Goal: Task Accomplishment & Management: Manage account settings

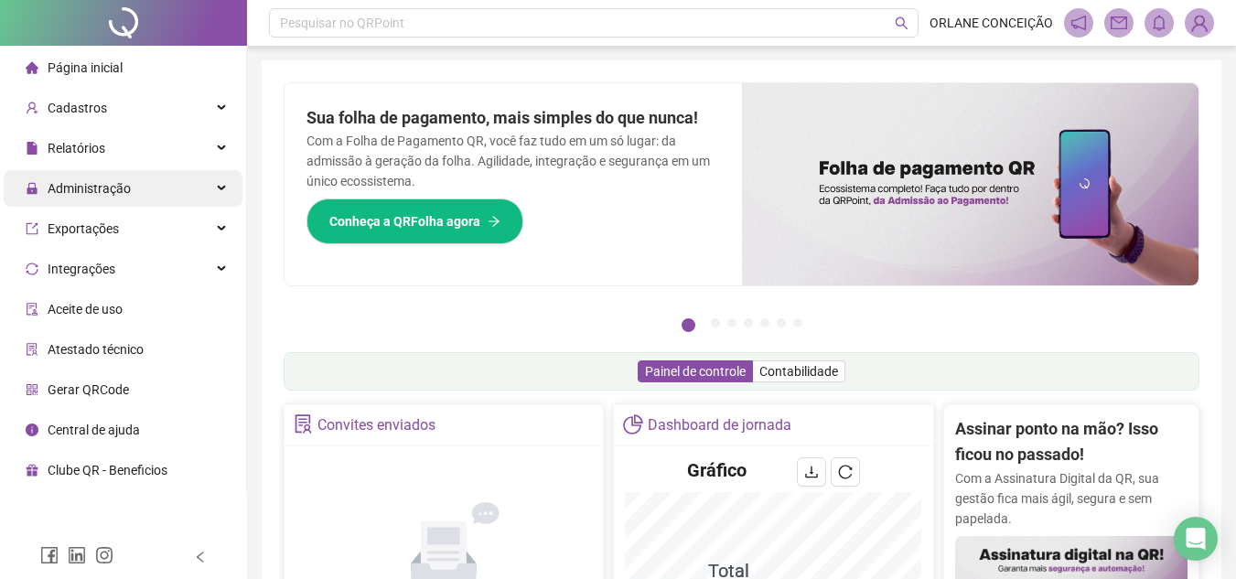
click at [89, 188] on span "Administração" at bounding box center [89, 188] width 83 height 15
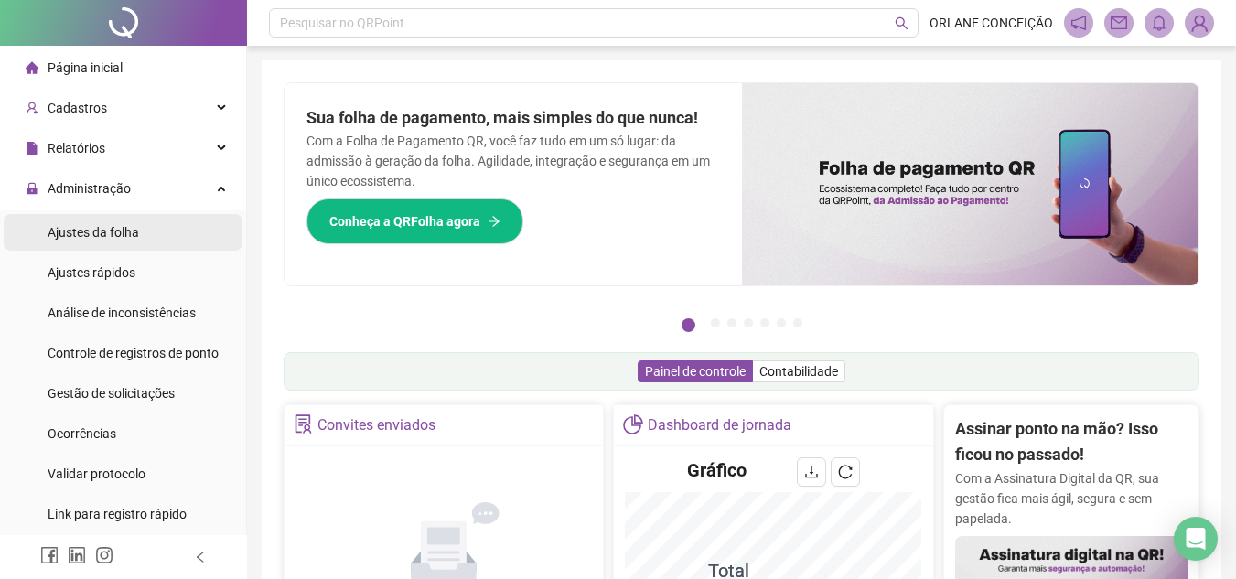
click at [107, 235] on span "Ajustes da folha" at bounding box center [93, 232] width 91 height 15
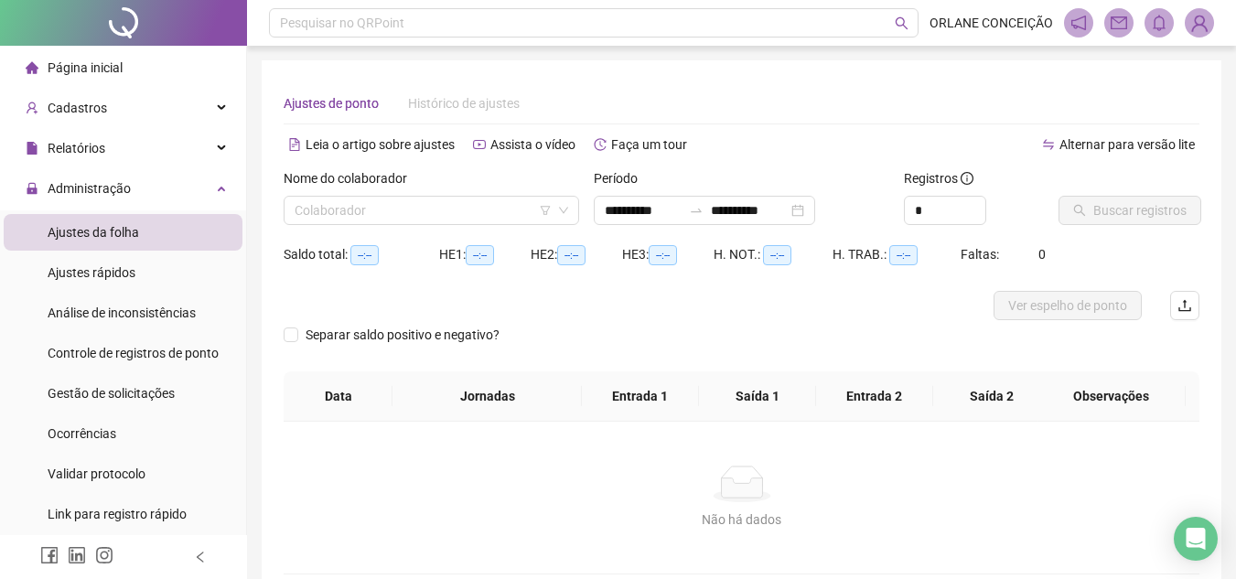
type input "**********"
click at [637, 206] on input "**********" at bounding box center [643, 210] width 77 height 20
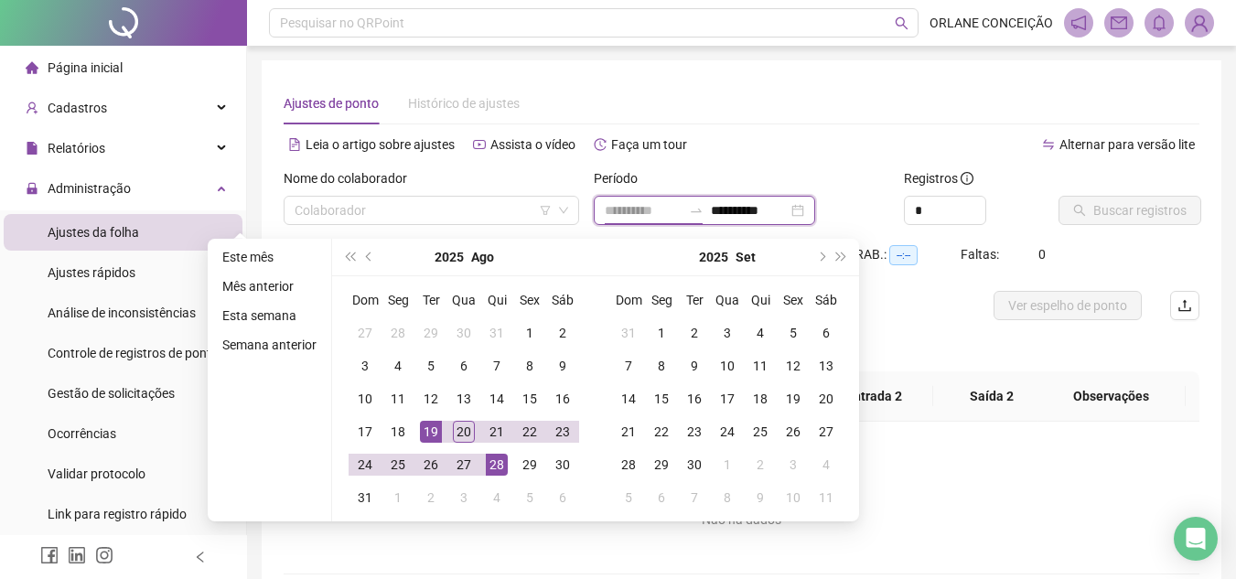
type input "**********"
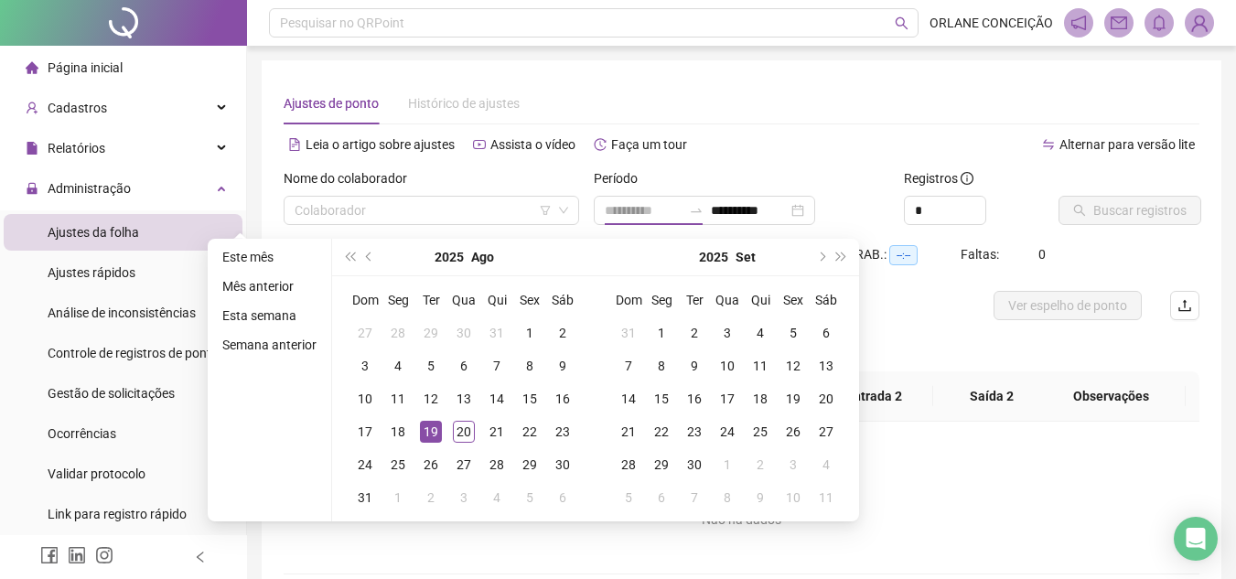
click at [434, 430] on div "19" at bounding box center [431, 432] width 22 height 22
type input "**********"
click at [466, 426] on div "20" at bounding box center [464, 432] width 22 height 22
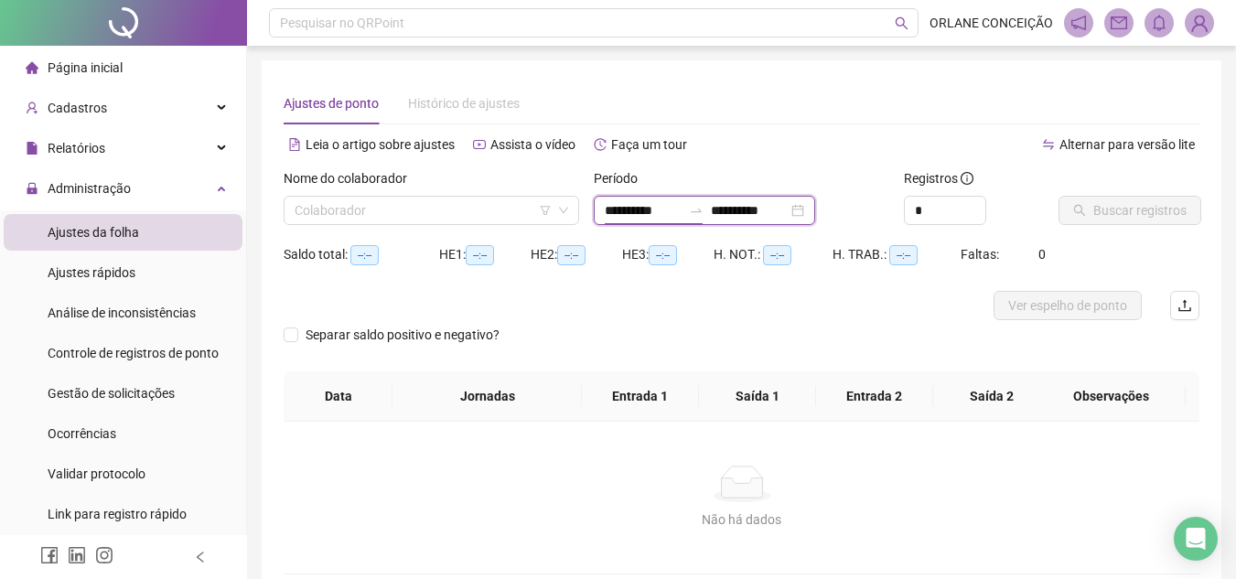
click at [661, 209] on input "**********" at bounding box center [643, 210] width 77 height 20
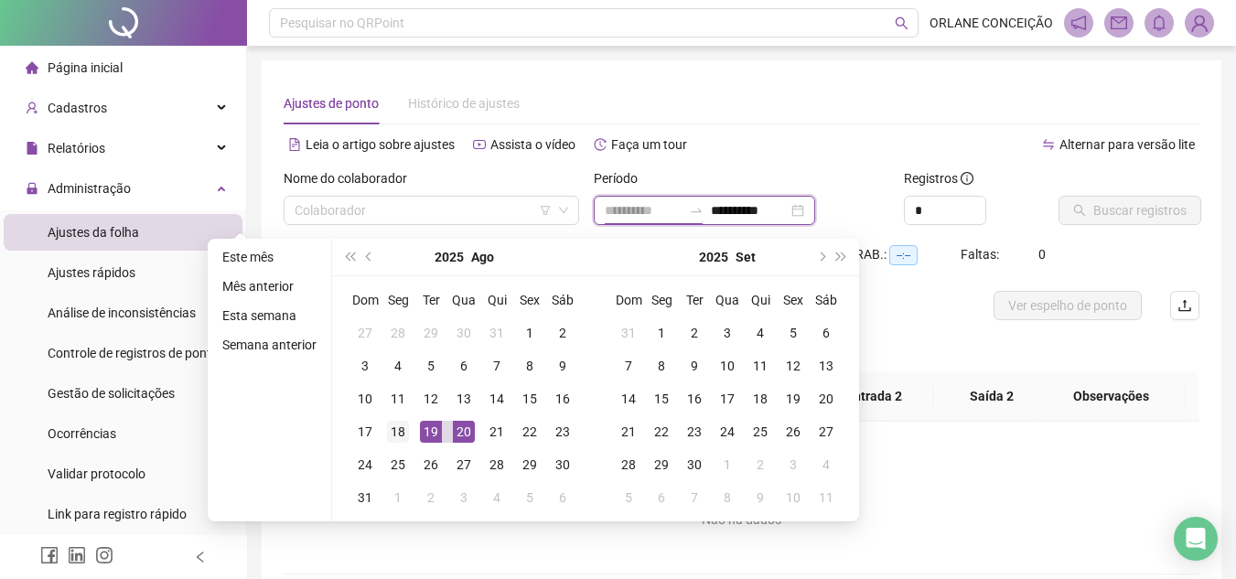
type input "**********"
click at [391, 433] on div "18" at bounding box center [398, 432] width 22 height 22
type input "**********"
click at [457, 425] on div "20" at bounding box center [464, 432] width 22 height 22
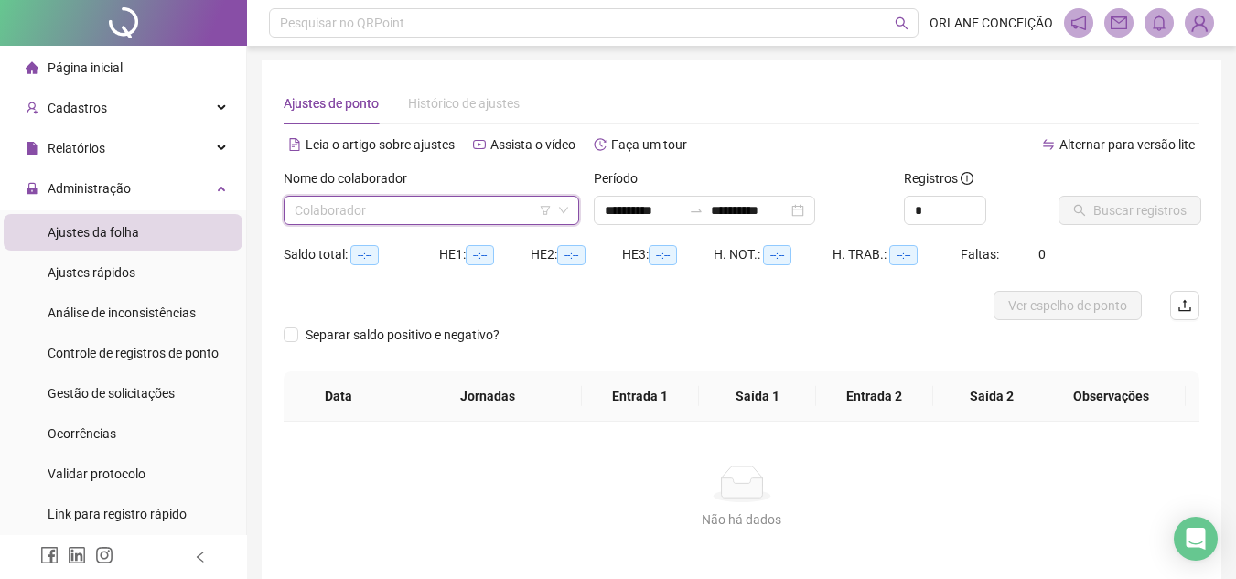
click at [344, 200] on input "search" at bounding box center [422, 210] width 257 height 27
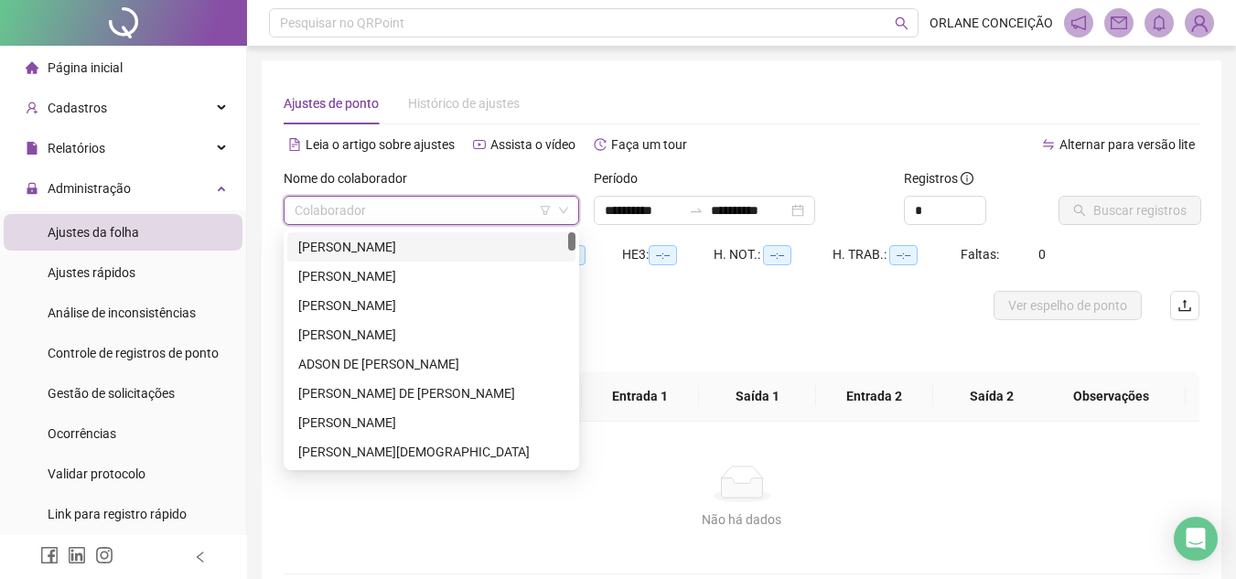
click at [345, 254] on div "[PERSON_NAME]" at bounding box center [431, 247] width 266 height 20
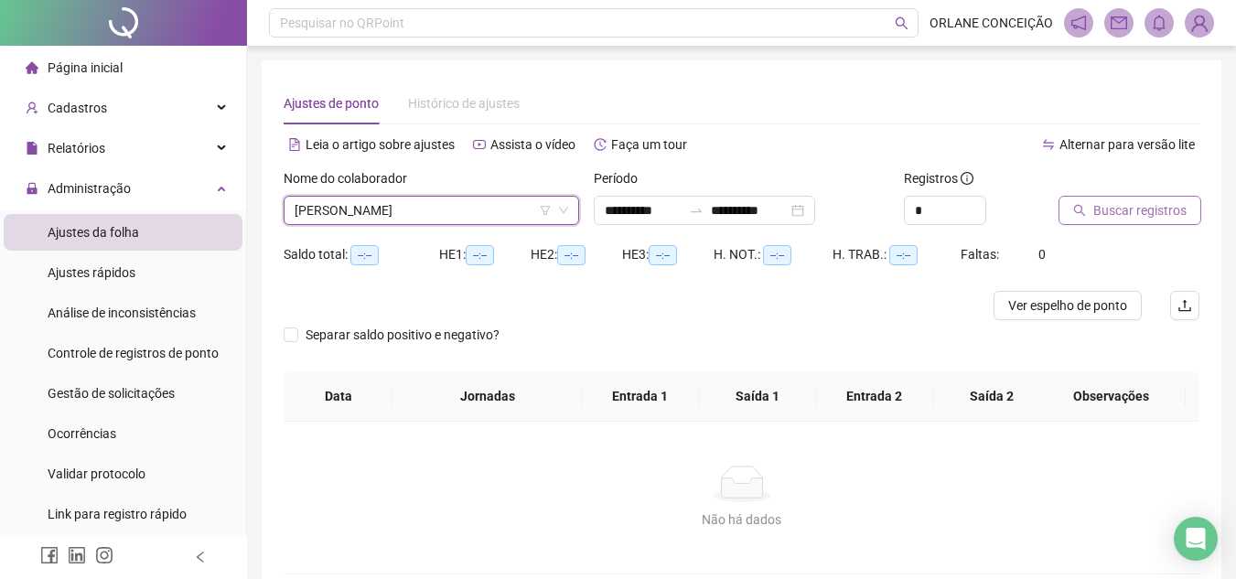
click at [1143, 206] on span "Buscar registros" at bounding box center [1139, 210] width 93 height 20
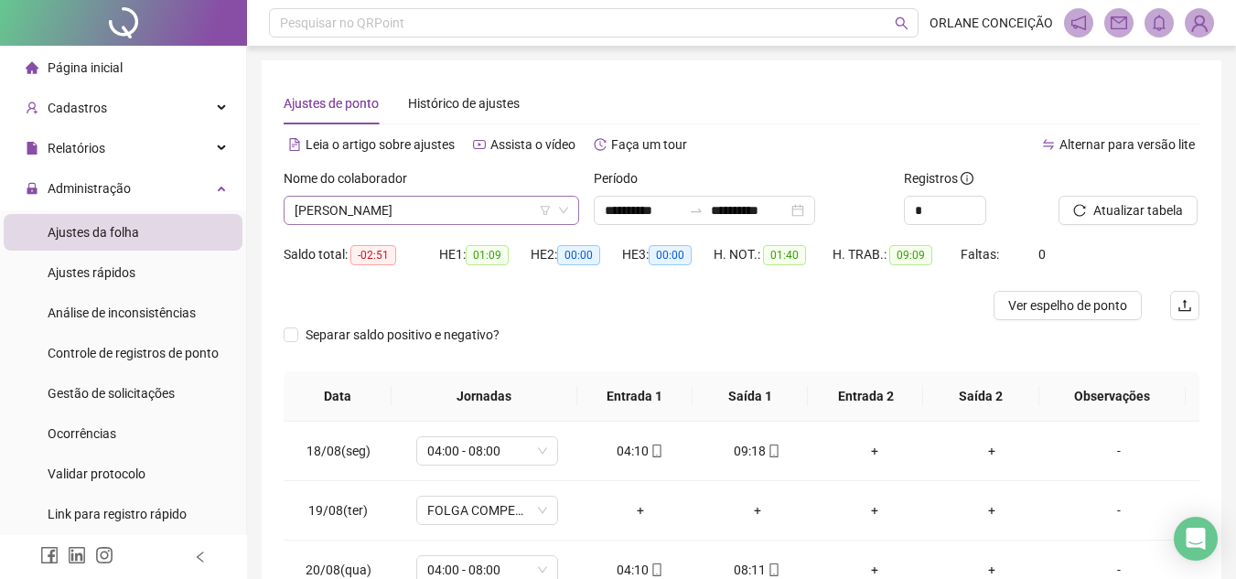
click at [372, 206] on span "[PERSON_NAME]" at bounding box center [430, 210] width 273 height 27
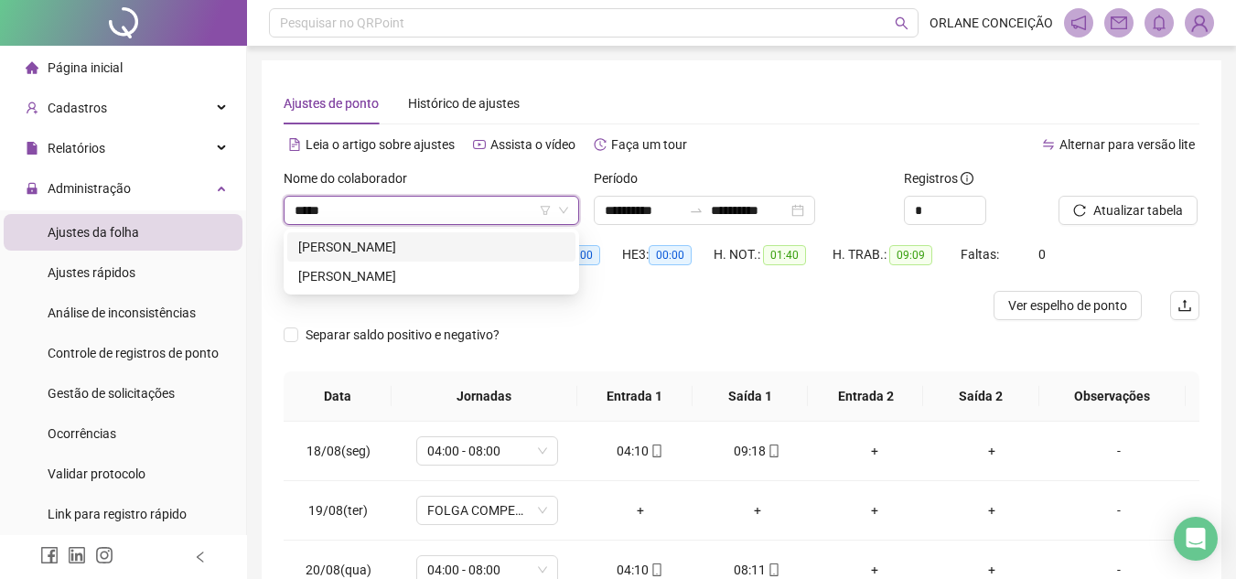
type input "******"
click at [342, 244] on div "[PERSON_NAME]" at bounding box center [431, 247] width 266 height 20
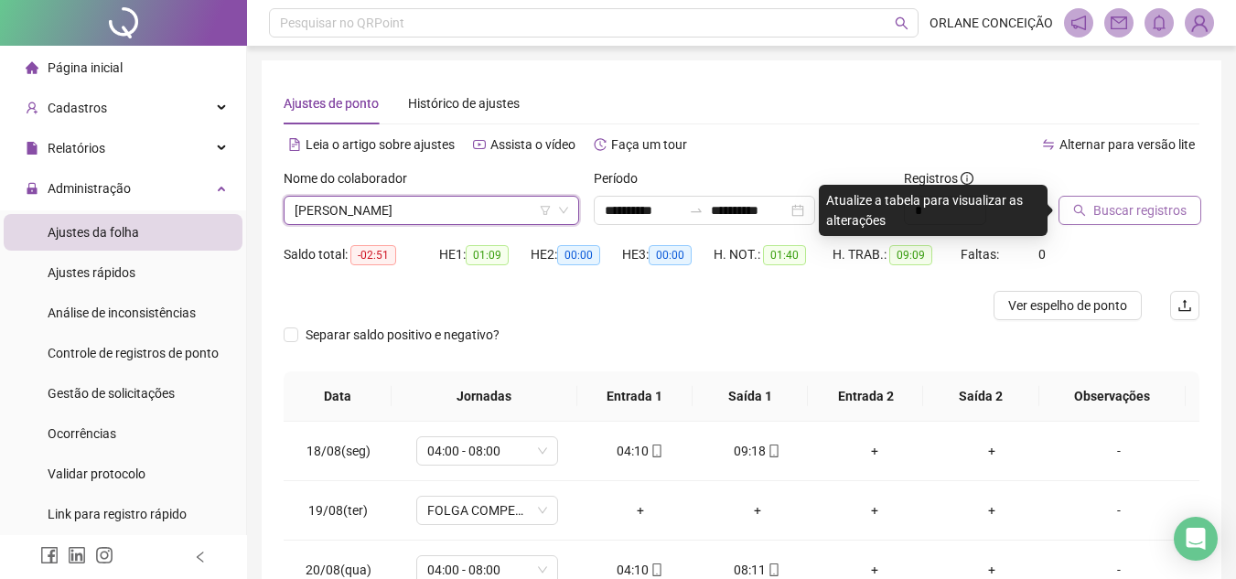
click at [1117, 210] on span "Buscar registros" at bounding box center [1139, 210] width 93 height 20
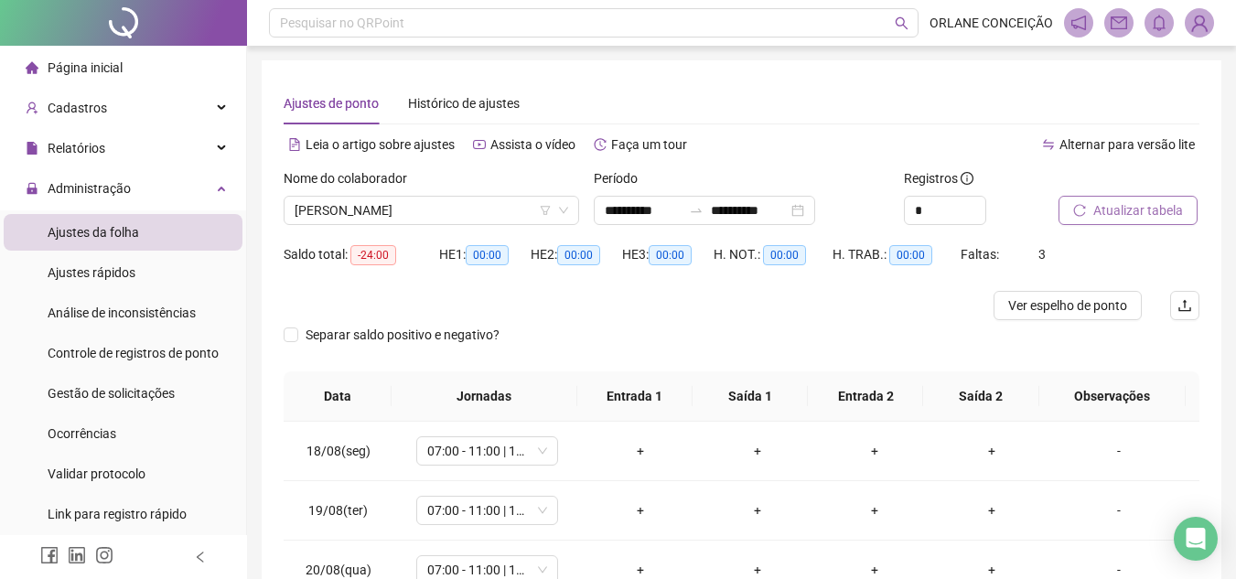
click at [1109, 210] on span "Atualizar tabela" at bounding box center [1138, 210] width 90 height 20
click at [435, 209] on span "[PERSON_NAME]" at bounding box center [430, 210] width 273 height 27
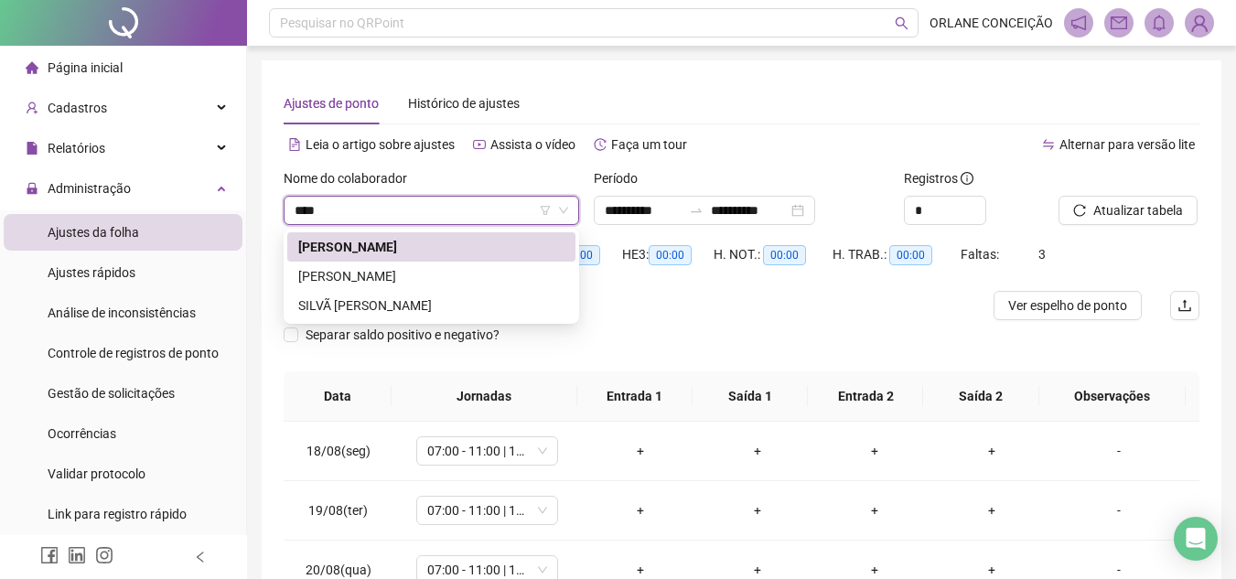
type input "*****"
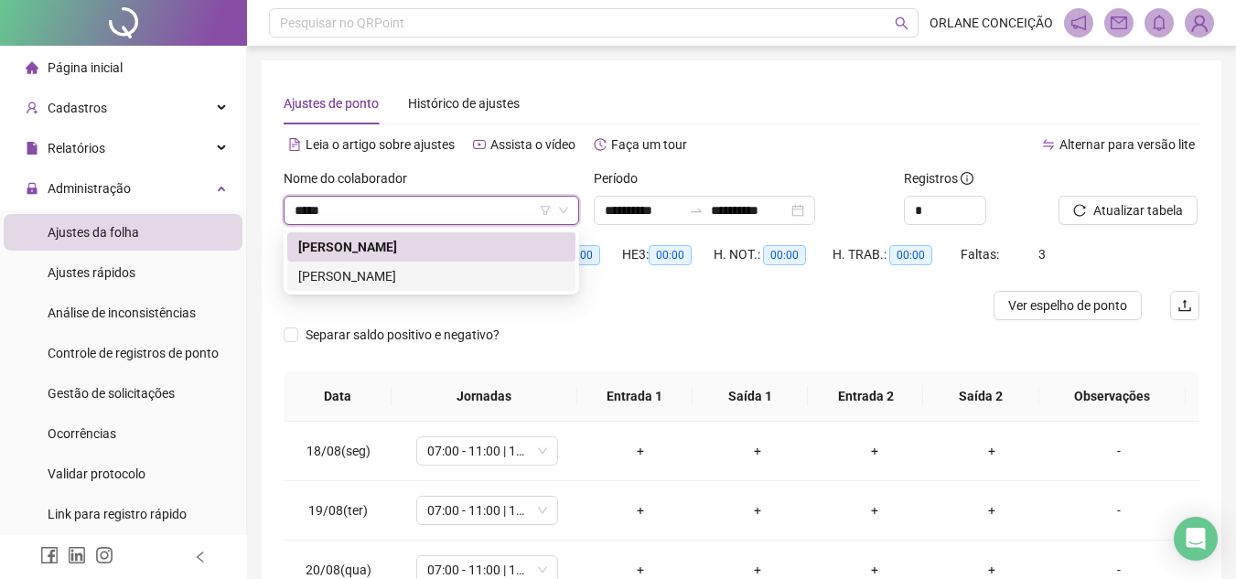
click at [477, 274] on div "[PERSON_NAME]" at bounding box center [431, 276] width 266 height 20
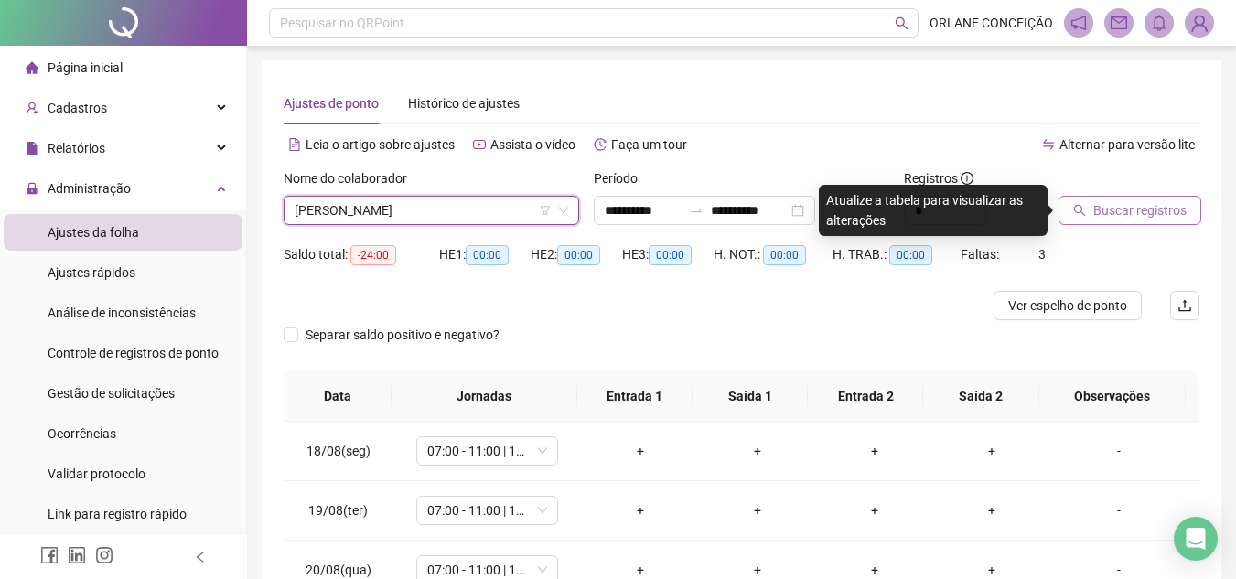
click at [1138, 210] on span "Buscar registros" at bounding box center [1139, 210] width 93 height 20
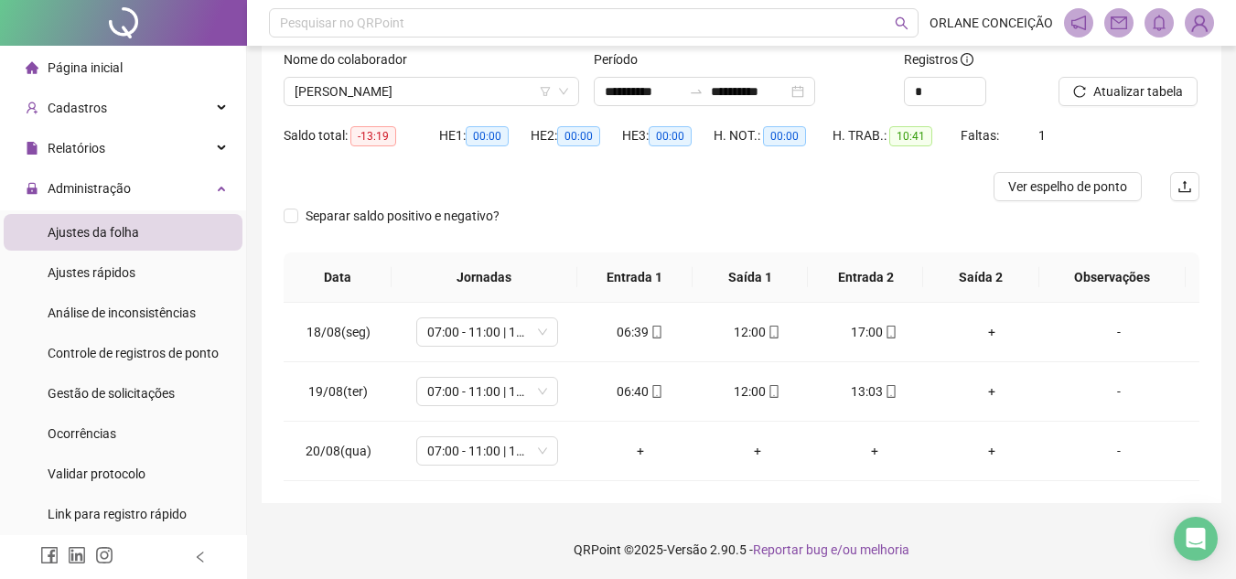
scroll to position [122, 0]
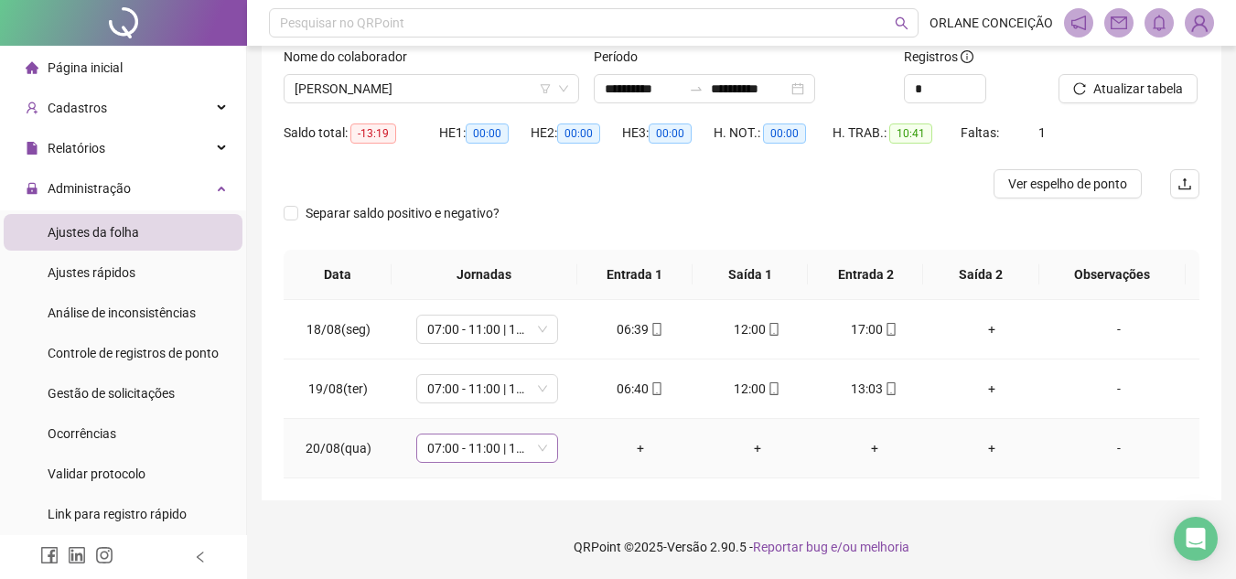
click at [430, 443] on span "07:00 - 11:00 | 12:00 - 16:00" at bounding box center [487, 447] width 120 height 27
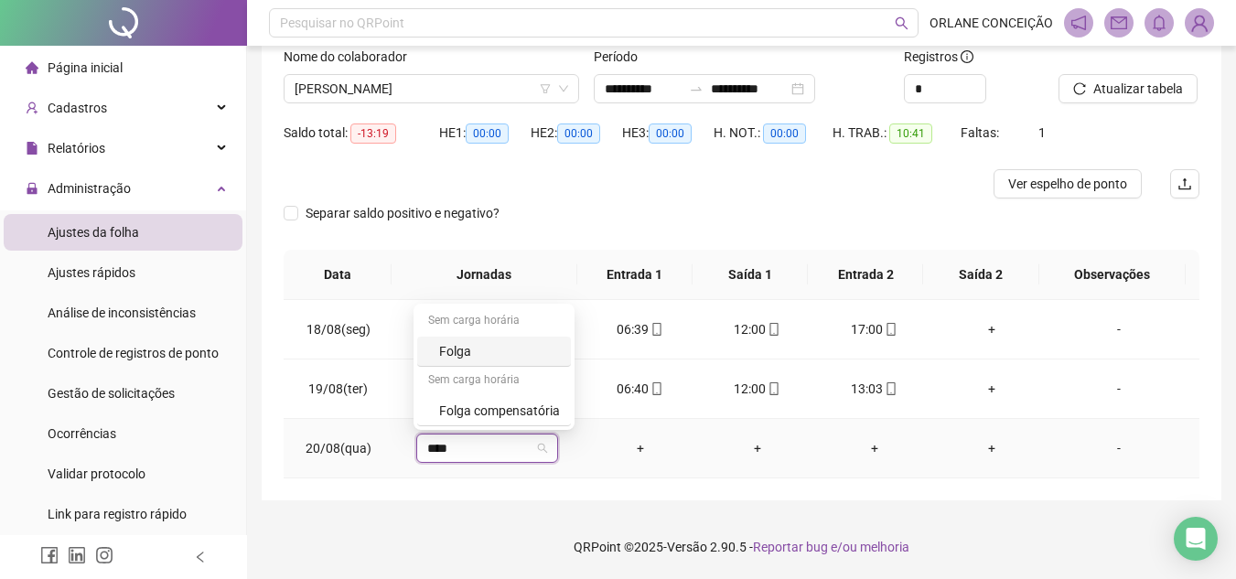
type input "*****"
click at [459, 403] on div "Folga compensatória" at bounding box center [499, 411] width 121 height 20
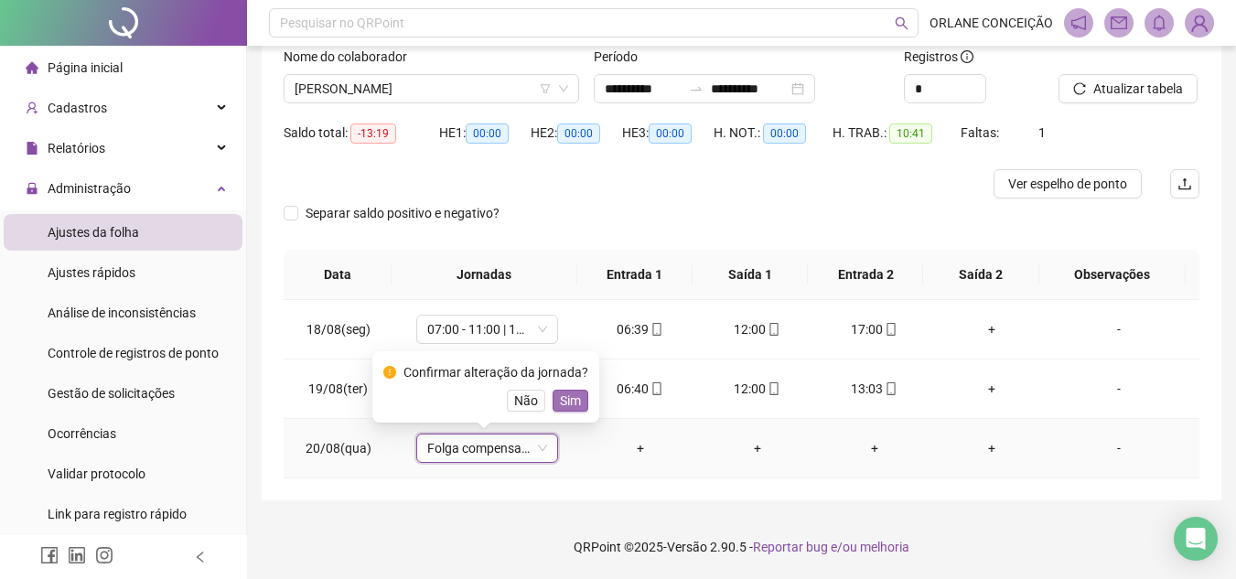
click at [562, 399] on span "Sim" at bounding box center [570, 401] width 21 height 20
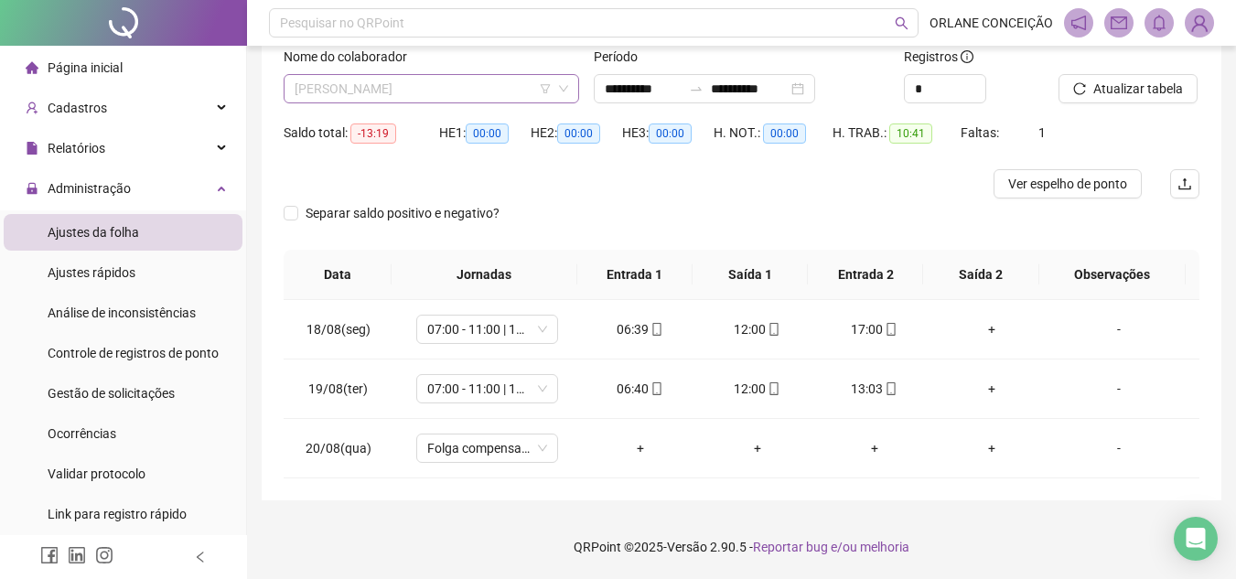
click at [484, 93] on span "[PERSON_NAME]" at bounding box center [430, 88] width 273 height 27
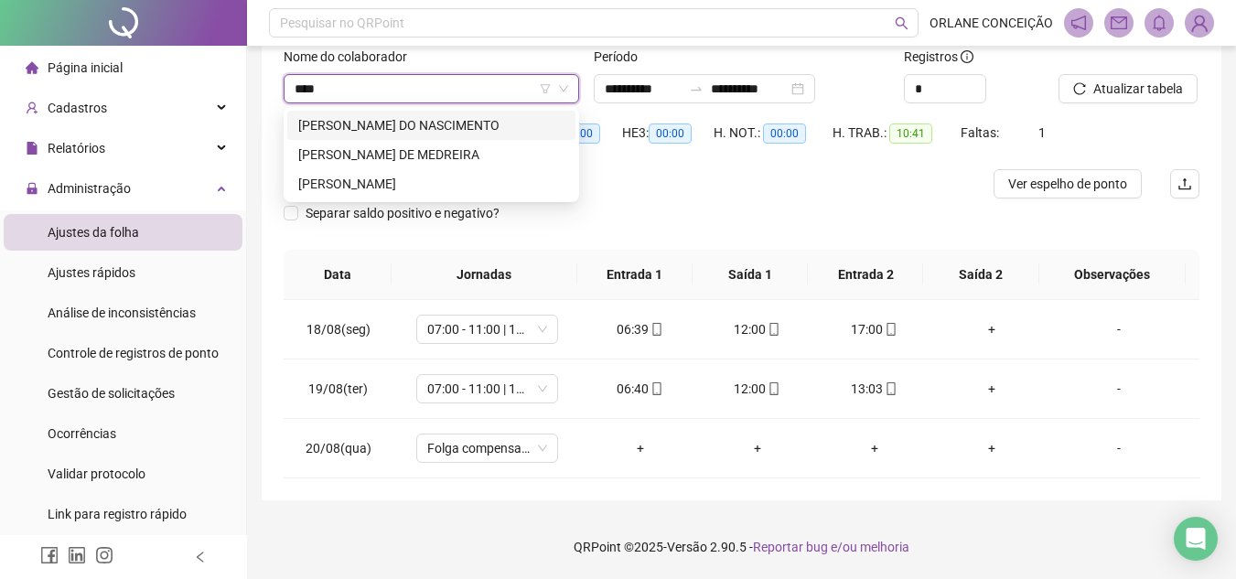
scroll to position [0, 0]
type input "*****"
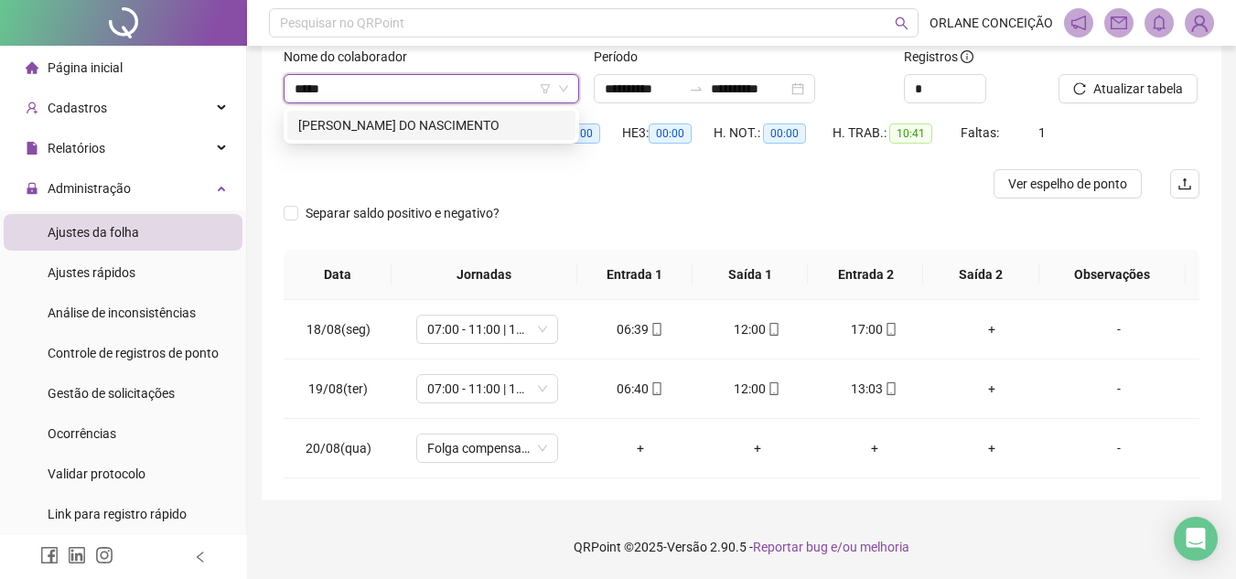
click at [462, 134] on div "[PERSON_NAME] DO NASCIMENTO" at bounding box center [431, 125] width 266 height 20
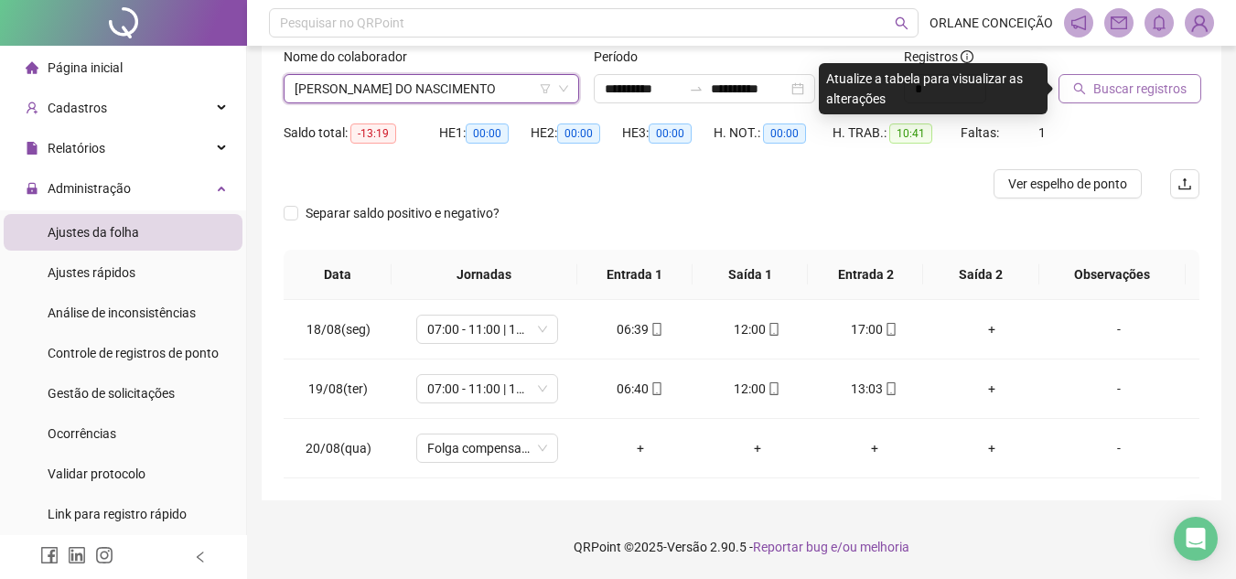
click at [1098, 87] on span "Buscar registros" at bounding box center [1139, 89] width 93 height 20
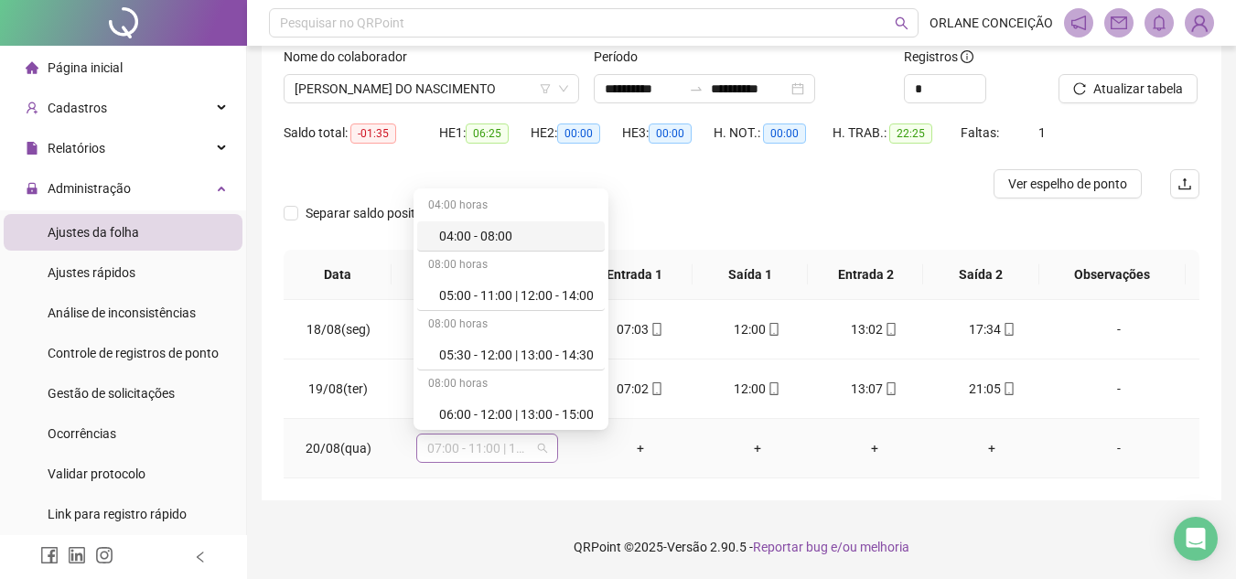
click at [444, 454] on span "07:00 - 11:00 | 12:00 - 16:00" at bounding box center [487, 447] width 120 height 27
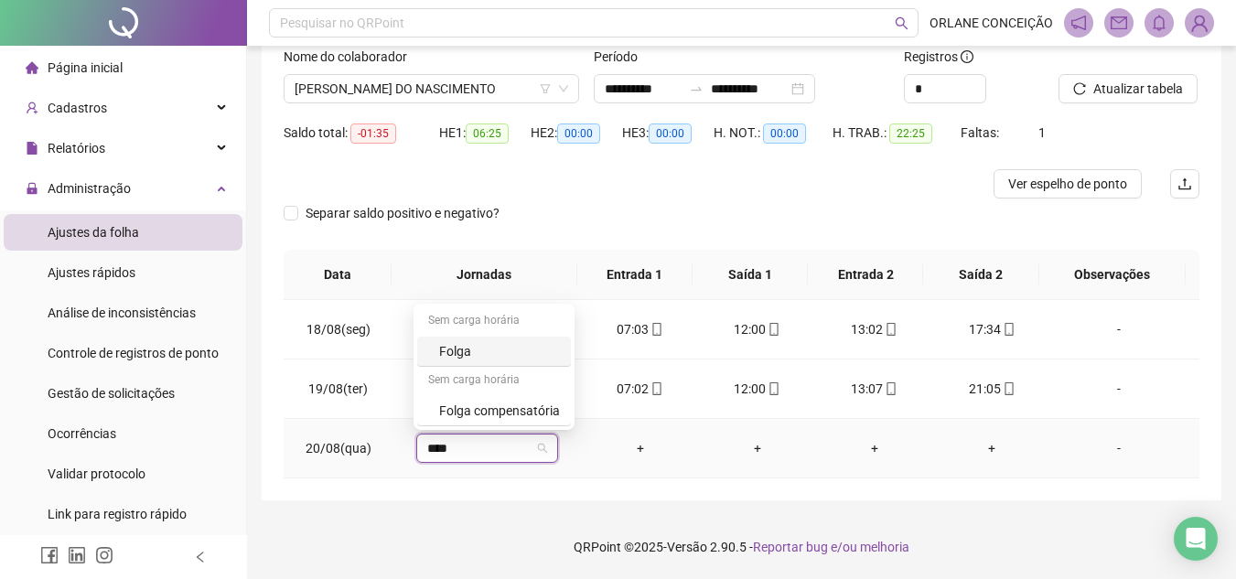
type input "*****"
click at [443, 413] on div "Folga compensatória" at bounding box center [499, 411] width 121 height 20
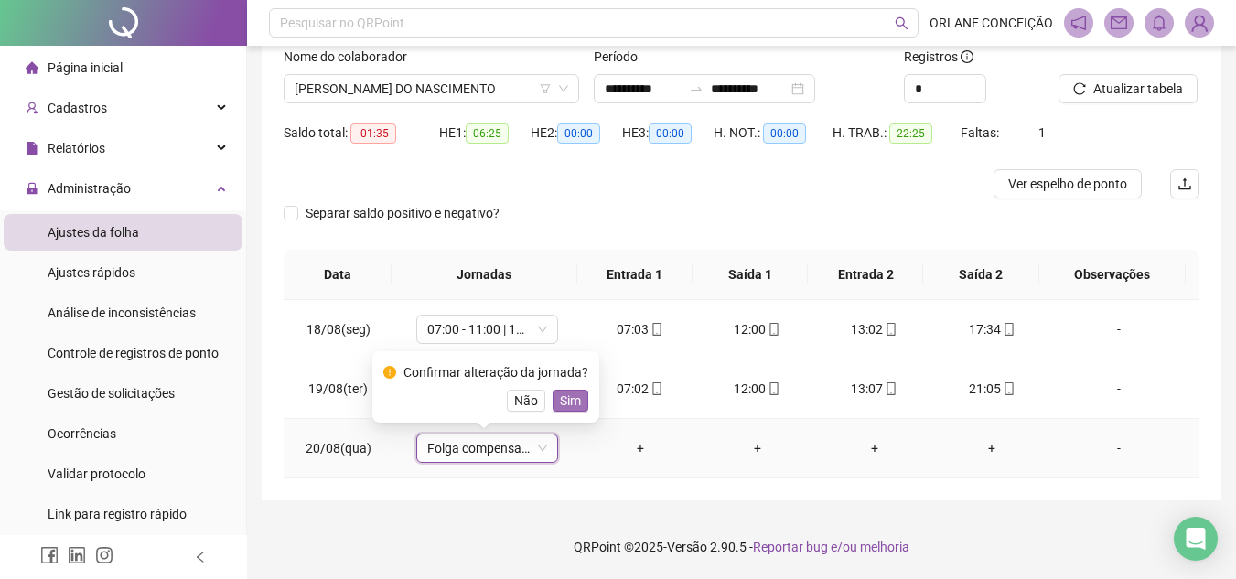
click at [568, 401] on span "Sim" at bounding box center [570, 401] width 21 height 20
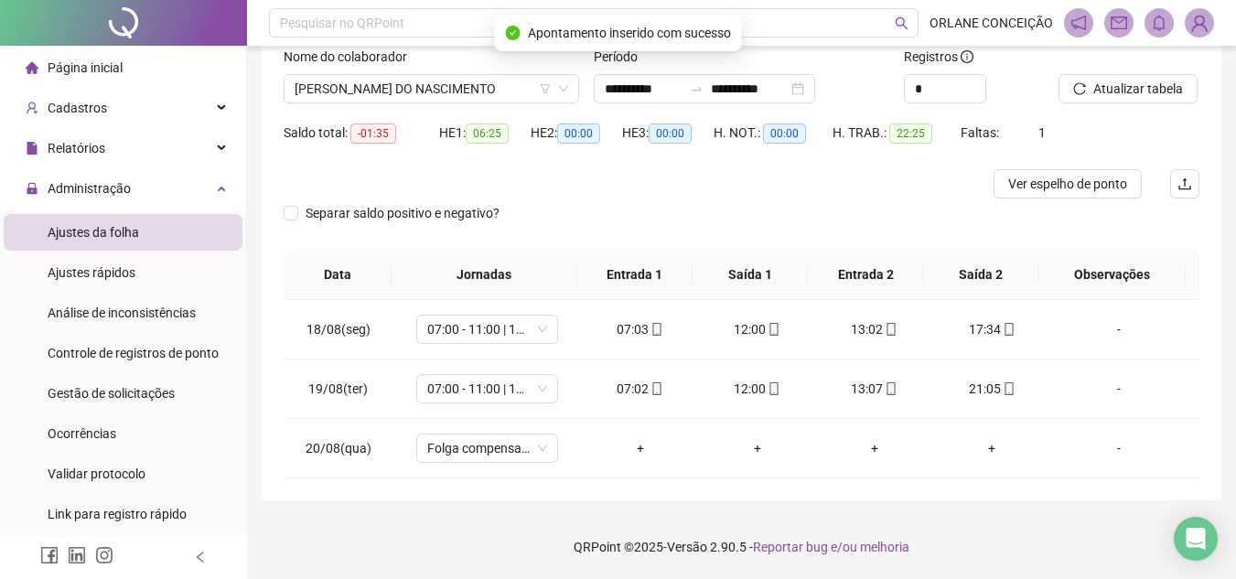
click at [697, 187] on div at bounding box center [627, 183] width 687 height 29
click at [1113, 83] on span "Atualizar tabela" at bounding box center [1138, 89] width 90 height 20
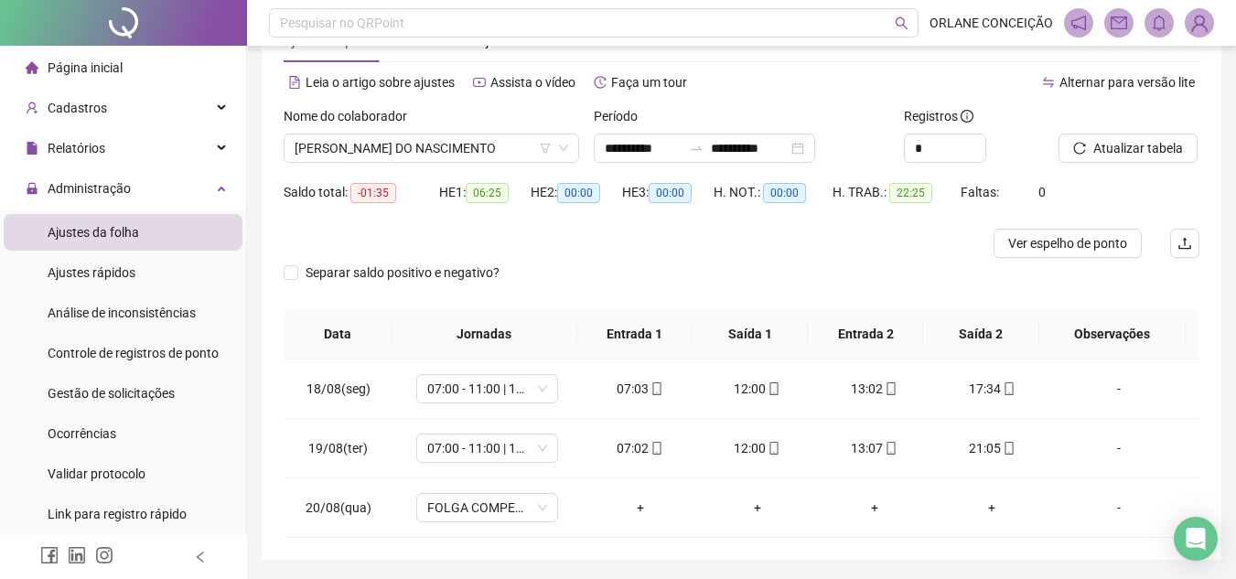
scroll to position [30, 0]
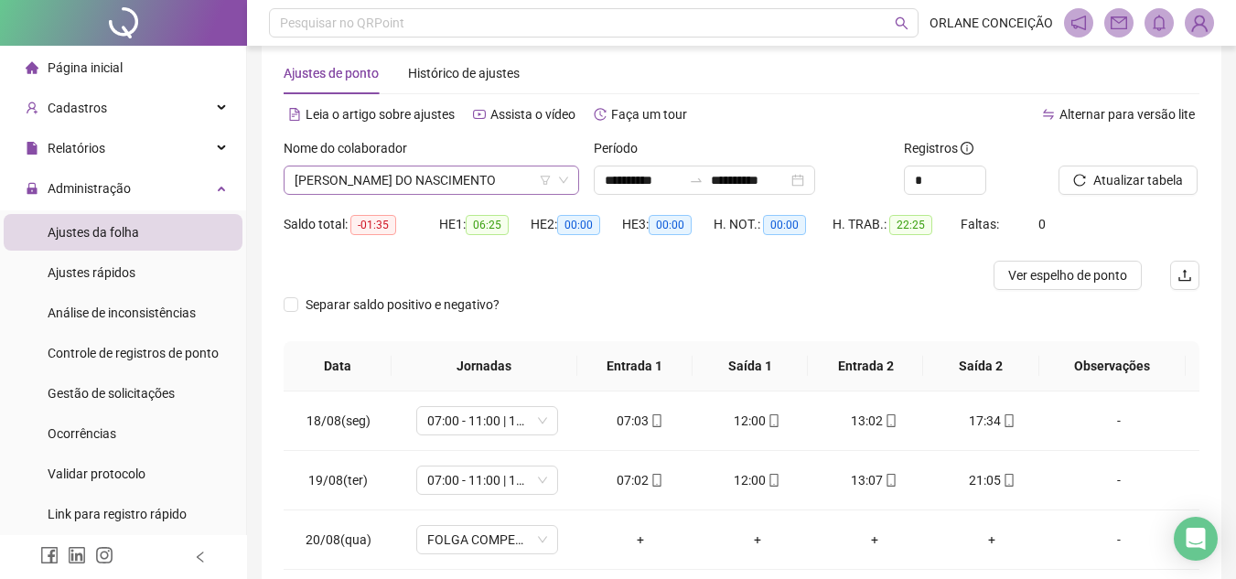
click at [426, 174] on span "[PERSON_NAME] DO NASCIMENTO" at bounding box center [430, 179] width 273 height 27
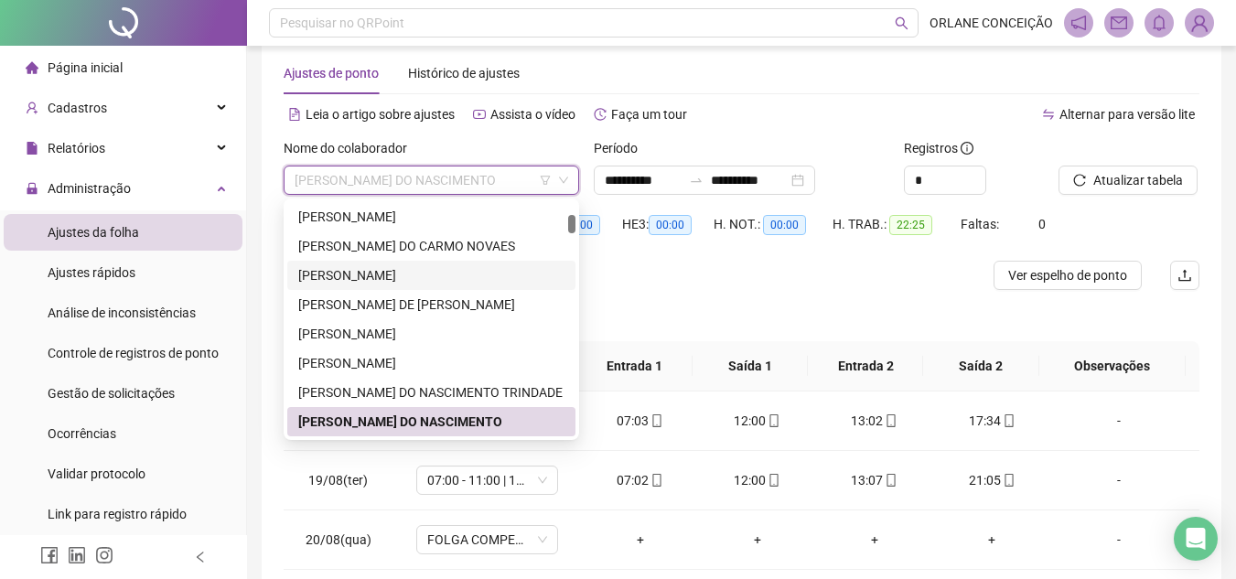
scroll to position [476, 0]
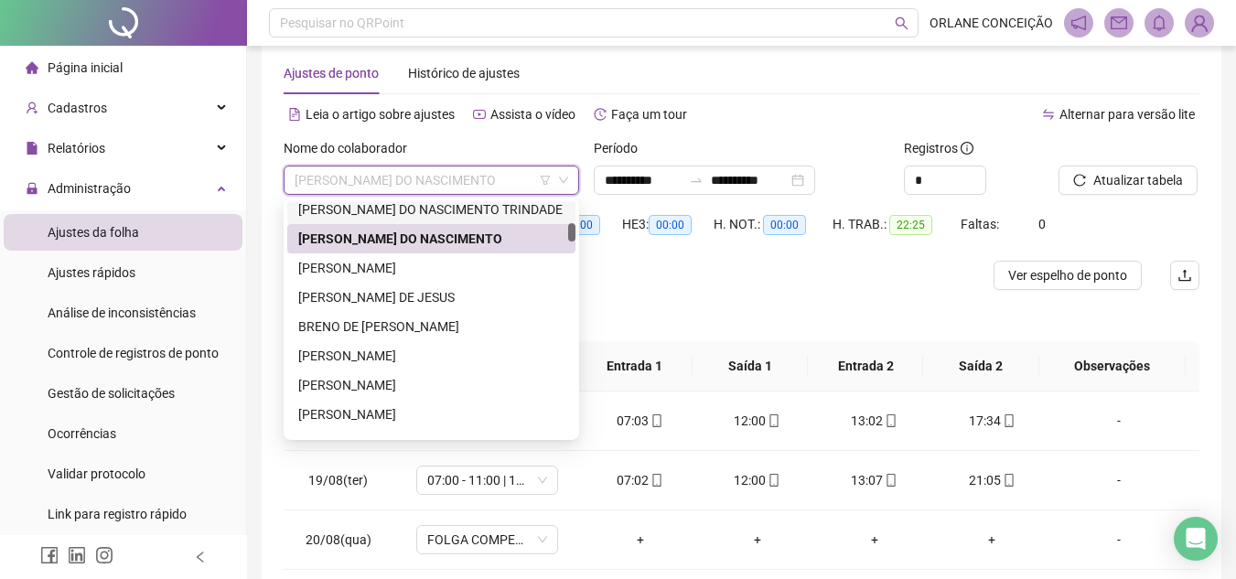
click at [381, 179] on span "[PERSON_NAME] DO NASCIMENTO" at bounding box center [430, 179] width 273 height 27
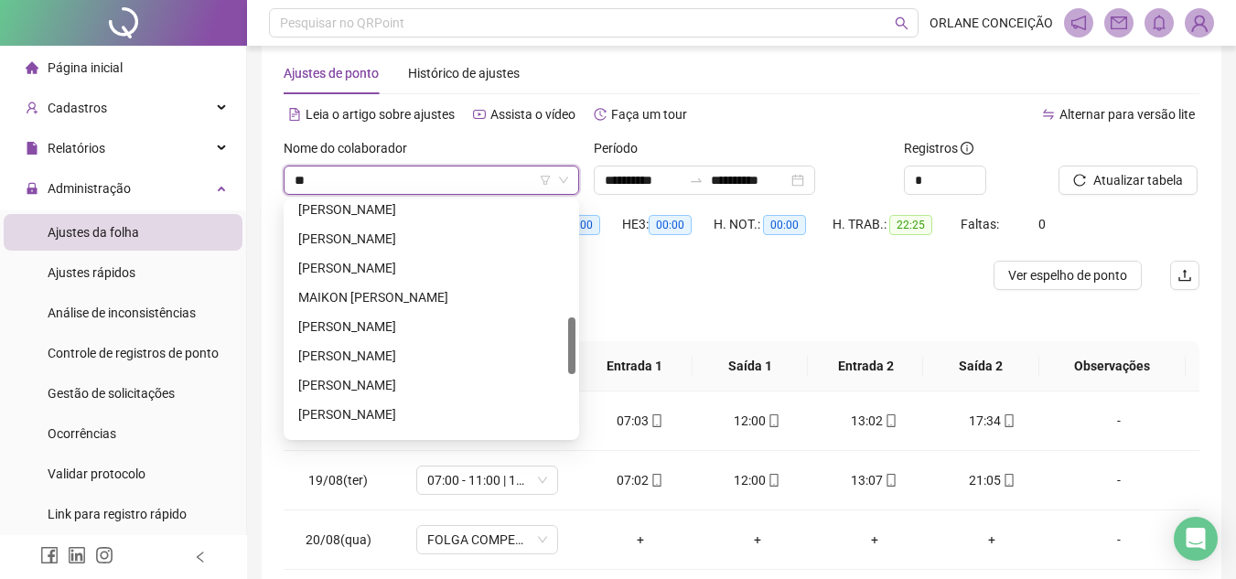
scroll to position [0, 0]
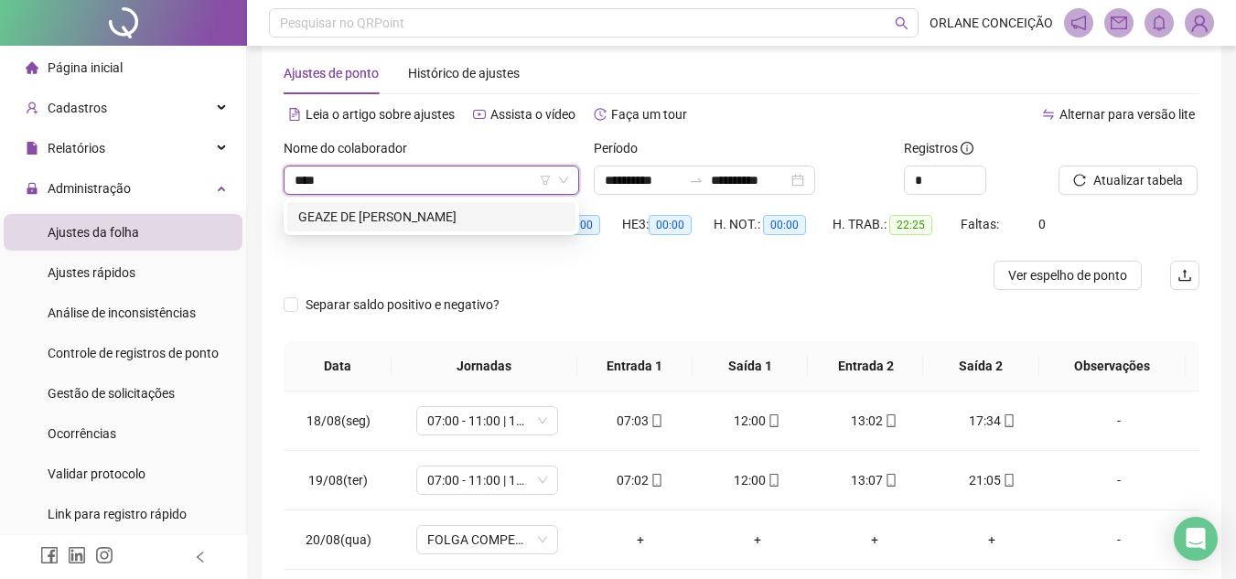
type input "*****"
click at [412, 212] on div "GEAZE DE [PERSON_NAME]" at bounding box center [431, 217] width 266 height 20
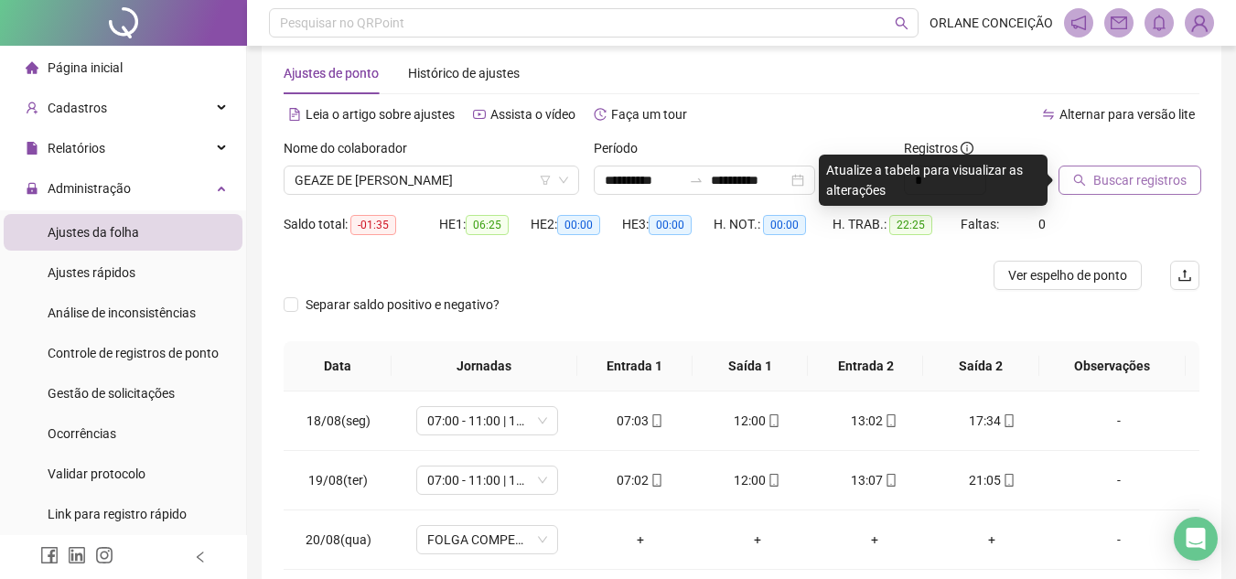
click at [1112, 168] on button "Buscar registros" at bounding box center [1129, 180] width 143 height 29
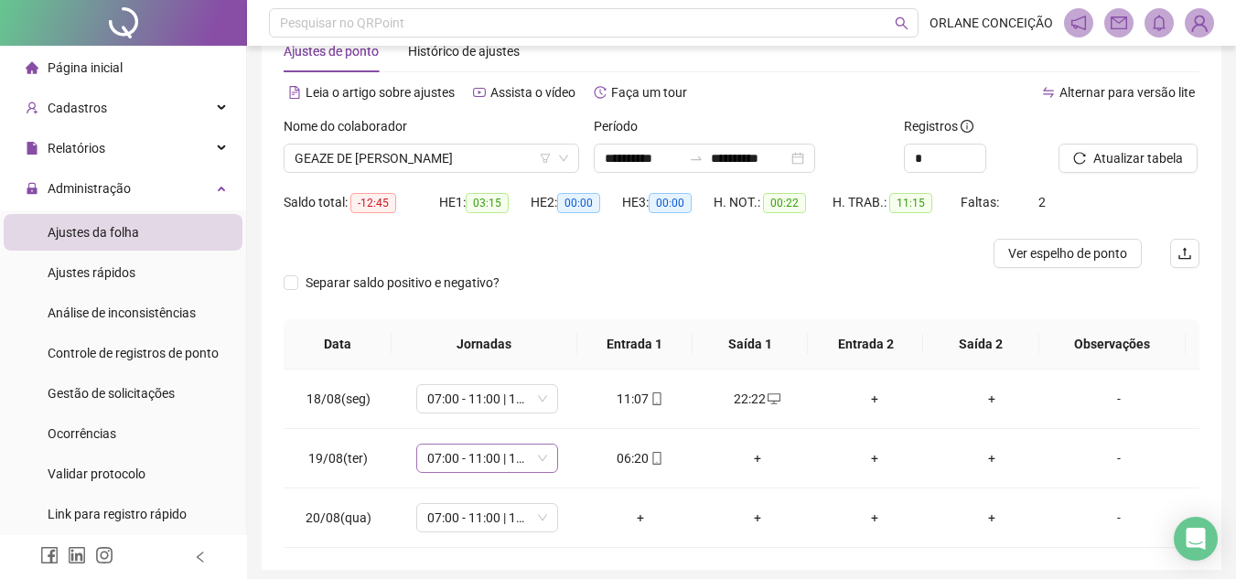
scroll to position [122, 0]
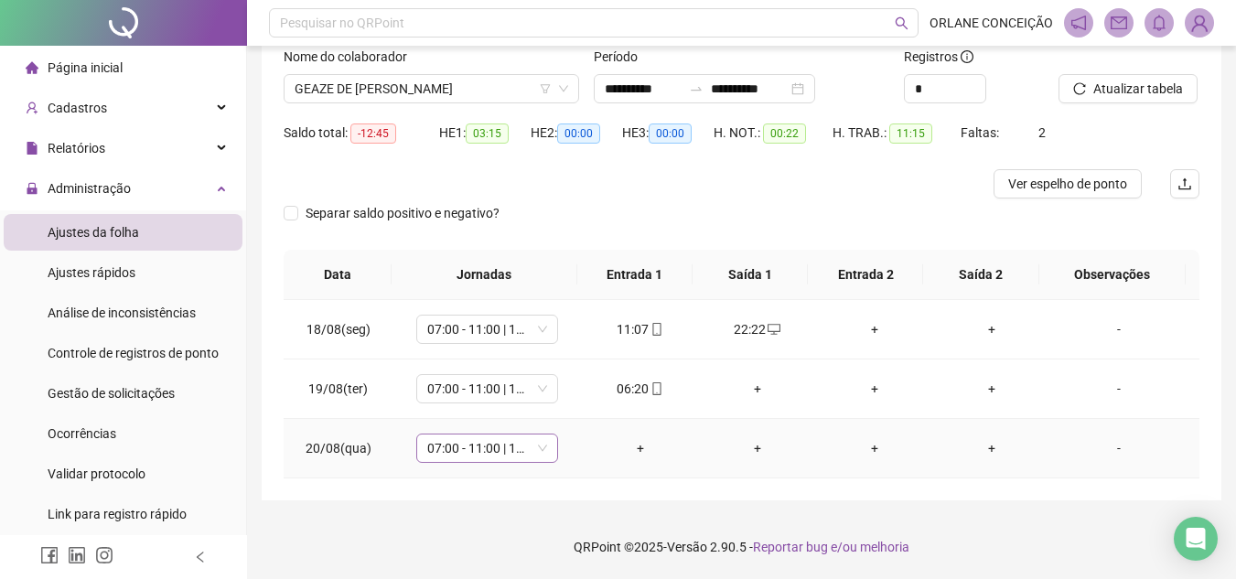
click at [477, 450] on span "07:00 - 11:00 | 12:00 - 16:00" at bounding box center [487, 447] width 120 height 27
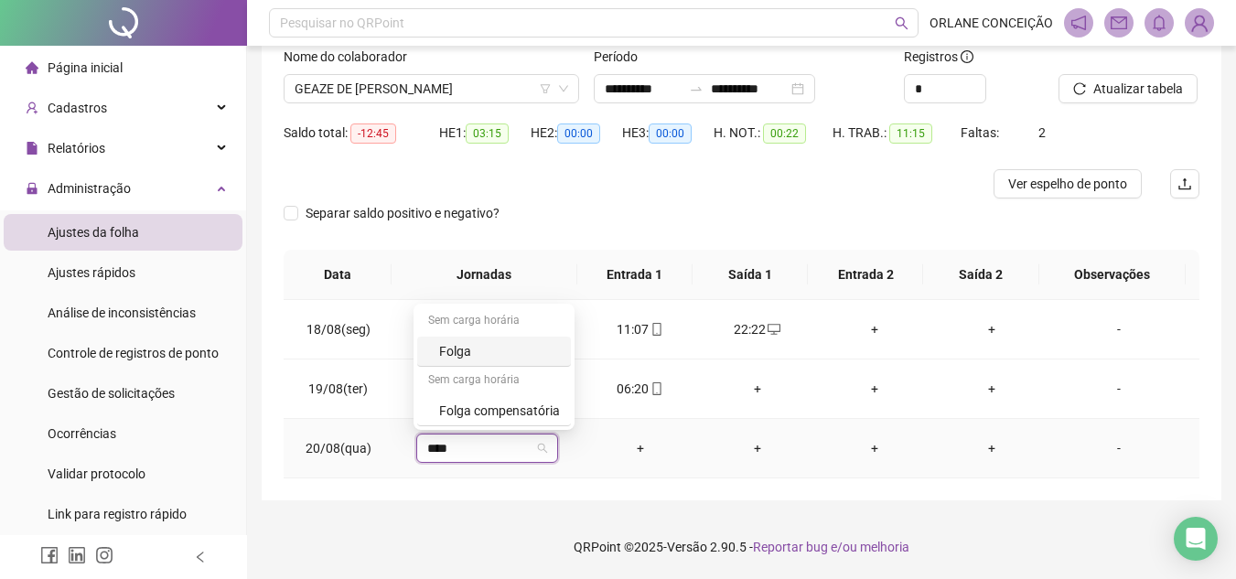
type input "*****"
click at [486, 406] on div "Folga compensatória" at bounding box center [499, 411] width 121 height 20
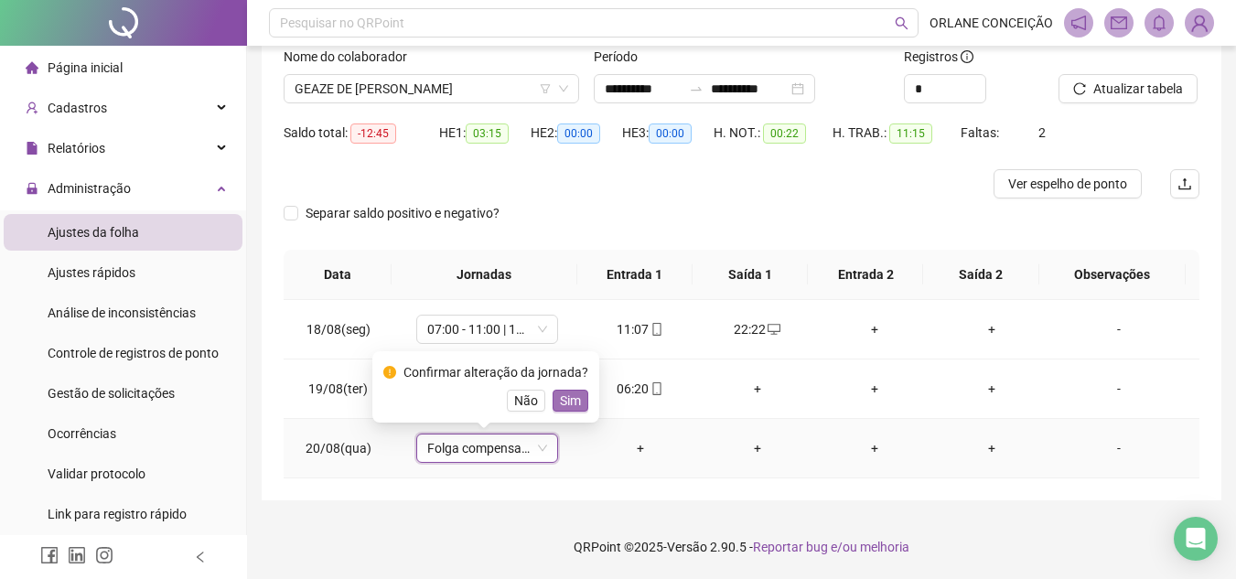
click at [566, 394] on span "Sim" at bounding box center [570, 401] width 21 height 20
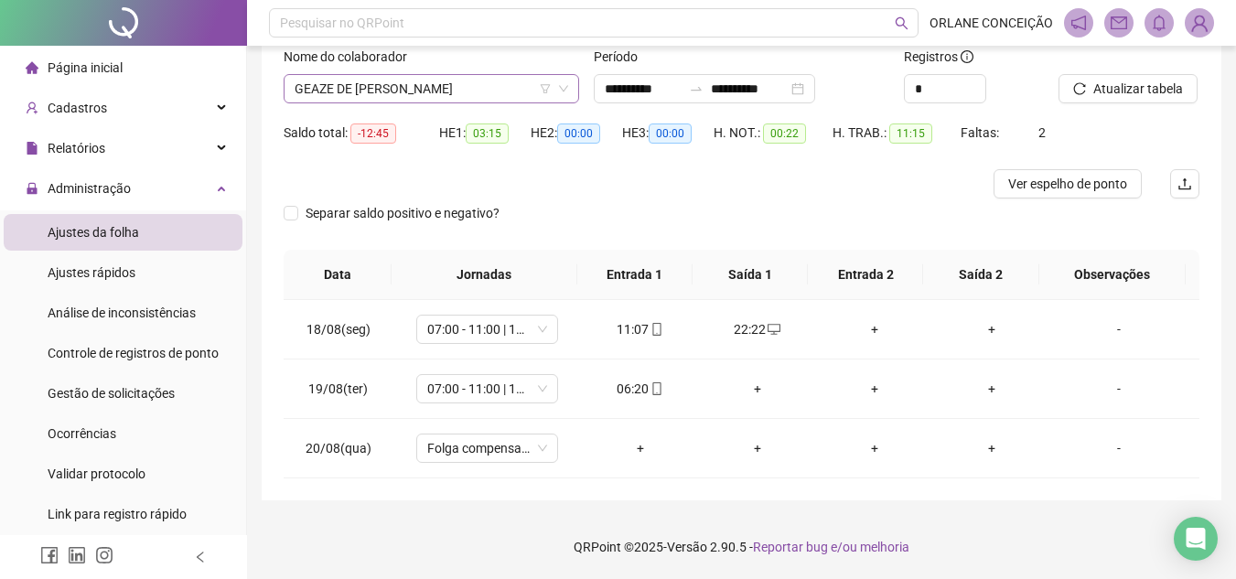
click at [410, 91] on span "GEAZE DE [PERSON_NAME]" at bounding box center [430, 88] width 273 height 27
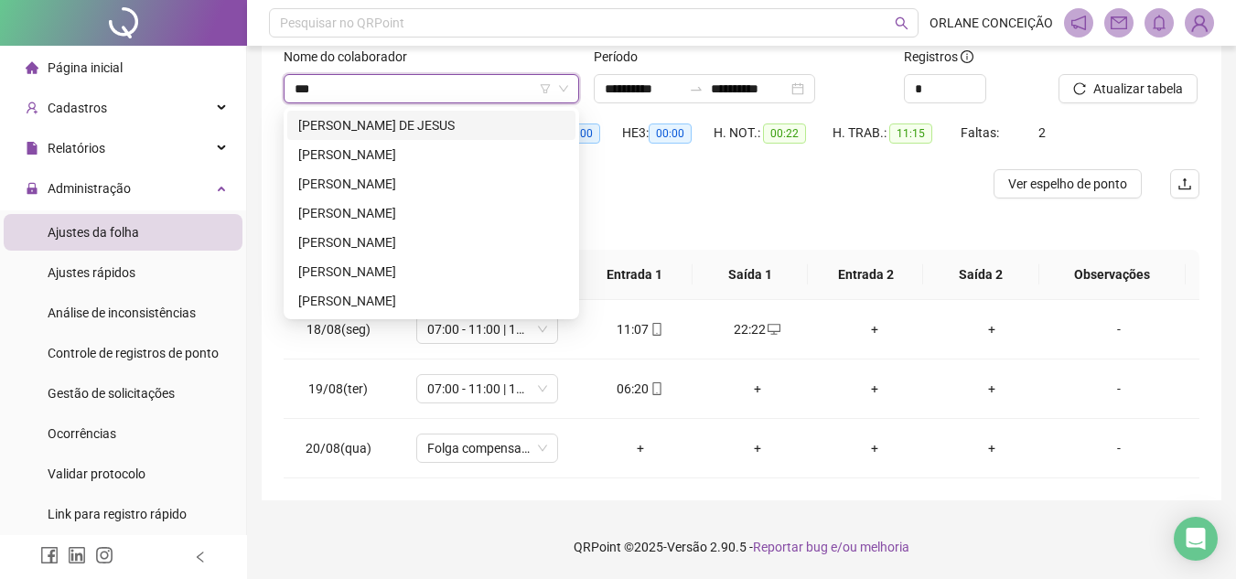
scroll to position [0, 0]
type input "***"
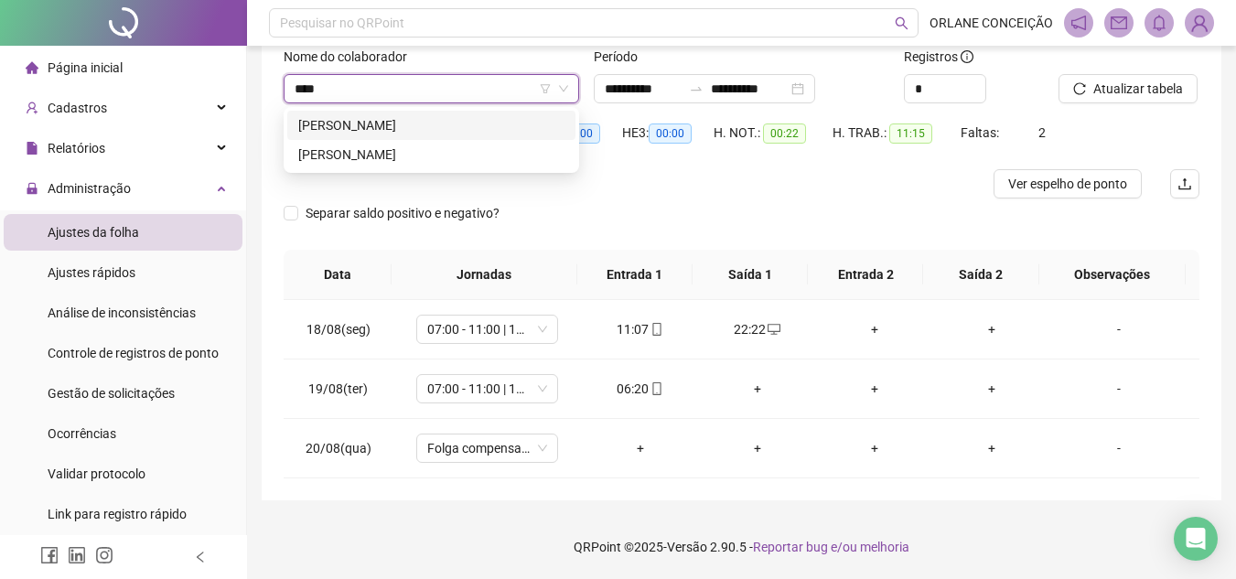
click at [401, 122] on div "[PERSON_NAME]" at bounding box center [431, 125] width 266 height 20
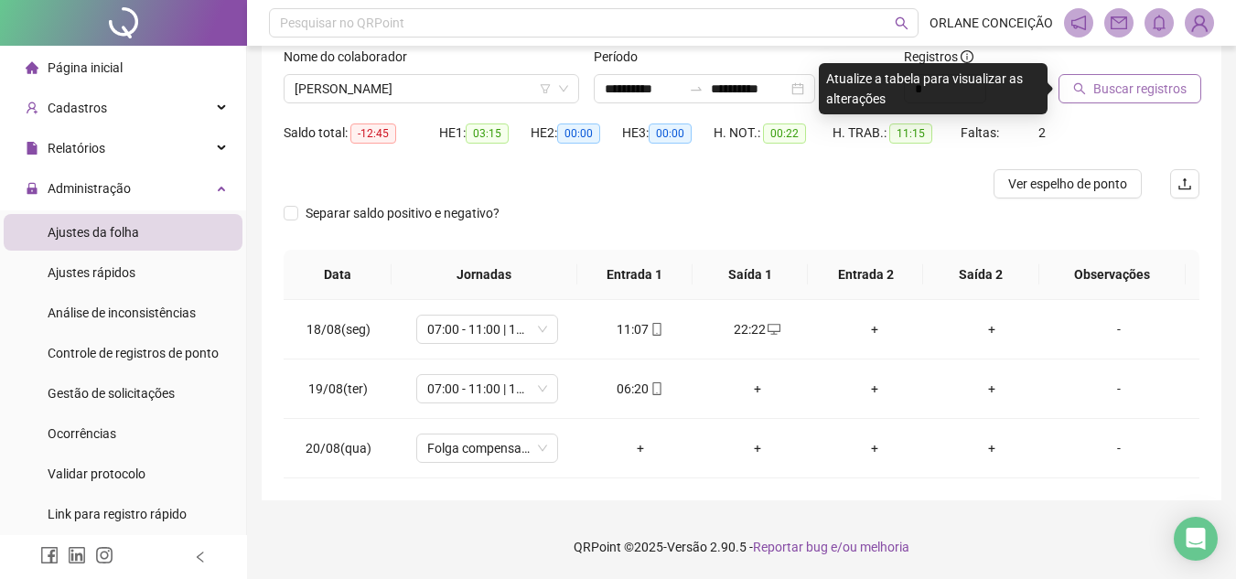
click at [1118, 88] on span "Buscar registros" at bounding box center [1139, 89] width 93 height 20
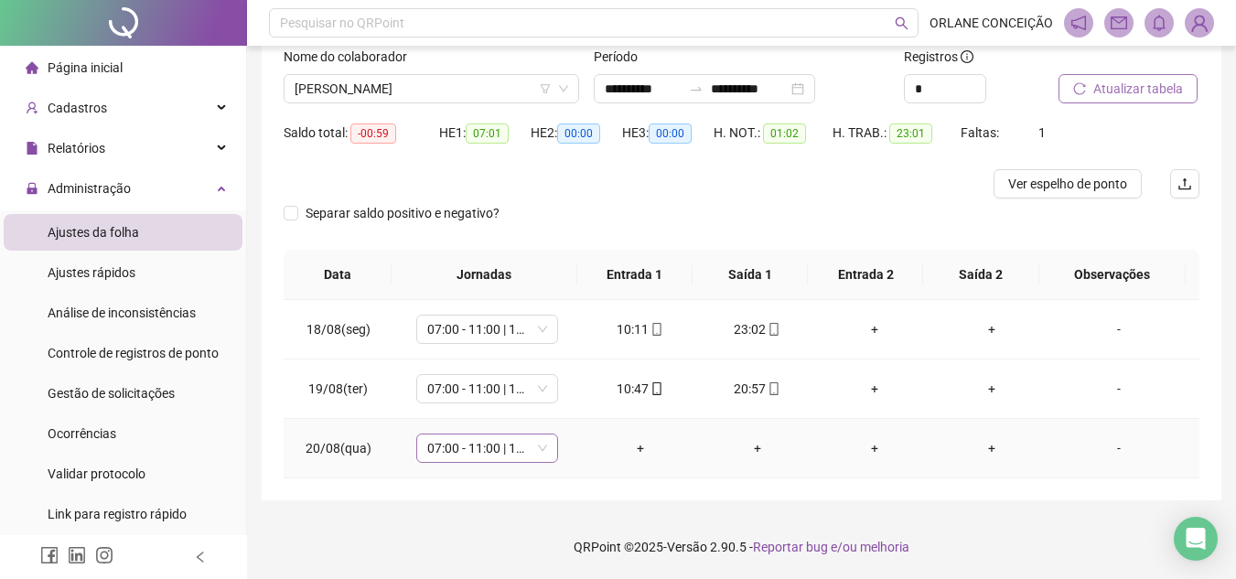
click at [451, 455] on span "07:00 - 11:00 | 12:00 - 16:00" at bounding box center [487, 447] width 120 height 27
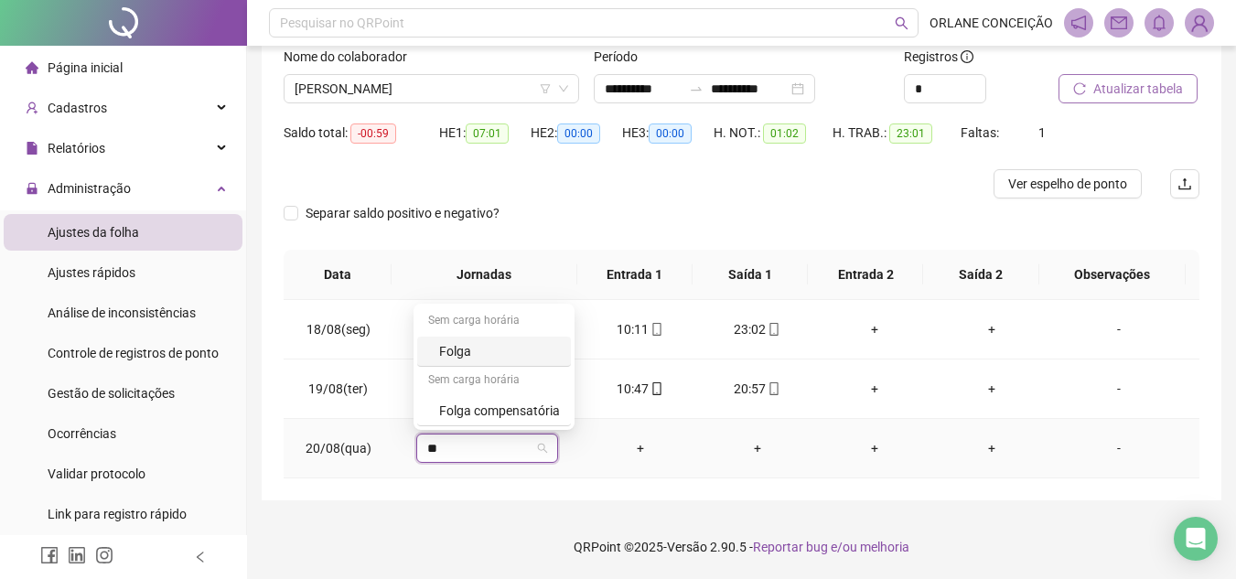
type input "**"
drag, startPoint x: 465, startPoint y: 427, endPoint x: 466, endPoint y: 415, distance: 12.0
click at [465, 426] on div "Sem carga horária Folga Sem carga horária Folga compensatória" at bounding box center [493, 367] width 161 height 126
click at [468, 411] on div "Folga compensatória" at bounding box center [499, 411] width 121 height 20
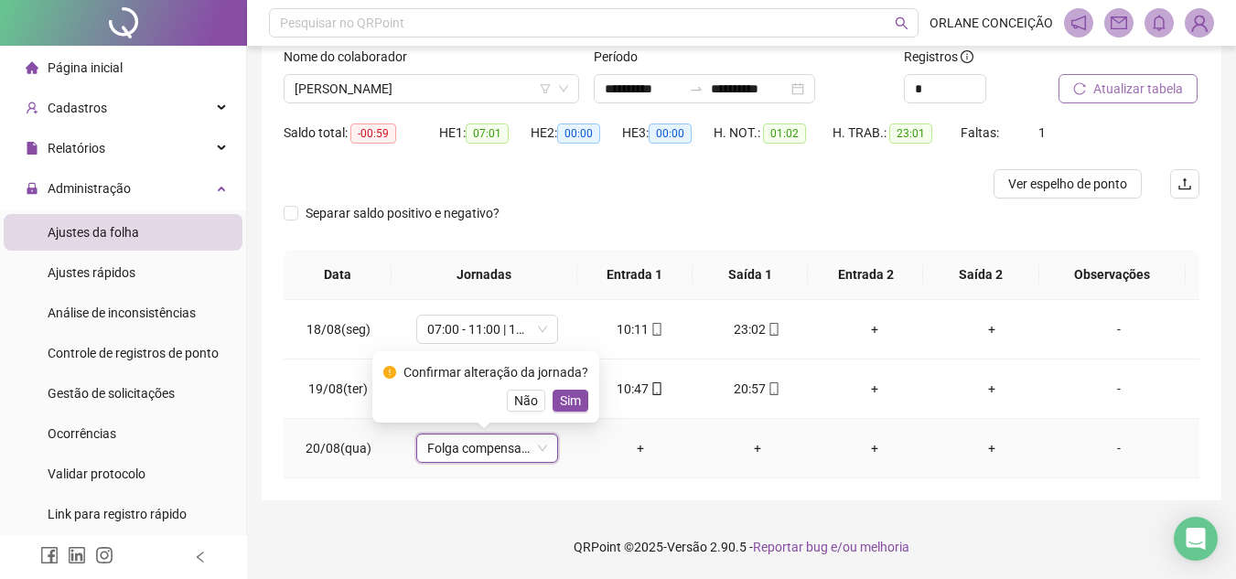
click at [565, 405] on span "Sim" at bounding box center [570, 401] width 21 height 20
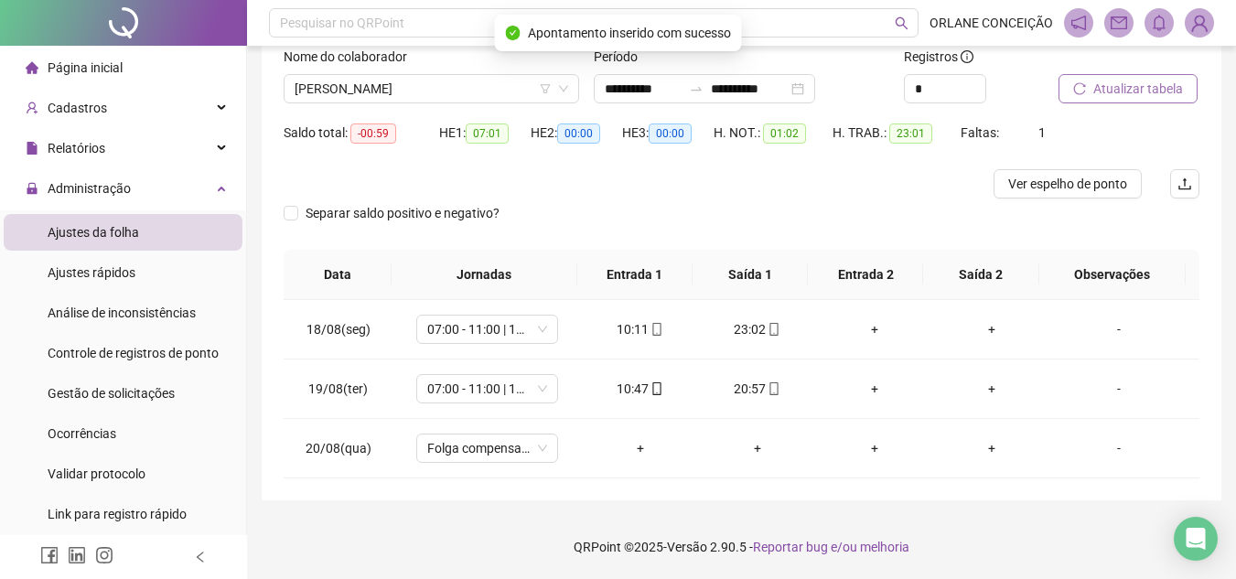
drag, startPoint x: 466, startPoint y: 504, endPoint x: 455, endPoint y: 502, distance: 10.2
click at [464, 504] on div "**********" at bounding box center [741, 228] width 989 height 701
click at [420, 98] on span "[PERSON_NAME]" at bounding box center [430, 88] width 273 height 27
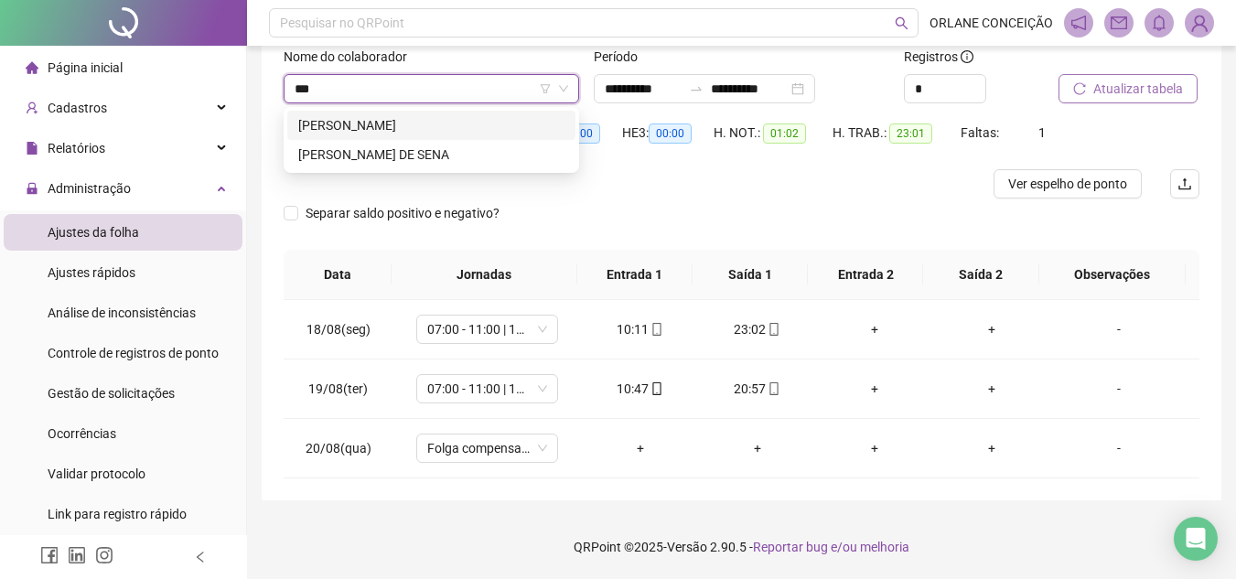
scroll to position [0, 0]
type input "****"
click at [400, 146] on div "[PERSON_NAME] DE SENA" at bounding box center [431, 154] width 266 height 20
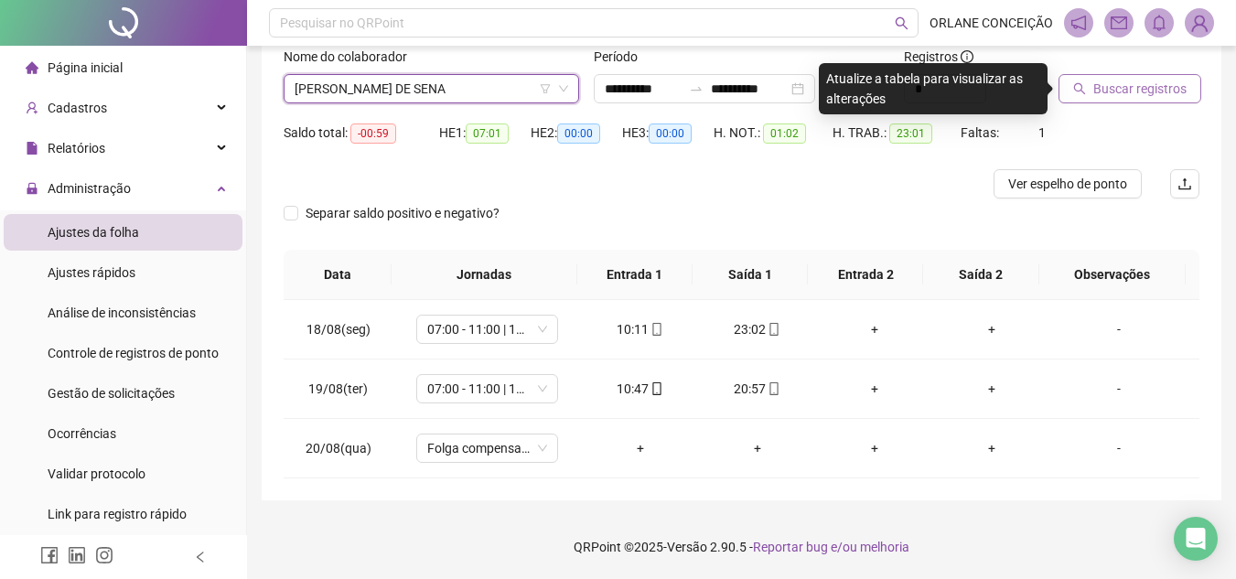
click at [1096, 92] on span "Buscar registros" at bounding box center [1139, 89] width 93 height 20
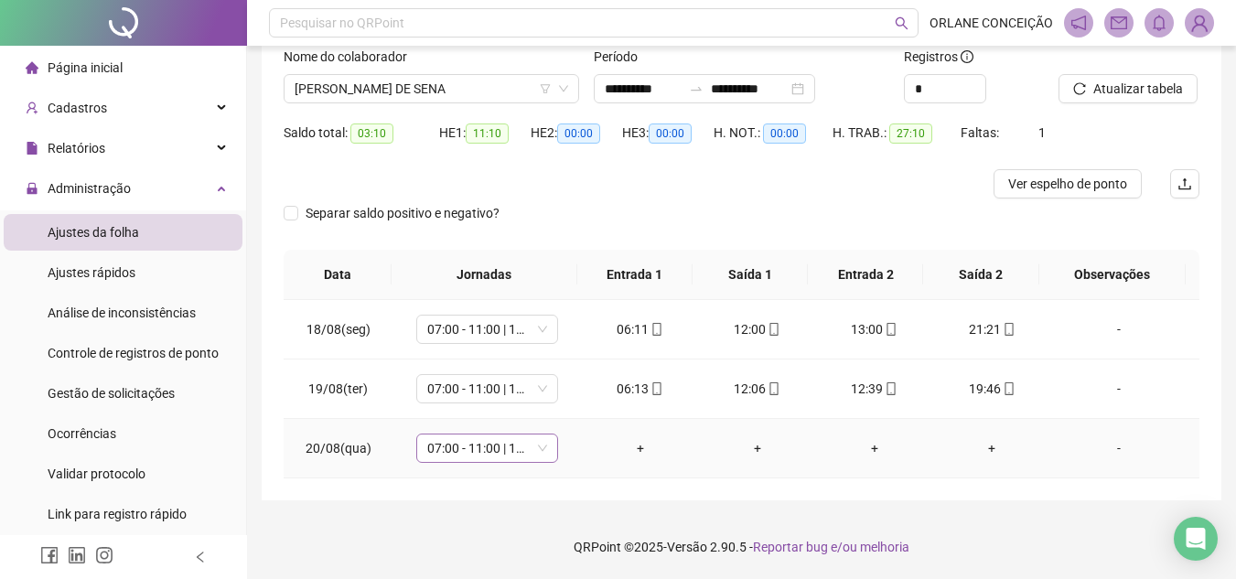
click at [442, 450] on span "07:00 - 11:00 | 12:00 - 16:00" at bounding box center [487, 447] width 120 height 27
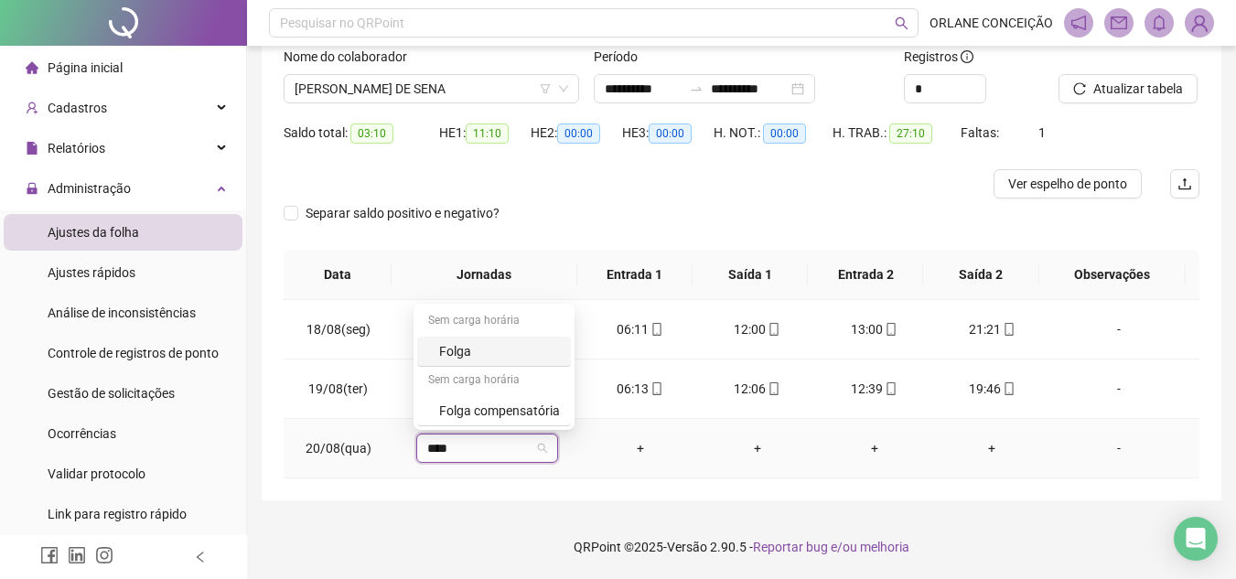
type input "*****"
click at [495, 406] on div "Folga compensatória" at bounding box center [499, 411] width 121 height 20
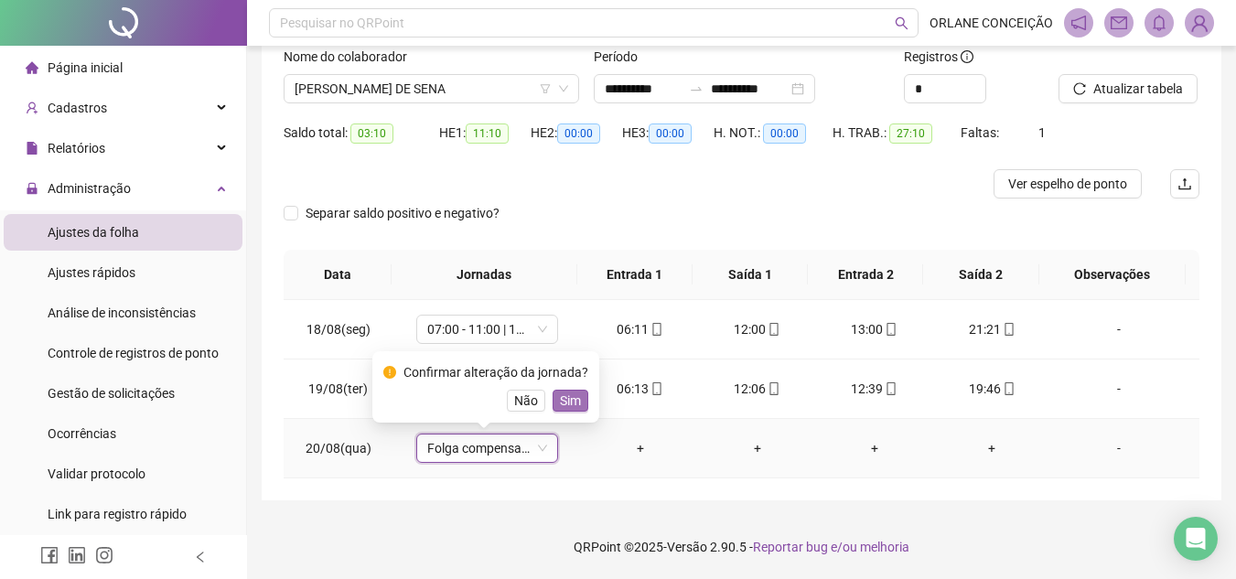
click at [560, 395] on span "Sim" at bounding box center [570, 401] width 21 height 20
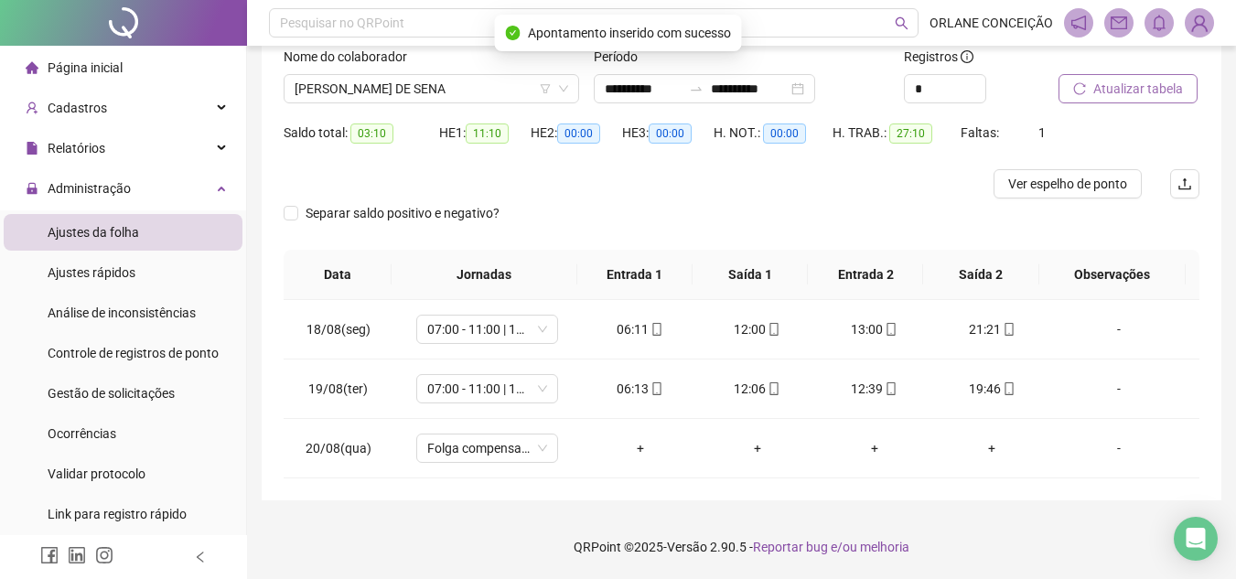
click at [1142, 78] on button "Atualizar tabela" at bounding box center [1127, 88] width 139 height 29
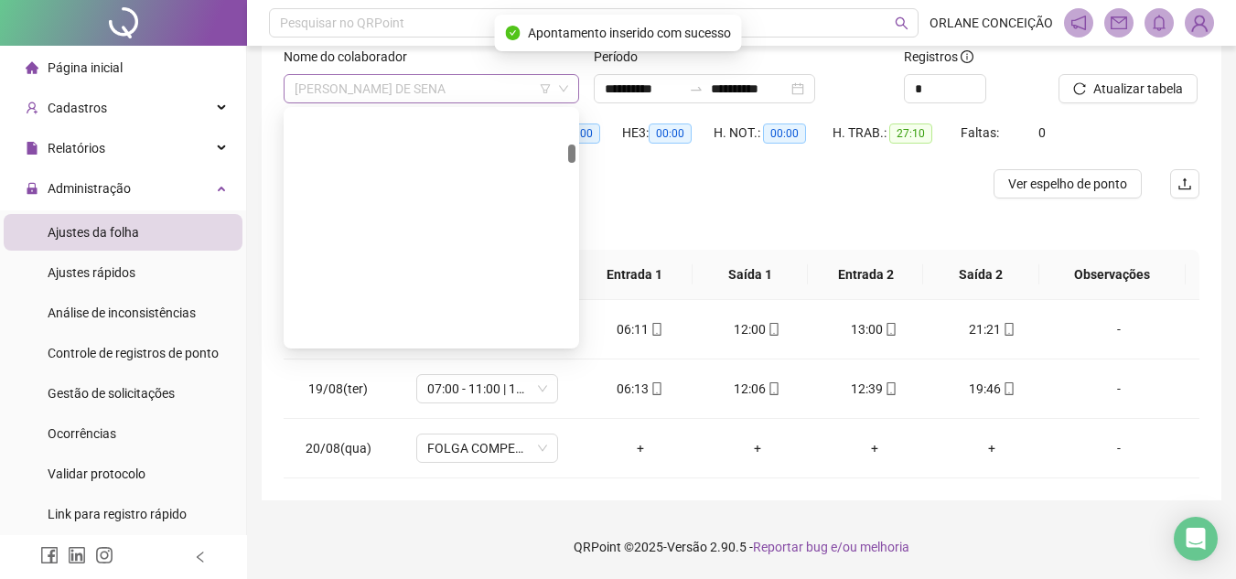
click at [328, 91] on span "[PERSON_NAME] DE SENA" at bounding box center [430, 88] width 273 height 27
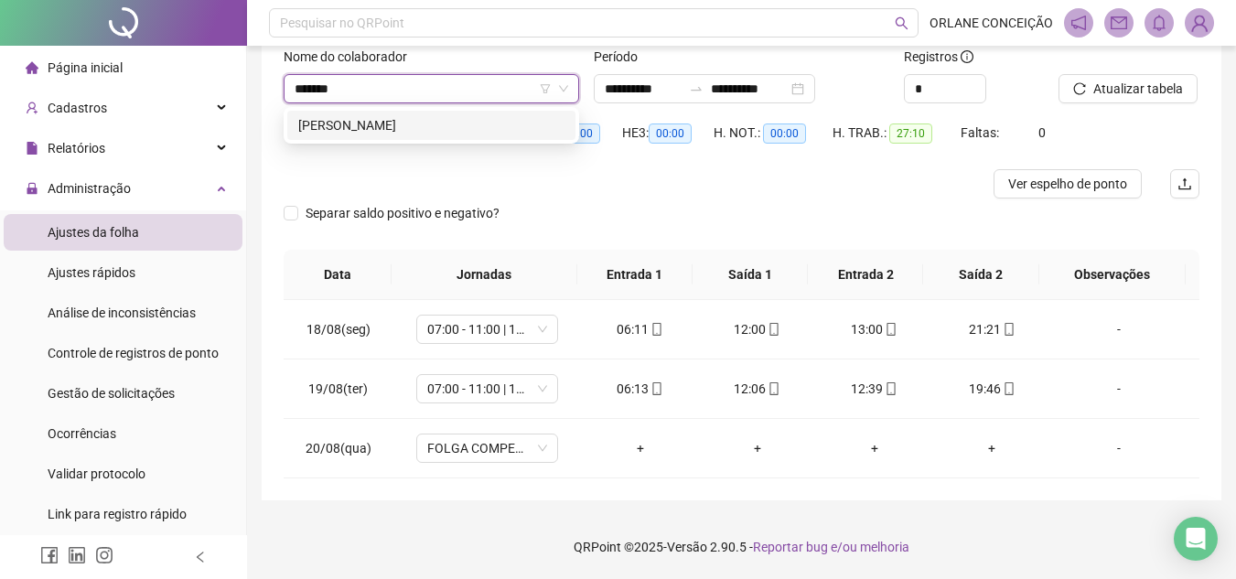
type input "*******"
click at [399, 128] on div "[PERSON_NAME]" at bounding box center [431, 125] width 266 height 20
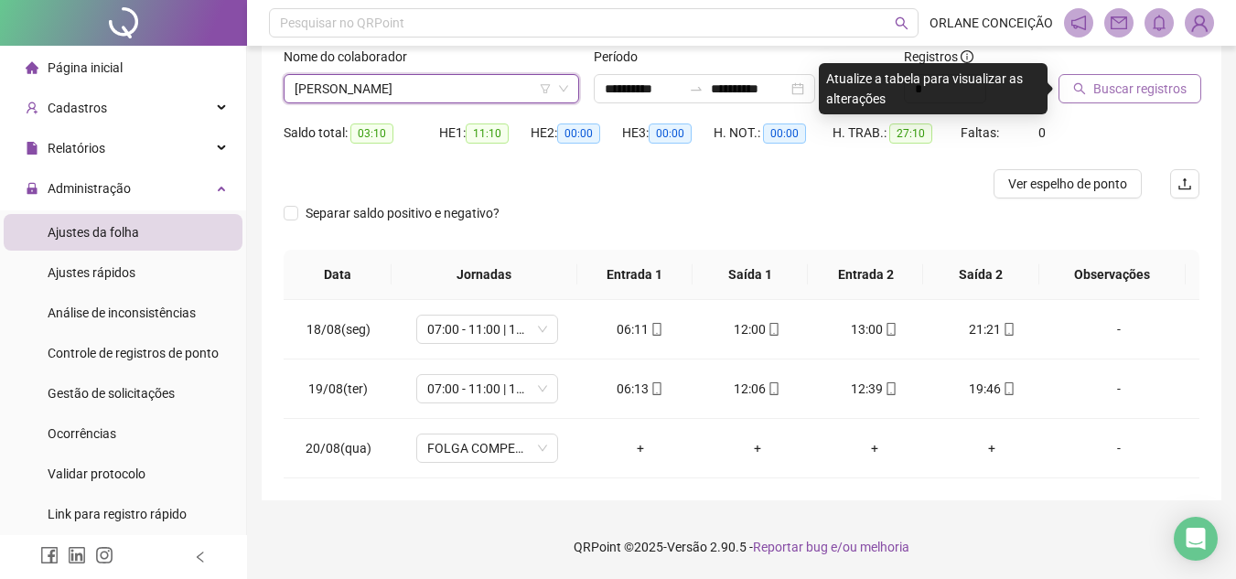
click at [1114, 79] on span "Buscar registros" at bounding box center [1139, 89] width 93 height 20
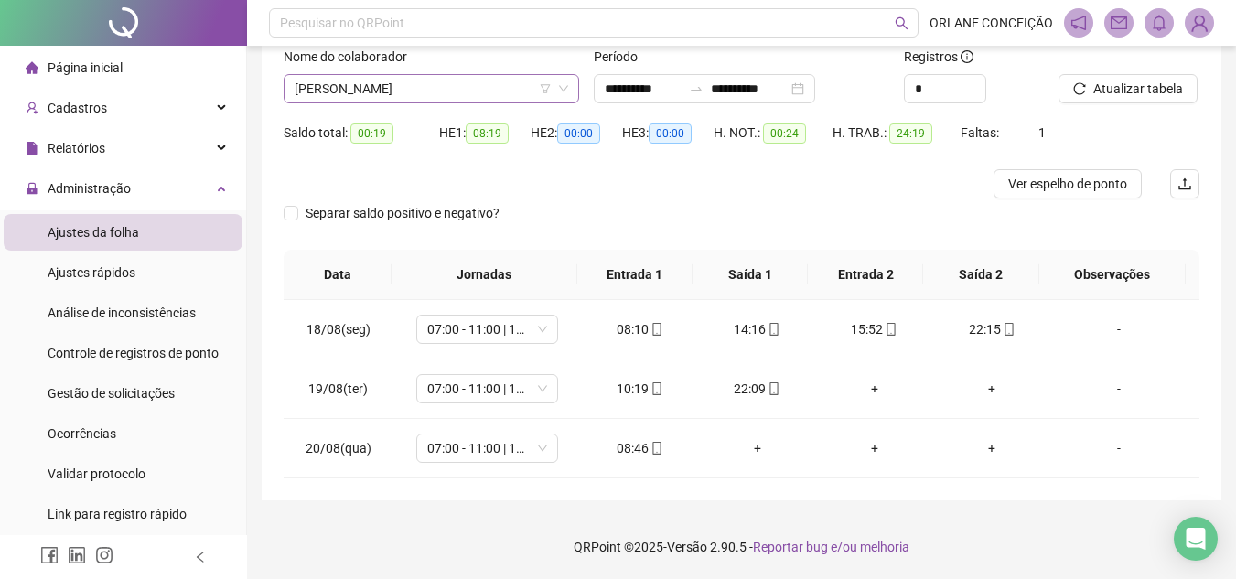
click at [387, 85] on span "[PERSON_NAME]" at bounding box center [430, 88] width 273 height 27
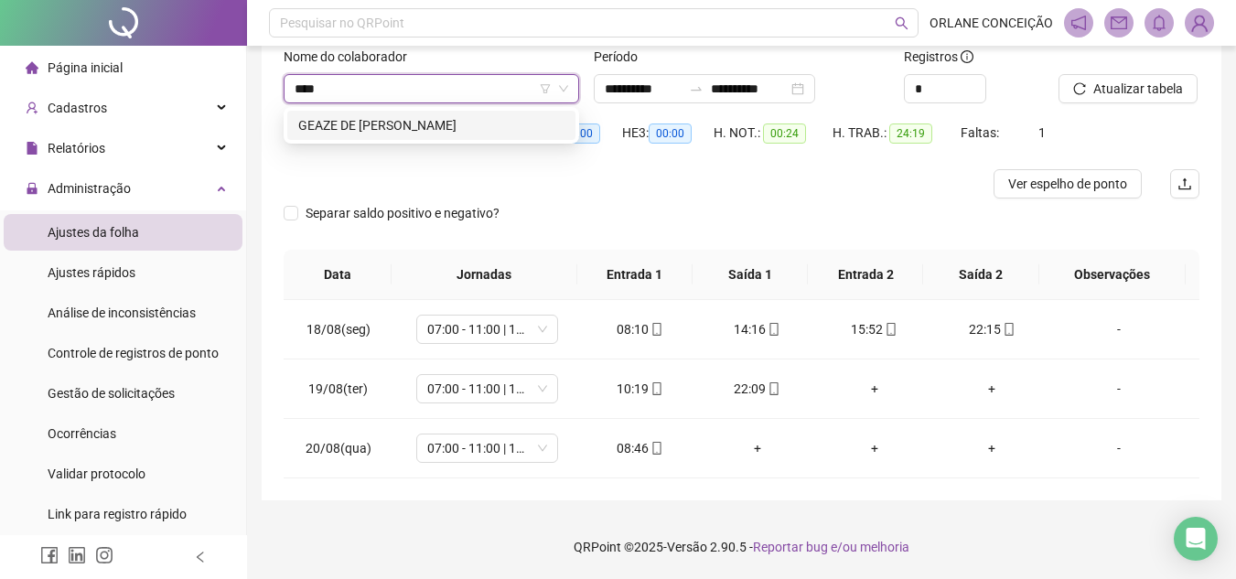
type input "*****"
click at [412, 128] on div "GEAZE DE [PERSON_NAME]" at bounding box center [431, 125] width 266 height 20
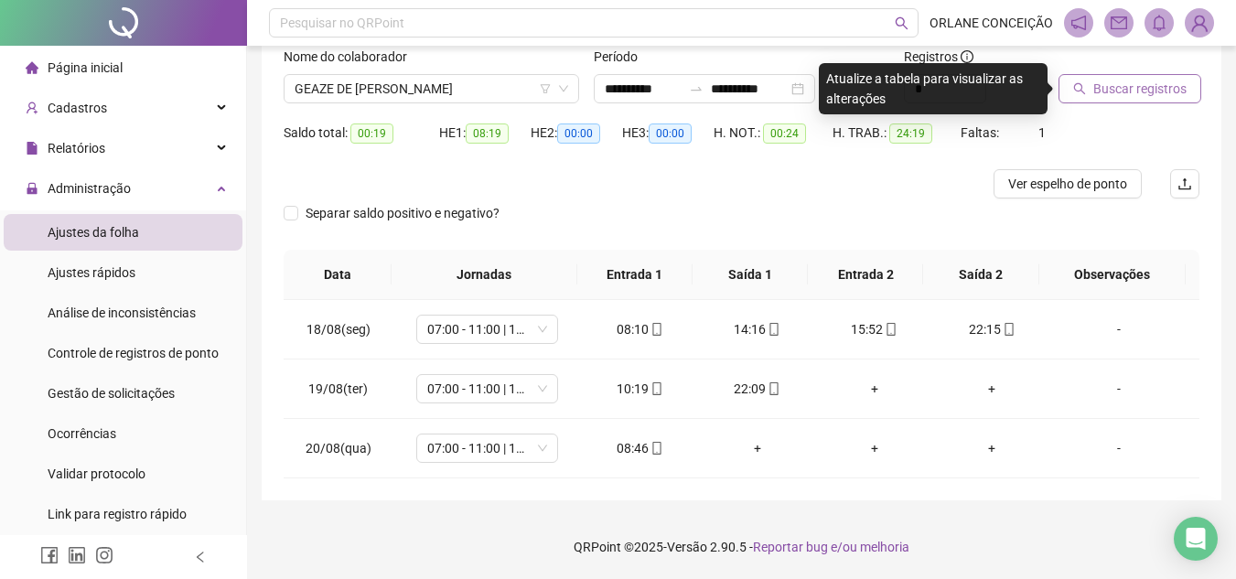
click at [1142, 78] on button "Buscar registros" at bounding box center [1129, 88] width 143 height 29
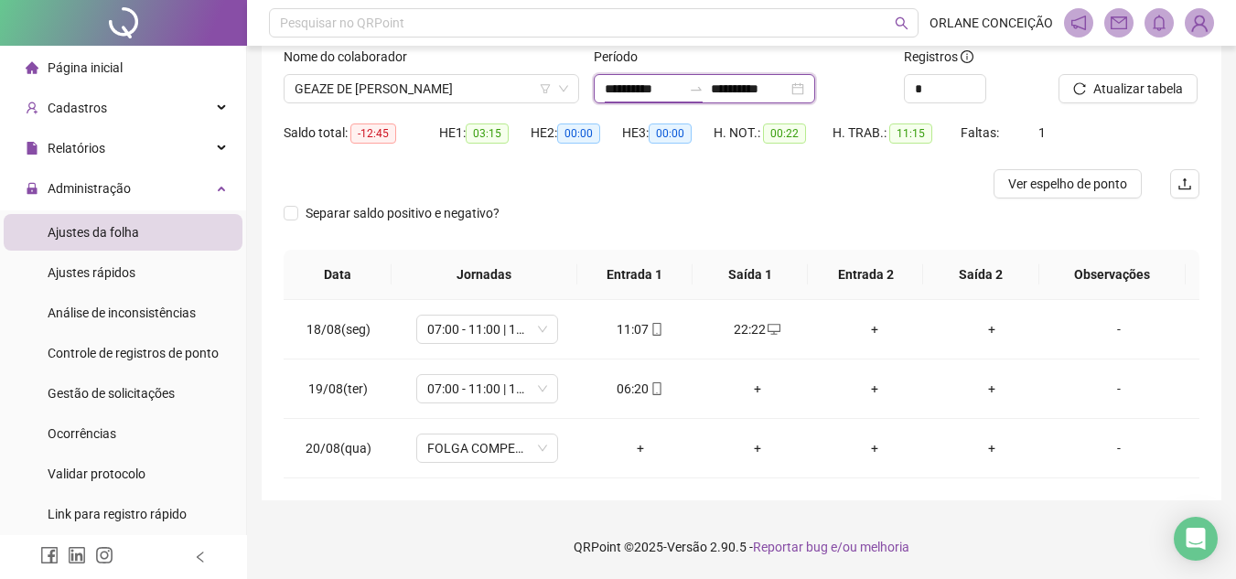
click at [648, 80] on input "**********" at bounding box center [643, 89] width 77 height 20
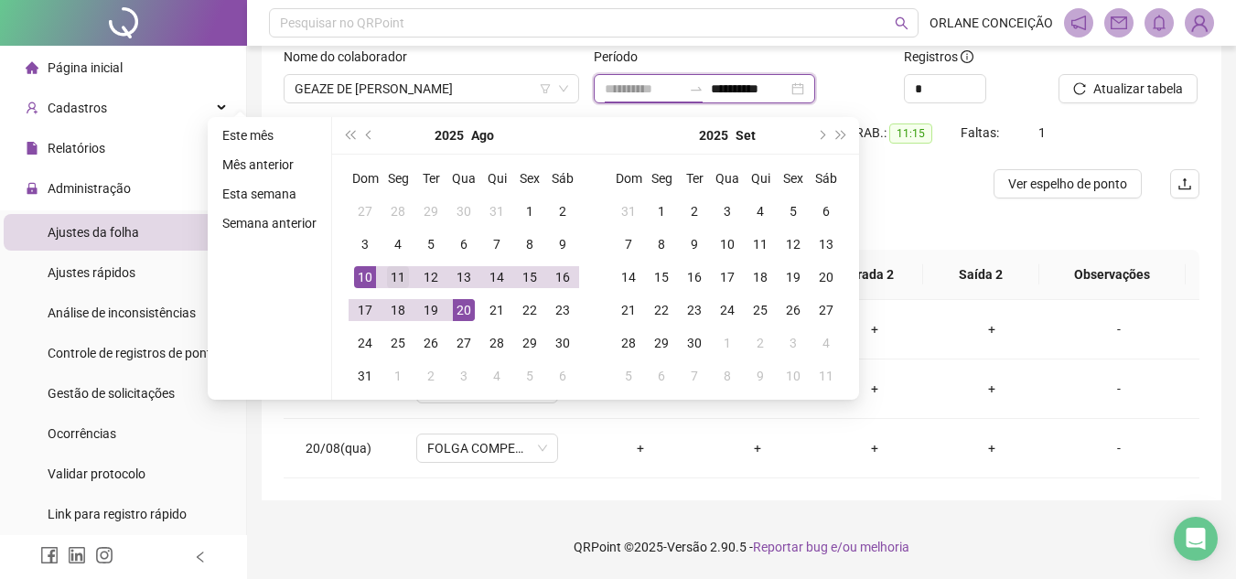
type input "**********"
click at [393, 274] on div "11" at bounding box center [398, 277] width 22 height 22
type input "**********"
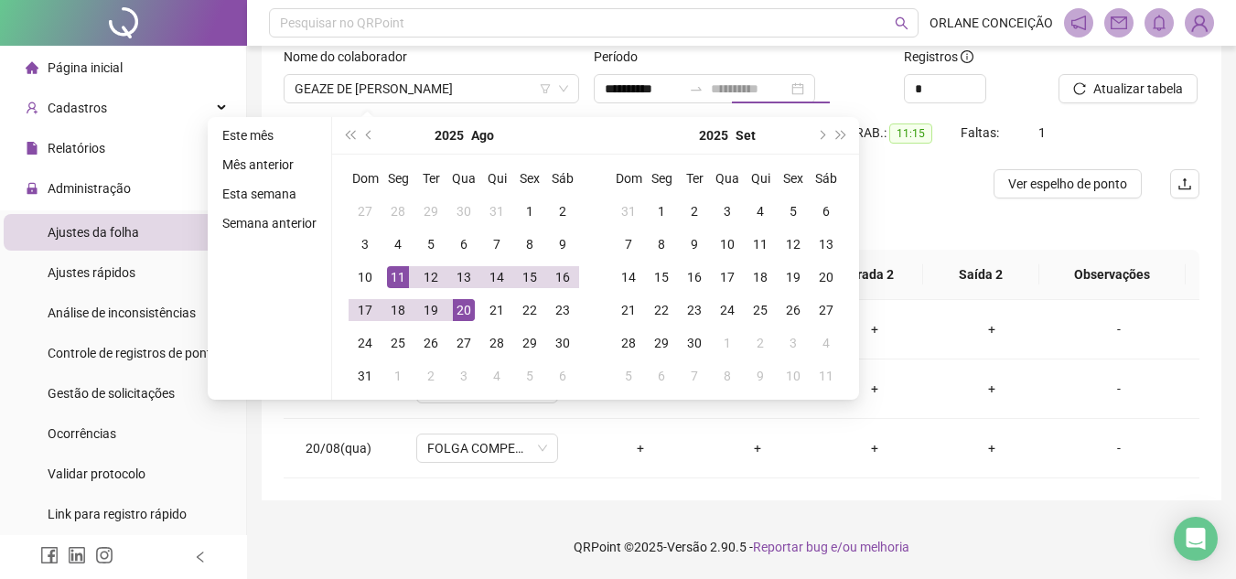
click at [461, 304] on div "20" at bounding box center [464, 310] width 22 height 22
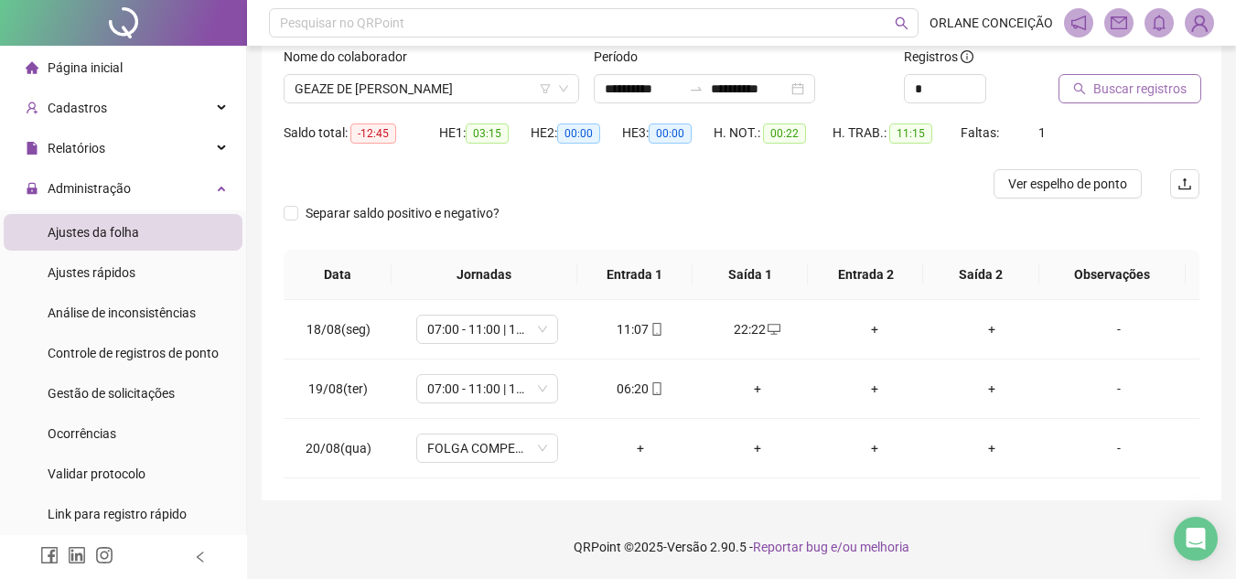
click at [1142, 83] on span "Buscar registros" at bounding box center [1139, 89] width 93 height 20
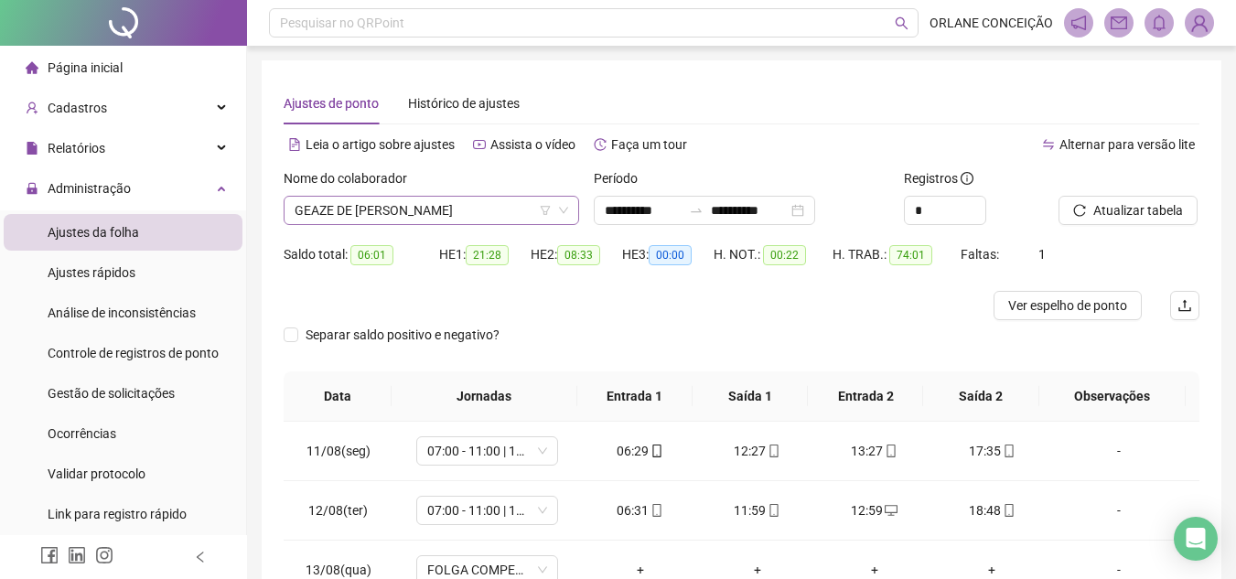
click at [398, 211] on span "GEAZE DE [PERSON_NAME]" at bounding box center [430, 210] width 273 height 27
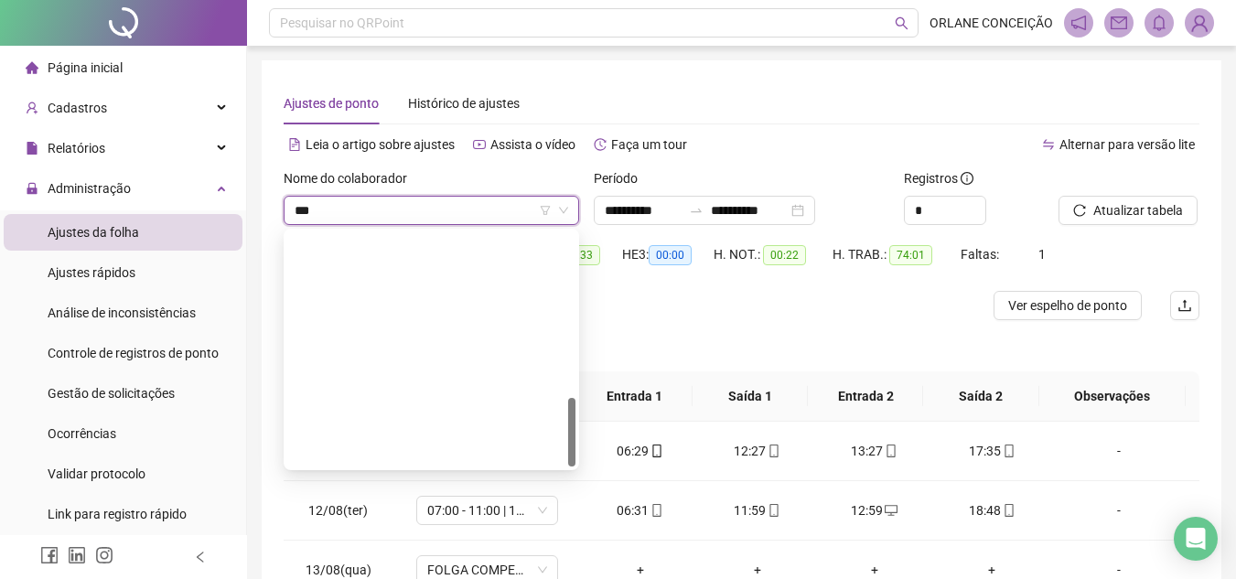
type input "***"
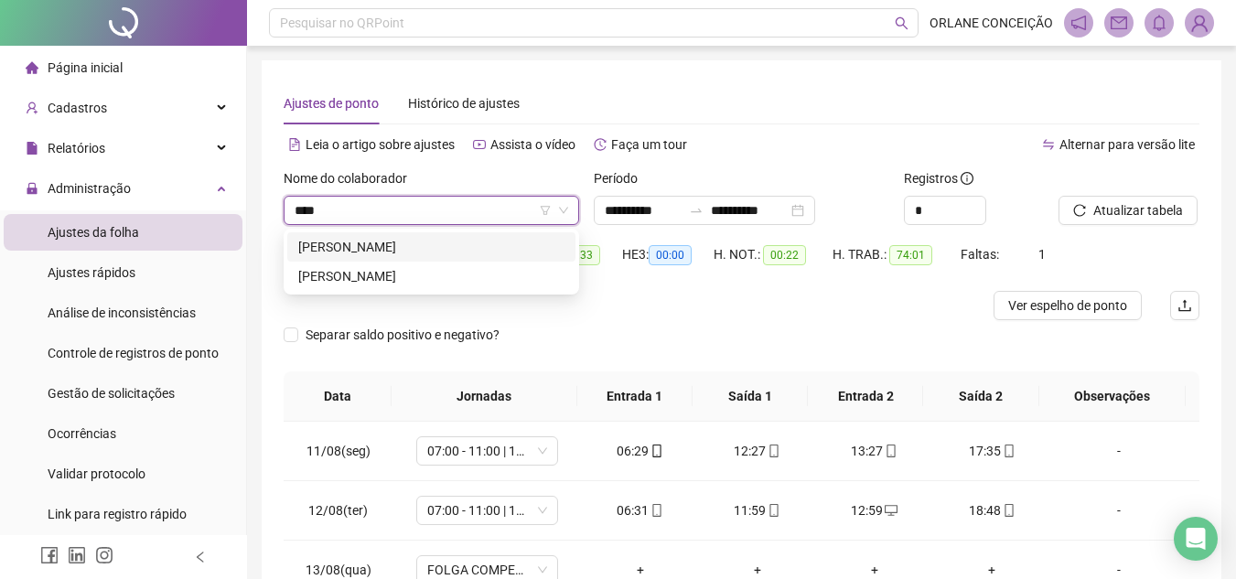
click at [386, 247] on div "[PERSON_NAME]" at bounding box center [431, 247] width 266 height 20
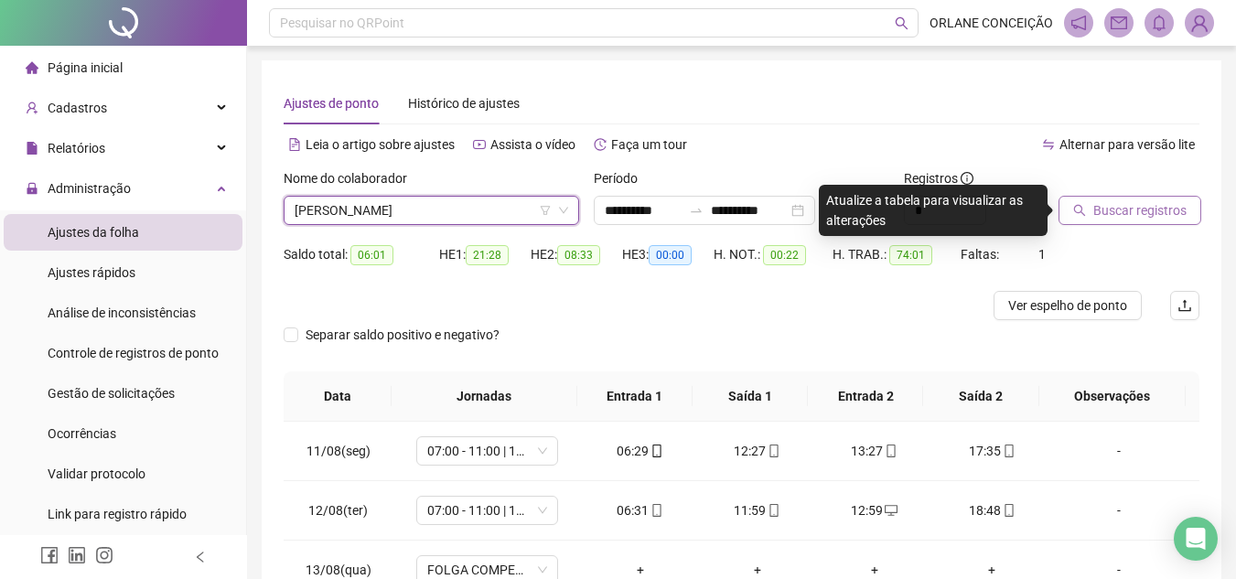
click at [1112, 214] on span "Buscar registros" at bounding box center [1139, 210] width 93 height 20
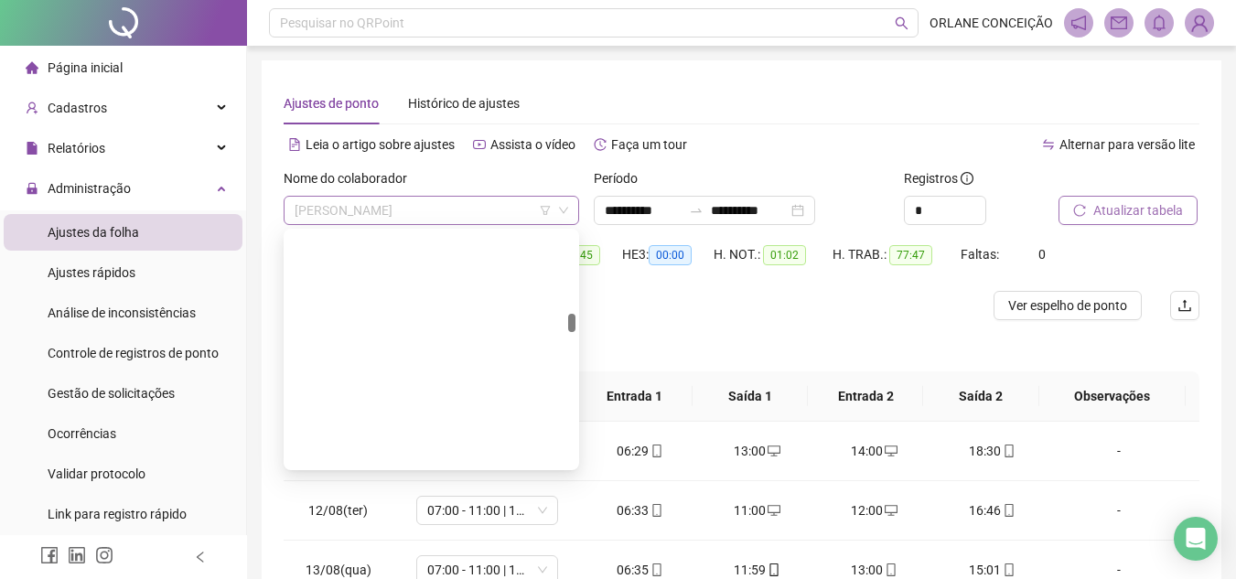
click at [404, 207] on span "[PERSON_NAME]" at bounding box center [430, 210] width 273 height 27
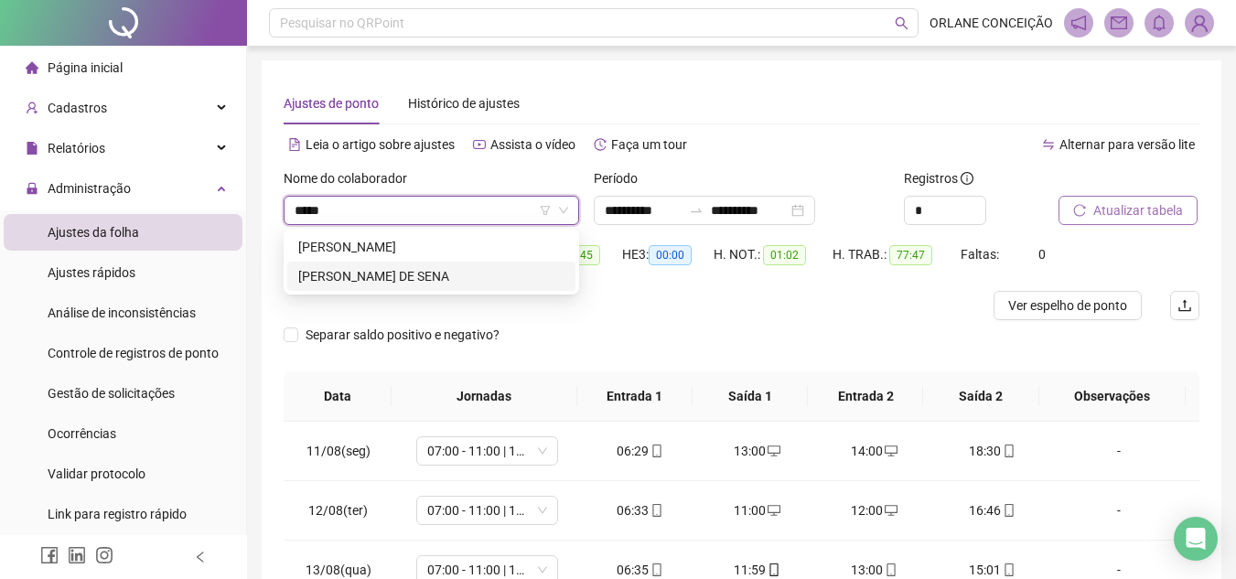
type input "****"
click at [436, 294] on div "292061 278899 [PERSON_NAME]" at bounding box center [431, 262] width 295 height 66
drag, startPoint x: 442, startPoint y: 283, endPoint x: 439, endPoint y: 305, distance: 23.0
click at [441, 282] on div "[PERSON_NAME] DE SENA" at bounding box center [431, 276] width 266 height 20
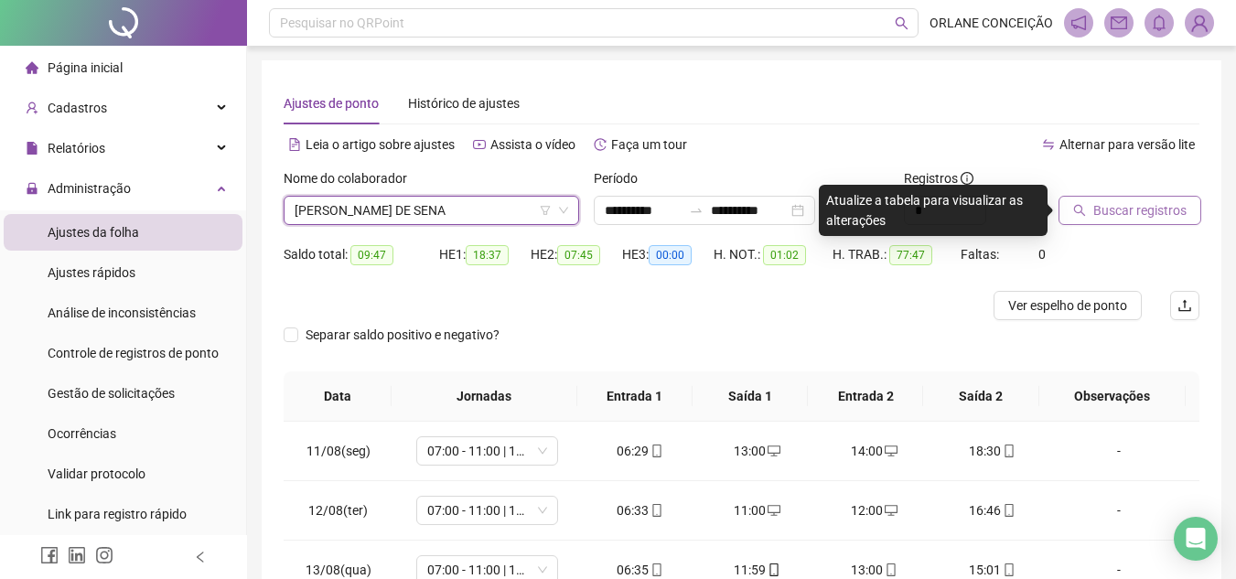
drag, startPoint x: 1107, startPoint y: 225, endPoint x: 1088, endPoint y: 221, distance: 18.7
click at [1106, 224] on div "Buscar registros" at bounding box center [1128, 203] width 155 height 71
click at [1093, 205] on span "Buscar registros" at bounding box center [1139, 210] width 93 height 20
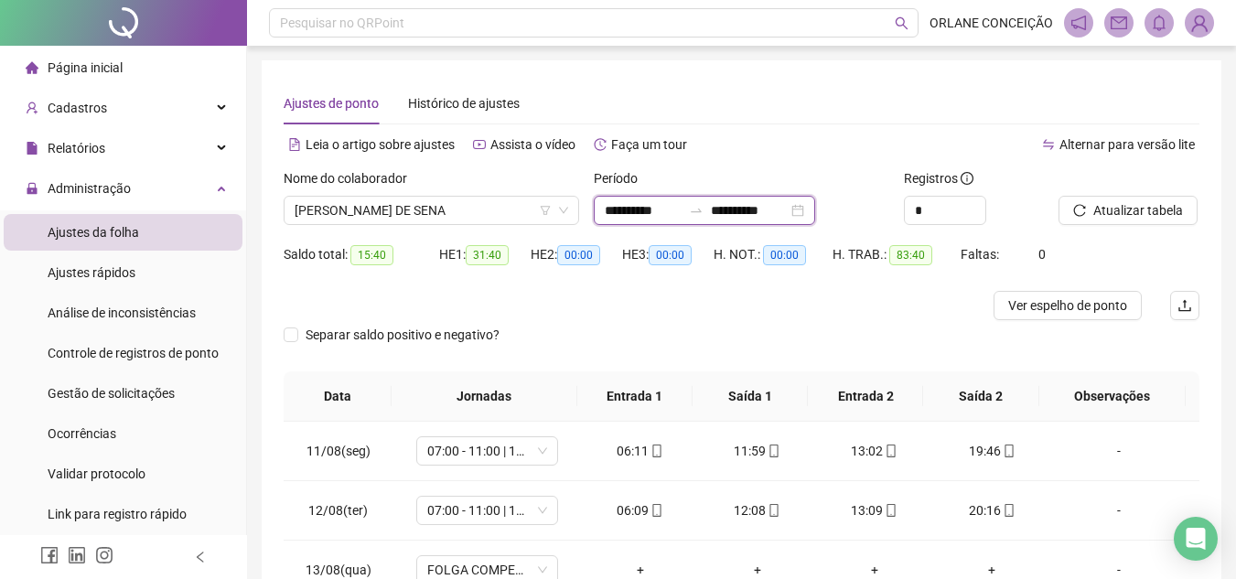
click at [647, 216] on input "**********" at bounding box center [643, 210] width 77 height 20
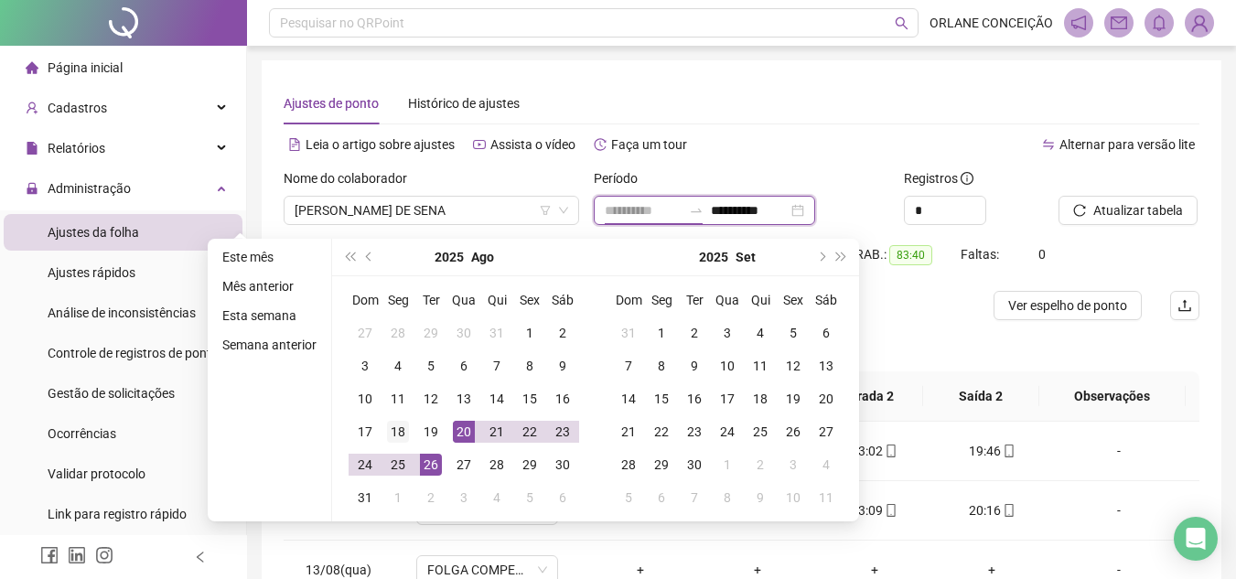
type input "**********"
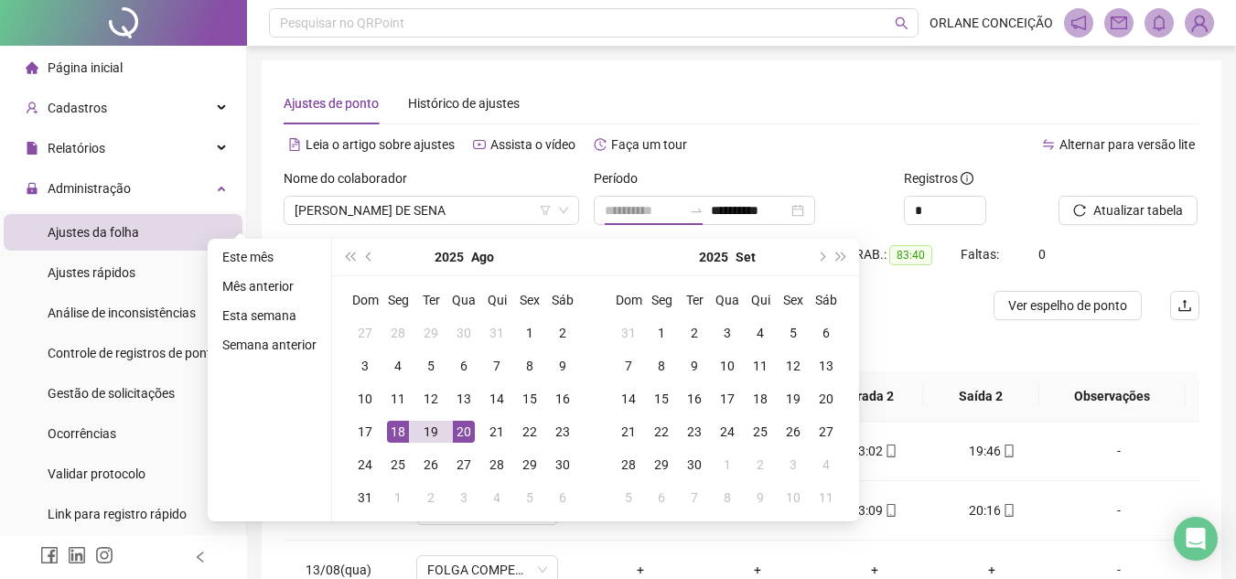
click at [401, 425] on div "18" at bounding box center [398, 432] width 22 height 22
type input "**********"
click at [460, 433] on div "20" at bounding box center [464, 432] width 22 height 22
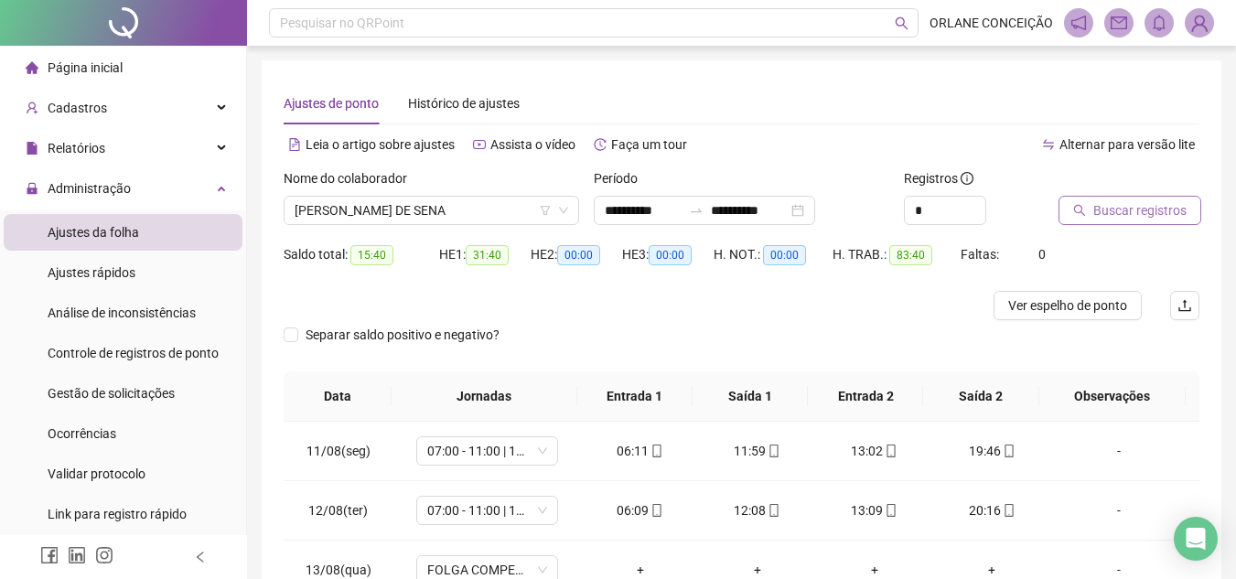
click at [1157, 210] on span "Buscar registros" at bounding box center [1139, 210] width 93 height 20
click at [353, 215] on span "[PERSON_NAME] DE SENA" at bounding box center [430, 210] width 273 height 27
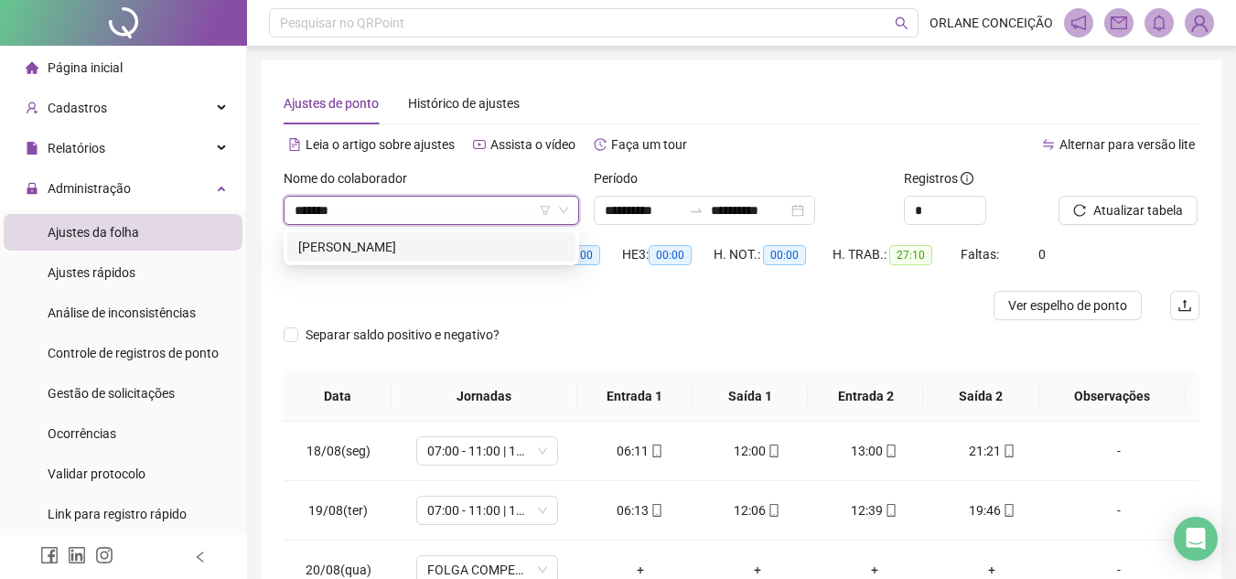
type input "********"
click at [353, 248] on div "[PERSON_NAME]" at bounding box center [431, 247] width 266 height 20
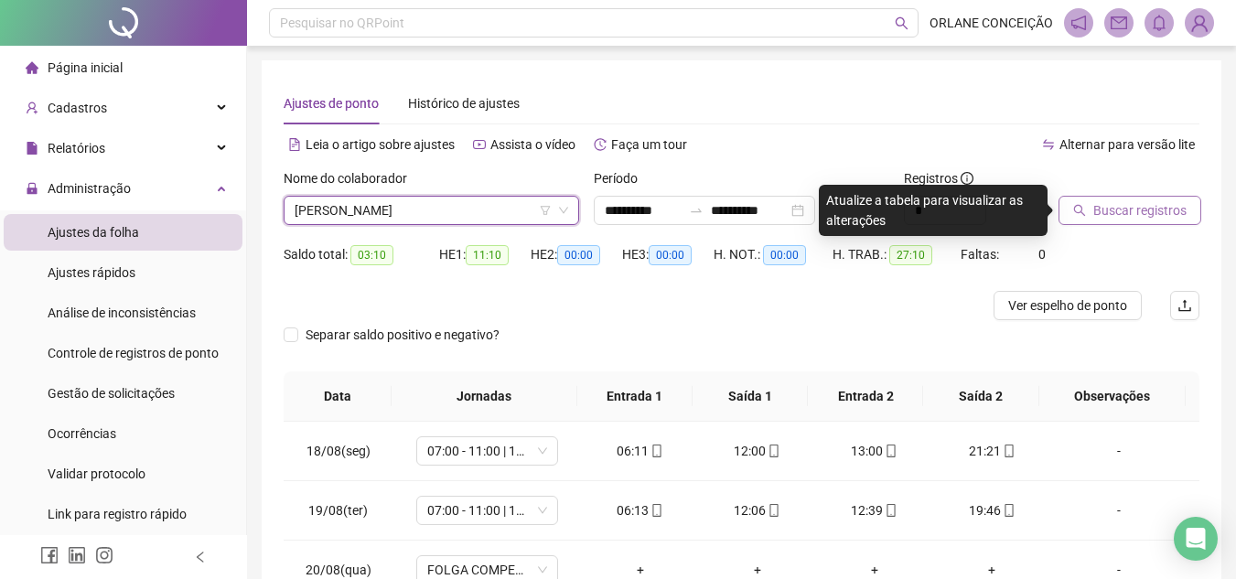
click at [1124, 214] on span "Buscar registros" at bounding box center [1139, 210] width 93 height 20
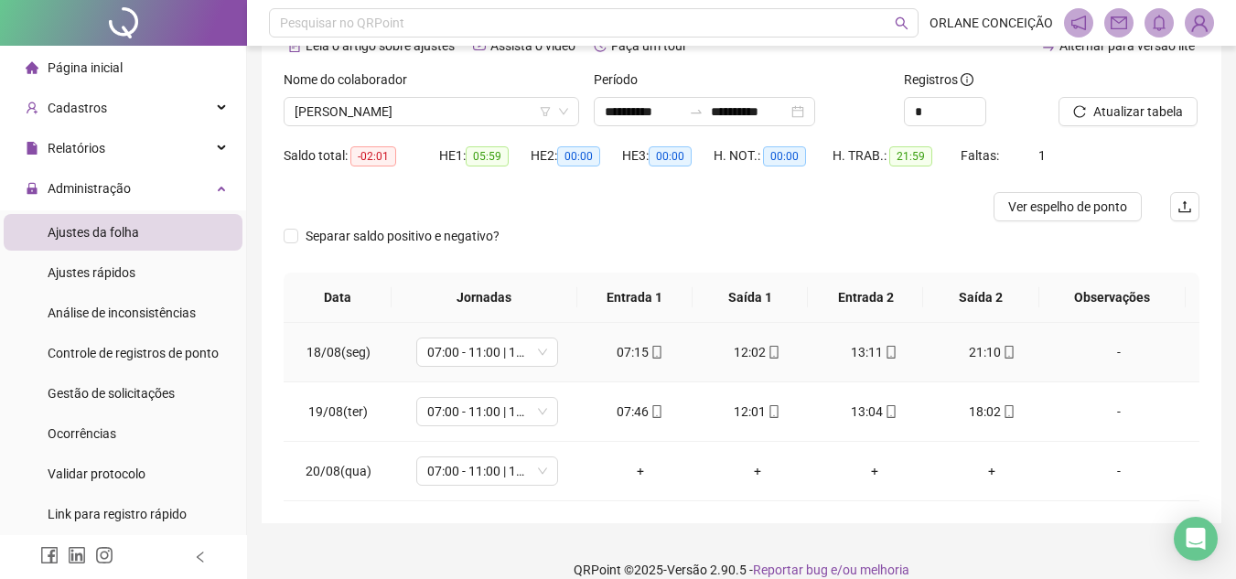
scroll to position [122, 0]
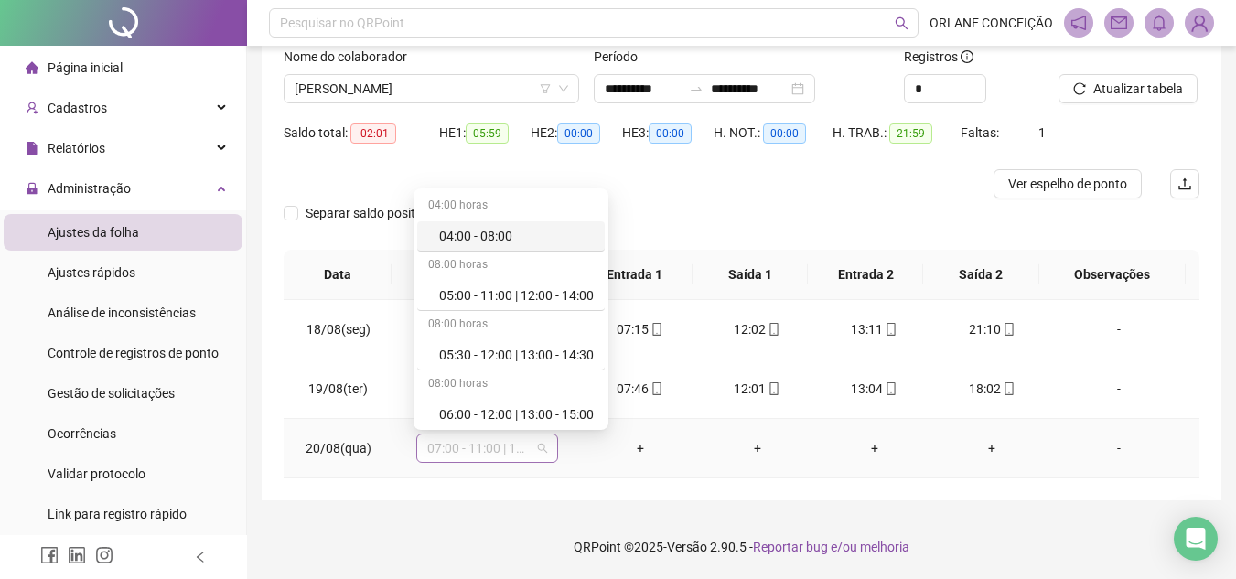
click at [494, 443] on span "07:00 - 11:00 | 12:00 - 16:00" at bounding box center [487, 447] width 120 height 27
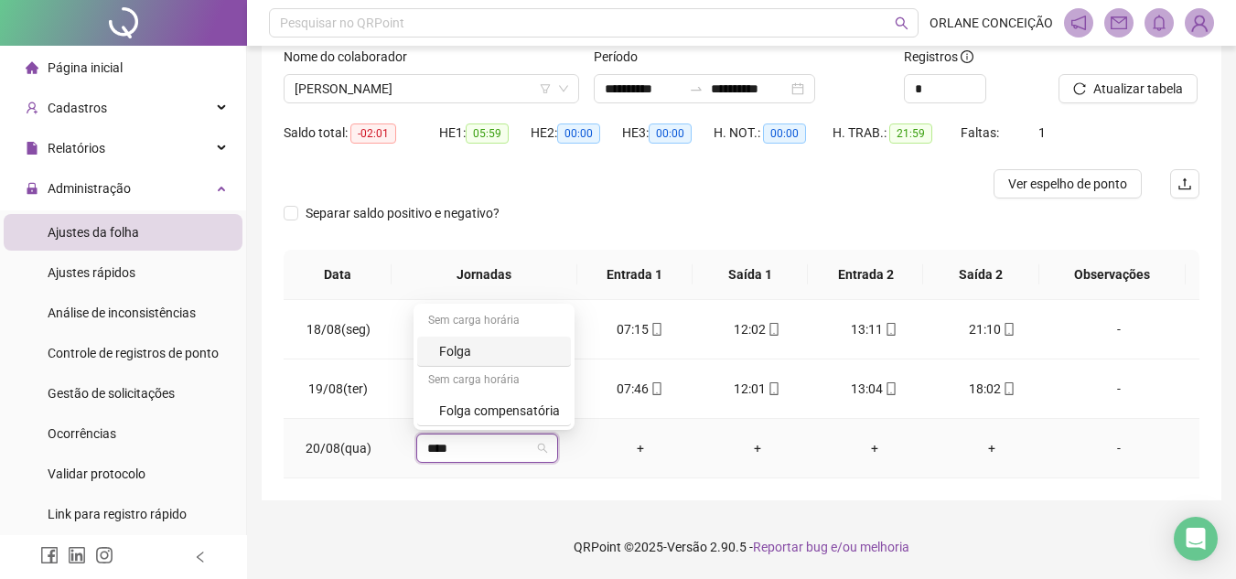
type input "*****"
click at [515, 412] on div "Folga compensatória" at bounding box center [499, 411] width 121 height 20
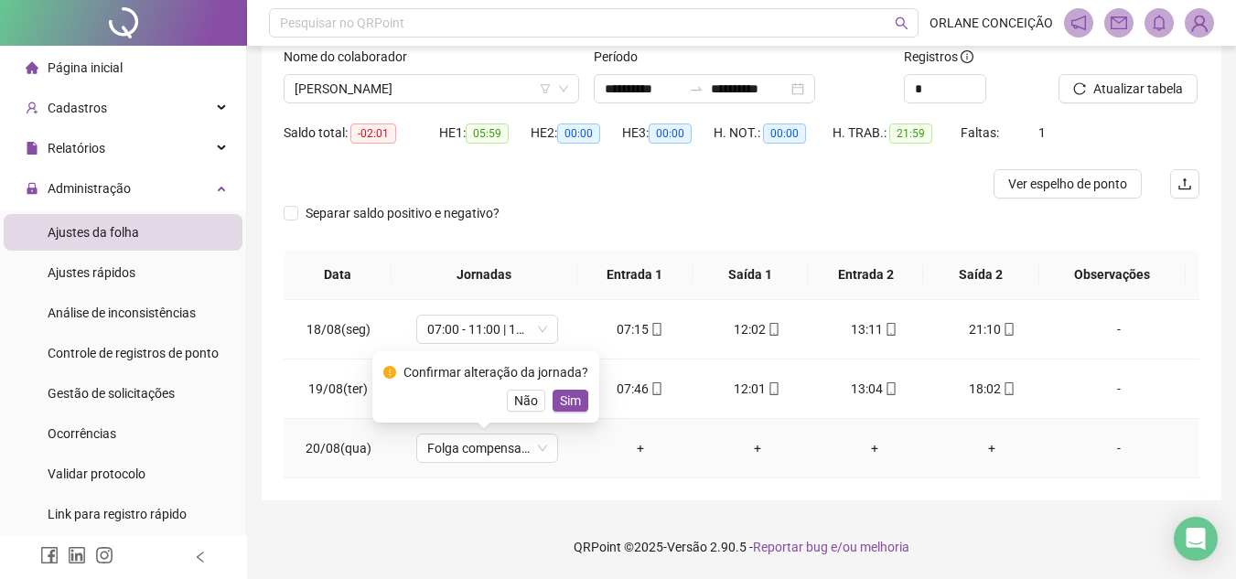
drag, startPoint x: 579, startPoint y: 385, endPoint x: 552, endPoint y: 417, distance: 41.6
click at [578, 385] on div "Confirmar alteração da jornada? Não Sim" at bounding box center [485, 386] width 205 height 49
click at [552, 417] on div "Confirmar alteração da jornada? Não Sim" at bounding box center [485, 386] width 227 height 71
click at [560, 401] on span "Sim" at bounding box center [570, 401] width 21 height 20
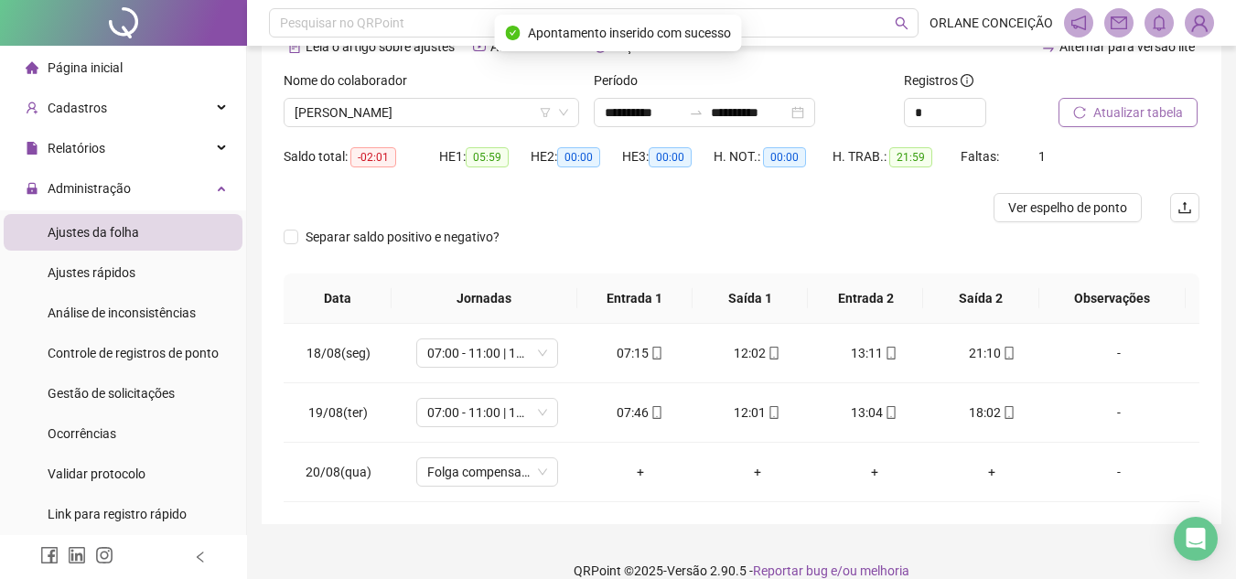
scroll to position [0, 0]
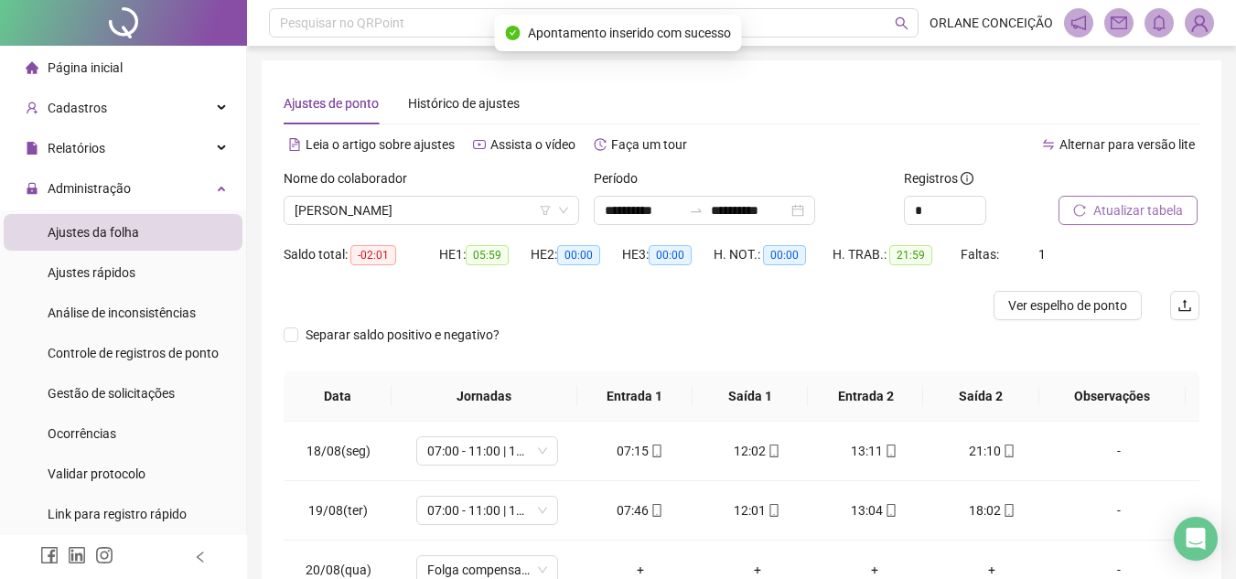
click at [1124, 208] on span "Atualizar tabela" at bounding box center [1138, 210] width 90 height 20
click at [399, 207] on span "[PERSON_NAME]" at bounding box center [430, 210] width 273 height 27
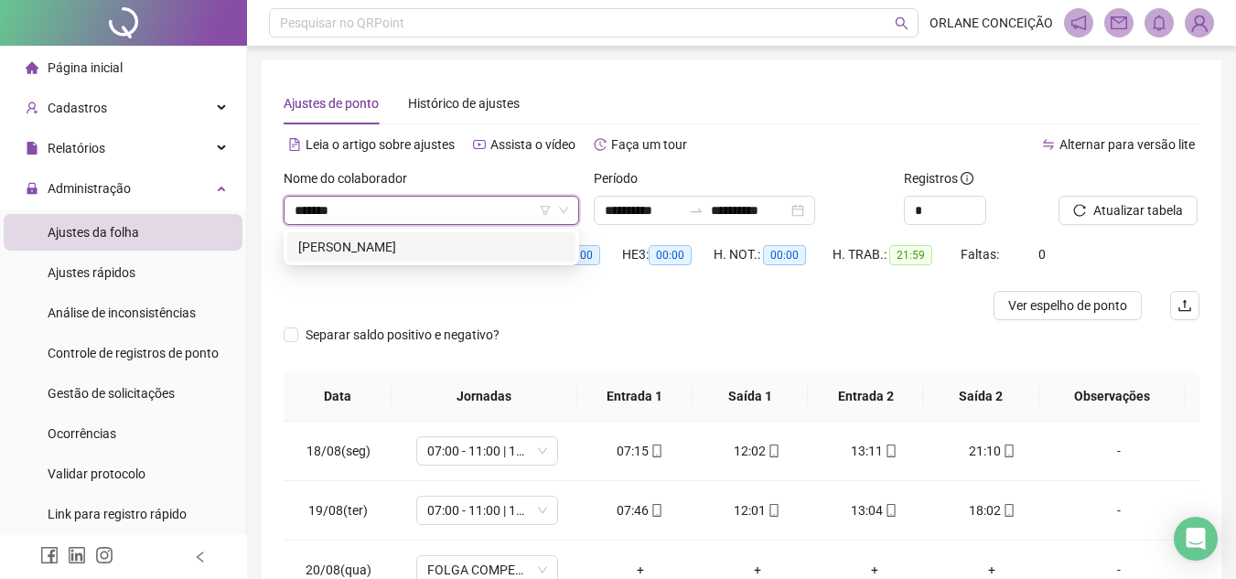
type input "********"
click at [358, 251] on div "[PERSON_NAME]" at bounding box center [431, 247] width 266 height 20
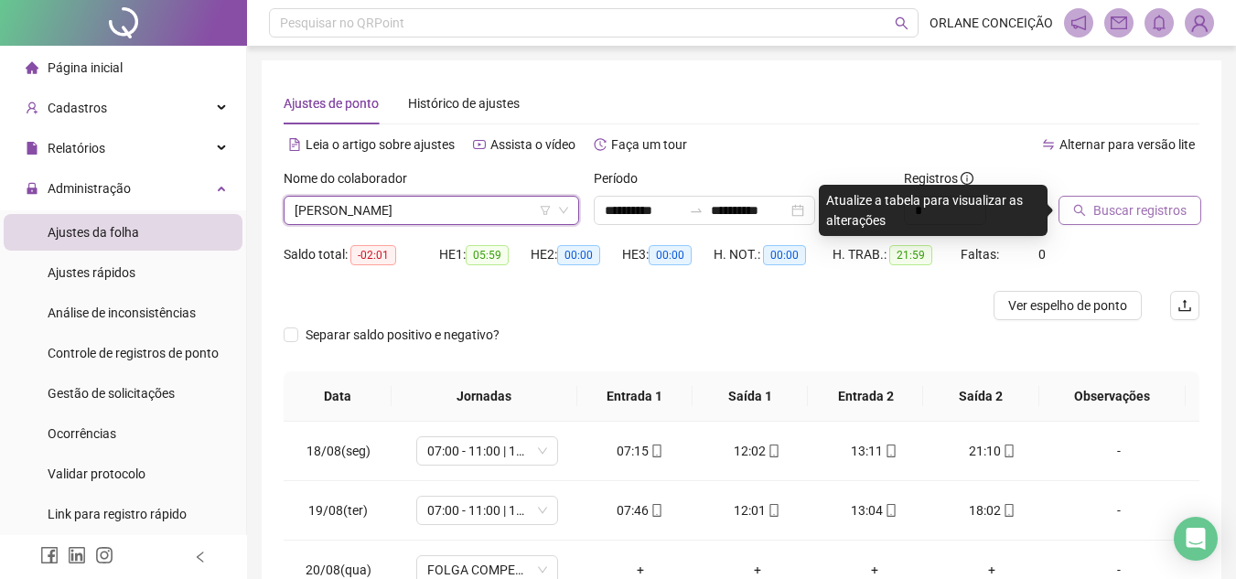
click at [1146, 200] on span "Buscar registros" at bounding box center [1139, 210] width 93 height 20
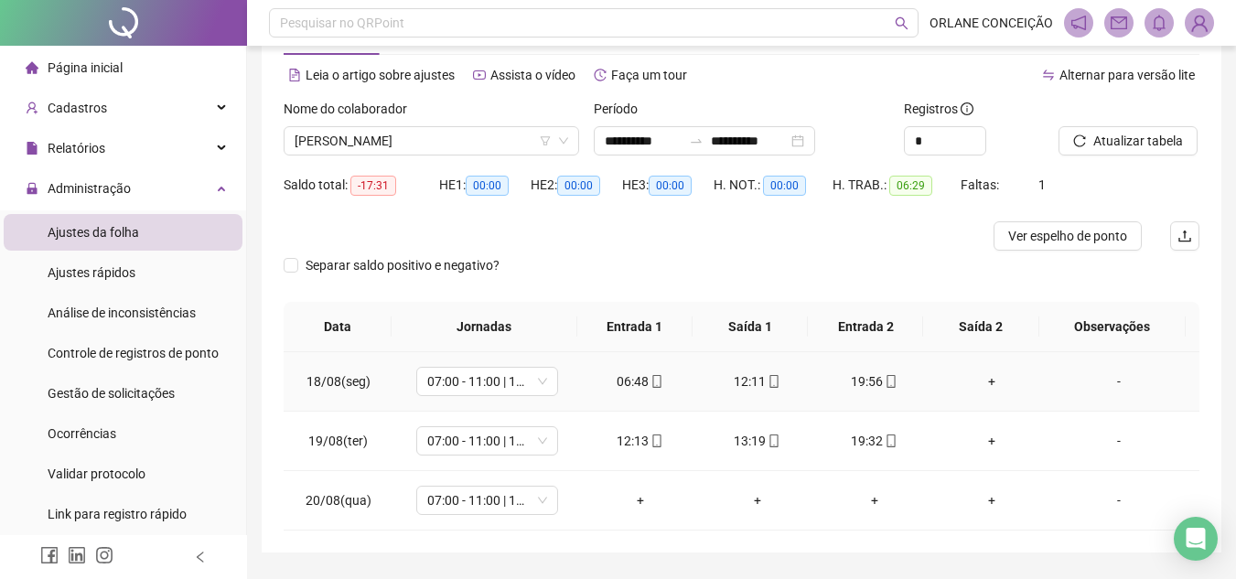
scroll to position [122, 0]
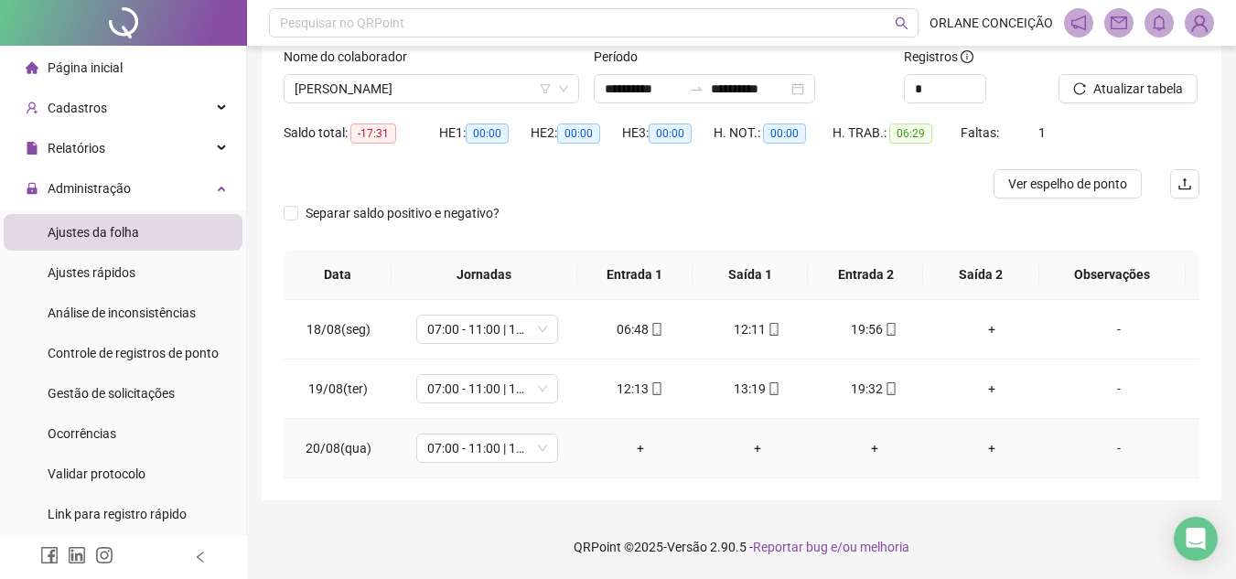
click at [409, 446] on td "07:00 - 11:00 | 12:00 - 16:00" at bounding box center [486, 448] width 188 height 59
click at [433, 444] on span "07:00 - 11:00 | 12:00 - 16:00" at bounding box center [487, 447] width 120 height 27
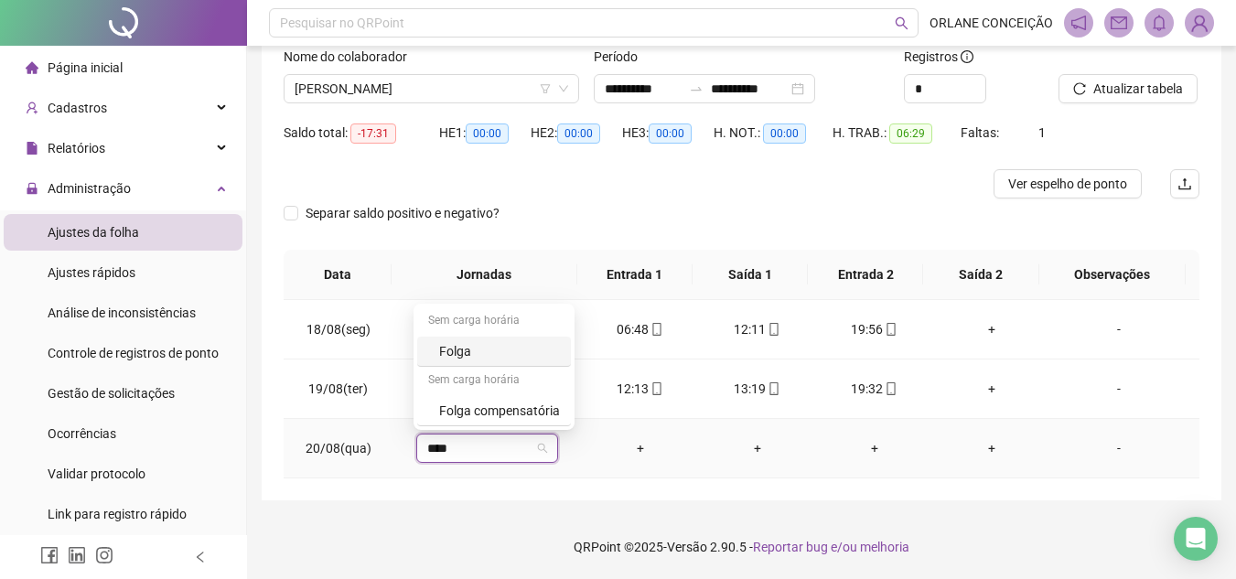
type input "*****"
click at [458, 405] on div "Folga compensatória" at bounding box center [499, 411] width 121 height 20
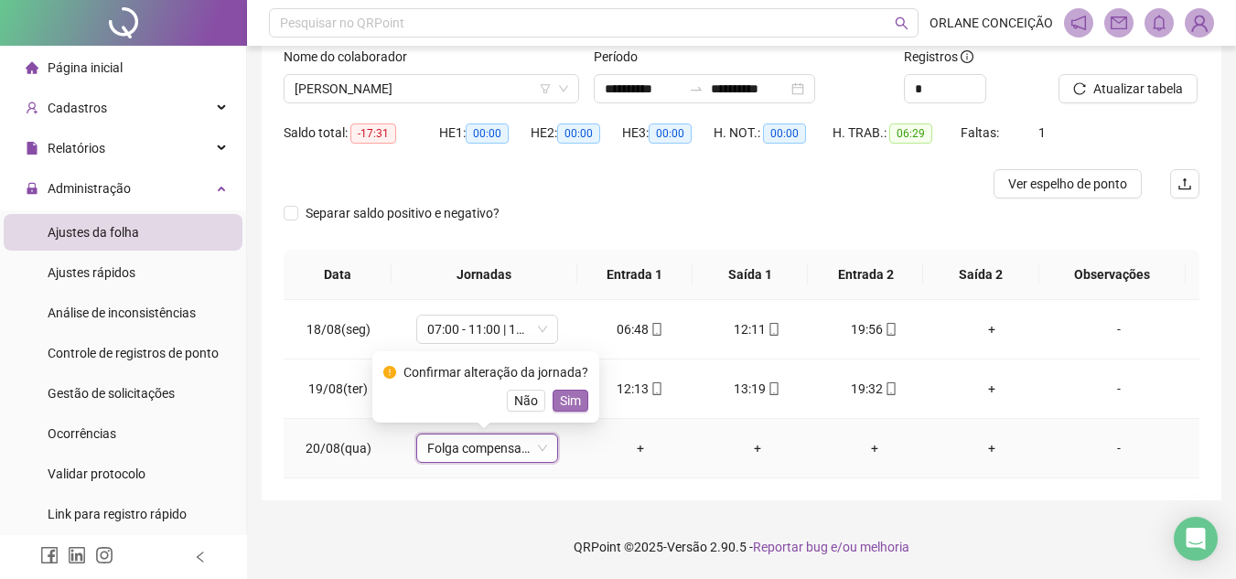
click at [561, 399] on span "Sim" at bounding box center [570, 401] width 21 height 20
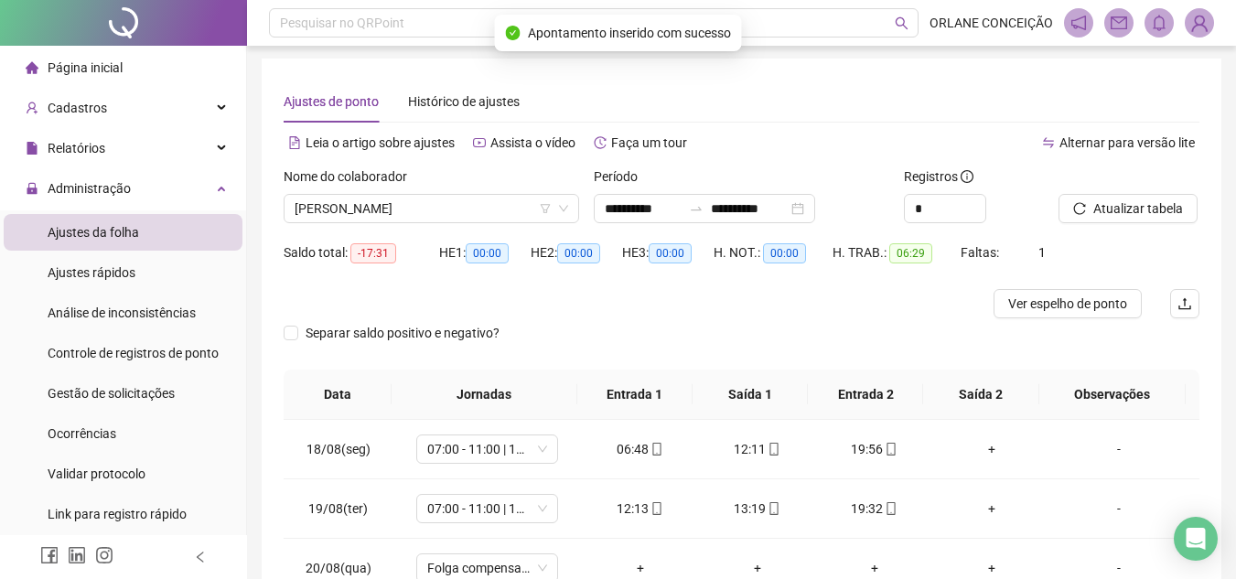
scroll to position [0, 0]
click at [1132, 196] on button "Atualizar tabela" at bounding box center [1127, 210] width 139 height 29
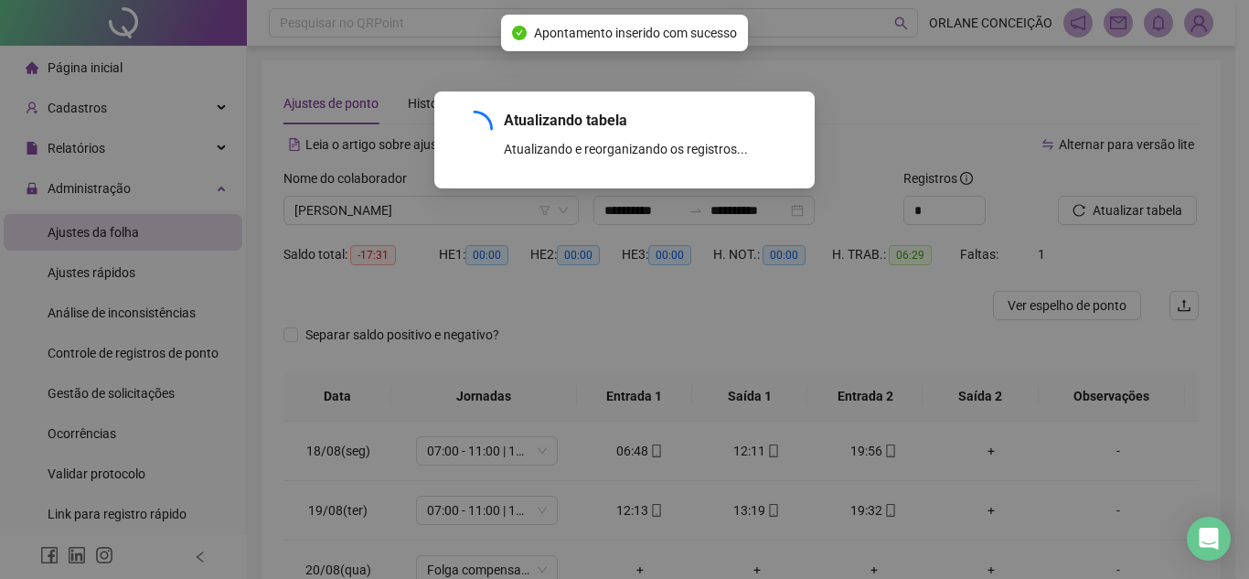
drag, startPoint x: 1128, startPoint y: 206, endPoint x: 1054, endPoint y: 213, distance: 74.4
click at [1127, 206] on div "Atualizando tabela Atualizando e reorganizando os registros... OK" at bounding box center [624, 289] width 1249 height 579
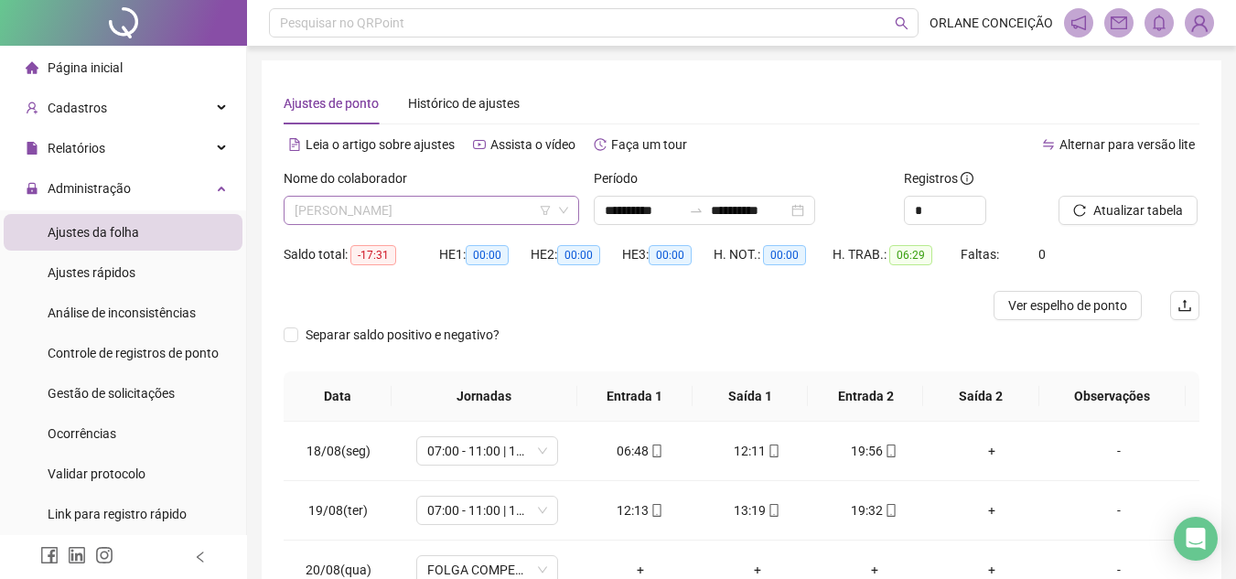
click at [413, 198] on span "[PERSON_NAME]" at bounding box center [430, 210] width 273 height 27
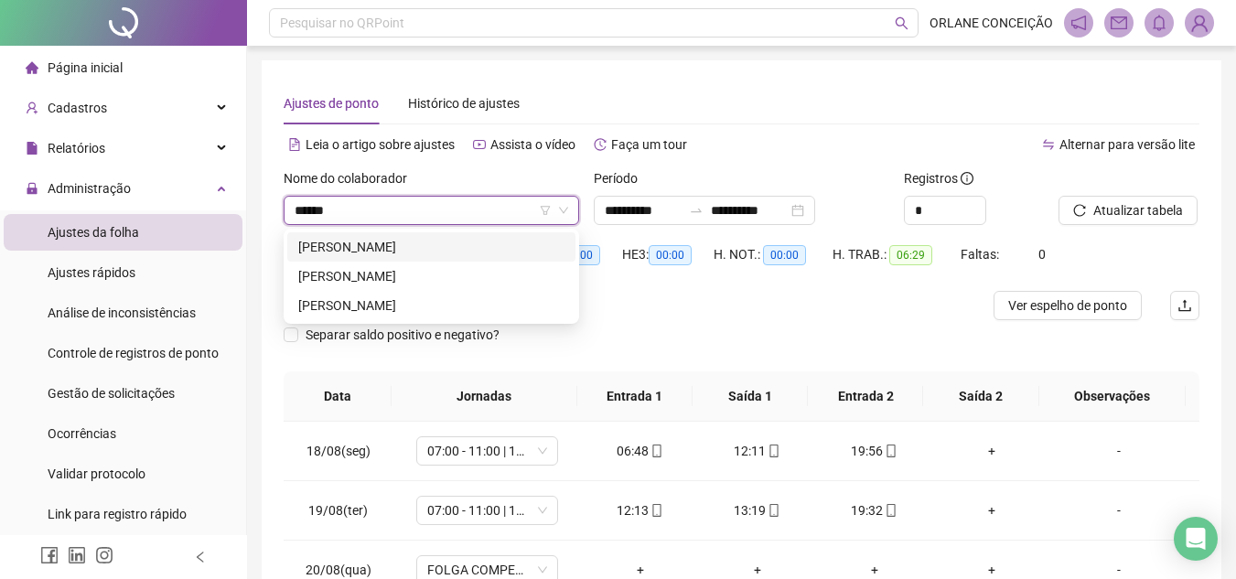
type input "******"
click at [420, 308] on div "[PERSON_NAME]" at bounding box center [431, 305] width 266 height 20
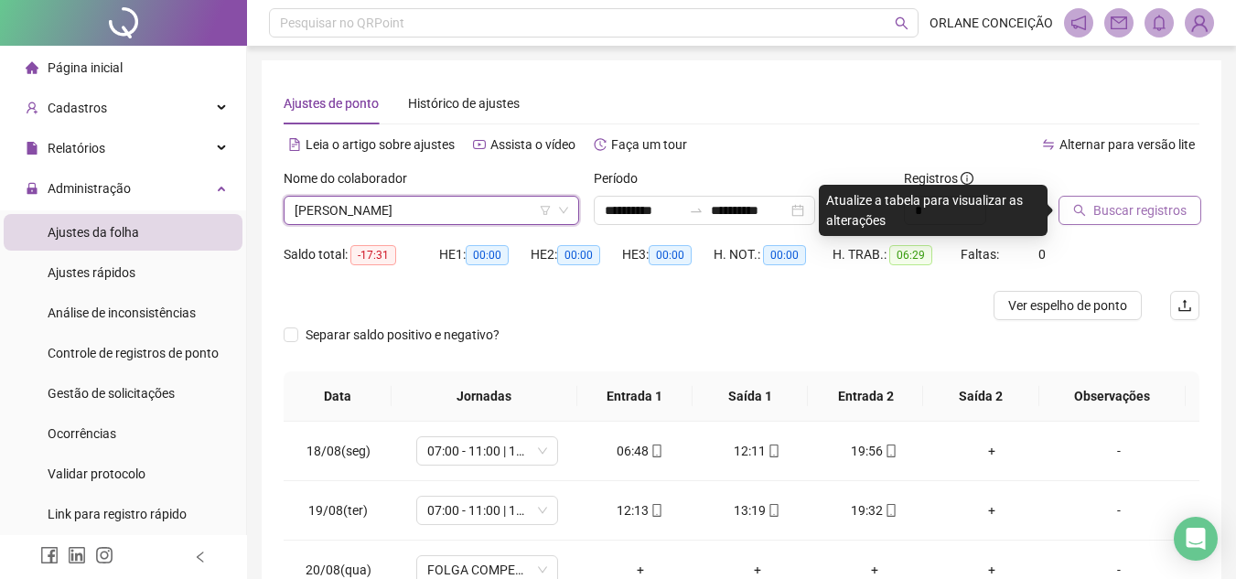
click at [1130, 204] on span "Buscar registros" at bounding box center [1139, 210] width 93 height 20
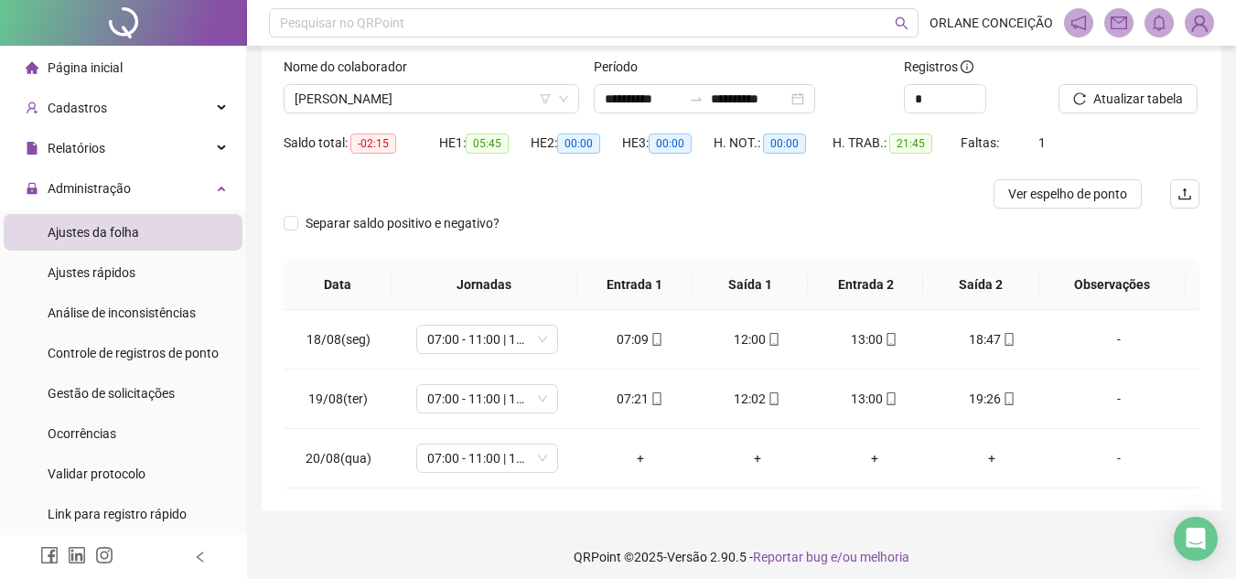
scroll to position [122, 0]
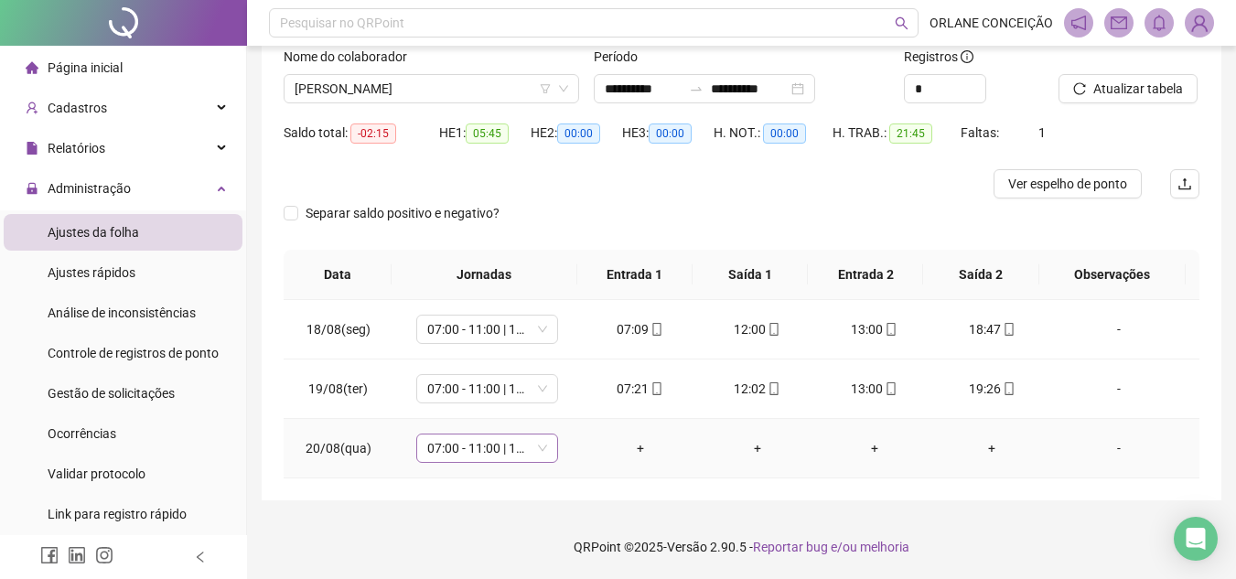
click at [456, 445] on span "07:00 - 11:00 | 12:00 - 16:00" at bounding box center [487, 447] width 120 height 27
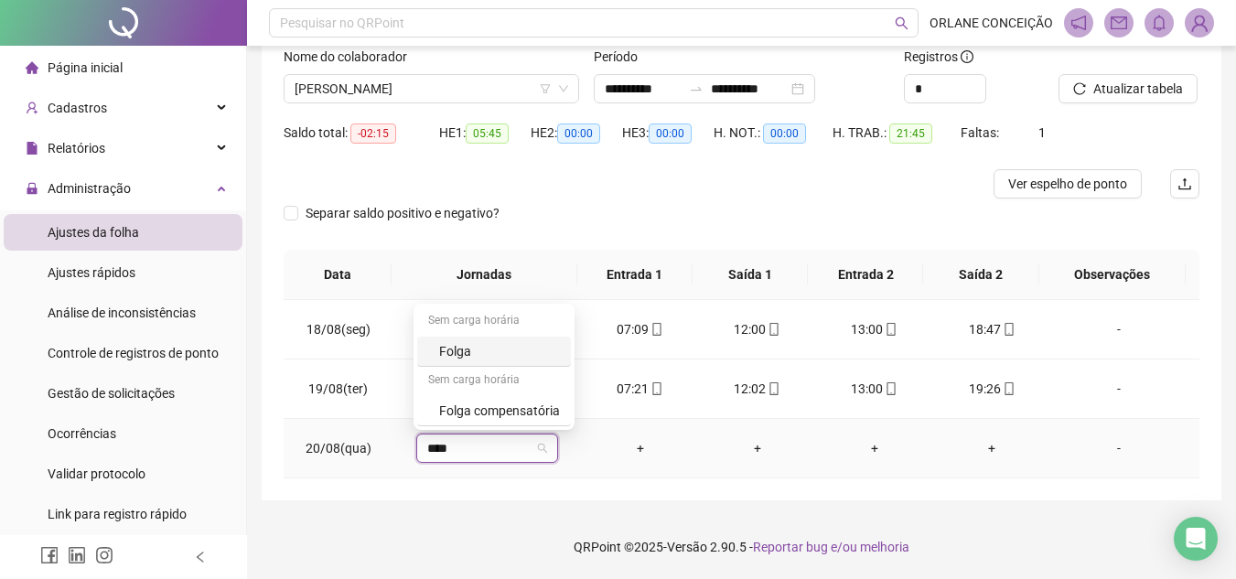
type input "*****"
click at [480, 414] on div "Folga compensatória" at bounding box center [499, 411] width 121 height 20
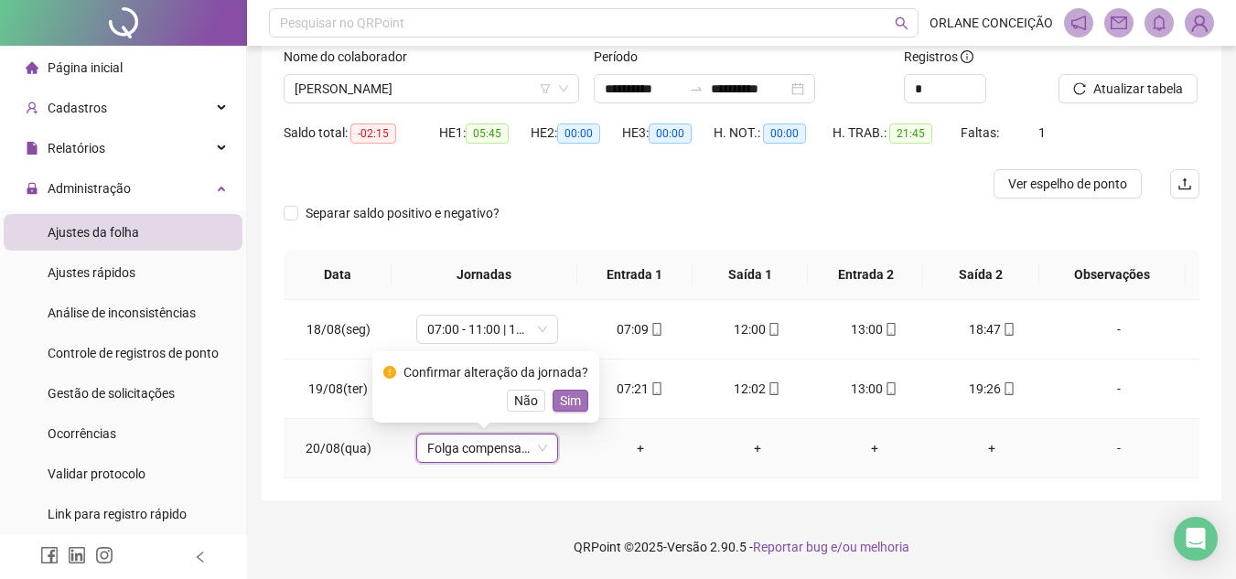
click at [565, 409] on span "Sim" at bounding box center [570, 401] width 21 height 20
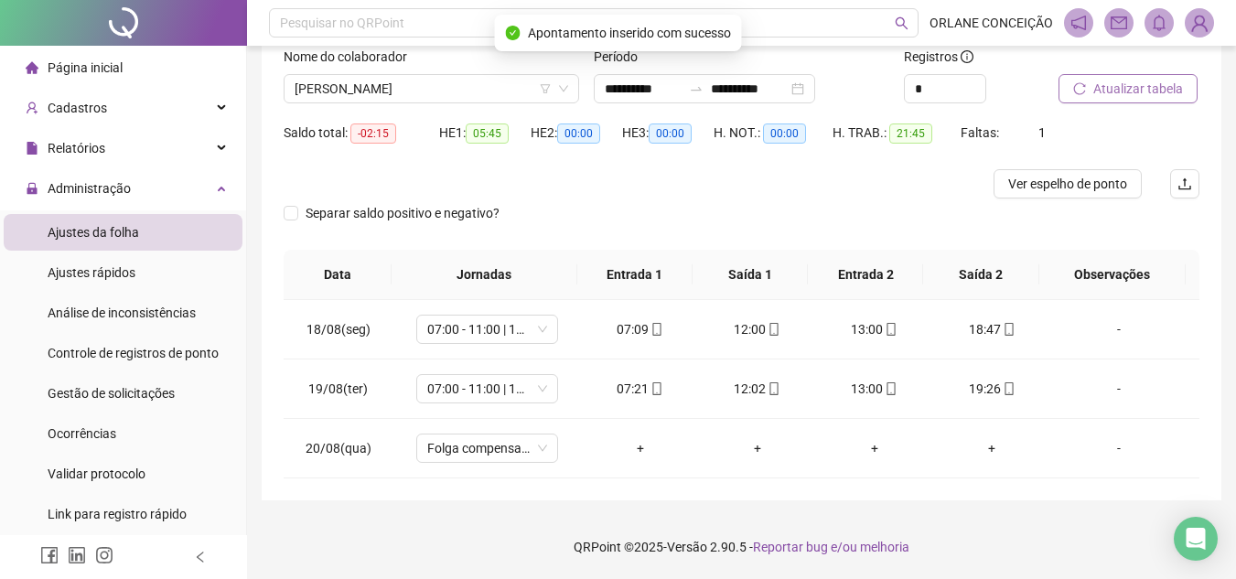
click at [1098, 82] on span "Atualizar tabela" at bounding box center [1138, 89] width 90 height 20
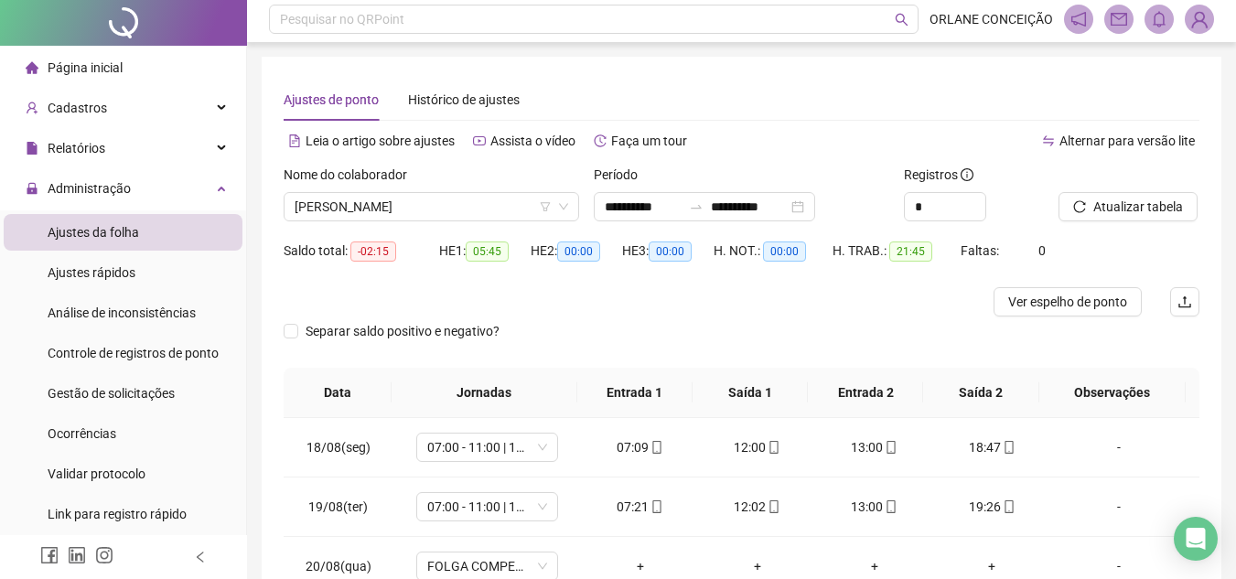
scroll to position [0, 0]
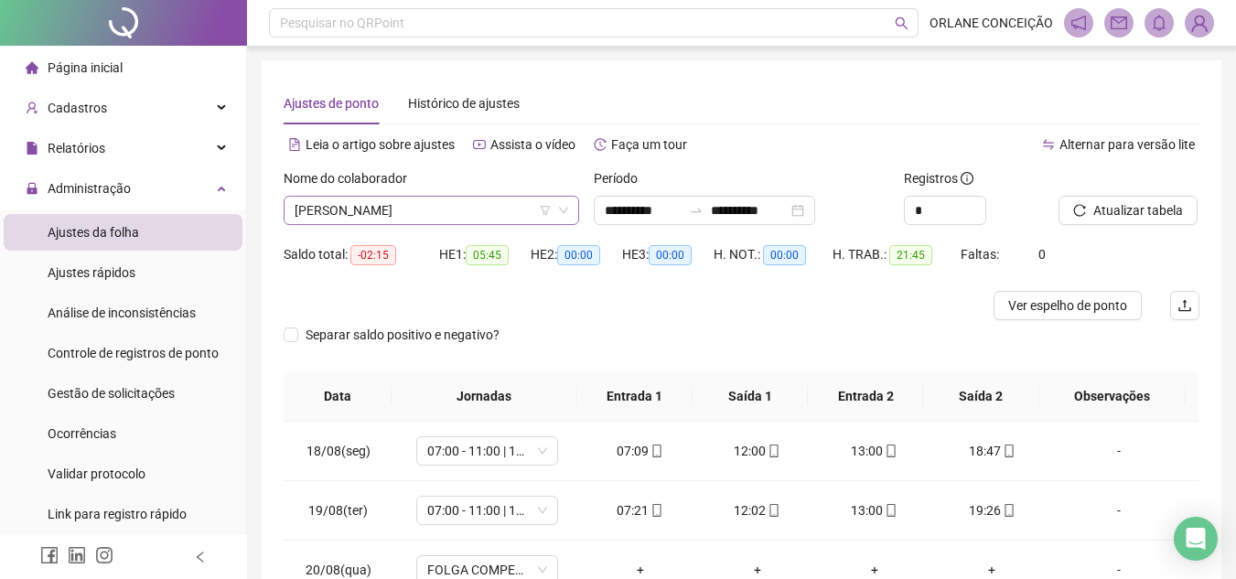
click at [370, 209] on span "[PERSON_NAME]" at bounding box center [430, 210] width 273 height 27
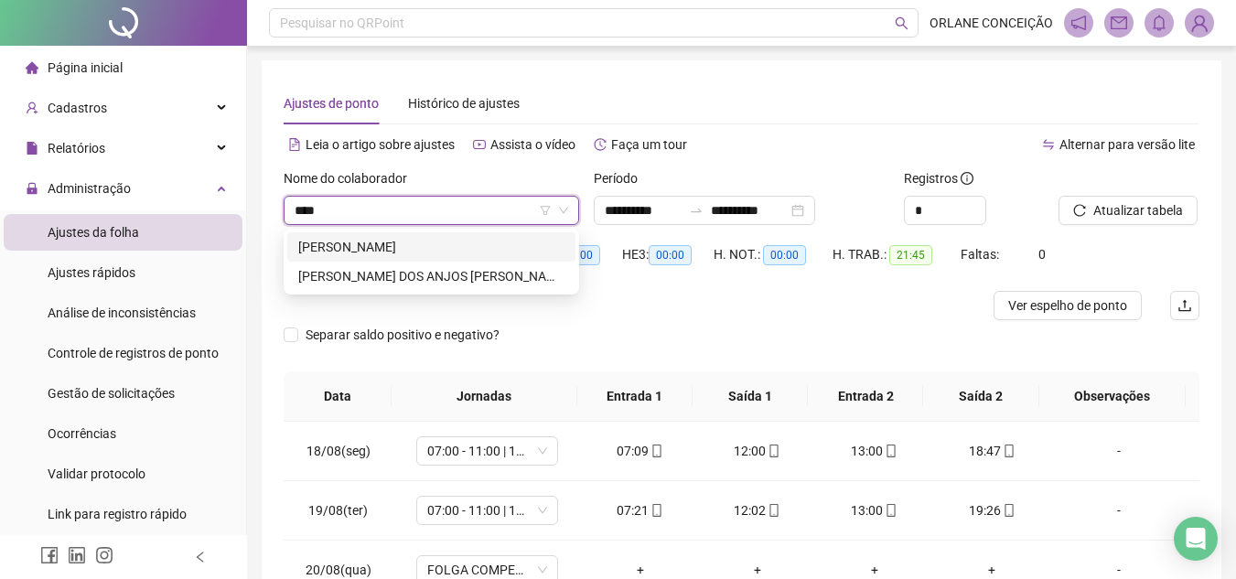
type input "*****"
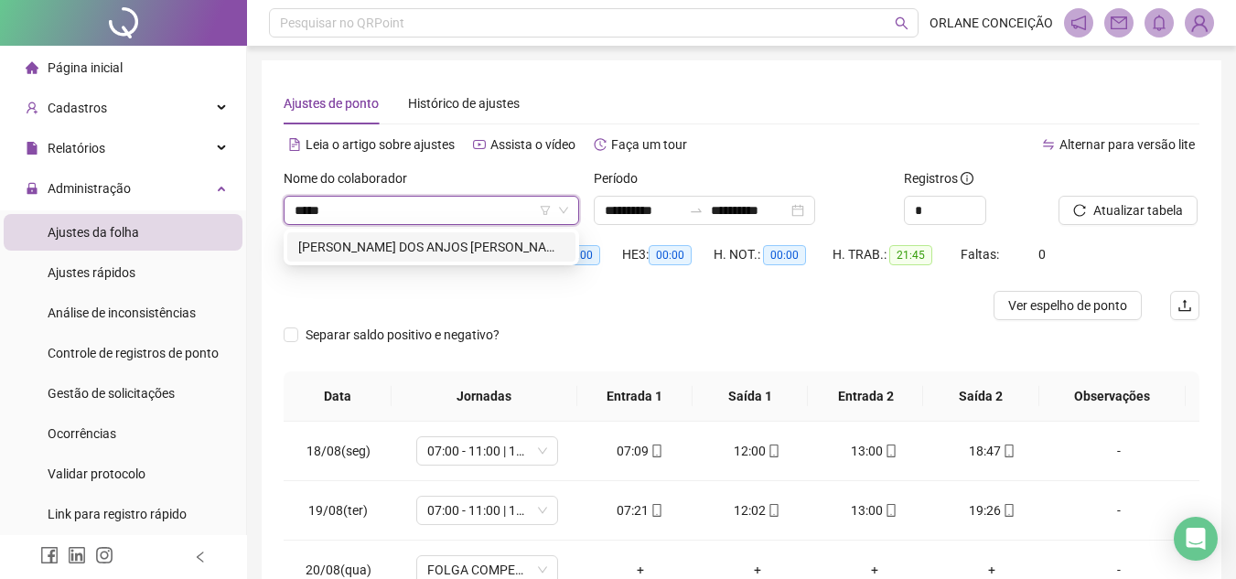
click at [408, 251] on div "[PERSON_NAME] DOS ANJOS [PERSON_NAME]" at bounding box center [431, 247] width 266 height 20
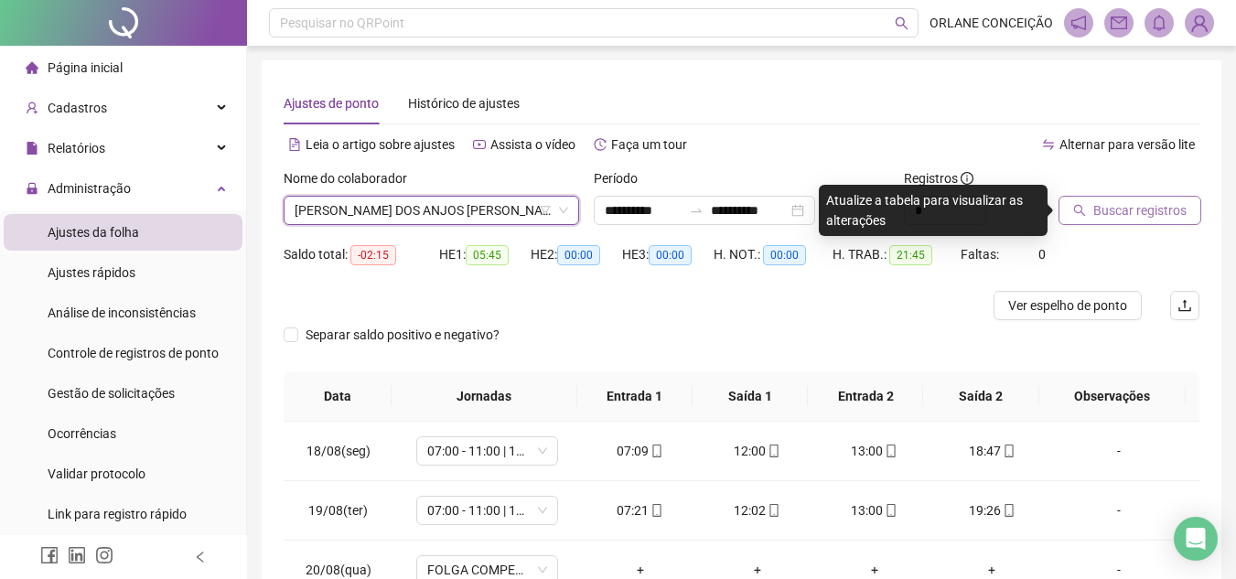
click at [1112, 216] on span "Buscar registros" at bounding box center [1139, 210] width 93 height 20
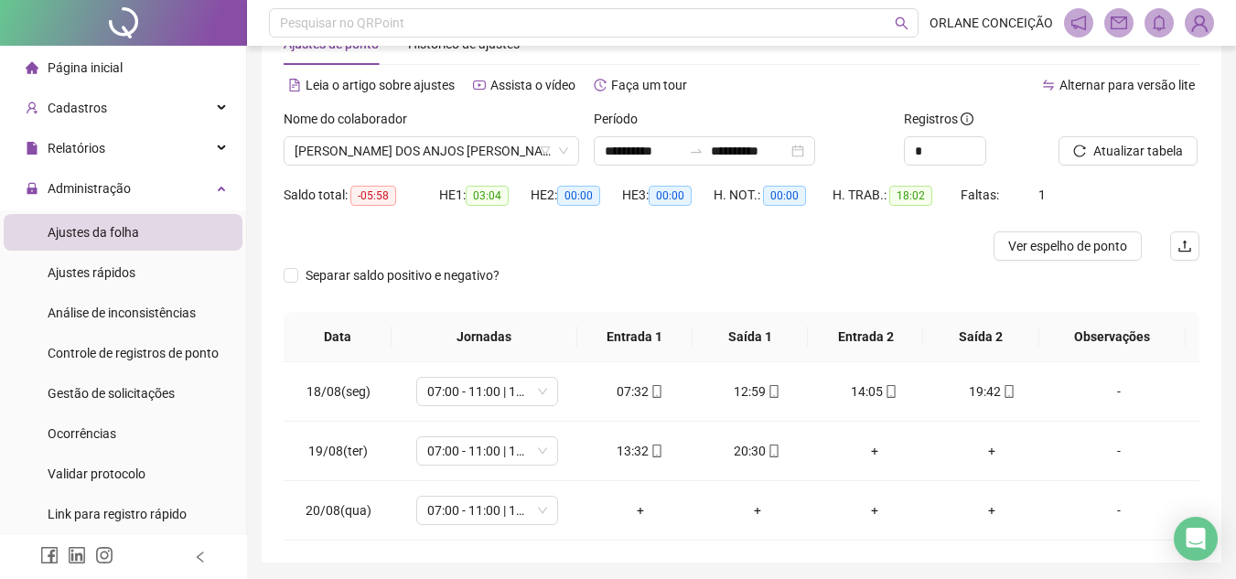
scroll to position [122, 0]
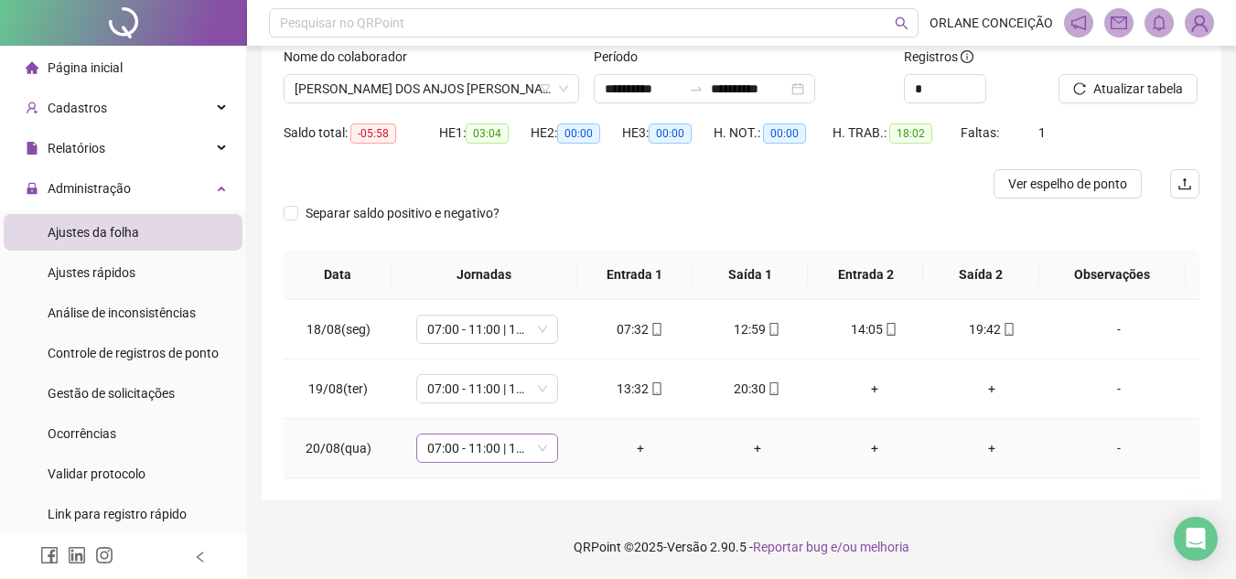
click at [482, 442] on span "07:00 - 11:00 | 12:00 - 16:00" at bounding box center [487, 447] width 120 height 27
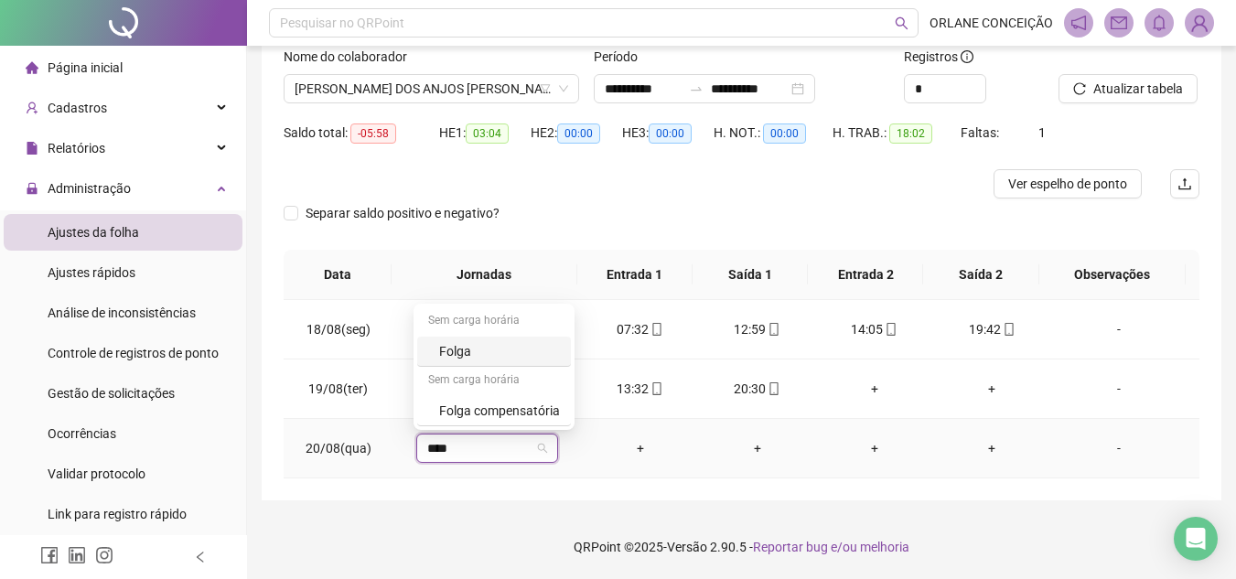
type input "*****"
click at [474, 412] on div "Folga compensatória" at bounding box center [499, 411] width 121 height 20
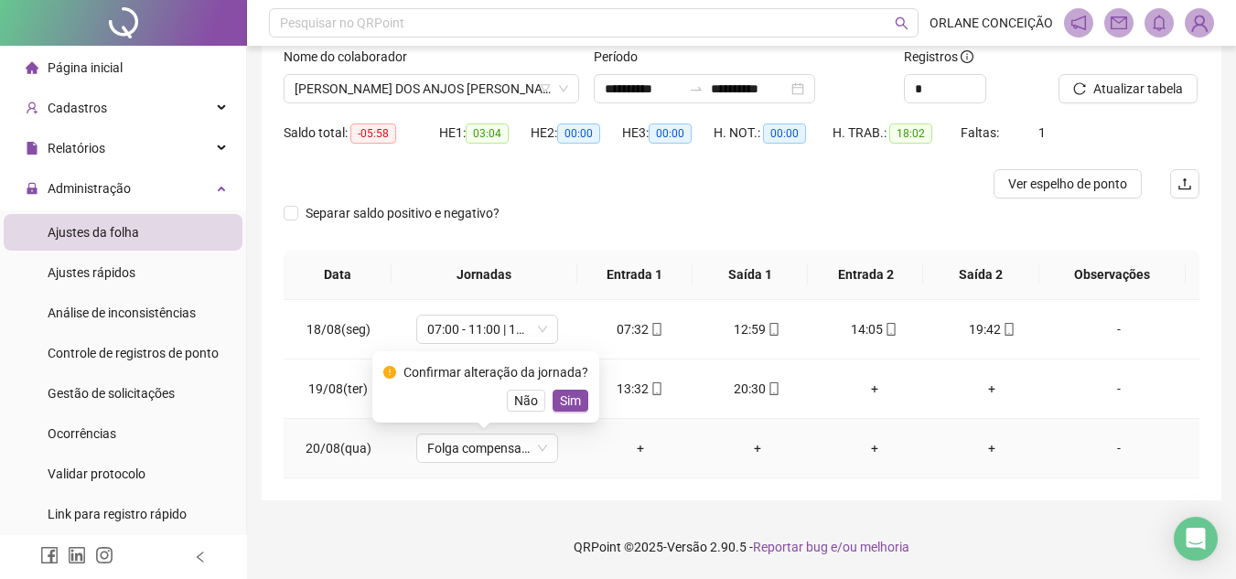
click at [570, 402] on span "Sim" at bounding box center [570, 401] width 21 height 20
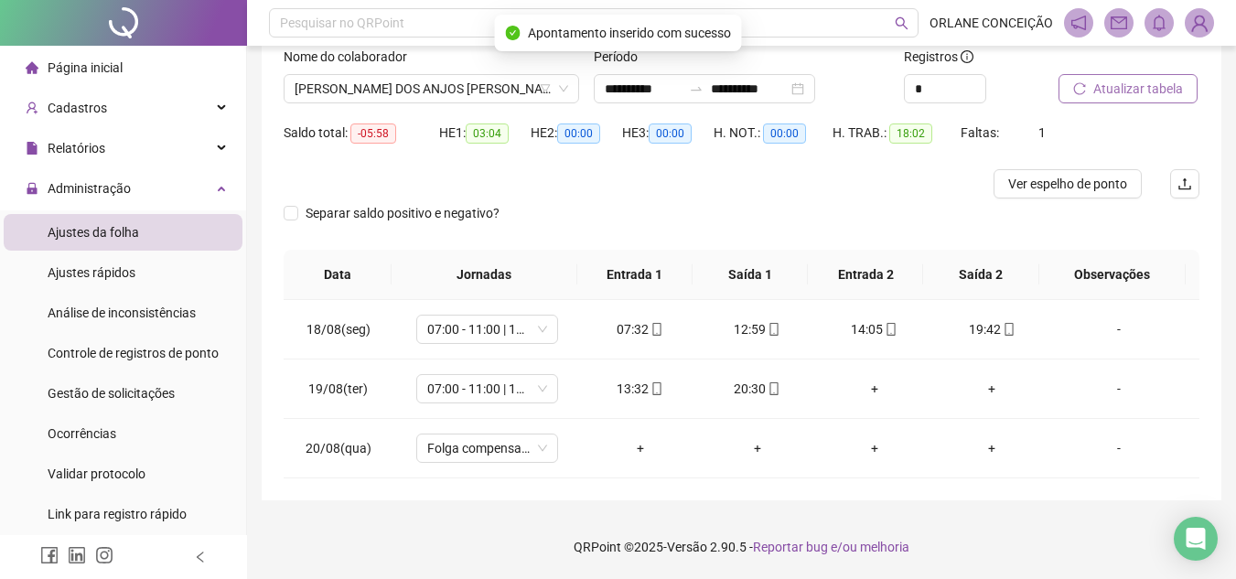
click at [1128, 78] on button "Atualizar tabela" at bounding box center [1127, 88] width 139 height 29
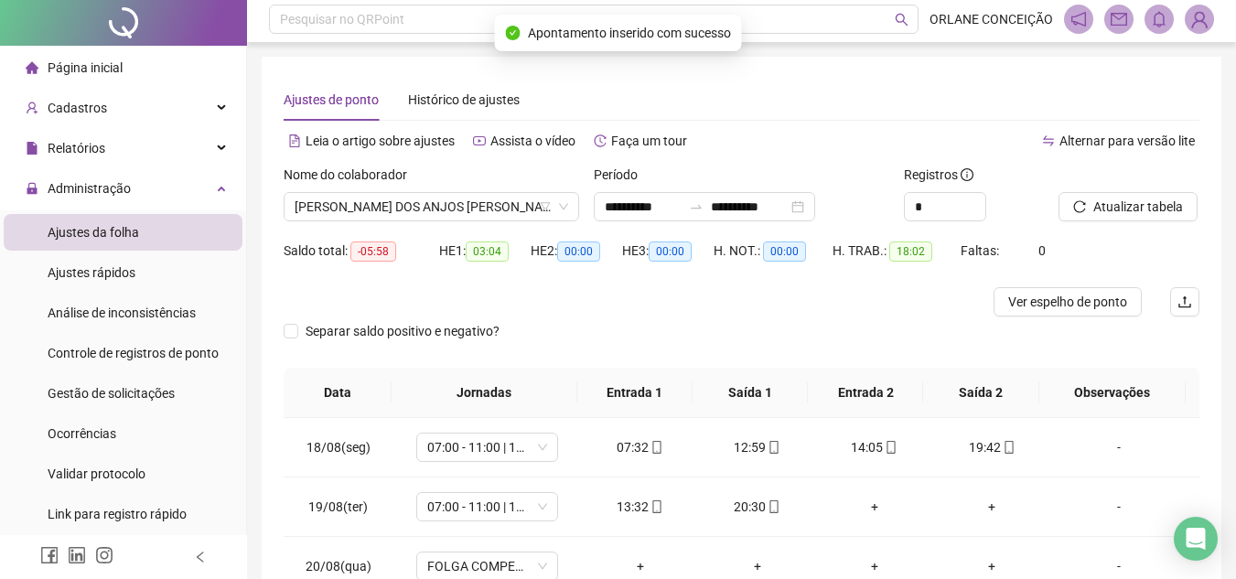
scroll to position [0, 0]
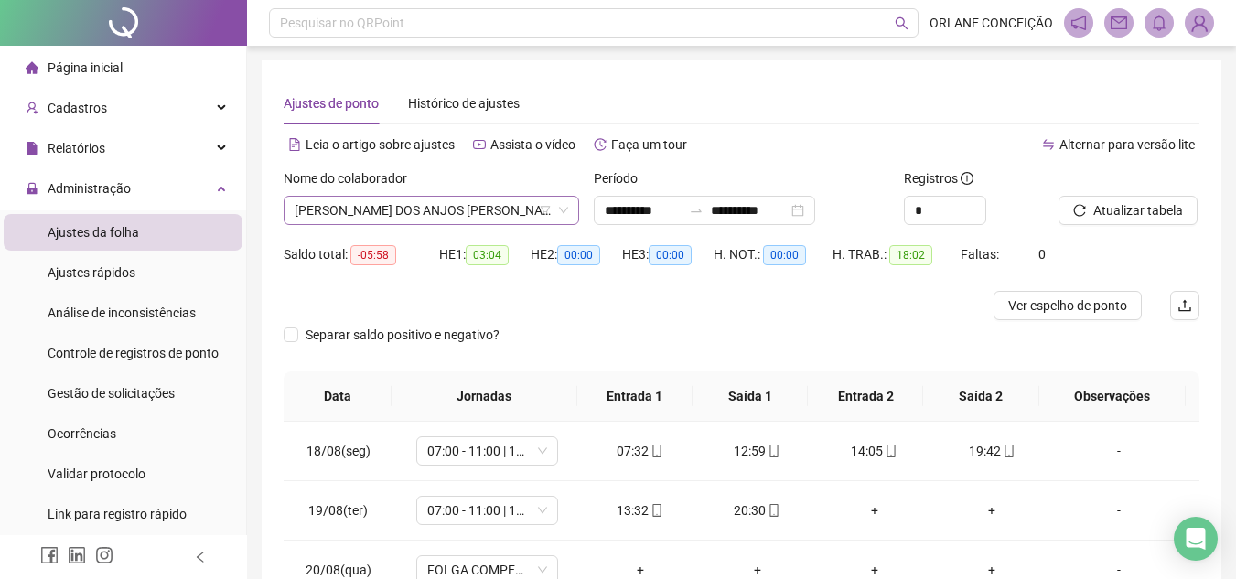
click at [453, 198] on span "[PERSON_NAME] DOS ANJOS [PERSON_NAME]" at bounding box center [430, 210] width 273 height 27
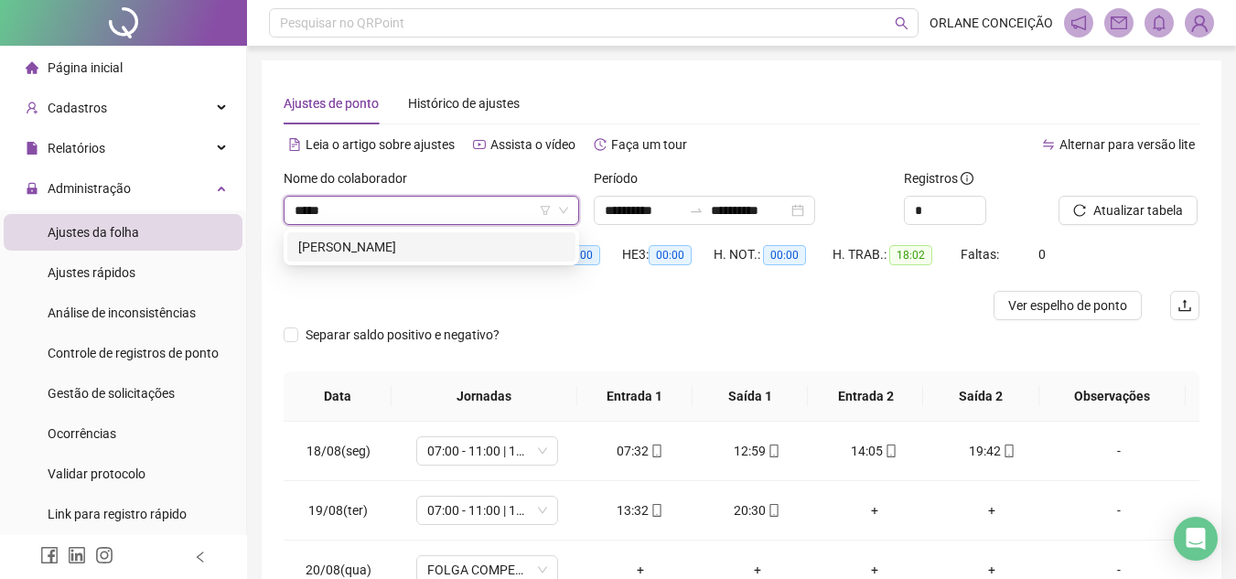
type input "*****"
click at [472, 237] on div "[PERSON_NAME]" at bounding box center [431, 247] width 266 height 20
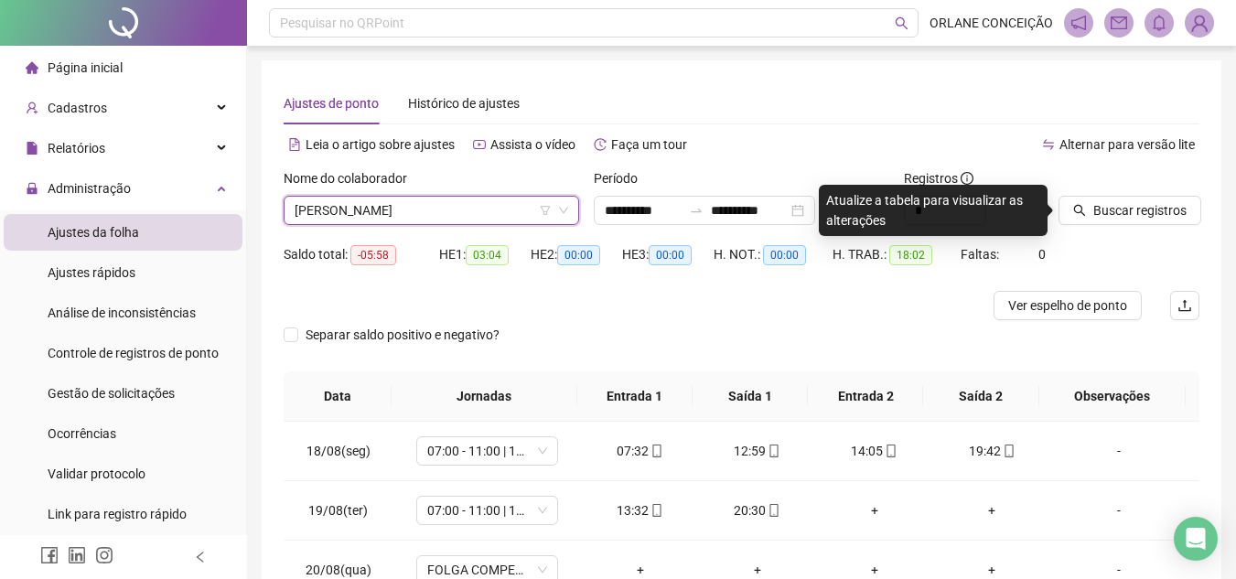
click at [1129, 189] on div at bounding box center [1105, 181] width 95 height 27
click at [1126, 209] on span "Buscar registros" at bounding box center [1139, 210] width 93 height 20
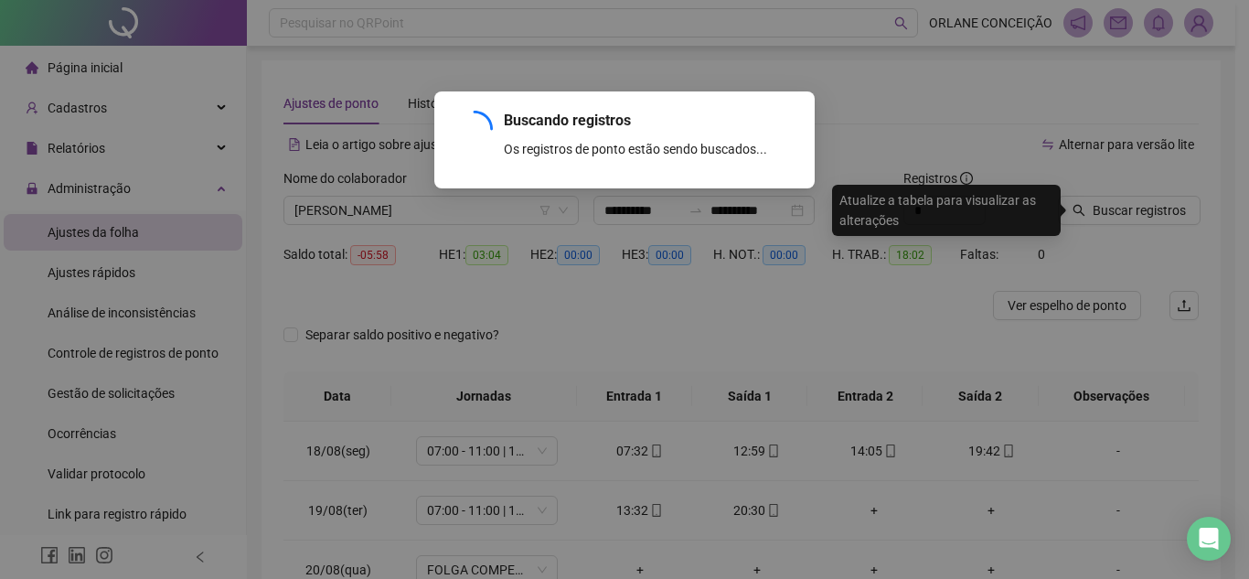
drag, startPoint x: 0, startPoint y: 37, endPoint x: 26, endPoint y: 0, distance: 44.7
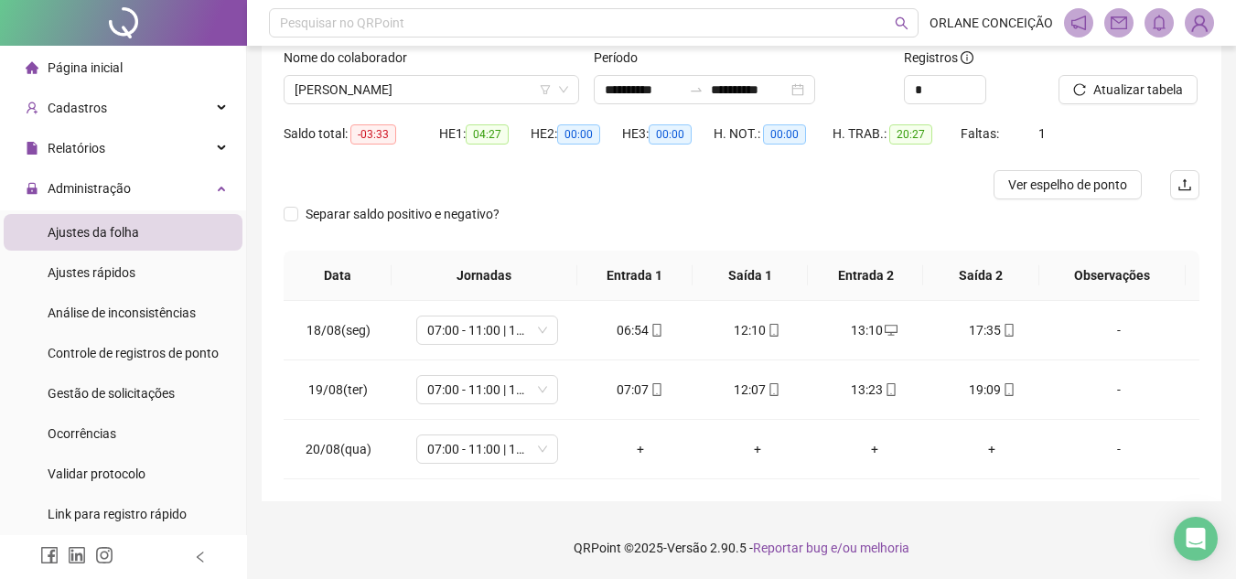
scroll to position [122, 0]
click at [433, 444] on span "07:00 - 11:00 | 12:00 - 16:00" at bounding box center [487, 447] width 120 height 27
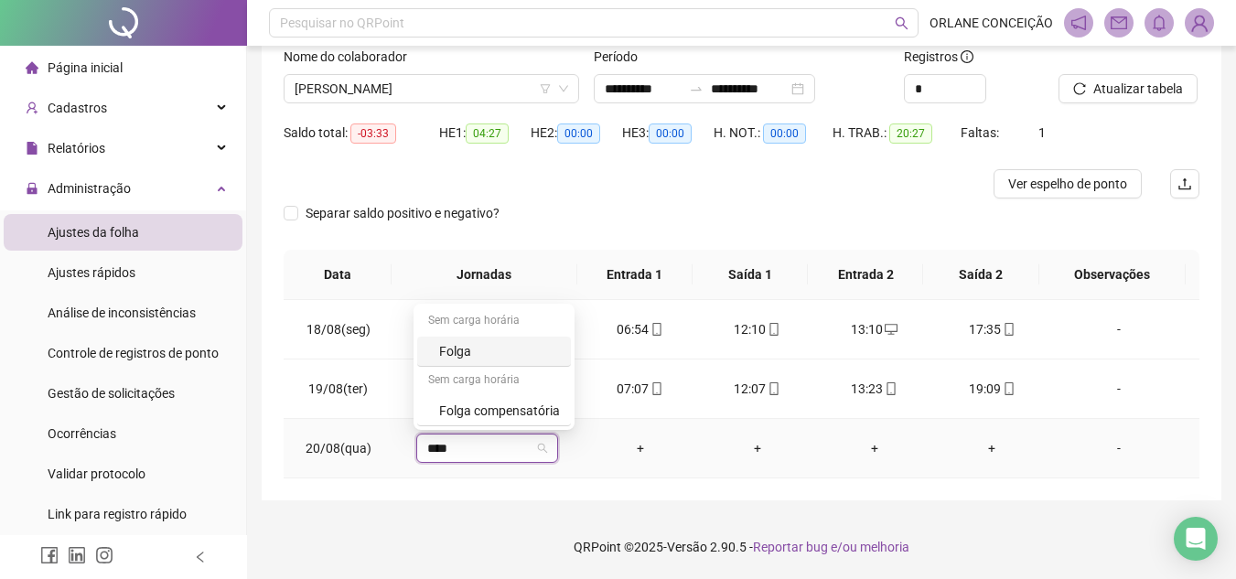
type input "*****"
click at [443, 402] on div "Folga compensatória" at bounding box center [499, 411] width 121 height 20
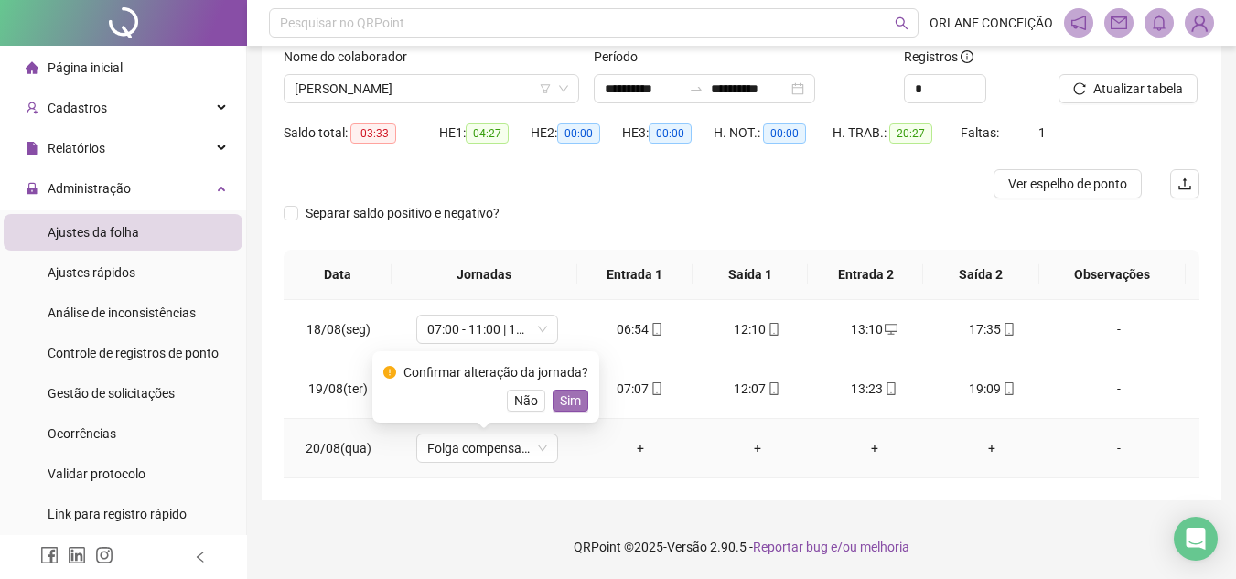
click at [572, 394] on span "Sim" at bounding box center [570, 401] width 21 height 20
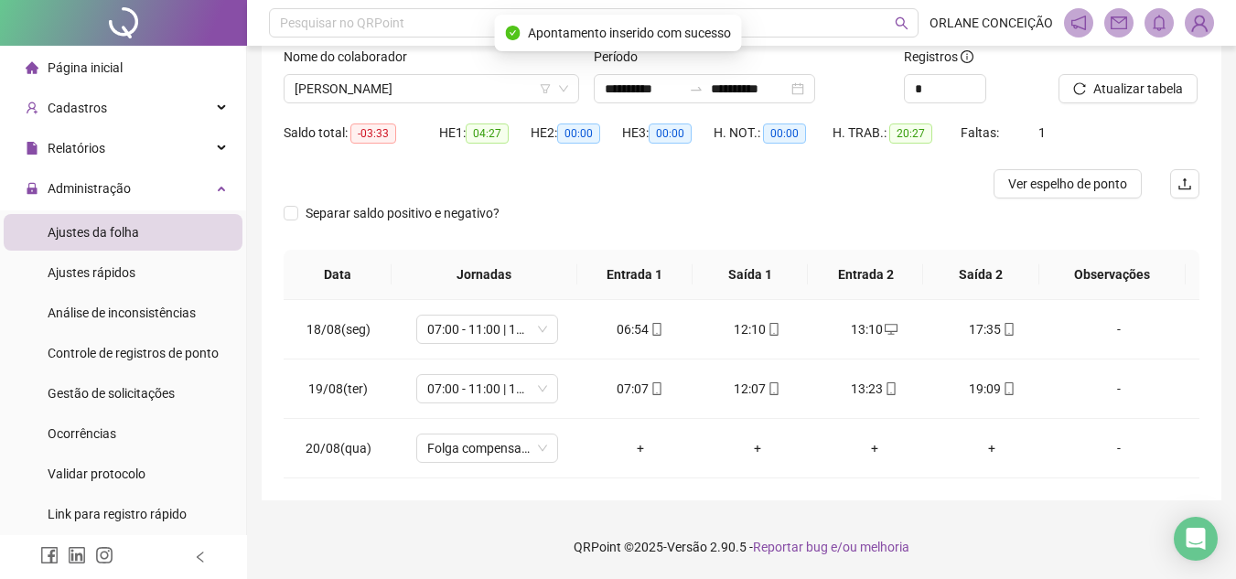
click at [1086, 89] on icon "reload" at bounding box center [1079, 88] width 13 height 13
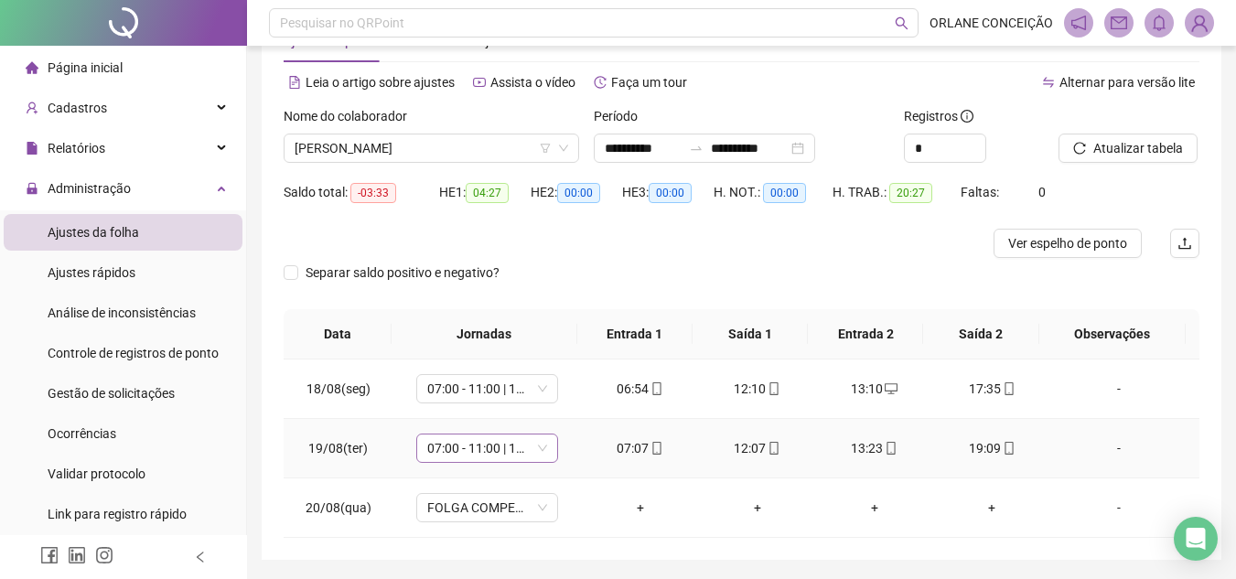
scroll to position [30, 0]
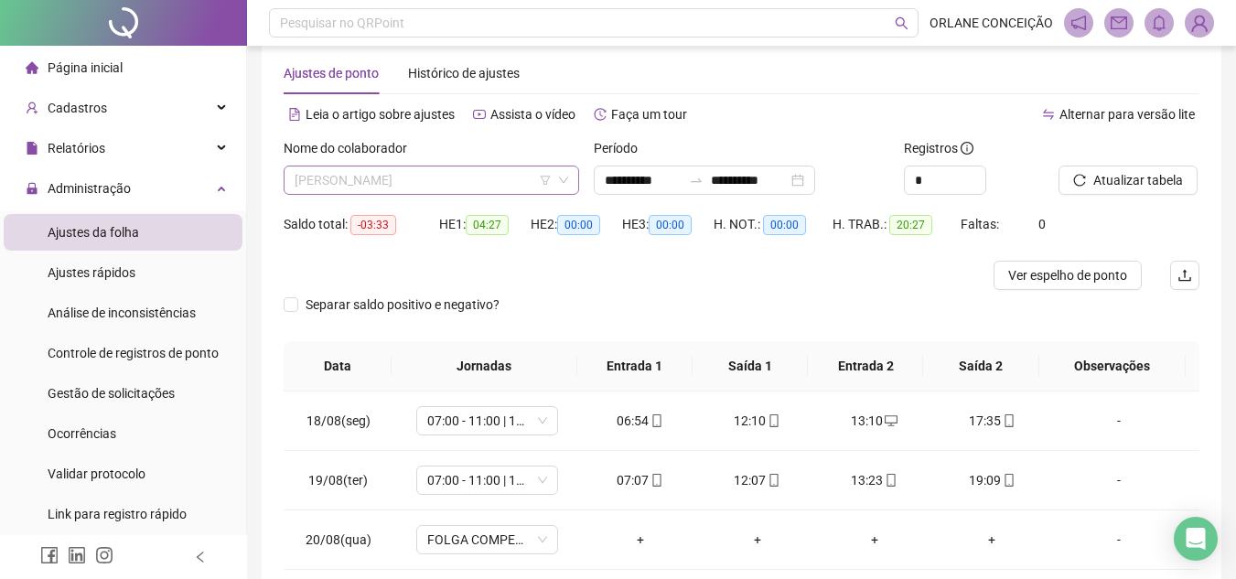
click at [434, 179] on span "[PERSON_NAME]" at bounding box center [430, 179] width 273 height 27
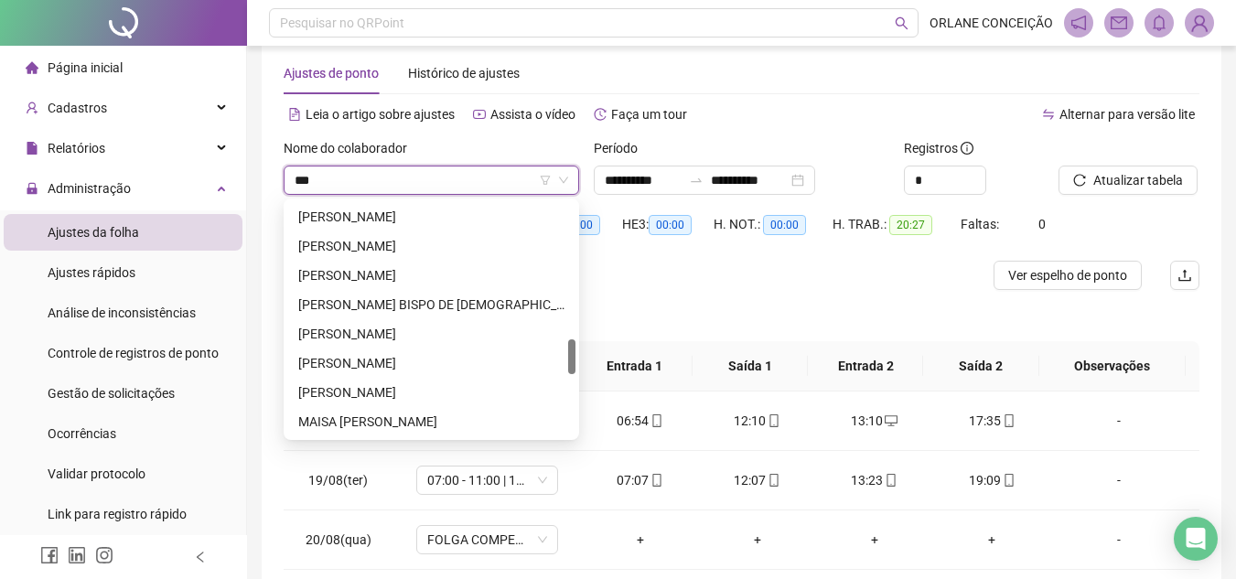
scroll to position [0, 0]
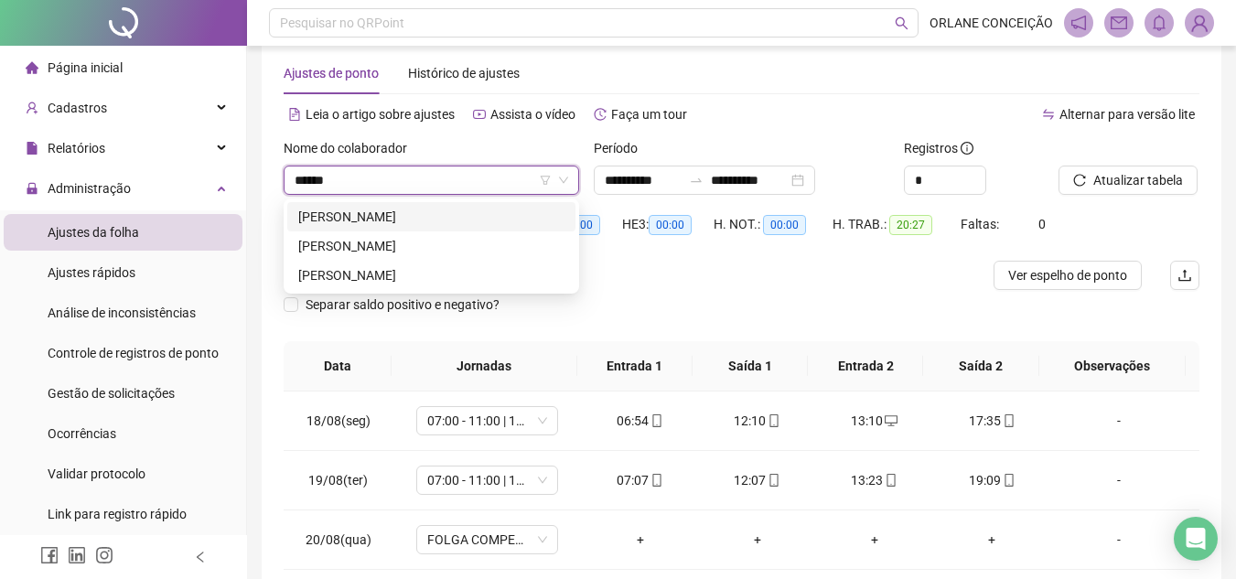
type input "******"
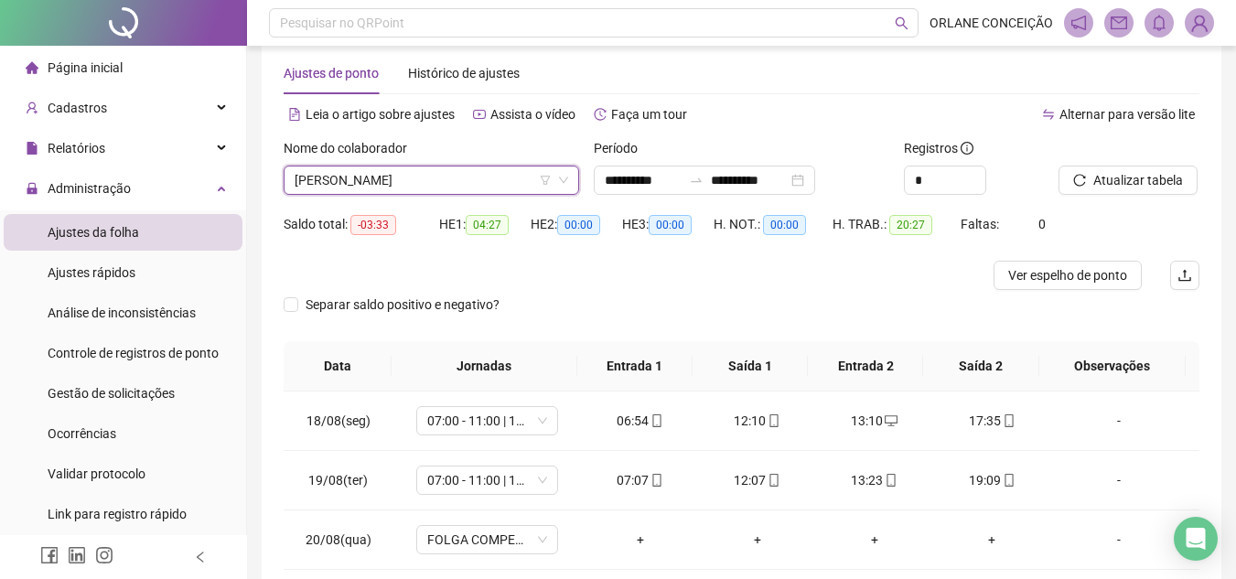
click at [417, 160] on div "Nome do colaborador" at bounding box center [431, 151] width 295 height 27
click at [420, 177] on span "[PERSON_NAME]" at bounding box center [430, 179] width 273 height 27
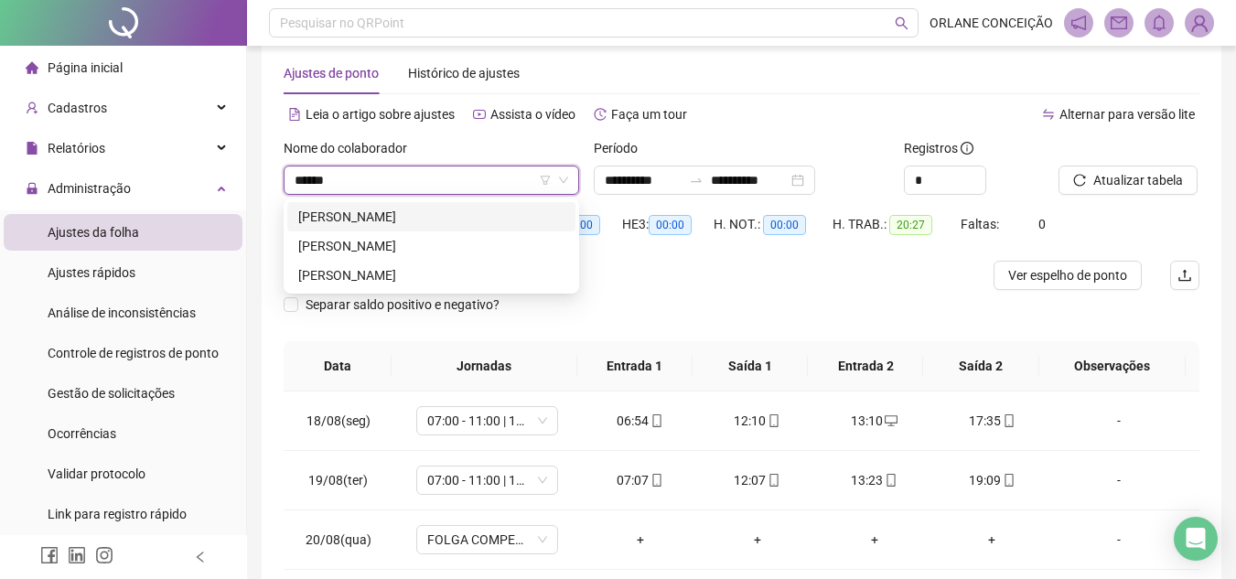
type input "******"
click at [444, 226] on div "[PERSON_NAME]" at bounding box center [431, 217] width 266 height 20
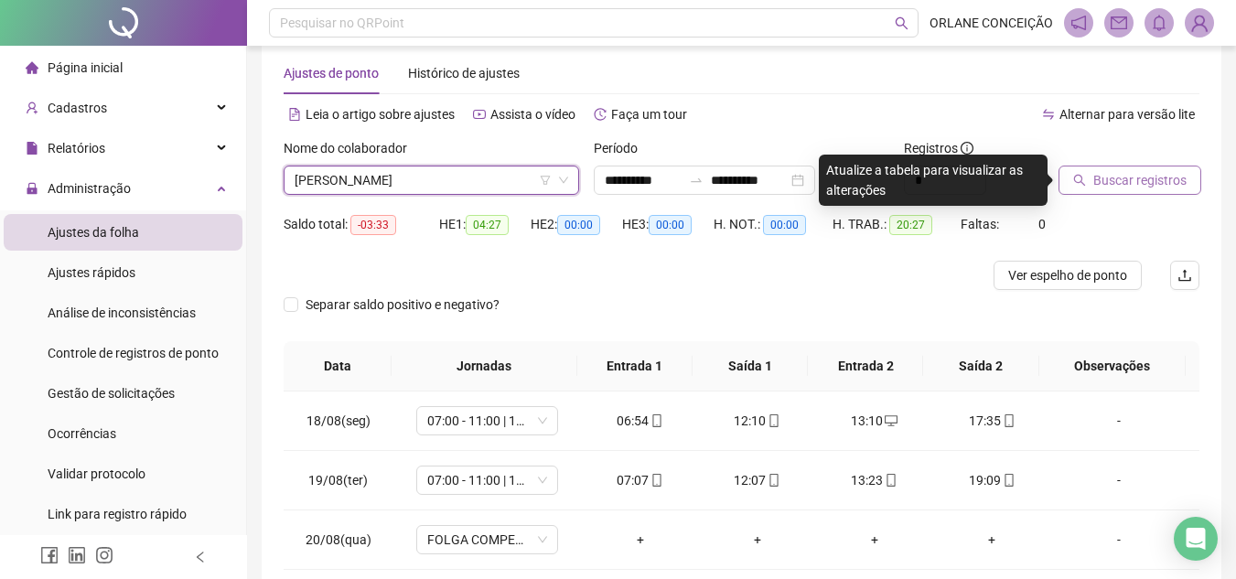
click at [1117, 185] on span "Buscar registros" at bounding box center [1139, 180] width 93 height 20
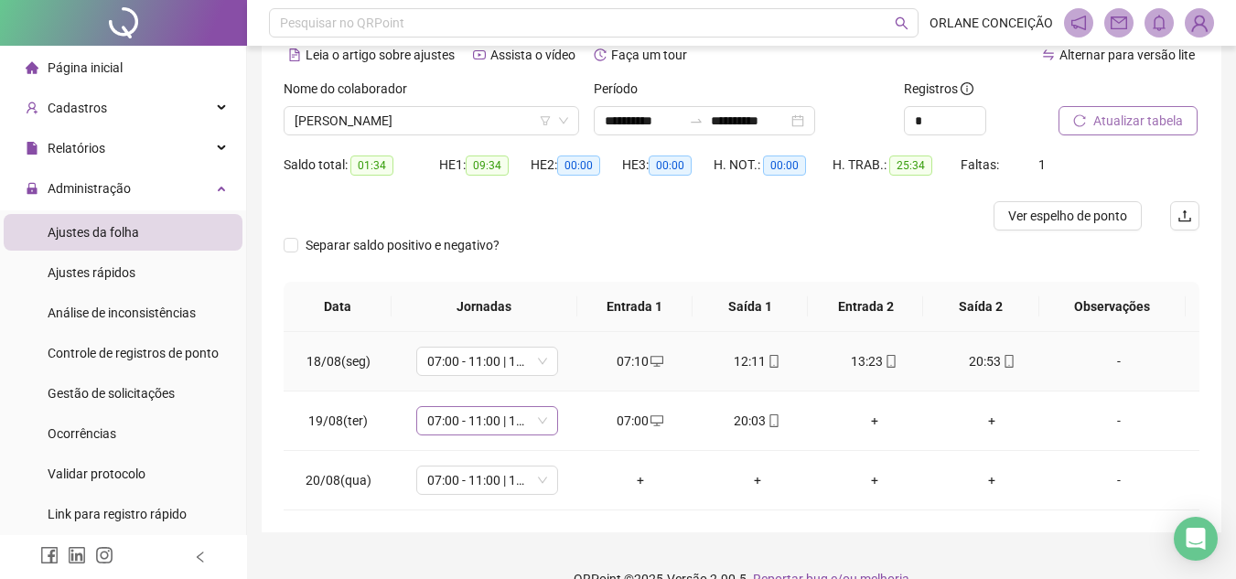
scroll to position [122, 0]
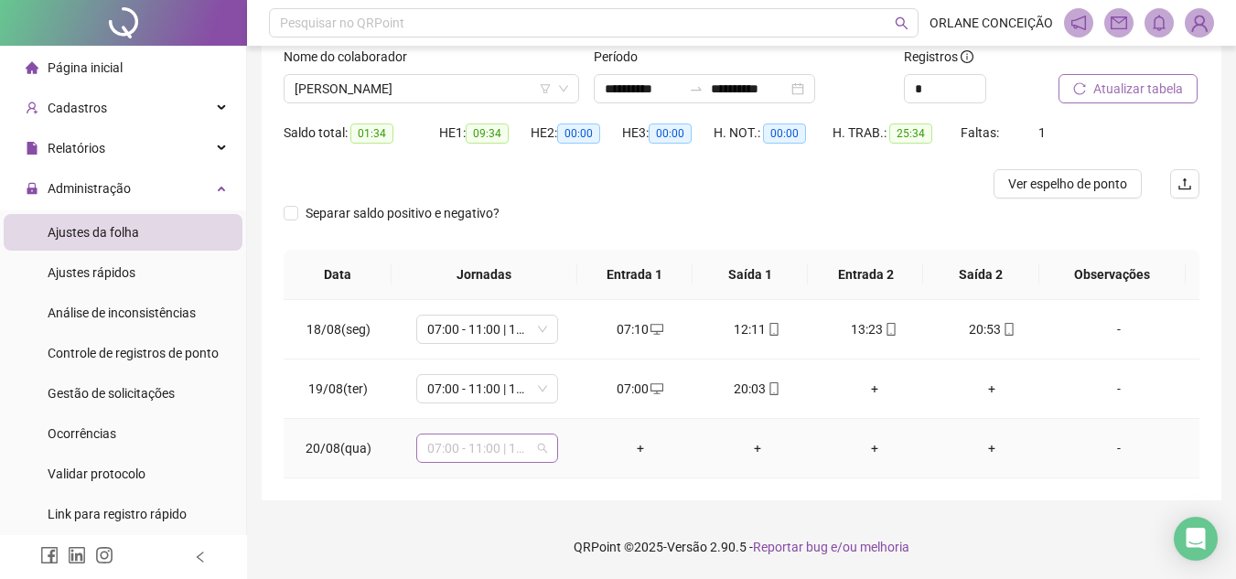
click at [461, 448] on span "07:00 - 11:00 | 12:00 - 16:00" at bounding box center [487, 447] width 120 height 27
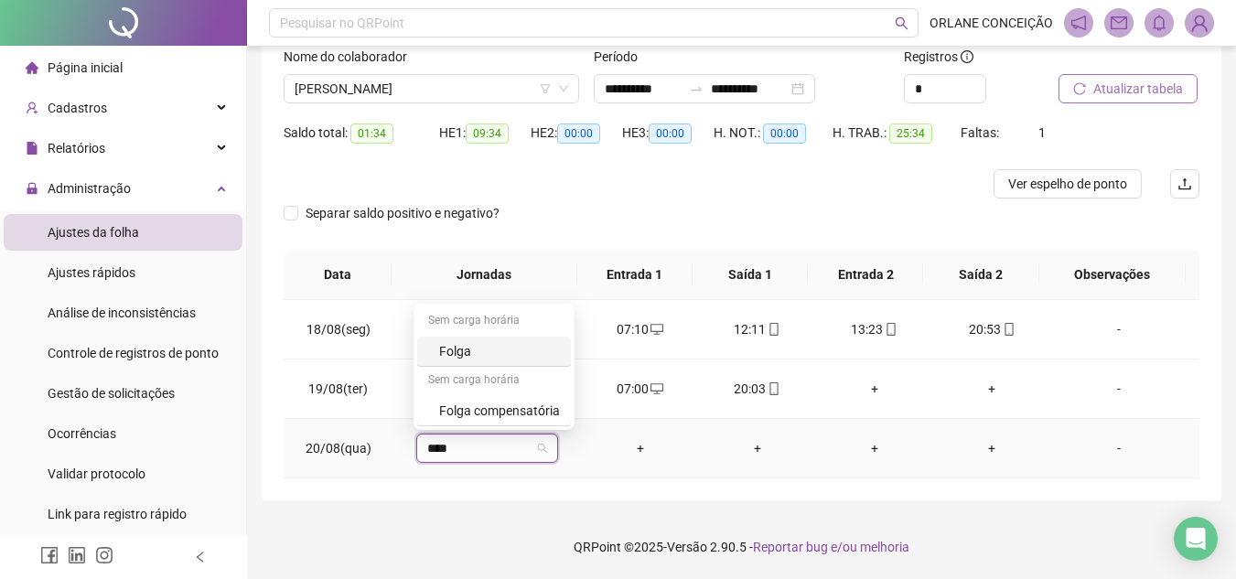
type input "*****"
click at [473, 416] on div "Folga compensatória" at bounding box center [499, 411] width 121 height 20
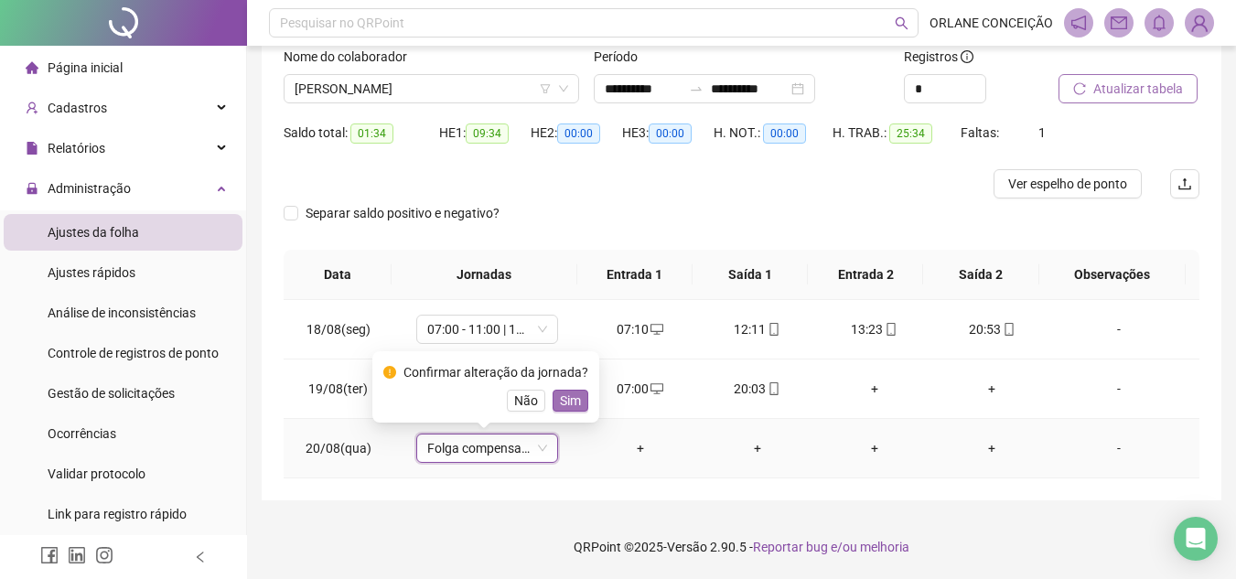
click at [562, 401] on span "Sim" at bounding box center [570, 401] width 21 height 20
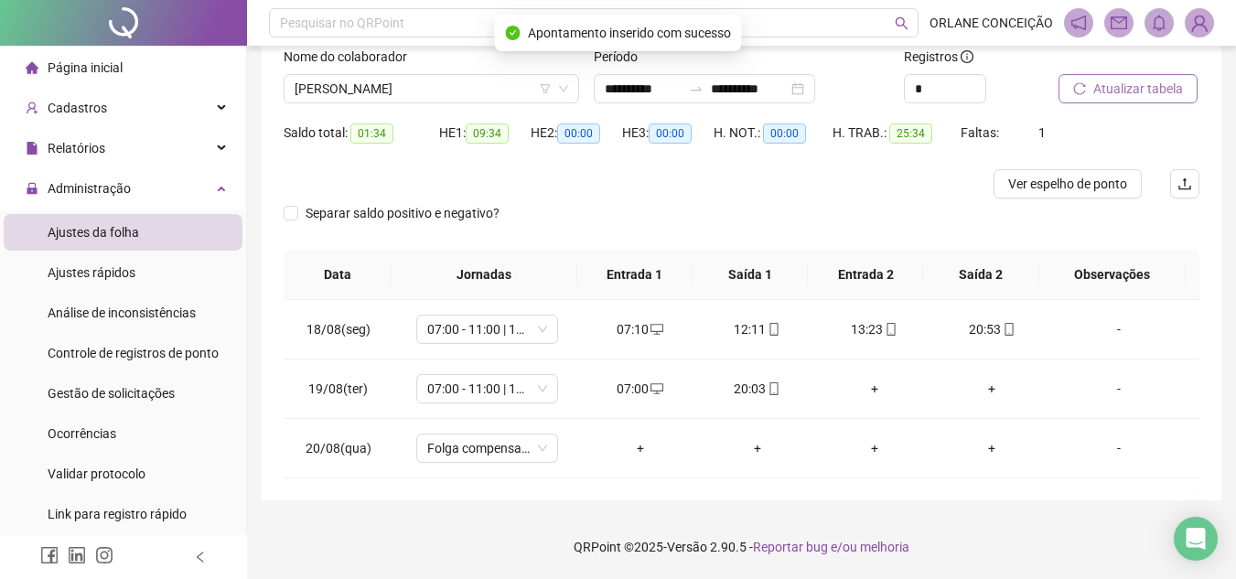
click at [1153, 71] on div "Atualizar tabela" at bounding box center [1128, 75] width 141 height 57
click at [1144, 97] on span "Atualizar tabela" at bounding box center [1138, 89] width 90 height 20
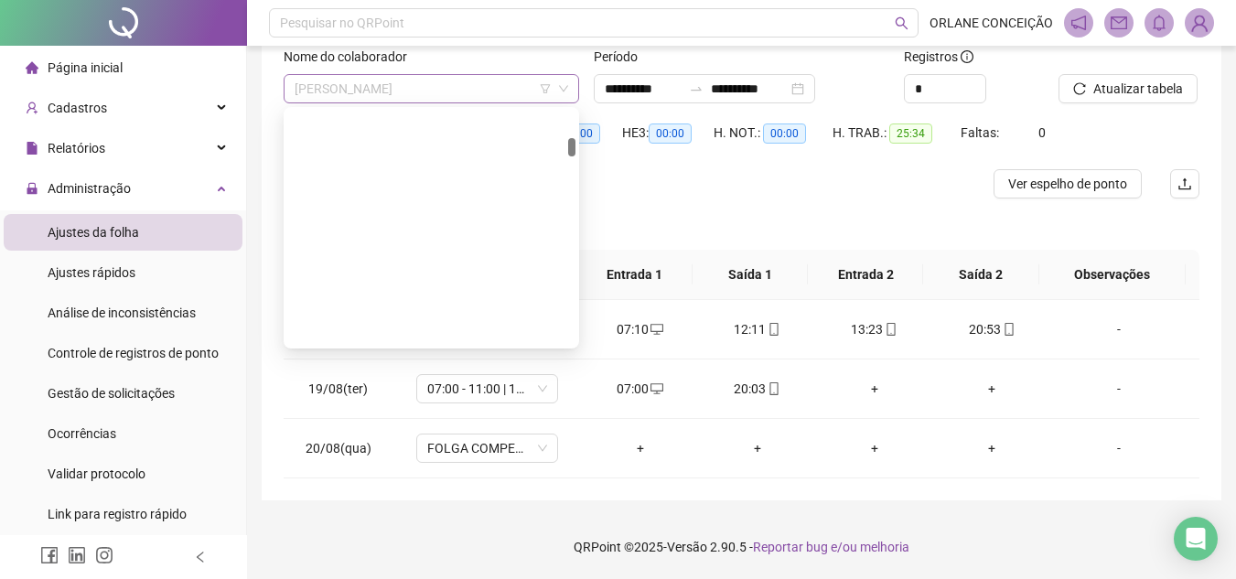
click at [385, 89] on span "[PERSON_NAME]" at bounding box center [430, 88] width 273 height 27
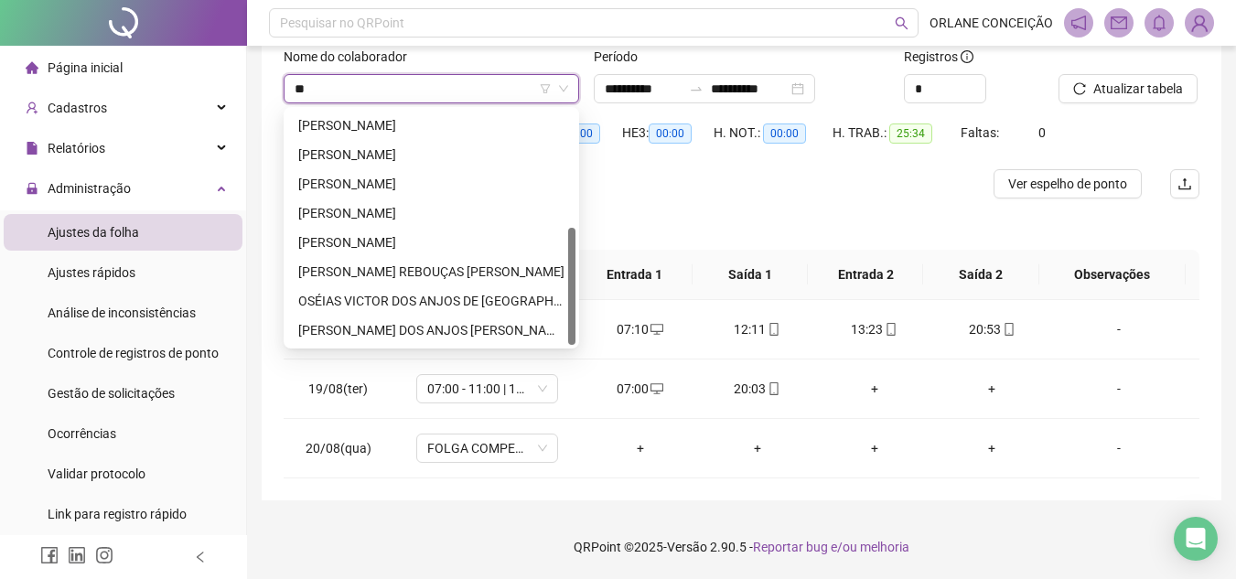
scroll to position [234, 0]
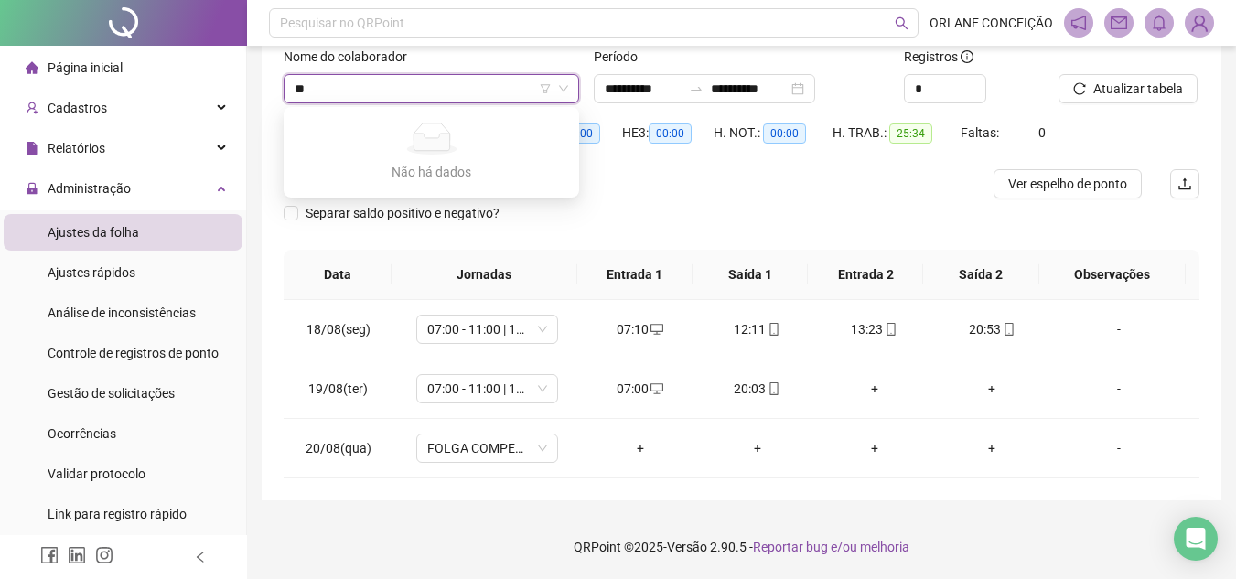
type input "*"
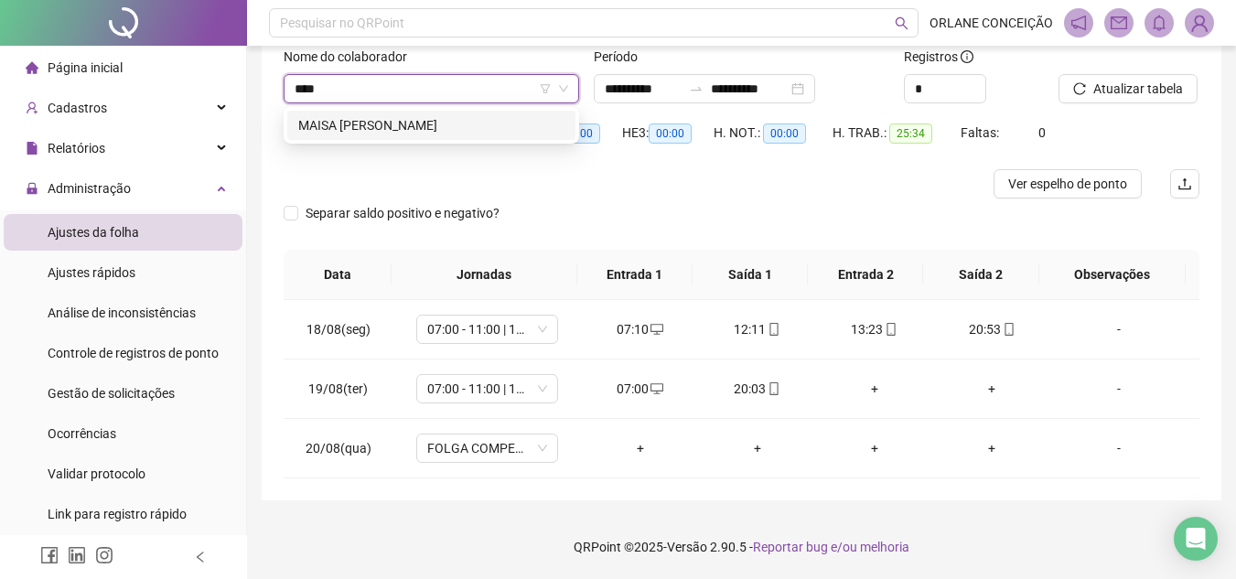
scroll to position [0, 0]
type input "*****"
click at [397, 118] on div "MAISA [PERSON_NAME]" at bounding box center [431, 125] width 266 height 20
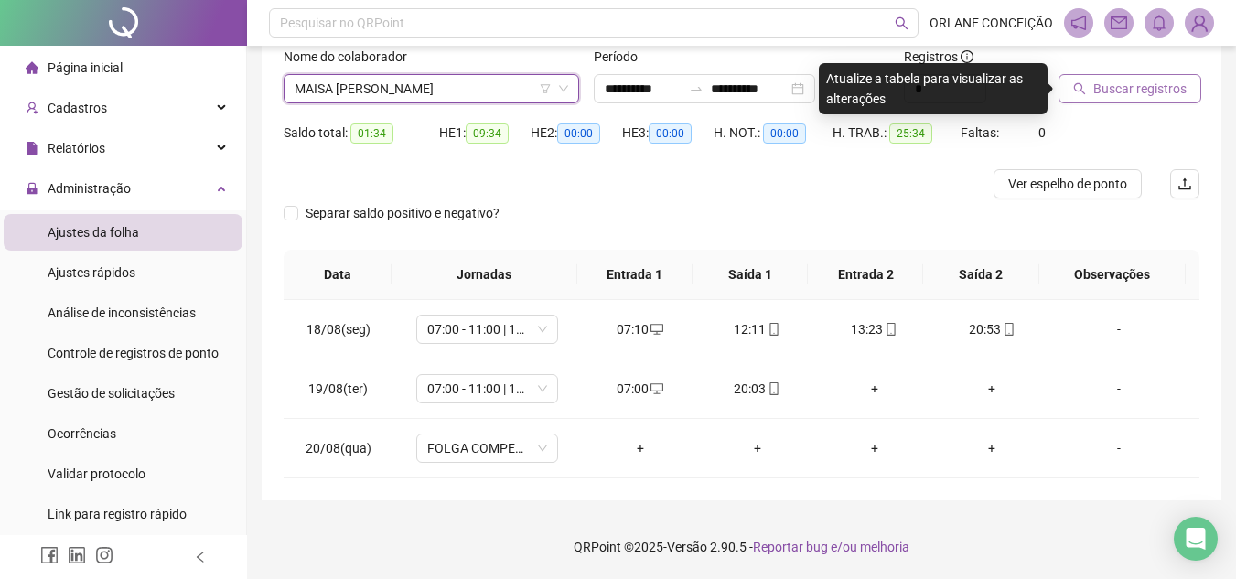
click at [1129, 84] on span "Buscar registros" at bounding box center [1139, 89] width 93 height 20
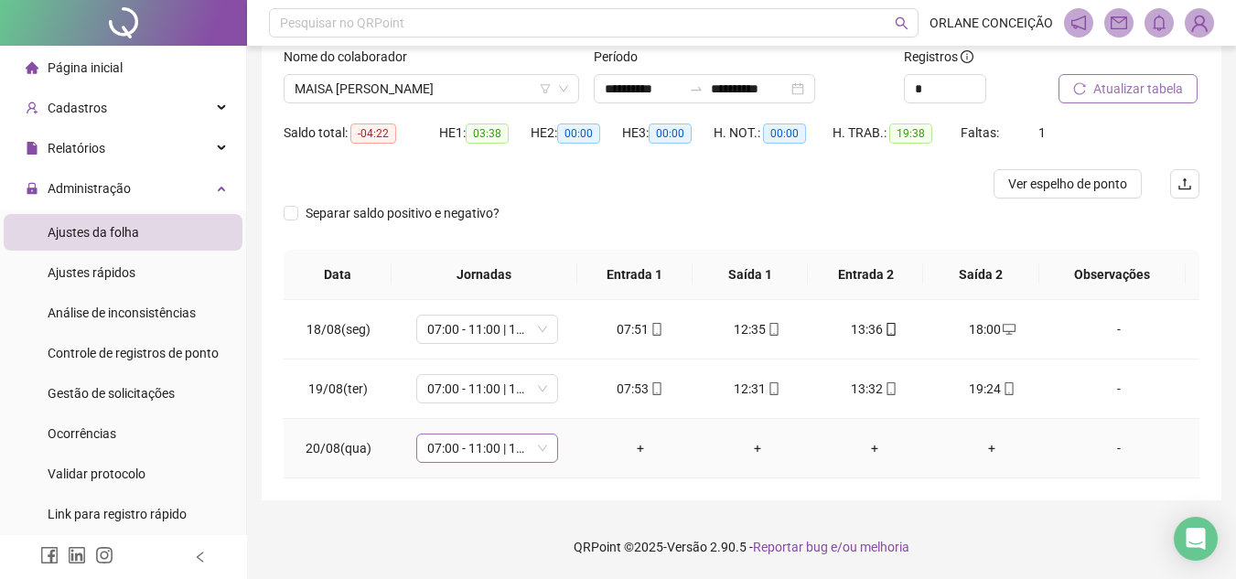
click at [433, 444] on span "07:00 - 11:00 | 12:00 - 16:00" at bounding box center [487, 447] width 120 height 27
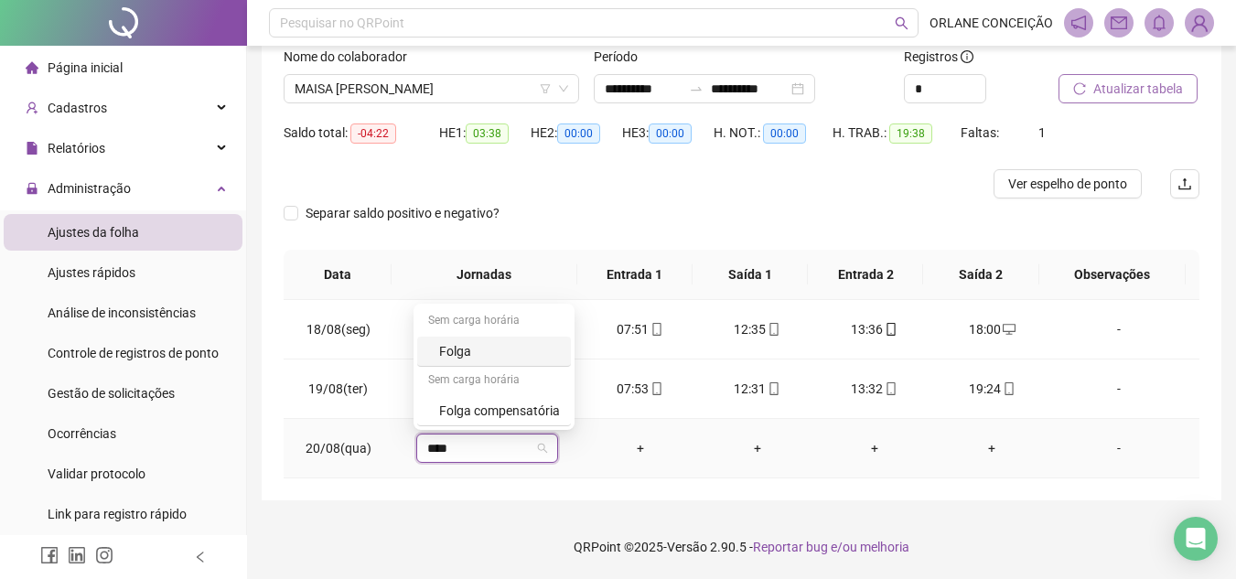
type input "*****"
click at [448, 409] on div "Folga compensatória" at bounding box center [499, 411] width 121 height 20
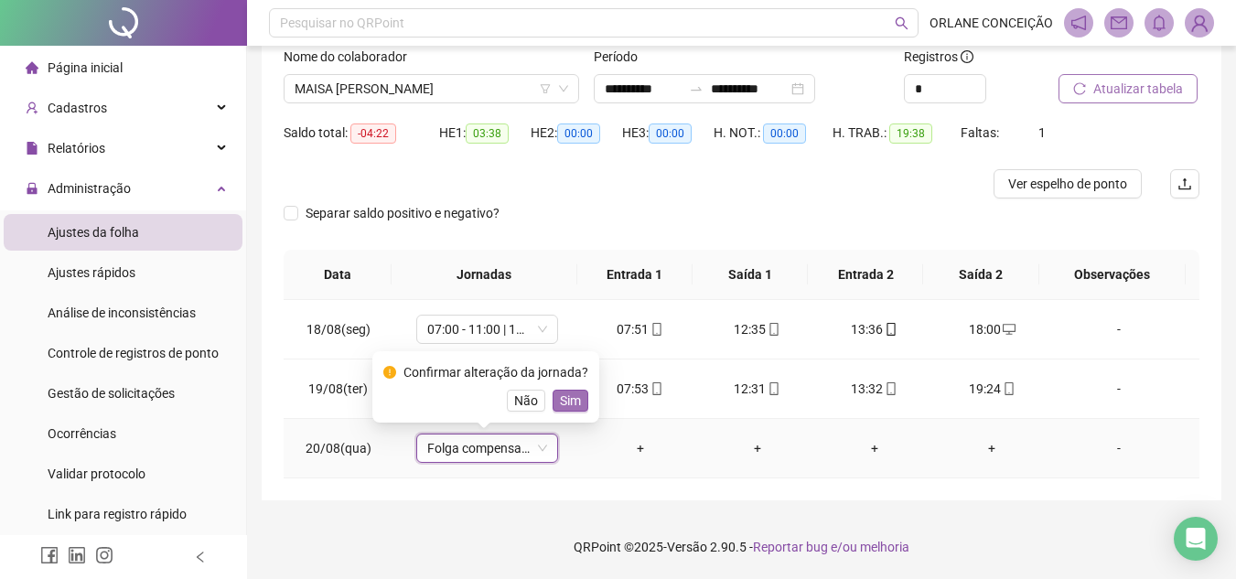
click at [566, 401] on span "Sim" at bounding box center [570, 401] width 21 height 20
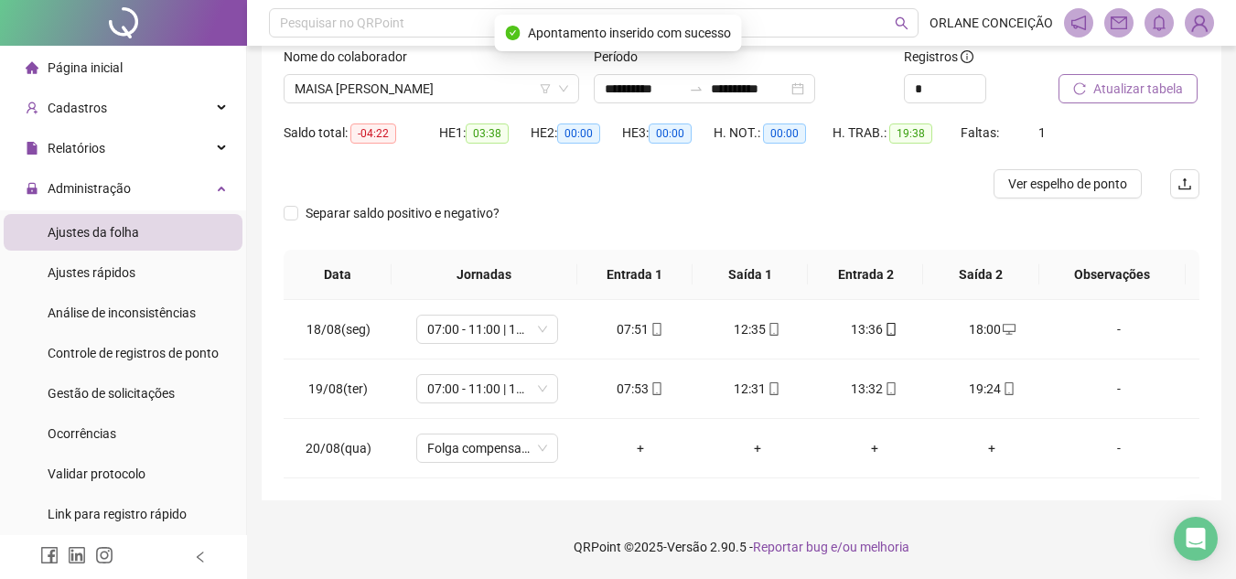
click at [1142, 90] on span "Atualizar tabela" at bounding box center [1138, 89] width 90 height 20
click at [627, 178] on div at bounding box center [627, 183] width 687 height 29
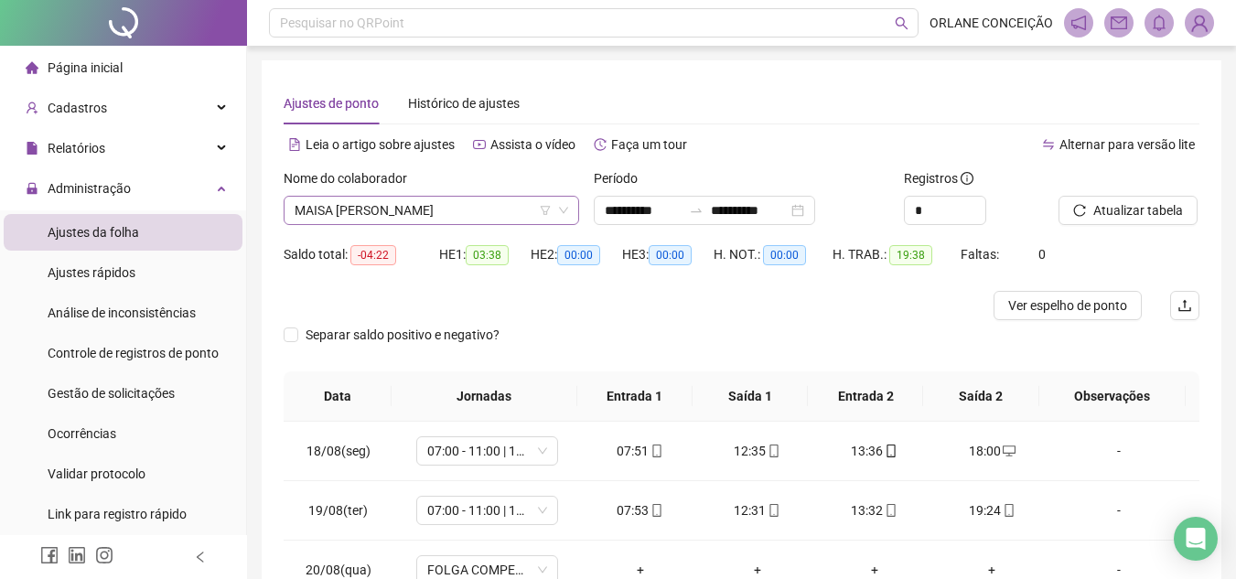
click at [308, 222] on span "MAISA [PERSON_NAME]" at bounding box center [430, 210] width 273 height 27
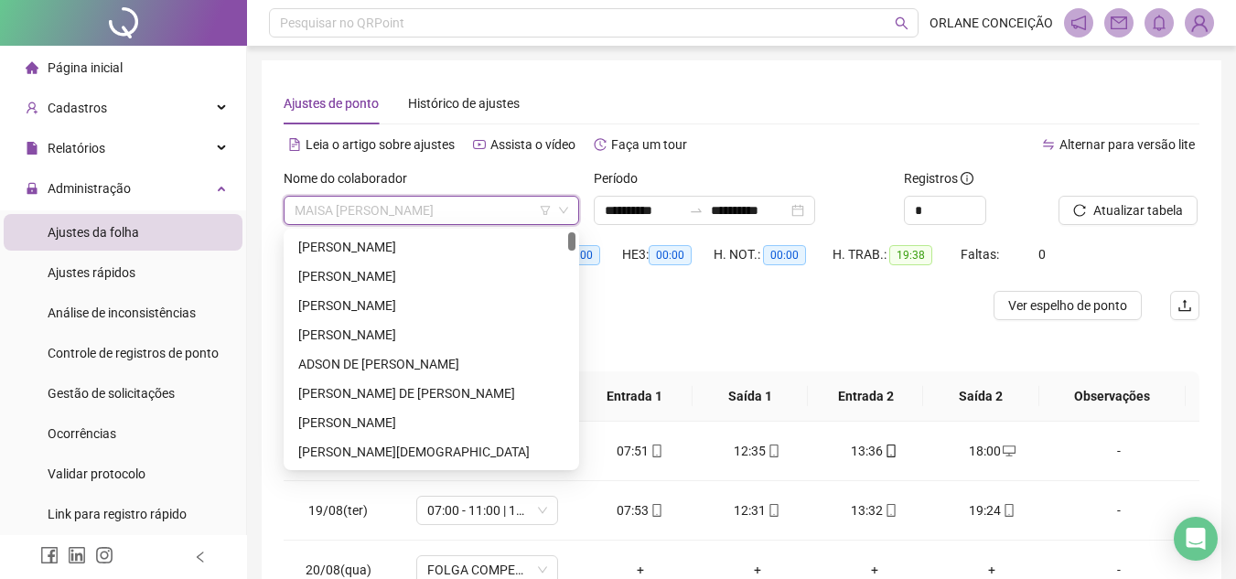
drag, startPoint x: 571, startPoint y: 382, endPoint x: 606, endPoint y: 165, distance: 220.6
click at [562, 206] on body "**********" at bounding box center [618, 289] width 1236 height 579
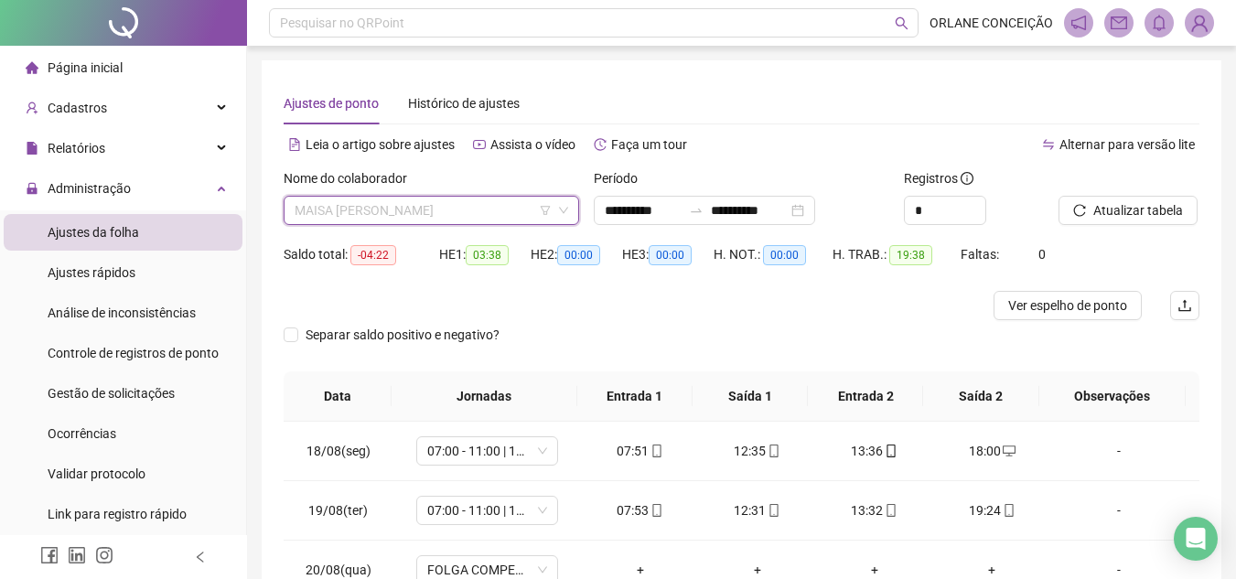
click at [351, 216] on span "MAISA [PERSON_NAME]" at bounding box center [430, 210] width 273 height 27
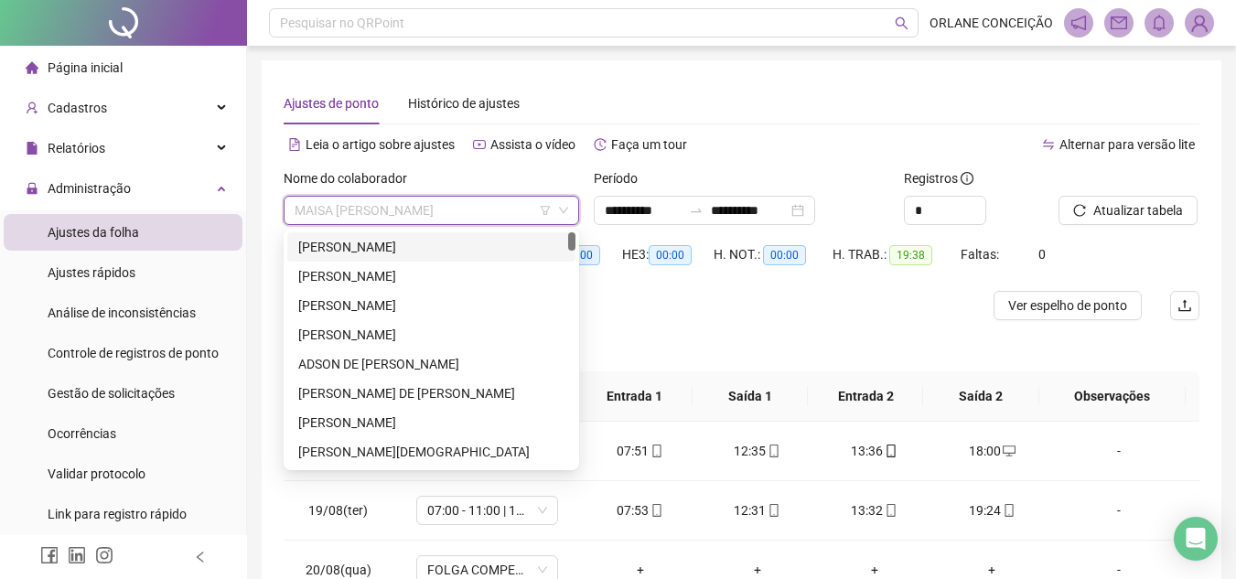
drag, startPoint x: 327, startPoint y: 237, endPoint x: 316, endPoint y: 238, distance: 11.0
click at [325, 238] on div "[PERSON_NAME]" at bounding box center [431, 247] width 266 height 20
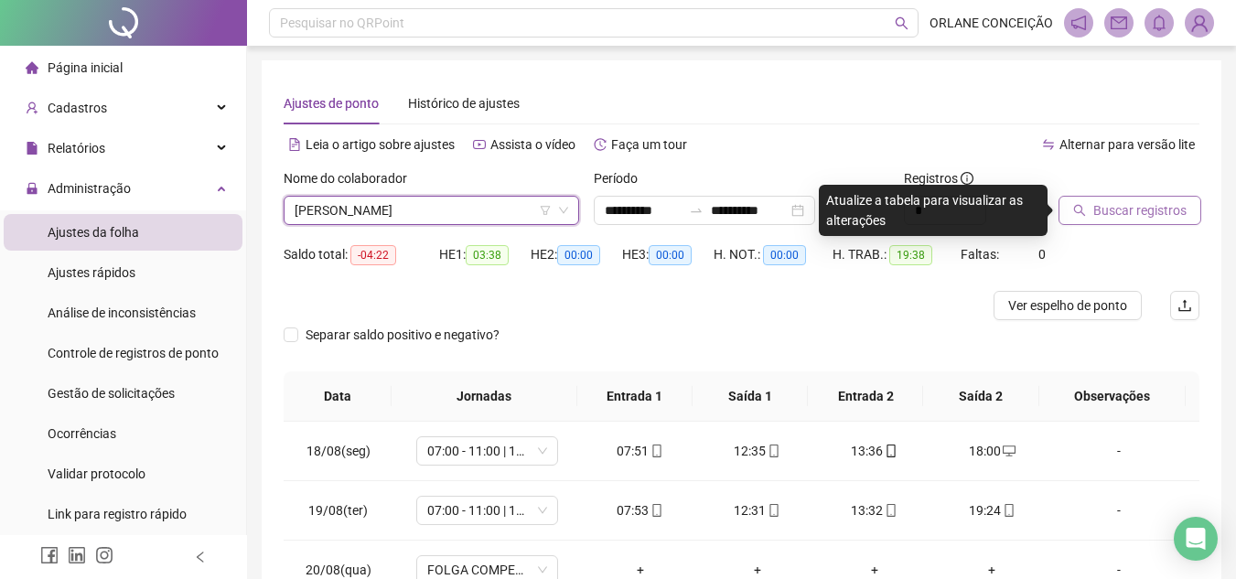
drag, startPoint x: 1112, startPoint y: 210, endPoint x: 1102, endPoint y: 209, distance: 10.1
click at [1111, 210] on span "Buscar registros" at bounding box center [1139, 210] width 93 height 20
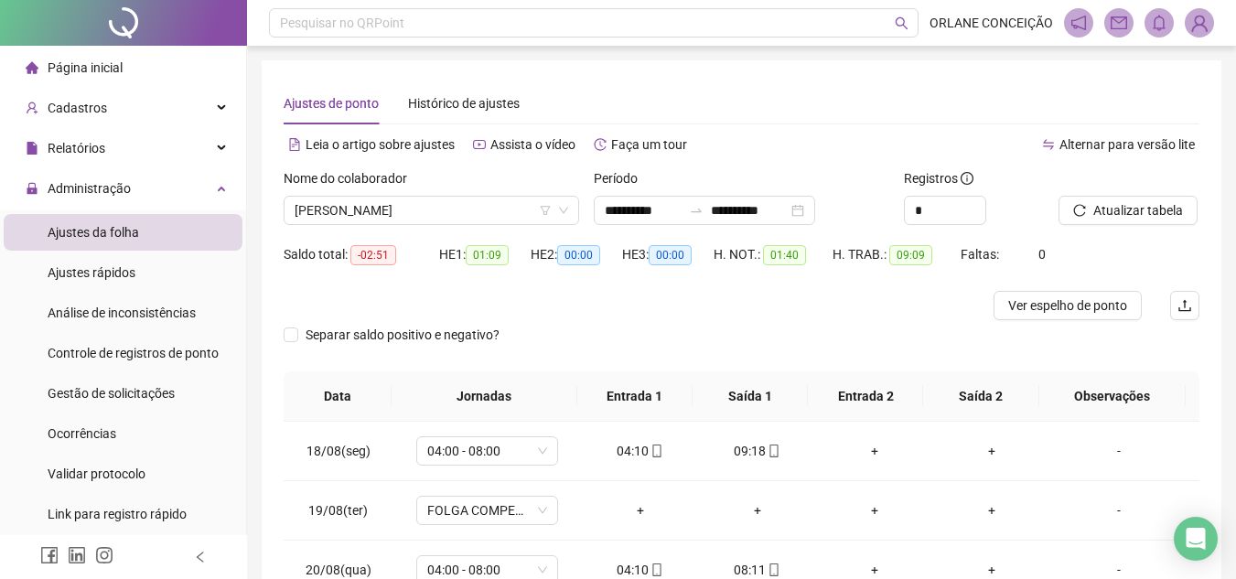
click at [405, 188] on div "Nome do colaborador" at bounding box center [431, 181] width 295 height 27
click at [409, 203] on span "[PERSON_NAME]" at bounding box center [430, 210] width 273 height 27
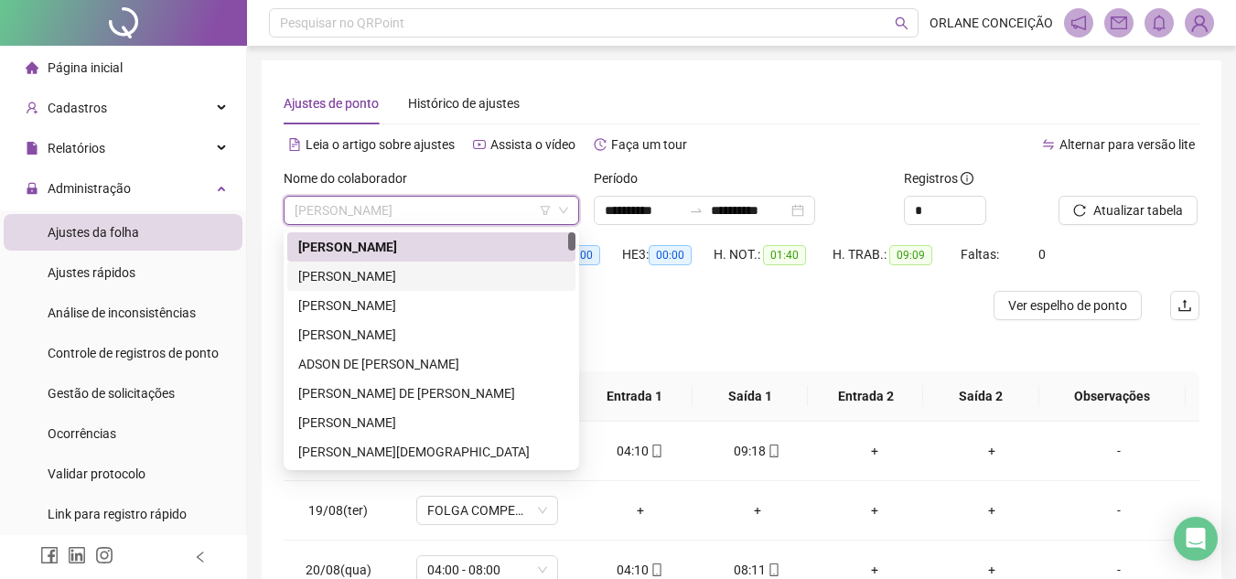
click at [390, 274] on div "[PERSON_NAME]" at bounding box center [431, 276] width 266 height 20
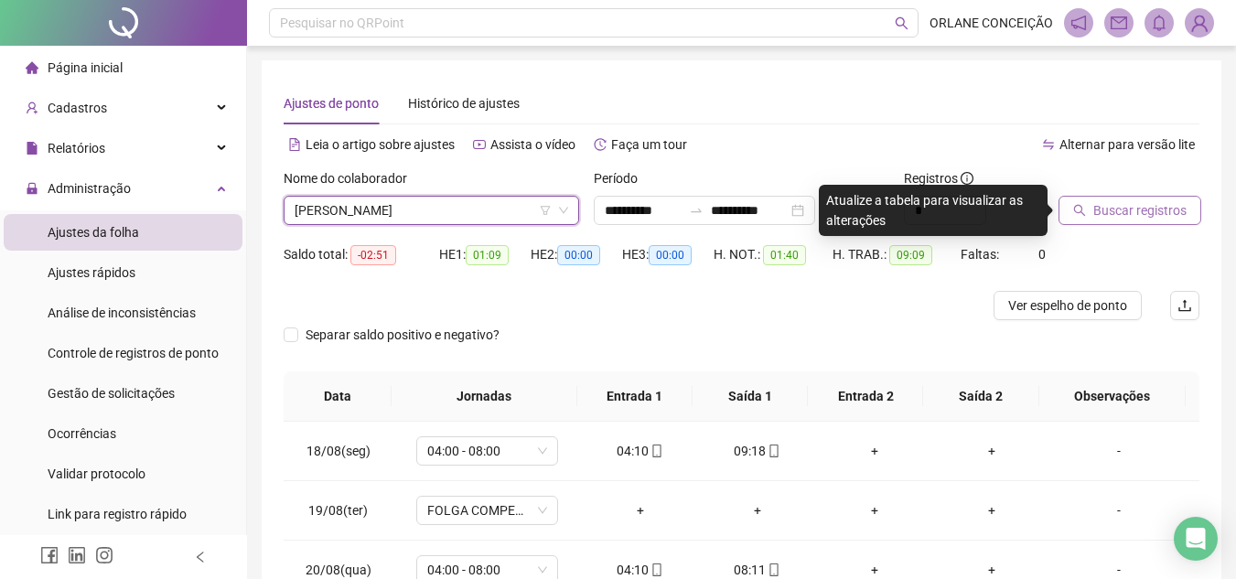
click at [1116, 211] on span "Buscar registros" at bounding box center [1139, 210] width 93 height 20
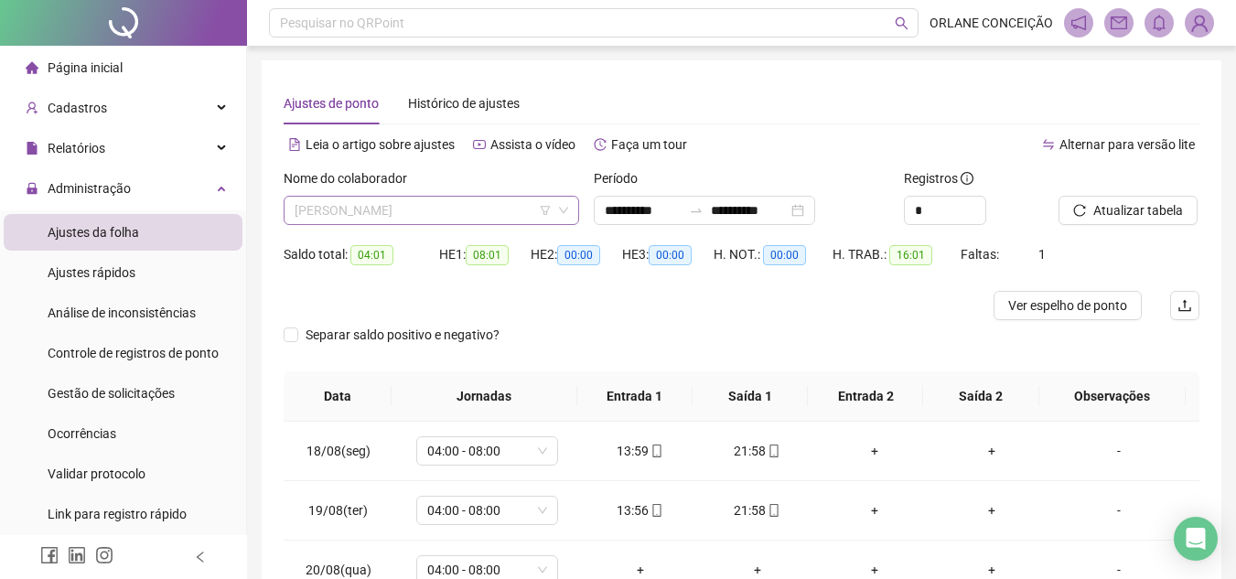
click at [444, 219] on span "[PERSON_NAME]" at bounding box center [430, 210] width 273 height 27
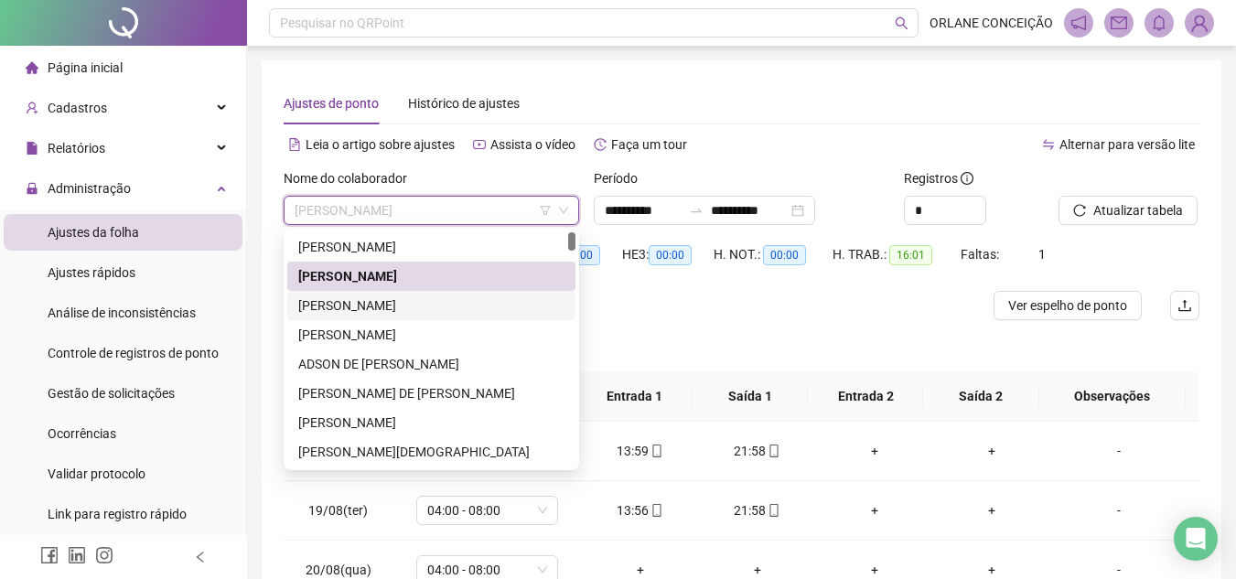
click at [345, 303] on div "[PERSON_NAME]" at bounding box center [431, 305] width 266 height 20
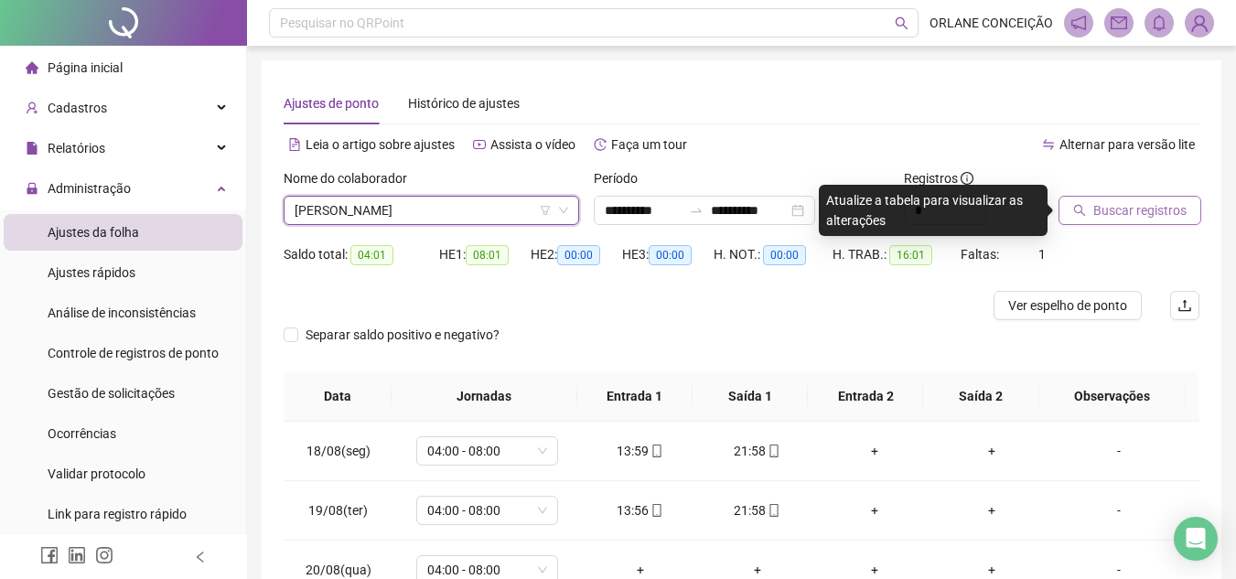
click at [1118, 214] on span "Buscar registros" at bounding box center [1139, 210] width 93 height 20
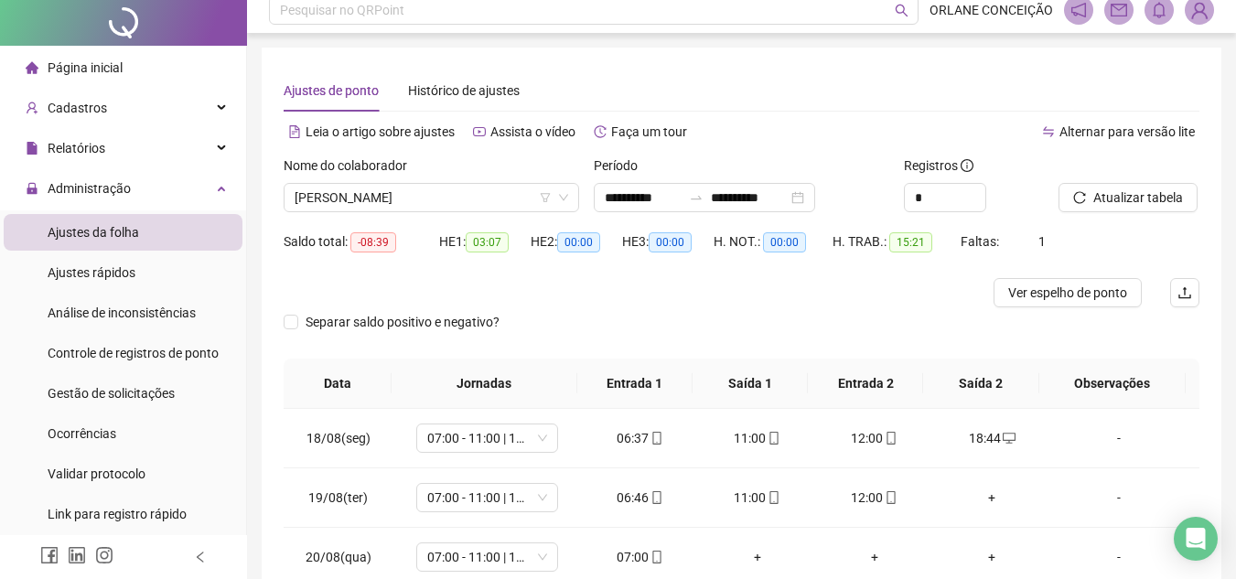
scroll to position [122, 0]
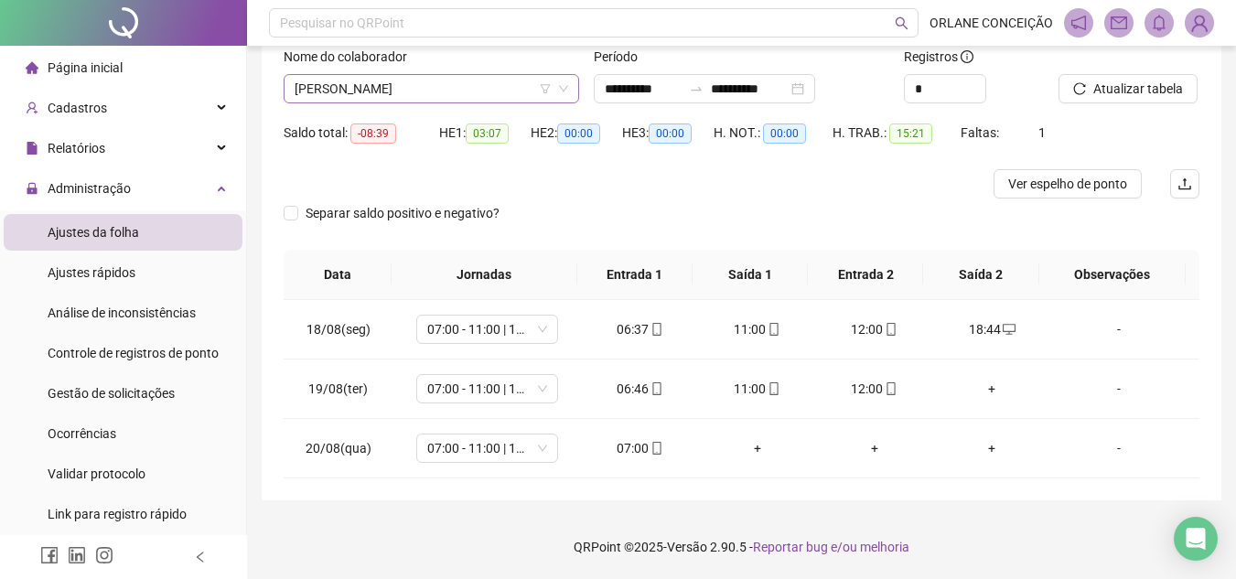
click at [437, 92] on span "[PERSON_NAME]" at bounding box center [430, 88] width 273 height 27
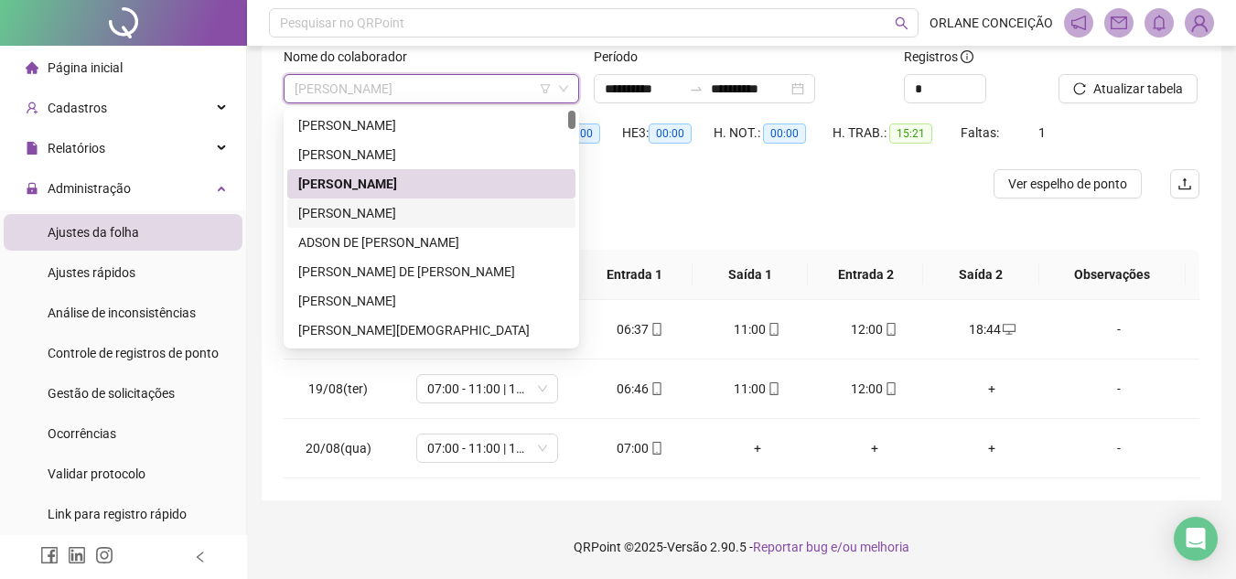
click at [382, 213] on div "[PERSON_NAME]" at bounding box center [431, 213] width 266 height 20
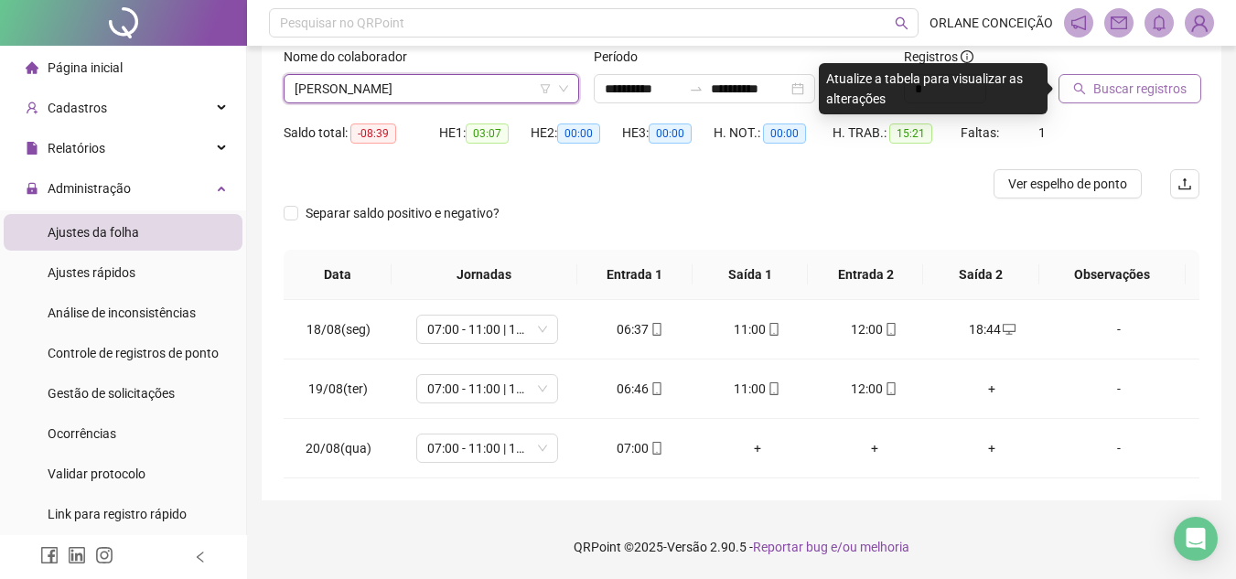
click at [1083, 92] on icon "search" at bounding box center [1079, 88] width 13 height 13
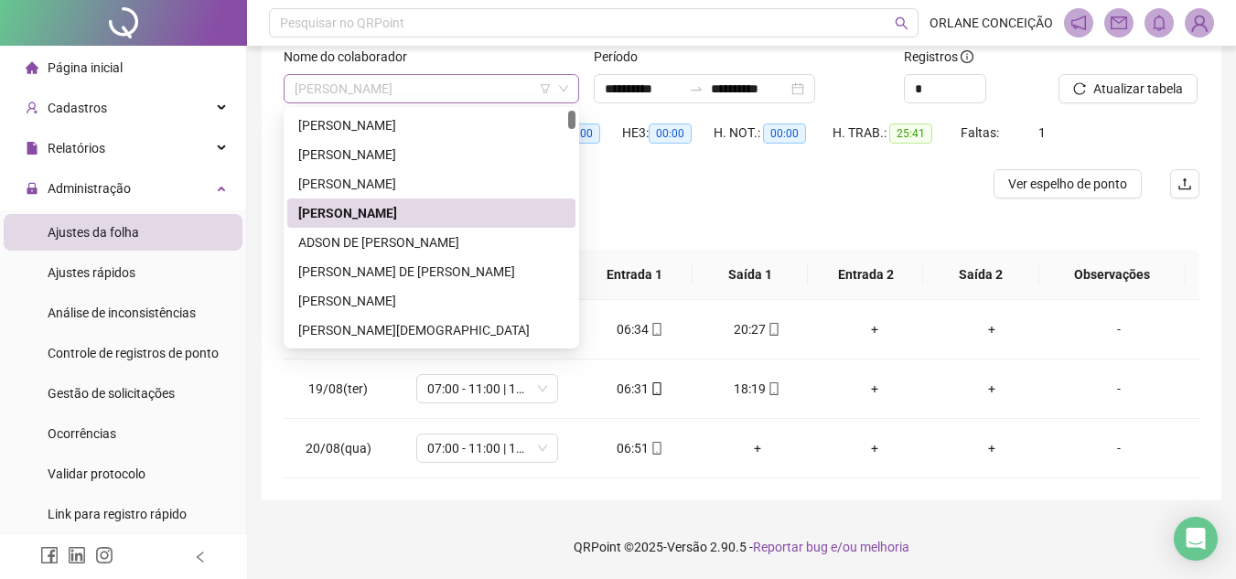
click at [425, 82] on span "[PERSON_NAME]" at bounding box center [430, 88] width 273 height 27
click at [381, 231] on div "ADSON DE [PERSON_NAME]" at bounding box center [431, 242] width 288 height 29
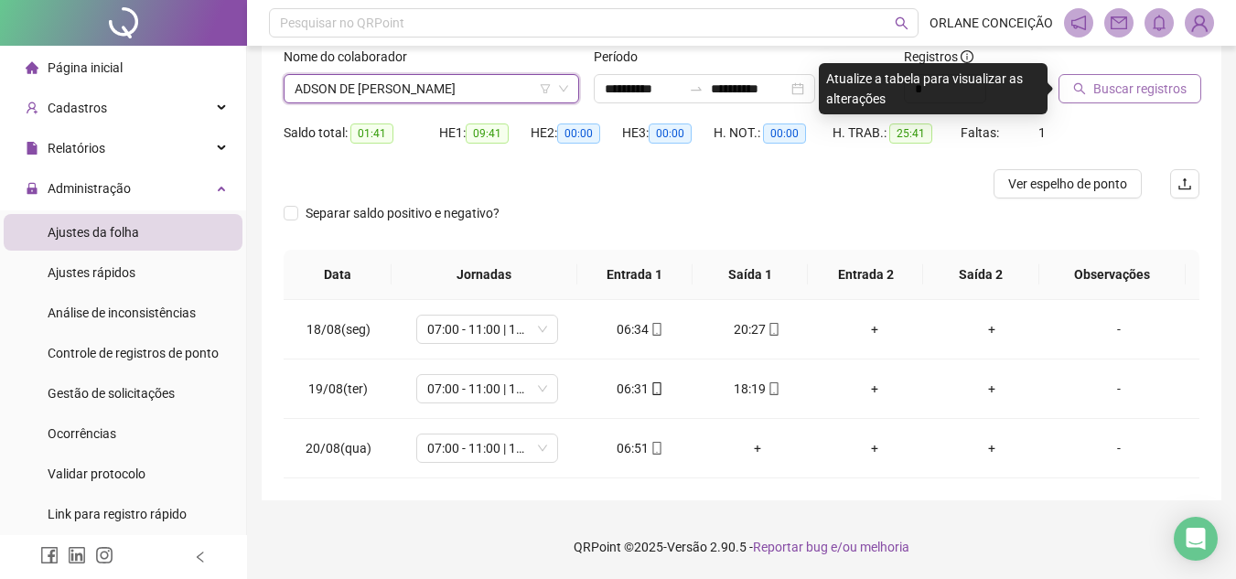
click at [1134, 87] on span "Buscar registros" at bounding box center [1139, 89] width 93 height 20
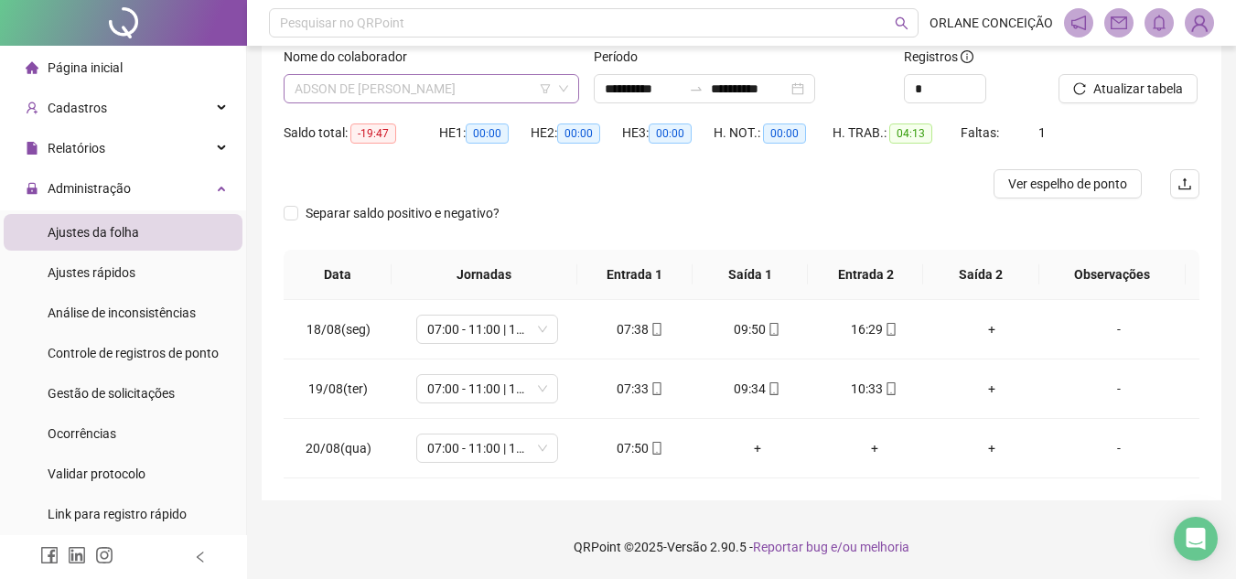
click at [364, 76] on span "ADSON DE [PERSON_NAME]" at bounding box center [430, 88] width 273 height 27
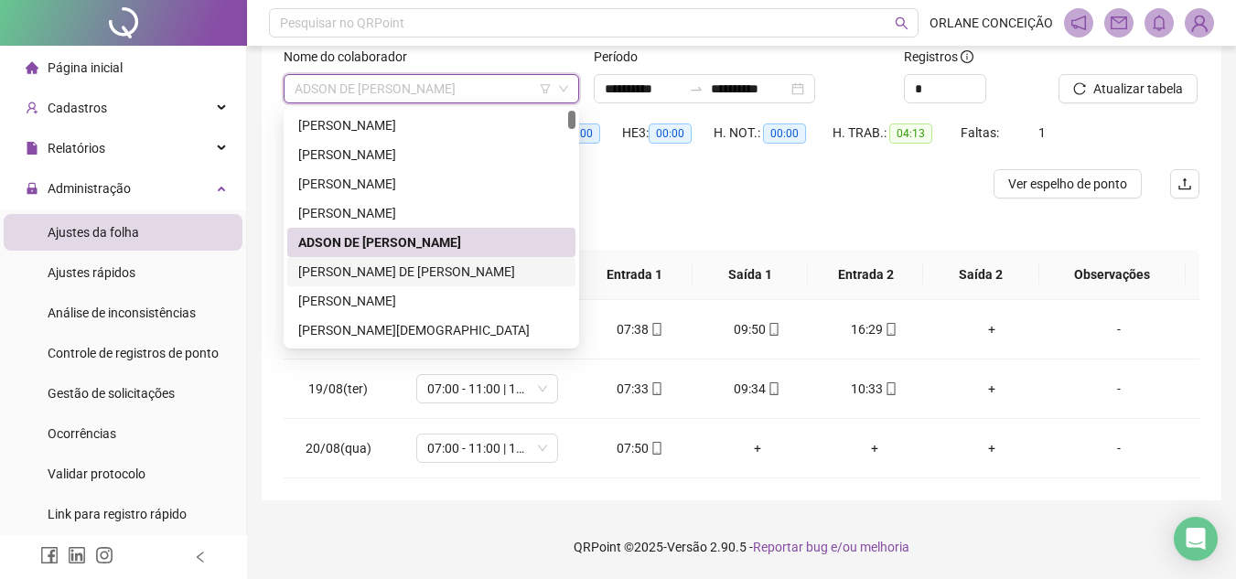
click at [372, 270] on div "[PERSON_NAME] DE [PERSON_NAME]" at bounding box center [431, 272] width 266 height 20
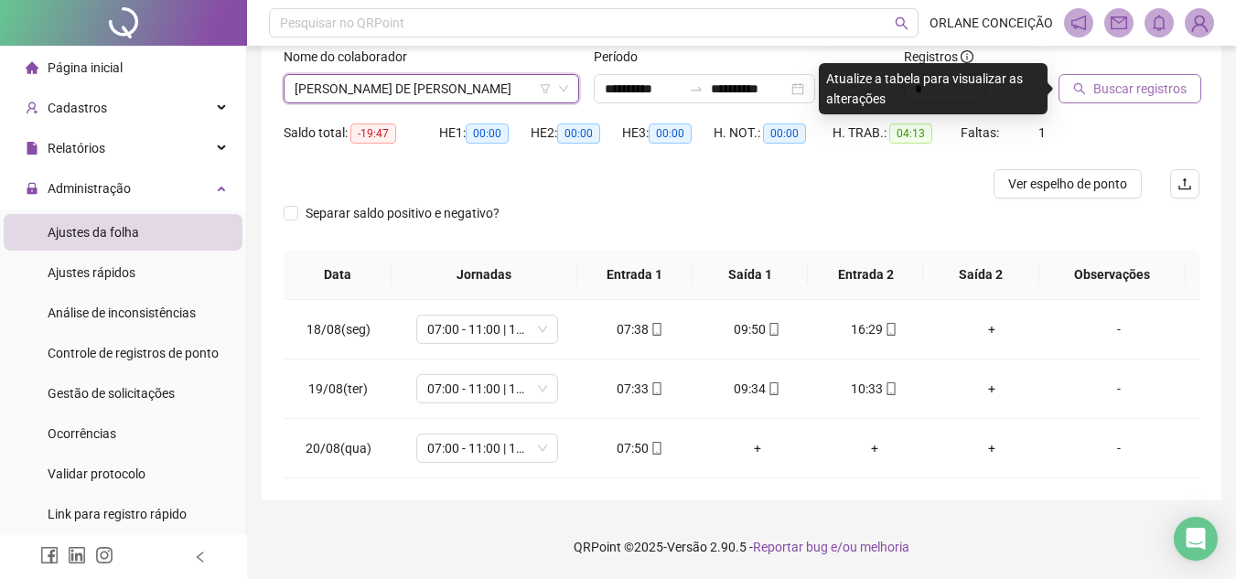
click at [1156, 80] on span "Buscar registros" at bounding box center [1139, 89] width 93 height 20
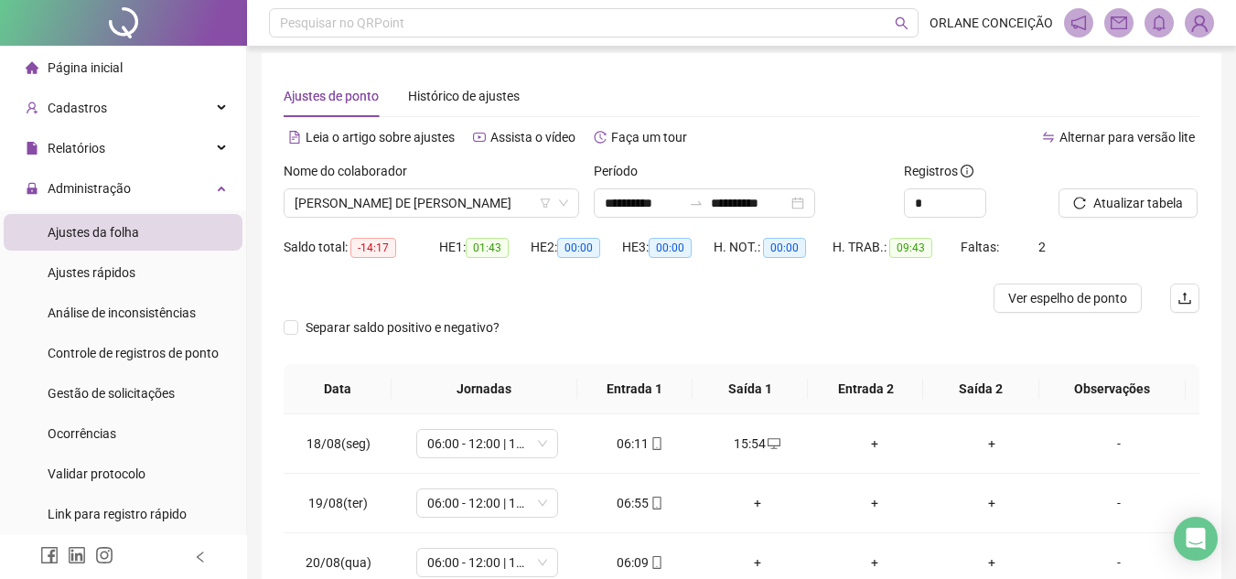
scroll to position [0, 0]
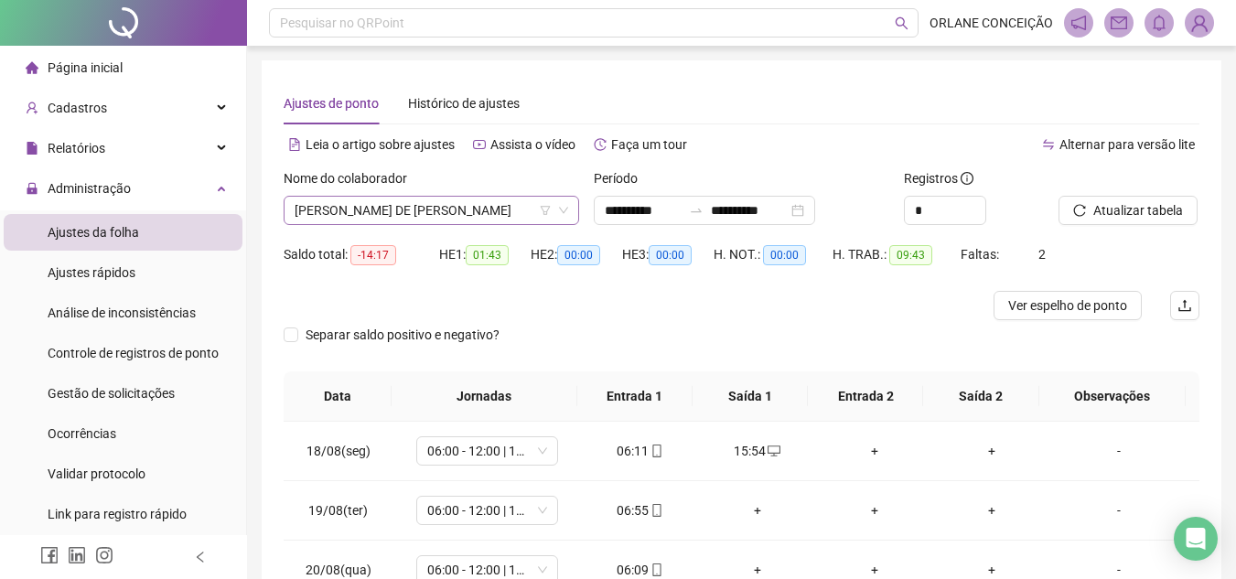
click at [427, 205] on span "[PERSON_NAME] DE [PERSON_NAME]" at bounding box center [430, 210] width 273 height 27
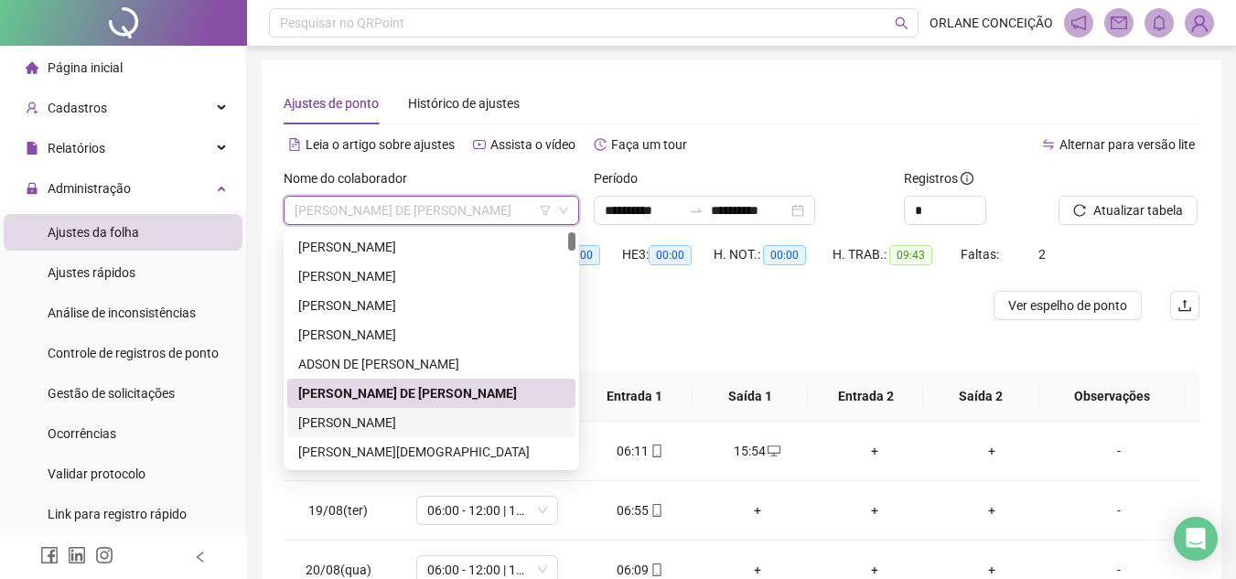
click at [381, 429] on div "[PERSON_NAME]" at bounding box center [431, 422] width 266 height 20
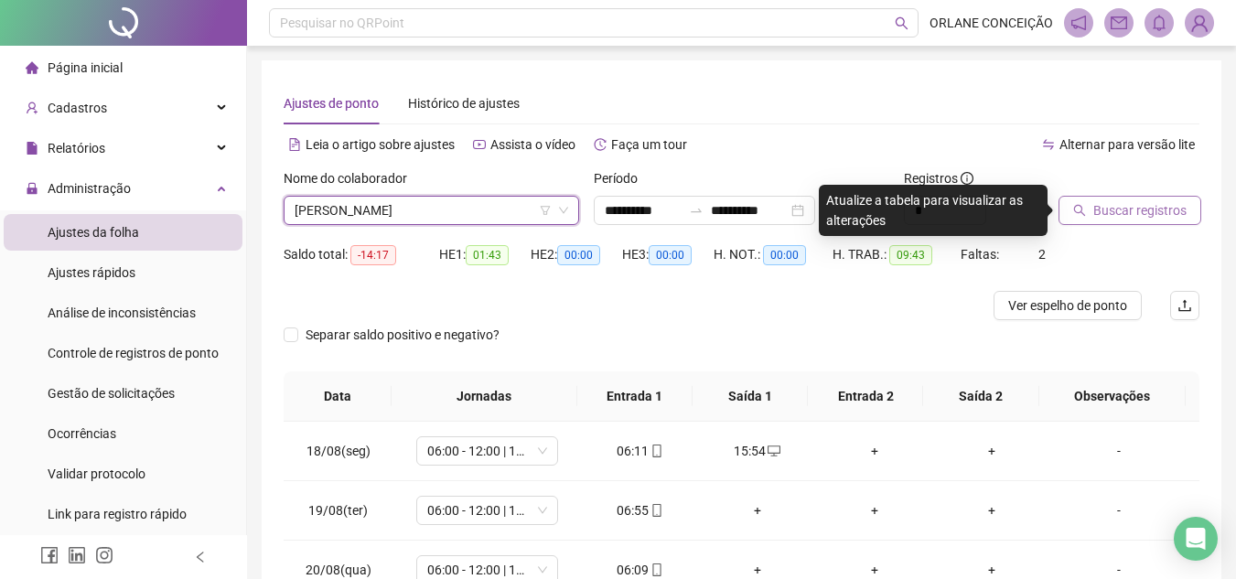
click at [1149, 219] on button "Buscar registros" at bounding box center [1129, 210] width 143 height 29
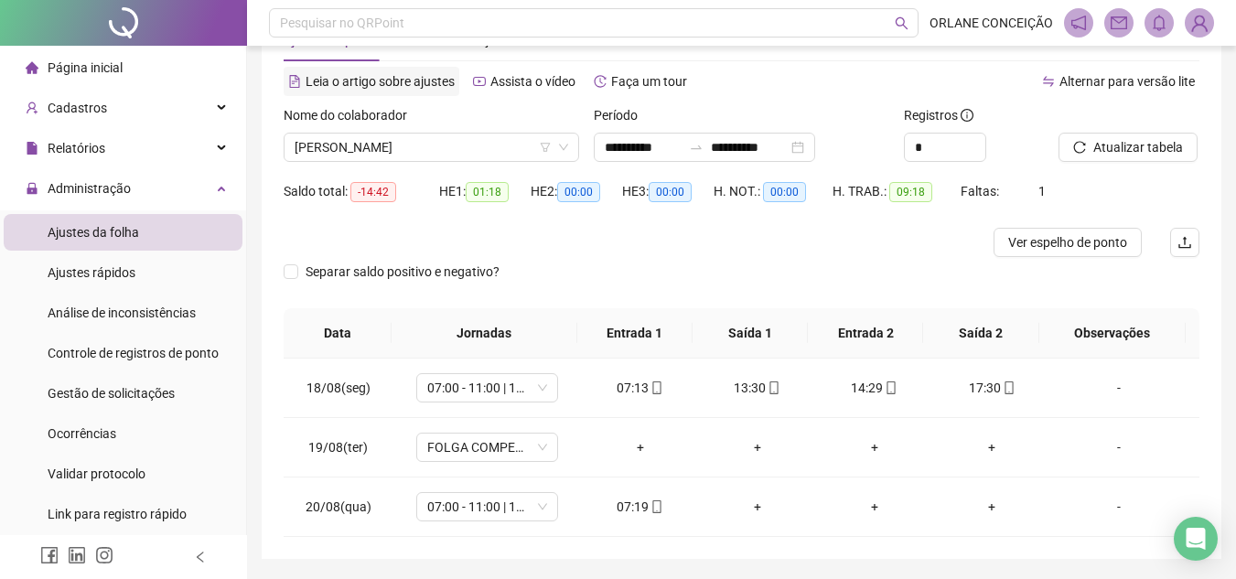
scroll to position [30, 0]
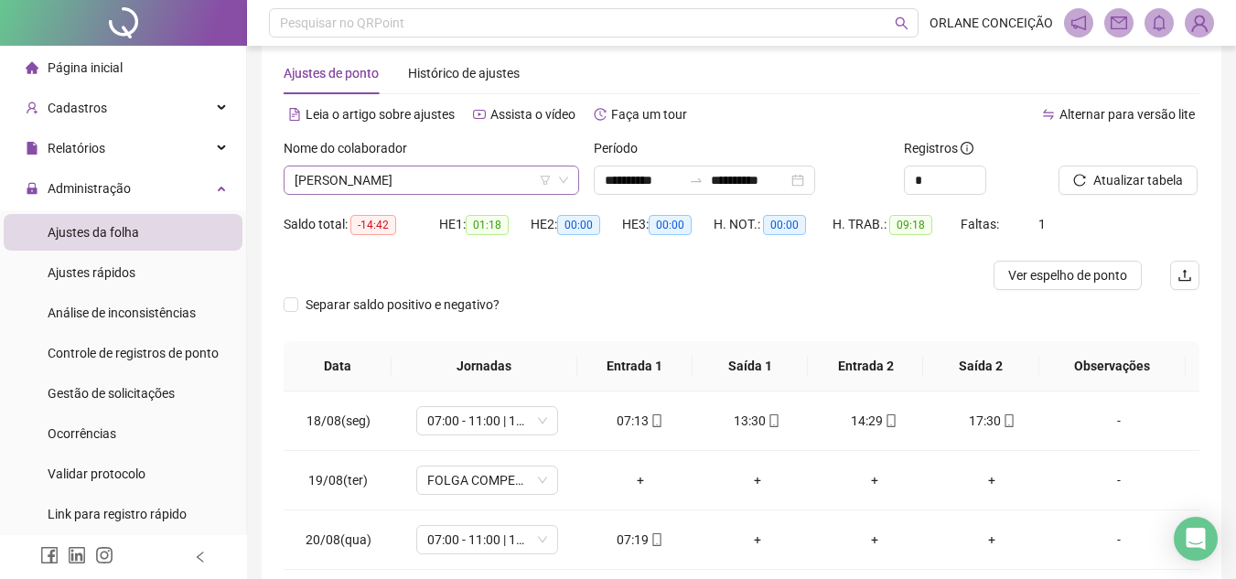
click at [354, 174] on span "[PERSON_NAME]" at bounding box center [430, 179] width 273 height 27
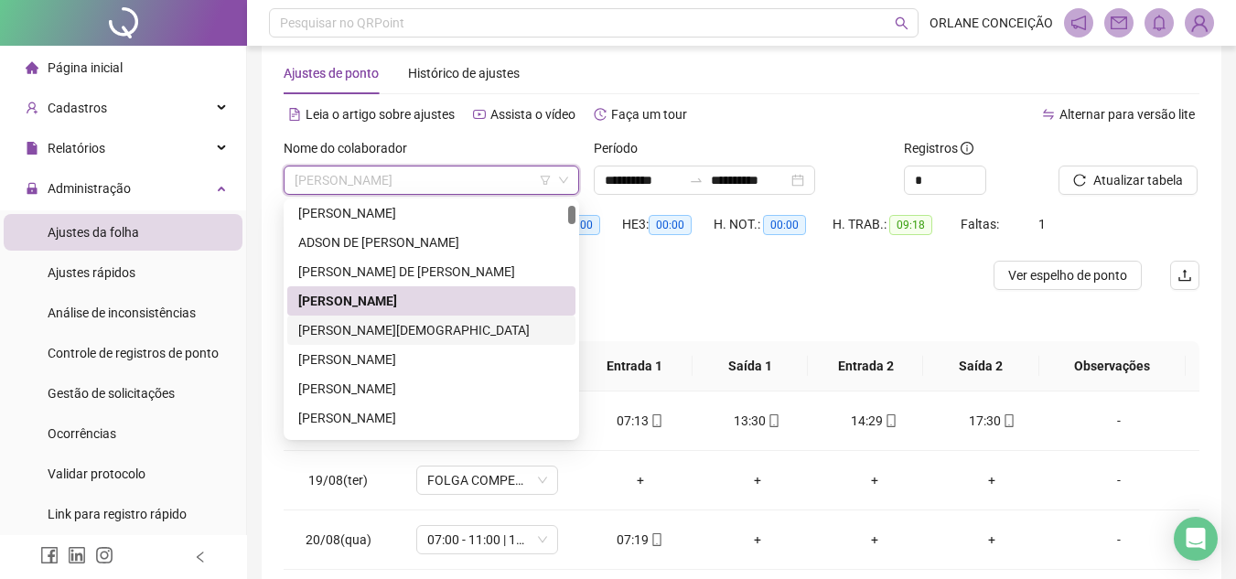
scroll to position [183, 0]
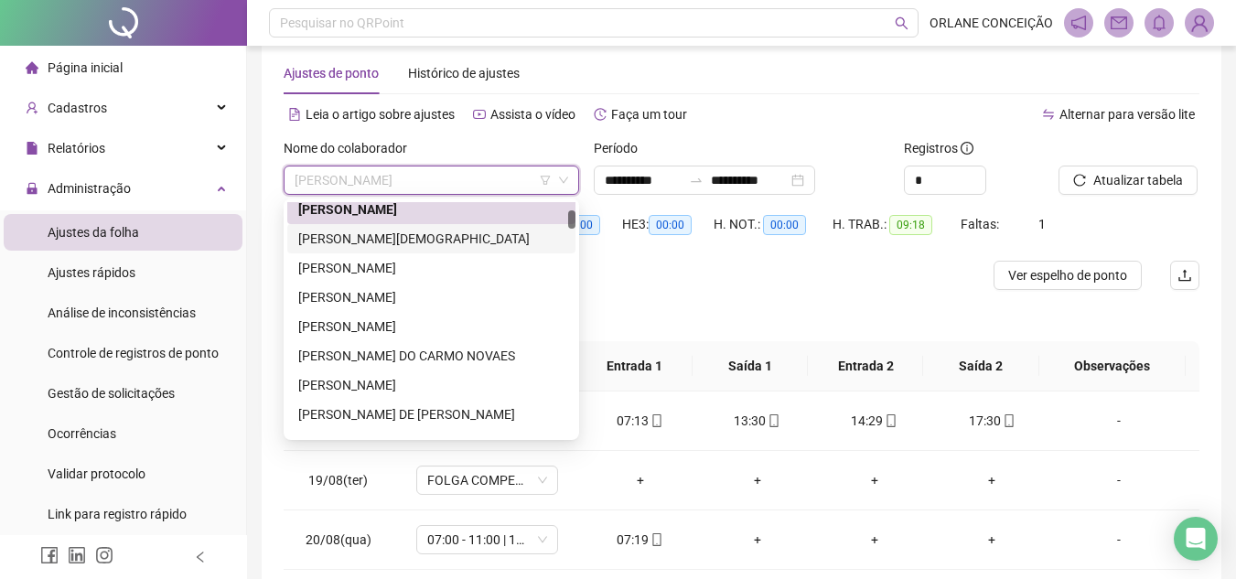
click at [367, 227] on div "[PERSON_NAME][DEMOGRAPHIC_DATA]" at bounding box center [431, 238] width 288 height 29
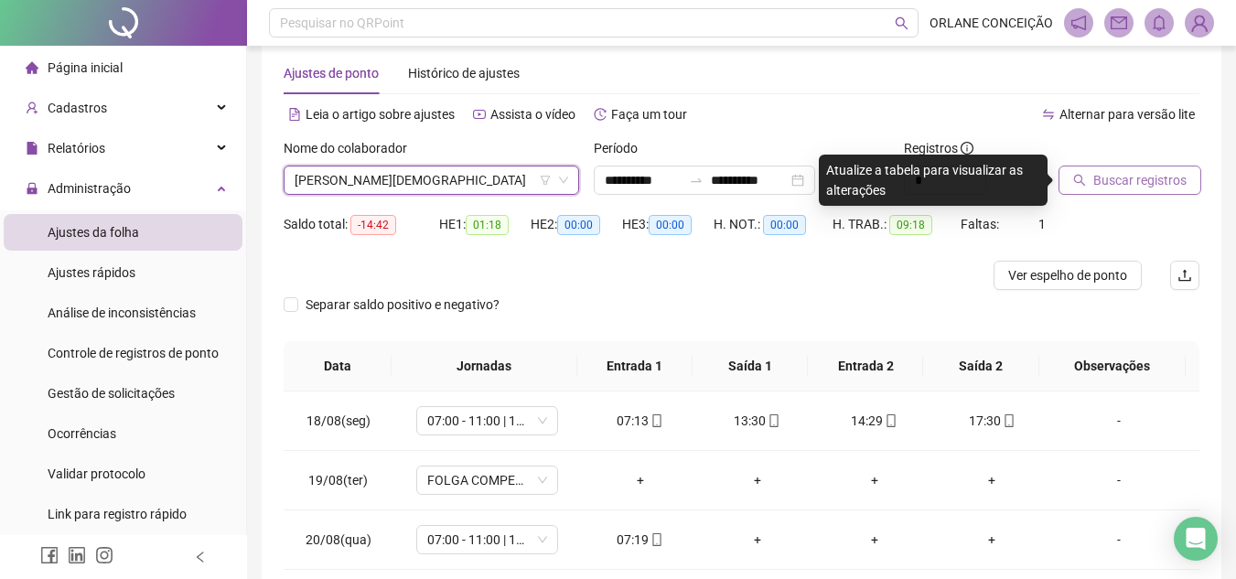
click at [1121, 177] on span "Buscar registros" at bounding box center [1139, 180] width 93 height 20
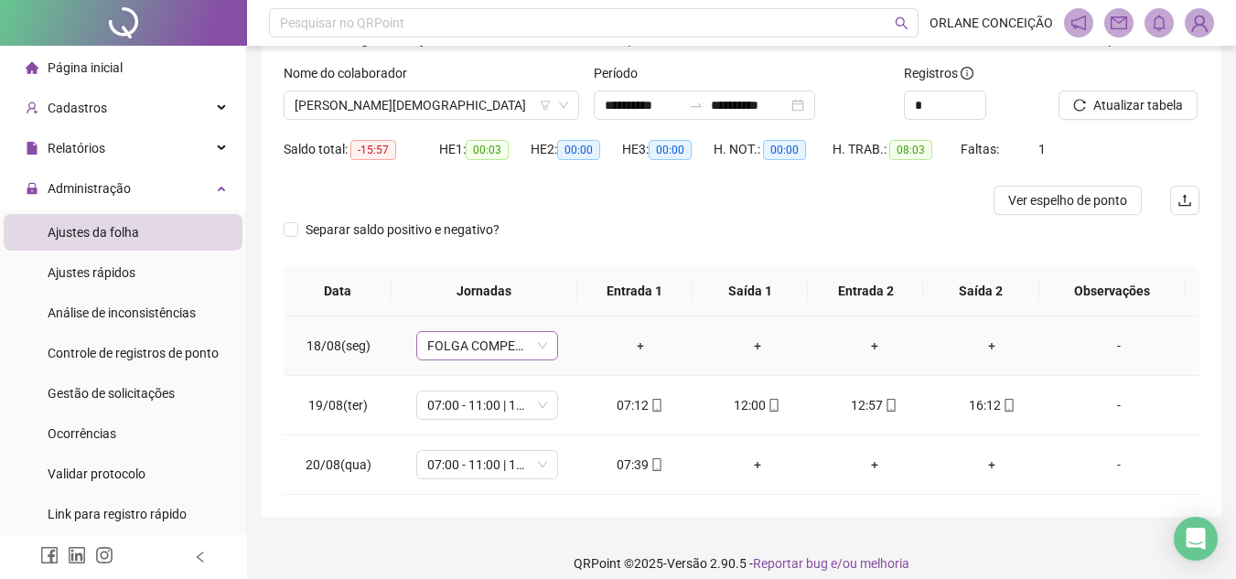
scroll to position [122, 0]
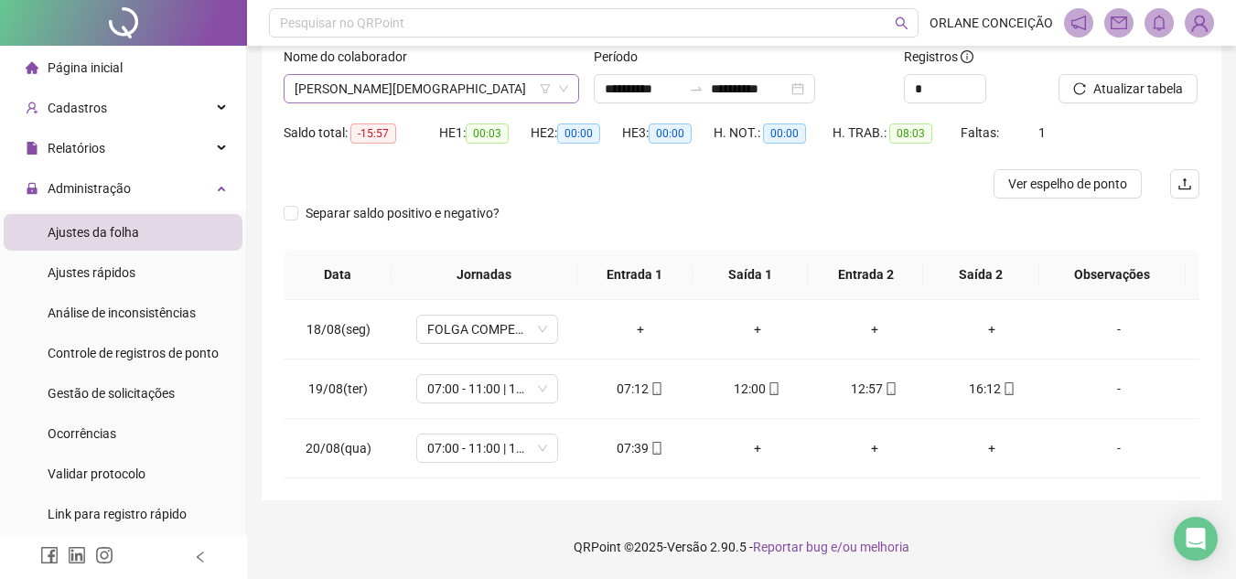
click at [407, 82] on span "[PERSON_NAME][DEMOGRAPHIC_DATA]" at bounding box center [430, 88] width 273 height 27
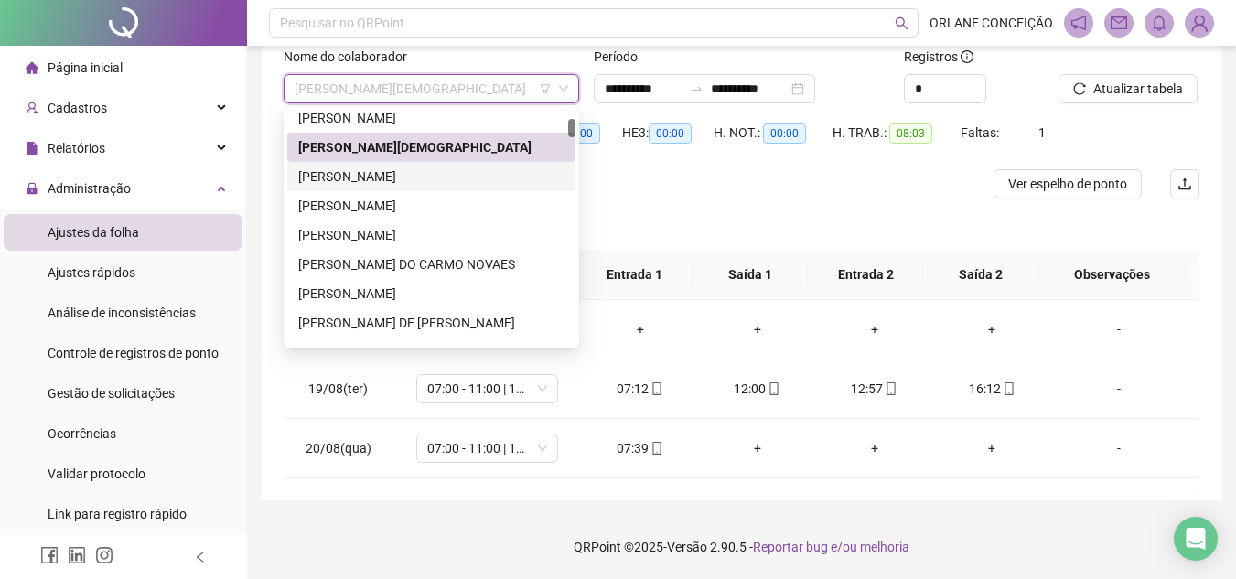
click at [378, 178] on div "[PERSON_NAME]" at bounding box center [431, 176] width 266 height 20
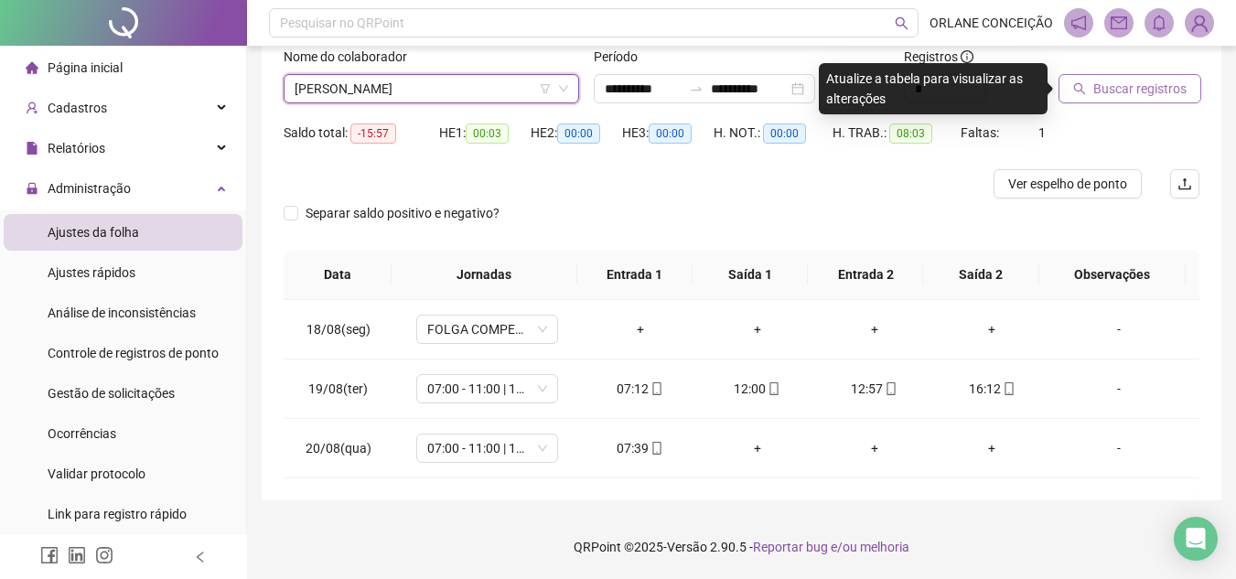
click at [1127, 86] on span "Buscar registros" at bounding box center [1139, 89] width 93 height 20
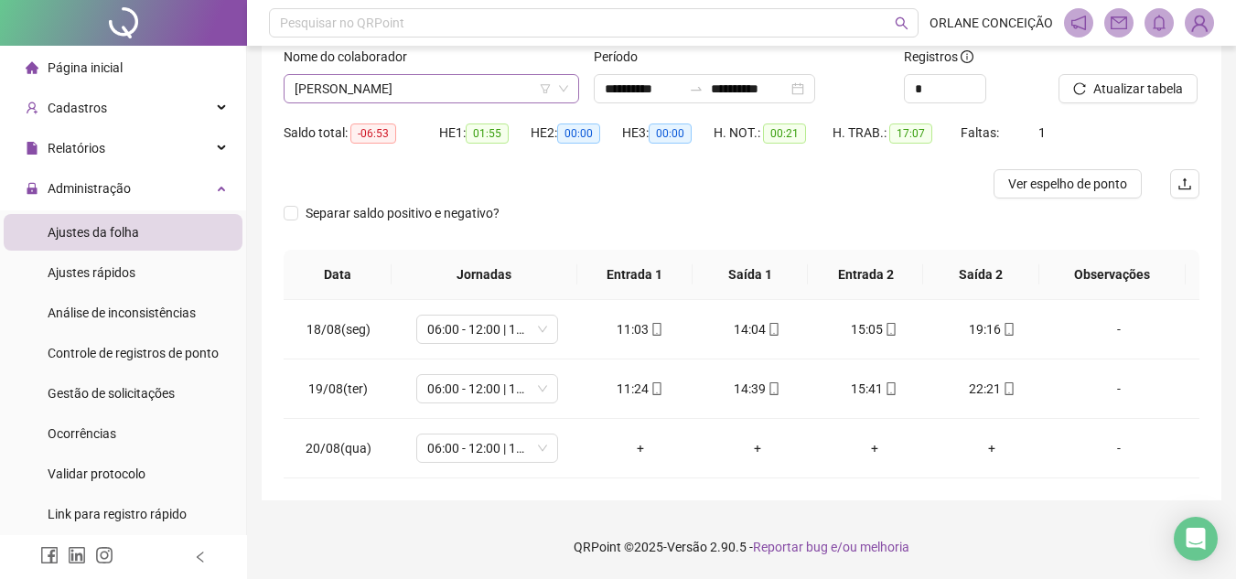
click at [398, 79] on span "[PERSON_NAME]" at bounding box center [430, 88] width 273 height 27
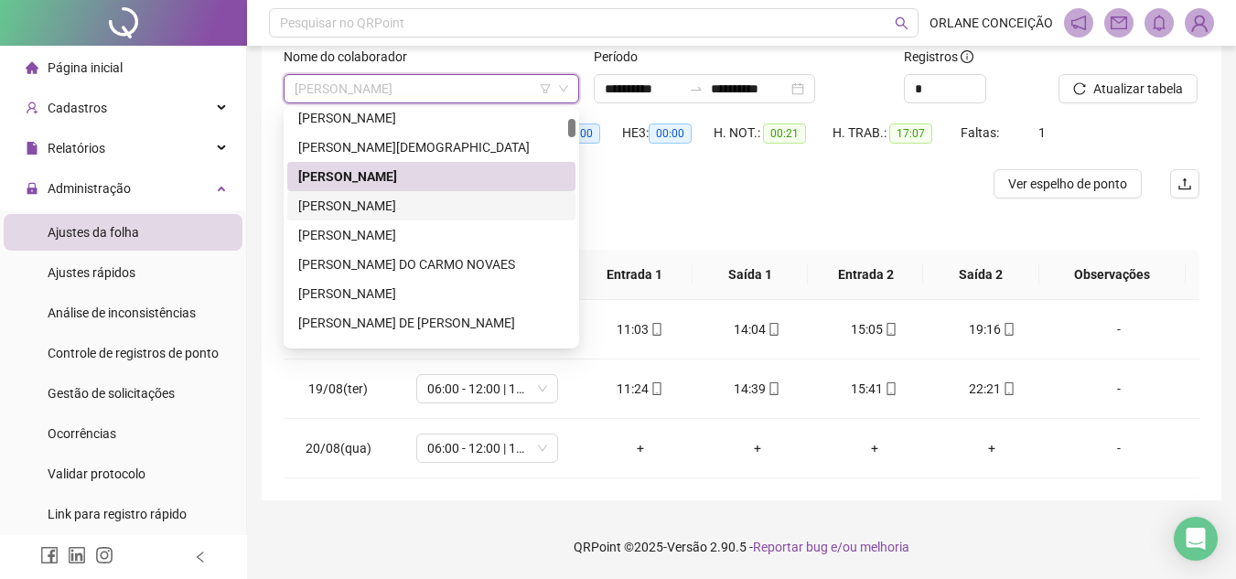
click at [370, 207] on div "[PERSON_NAME]" at bounding box center [431, 206] width 266 height 20
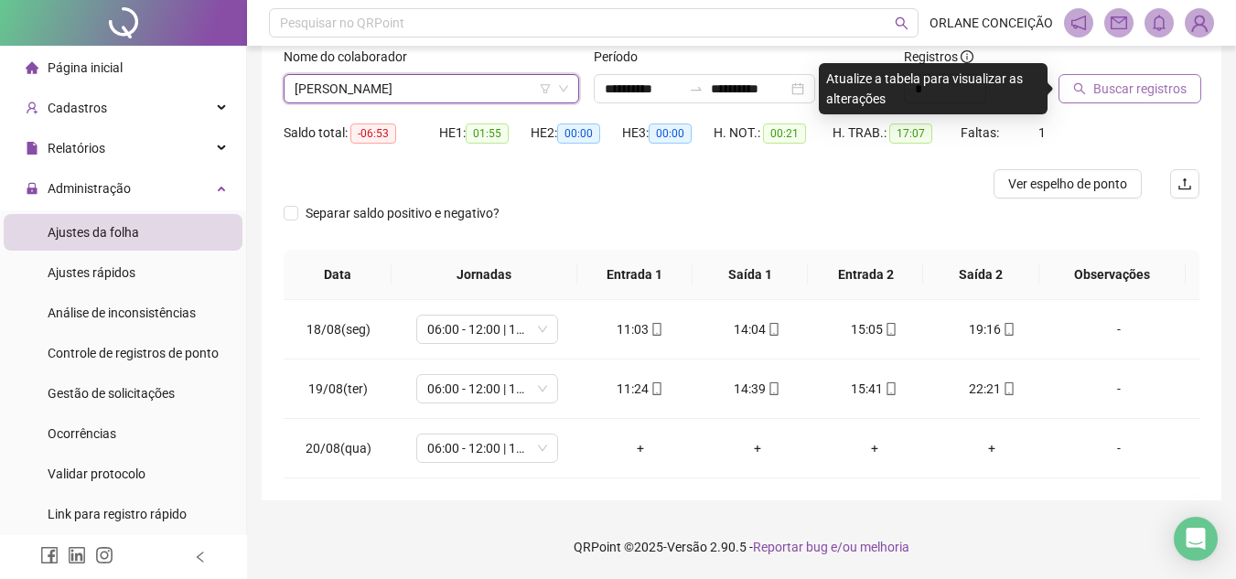
click at [1163, 91] on span "Buscar registros" at bounding box center [1139, 89] width 93 height 20
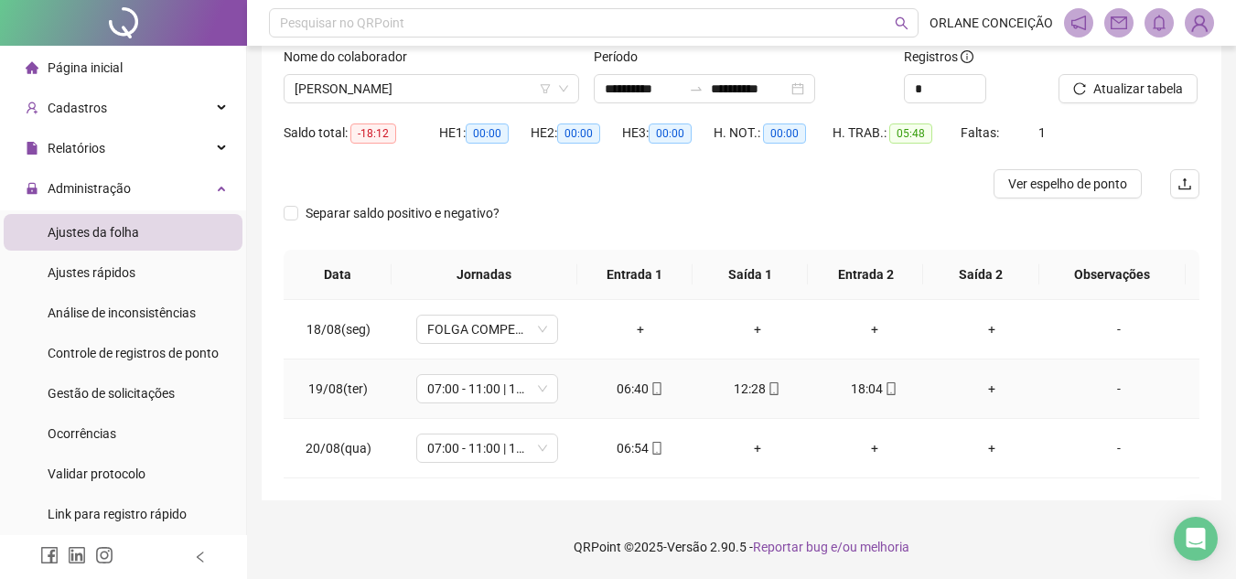
click at [985, 389] on div "+" at bounding box center [991, 389] width 88 height 20
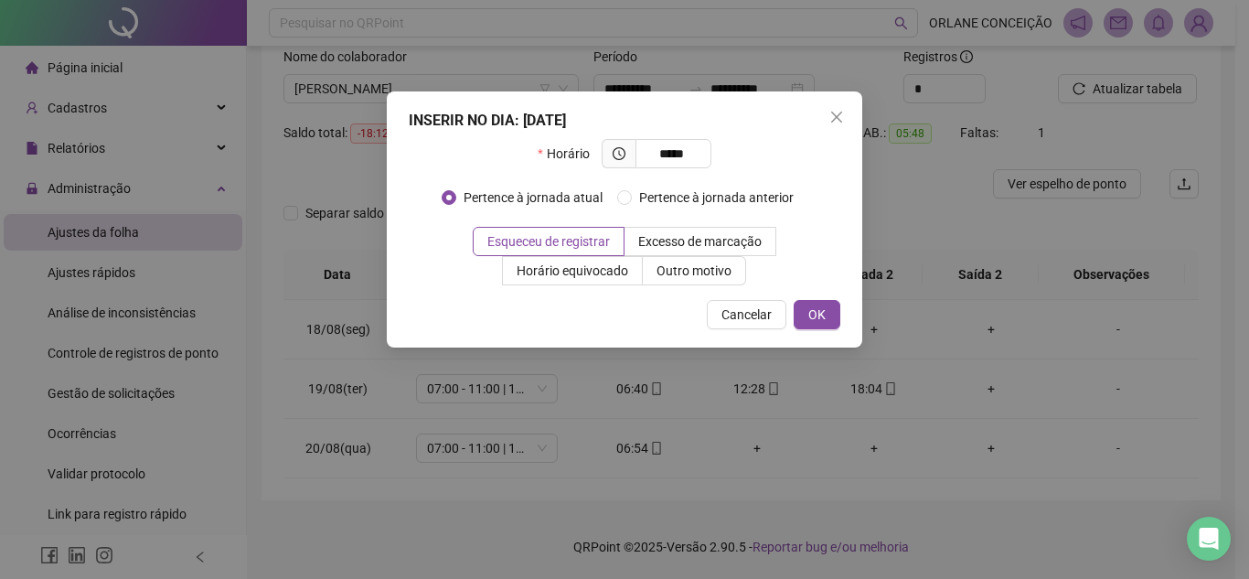
type input "*****"
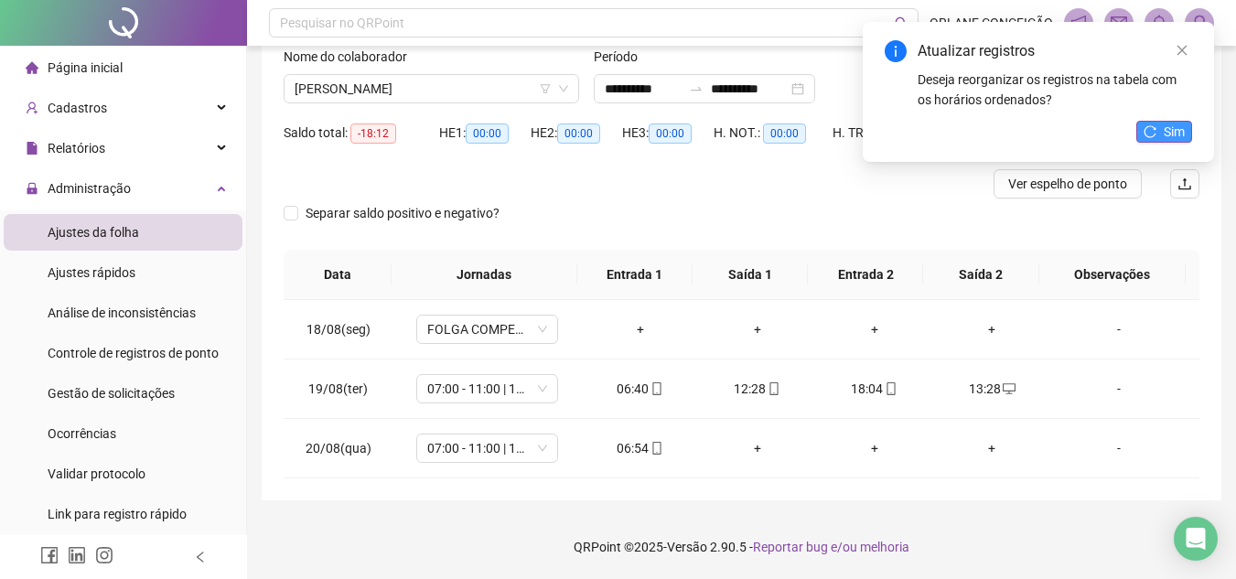
click at [1152, 122] on button "Sim" at bounding box center [1164, 132] width 56 height 22
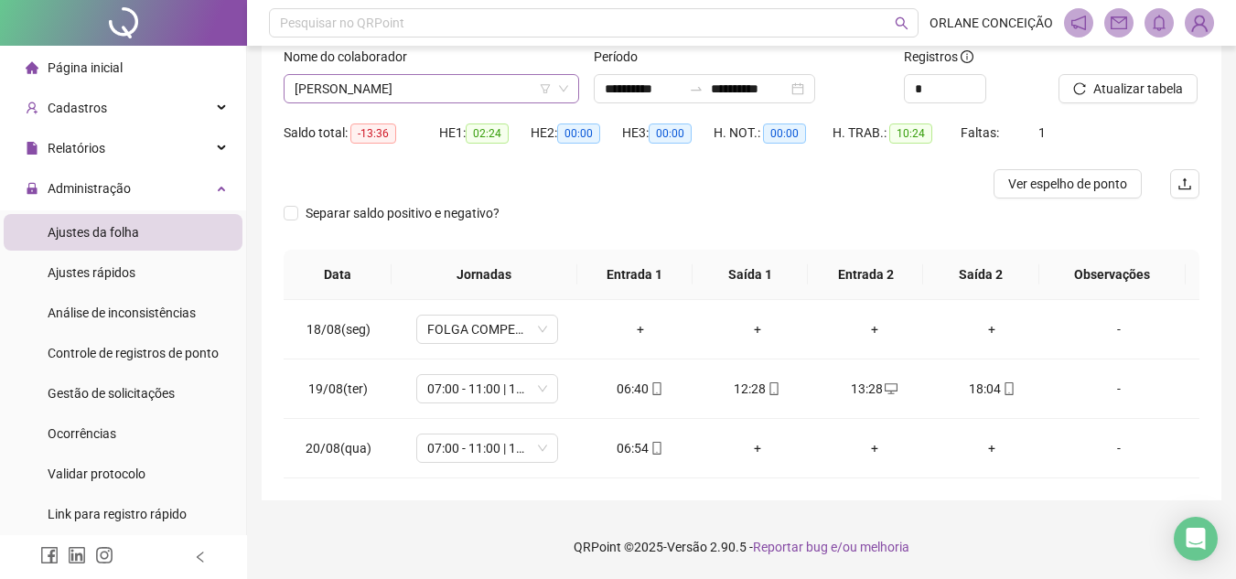
click at [391, 76] on span "[PERSON_NAME]" at bounding box center [430, 88] width 273 height 27
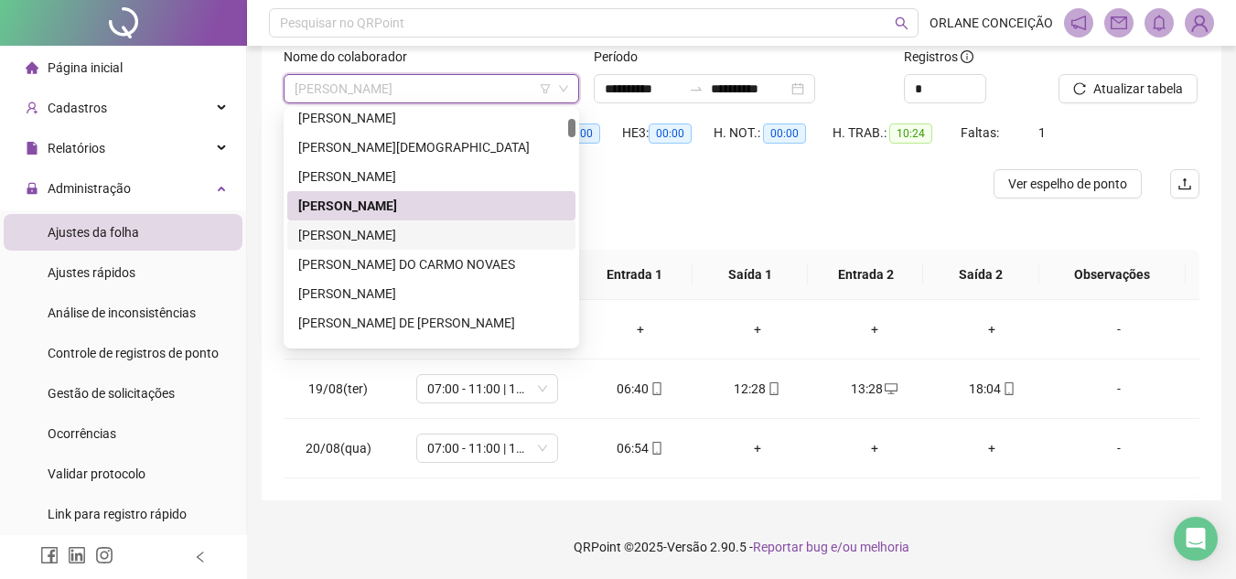
click at [376, 232] on div "[PERSON_NAME]" at bounding box center [431, 235] width 266 height 20
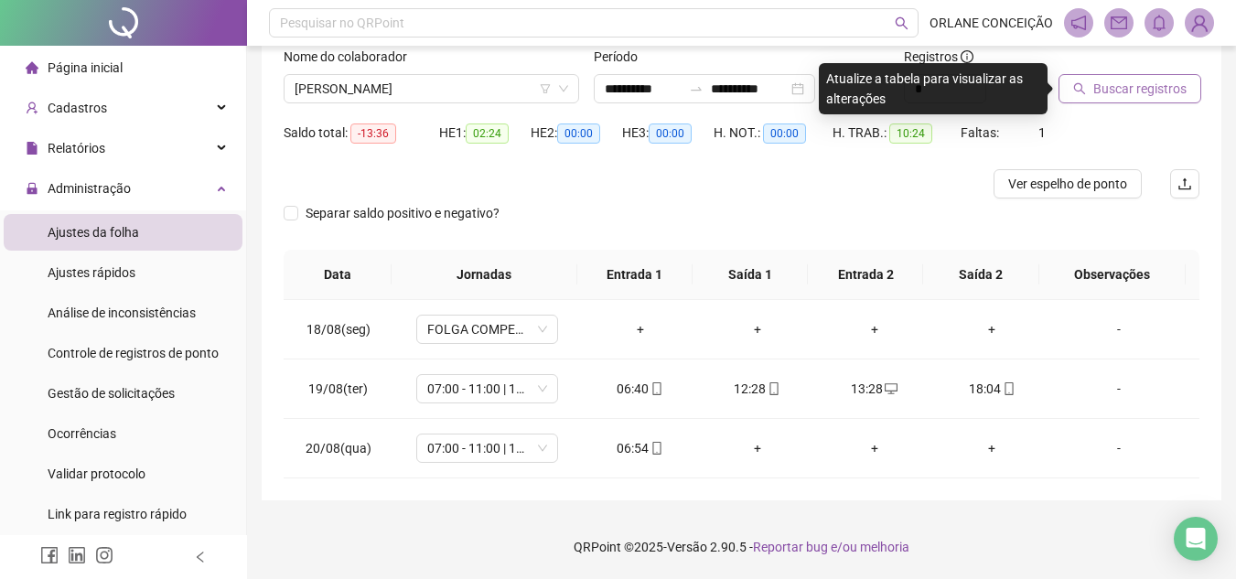
click at [1142, 100] on button "Buscar registros" at bounding box center [1129, 88] width 143 height 29
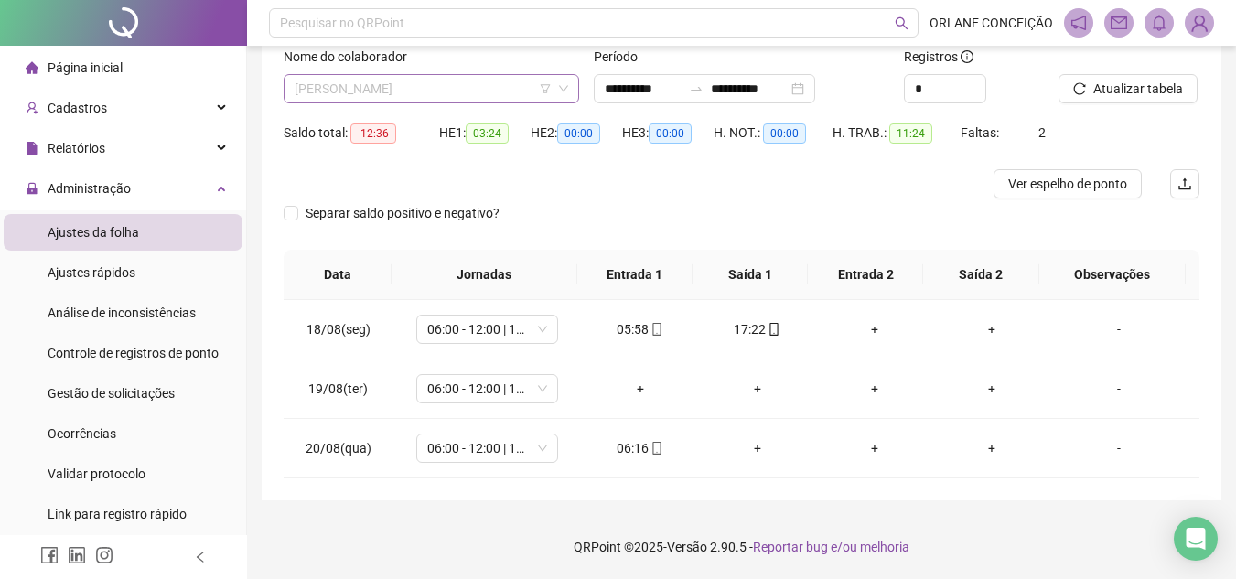
click at [434, 83] on span "[PERSON_NAME]" at bounding box center [430, 88] width 273 height 27
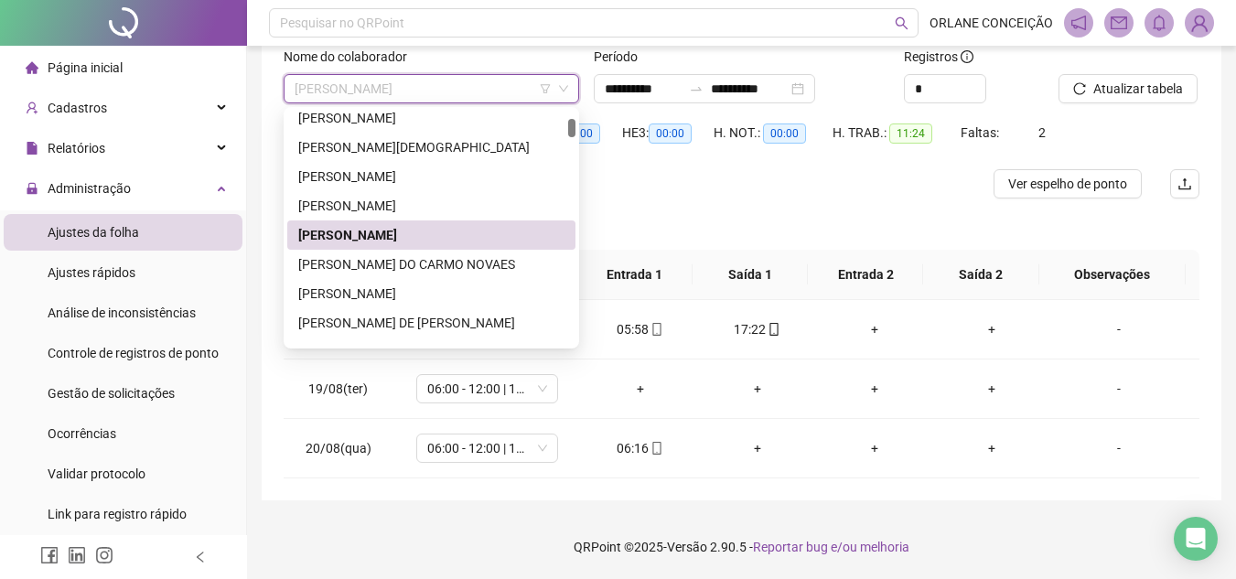
click at [371, 251] on div "[PERSON_NAME] DO CARMO NOVAES" at bounding box center [431, 264] width 288 height 29
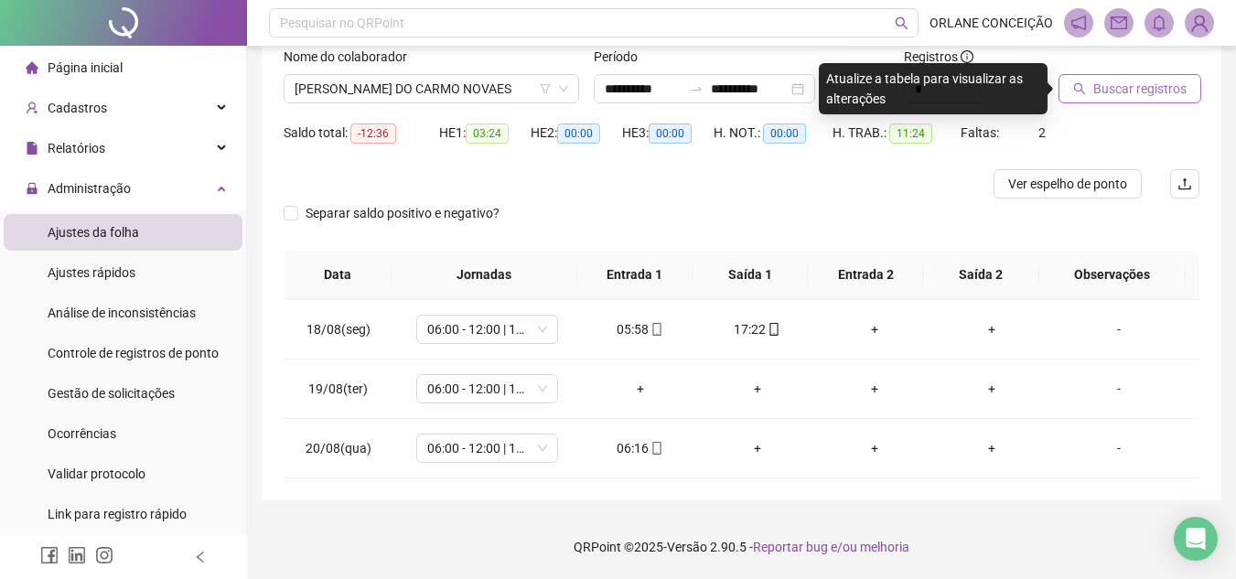
click at [1088, 101] on button "Buscar registros" at bounding box center [1129, 88] width 143 height 29
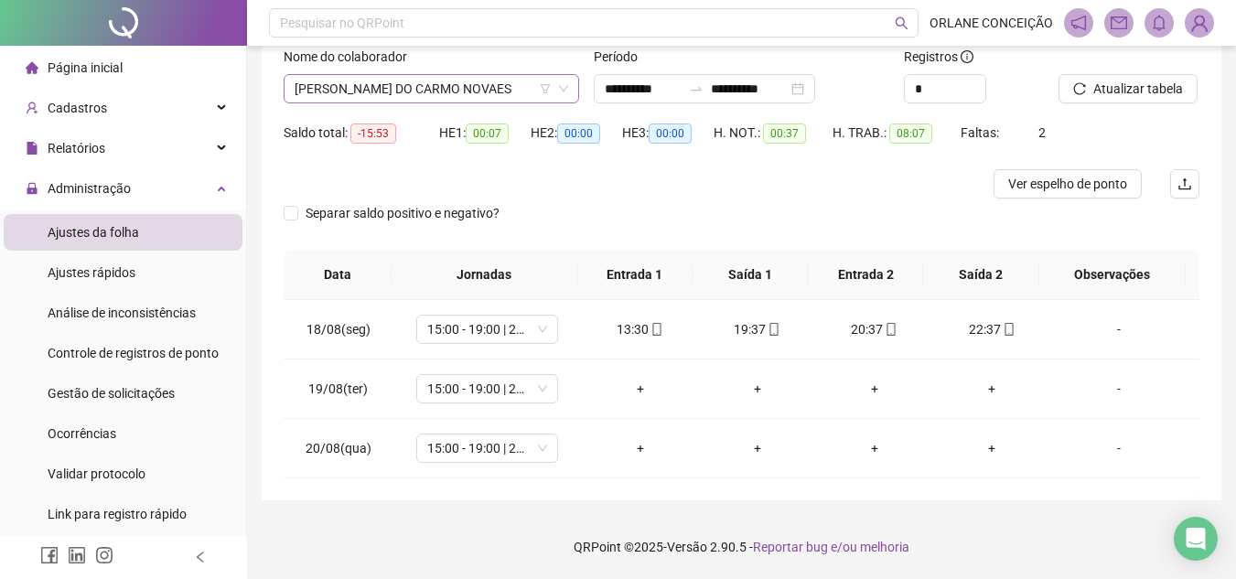
click at [433, 91] on span "[PERSON_NAME] DO CARMO NOVAES" at bounding box center [430, 88] width 273 height 27
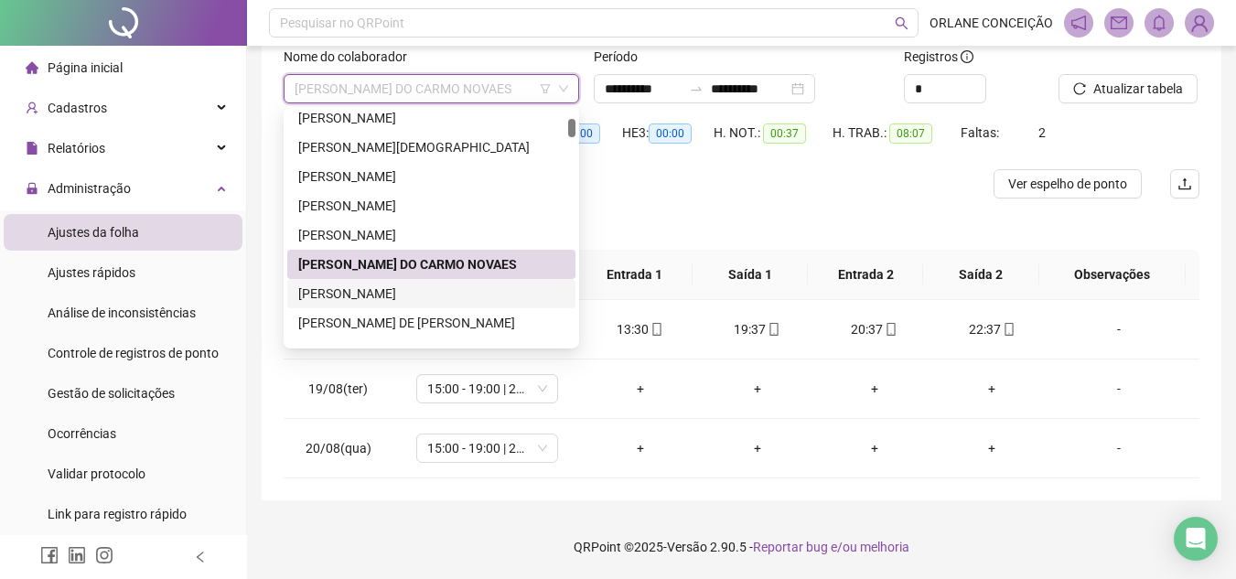
click at [396, 296] on div "[PERSON_NAME]" at bounding box center [431, 294] width 266 height 20
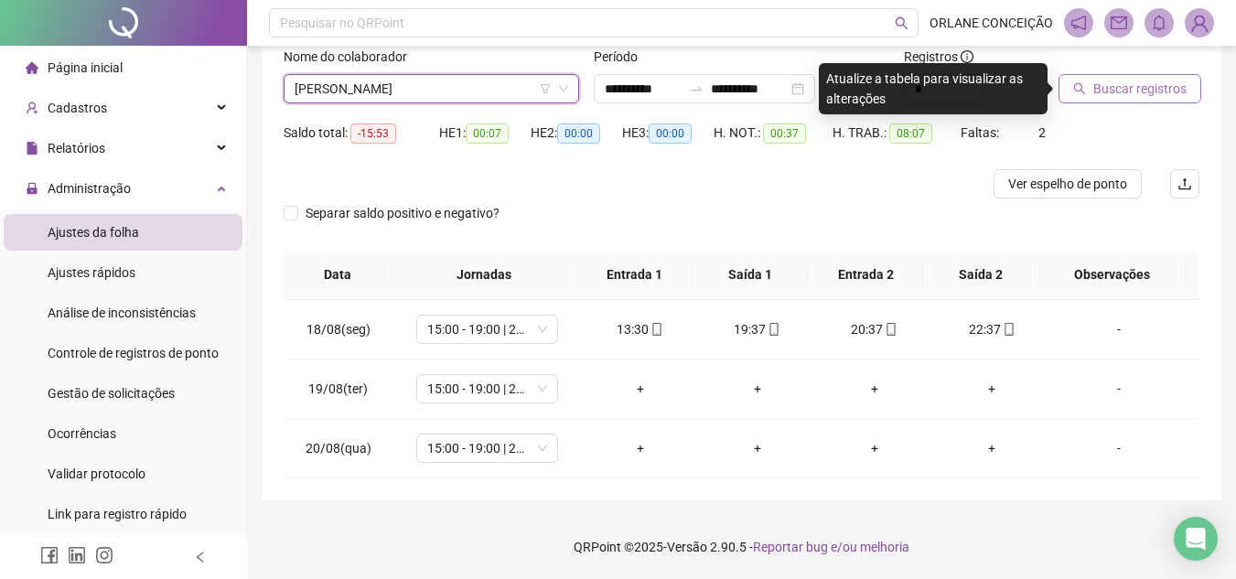
click at [1118, 79] on span "Buscar registros" at bounding box center [1139, 89] width 93 height 20
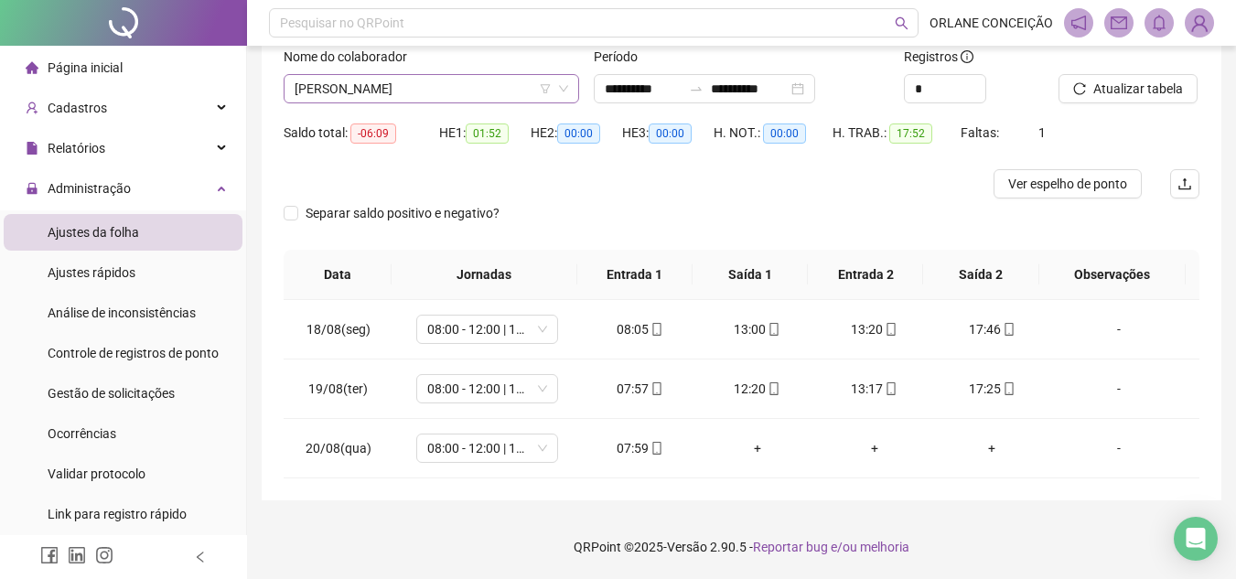
click at [460, 79] on span "[PERSON_NAME]" at bounding box center [430, 88] width 273 height 27
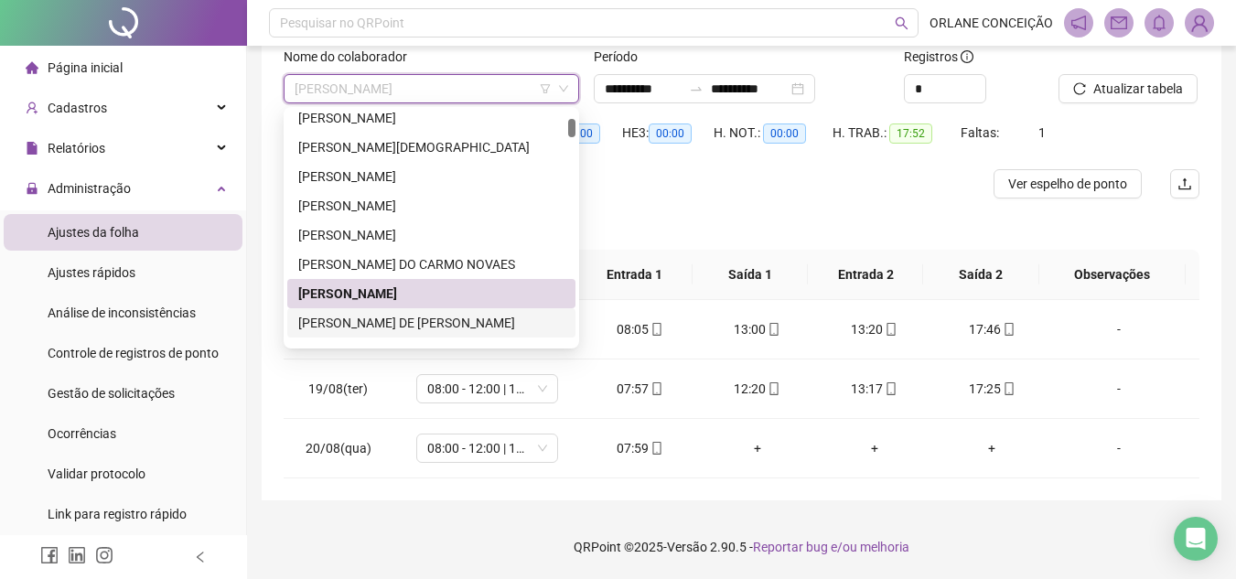
click at [375, 322] on div "[PERSON_NAME] DE [PERSON_NAME]" at bounding box center [431, 323] width 266 height 20
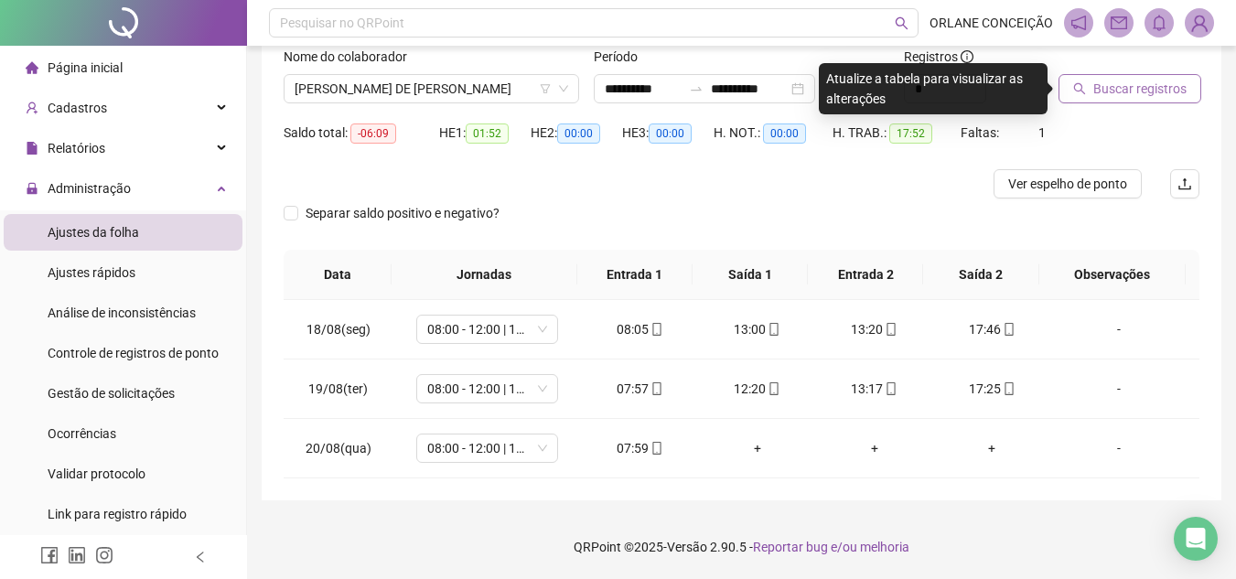
click at [1116, 82] on span "Buscar registros" at bounding box center [1139, 89] width 93 height 20
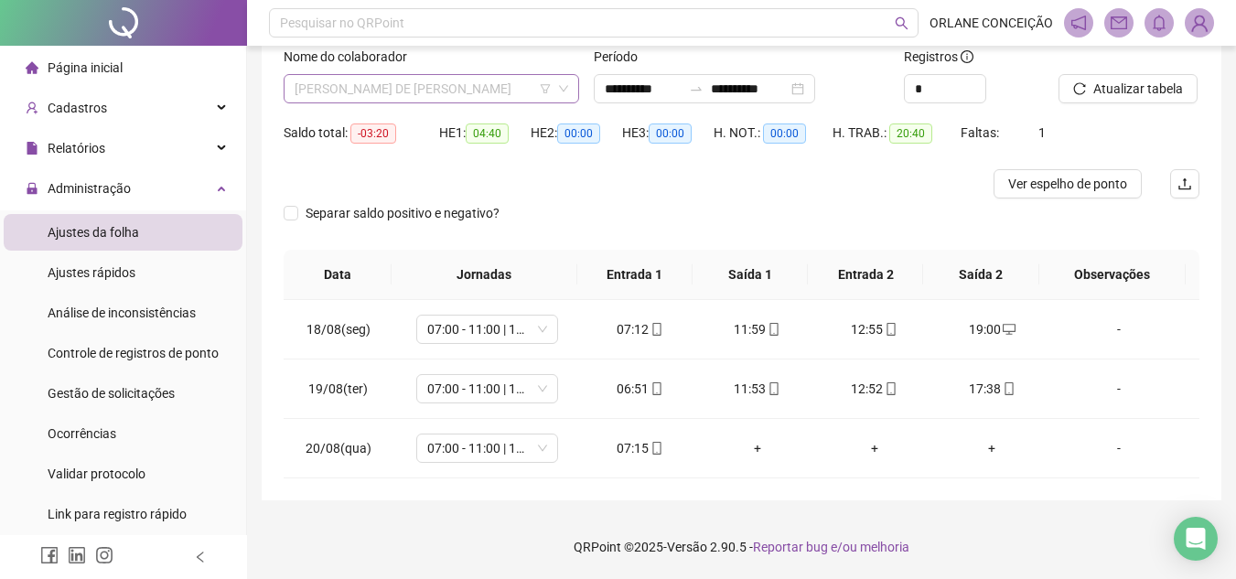
click at [436, 90] on span "[PERSON_NAME] DE [PERSON_NAME]" at bounding box center [430, 88] width 273 height 27
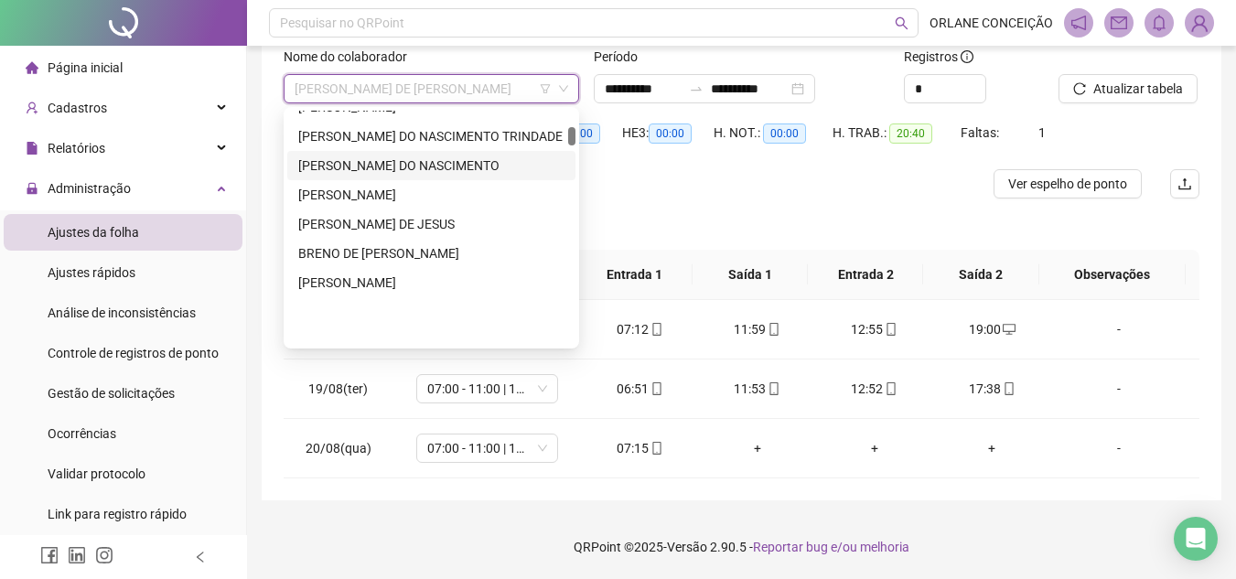
scroll to position [366, 0]
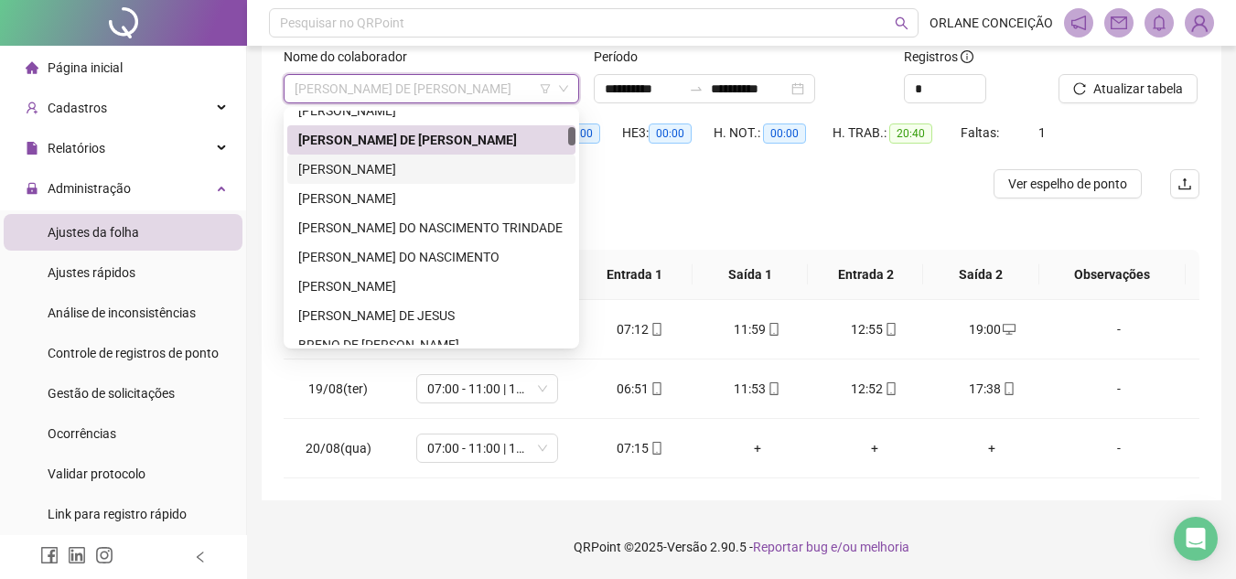
click at [395, 167] on div "[PERSON_NAME]" at bounding box center [431, 169] width 266 height 20
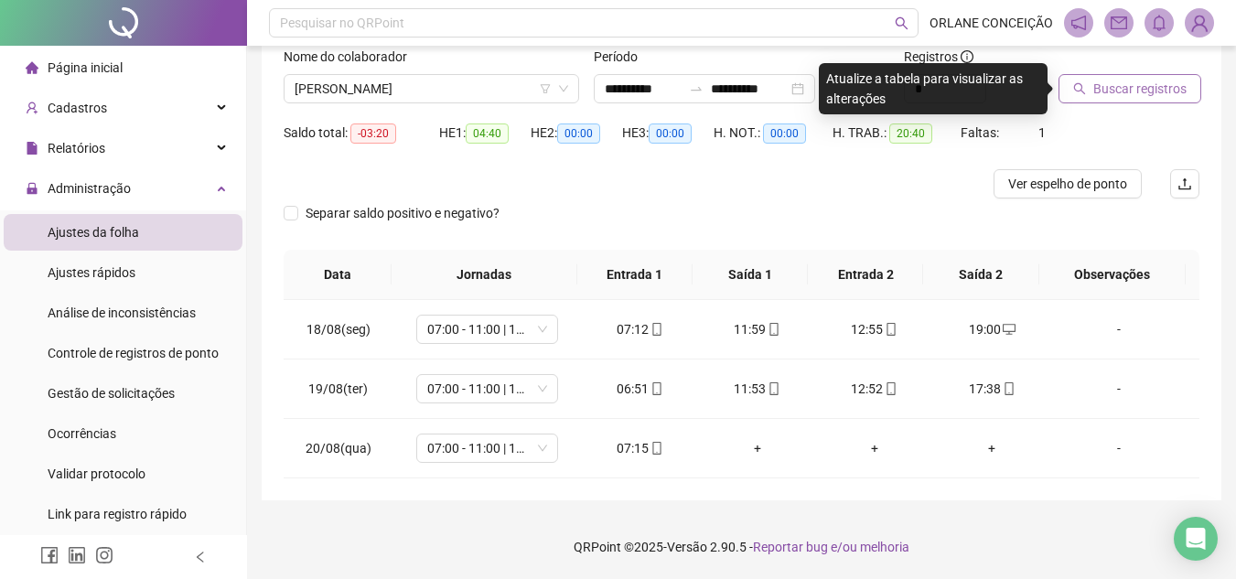
click at [1164, 83] on span "Buscar registros" at bounding box center [1139, 89] width 93 height 20
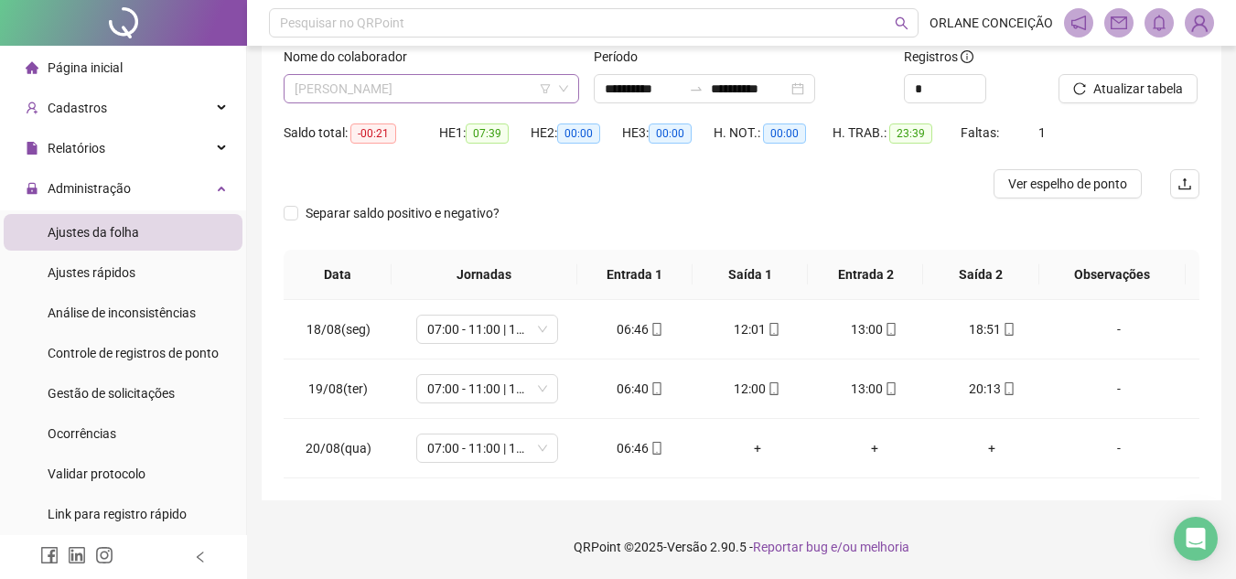
click at [421, 89] on span "[PERSON_NAME]" at bounding box center [430, 88] width 273 height 27
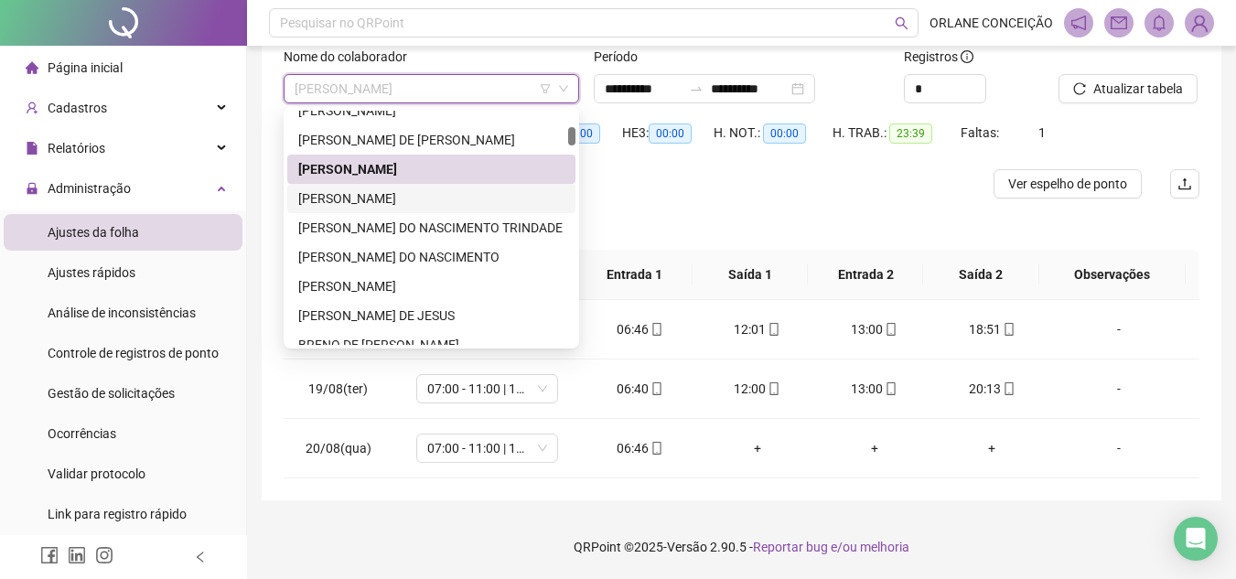
click at [403, 189] on div "[PERSON_NAME]" at bounding box center [431, 198] width 266 height 20
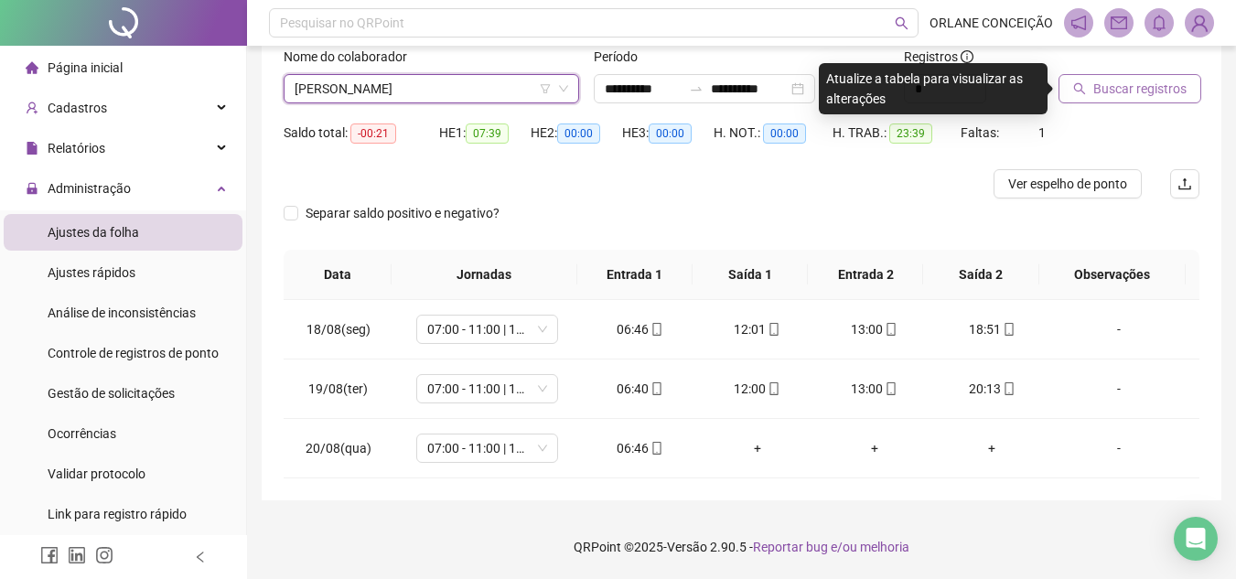
click at [1128, 74] on button "Buscar registros" at bounding box center [1129, 88] width 143 height 29
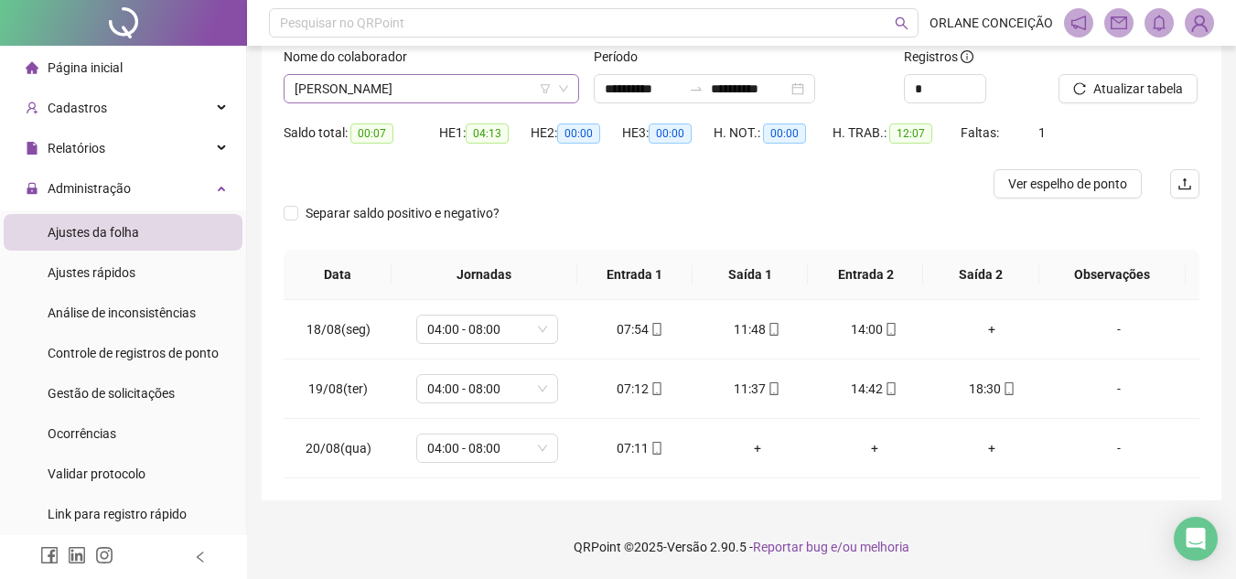
click at [425, 80] on span "[PERSON_NAME]" at bounding box center [430, 88] width 273 height 27
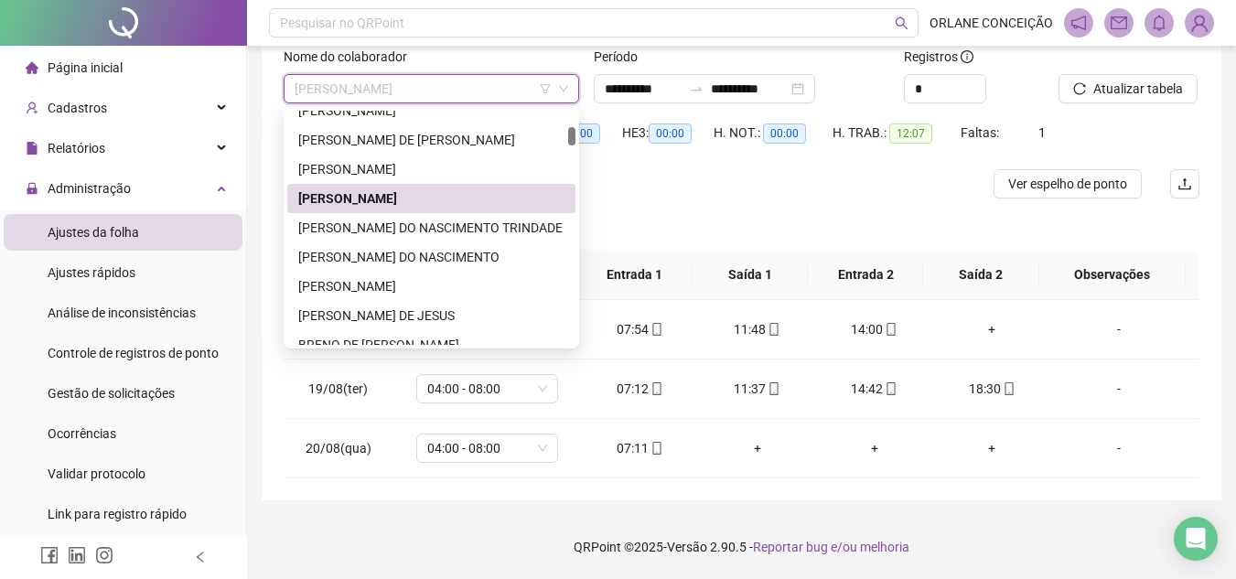
click at [425, 81] on span "[PERSON_NAME]" at bounding box center [430, 88] width 273 height 27
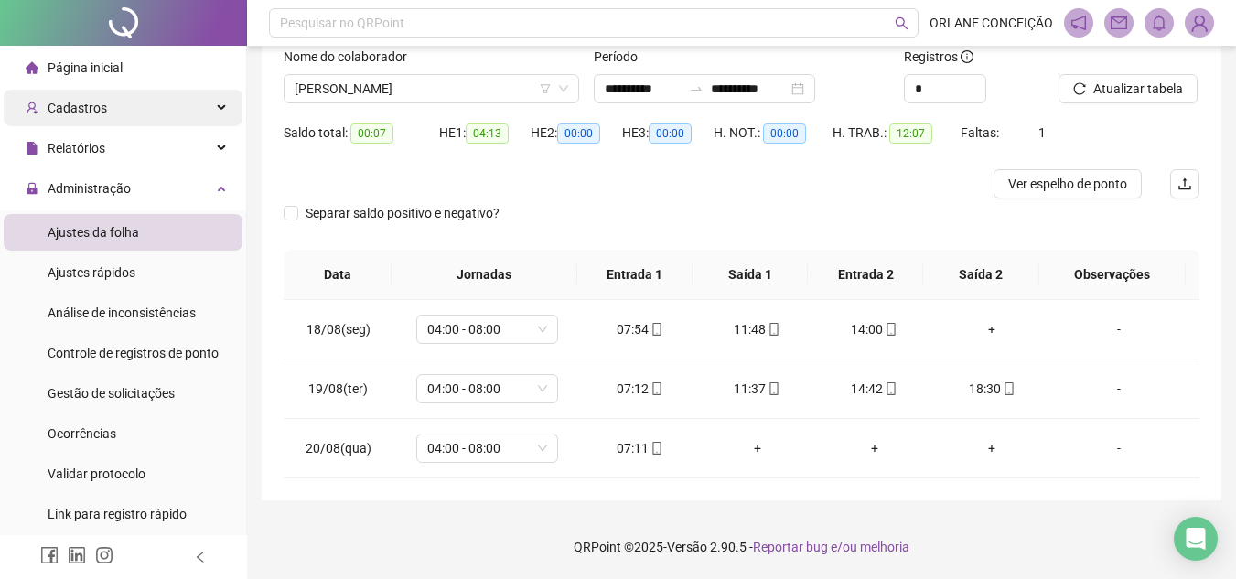
click at [77, 101] on span "Cadastros" at bounding box center [77, 108] width 59 height 15
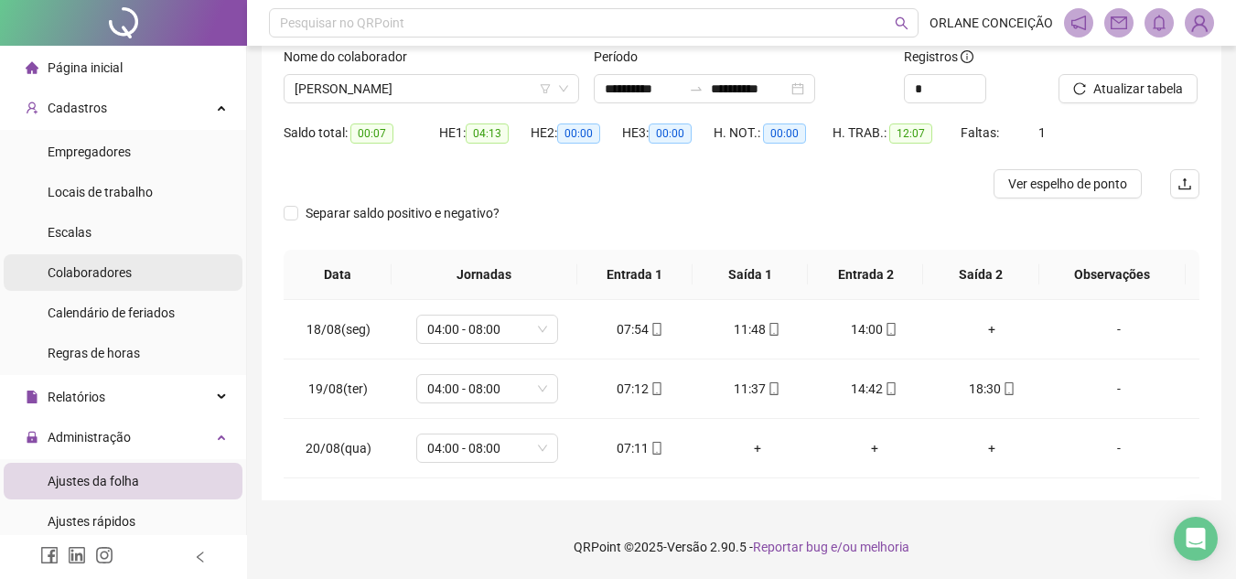
click at [97, 276] on span "Colaboradores" at bounding box center [90, 272] width 84 height 15
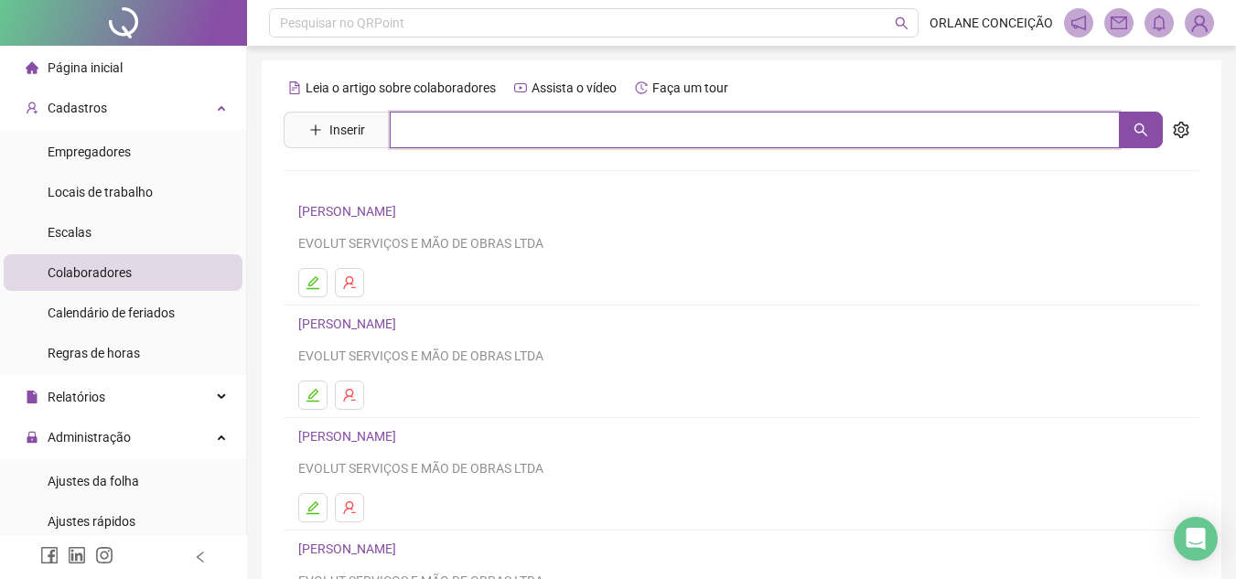
click at [492, 124] on input "text" at bounding box center [755, 130] width 730 height 37
type input "**********"
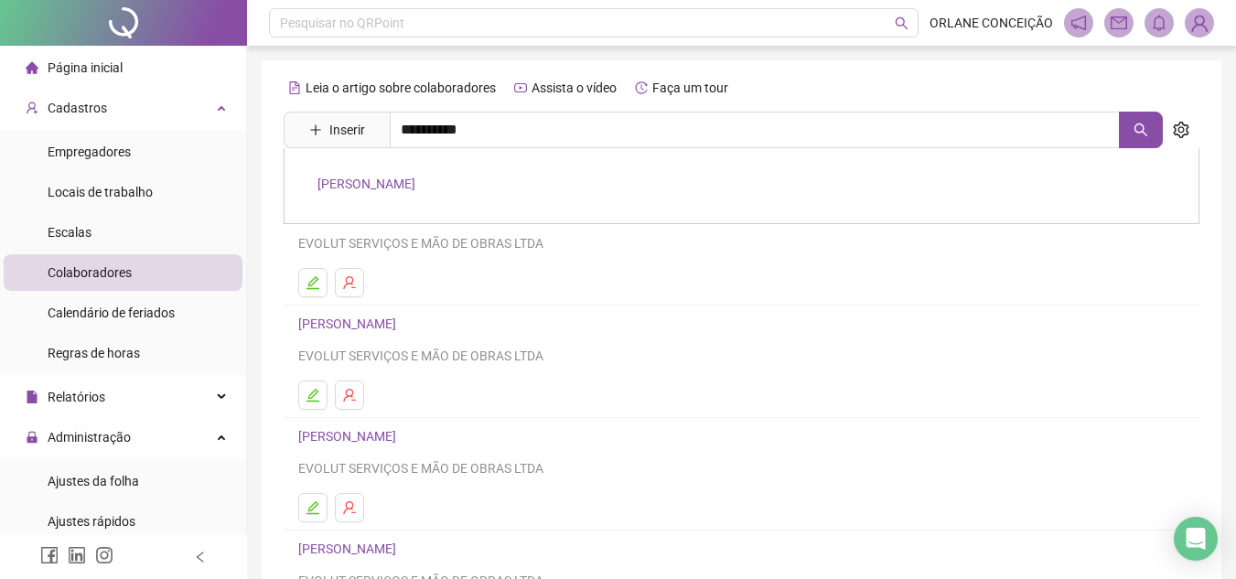
click at [415, 183] on link "[PERSON_NAME]" at bounding box center [366, 184] width 98 height 15
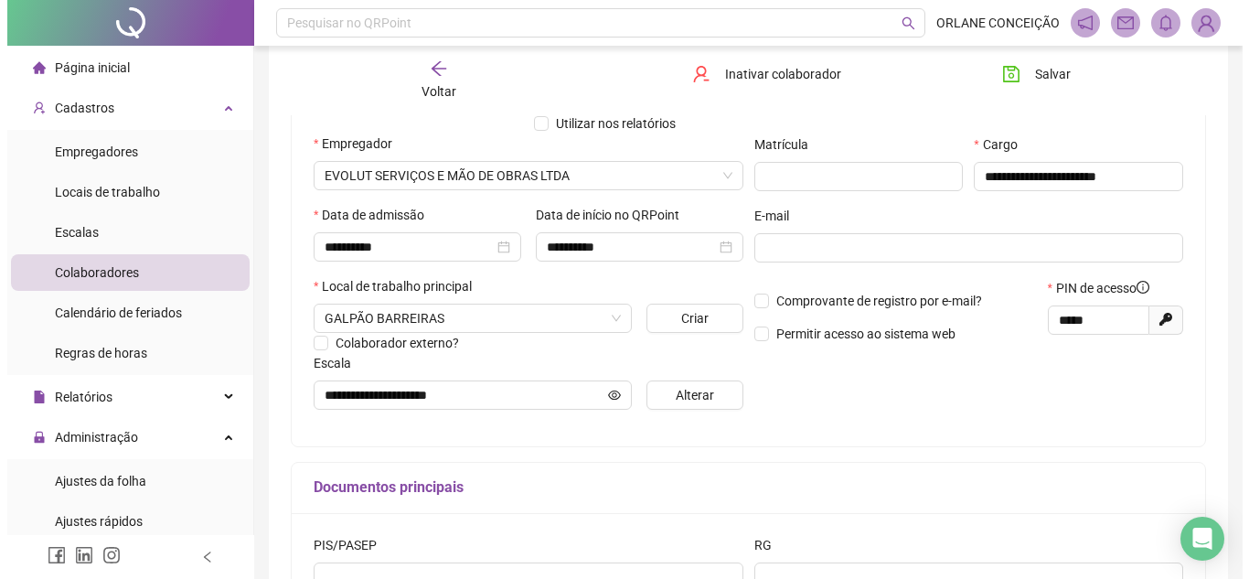
scroll to position [274, 0]
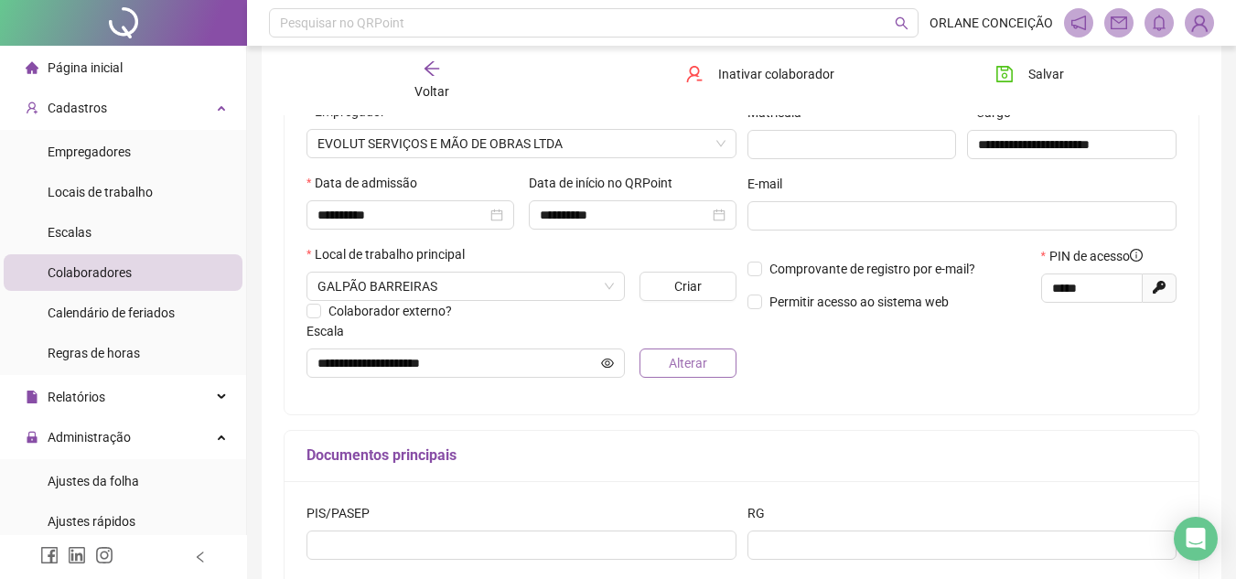
click at [669, 361] on span "Alterar" at bounding box center [688, 363] width 38 height 20
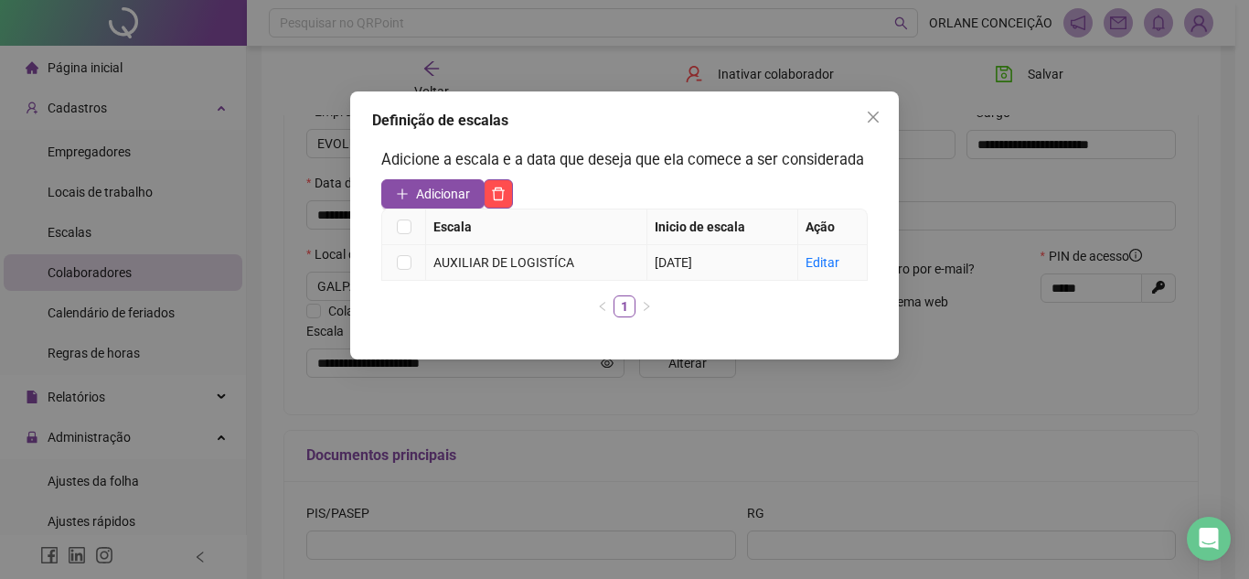
click at [804, 261] on td "Editar" at bounding box center [833, 263] width 70 height 36
click at [811, 261] on link "Editar" at bounding box center [823, 262] width 34 height 15
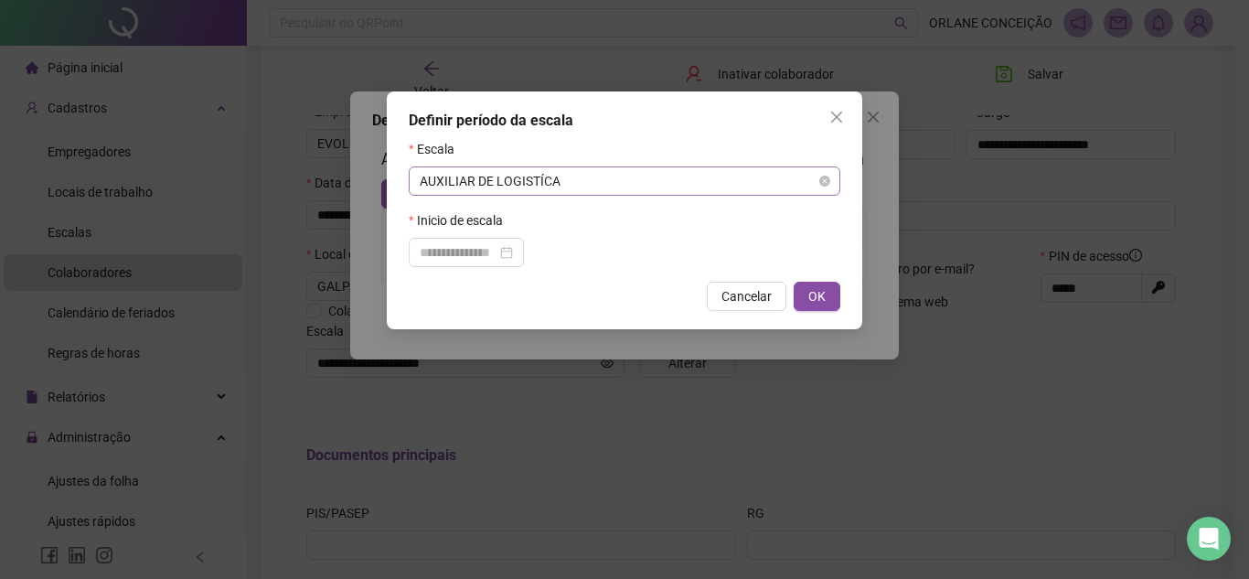
click at [521, 182] on span "AUXILIAR DE LOGISTÍCA" at bounding box center [625, 180] width 410 height 27
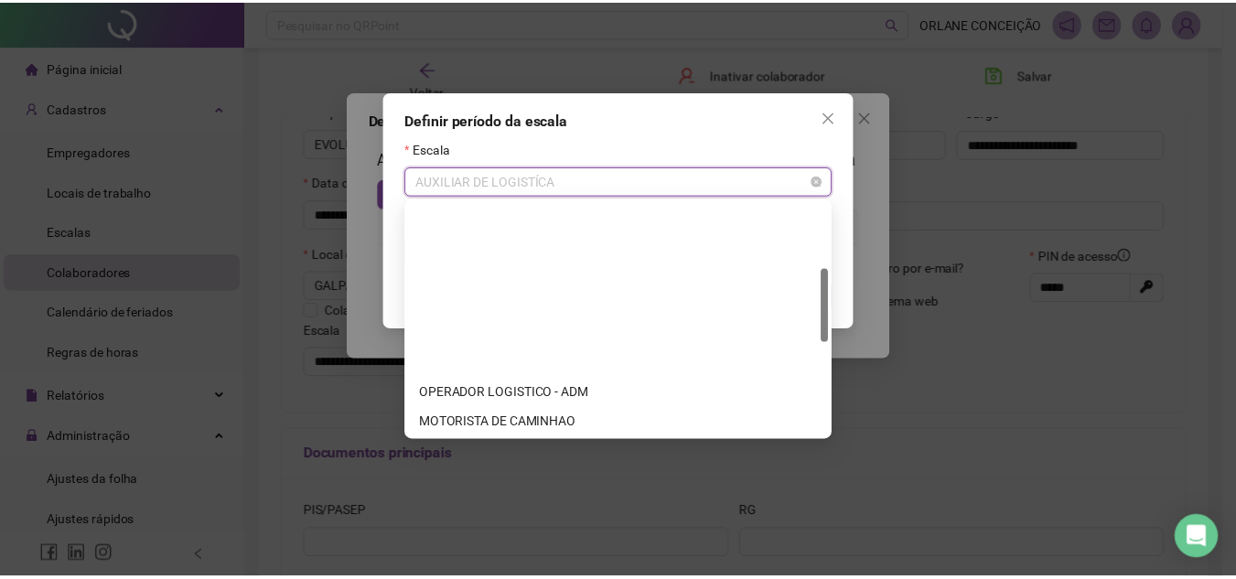
scroll to position [205, 0]
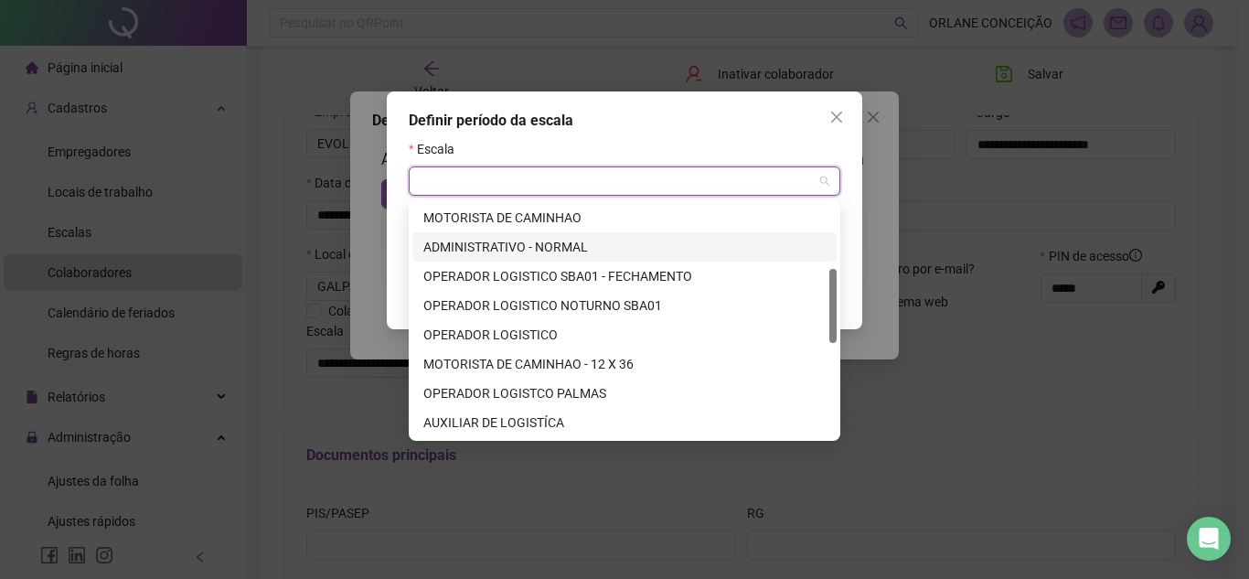
click at [528, 244] on div "ADMINISTRATIVO - NORMAL" at bounding box center [624, 247] width 402 height 20
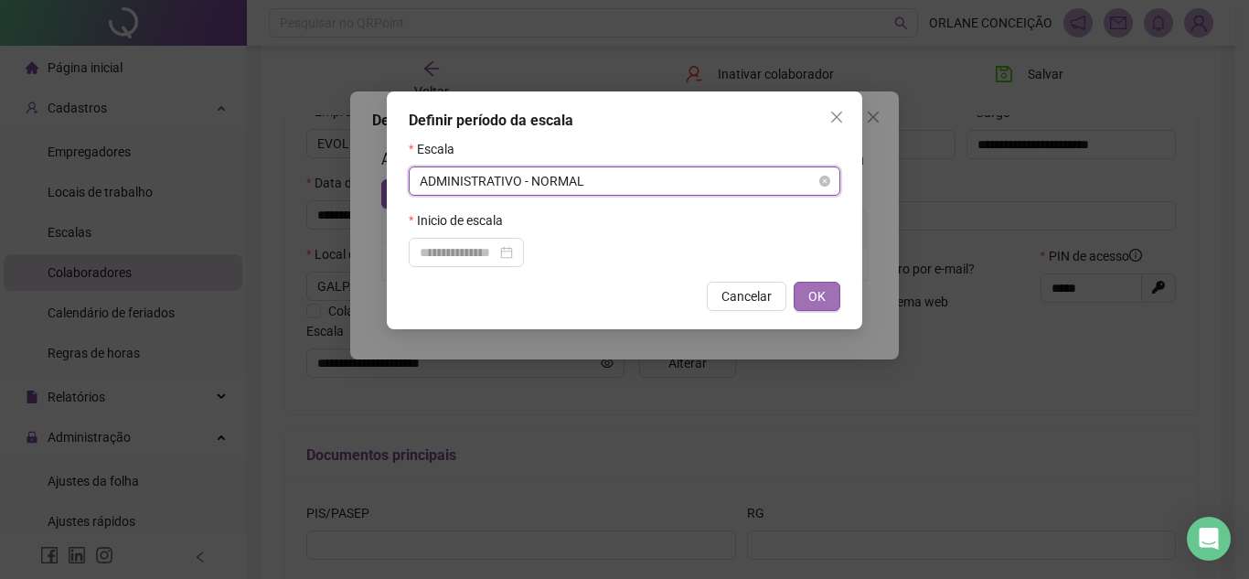
click at [808, 291] on span "OK" at bounding box center [816, 296] width 17 height 20
type input "**********"
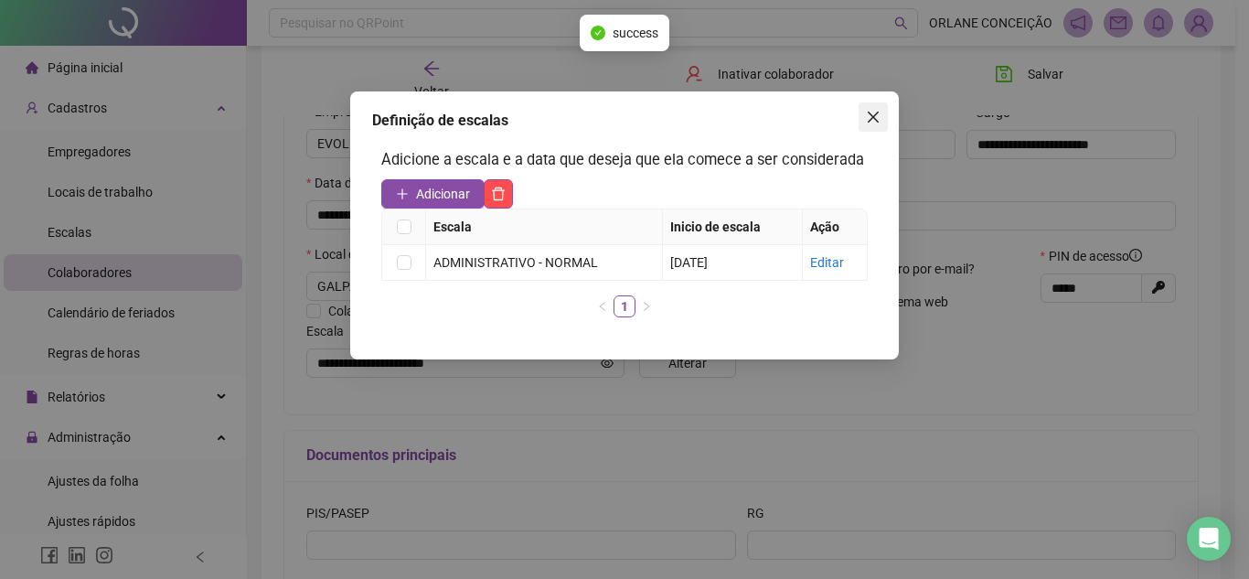
click at [882, 117] on span "Close" at bounding box center [873, 117] width 29 height 15
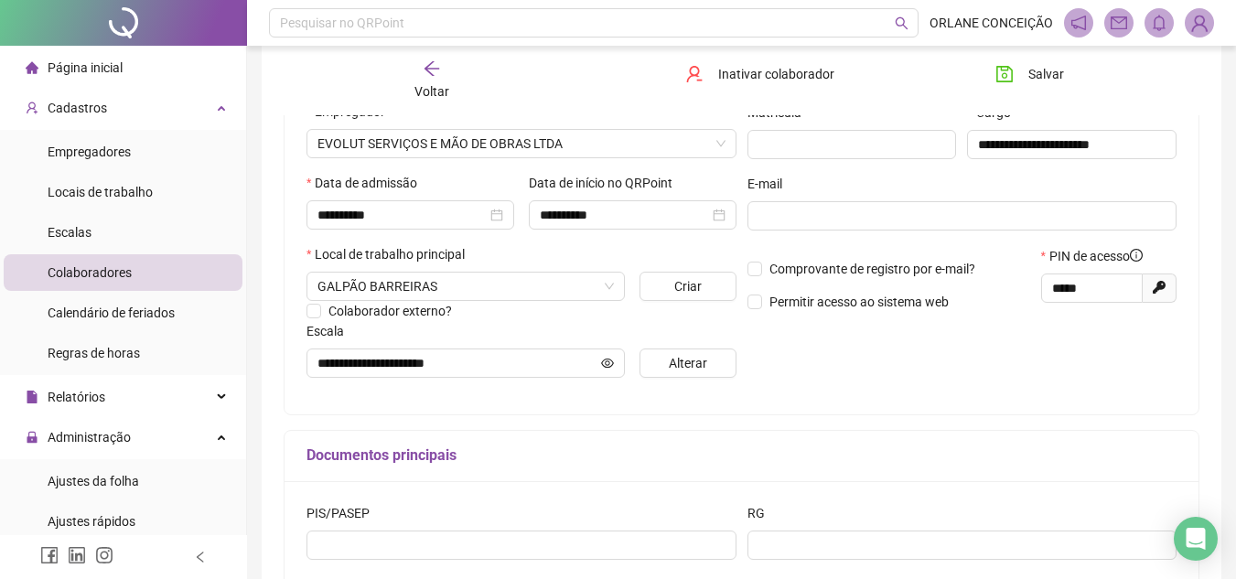
click at [947, 389] on div "**********" at bounding box center [962, 209] width 441 height 368
click at [1033, 67] on span "Salvar" at bounding box center [1046, 74] width 36 height 20
click at [103, 474] on span "Ajustes da folha" at bounding box center [93, 481] width 91 height 15
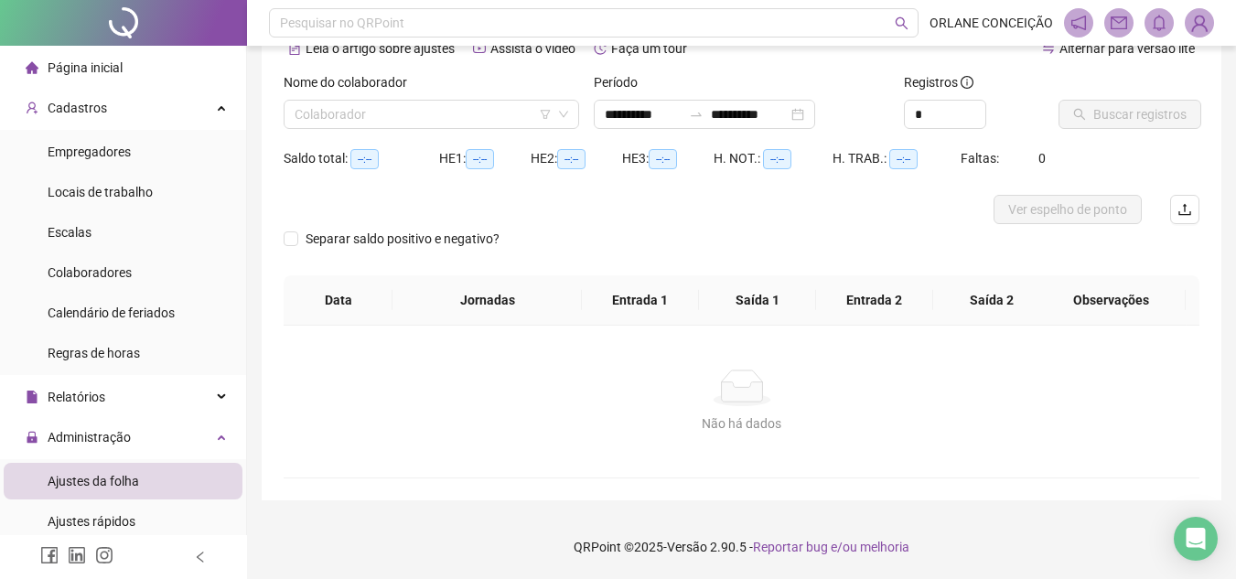
scroll to position [96, 0]
type input "**********"
click at [471, 122] on input "search" at bounding box center [422, 114] width 257 height 27
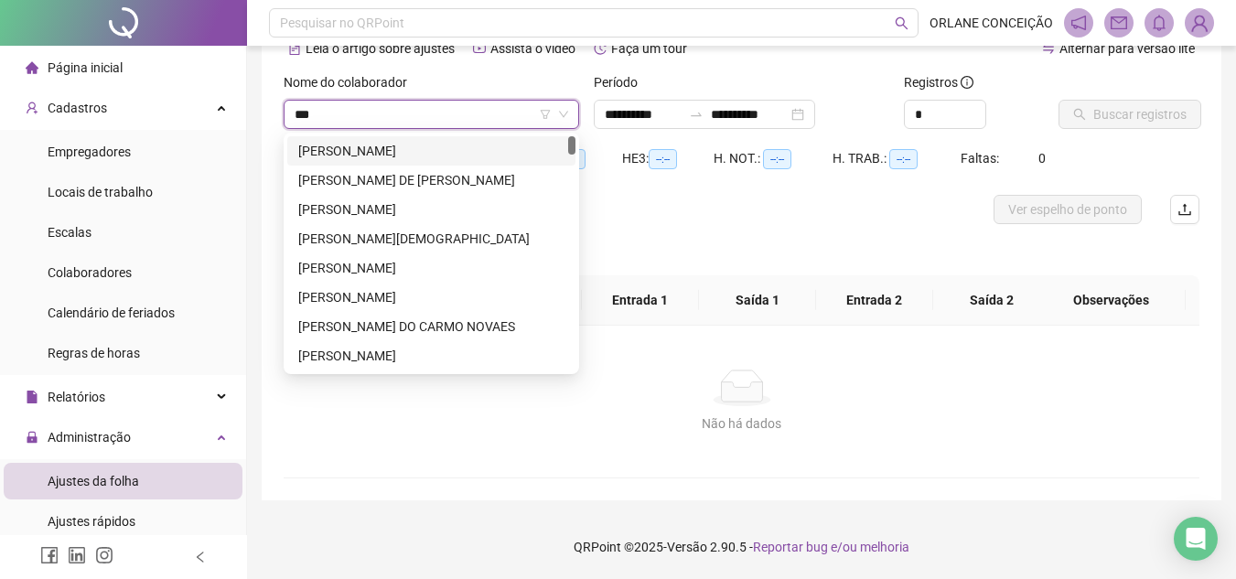
type input "****"
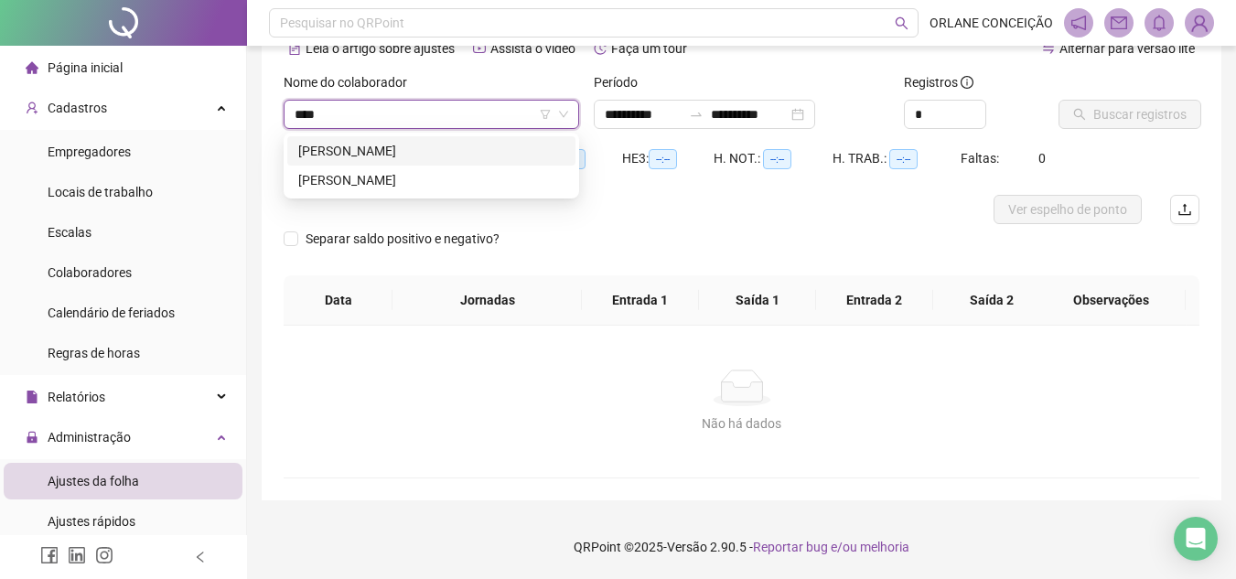
click at [499, 149] on div "[PERSON_NAME]" at bounding box center [431, 151] width 266 height 20
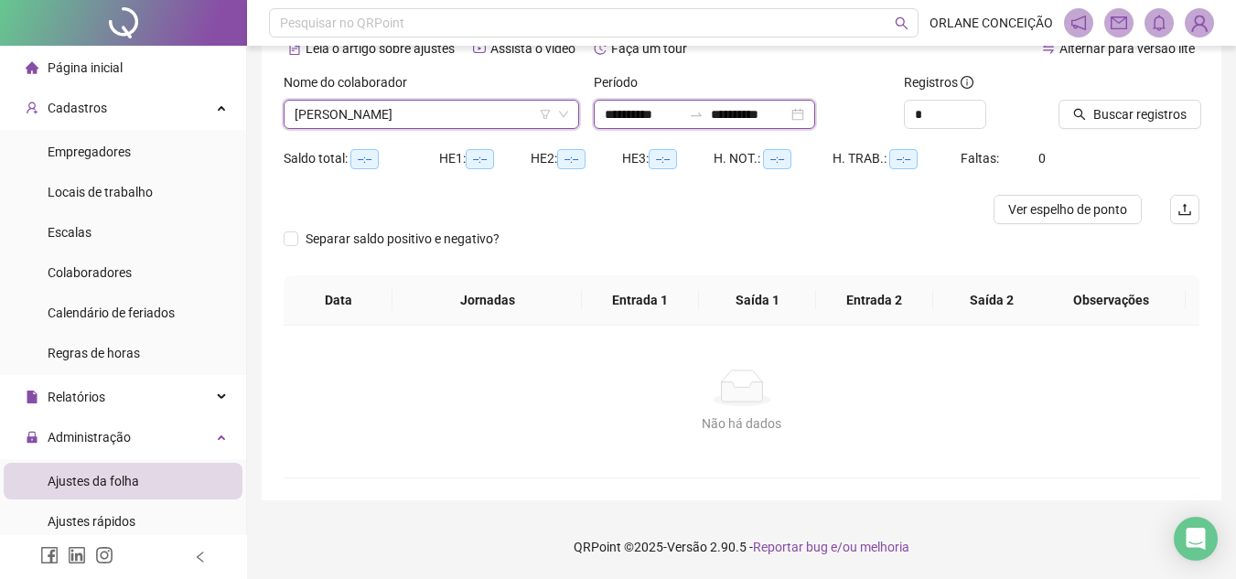
click at [681, 116] on input "**********" at bounding box center [643, 114] width 77 height 20
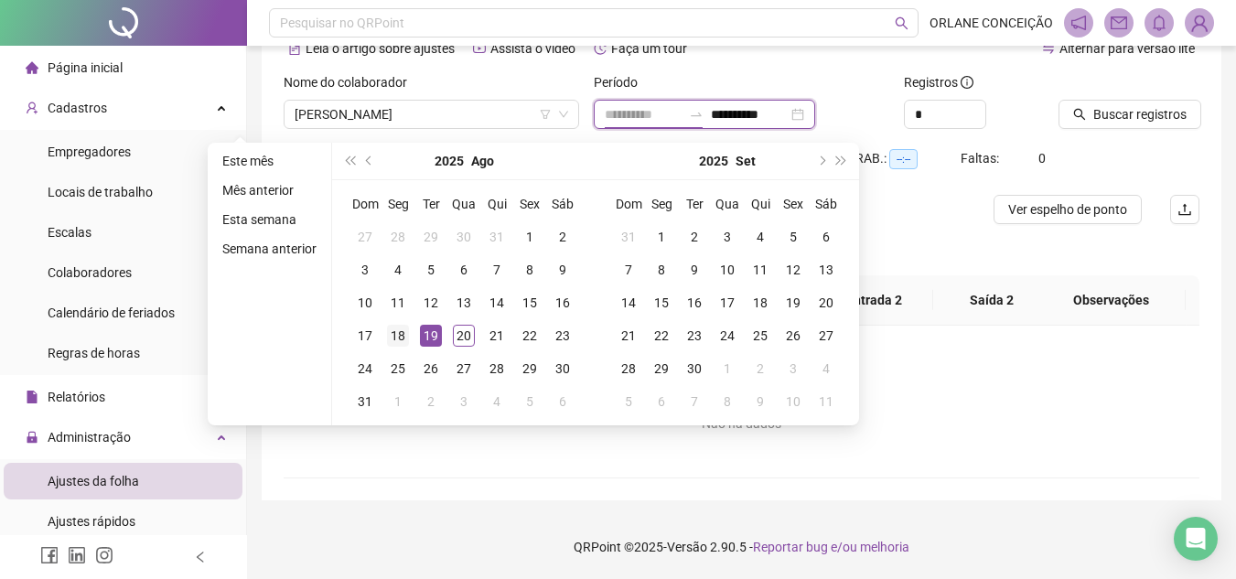
type input "**********"
click at [401, 331] on div "18" at bounding box center [398, 336] width 22 height 22
type input "**********"
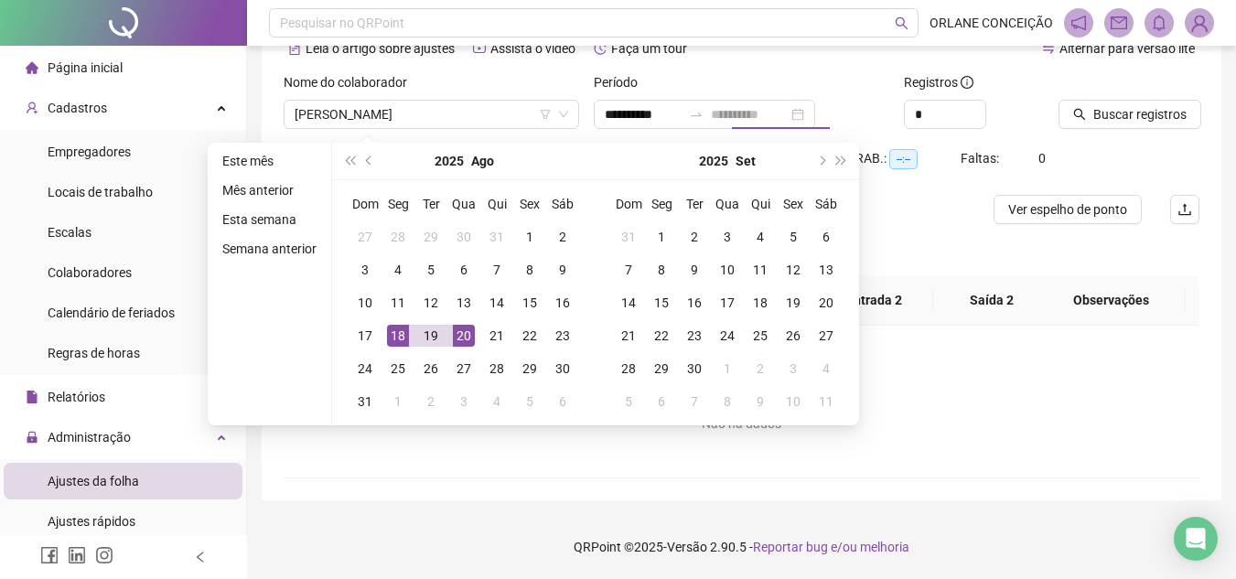
click at [455, 331] on div "20" at bounding box center [464, 336] width 22 height 22
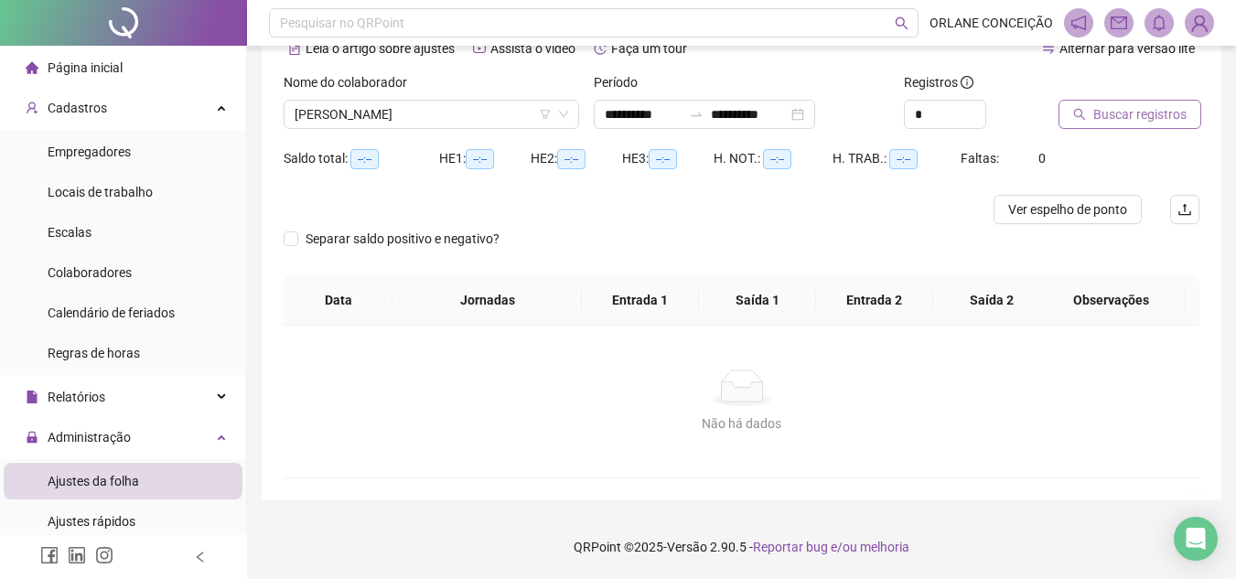
click at [1148, 102] on button "Buscar registros" at bounding box center [1129, 114] width 143 height 29
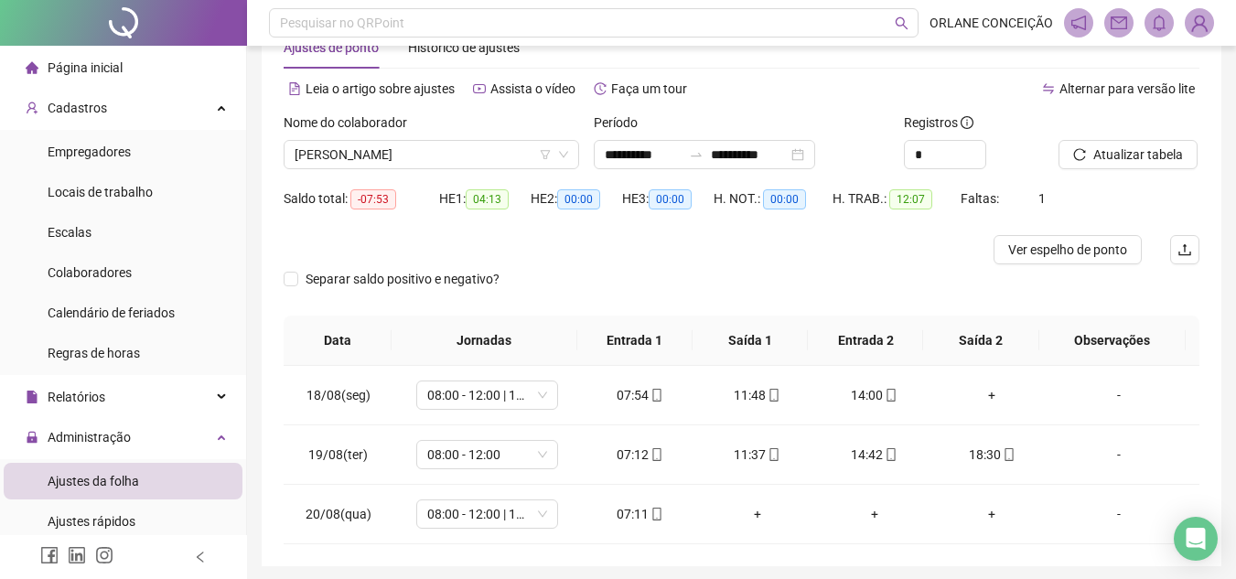
scroll to position [122, 0]
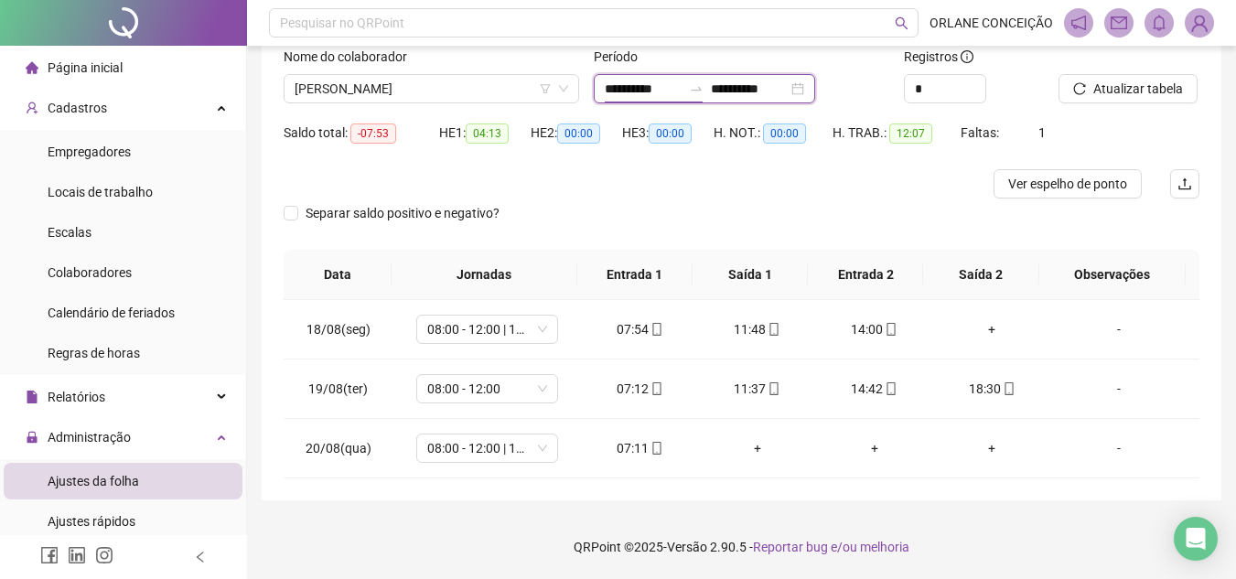
click at [626, 84] on input "**********" at bounding box center [643, 89] width 77 height 20
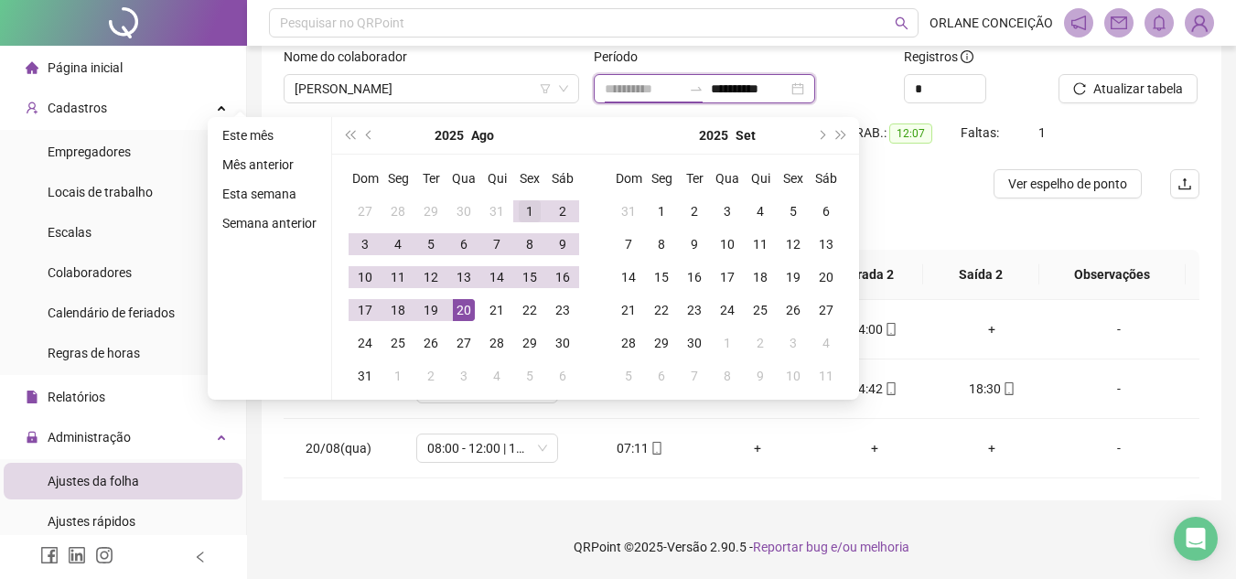
type input "**********"
click at [531, 205] on div "1" at bounding box center [530, 211] width 22 height 22
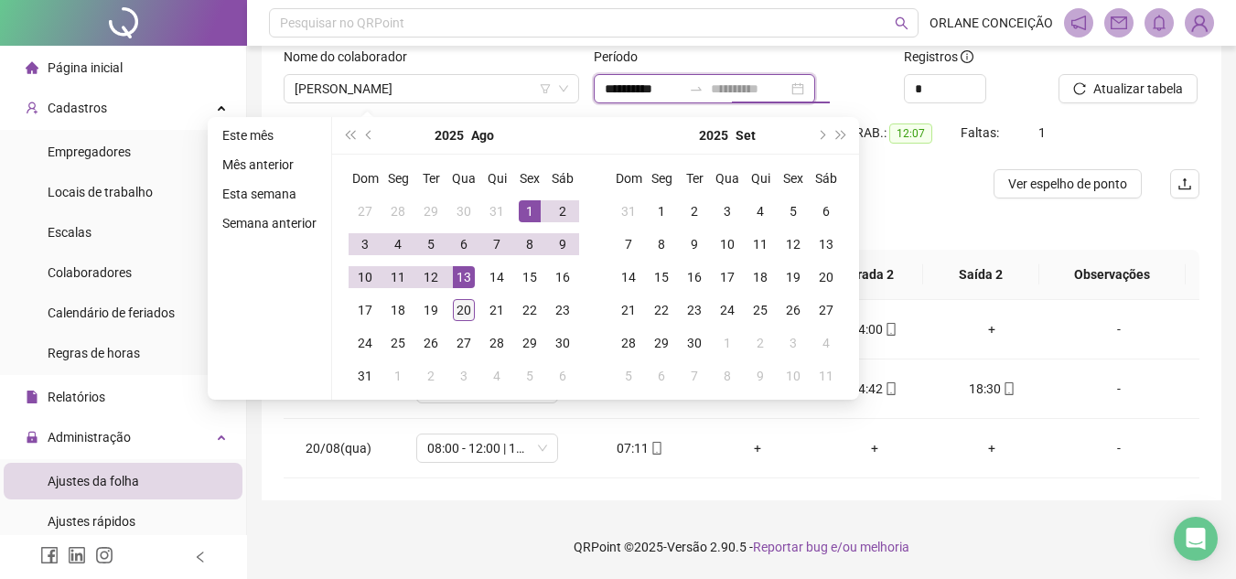
type input "**********"
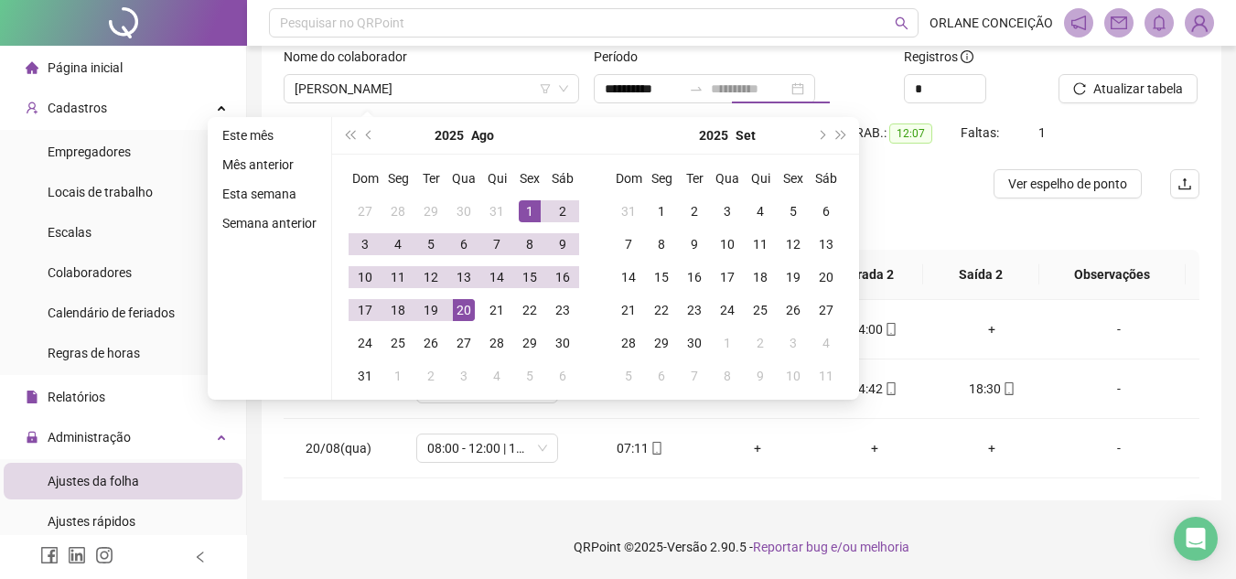
click at [459, 311] on div "20" at bounding box center [464, 310] width 22 height 22
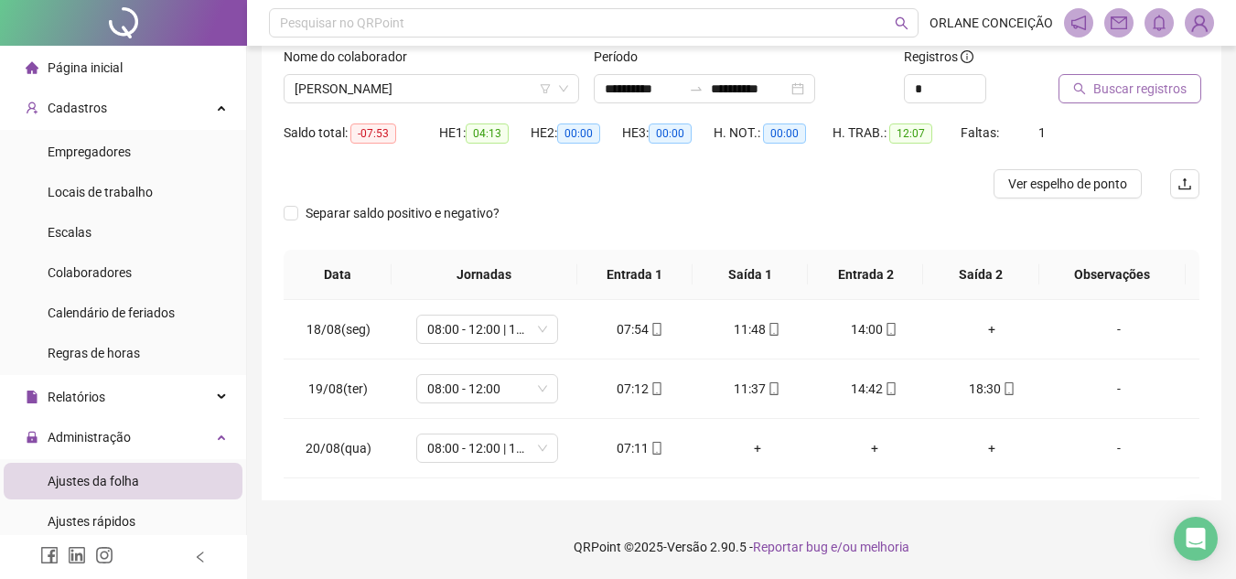
click at [1090, 99] on div "Buscar registros" at bounding box center [1128, 82] width 155 height 71
click at [1095, 92] on span "Buscar registros" at bounding box center [1139, 89] width 93 height 20
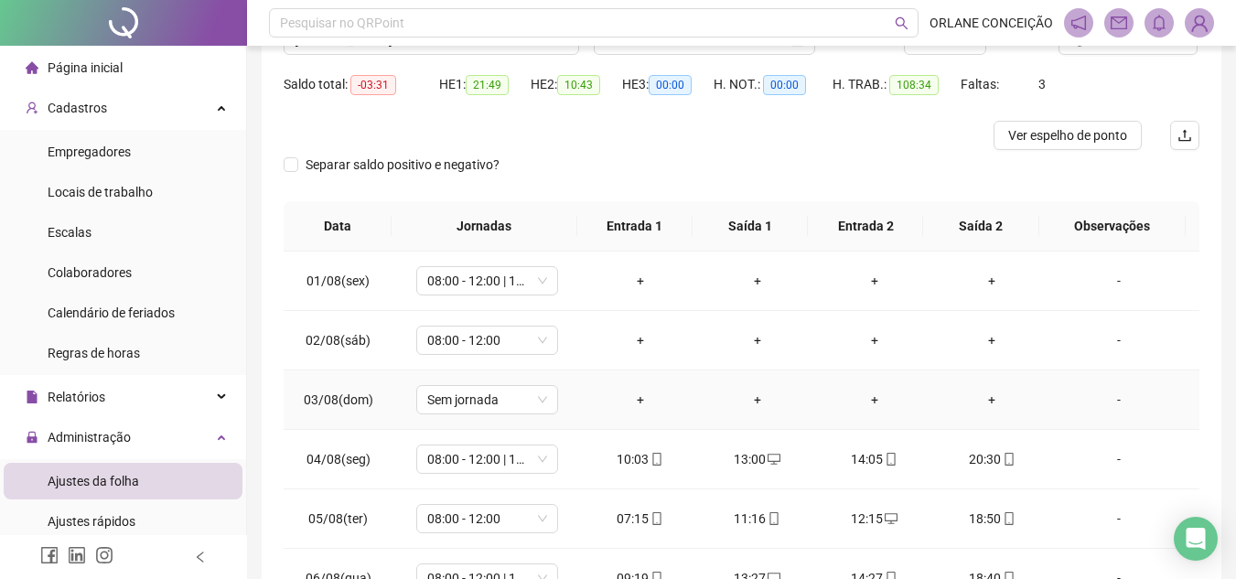
scroll to position [0, 0]
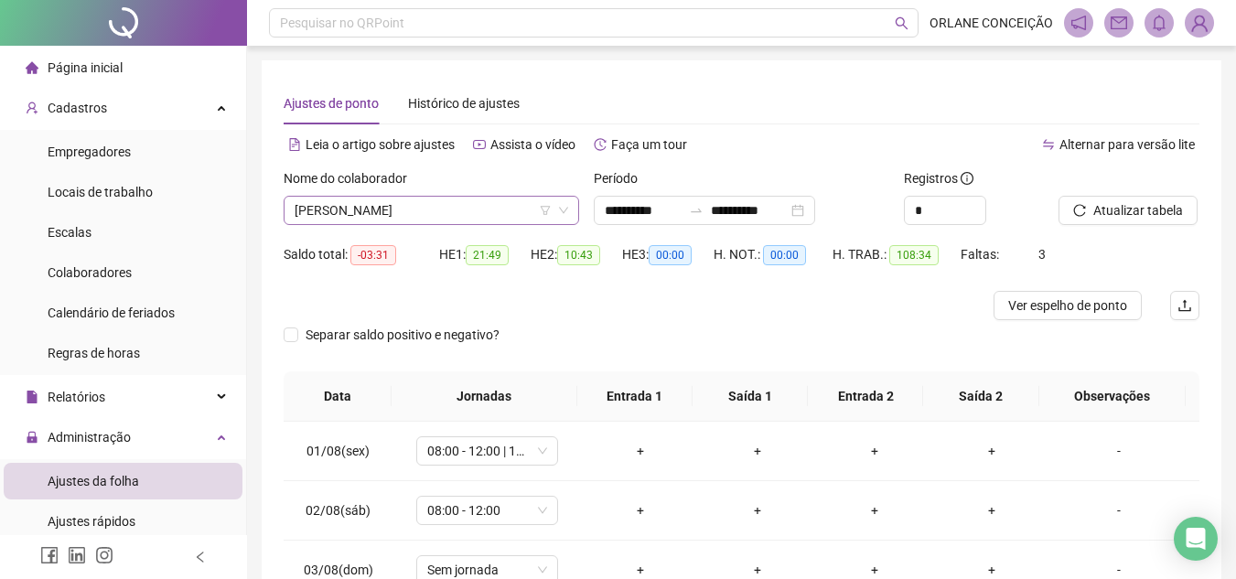
click at [350, 207] on span "[PERSON_NAME]" at bounding box center [430, 210] width 273 height 27
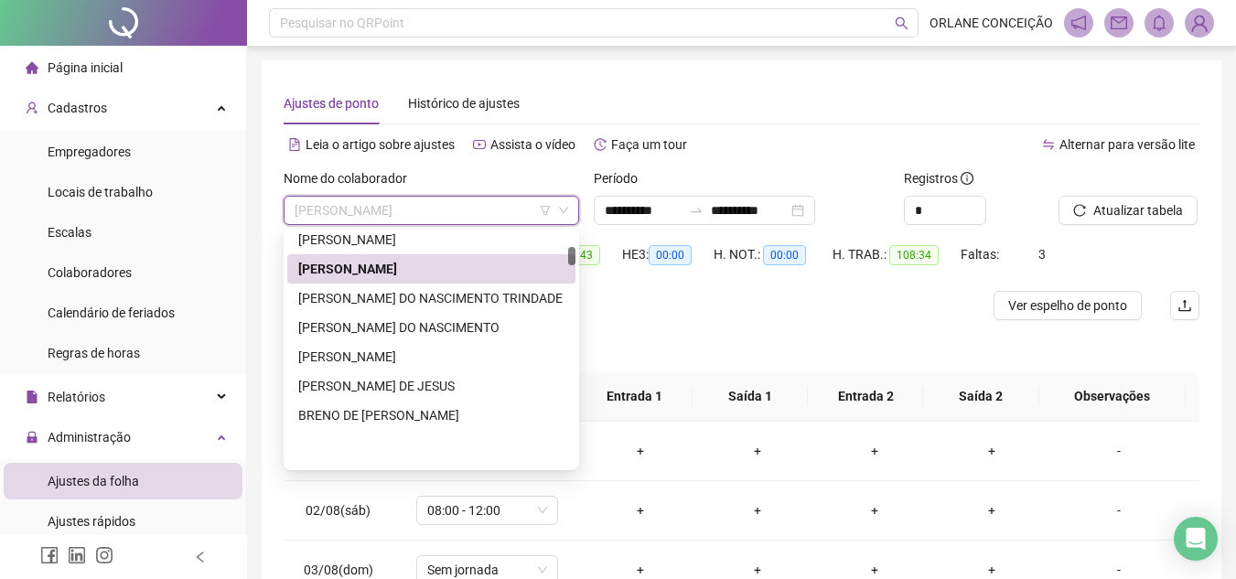
scroll to position [508, 0]
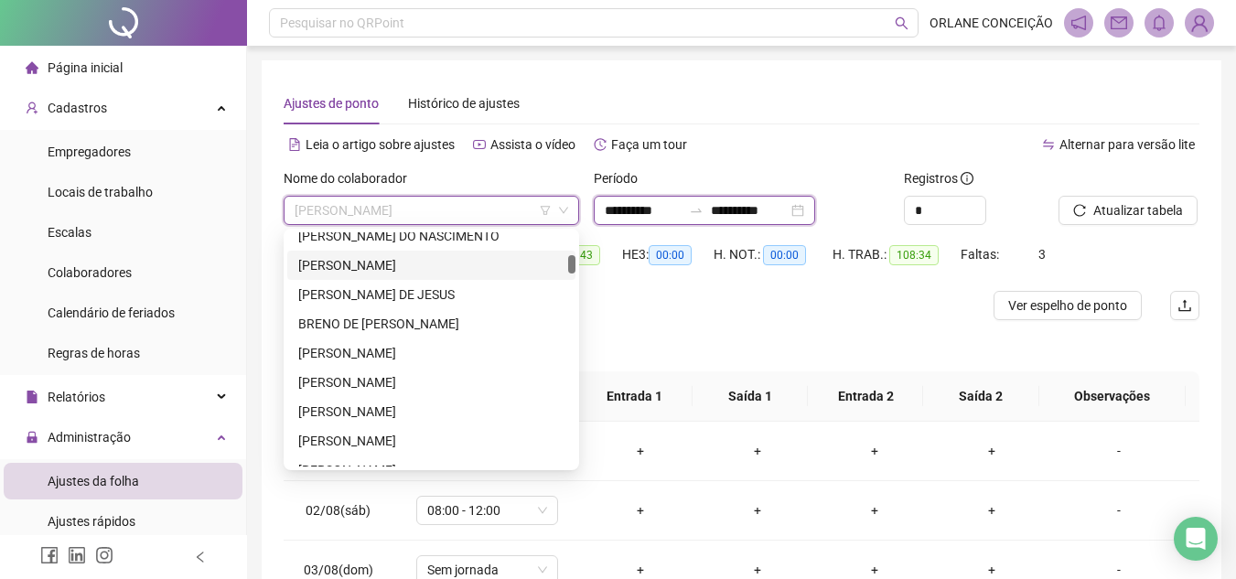
click at [681, 206] on input "**********" at bounding box center [643, 210] width 77 height 20
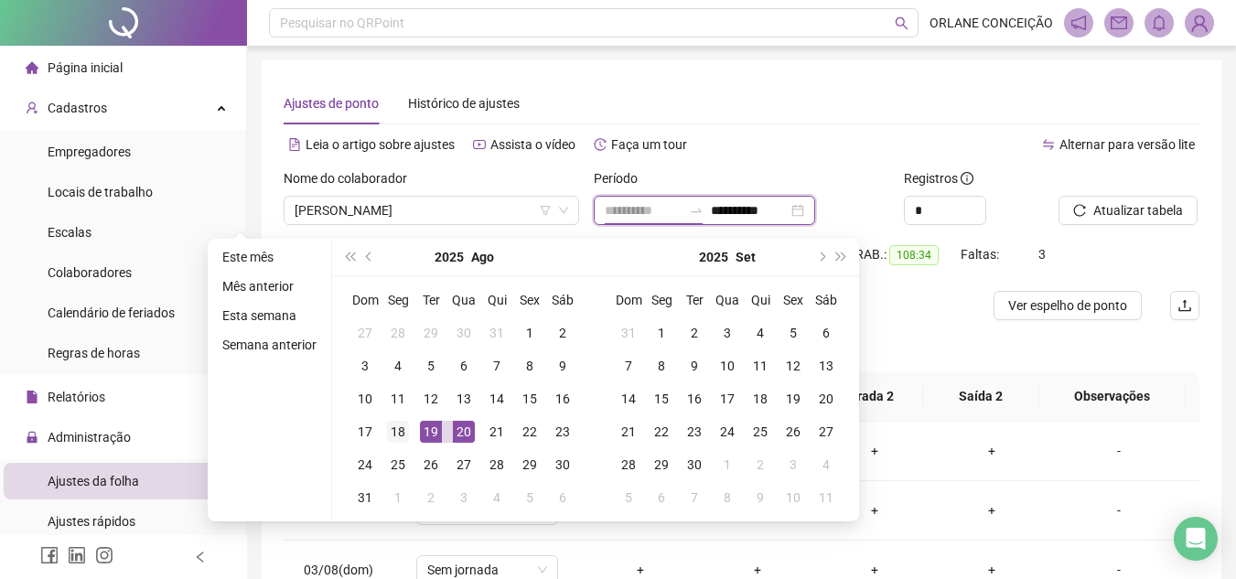
type input "**********"
drag, startPoint x: 395, startPoint y: 424, endPoint x: 412, endPoint y: 425, distance: 16.5
click at [393, 425] on div "18" at bounding box center [398, 432] width 22 height 22
type input "**********"
click at [467, 425] on div "20" at bounding box center [464, 432] width 22 height 22
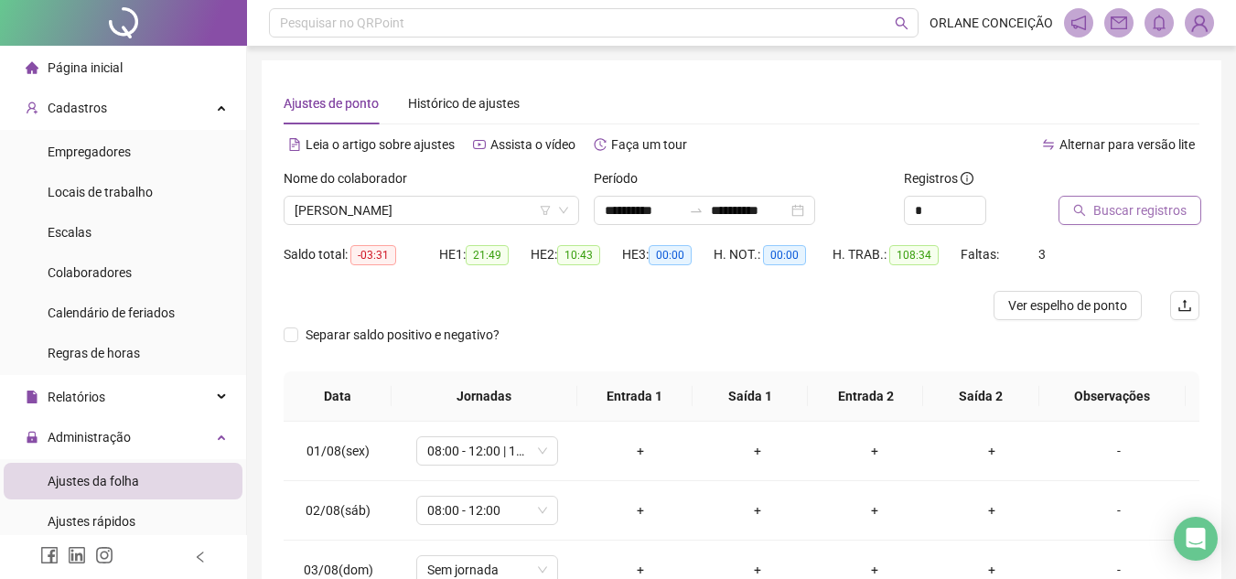
click at [1118, 209] on span "Buscar registros" at bounding box center [1139, 210] width 93 height 20
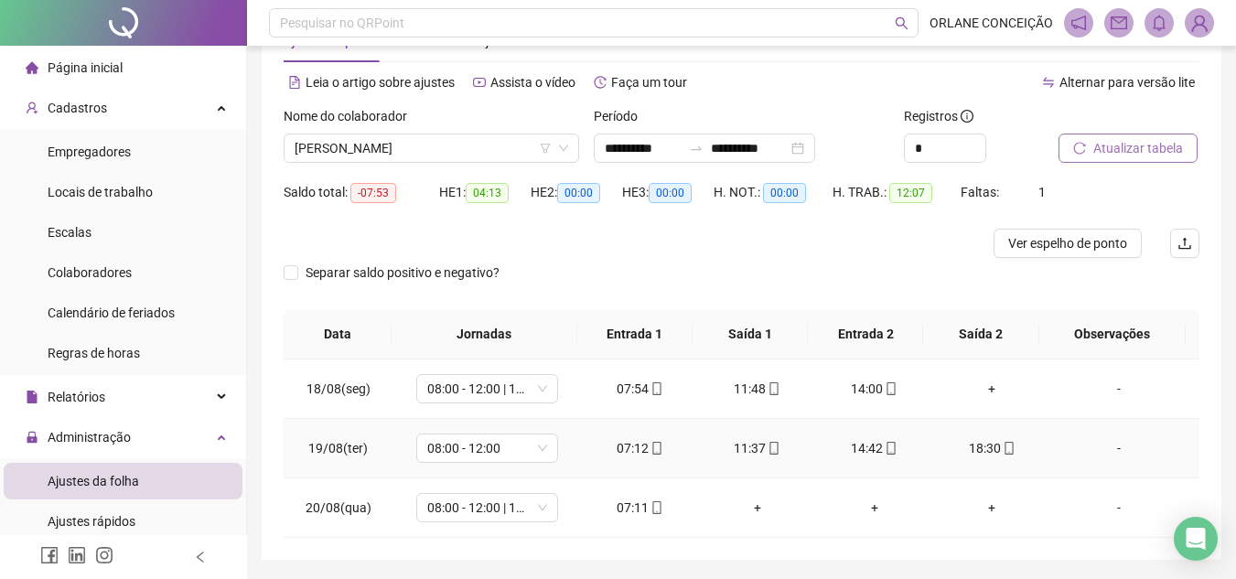
scroll to position [0, 0]
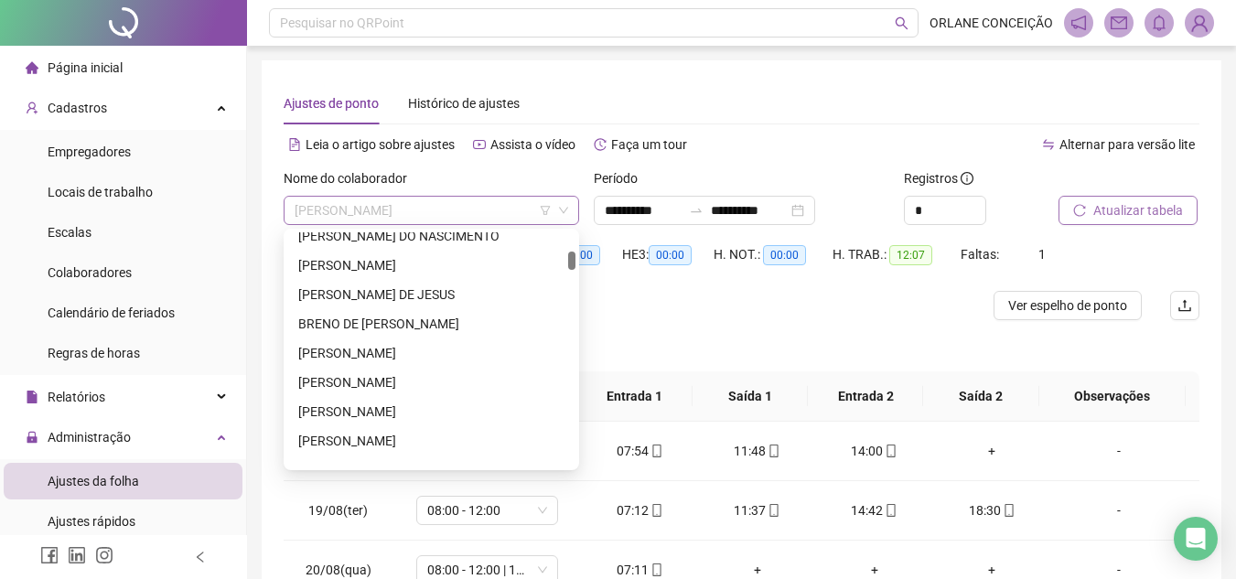
click at [433, 209] on span "[PERSON_NAME]" at bounding box center [430, 210] width 273 height 27
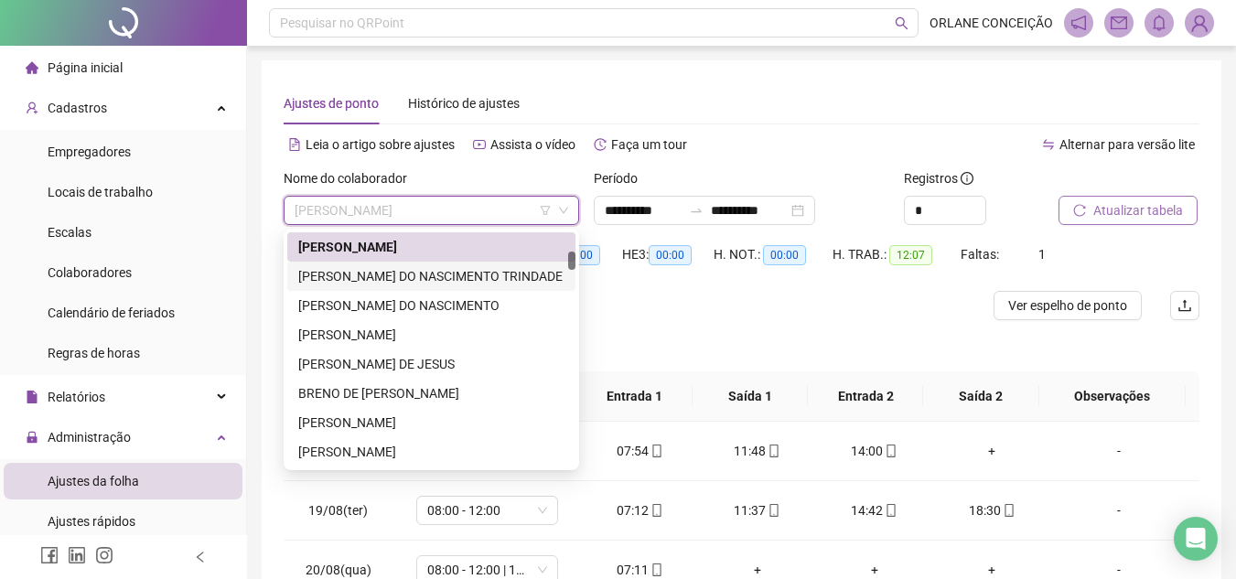
click at [394, 274] on div "[PERSON_NAME] DO NASCIMENTO TRINDADE" at bounding box center [431, 276] width 266 height 20
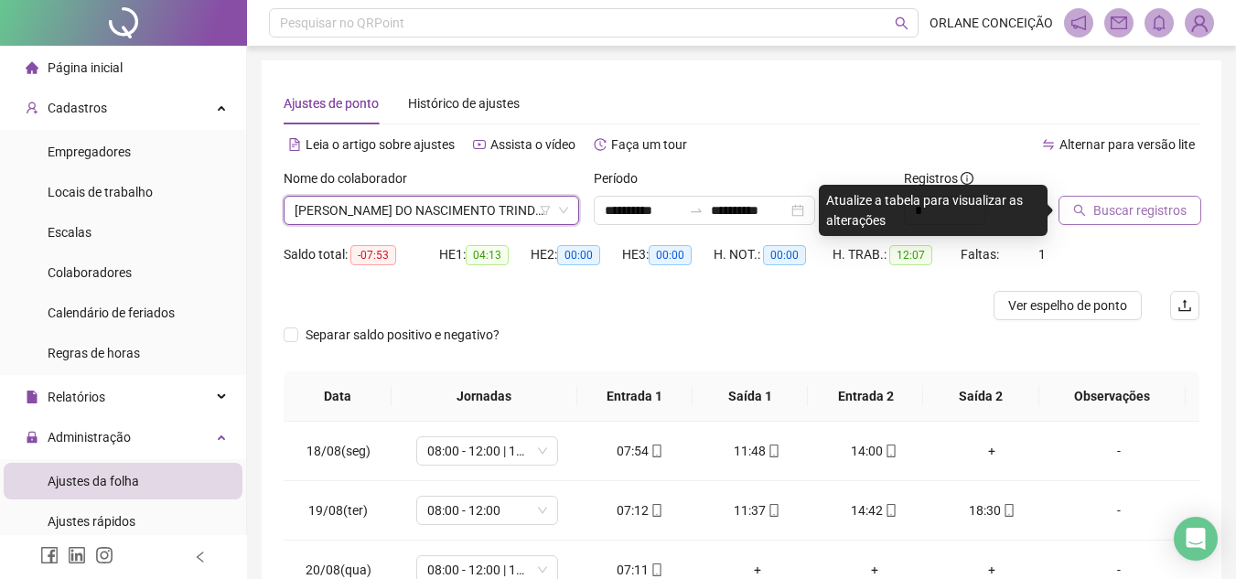
click at [1075, 214] on button "Buscar registros" at bounding box center [1129, 210] width 143 height 29
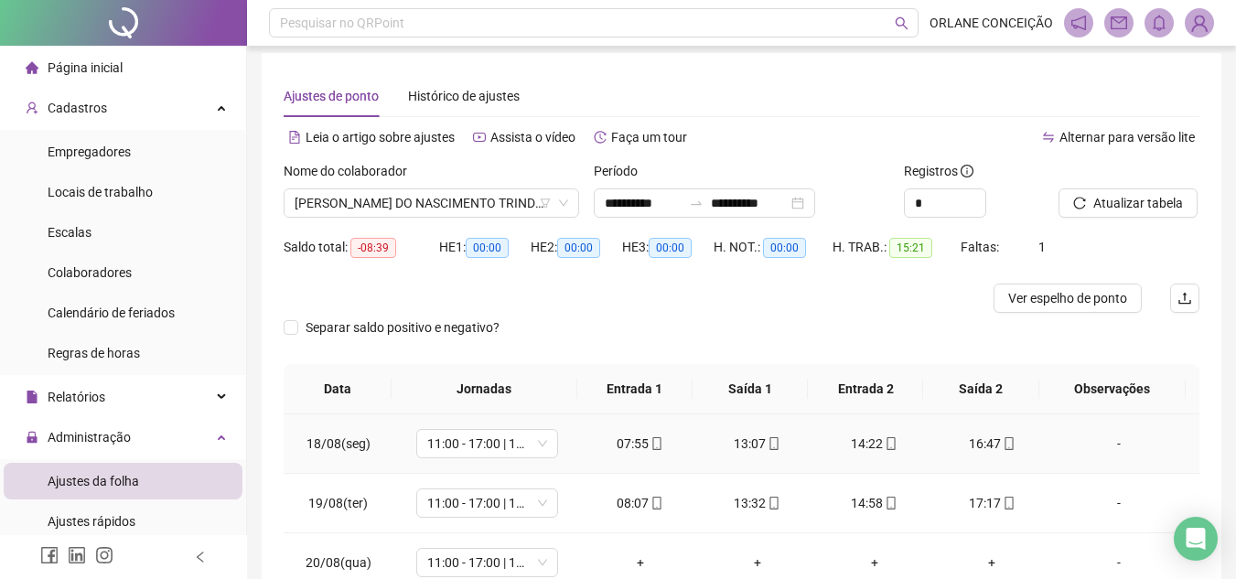
scroll to position [0, 0]
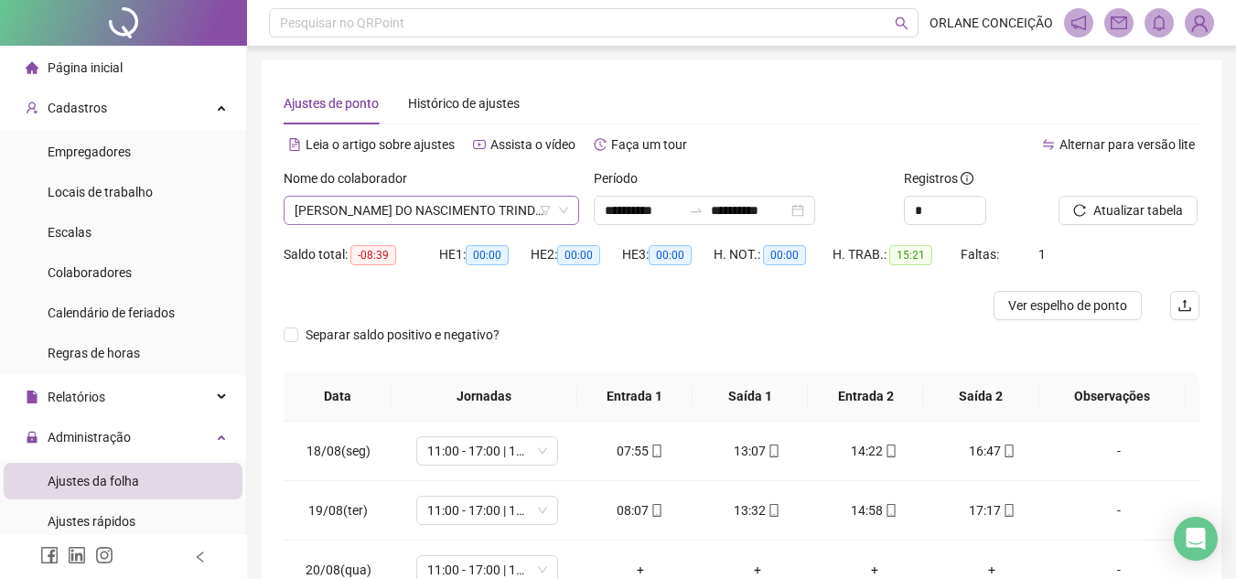
click at [438, 203] on span "[PERSON_NAME] DO NASCIMENTO TRINDADE" at bounding box center [430, 210] width 273 height 27
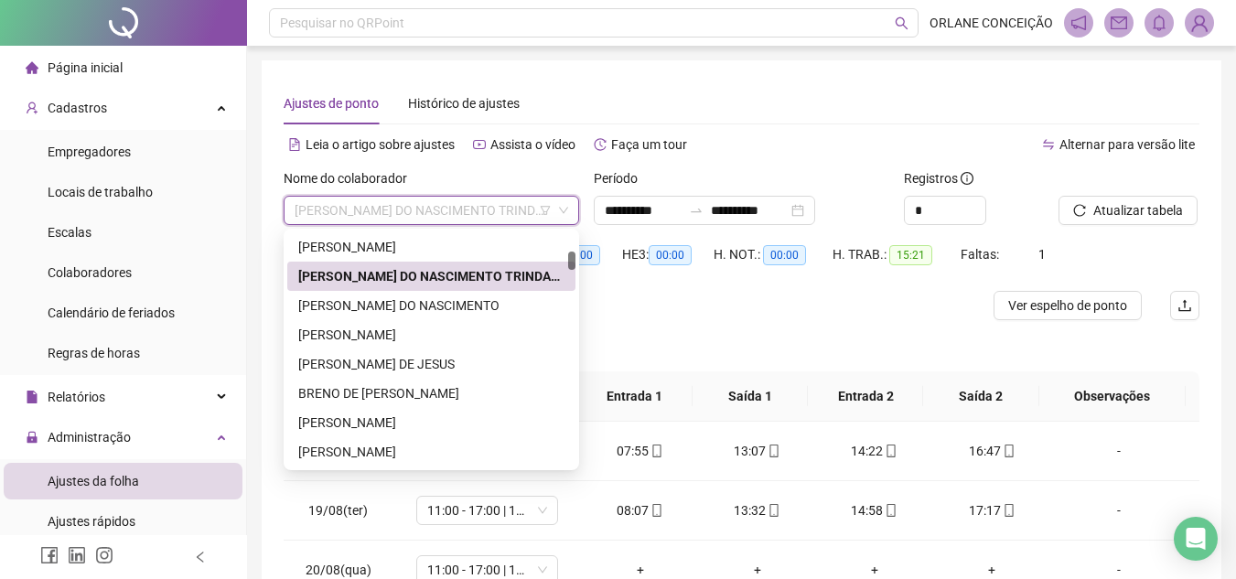
click at [408, 286] on div "[PERSON_NAME] DO NASCIMENTO TRINDADE" at bounding box center [431, 276] width 288 height 29
click at [405, 201] on span "[PERSON_NAME] DO NASCIMENTO TRINDADE" at bounding box center [430, 210] width 273 height 27
click at [422, 304] on div "[PERSON_NAME] DO NASCIMENTO" at bounding box center [431, 305] width 266 height 20
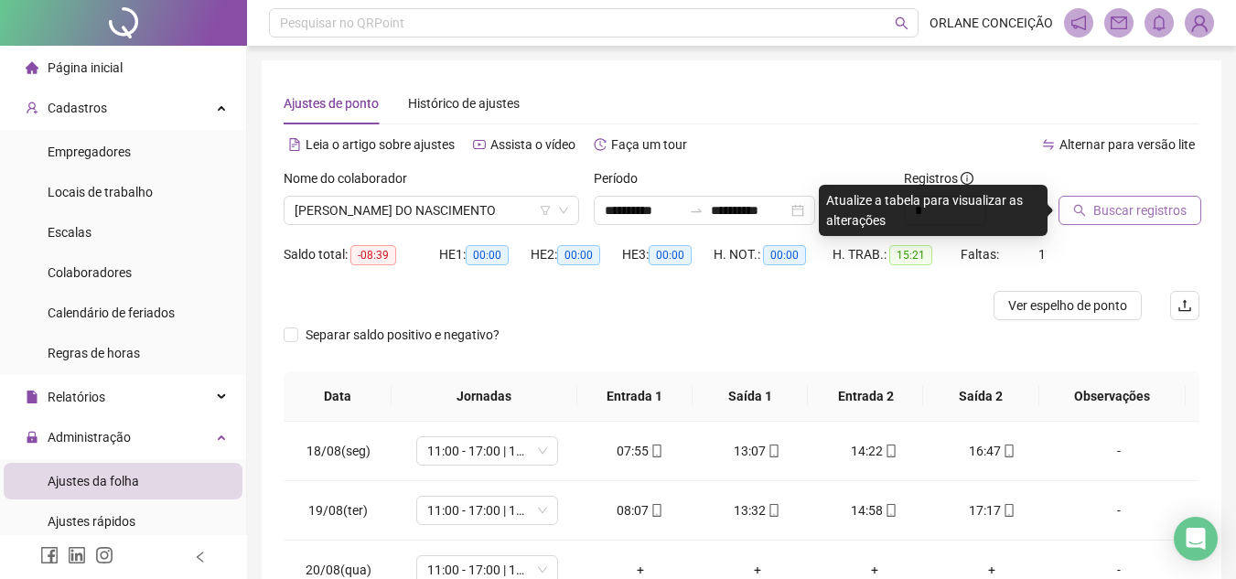
click at [1141, 213] on span "Buscar registros" at bounding box center [1139, 210] width 93 height 20
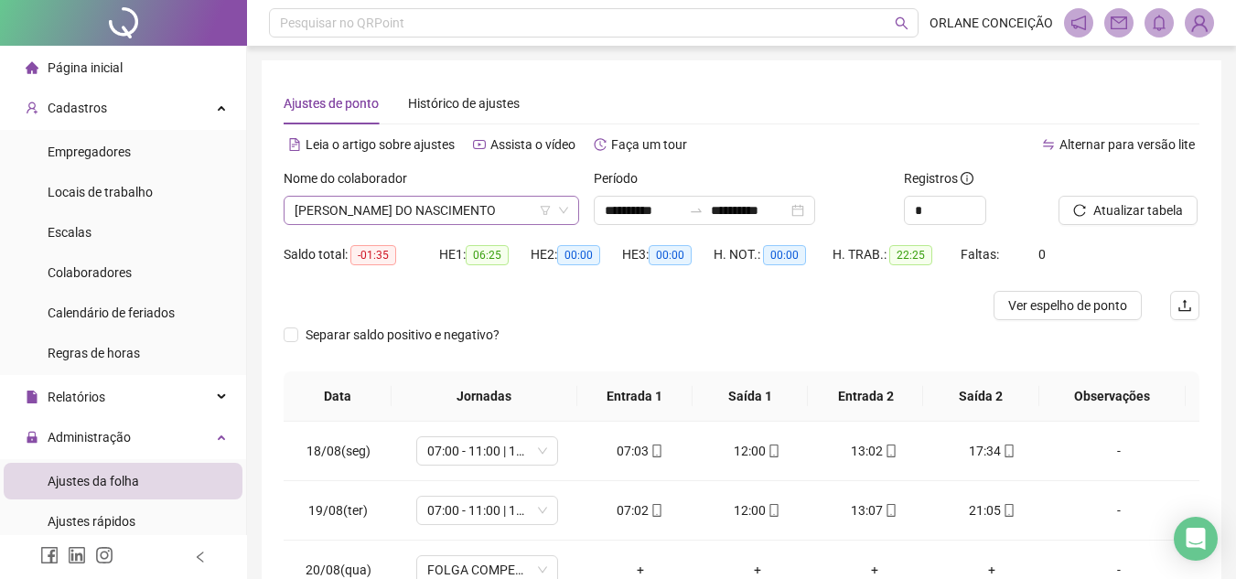
click at [383, 213] on span "[PERSON_NAME] DO NASCIMENTO" at bounding box center [430, 210] width 273 height 27
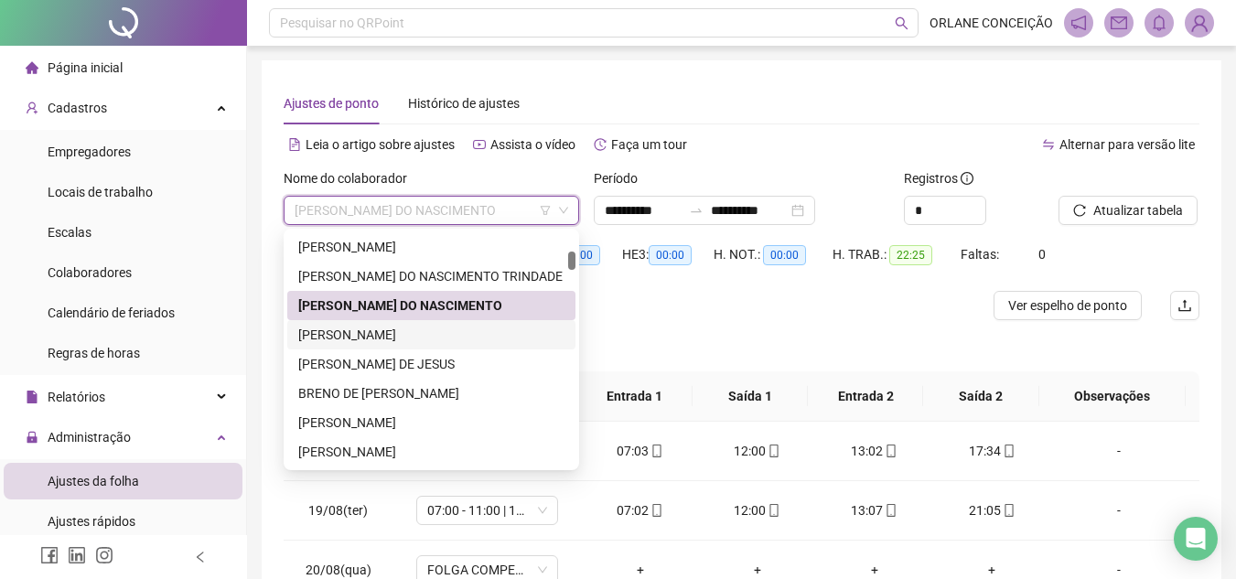
click at [378, 331] on div "[PERSON_NAME]" at bounding box center [431, 335] width 266 height 20
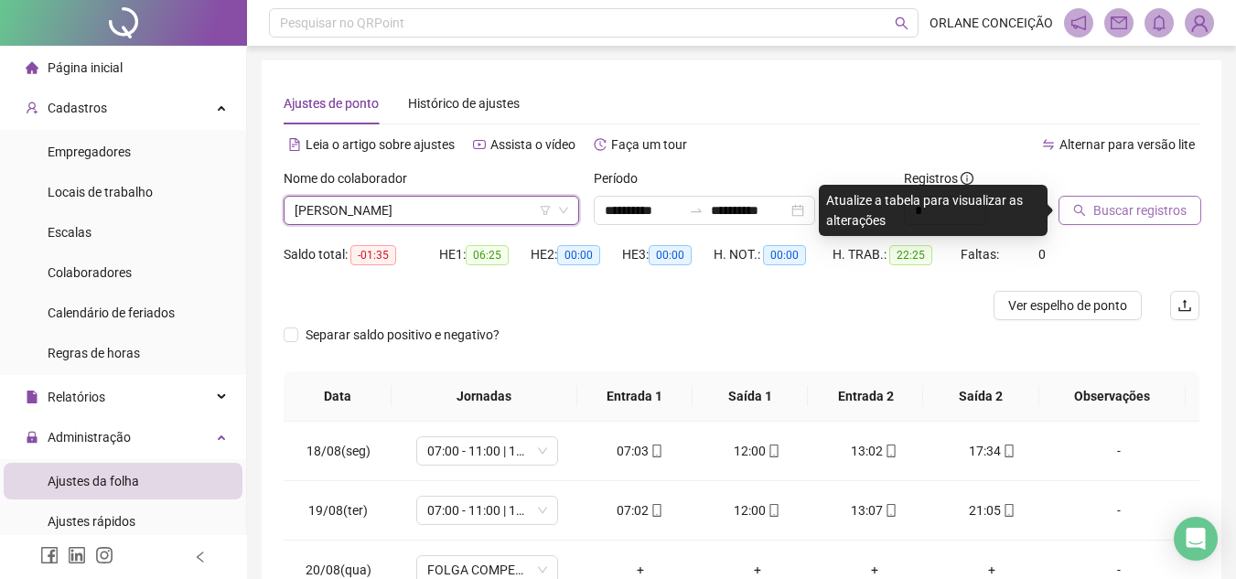
click at [1119, 211] on span "Buscar registros" at bounding box center [1139, 210] width 93 height 20
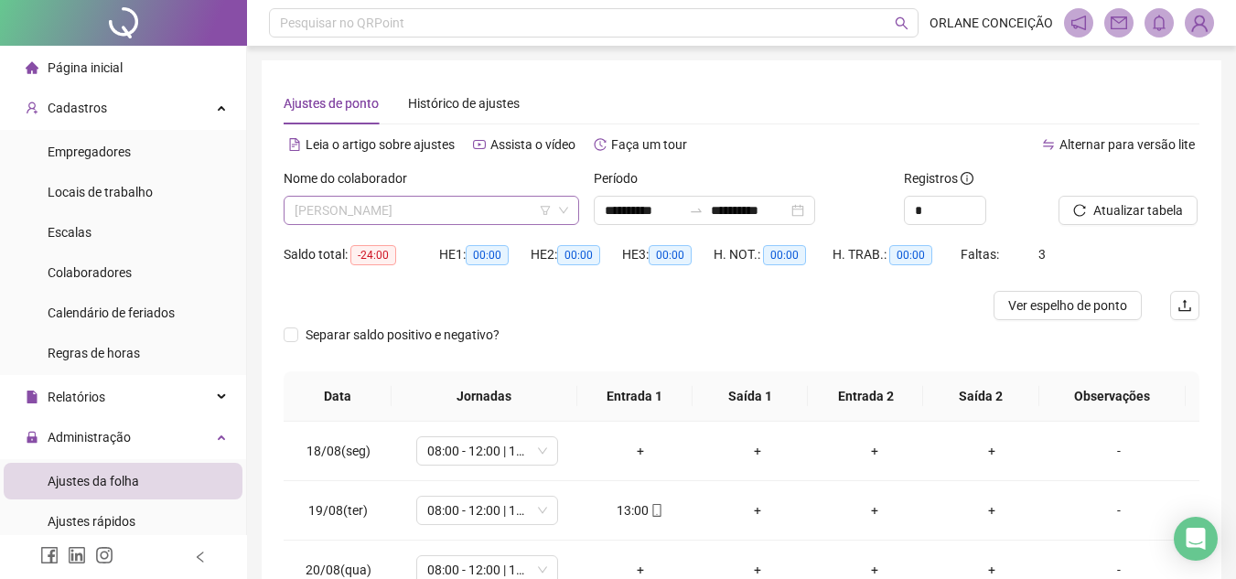
click at [422, 209] on span "[PERSON_NAME]" at bounding box center [430, 210] width 273 height 27
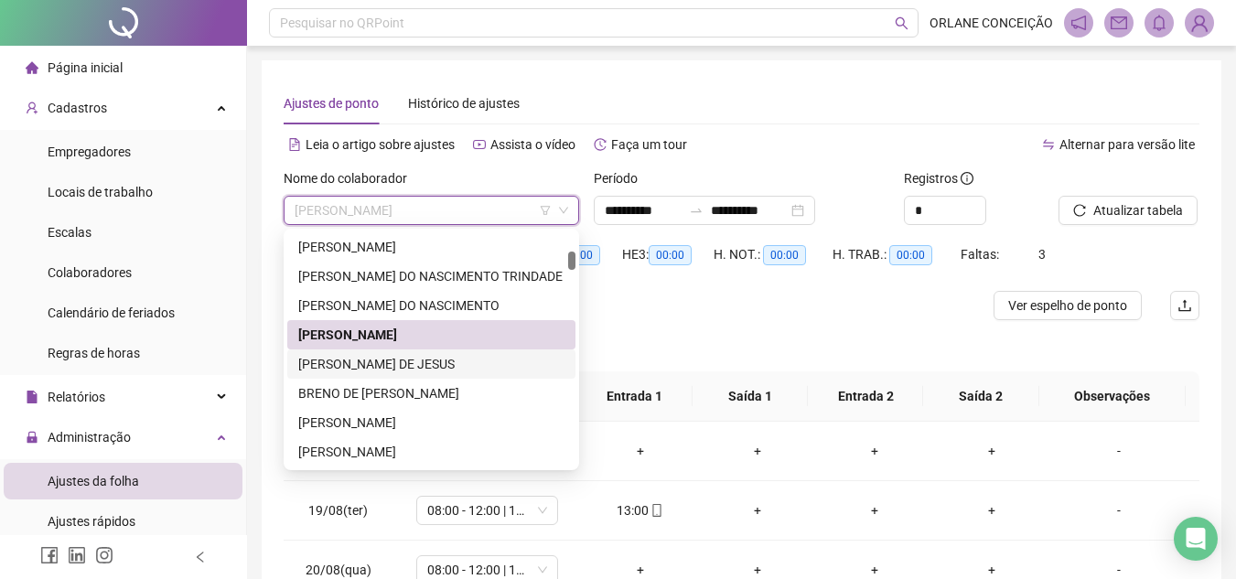
click at [369, 361] on div "[PERSON_NAME] DE JESUS" at bounding box center [431, 364] width 266 height 20
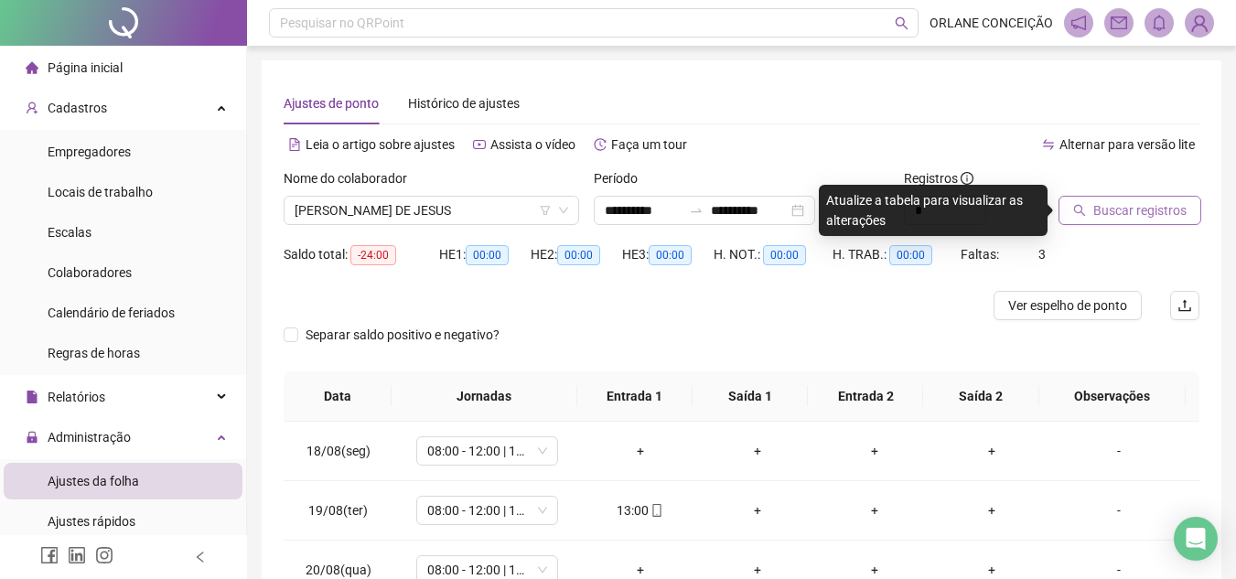
click at [1145, 198] on button "Buscar registros" at bounding box center [1129, 210] width 143 height 29
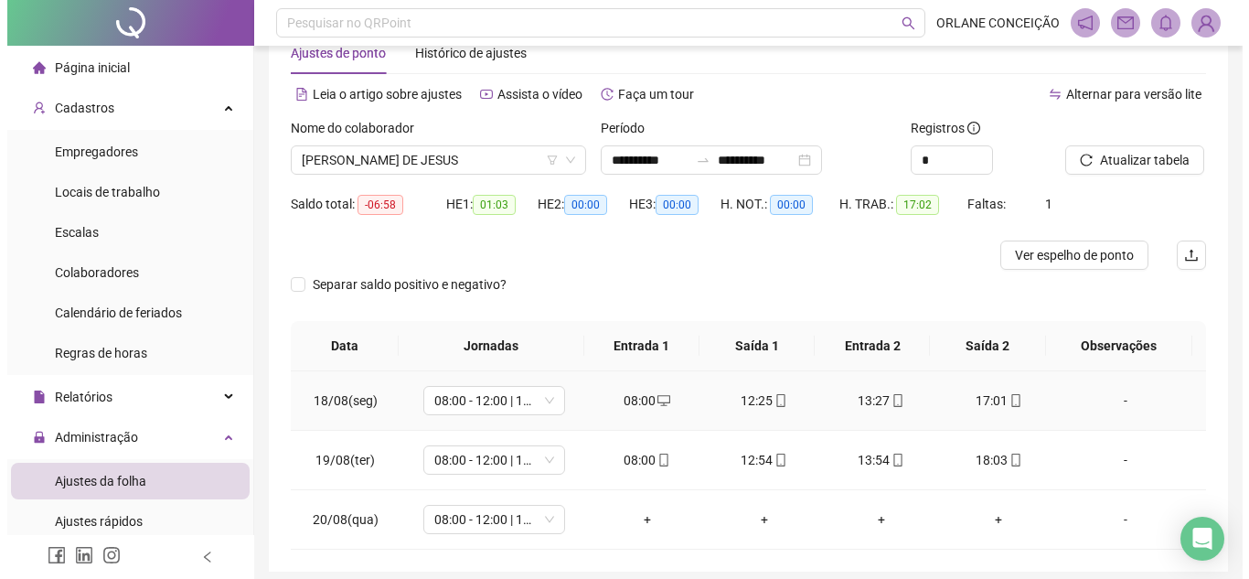
scroll to position [30, 0]
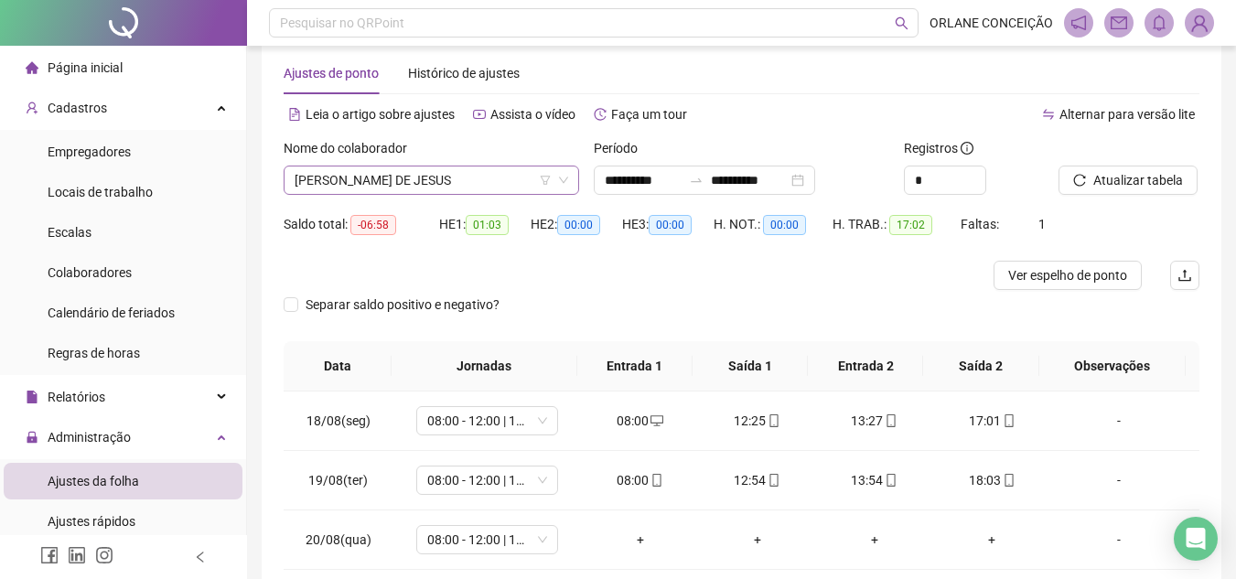
click at [451, 173] on span "[PERSON_NAME] DE JESUS" at bounding box center [430, 179] width 273 height 27
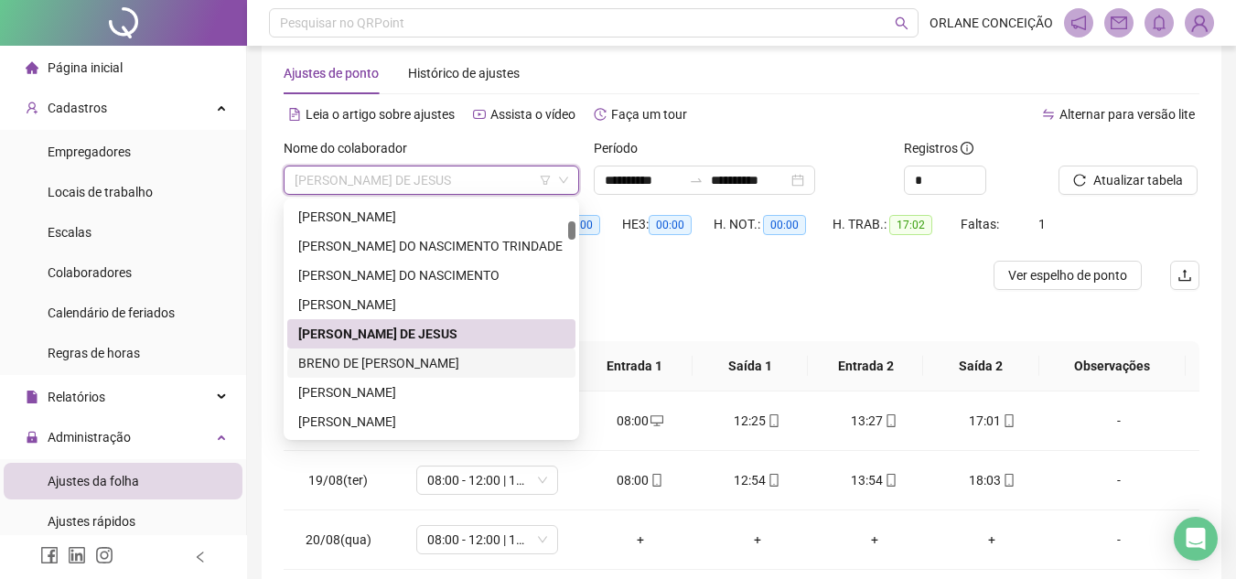
click at [356, 366] on div "BRENO DE [PERSON_NAME]" at bounding box center [431, 363] width 266 height 20
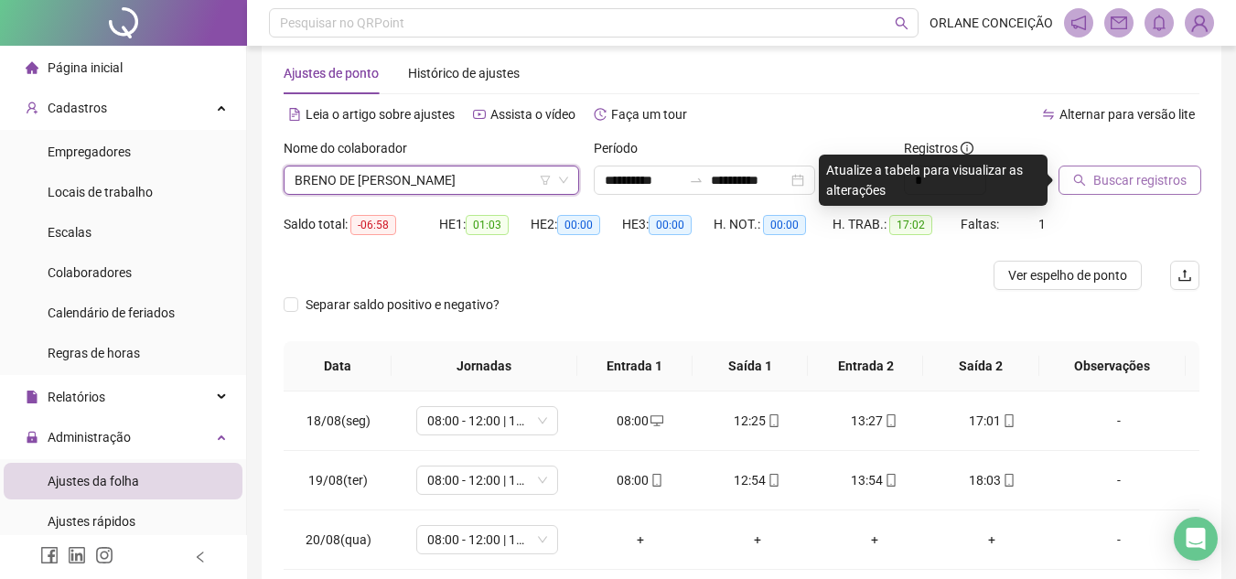
click at [1111, 170] on span "Buscar registros" at bounding box center [1139, 180] width 93 height 20
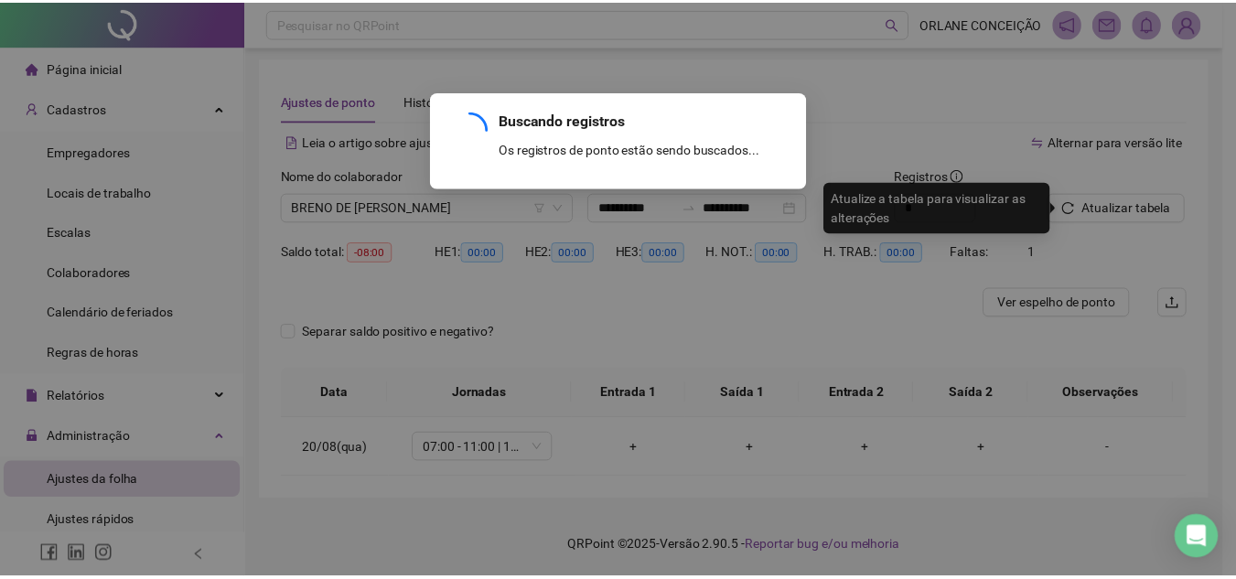
scroll to position [3, 0]
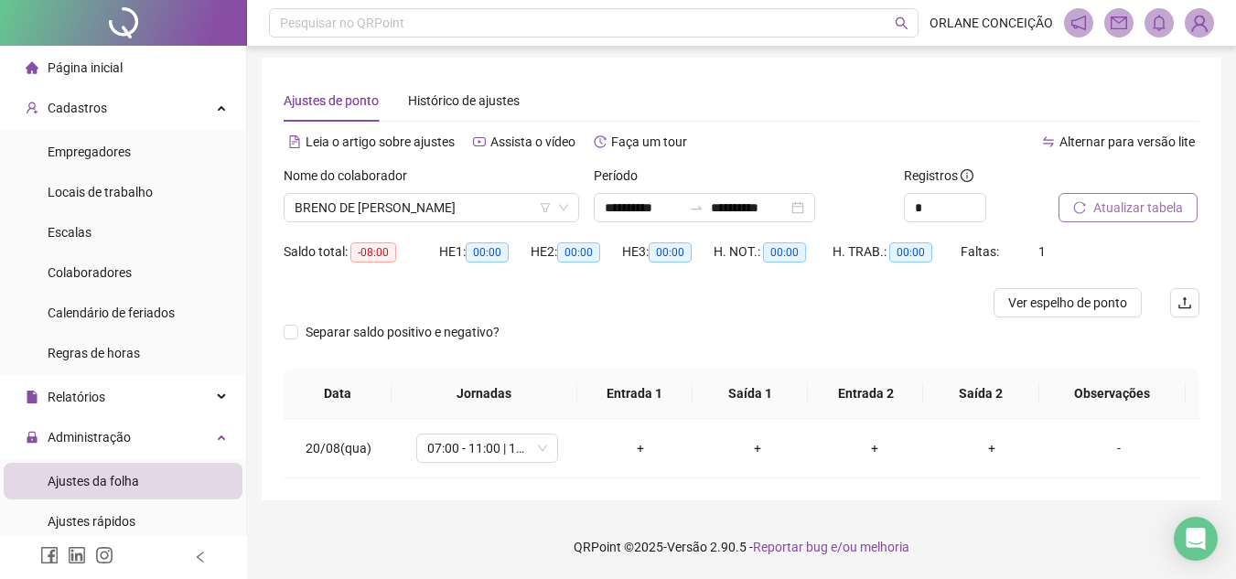
click at [1109, 208] on span "Atualizar tabela" at bounding box center [1138, 208] width 90 height 20
click at [393, 207] on span "BRENO DE [PERSON_NAME]" at bounding box center [430, 207] width 273 height 27
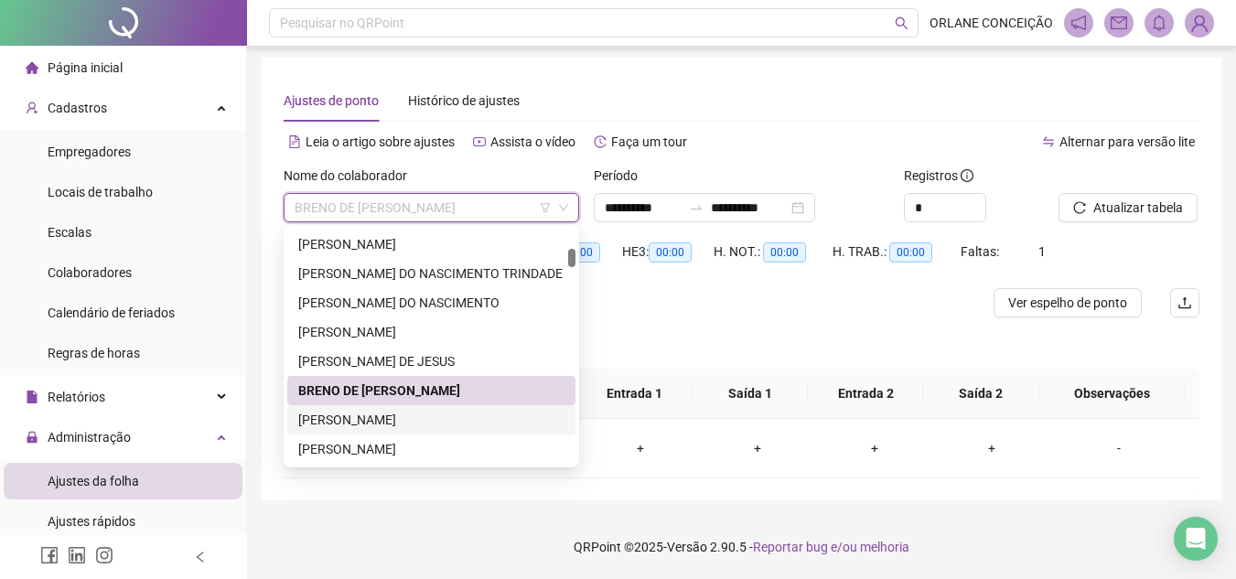
click at [369, 409] on div "[PERSON_NAME]" at bounding box center [431, 419] width 288 height 29
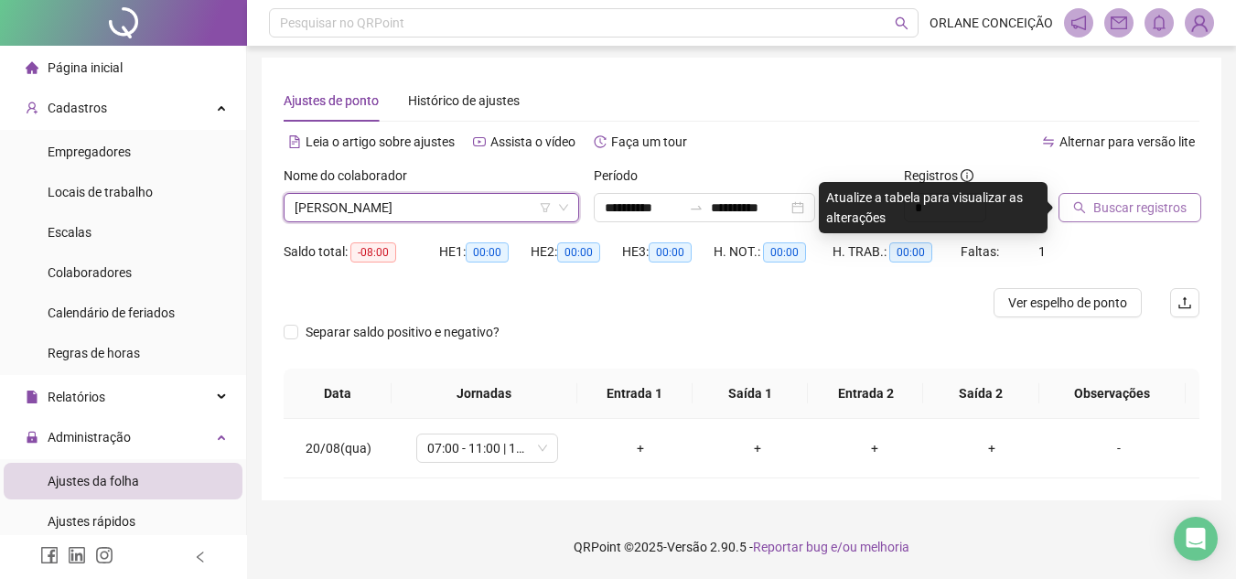
click at [1125, 205] on span "Buscar registros" at bounding box center [1139, 208] width 93 height 20
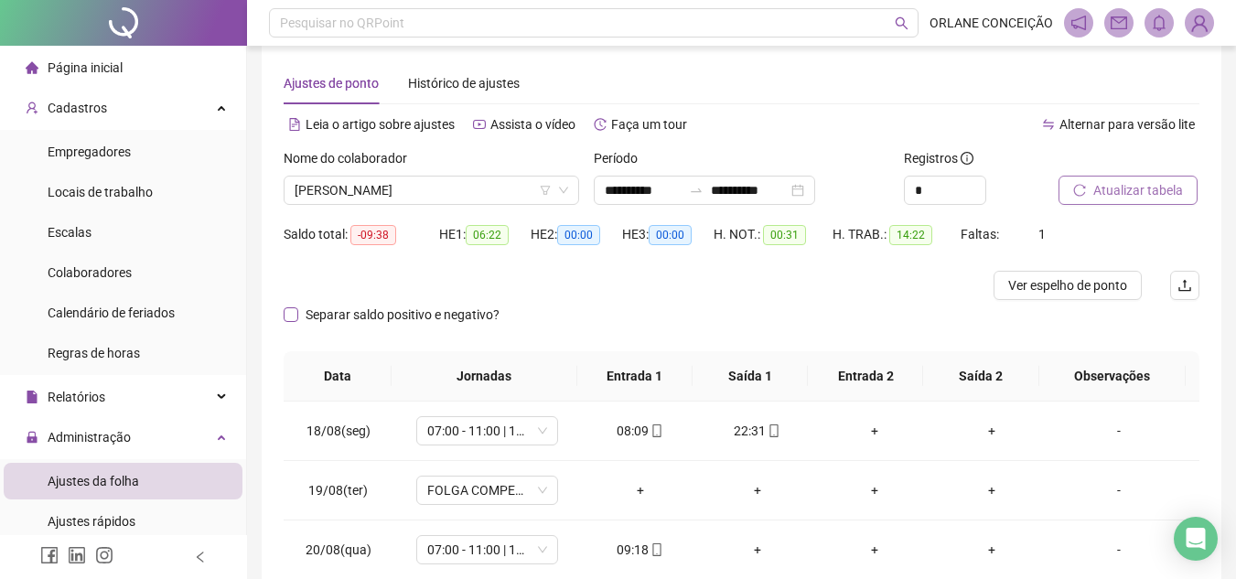
scroll to position [0, 0]
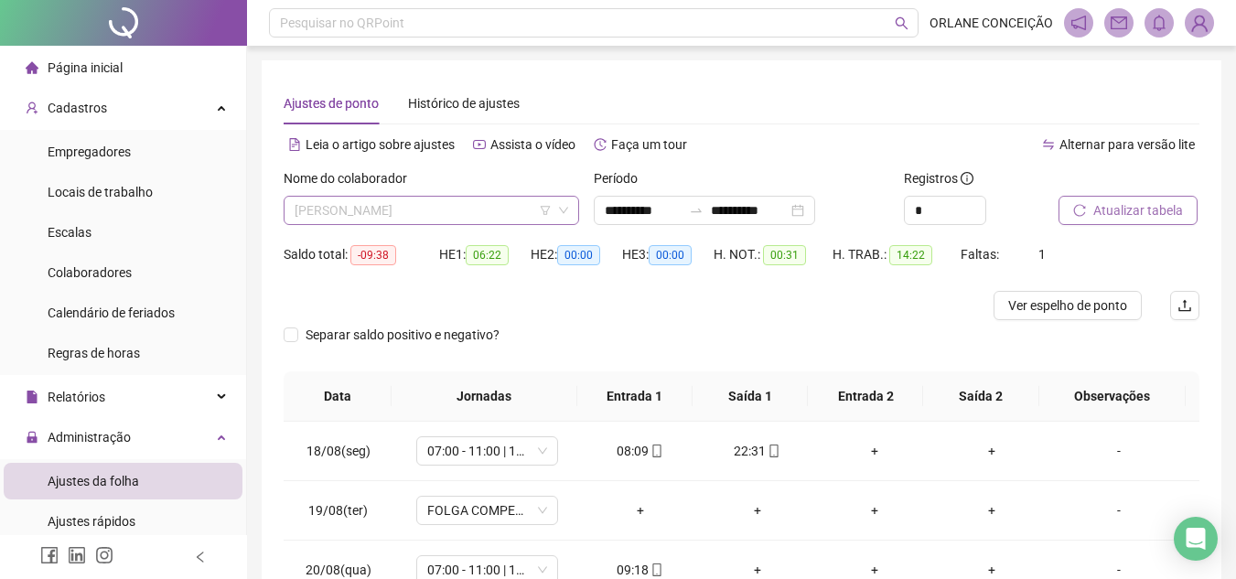
click at [449, 208] on span "[PERSON_NAME]" at bounding box center [430, 210] width 273 height 27
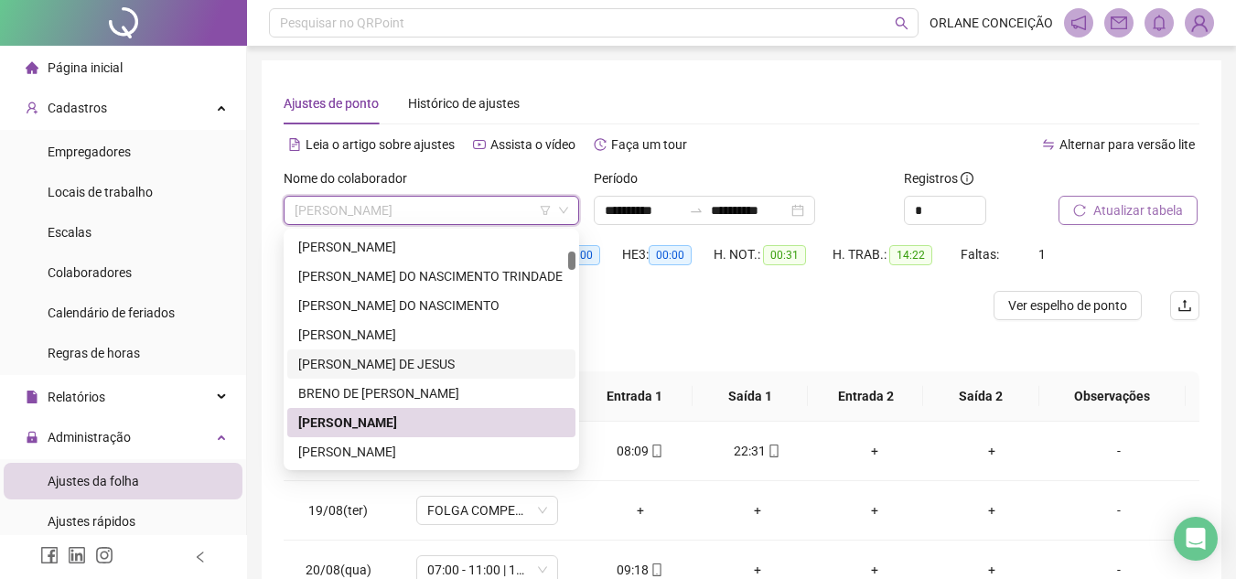
scroll to position [530, 0]
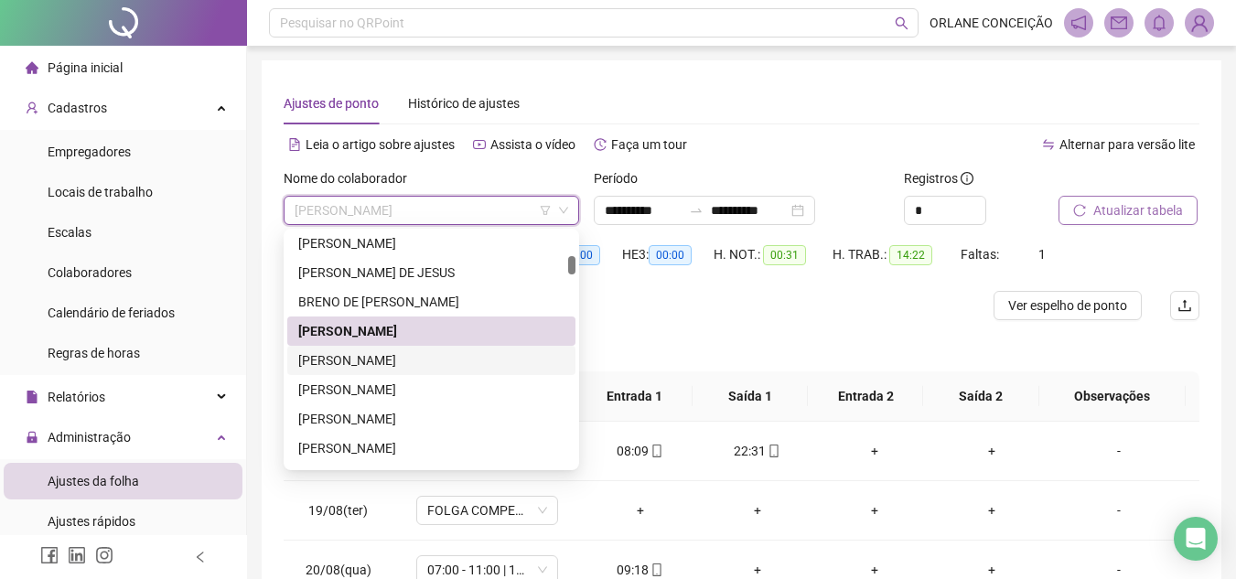
click at [372, 366] on div "[PERSON_NAME]" at bounding box center [431, 360] width 266 height 20
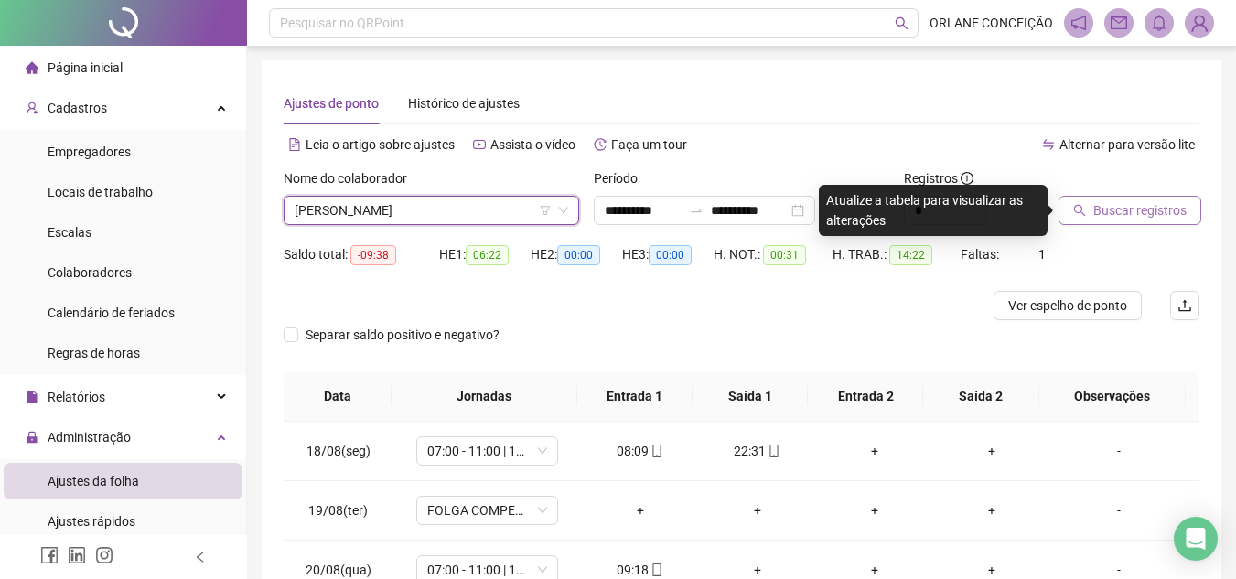
click at [1141, 210] on span "Buscar registros" at bounding box center [1139, 210] width 93 height 20
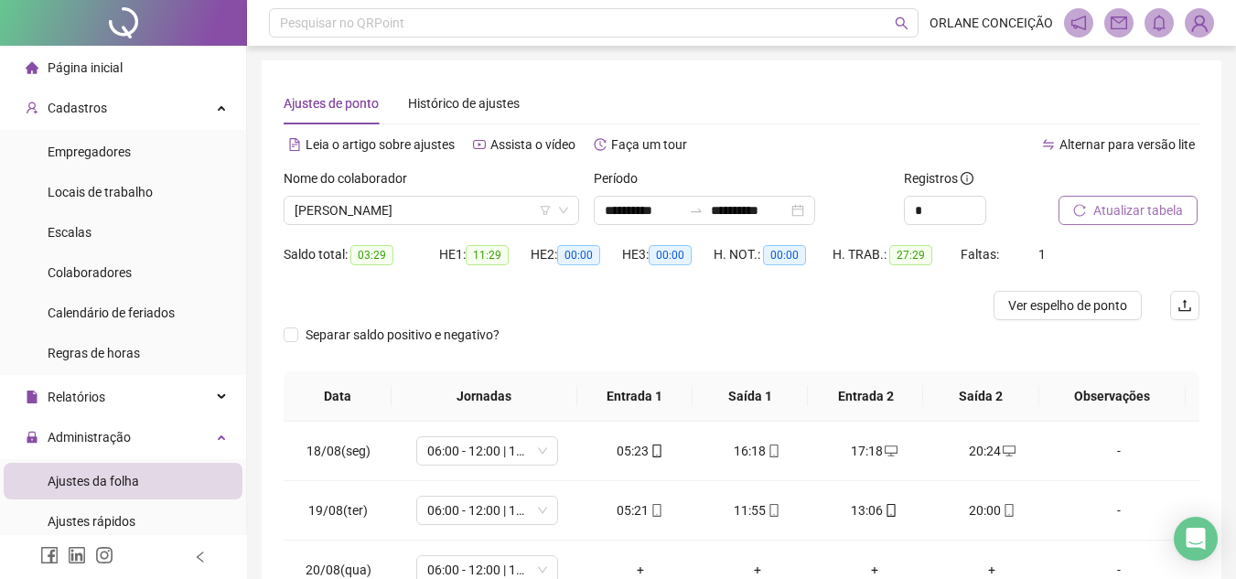
scroll to position [122, 0]
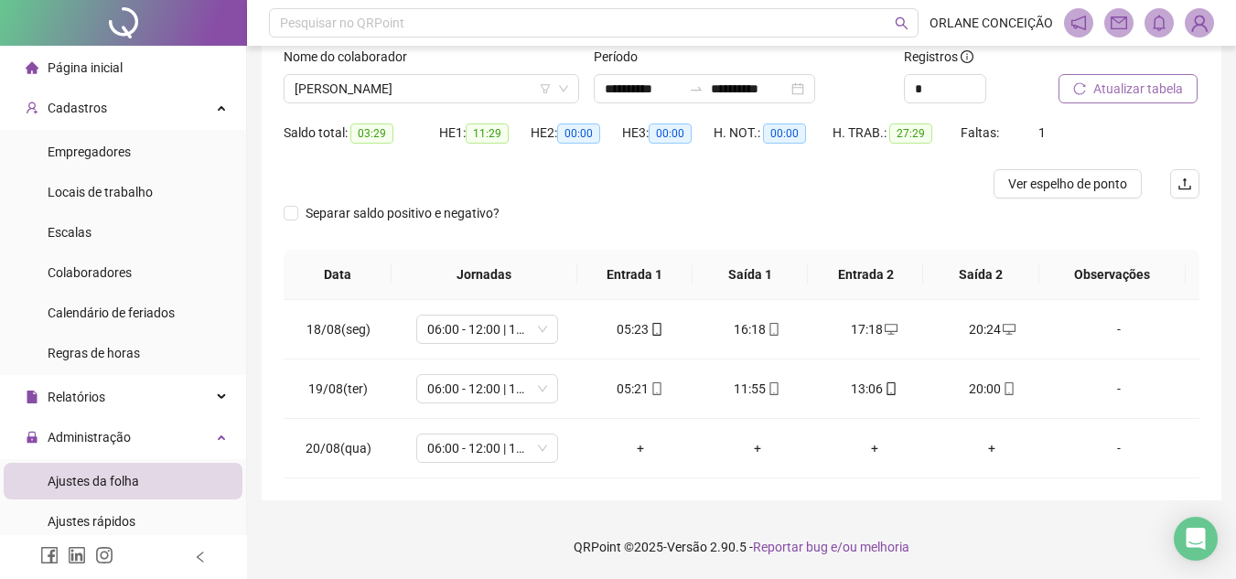
drag, startPoint x: 222, startPoint y: 13, endPoint x: 222, endPoint y: 2, distance: 11.0
click at [427, 444] on span "06:00 - 12:00 | 13:00 - 15:00" at bounding box center [487, 447] width 120 height 27
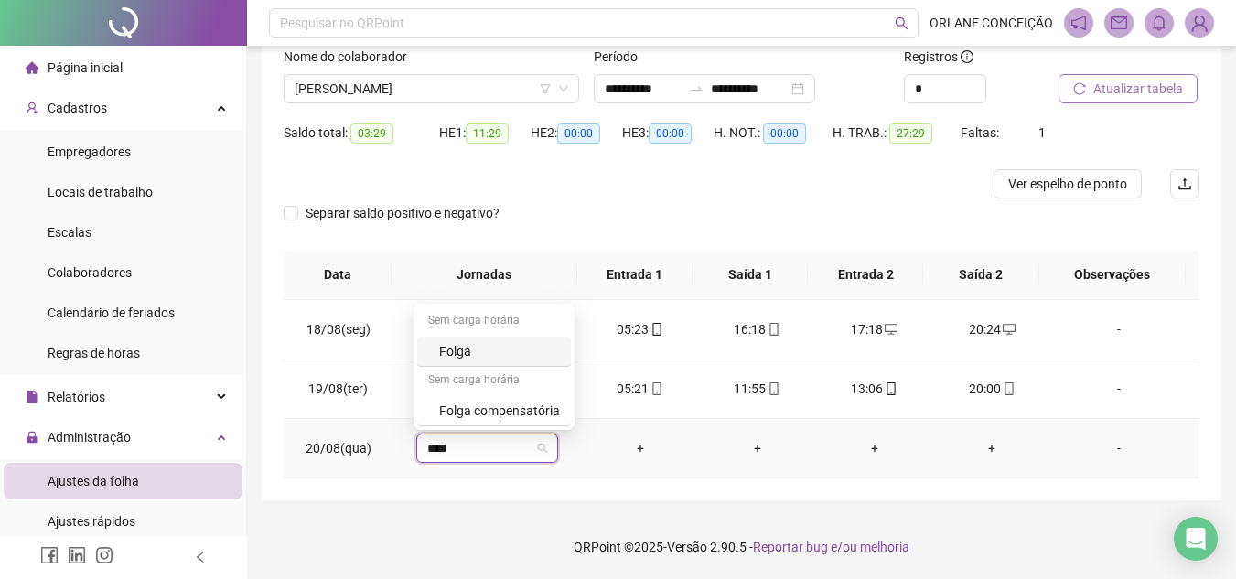
type input "*****"
click at [436, 417] on div "Folga compensatória" at bounding box center [494, 411] width 154 height 30
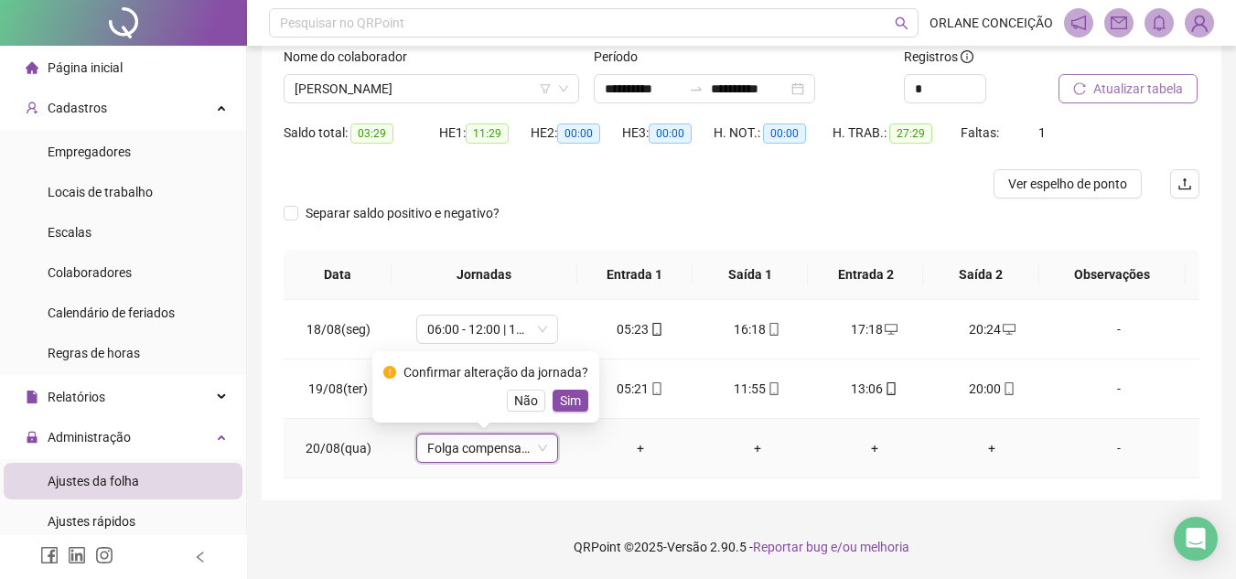
click at [568, 391] on span "Sim" at bounding box center [570, 401] width 21 height 20
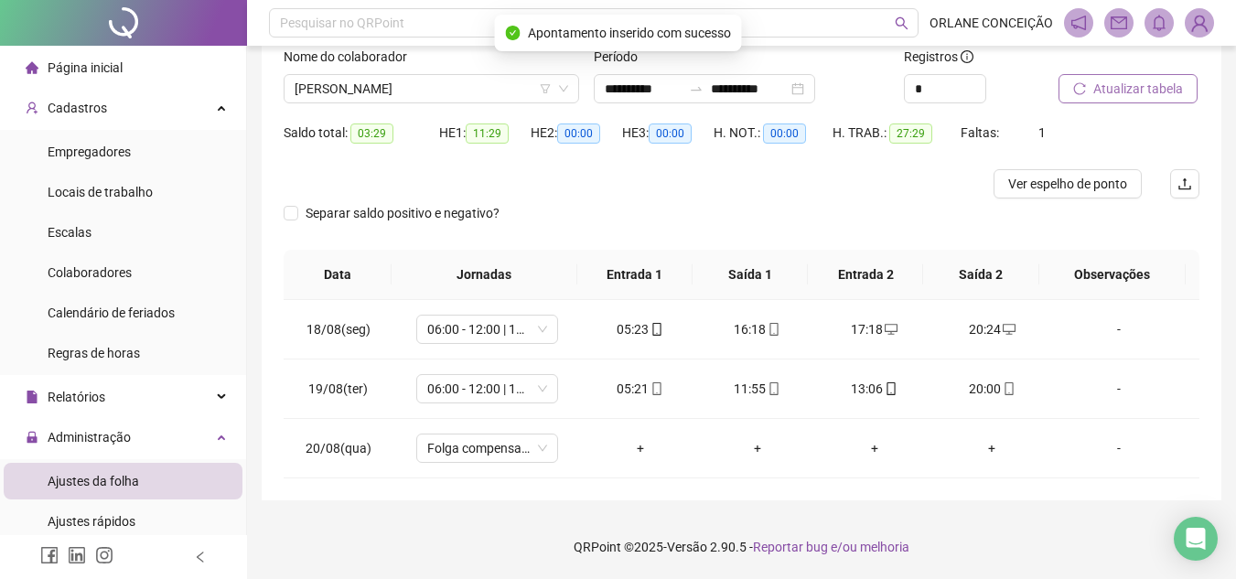
click at [1094, 89] on span "Atualizar tabela" at bounding box center [1138, 89] width 90 height 20
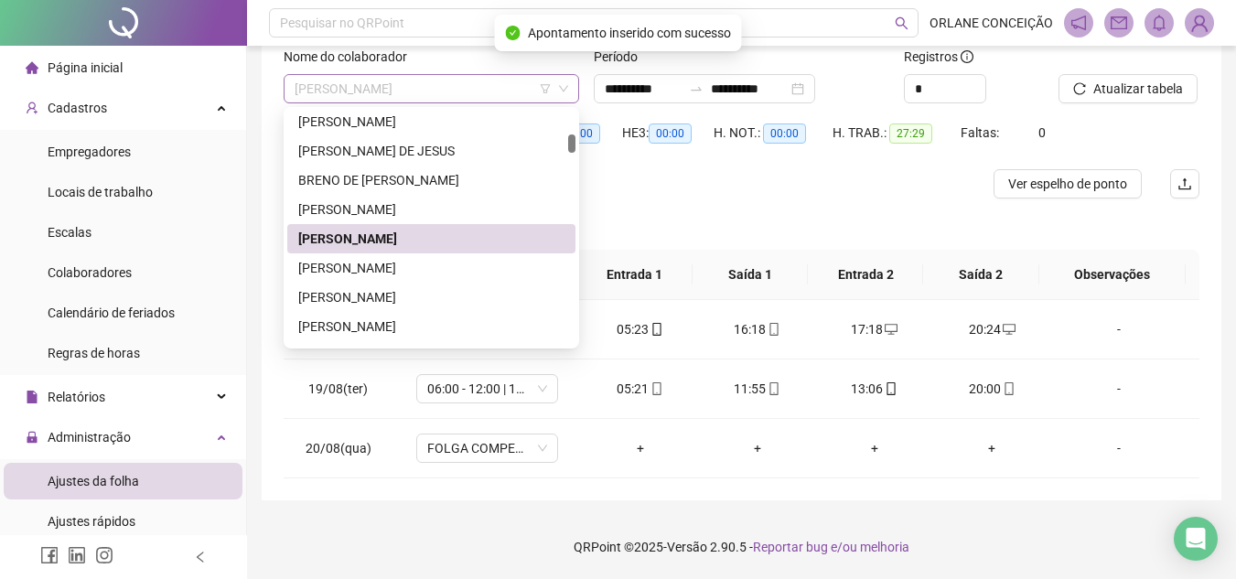
click at [434, 76] on span "[PERSON_NAME]" at bounding box center [430, 88] width 273 height 27
click at [346, 271] on div "[PERSON_NAME]" at bounding box center [431, 268] width 266 height 20
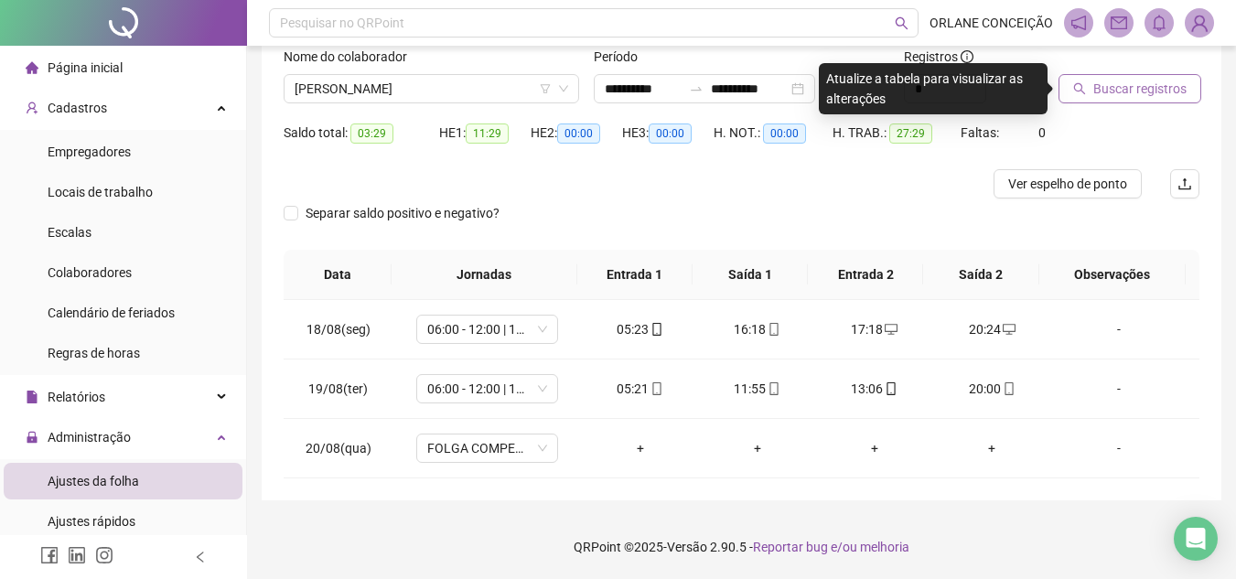
click at [1127, 84] on span "Buscar registros" at bounding box center [1139, 89] width 93 height 20
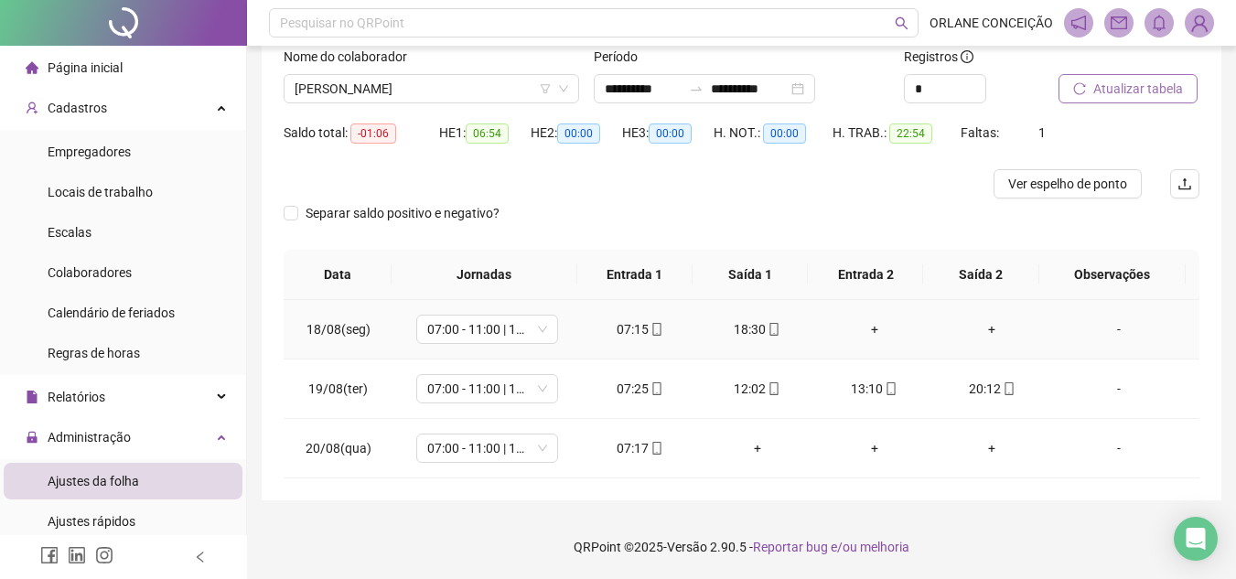
click at [860, 325] on div "+" at bounding box center [874, 329] width 88 height 20
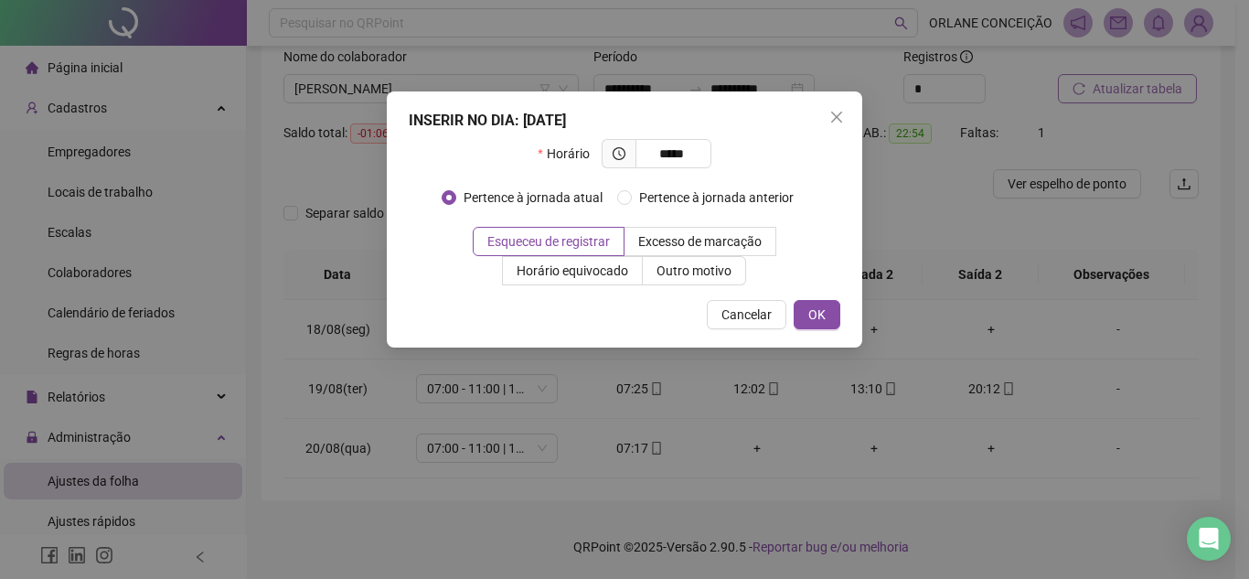
type input "*****"
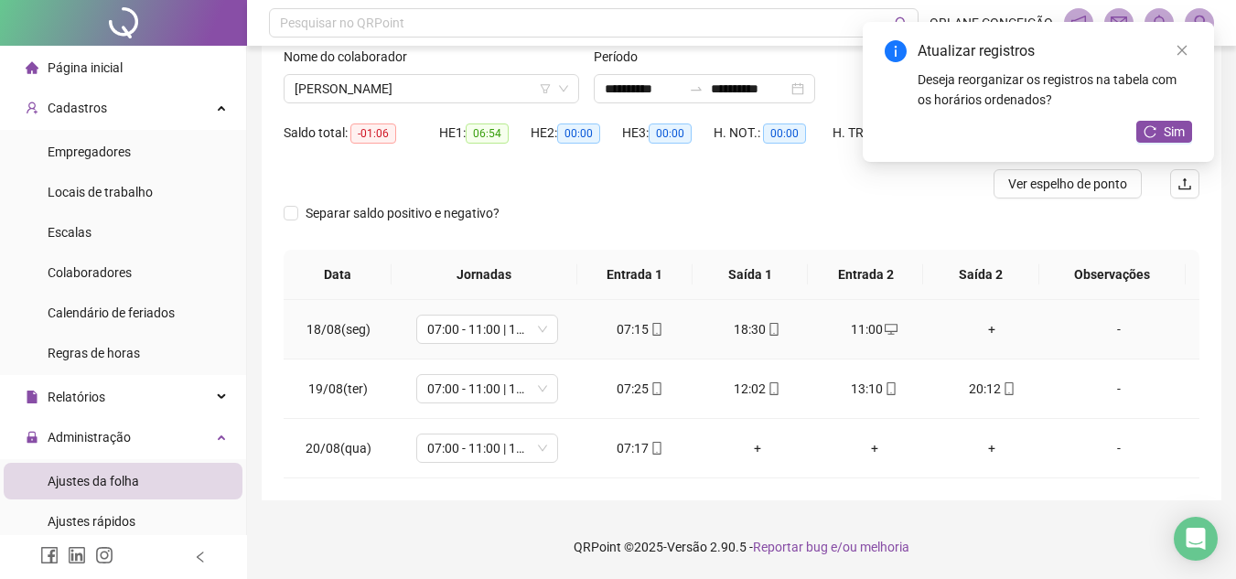
click at [981, 323] on div "+" at bounding box center [991, 329] width 88 height 20
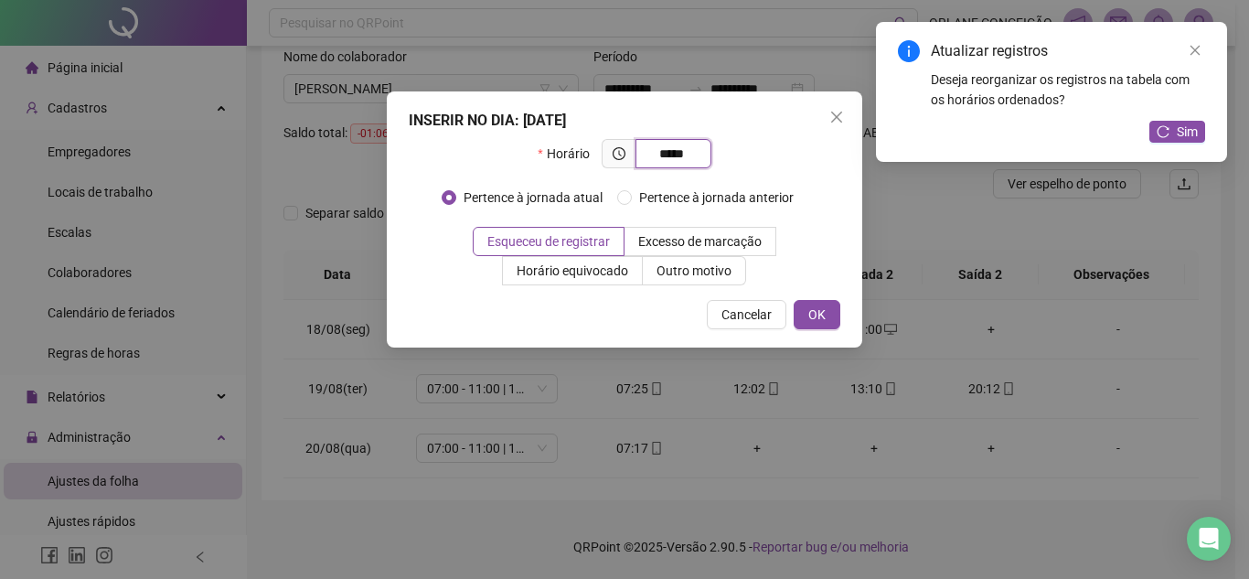
type input "*****"
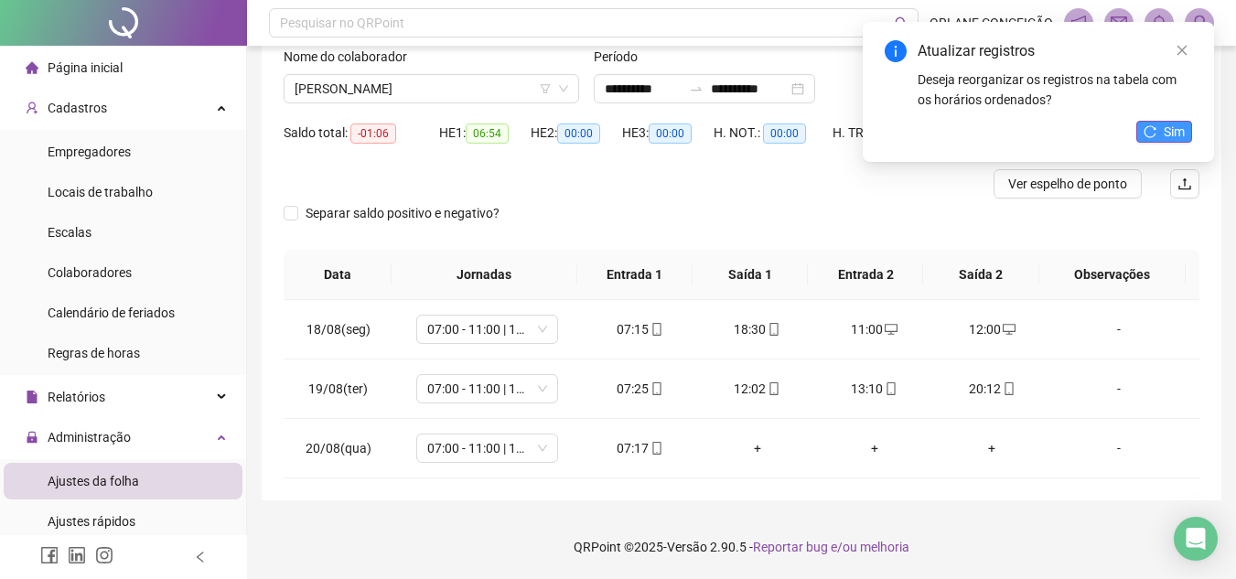
click at [1159, 136] on button "Sim" at bounding box center [1164, 132] width 56 height 22
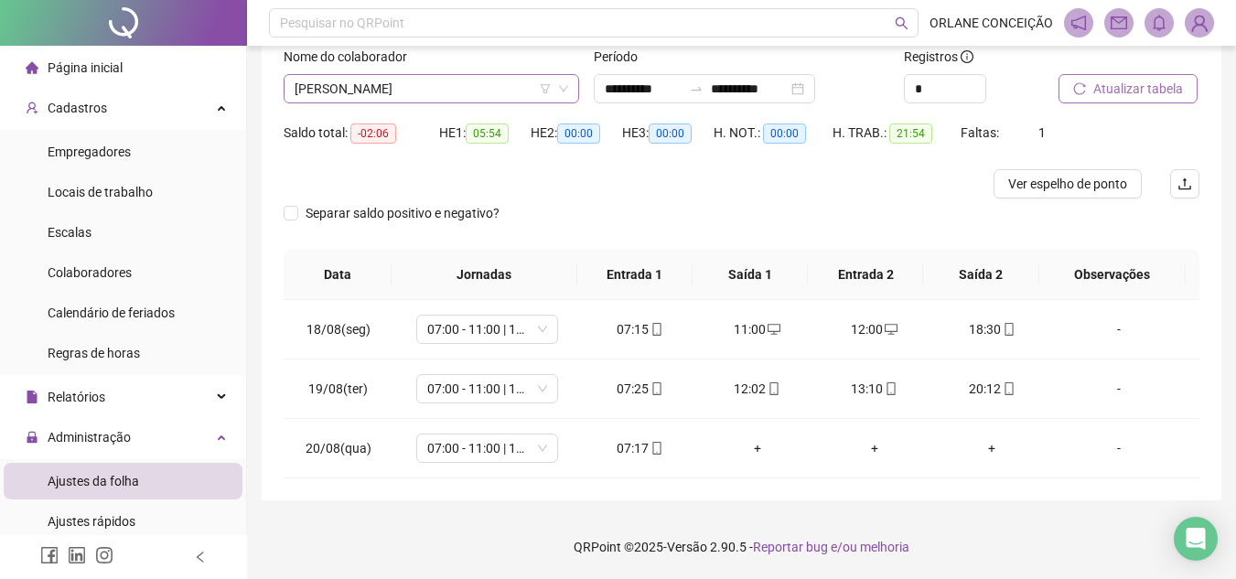
click at [427, 90] on span "[PERSON_NAME]" at bounding box center [430, 88] width 273 height 27
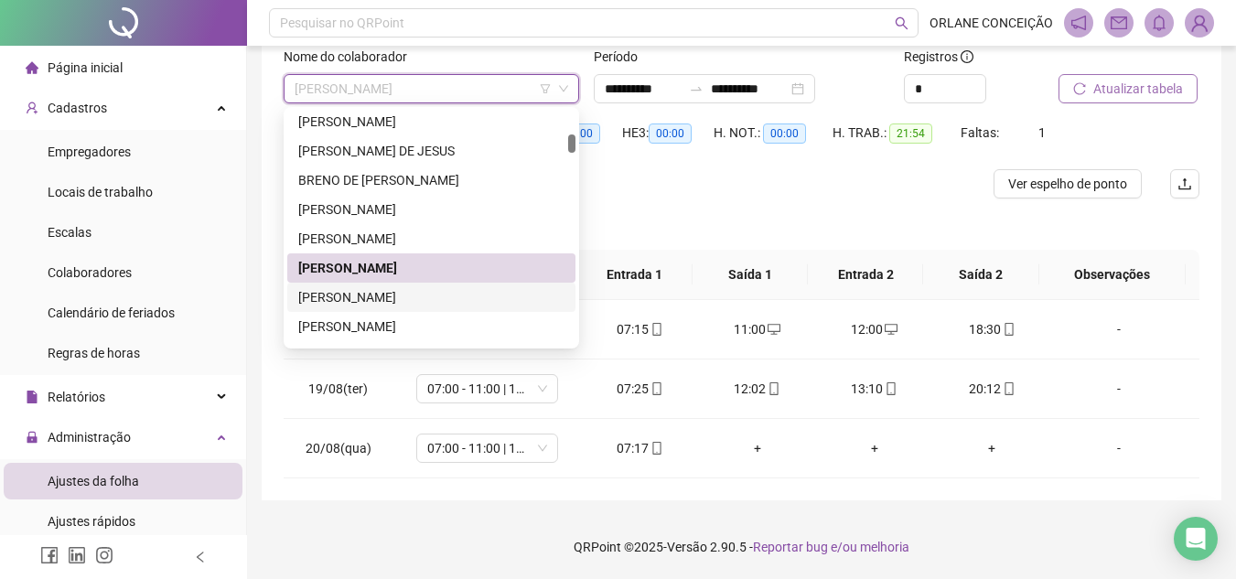
click at [344, 274] on div "[PERSON_NAME]" at bounding box center [431, 268] width 266 height 20
click at [412, 92] on span "[PERSON_NAME]" at bounding box center [430, 88] width 273 height 27
click at [378, 294] on div "[PERSON_NAME]" at bounding box center [431, 297] width 266 height 20
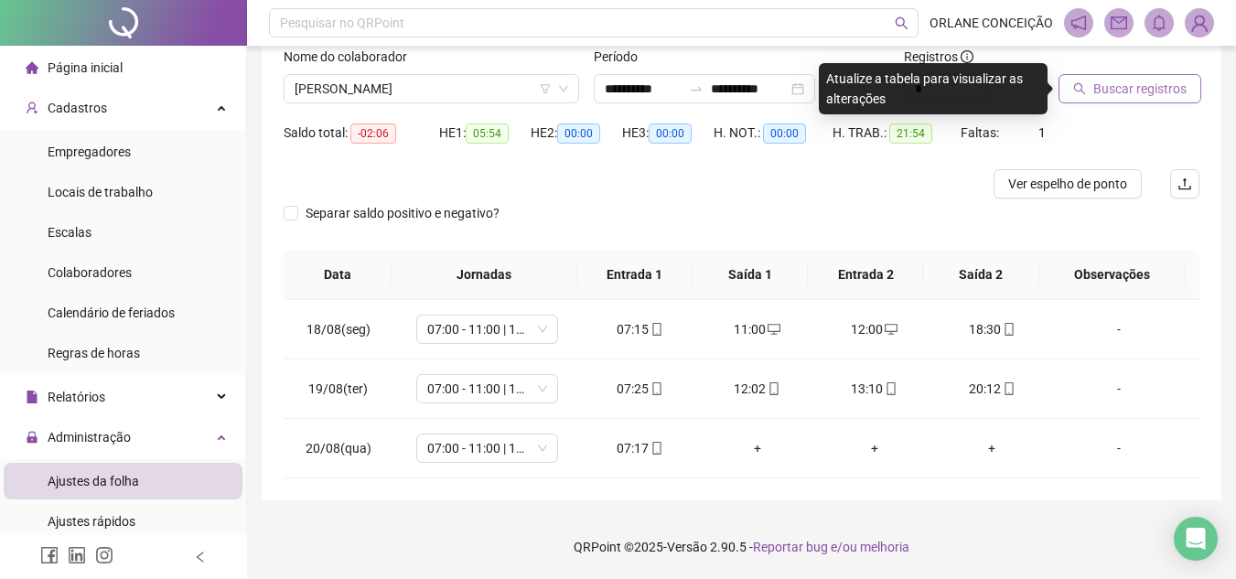
click at [1098, 91] on span "Buscar registros" at bounding box center [1139, 89] width 93 height 20
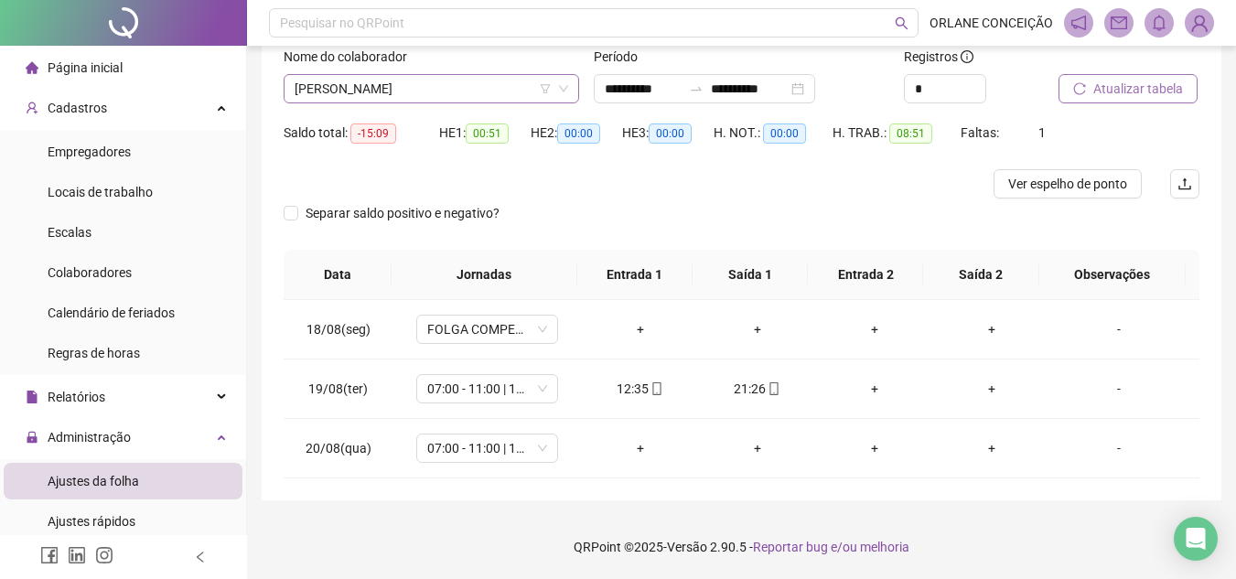
click at [421, 88] on span "[PERSON_NAME]" at bounding box center [430, 88] width 273 height 27
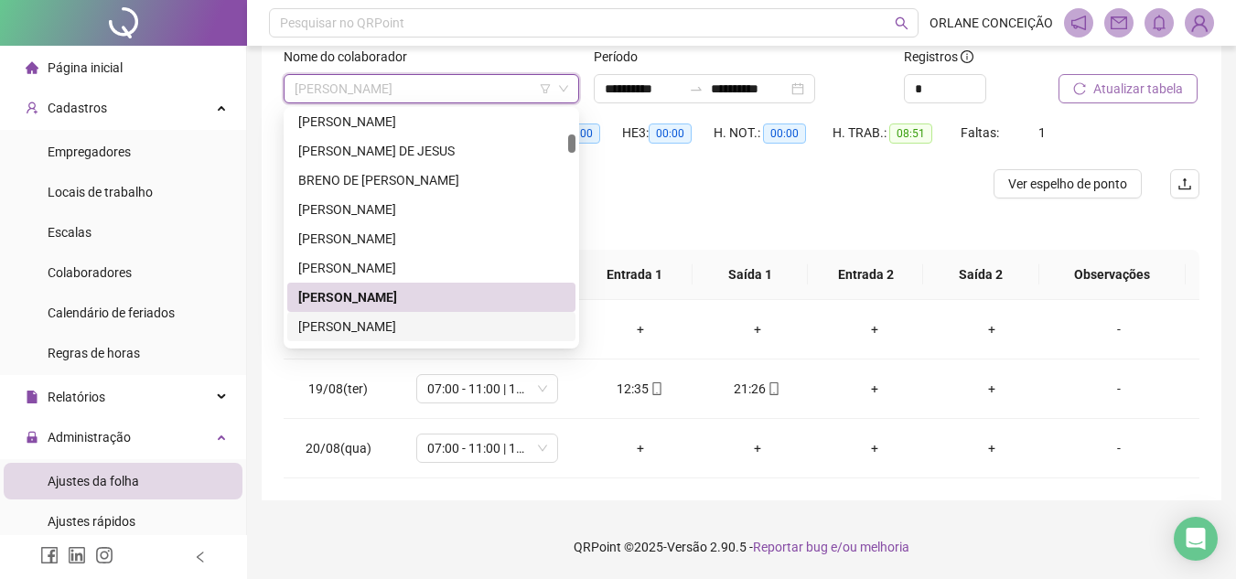
click at [396, 325] on div "[PERSON_NAME]" at bounding box center [431, 326] width 266 height 20
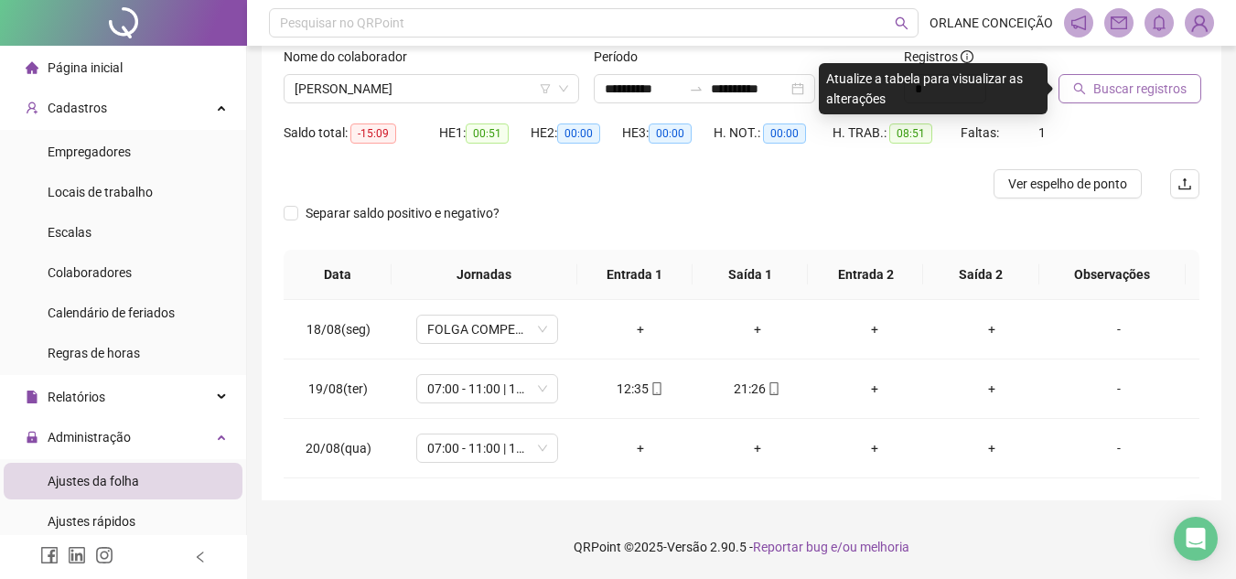
click at [1143, 90] on span "Buscar registros" at bounding box center [1139, 89] width 93 height 20
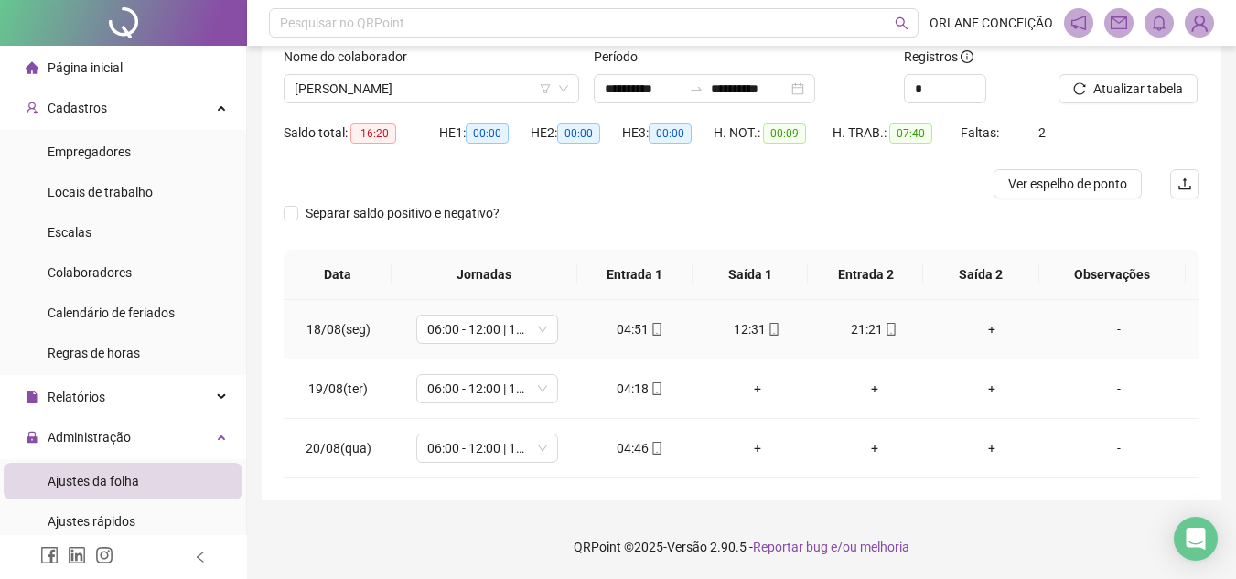
click at [979, 329] on div "+" at bounding box center [991, 329] width 88 height 20
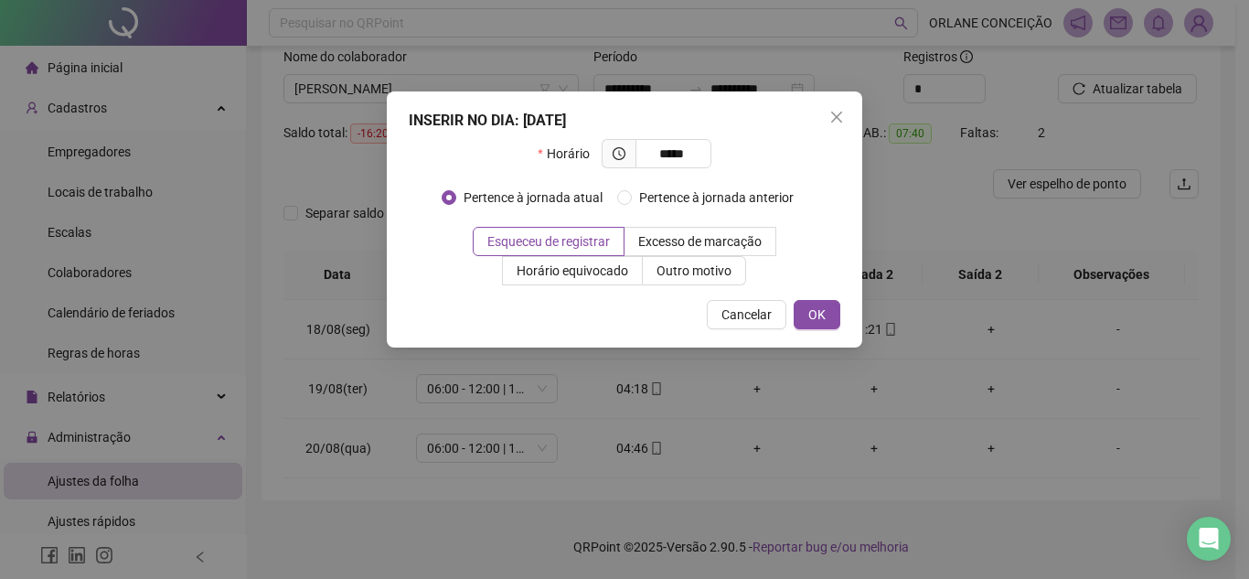
type input "*****"
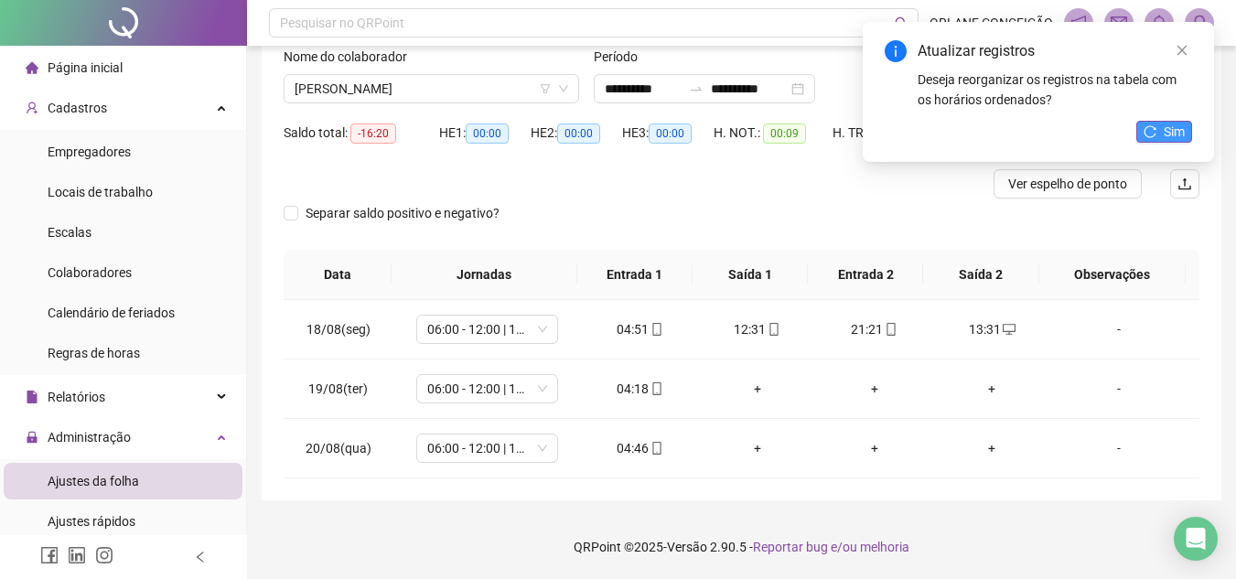
click at [1182, 122] on span "Sim" at bounding box center [1173, 132] width 21 height 20
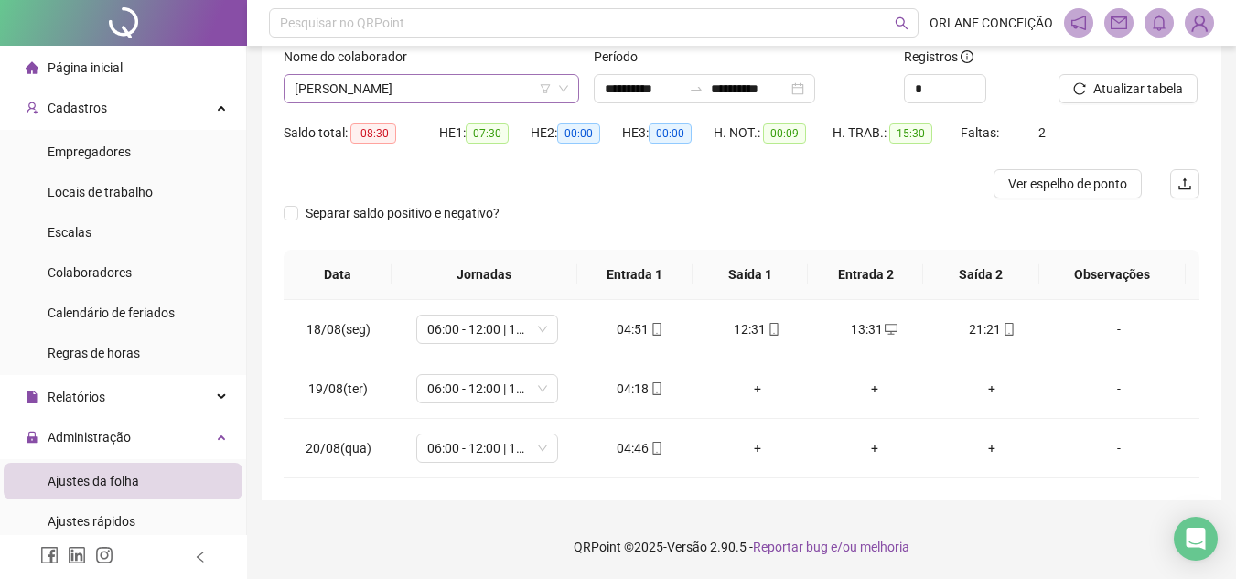
click at [363, 86] on span "[PERSON_NAME]" at bounding box center [430, 88] width 273 height 27
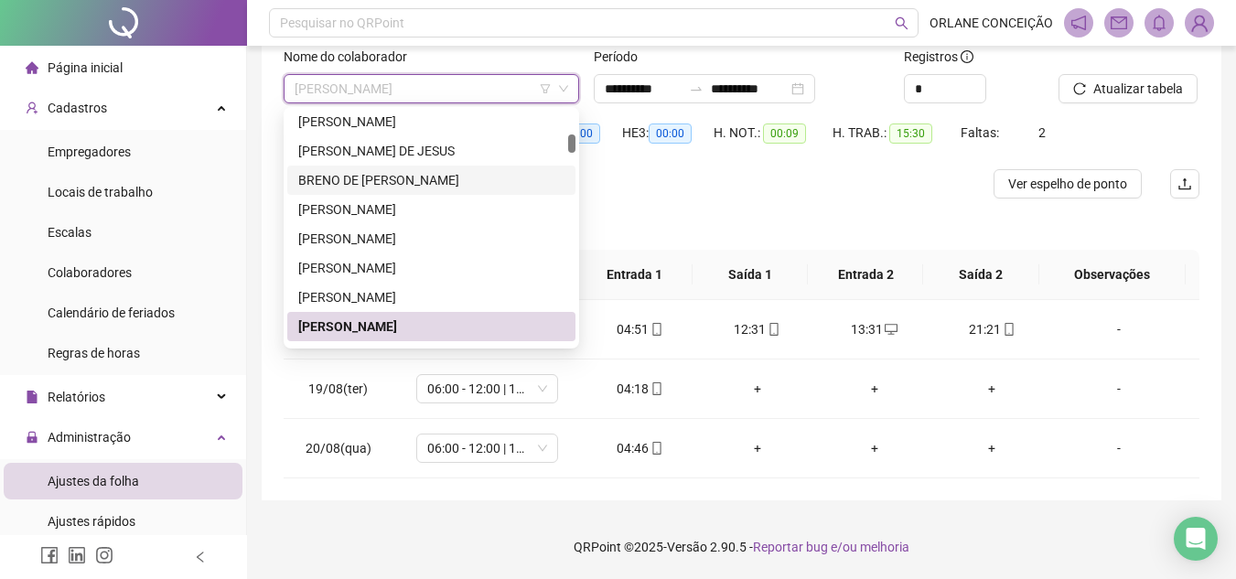
scroll to position [622, 0]
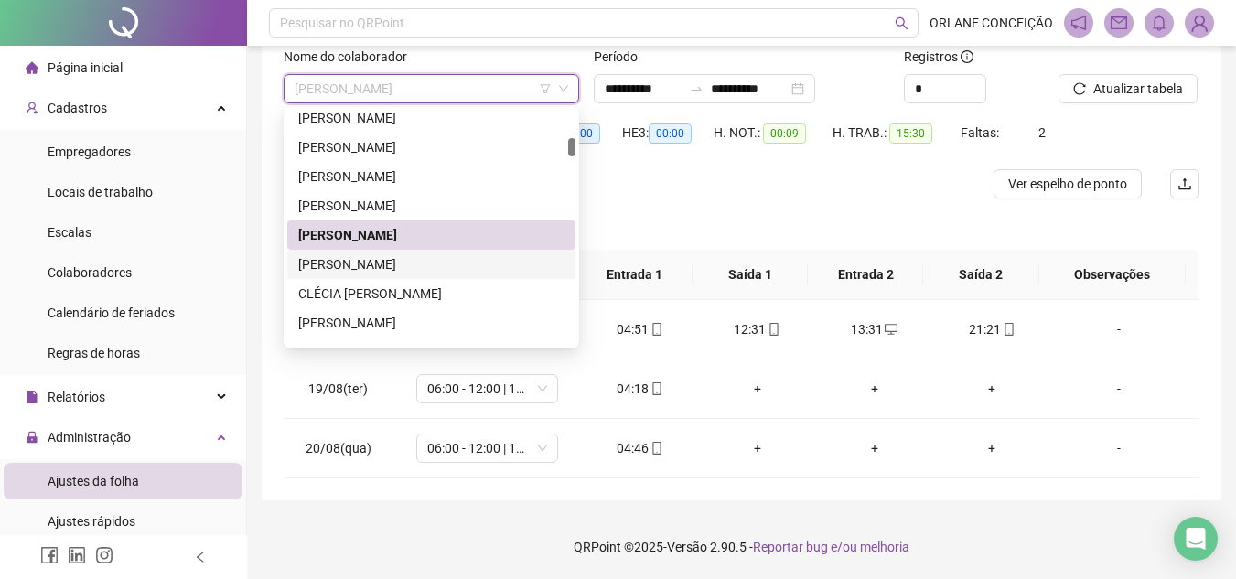
click at [366, 272] on div "[PERSON_NAME]" at bounding box center [431, 264] width 266 height 20
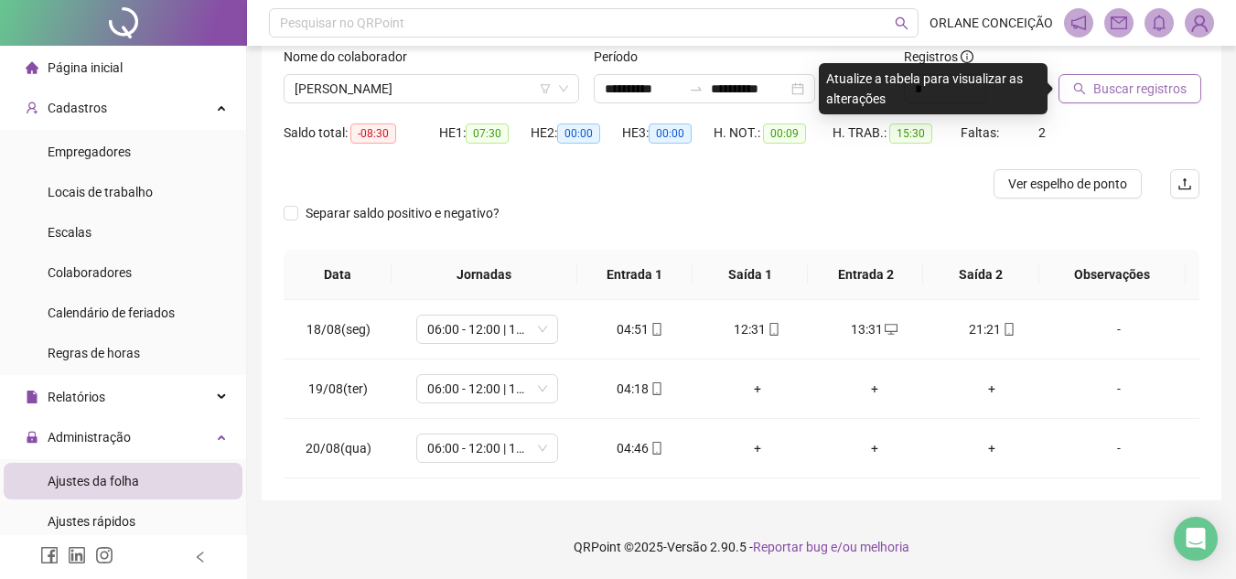
click at [1141, 96] on span "Buscar registros" at bounding box center [1139, 89] width 93 height 20
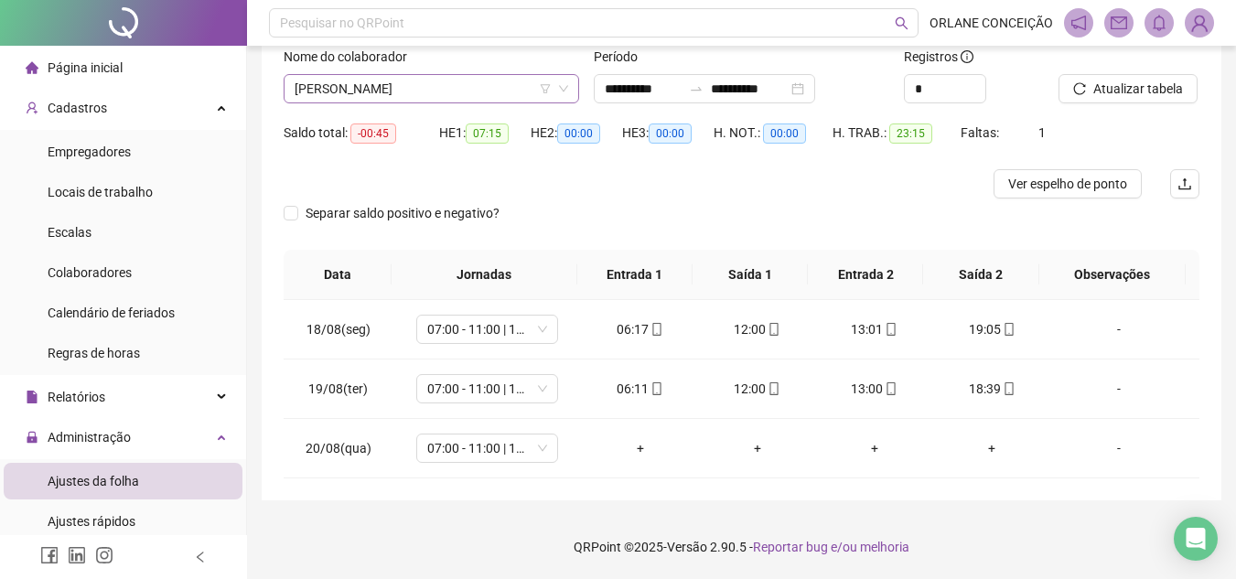
click at [408, 88] on span "[PERSON_NAME]" at bounding box center [430, 88] width 273 height 27
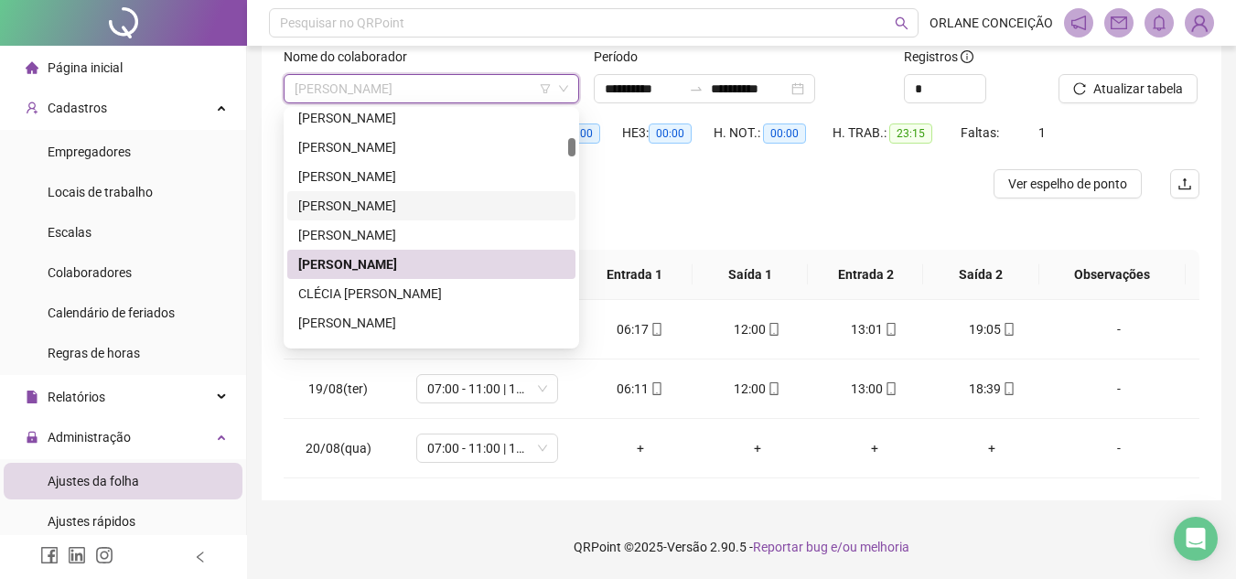
click at [426, 198] on div "[PERSON_NAME]" at bounding box center [431, 206] width 266 height 20
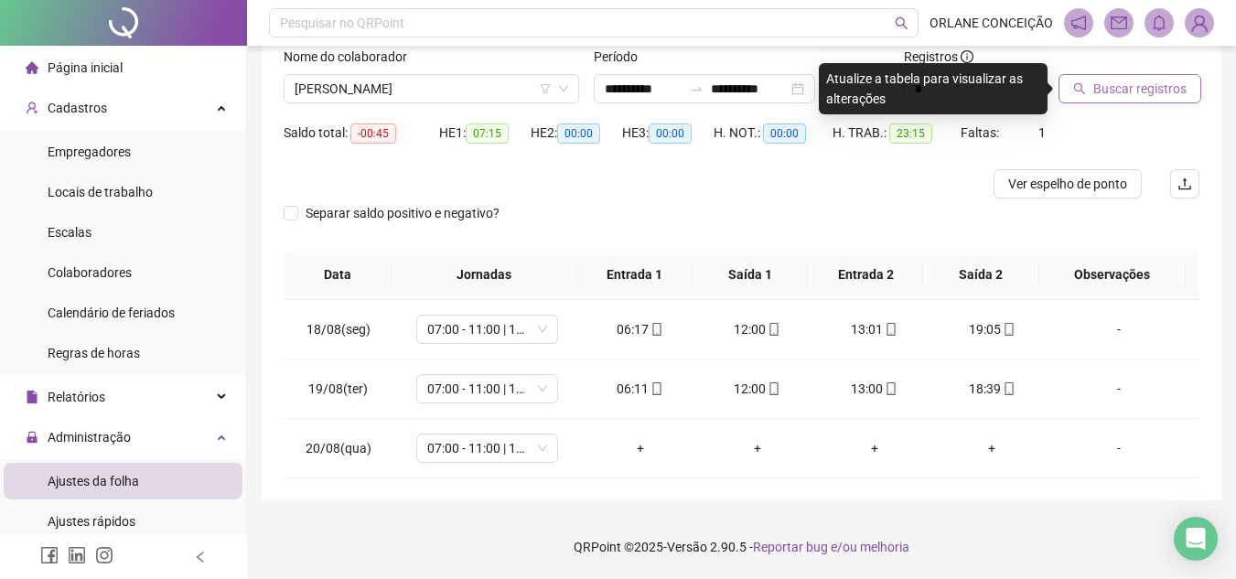
click at [1115, 82] on span "Buscar registros" at bounding box center [1139, 89] width 93 height 20
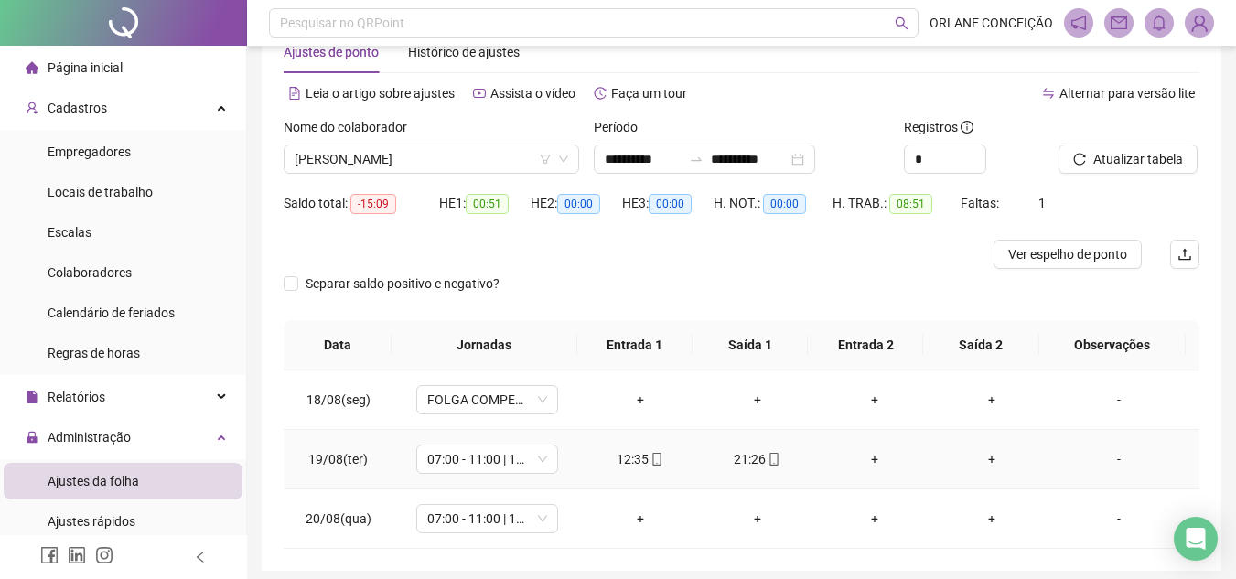
scroll to position [30, 0]
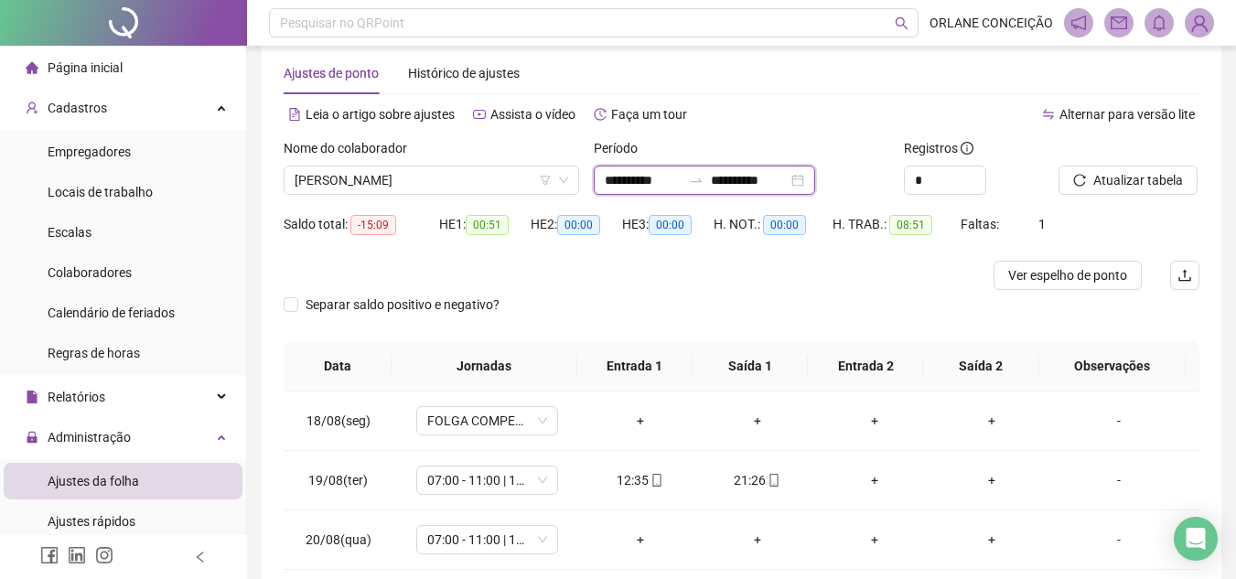
click at [669, 172] on input "**********" at bounding box center [643, 180] width 77 height 20
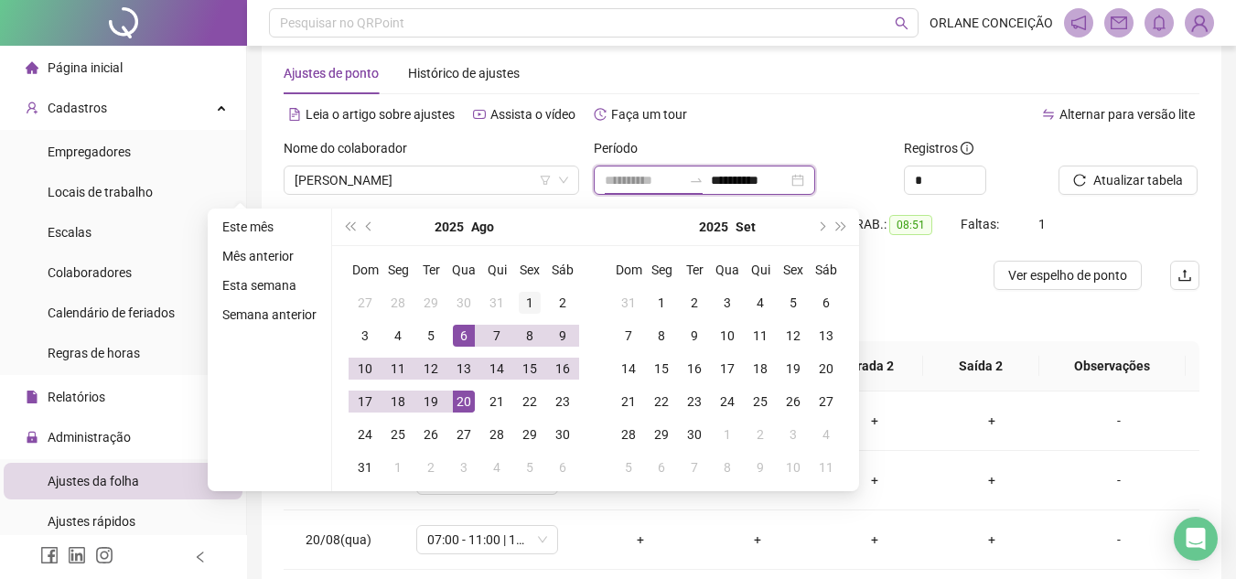
type input "**********"
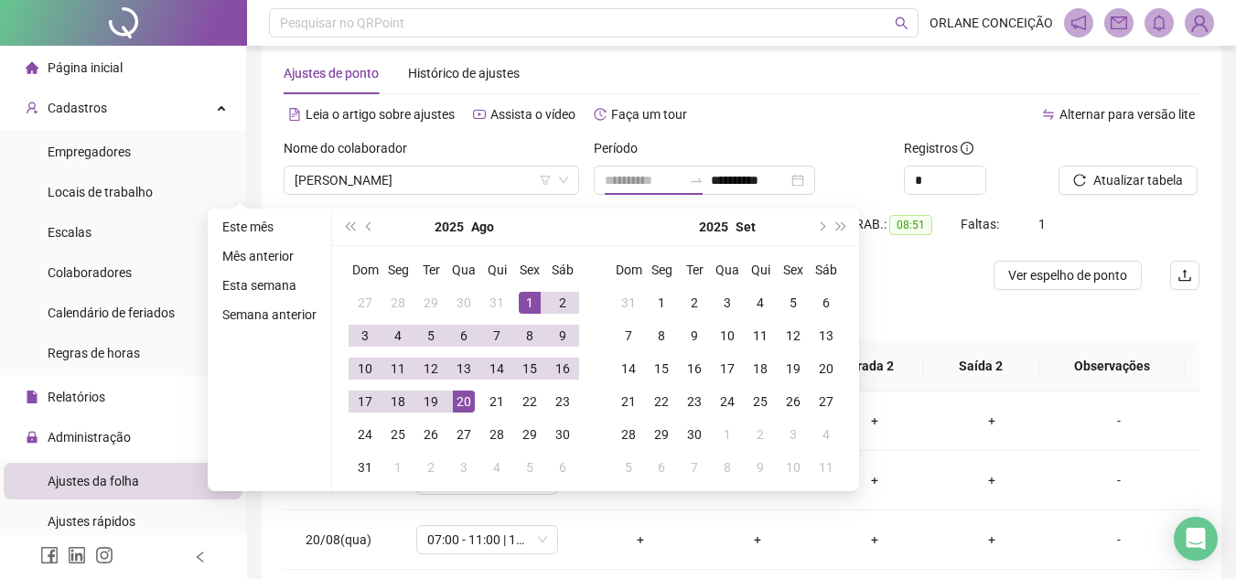
click at [529, 295] on div "1" at bounding box center [530, 303] width 22 height 22
type input "**********"
click at [470, 394] on div "20" at bounding box center [464, 402] width 22 height 22
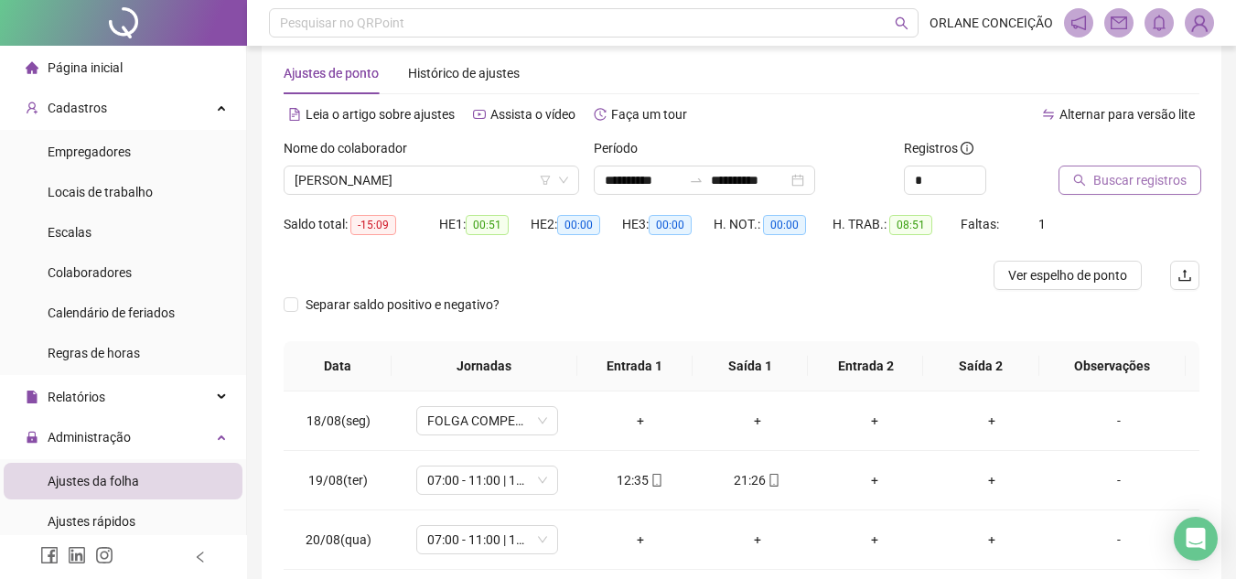
click at [1099, 174] on span "Buscar registros" at bounding box center [1139, 180] width 93 height 20
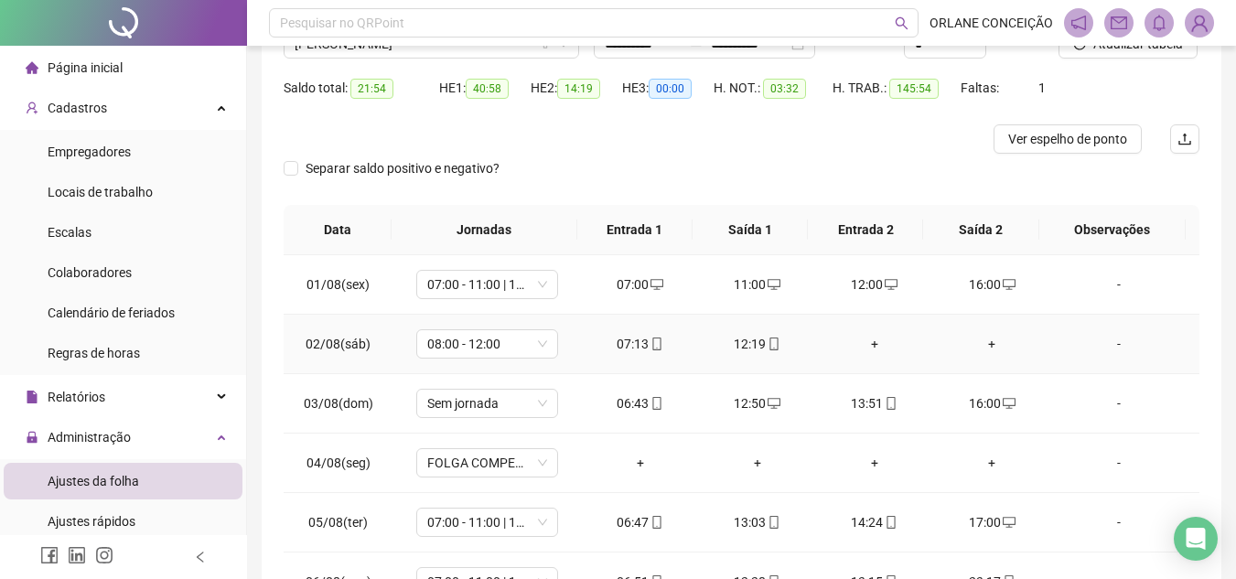
scroll to position [0, 0]
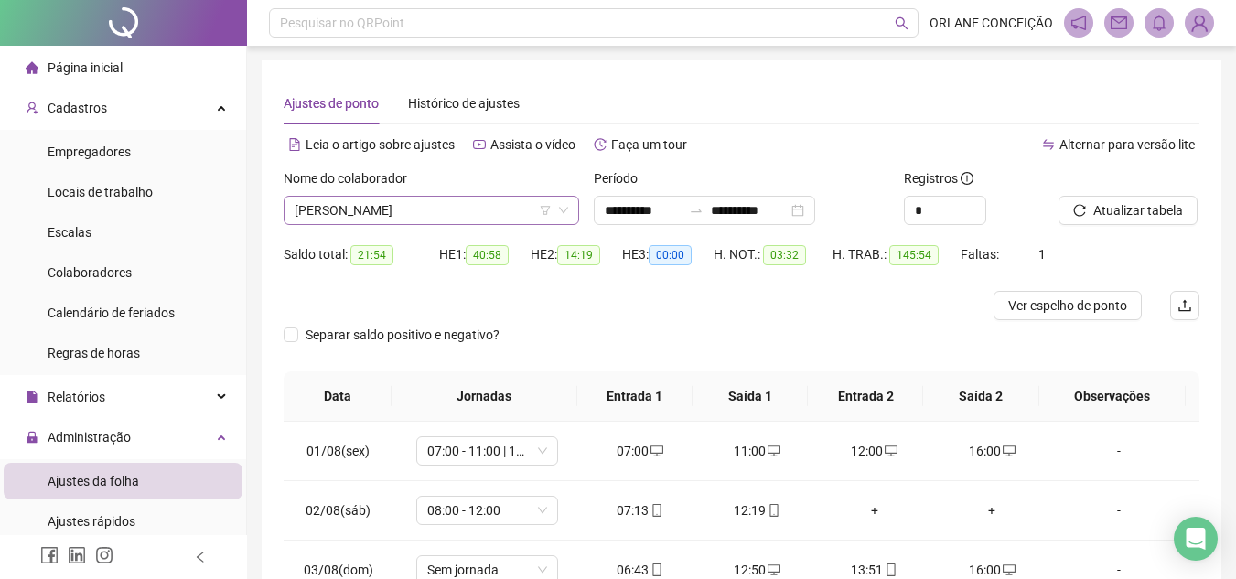
click at [475, 205] on span "[PERSON_NAME]" at bounding box center [430, 210] width 273 height 27
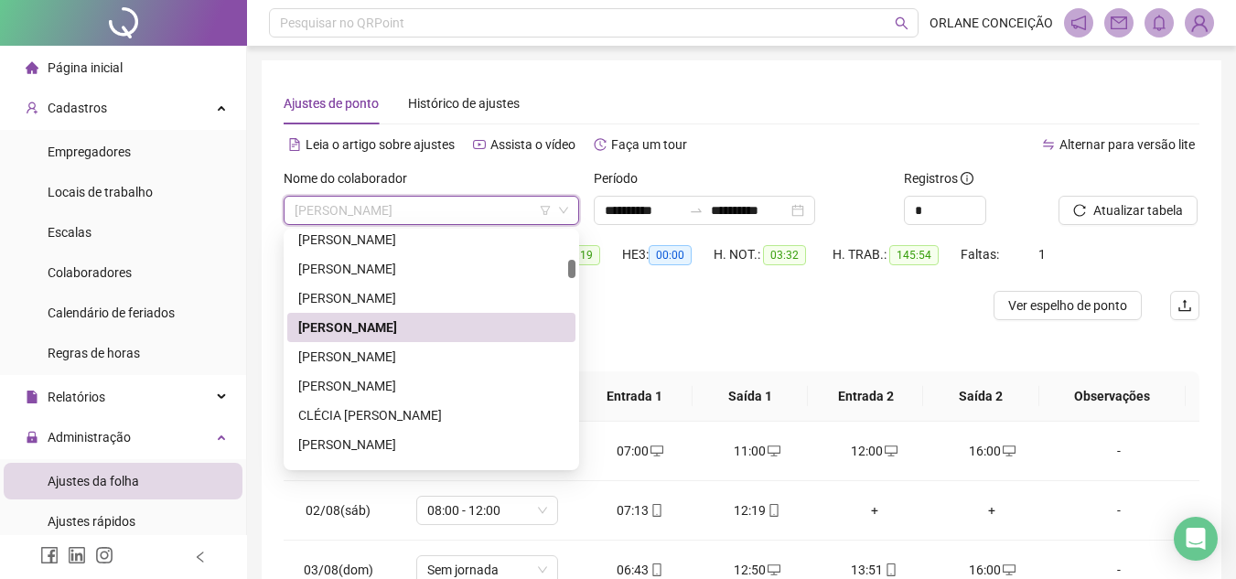
click at [789, 108] on div "Ajustes de ponto Histórico de ajustes" at bounding box center [741, 103] width 915 height 42
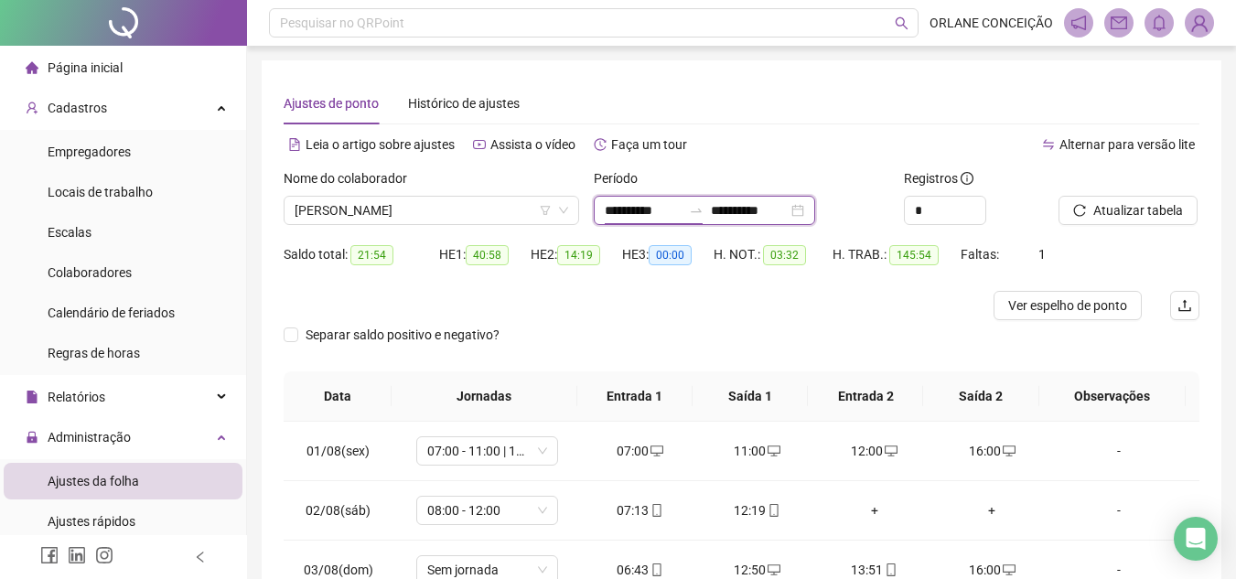
click at [625, 209] on input "**********" at bounding box center [643, 210] width 77 height 20
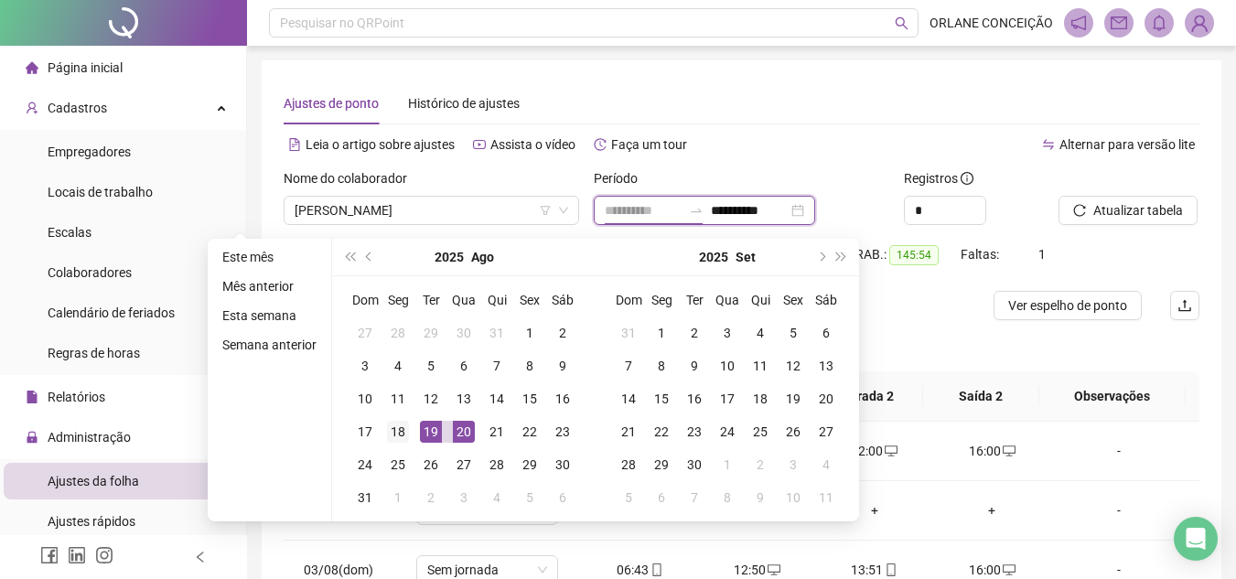
type input "**********"
click at [396, 438] on div "18" at bounding box center [398, 432] width 22 height 22
type input "**********"
click at [455, 429] on div "20" at bounding box center [464, 432] width 22 height 22
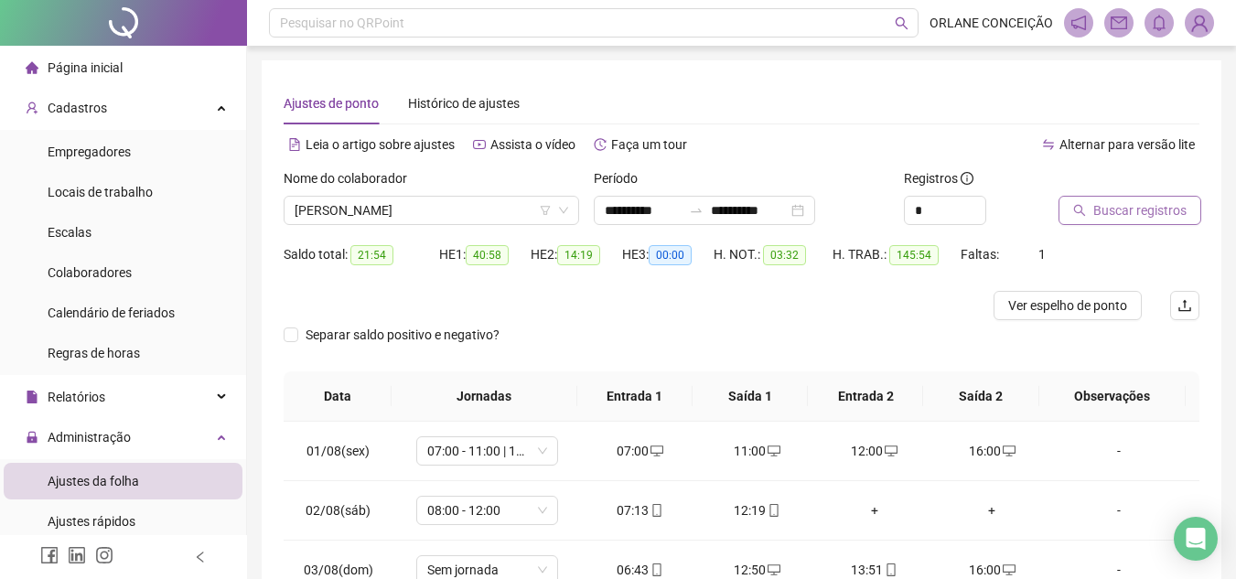
click at [1103, 209] on span "Buscar registros" at bounding box center [1139, 210] width 93 height 20
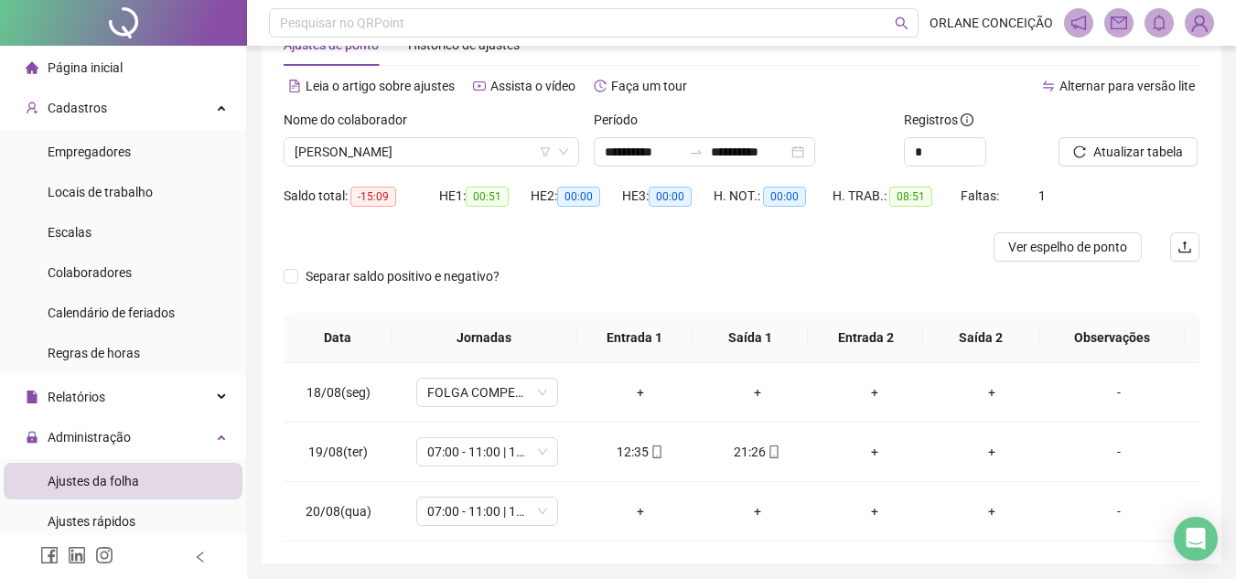
scroll to position [91, 0]
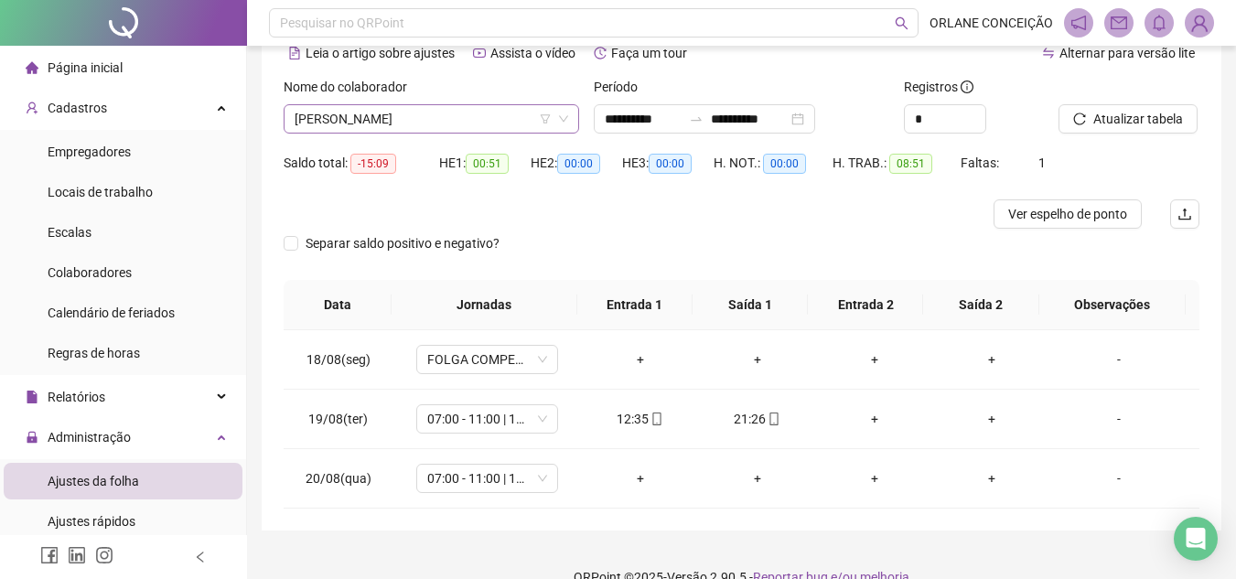
click at [352, 118] on span "[PERSON_NAME]" at bounding box center [430, 118] width 273 height 27
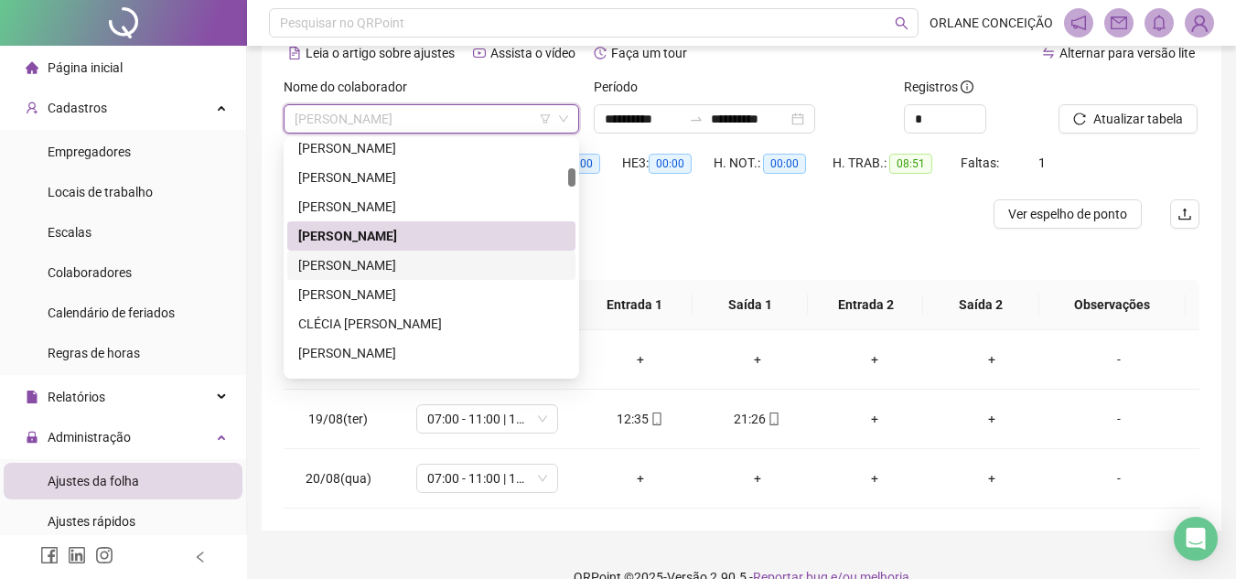
click at [355, 267] on div "[PERSON_NAME]" at bounding box center [431, 265] width 266 height 20
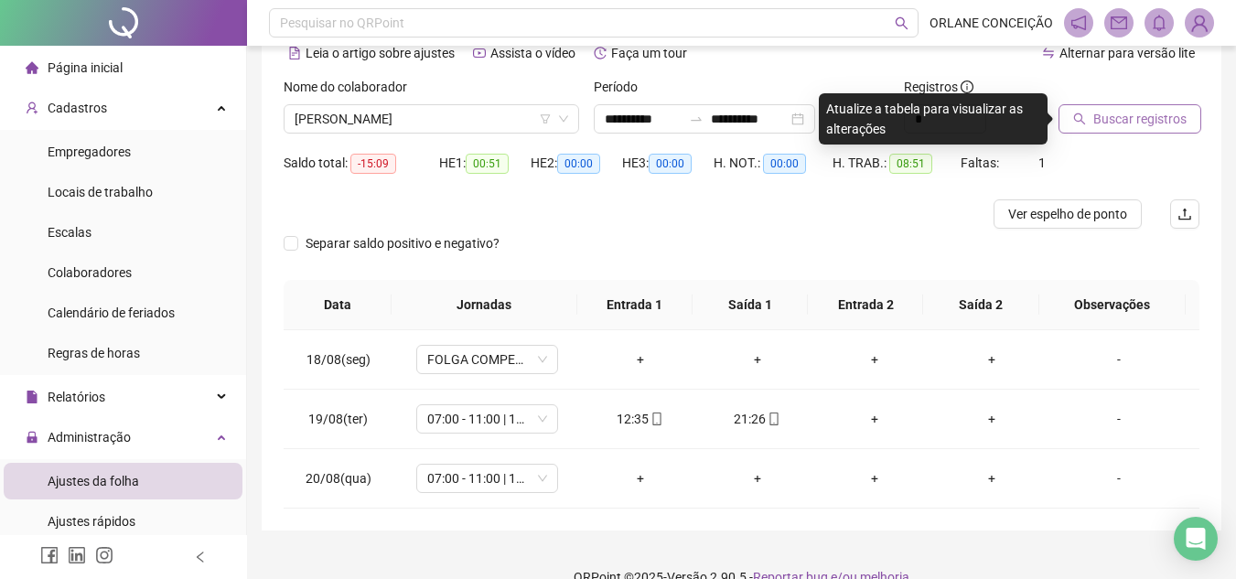
click at [1097, 121] on span "Buscar registros" at bounding box center [1139, 119] width 93 height 20
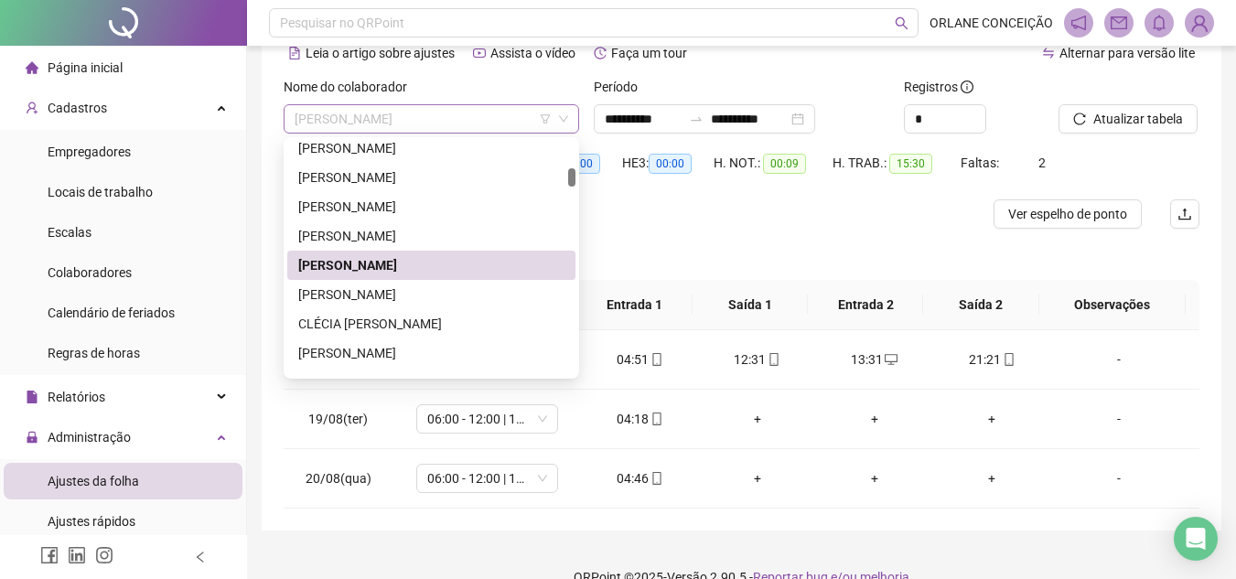
click at [427, 112] on span "[PERSON_NAME]" at bounding box center [430, 118] width 273 height 27
click at [331, 287] on div "[PERSON_NAME]" at bounding box center [431, 294] width 266 height 20
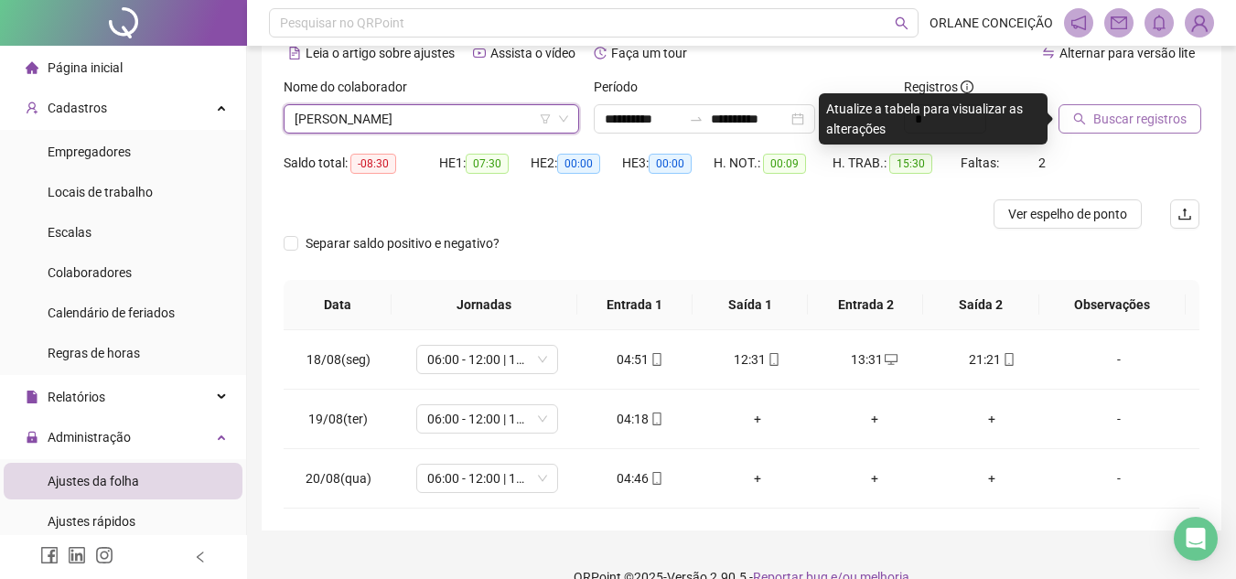
click at [1135, 115] on span "Buscar registros" at bounding box center [1139, 119] width 93 height 20
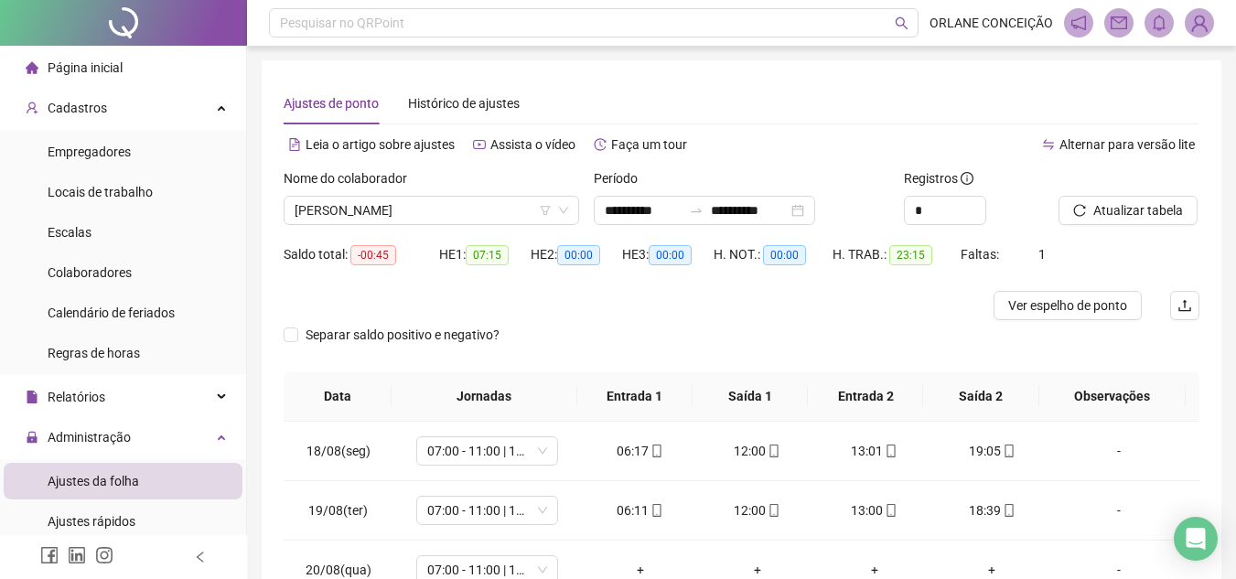
scroll to position [122, 0]
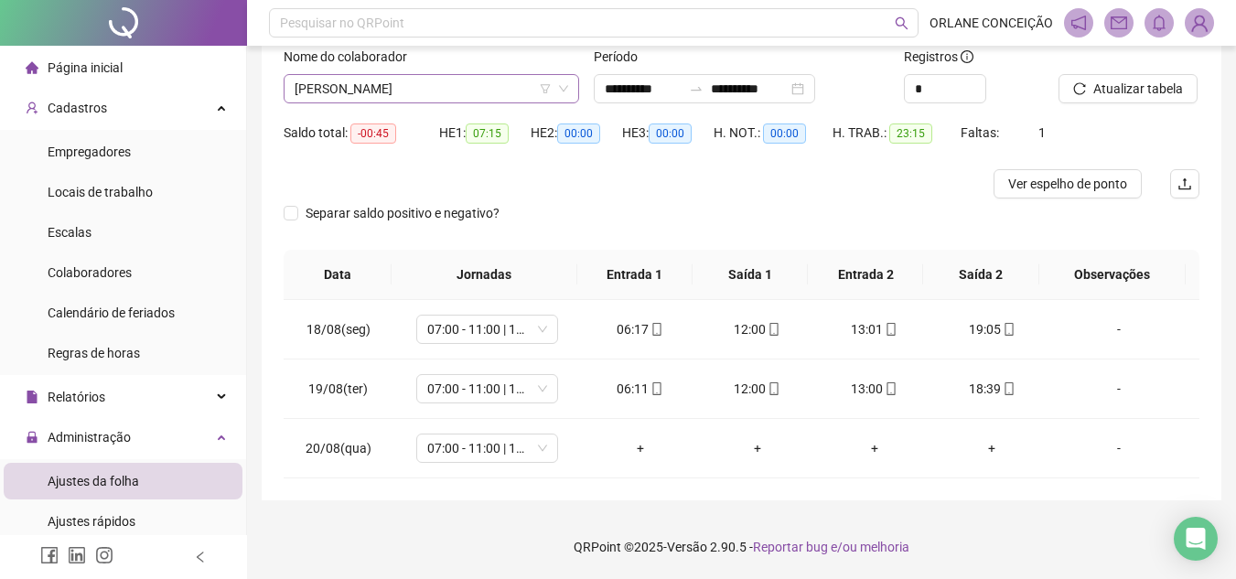
click at [436, 91] on span "[PERSON_NAME]" at bounding box center [430, 88] width 273 height 27
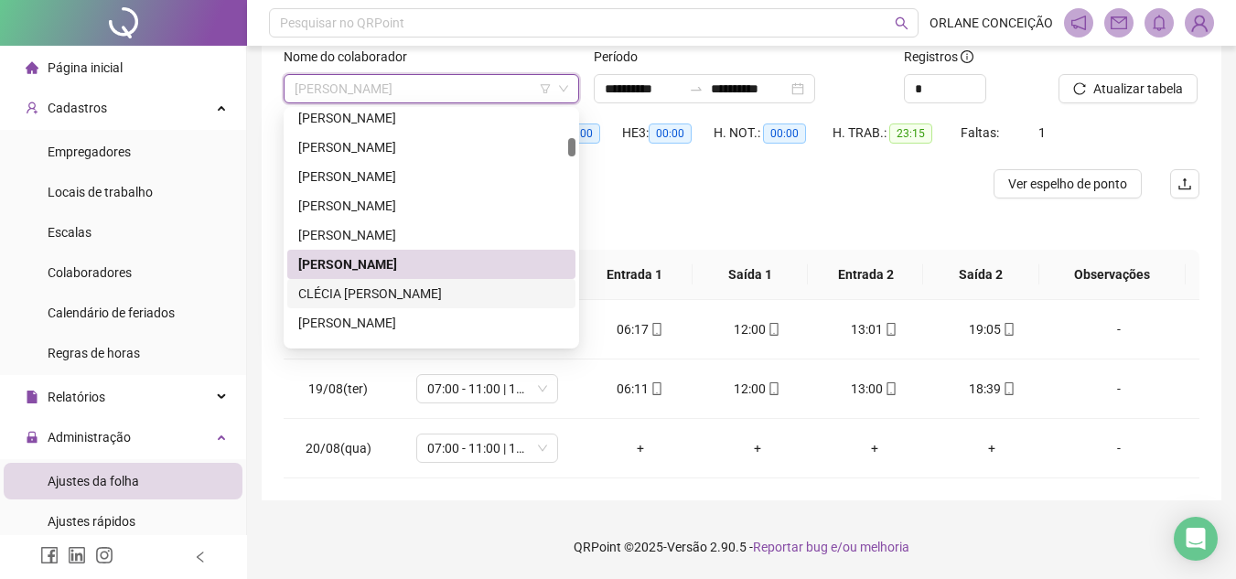
click at [398, 287] on div "CLÉCIA [PERSON_NAME]" at bounding box center [431, 294] width 266 height 20
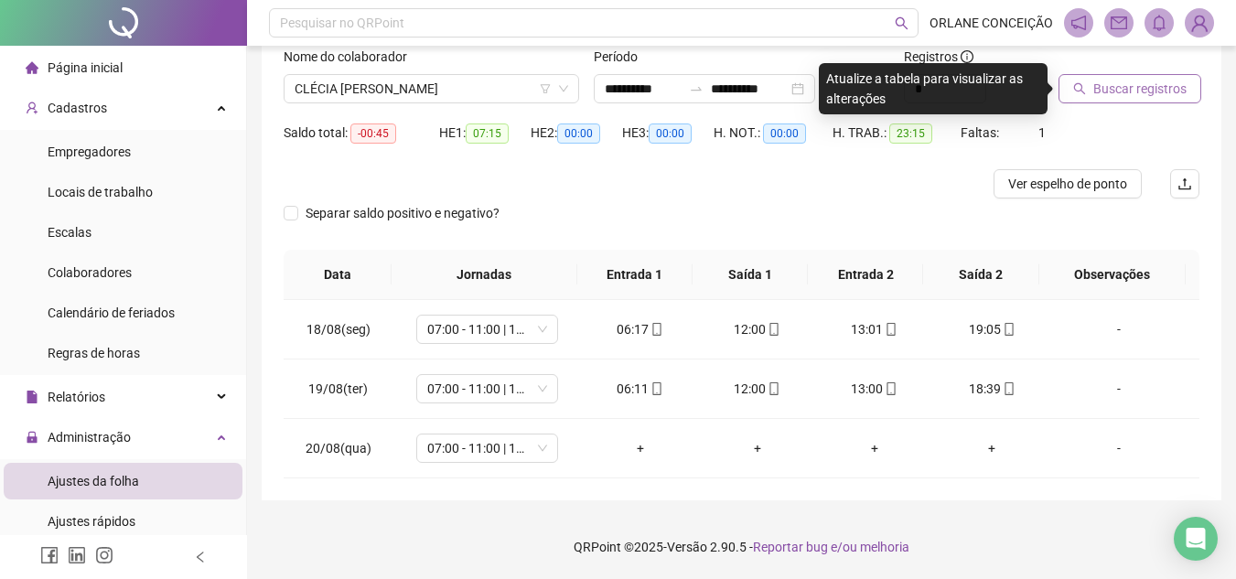
click at [1149, 93] on span "Buscar registros" at bounding box center [1139, 89] width 93 height 20
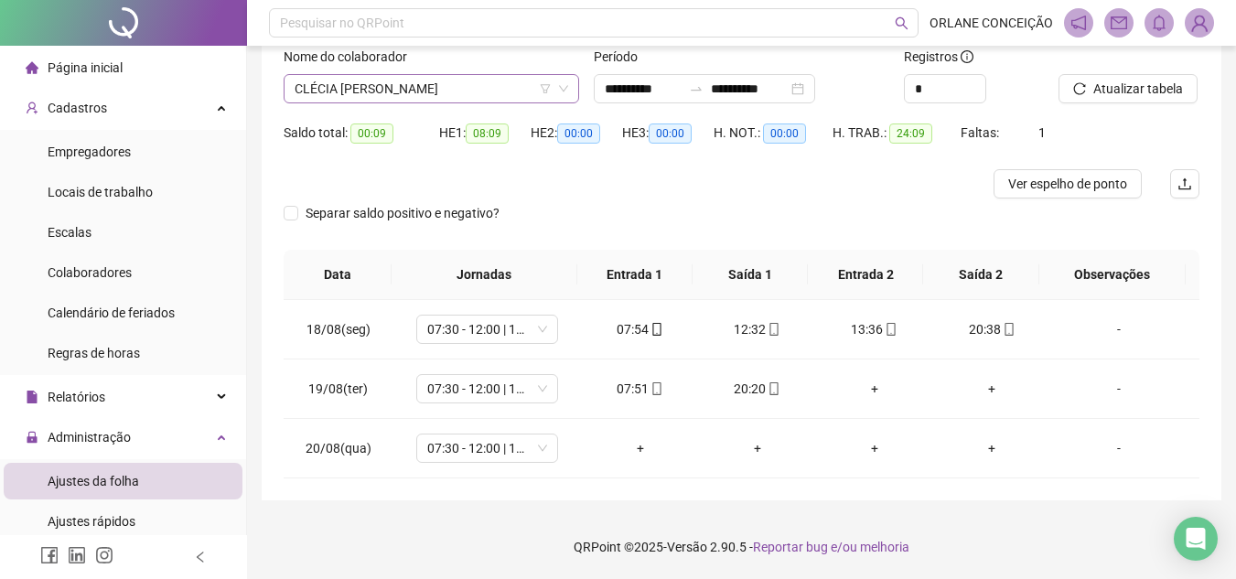
click at [451, 87] on span "CLÉCIA [PERSON_NAME]" at bounding box center [430, 88] width 273 height 27
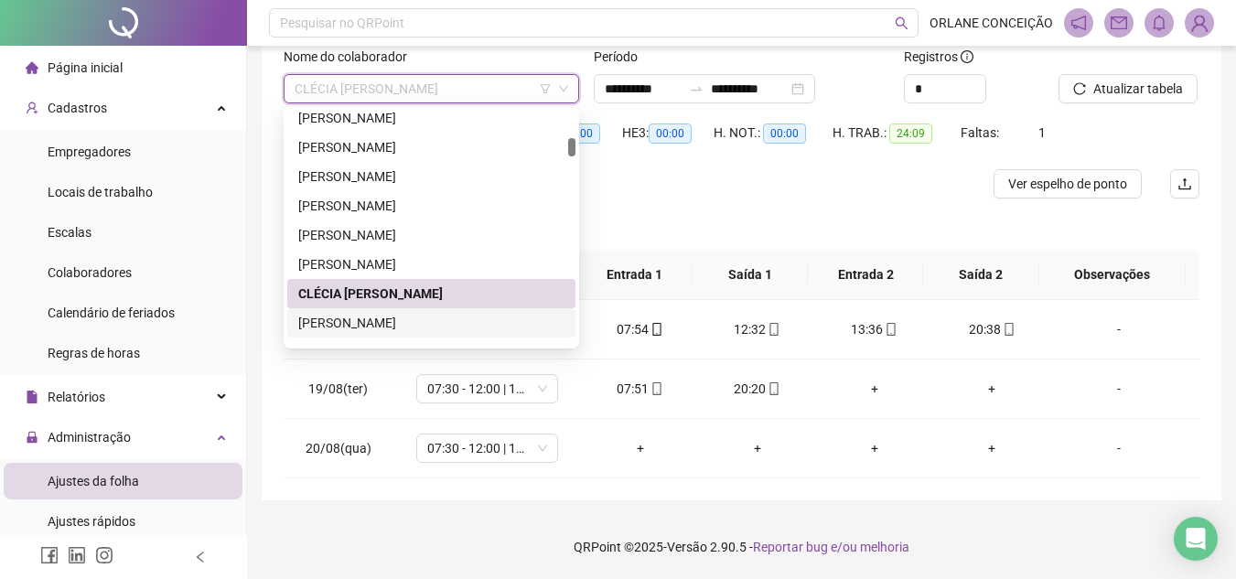
click at [390, 324] on div "[PERSON_NAME]" at bounding box center [431, 323] width 266 height 20
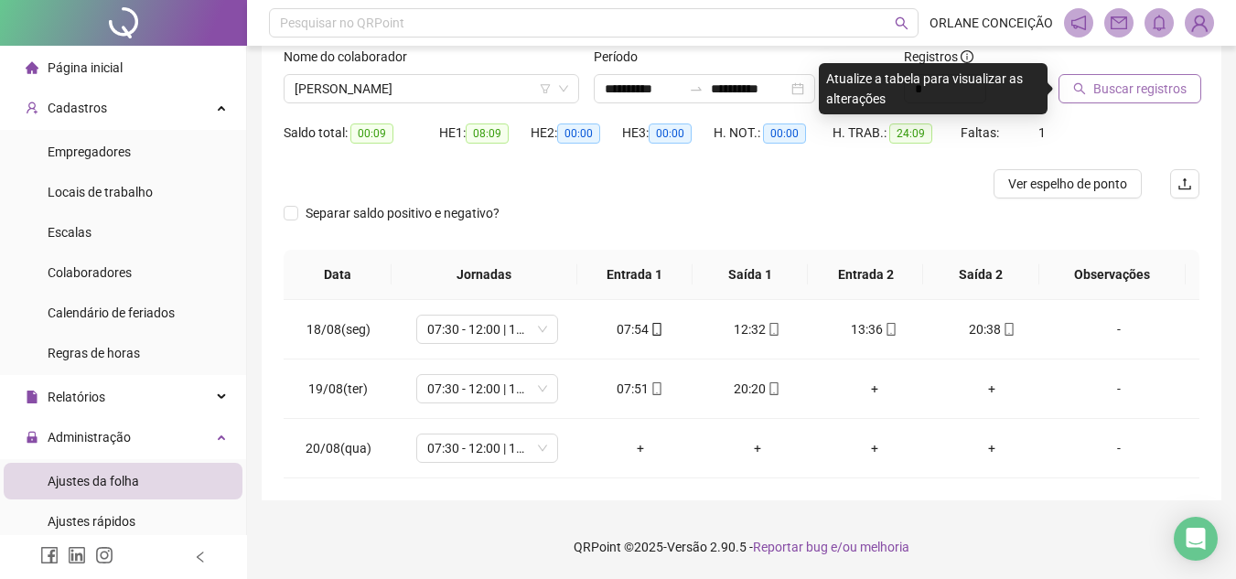
drag, startPoint x: 1146, startPoint y: 91, endPoint x: 1100, endPoint y: 87, distance: 45.9
click at [1145, 91] on span "Buscar registros" at bounding box center [1139, 89] width 93 height 20
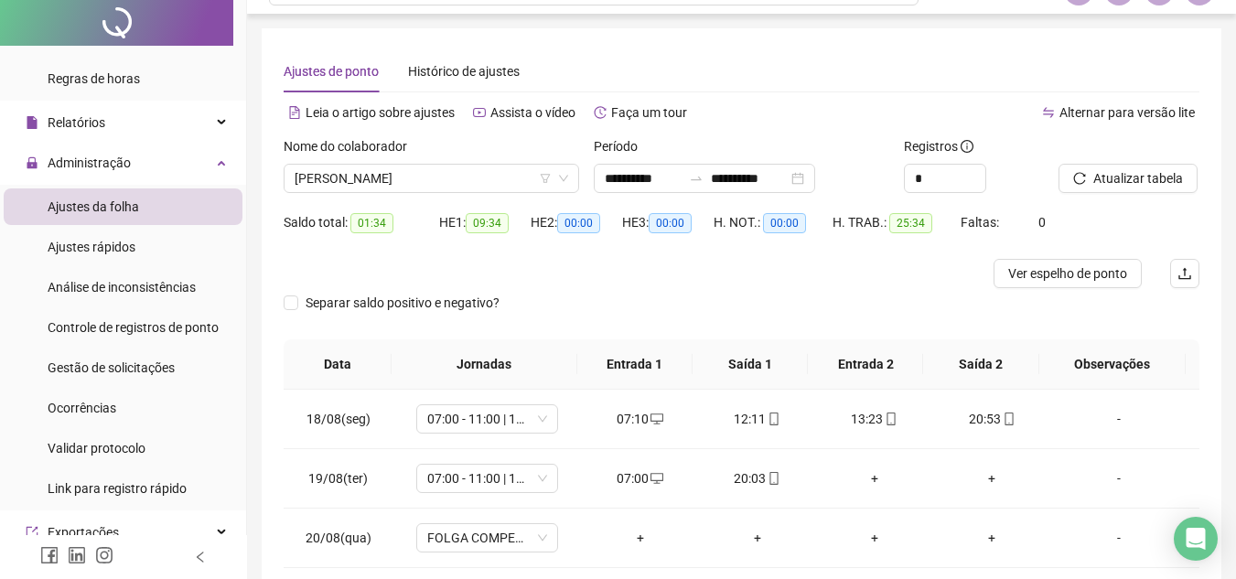
scroll to position [0, 0]
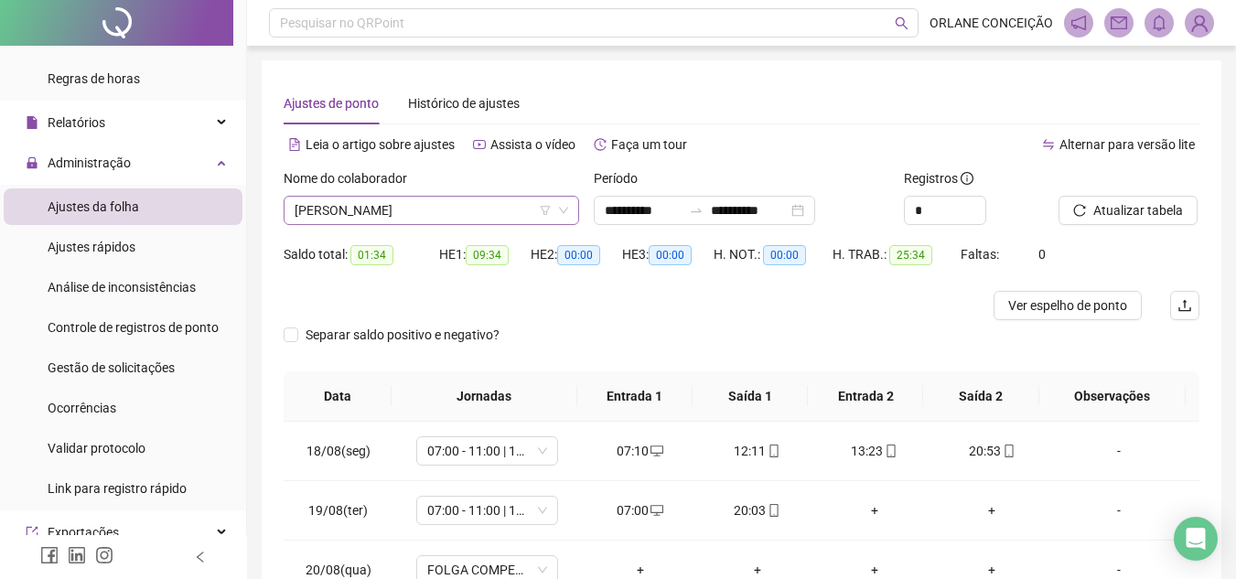
click at [422, 213] on span "[PERSON_NAME]" at bounding box center [430, 210] width 273 height 27
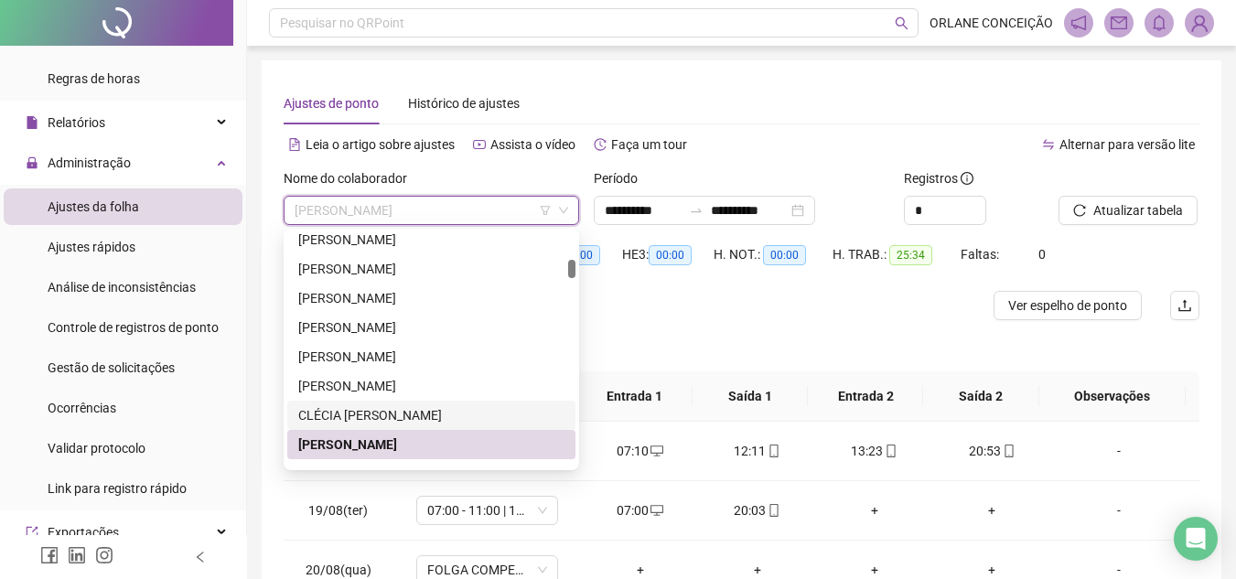
scroll to position [805, 0]
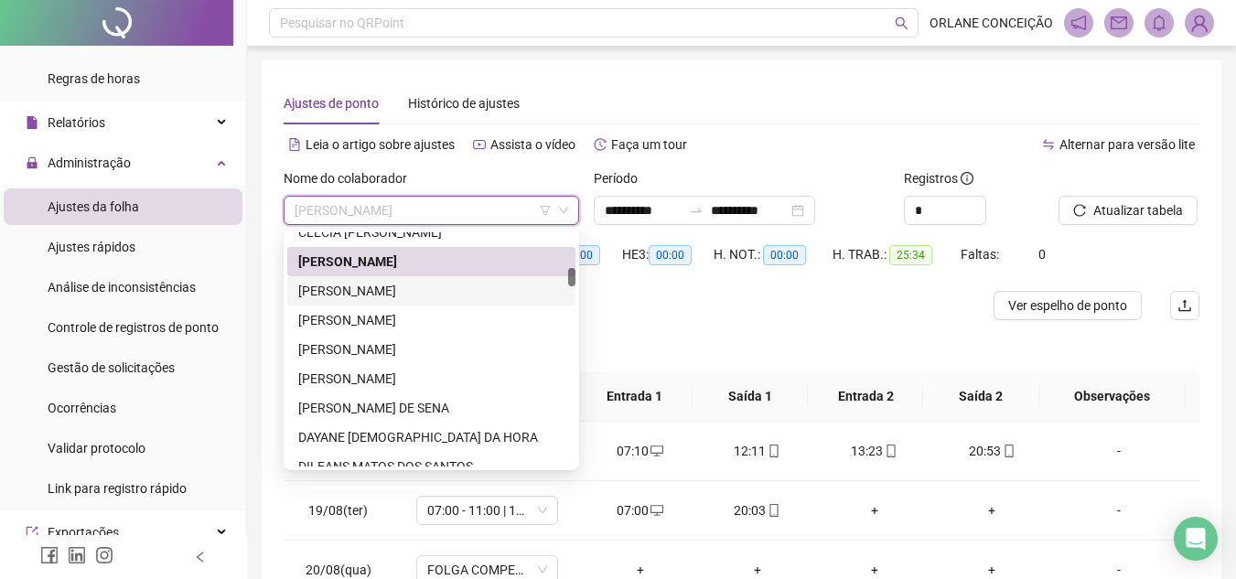
click at [352, 286] on div "[PERSON_NAME]" at bounding box center [431, 291] width 266 height 20
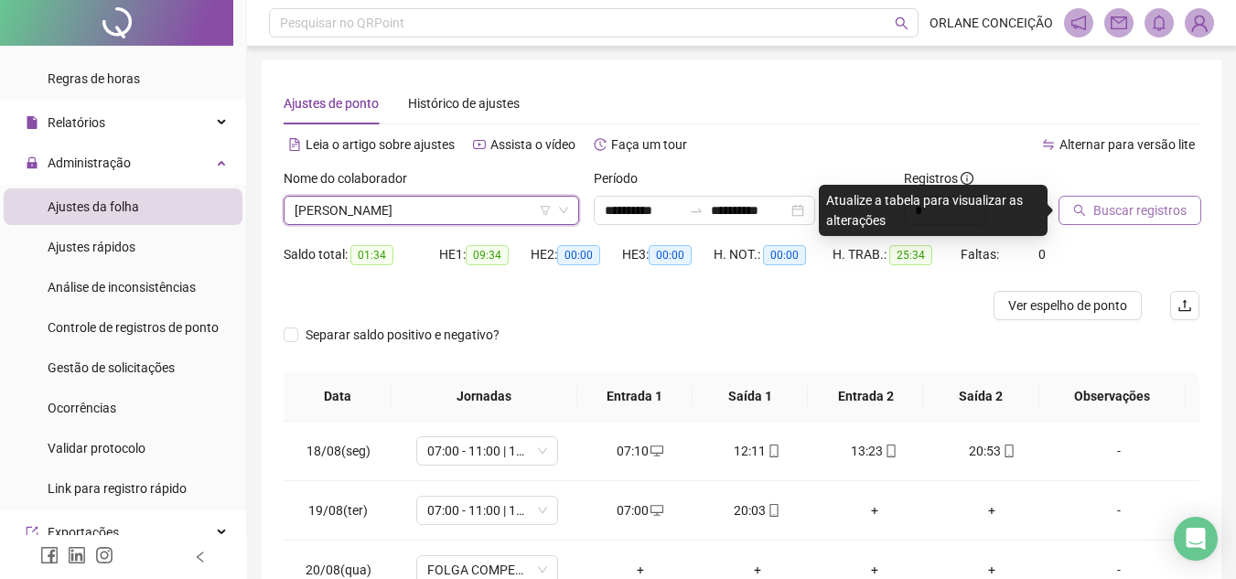
click at [1126, 198] on button "Buscar registros" at bounding box center [1129, 210] width 143 height 29
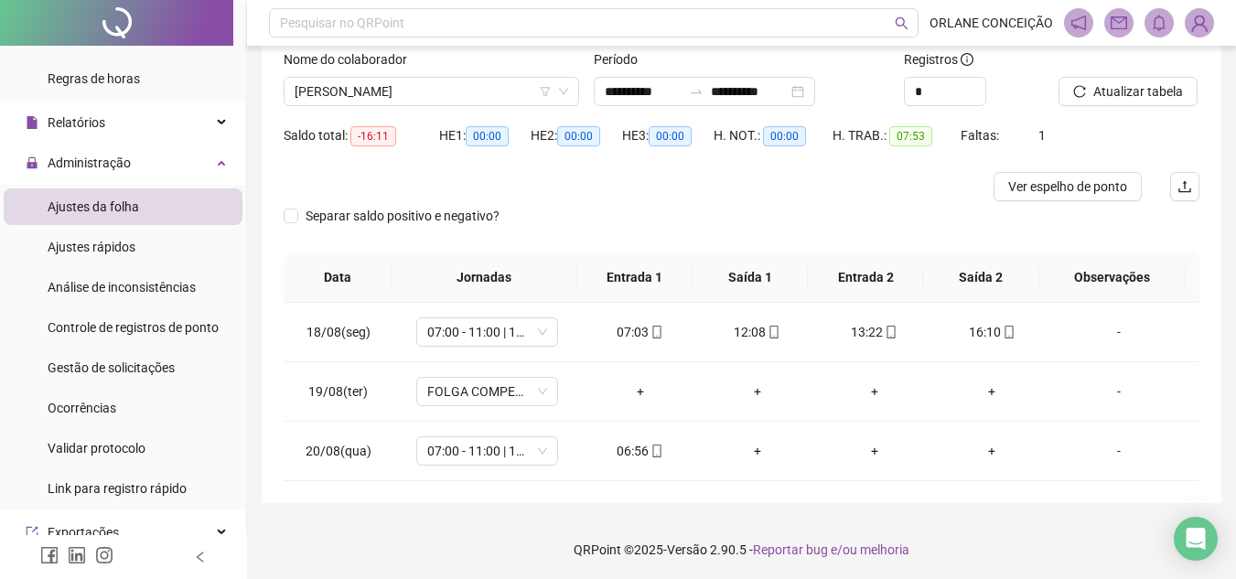
scroll to position [122, 0]
click at [335, 102] on span "[PERSON_NAME]" at bounding box center [430, 88] width 273 height 27
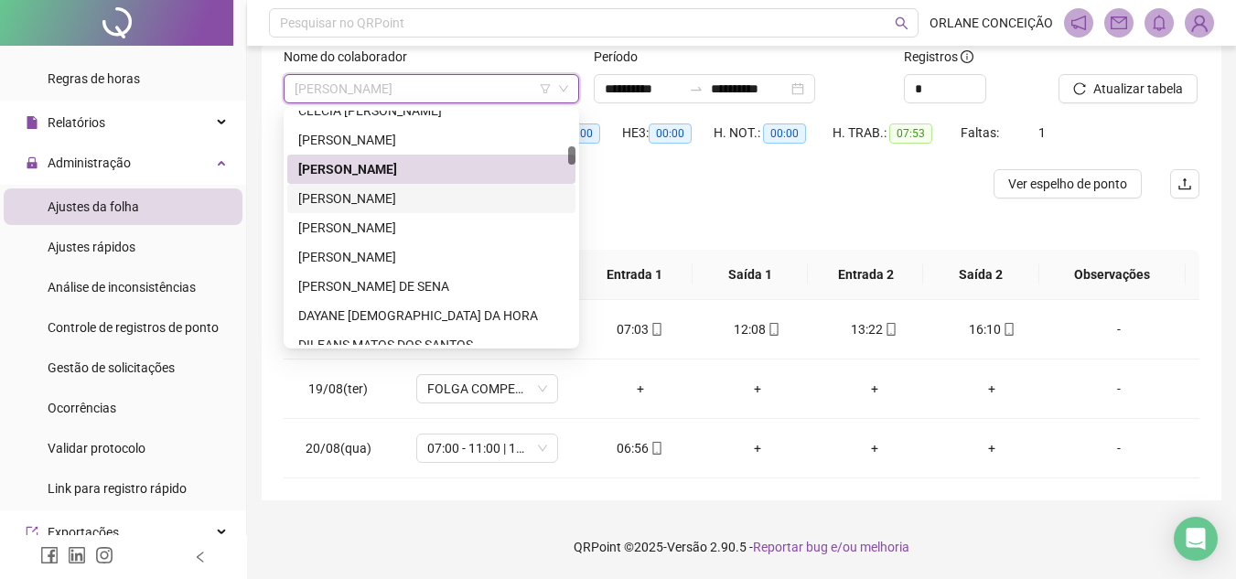
click at [327, 198] on div "[PERSON_NAME]" at bounding box center [431, 198] width 266 height 20
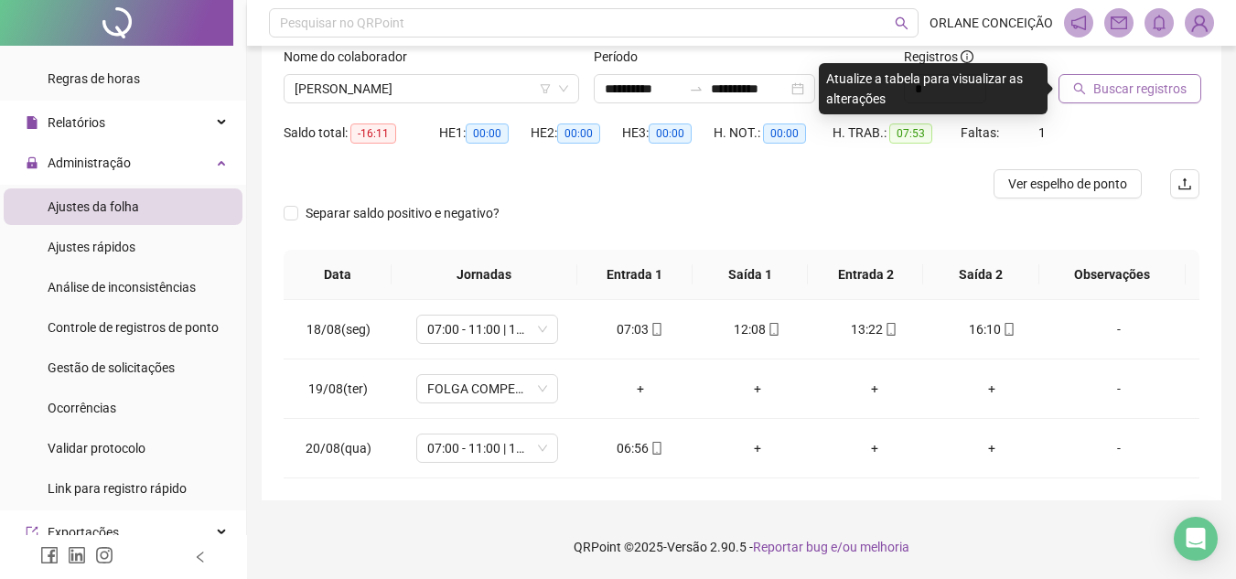
click at [1105, 89] on span "Buscar registros" at bounding box center [1139, 89] width 93 height 20
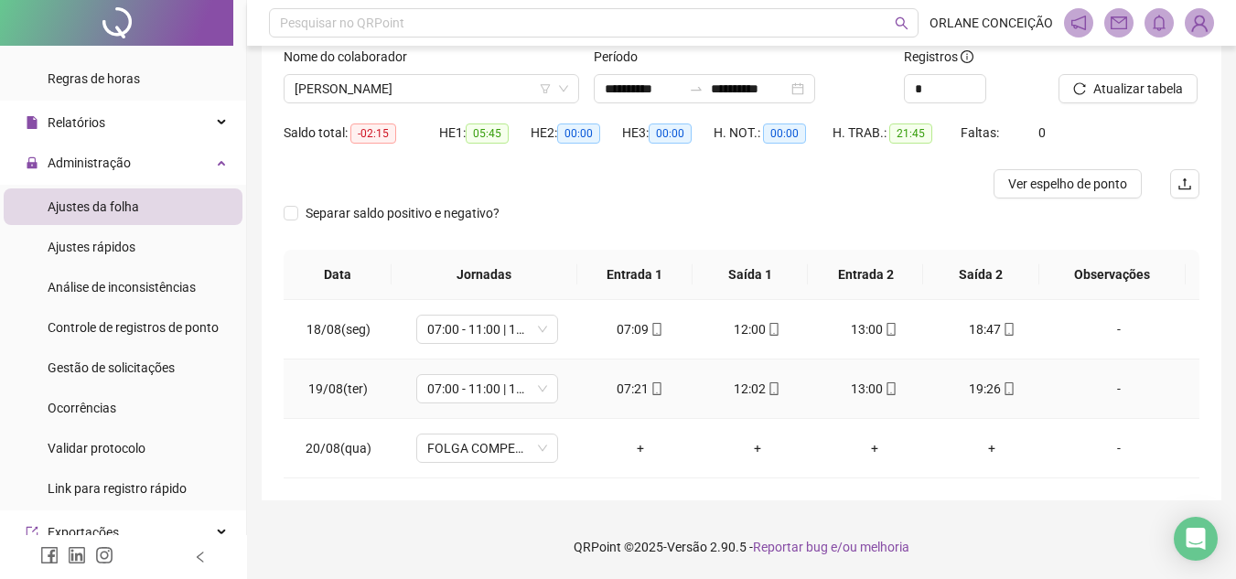
scroll to position [30, 0]
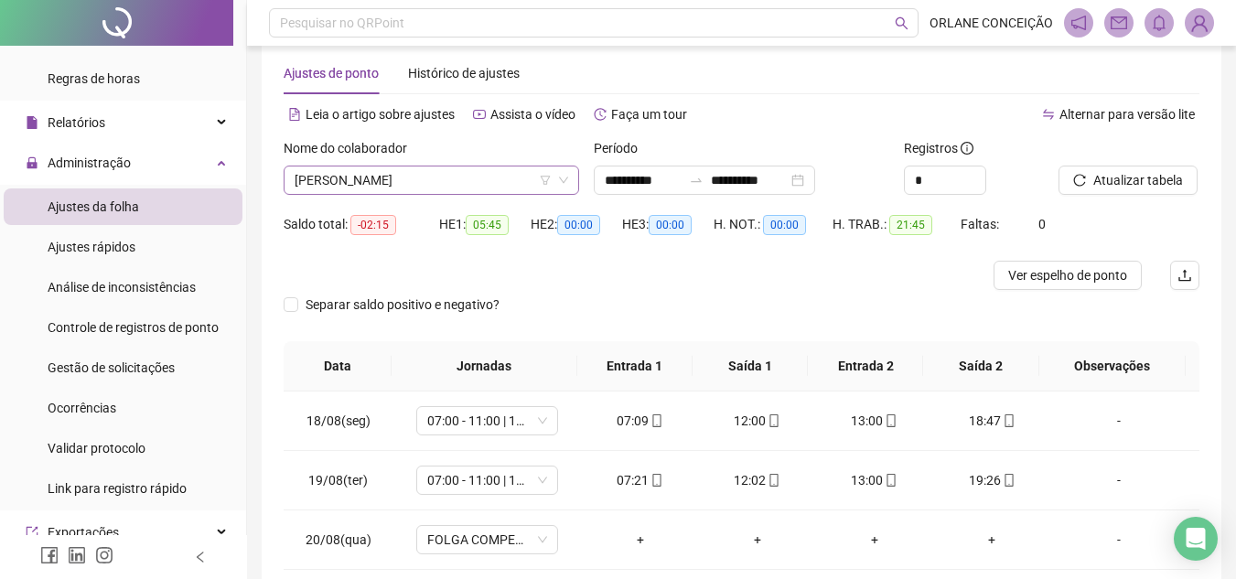
click at [425, 178] on span "[PERSON_NAME]" at bounding box center [430, 179] width 273 height 27
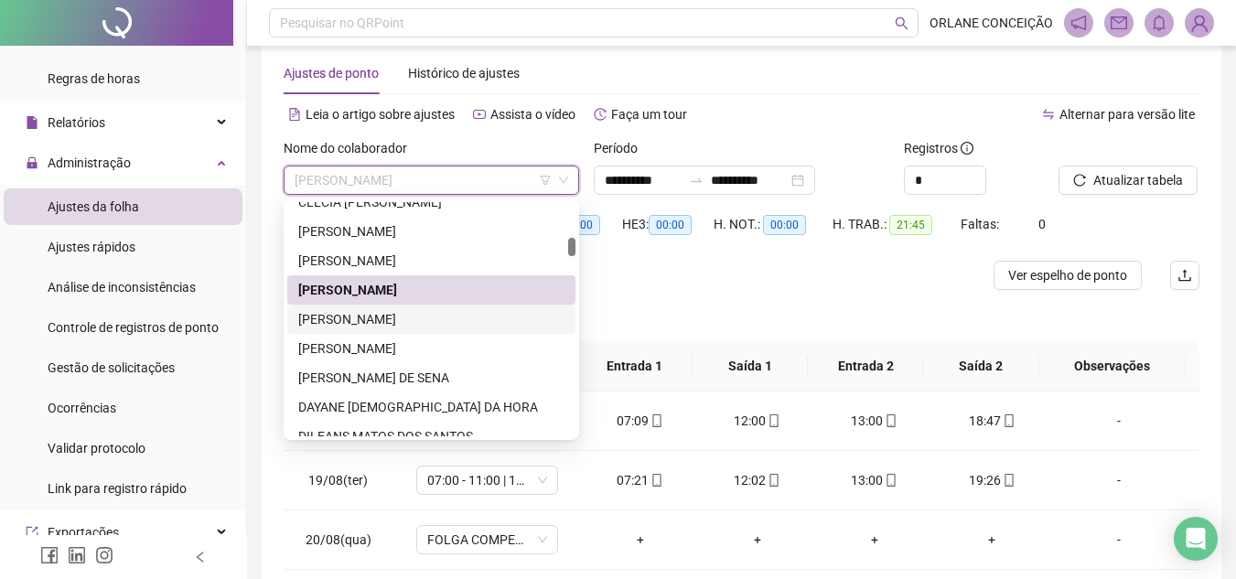
click at [397, 316] on div "[PERSON_NAME]" at bounding box center [431, 319] width 266 height 20
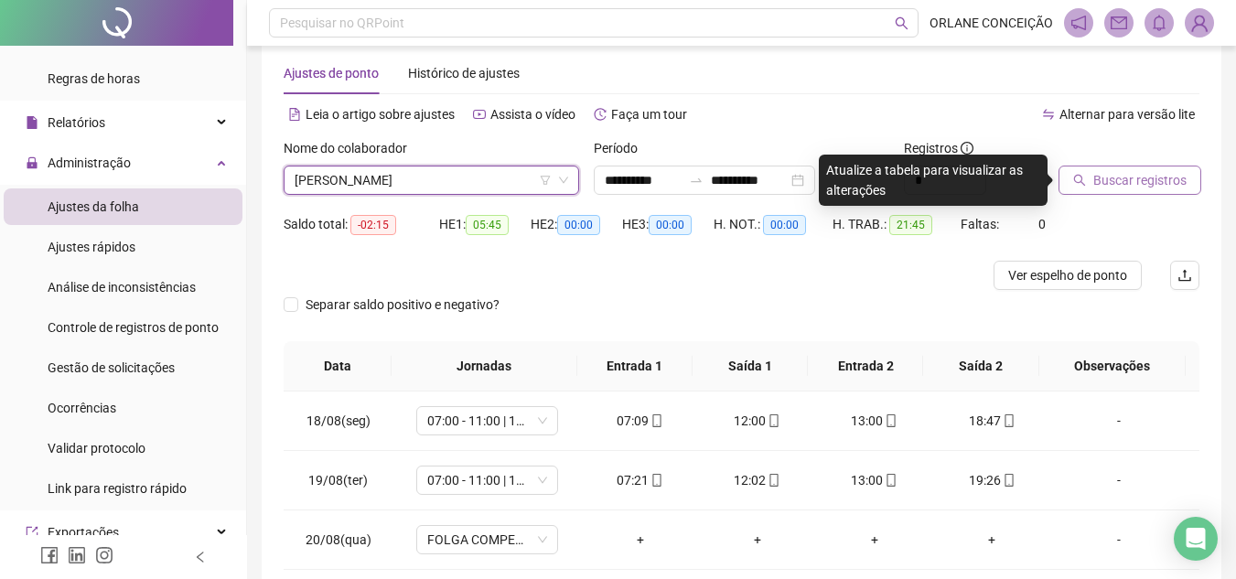
click at [1118, 178] on span "Buscar registros" at bounding box center [1139, 180] width 93 height 20
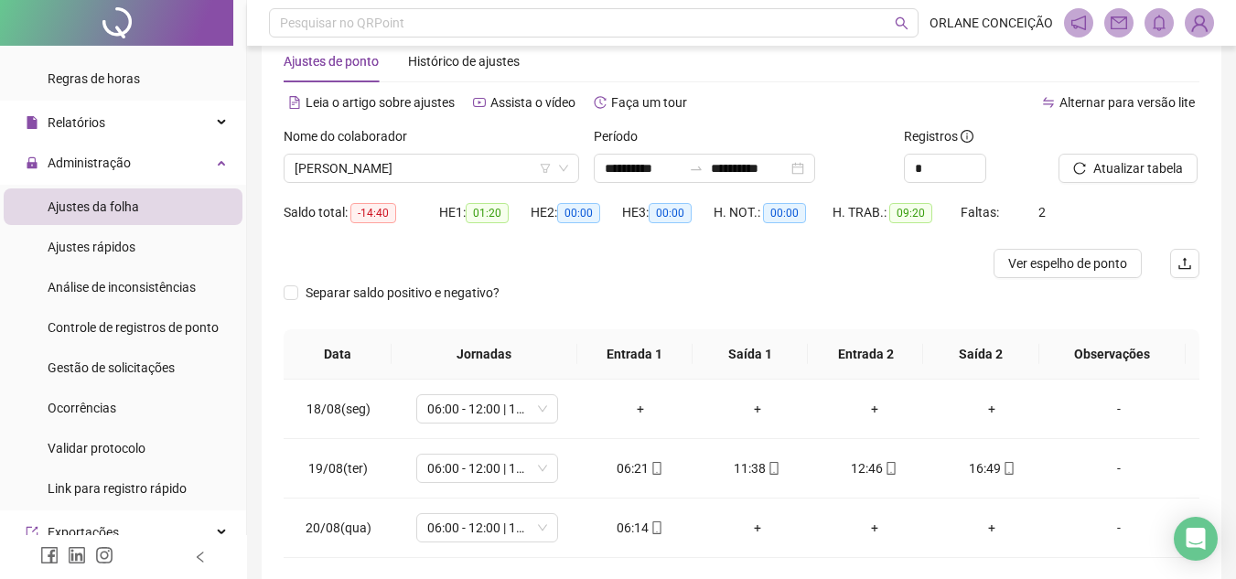
scroll to position [122, 0]
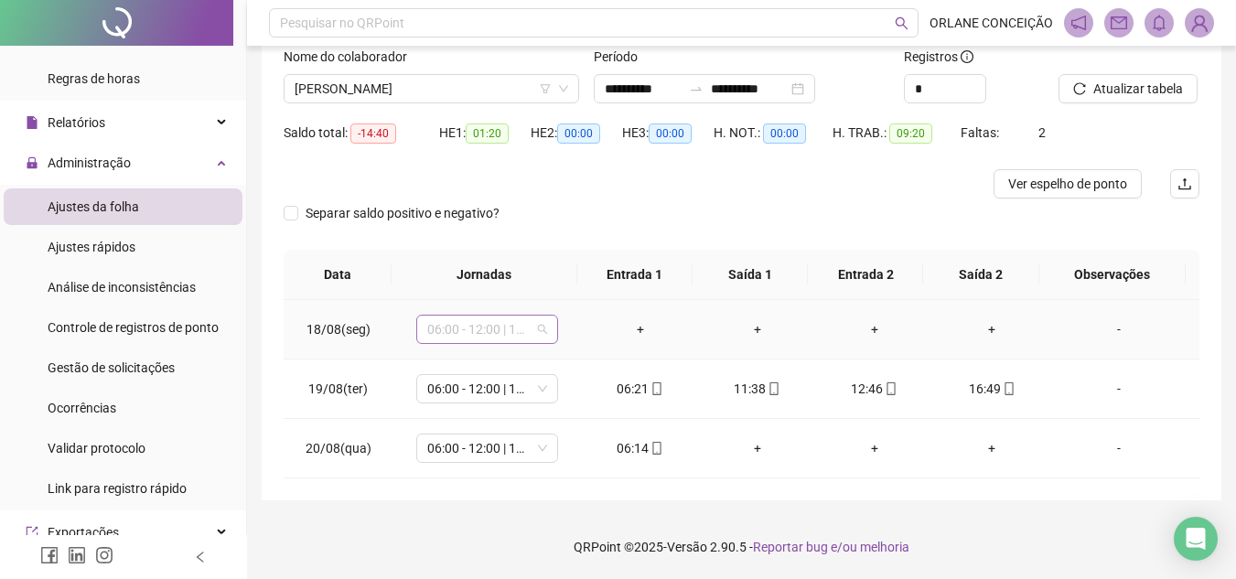
click at [469, 328] on span "06:00 - 12:00 | 13:00 - 15:00" at bounding box center [487, 329] width 120 height 27
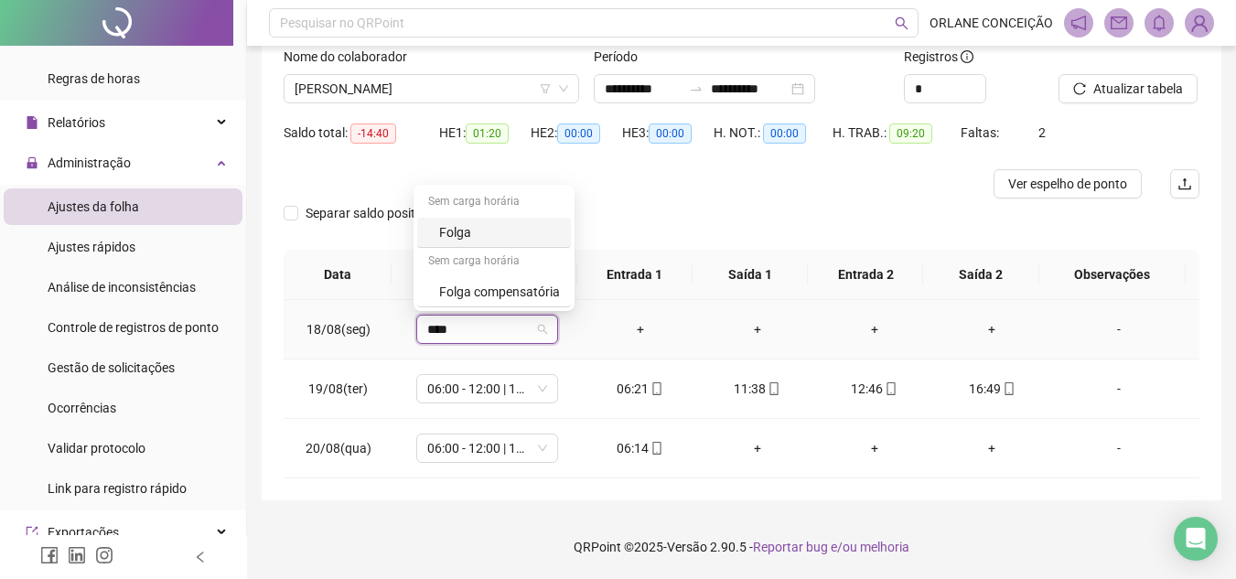
type input "*****"
click at [479, 301] on div "Folga compensatória" at bounding box center [499, 292] width 121 height 20
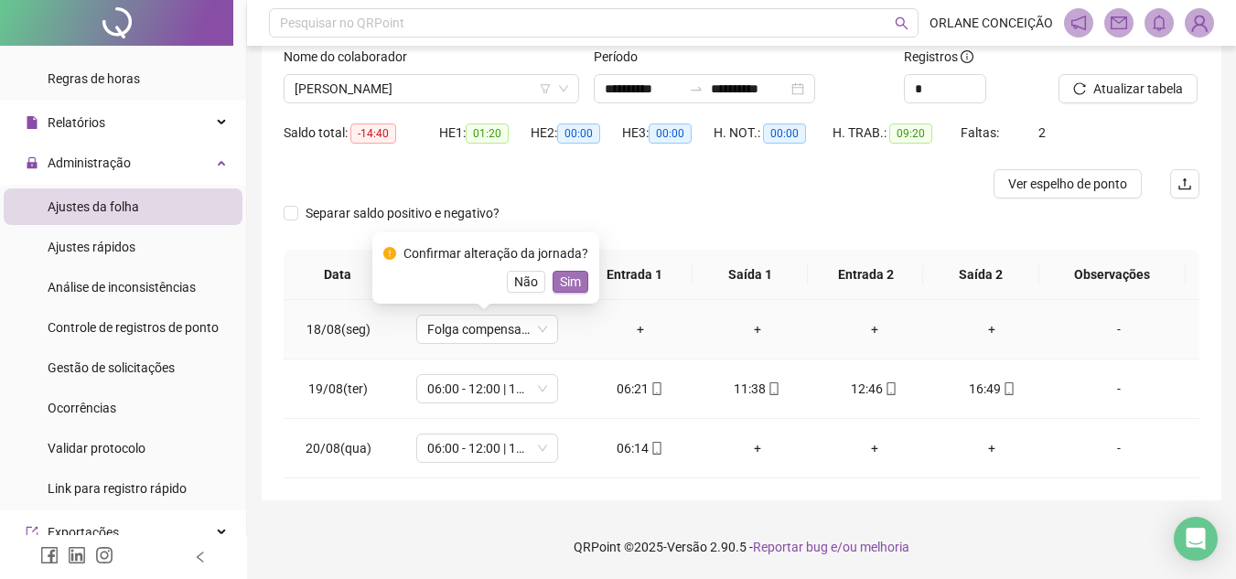
click at [562, 275] on span "Sim" at bounding box center [570, 282] width 21 height 20
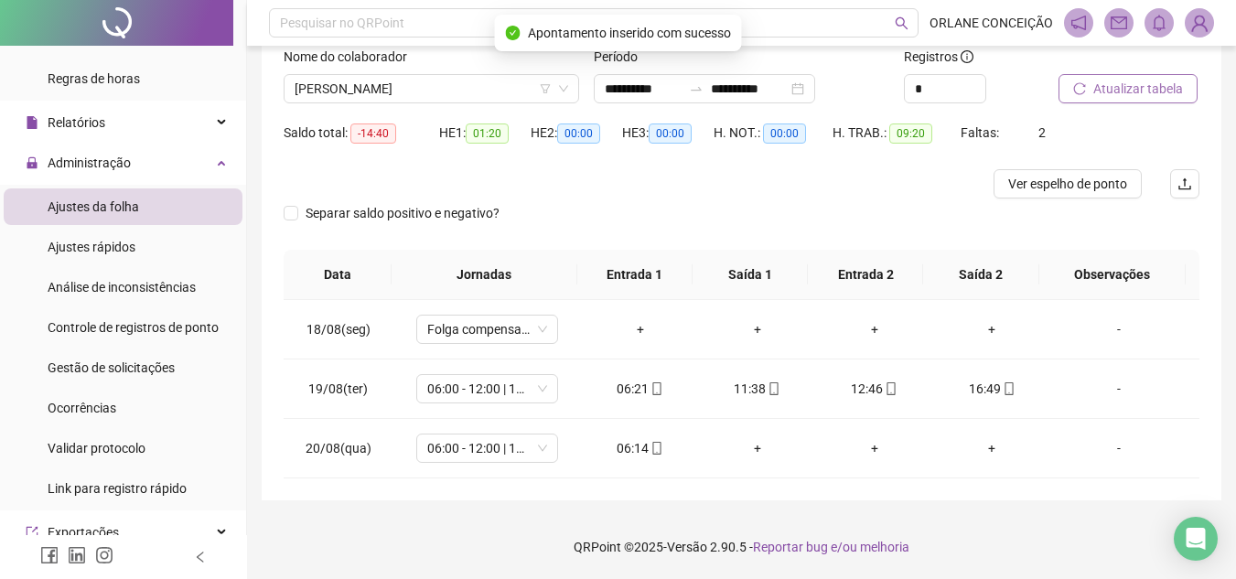
click at [1155, 86] on span "Atualizar tabela" at bounding box center [1138, 89] width 90 height 20
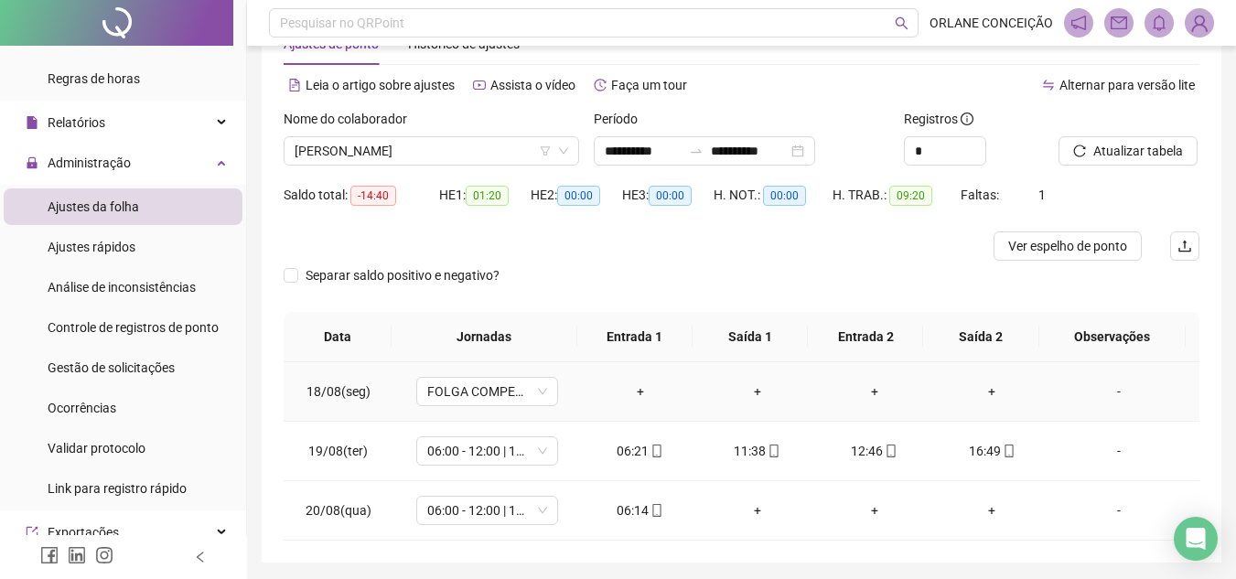
scroll to position [0, 0]
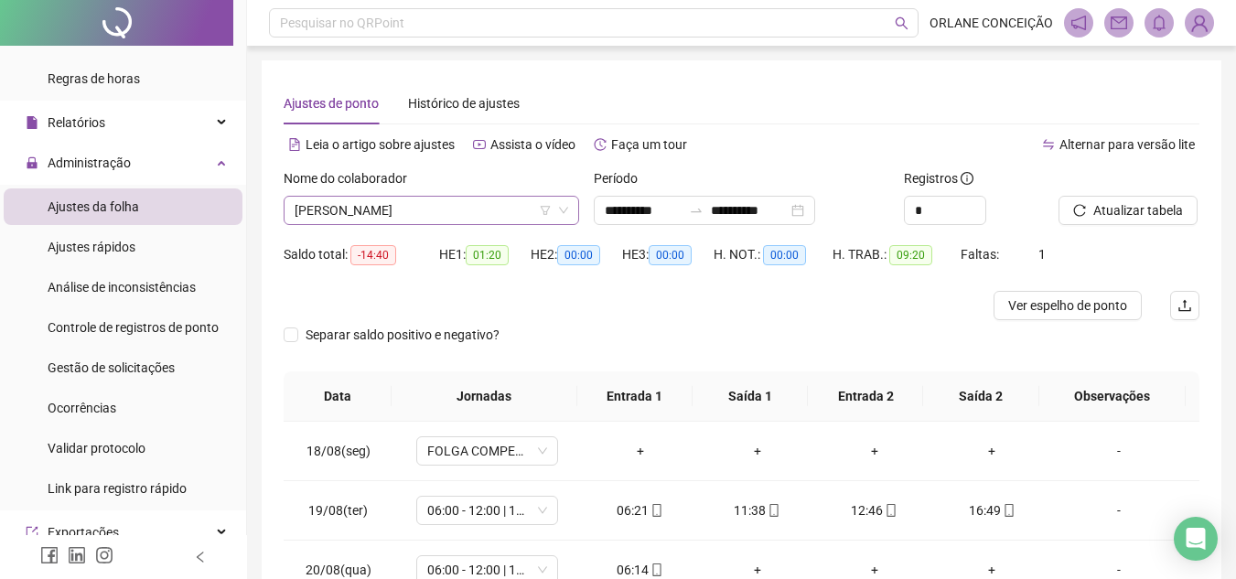
click at [436, 213] on span "[PERSON_NAME]" at bounding box center [430, 210] width 273 height 27
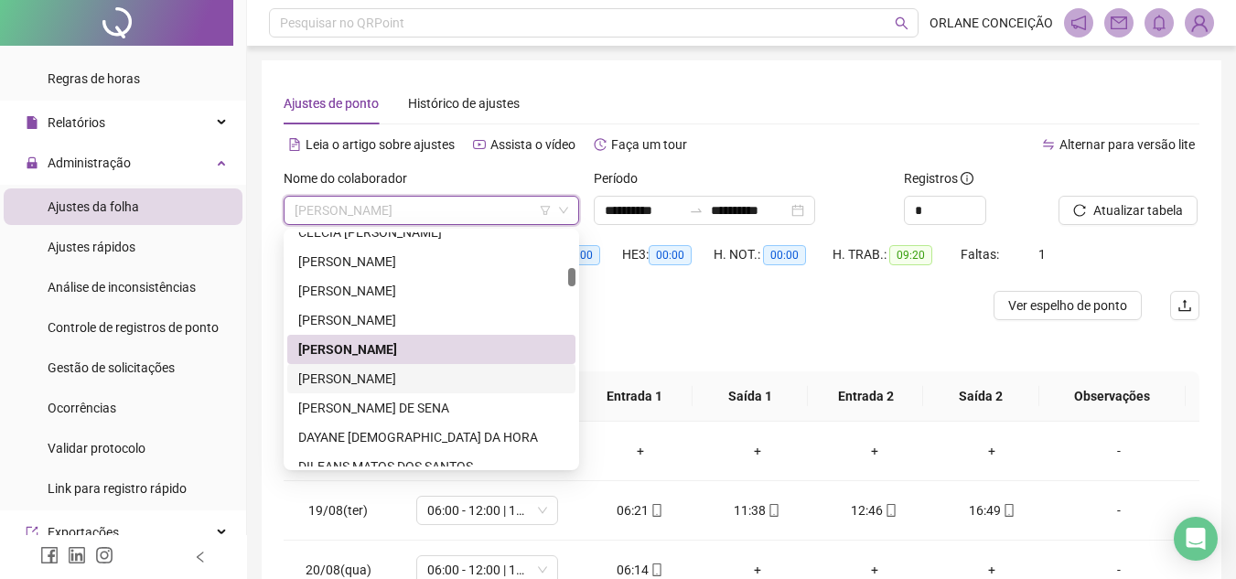
click at [388, 380] on div "[PERSON_NAME]" at bounding box center [431, 379] width 266 height 20
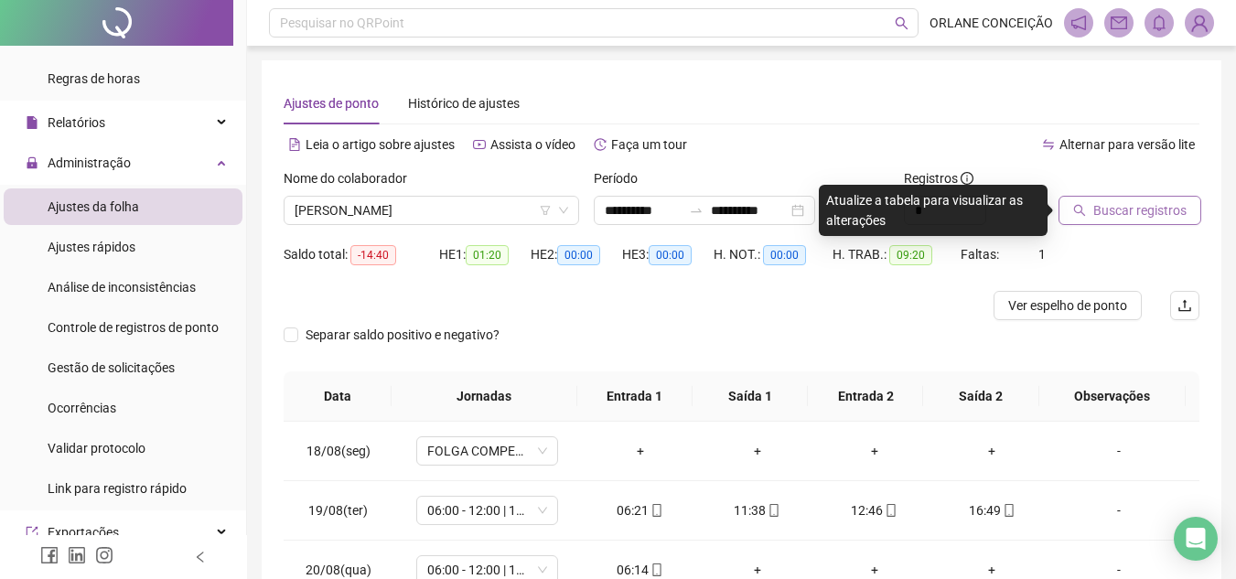
click at [1118, 209] on span "Buscar registros" at bounding box center [1139, 210] width 93 height 20
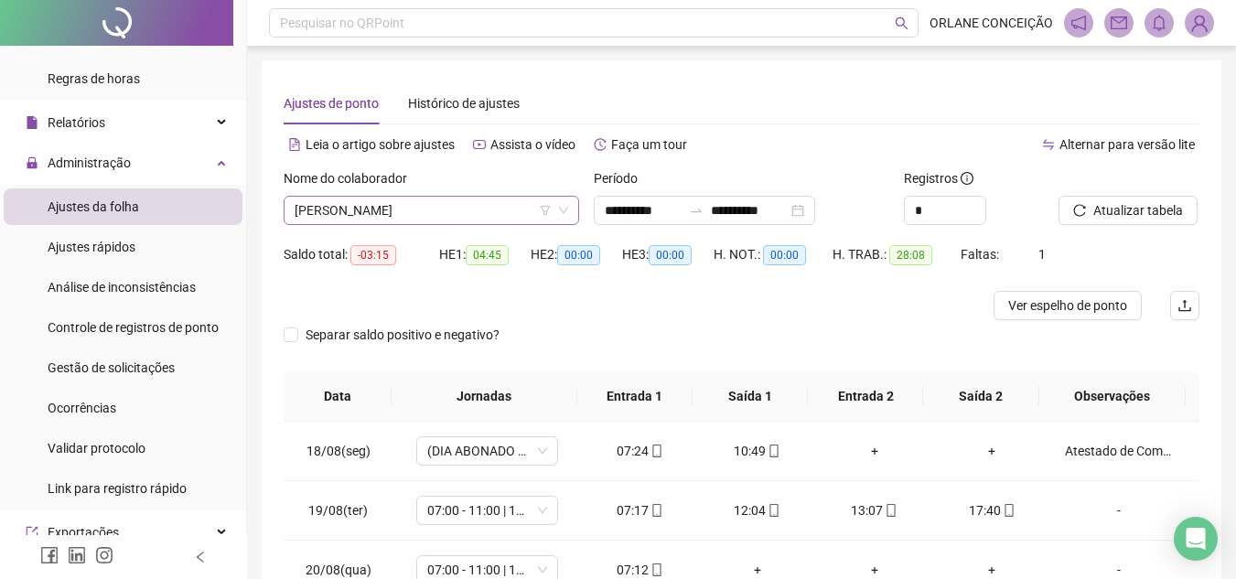
click at [409, 203] on span "[PERSON_NAME]" at bounding box center [430, 210] width 273 height 27
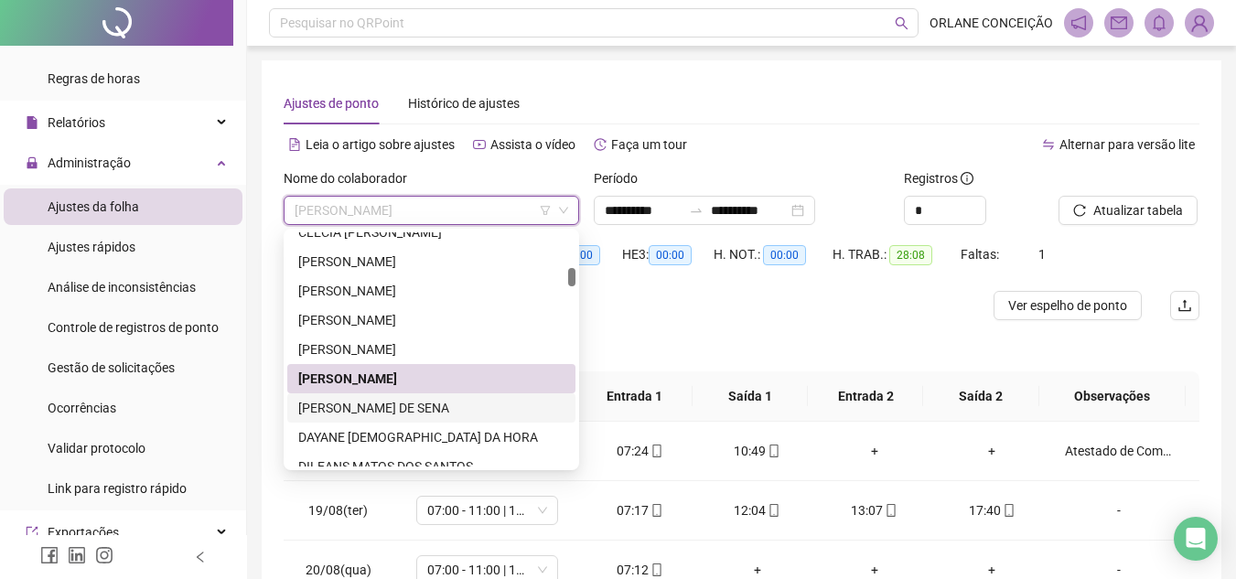
click at [386, 411] on div "[PERSON_NAME] DE SENA" at bounding box center [431, 408] width 266 height 20
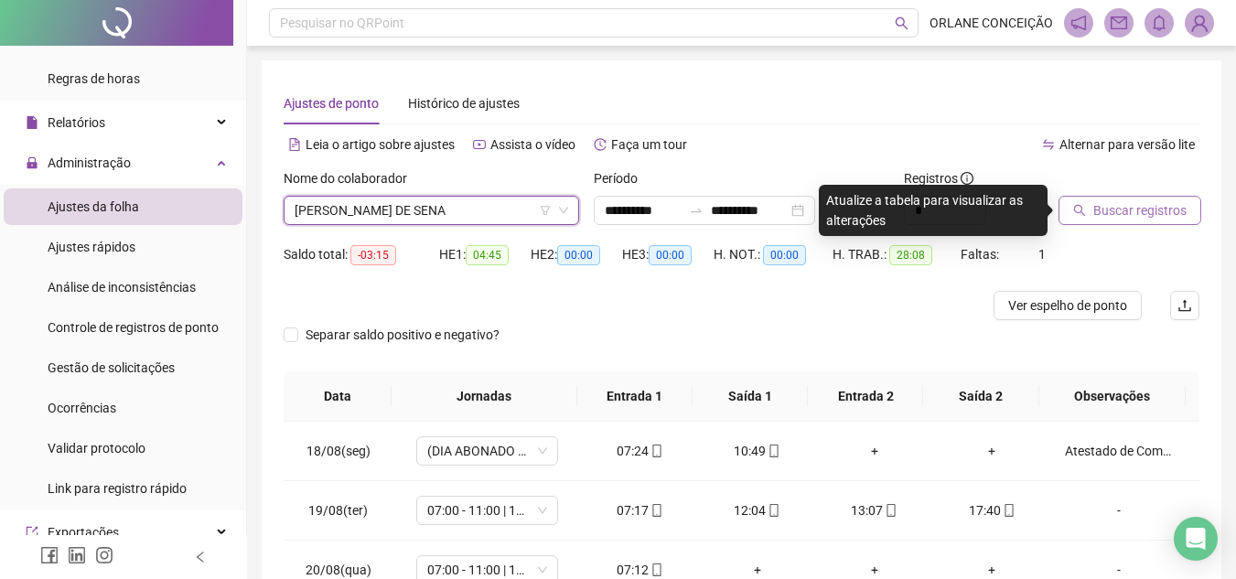
click at [1147, 211] on span "Buscar registros" at bounding box center [1139, 210] width 93 height 20
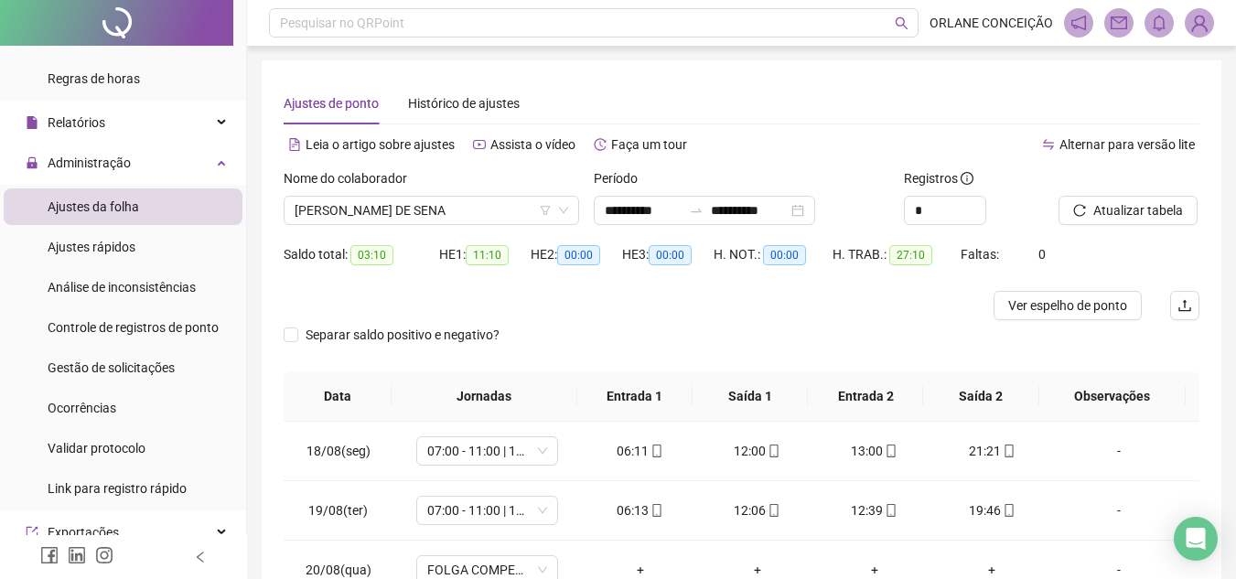
scroll to position [122, 0]
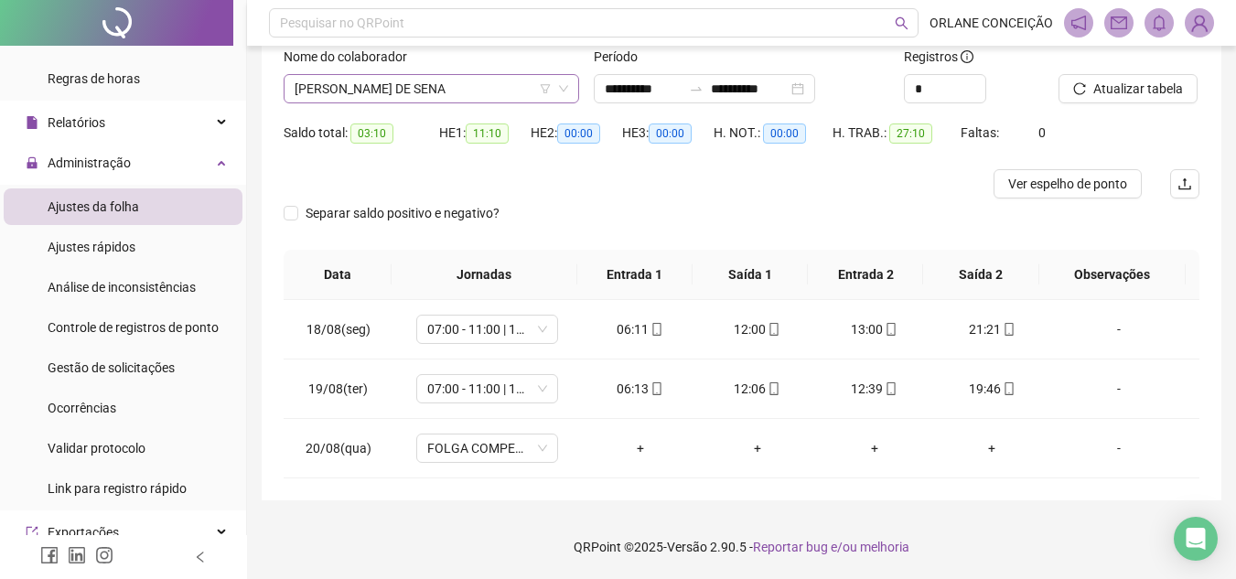
click at [401, 91] on span "[PERSON_NAME] DE SENA" at bounding box center [430, 88] width 273 height 27
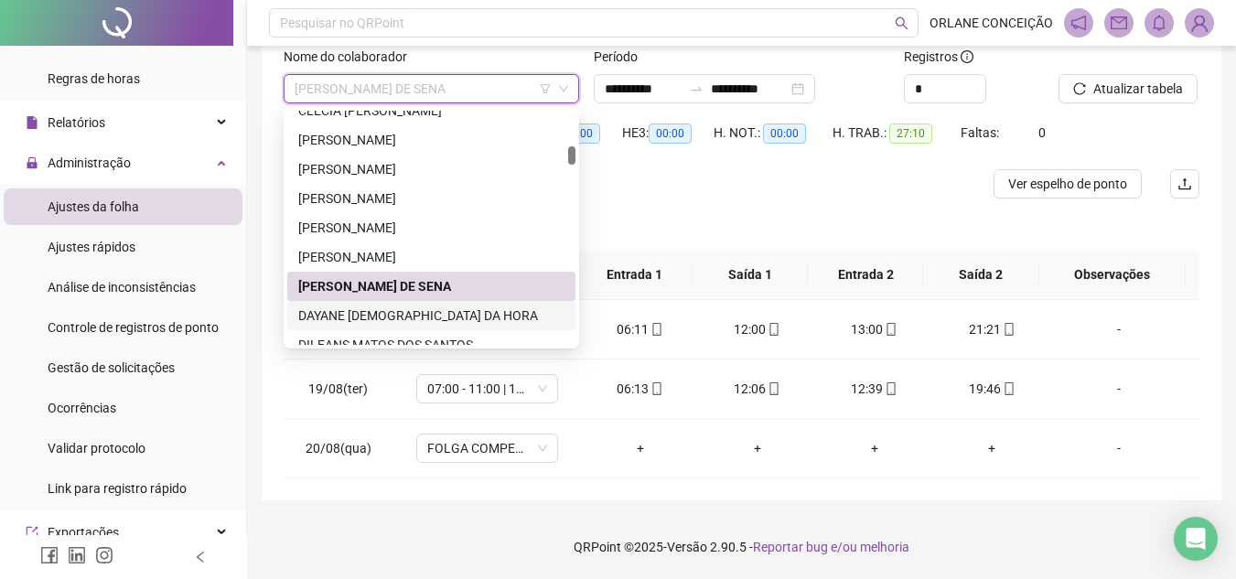
click at [368, 314] on div "DAYANE [DEMOGRAPHIC_DATA] DA HORA" at bounding box center [431, 315] width 266 height 20
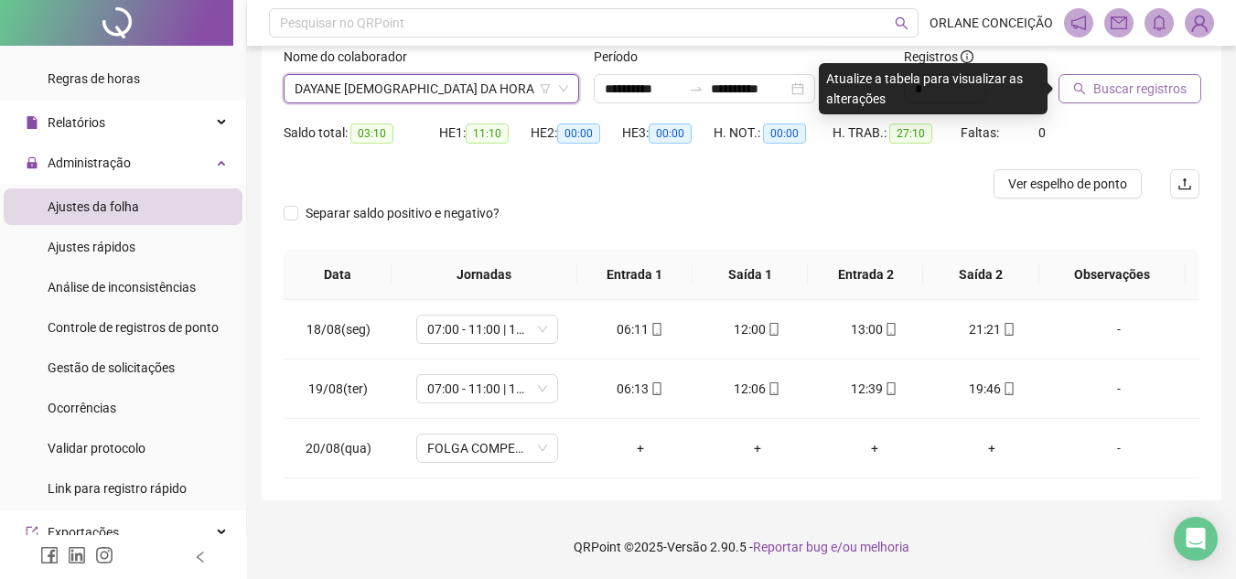
click at [1103, 86] on span "Buscar registros" at bounding box center [1139, 89] width 93 height 20
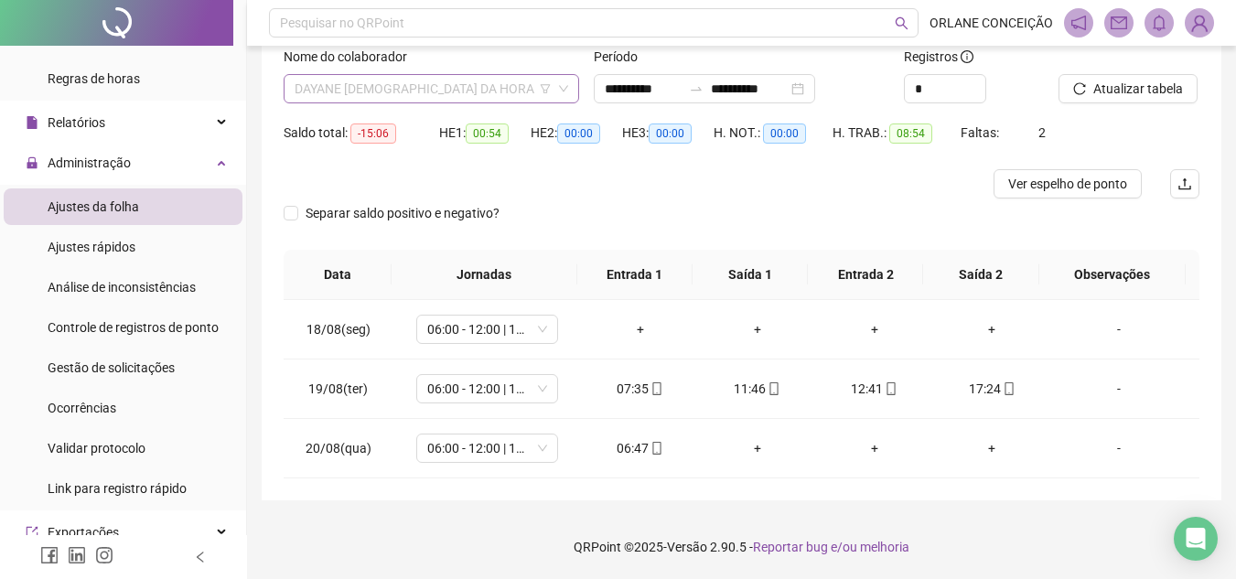
click at [375, 97] on span "DAYANE [DEMOGRAPHIC_DATA] DA HORA" at bounding box center [430, 88] width 273 height 27
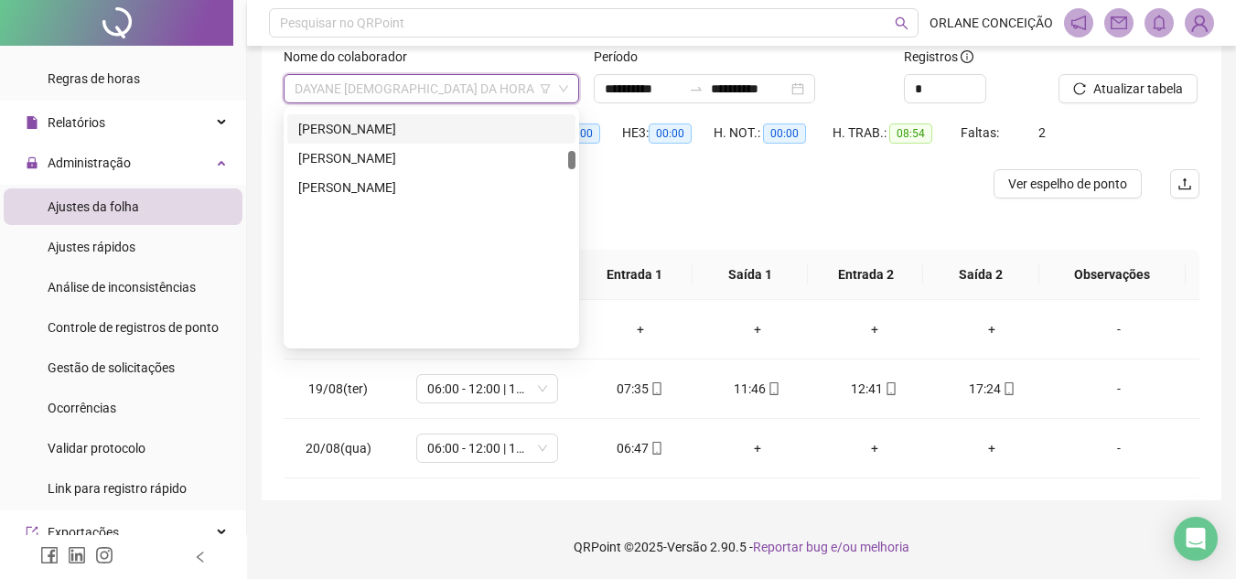
scroll to position [896, 0]
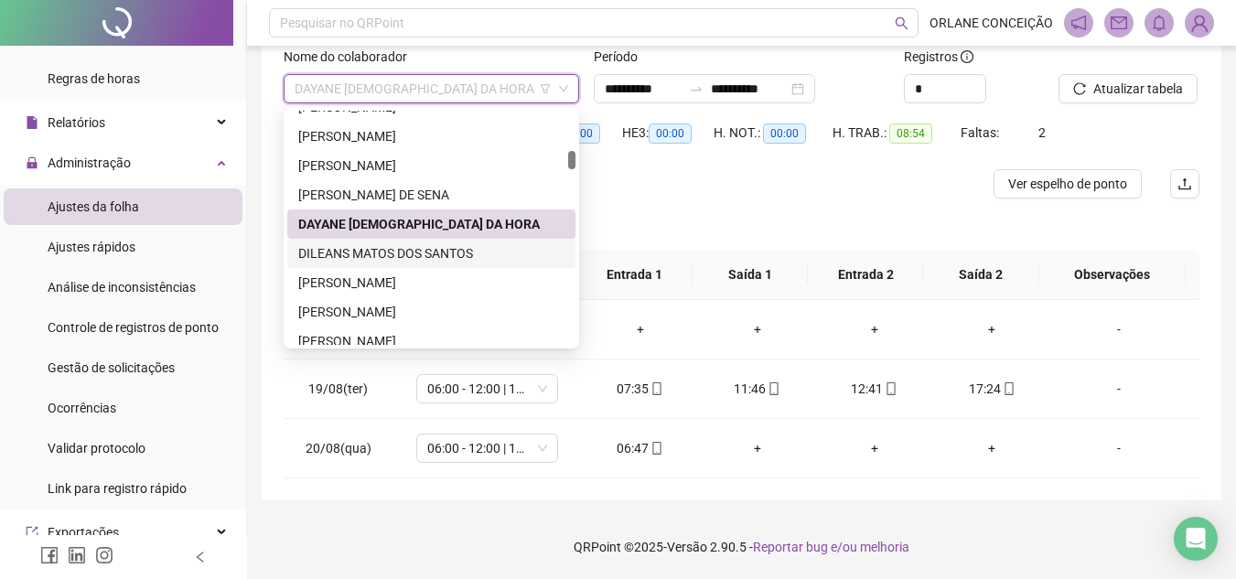
click at [380, 250] on div "DILEANS MATOS DOS SANTOS" at bounding box center [431, 253] width 266 height 20
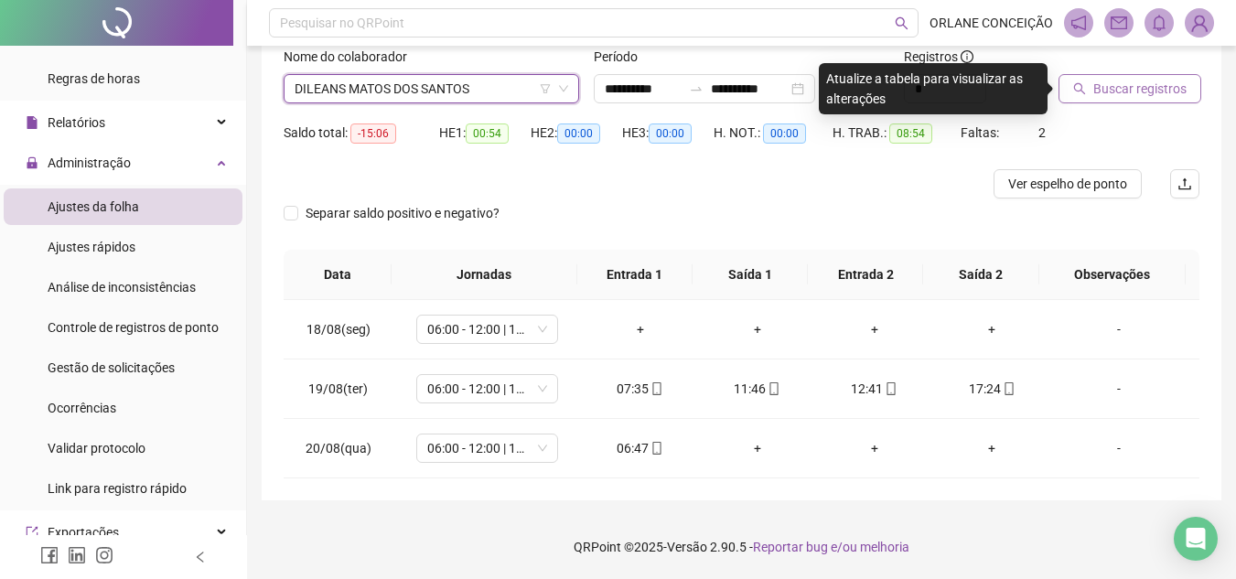
click at [1097, 89] on span "Buscar registros" at bounding box center [1139, 89] width 93 height 20
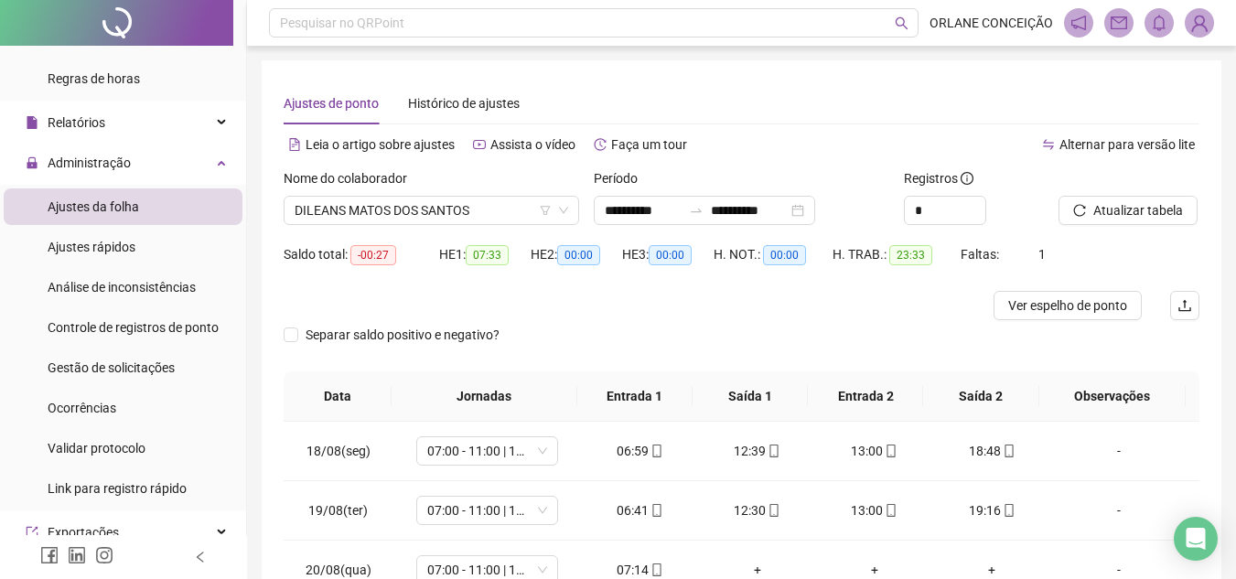
scroll to position [122, 0]
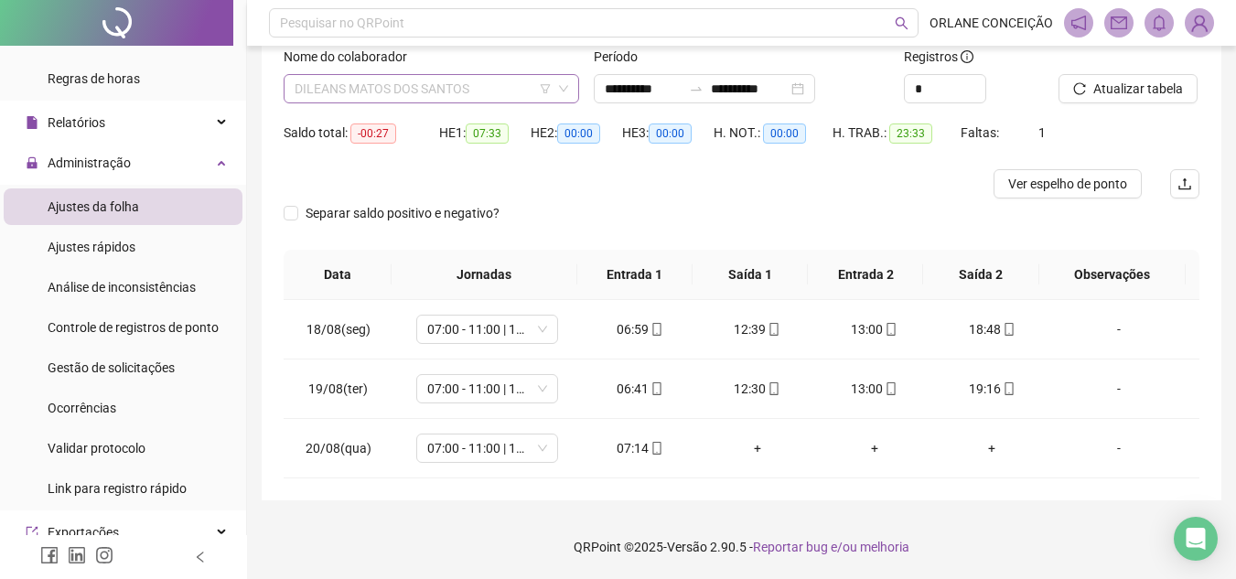
click at [467, 80] on span "DILEANS MATOS DOS SANTOS" at bounding box center [430, 88] width 273 height 27
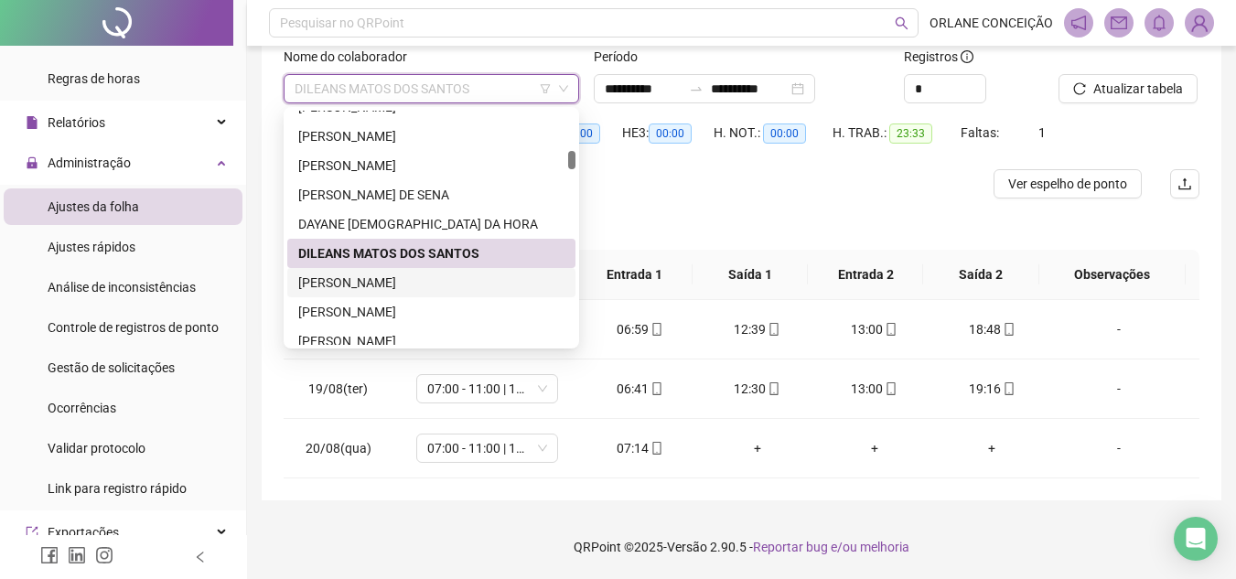
click at [409, 284] on div "[PERSON_NAME]" at bounding box center [431, 283] width 266 height 20
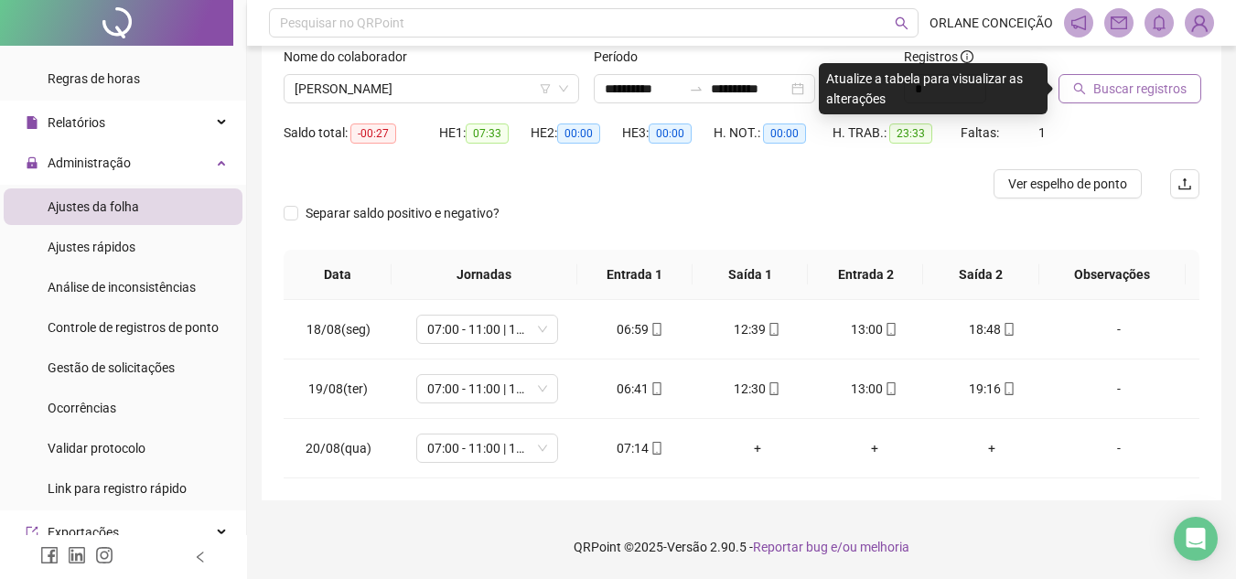
click at [1122, 82] on span "Buscar registros" at bounding box center [1139, 89] width 93 height 20
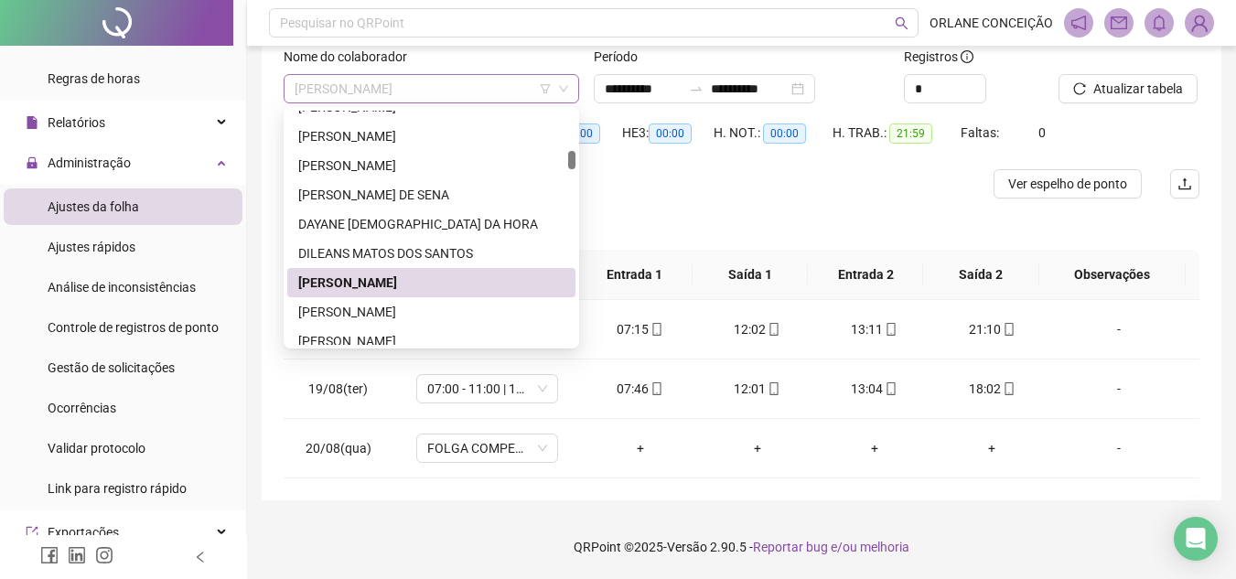
click at [431, 84] on span "[PERSON_NAME]" at bounding box center [430, 88] width 273 height 27
click at [373, 314] on div "[PERSON_NAME]" at bounding box center [431, 312] width 266 height 20
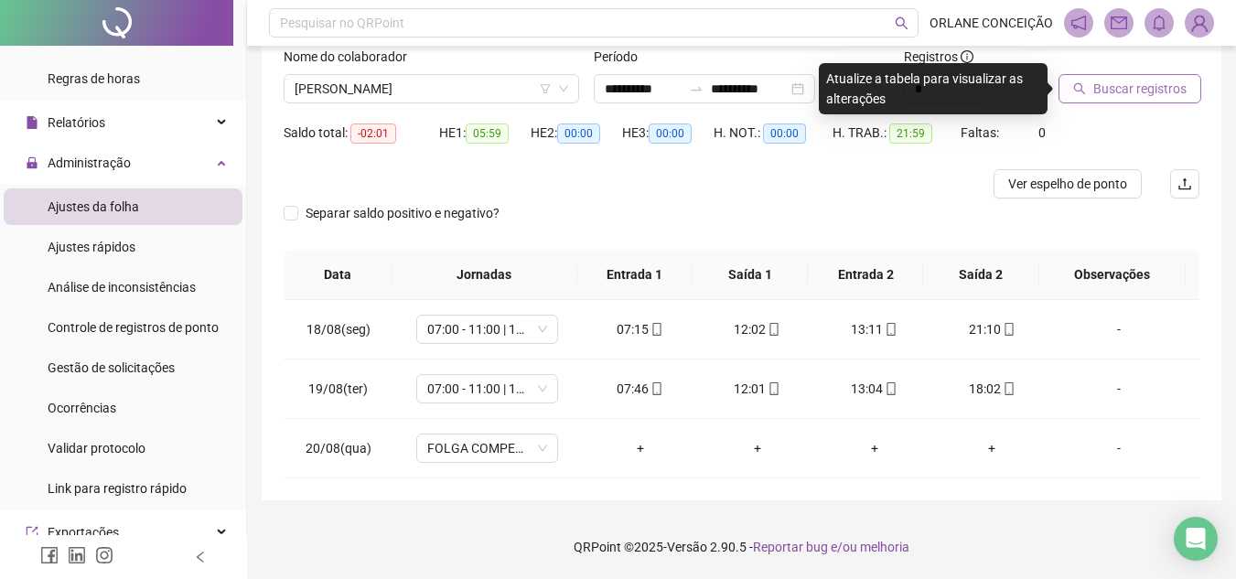
click at [1144, 91] on span "Buscar registros" at bounding box center [1139, 89] width 93 height 20
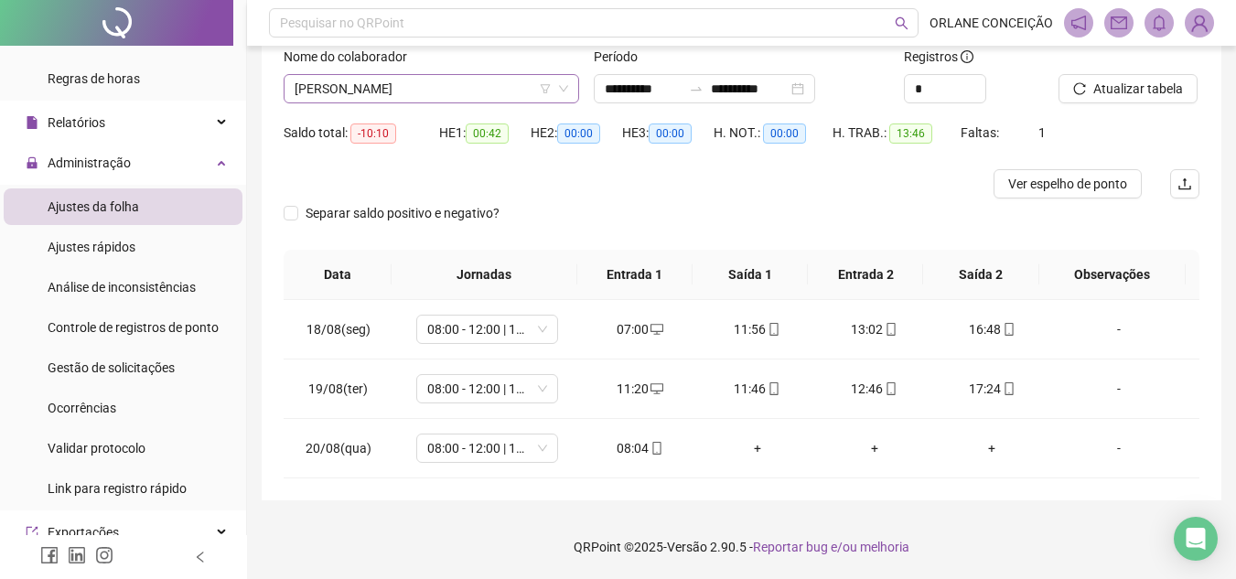
click at [380, 91] on span "[PERSON_NAME]" at bounding box center [430, 88] width 273 height 27
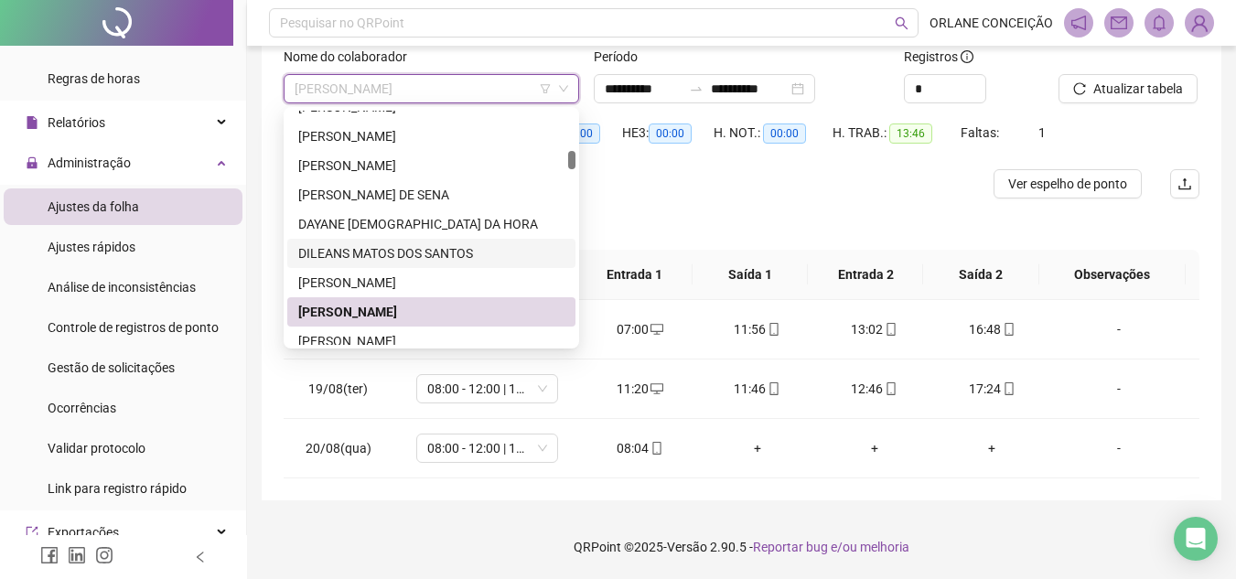
scroll to position [1079, 0]
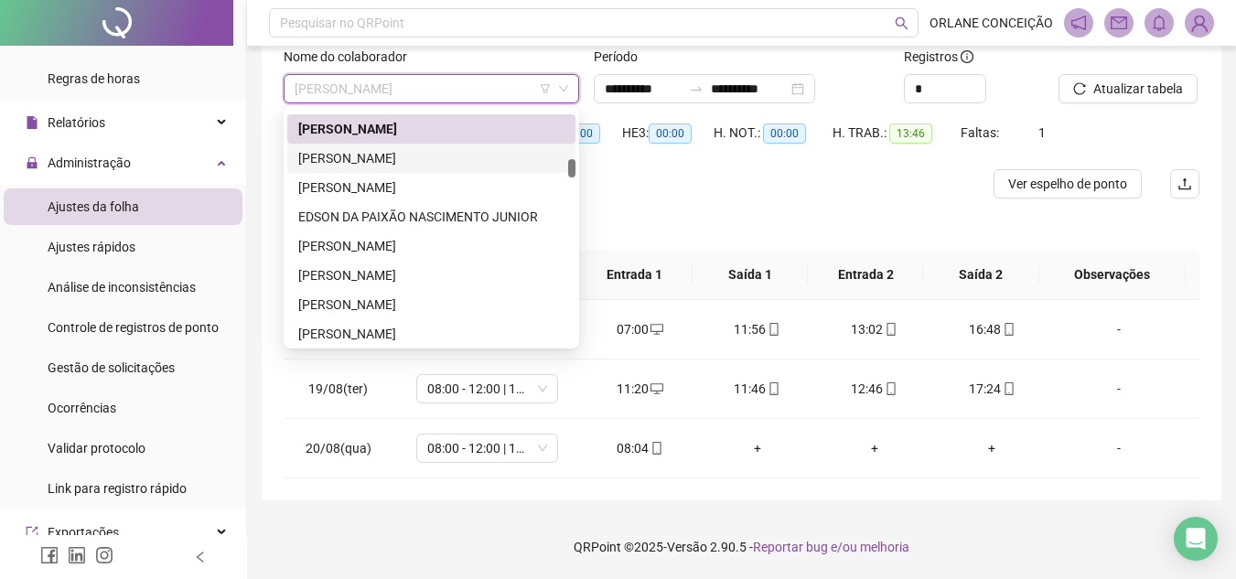
click at [404, 156] on div "[PERSON_NAME]" at bounding box center [431, 158] width 266 height 20
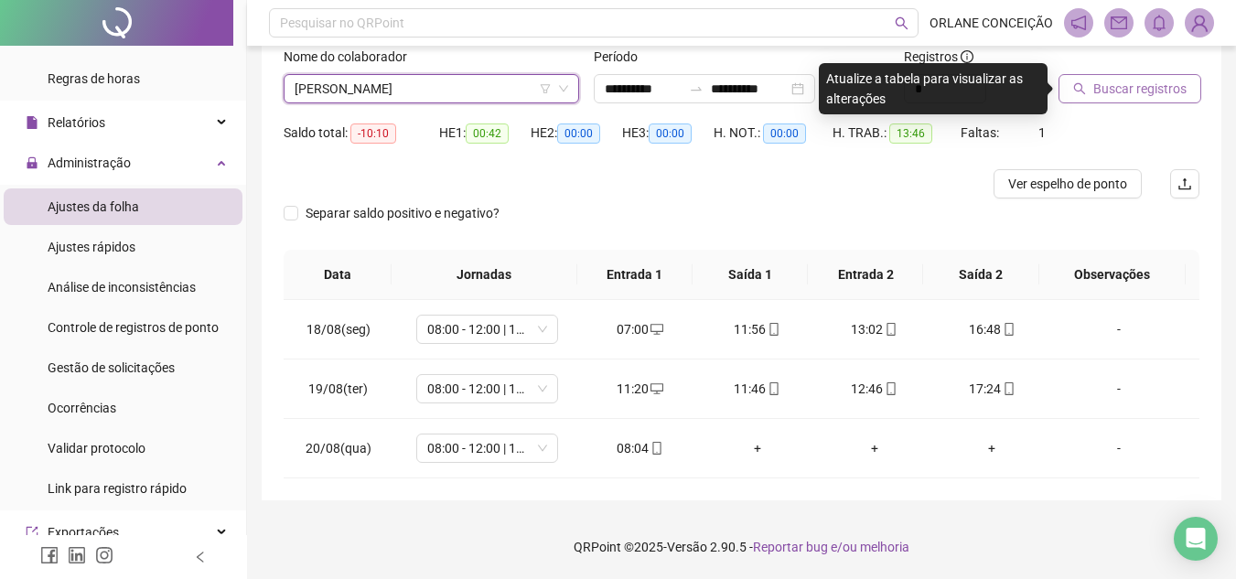
click at [1137, 89] on span "Buscar registros" at bounding box center [1139, 89] width 93 height 20
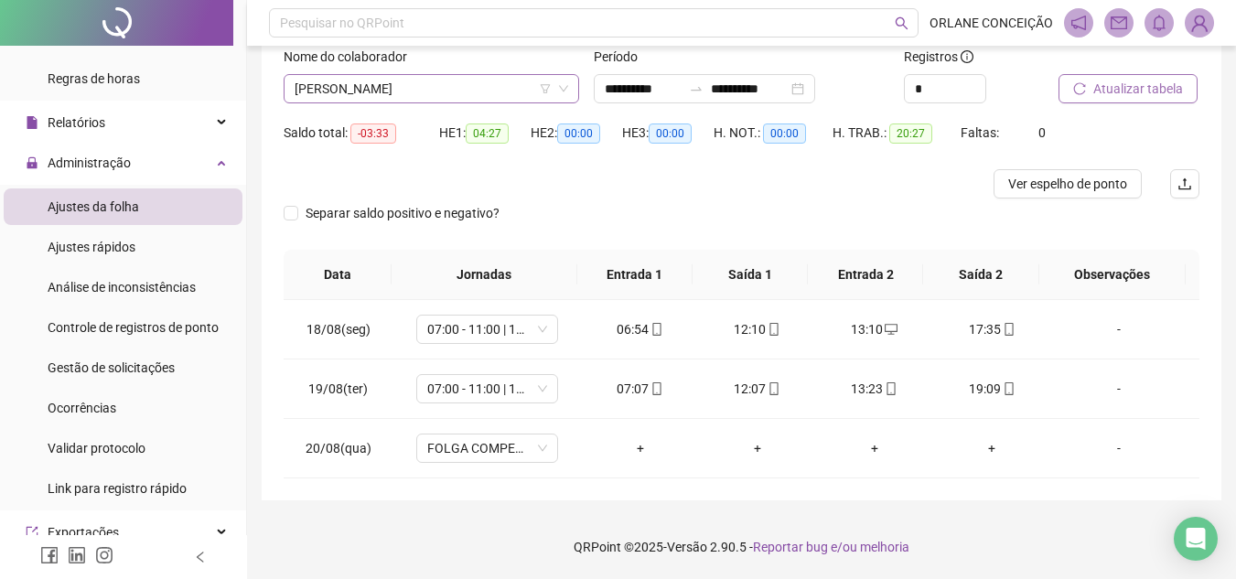
click at [383, 80] on span "[PERSON_NAME]" at bounding box center [430, 88] width 273 height 27
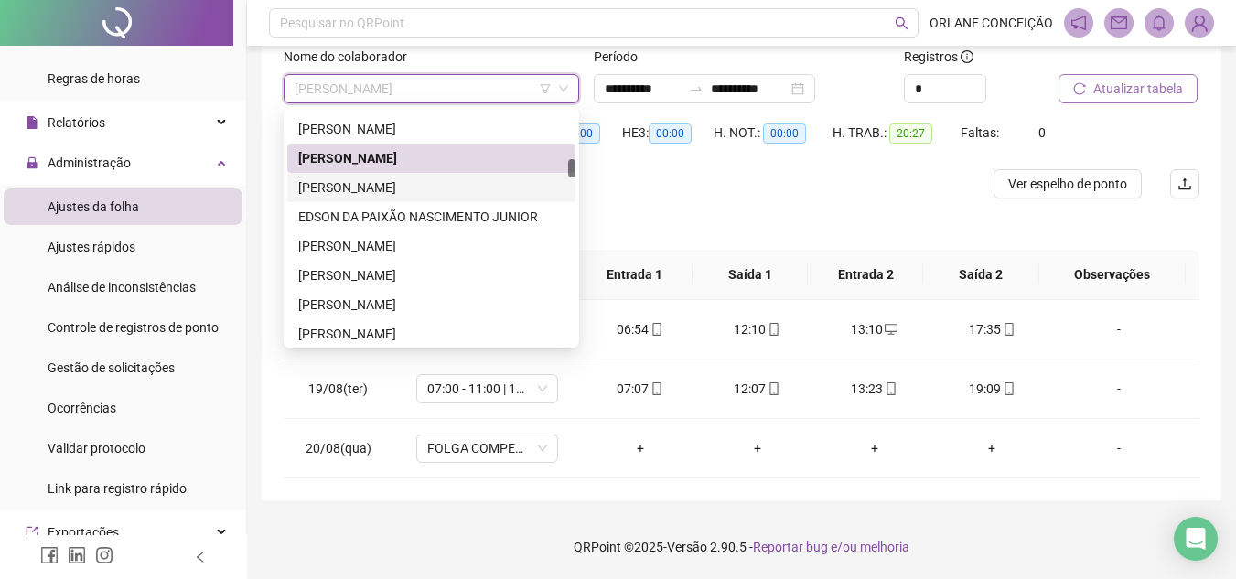
click at [387, 184] on div "[PERSON_NAME]" at bounding box center [431, 187] width 266 height 20
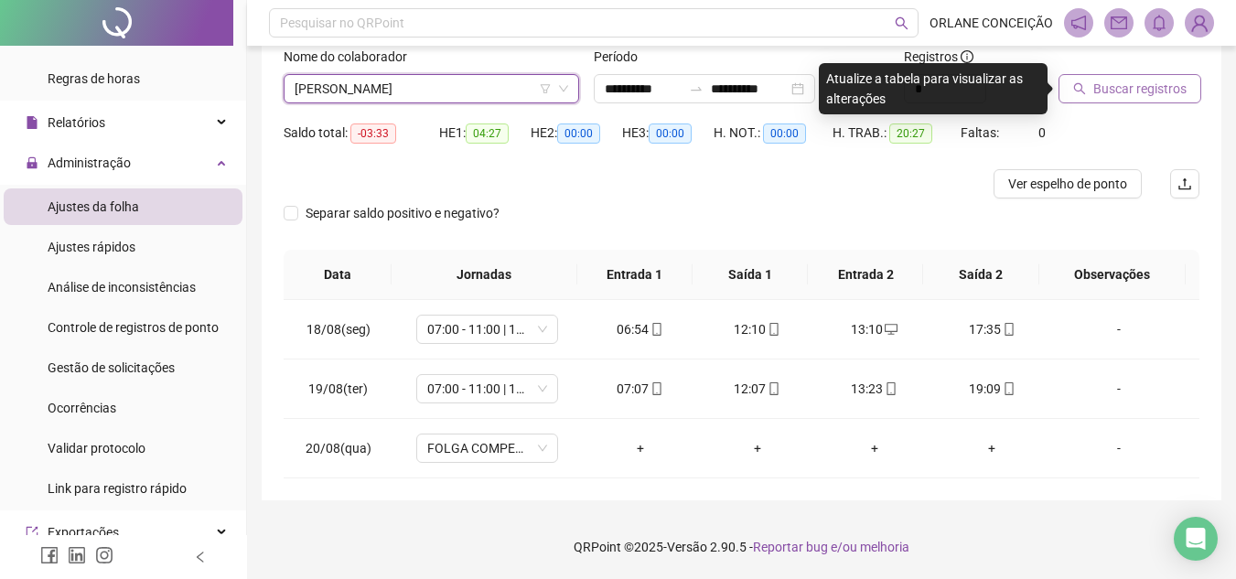
click at [1104, 74] on button "Buscar registros" at bounding box center [1129, 88] width 143 height 29
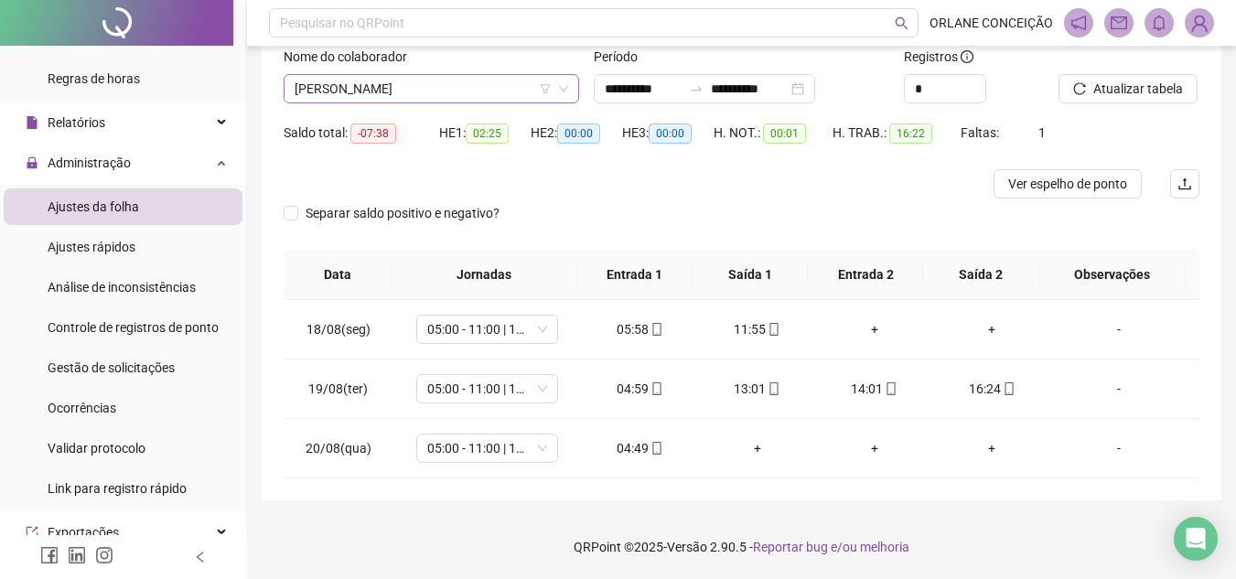
click at [371, 80] on span "[PERSON_NAME]" at bounding box center [430, 88] width 273 height 27
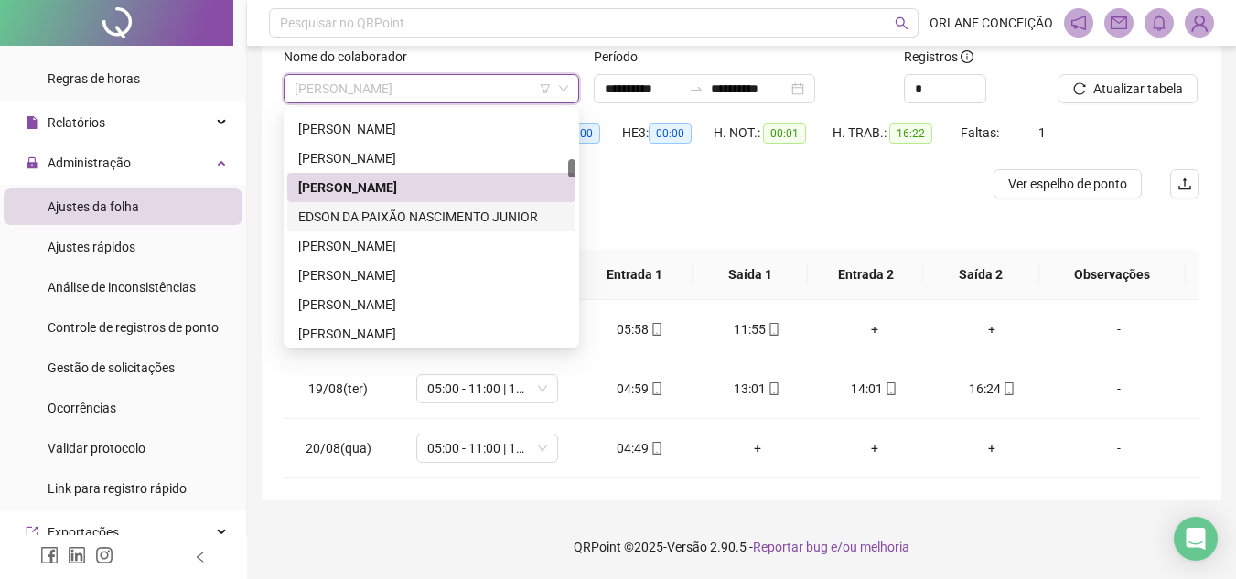
click at [369, 203] on div "EDSON DA PAIXÃO NASCIMENTO JUNIOR" at bounding box center [431, 216] width 288 height 29
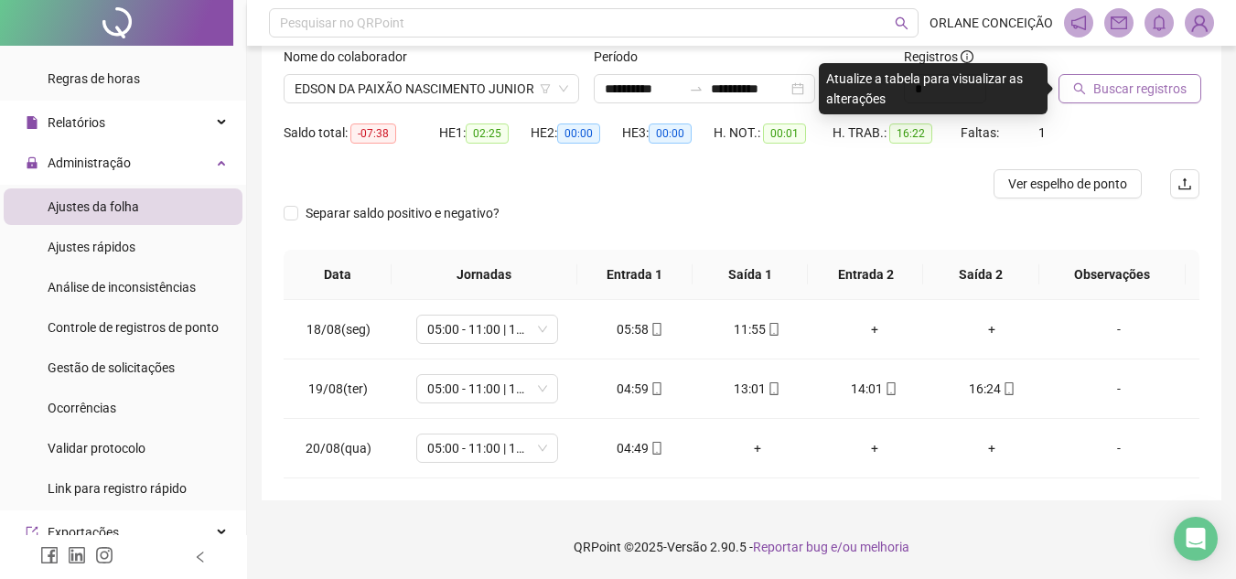
click at [1125, 92] on span "Buscar registros" at bounding box center [1139, 89] width 93 height 20
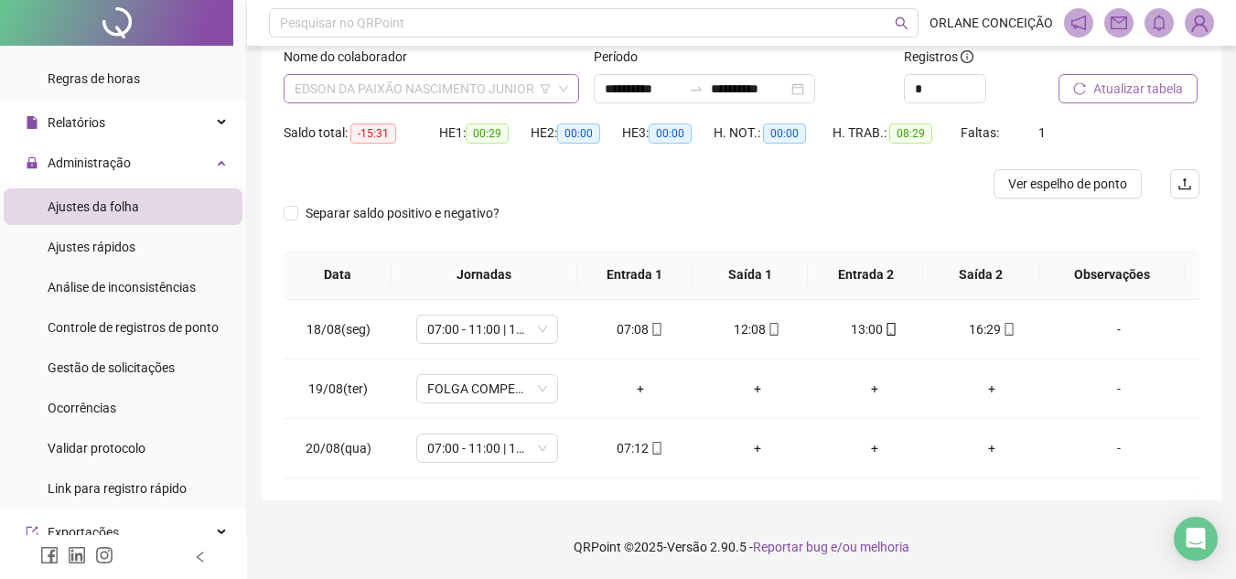
click at [370, 98] on span "EDSON DA PAIXÃO NASCIMENTO JUNIOR" at bounding box center [430, 88] width 273 height 27
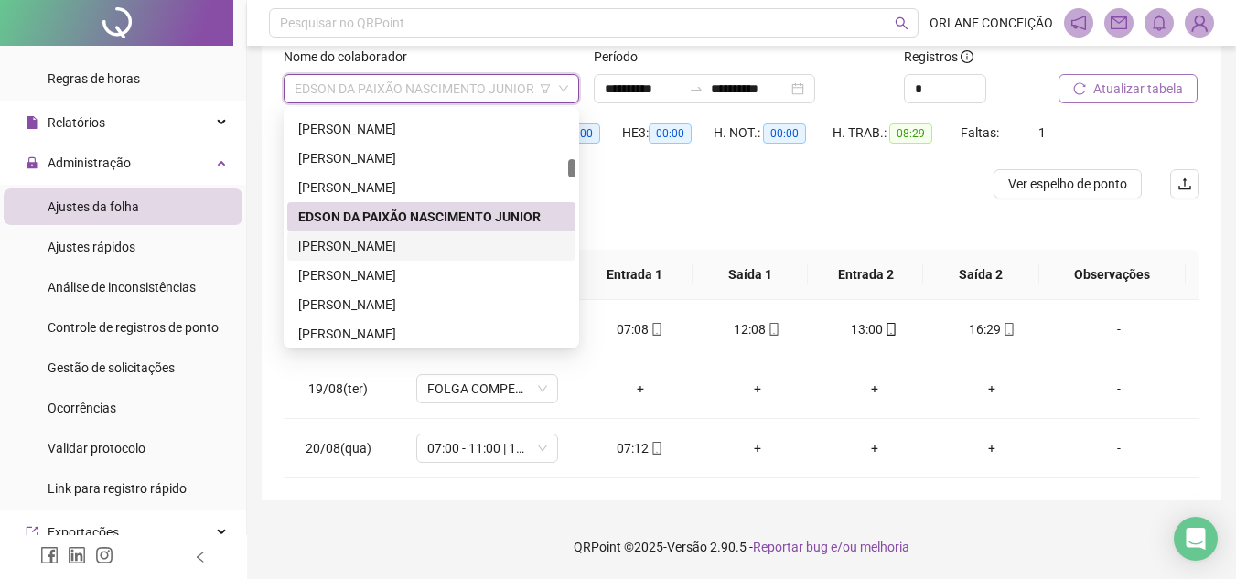
click at [379, 248] on div "[PERSON_NAME]" at bounding box center [431, 246] width 266 height 20
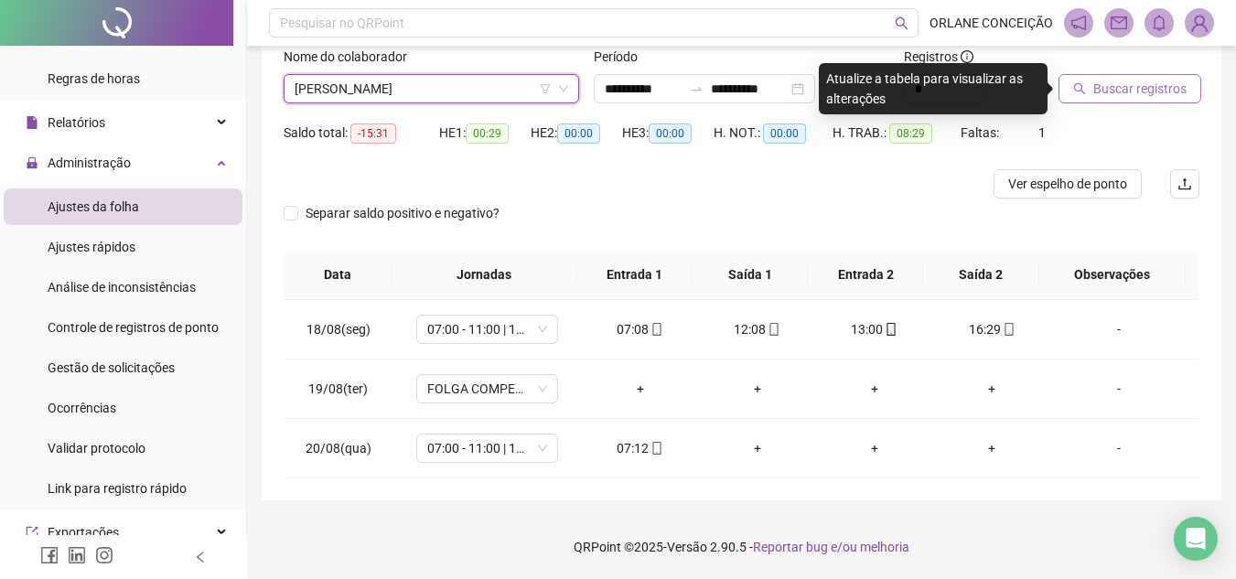
click at [1106, 91] on span "Buscar registros" at bounding box center [1139, 89] width 93 height 20
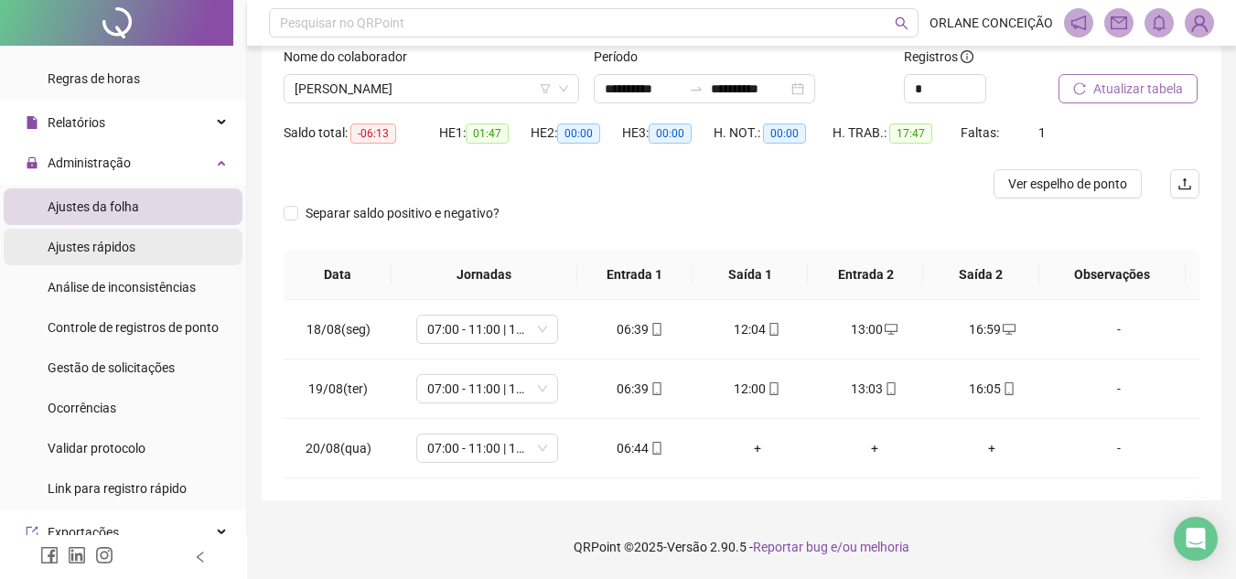
drag, startPoint x: 0, startPoint y: 173, endPoint x: 987, endPoint y: 349, distance: 1002.5
click at [524, 90] on span "[PERSON_NAME]" at bounding box center [430, 88] width 273 height 27
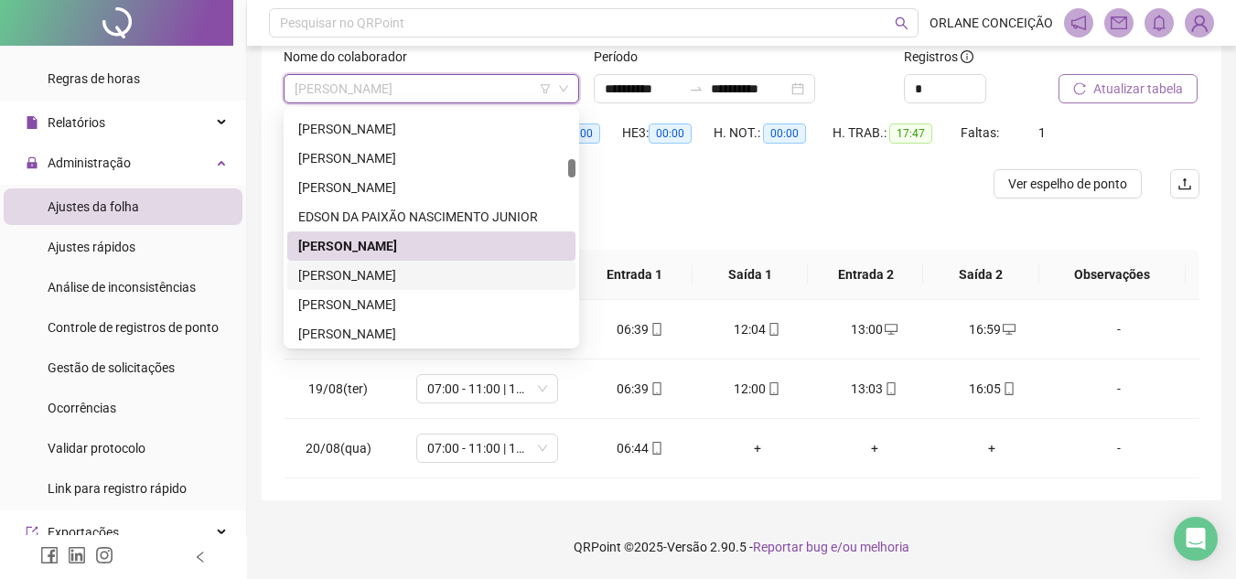
click at [370, 276] on div "[PERSON_NAME]" at bounding box center [431, 275] width 266 height 20
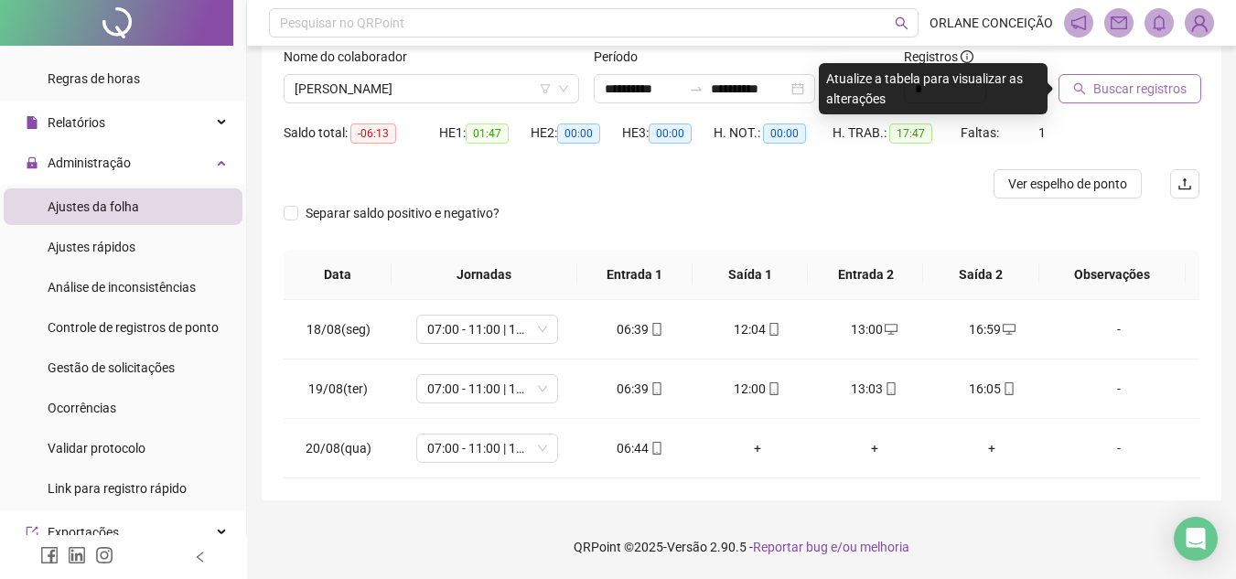
drag, startPoint x: 1146, startPoint y: 84, endPoint x: 1121, endPoint y: 84, distance: 24.7
click at [1147, 84] on span "Buscar registros" at bounding box center [1139, 89] width 93 height 20
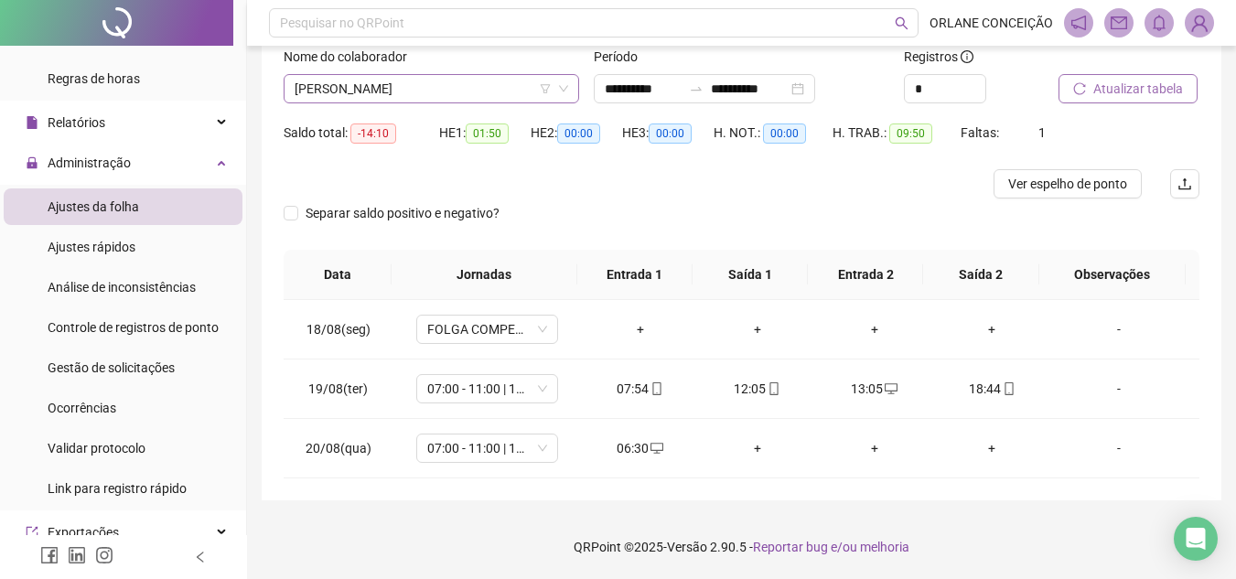
click at [436, 88] on span "[PERSON_NAME]" at bounding box center [430, 88] width 273 height 27
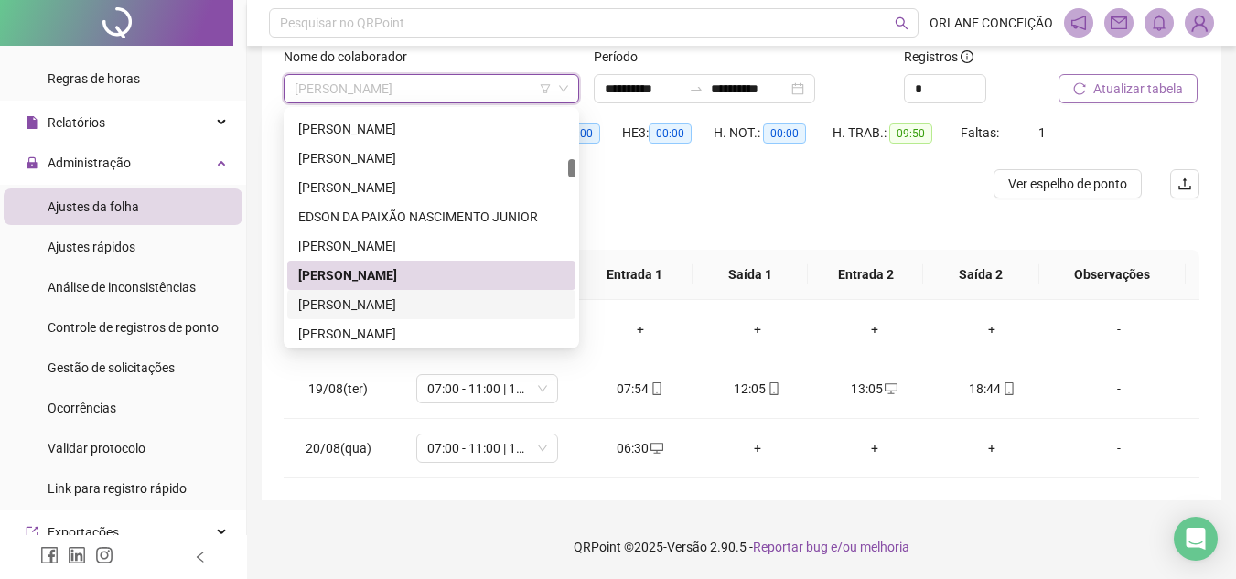
click at [385, 306] on div "[PERSON_NAME]" at bounding box center [431, 304] width 266 height 20
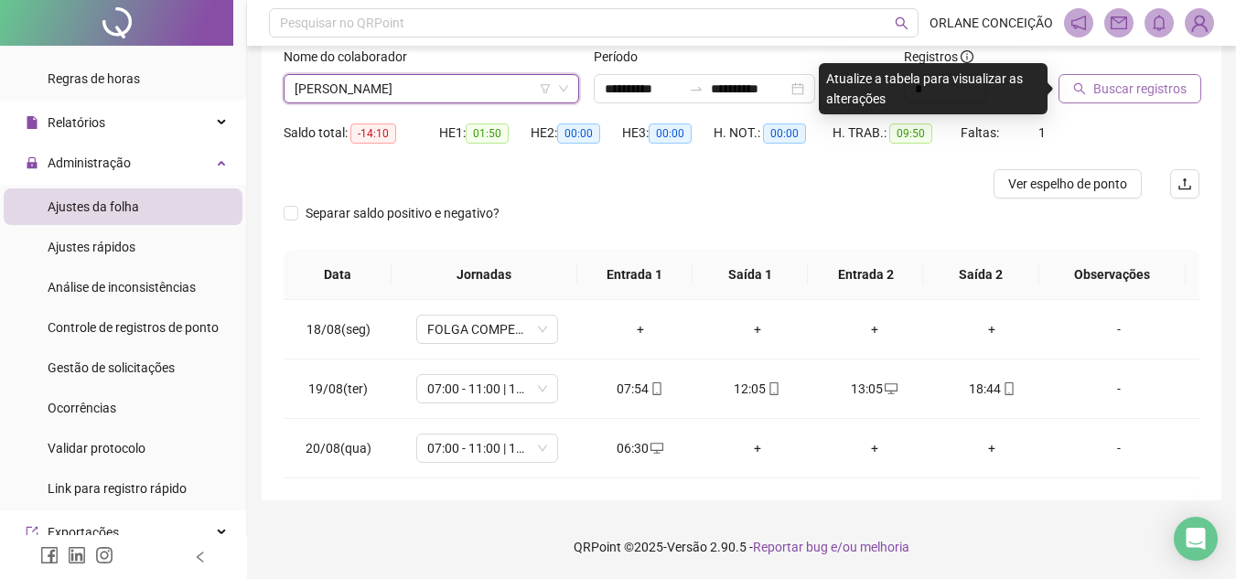
click at [1148, 87] on span "Buscar registros" at bounding box center [1139, 89] width 93 height 20
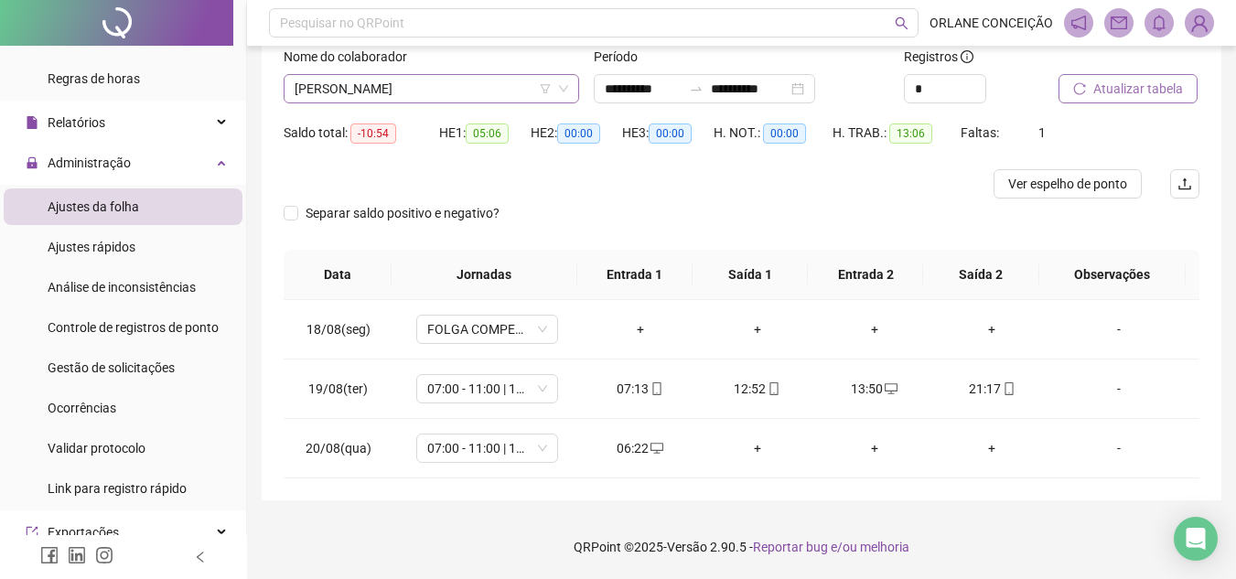
click at [485, 82] on span "[PERSON_NAME]" at bounding box center [430, 88] width 273 height 27
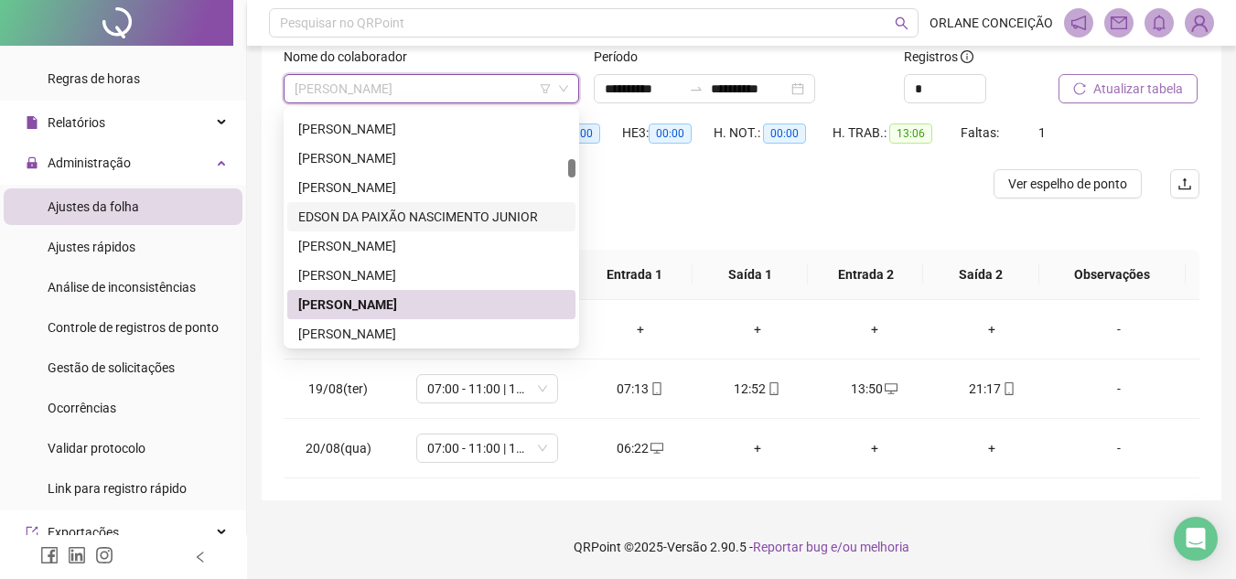
scroll to position [1171, 0]
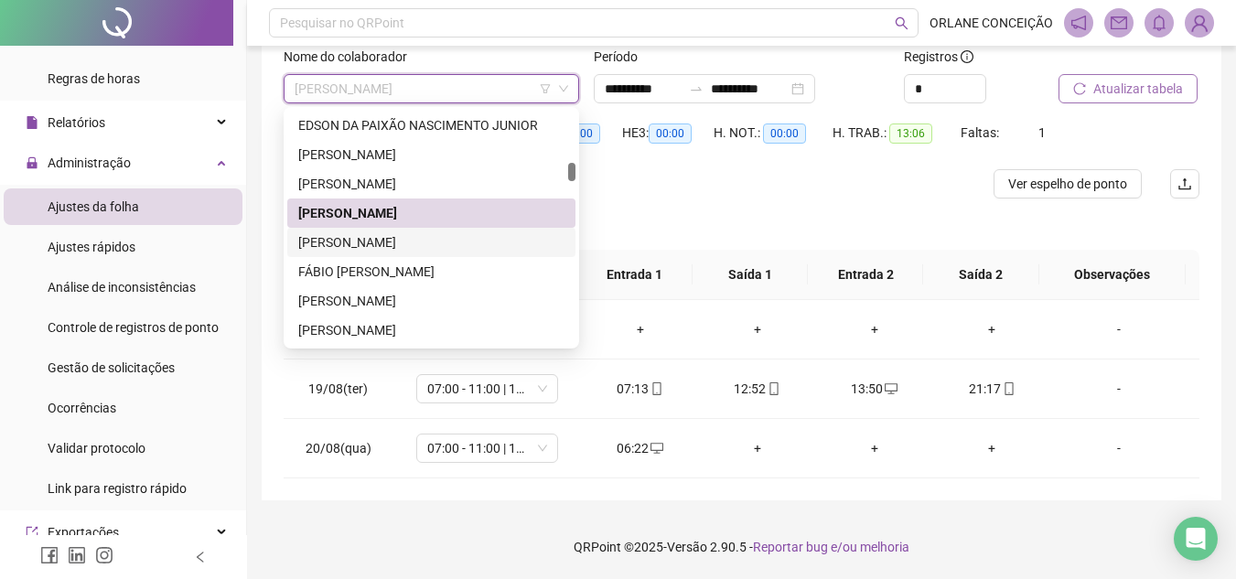
click at [407, 240] on div "[PERSON_NAME]" at bounding box center [431, 242] width 266 height 20
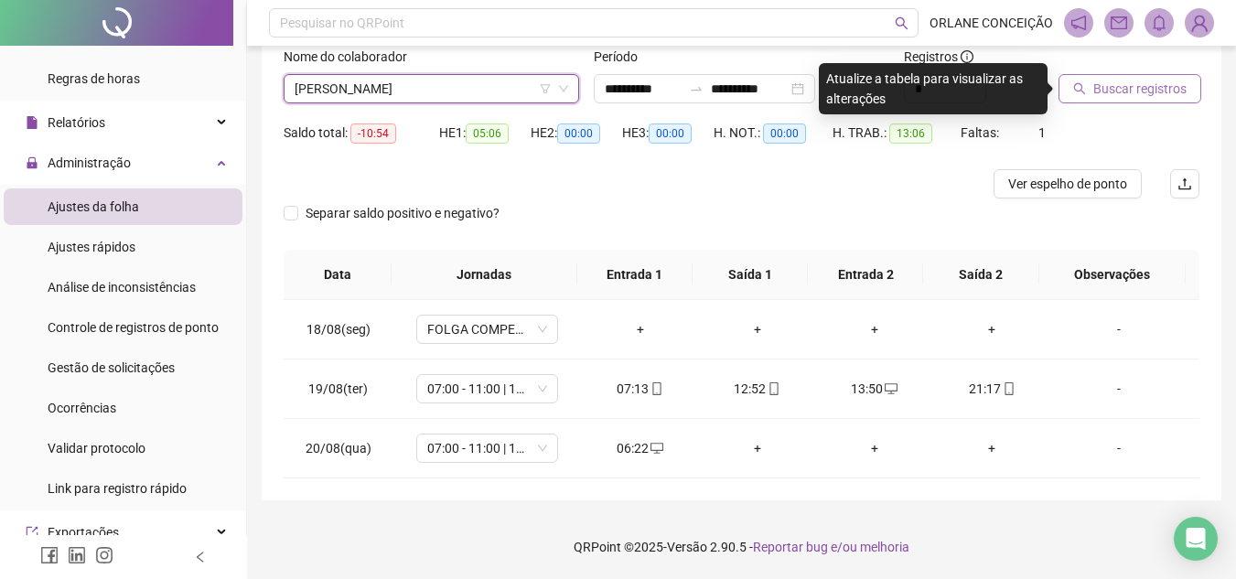
click at [1161, 84] on span "Buscar registros" at bounding box center [1139, 89] width 93 height 20
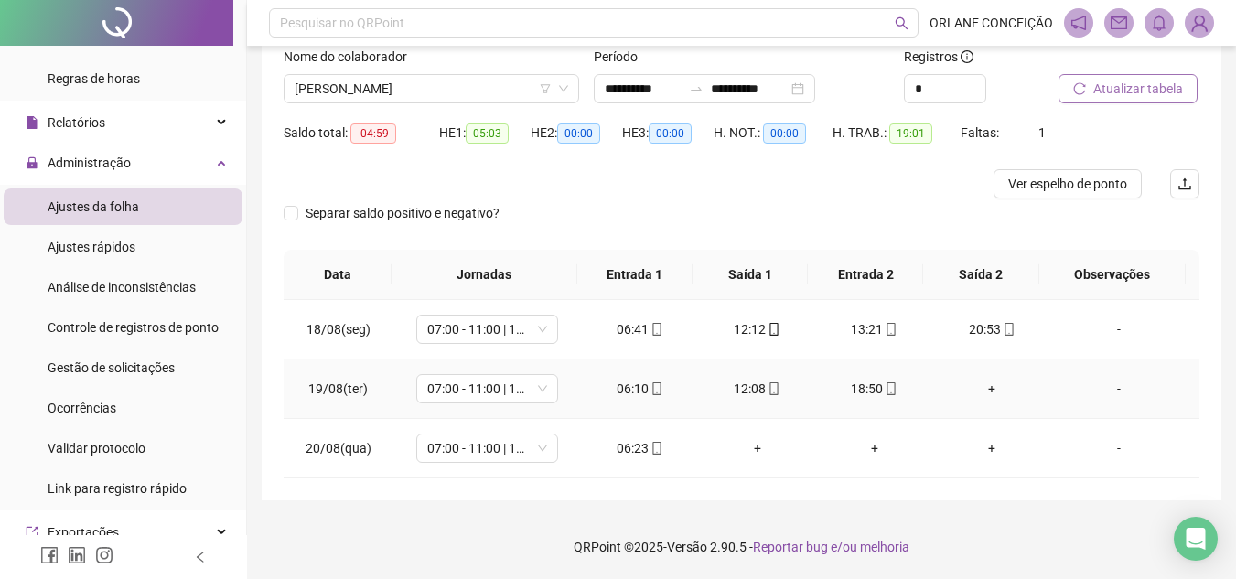
click at [983, 389] on div "+" at bounding box center [991, 389] width 88 height 20
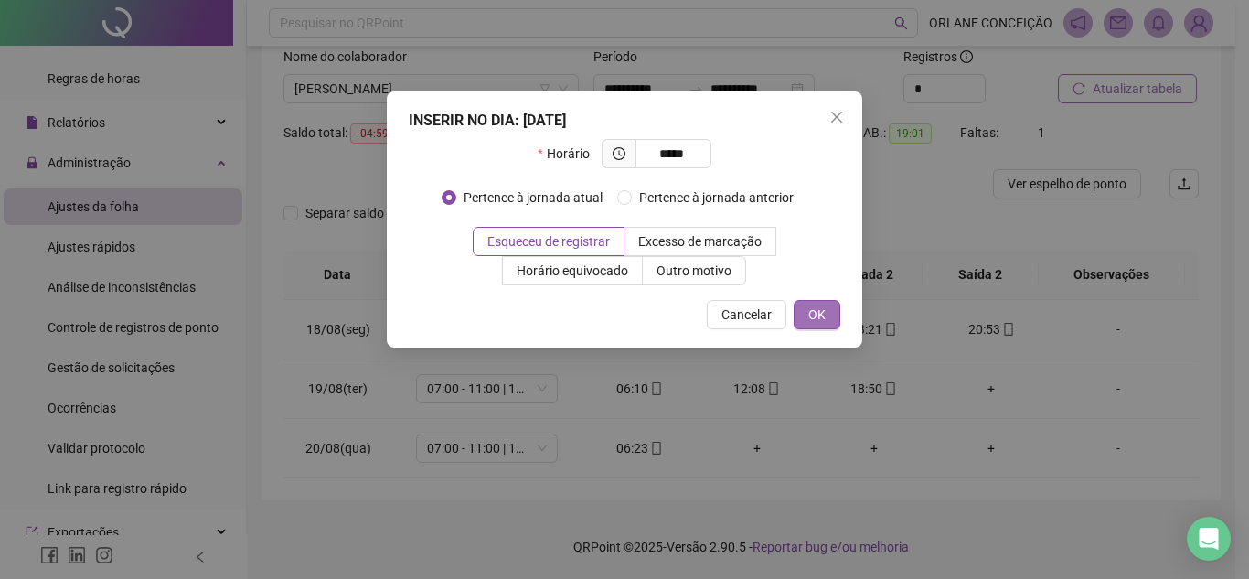
type input "*****"
click at [825, 305] on button "OK" at bounding box center [817, 314] width 47 height 29
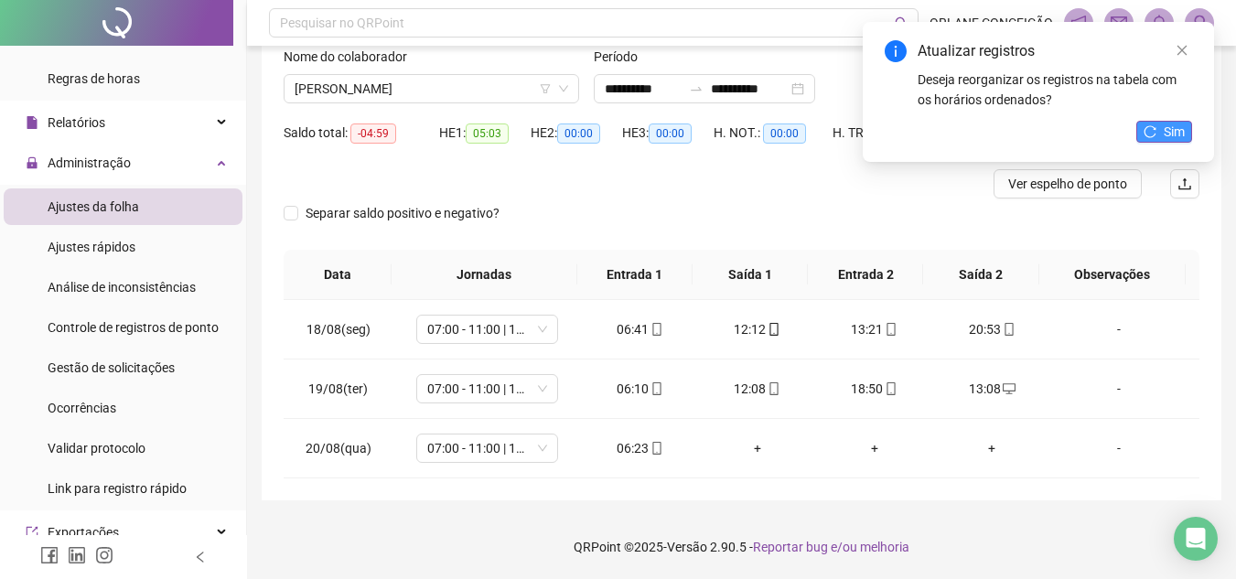
click at [1177, 126] on span "Sim" at bounding box center [1173, 132] width 21 height 20
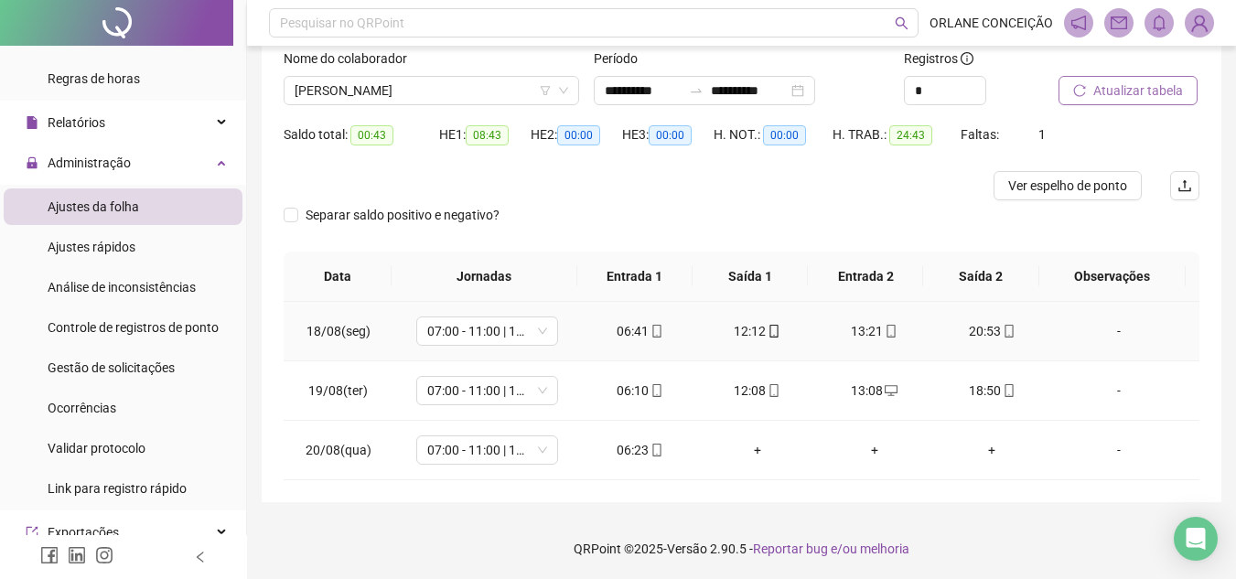
scroll to position [122, 0]
click at [381, 89] on span "[PERSON_NAME]" at bounding box center [430, 88] width 273 height 27
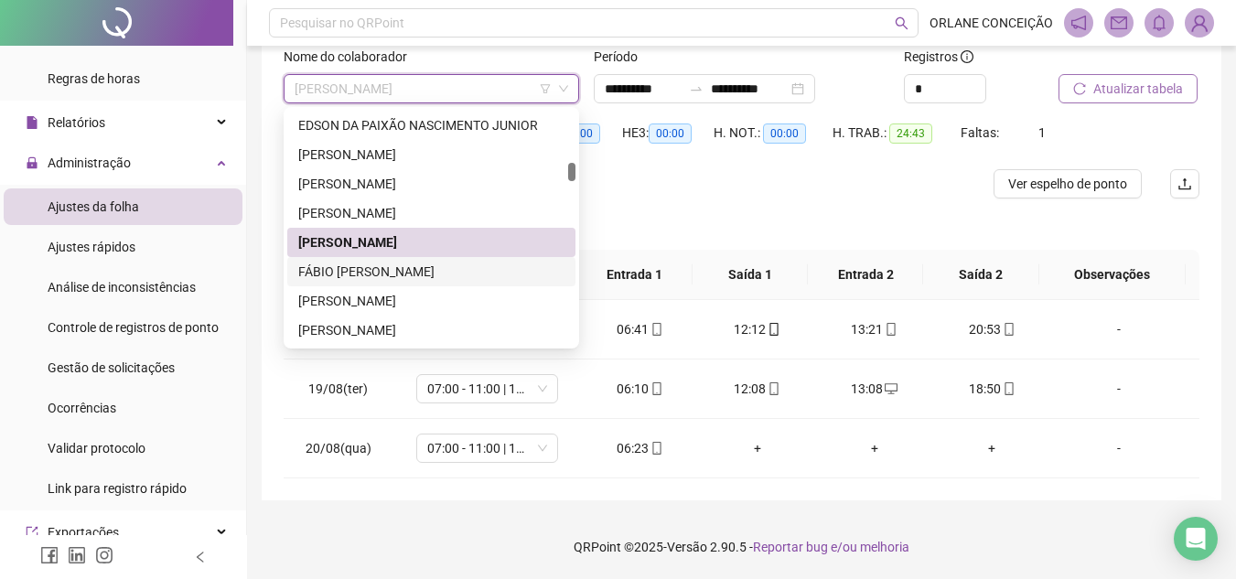
click at [357, 269] on div "FÁBIO [PERSON_NAME]" at bounding box center [431, 272] width 266 height 20
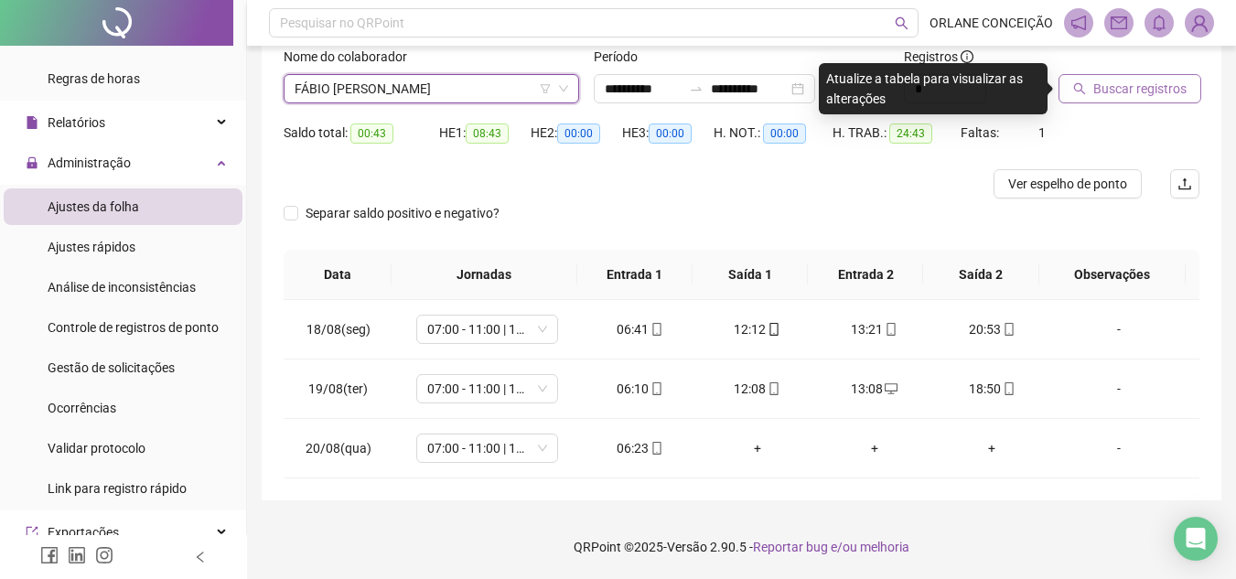
click at [1161, 82] on span "Buscar registros" at bounding box center [1139, 89] width 93 height 20
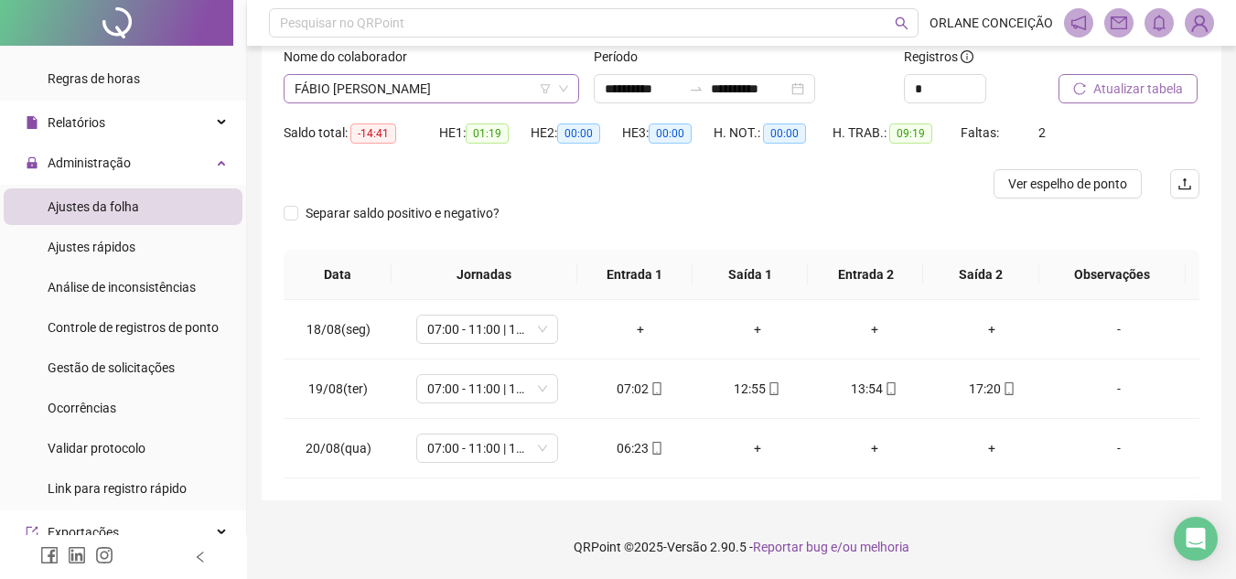
click at [442, 82] on span "FÁBIO [PERSON_NAME]" at bounding box center [430, 88] width 273 height 27
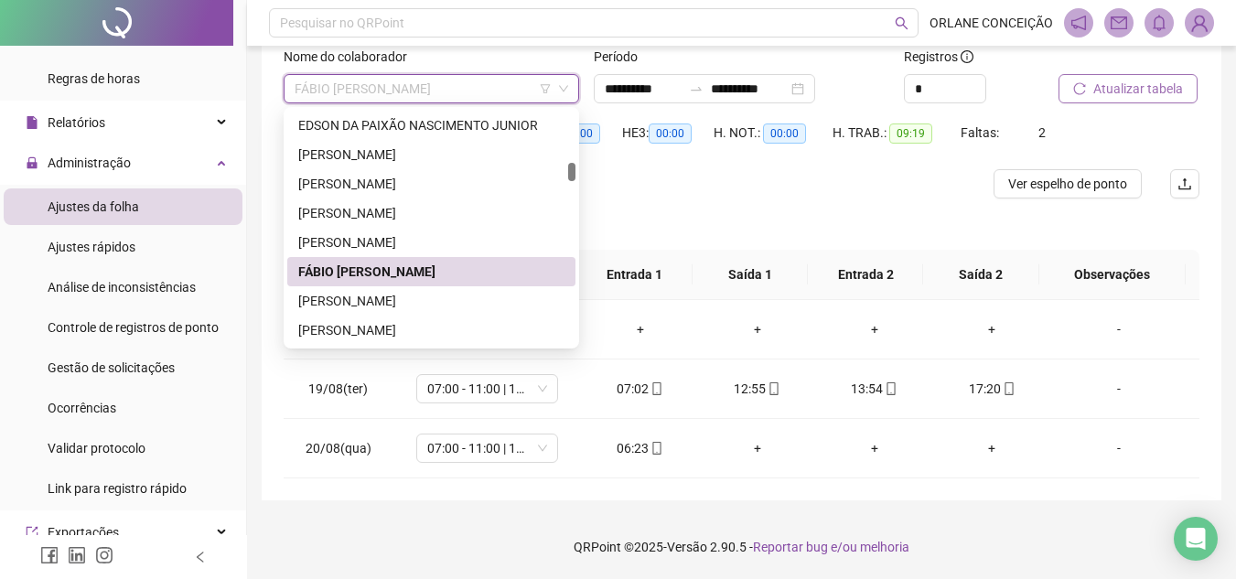
click at [681, 176] on div at bounding box center [627, 183] width 687 height 29
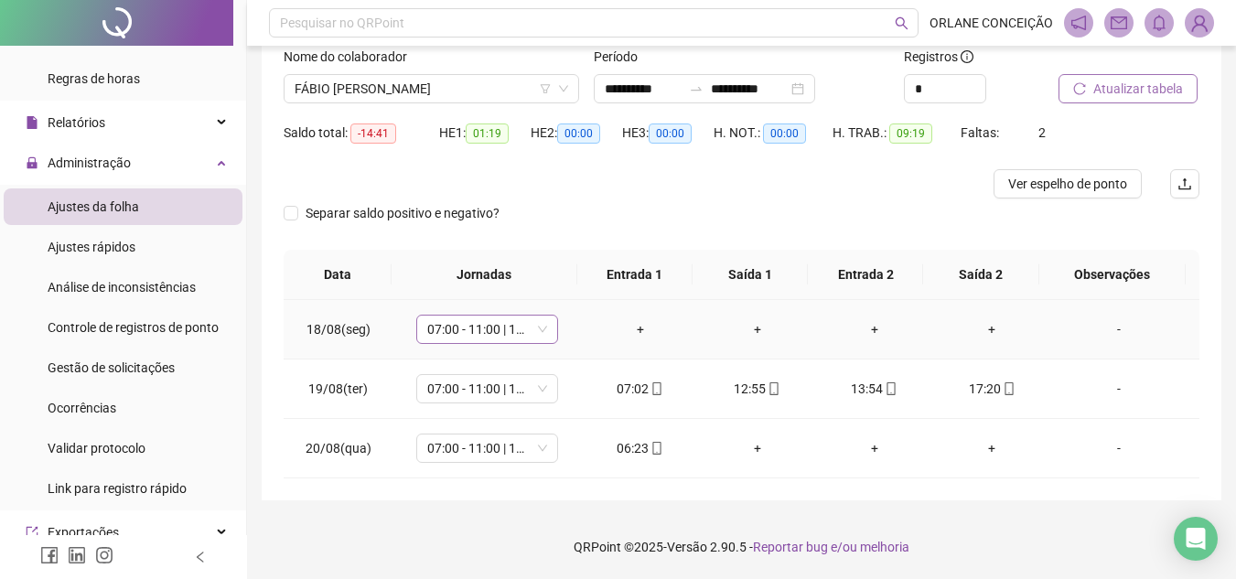
click at [541, 333] on span "07:00 - 11:00 | 12:00 - 16:00" at bounding box center [487, 329] width 120 height 27
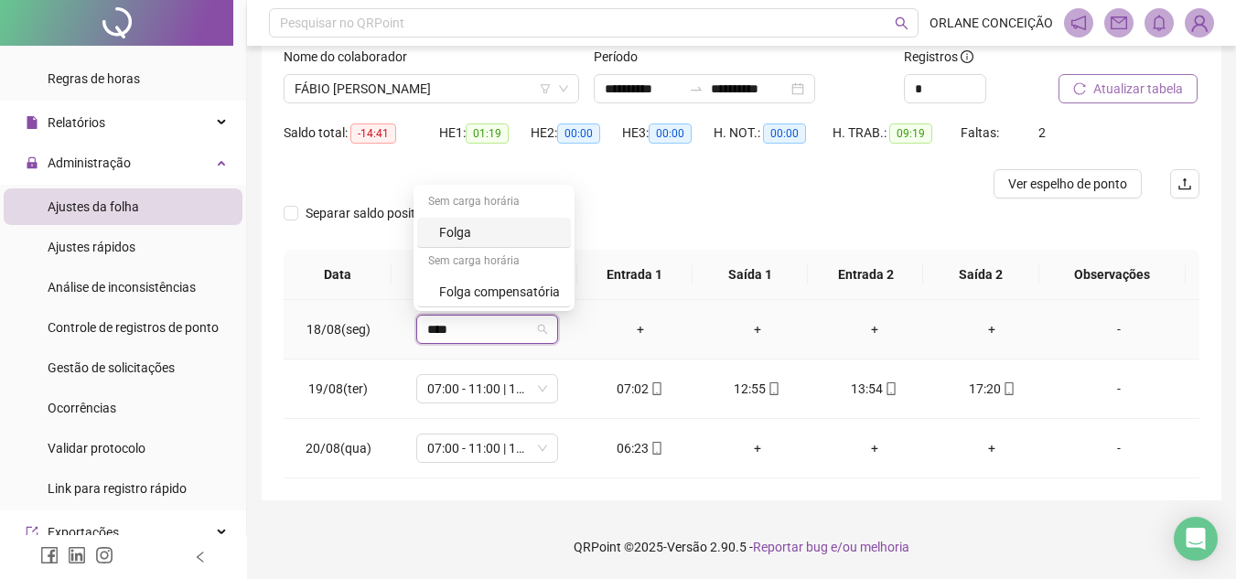
type input "*****"
click at [536, 291] on div "Folga compensatória" at bounding box center [499, 292] width 121 height 20
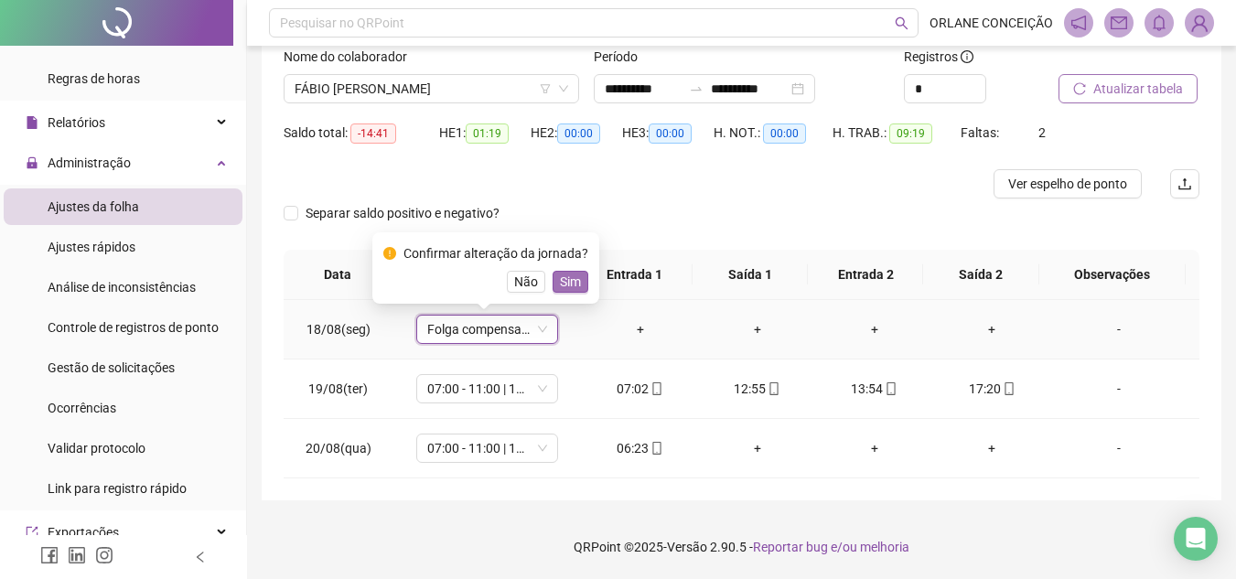
click at [574, 282] on span "Sim" at bounding box center [570, 282] width 21 height 20
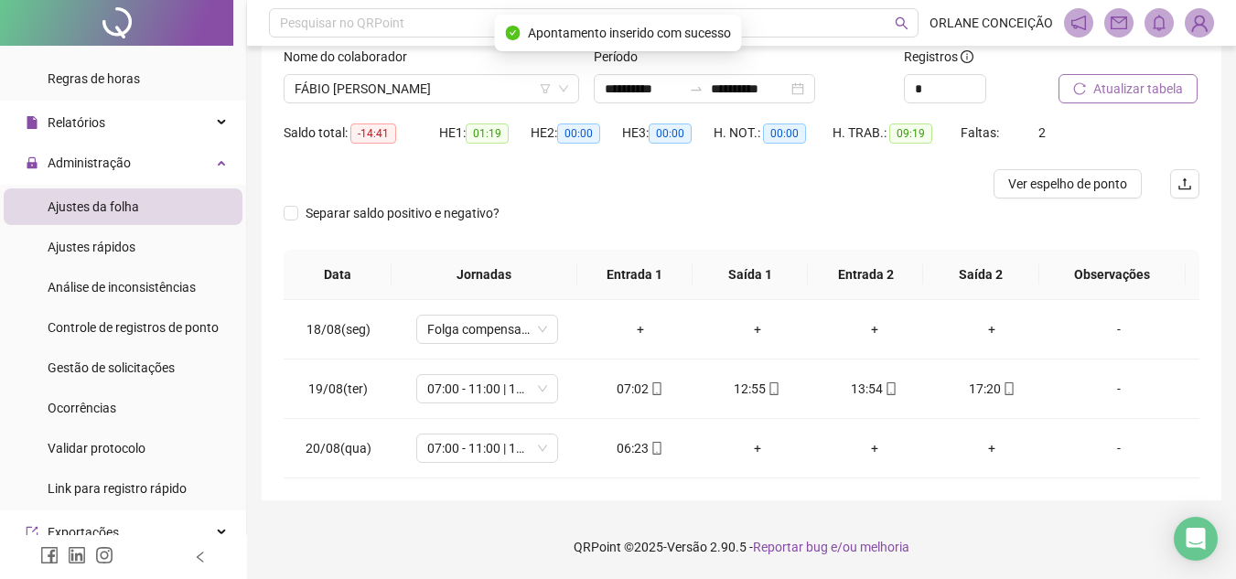
click at [1092, 90] on button "Atualizar tabela" at bounding box center [1127, 88] width 139 height 29
click at [419, 86] on span "FÁBIO [PERSON_NAME]" at bounding box center [430, 88] width 273 height 27
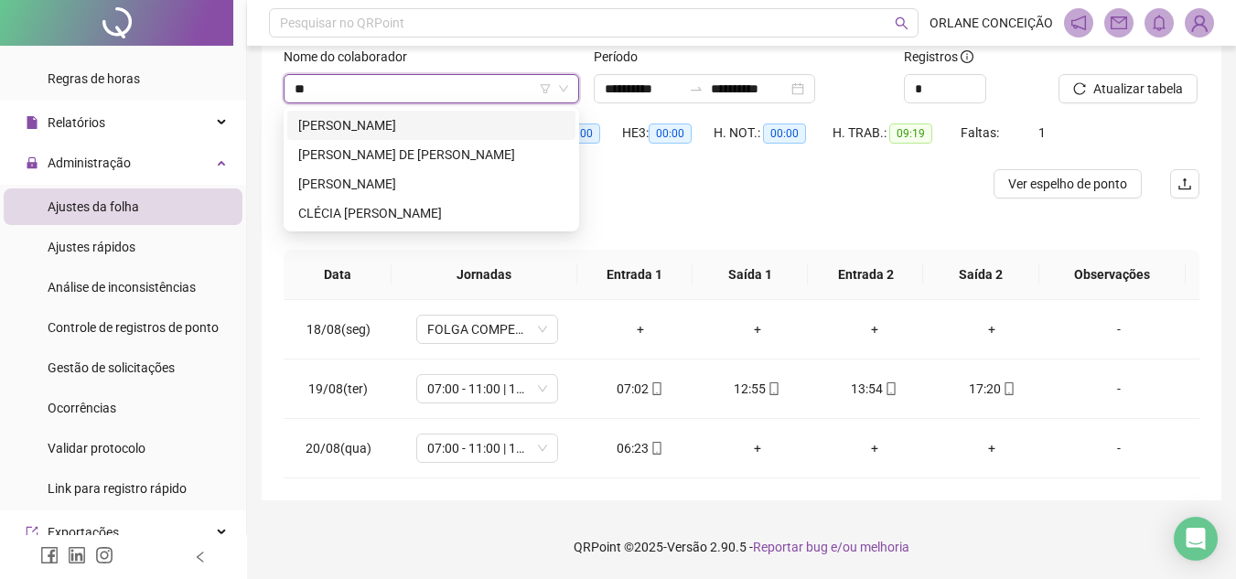
scroll to position [0, 0]
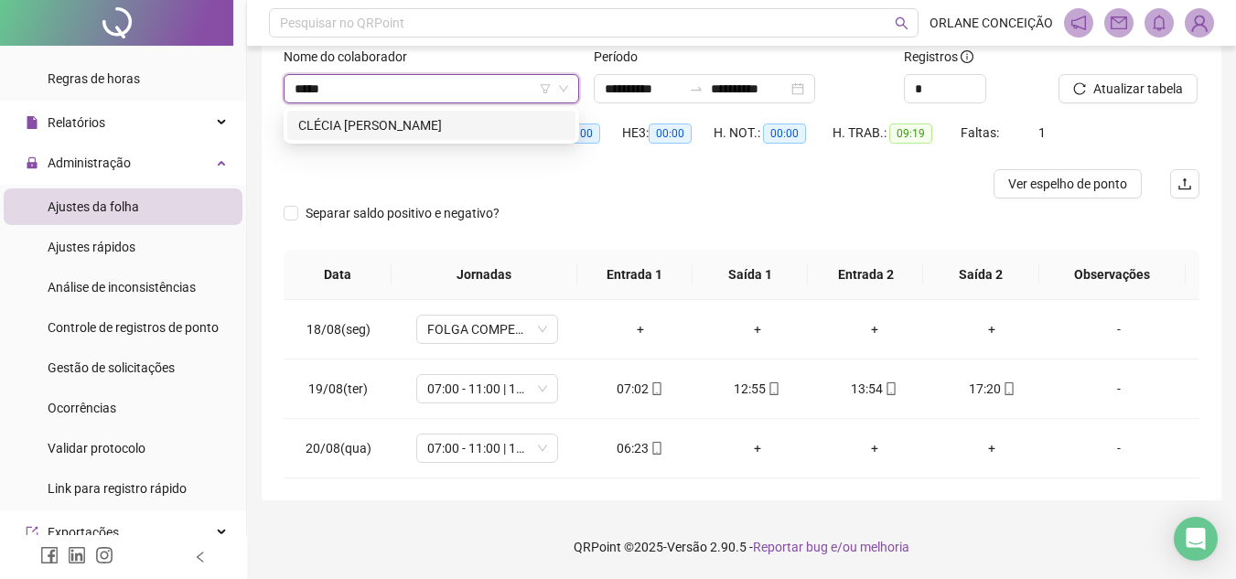
type input "******"
click at [426, 116] on div "CLÉCIA [PERSON_NAME]" at bounding box center [431, 125] width 266 height 20
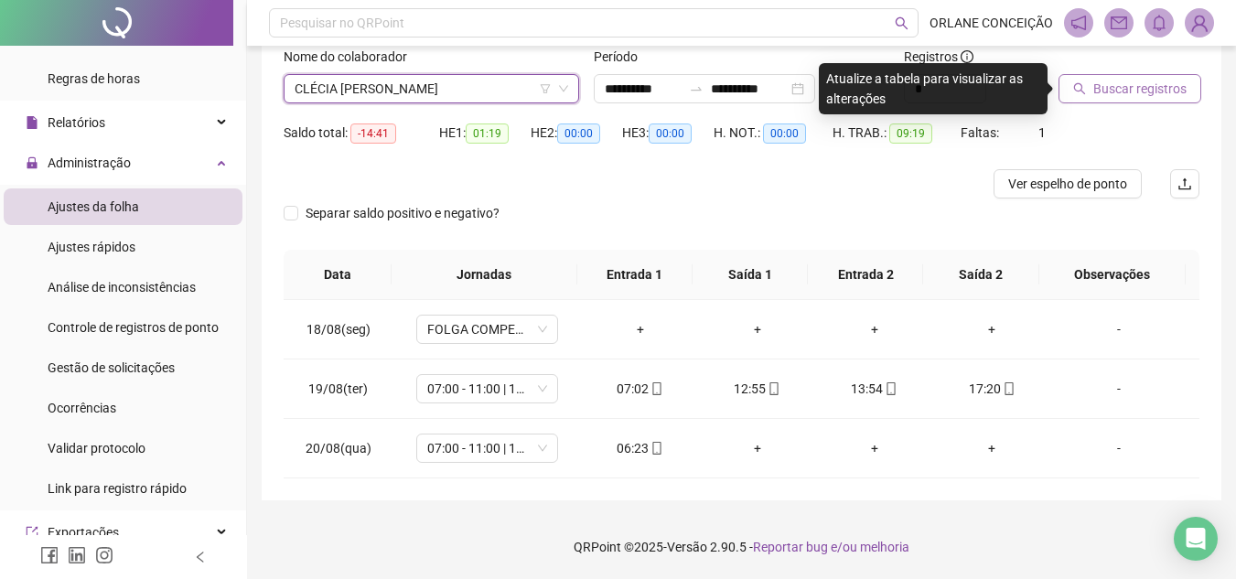
click at [1073, 84] on icon "search" at bounding box center [1079, 88] width 13 height 13
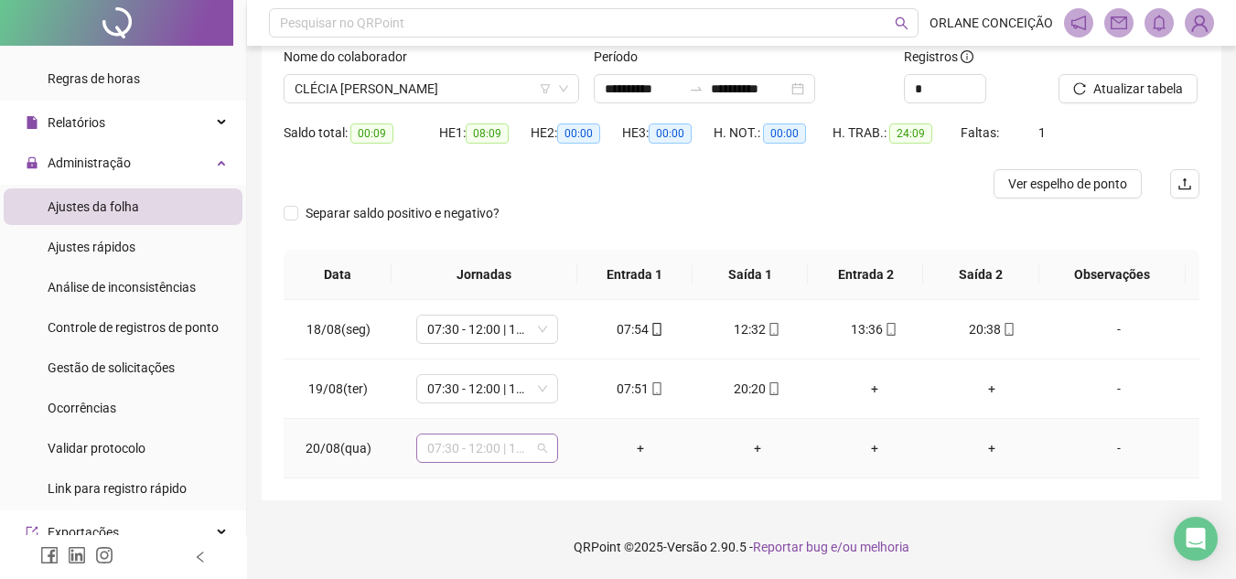
click at [460, 452] on span "07:30 - 12:00 | 14:00 - 17:30" at bounding box center [487, 447] width 120 height 27
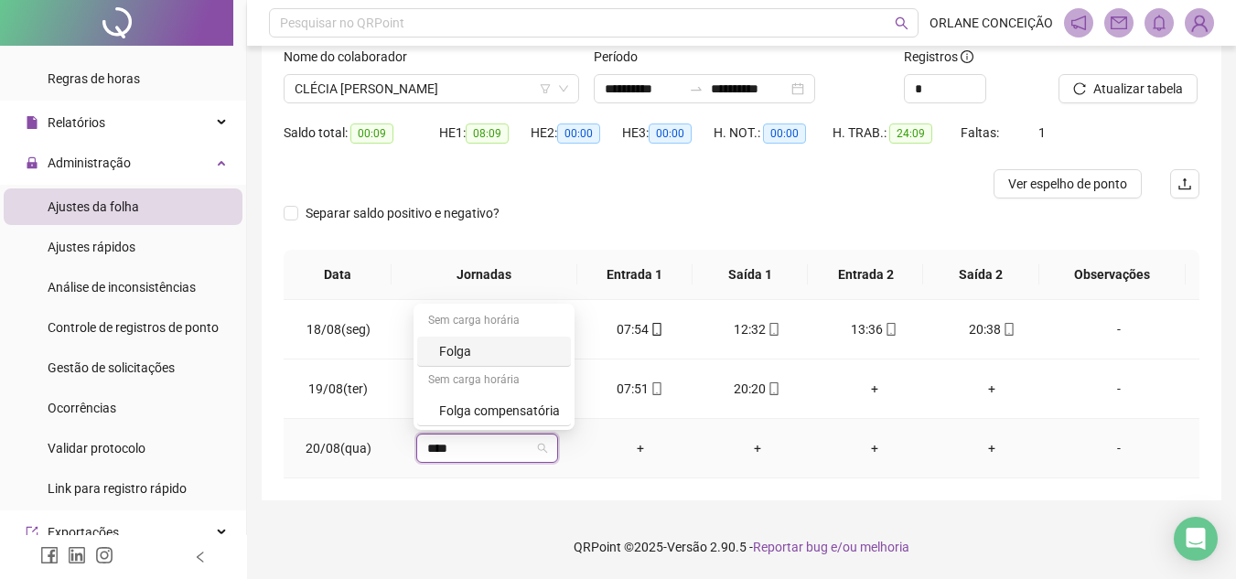
type input "*****"
click at [455, 406] on div "Folga compensatória" at bounding box center [499, 411] width 121 height 20
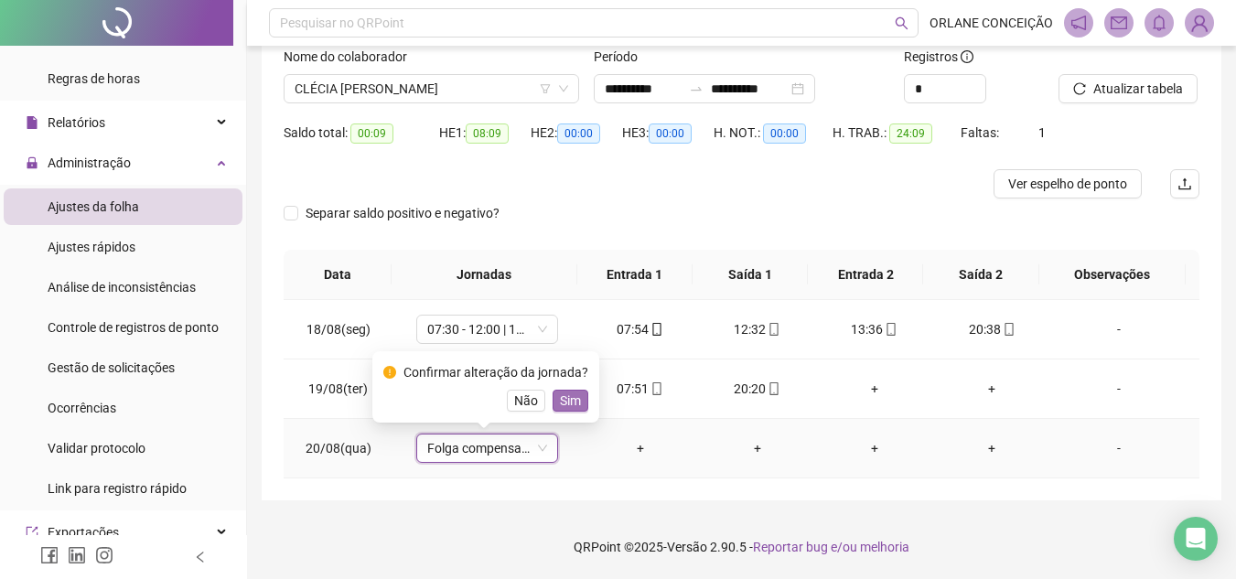
click at [568, 397] on span "Sim" at bounding box center [570, 401] width 21 height 20
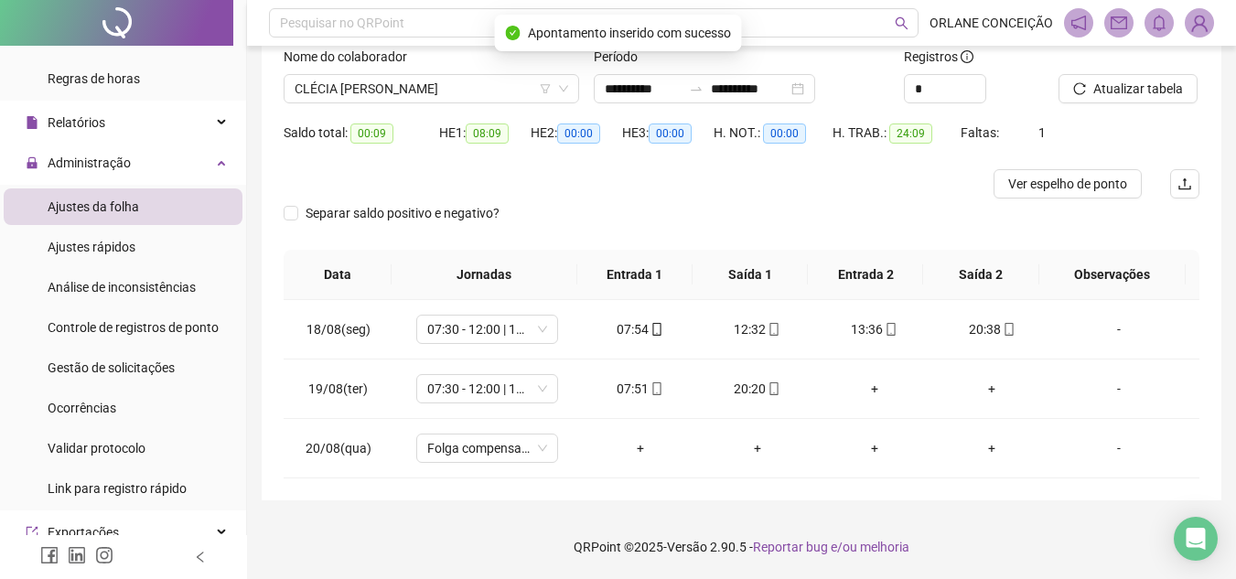
click at [448, 506] on div "**********" at bounding box center [741, 228] width 989 height 701
click at [1119, 80] on span "Atualizar tabela" at bounding box center [1138, 89] width 90 height 20
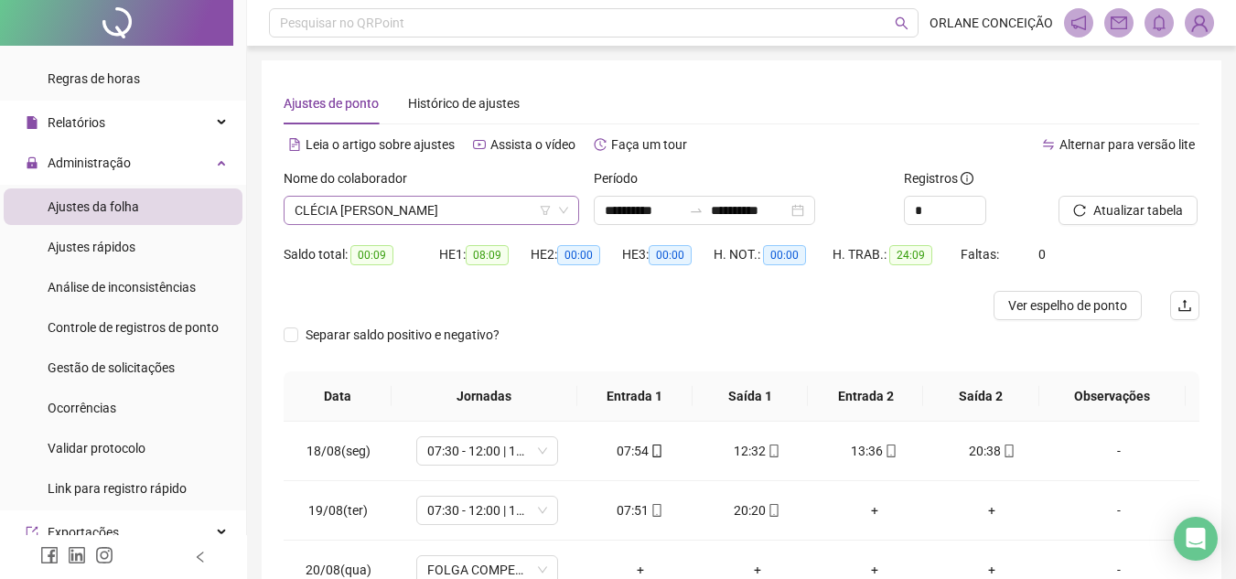
click at [507, 198] on span "CLÉCIA [PERSON_NAME]" at bounding box center [430, 210] width 273 height 27
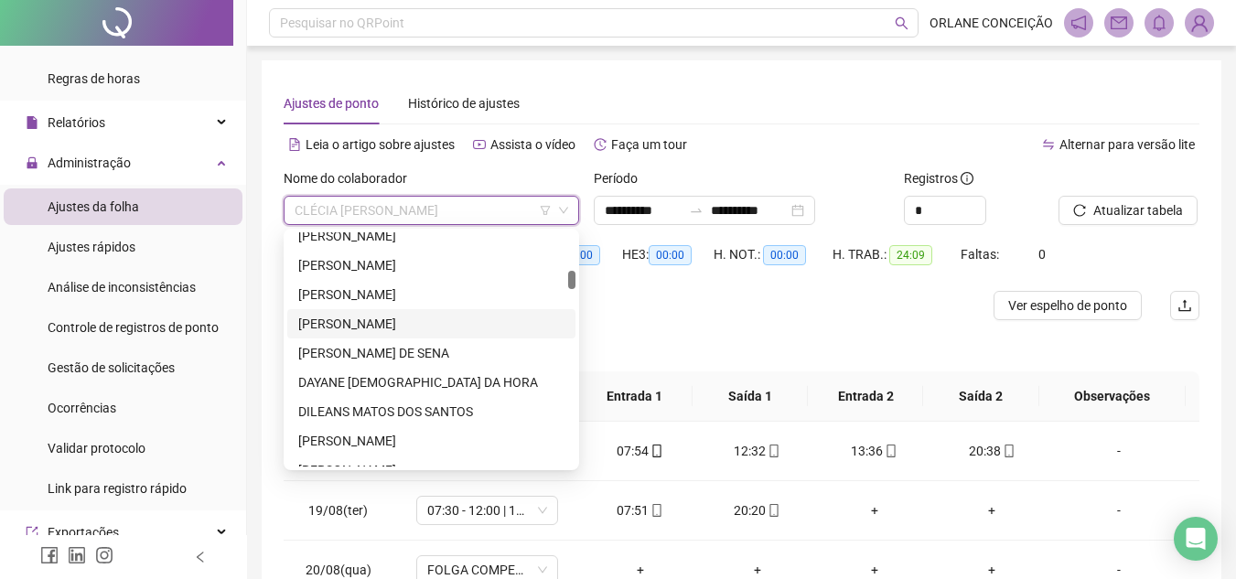
scroll to position [768, 0]
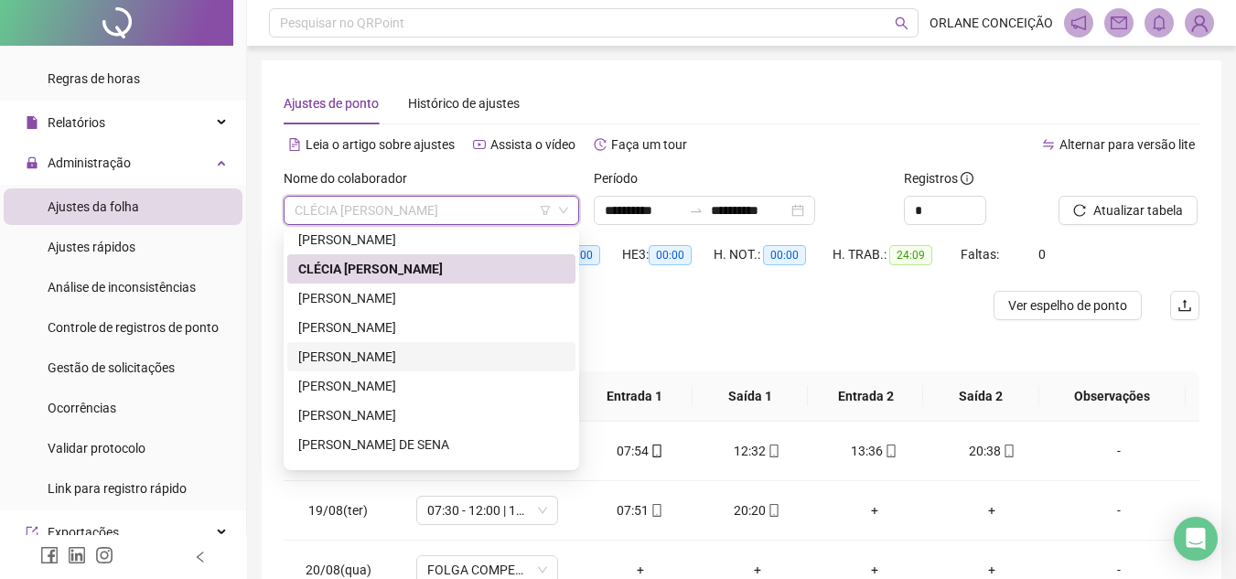
click at [360, 356] on div "[PERSON_NAME]" at bounding box center [431, 357] width 266 height 20
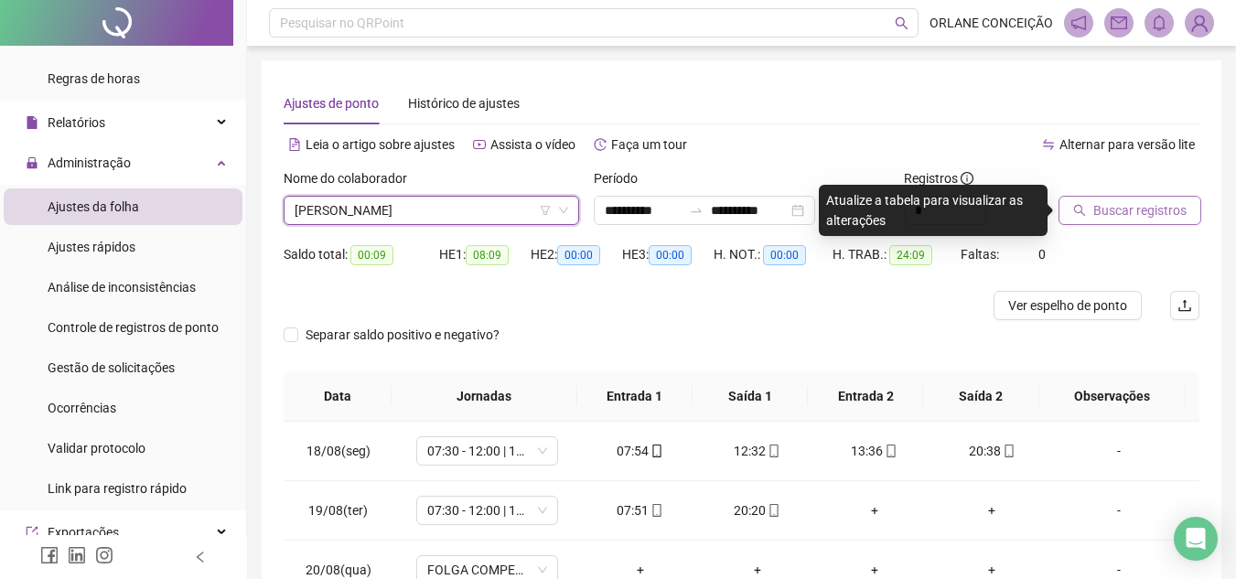
click at [1078, 207] on icon "search" at bounding box center [1079, 210] width 13 height 13
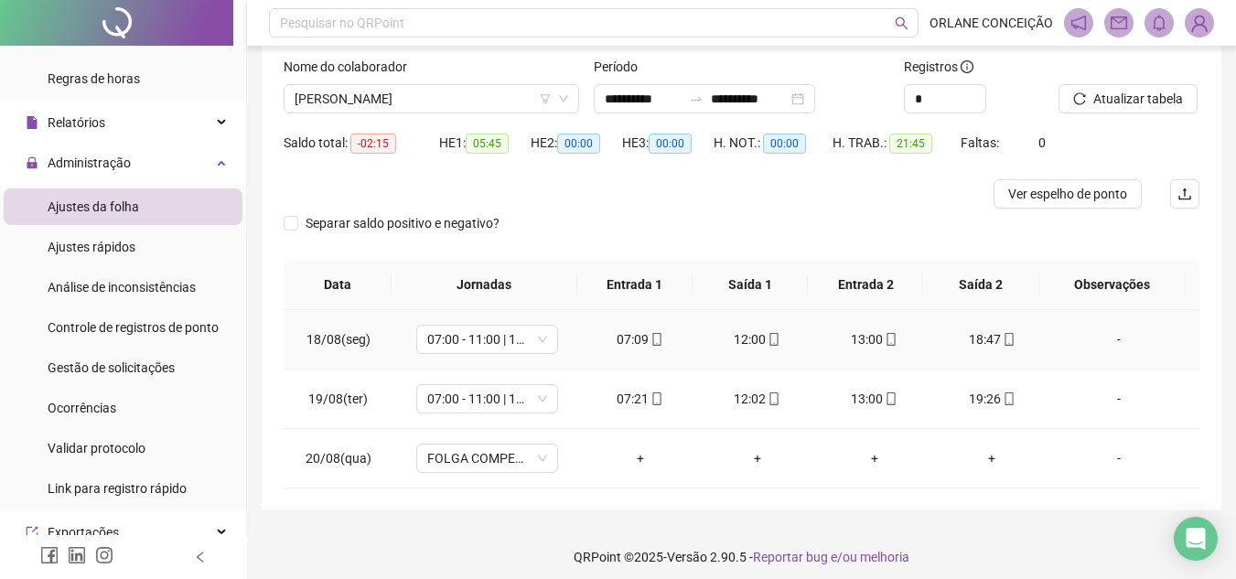
scroll to position [122, 0]
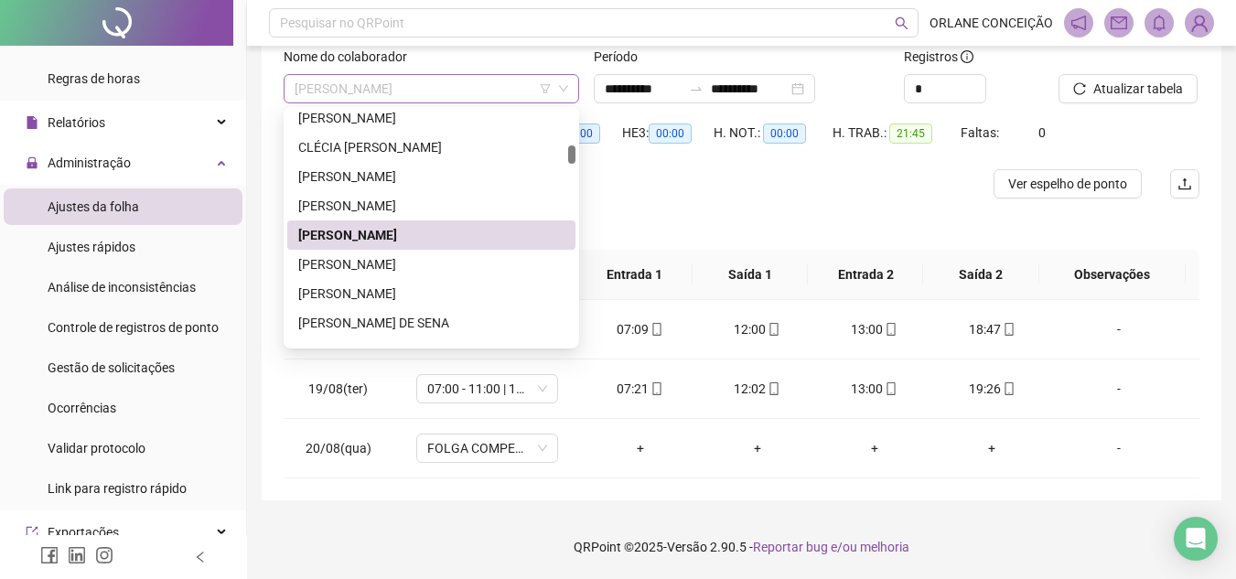
click at [449, 85] on span "[PERSON_NAME]" at bounding box center [430, 88] width 273 height 27
click at [428, 269] on div "[PERSON_NAME]" at bounding box center [431, 264] width 266 height 20
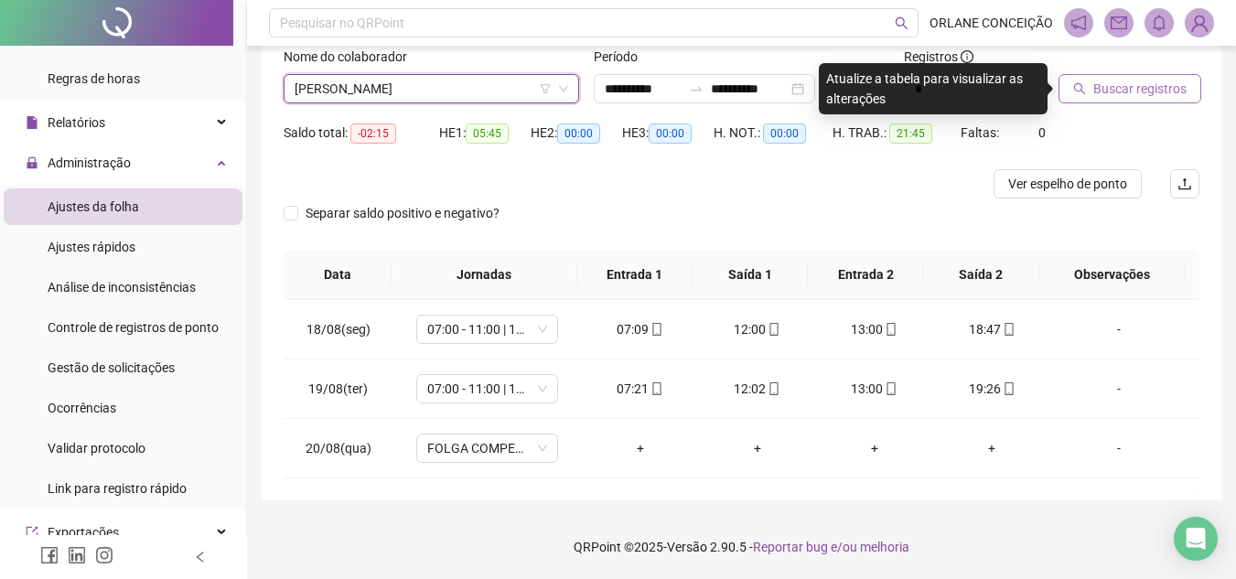
click at [1112, 101] on button "Buscar registros" at bounding box center [1129, 88] width 143 height 29
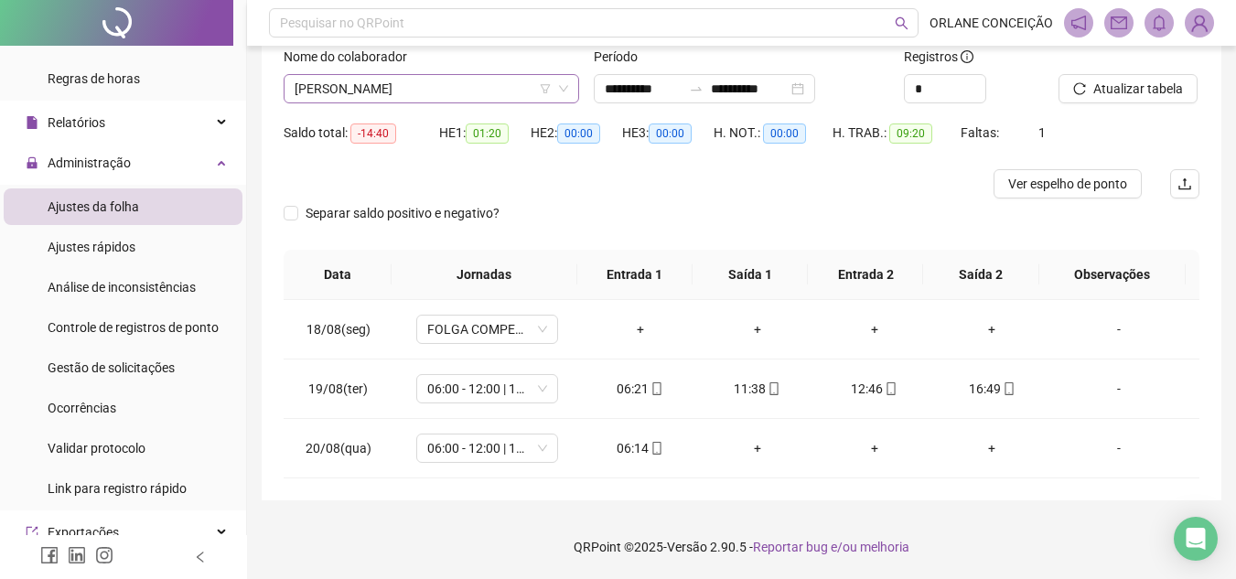
click at [450, 86] on span "[PERSON_NAME]" at bounding box center [430, 88] width 273 height 27
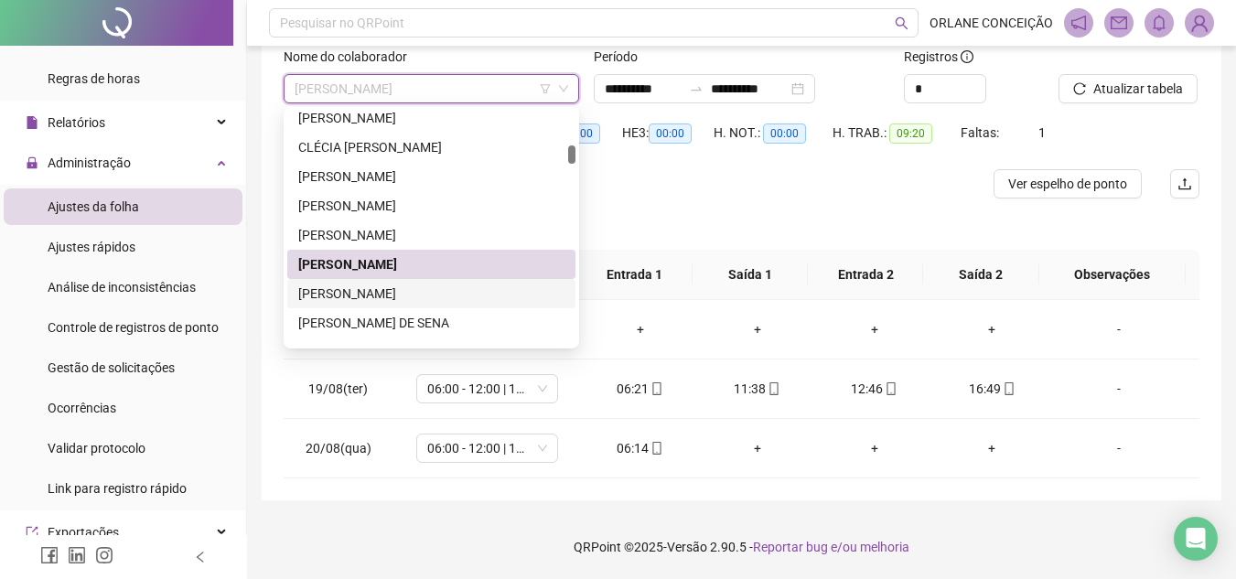
click at [402, 299] on div "[PERSON_NAME]" at bounding box center [431, 294] width 266 height 20
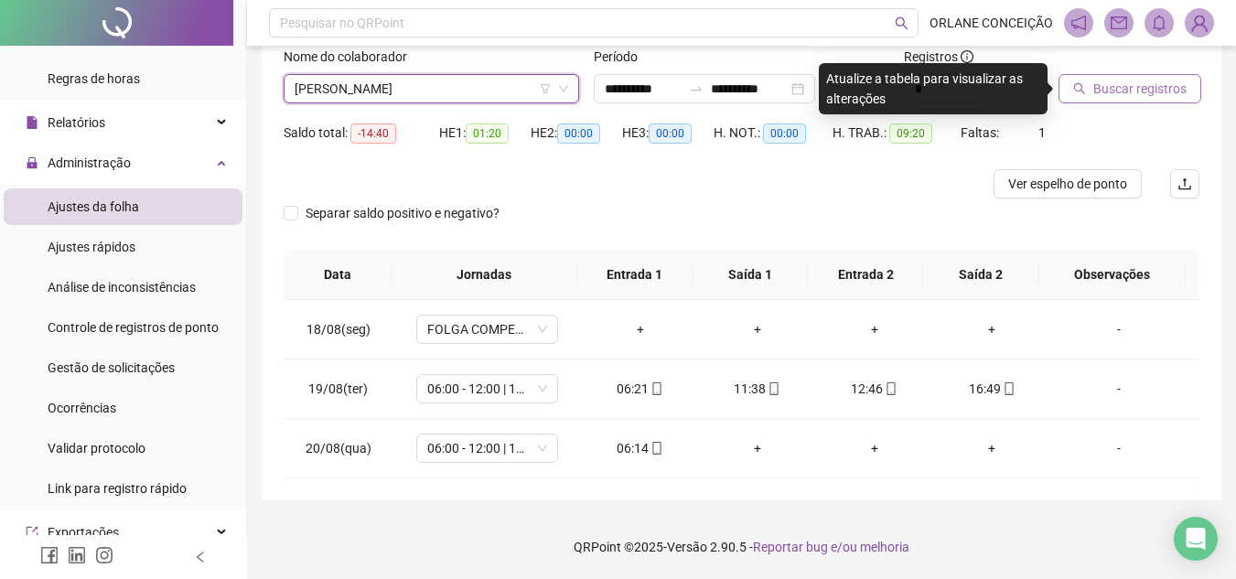
click at [1105, 93] on span "Buscar registros" at bounding box center [1139, 89] width 93 height 20
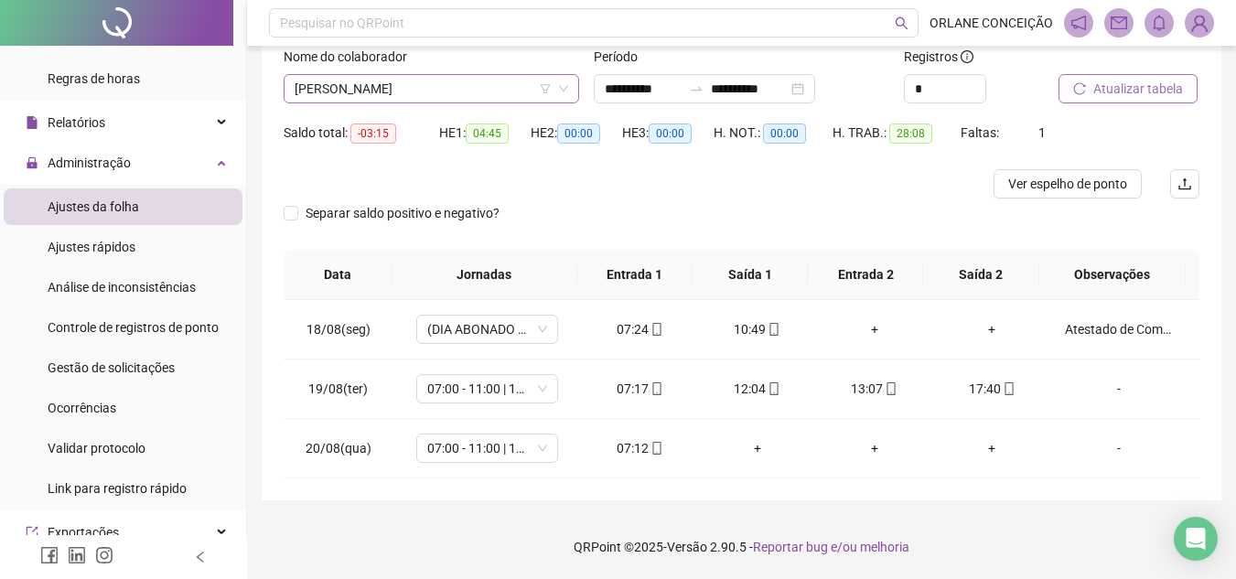
click at [473, 97] on span "[PERSON_NAME]" at bounding box center [430, 88] width 273 height 27
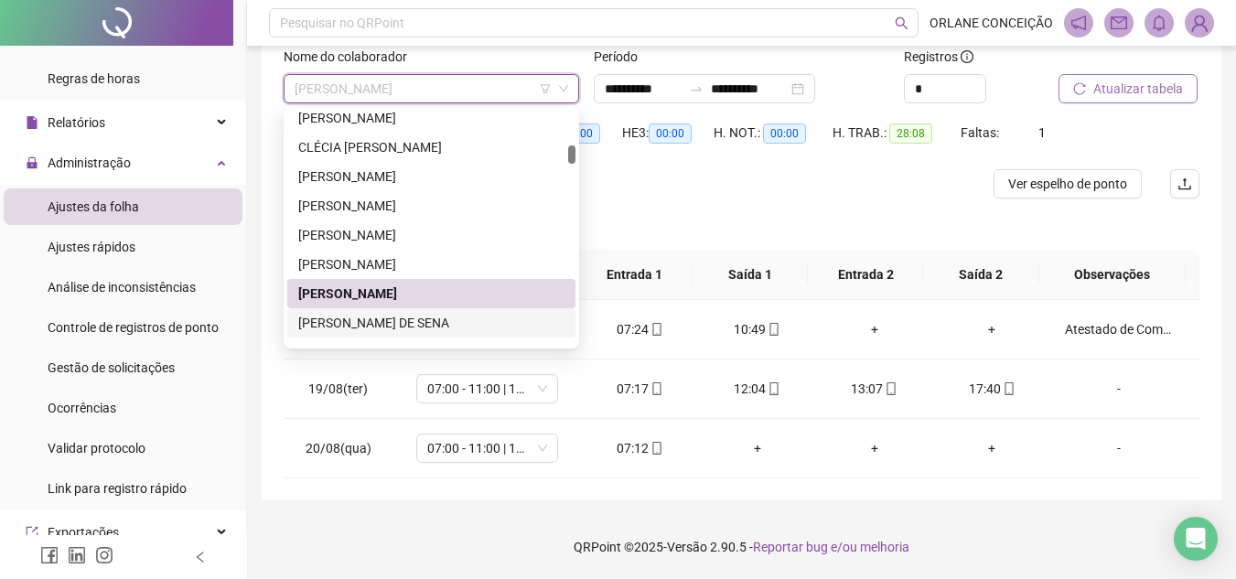
click at [408, 324] on div "[PERSON_NAME] DE SENA" at bounding box center [431, 323] width 266 height 20
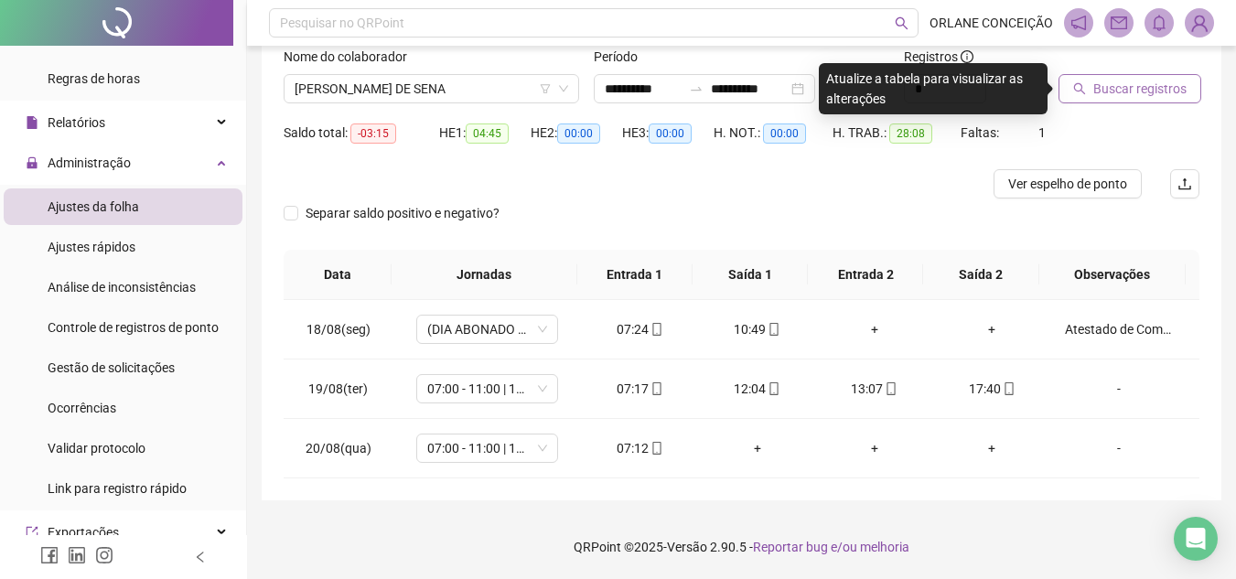
click at [1097, 91] on span "Buscar registros" at bounding box center [1139, 89] width 93 height 20
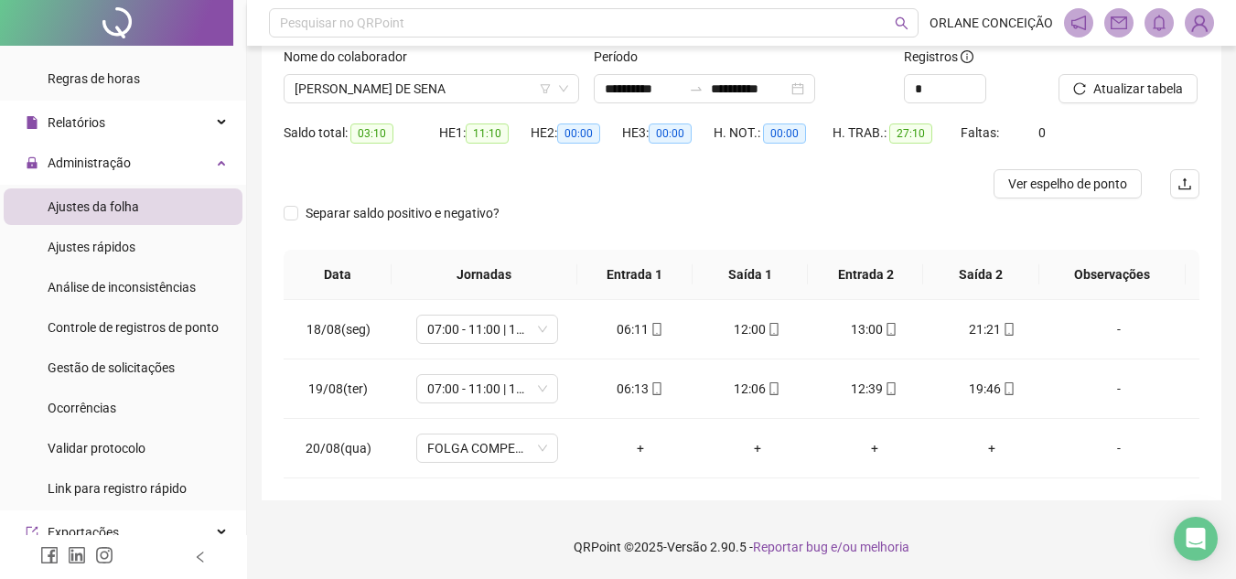
click at [373, 73] on div "Nome do colaborador" at bounding box center [431, 60] width 295 height 27
click at [373, 88] on span "[PERSON_NAME] DE SENA" at bounding box center [430, 88] width 273 height 27
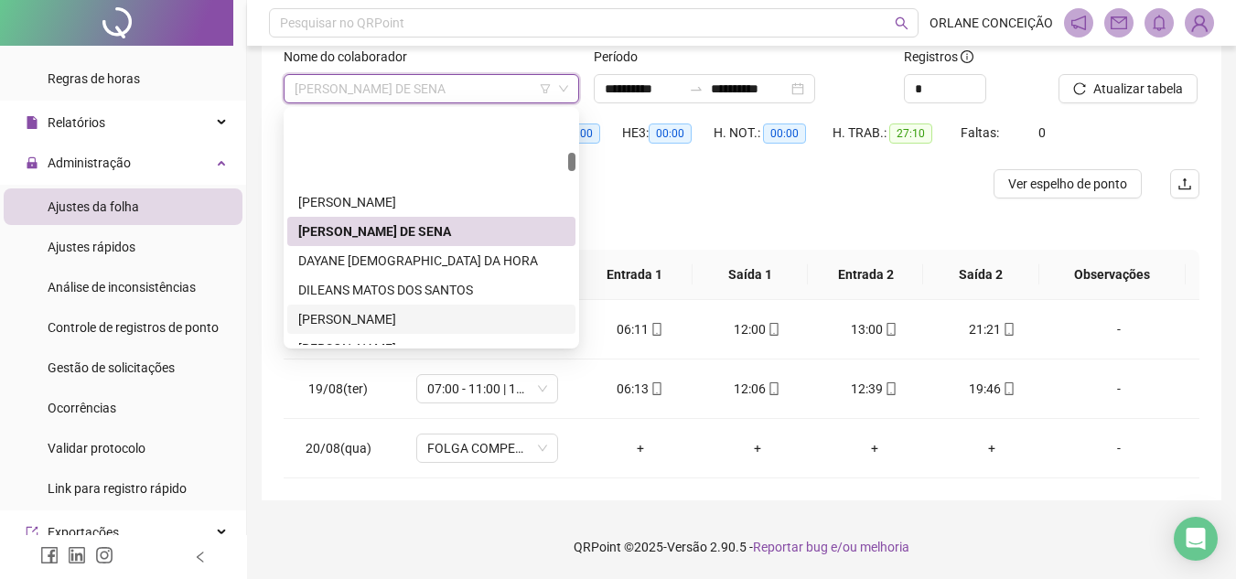
scroll to position [951, 0]
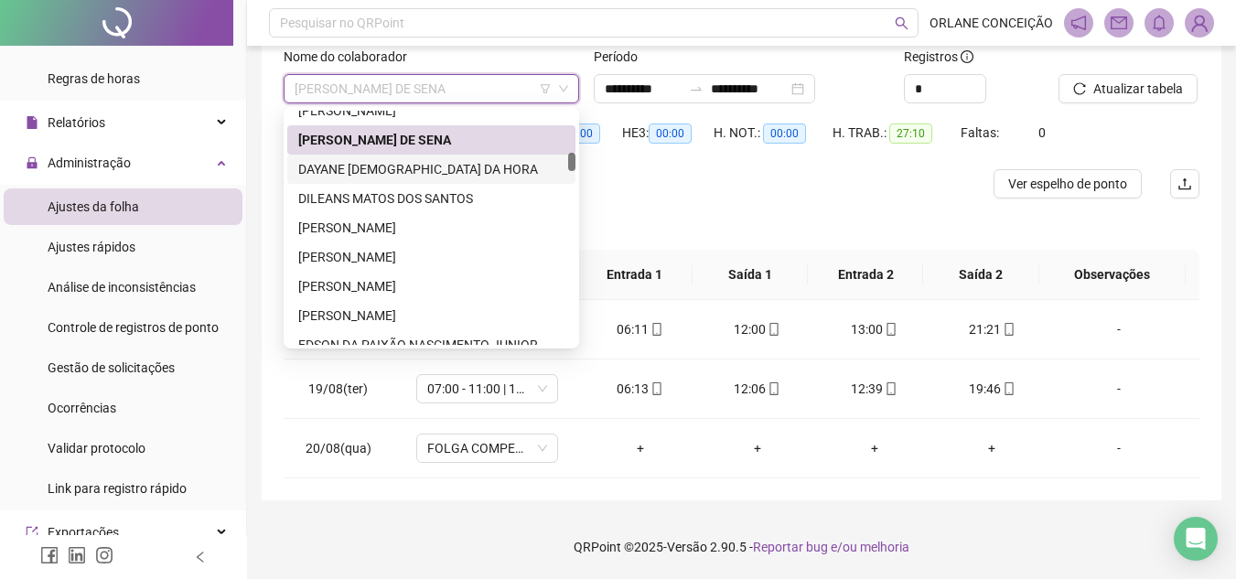
click at [359, 168] on div "DAYANE [DEMOGRAPHIC_DATA] DA HORA" at bounding box center [431, 169] width 266 height 20
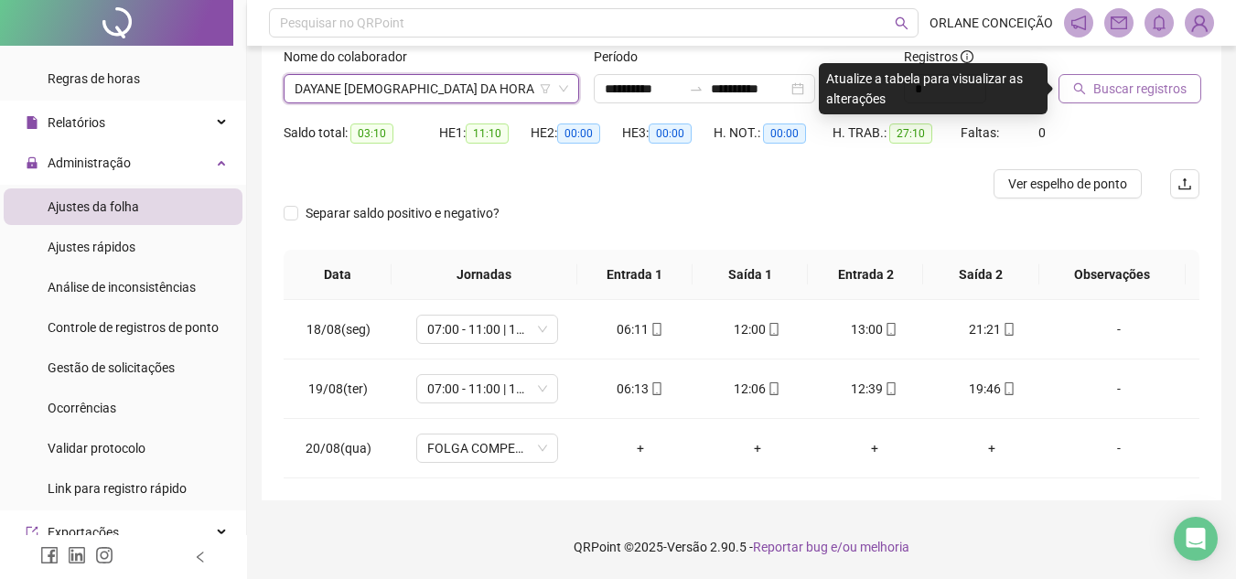
click at [1136, 87] on span "Buscar registros" at bounding box center [1139, 89] width 93 height 20
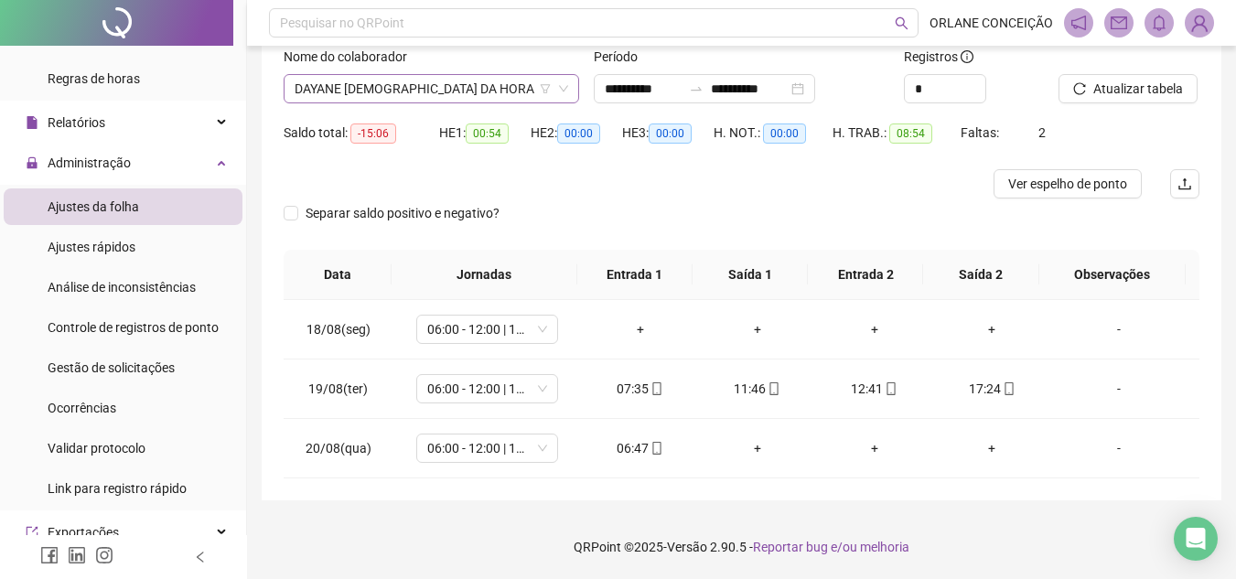
click at [419, 90] on span "DAYANE [DEMOGRAPHIC_DATA] DA HORA" at bounding box center [430, 88] width 273 height 27
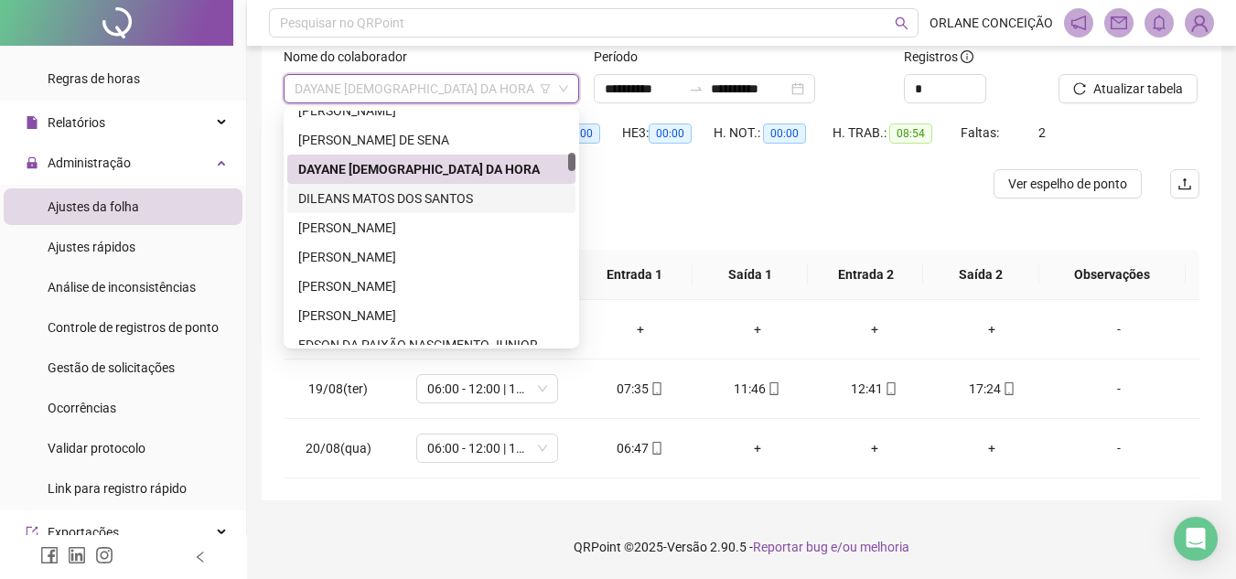
click at [393, 198] on div "DILEANS MATOS DOS SANTOS" at bounding box center [431, 198] width 266 height 20
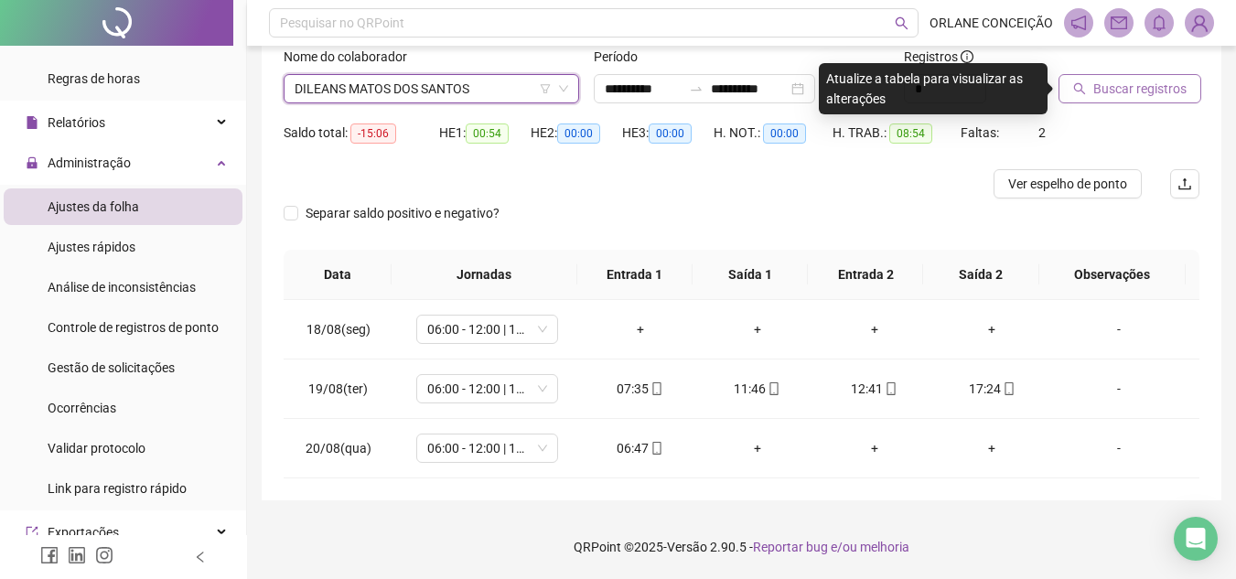
click at [1128, 89] on span "Buscar registros" at bounding box center [1139, 89] width 93 height 20
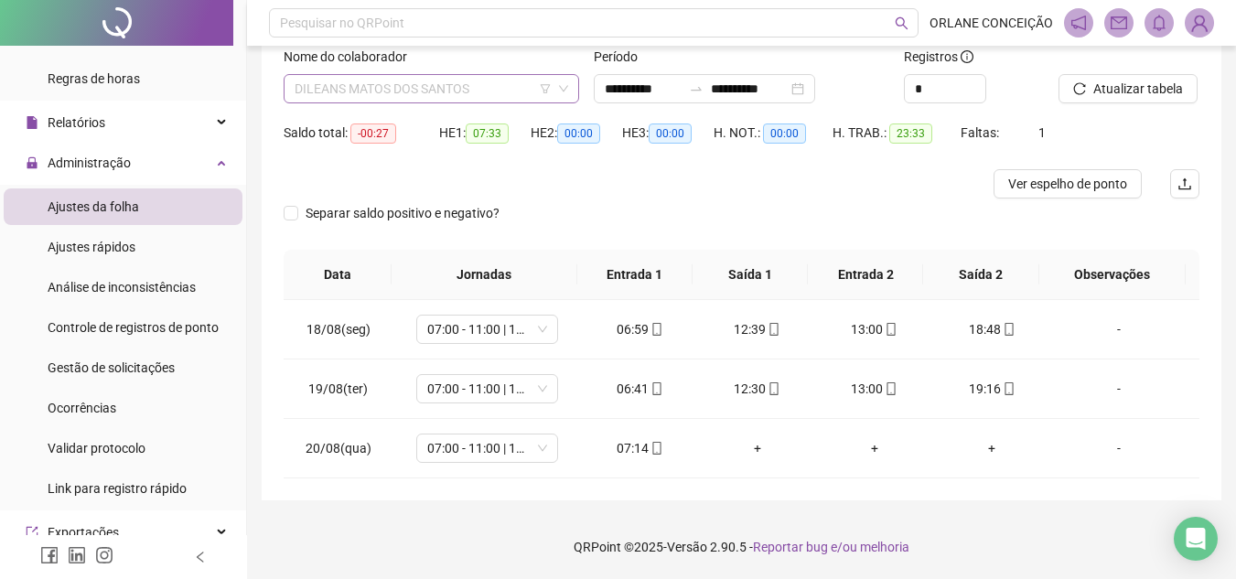
click at [386, 88] on span "DILEANS MATOS DOS SANTOS" at bounding box center [430, 88] width 273 height 27
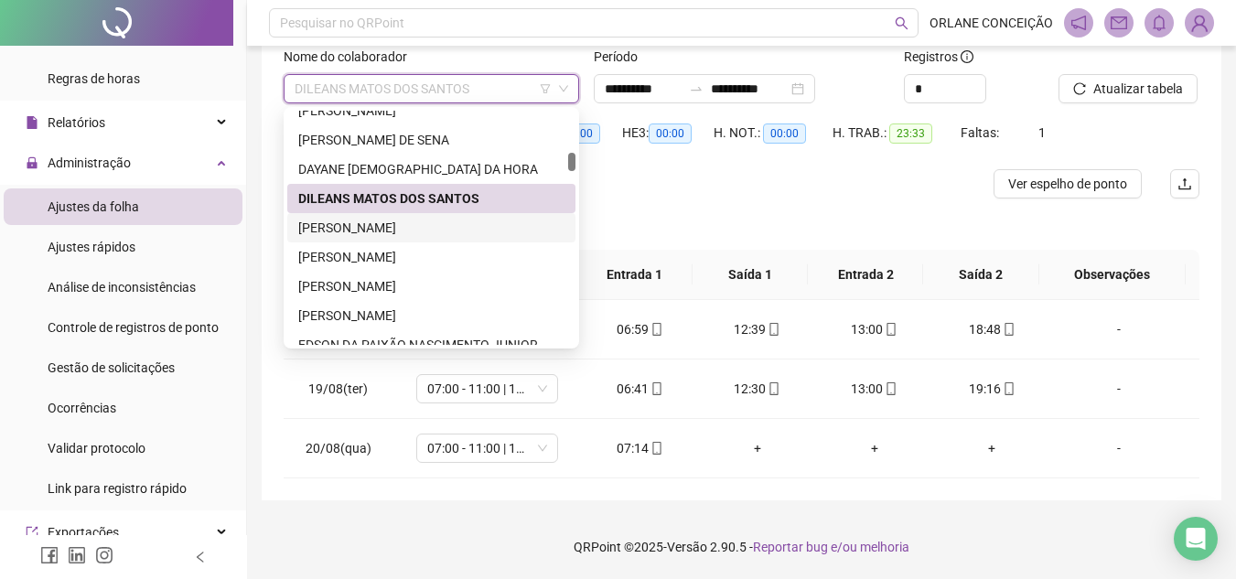
click at [359, 226] on div "[PERSON_NAME]" at bounding box center [431, 228] width 266 height 20
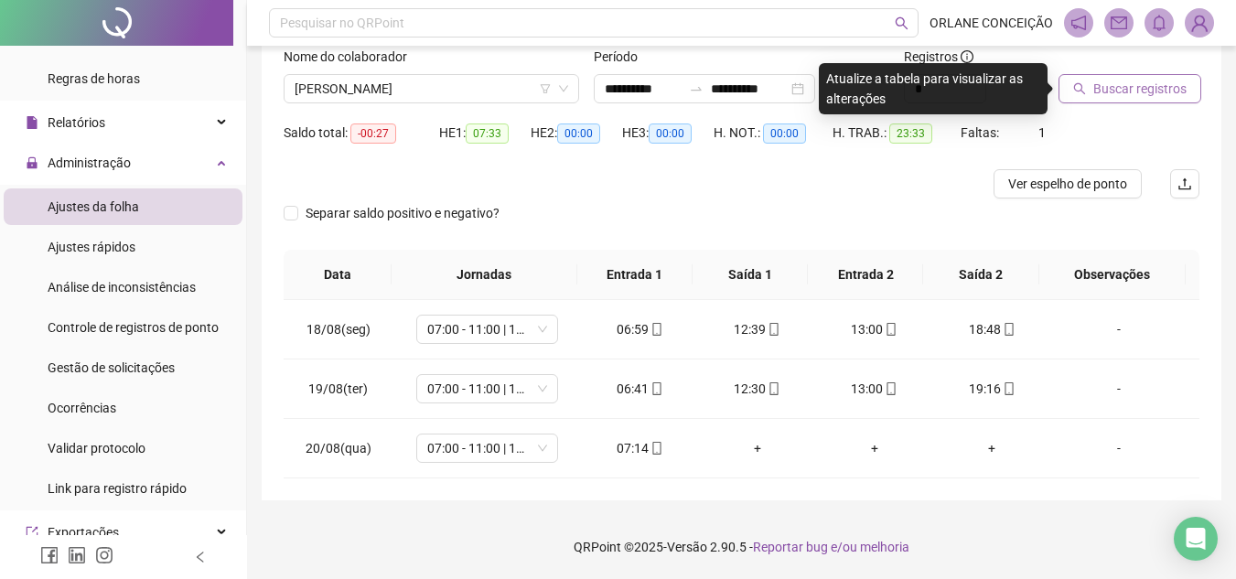
click at [1101, 97] on span "Buscar registros" at bounding box center [1139, 89] width 93 height 20
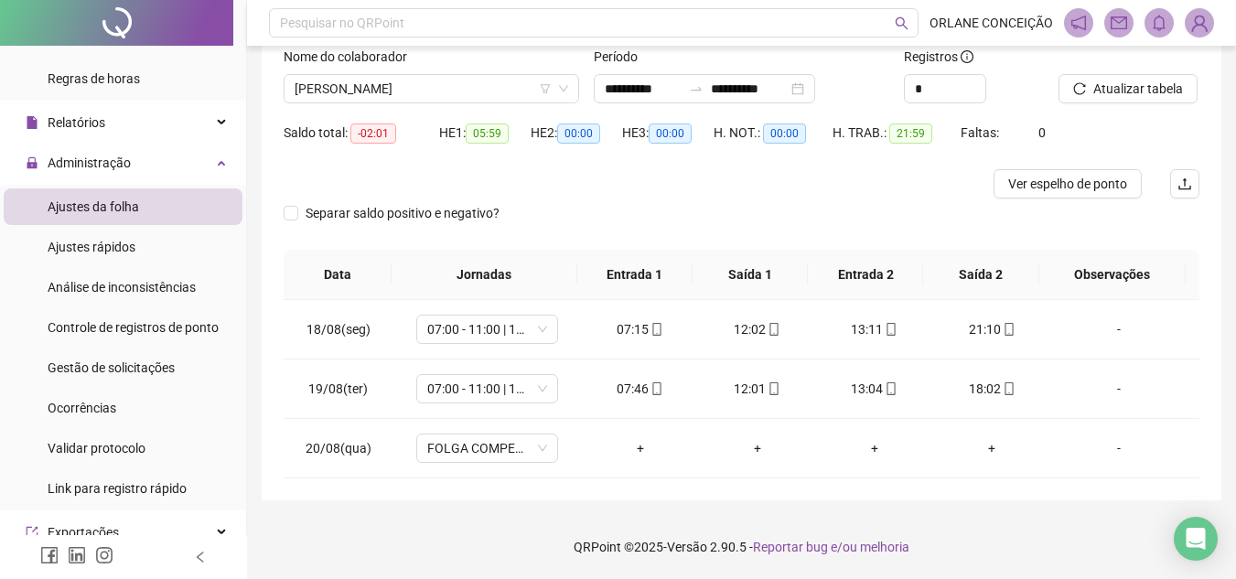
click at [416, 64] on label "Nome do colaborador" at bounding box center [351, 57] width 135 height 20
click at [418, 91] on span "[PERSON_NAME]" at bounding box center [430, 88] width 273 height 27
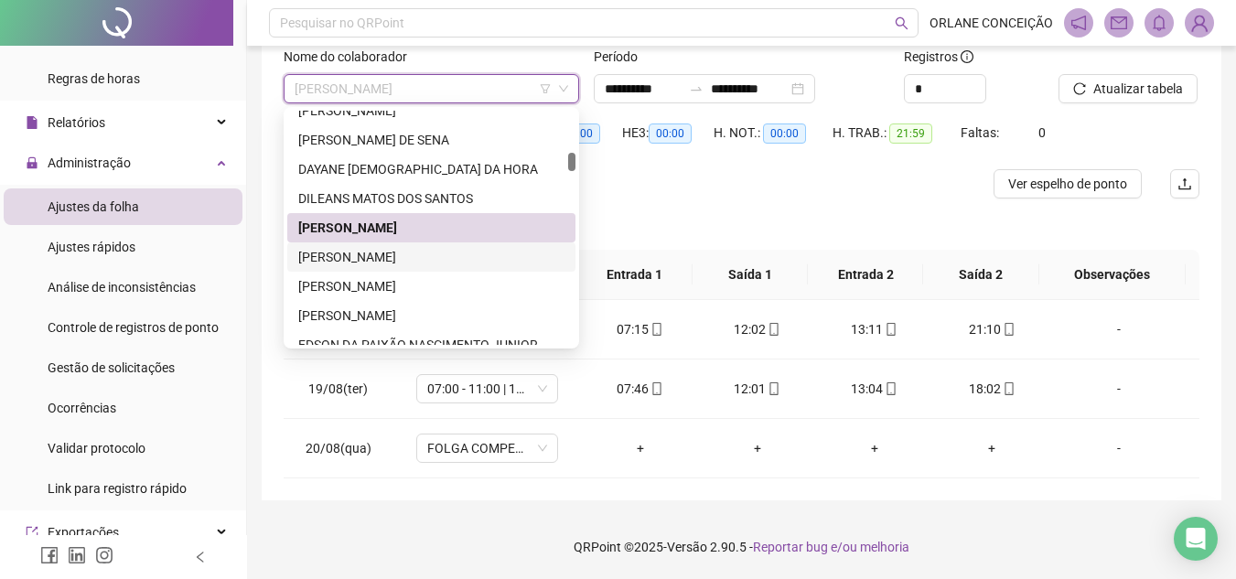
click at [397, 251] on div "[PERSON_NAME]" at bounding box center [431, 257] width 266 height 20
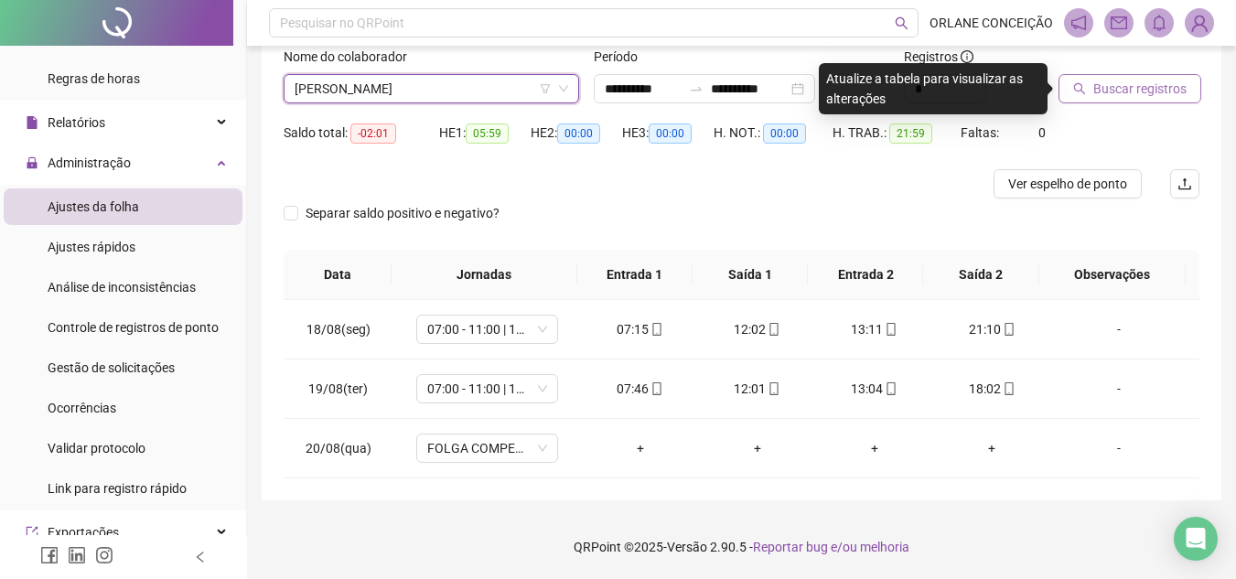
click at [1105, 94] on span "Buscar registros" at bounding box center [1139, 89] width 93 height 20
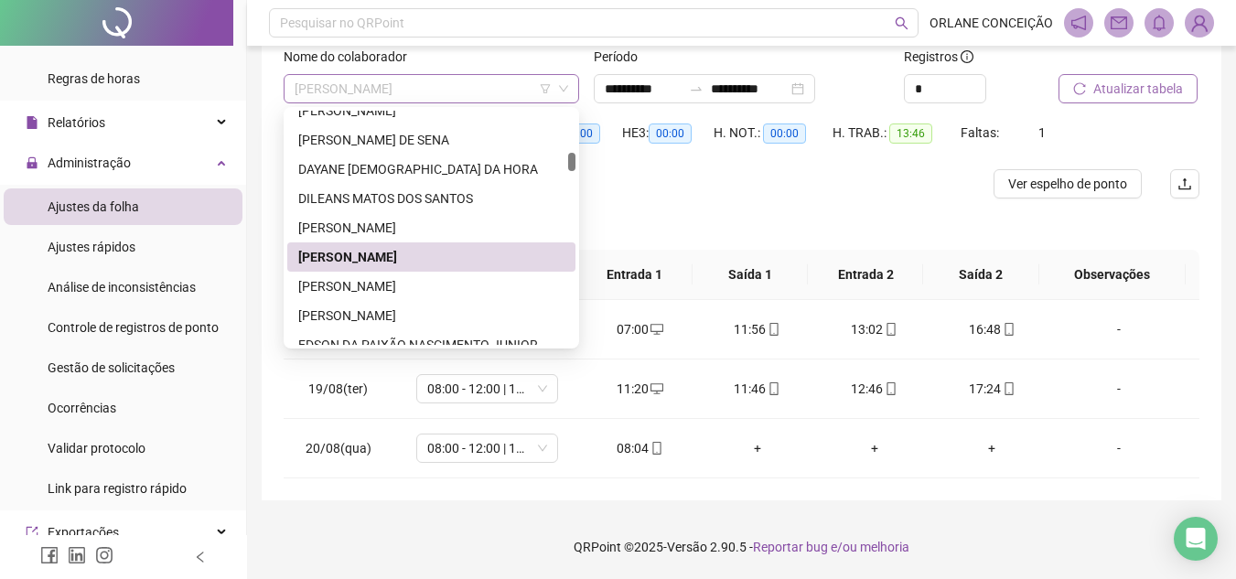
click at [360, 80] on span "[PERSON_NAME]" at bounding box center [430, 88] width 273 height 27
click at [356, 292] on div "[PERSON_NAME]" at bounding box center [431, 286] width 266 height 20
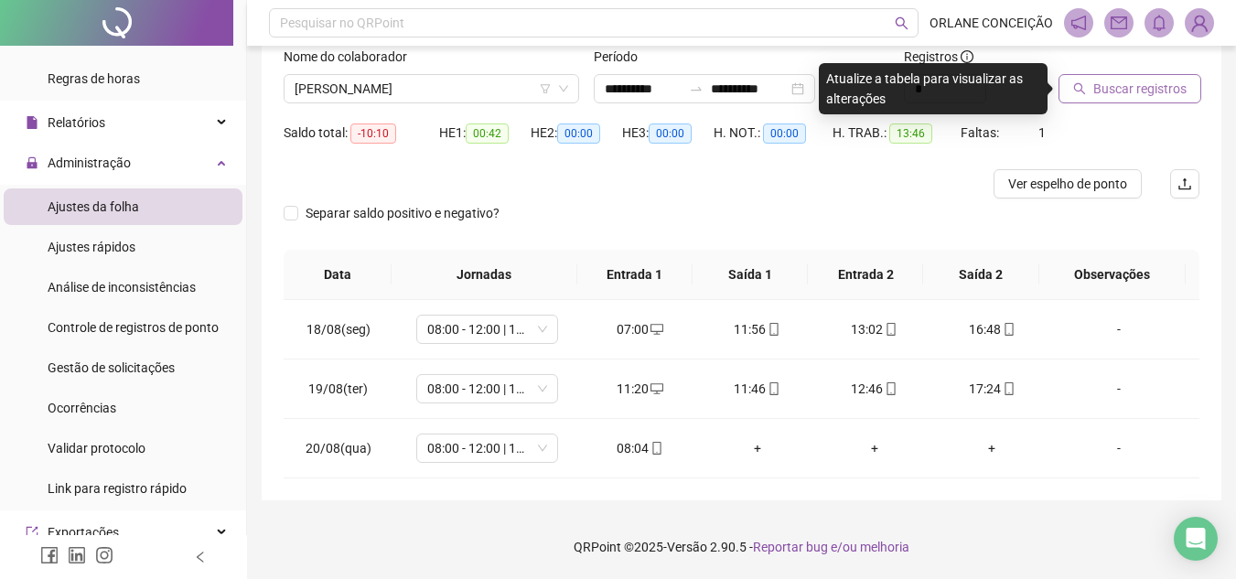
click at [1132, 94] on span "Buscar registros" at bounding box center [1139, 89] width 93 height 20
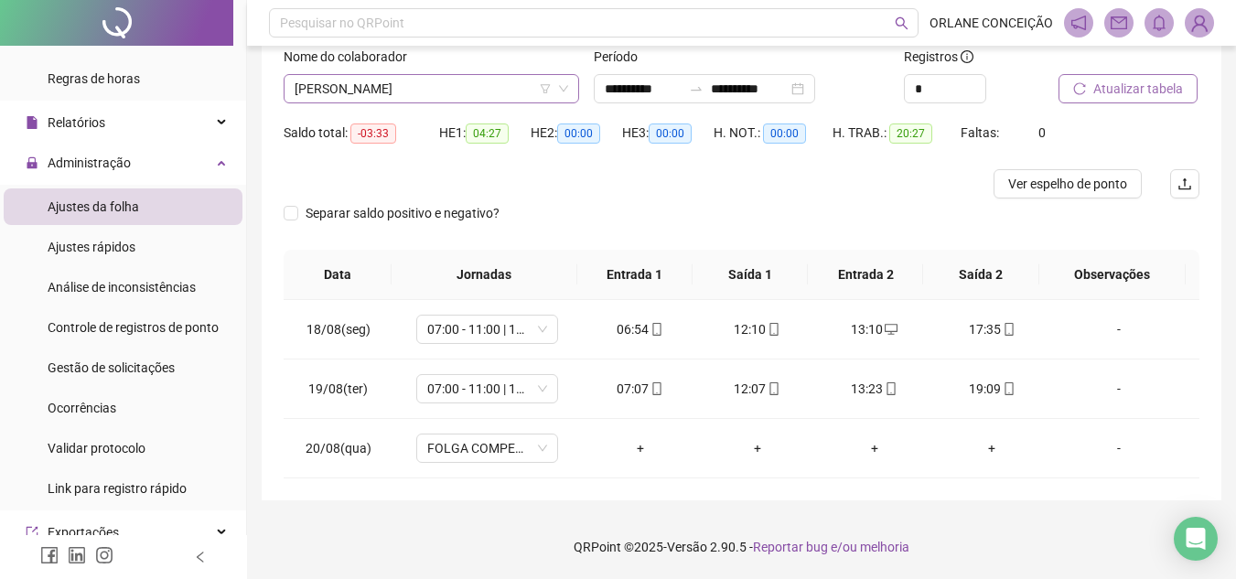
click at [435, 76] on span "[PERSON_NAME]" at bounding box center [430, 88] width 273 height 27
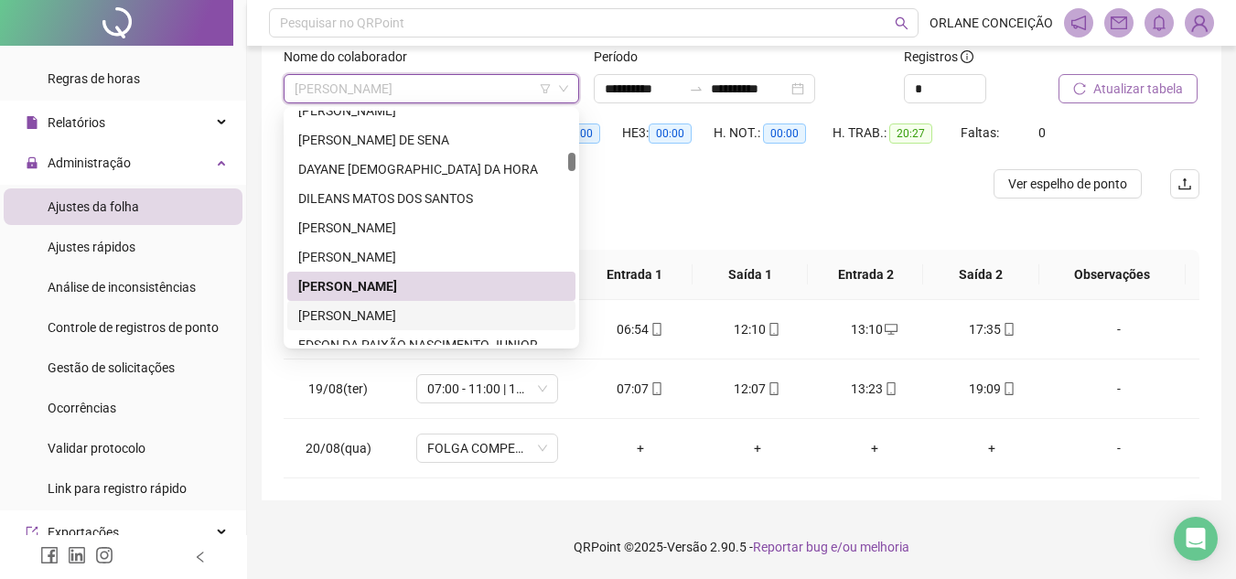
click at [375, 307] on div "[PERSON_NAME]" at bounding box center [431, 315] width 266 height 20
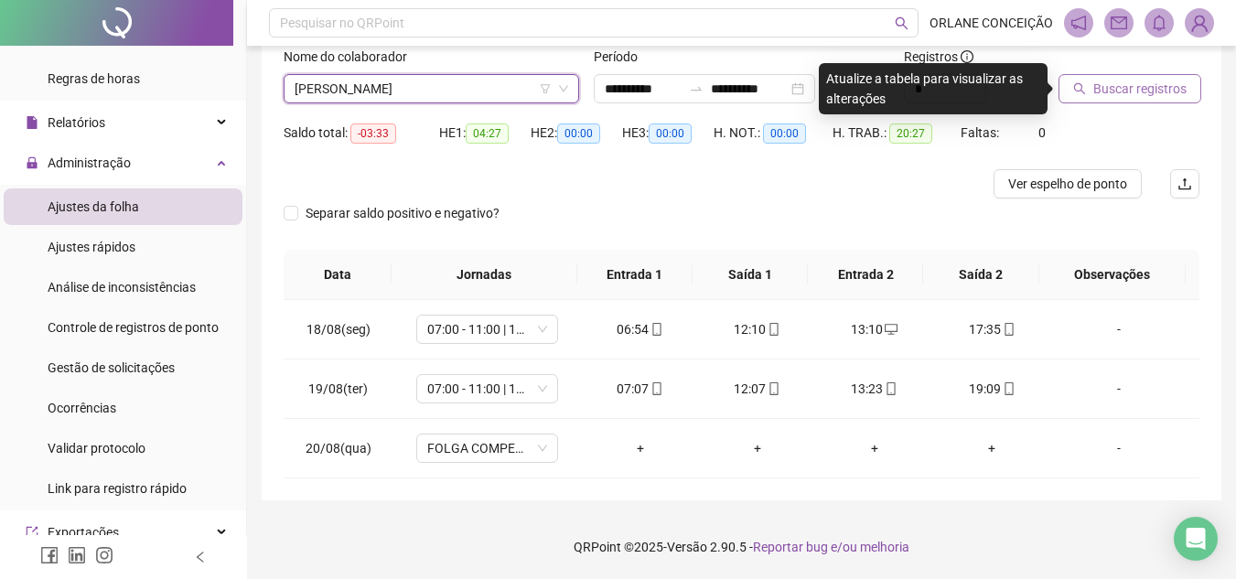
click at [1103, 93] on span "Buscar registros" at bounding box center [1139, 89] width 93 height 20
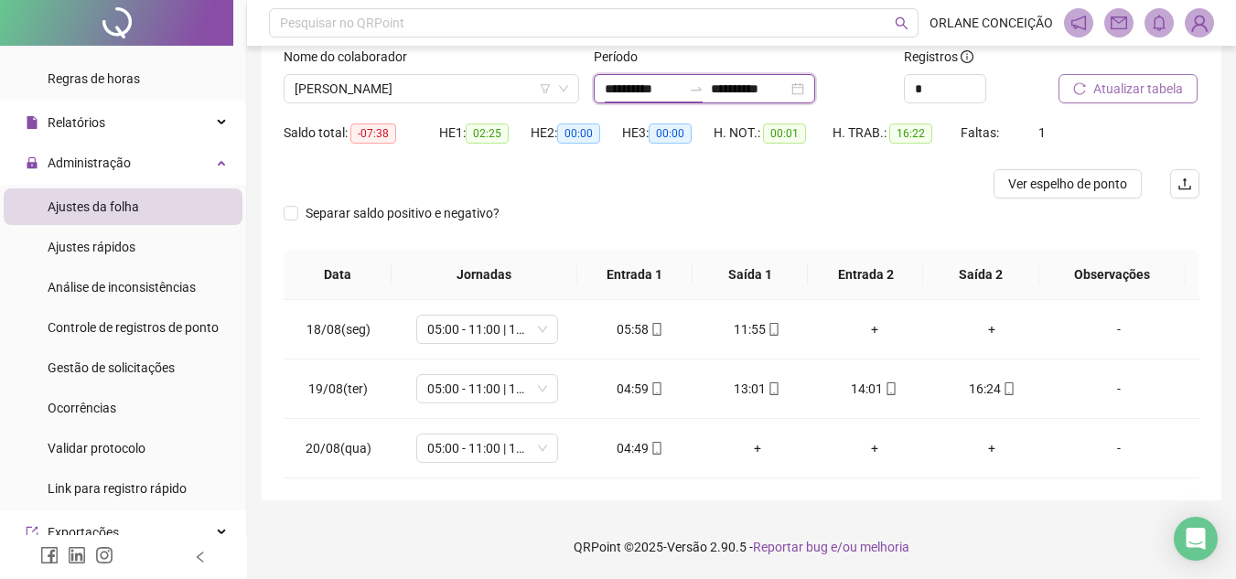
click at [629, 85] on input "**********" at bounding box center [643, 89] width 77 height 20
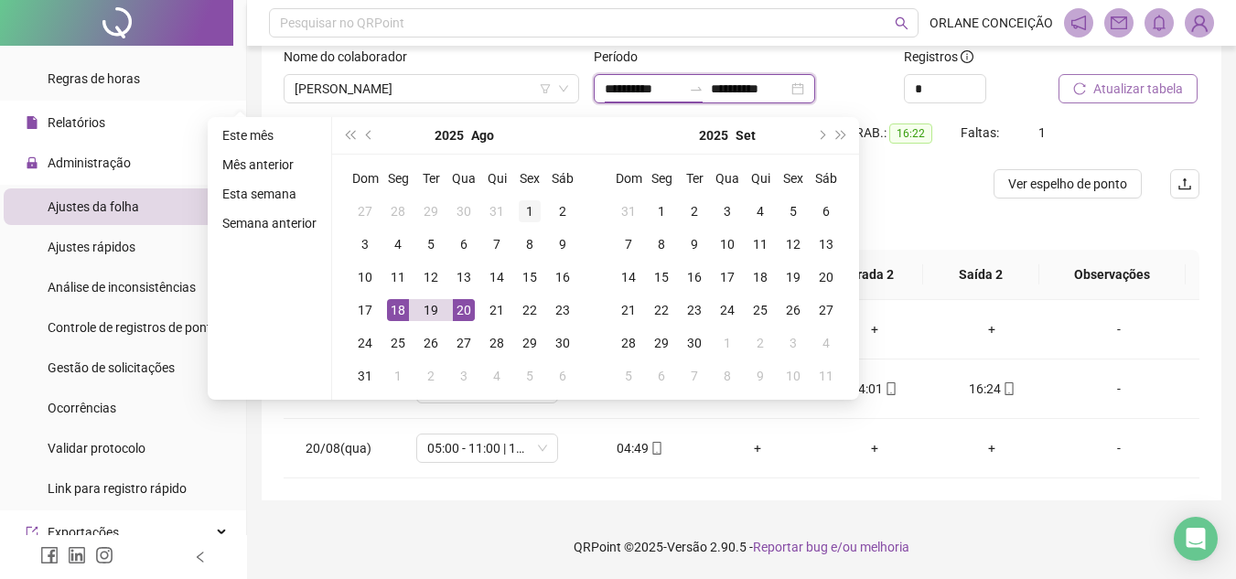
type input "**********"
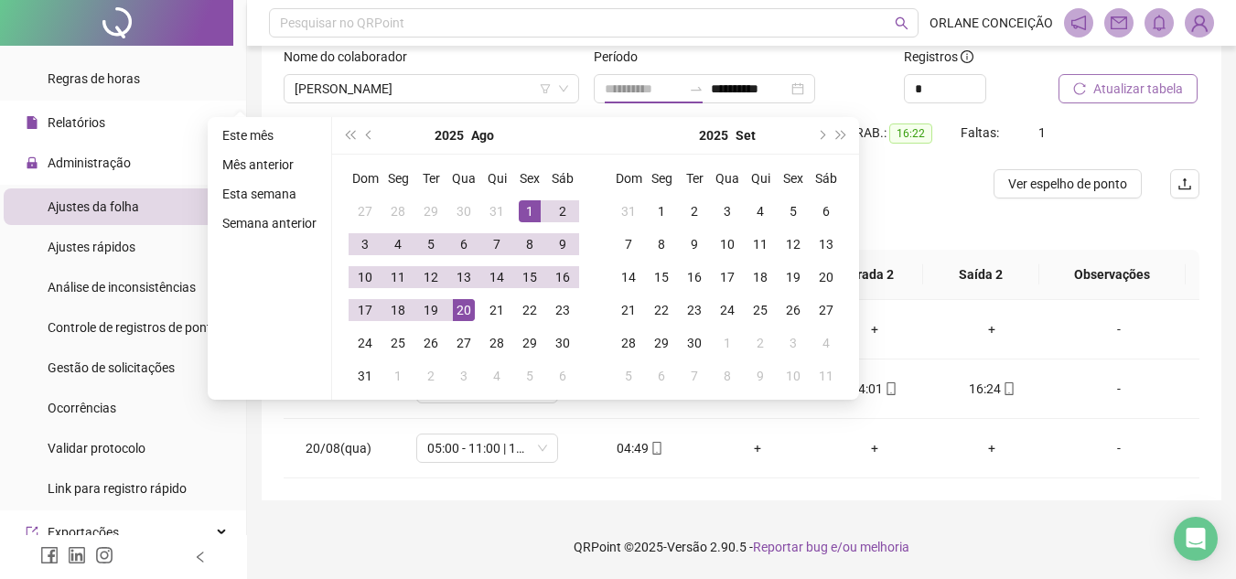
click at [525, 203] on div "1" at bounding box center [530, 211] width 22 height 22
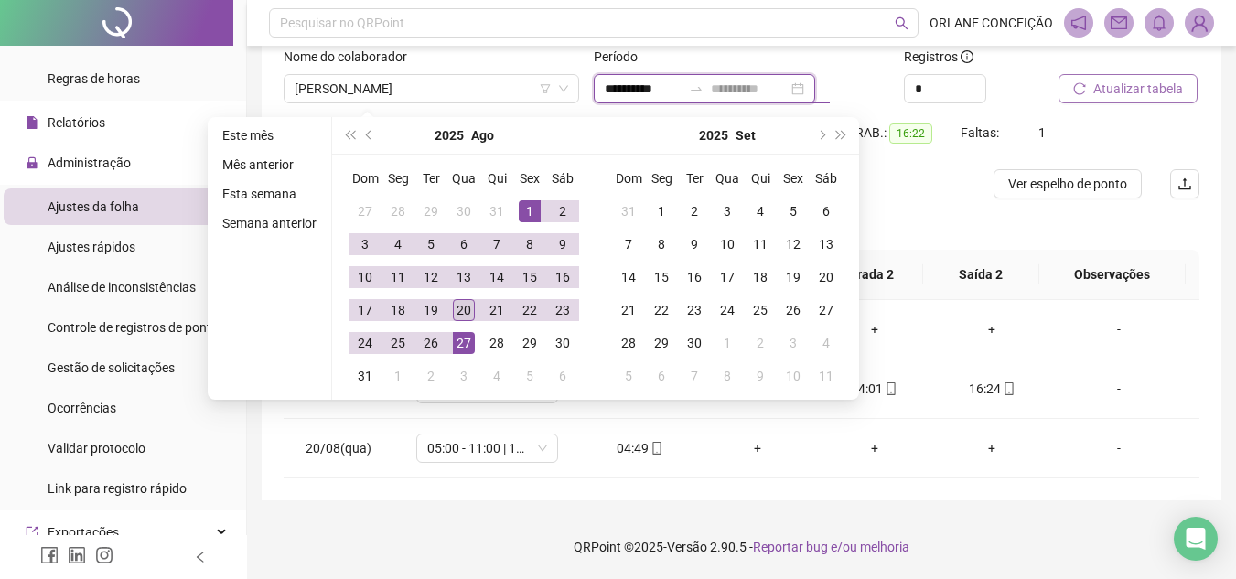
type input "**********"
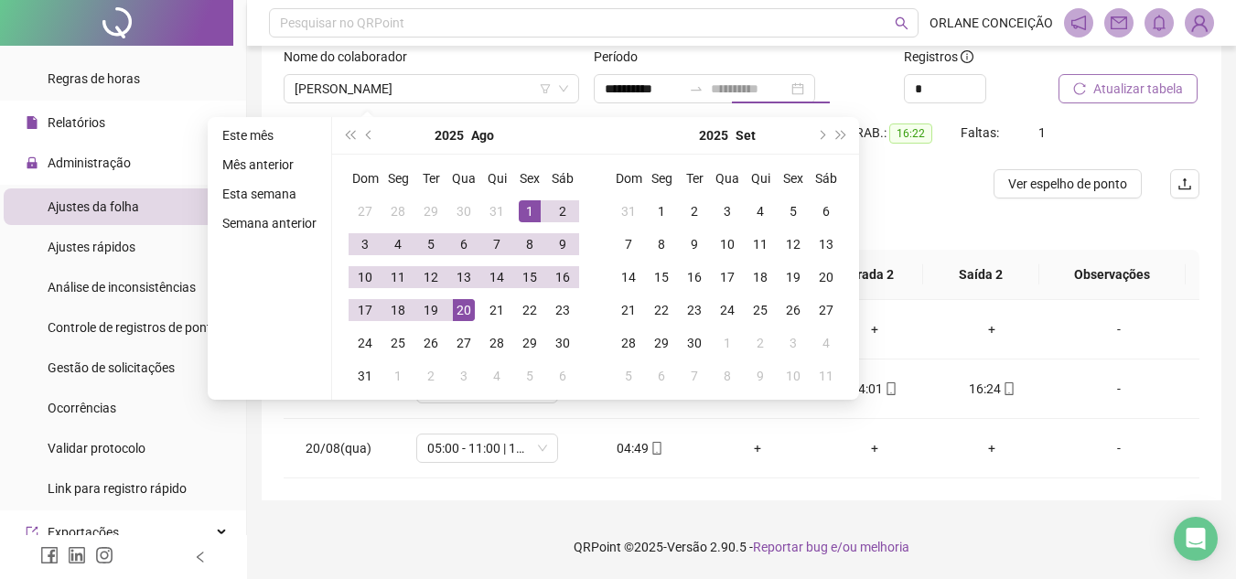
click at [470, 307] on div "20" at bounding box center [464, 310] width 22 height 22
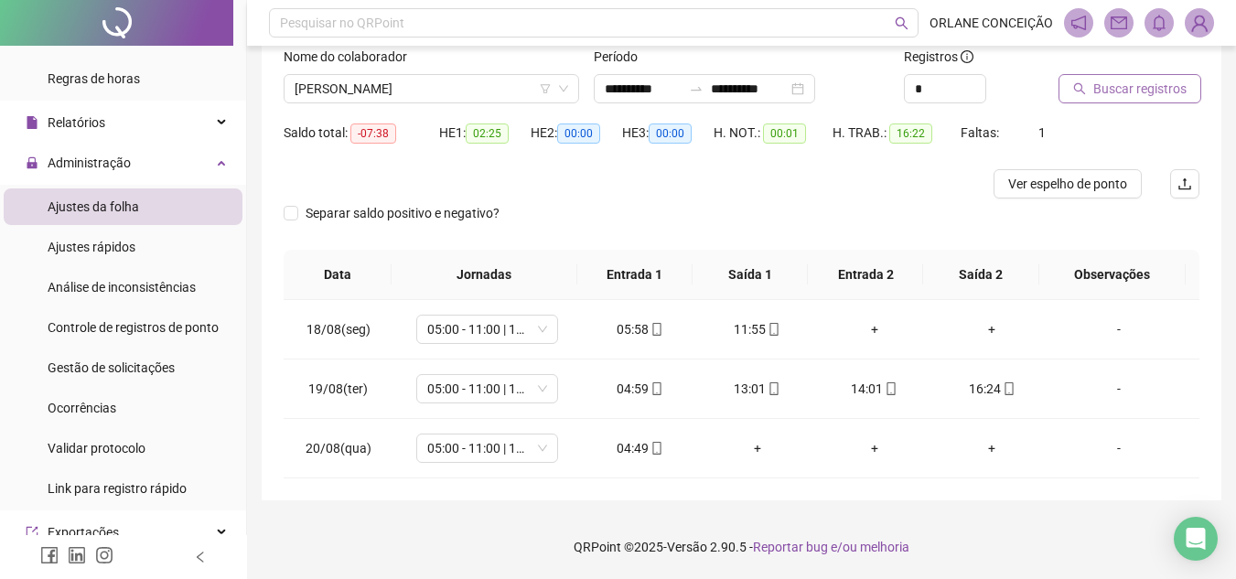
click at [1140, 86] on span "Buscar registros" at bounding box center [1139, 89] width 93 height 20
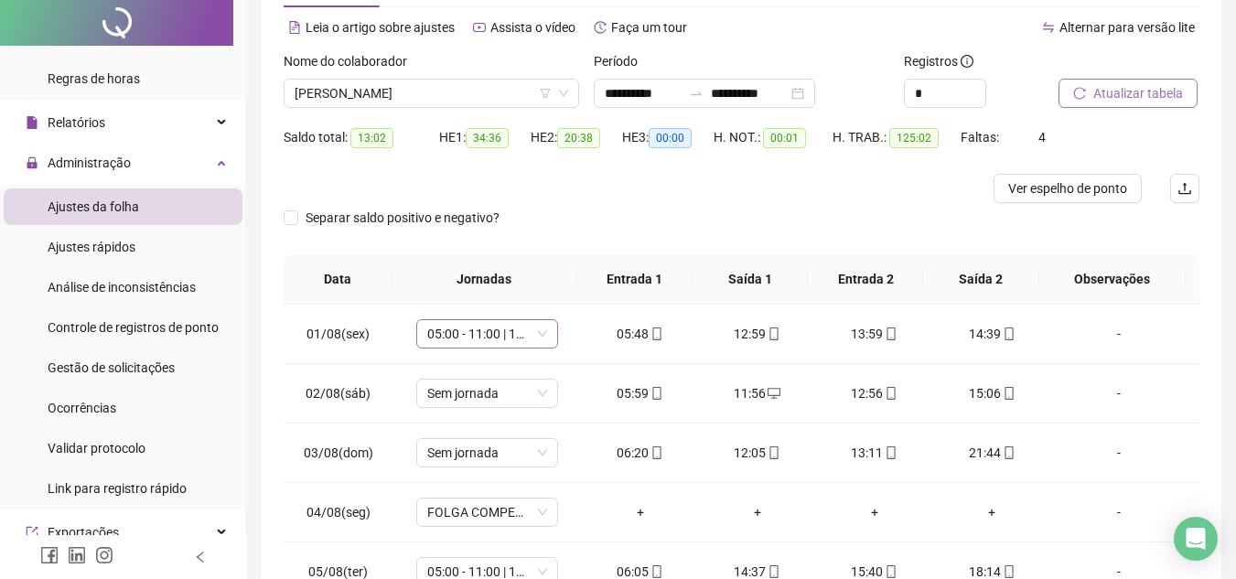
scroll to position [0, 0]
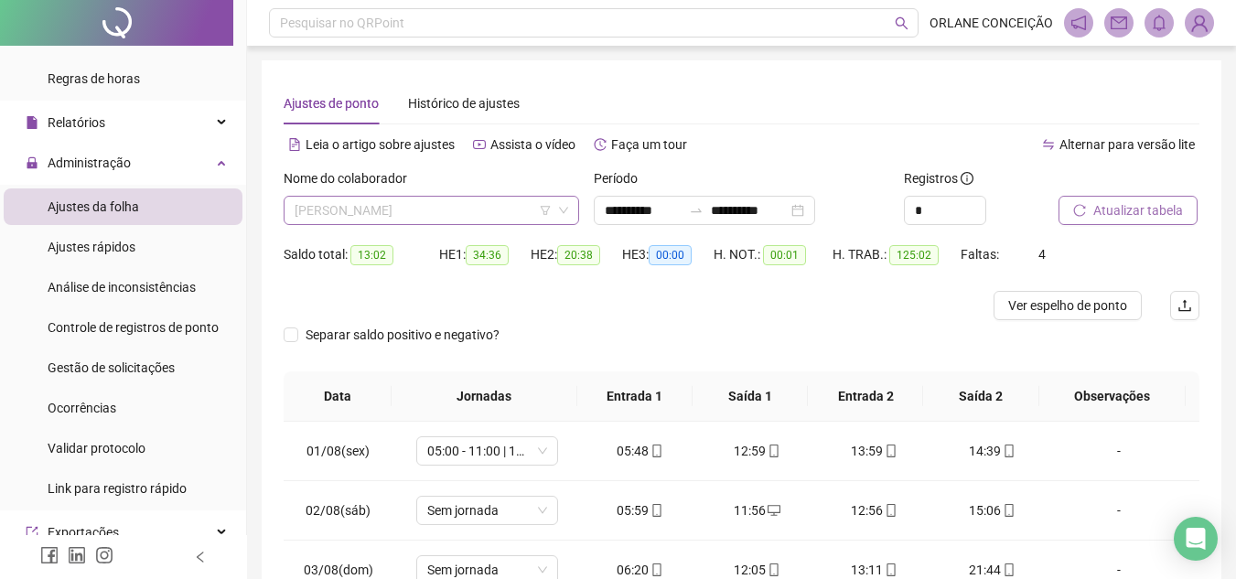
click at [460, 214] on span "[PERSON_NAME]" at bounding box center [430, 210] width 273 height 27
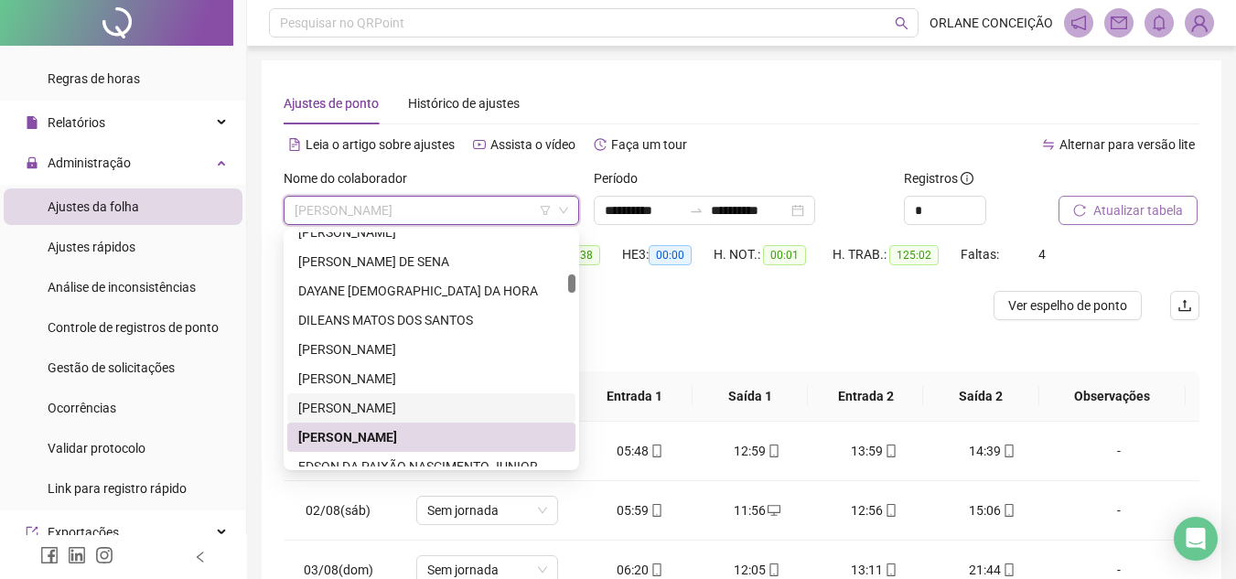
scroll to position [1134, 0]
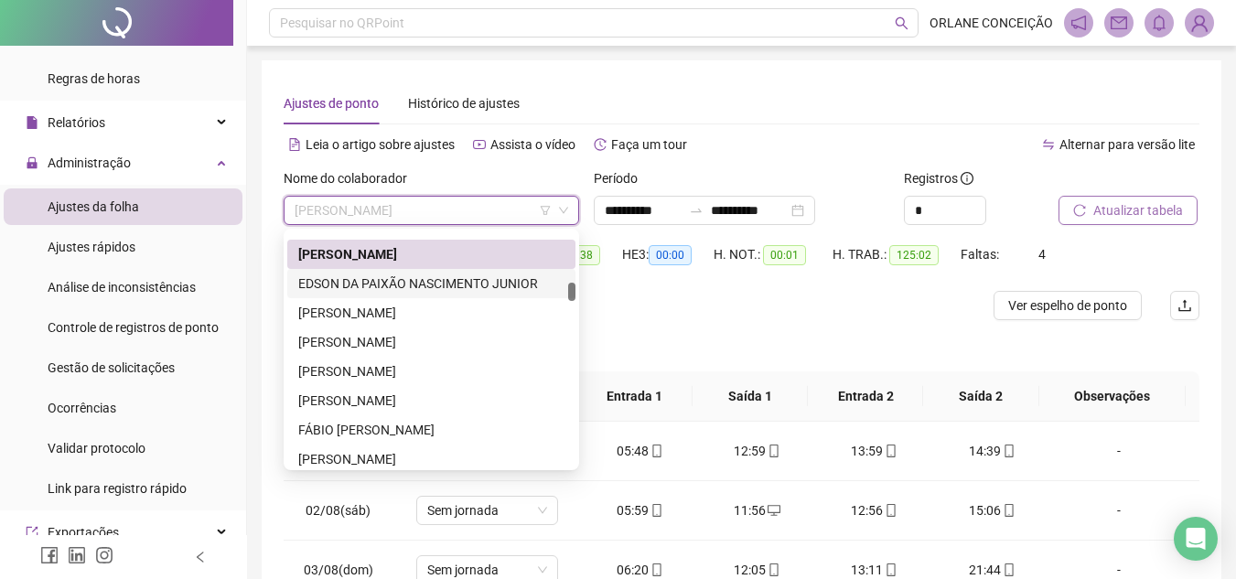
click at [375, 284] on div "EDSON DA PAIXÃO NASCIMENTO JUNIOR" at bounding box center [431, 283] width 266 height 20
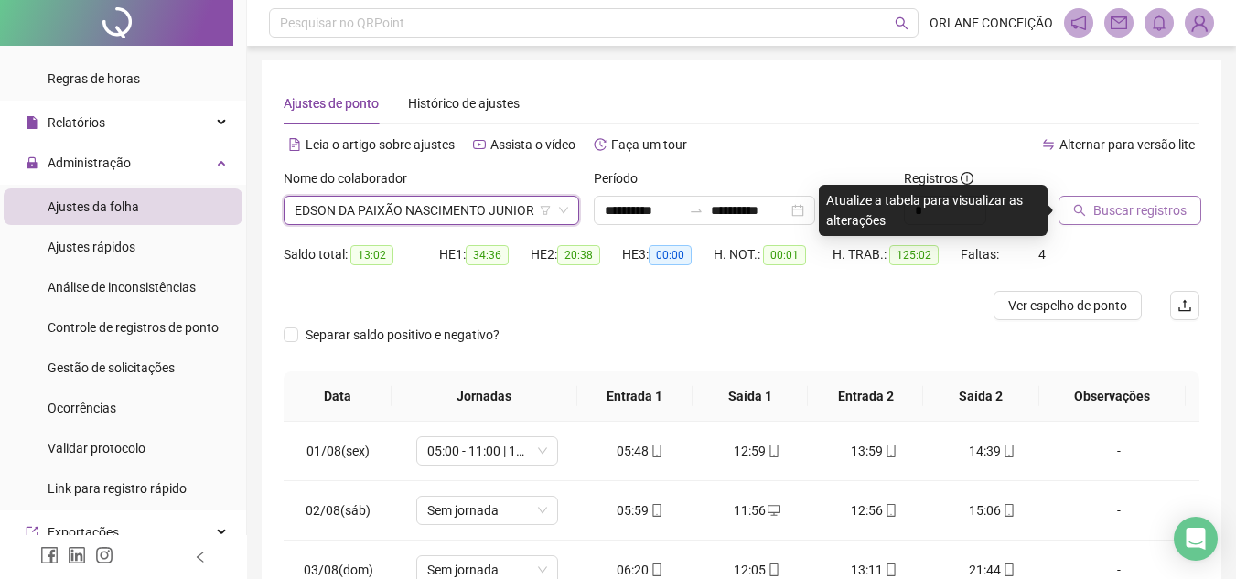
click at [1145, 203] on span "Buscar registros" at bounding box center [1139, 210] width 93 height 20
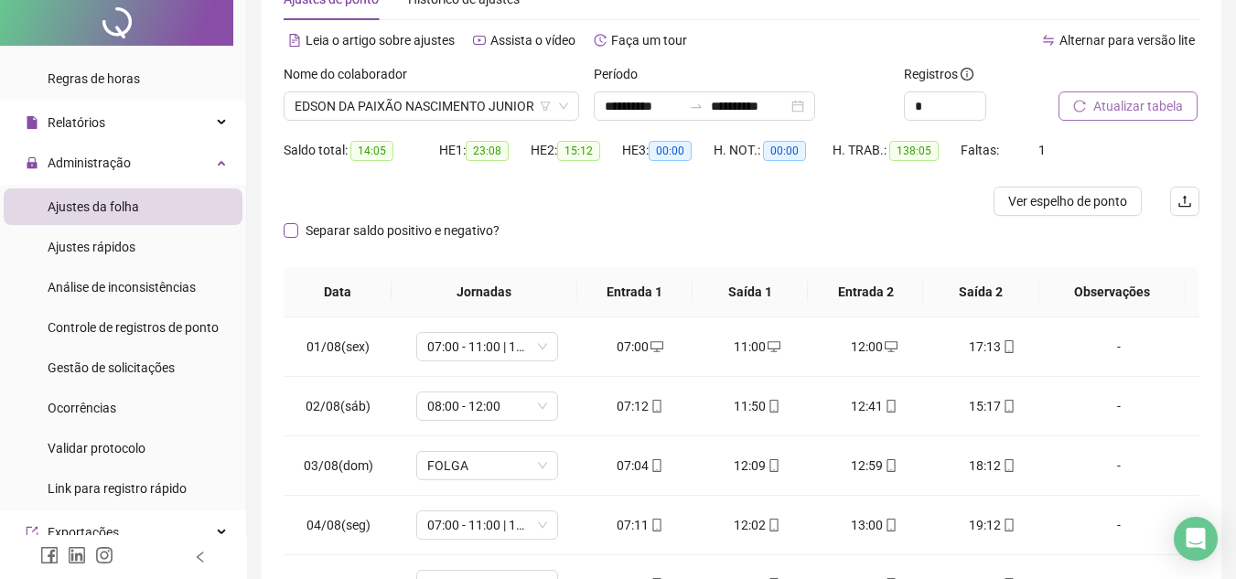
scroll to position [0, 0]
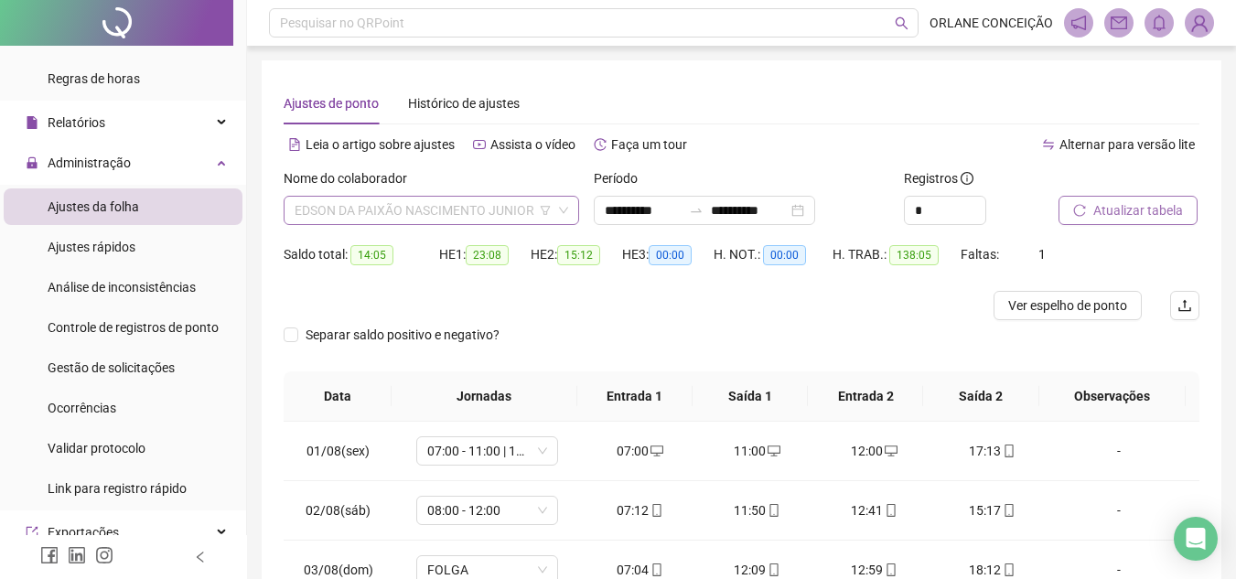
click at [479, 214] on span "EDSON DA PAIXÃO NASCIMENTO JUNIOR" at bounding box center [430, 210] width 273 height 27
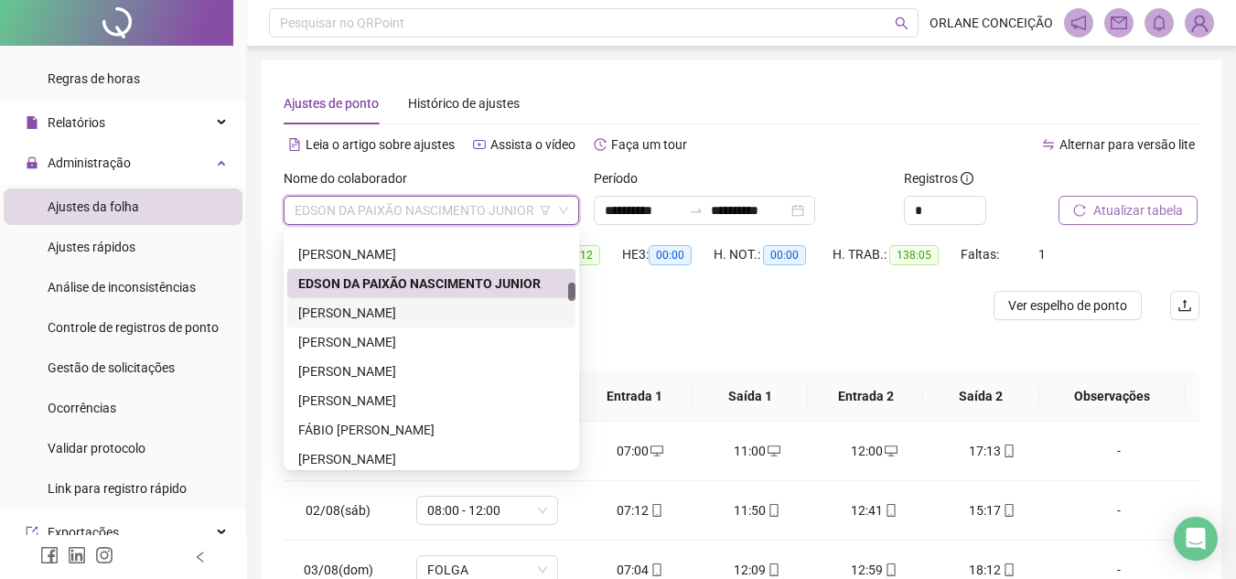
click at [316, 309] on div "[PERSON_NAME]" at bounding box center [431, 313] width 266 height 20
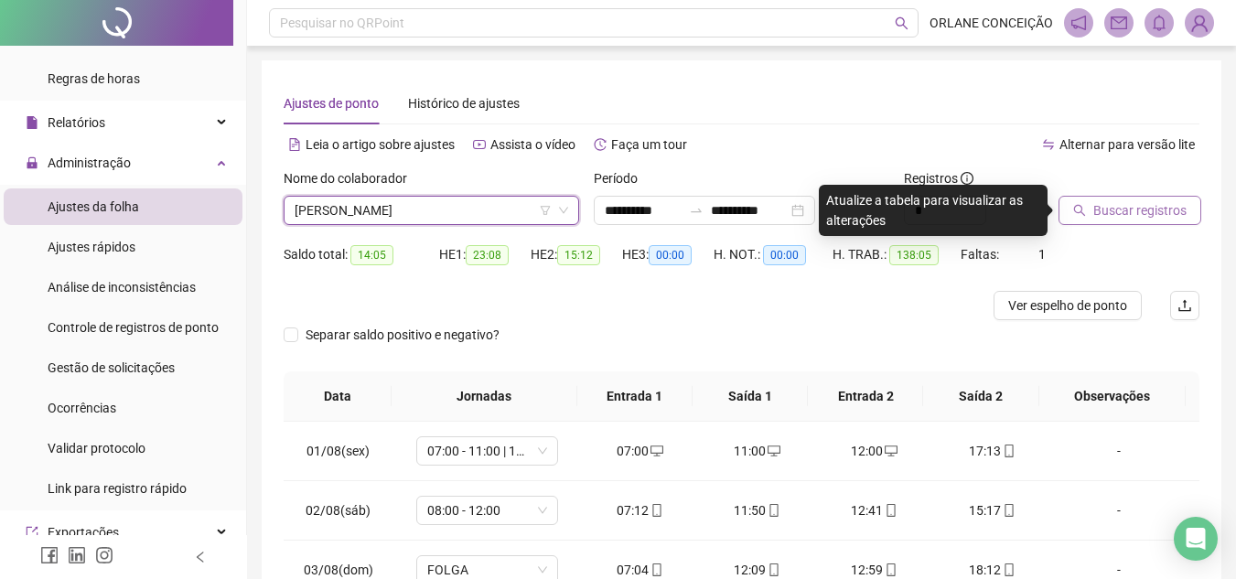
click at [658, 316] on div at bounding box center [627, 305] width 687 height 29
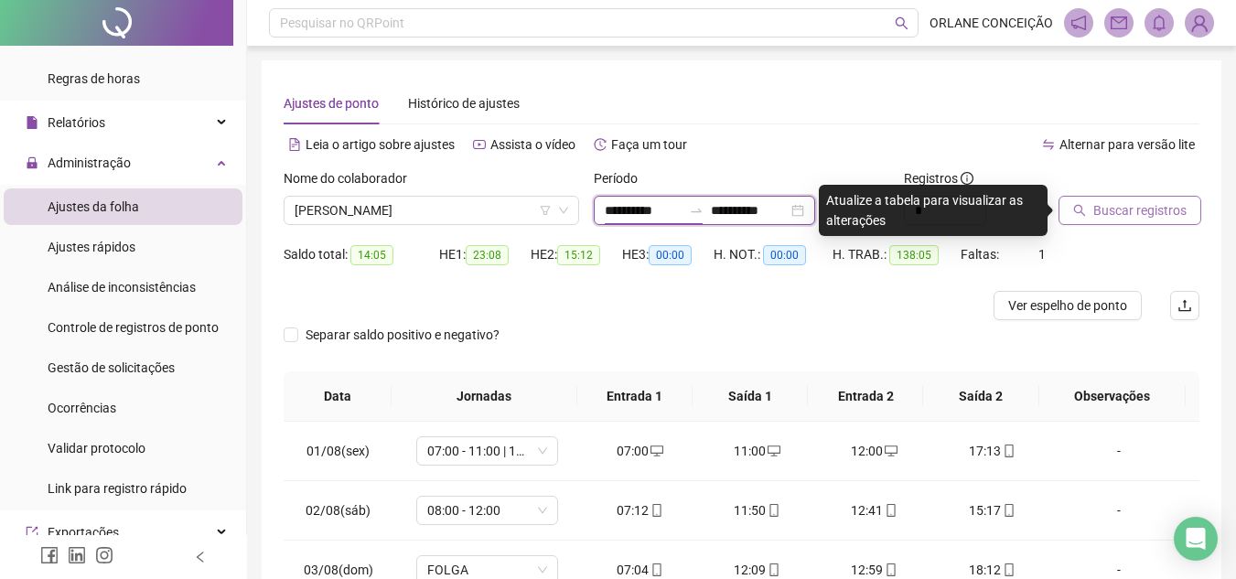
click at [630, 209] on input "**********" at bounding box center [643, 210] width 77 height 20
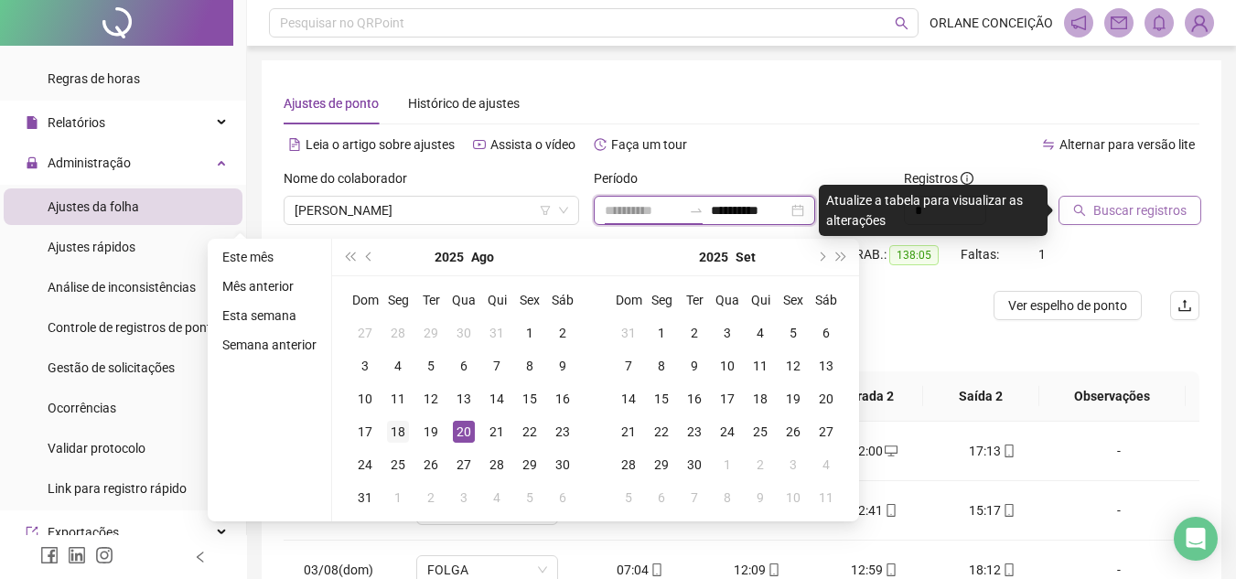
type input "**********"
click at [396, 437] on div "18" at bounding box center [398, 432] width 22 height 22
type input "**********"
click at [454, 426] on div "20" at bounding box center [464, 432] width 22 height 22
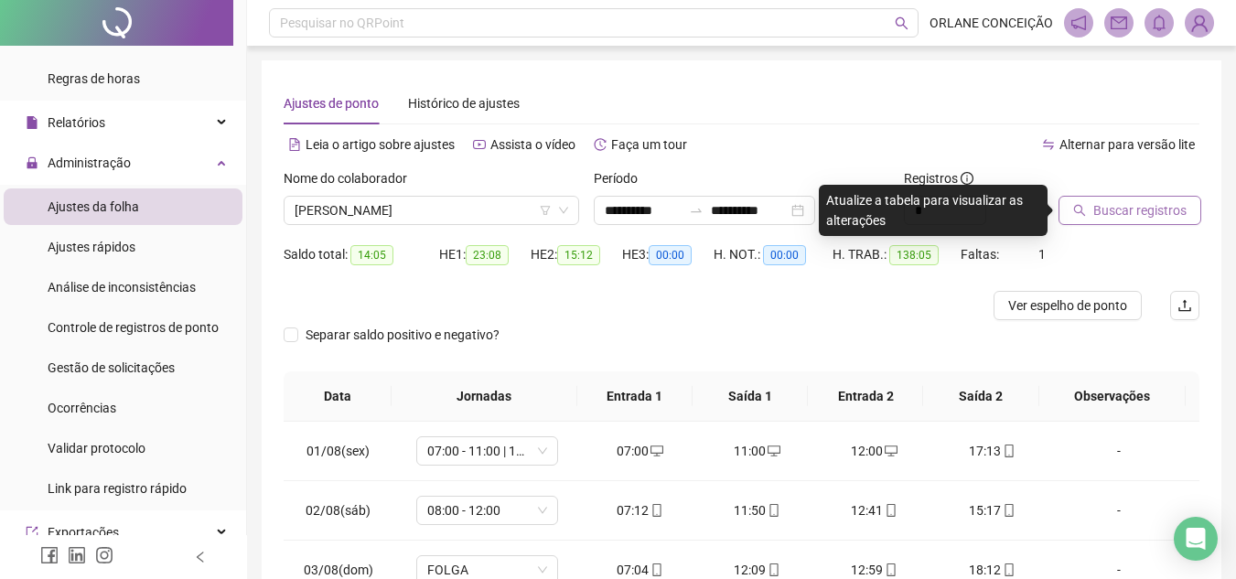
click at [1140, 213] on span "Buscar registros" at bounding box center [1139, 210] width 93 height 20
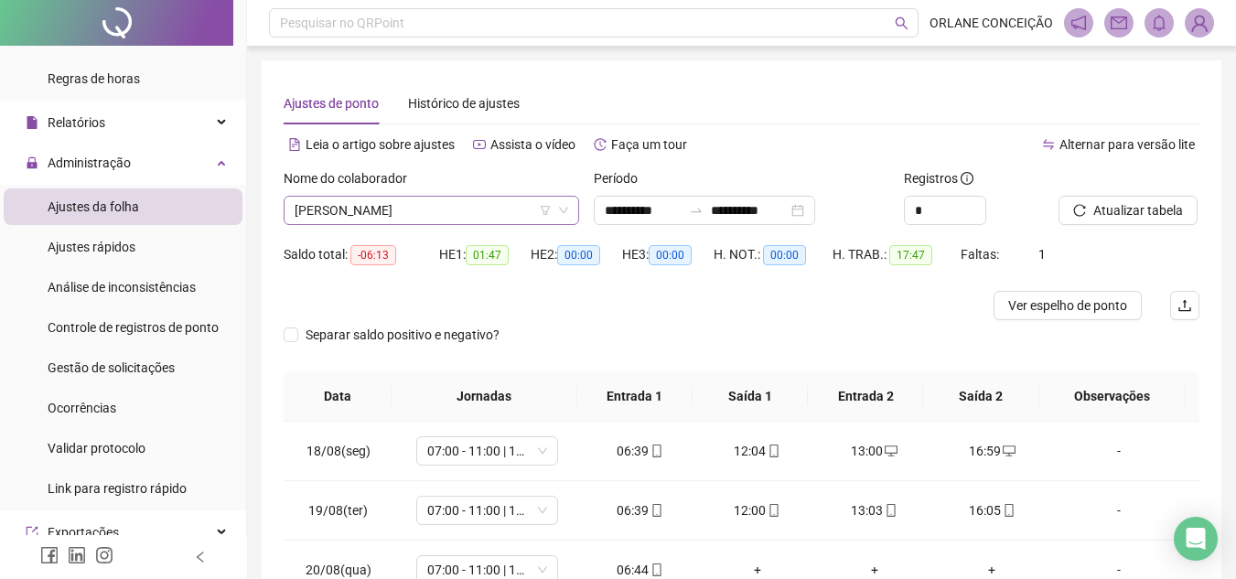
click at [397, 215] on span "[PERSON_NAME]" at bounding box center [430, 210] width 273 height 27
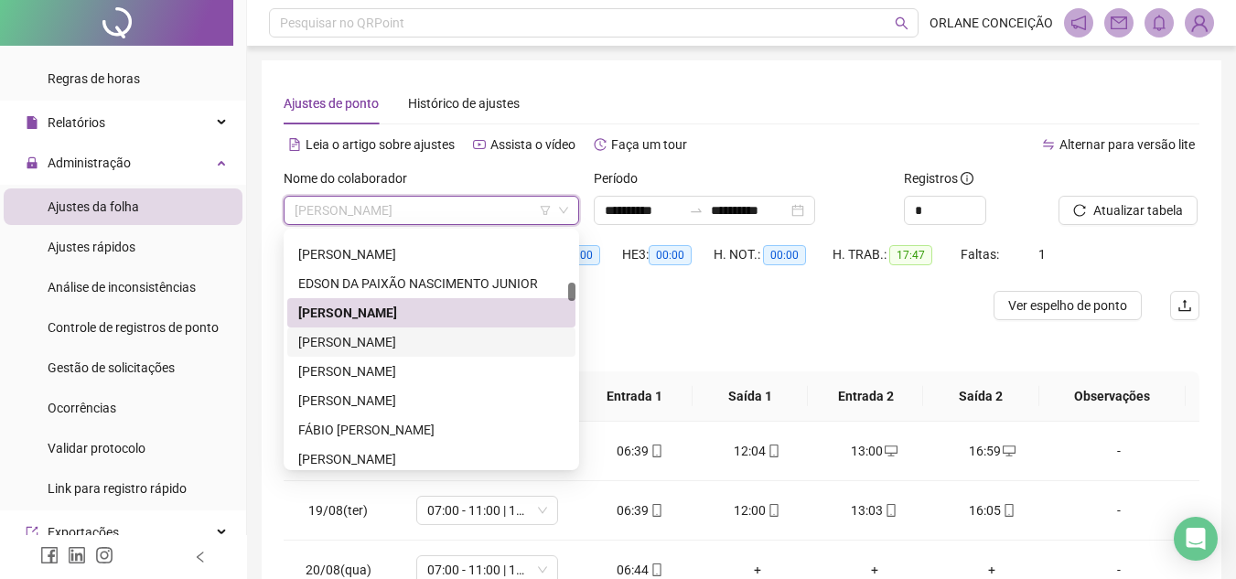
click at [369, 340] on div "[PERSON_NAME]" at bounding box center [431, 342] width 266 height 20
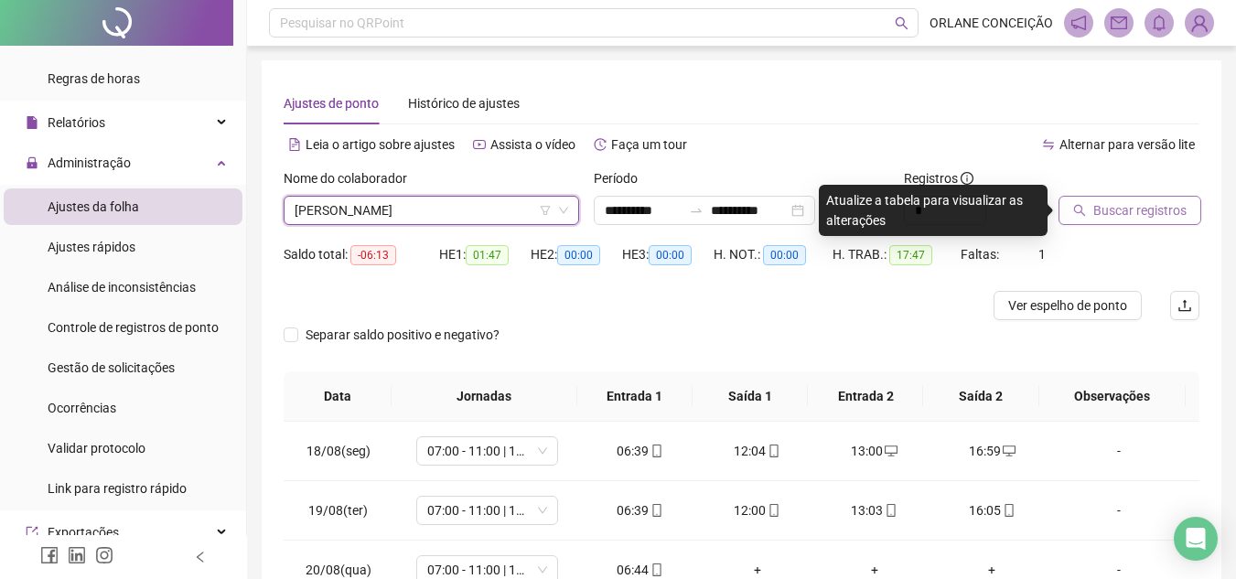
click at [1124, 209] on span "Buscar registros" at bounding box center [1139, 210] width 93 height 20
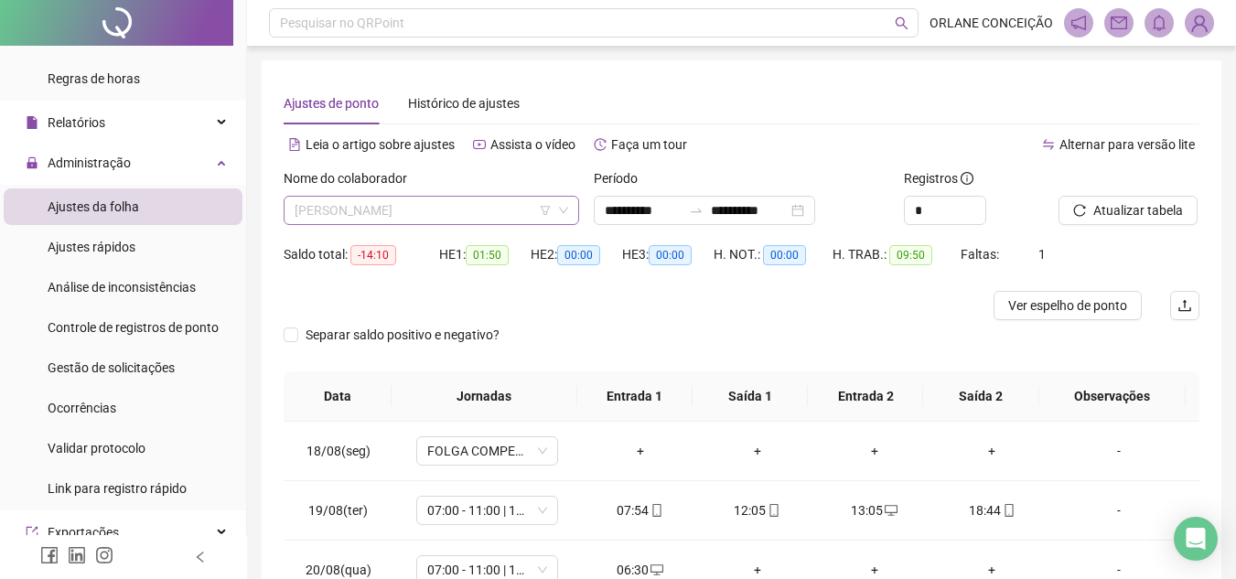
click at [402, 209] on span "[PERSON_NAME]" at bounding box center [430, 210] width 273 height 27
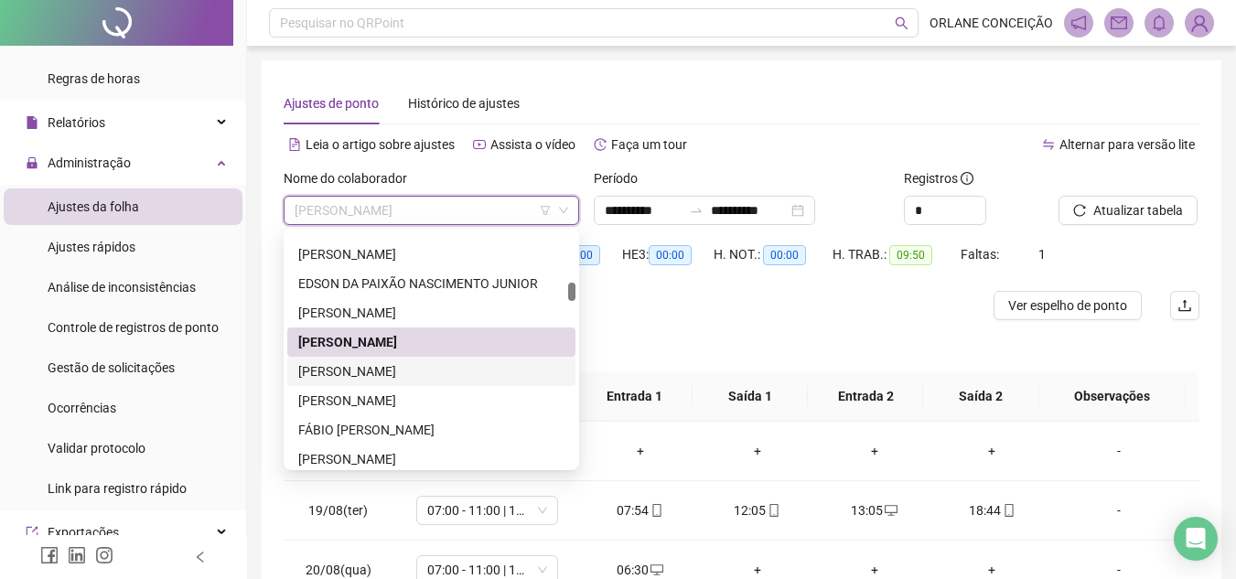
click at [391, 377] on div "[PERSON_NAME]" at bounding box center [431, 371] width 266 height 20
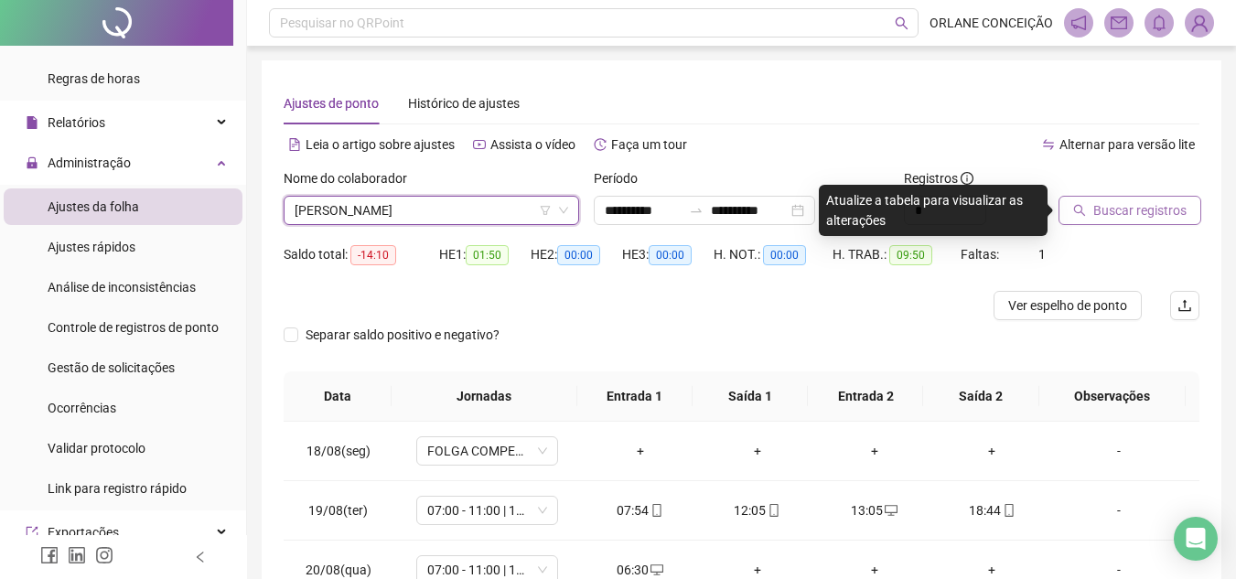
click at [1137, 216] on span "Buscar registros" at bounding box center [1139, 210] width 93 height 20
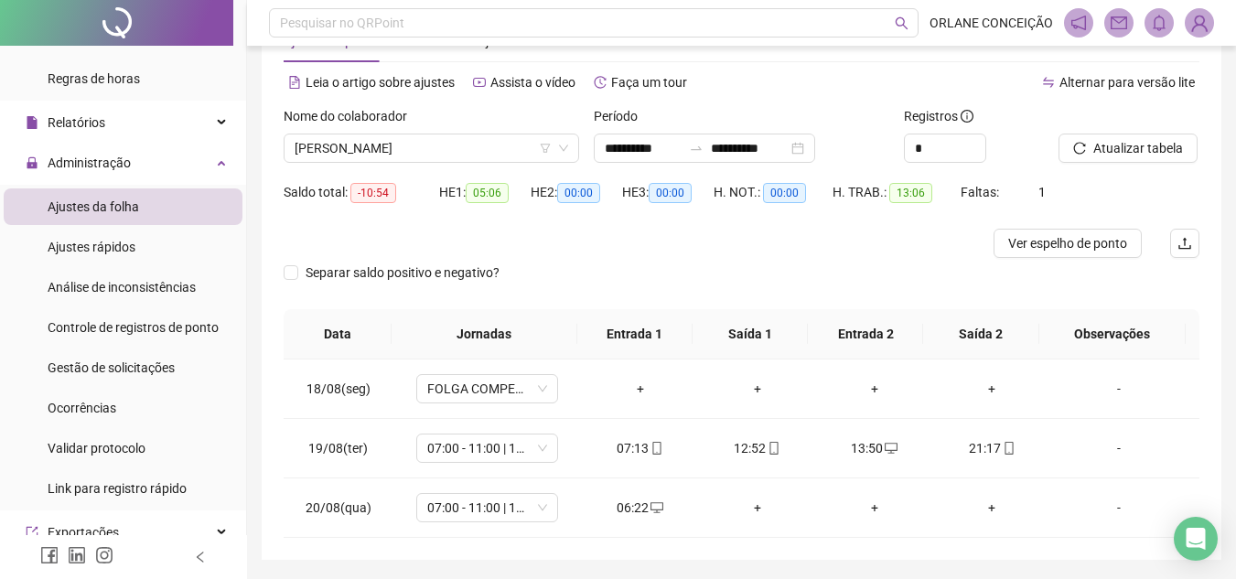
scroll to position [30, 0]
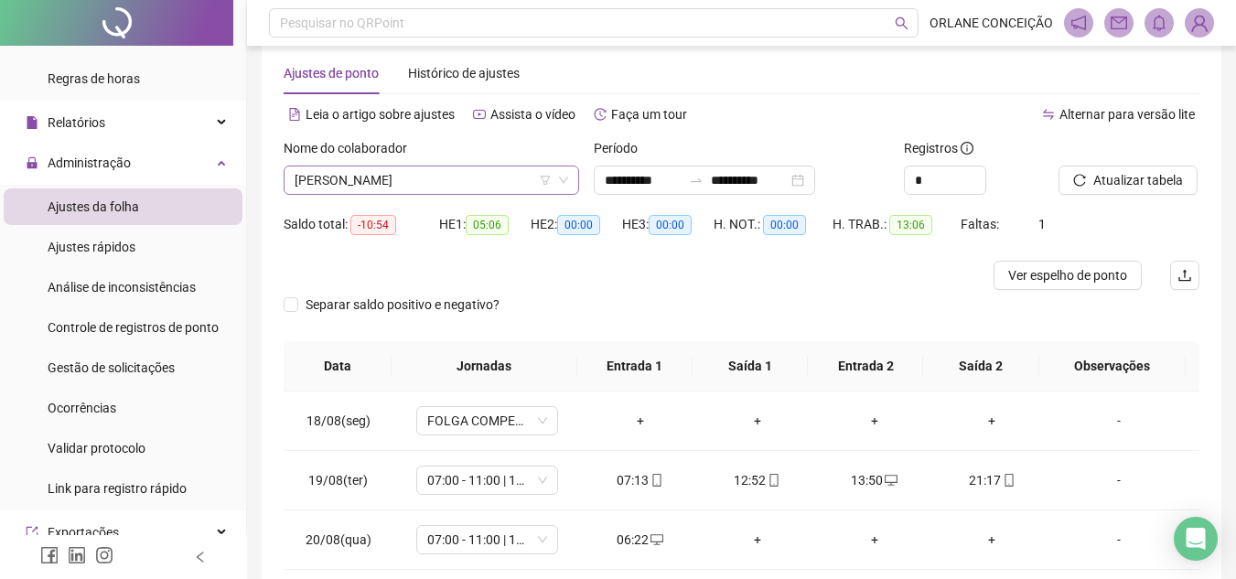
click at [487, 178] on span "[PERSON_NAME]" at bounding box center [430, 179] width 273 height 27
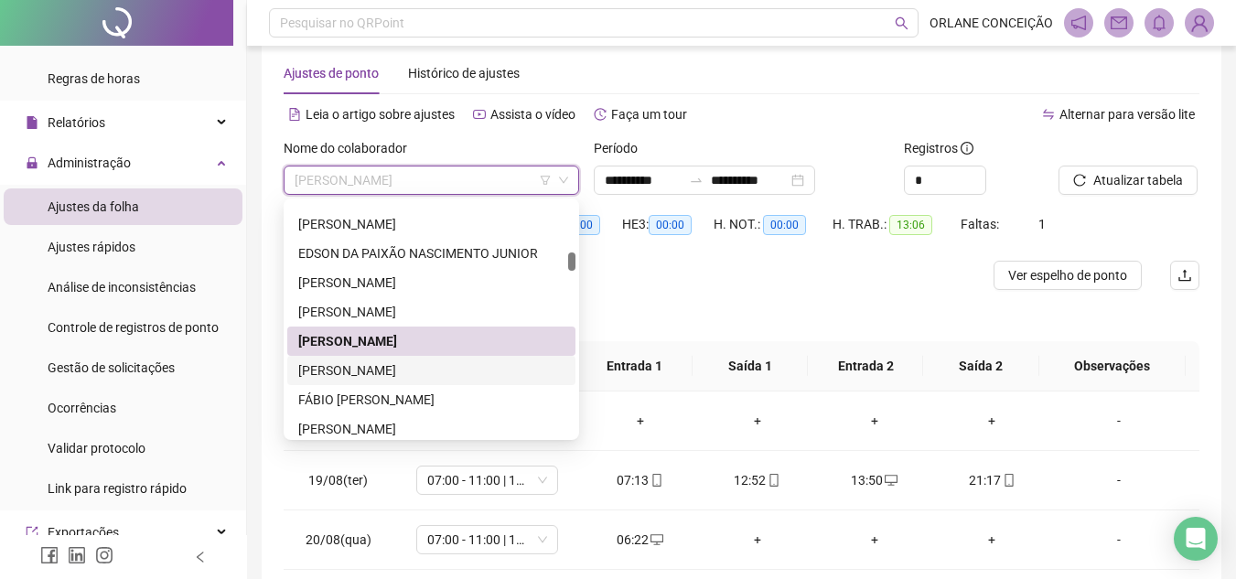
click at [412, 377] on div "[PERSON_NAME]" at bounding box center [431, 370] width 266 height 20
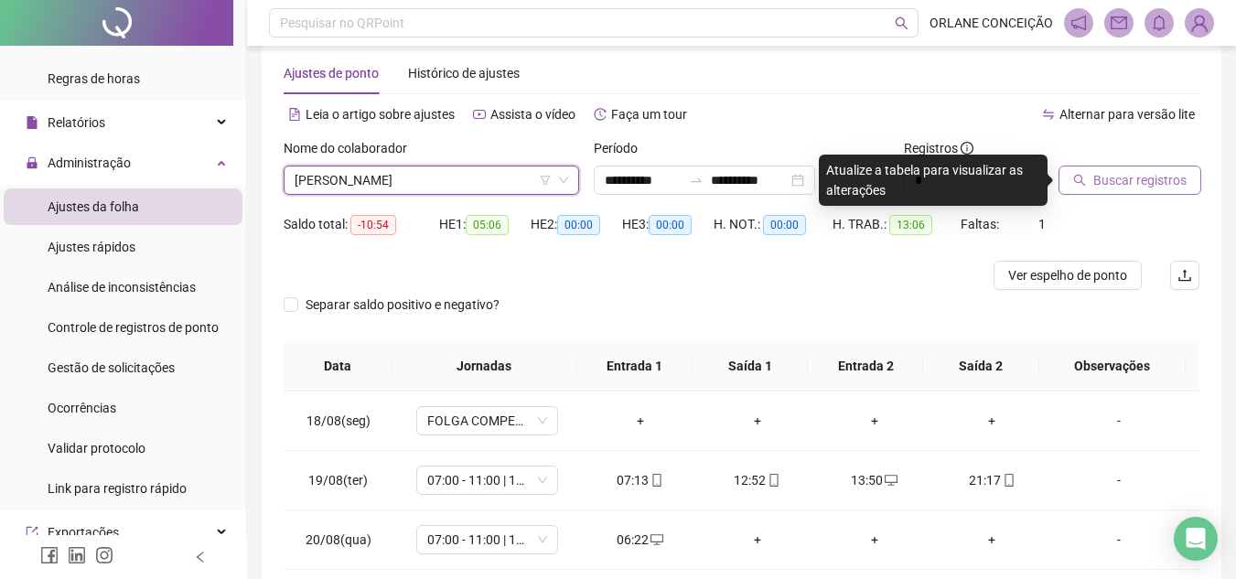
click at [1131, 180] on span "Buscar registros" at bounding box center [1139, 180] width 93 height 20
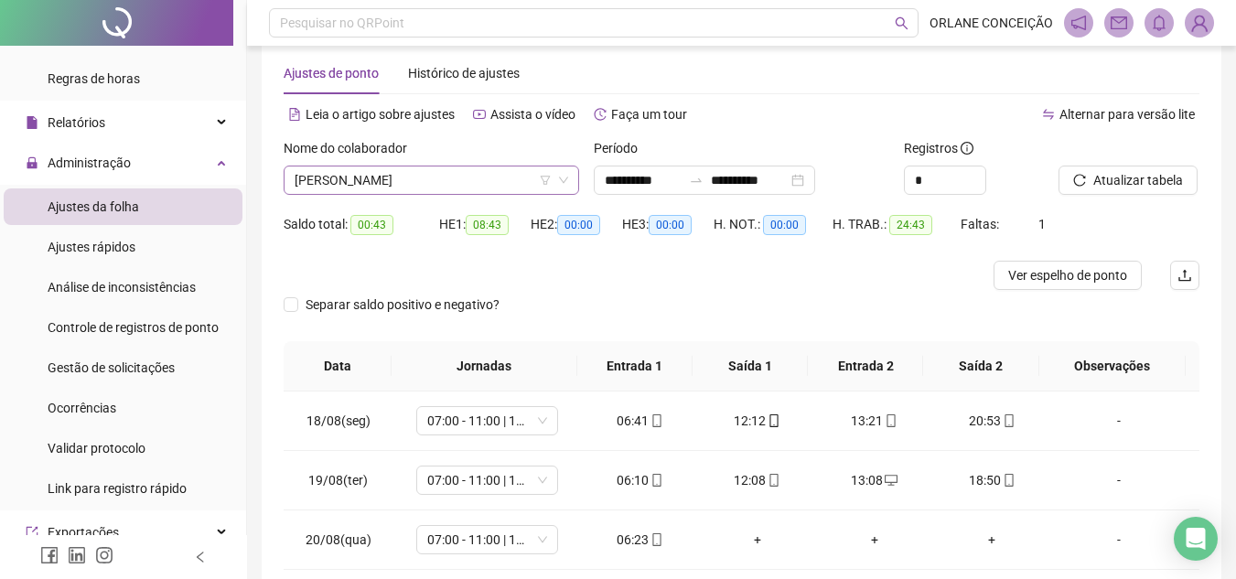
click at [461, 180] on span "[PERSON_NAME]" at bounding box center [430, 179] width 273 height 27
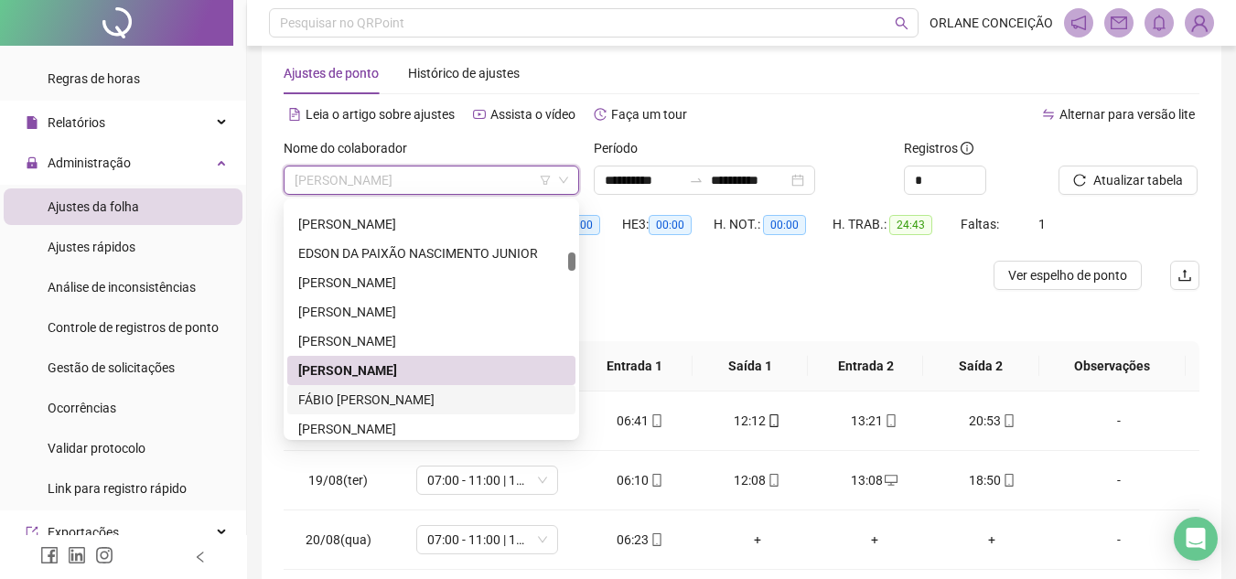
click at [380, 399] on div "FÁBIO [PERSON_NAME]" at bounding box center [431, 400] width 266 height 20
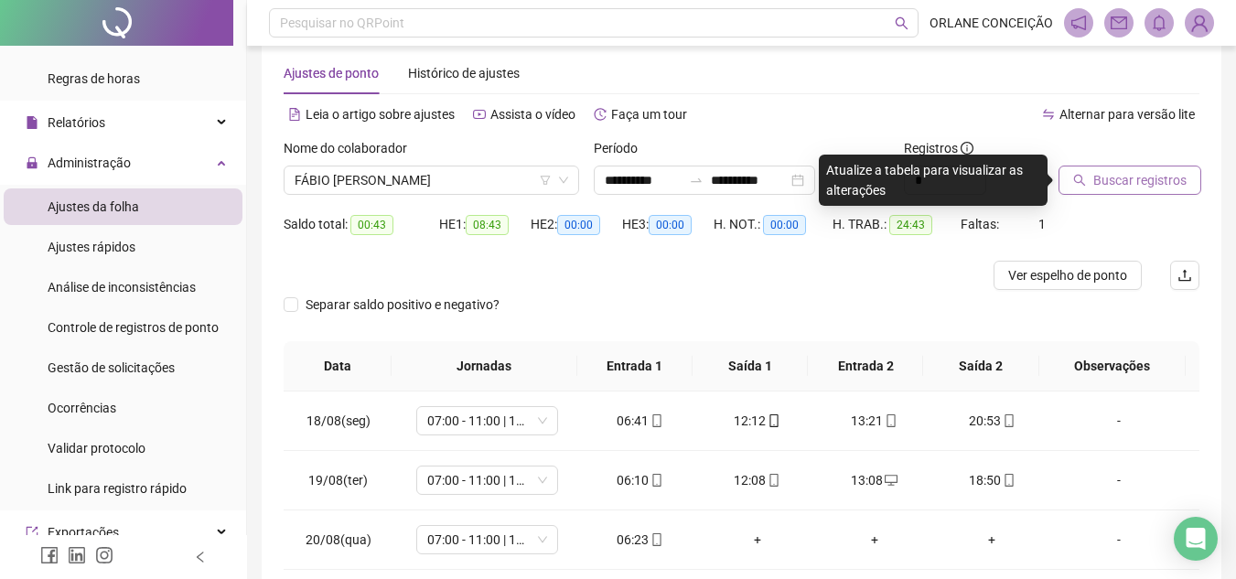
click at [1094, 180] on span "Buscar registros" at bounding box center [1139, 180] width 93 height 20
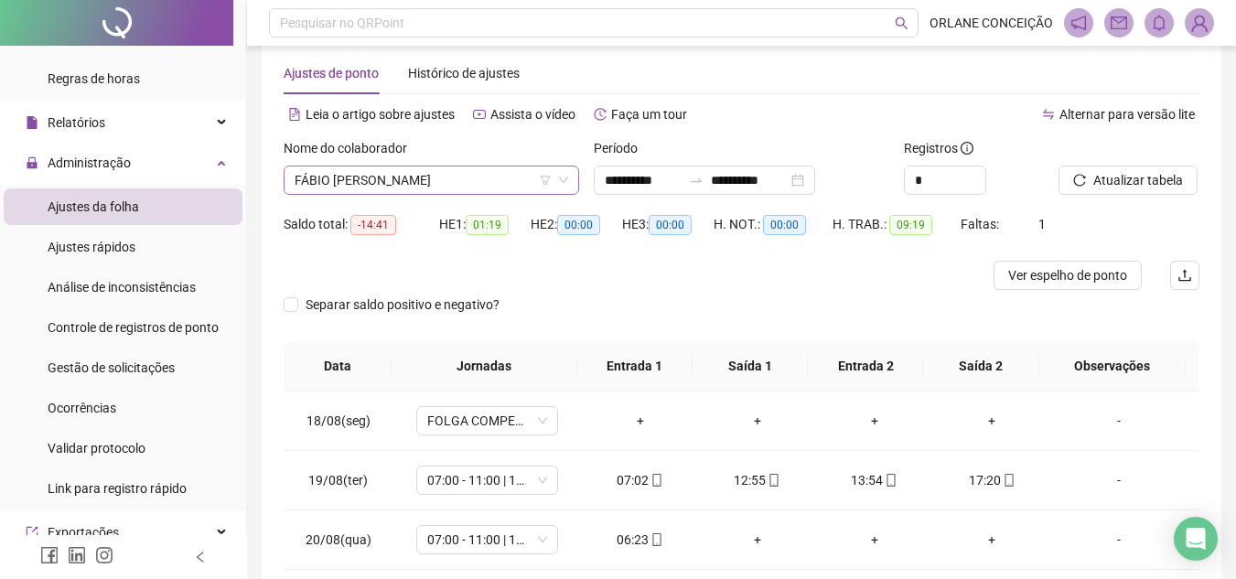
click at [383, 178] on span "FÁBIO [PERSON_NAME]" at bounding box center [430, 179] width 273 height 27
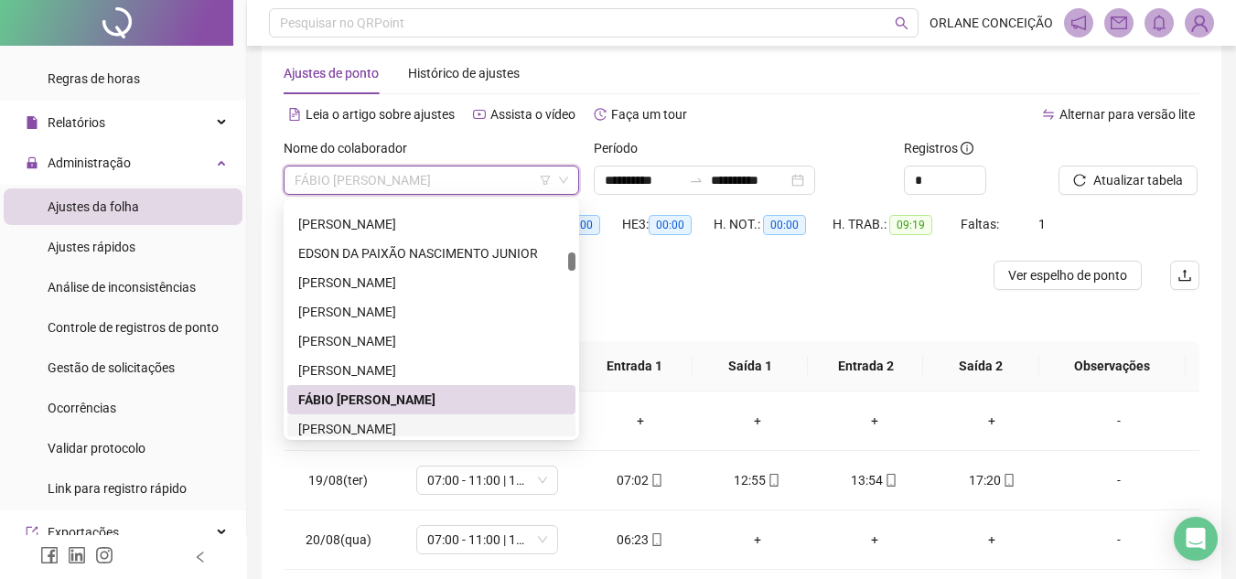
click at [431, 423] on div "[PERSON_NAME]" at bounding box center [431, 429] width 266 height 20
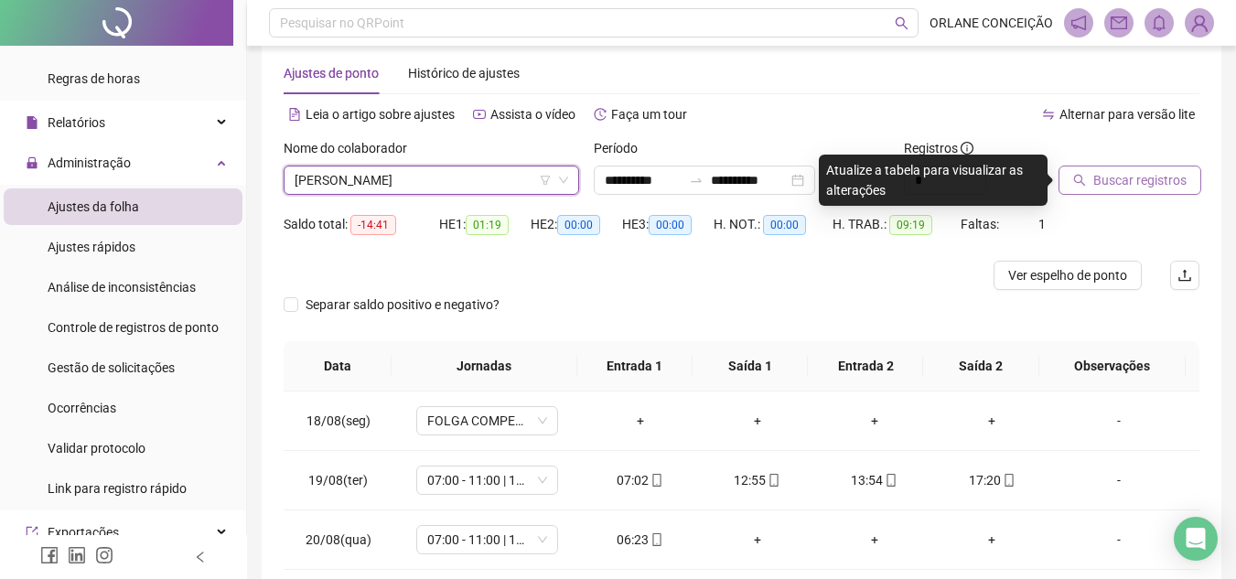
click at [1116, 188] on span "Buscar registros" at bounding box center [1139, 180] width 93 height 20
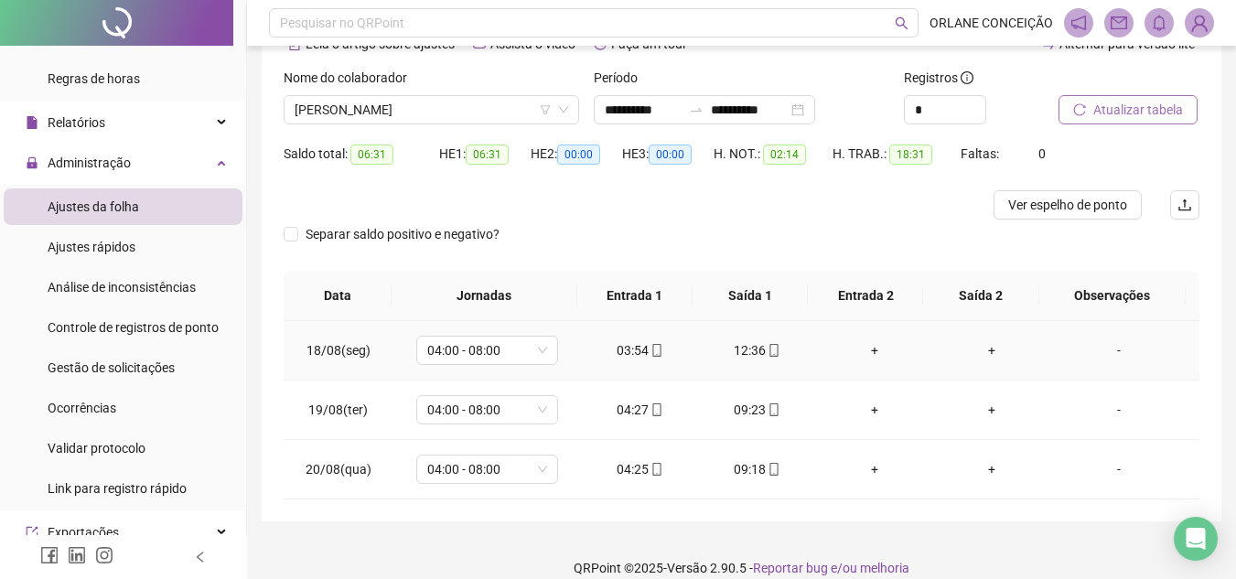
scroll to position [122, 0]
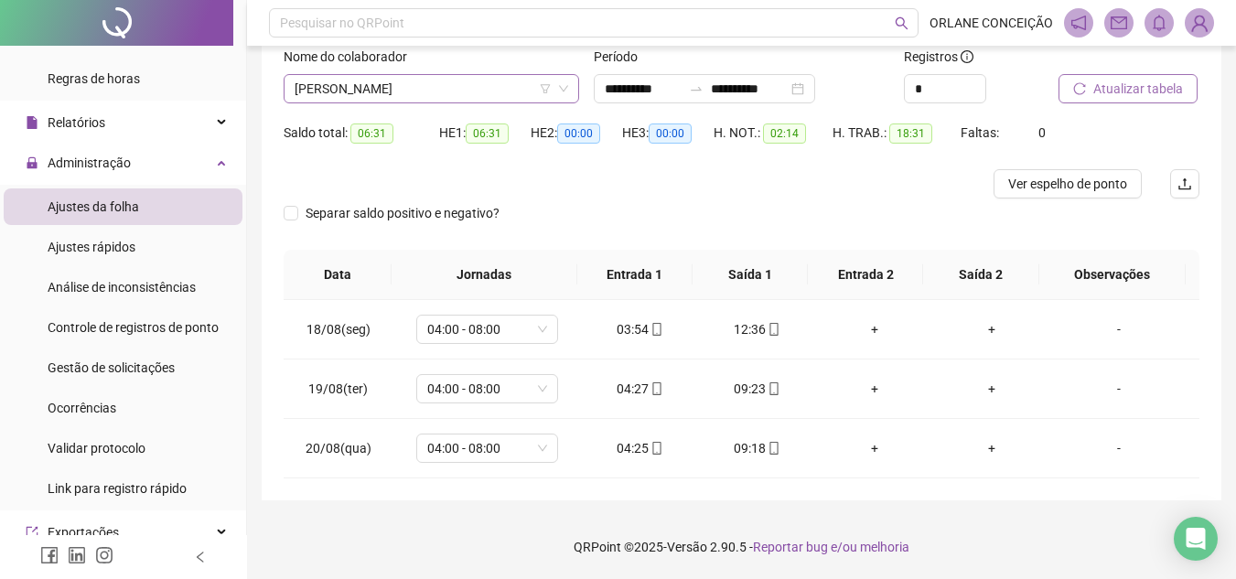
click at [384, 80] on span "[PERSON_NAME]" at bounding box center [430, 88] width 273 height 27
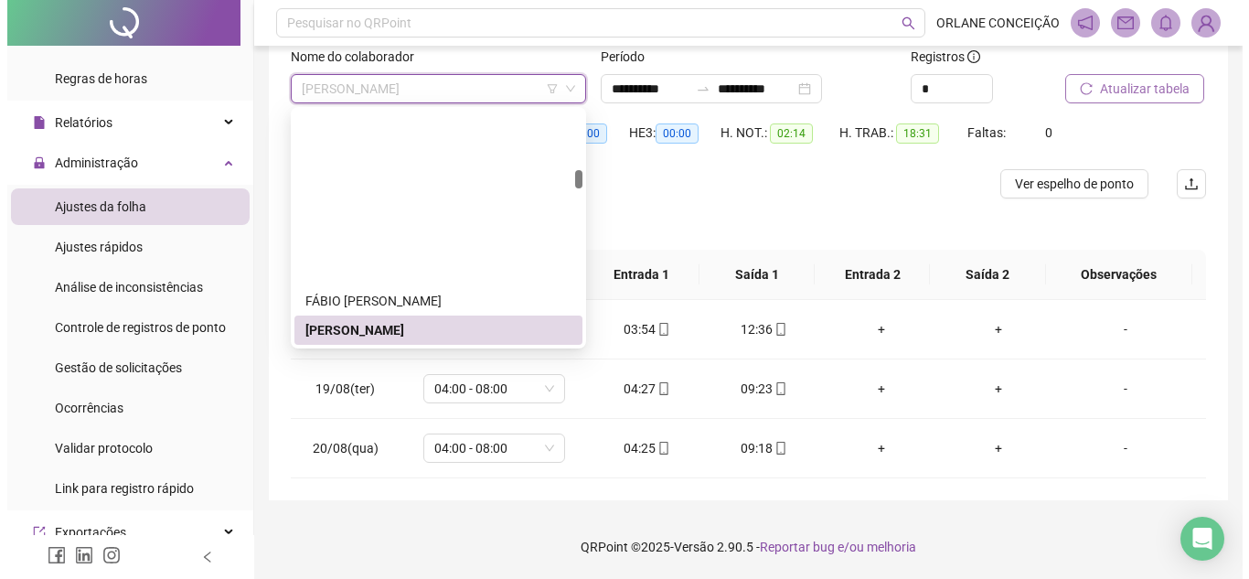
scroll to position [1324, 0]
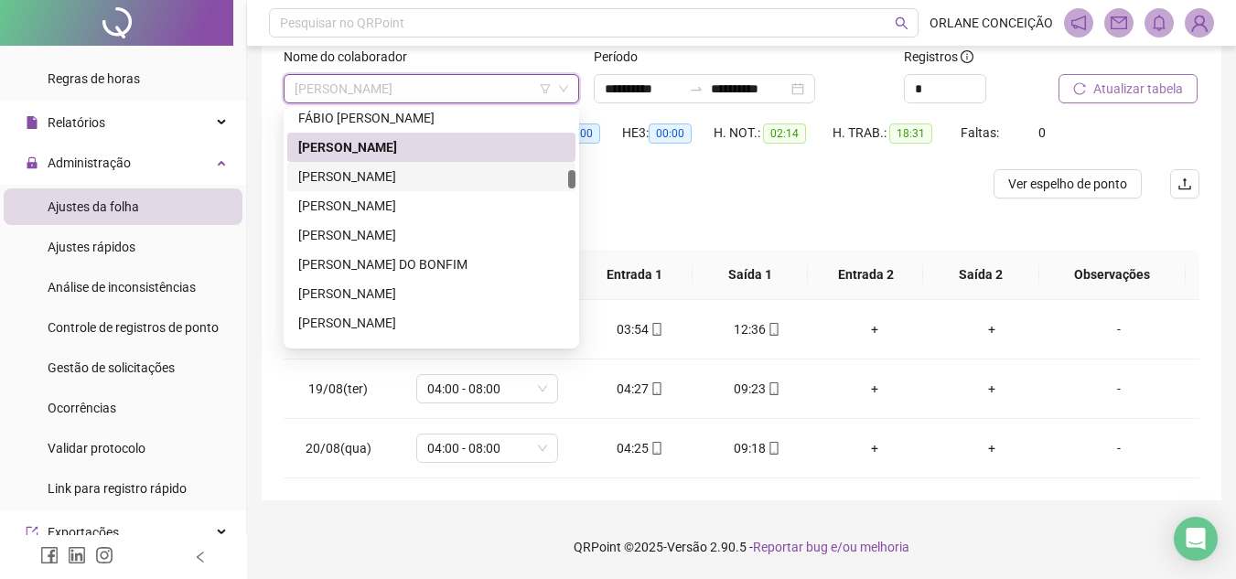
click at [375, 177] on div "[PERSON_NAME]" at bounding box center [431, 176] width 266 height 20
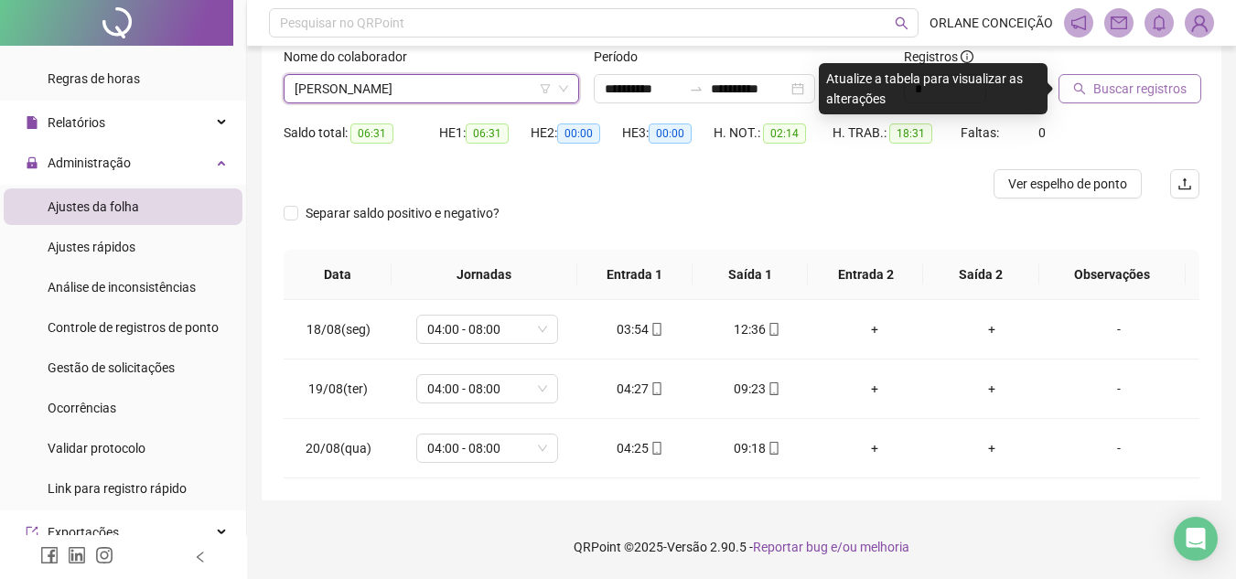
click at [1145, 97] on span "Buscar registros" at bounding box center [1139, 89] width 93 height 20
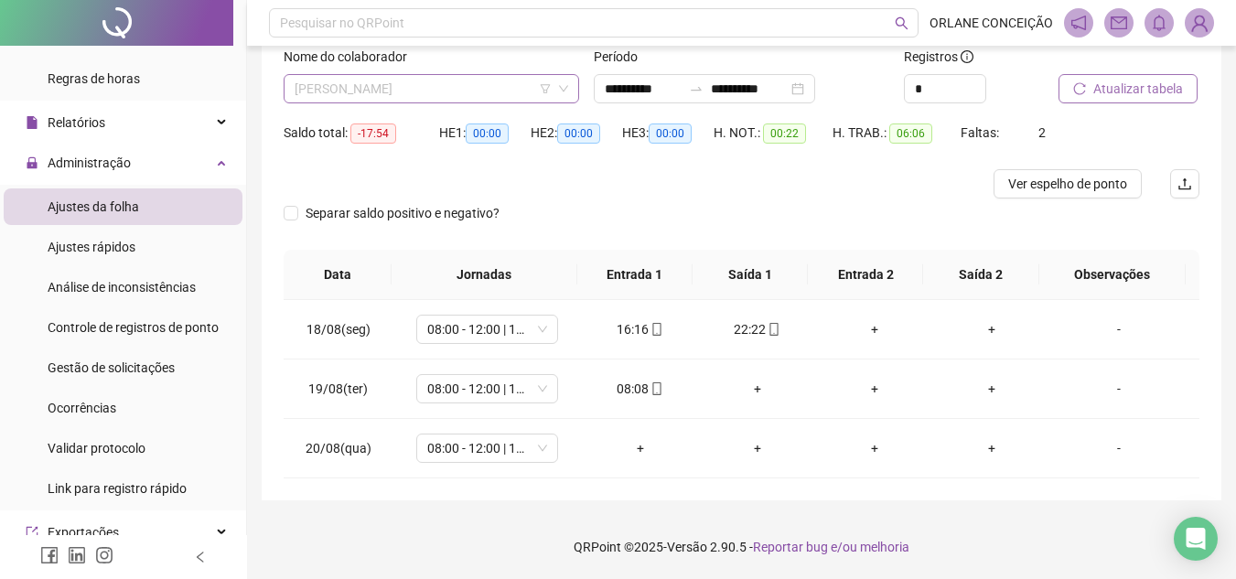
click at [486, 83] on span "[PERSON_NAME]" at bounding box center [430, 88] width 273 height 27
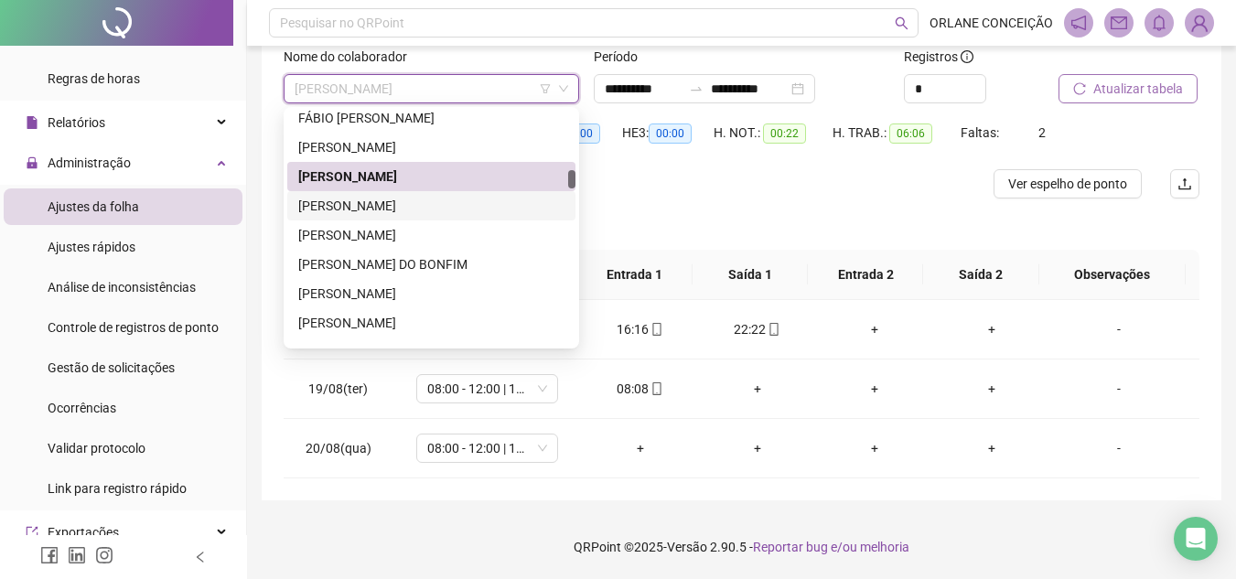
click at [434, 209] on div "[PERSON_NAME]" at bounding box center [431, 206] width 266 height 20
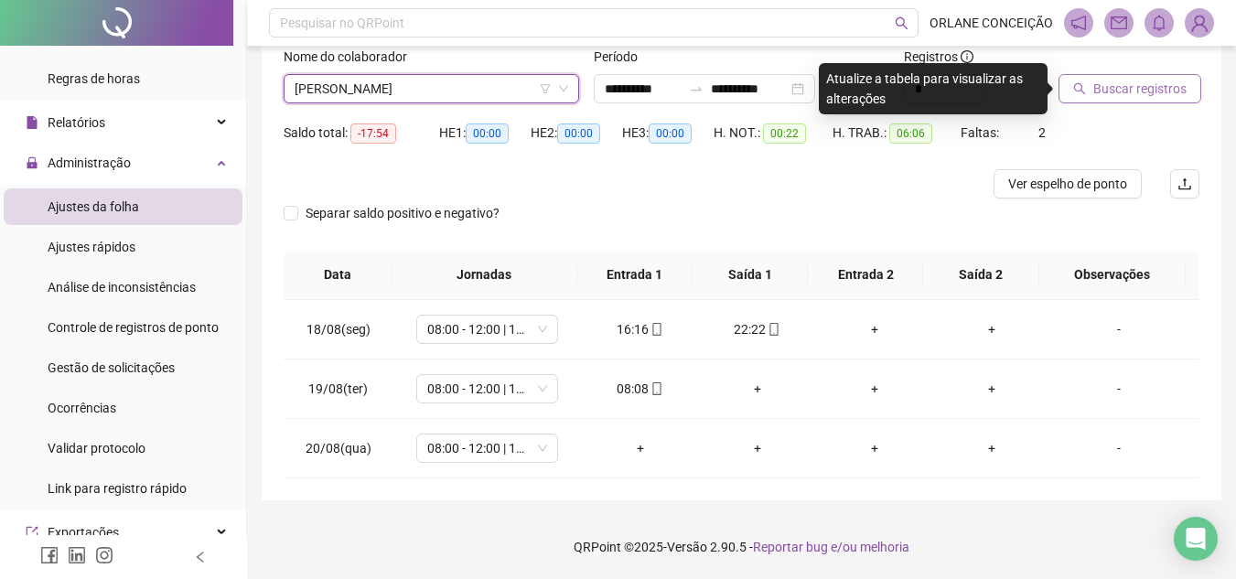
click at [1158, 66] on div "Buscar registros" at bounding box center [1128, 75] width 141 height 57
click at [1148, 84] on span "Buscar registros" at bounding box center [1139, 89] width 93 height 20
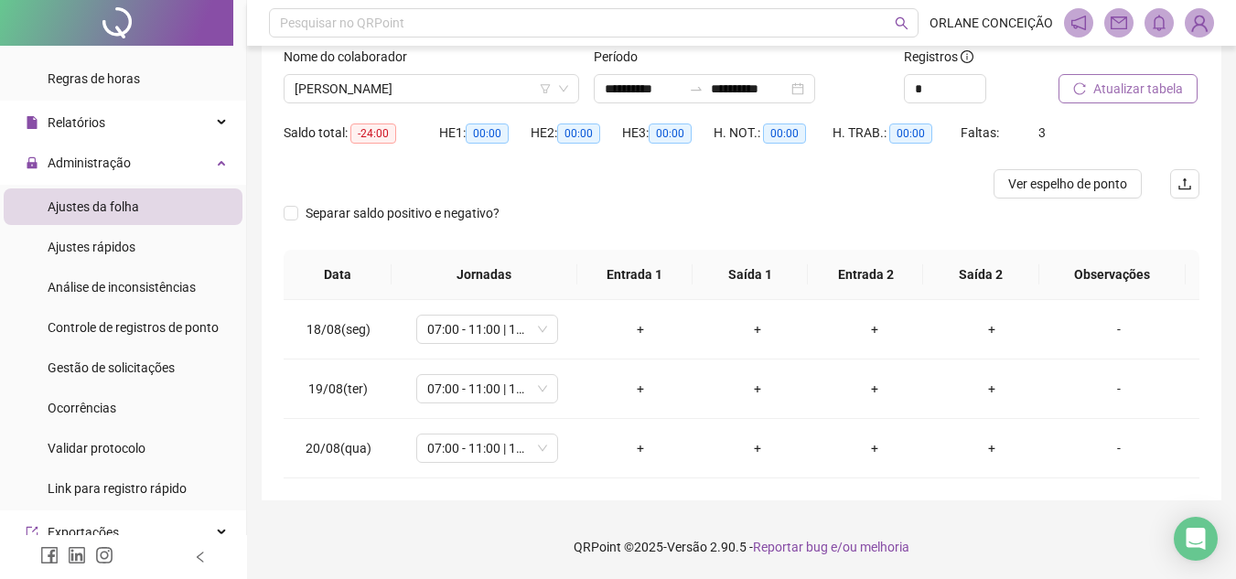
click at [1094, 87] on span "Atualizar tabela" at bounding box center [1138, 89] width 90 height 20
click at [465, 88] on span "[PERSON_NAME]" at bounding box center [430, 88] width 273 height 27
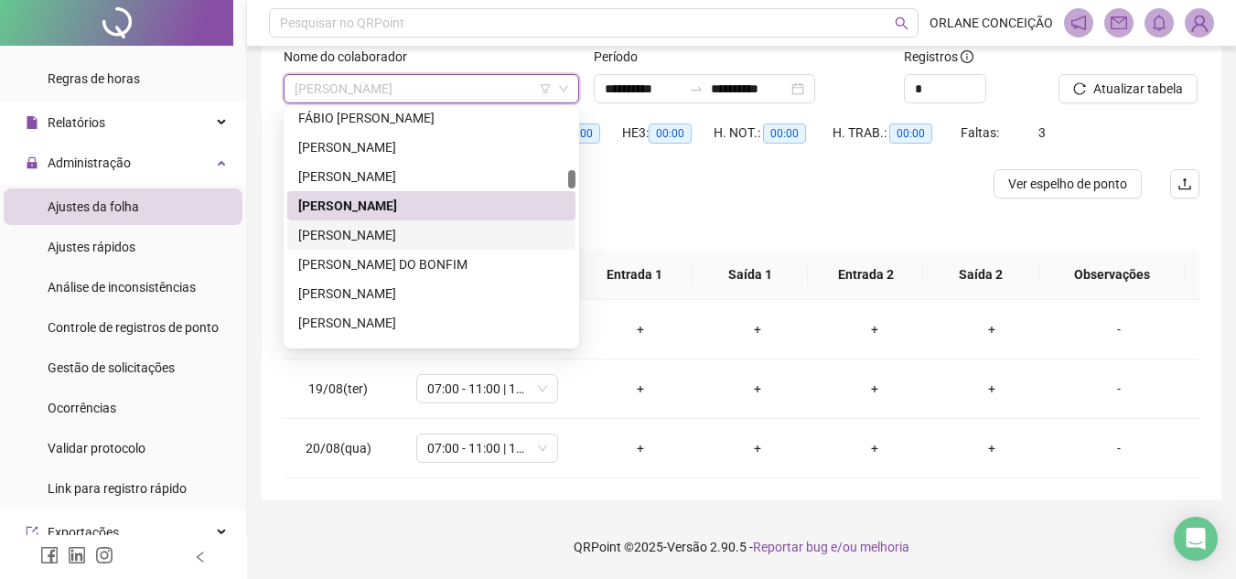
click at [449, 230] on div "[PERSON_NAME]" at bounding box center [431, 235] width 266 height 20
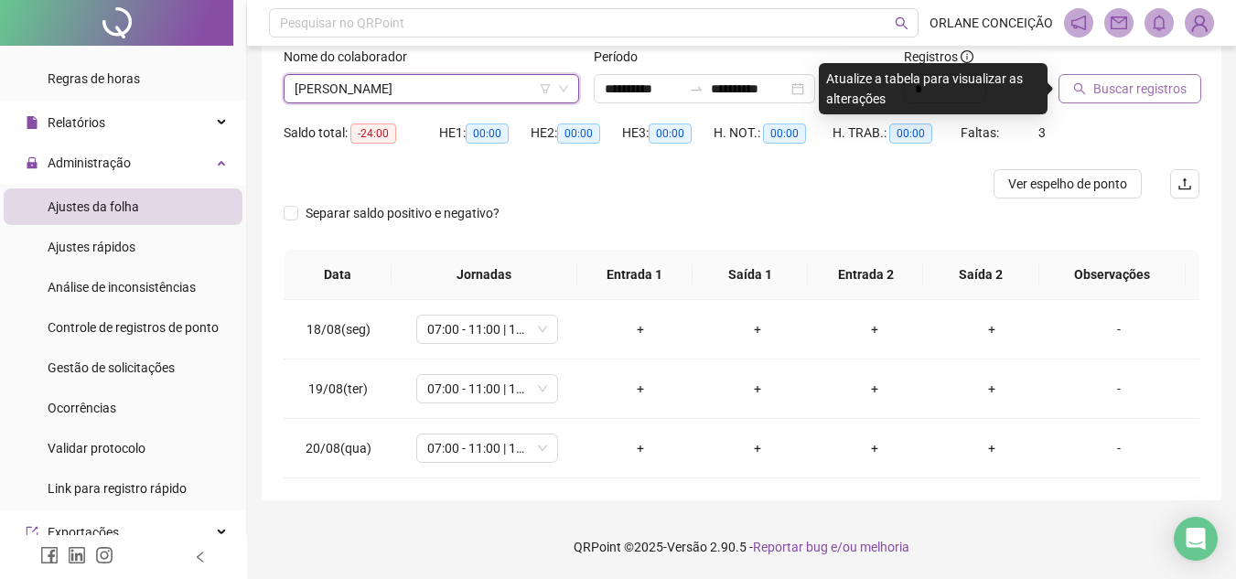
click at [1148, 77] on button "Buscar registros" at bounding box center [1129, 88] width 143 height 29
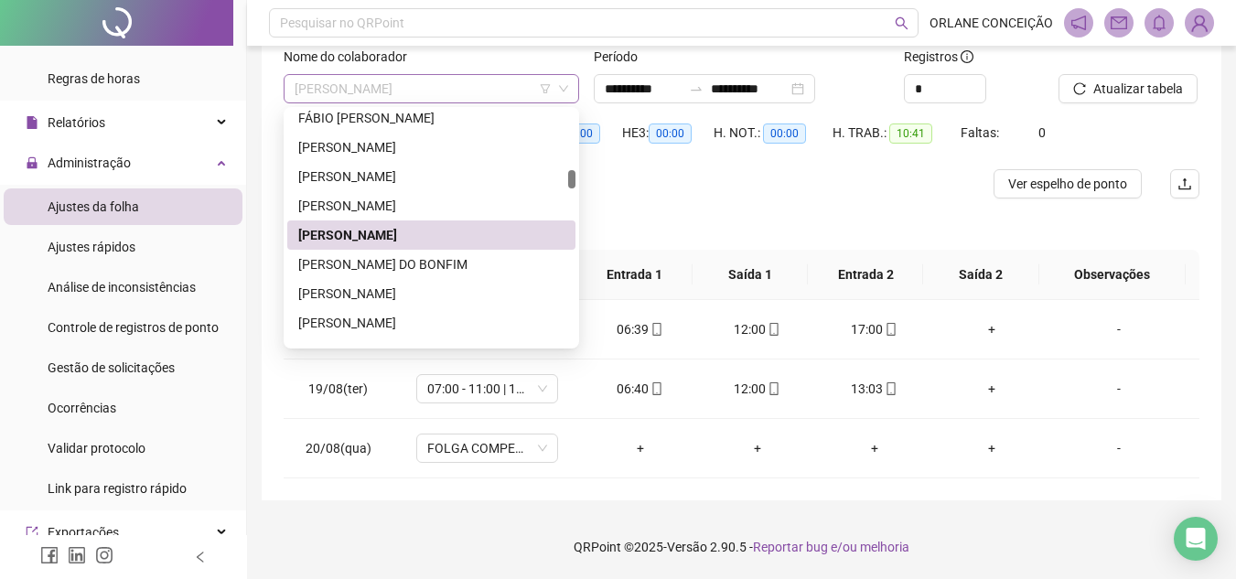
click at [424, 78] on span "[PERSON_NAME]" at bounding box center [430, 88] width 273 height 27
click at [400, 264] on div "[PERSON_NAME] DO BONFIM" at bounding box center [431, 264] width 266 height 20
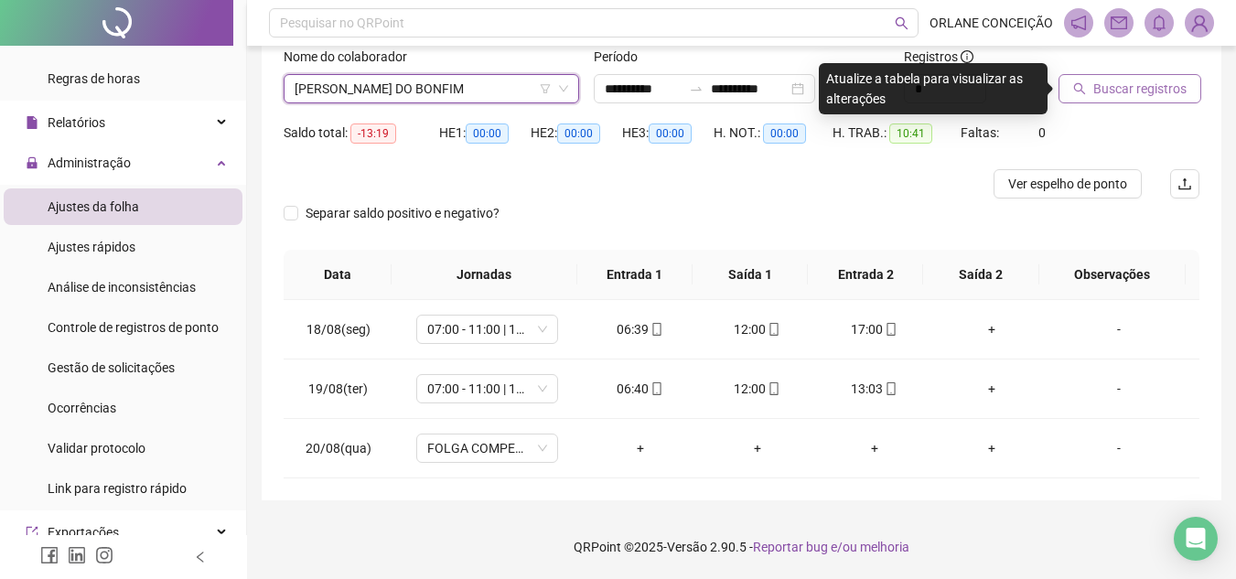
click at [1120, 85] on span "Buscar registros" at bounding box center [1139, 89] width 93 height 20
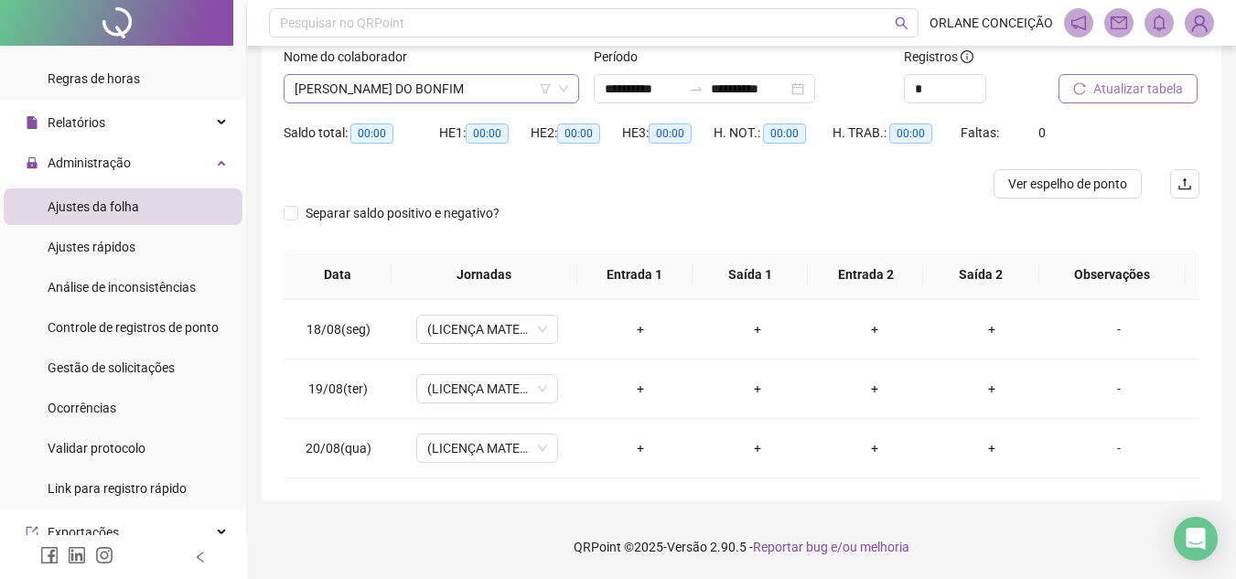
click at [503, 87] on span "[PERSON_NAME] DO BONFIM" at bounding box center [430, 88] width 273 height 27
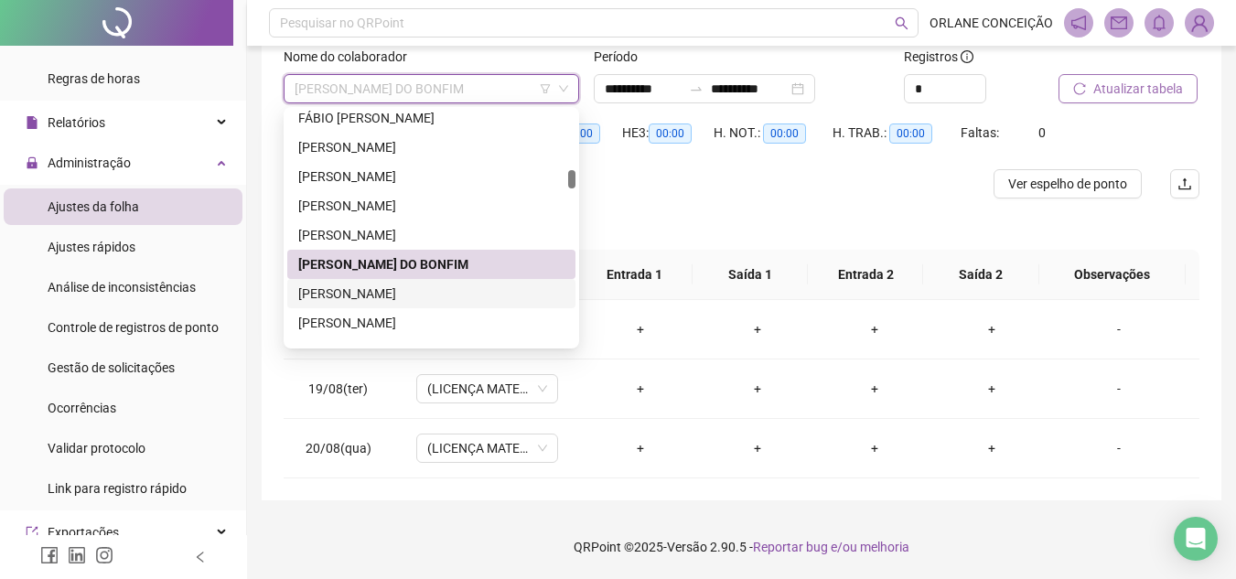
click at [475, 292] on div "[PERSON_NAME]" at bounding box center [431, 294] width 266 height 20
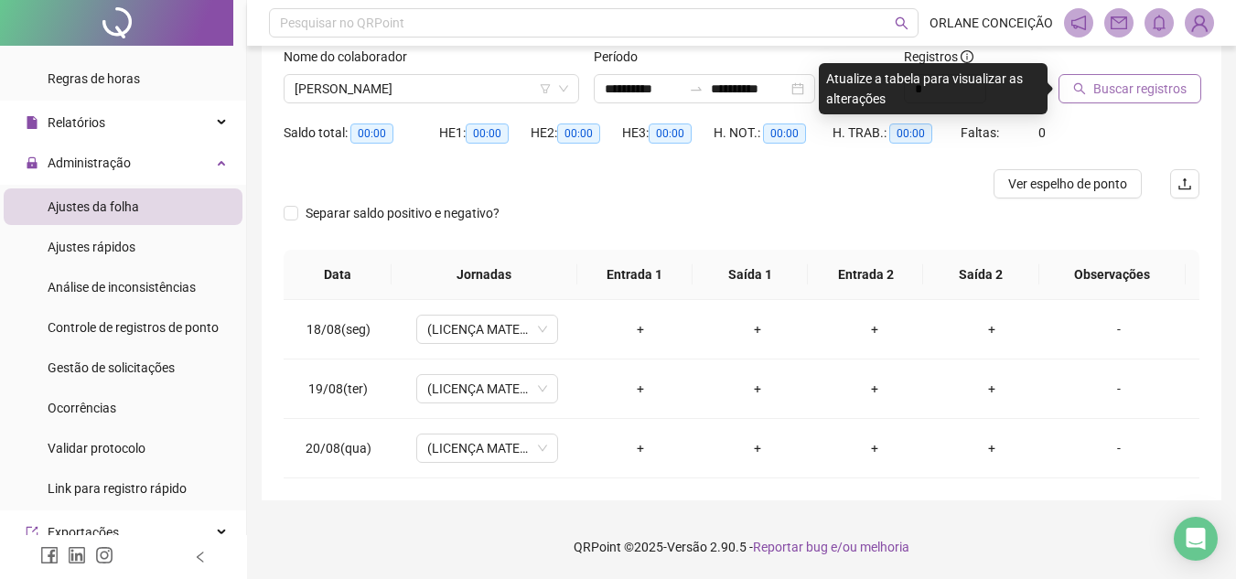
click at [1160, 91] on span "Buscar registros" at bounding box center [1139, 89] width 93 height 20
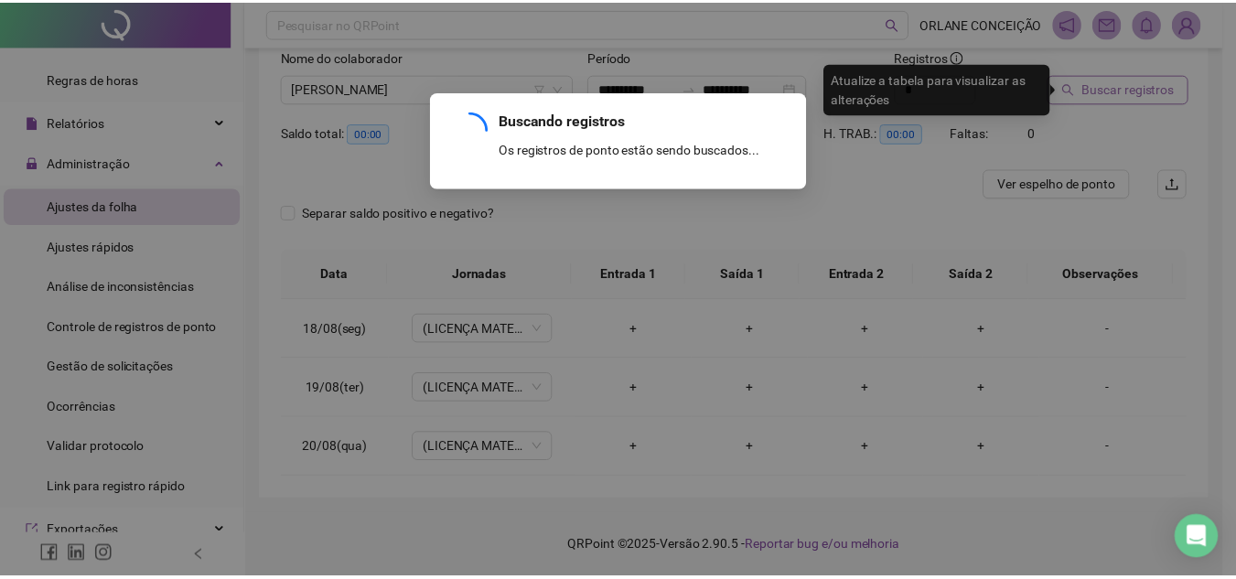
scroll to position [62, 0]
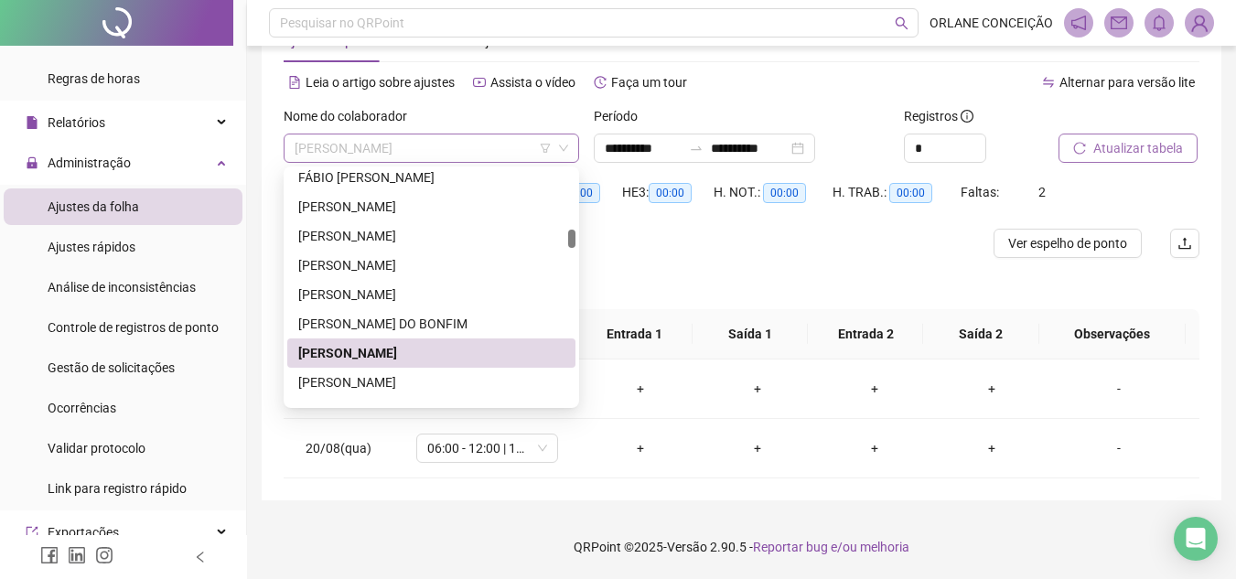
click at [401, 148] on span "[PERSON_NAME]" at bounding box center [430, 147] width 273 height 27
click at [380, 379] on div "[PERSON_NAME]" at bounding box center [431, 382] width 266 height 20
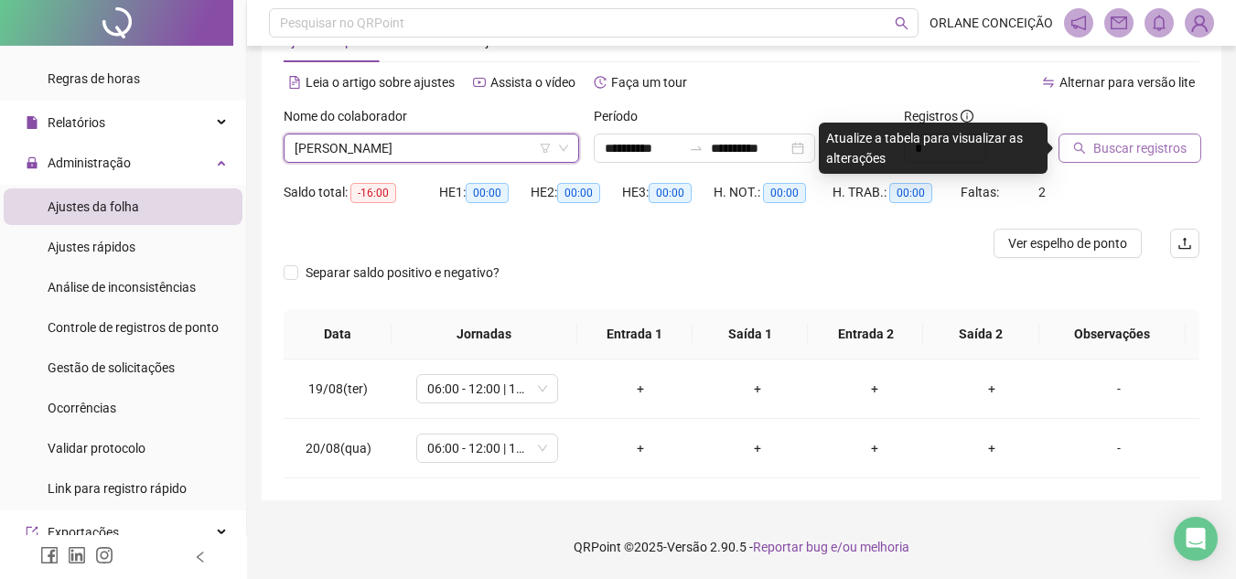
click at [1135, 146] on span "Buscar registros" at bounding box center [1139, 148] width 93 height 20
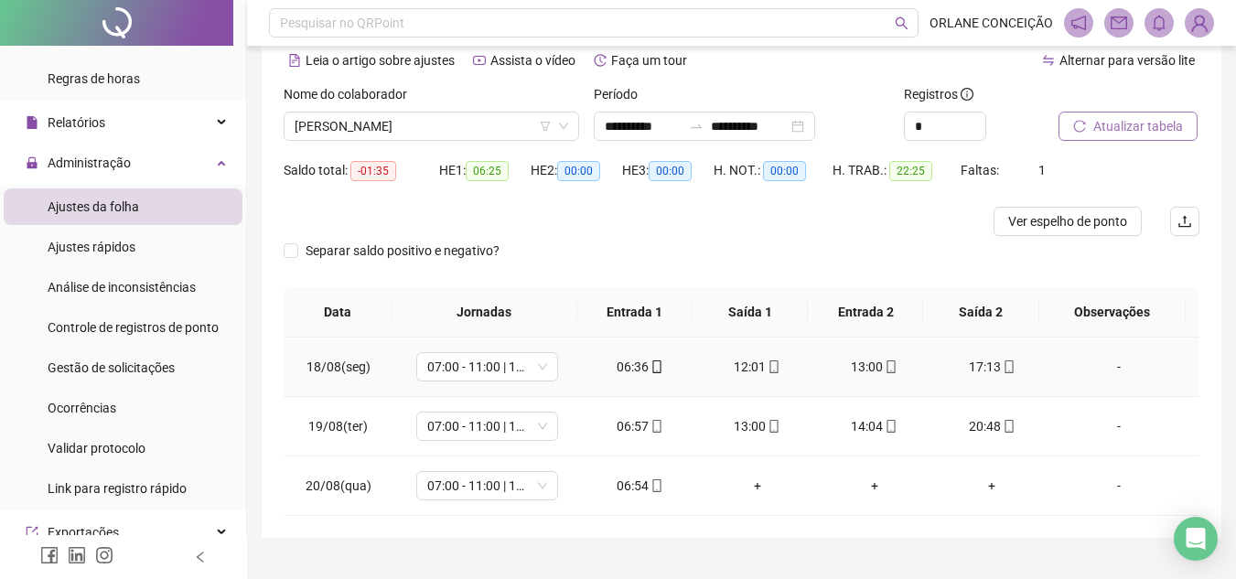
scroll to position [122, 0]
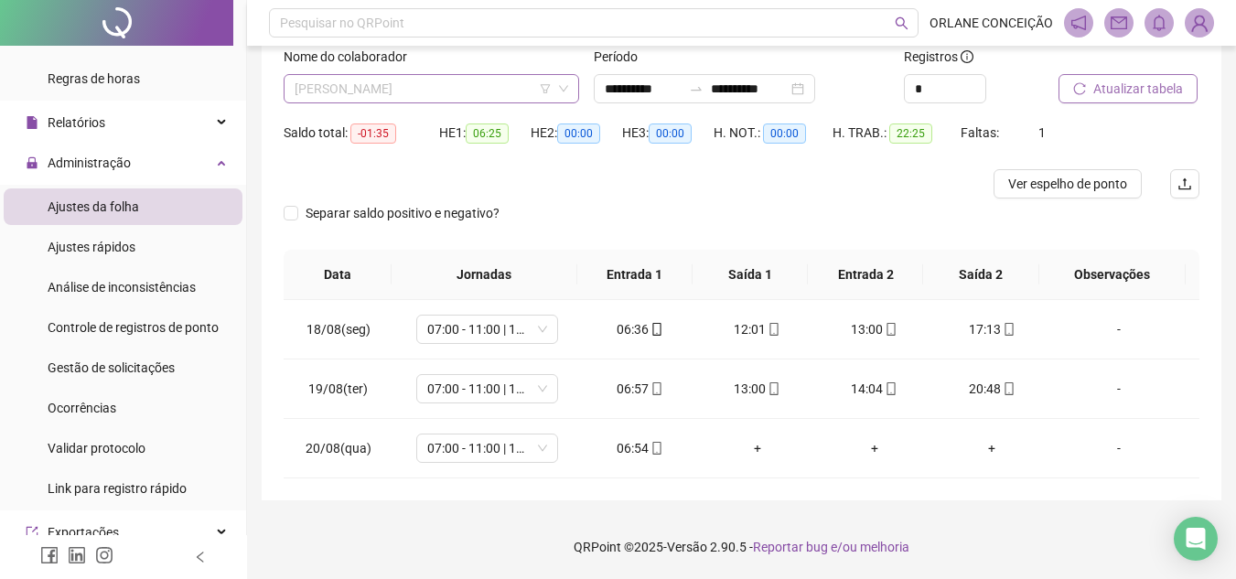
click at [406, 84] on span "[PERSON_NAME]" at bounding box center [430, 88] width 273 height 27
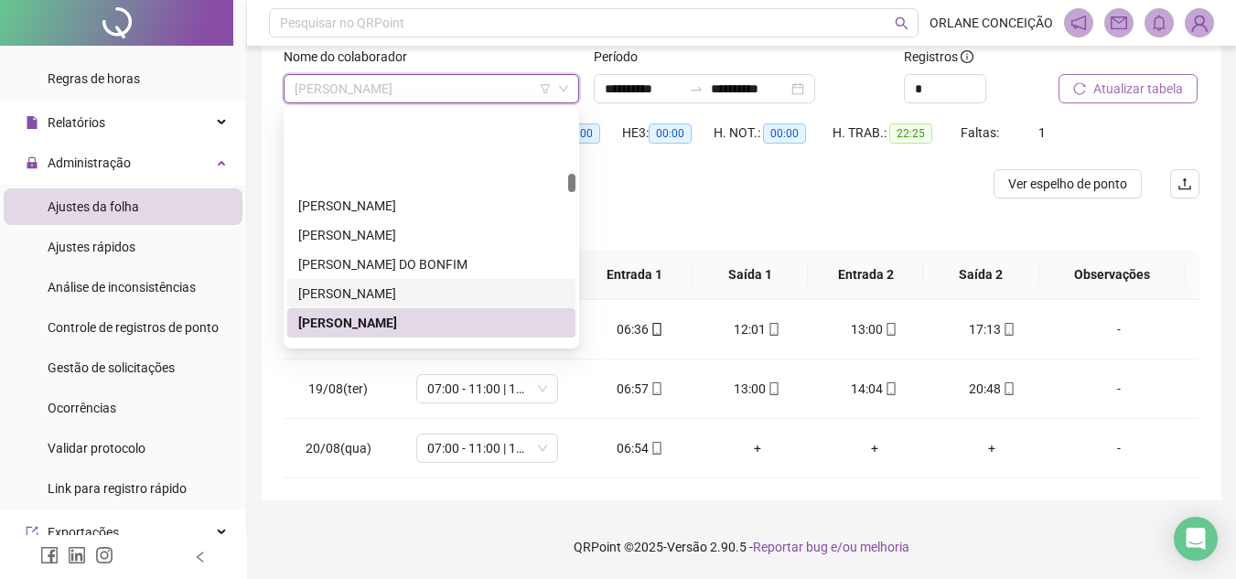
scroll to position [1416, 0]
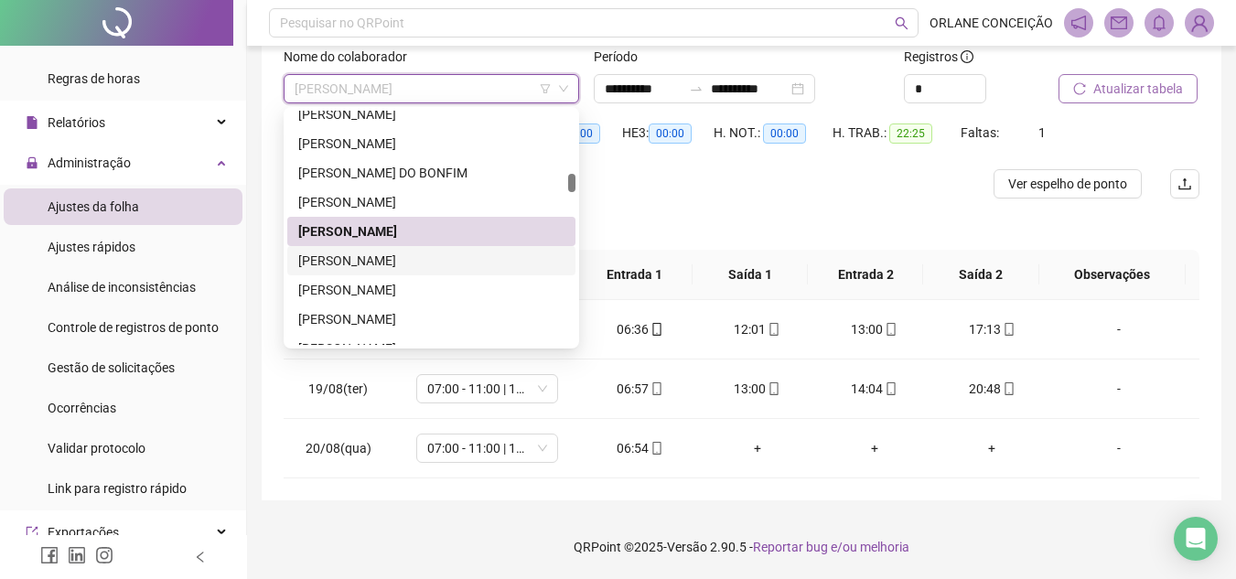
click at [339, 259] on div "[PERSON_NAME]" at bounding box center [431, 261] width 266 height 20
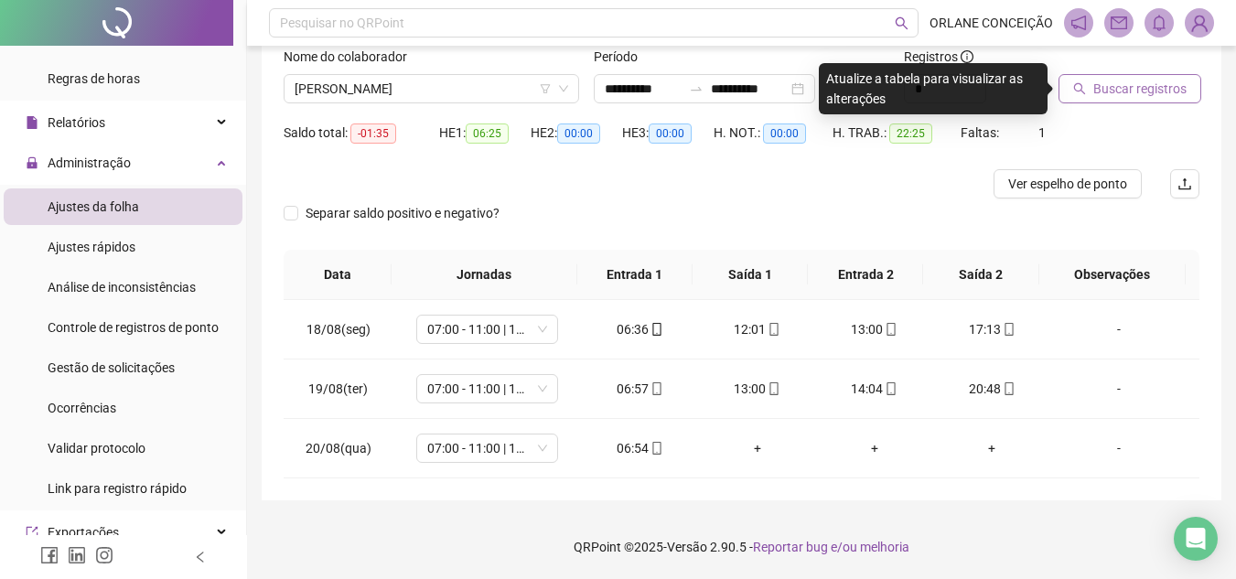
click at [1152, 80] on span "Buscar registros" at bounding box center [1139, 89] width 93 height 20
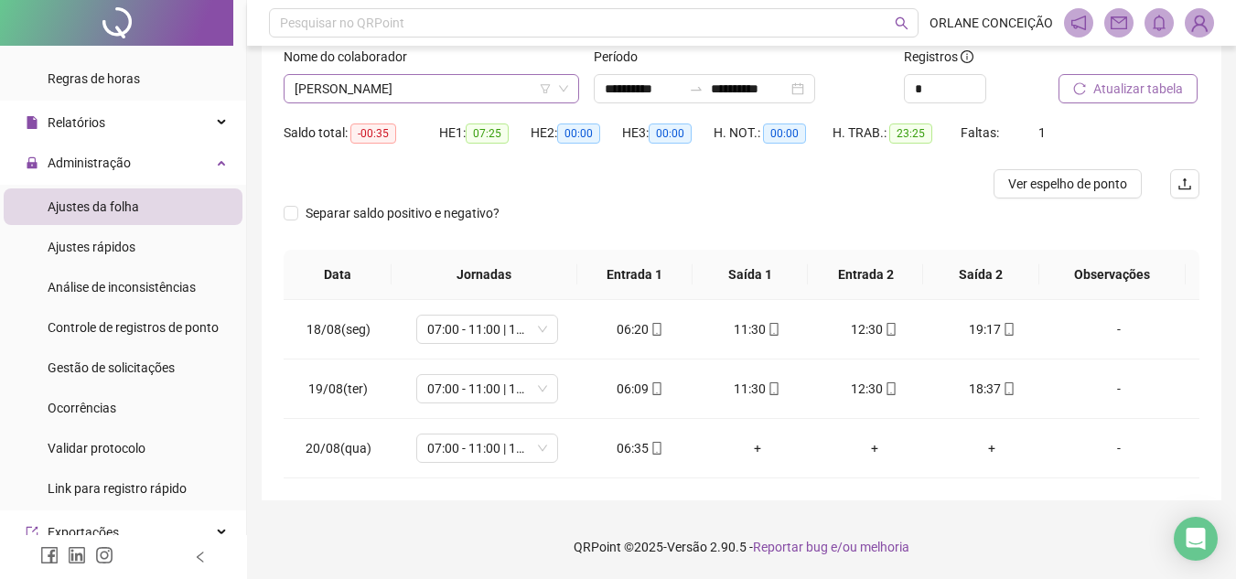
click at [426, 85] on span "[PERSON_NAME]" at bounding box center [430, 88] width 273 height 27
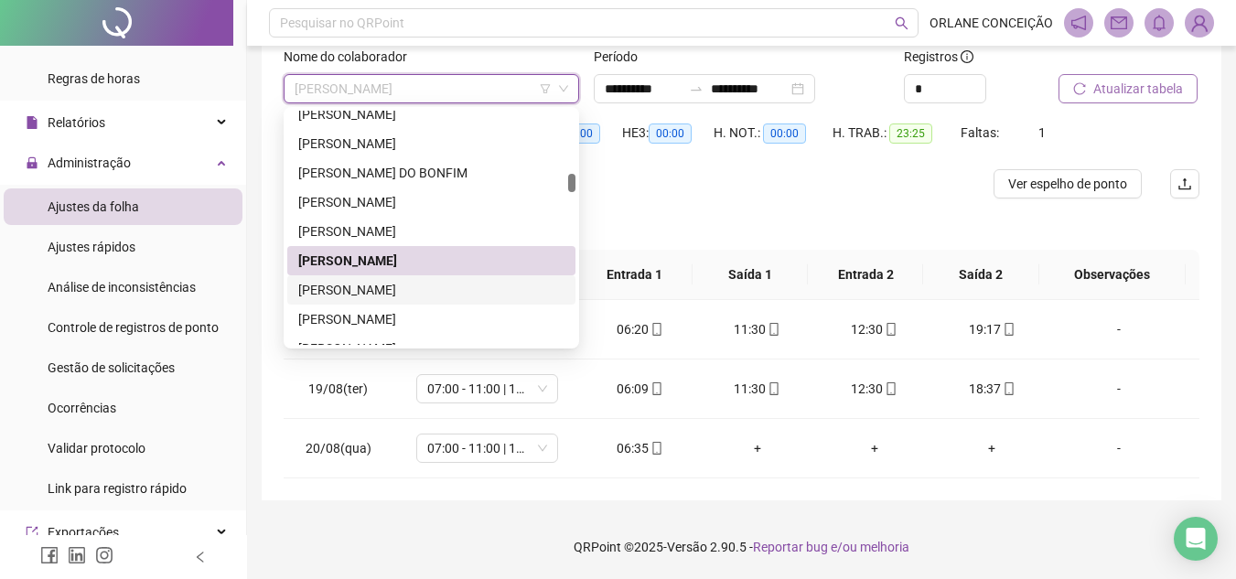
click at [392, 286] on div "[PERSON_NAME]" at bounding box center [431, 290] width 266 height 20
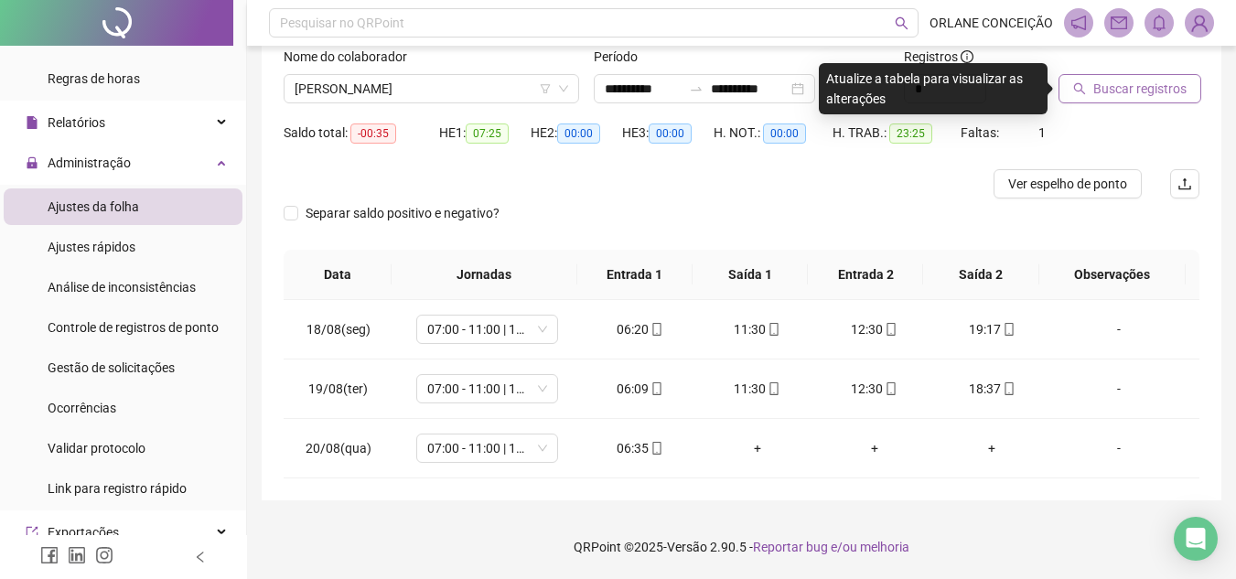
click at [1142, 91] on span "Buscar registros" at bounding box center [1139, 89] width 93 height 20
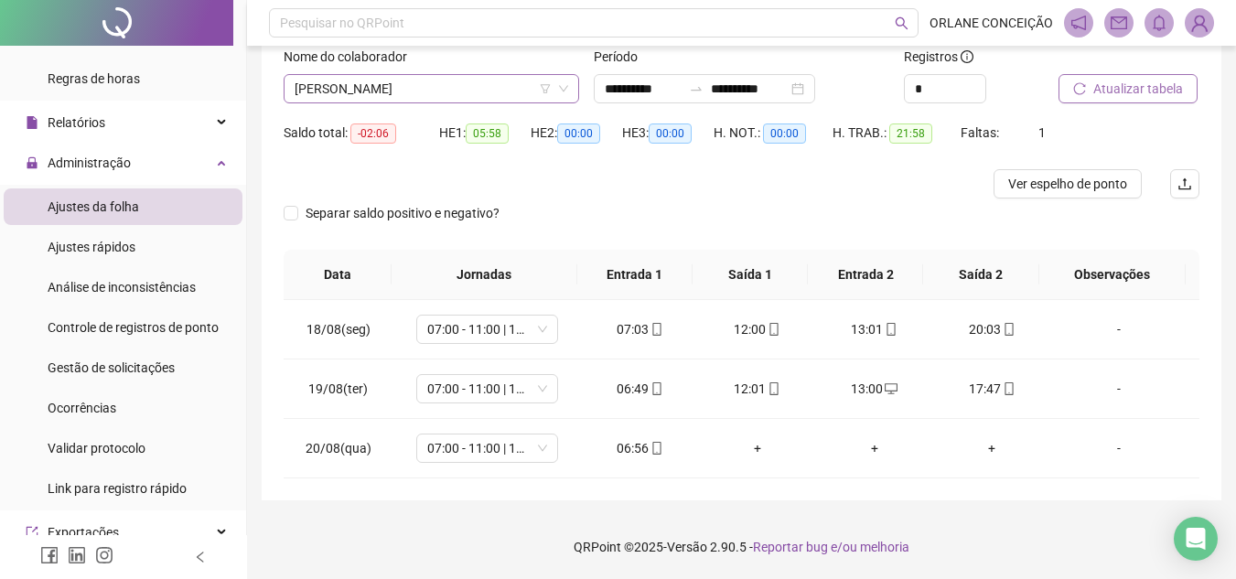
click at [459, 79] on span "[PERSON_NAME]" at bounding box center [430, 88] width 273 height 27
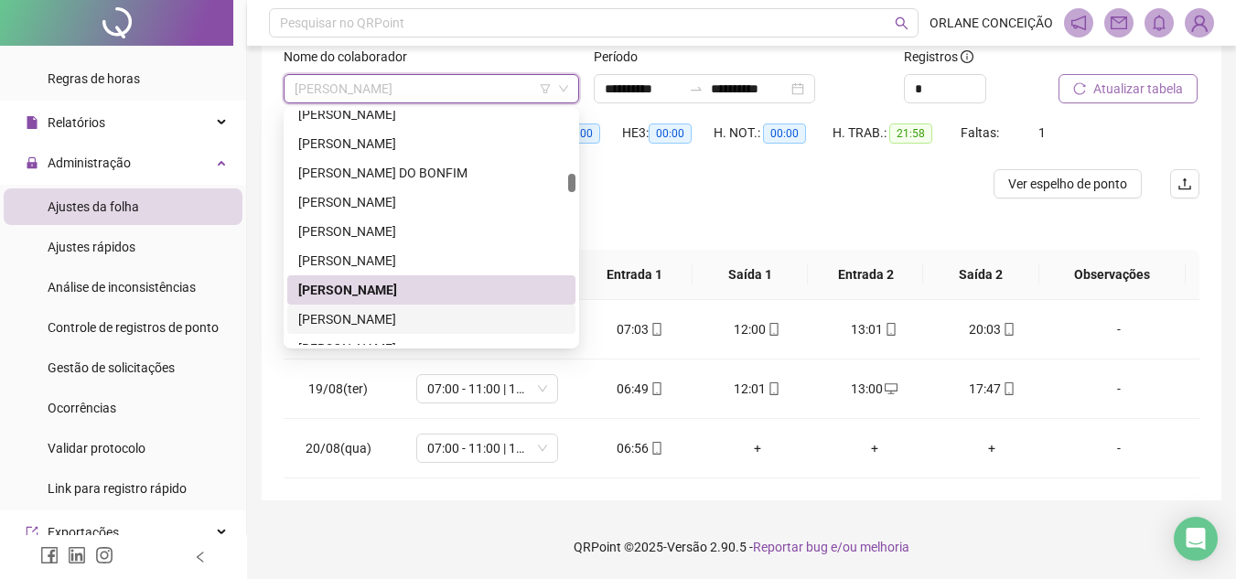
click at [527, 320] on div "[PERSON_NAME]" at bounding box center [431, 319] width 266 height 20
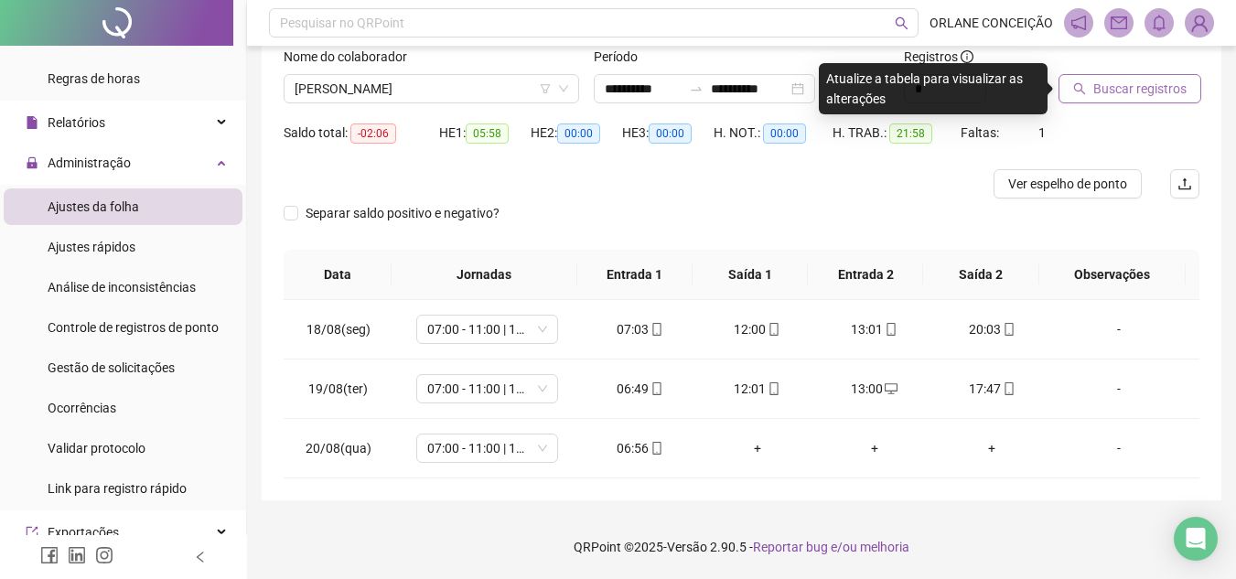
click at [1170, 71] on div "Buscar registros" at bounding box center [1128, 75] width 141 height 57
click at [1160, 88] on span "Buscar registros" at bounding box center [1139, 89] width 93 height 20
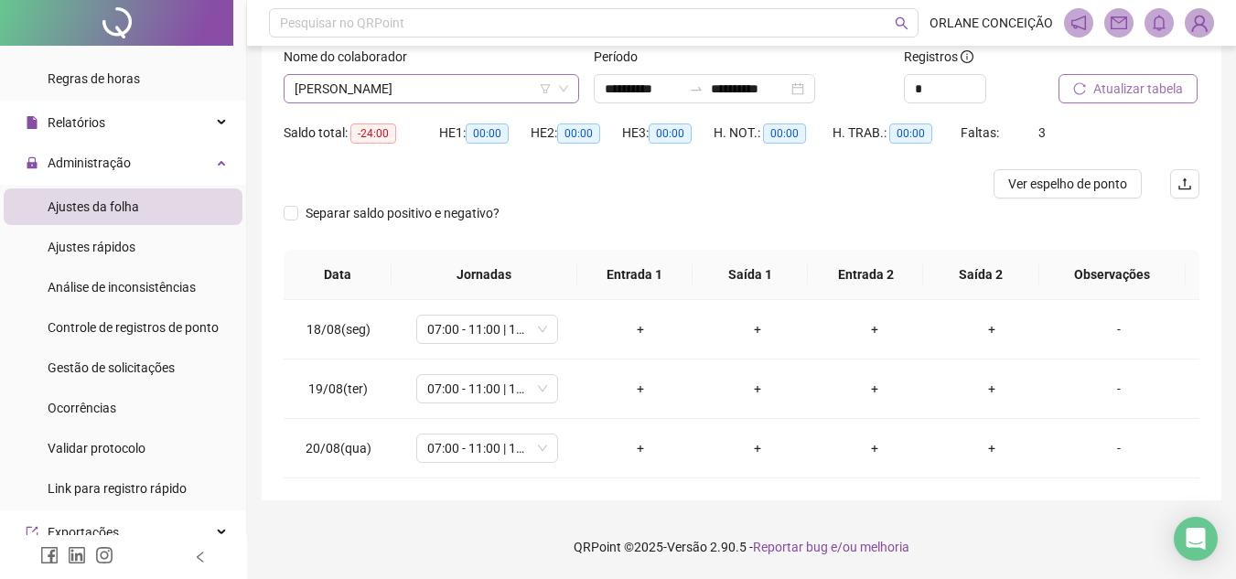
click at [401, 92] on span "[PERSON_NAME]" at bounding box center [430, 88] width 273 height 27
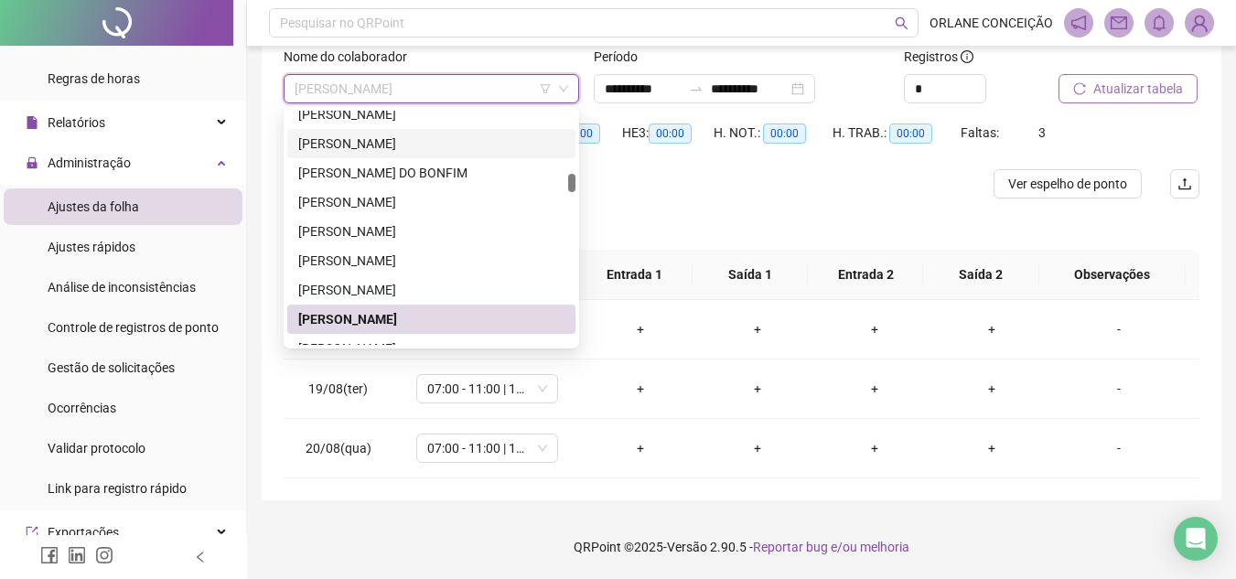
scroll to position [1599, 0]
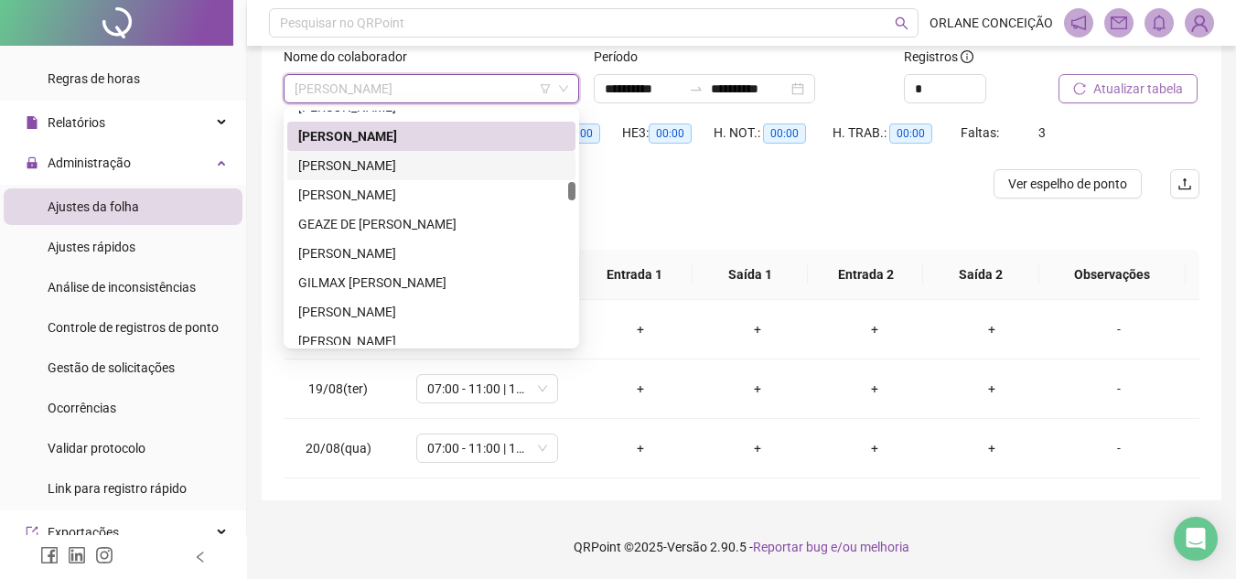
click at [390, 169] on div "[PERSON_NAME]" at bounding box center [431, 165] width 266 height 20
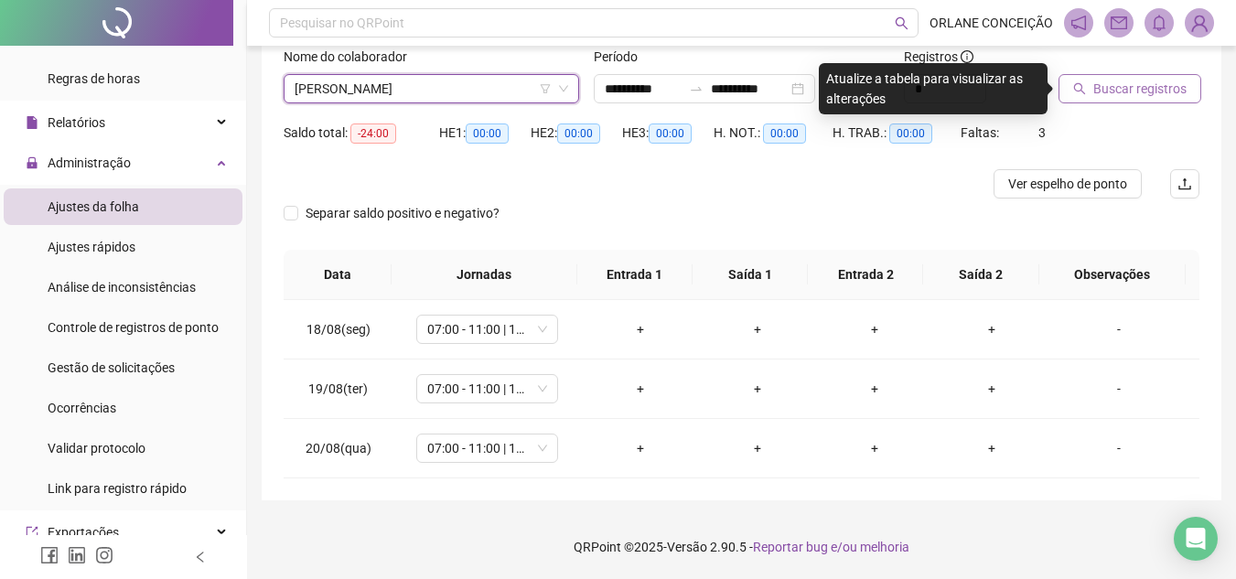
click at [1134, 91] on span "Buscar registros" at bounding box center [1139, 89] width 93 height 20
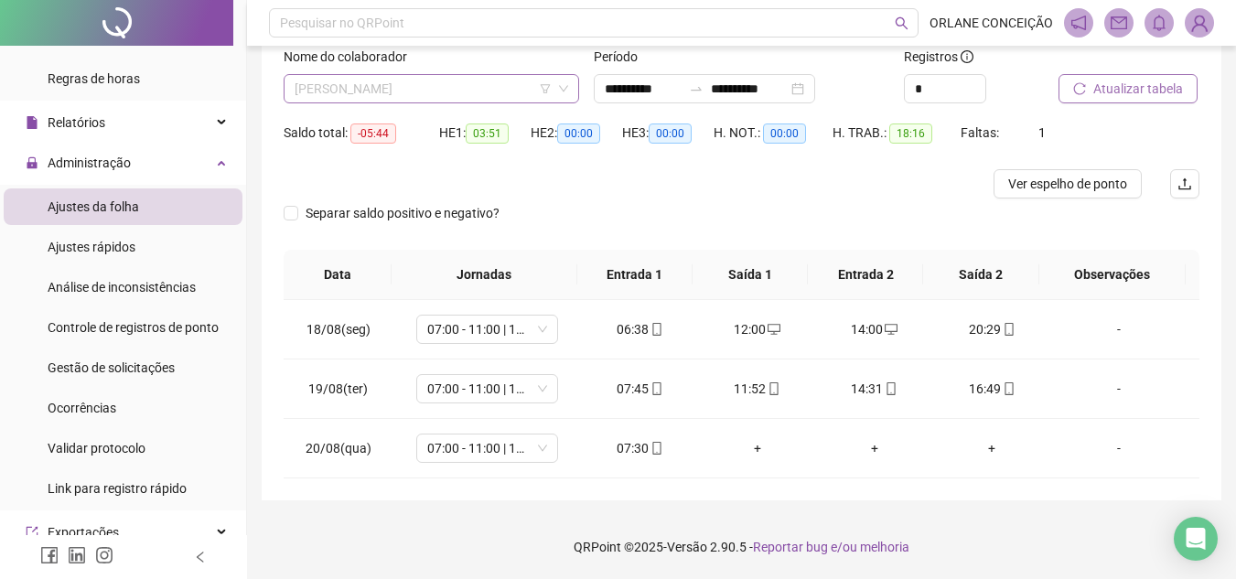
click at [455, 93] on span "[PERSON_NAME]" at bounding box center [430, 88] width 273 height 27
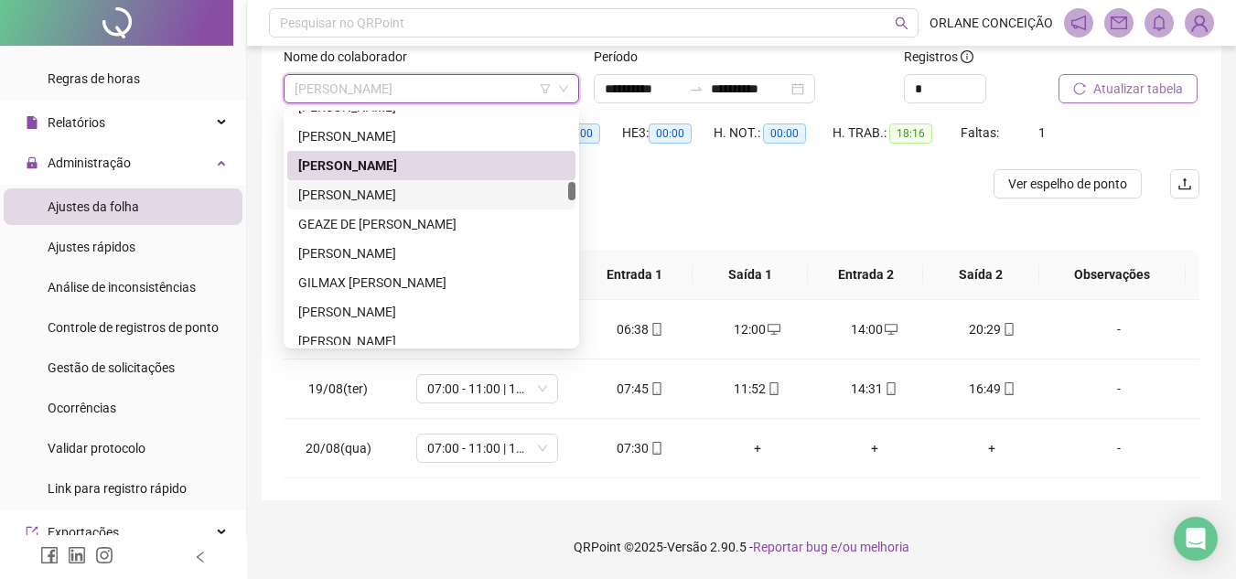
click at [380, 182] on div "[PERSON_NAME]" at bounding box center [431, 194] width 288 height 29
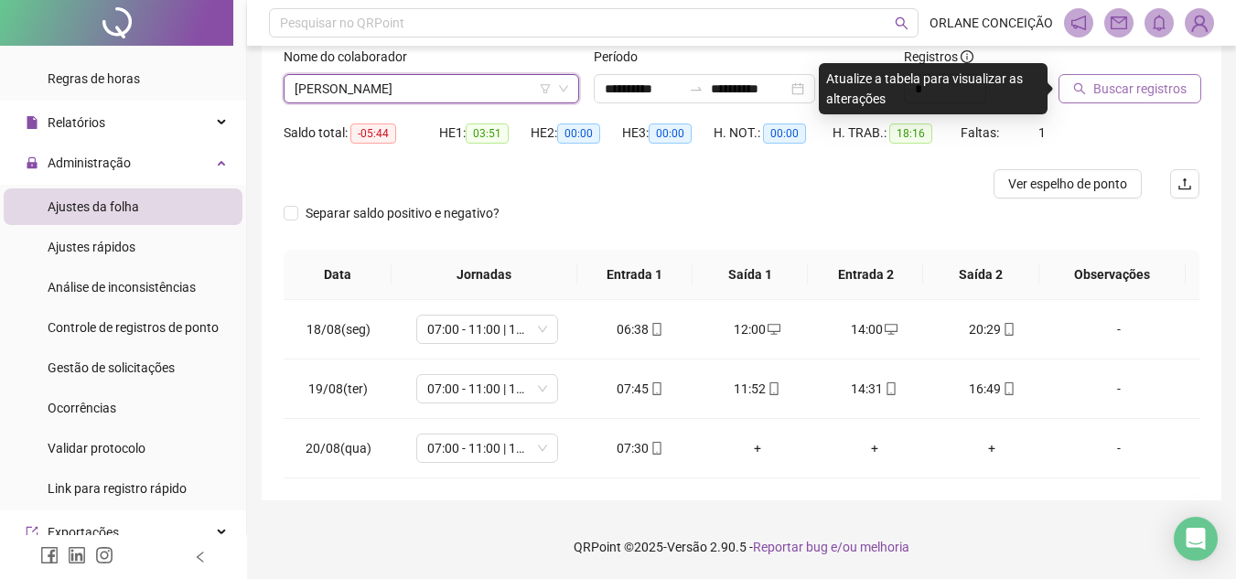
click at [1136, 103] on div "Buscar registros" at bounding box center [1128, 82] width 155 height 71
click at [1130, 93] on span "Buscar registros" at bounding box center [1139, 89] width 93 height 20
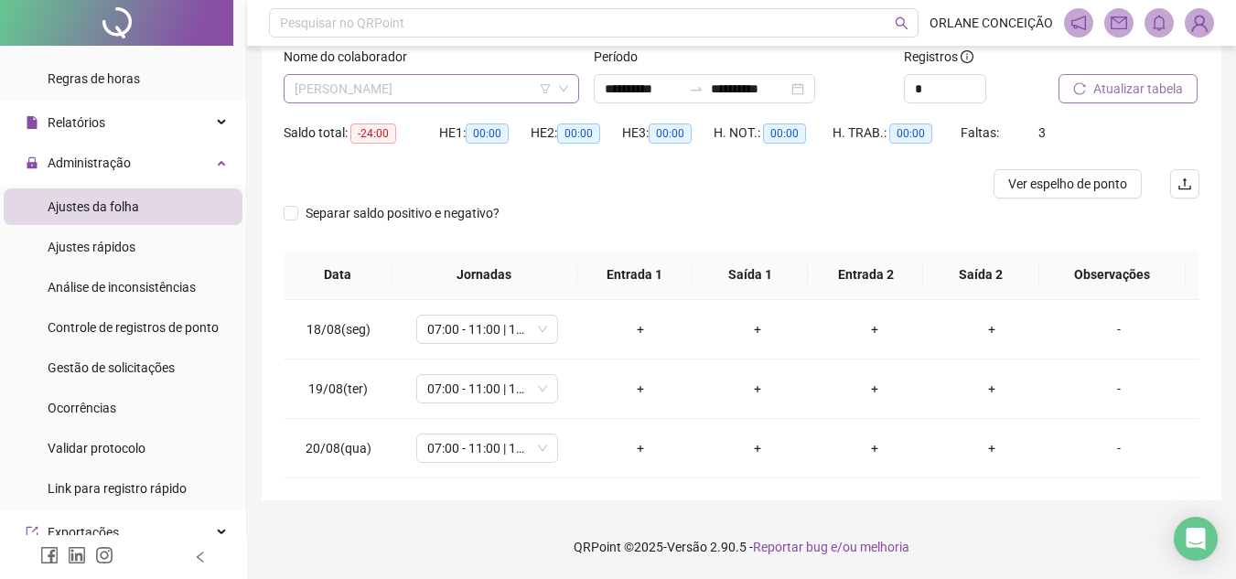
click at [380, 93] on span "[PERSON_NAME]" at bounding box center [430, 88] width 273 height 27
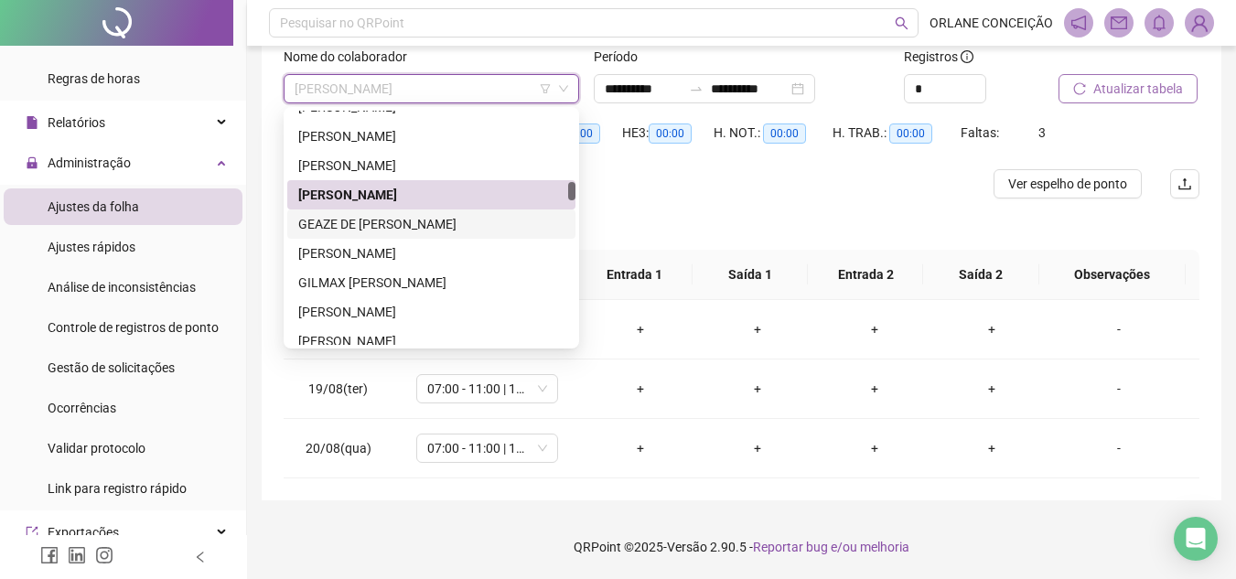
click at [378, 218] on div "GEAZE DE [PERSON_NAME]" at bounding box center [431, 224] width 266 height 20
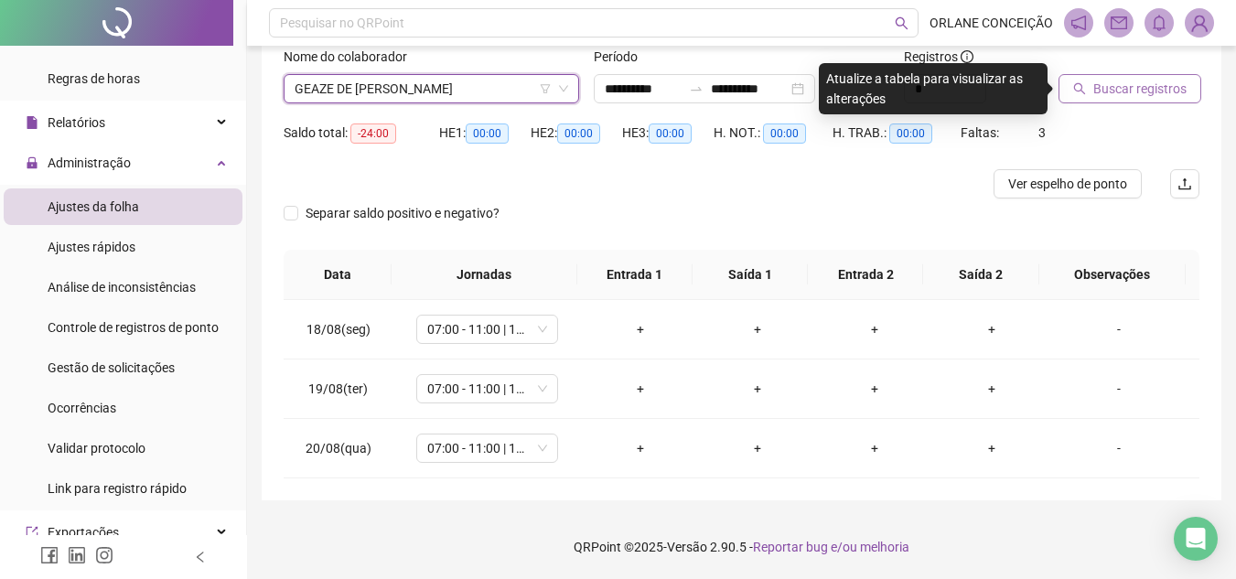
click at [1132, 89] on span "Buscar registros" at bounding box center [1139, 89] width 93 height 20
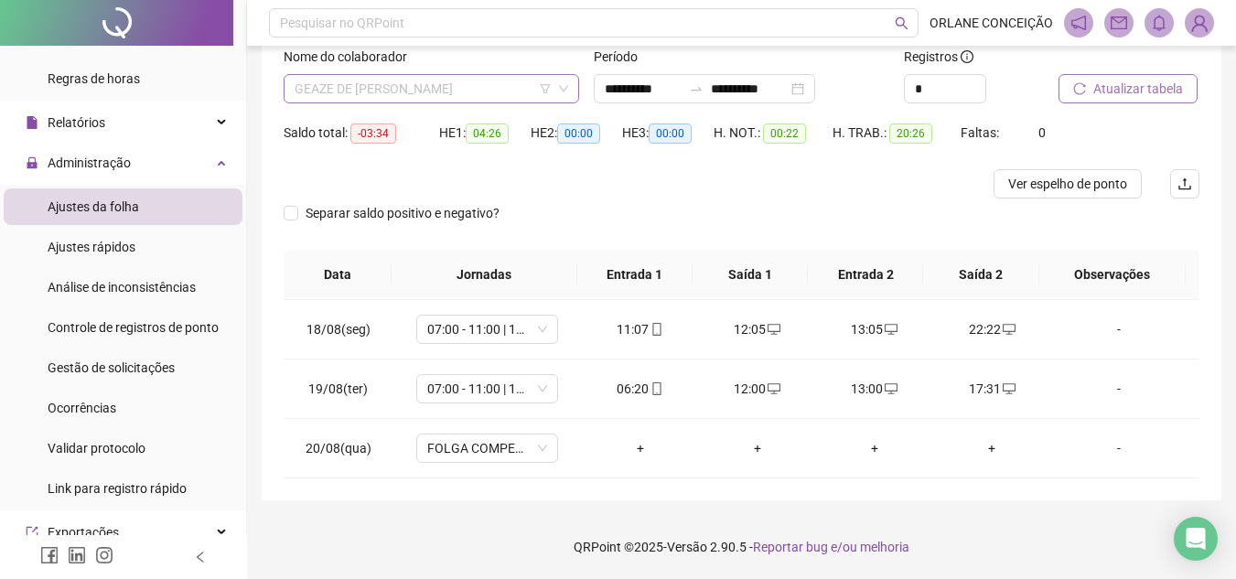
click at [396, 82] on span "GEAZE DE [PERSON_NAME]" at bounding box center [430, 88] width 273 height 27
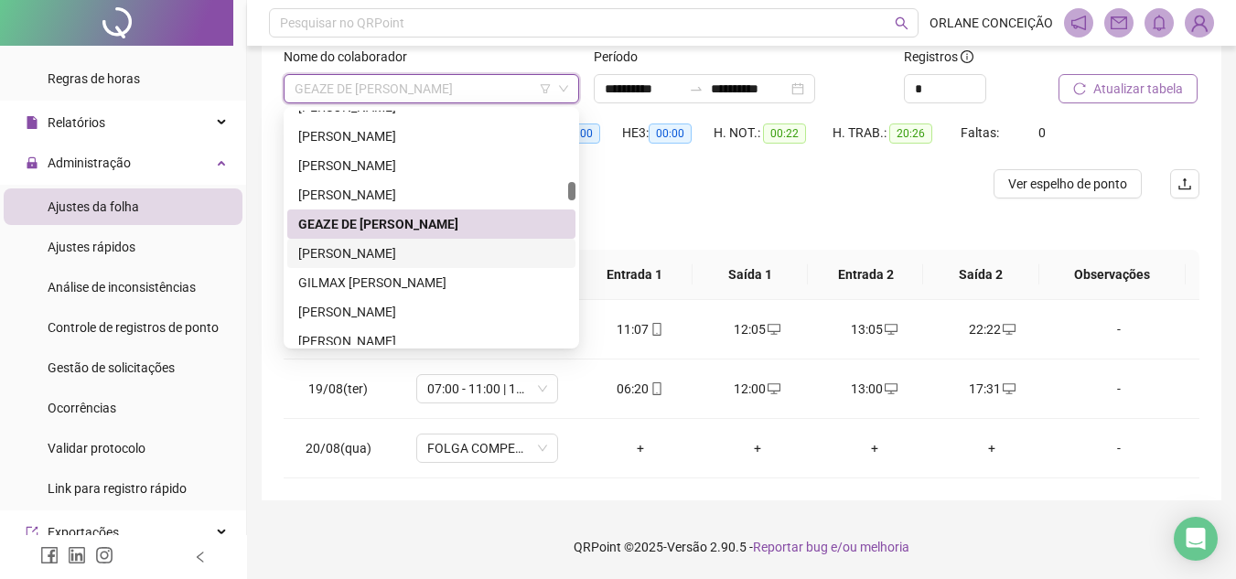
click at [379, 252] on div "[PERSON_NAME]" at bounding box center [431, 253] width 266 height 20
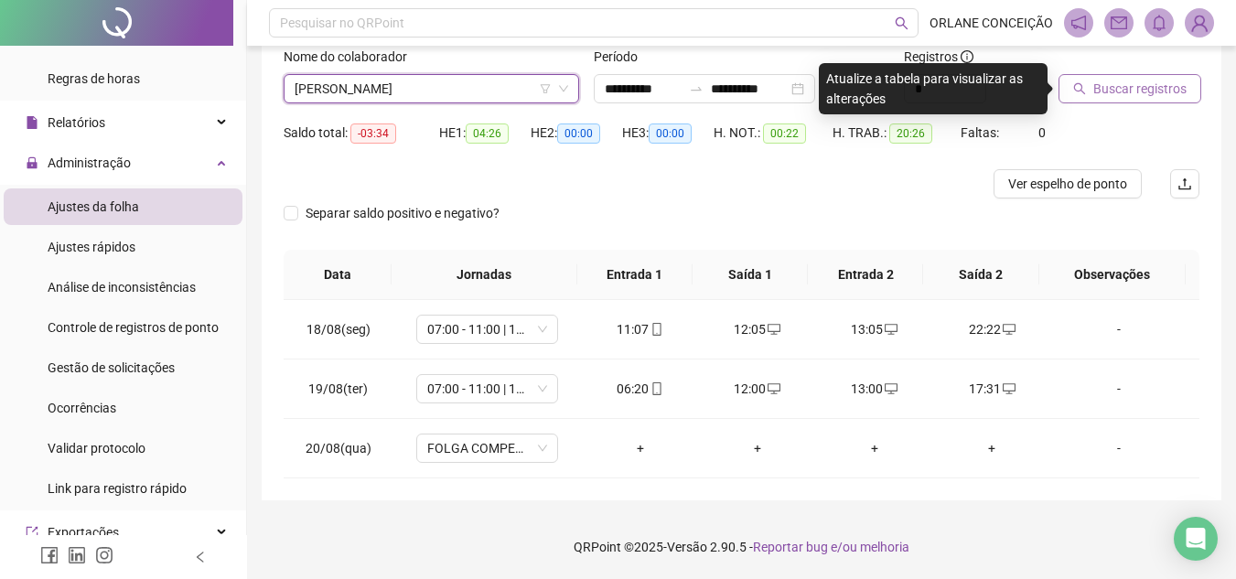
click at [1157, 81] on span "Buscar registros" at bounding box center [1139, 89] width 93 height 20
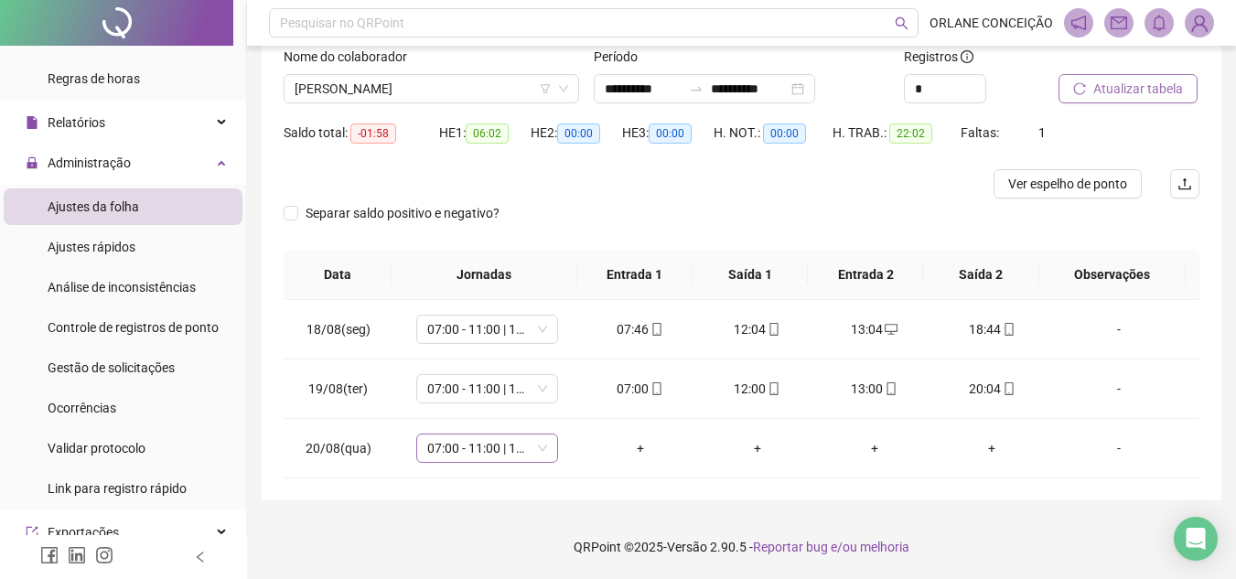
drag, startPoint x: 5, startPoint y: 83, endPoint x: 416, endPoint y: 462, distance: 558.5
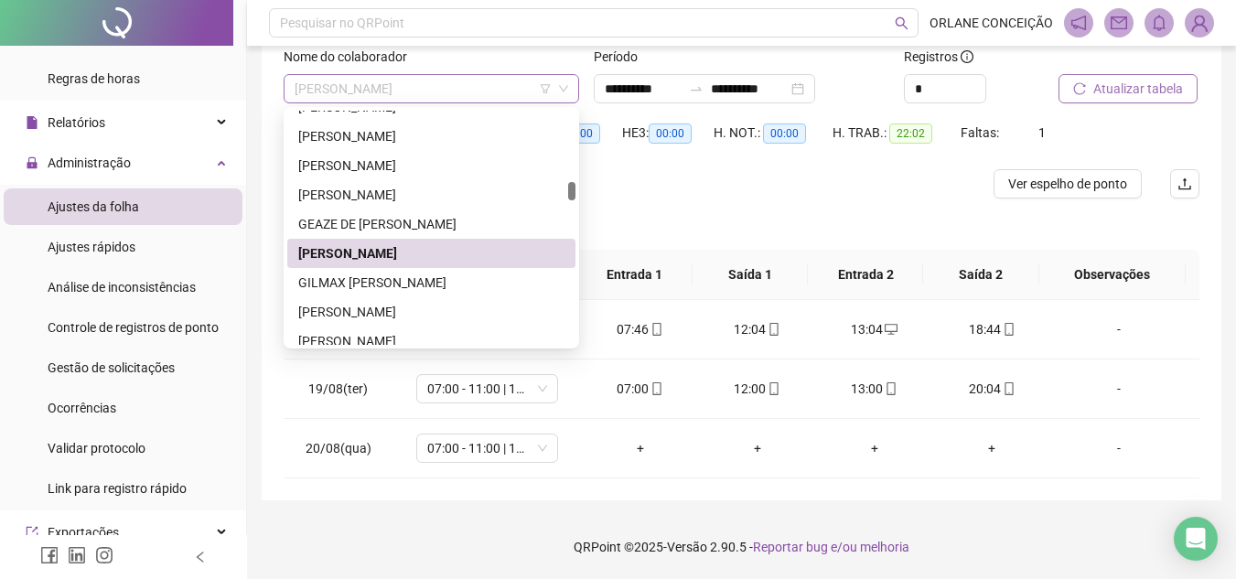
click at [481, 91] on span "[PERSON_NAME]" at bounding box center [430, 88] width 273 height 27
click at [371, 281] on div "GILMAX [PERSON_NAME]" at bounding box center [431, 283] width 266 height 20
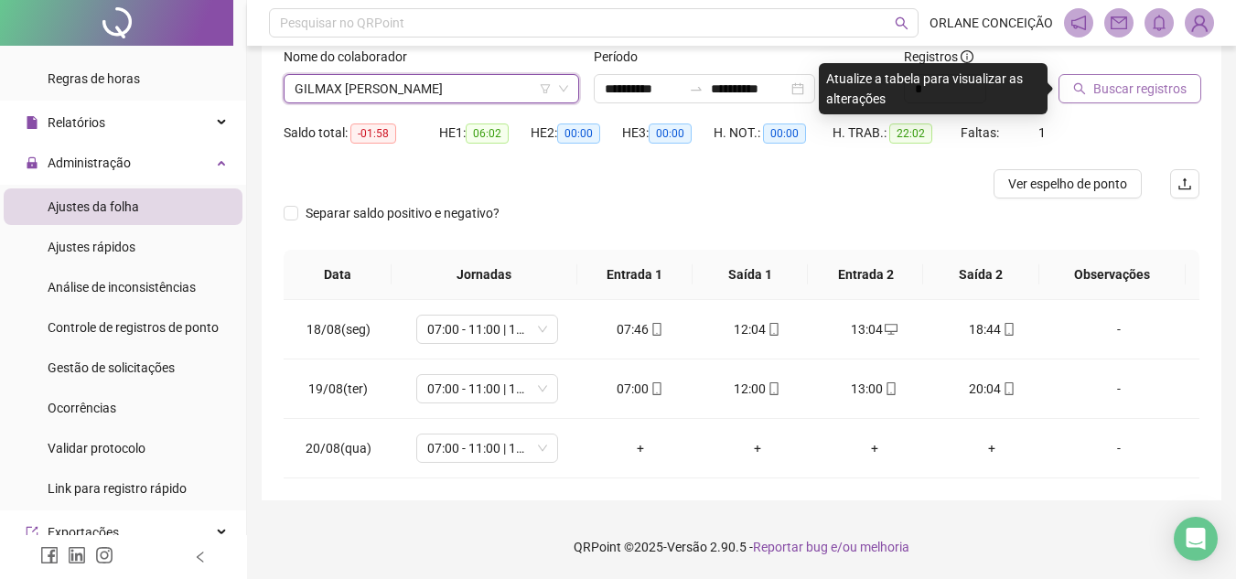
click at [1154, 85] on span "Buscar registros" at bounding box center [1139, 89] width 93 height 20
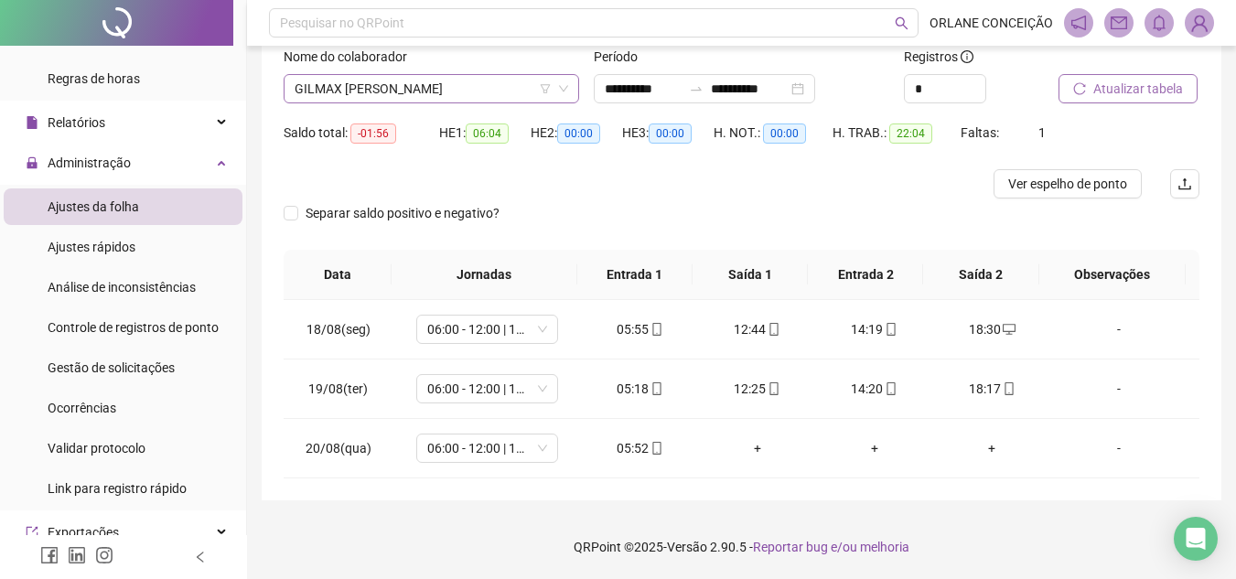
click at [440, 78] on span "GILMAX [PERSON_NAME]" at bounding box center [430, 88] width 273 height 27
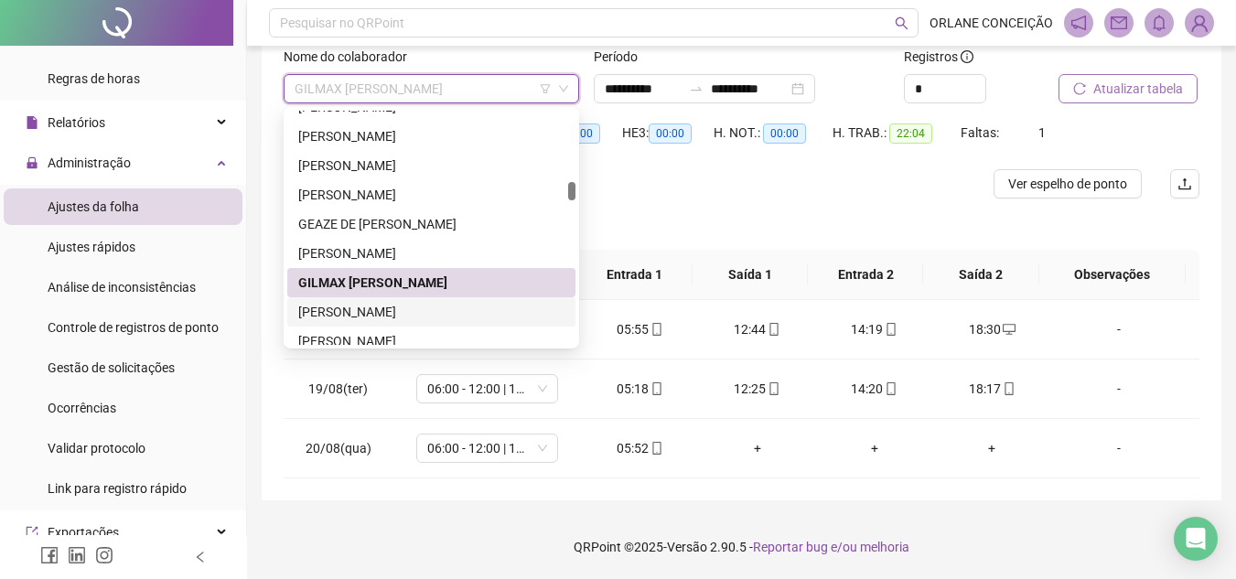
click at [397, 305] on div "[PERSON_NAME]" at bounding box center [431, 312] width 266 height 20
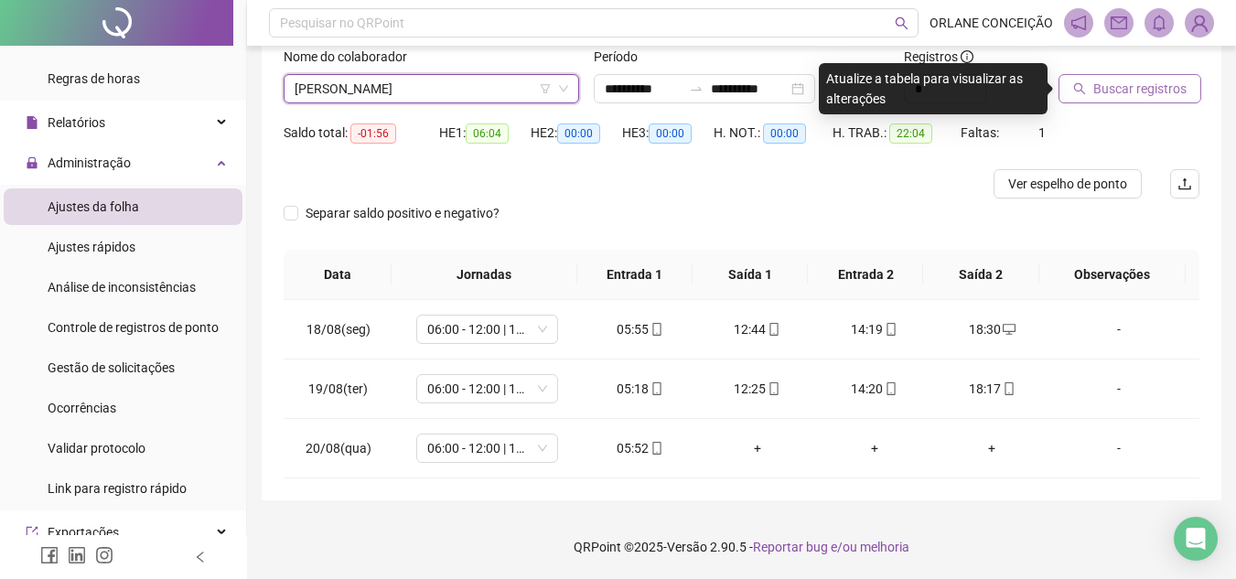
click at [1127, 80] on span "Buscar registros" at bounding box center [1139, 89] width 93 height 20
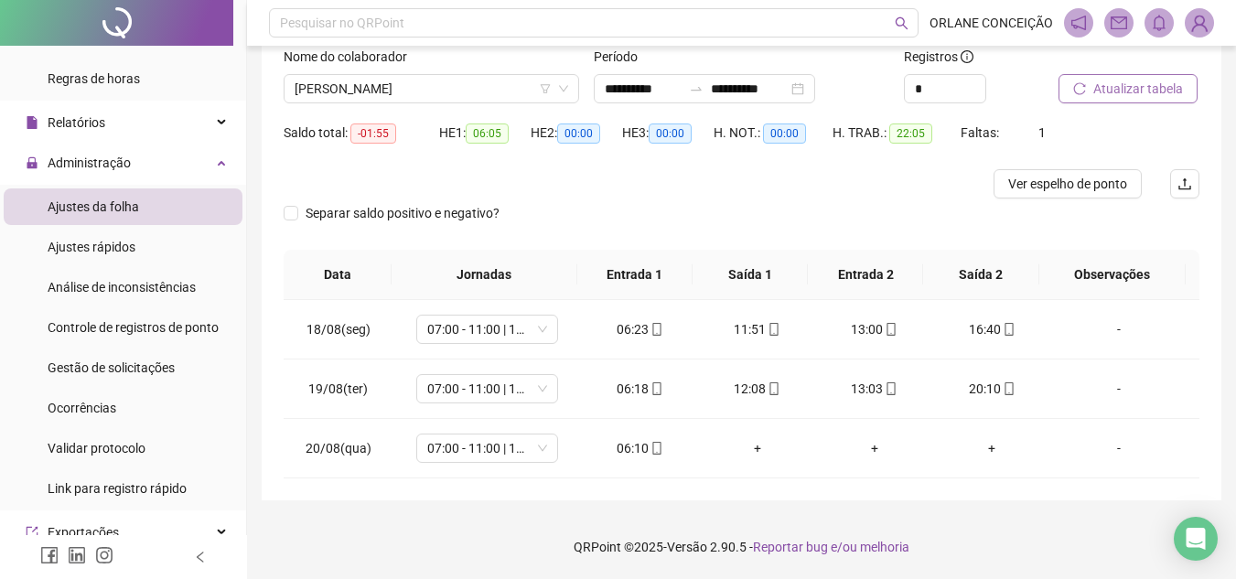
click at [378, 69] on div "Nome do colaborador" at bounding box center [431, 60] width 295 height 27
click at [380, 83] on span "[PERSON_NAME]" at bounding box center [430, 88] width 273 height 27
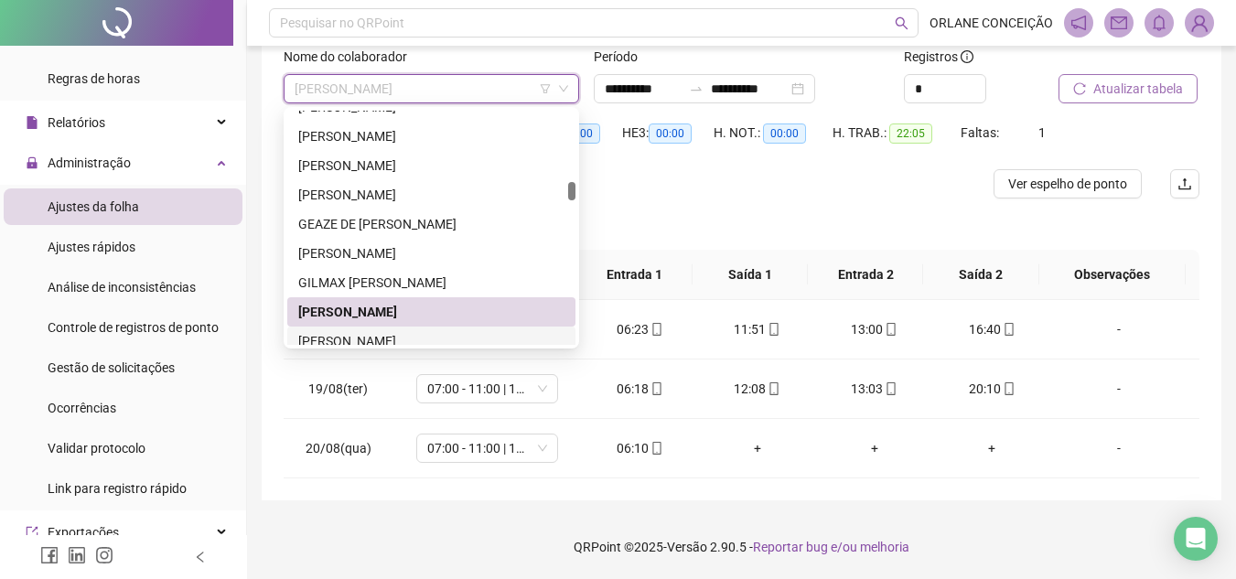
click at [387, 334] on div "[PERSON_NAME]" at bounding box center [431, 341] width 266 height 20
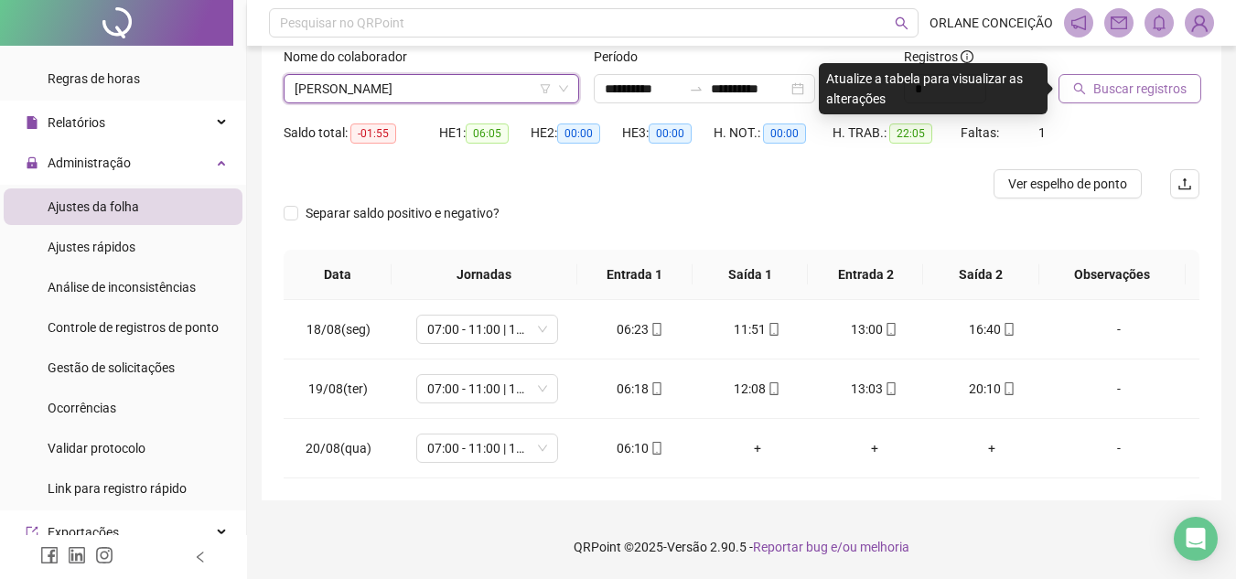
click at [1136, 84] on span "Buscar registros" at bounding box center [1139, 89] width 93 height 20
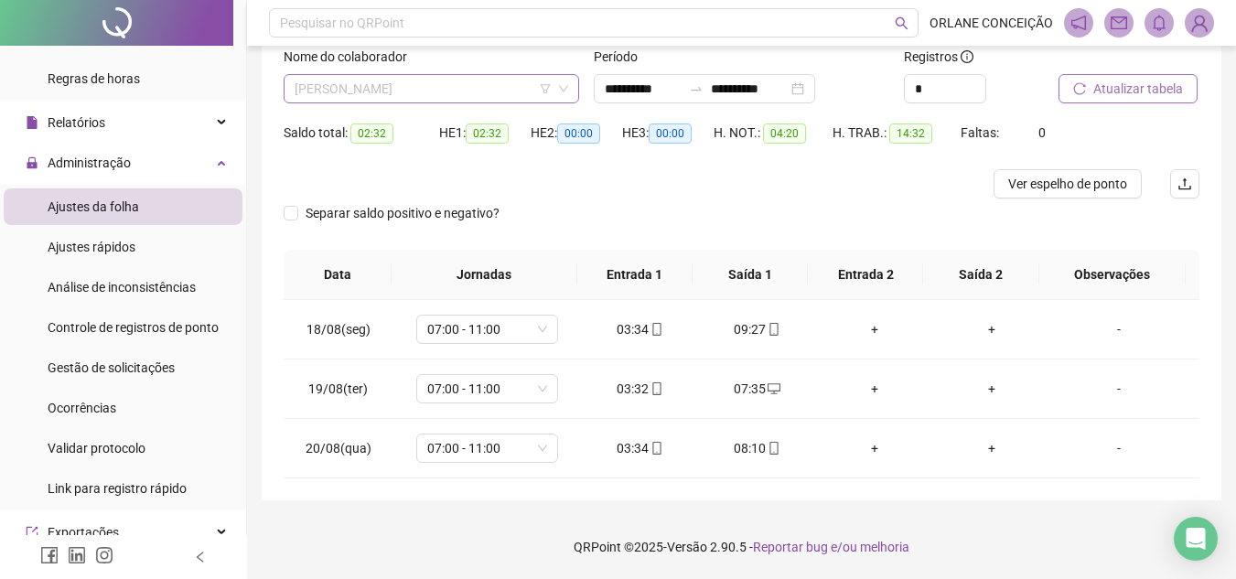
click at [463, 86] on span "[PERSON_NAME]" at bounding box center [430, 88] width 273 height 27
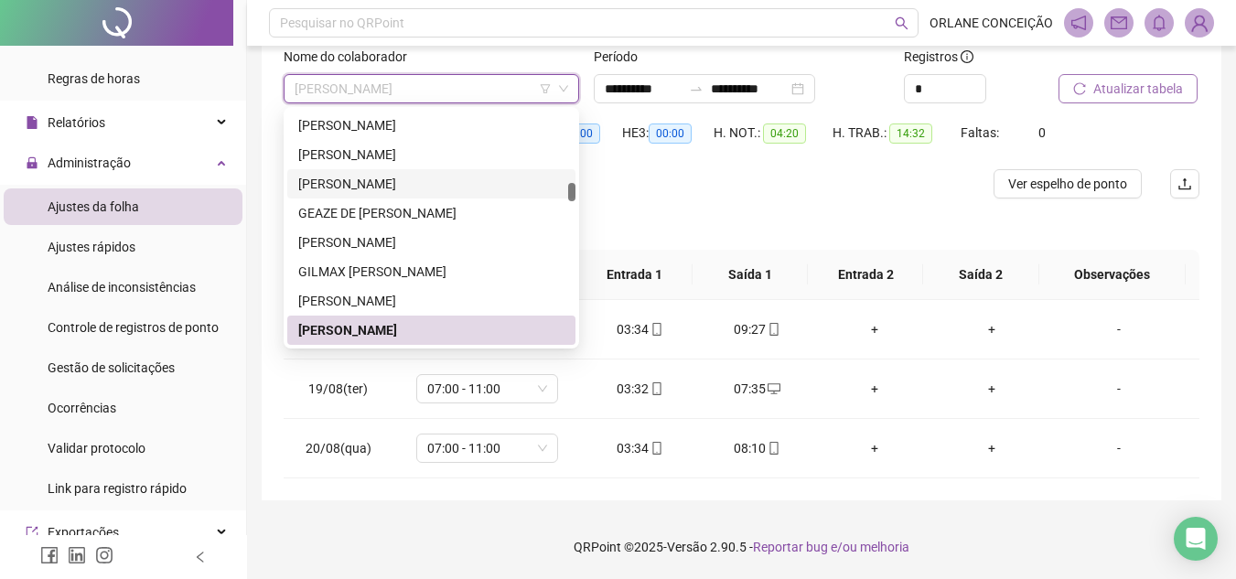
scroll to position [1793, 0]
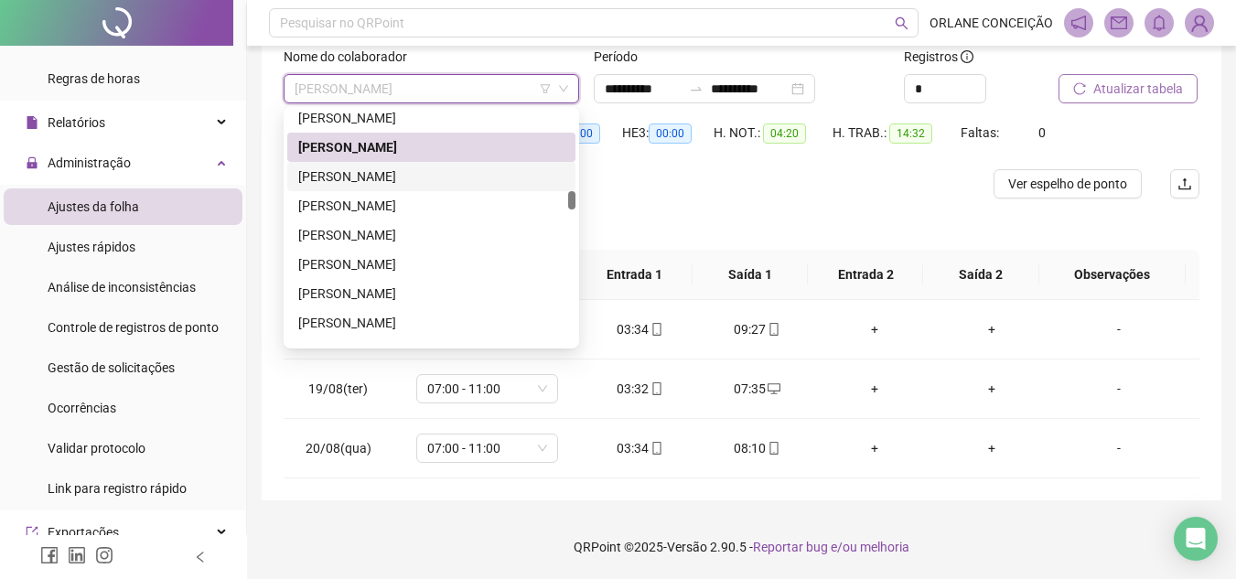
click at [397, 174] on div "[PERSON_NAME]" at bounding box center [431, 176] width 266 height 20
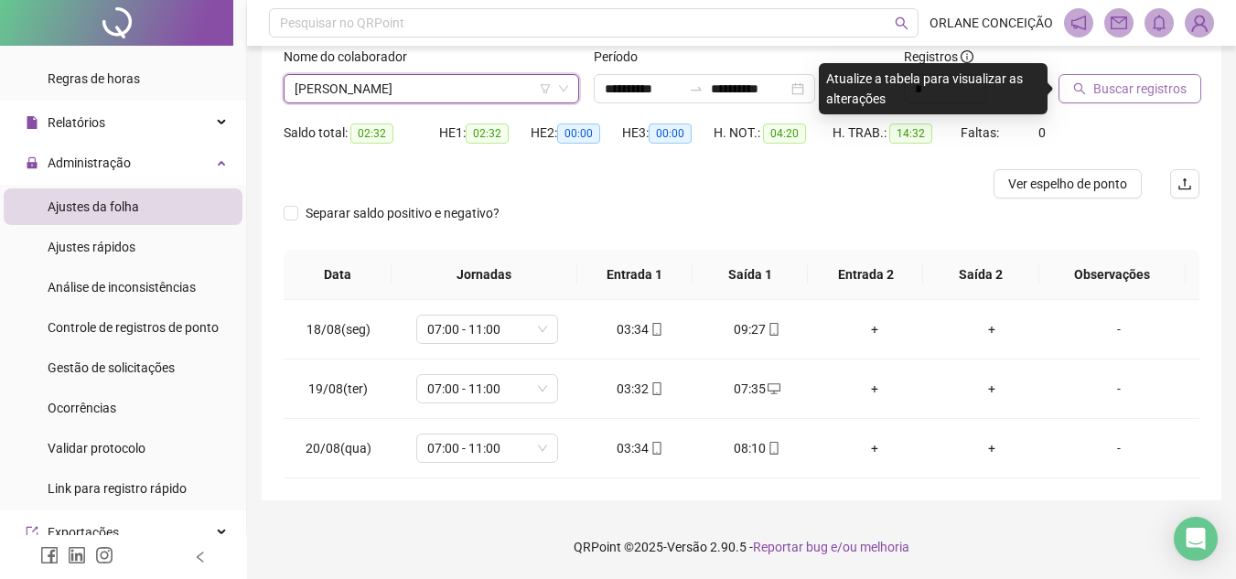
click at [1142, 91] on span "Buscar registros" at bounding box center [1139, 89] width 93 height 20
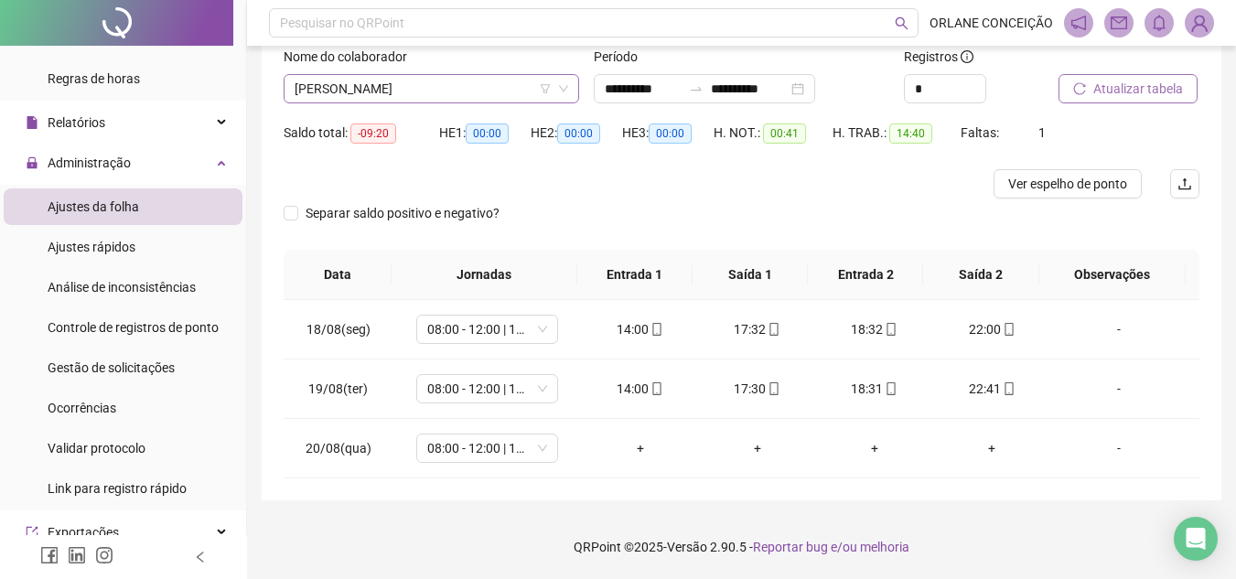
click at [364, 75] on span "[PERSON_NAME]" at bounding box center [430, 88] width 273 height 27
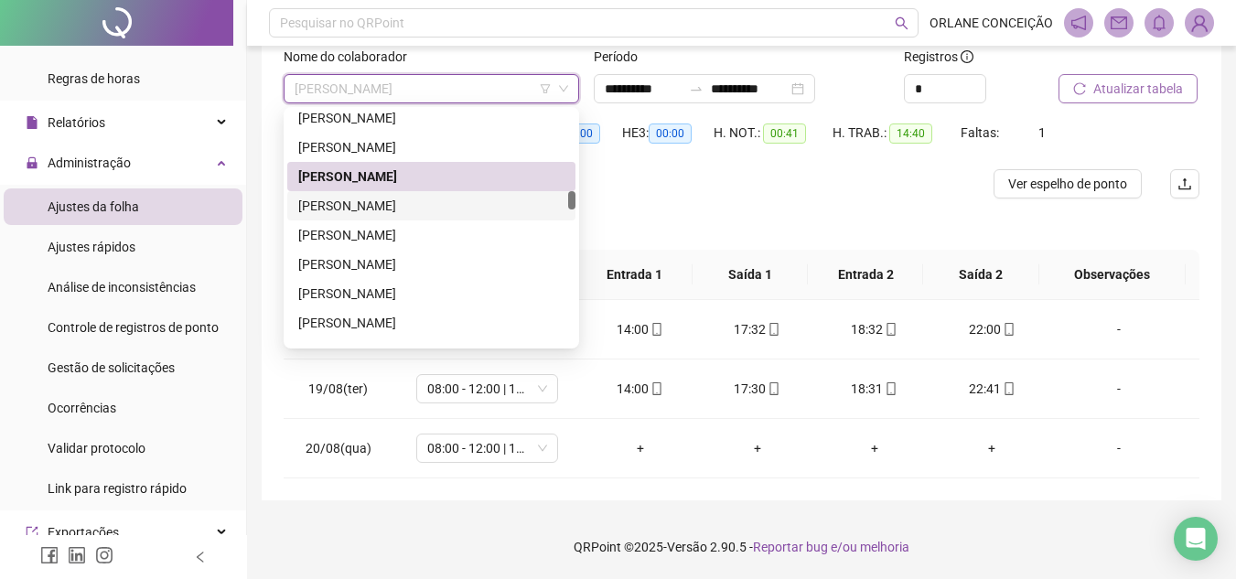
click at [373, 203] on div "[PERSON_NAME]" at bounding box center [431, 206] width 266 height 20
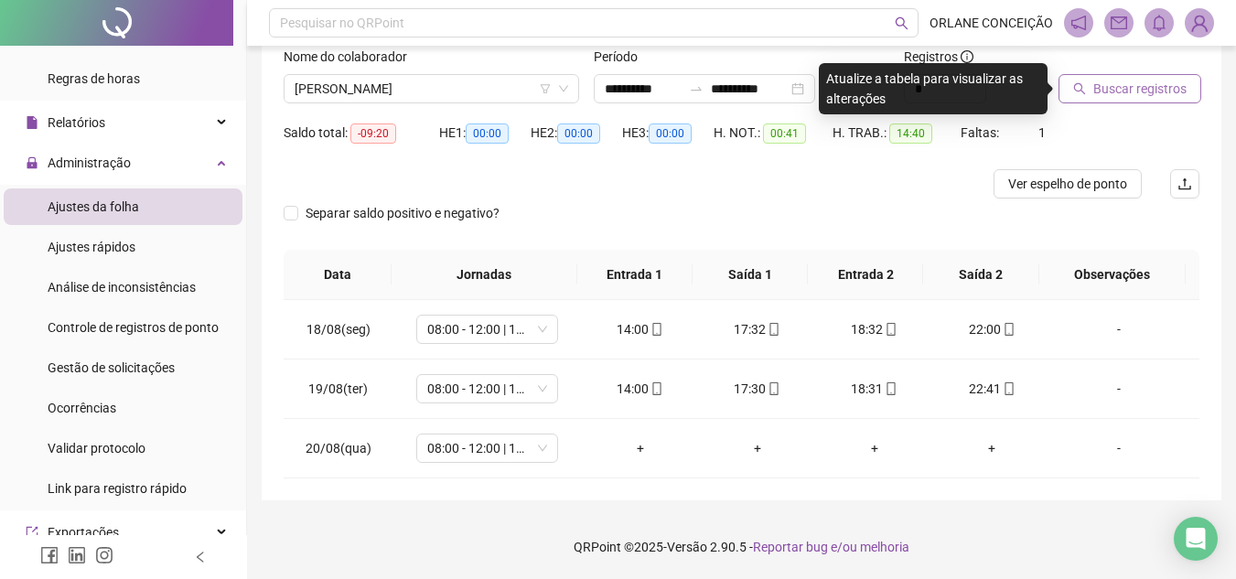
click at [1155, 80] on span "Buscar registros" at bounding box center [1139, 89] width 93 height 20
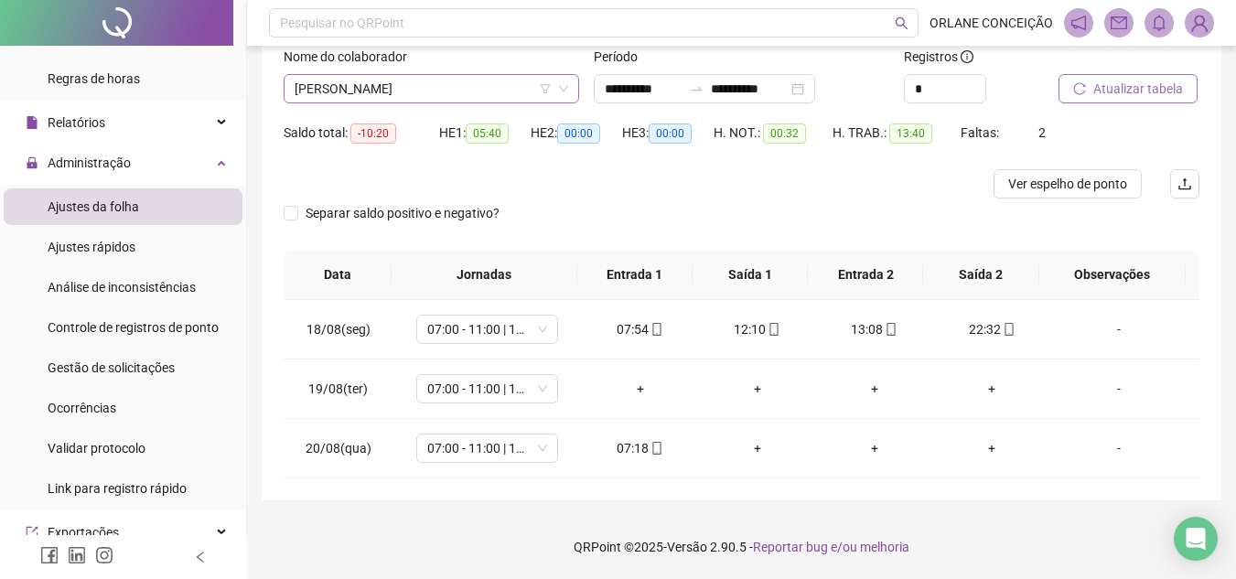
click at [444, 101] on span "[PERSON_NAME]" at bounding box center [430, 88] width 273 height 27
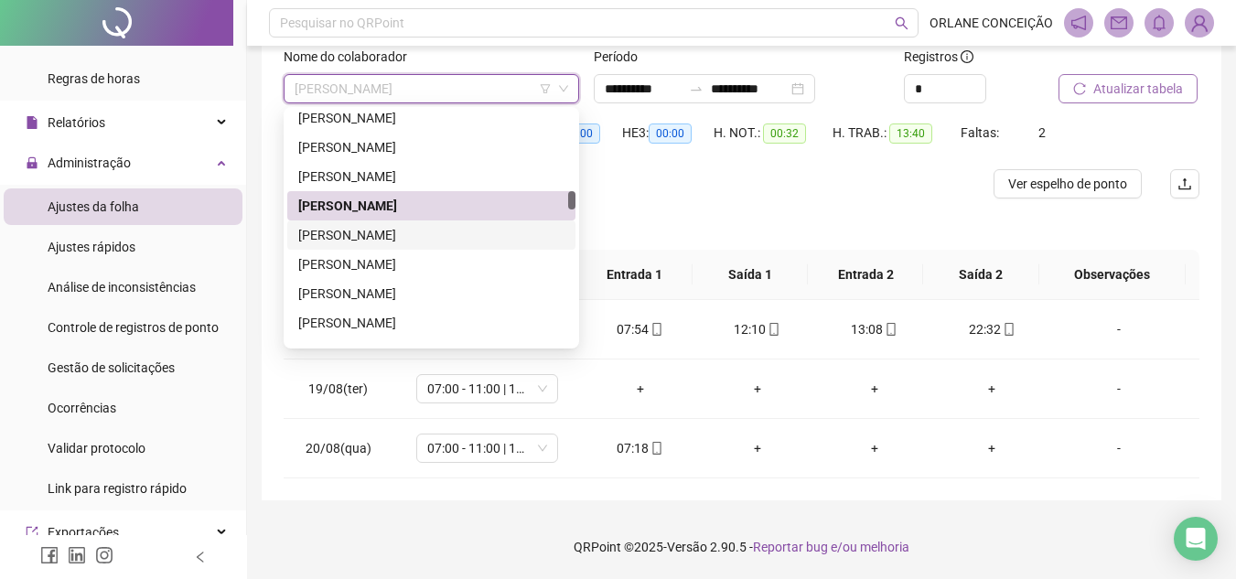
click at [379, 236] on div "[PERSON_NAME]" at bounding box center [431, 235] width 266 height 20
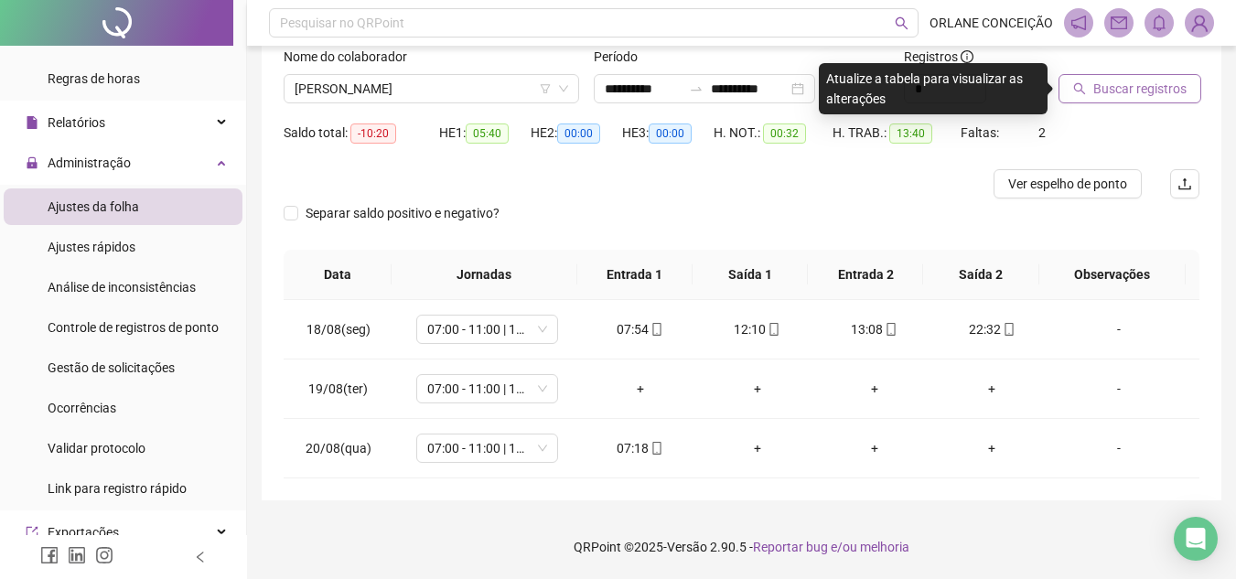
click at [1140, 84] on span "Buscar registros" at bounding box center [1139, 89] width 93 height 20
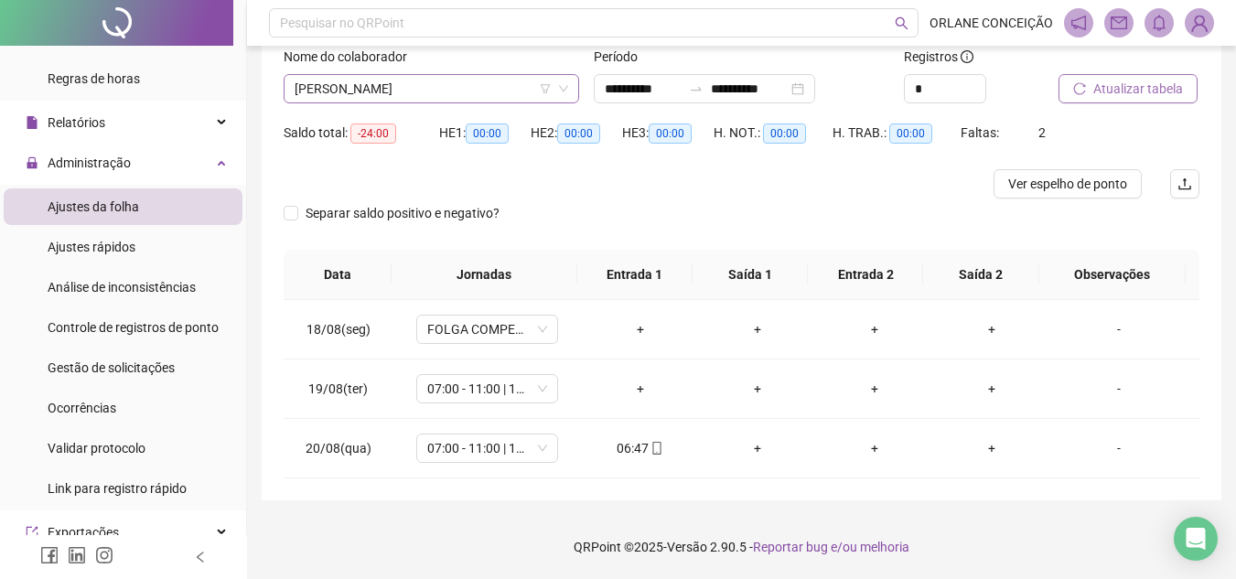
click at [451, 90] on span "[PERSON_NAME]" at bounding box center [430, 88] width 273 height 27
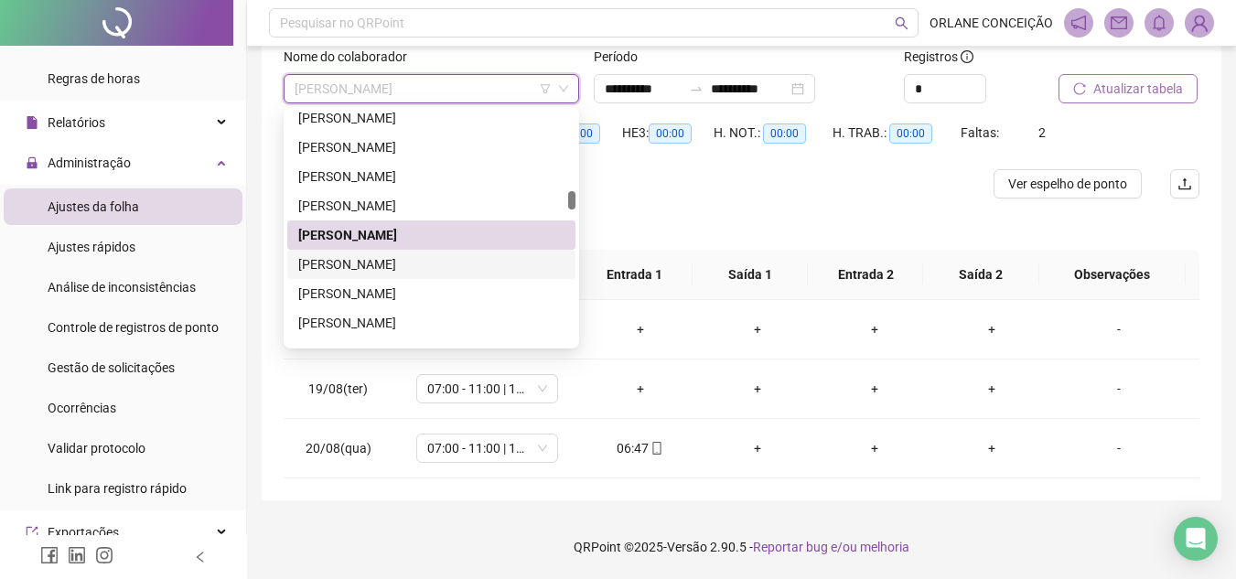
click at [412, 262] on div "[PERSON_NAME]" at bounding box center [431, 264] width 266 height 20
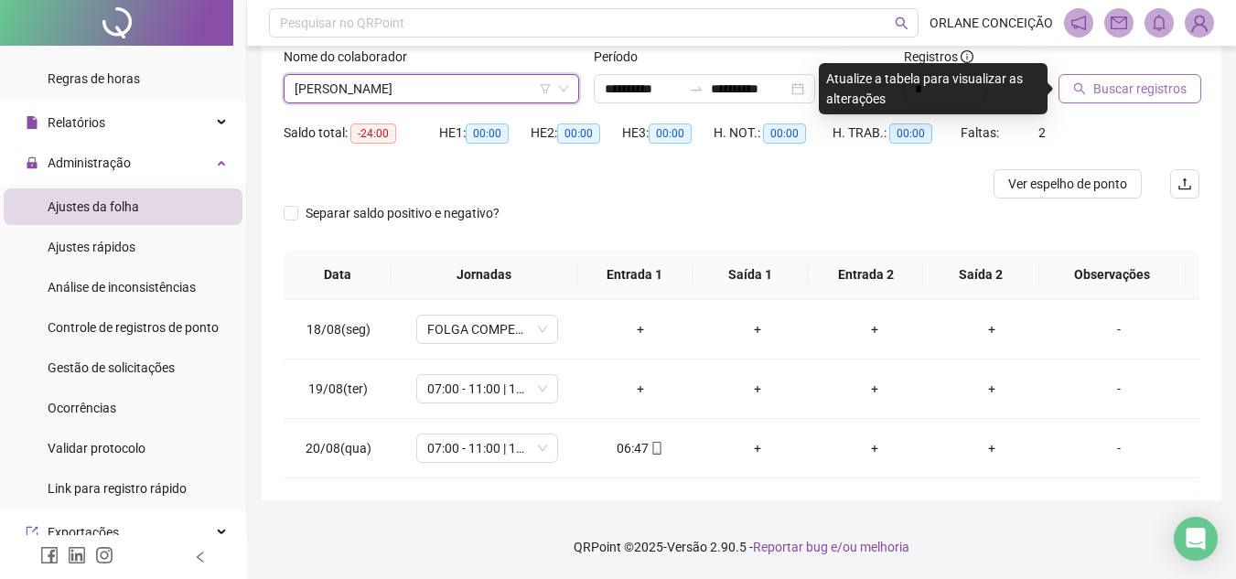
click at [1100, 88] on span "Buscar registros" at bounding box center [1139, 89] width 93 height 20
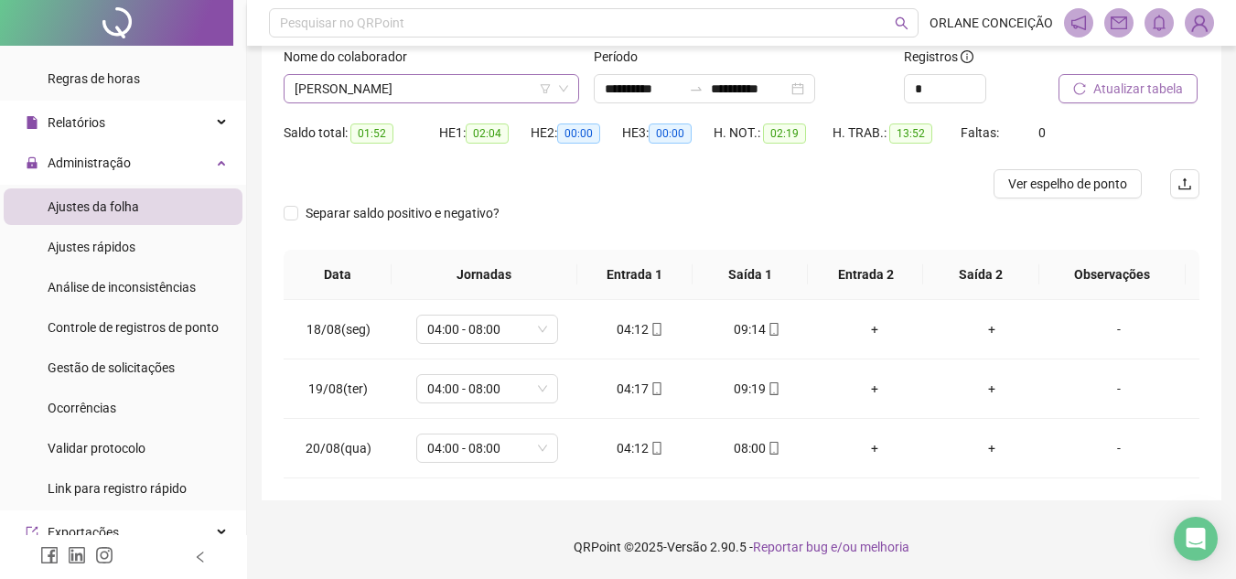
click at [424, 83] on span "[PERSON_NAME]" at bounding box center [430, 88] width 273 height 27
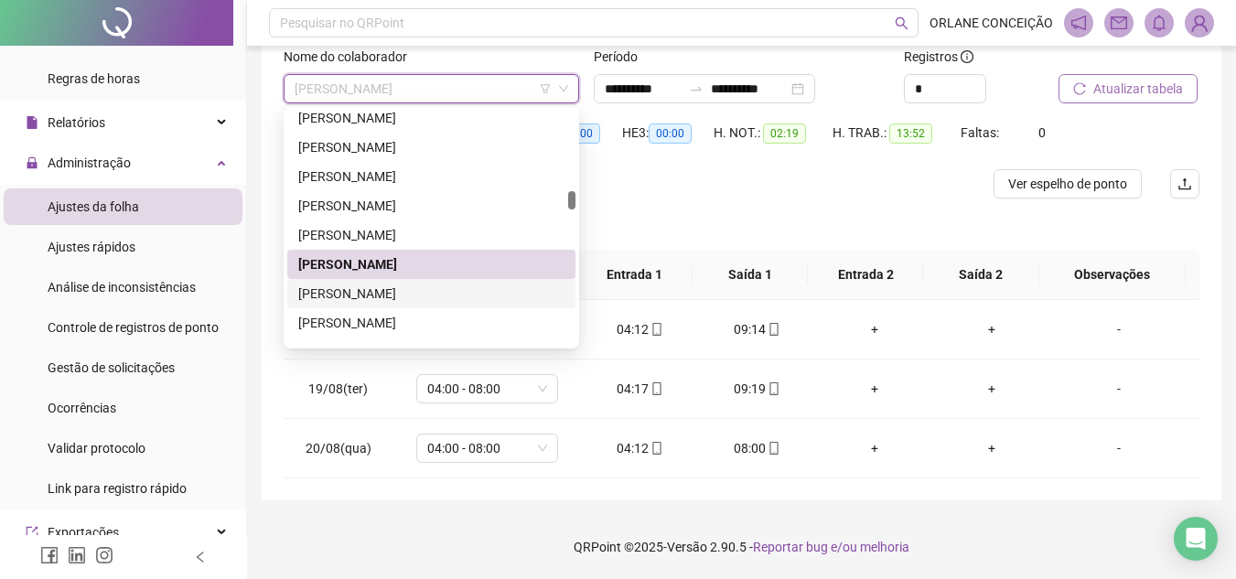
click at [390, 296] on div "[PERSON_NAME]" at bounding box center [431, 294] width 266 height 20
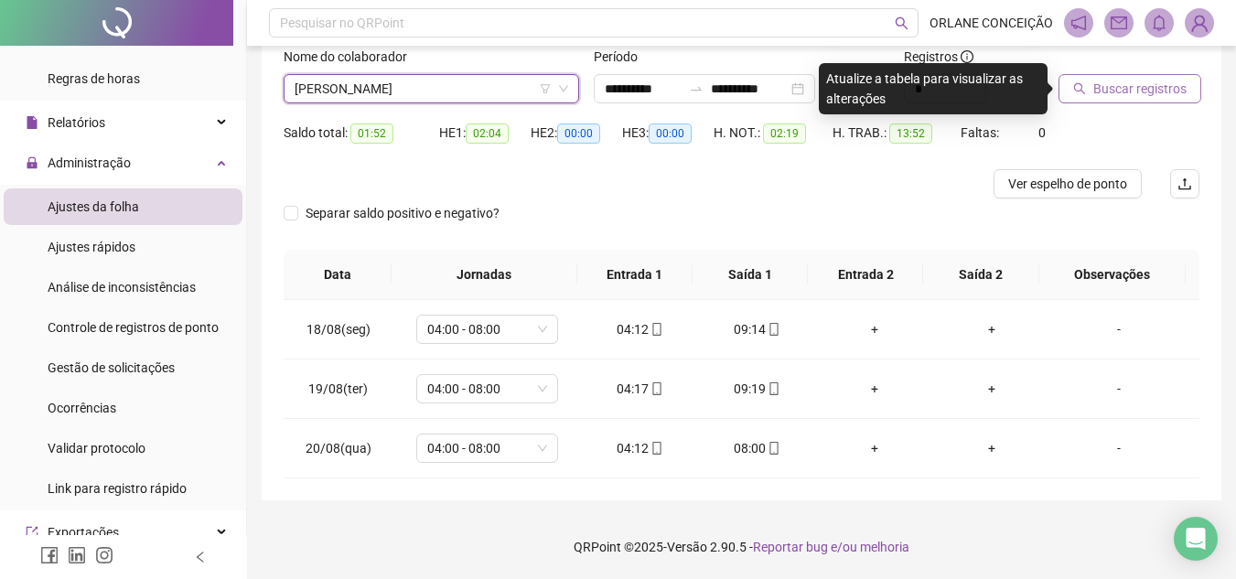
click at [1127, 78] on button "Buscar registros" at bounding box center [1129, 88] width 143 height 29
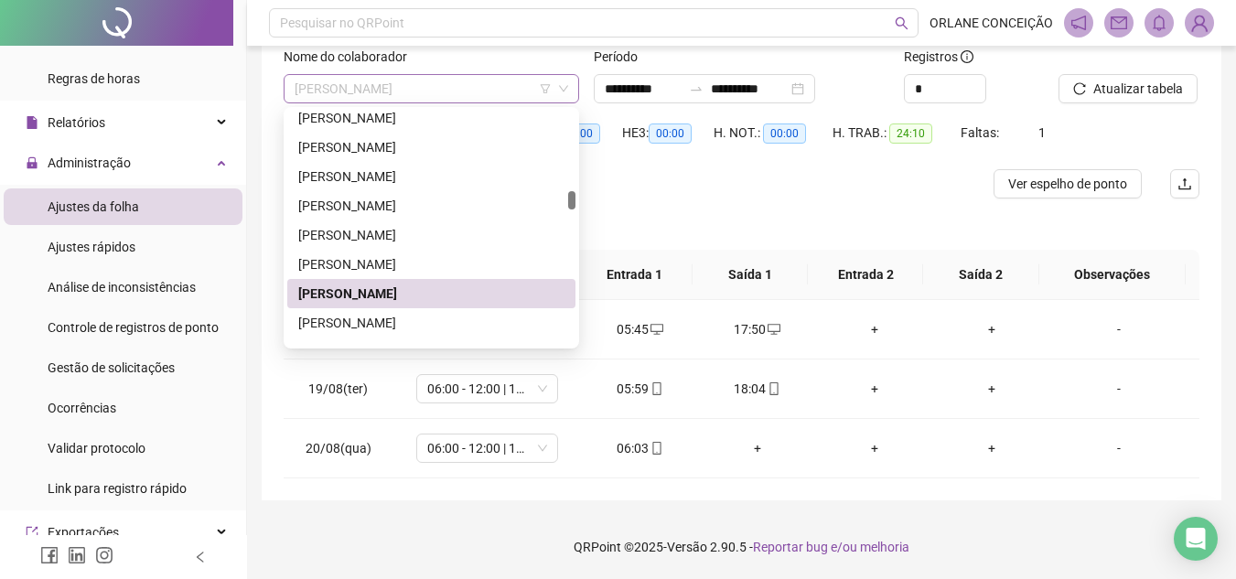
click at [437, 80] on span "[PERSON_NAME]" at bounding box center [430, 88] width 273 height 27
drag, startPoint x: 370, startPoint y: 317, endPoint x: 379, endPoint y: 310, distance: 11.0
click at [370, 316] on div "[PERSON_NAME]" at bounding box center [431, 323] width 266 height 20
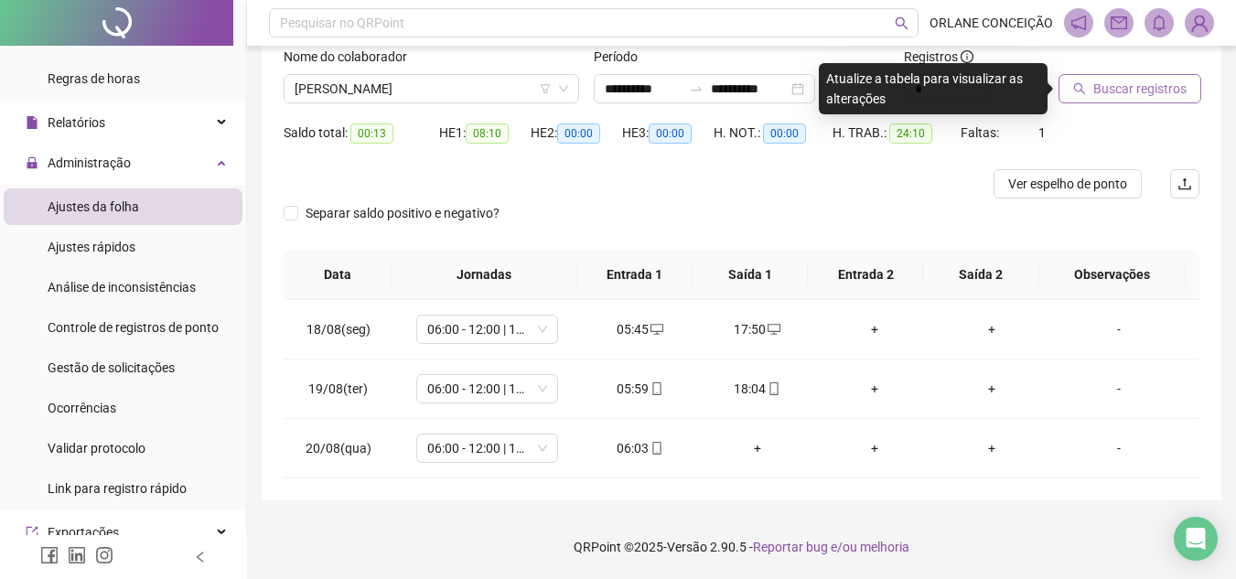
click at [1130, 79] on span "Buscar registros" at bounding box center [1139, 89] width 93 height 20
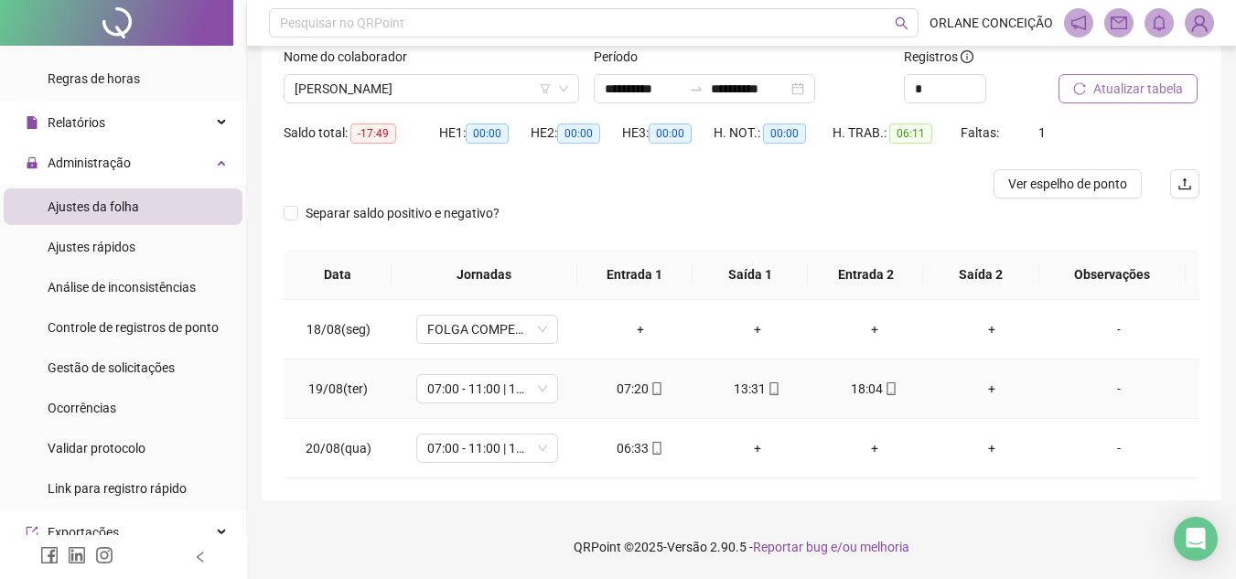
click at [978, 386] on div "+" at bounding box center [991, 389] width 88 height 20
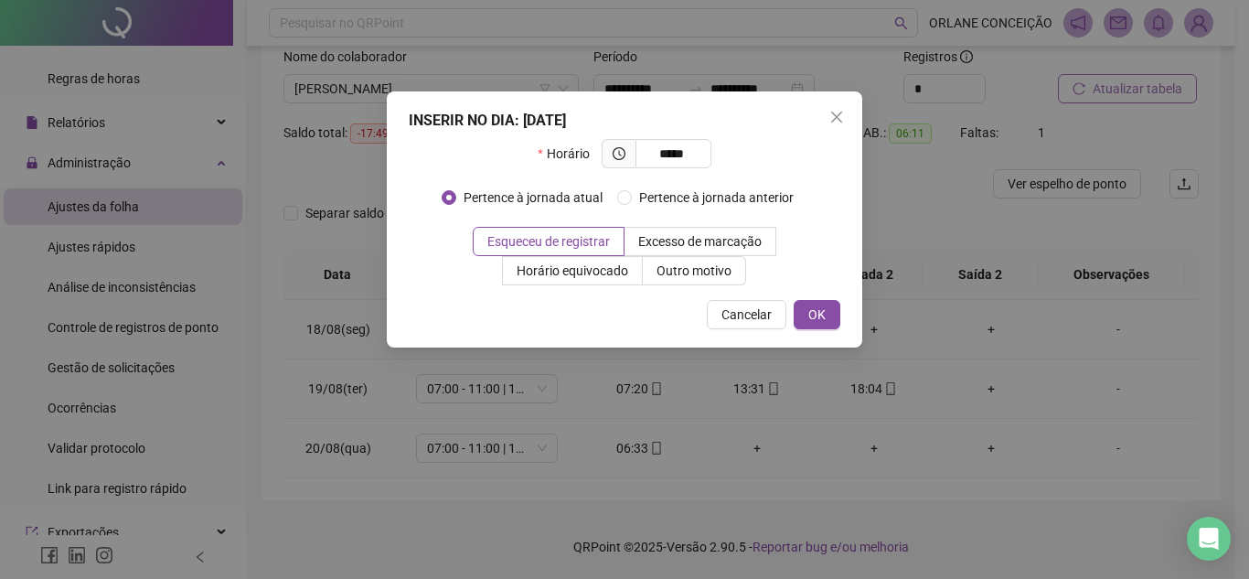
type input "*****"
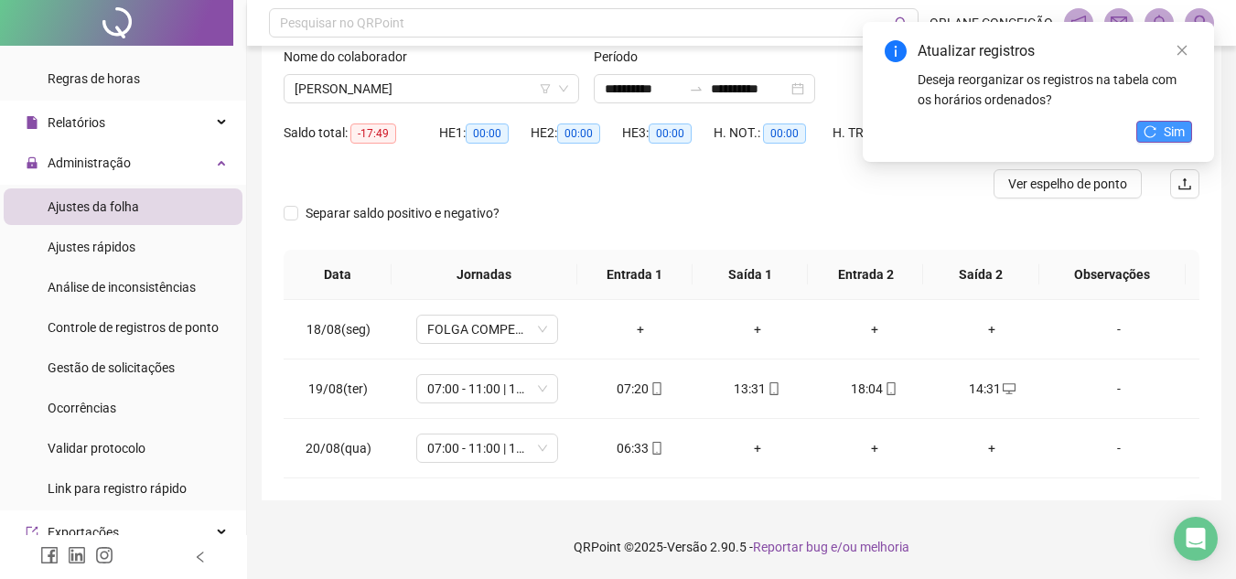
click at [1162, 131] on button "Sim" at bounding box center [1164, 132] width 56 height 22
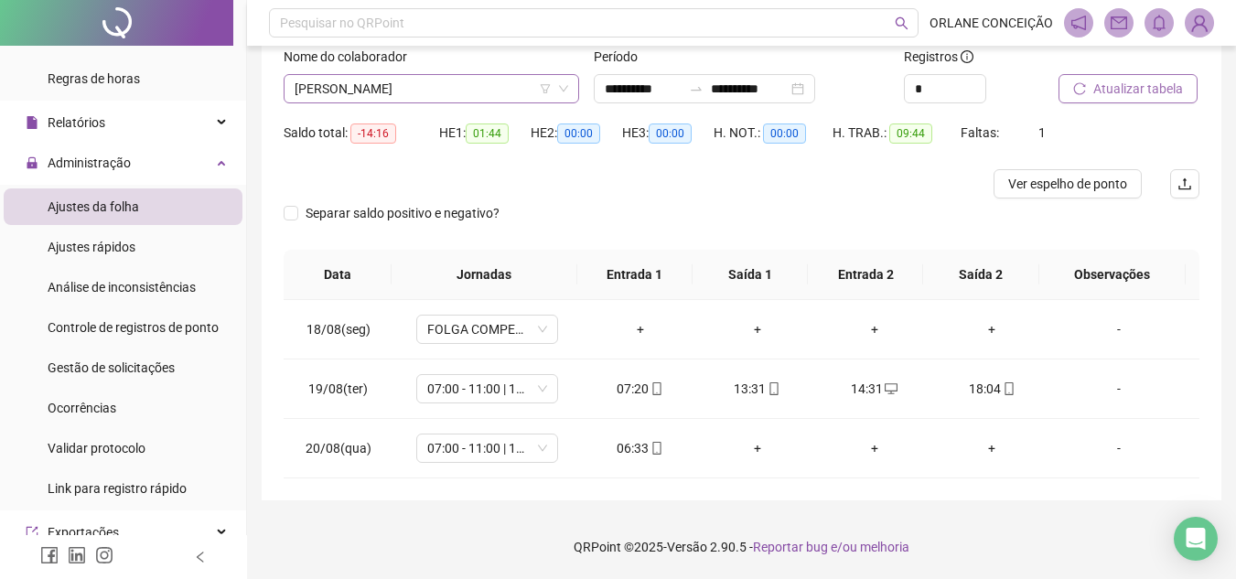
click at [415, 84] on span "[PERSON_NAME]" at bounding box center [430, 88] width 273 height 27
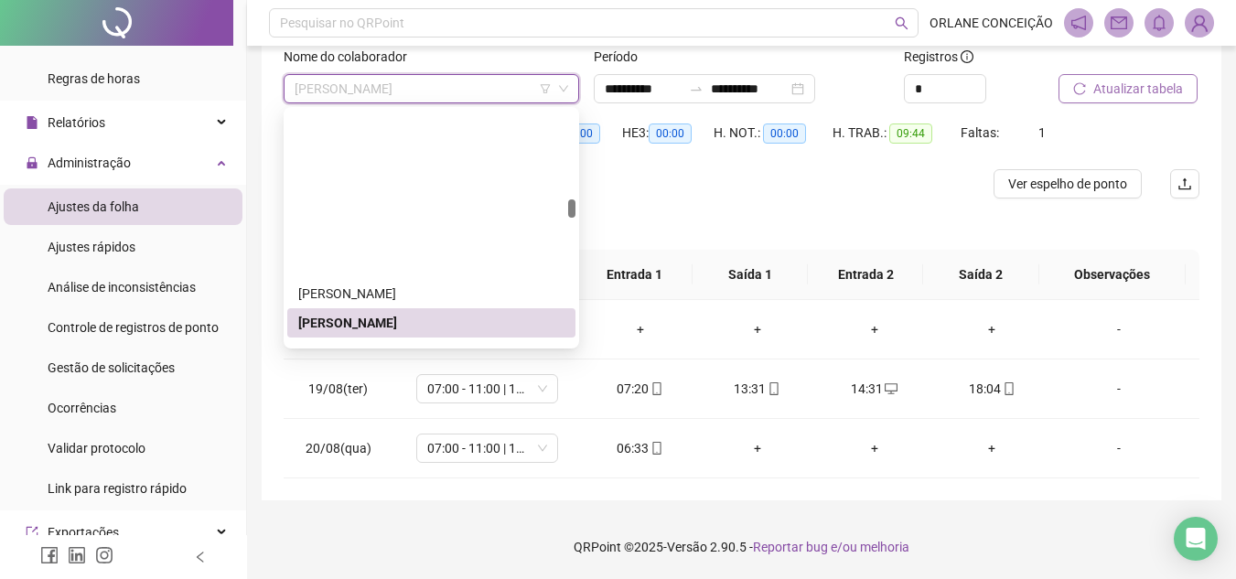
scroll to position [1975, 0]
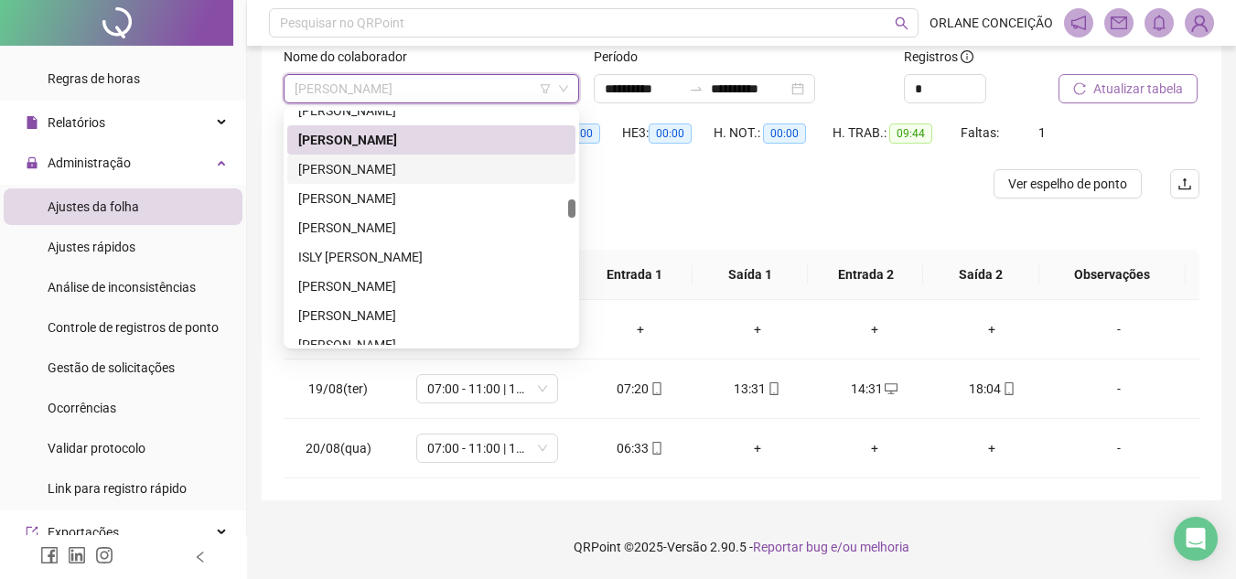
click at [391, 170] on div "[PERSON_NAME]" at bounding box center [431, 169] width 266 height 20
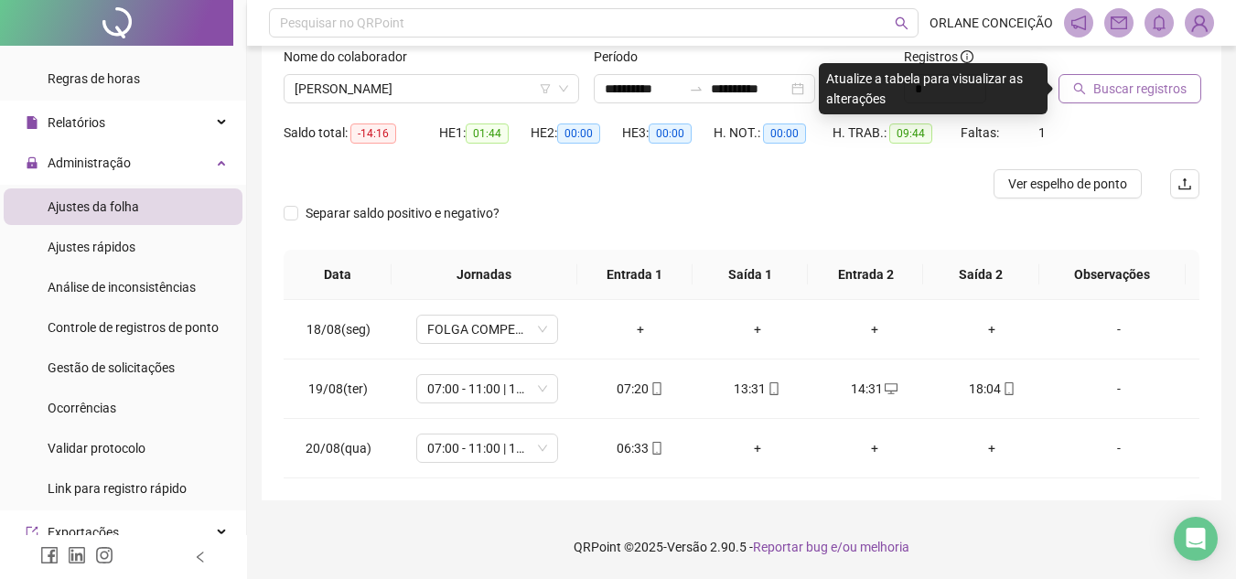
click at [1106, 86] on span "Buscar registros" at bounding box center [1139, 89] width 93 height 20
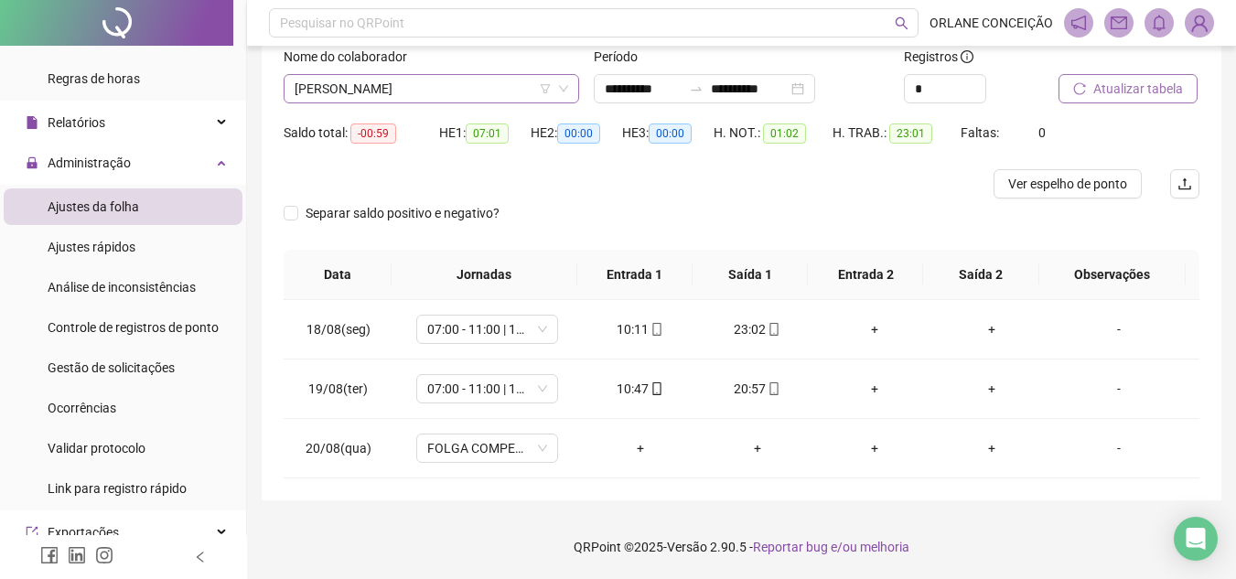
click at [376, 81] on span "[PERSON_NAME]" at bounding box center [430, 88] width 273 height 27
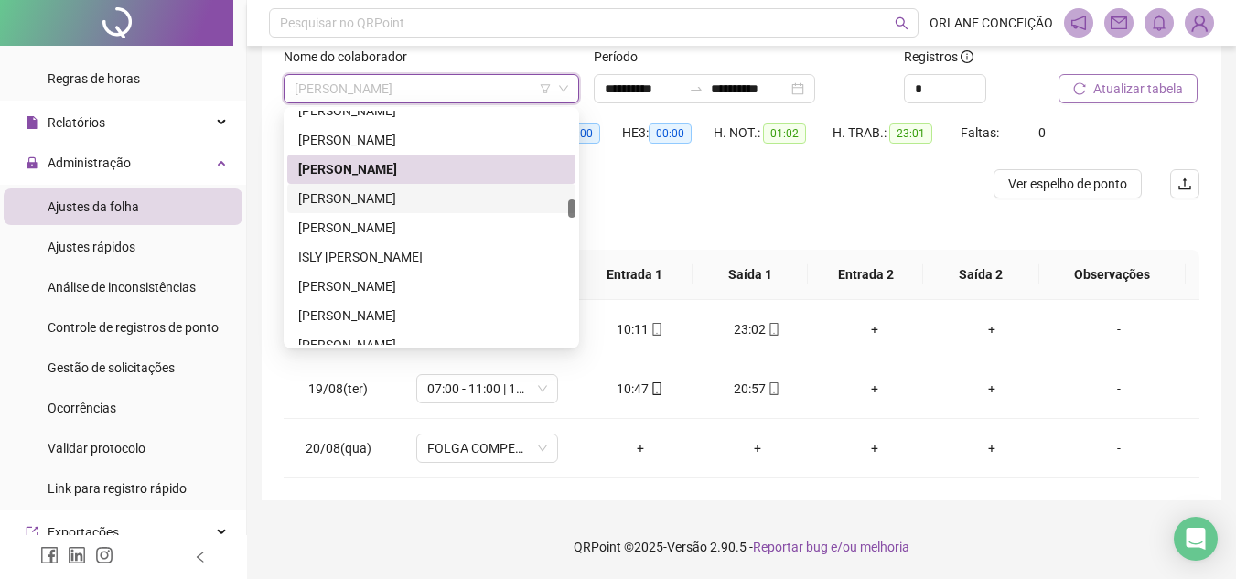
click at [378, 197] on div "[PERSON_NAME]" at bounding box center [431, 198] width 266 height 20
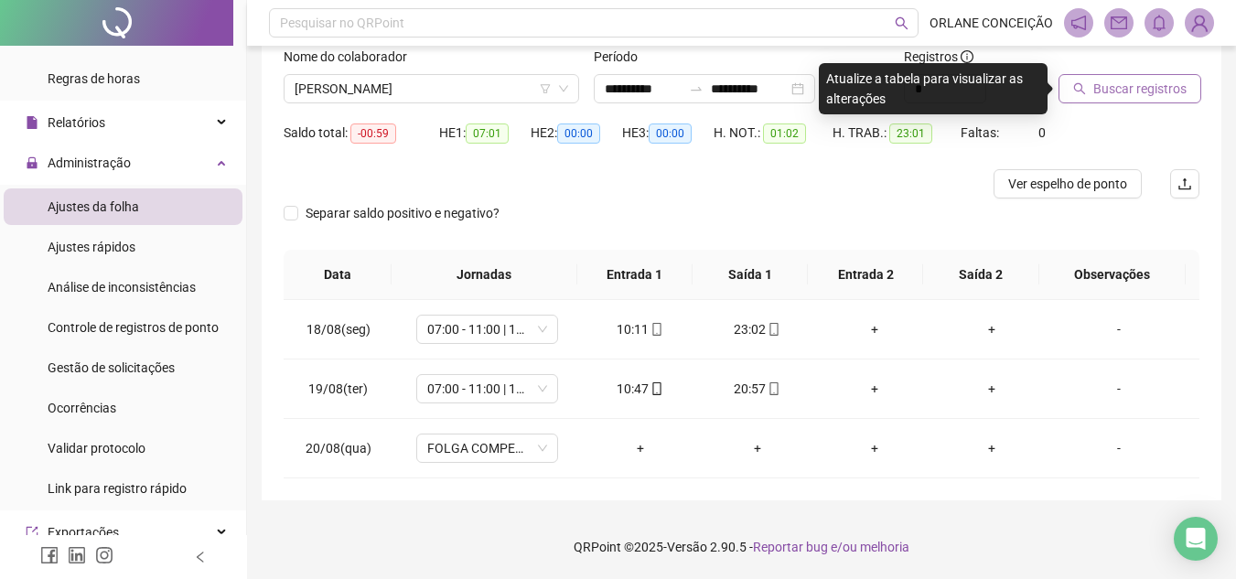
click at [1108, 84] on span "Buscar registros" at bounding box center [1139, 89] width 93 height 20
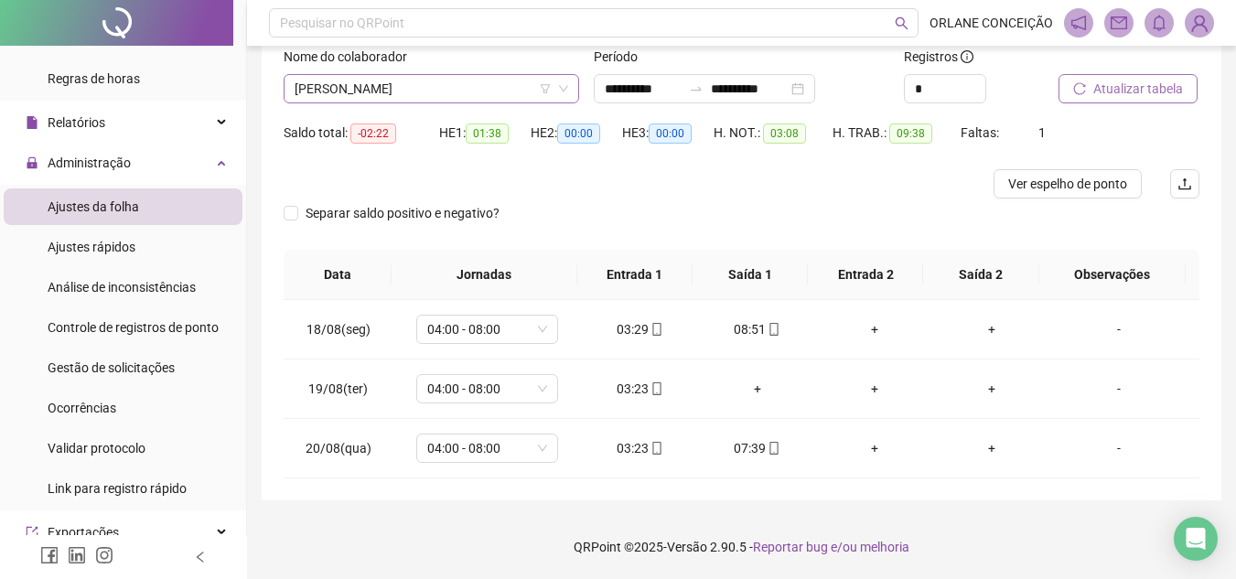
click at [447, 86] on span "[PERSON_NAME]" at bounding box center [430, 88] width 273 height 27
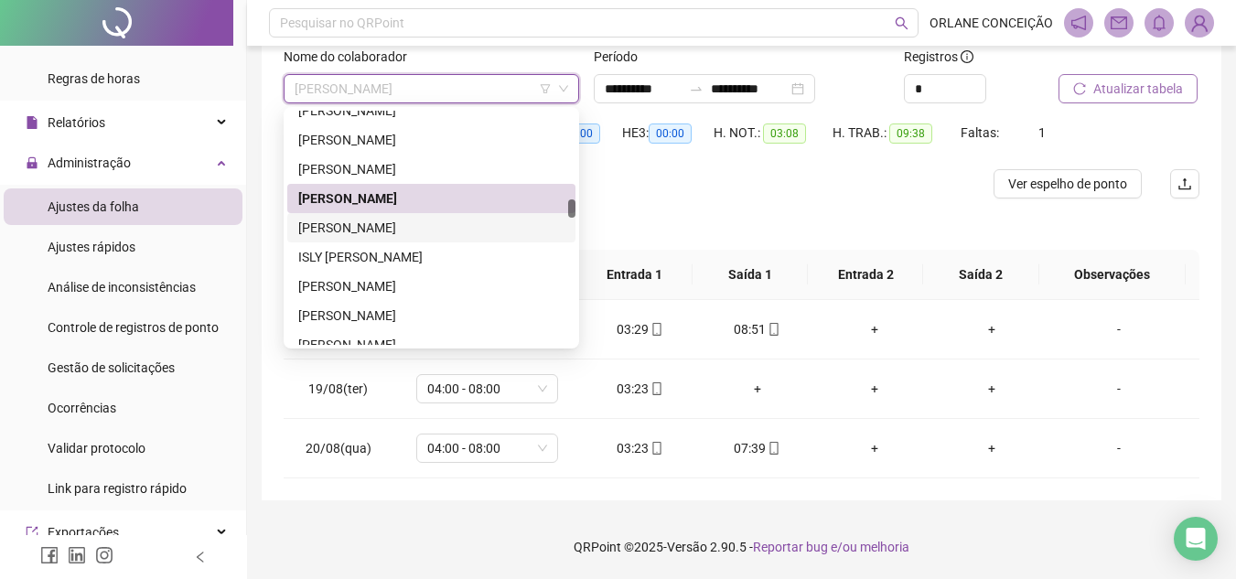
click at [426, 227] on div "[PERSON_NAME]" at bounding box center [431, 228] width 266 height 20
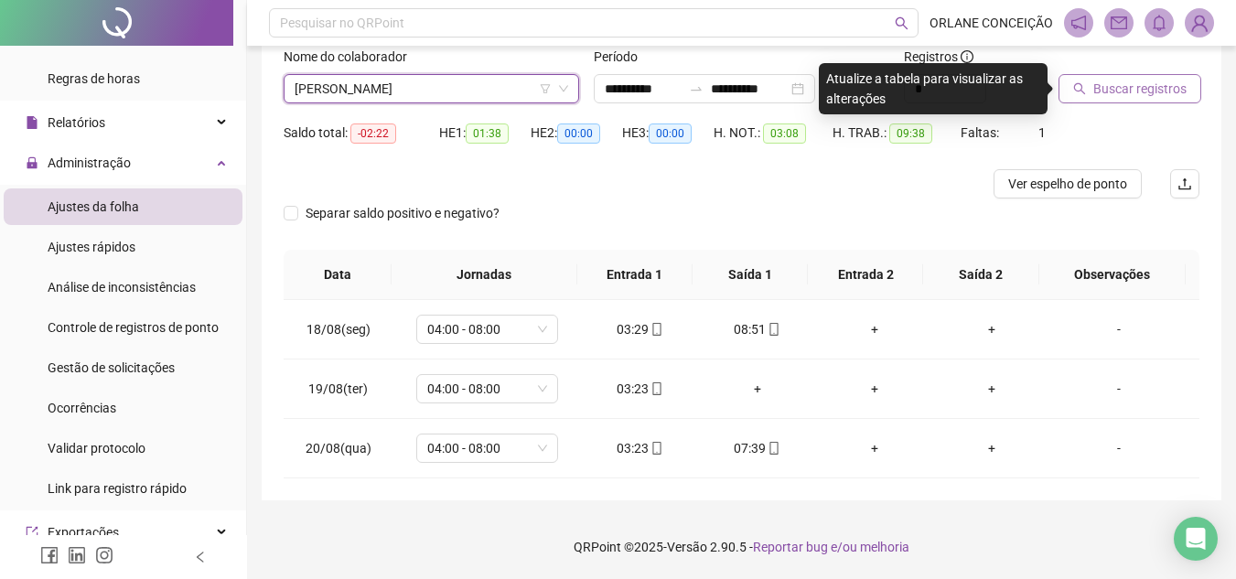
click at [1150, 92] on span "Buscar registros" at bounding box center [1139, 89] width 93 height 20
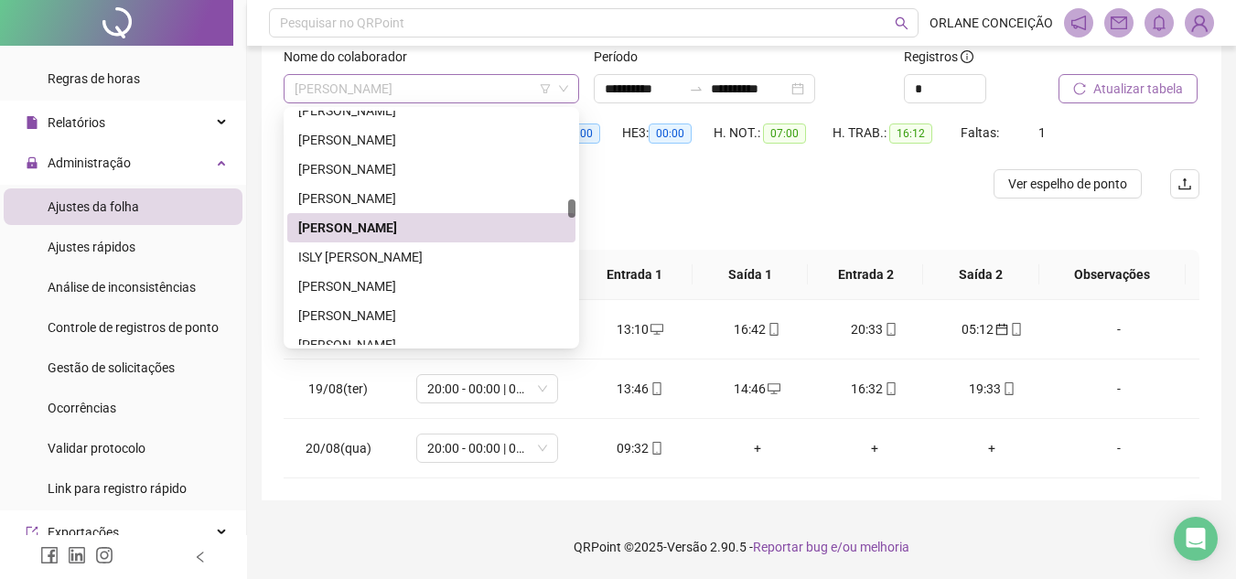
click at [493, 80] on span "[PERSON_NAME]" at bounding box center [430, 88] width 273 height 27
click at [383, 252] on div "ISLY [PERSON_NAME]" at bounding box center [431, 257] width 266 height 20
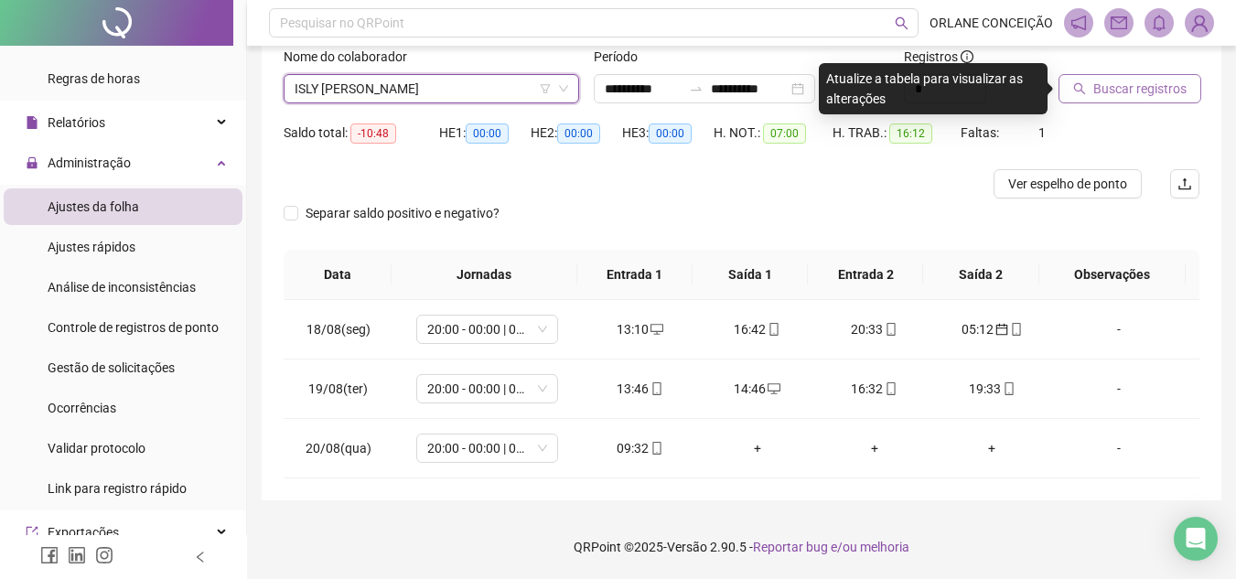
click at [1107, 89] on span "Buscar registros" at bounding box center [1139, 89] width 93 height 20
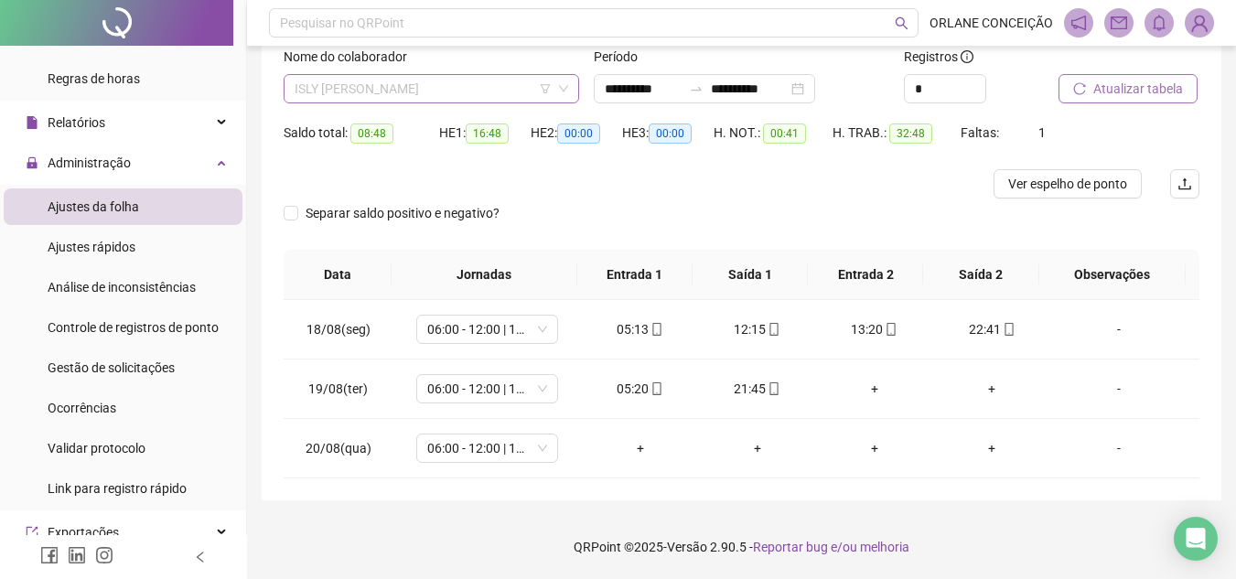
click at [383, 92] on span "ISLY [PERSON_NAME]" at bounding box center [430, 88] width 273 height 27
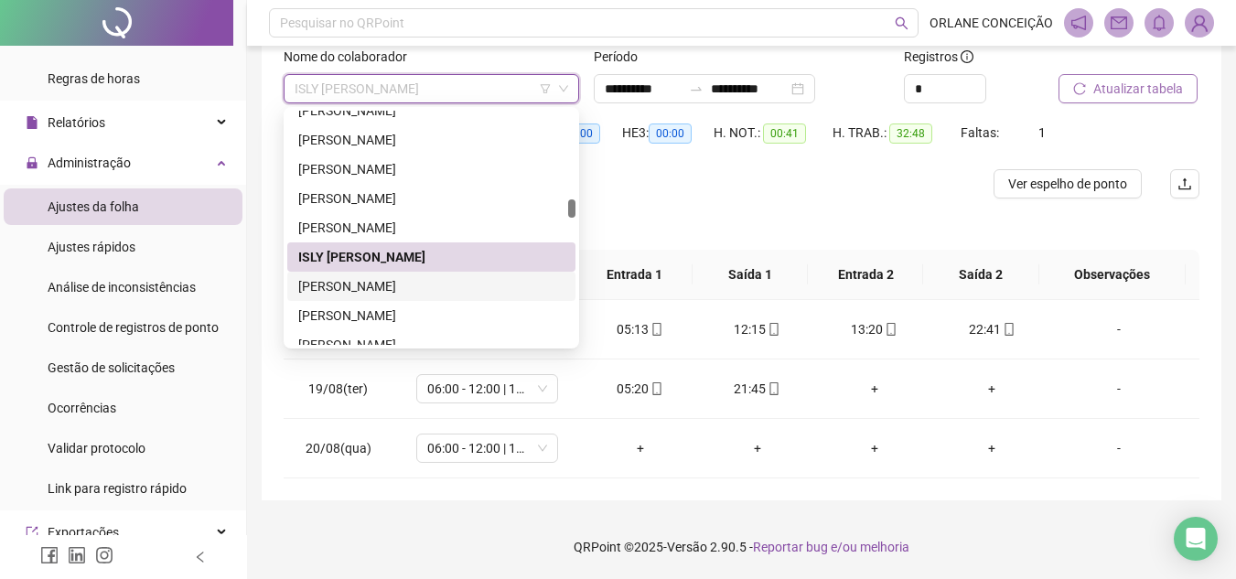
click at [342, 288] on div "[PERSON_NAME]" at bounding box center [431, 286] width 266 height 20
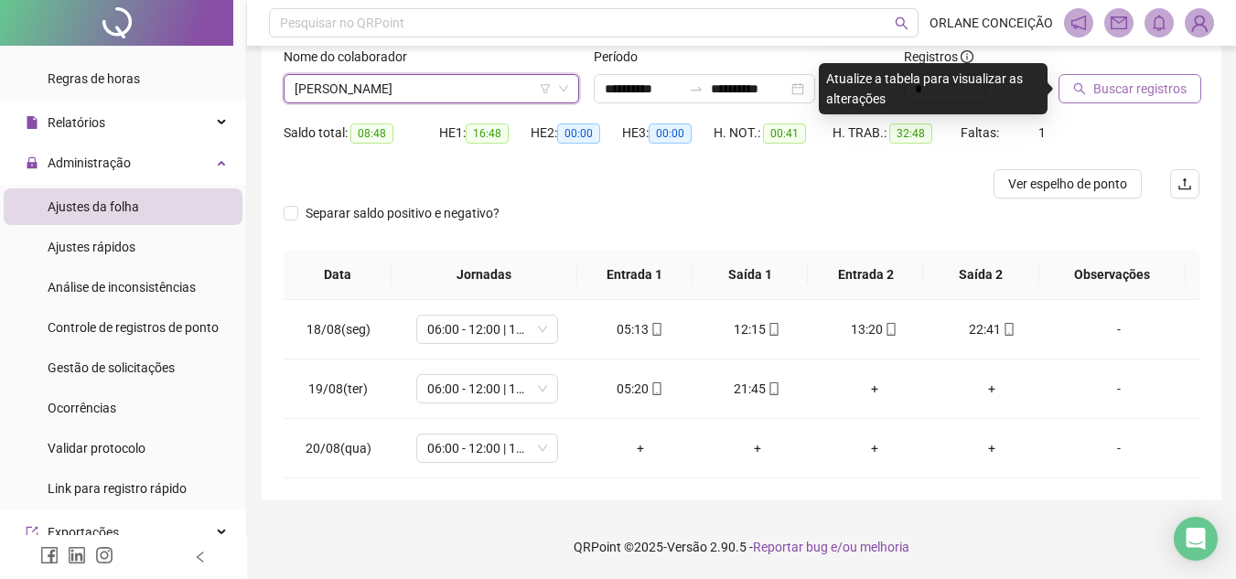
click at [1094, 86] on span "Buscar registros" at bounding box center [1139, 89] width 93 height 20
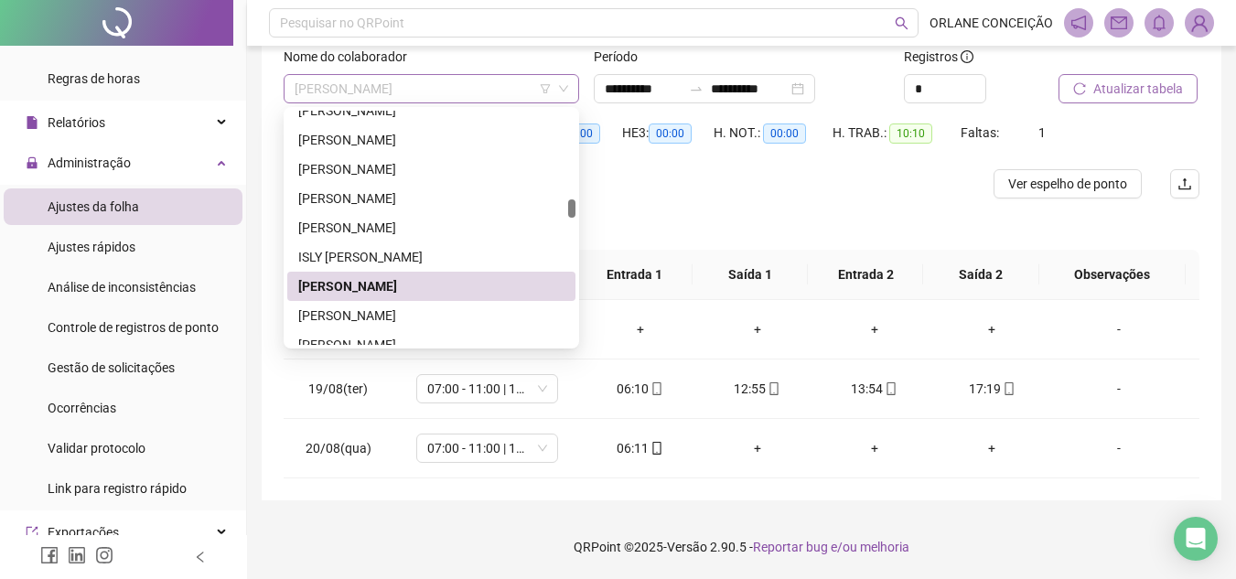
click at [351, 84] on span "[PERSON_NAME]" at bounding box center [430, 88] width 273 height 27
click at [396, 315] on div "[PERSON_NAME]" at bounding box center [431, 315] width 266 height 20
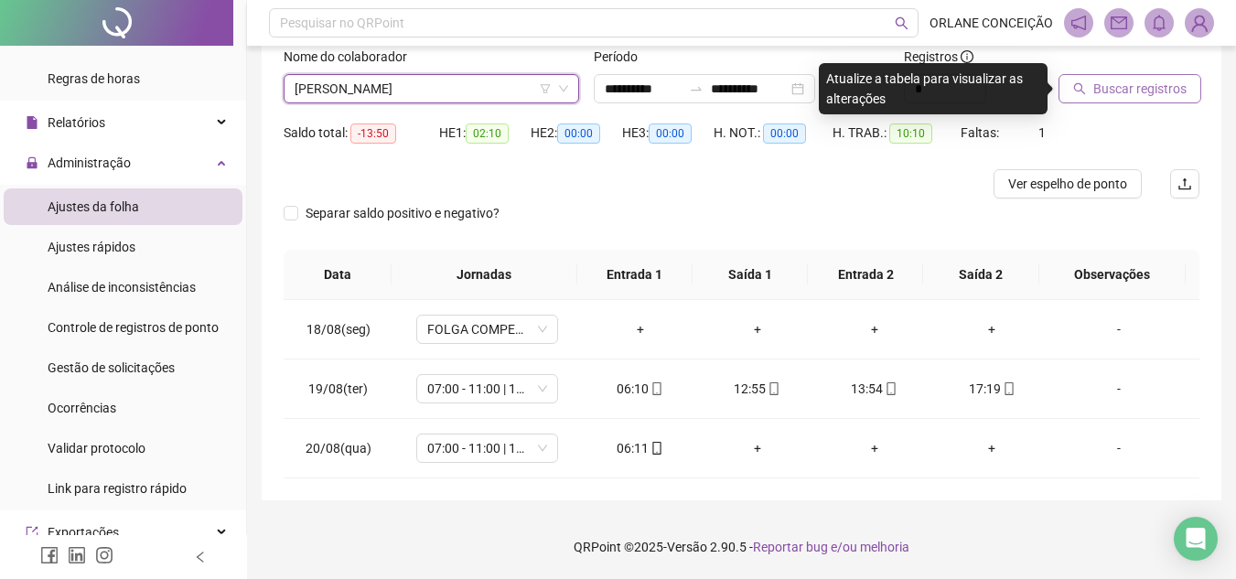
click at [1161, 88] on span "Buscar registros" at bounding box center [1139, 89] width 93 height 20
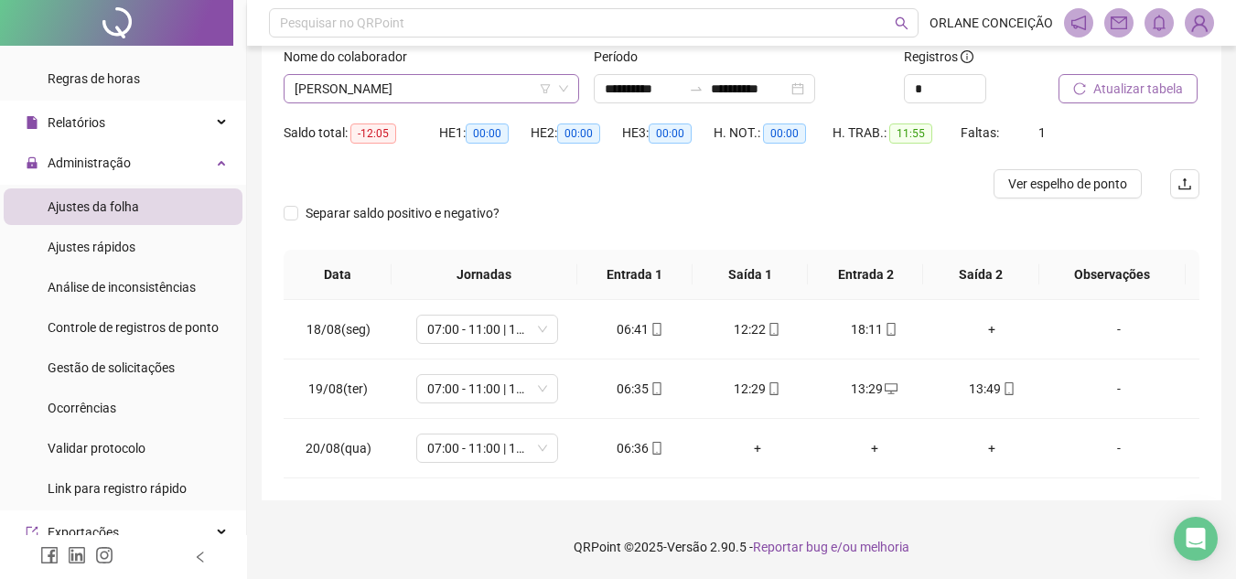
click at [369, 90] on span "[PERSON_NAME]" at bounding box center [430, 88] width 273 height 27
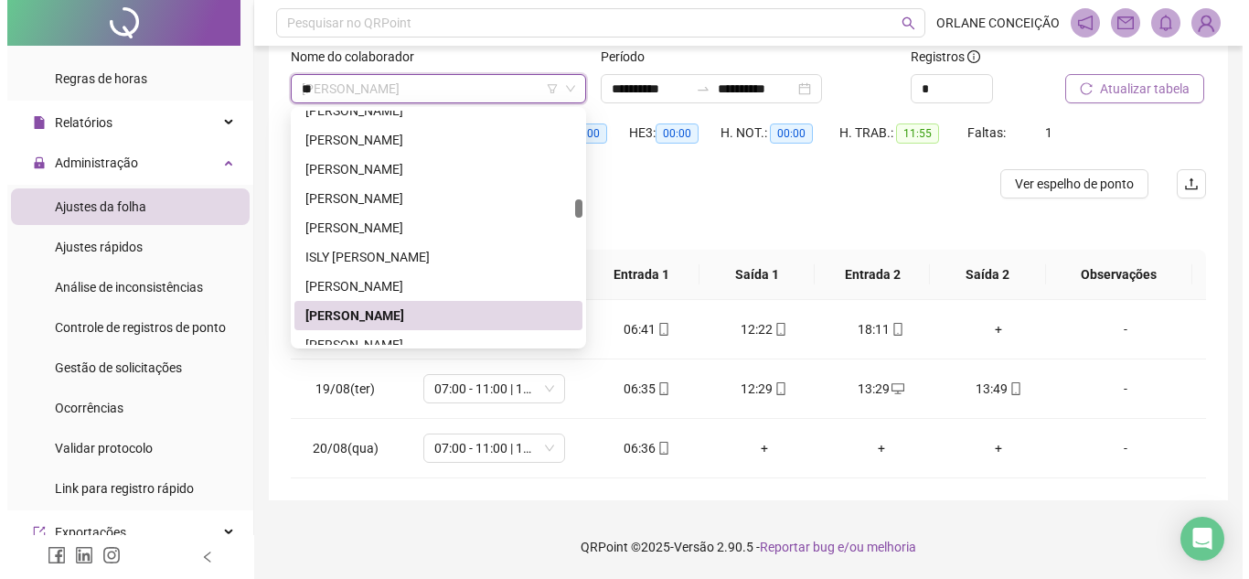
scroll to position [0, 0]
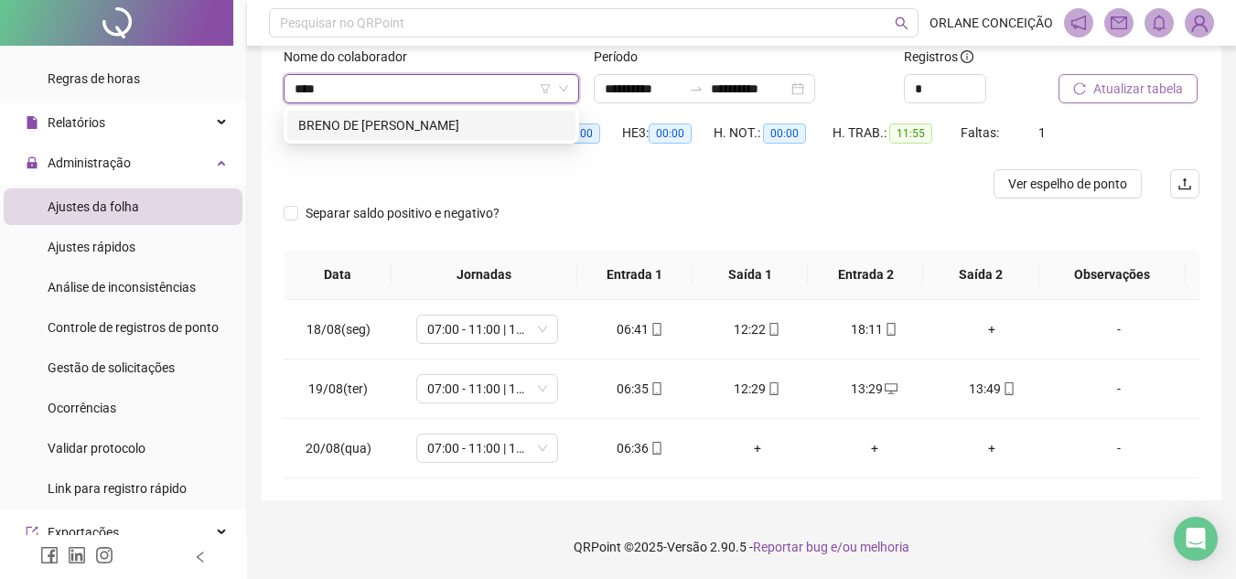
type input "*****"
click at [396, 118] on div "BRENO DE [PERSON_NAME]" at bounding box center [431, 125] width 266 height 20
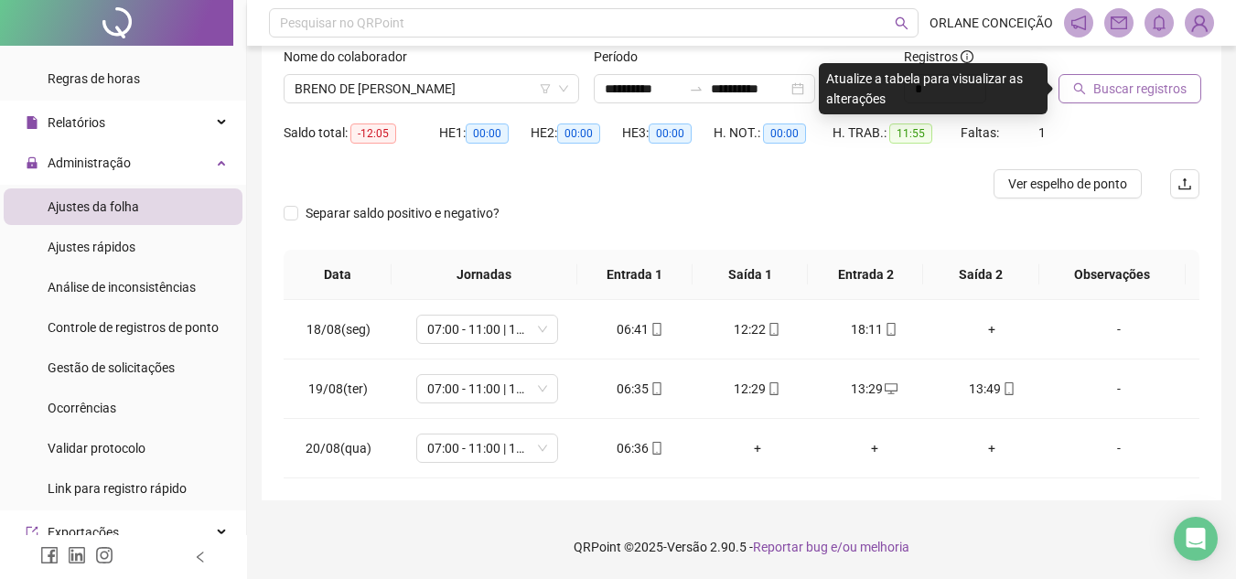
click at [1111, 101] on button "Buscar registros" at bounding box center [1129, 88] width 143 height 29
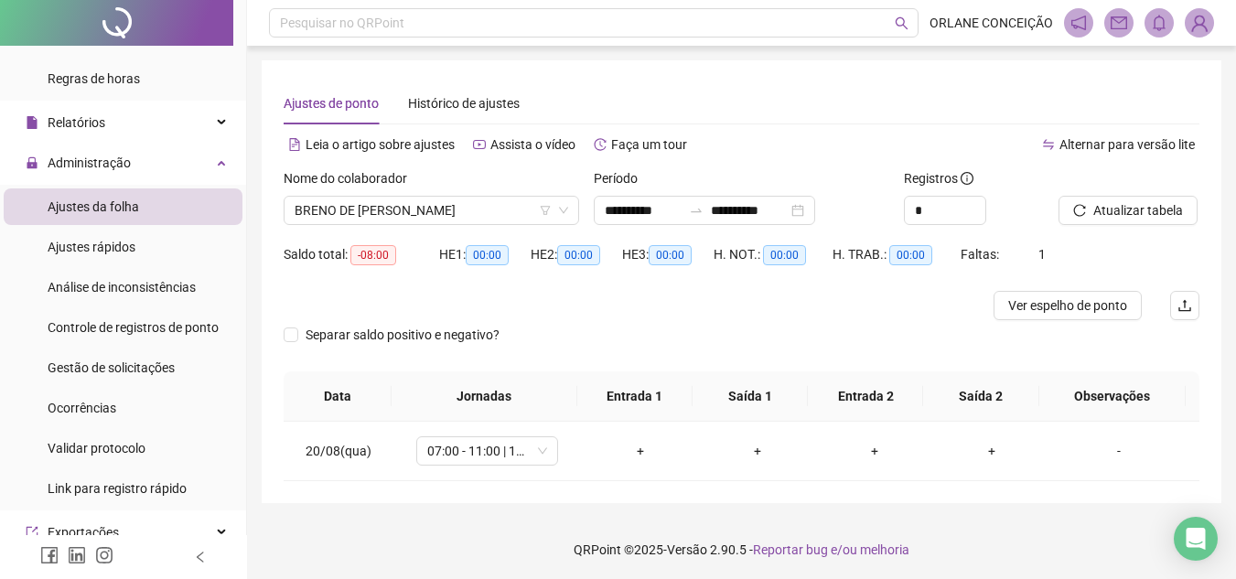
click at [733, 81] on div "**********" at bounding box center [741, 281] width 959 height 443
click at [906, 91] on div "Ajustes de ponto Histórico de ajustes" at bounding box center [741, 103] width 915 height 42
click at [338, 209] on span "BRENO DE [PERSON_NAME]" at bounding box center [430, 210] width 273 height 27
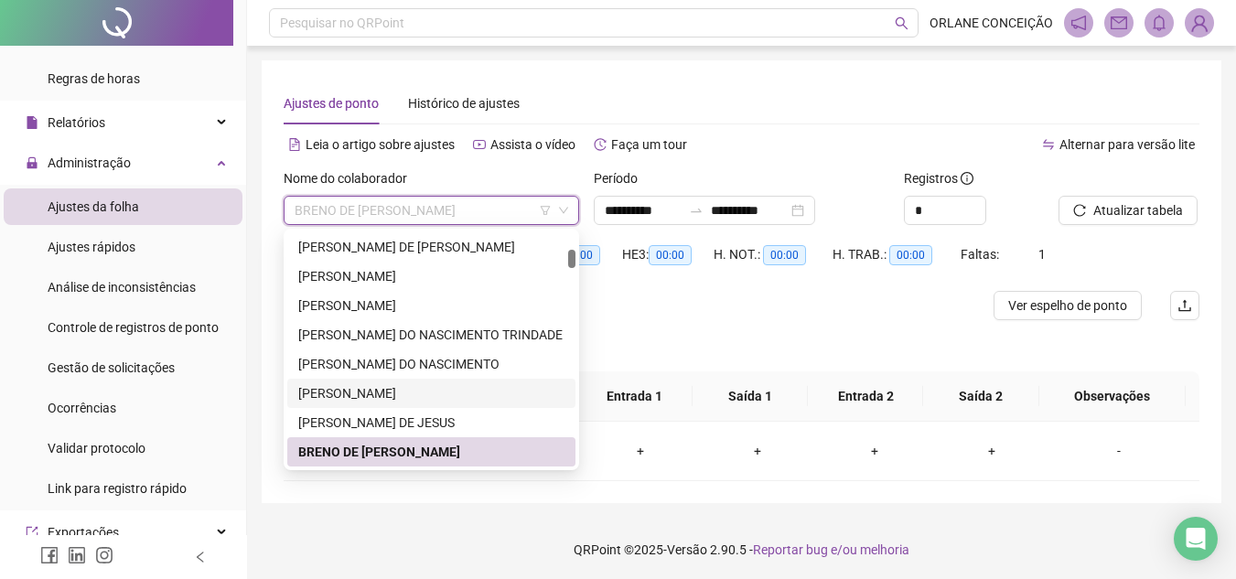
scroll to position [563, 0]
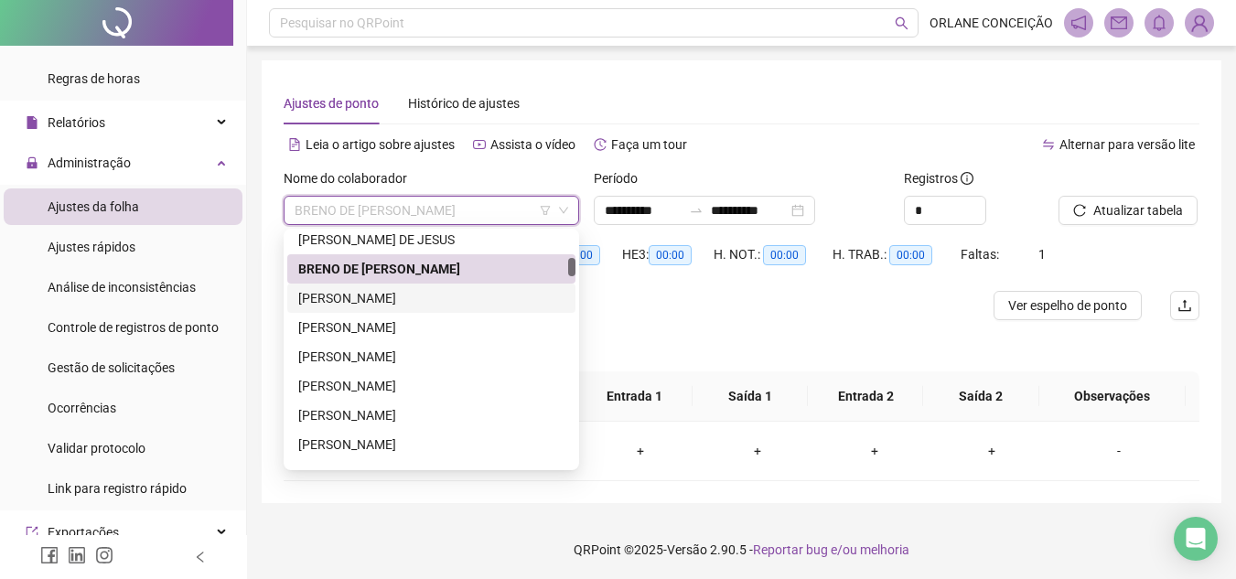
click at [349, 305] on div "[PERSON_NAME]" at bounding box center [431, 298] width 266 height 20
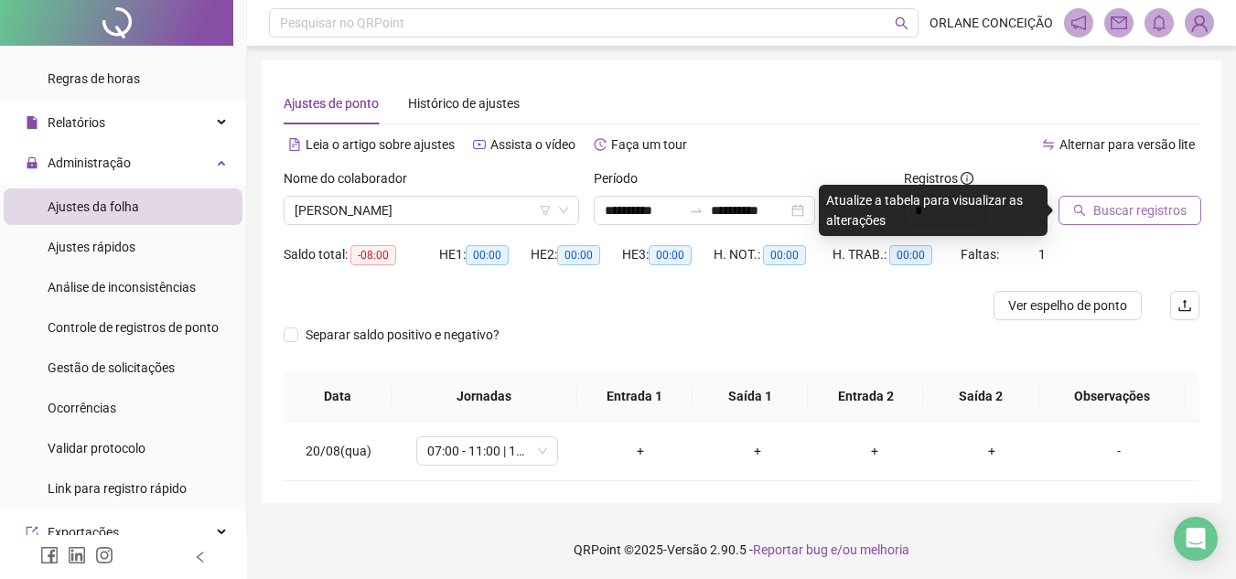
click at [1138, 204] on span "Buscar registros" at bounding box center [1139, 210] width 93 height 20
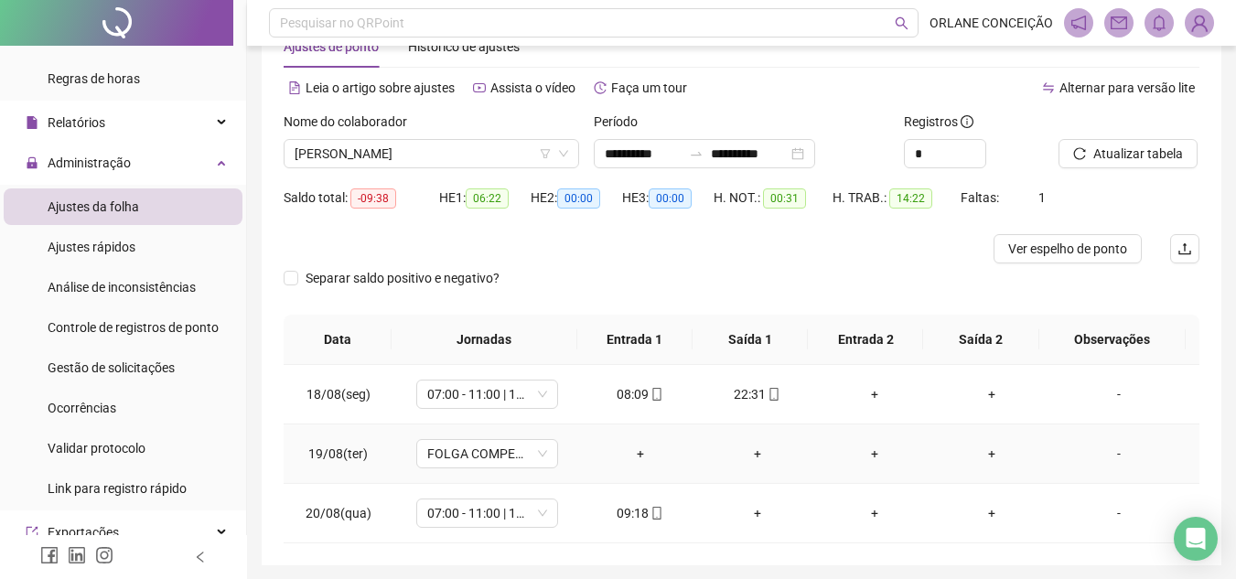
scroll to position [122, 0]
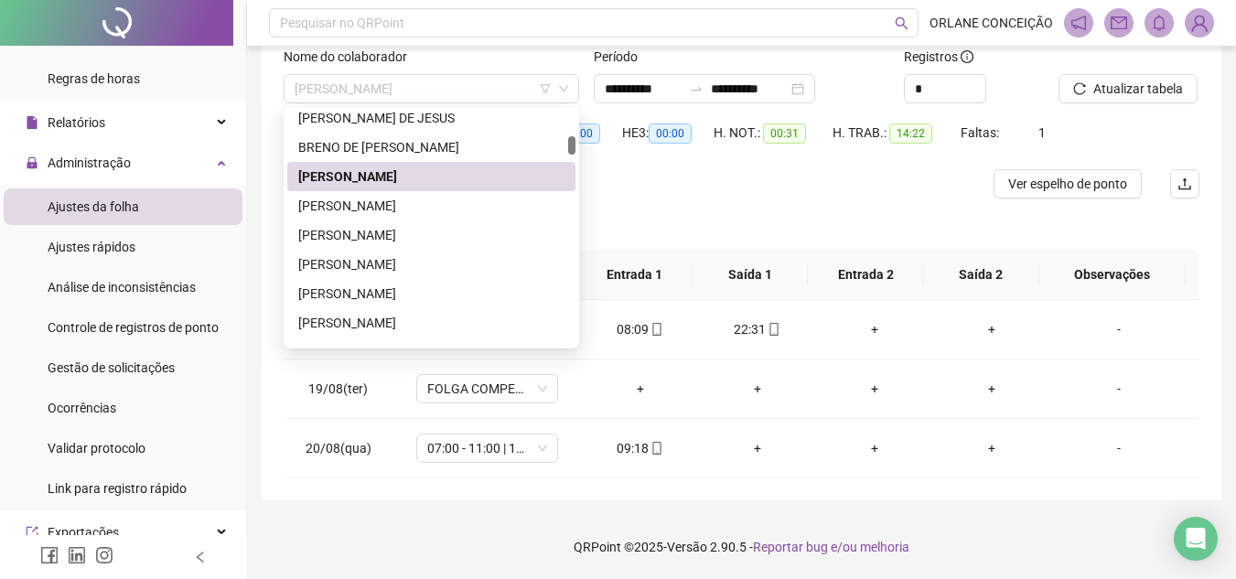
drag, startPoint x: 386, startPoint y: 85, endPoint x: 371, endPoint y: 115, distance: 33.5
click at [386, 83] on span "[PERSON_NAME]" at bounding box center [430, 88] width 273 height 27
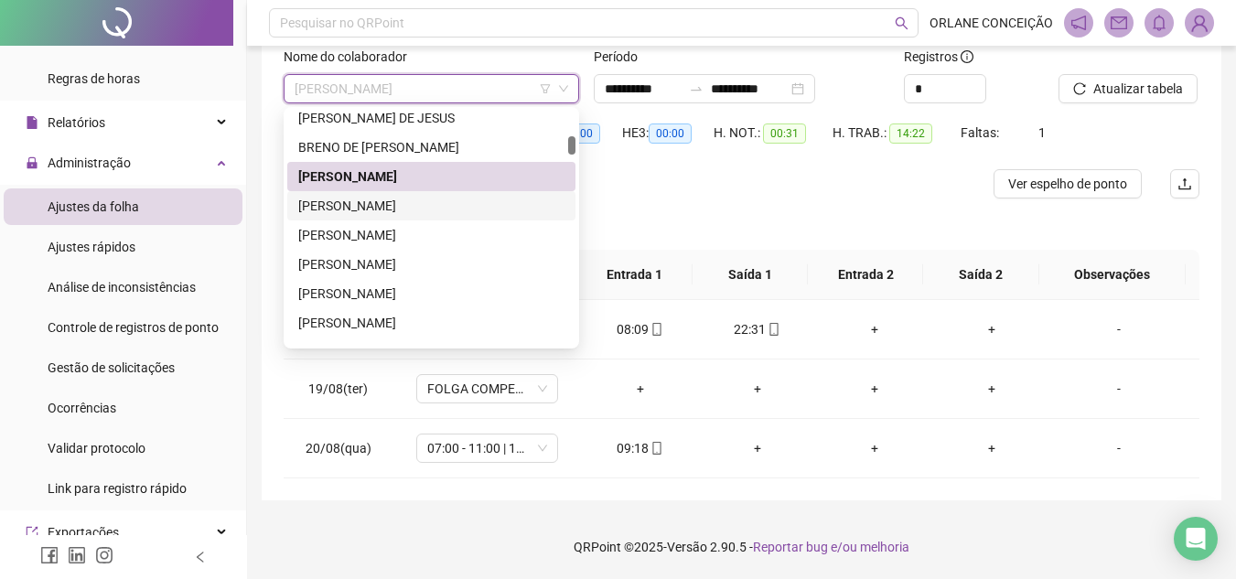
click at [361, 204] on div "[PERSON_NAME]" at bounding box center [431, 206] width 266 height 20
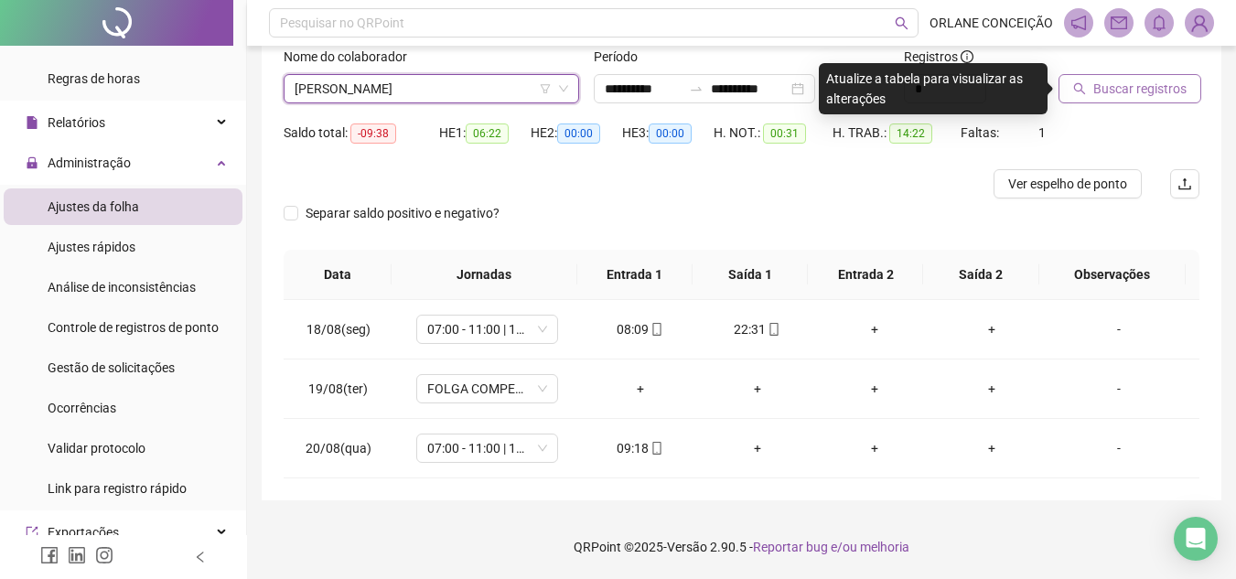
click at [1145, 89] on span "Buscar registros" at bounding box center [1139, 89] width 93 height 20
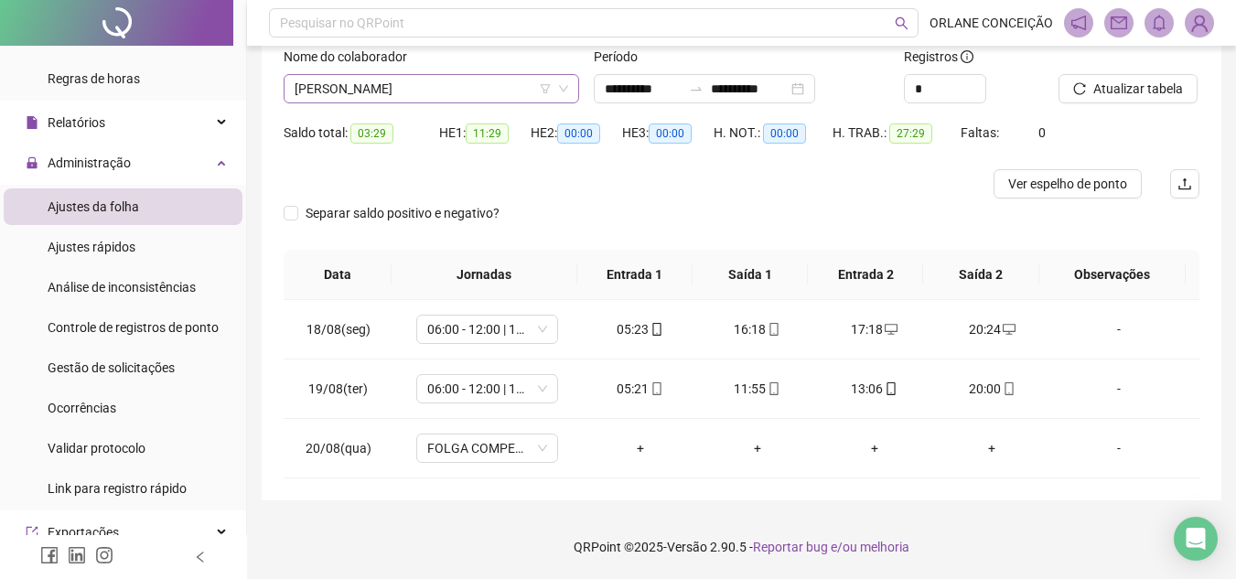
click at [343, 95] on span "[PERSON_NAME]" at bounding box center [430, 88] width 273 height 27
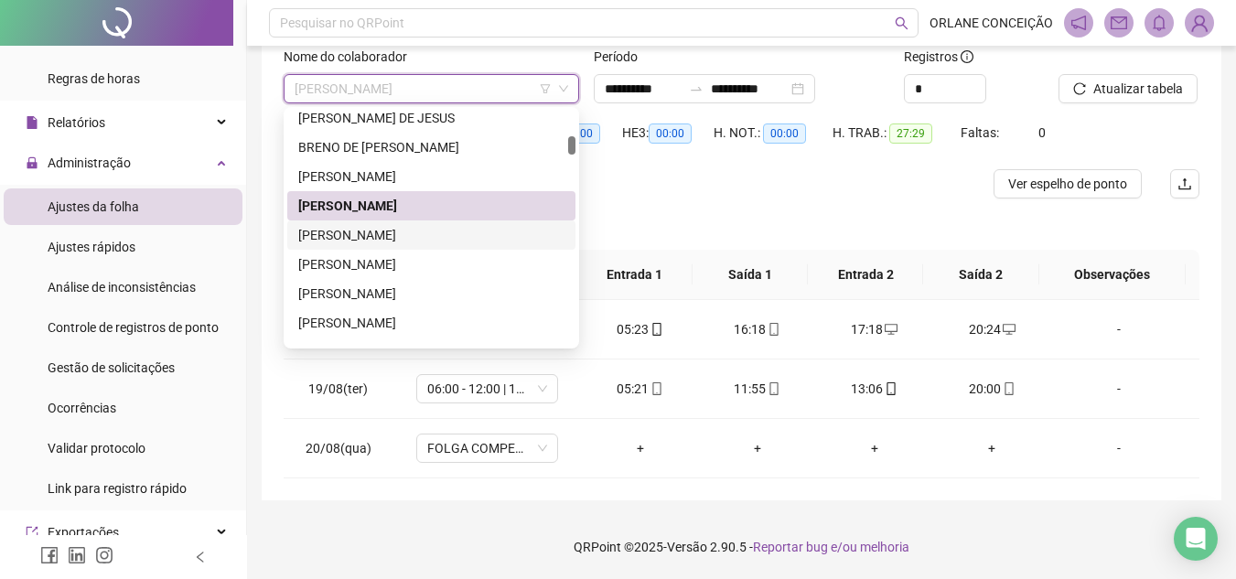
drag, startPoint x: 318, startPoint y: 233, endPoint x: 339, endPoint y: 232, distance: 21.1
click at [318, 232] on div "[PERSON_NAME]" at bounding box center [431, 235] width 266 height 20
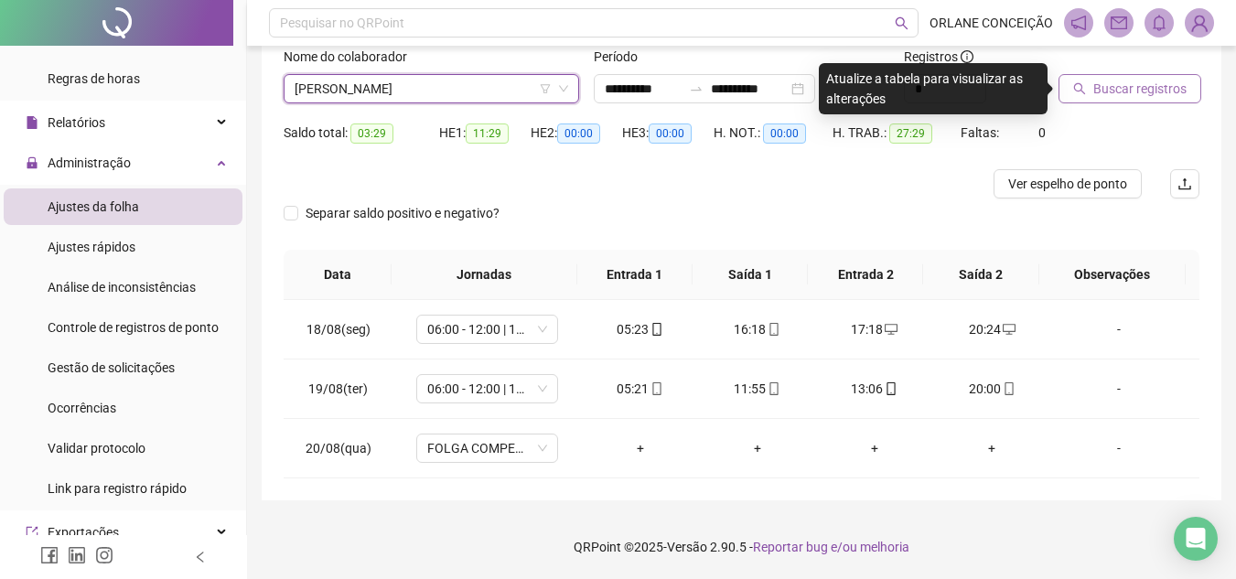
click at [1109, 94] on span "Buscar registros" at bounding box center [1139, 89] width 93 height 20
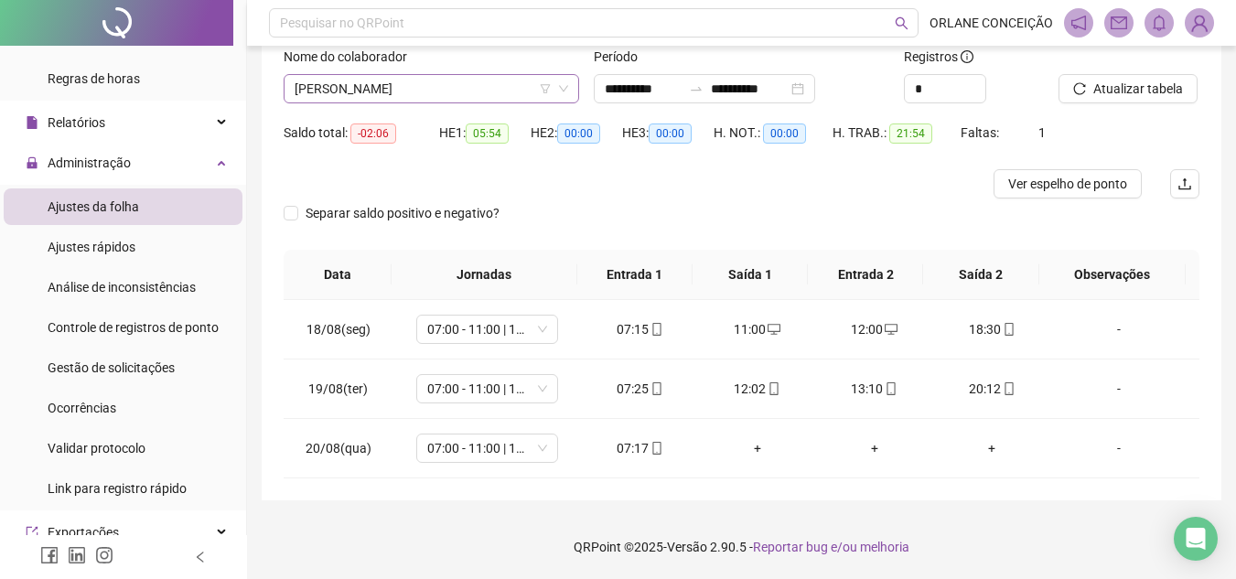
click at [421, 84] on span "[PERSON_NAME]" at bounding box center [430, 88] width 273 height 27
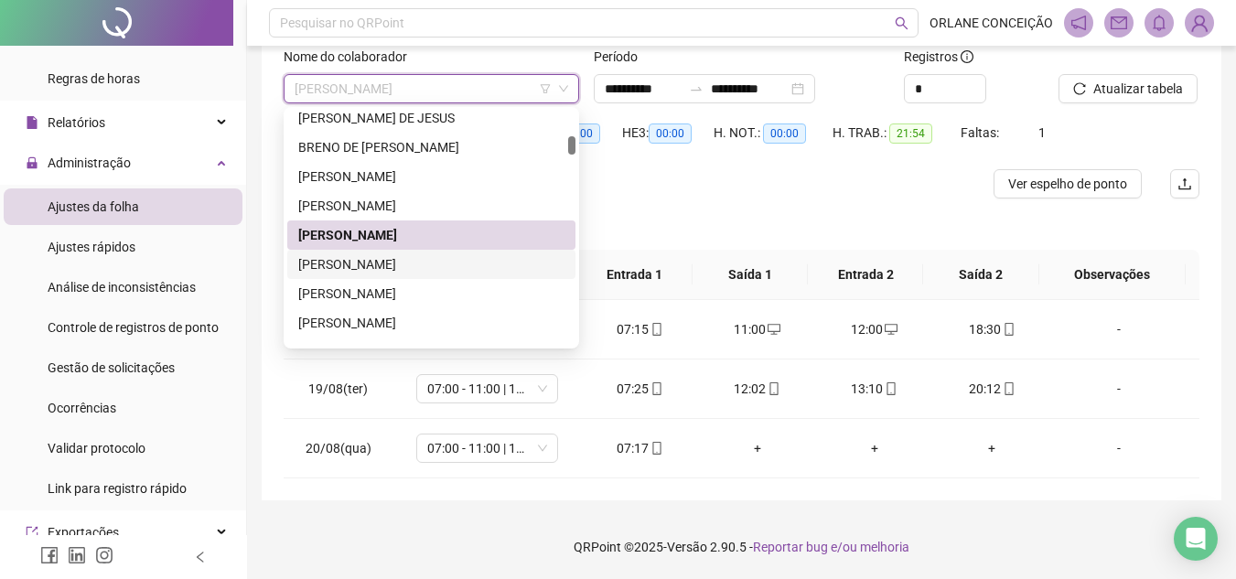
click at [376, 253] on div "[PERSON_NAME]" at bounding box center [431, 264] width 288 height 29
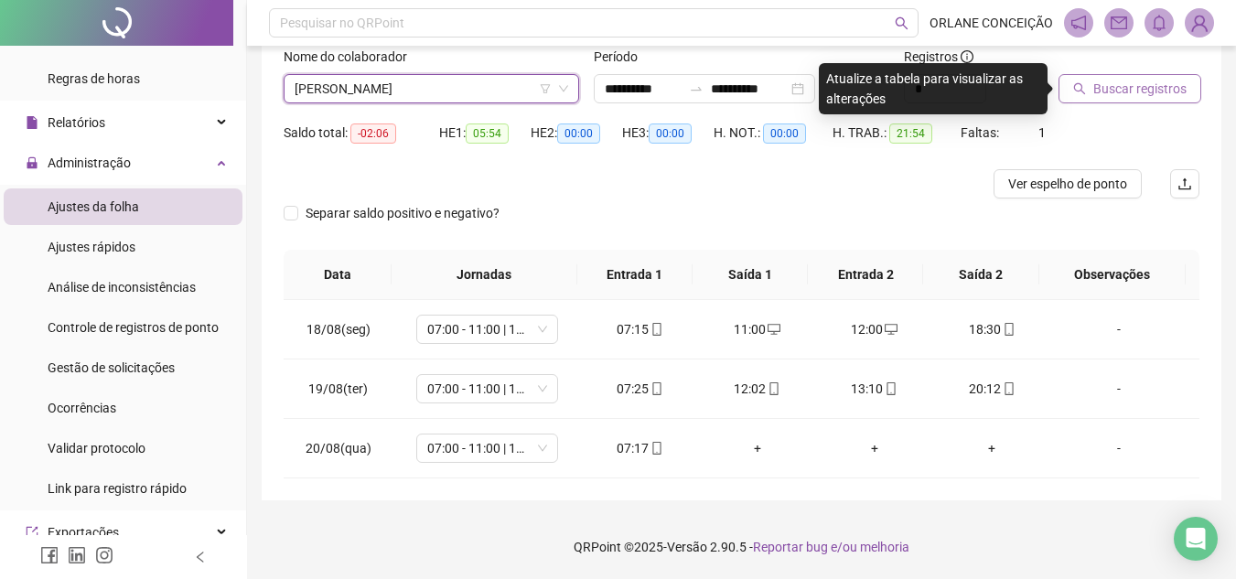
click at [1134, 83] on span "Buscar registros" at bounding box center [1139, 89] width 93 height 20
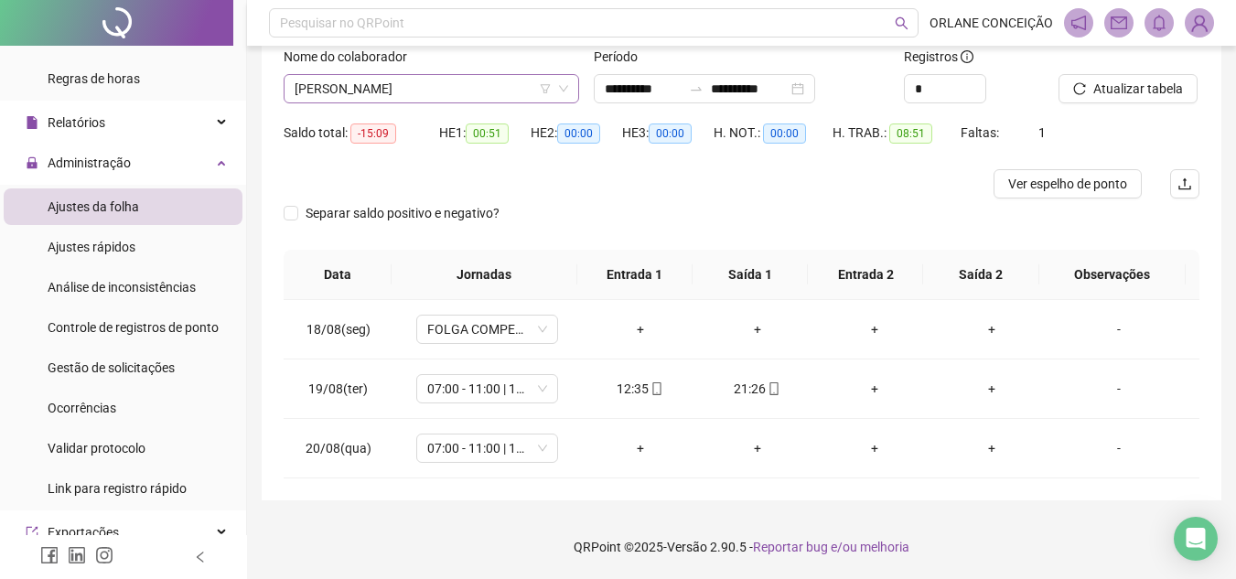
click at [457, 88] on span "[PERSON_NAME]" at bounding box center [430, 88] width 273 height 27
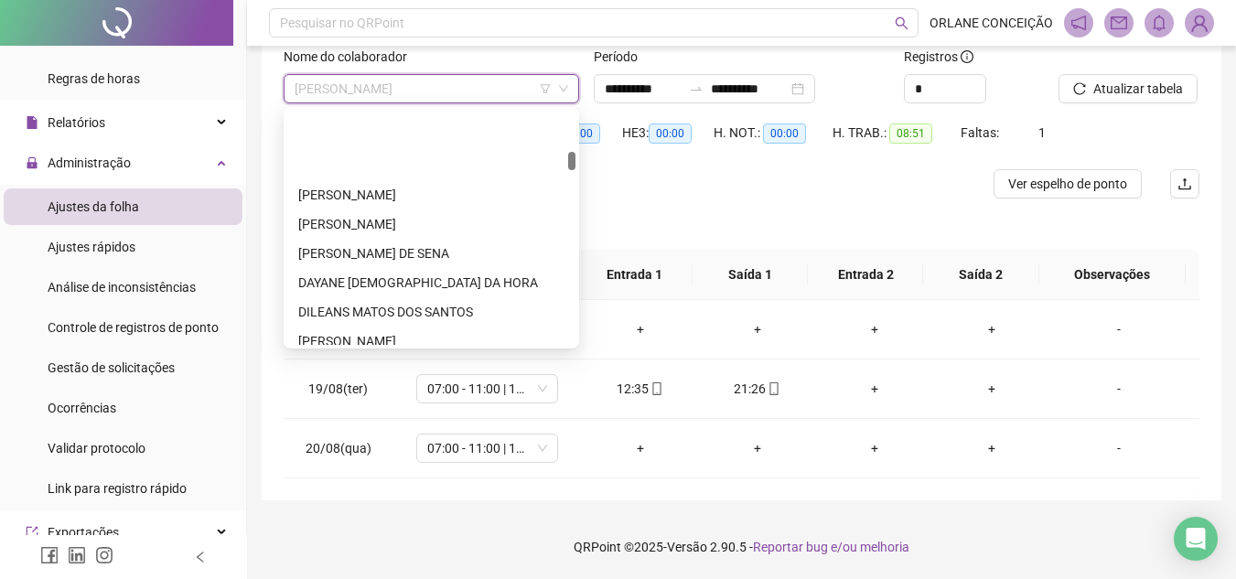
scroll to position [929, 0]
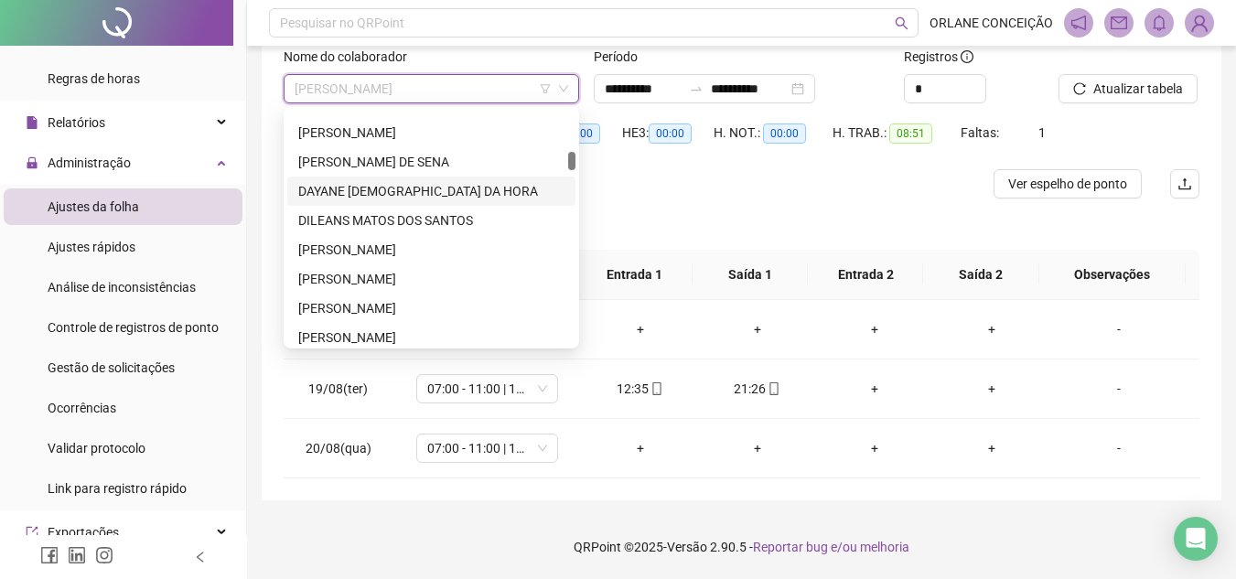
click at [383, 189] on div "DAYANE [DEMOGRAPHIC_DATA] DA HORA" at bounding box center [431, 191] width 266 height 20
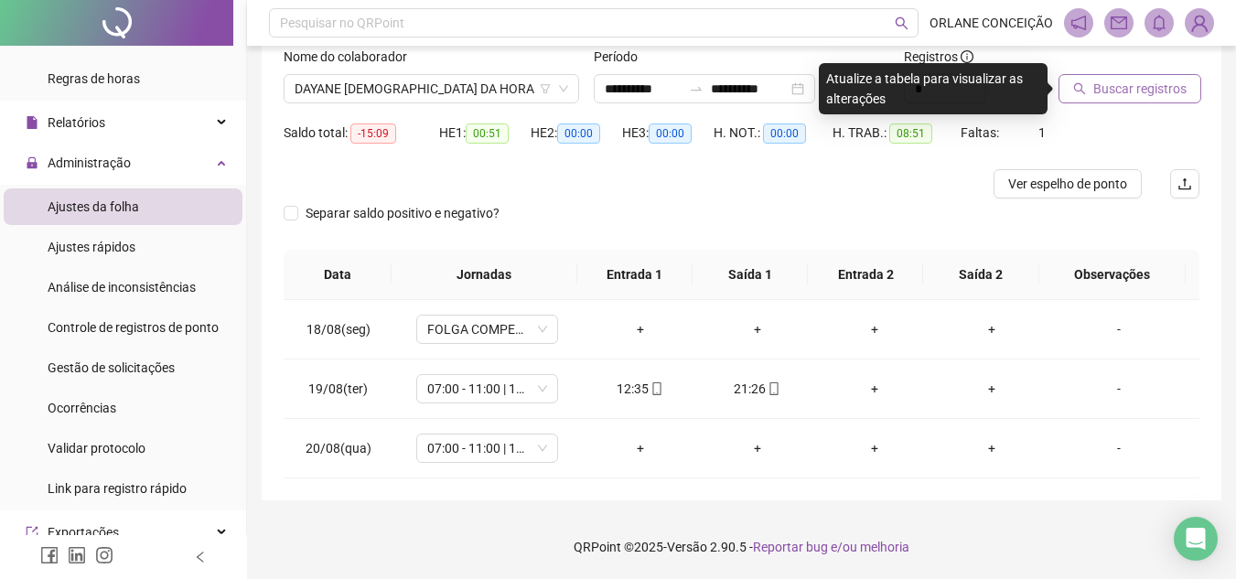
click at [1118, 80] on span "Buscar registros" at bounding box center [1139, 89] width 93 height 20
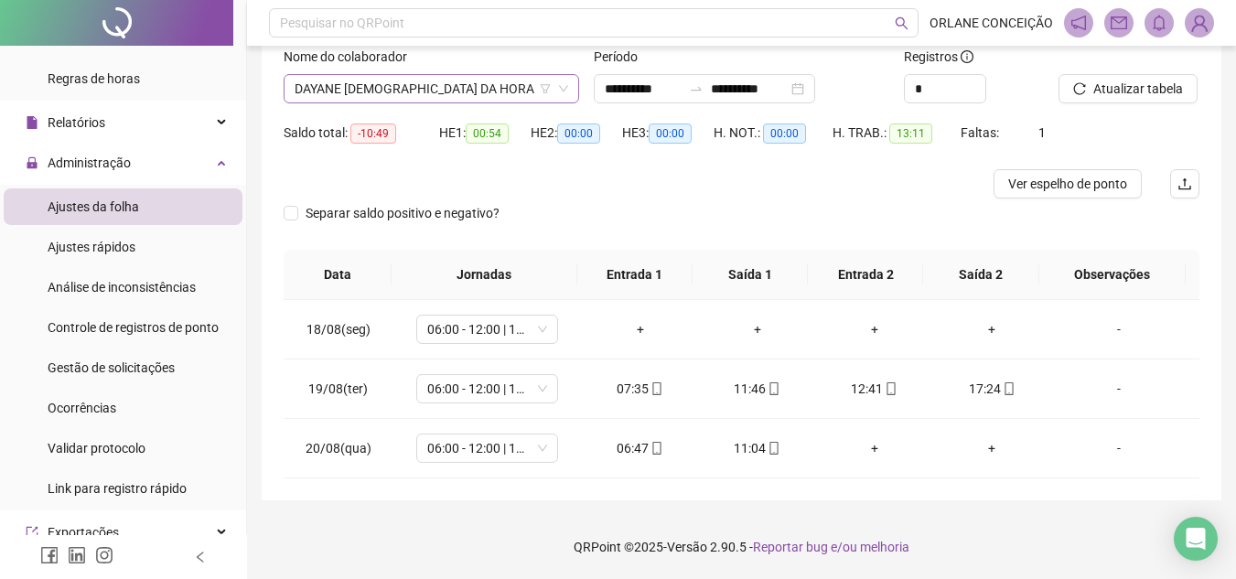
click at [416, 83] on span "DAYANE [DEMOGRAPHIC_DATA] DA HORA" at bounding box center [430, 88] width 273 height 27
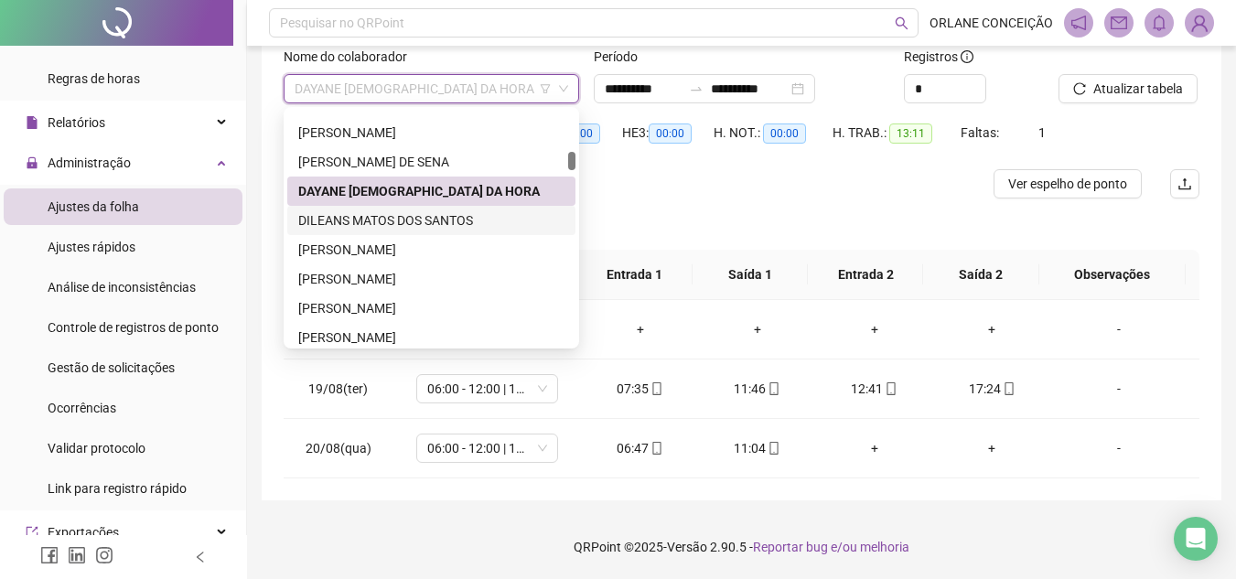
drag, startPoint x: 359, startPoint y: 219, endPoint x: 377, endPoint y: 215, distance: 18.7
click at [359, 218] on div "DILEANS MATOS DOS SANTOS" at bounding box center [431, 220] width 266 height 20
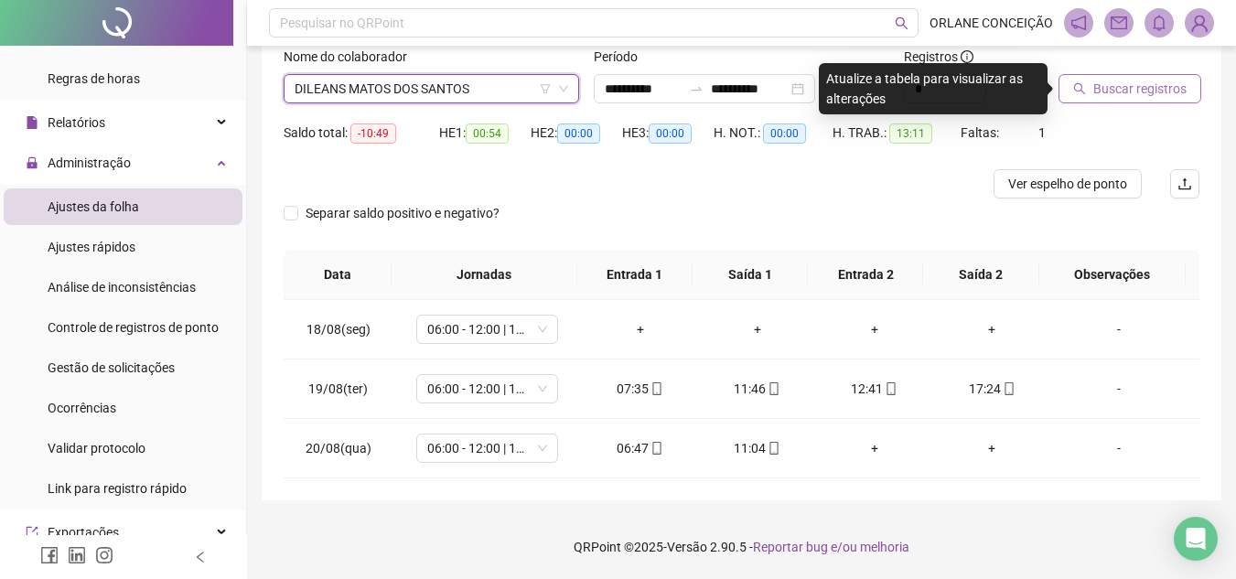
click at [1132, 81] on span "Buscar registros" at bounding box center [1139, 89] width 93 height 20
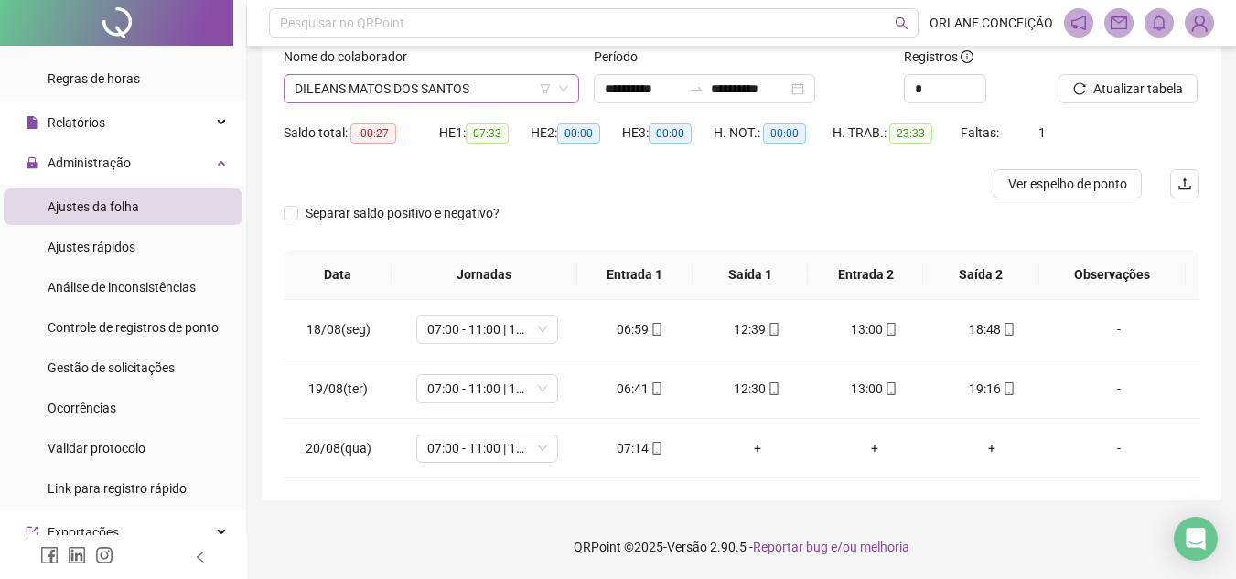
click at [407, 95] on span "DILEANS MATOS DOS SANTOS" at bounding box center [430, 88] width 273 height 27
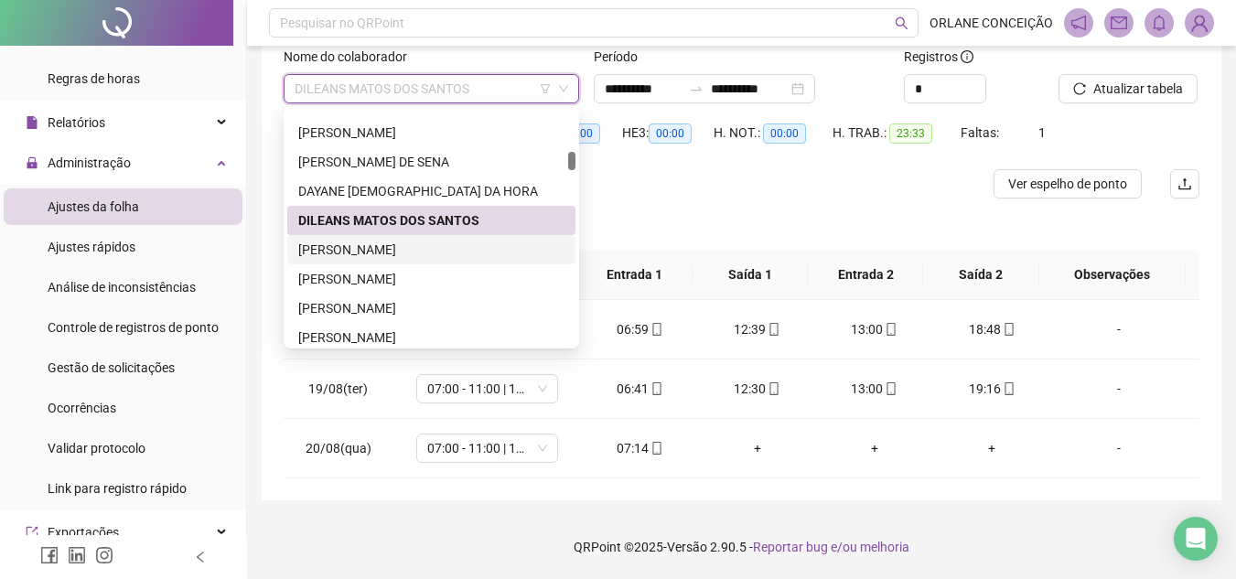
click at [354, 241] on div "[PERSON_NAME]" at bounding box center [431, 250] width 266 height 20
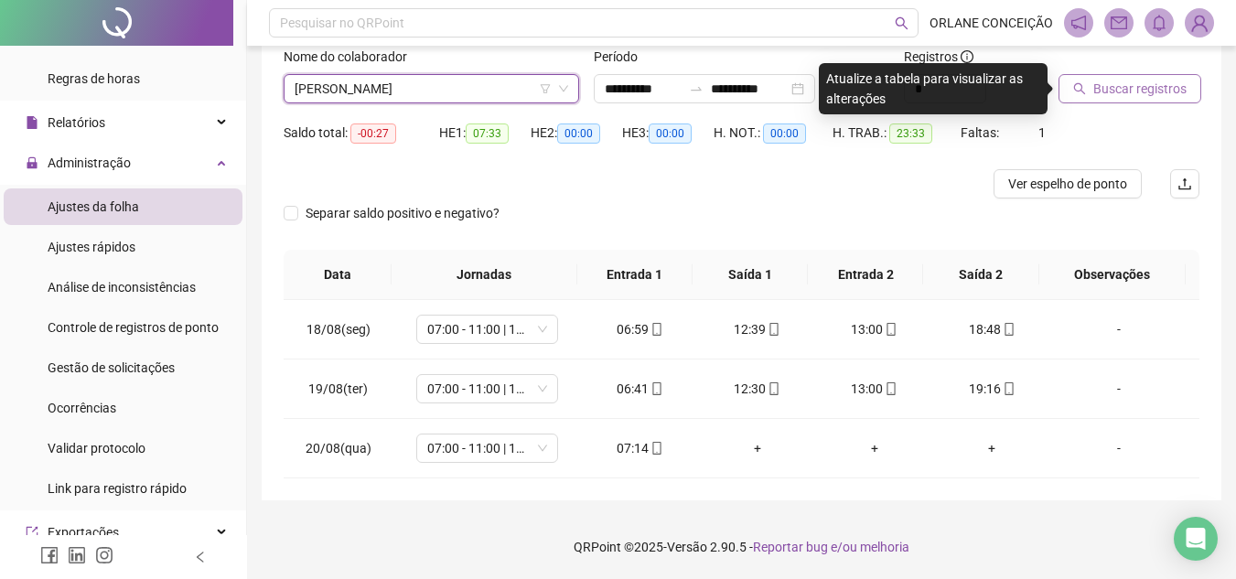
click at [1125, 82] on span "Buscar registros" at bounding box center [1139, 89] width 93 height 20
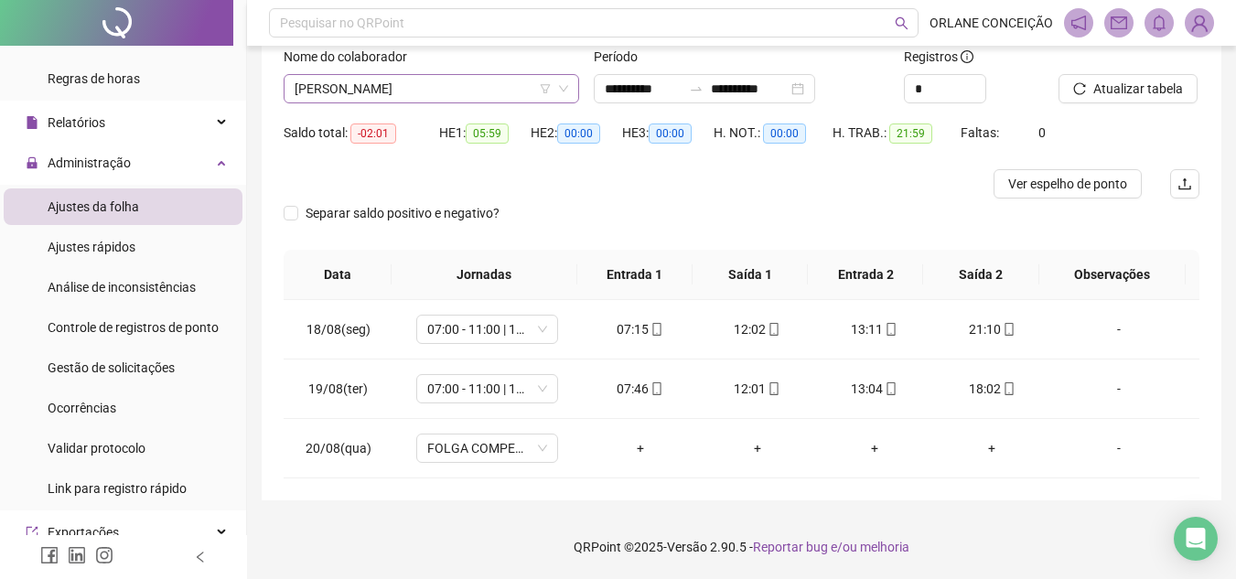
click at [381, 91] on span "[PERSON_NAME]" at bounding box center [430, 88] width 273 height 27
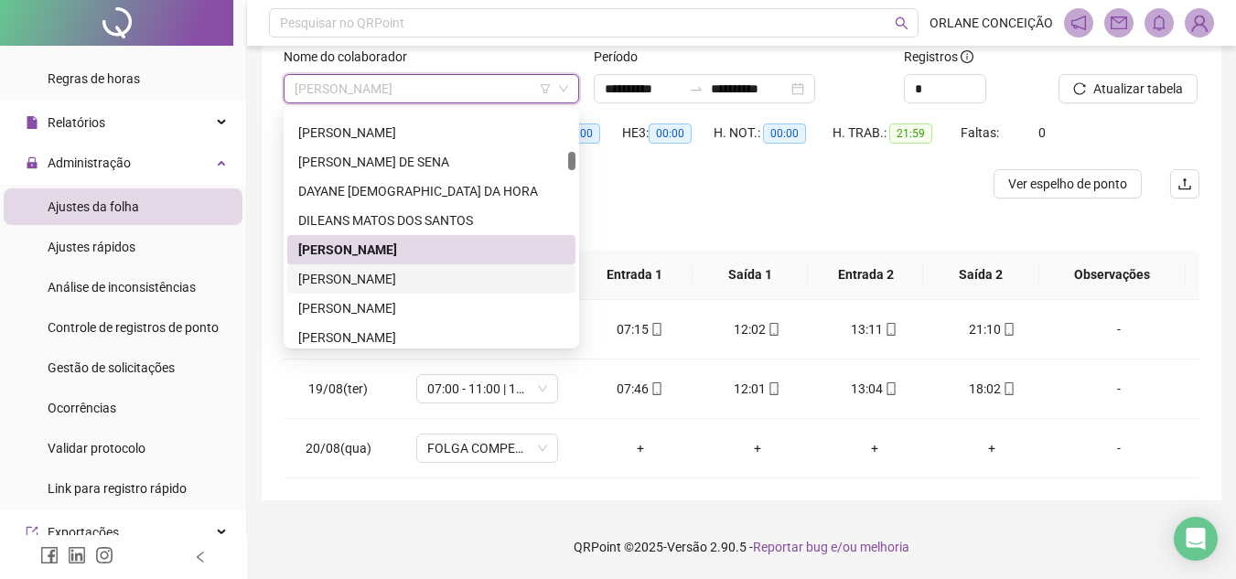
click at [352, 277] on div "[PERSON_NAME]" at bounding box center [431, 279] width 266 height 20
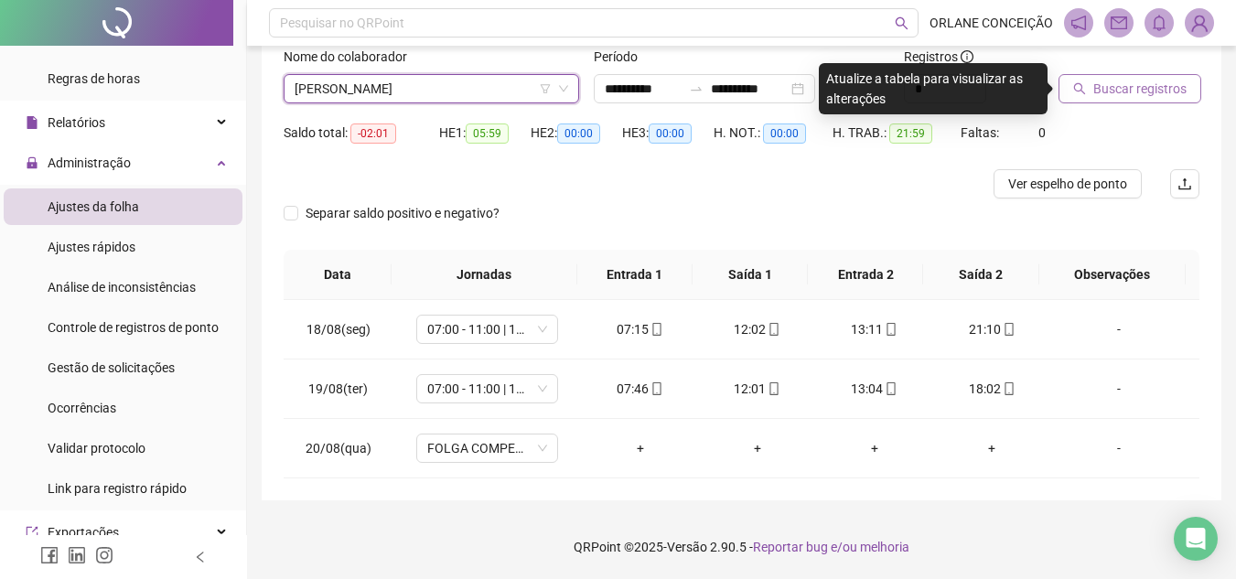
click at [1132, 94] on span "Buscar registros" at bounding box center [1139, 89] width 93 height 20
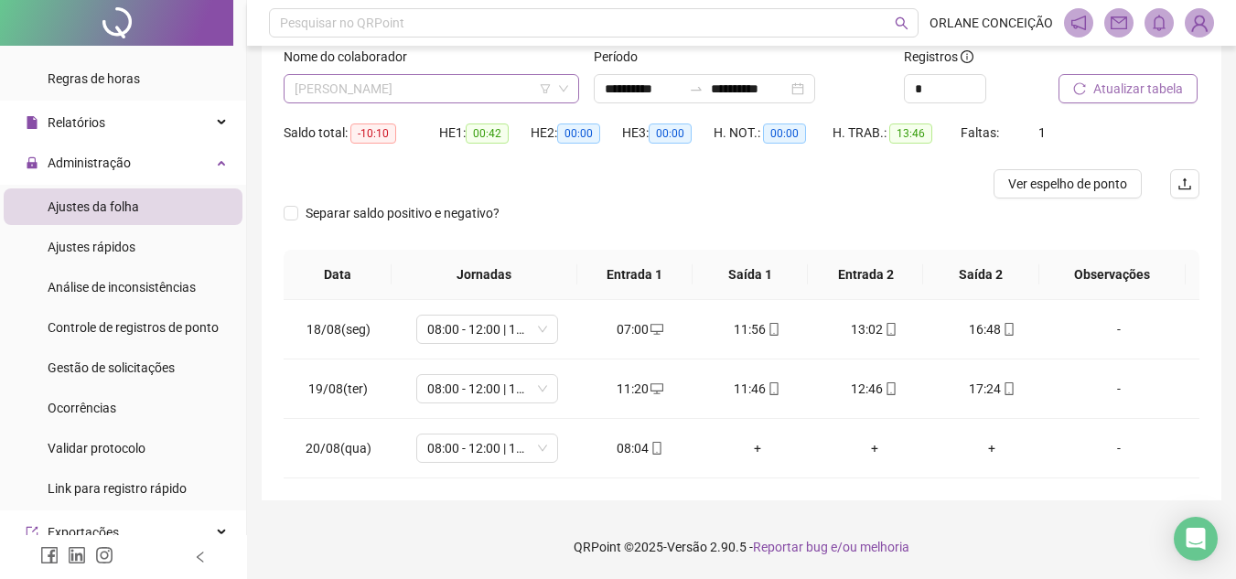
click at [380, 84] on span "[PERSON_NAME]" at bounding box center [430, 88] width 273 height 27
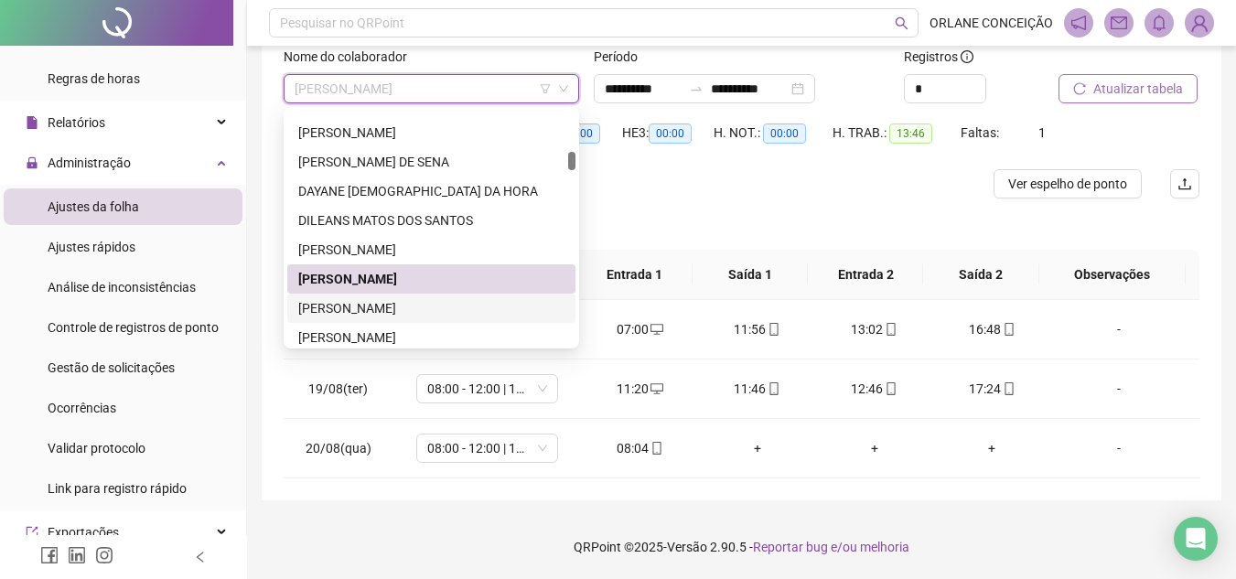
click at [358, 303] on div "[PERSON_NAME]" at bounding box center [431, 308] width 266 height 20
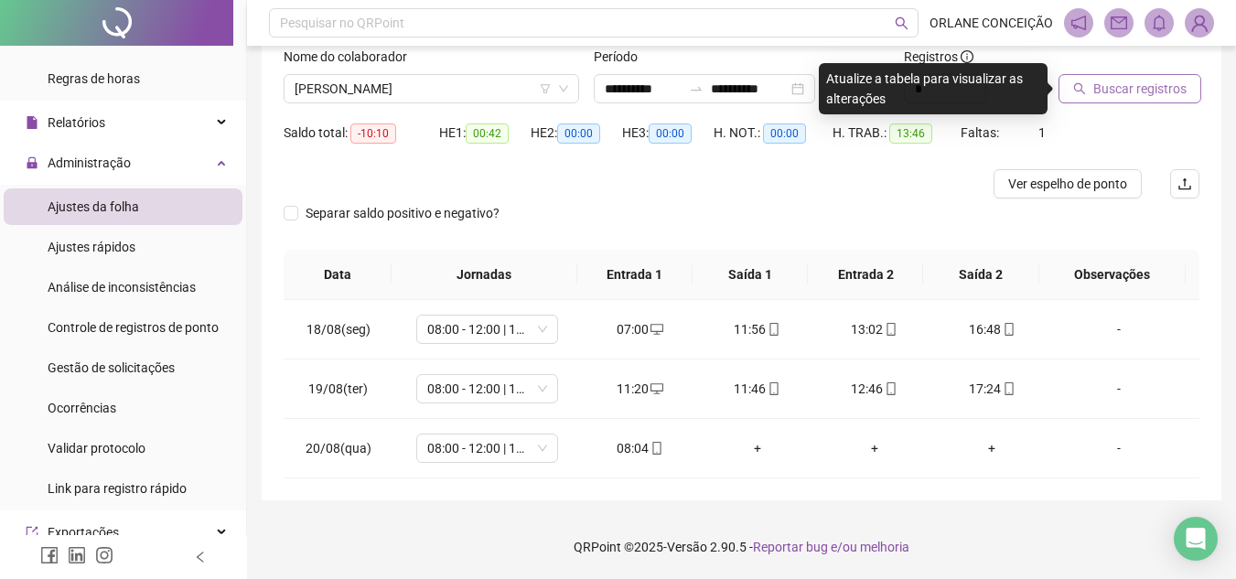
click at [1099, 84] on span "Buscar registros" at bounding box center [1139, 89] width 93 height 20
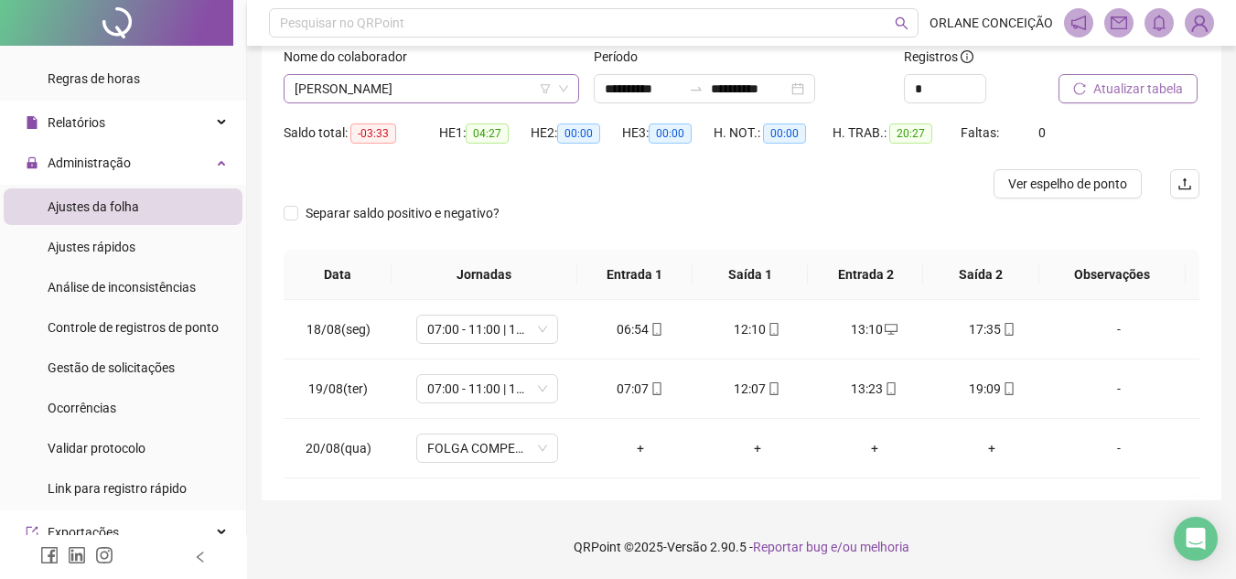
click at [322, 88] on span "[PERSON_NAME]" at bounding box center [430, 88] width 273 height 27
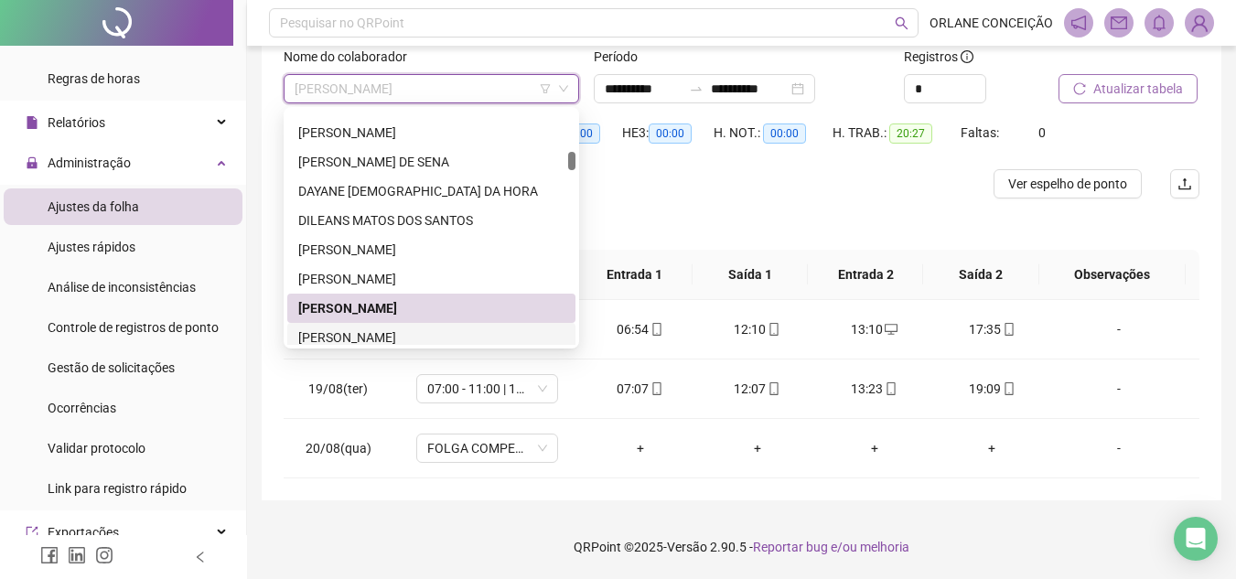
click at [318, 337] on div "[PERSON_NAME]" at bounding box center [431, 337] width 266 height 20
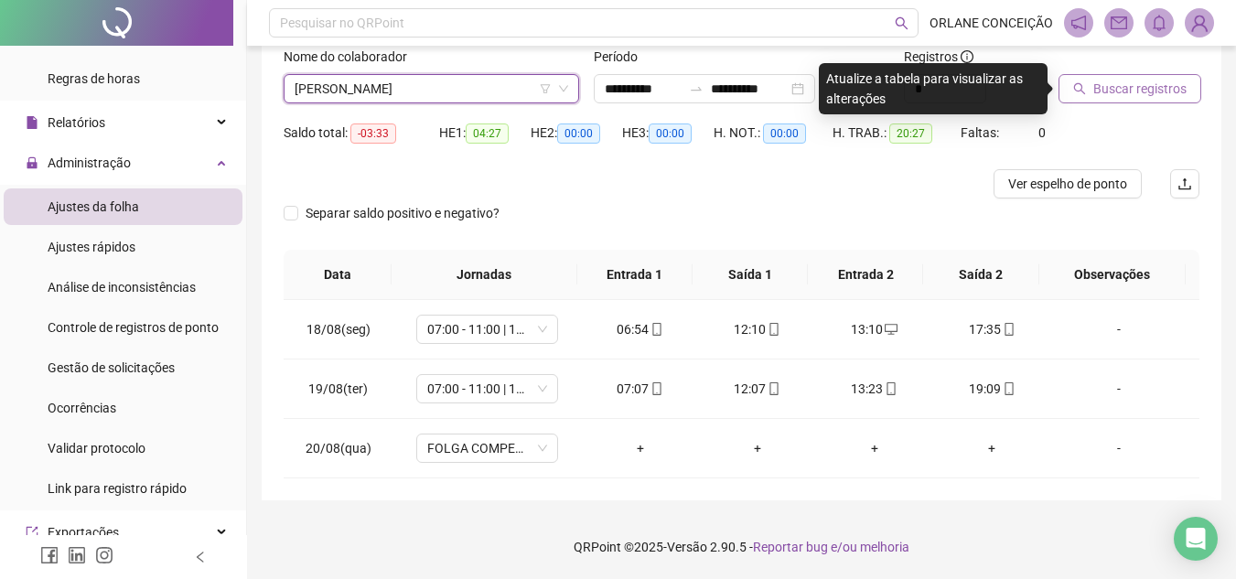
click at [1138, 103] on div "Buscar registros" at bounding box center [1128, 82] width 155 height 71
click at [1136, 94] on span "Buscar registros" at bounding box center [1139, 89] width 93 height 20
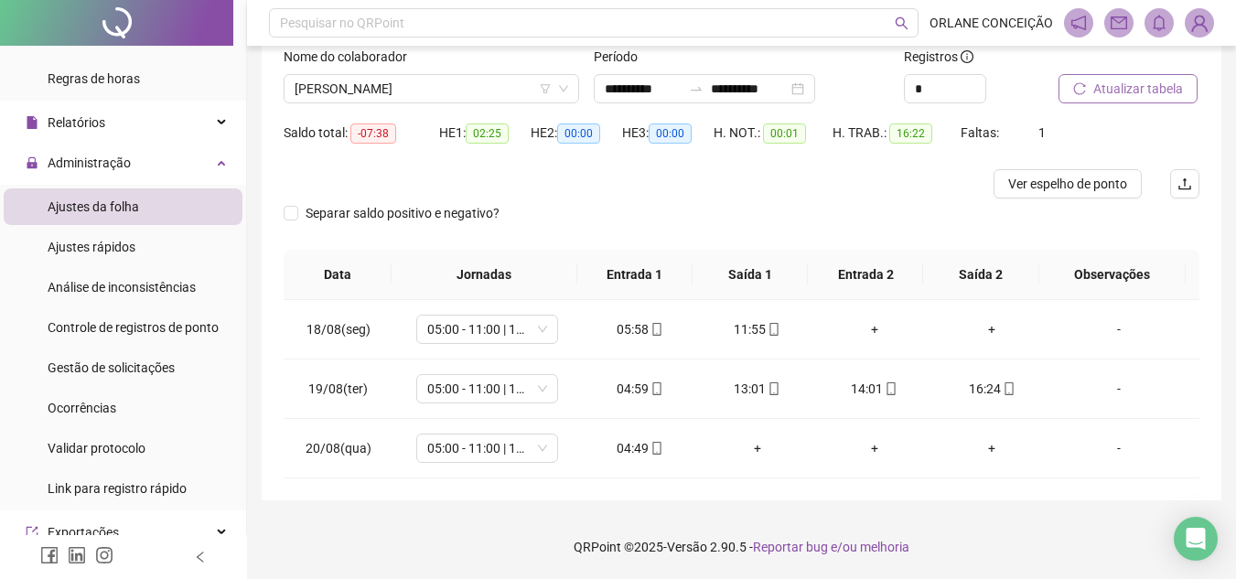
click at [410, 70] on div "Nome do colaborador" at bounding box center [431, 60] width 295 height 27
click at [398, 91] on span "[PERSON_NAME]" at bounding box center [430, 88] width 273 height 27
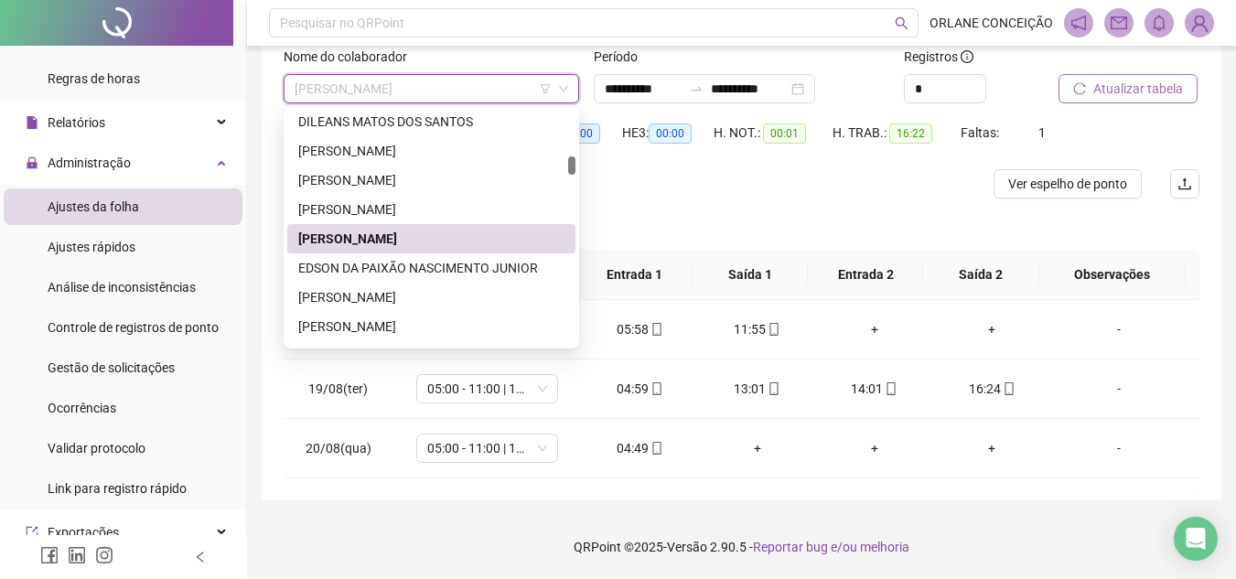
scroll to position [1119, 0]
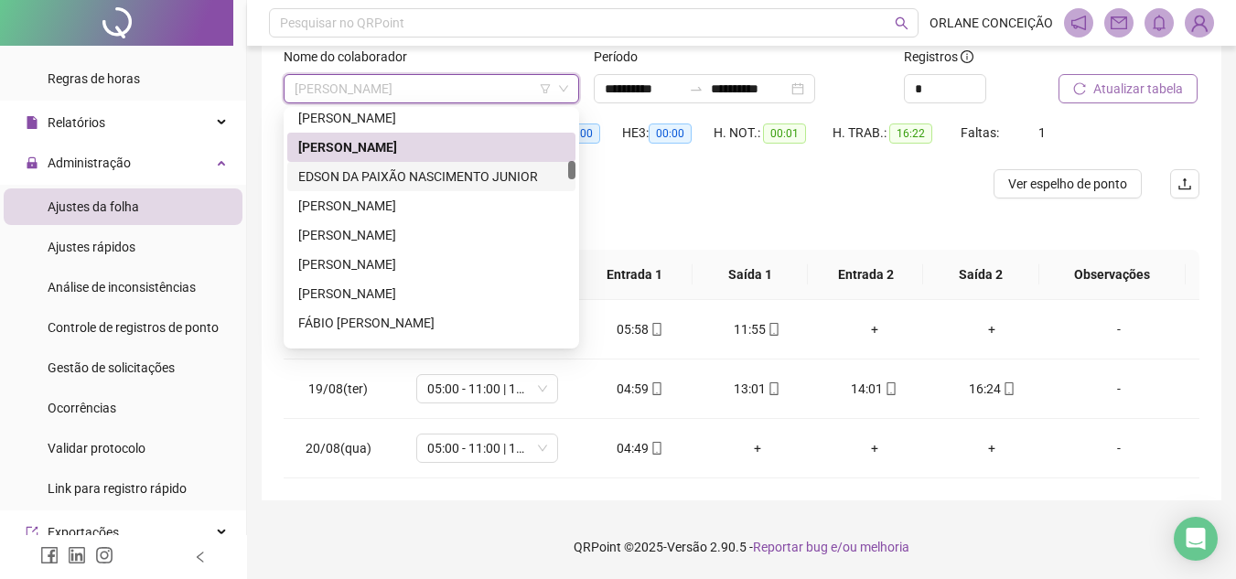
click at [369, 172] on div "EDSON DA PAIXÃO NASCIMENTO JUNIOR" at bounding box center [431, 176] width 266 height 20
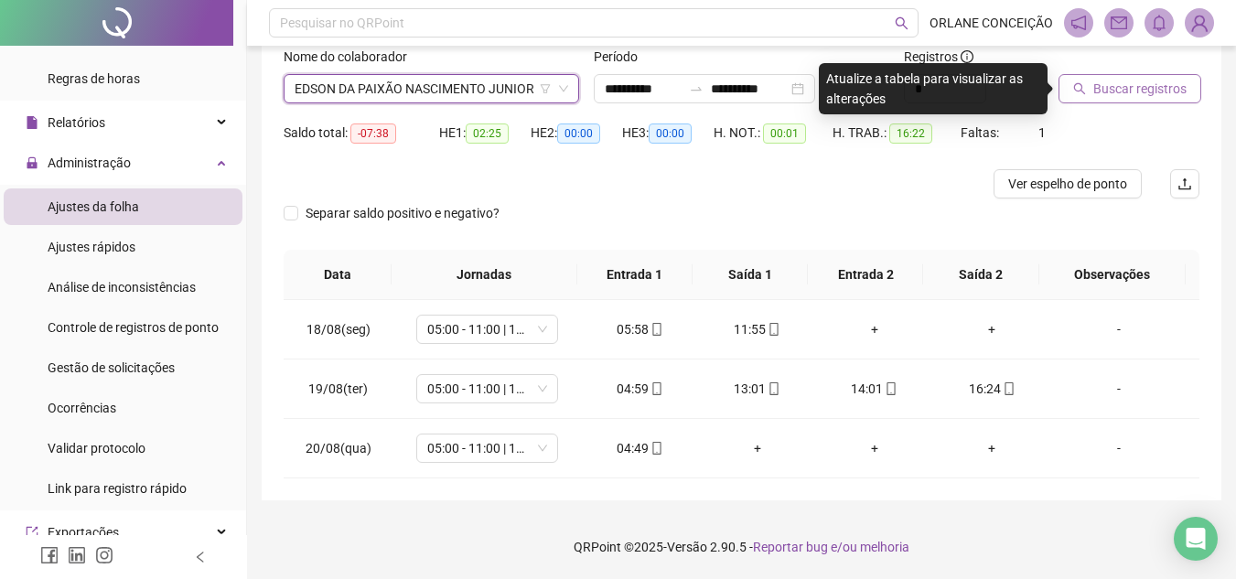
click at [1120, 72] on div at bounding box center [1105, 60] width 95 height 27
click at [1118, 79] on span "Buscar registros" at bounding box center [1139, 89] width 93 height 20
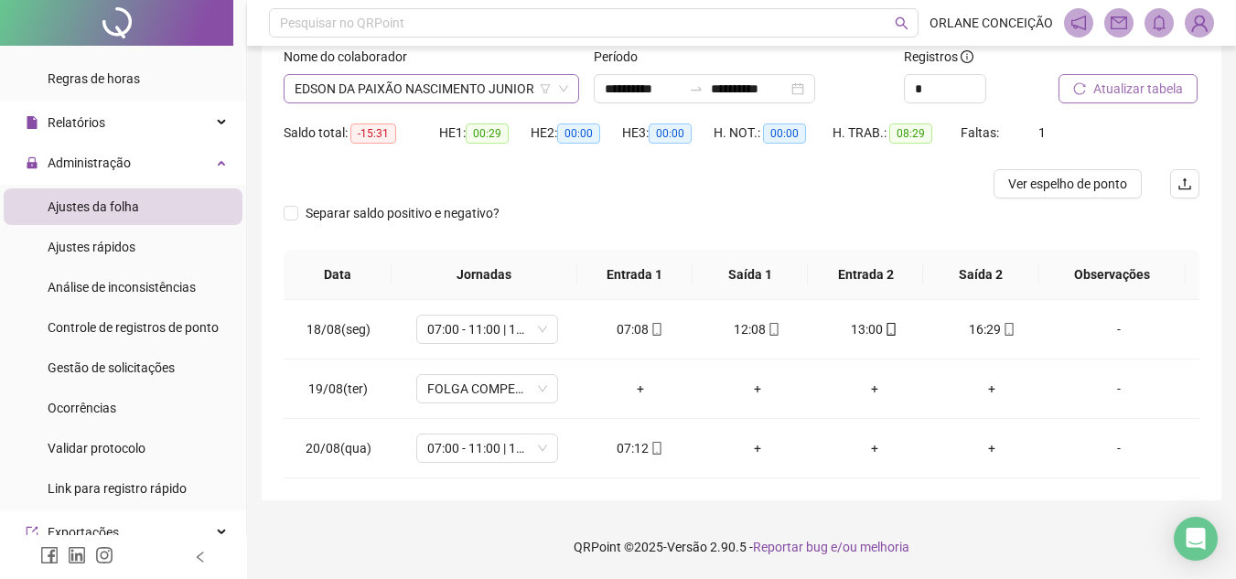
click at [372, 91] on span "EDSON DA PAIXÃO NASCIMENTO JUNIOR" at bounding box center [430, 88] width 273 height 27
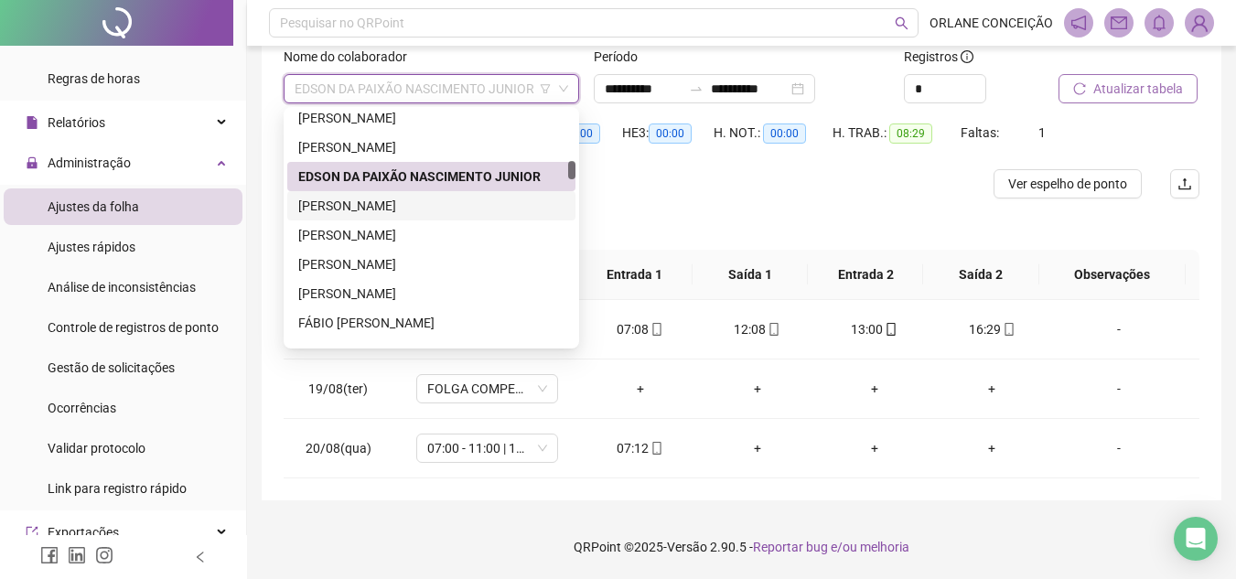
click at [349, 195] on div "[PERSON_NAME]" at bounding box center [431, 205] width 288 height 29
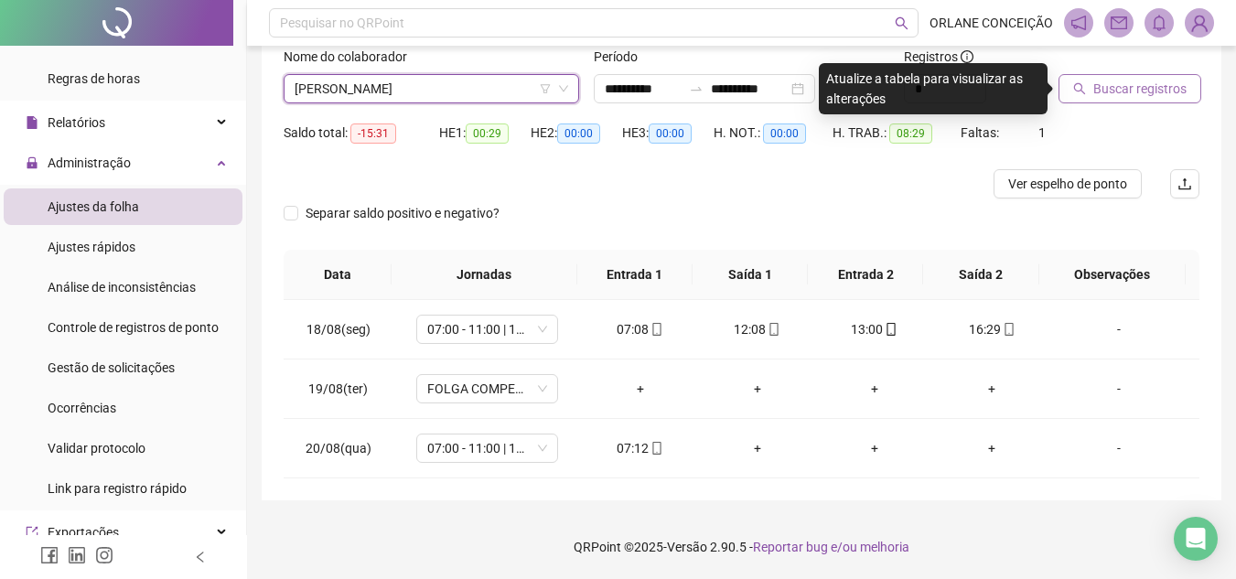
click at [1162, 92] on span "Buscar registros" at bounding box center [1139, 89] width 93 height 20
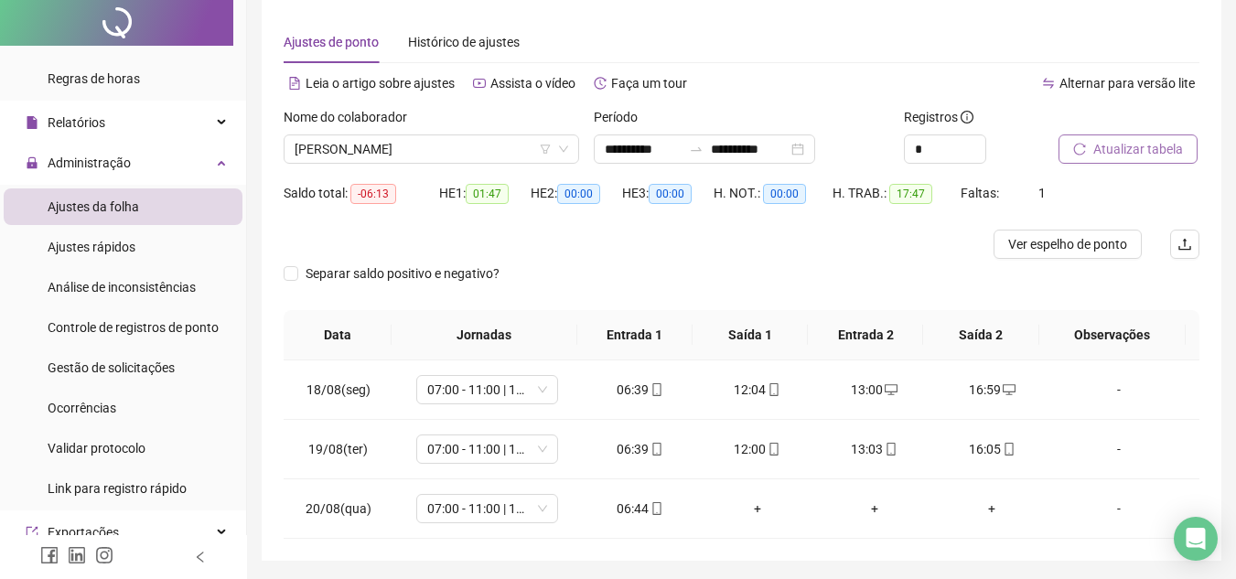
scroll to position [122, 0]
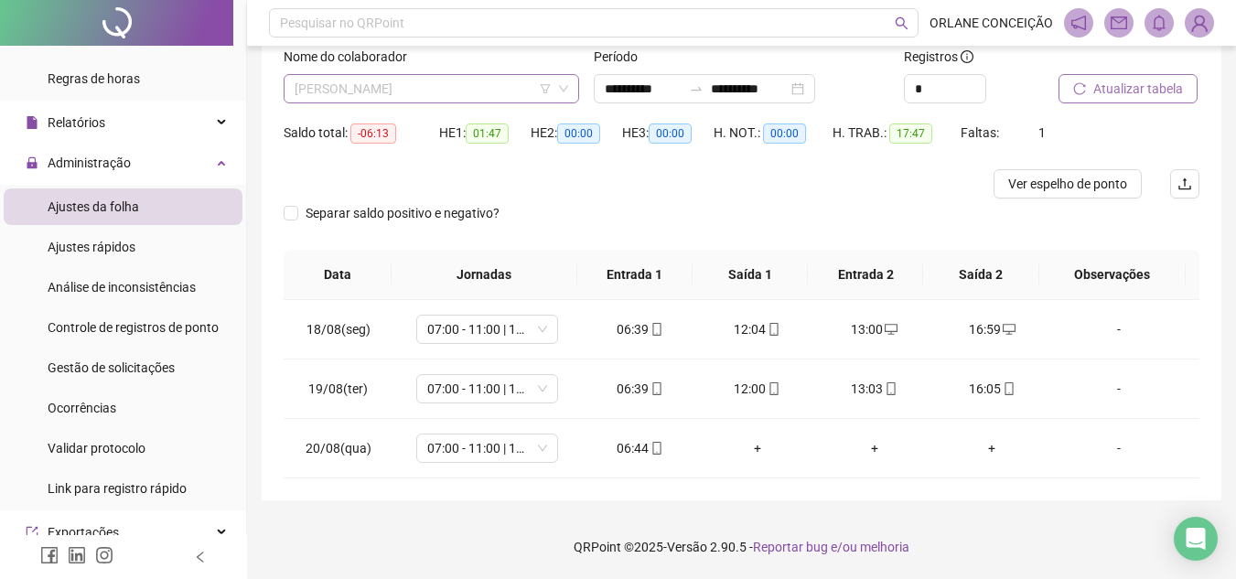
click at [368, 86] on span "[PERSON_NAME]" at bounding box center [430, 88] width 273 height 27
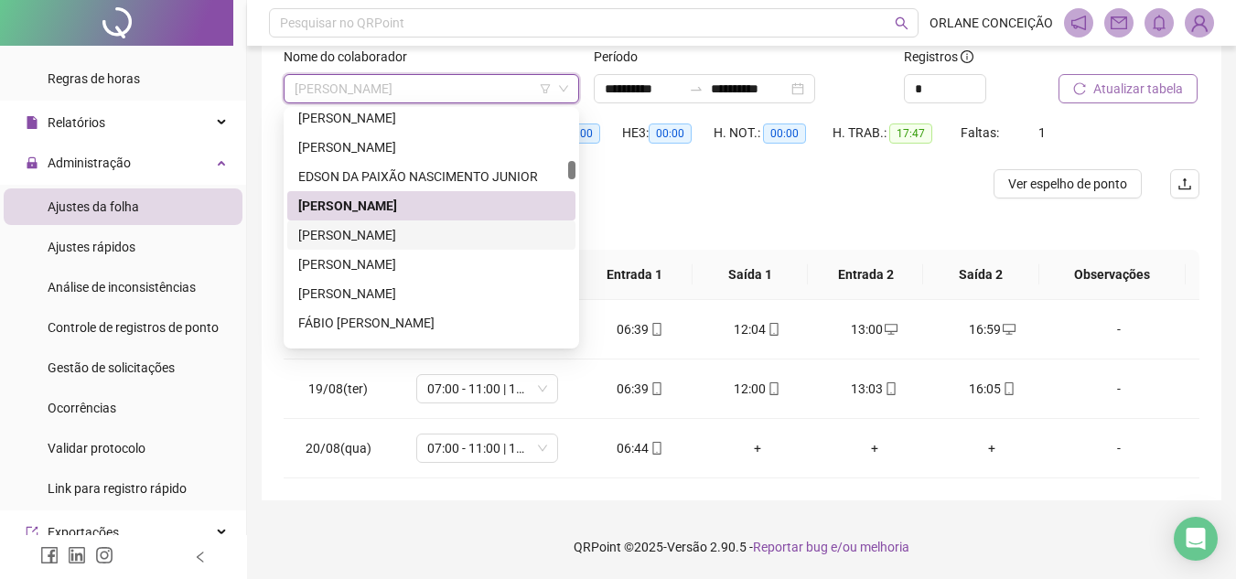
click at [381, 227] on div "[PERSON_NAME]" at bounding box center [431, 235] width 266 height 20
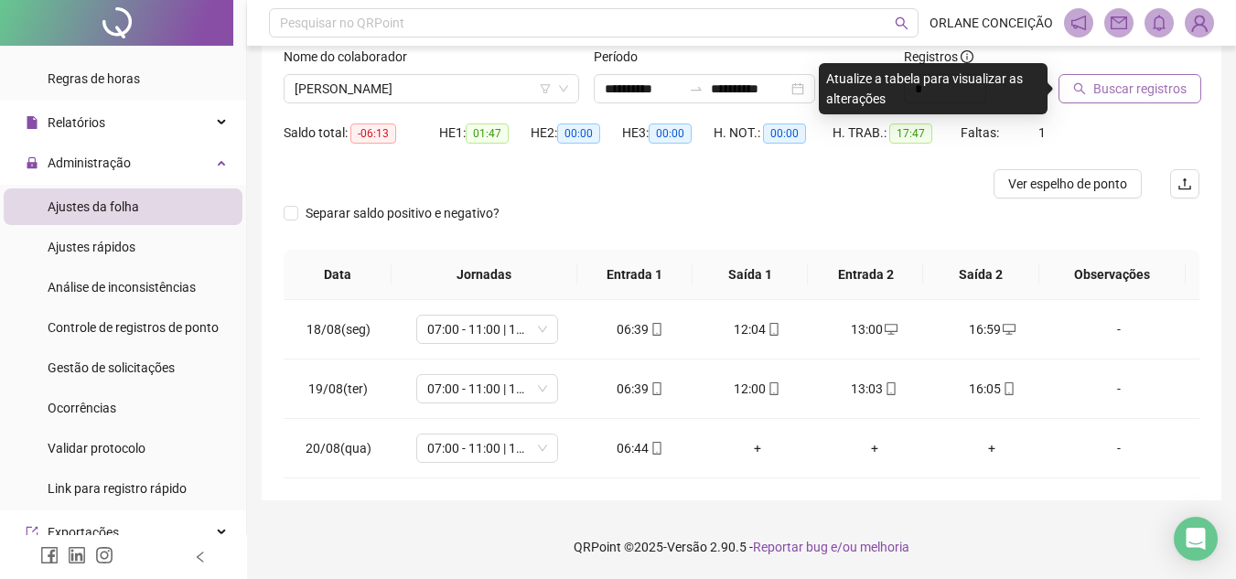
click at [1158, 86] on span "Buscar registros" at bounding box center [1139, 89] width 93 height 20
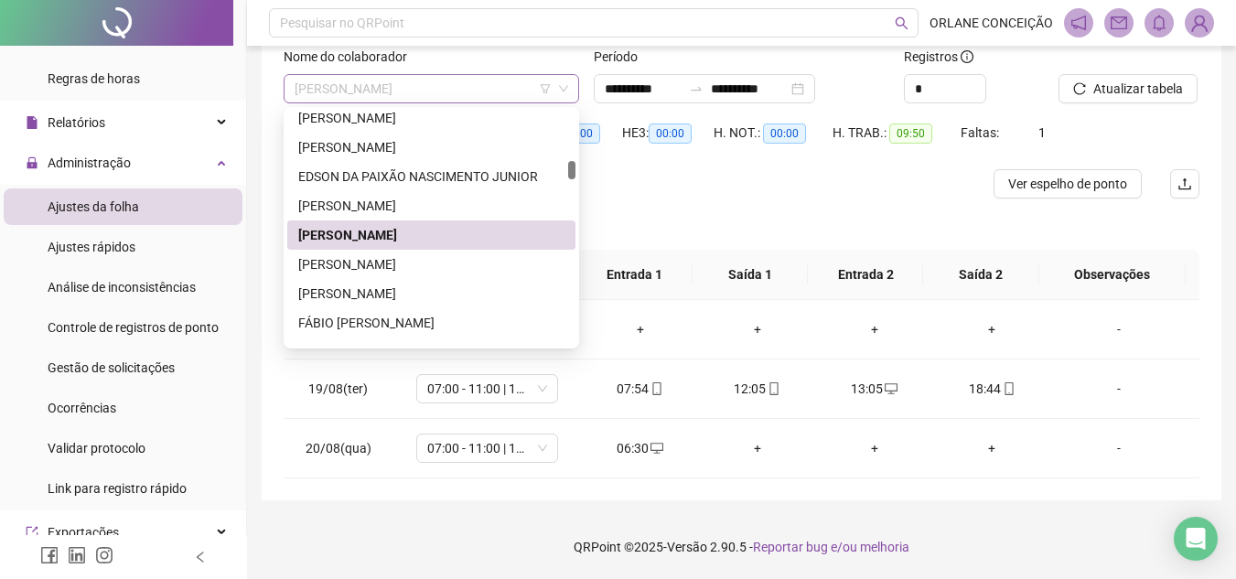
click at [404, 80] on span "[PERSON_NAME]" at bounding box center [430, 88] width 273 height 27
click at [369, 262] on div "[PERSON_NAME]" at bounding box center [431, 264] width 266 height 20
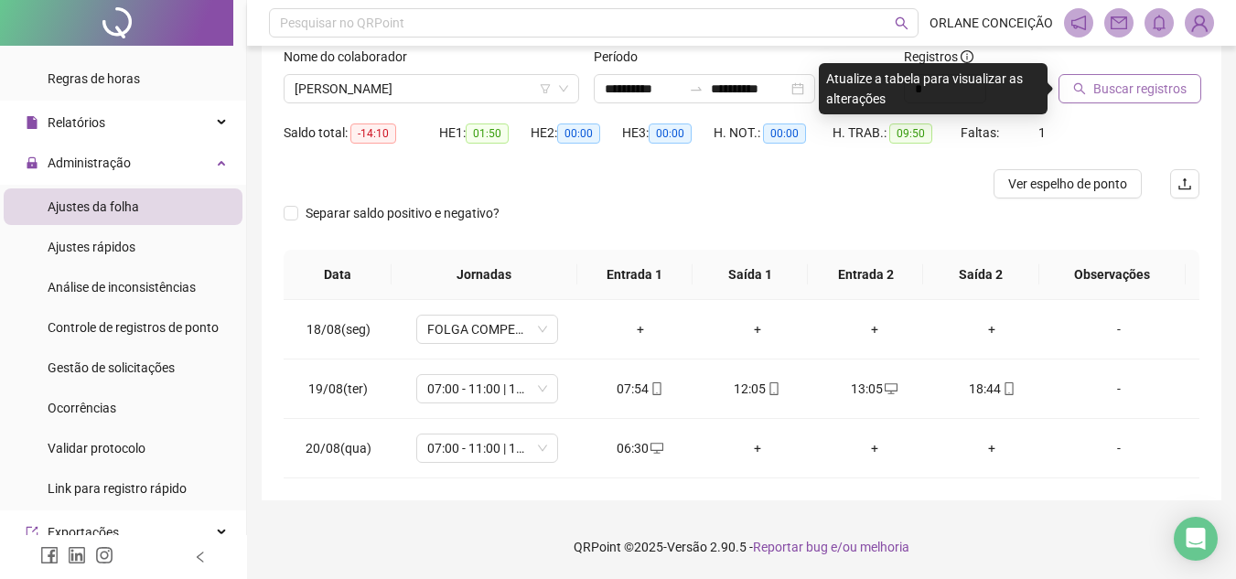
click at [1119, 87] on span "Buscar registros" at bounding box center [1139, 89] width 93 height 20
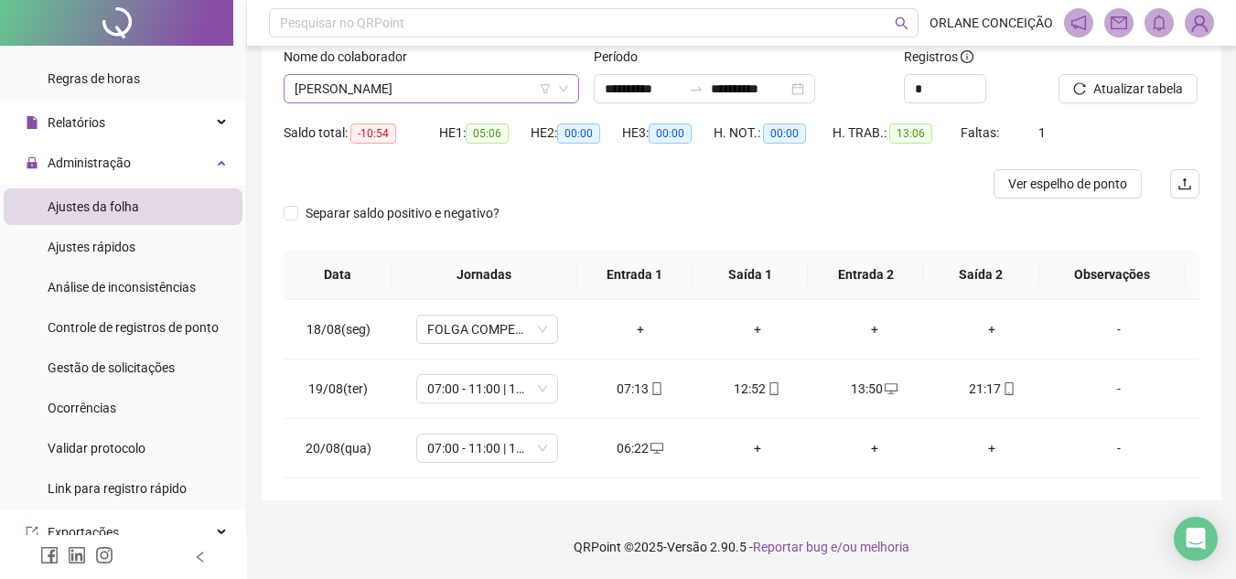
click at [447, 78] on span "[PERSON_NAME]" at bounding box center [430, 88] width 273 height 27
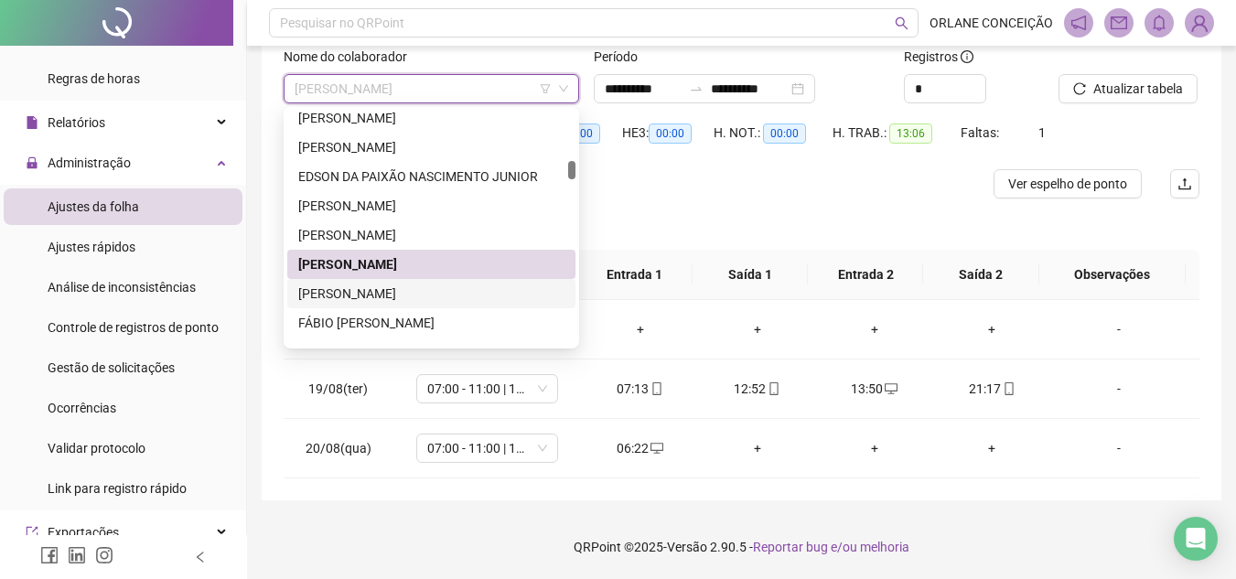
click at [400, 288] on div "[PERSON_NAME]" at bounding box center [431, 294] width 266 height 20
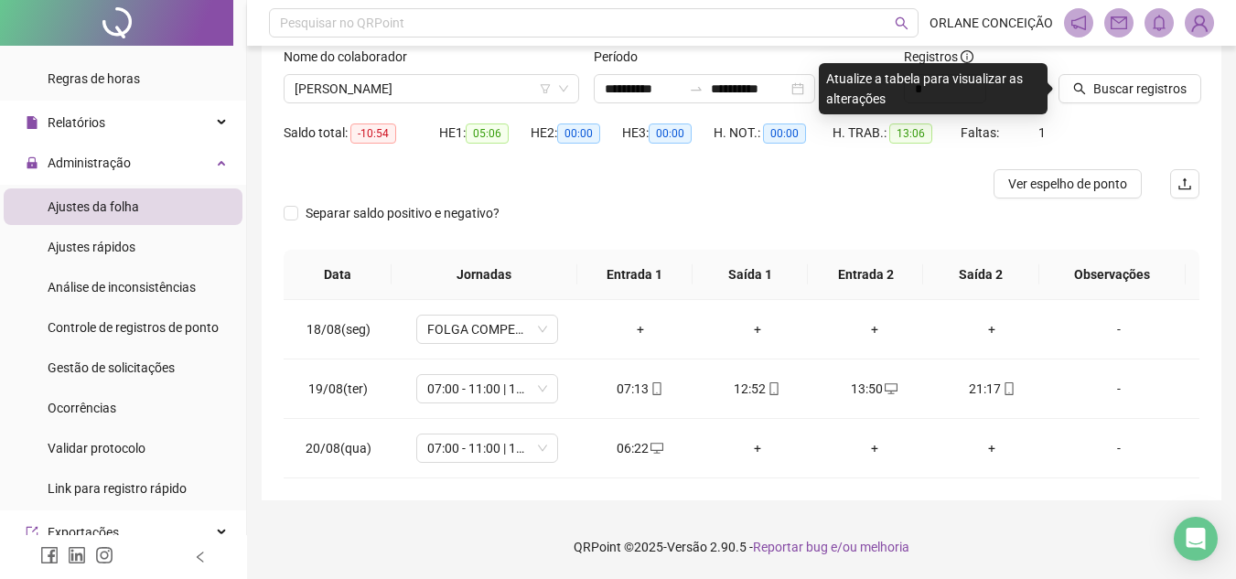
click at [1125, 66] on div at bounding box center [1105, 60] width 95 height 27
click at [1124, 86] on span "Buscar registros" at bounding box center [1139, 89] width 93 height 20
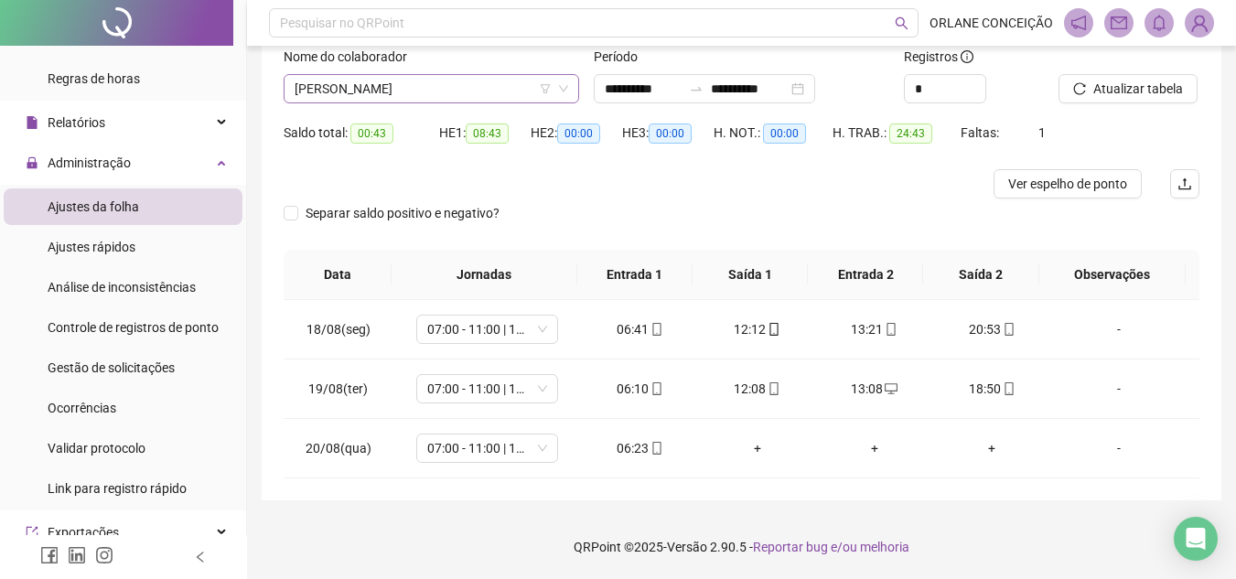
click at [396, 92] on span "[PERSON_NAME]" at bounding box center [430, 88] width 273 height 27
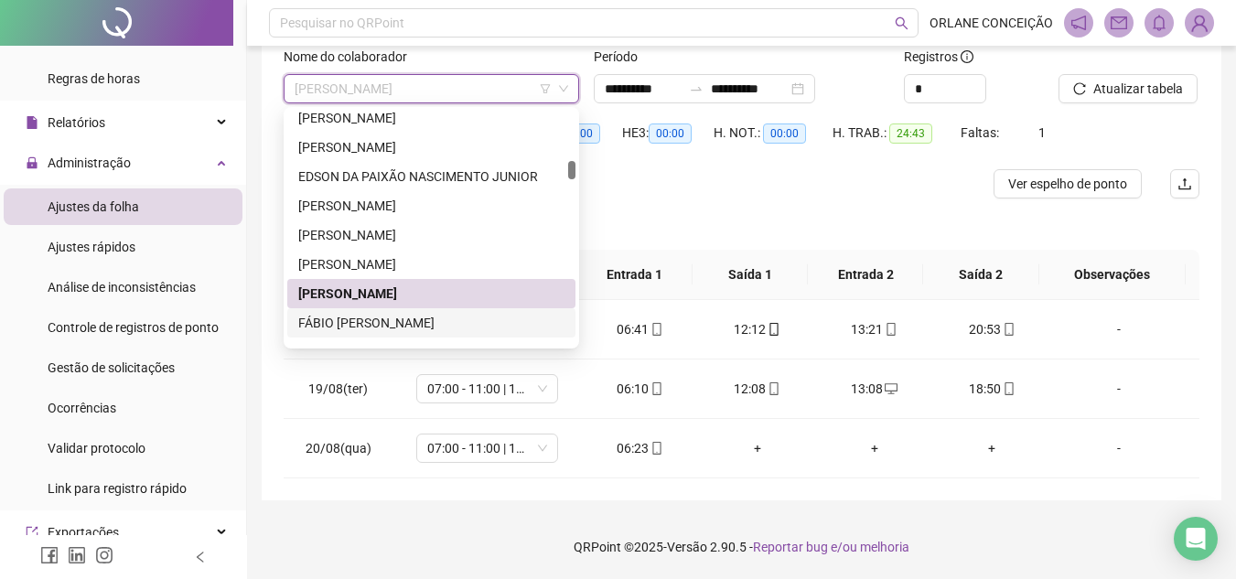
click at [374, 327] on div "FÁBIO [PERSON_NAME]" at bounding box center [431, 323] width 266 height 20
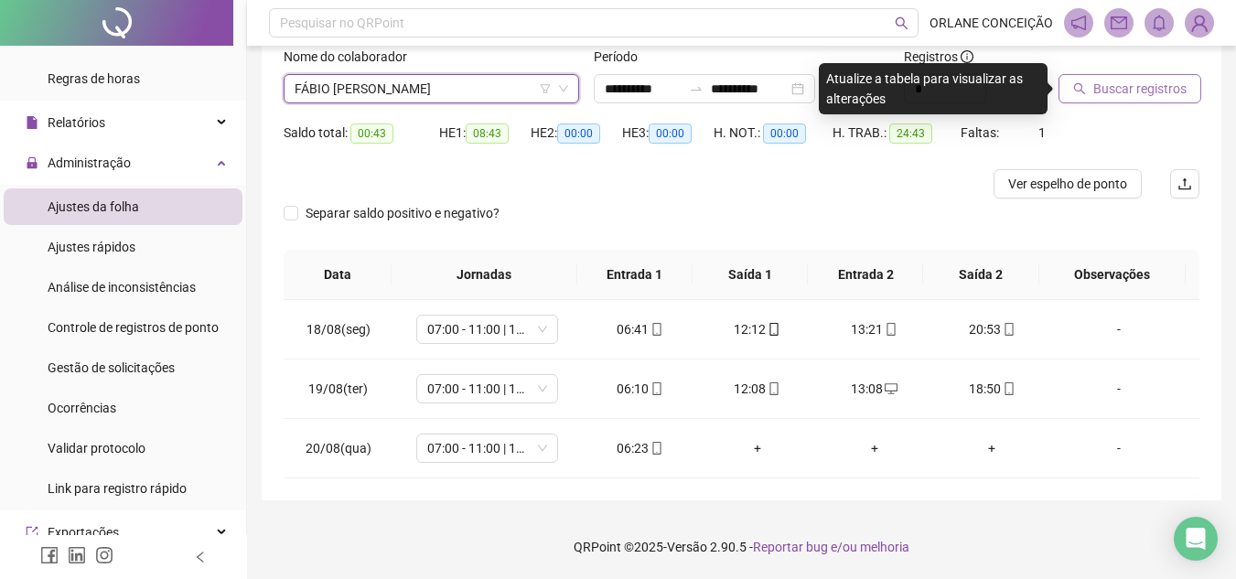
click at [1129, 98] on button "Buscar registros" at bounding box center [1129, 88] width 143 height 29
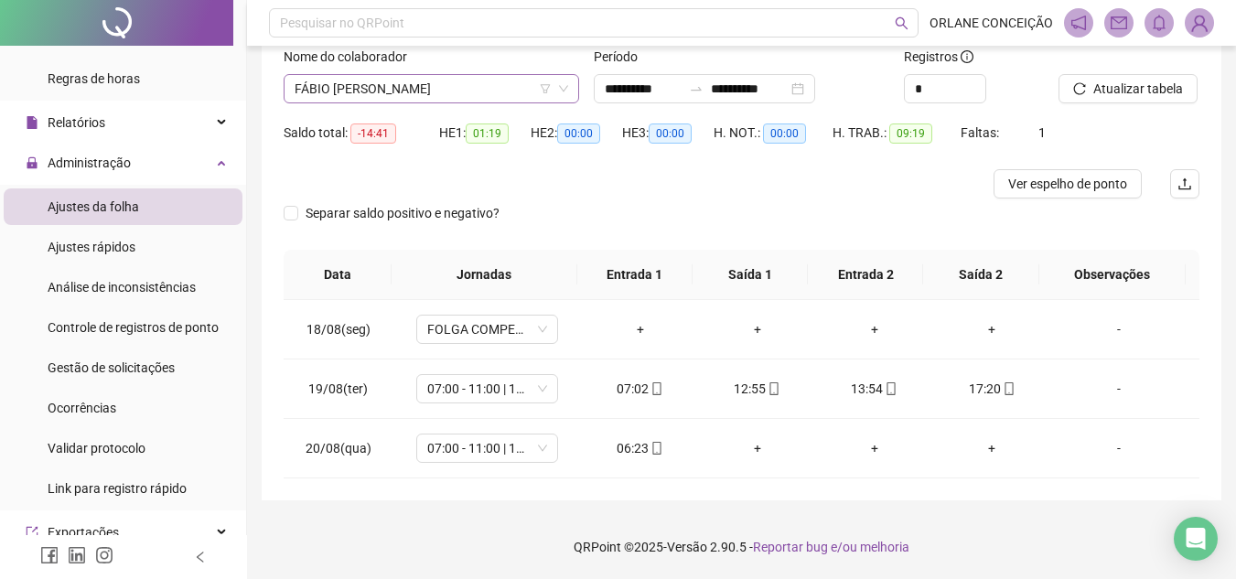
click at [368, 93] on span "FÁBIO [PERSON_NAME]" at bounding box center [430, 88] width 273 height 27
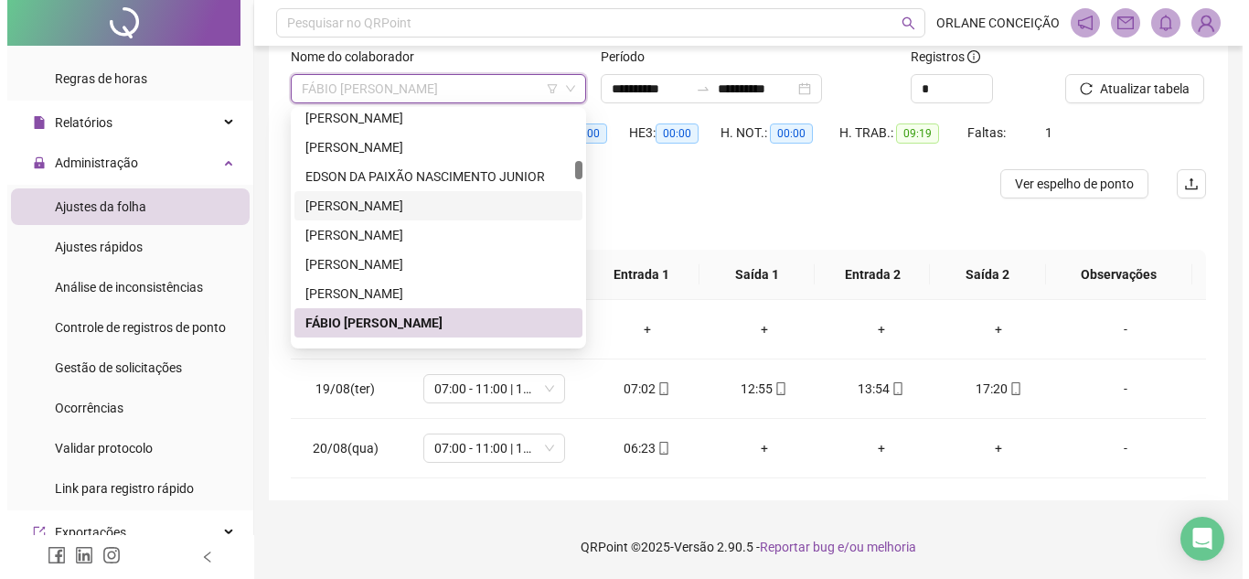
scroll to position [1302, 0]
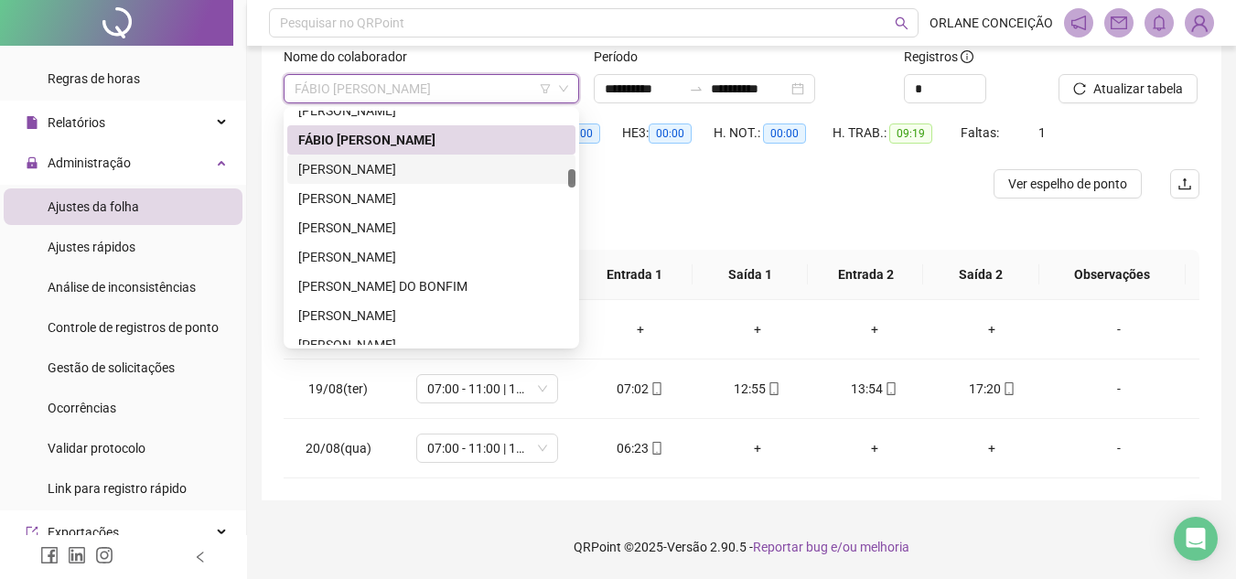
click at [412, 168] on div "[PERSON_NAME]" at bounding box center [431, 169] width 266 height 20
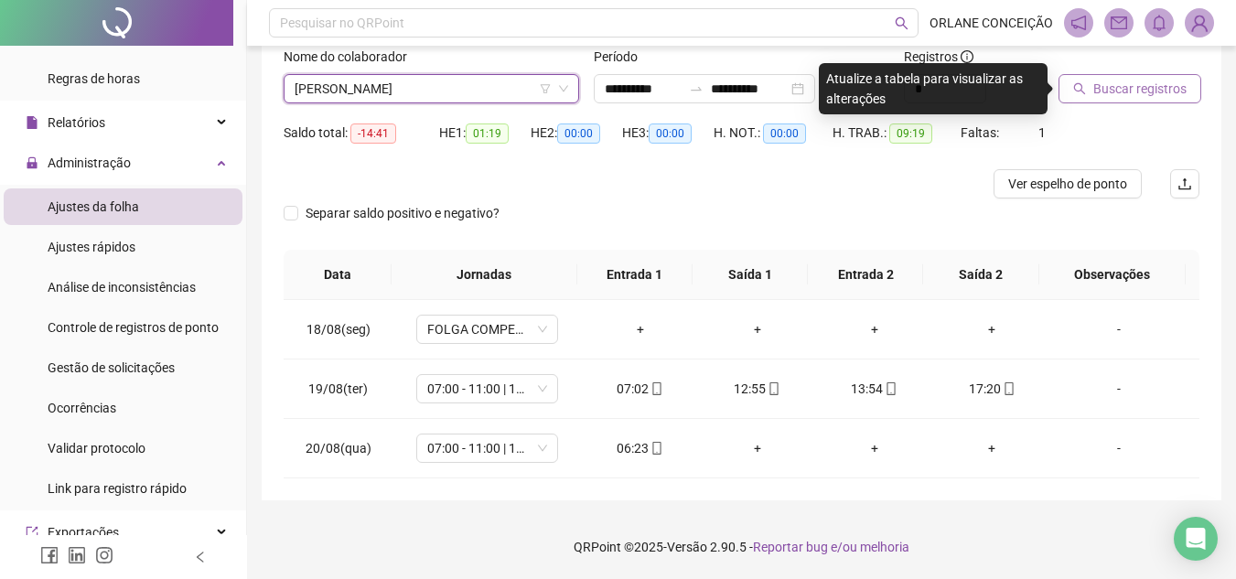
click at [1108, 87] on span "Buscar registros" at bounding box center [1139, 89] width 93 height 20
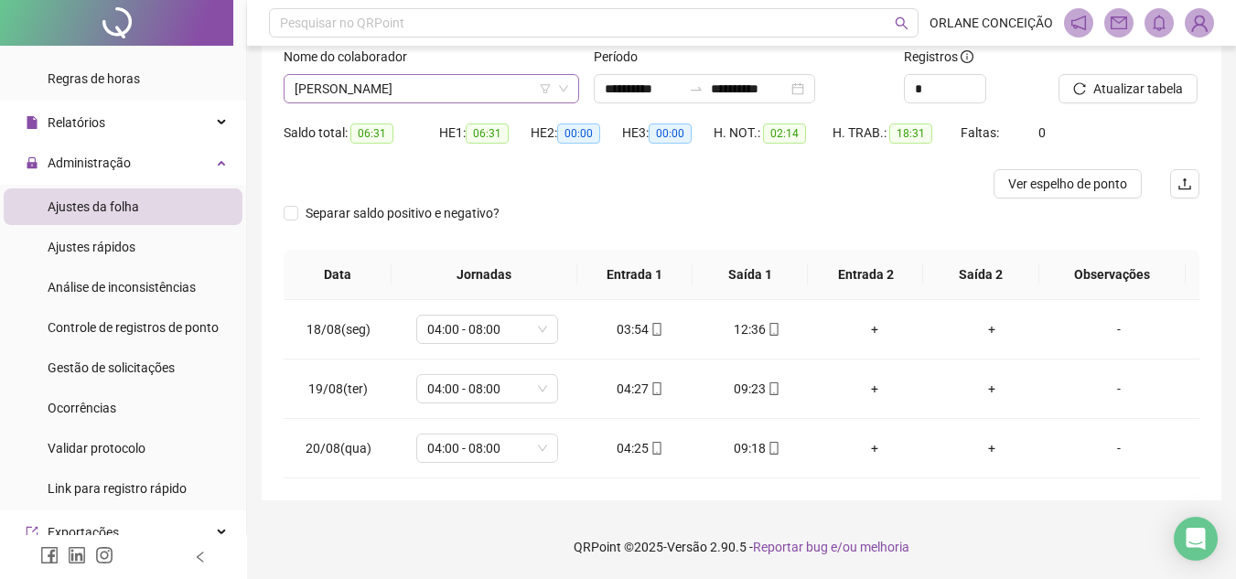
click at [519, 91] on span "[PERSON_NAME]" at bounding box center [430, 88] width 273 height 27
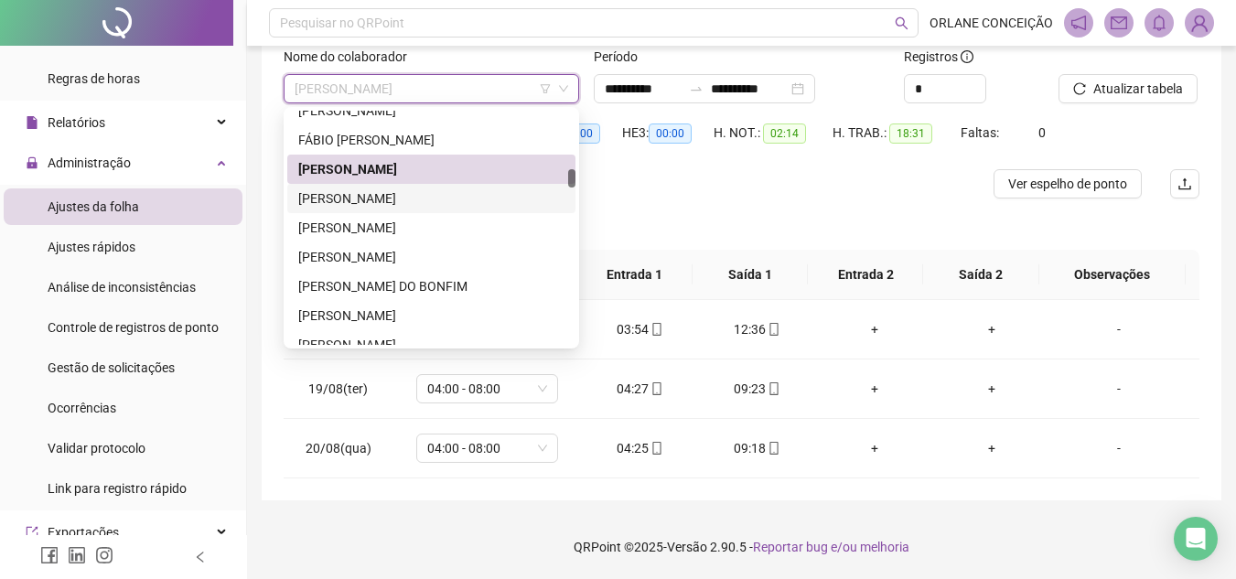
click at [408, 196] on div "[PERSON_NAME]" at bounding box center [431, 198] width 266 height 20
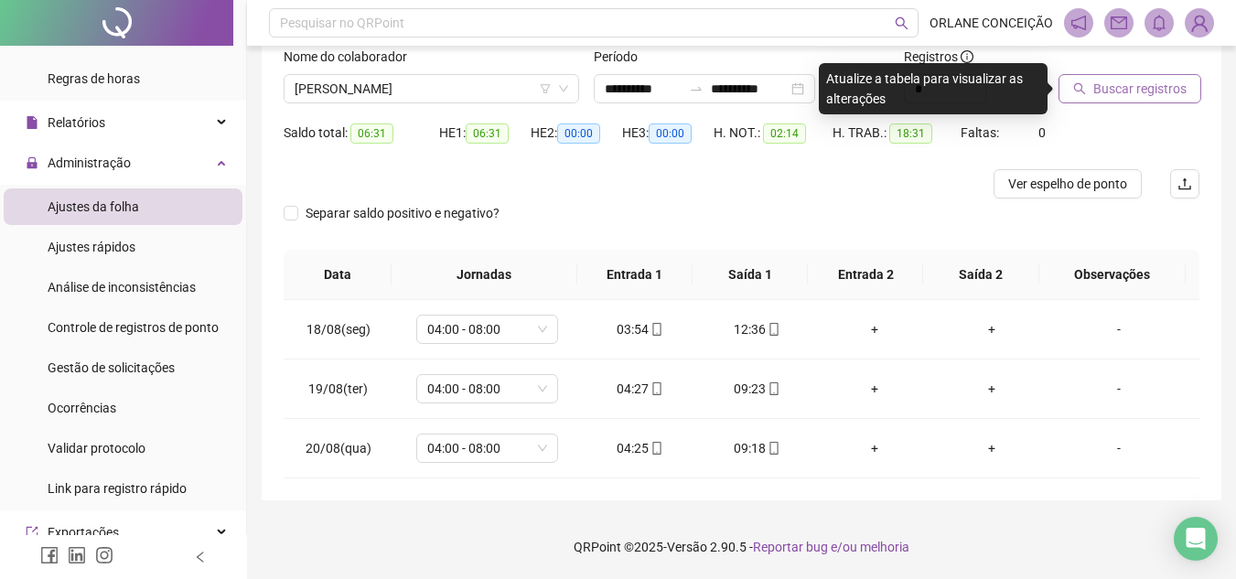
click at [1152, 88] on span "Buscar registros" at bounding box center [1139, 89] width 93 height 20
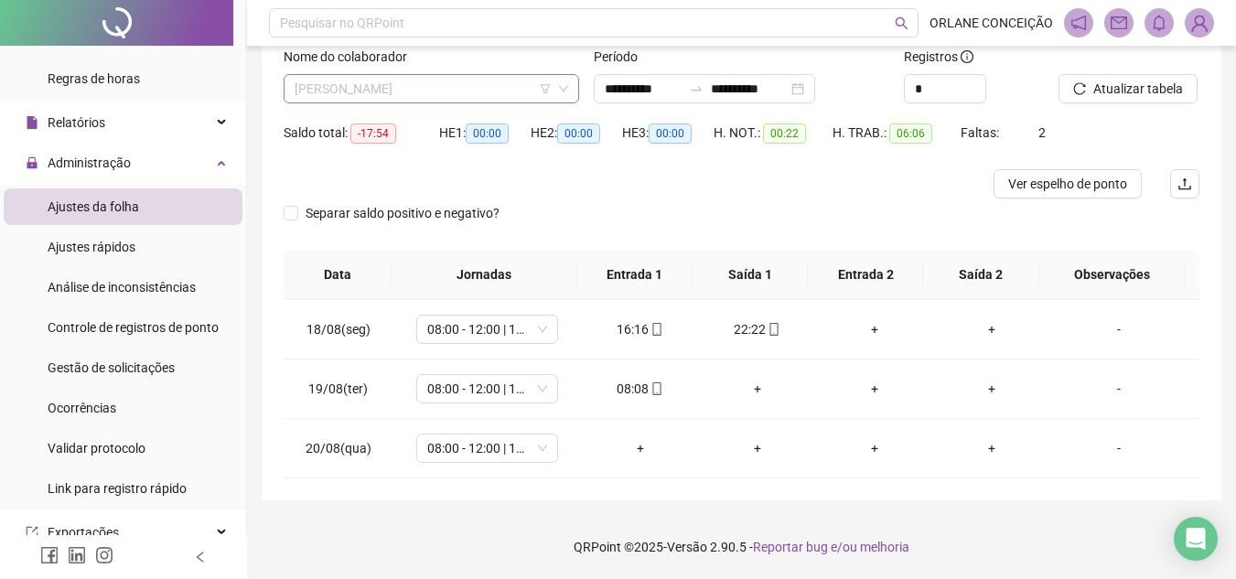
click at [421, 85] on span "[PERSON_NAME]" at bounding box center [430, 88] width 273 height 27
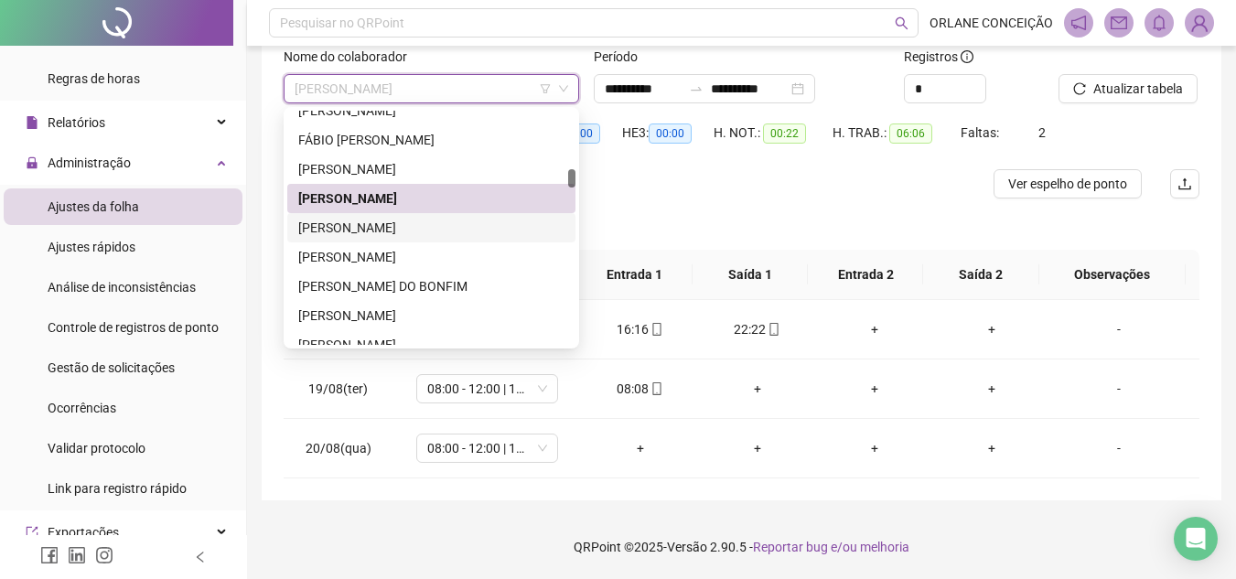
click at [382, 230] on div "[PERSON_NAME]" at bounding box center [431, 228] width 266 height 20
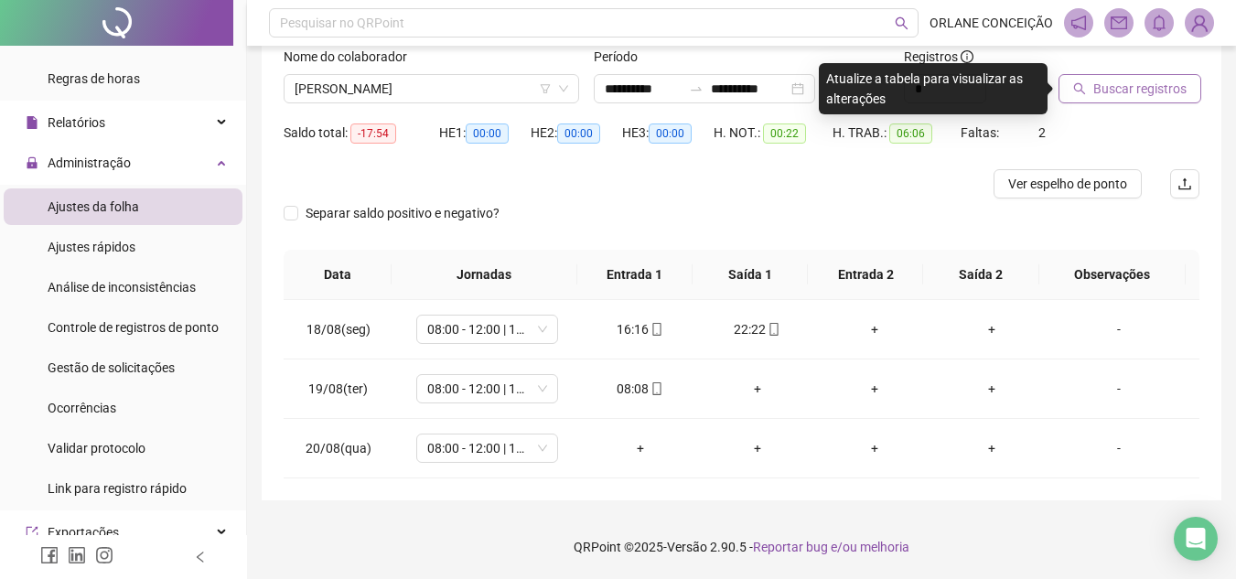
click at [1118, 85] on span "Buscar registros" at bounding box center [1139, 89] width 93 height 20
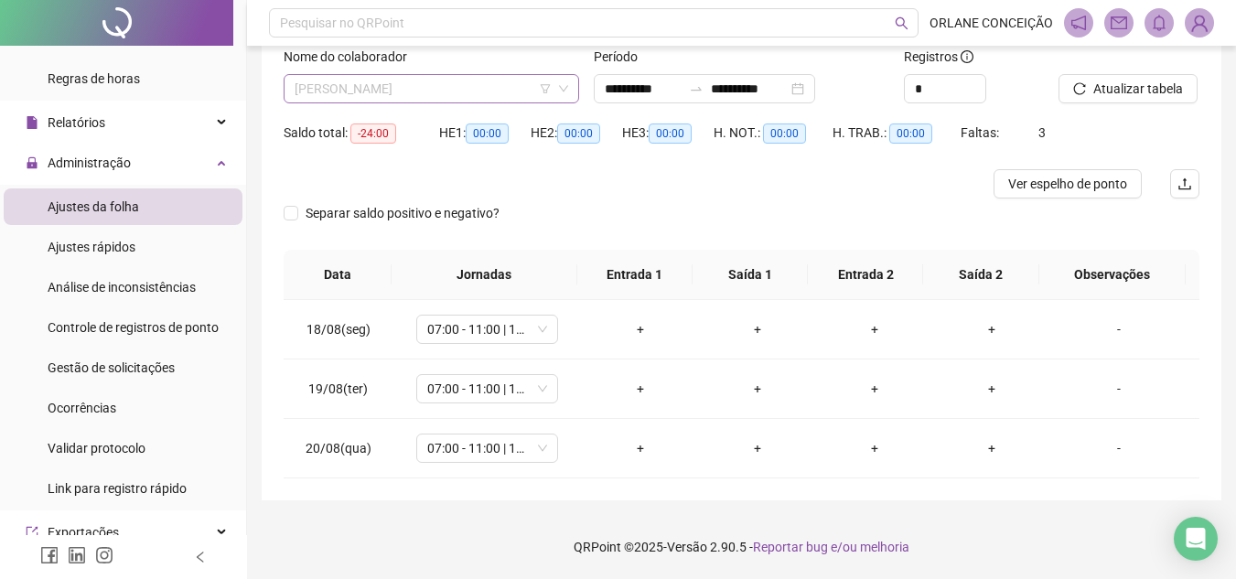
click at [435, 98] on span "[PERSON_NAME]" at bounding box center [430, 88] width 273 height 27
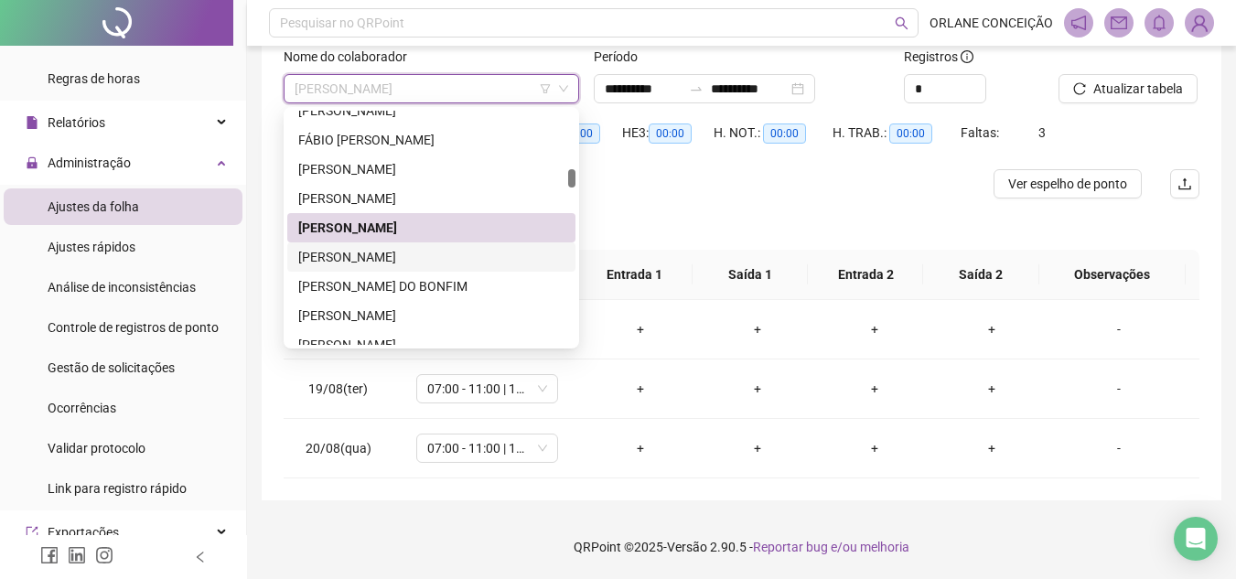
click at [349, 255] on div "[PERSON_NAME]" at bounding box center [431, 257] width 266 height 20
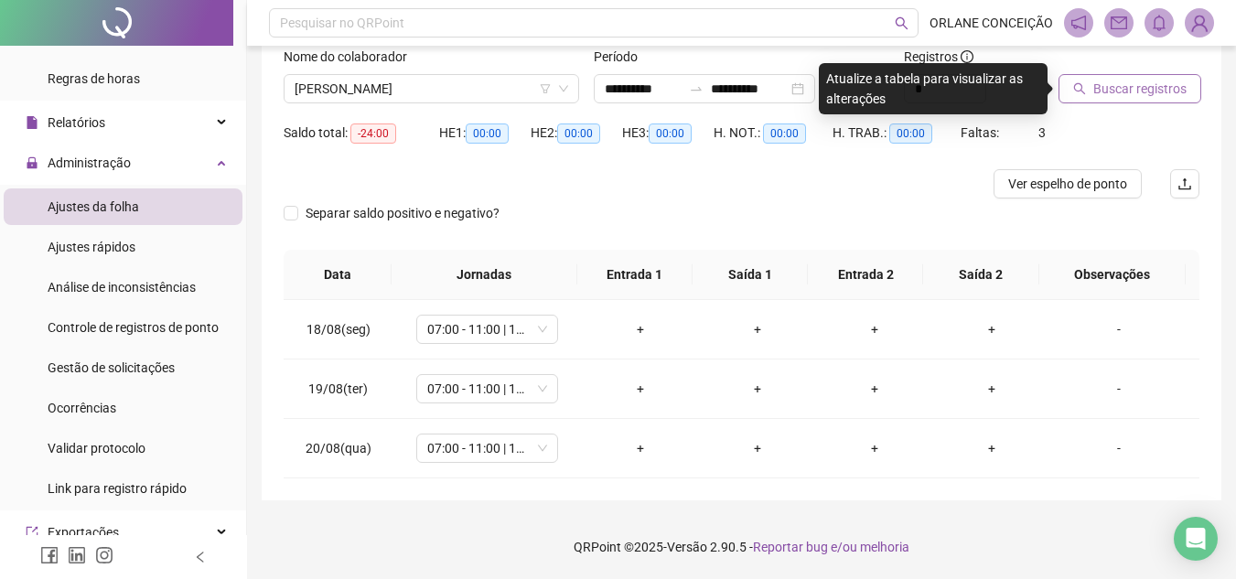
click at [1130, 98] on span "Buscar registros" at bounding box center [1139, 89] width 93 height 20
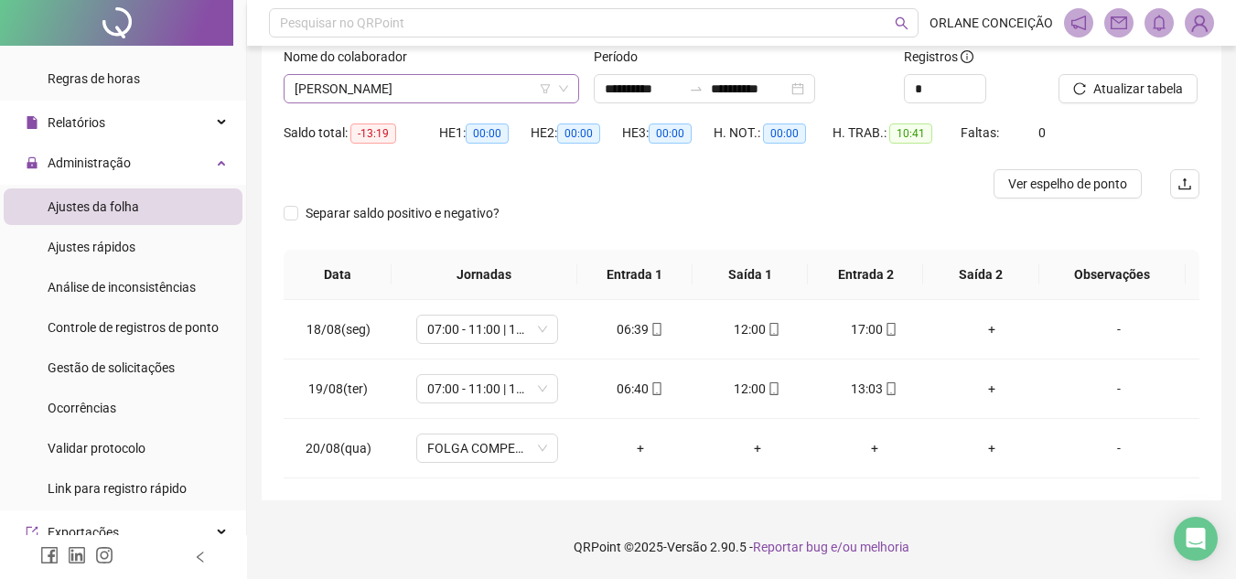
click at [471, 94] on span "[PERSON_NAME]" at bounding box center [430, 88] width 273 height 27
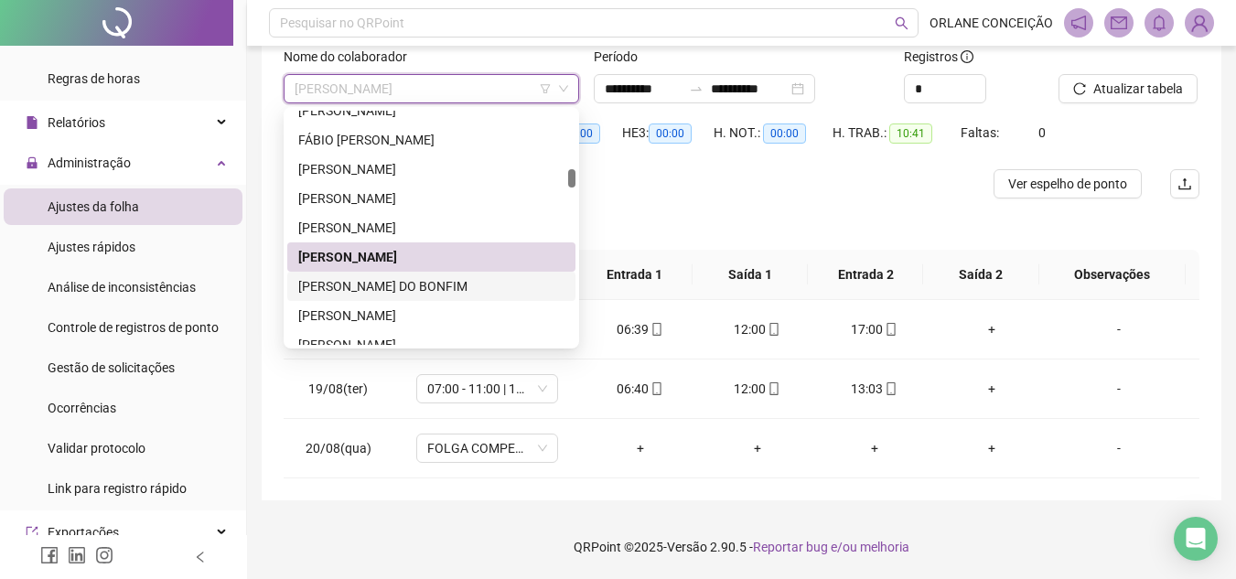
click at [438, 284] on div "[PERSON_NAME] DO BONFIM" at bounding box center [431, 286] width 266 height 20
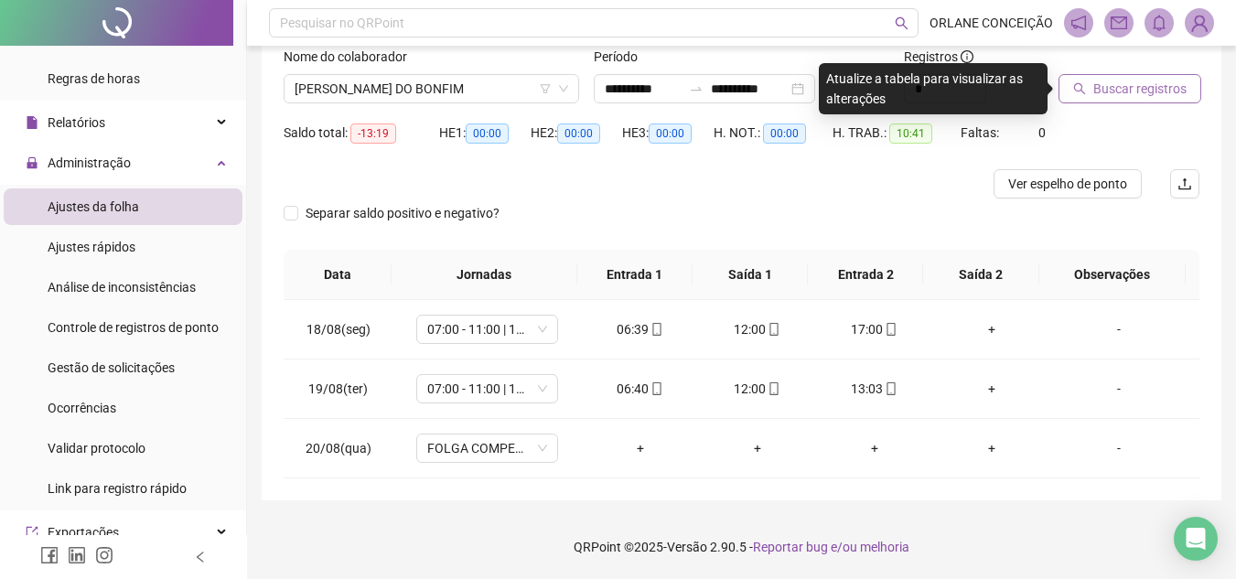
click at [1096, 96] on span "Buscar registros" at bounding box center [1139, 89] width 93 height 20
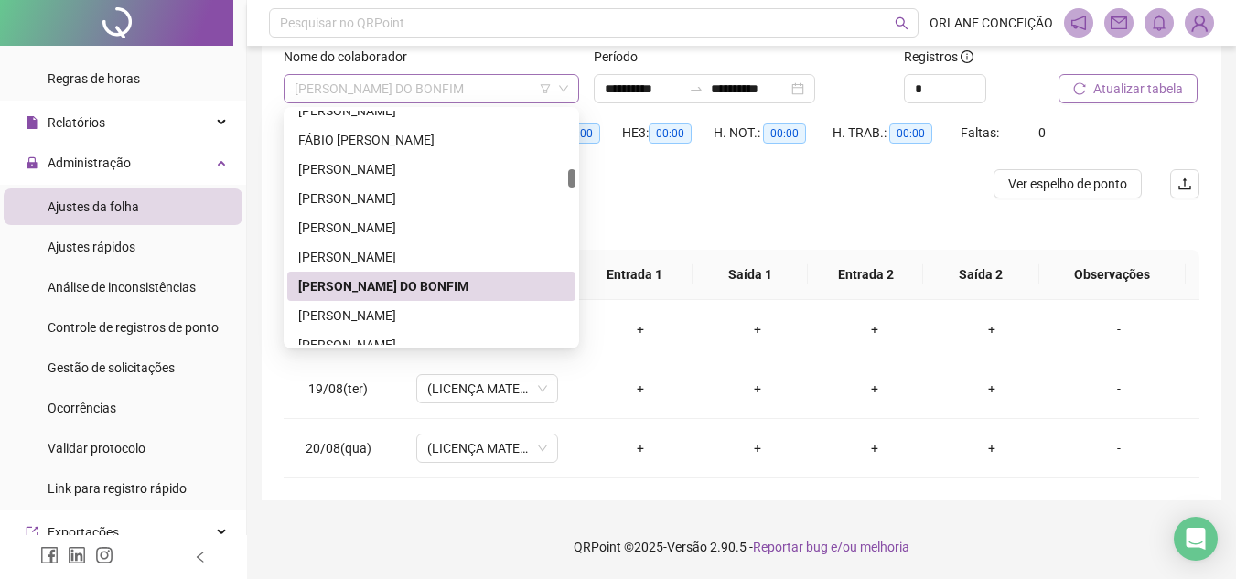
click at [517, 82] on span "[PERSON_NAME] DO BONFIM" at bounding box center [430, 88] width 273 height 27
click at [458, 312] on div "[PERSON_NAME]" at bounding box center [431, 315] width 266 height 20
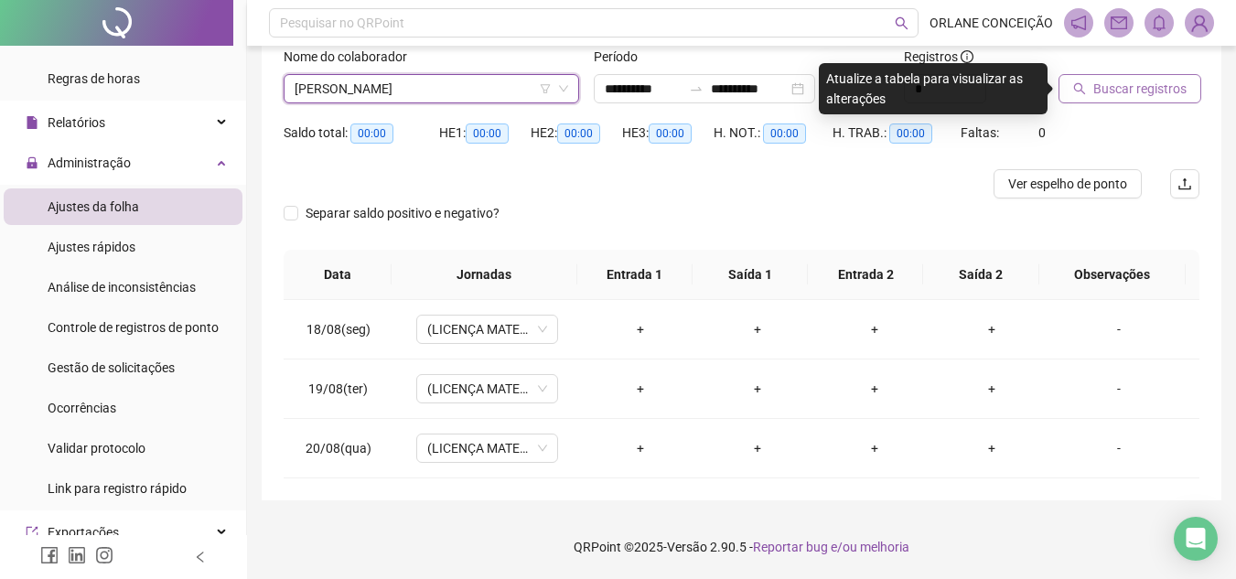
click at [1127, 86] on span "Buscar registros" at bounding box center [1139, 89] width 93 height 20
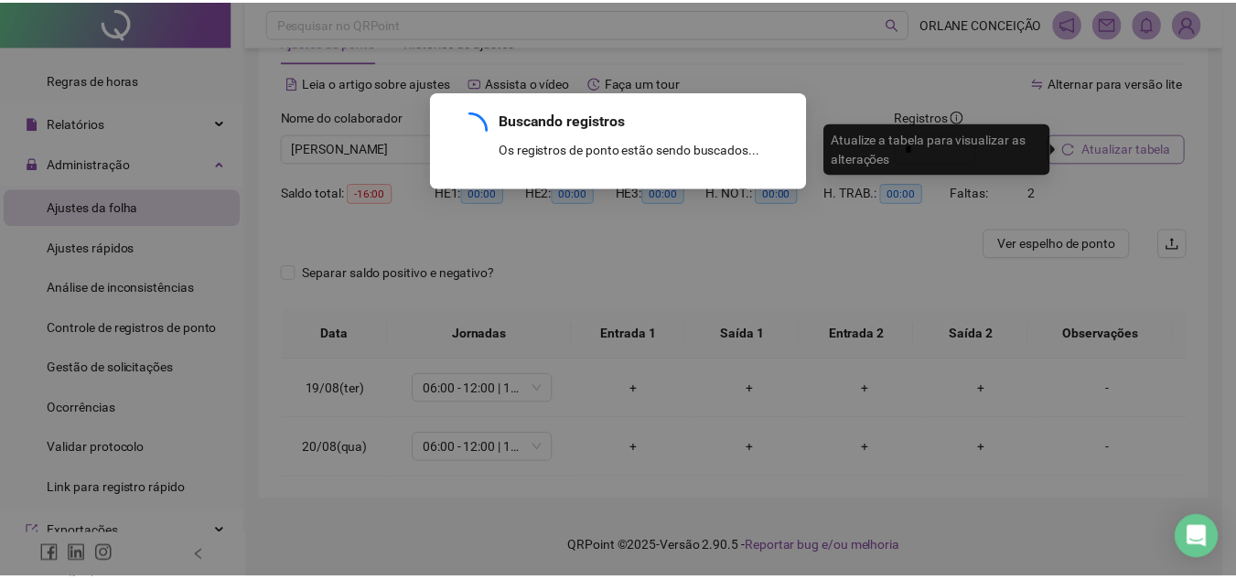
scroll to position [62, 0]
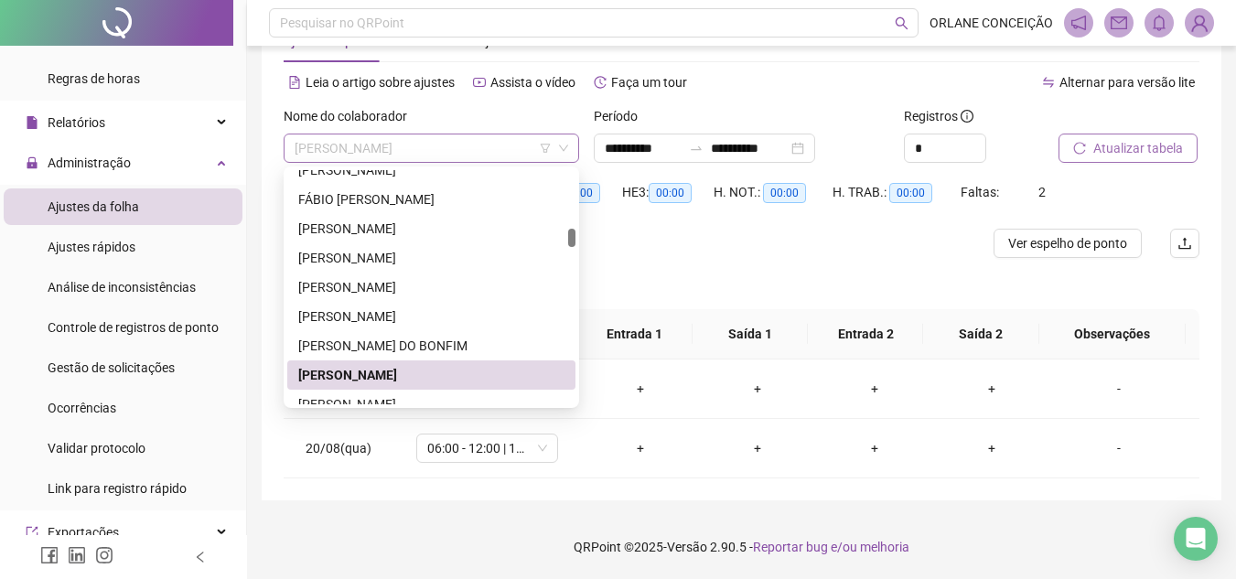
click at [396, 151] on span "[PERSON_NAME]" at bounding box center [430, 147] width 273 height 27
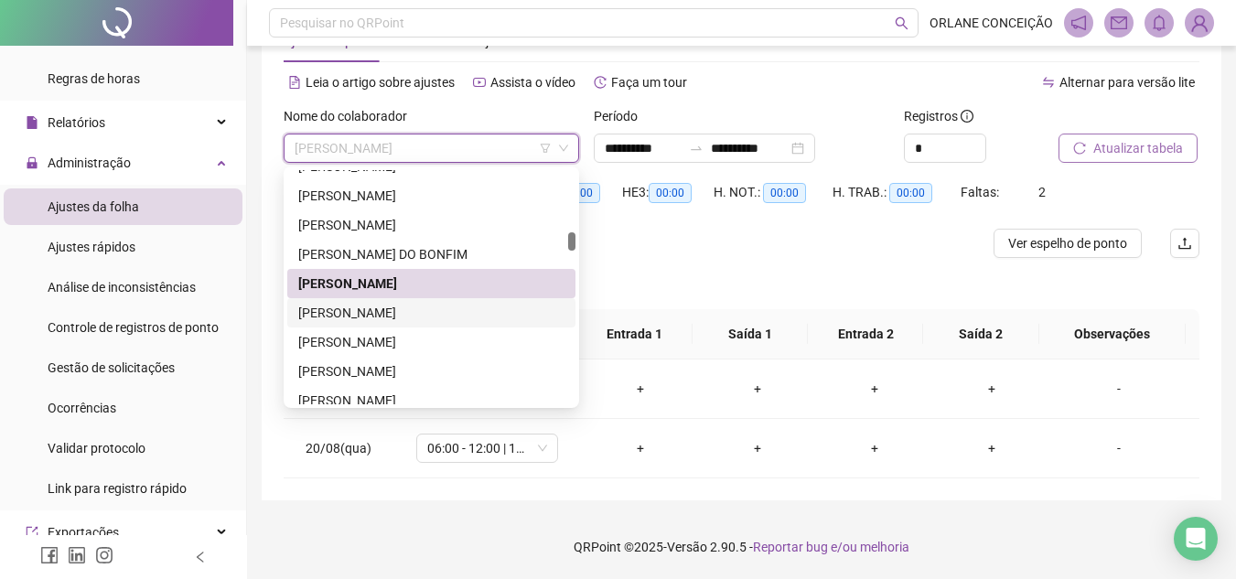
click at [408, 320] on div "[PERSON_NAME]" at bounding box center [431, 313] width 266 height 20
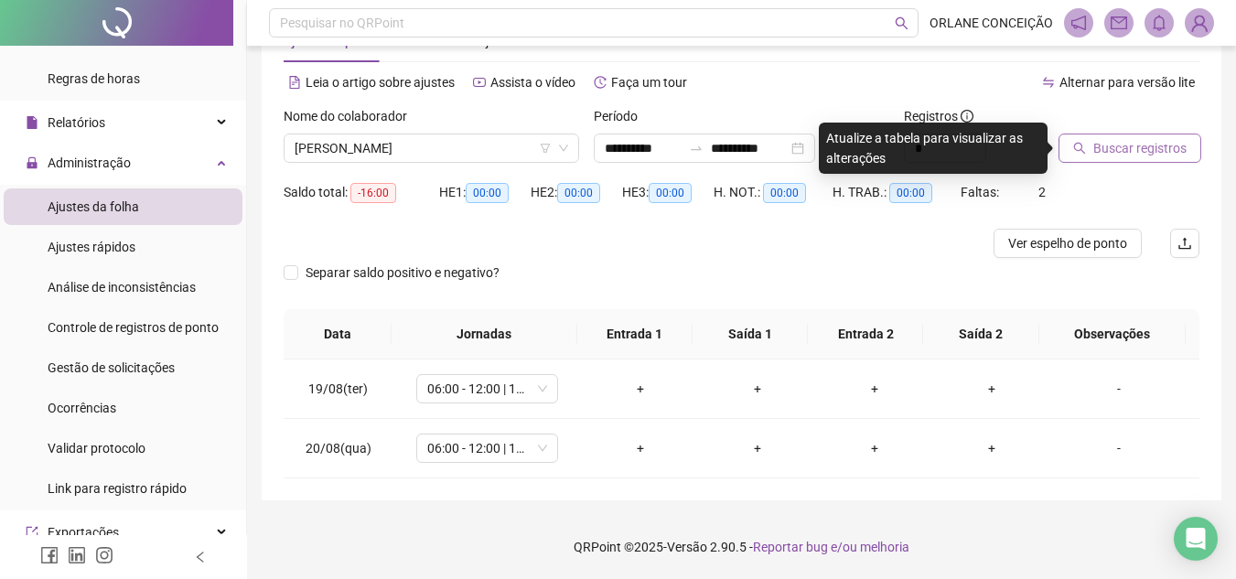
click at [1103, 148] on span "Buscar registros" at bounding box center [1139, 148] width 93 height 20
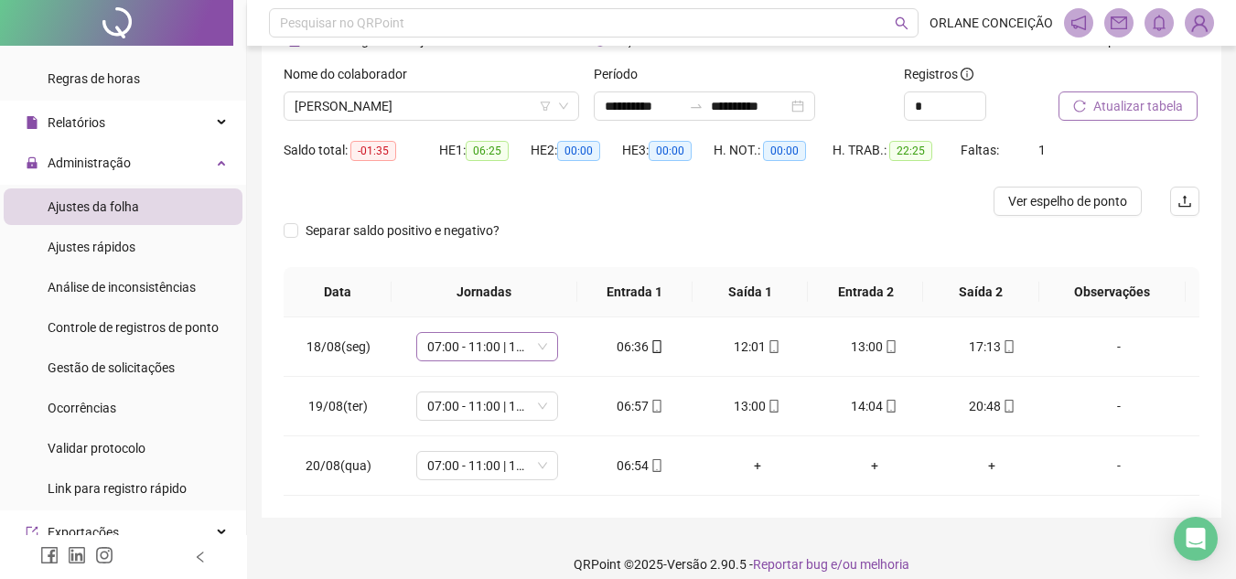
scroll to position [122, 0]
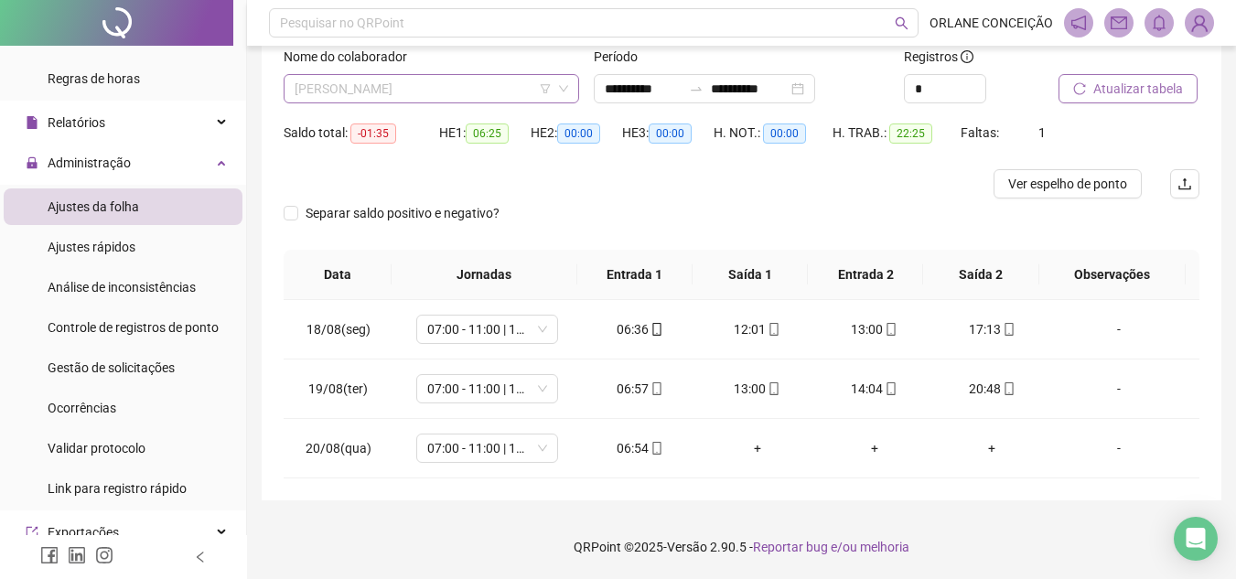
click at [418, 83] on span "[PERSON_NAME]" at bounding box center [430, 88] width 273 height 27
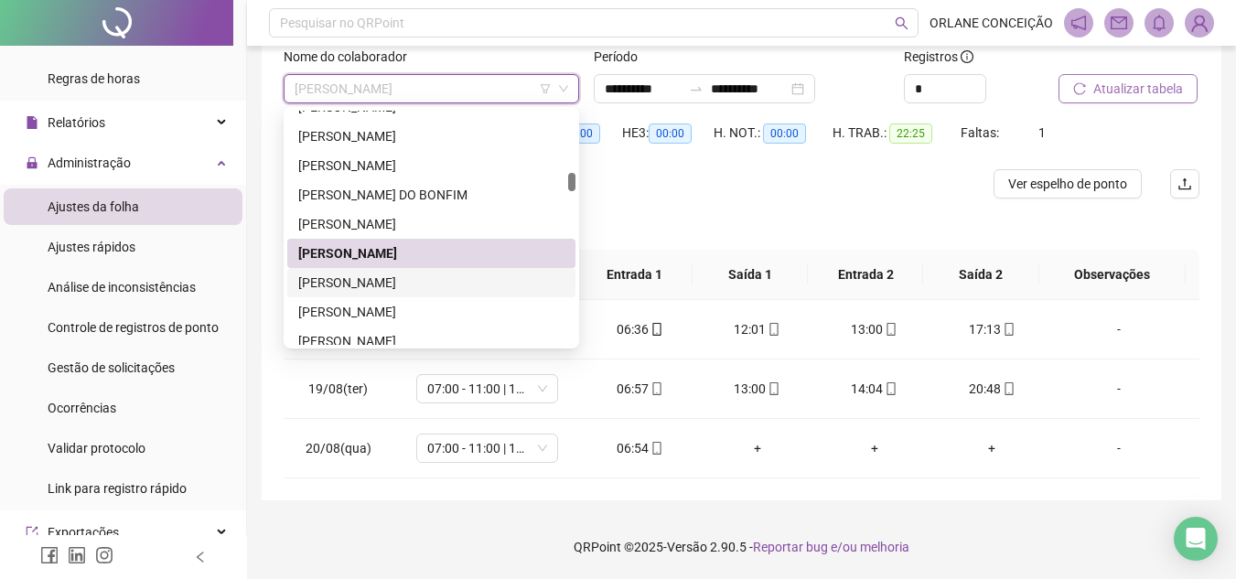
click at [377, 278] on div "[PERSON_NAME]" at bounding box center [431, 283] width 266 height 20
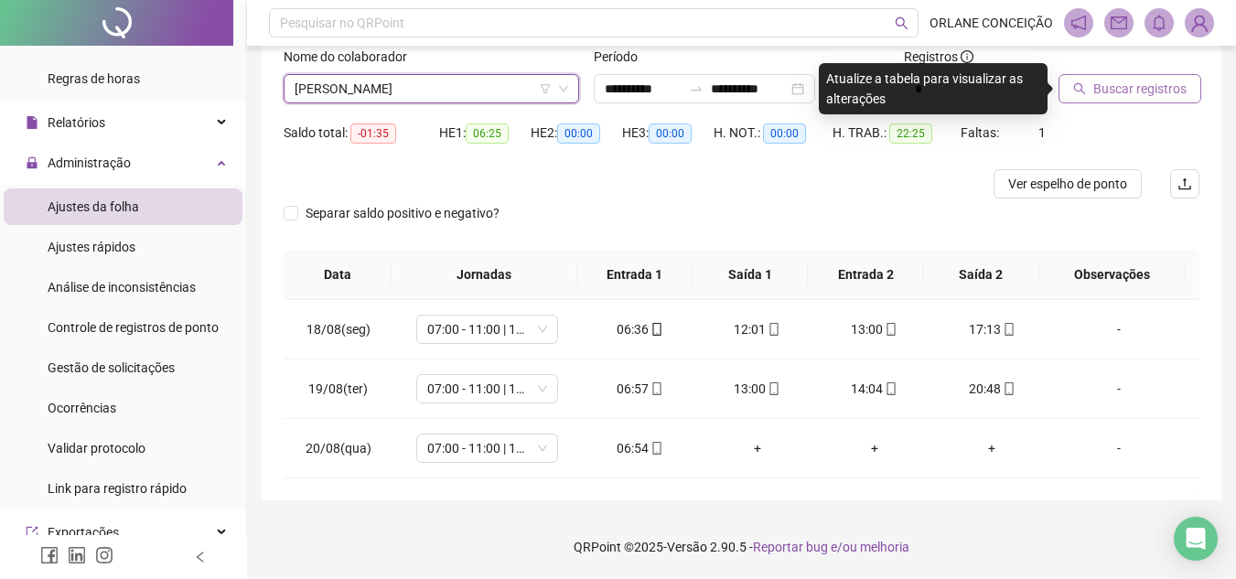
click at [1127, 85] on span "Buscar registros" at bounding box center [1139, 89] width 93 height 20
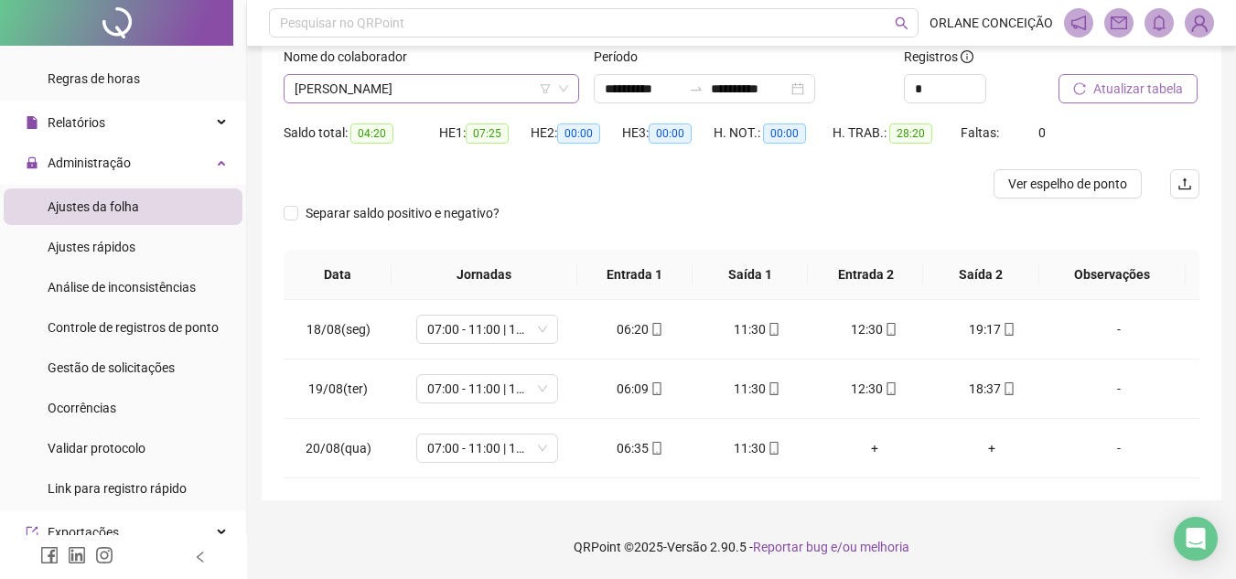
click at [421, 87] on span "[PERSON_NAME]" at bounding box center [430, 88] width 273 height 27
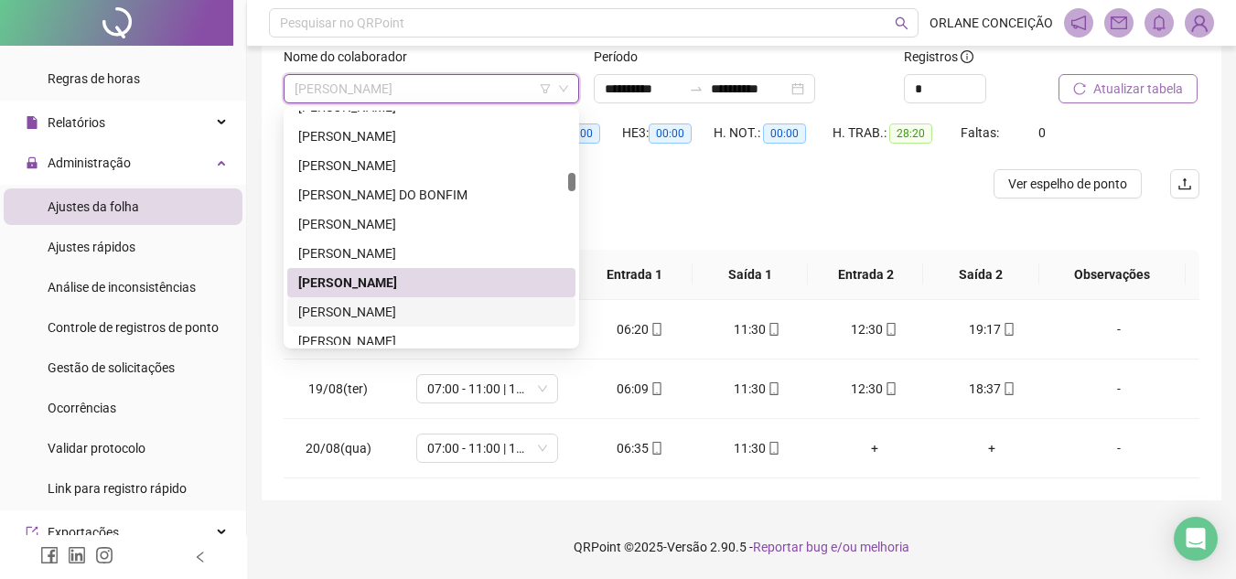
click at [380, 306] on div "[PERSON_NAME]" at bounding box center [431, 312] width 266 height 20
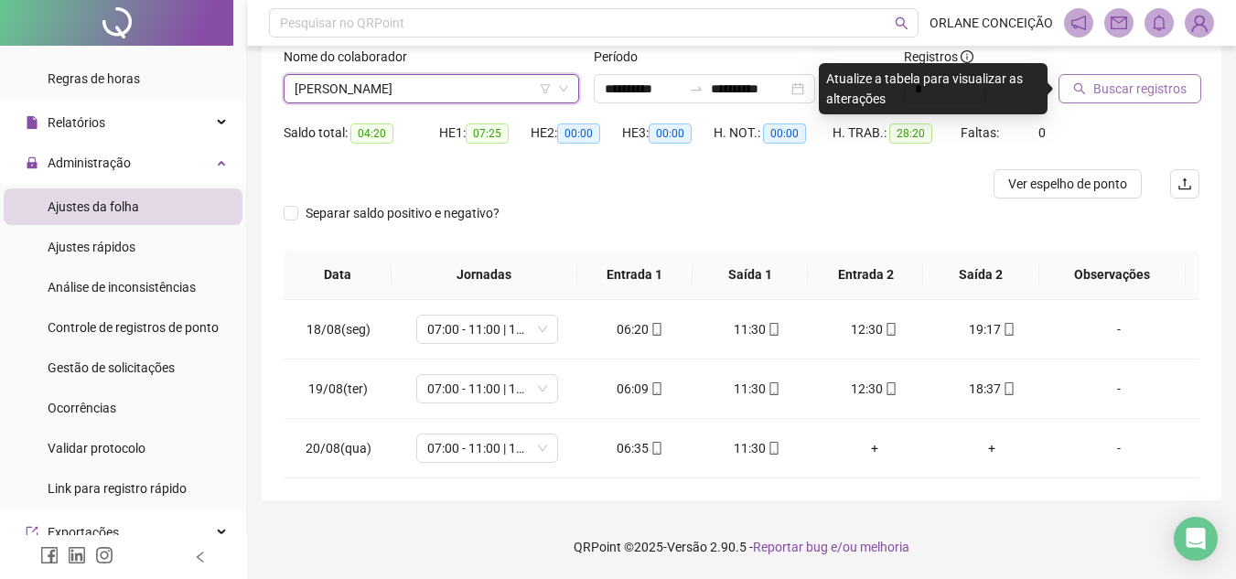
click at [1137, 104] on div "Buscar registros" at bounding box center [1128, 82] width 155 height 71
click at [1130, 96] on button "Buscar registros" at bounding box center [1129, 88] width 143 height 29
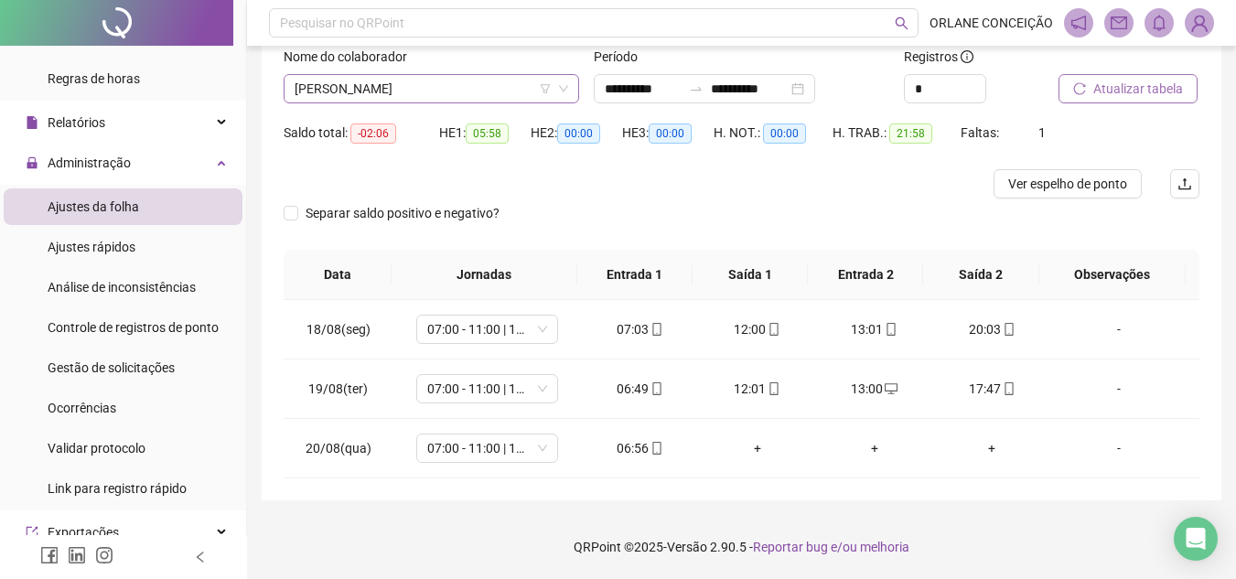
click at [460, 95] on span "[PERSON_NAME]" at bounding box center [430, 88] width 273 height 27
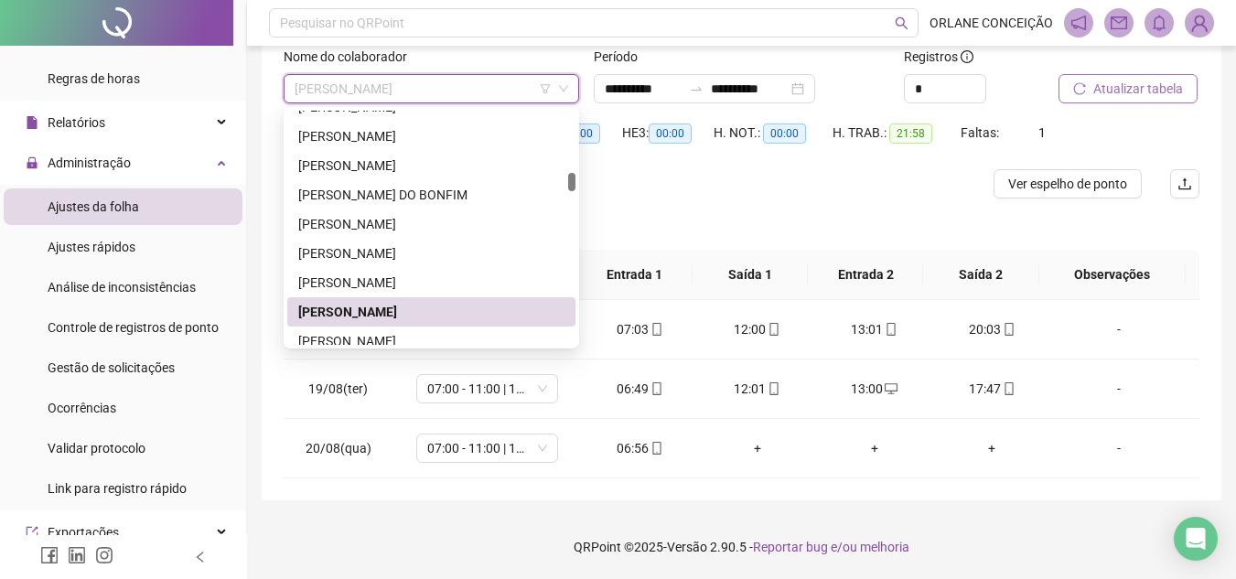
click at [384, 323] on div "[PERSON_NAME]" at bounding box center [431, 311] width 288 height 29
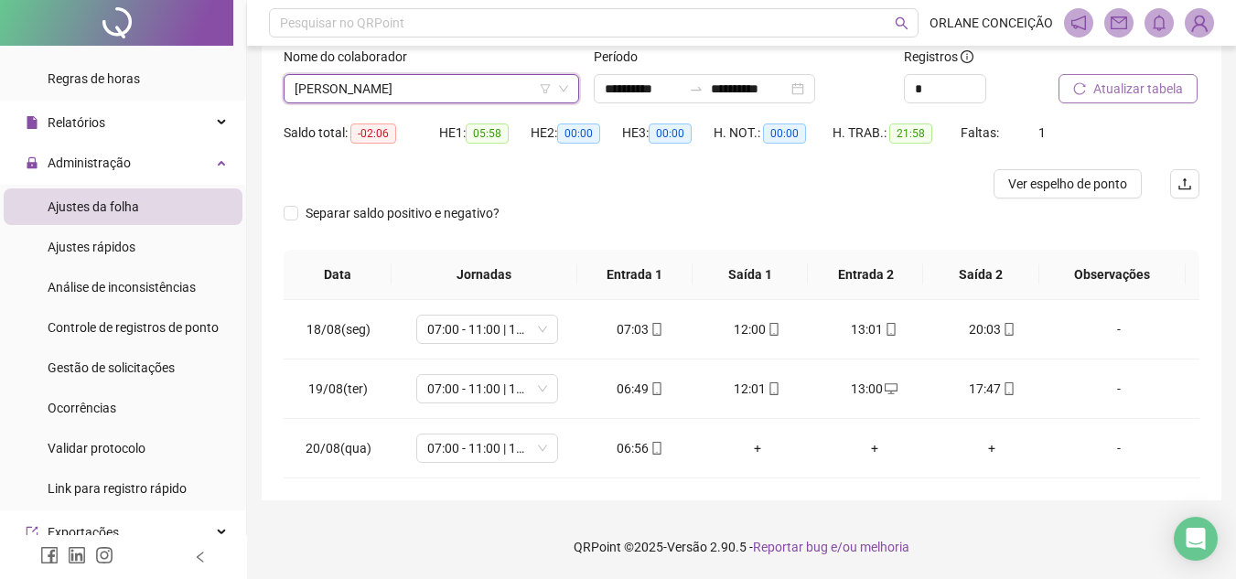
click at [440, 91] on span "[PERSON_NAME]" at bounding box center [430, 88] width 273 height 27
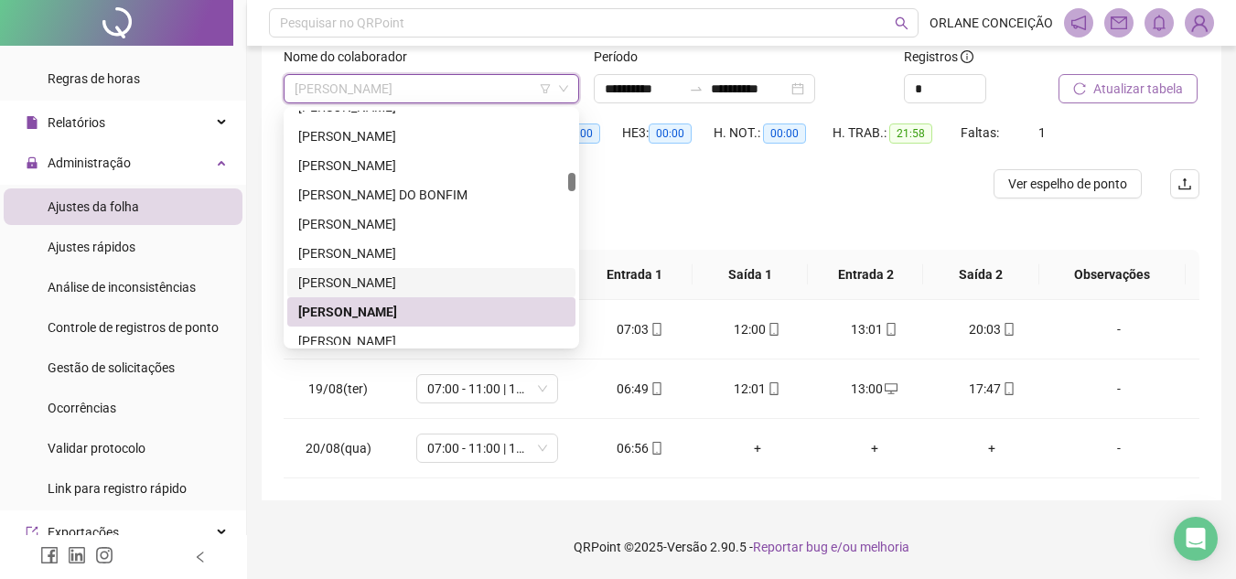
scroll to position [1577, 0]
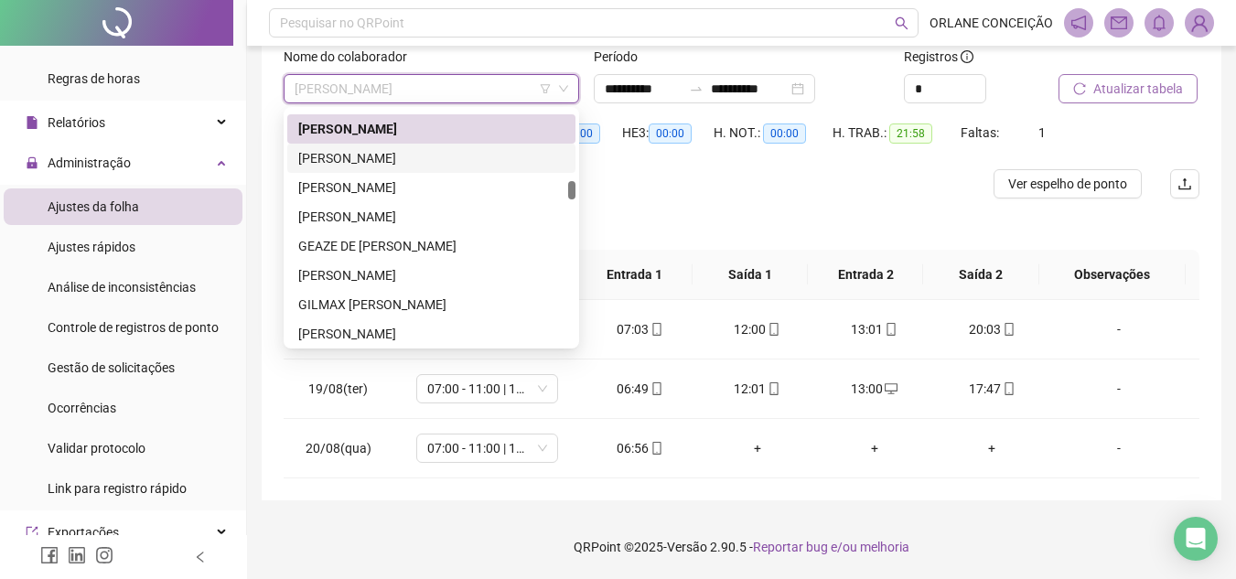
click at [375, 145] on div "[PERSON_NAME]" at bounding box center [431, 158] width 288 height 29
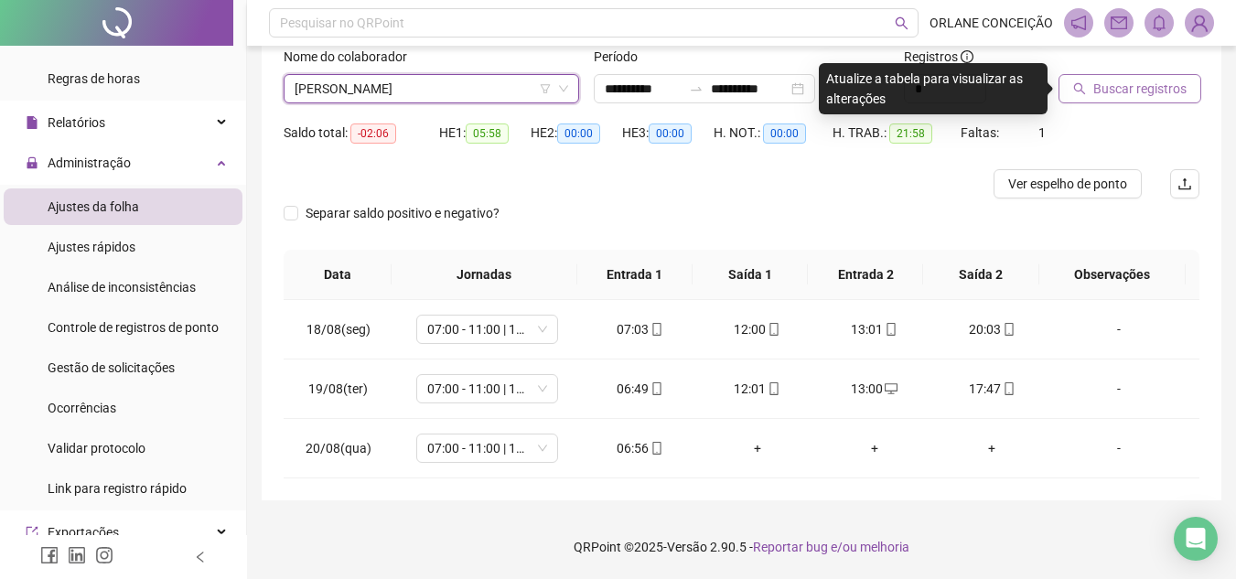
click at [1149, 90] on span "Buscar registros" at bounding box center [1139, 89] width 93 height 20
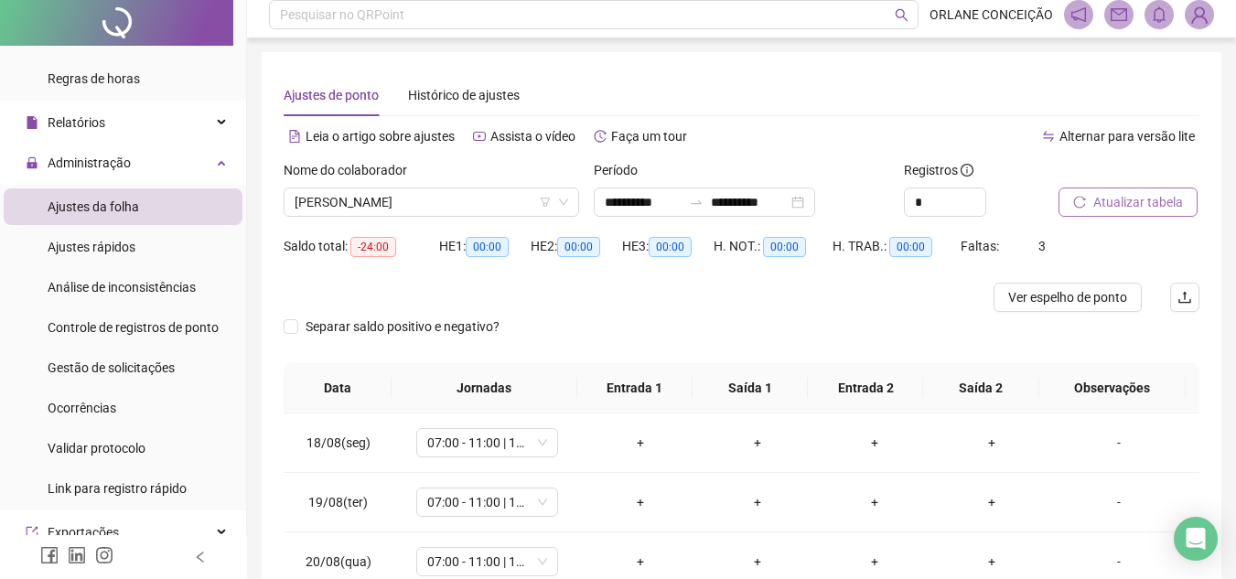
scroll to position [0, 0]
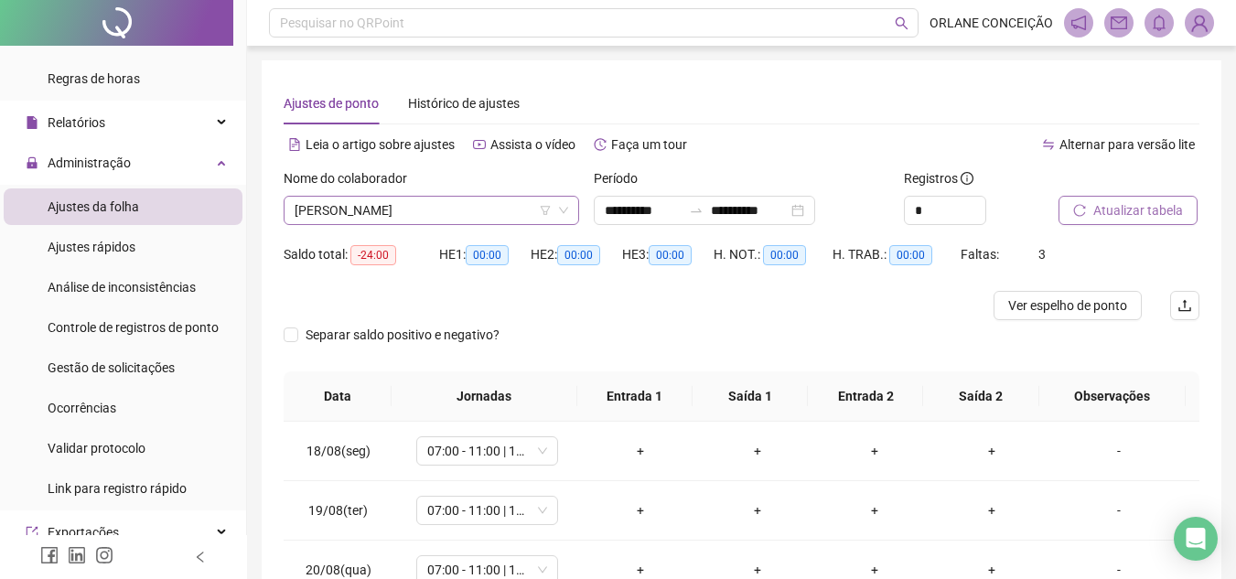
click at [411, 203] on span "[PERSON_NAME]" at bounding box center [430, 210] width 273 height 27
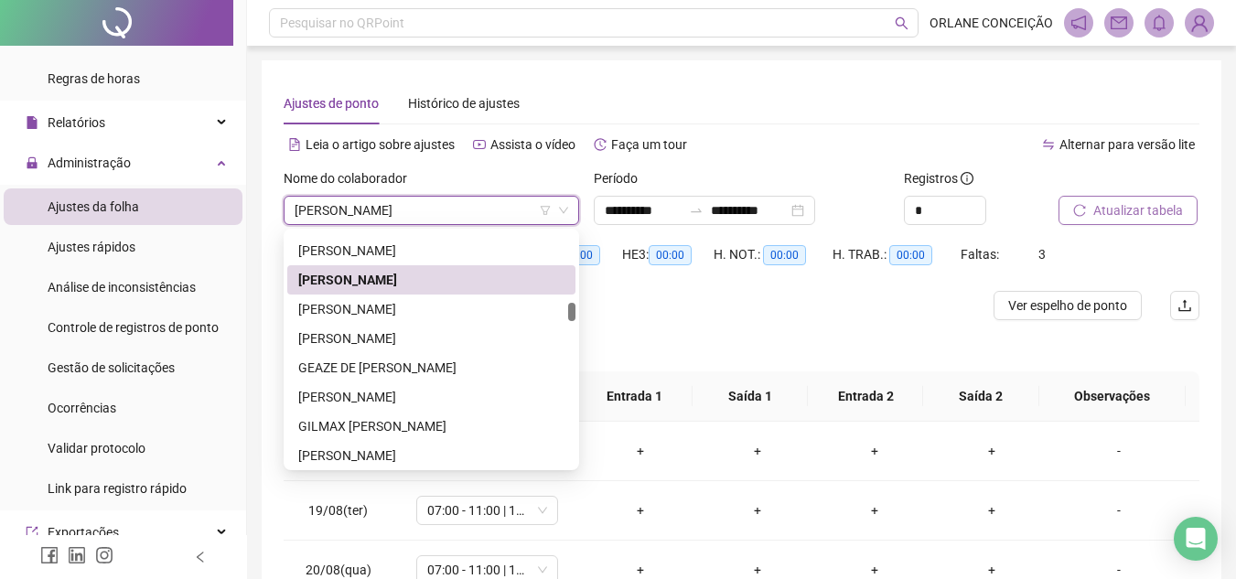
click at [723, 88] on div "Ajustes de ponto Histórico de ajustes" at bounding box center [741, 103] width 915 height 42
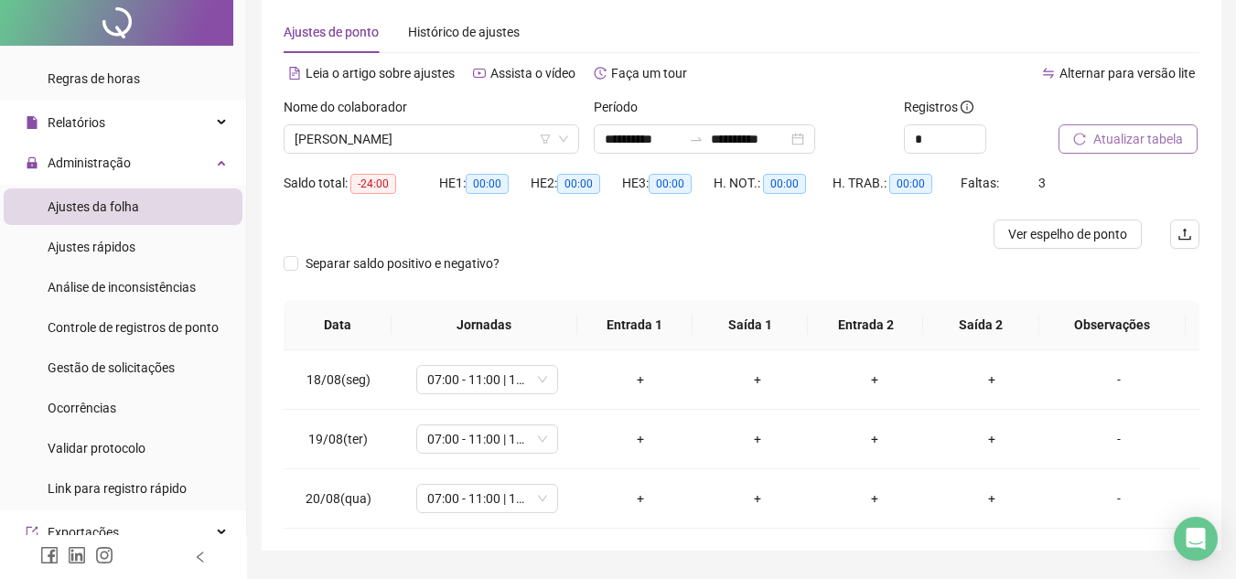
scroll to position [91, 0]
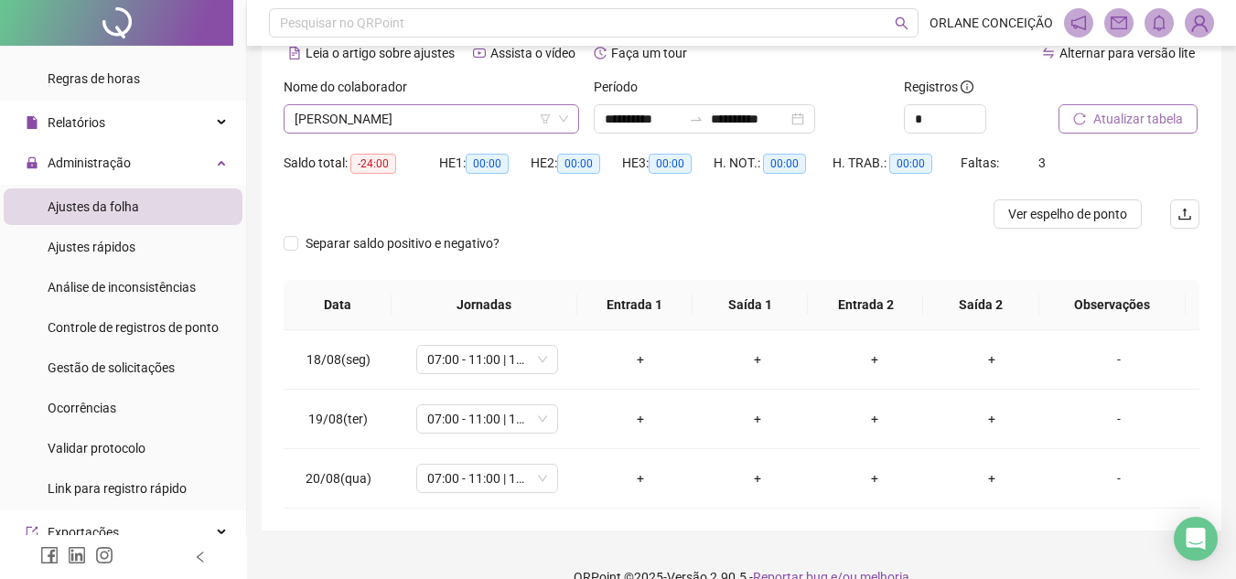
click at [461, 119] on span "[PERSON_NAME]" at bounding box center [430, 118] width 273 height 27
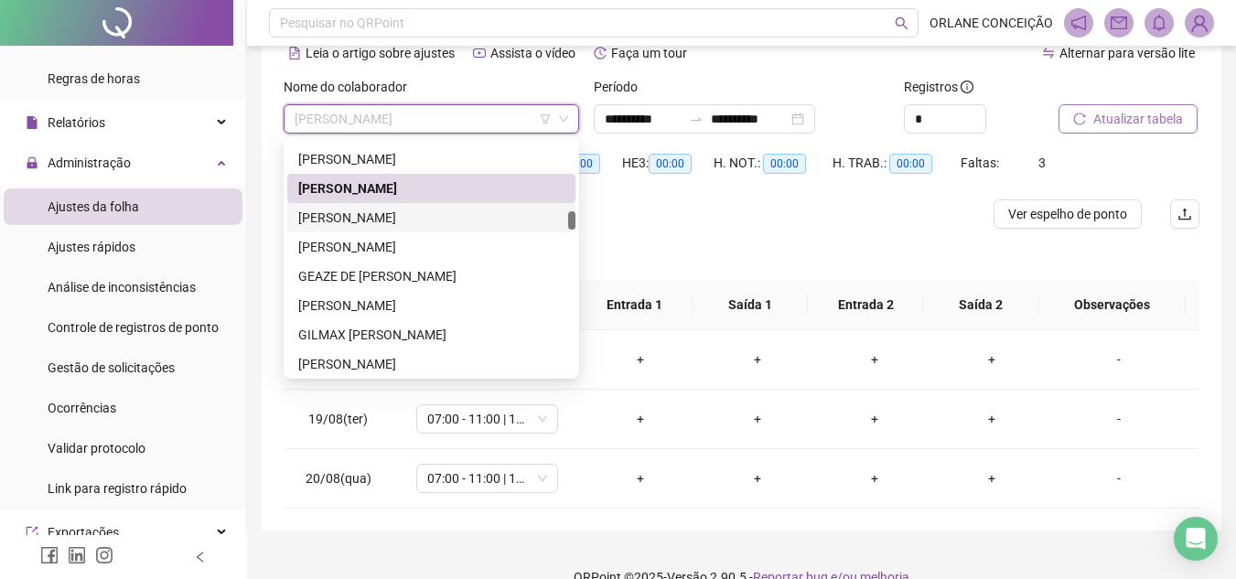
click at [406, 217] on div "[PERSON_NAME]" at bounding box center [431, 218] width 266 height 20
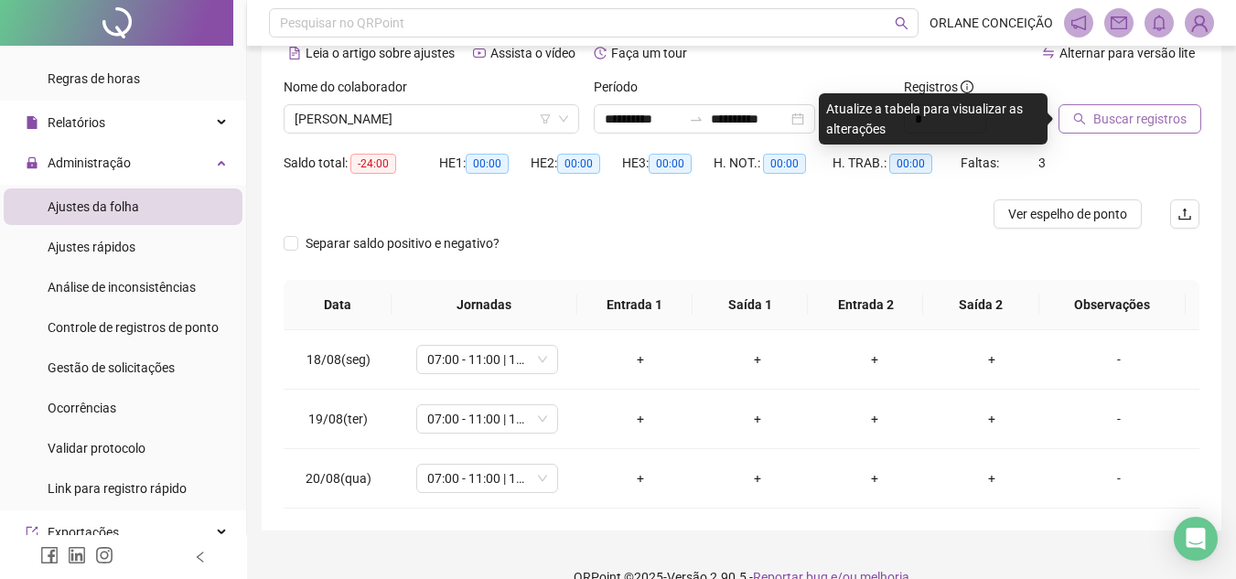
click at [1112, 112] on span "Buscar registros" at bounding box center [1139, 119] width 93 height 20
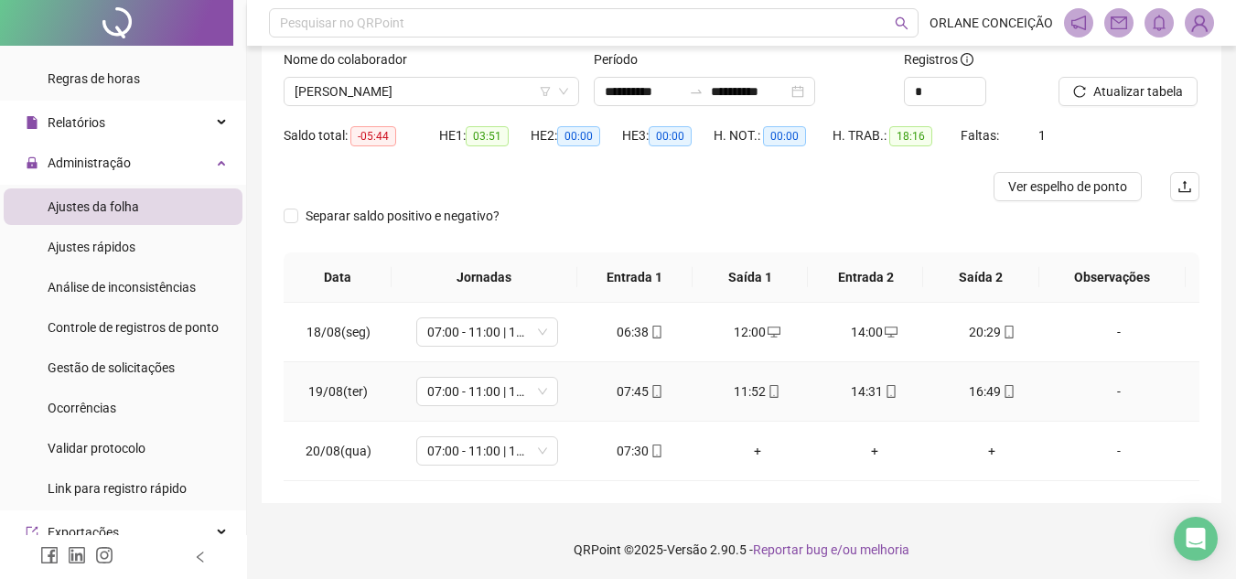
scroll to position [122, 0]
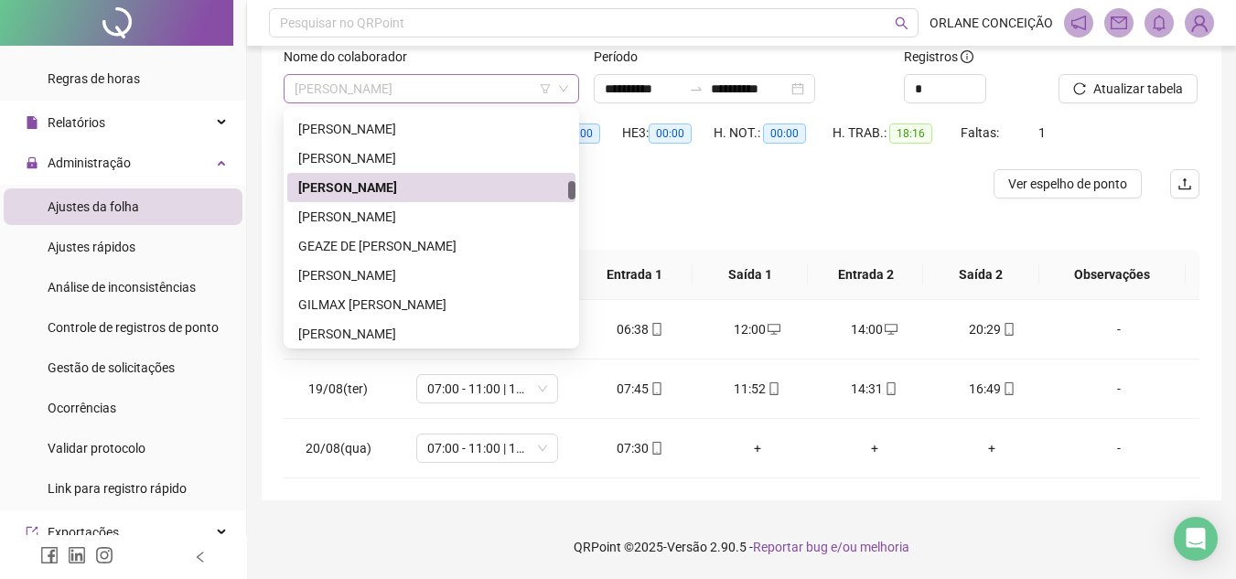
click at [361, 79] on span "[PERSON_NAME]" at bounding box center [430, 88] width 273 height 27
click at [359, 217] on div "[PERSON_NAME]" at bounding box center [431, 217] width 266 height 20
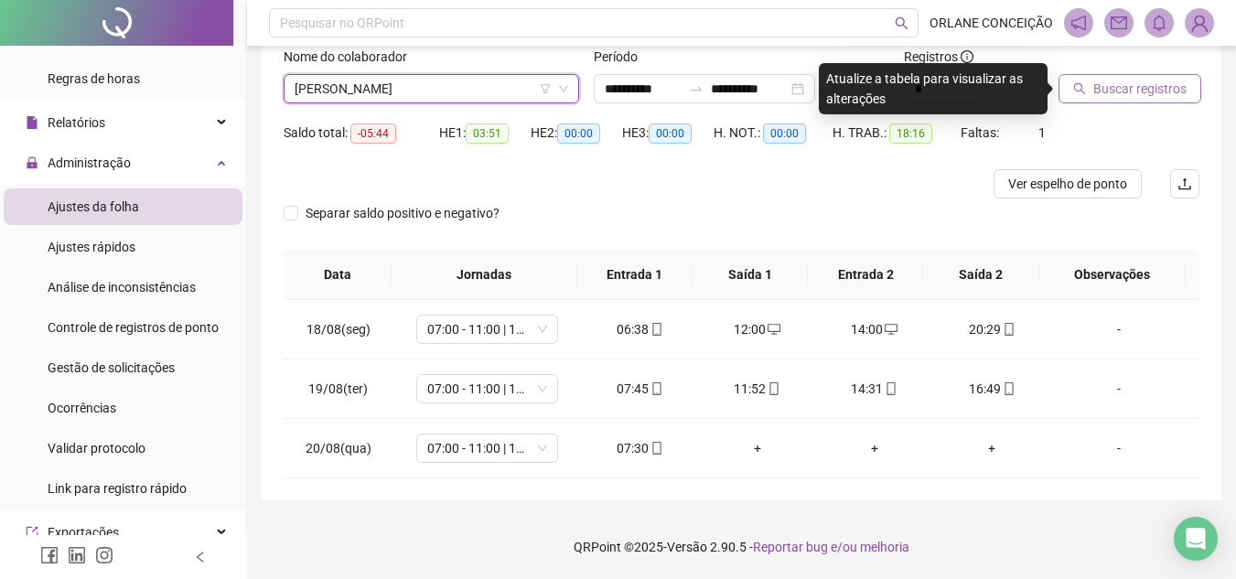
click at [1107, 87] on span "Buscar registros" at bounding box center [1139, 89] width 93 height 20
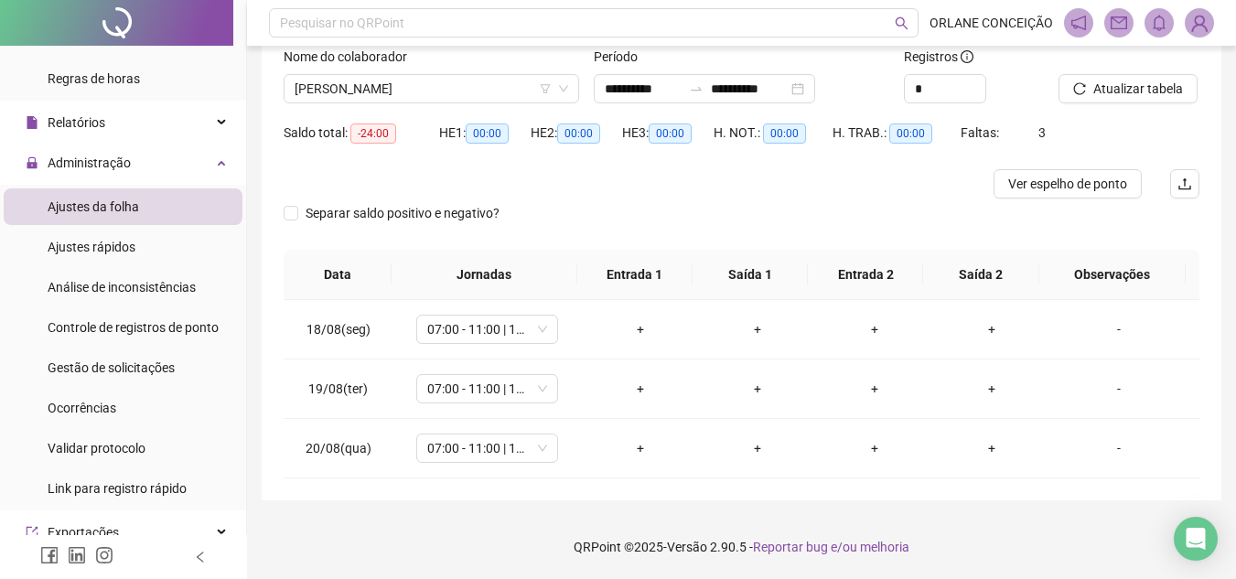
scroll to position [30, 0]
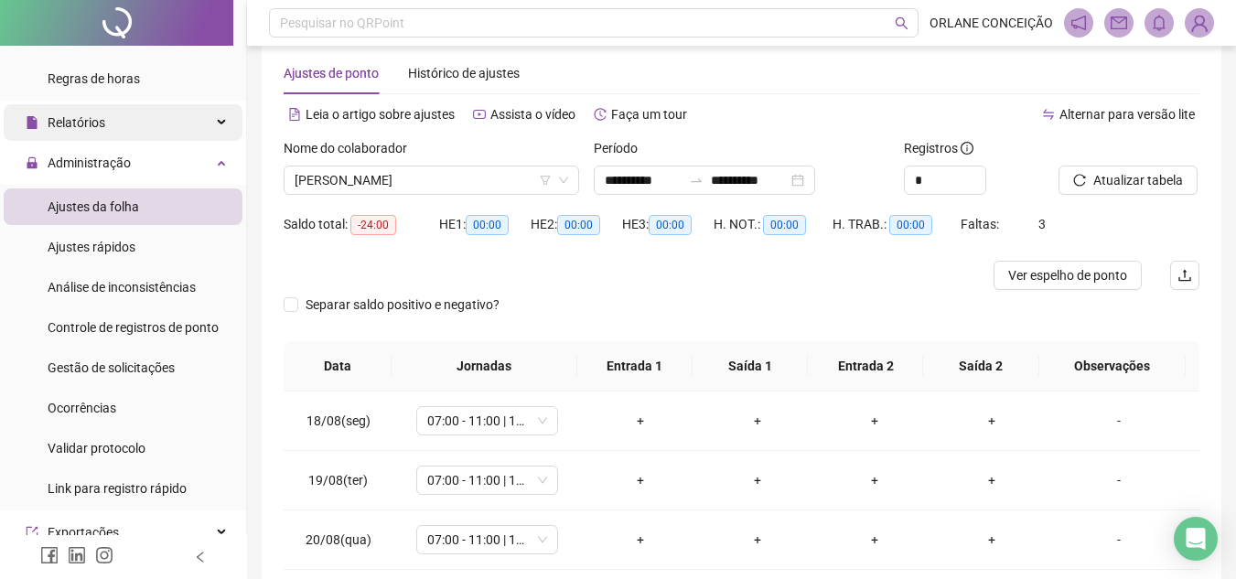
click at [124, 121] on div "Relatórios" at bounding box center [123, 122] width 239 height 37
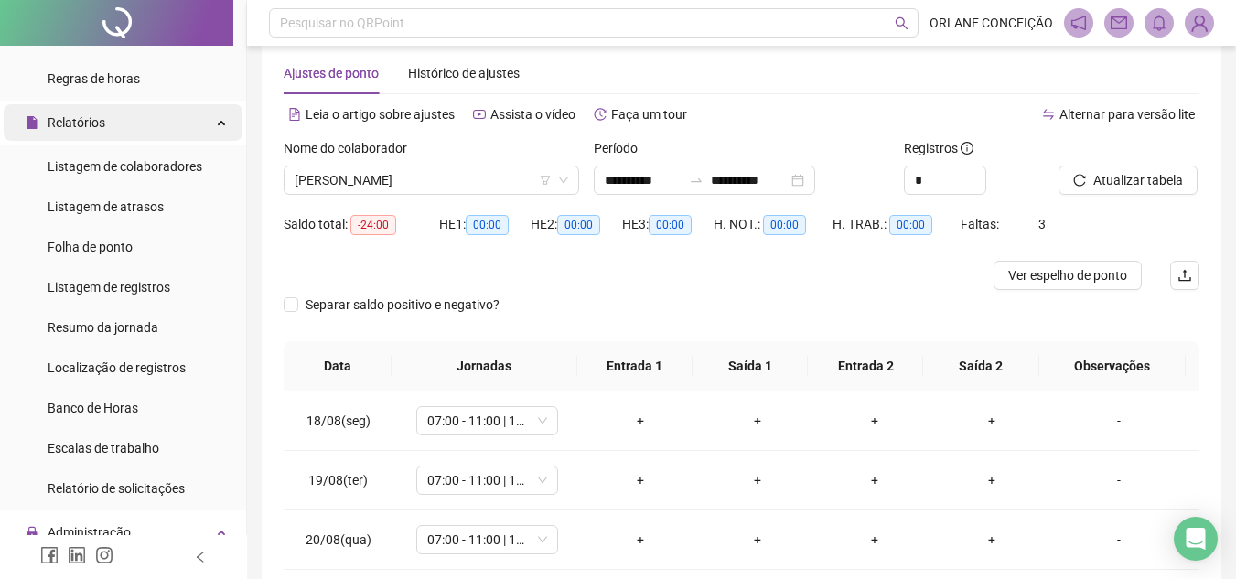
click at [124, 121] on div "Relatórios" at bounding box center [123, 122] width 239 height 37
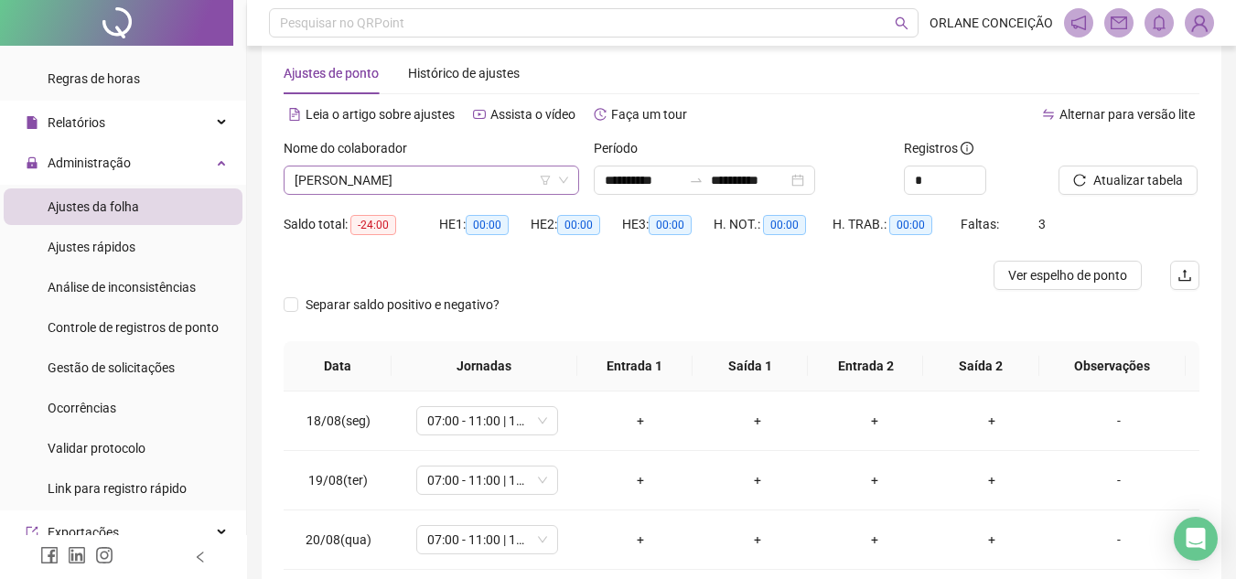
click at [468, 179] on span "[PERSON_NAME]" at bounding box center [430, 179] width 273 height 27
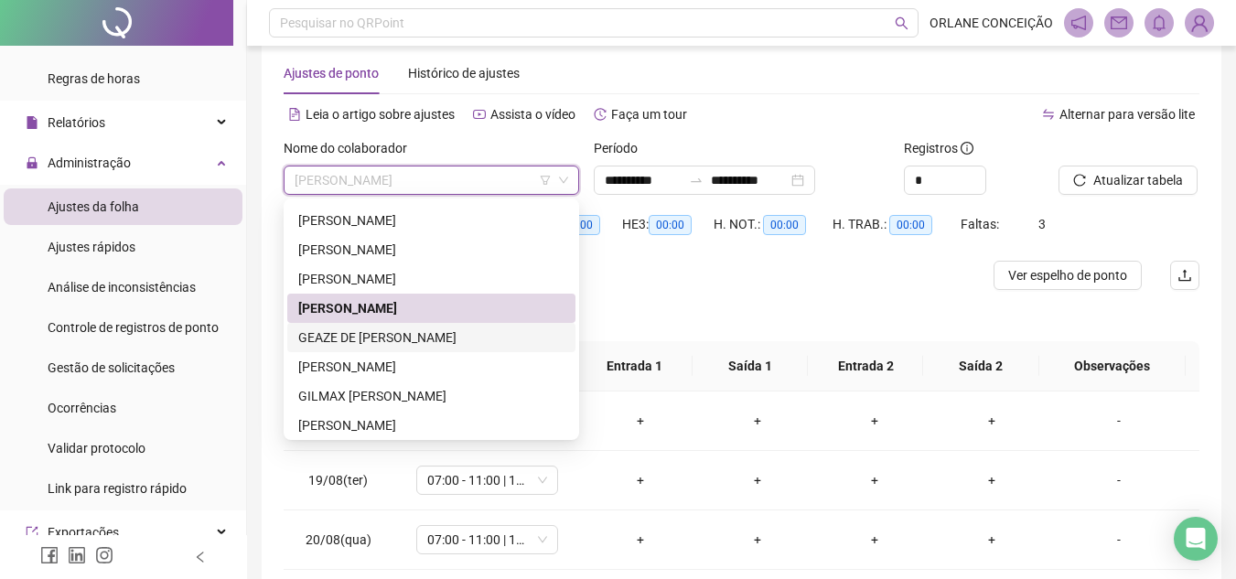
click at [409, 338] on div "GEAZE DE [PERSON_NAME]" at bounding box center [431, 337] width 266 height 20
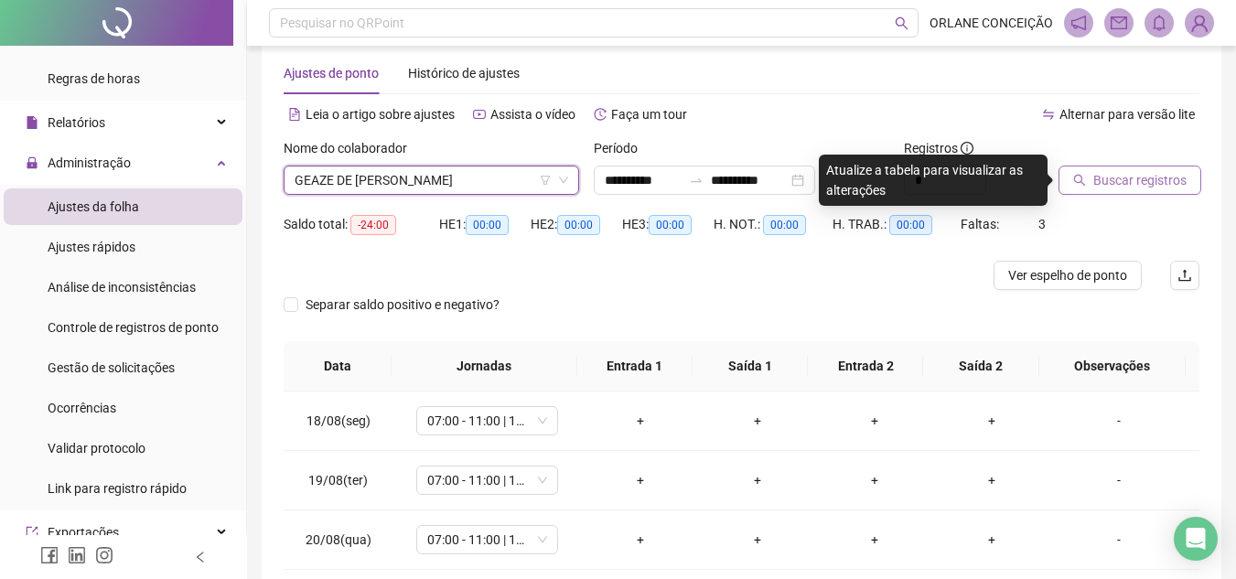
click at [1160, 177] on span "Buscar registros" at bounding box center [1139, 180] width 93 height 20
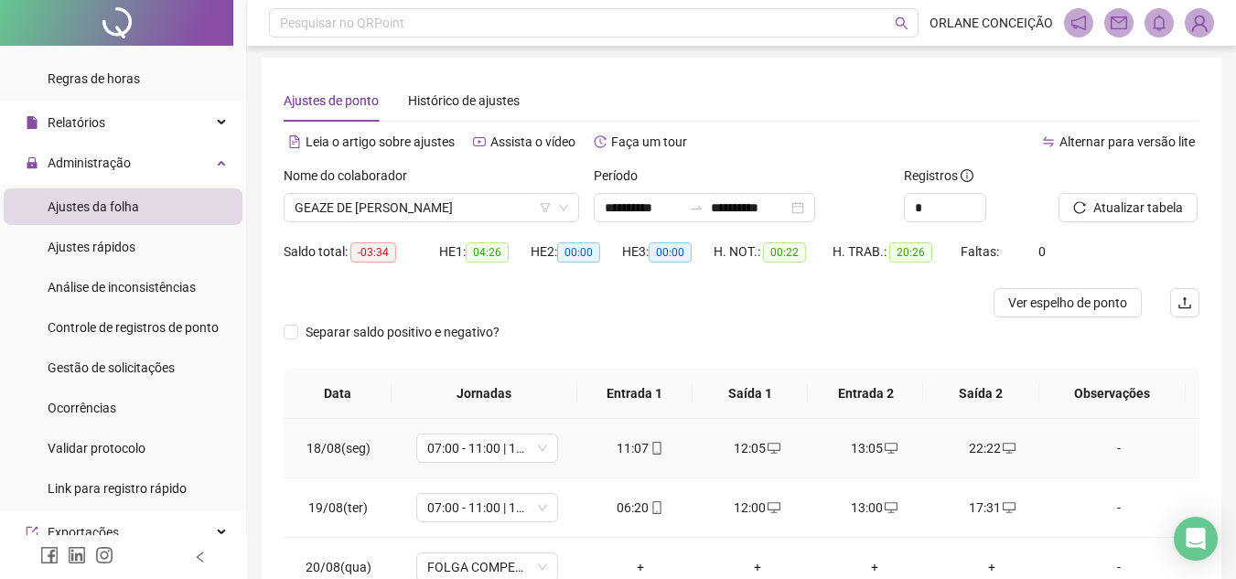
scroll to position [0, 0]
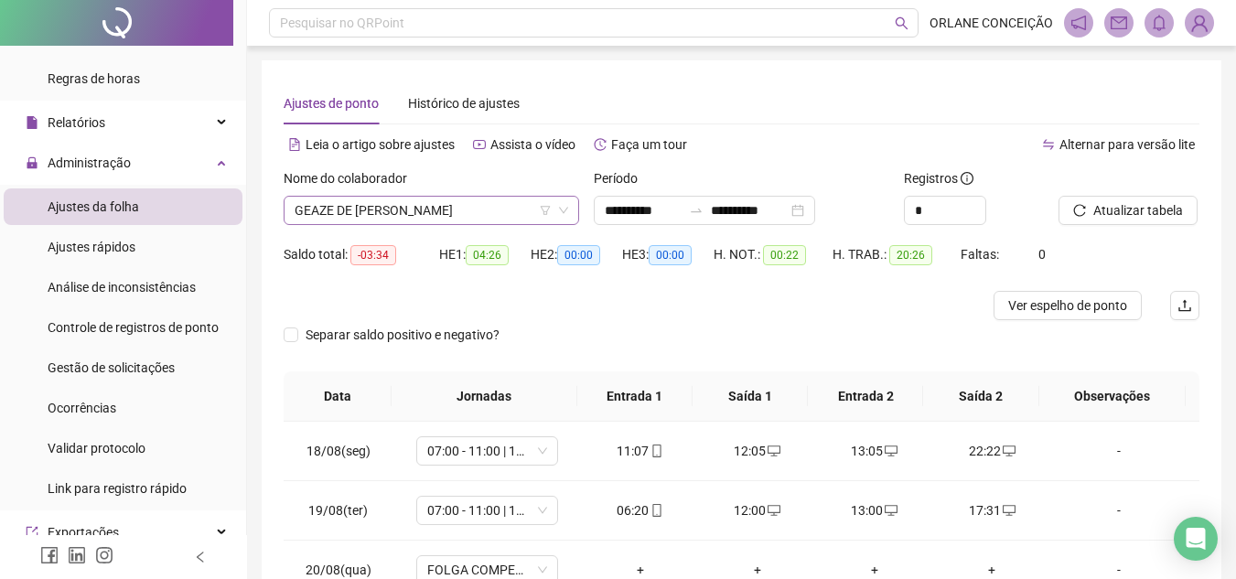
click at [424, 207] on span "GEAZE DE [PERSON_NAME]" at bounding box center [430, 210] width 273 height 27
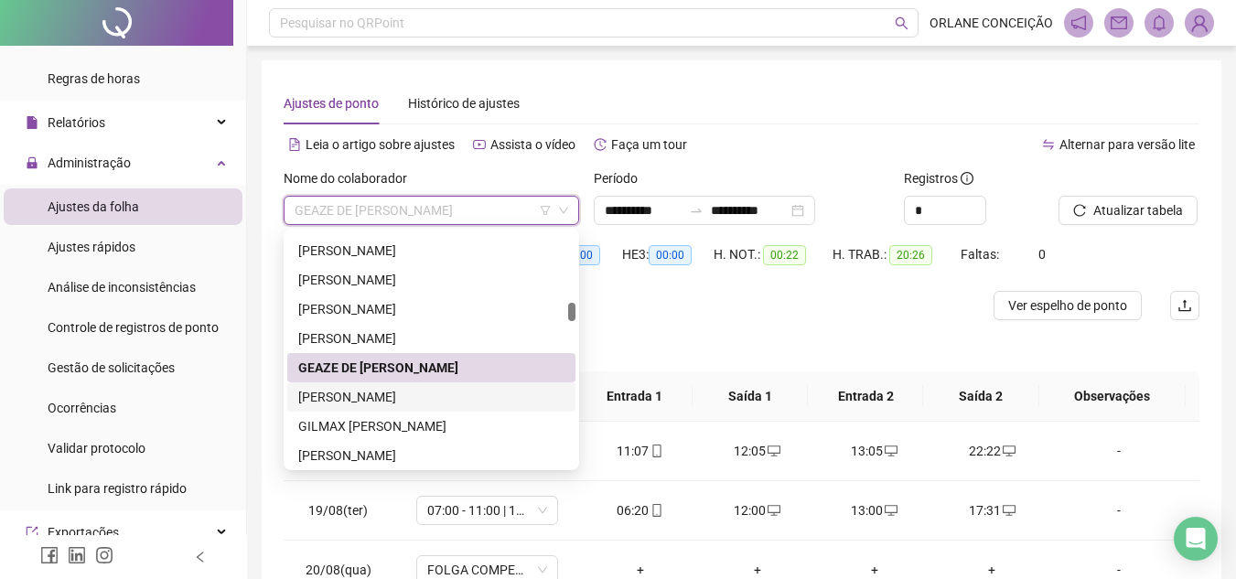
click at [357, 393] on div "[PERSON_NAME]" at bounding box center [431, 397] width 266 height 20
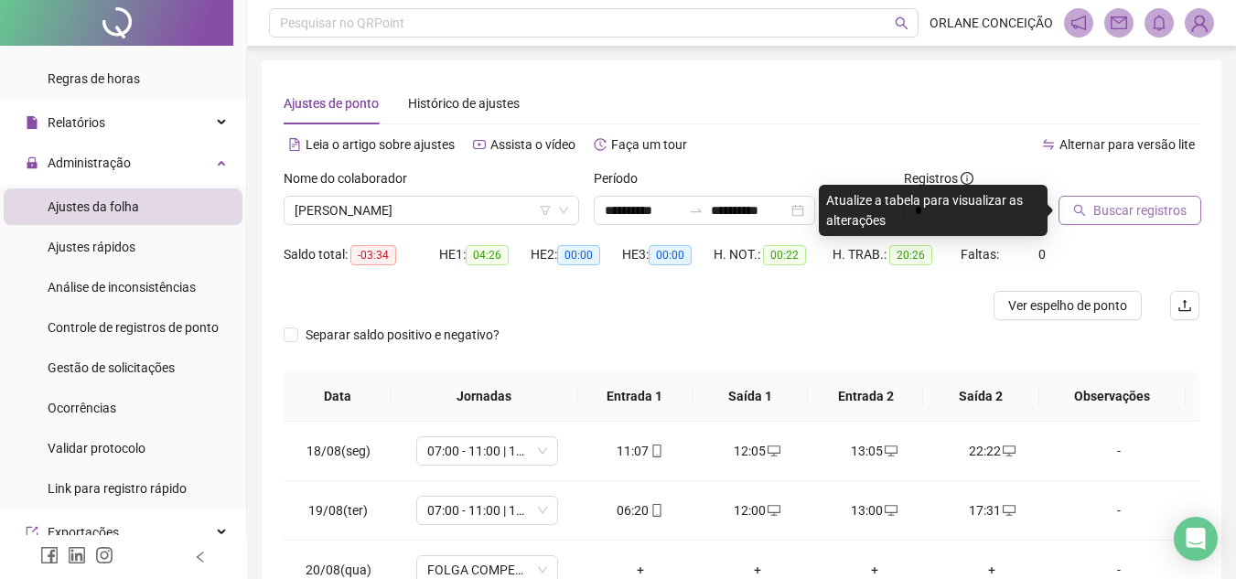
click at [1143, 204] on span "Buscar registros" at bounding box center [1139, 210] width 93 height 20
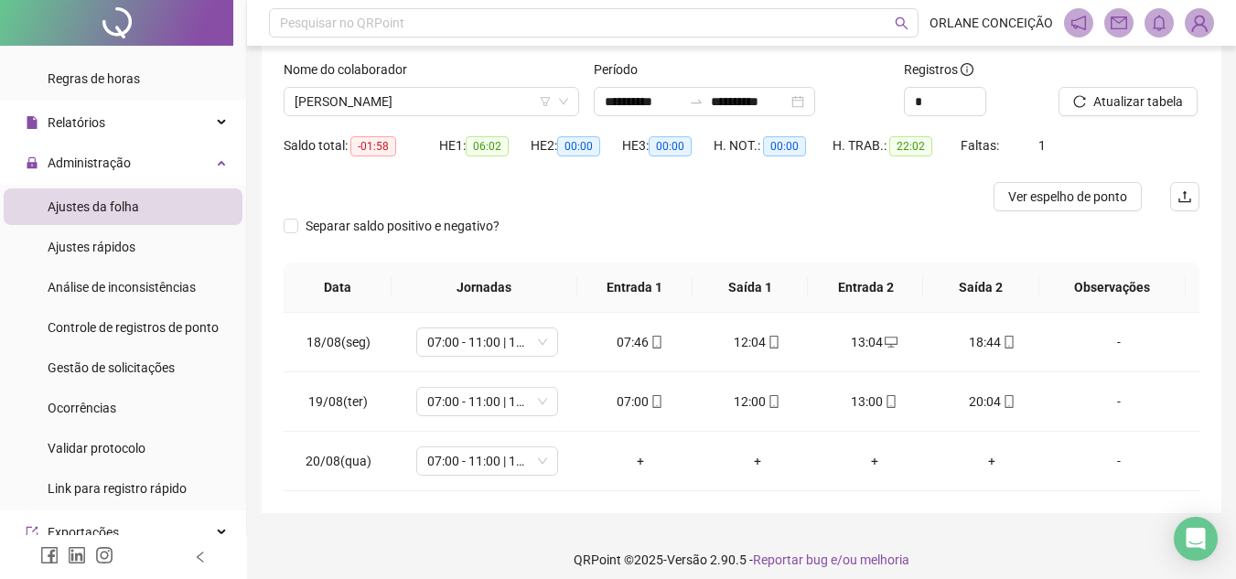
scroll to position [122, 0]
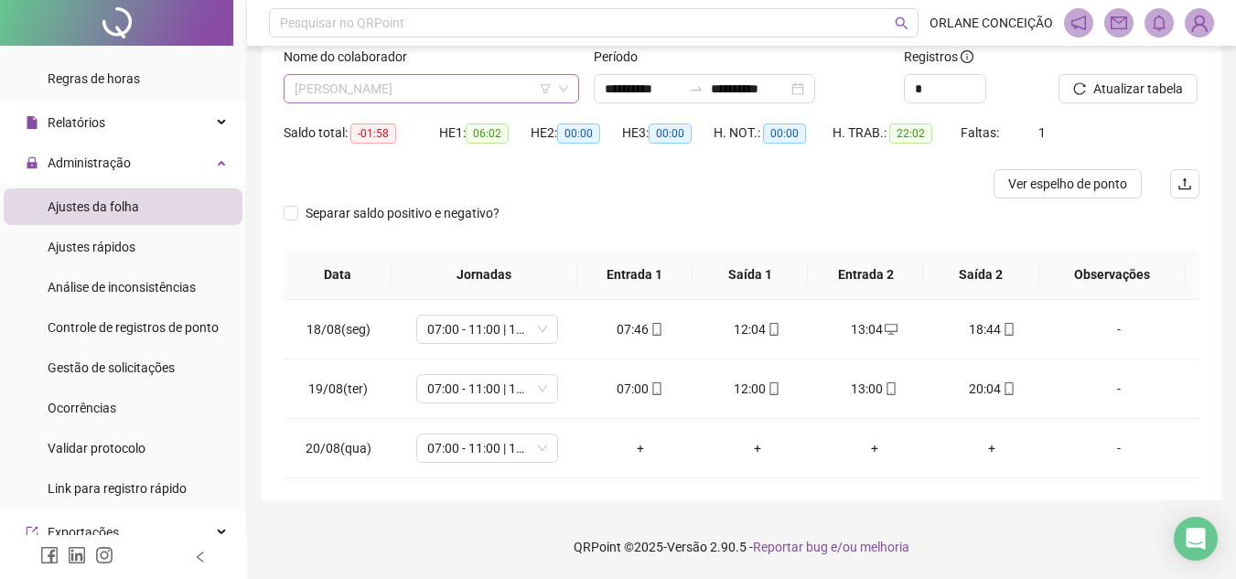
click at [449, 89] on span "[PERSON_NAME]" at bounding box center [430, 88] width 273 height 27
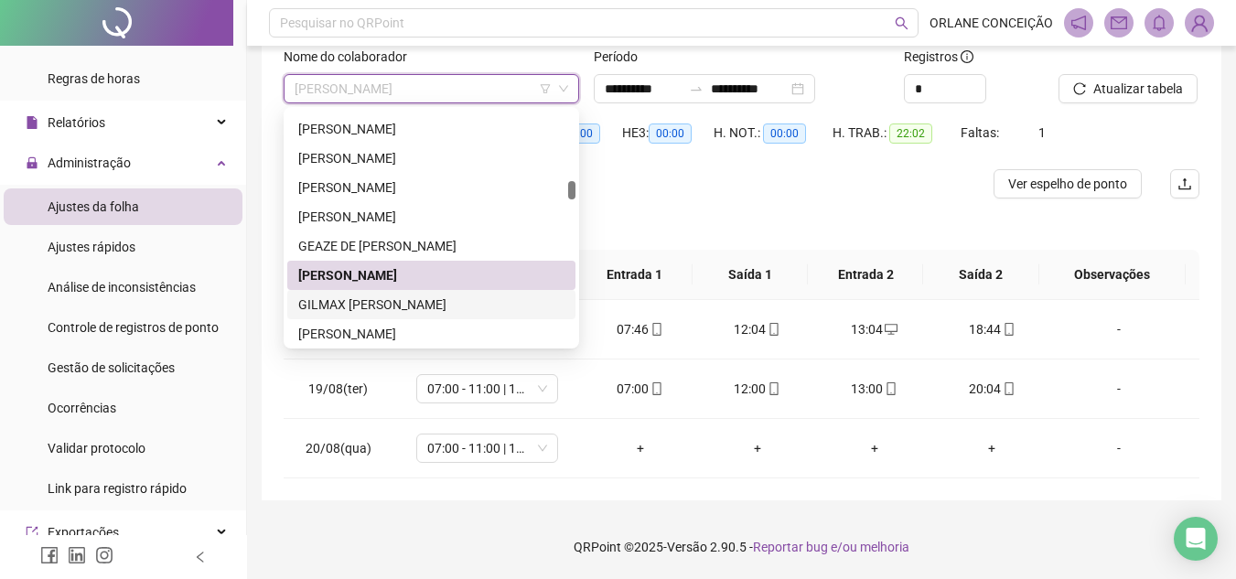
click at [376, 294] on div "GILMAX [PERSON_NAME]" at bounding box center [431, 304] width 266 height 20
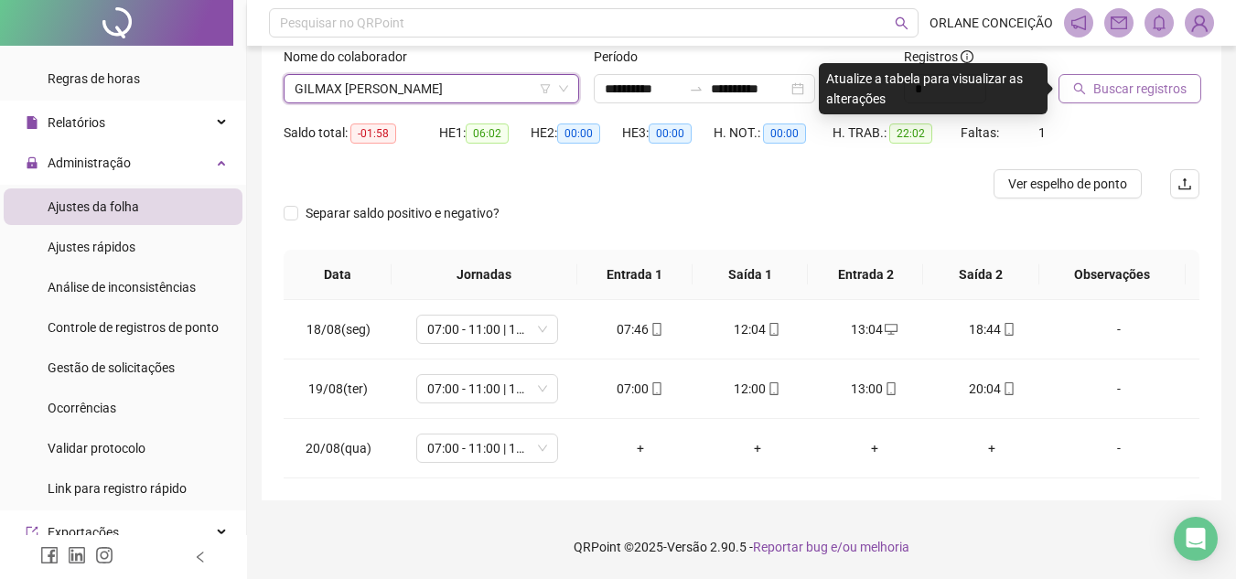
click at [1129, 82] on span "Buscar registros" at bounding box center [1139, 89] width 93 height 20
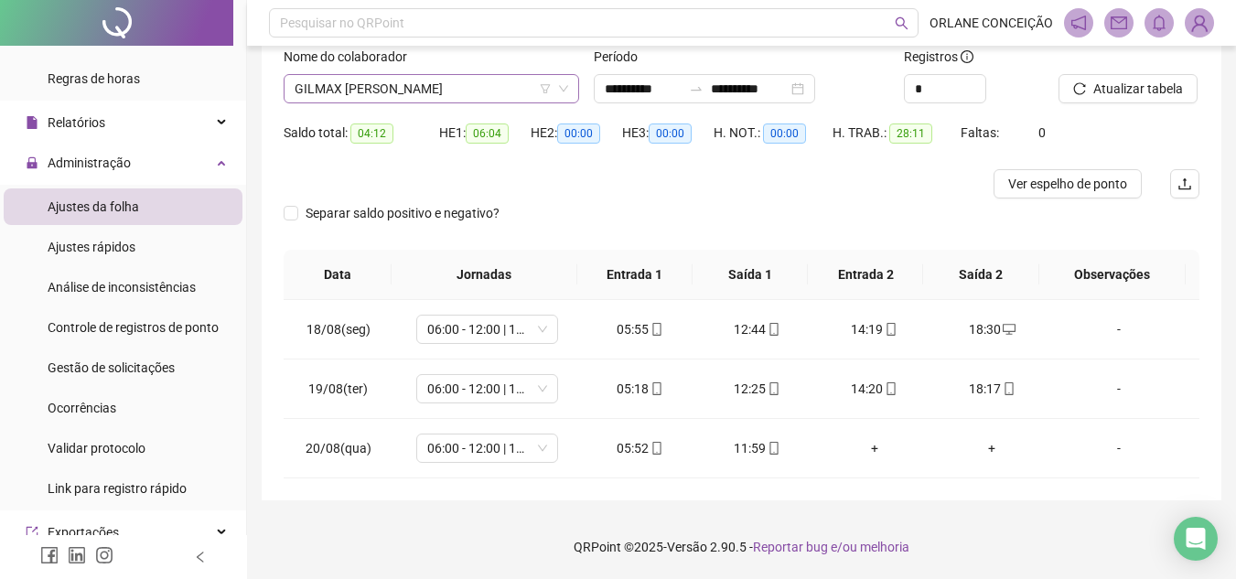
click at [367, 91] on span "GILMAX [PERSON_NAME]" at bounding box center [430, 88] width 273 height 27
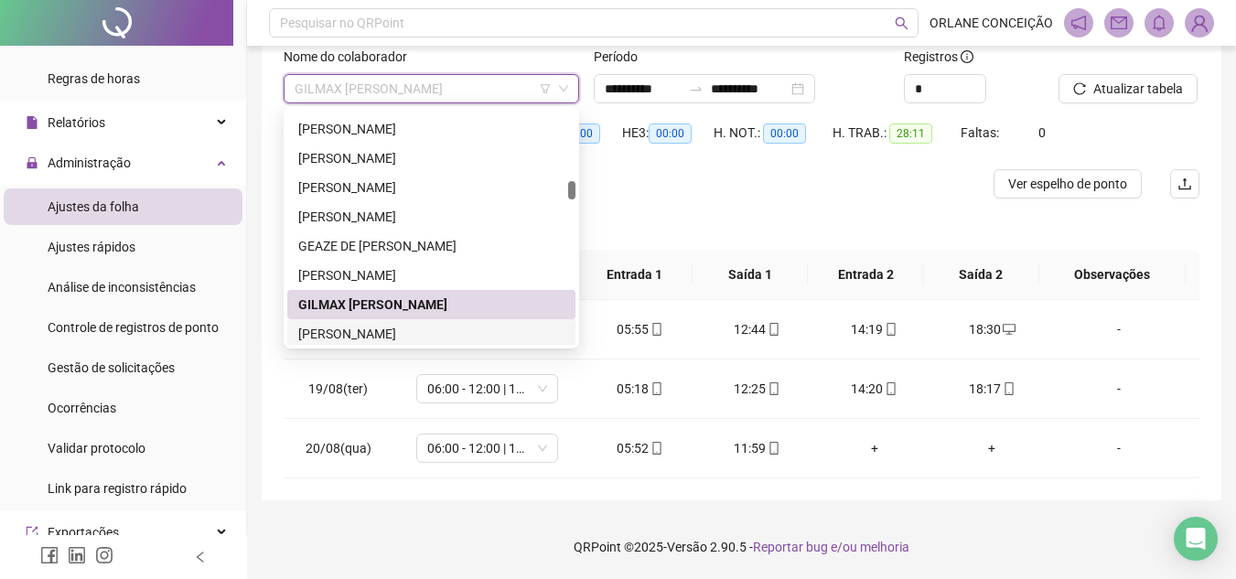
click at [355, 329] on div "[PERSON_NAME]" at bounding box center [431, 334] width 266 height 20
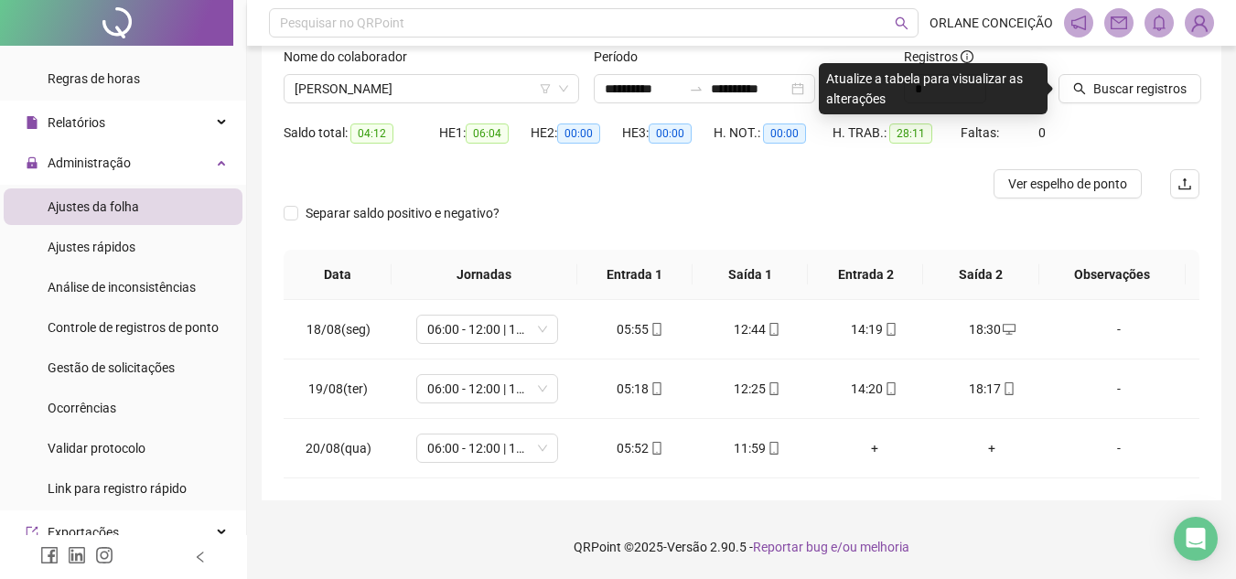
click at [1118, 71] on div at bounding box center [1105, 60] width 95 height 27
click at [1115, 81] on span "Buscar registros" at bounding box center [1139, 89] width 93 height 20
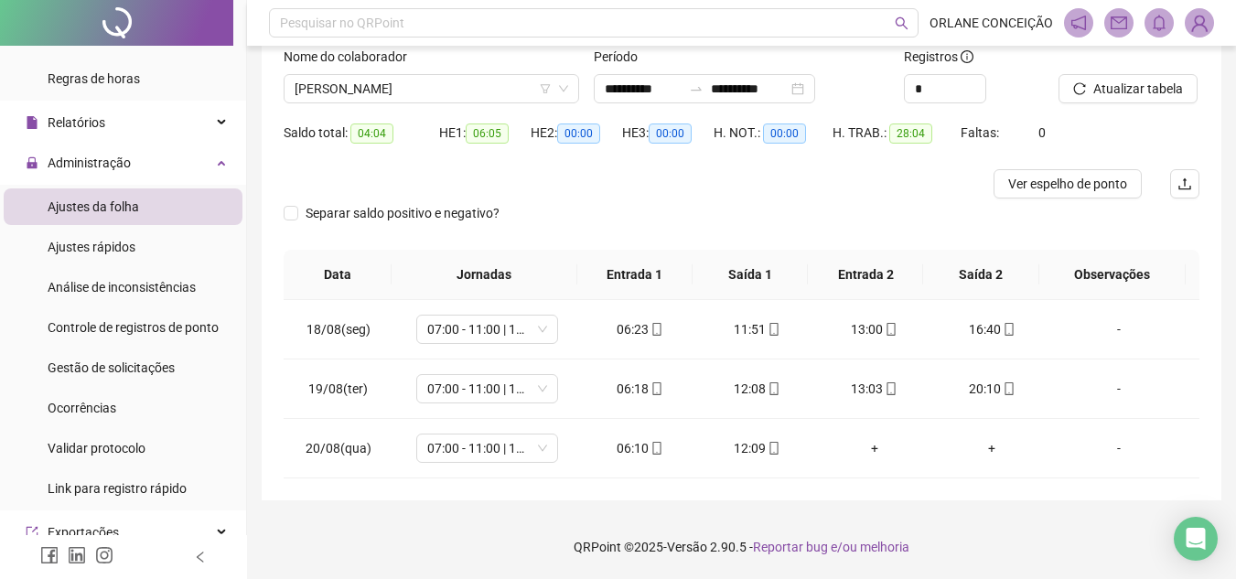
click at [456, 71] on div "Nome do colaborador" at bounding box center [431, 60] width 295 height 27
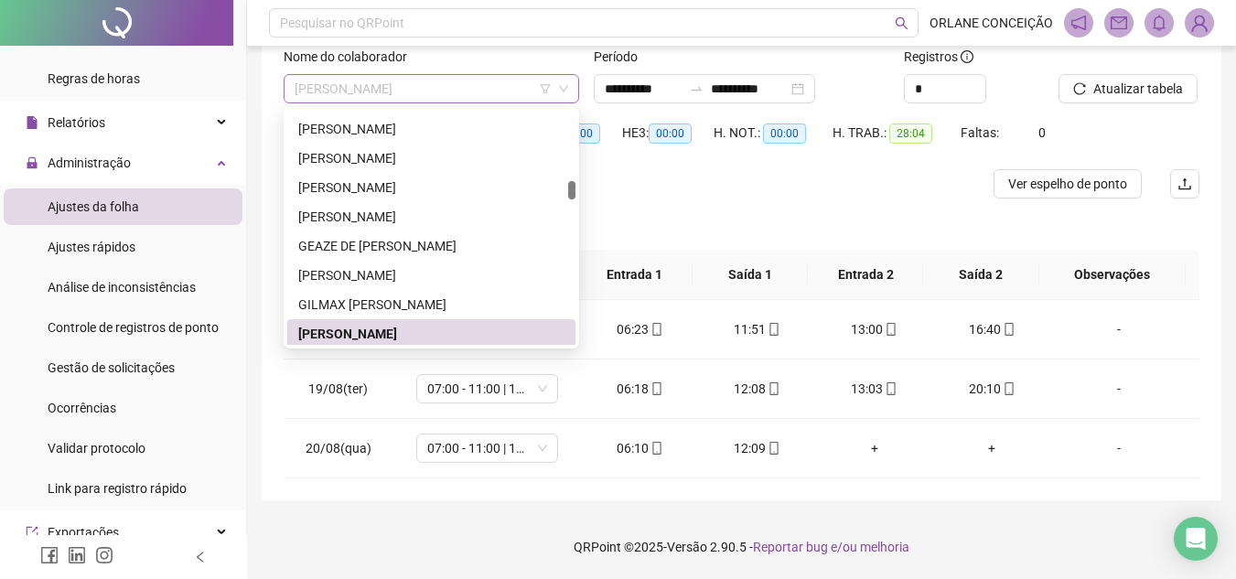
click at [458, 80] on span "[PERSON_NAME]" at bounding box center [430, 88] width 273 height 27
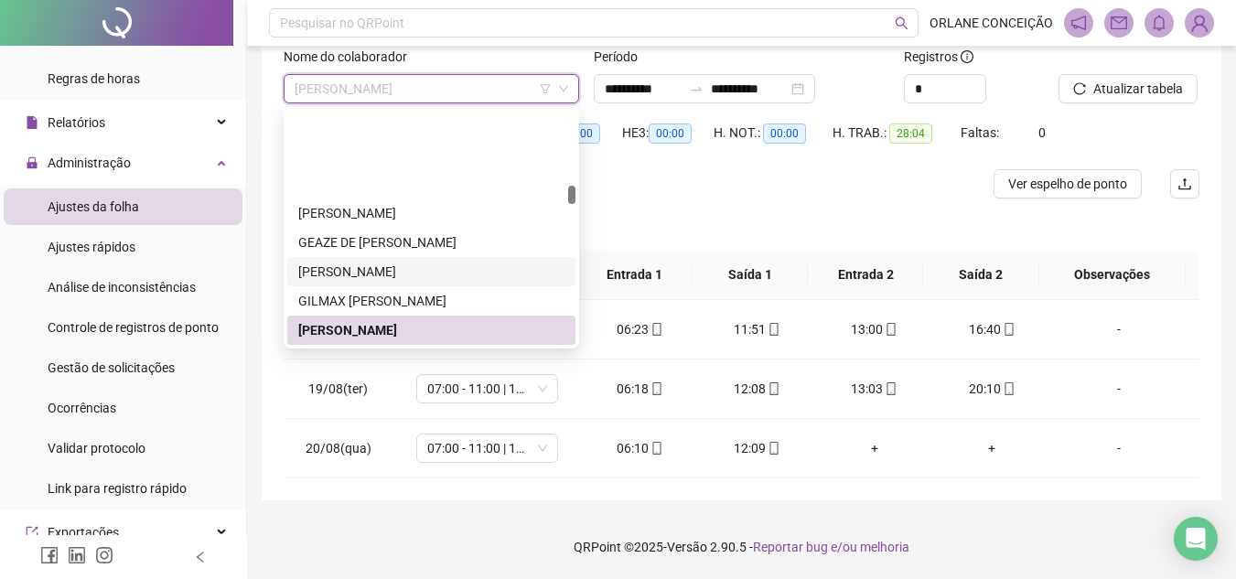
scroll to position [1763, 0]
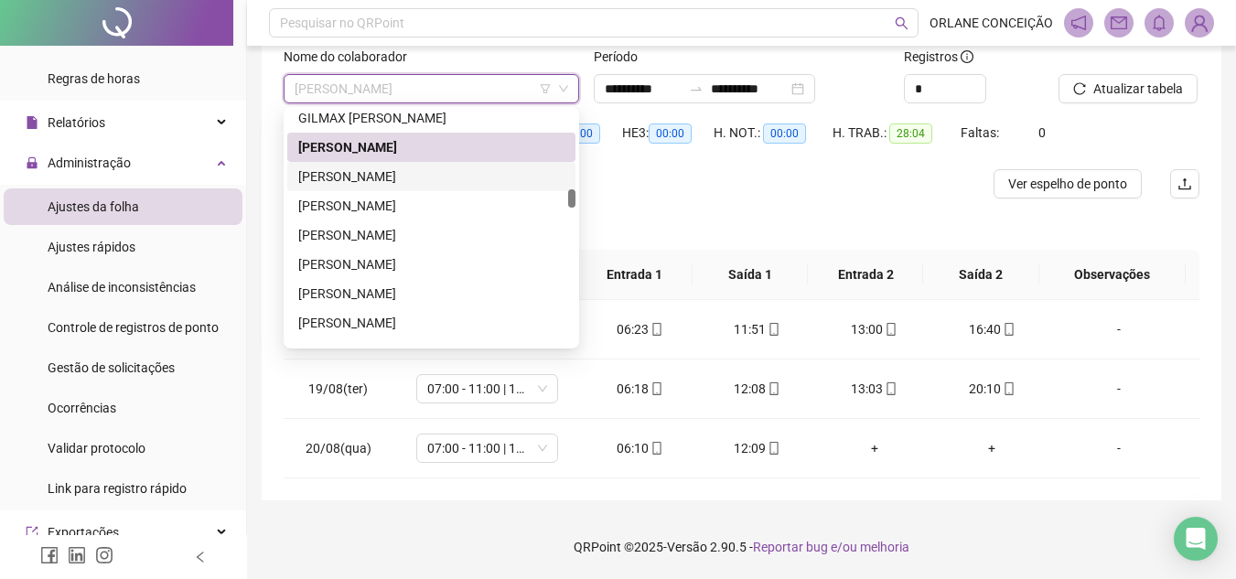
click at [396, 167] on div "[PERSON_NAME]" at bounding box center [431, 176] width 266 height 20
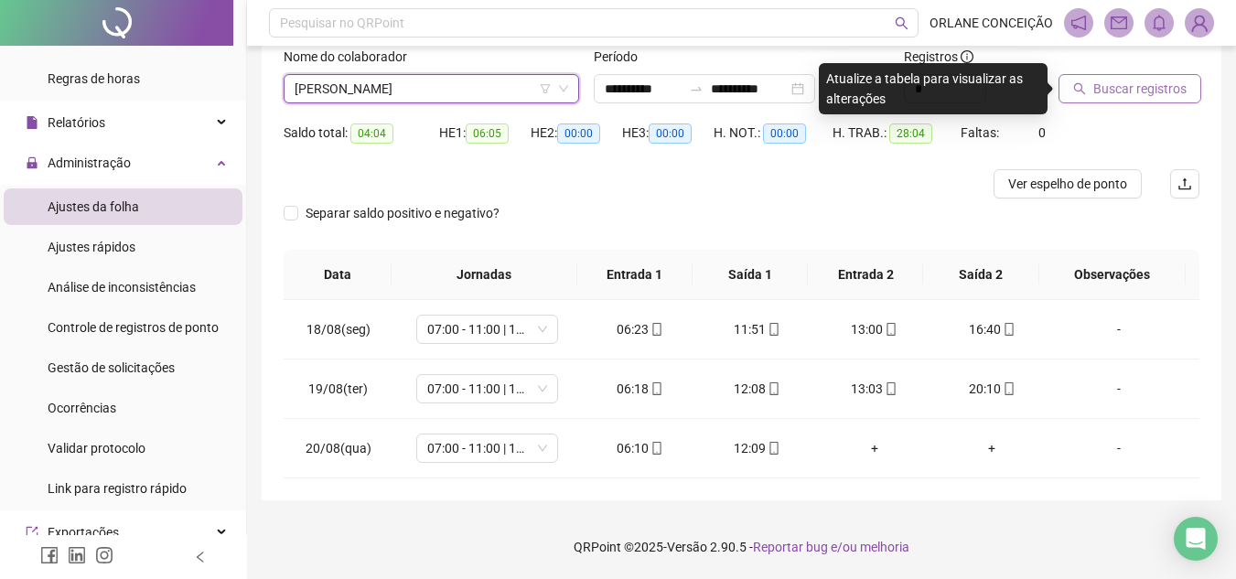
click at [1119, 86] on span "Buscar registros" at bounding box center [1139, 89] width 93 height 20
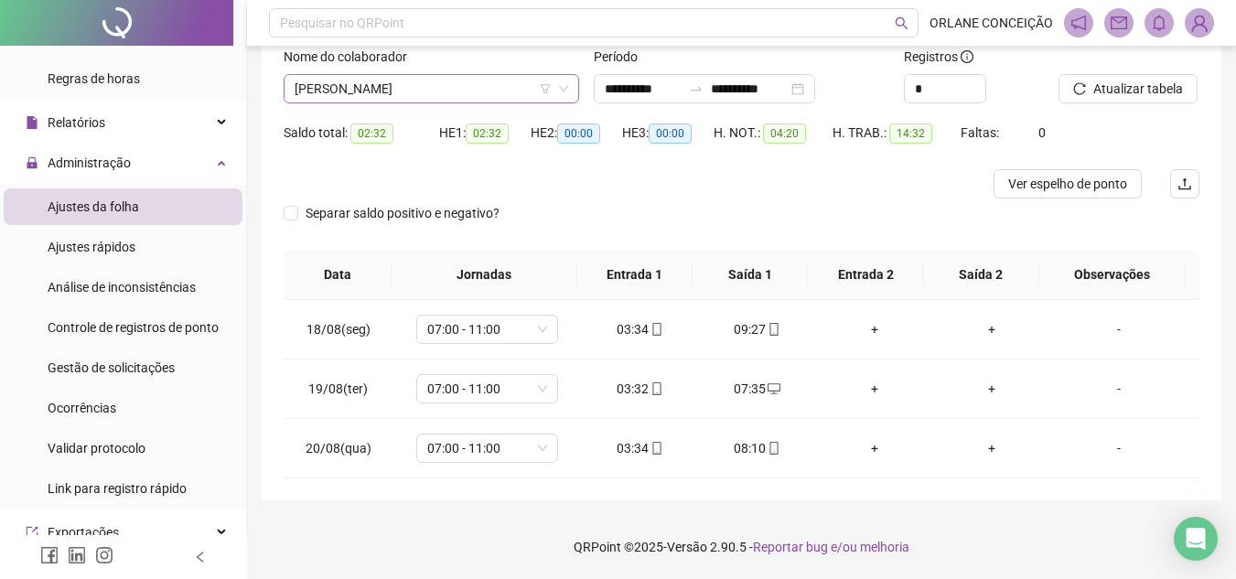
click at [391, 82] on span "[PERSON_NAME]" at bounding box center [430, 88] width 273 height 27
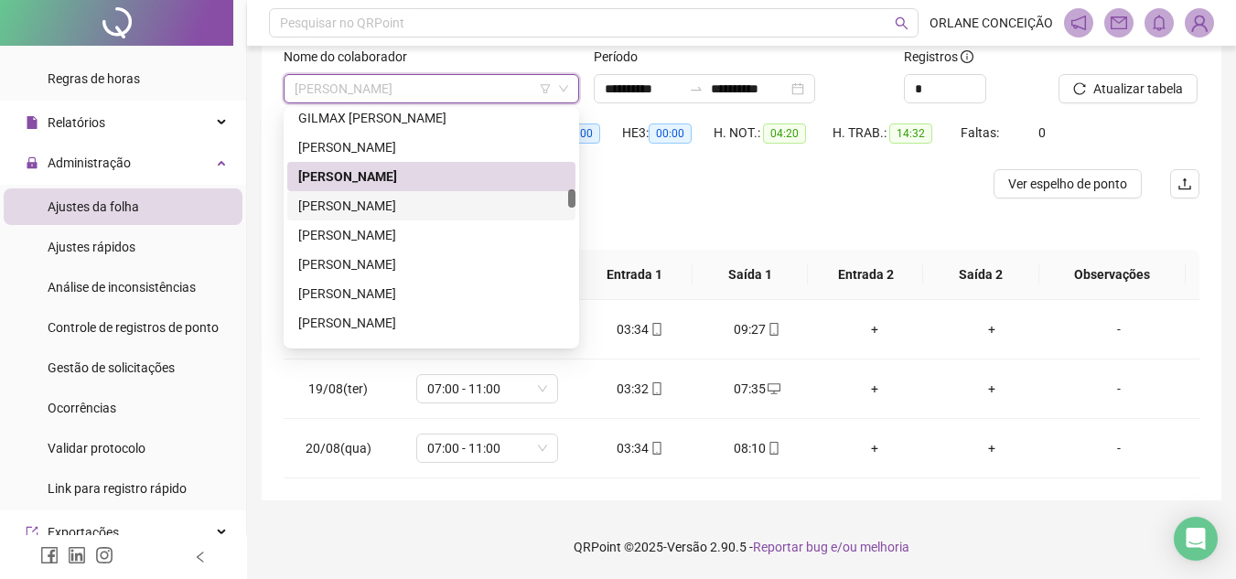
click at [373, 207] on div "[PERSON_NAME]" at bounding box center [431, 206] width 266 height 20
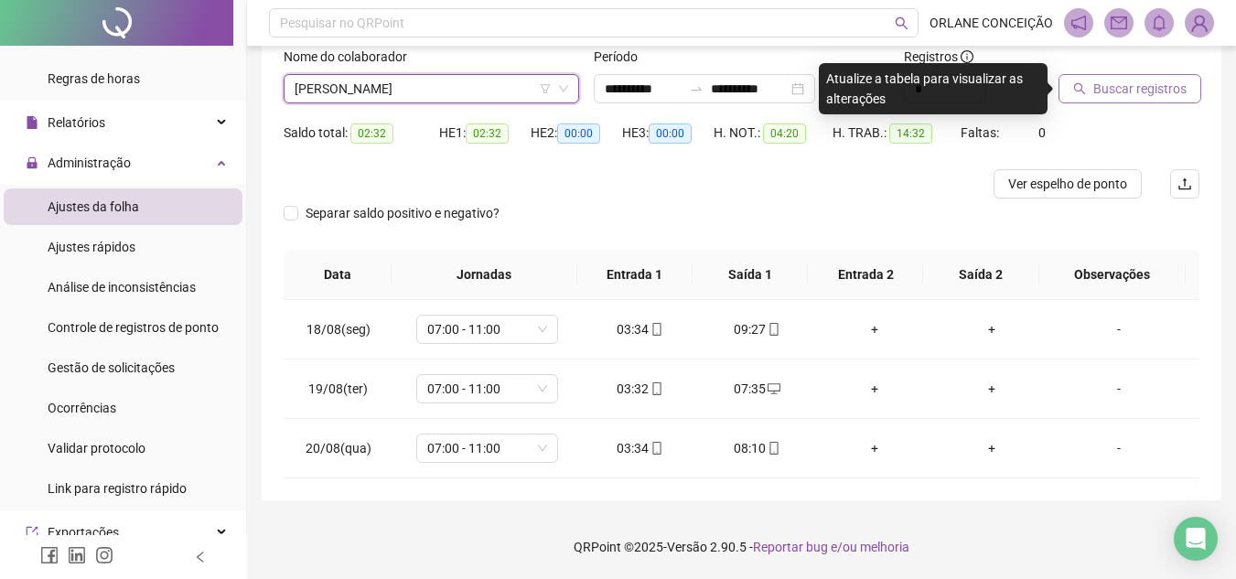
click at [1141, 90] on span "Buscar registros" at bounding box center [1139, 89] width 93 height 20
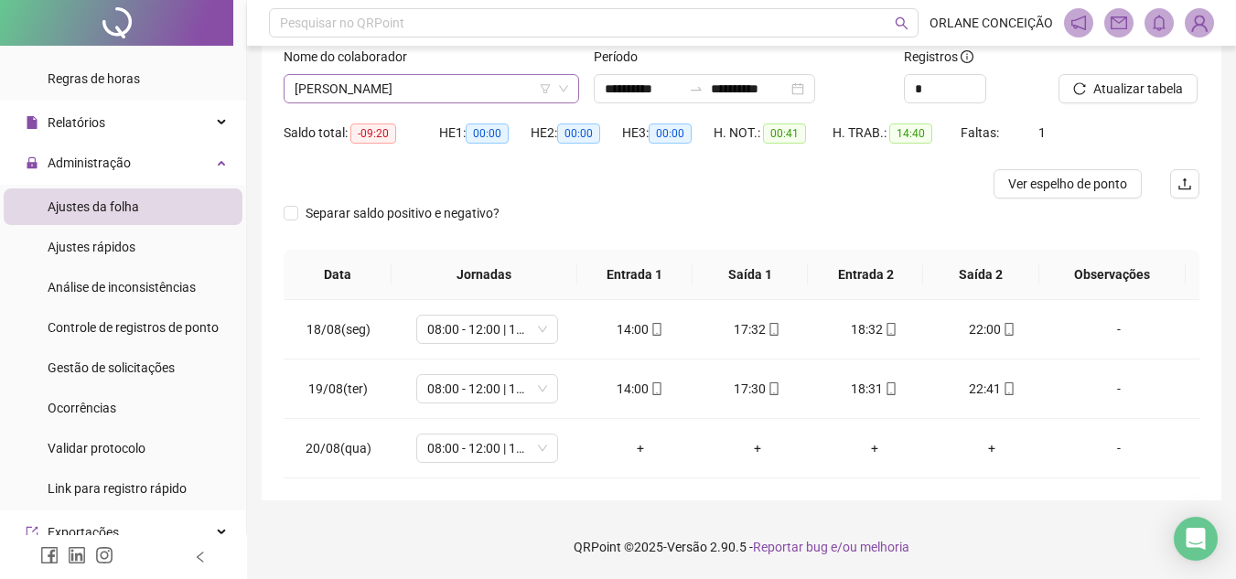
click at [383, 89] on span "[PERSON_NAME]" at bounding box center [430, 88] width 273 height 27
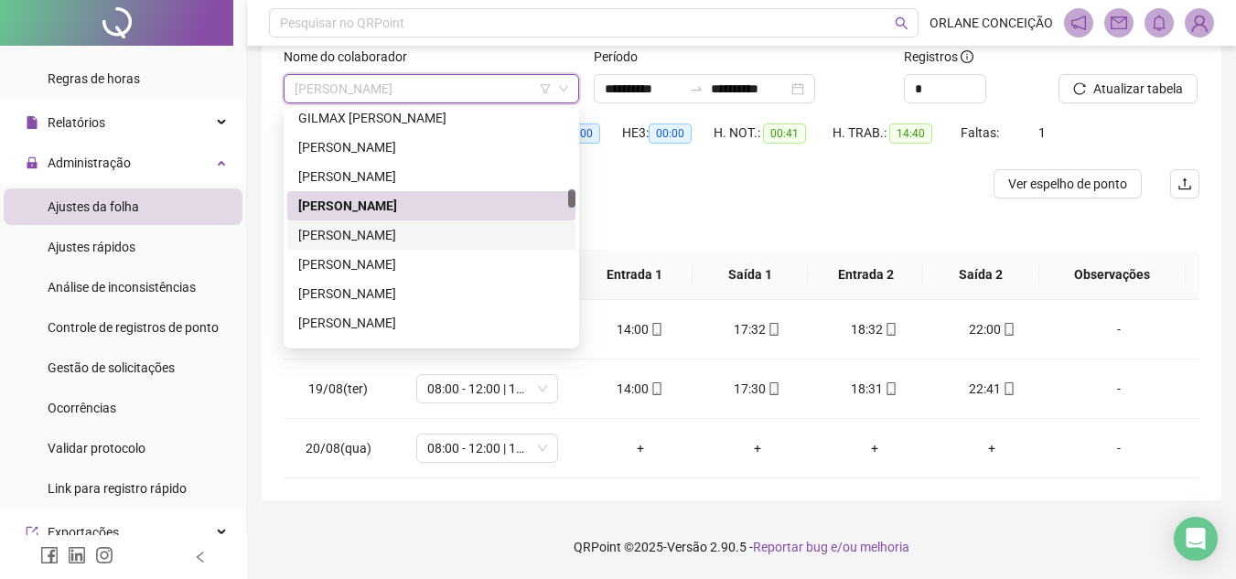
click at [380, 235] on div "[PERSON_NAME]" at bounding box center [431, 235] width 266 height 20
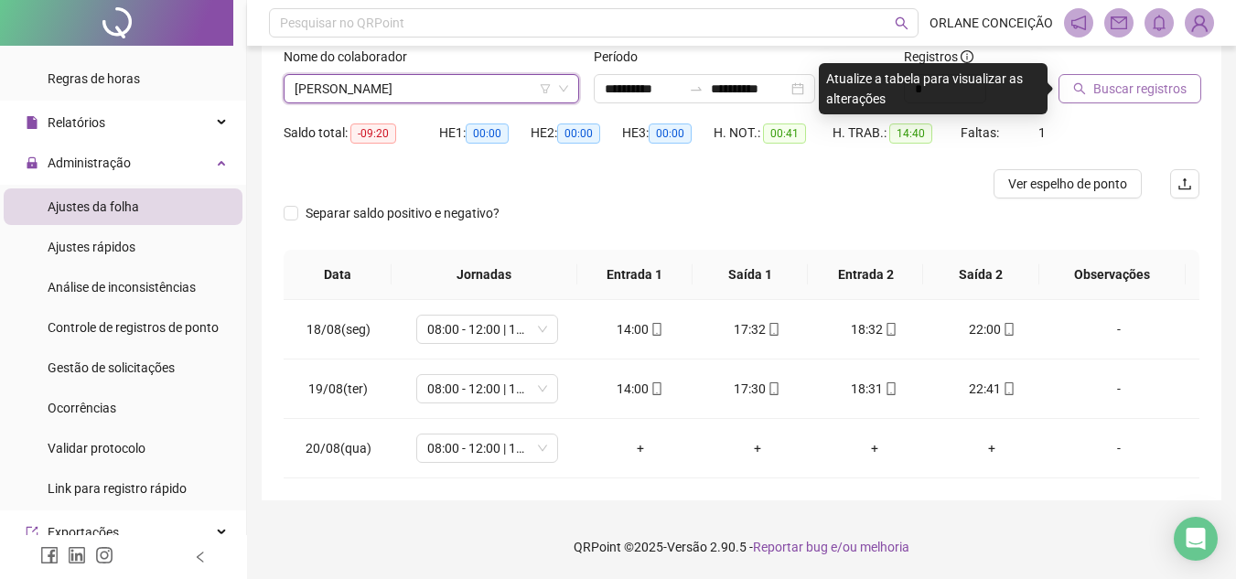
click at [1108, 91] on span "Buscar registros" at bounding box center [1139, 89] width 93 height 20
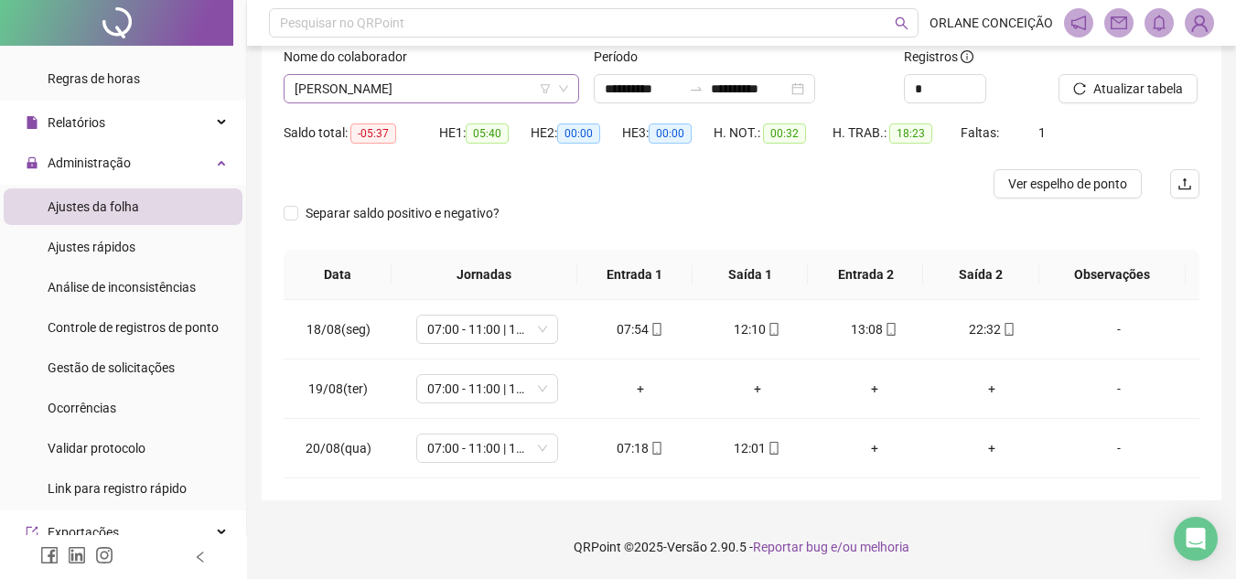
click at [403, 91] on span "[PERSON_NAME]" at bounding box center [430, 88] width 273 height 27
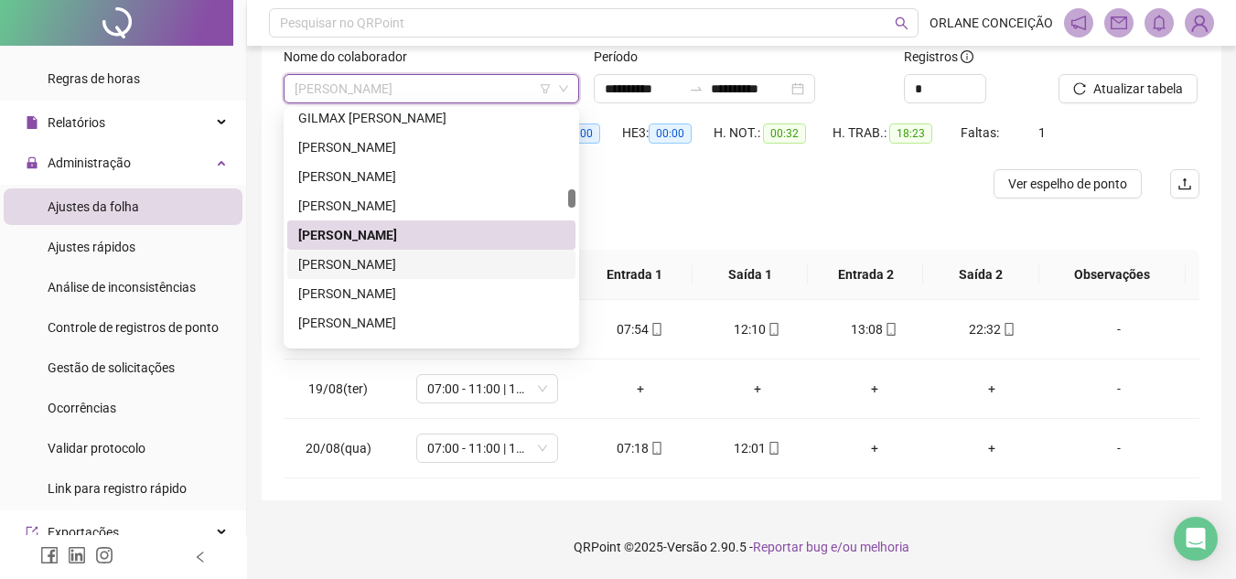
click at [359, 276] on div "[PERSON_NAME]" at bounding box center [431, 264] width 288 height 29
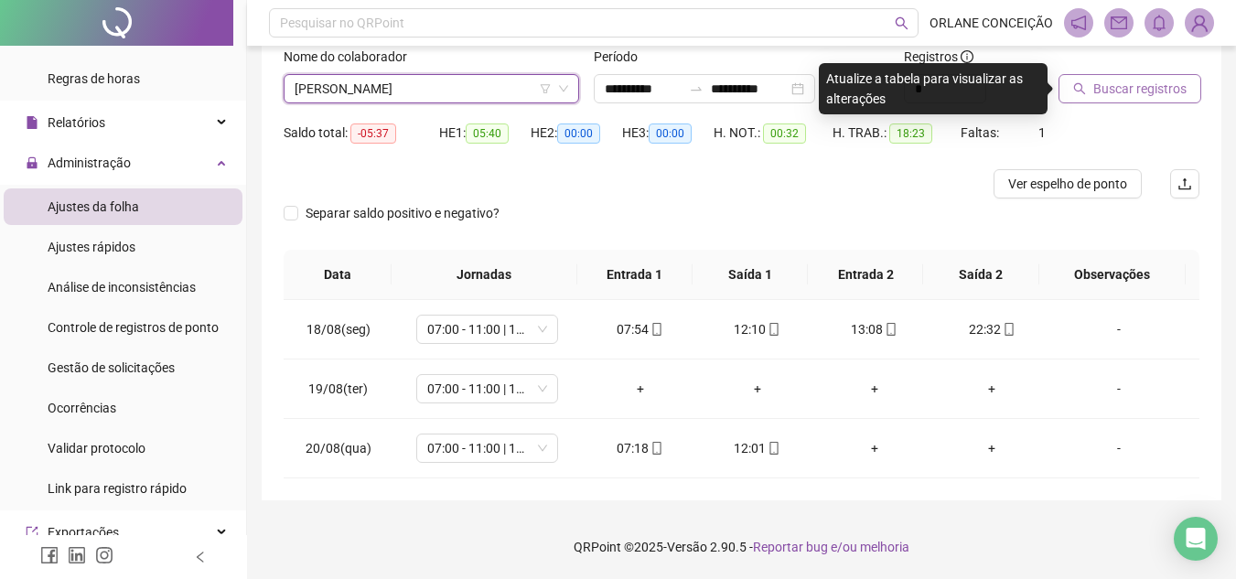
click at [1119, 86] on span "Buscar registros" at bounding box center [1139, 89] width 93 height 20
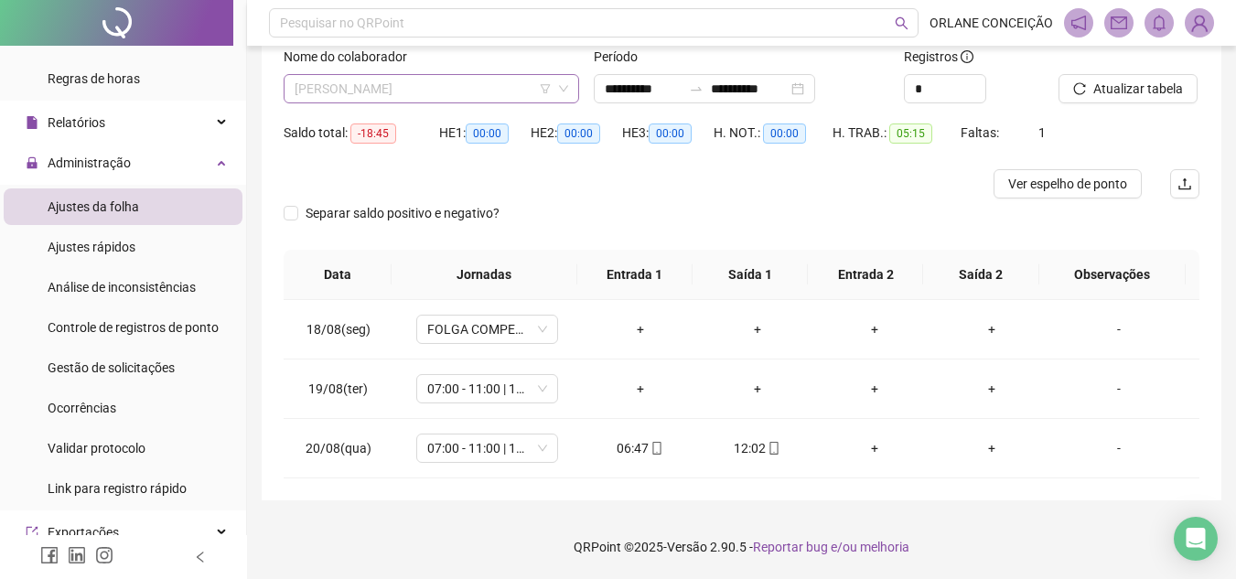
click at [460, 93] on span "[PERSON_NAME]" at bounding box center [430, 88] width 273 height 27
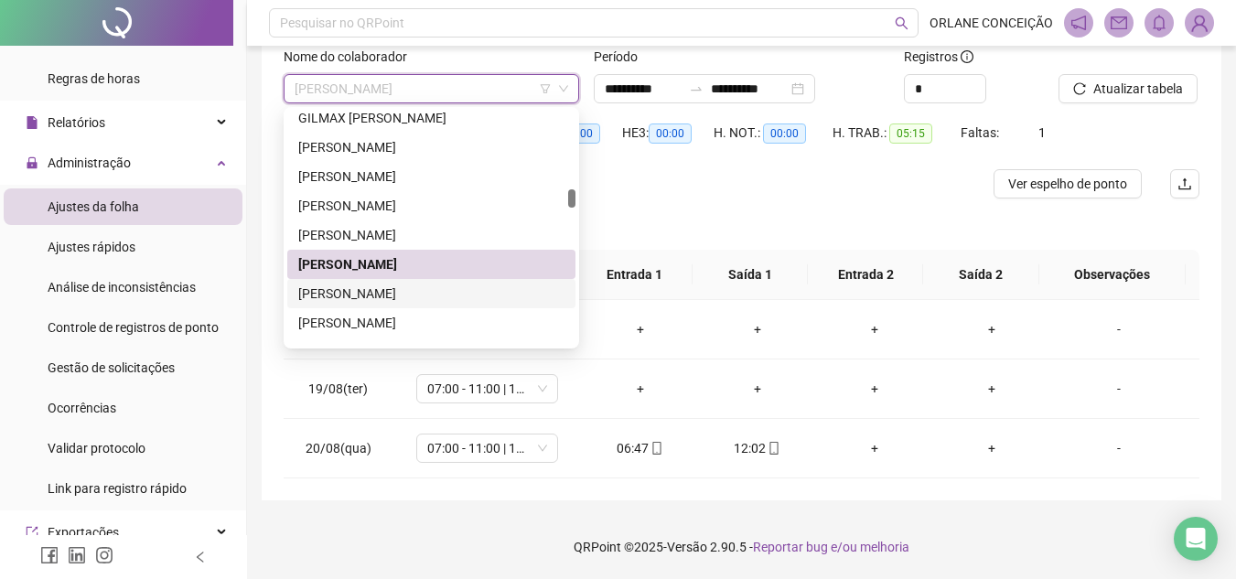
click at [420, 287] on div "[PERSON_NAME]" at bounding box center [431, 294] width 266 height 20
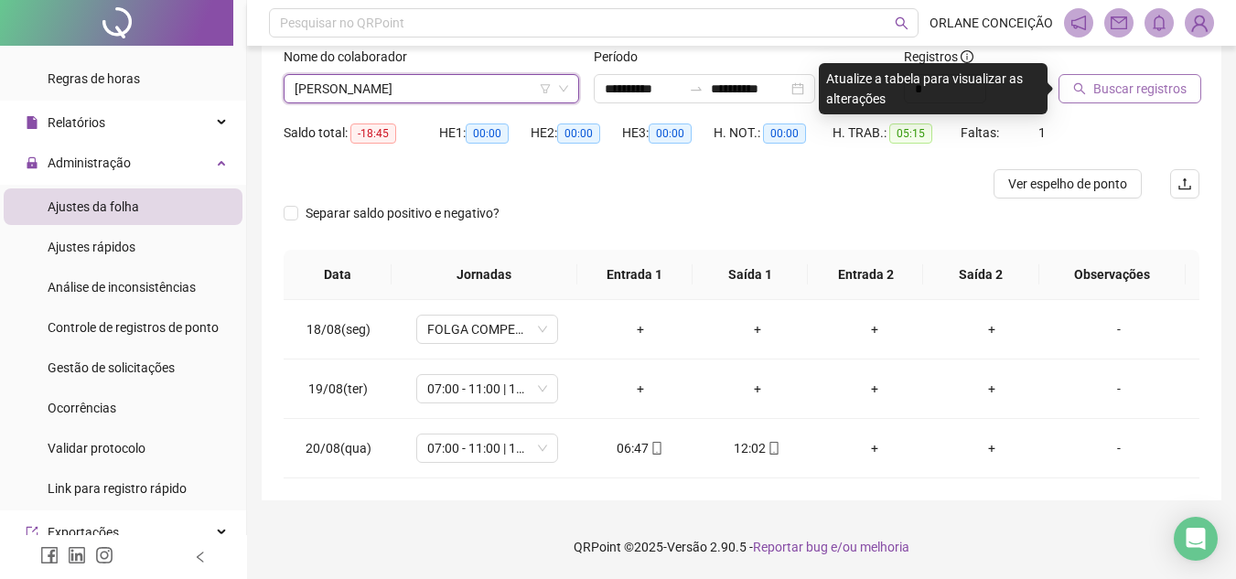
click at [1136, 91] on span "Buscar registros" at bounding box center [1139, 89] width 93 height 20
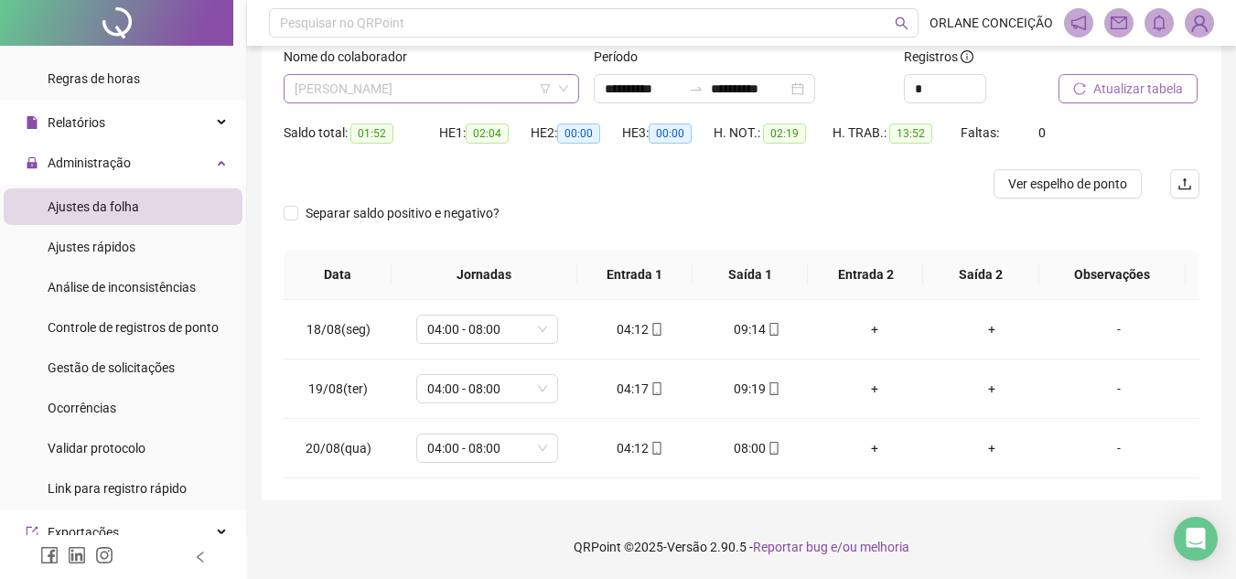
click at [455, 95] on span "[PERSON_NAME]" at bounding box center [430, 88] width 273 height 27
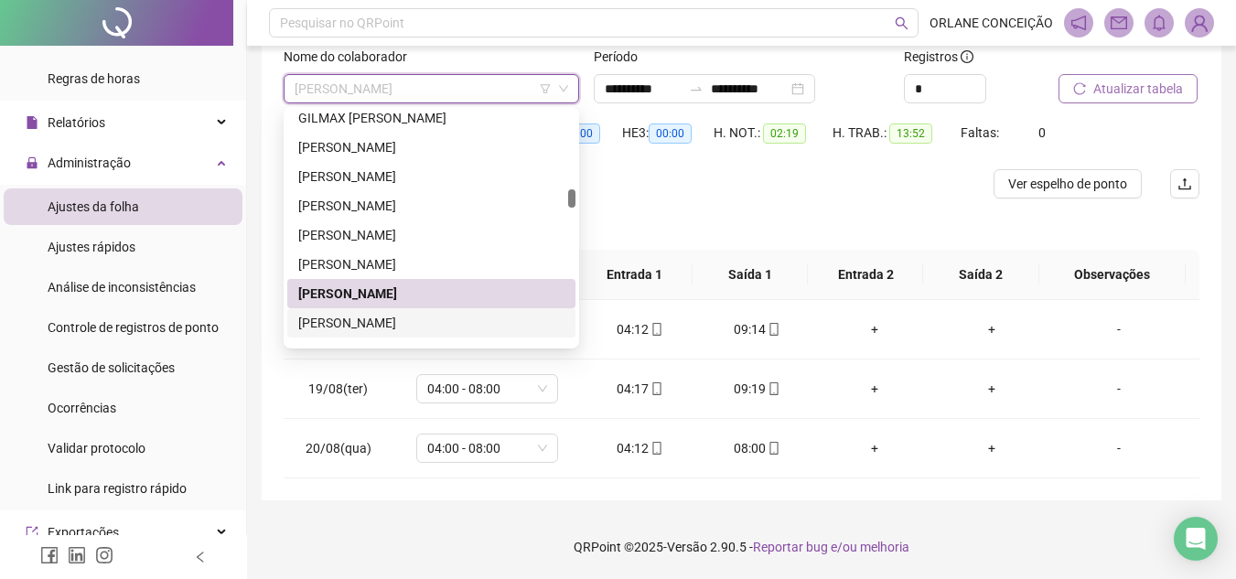
drag, startPoint x: 460, startPoint y: 322, endPoint x: 482, endPoint y: 305, distance: 28.0
click at [458, 320] on div "[PERSON_NAME]" at bounding box center [431, 323] width 266 height 20
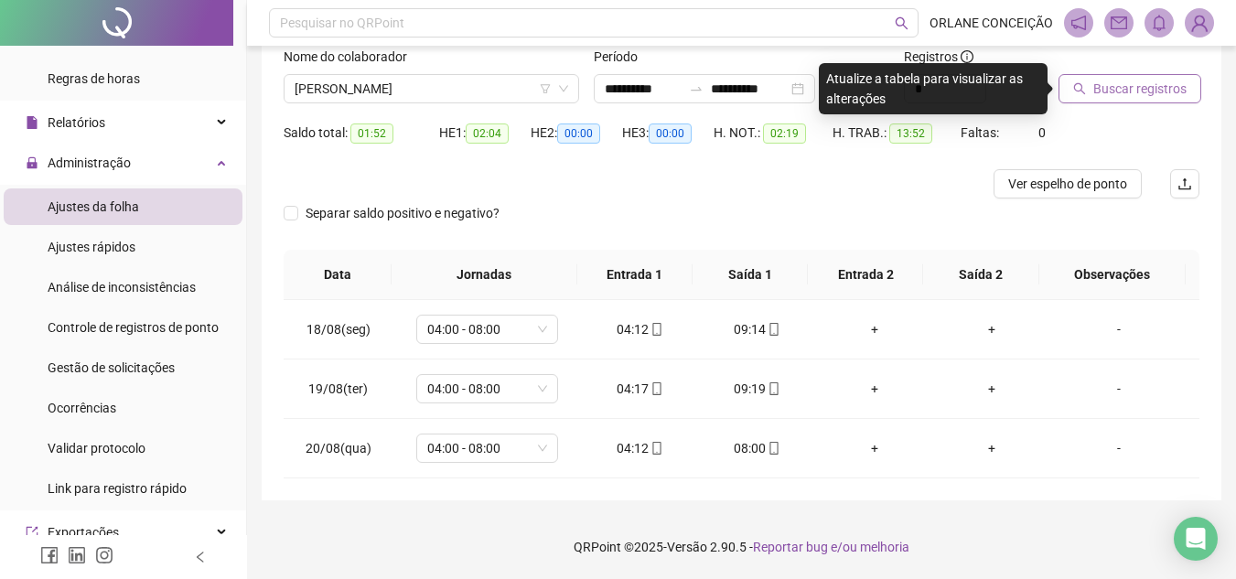
click at [1184, 87] on button "Buscar registros" at bounding box center [1129, 88] width 143 height 29
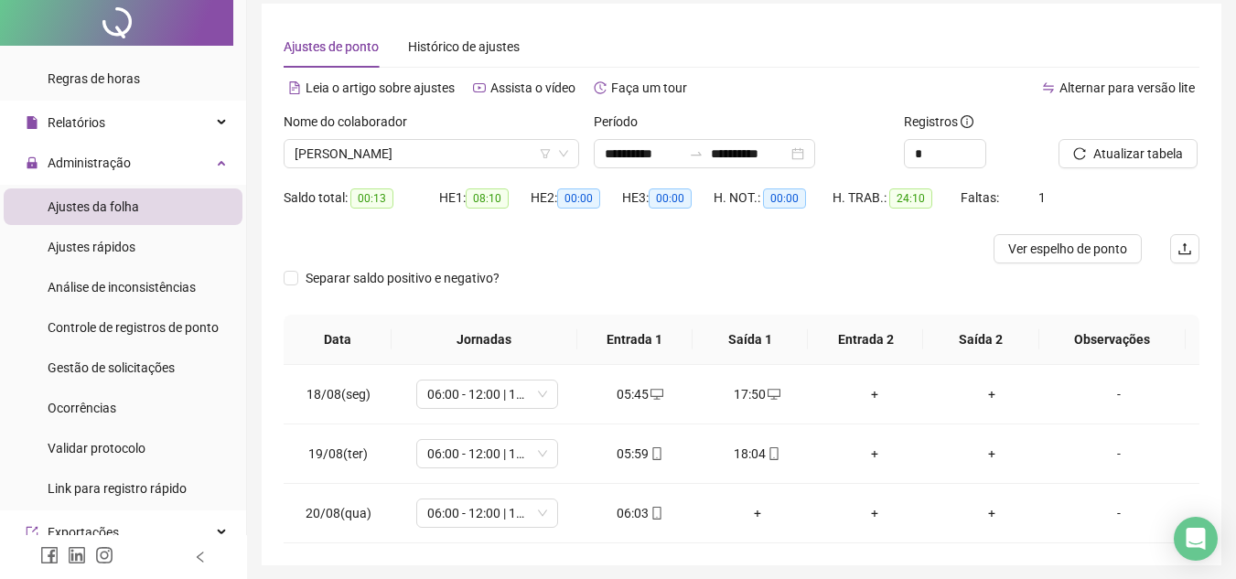
scroll to position [122, 0]
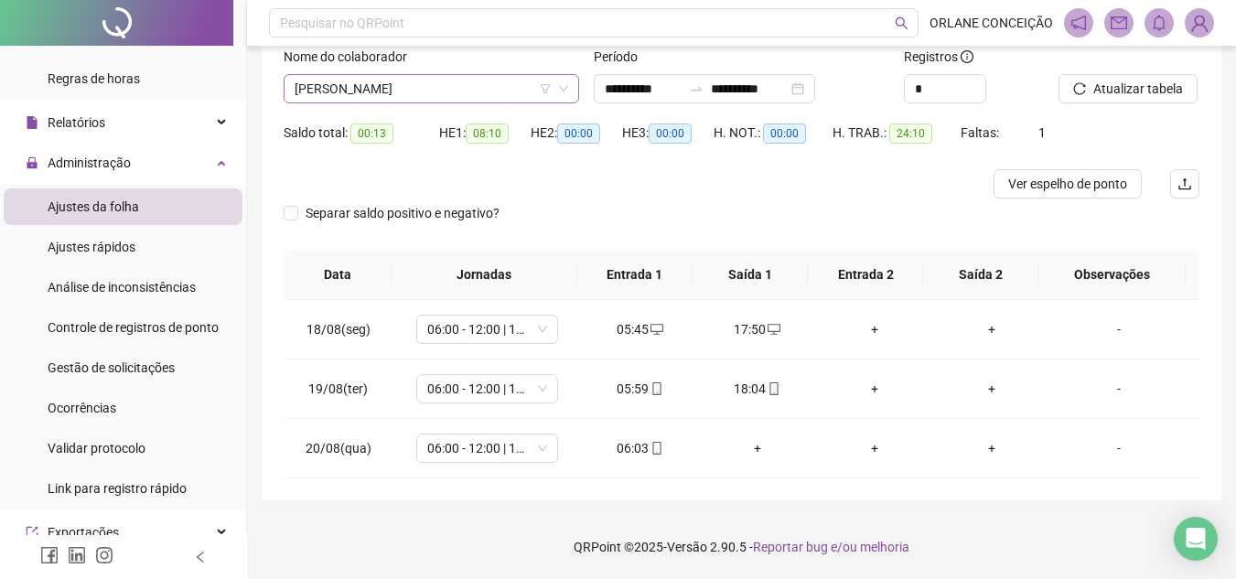
click at [442, 91] on span "[PERSON_NAME]" at bounding box center [430, 88] width 273 height 27
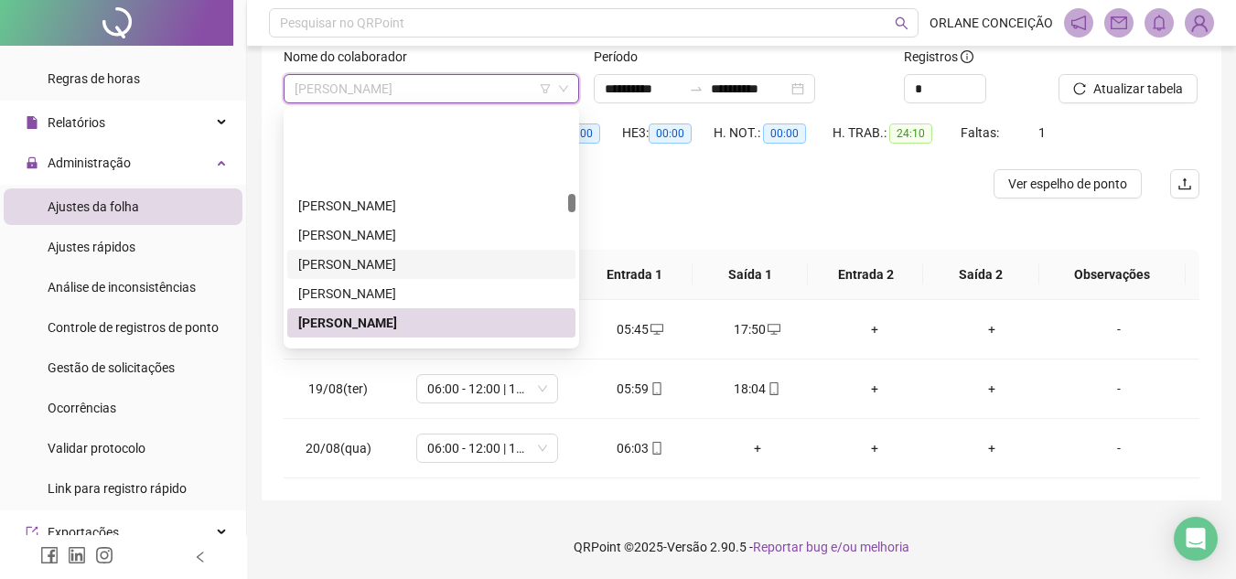
scroll to position [1946, 0]
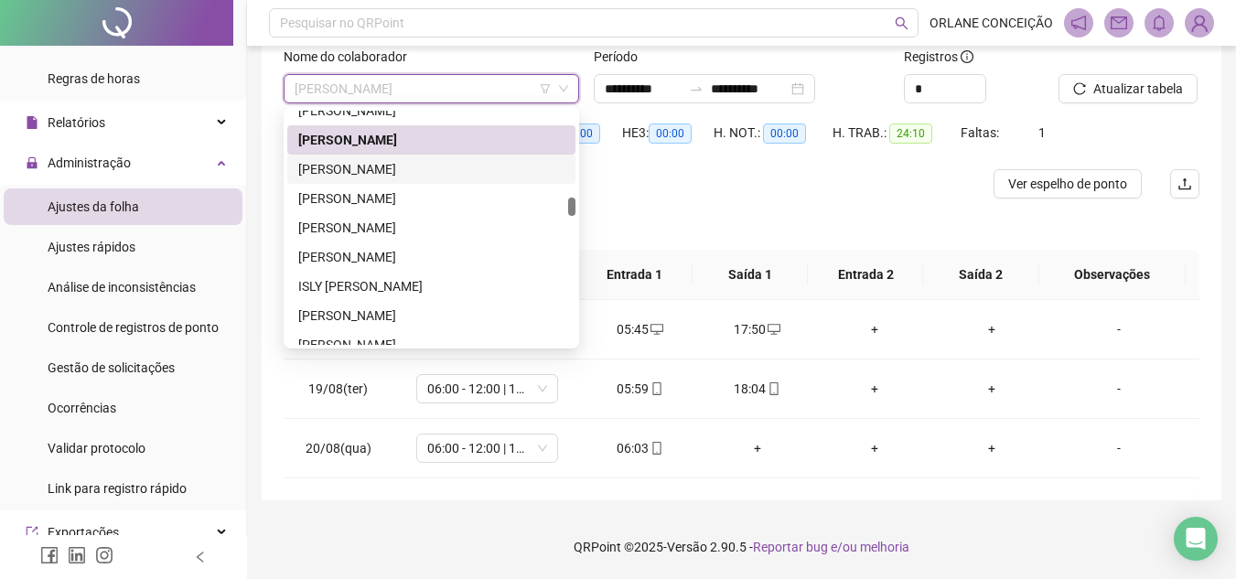
click at [400, 162] on div "[PERSON_NAME]" at bounding box center [431, 169] width 266 height 20
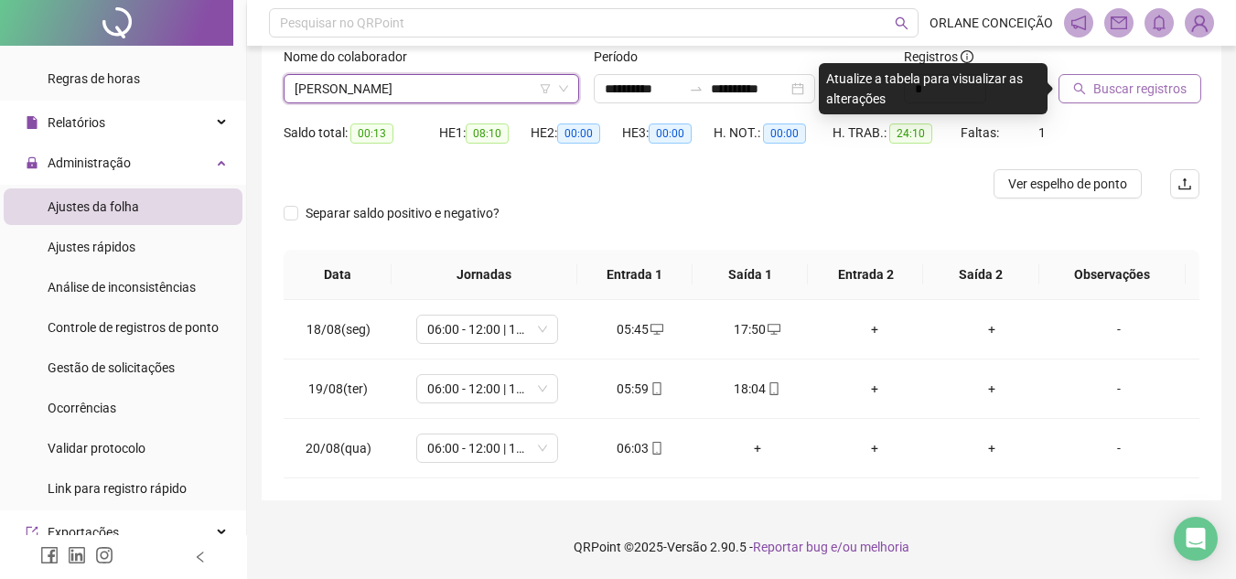
click at [1124, 91] on span "Buscar registros" at bounding box center [1139, 89] width 93 height 20
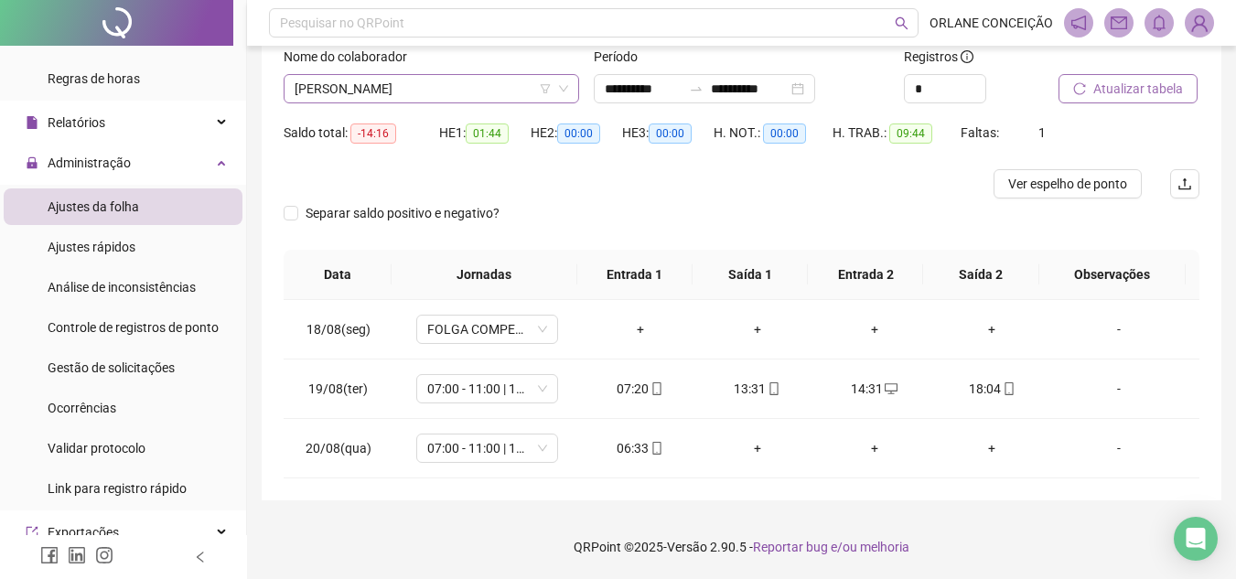
click at [436, 87] on span "[PERSON_NAME]" at bounding box center [430, 88] width 273 height 27
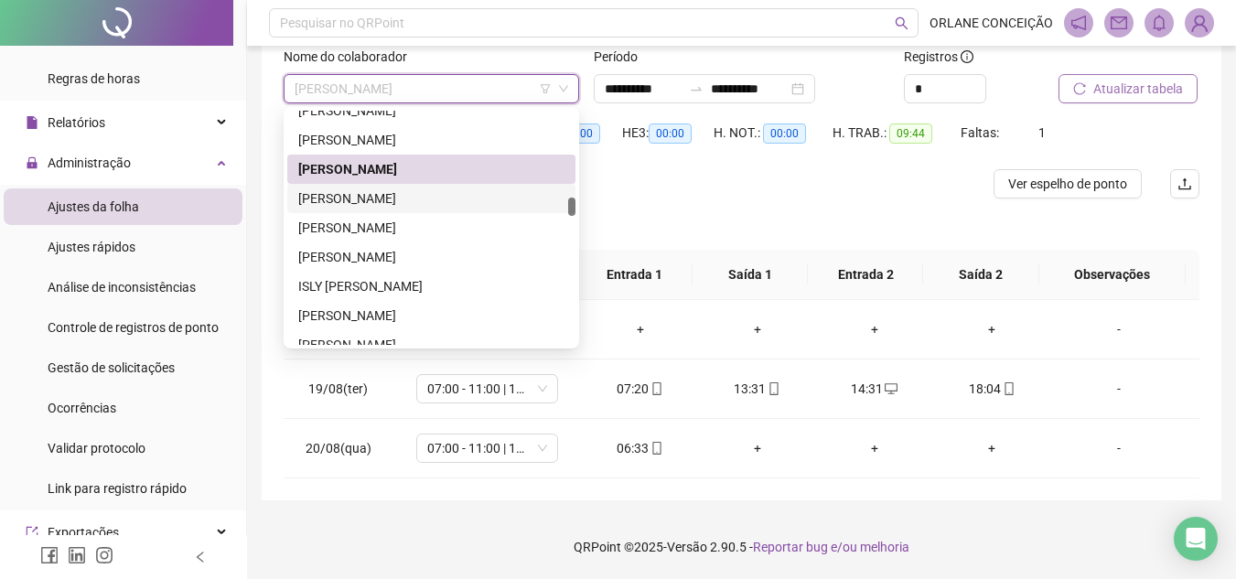
click at [381, 186] on div "[PERSON_NAME]" at bounding box center [431, 198] width 288 height 29
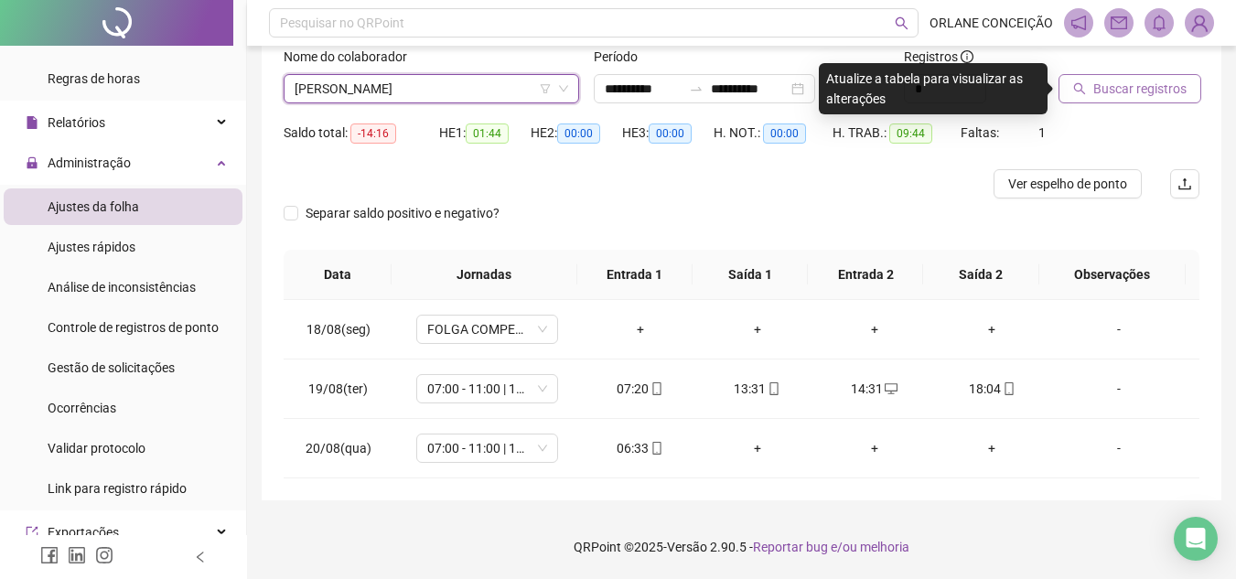
click at [1108, 88] on span "Buscar registros" at bounding box center [1139, 89] width 93 height 20
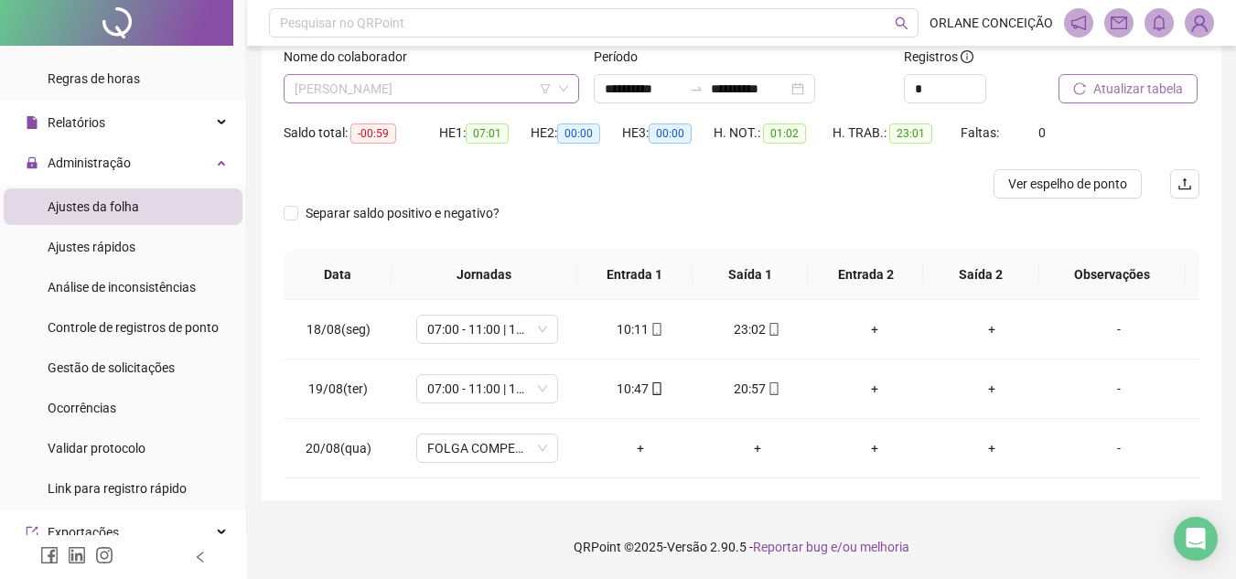
click at [442, 91] on span "[PERSON_NAME]" at bounding box center [430, 88] width 273 height 27
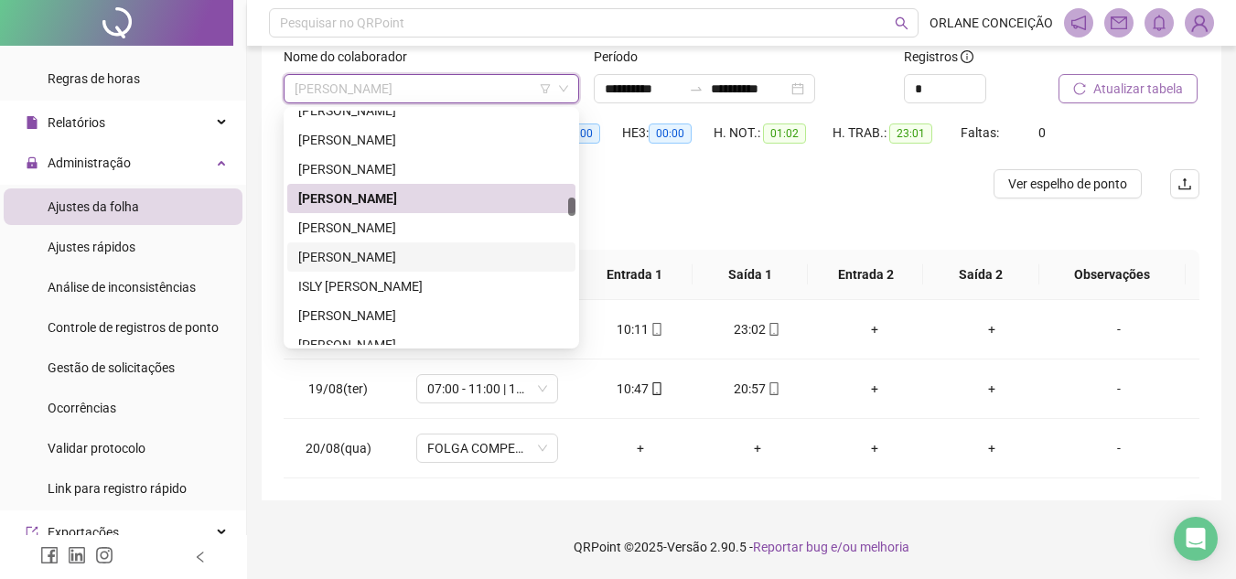
click at [406, 241] on div "[PERSON_NAME] [PERSON_NAME] [PERSON_NAME] [PERSON_NAME] [PERSON_NAME] ISLY [PER…" at bounding box center [431, 242] width 288 height 293
click at [399, 235] on div "[PERSON_NAME]" at bounding box center [431, 228] width 266 height 20
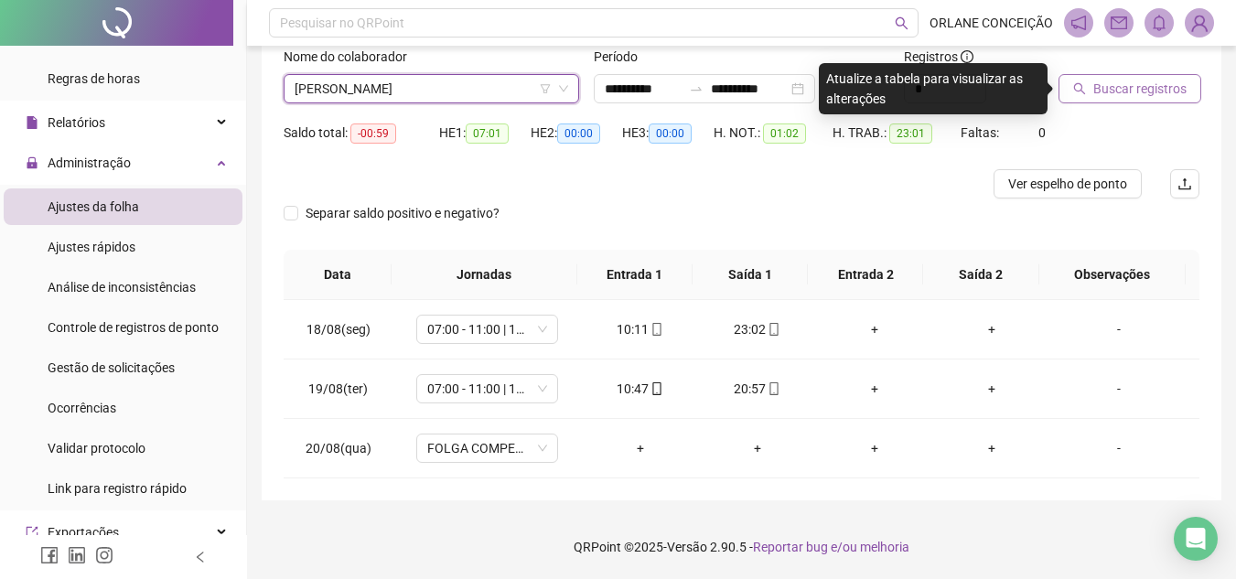
click at [1097, 92] on span "Buscar registros" at bounding box center [1139, 89] width 93 height 20
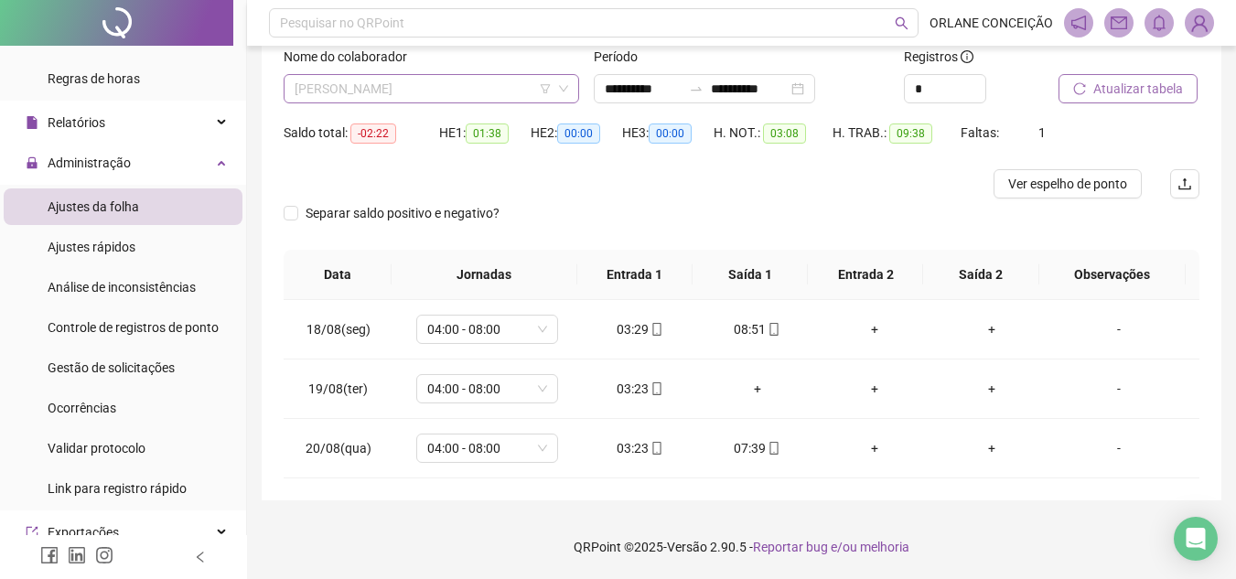
click at [343, 91] on span "[PERSON_NAME]" at bounding box center [430, 88] width 273 height 27
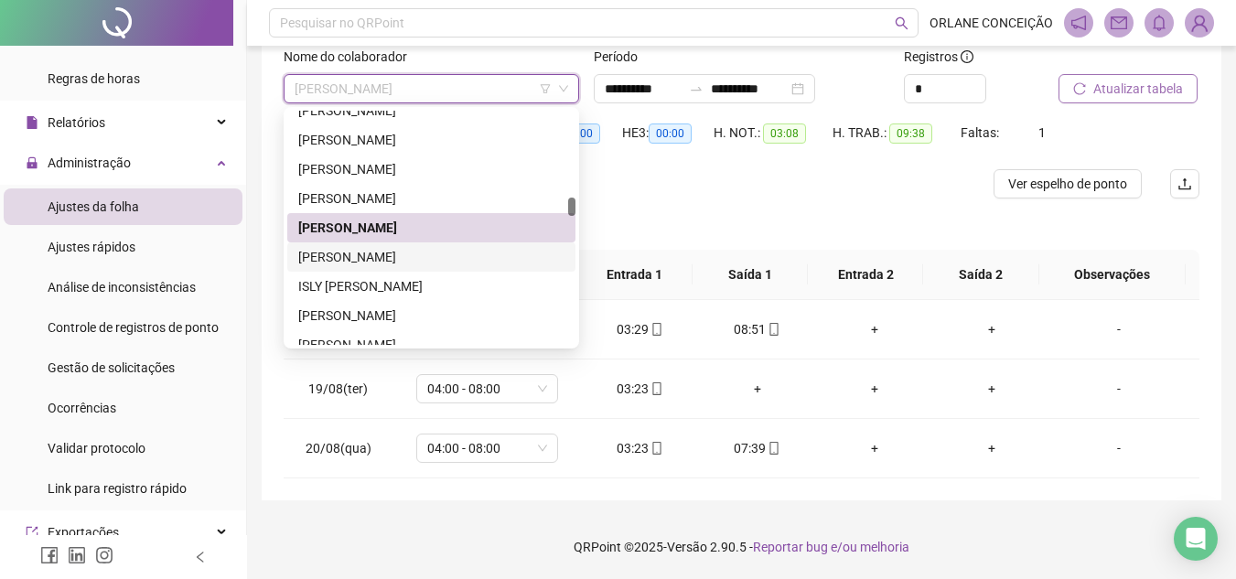
click at [413, 249] on div "[PERSON_NAME]" at bounding box center [431, 257] width 266 height 20
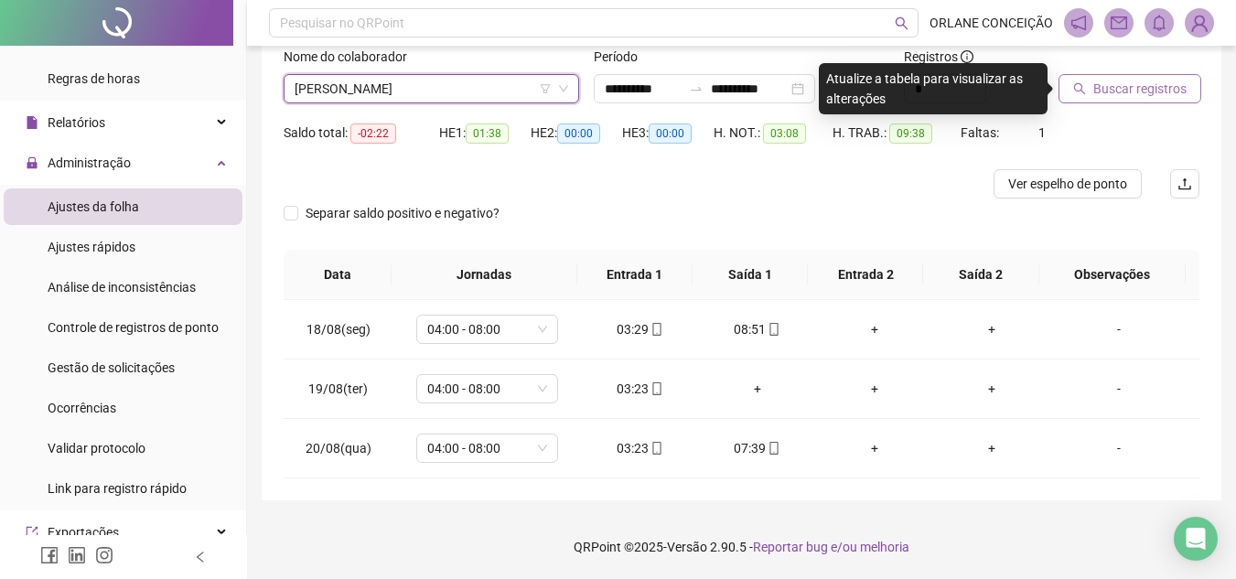
click at [1120, 87] on span "Buscar registros" at bounding box center [1139, 89] width 93 height 20
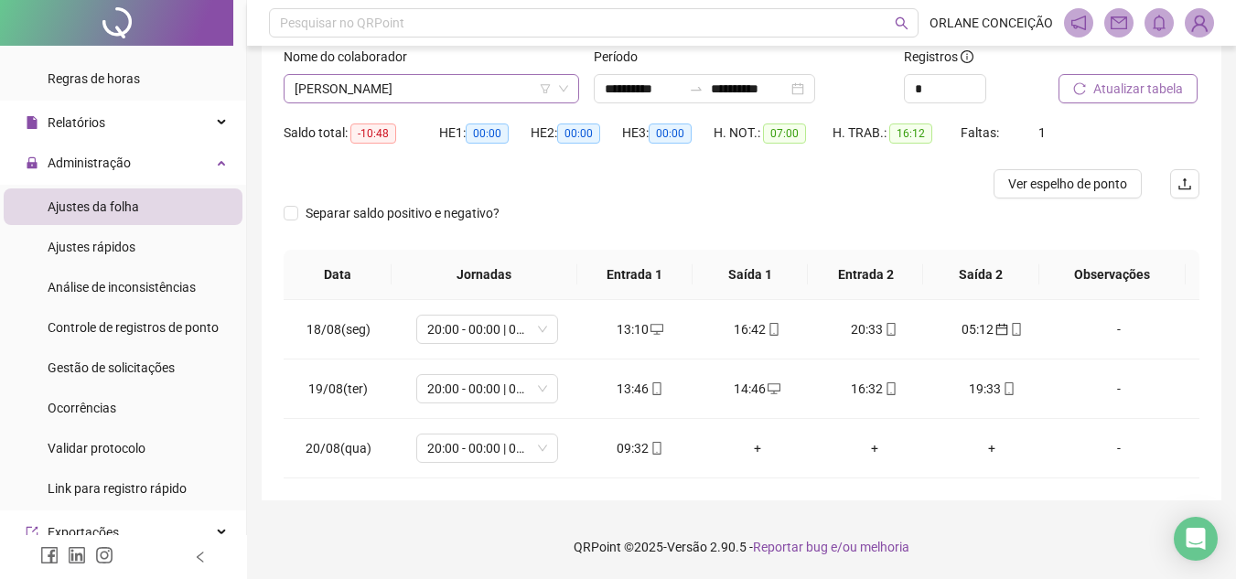
click at [403, 90] on span "[PERSON_NAME]" at bounding box center [430, 88] width 273 height 27
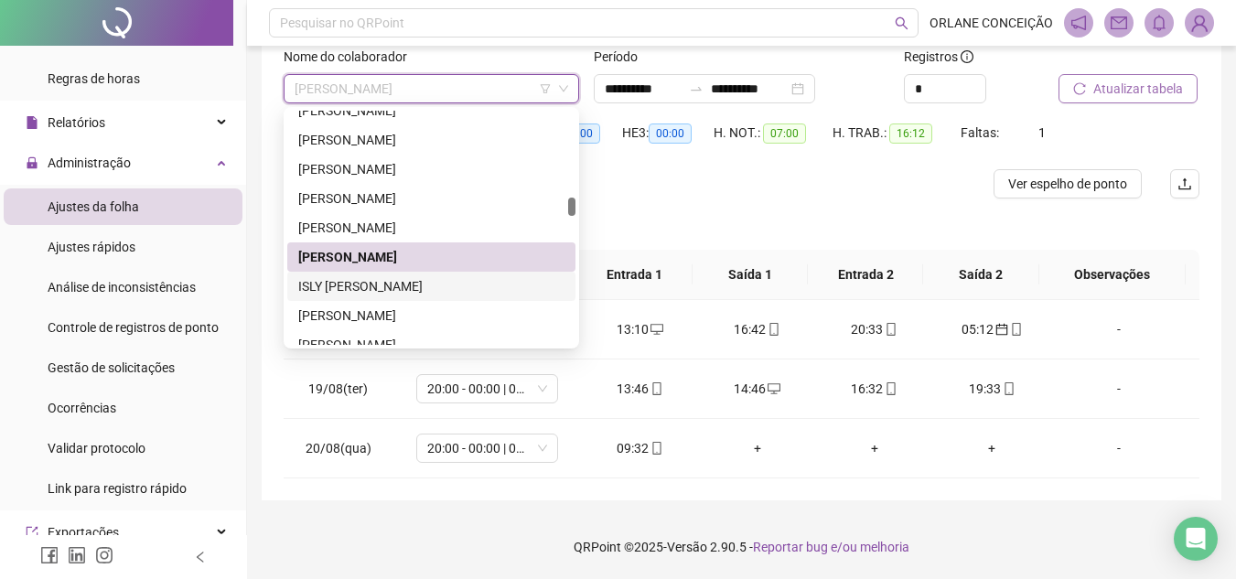
click at [397, 280] on div "ISLY [PERSON_NAME]" at bounding box center [431, 286] width 266 height 20
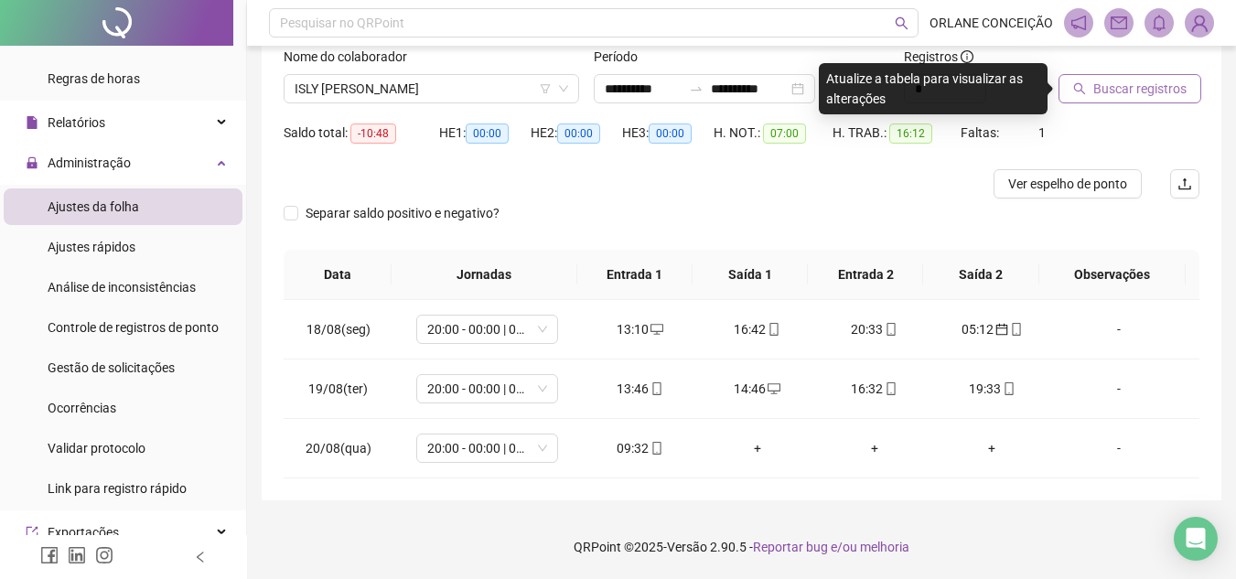
click at [1109, 92] on span "Buscar registros" at bounding box center [1139, 89] width 93 height 20
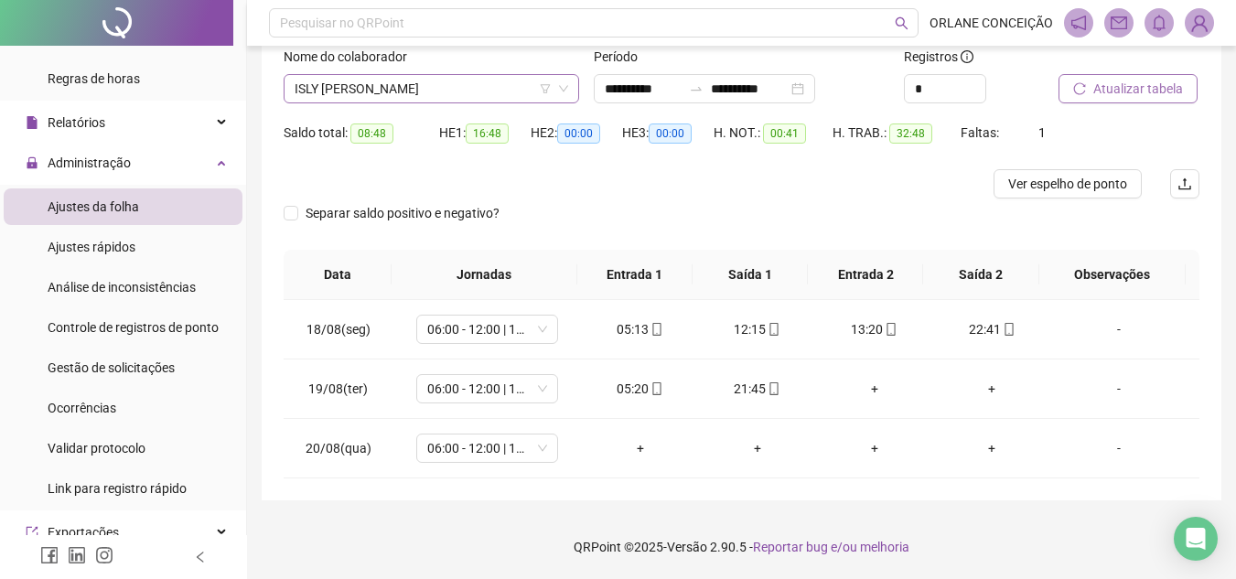
click at [450, 79] on span "ISLY [PERSON_NAME]" at bounding box center [430, 88] width 273 height 27
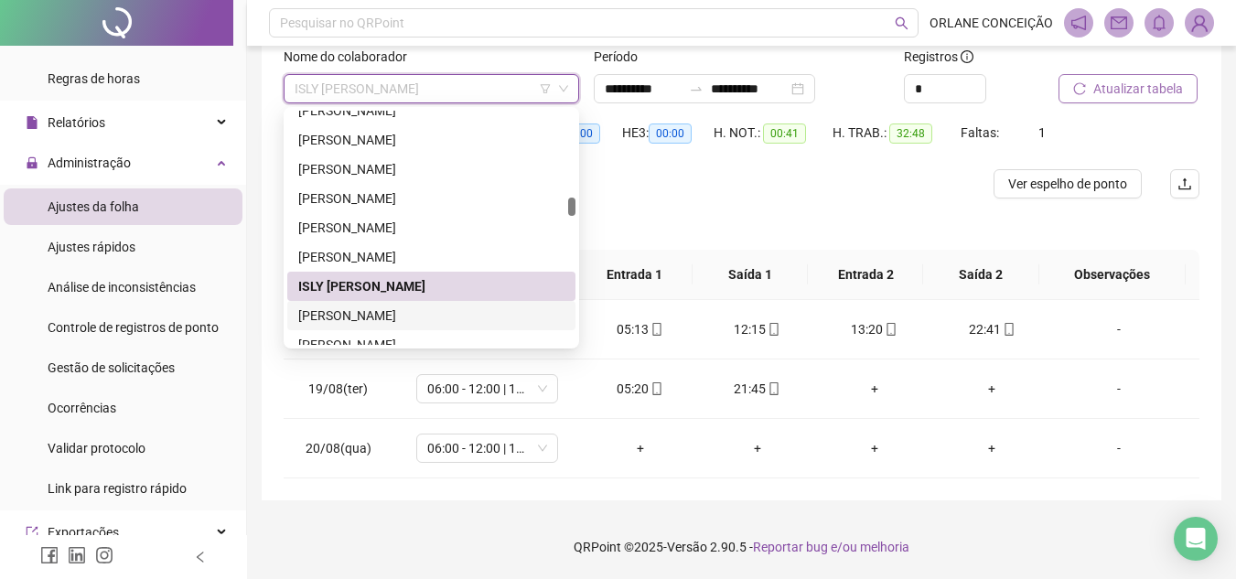
click at [417, 313] on div "[PERSON_NAME]" at bounding box center [431, 315] width 266 height 20
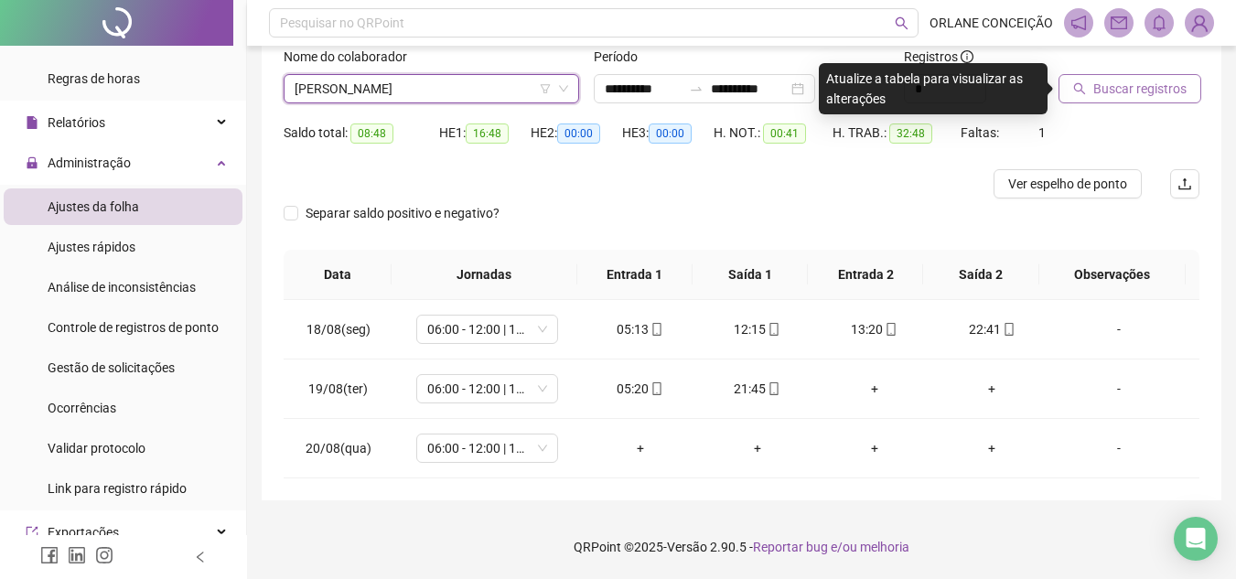
click at [1115, 64] on div at bounding box center [1105, 60] width 95 height 27
click at [1112, 80] on span "Buscar registros" at bounding box center [1139, 89] width 93 height 20
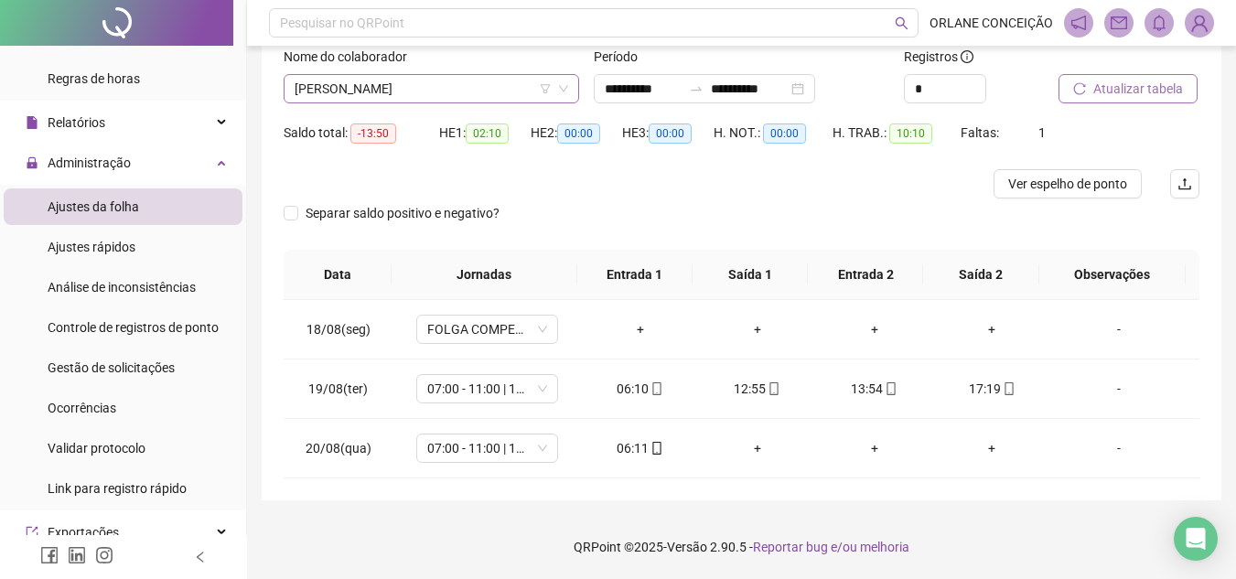
click at [358, 90] on span "[PERSON_NAME]" at bounding box center [430, 88] width 273 height 27
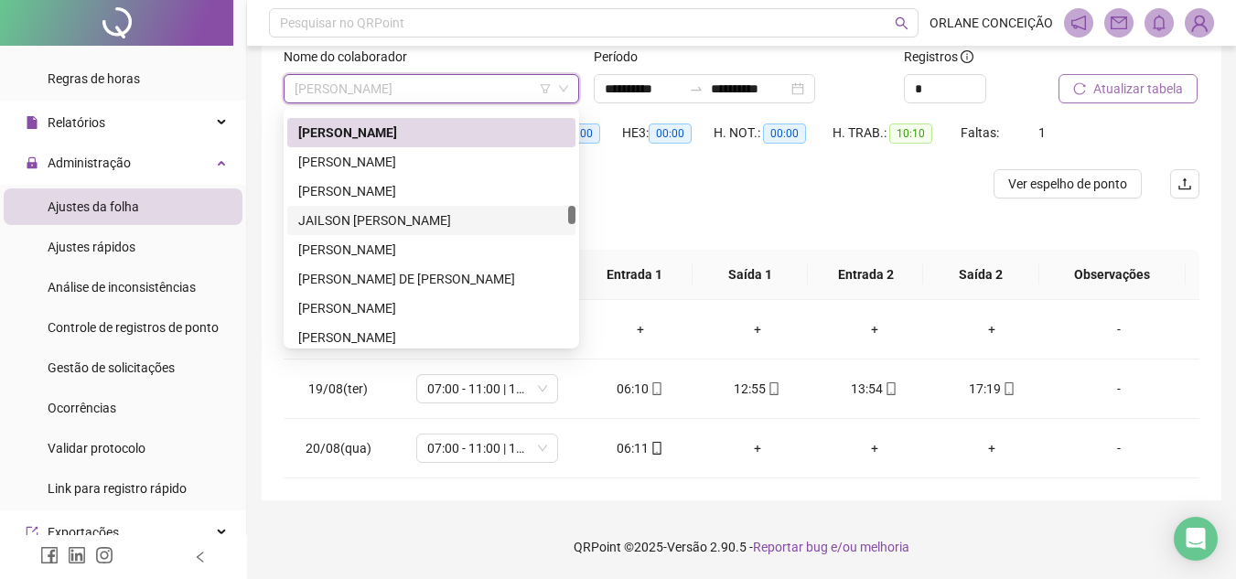
scroll to position [2129, 0]
click at [389, 155] on div "[PERSON_NAME]" at bounding box center [431, 162] width 266 height 20
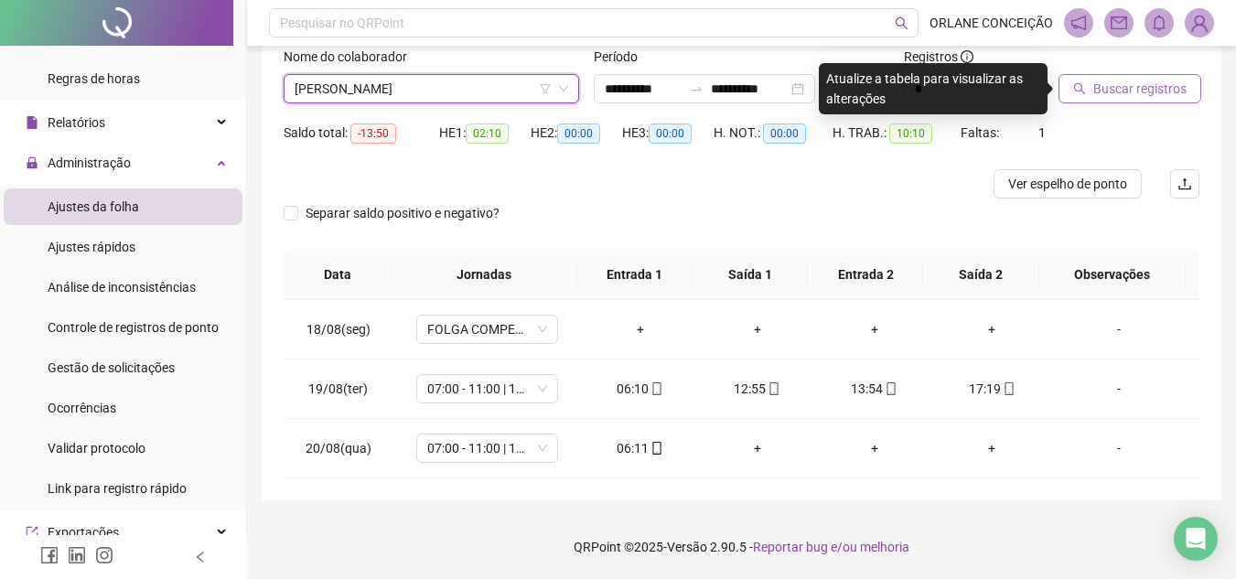
click at [1107, 79] on span "Buscar registros" at bounding box center [1139, 89] width 93 height 20
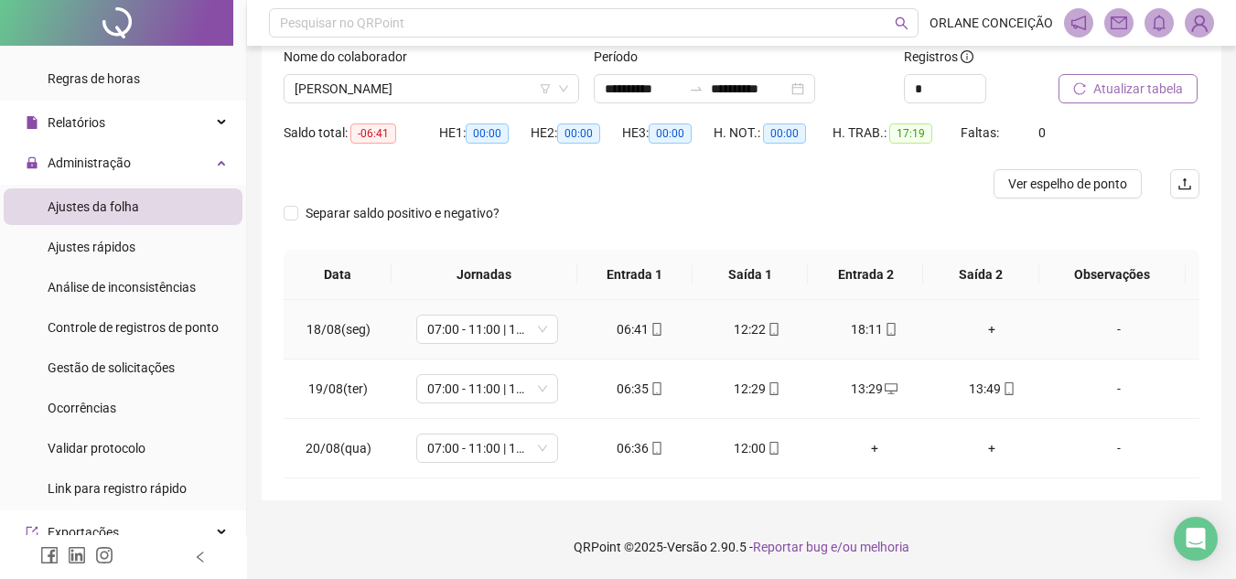
drag, startPoint x: 983, startPoint y: 326, endPoint x: 982, endPoint y: 337, distance: 11.0
click at [983, 328] on div "+" at bounding box center [991, 329] width 88 height 20
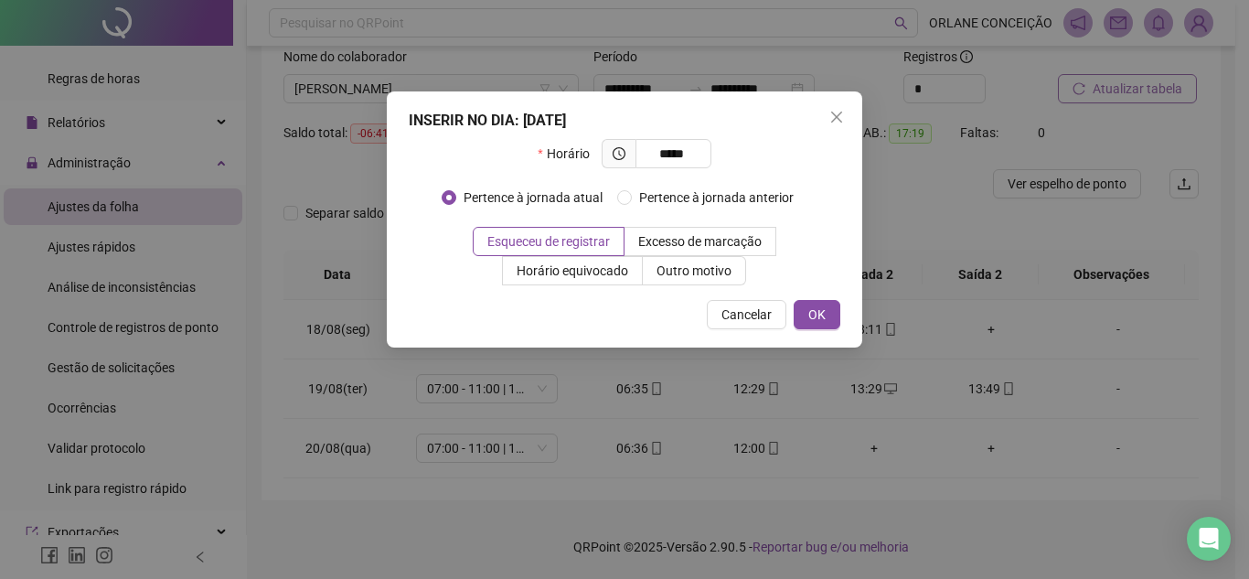
type input "*****"
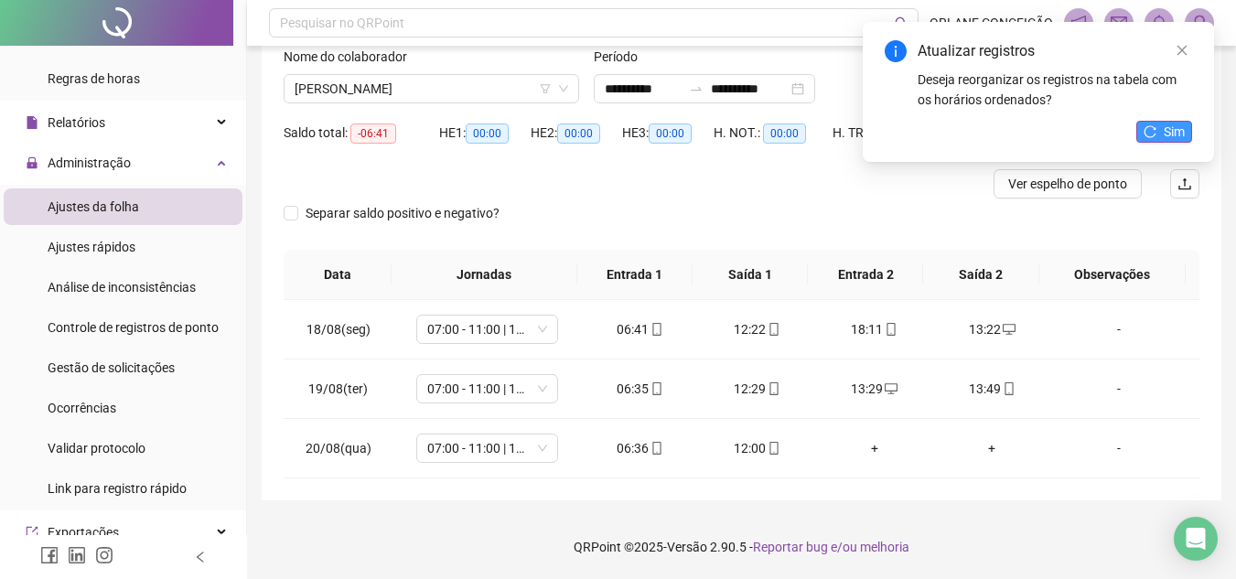
click at [1177, 130] on span "Sim" at bounding box center [1173, 132] width 21 height 20
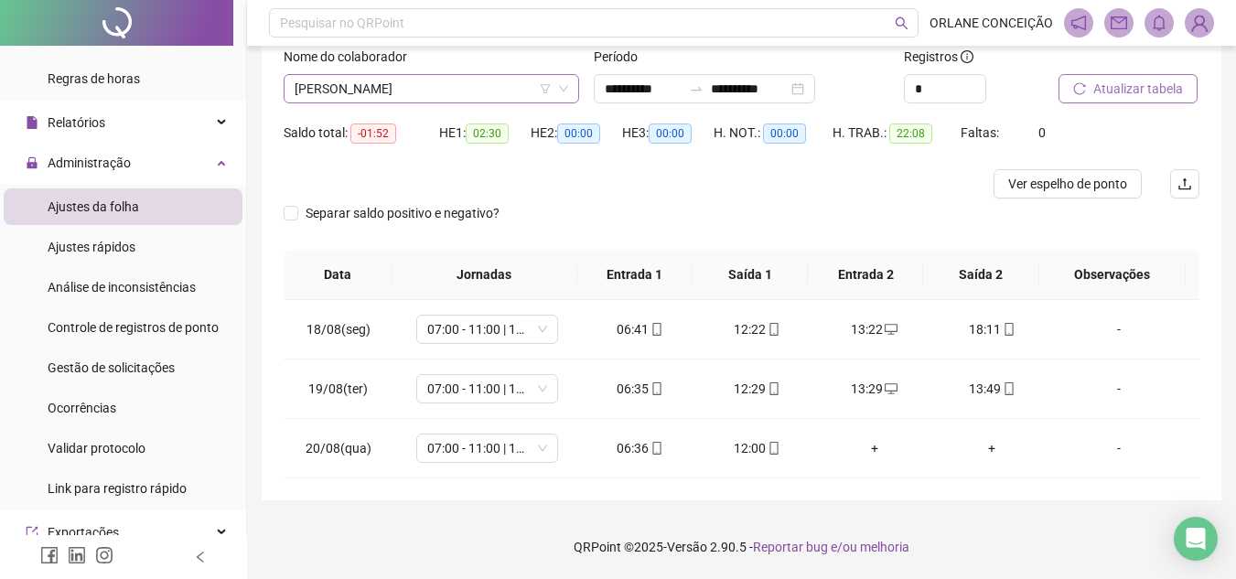
click at [440, 80] on span "[PERSON_NAME]" at bounding box center [430, 88] width 273 height 27
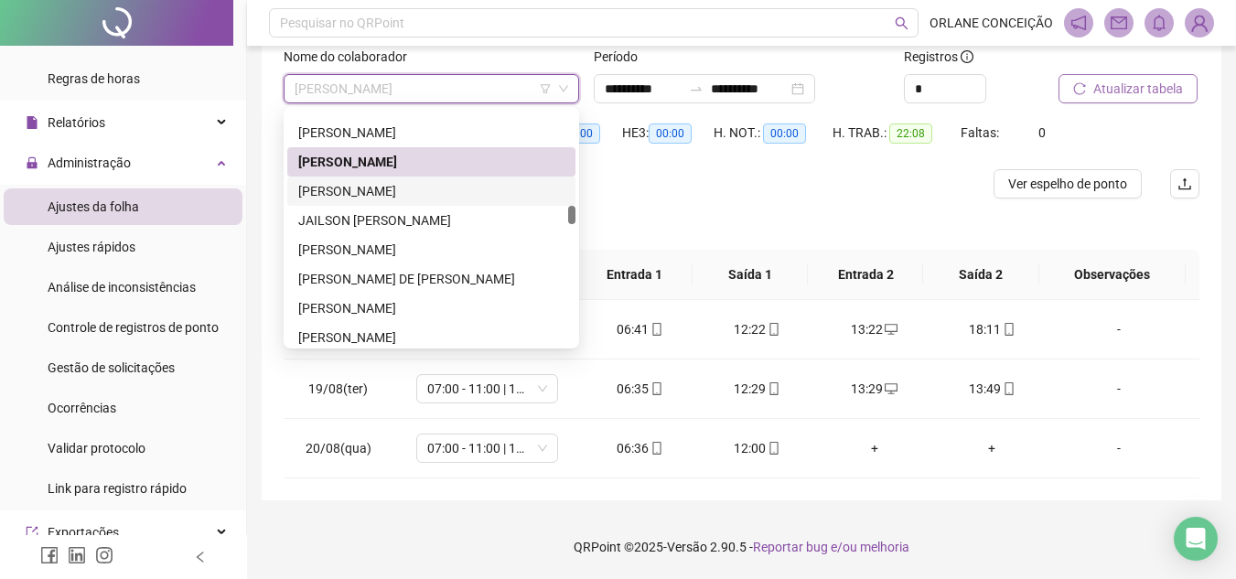
click at [404, 177] on div "[PERSON_NAME]" at bounding box center [431, 191] width 288 height 29
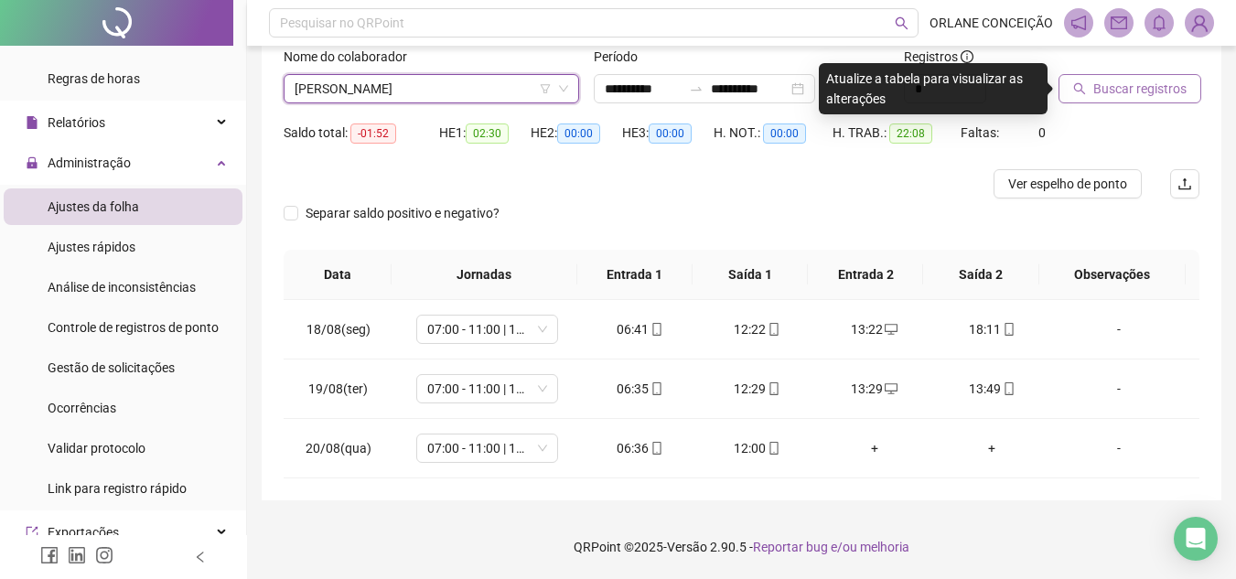
click at [1150, 78] on button "Buscar registros" at bounding box center [1129, 88] width 143 height 29
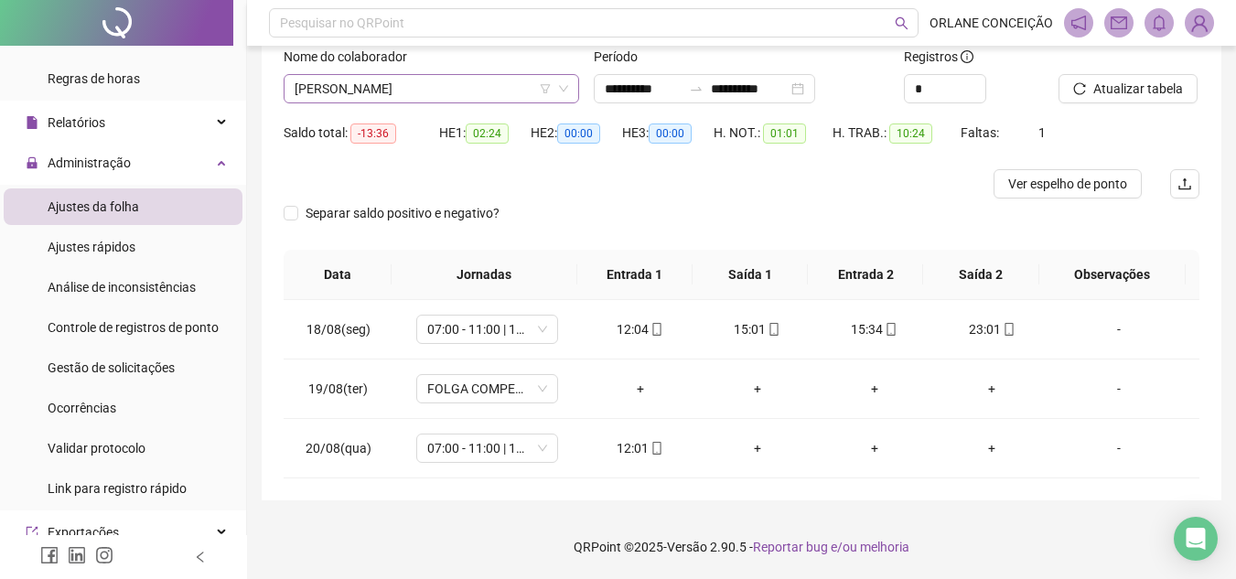
click at [348, 89] on span "[PERSON_NAME]" at bounding box center [430, 88] width 273 height 27
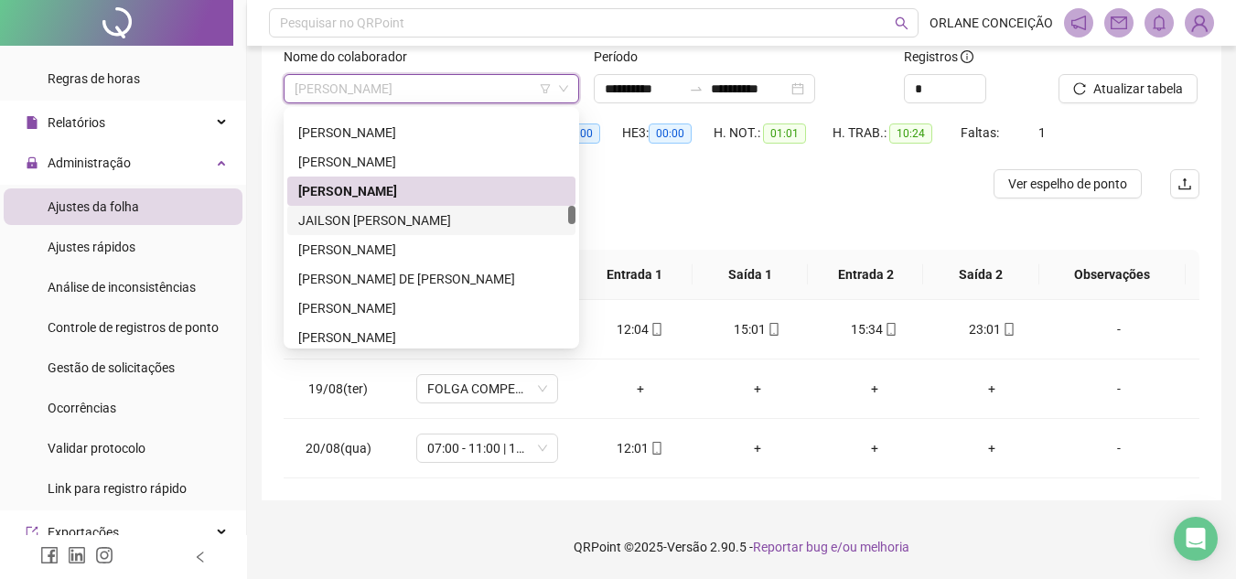
click at [330, 224] on div "JAILSON [PERSON_NAME]" at bounding box center [431, 220] width 266 height 20
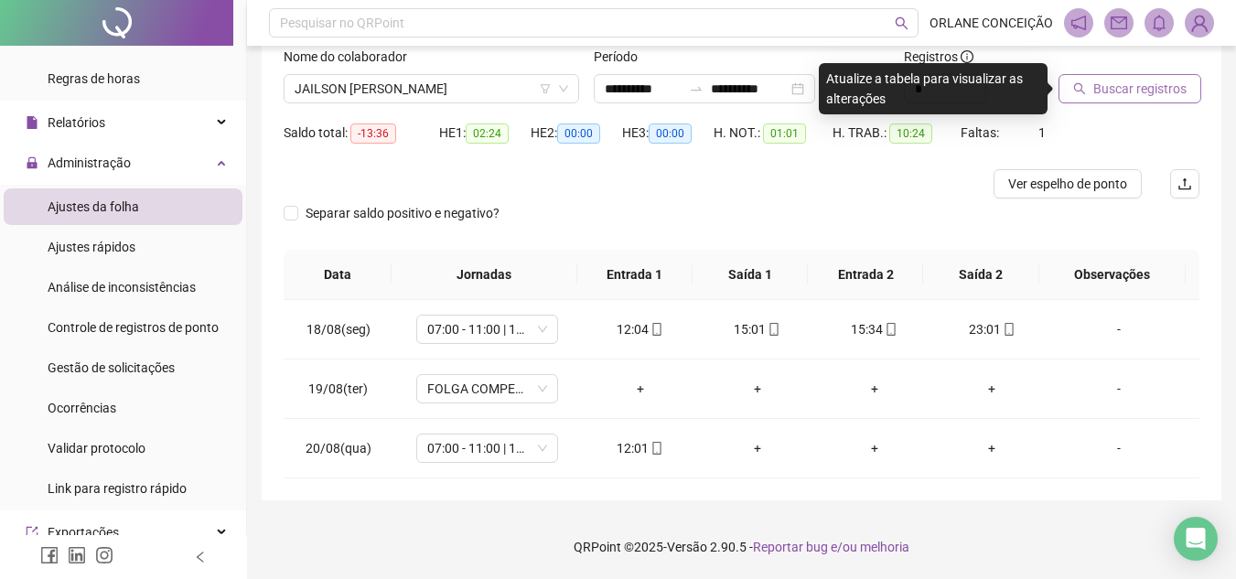
click at [1121, 89] on span "Buscar registros" at bounding box center [1139, 89] width 93 height 20
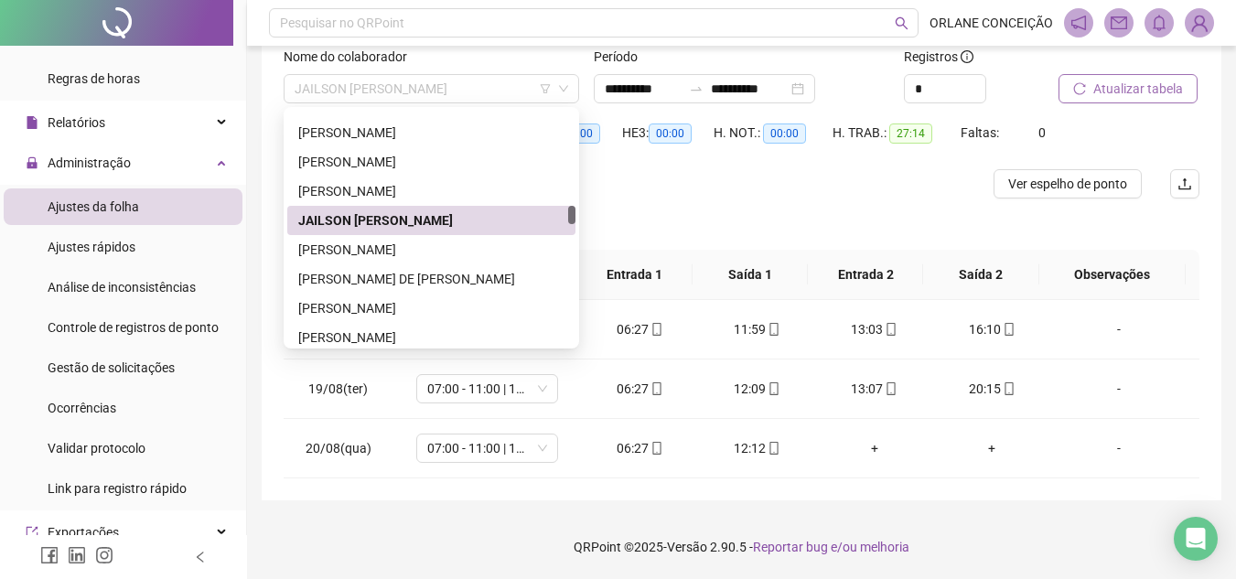
drag, startPoint x: 460, startPoint y: 91, endPoint x: 417, endPoint y: 125, distance: 55.3
click at [459, 91] on span "JAILSON [PERSON_NAME]" at bounding box center [430, 88] width 273 height 27
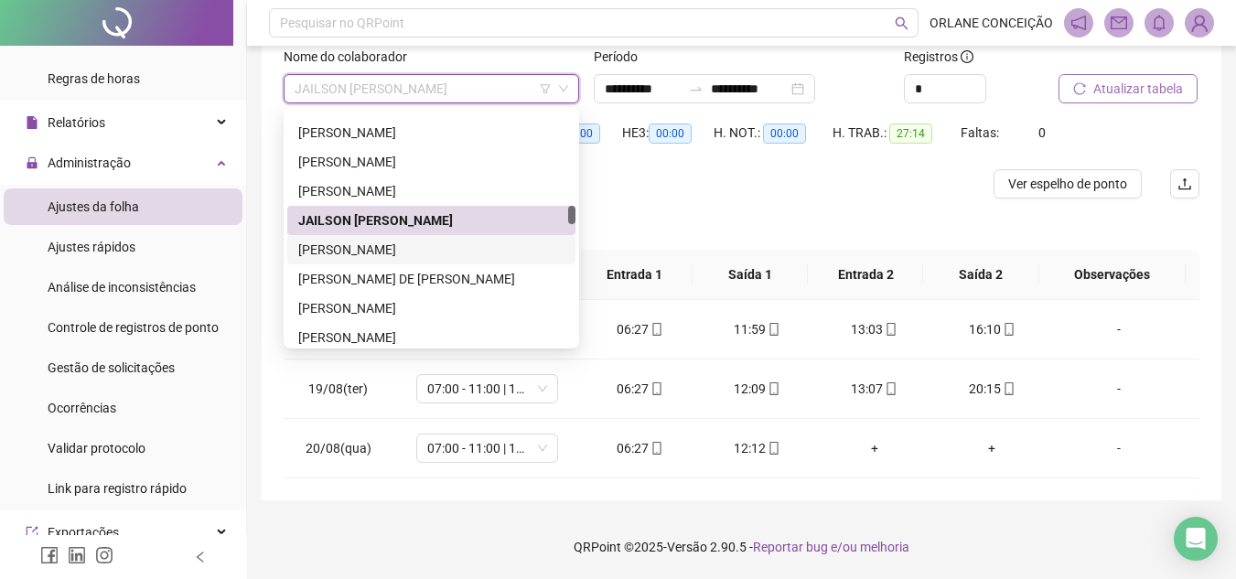
click at [401, 251] on div "[PERSON_NAME]" at bounding box center [431, 250] width 266 height 20
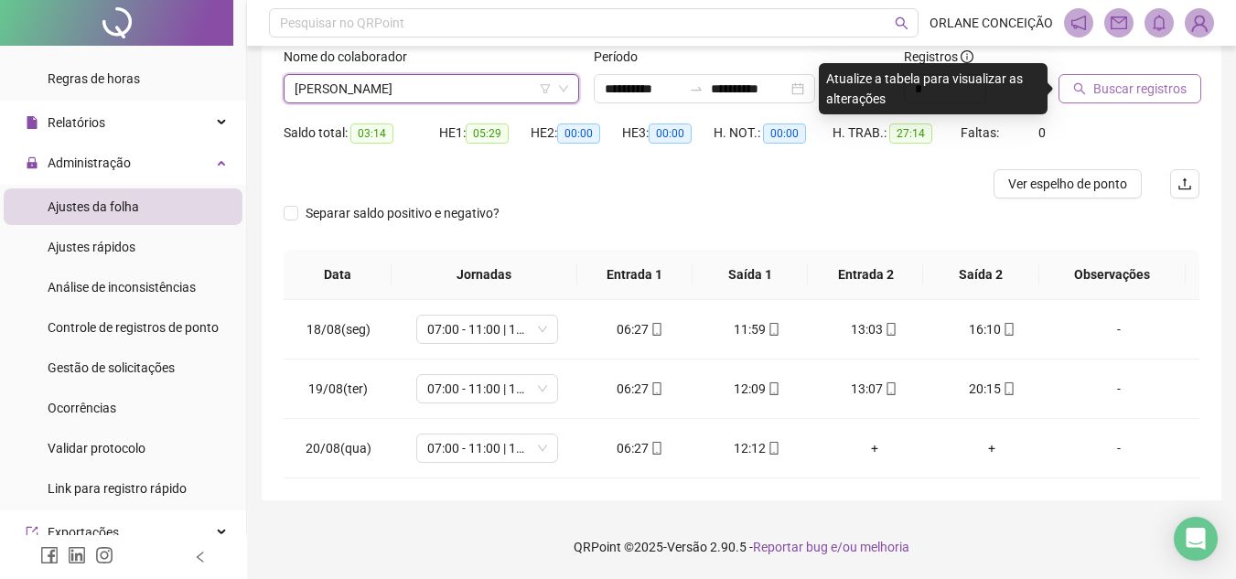
click at [1128, 82] on span "Buscar registros" at bounding box center [1139, 89] width 93 height 20
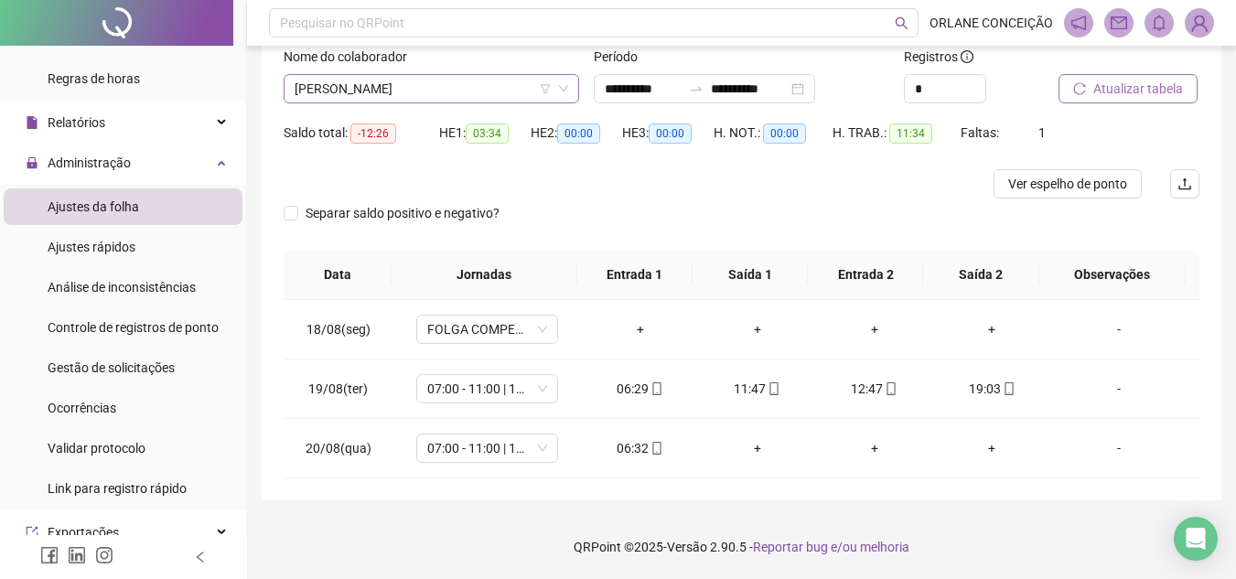
click at [426, 93] on span "[PERSON_NAME]" at bounding box center [430, 88] width 273 height 27
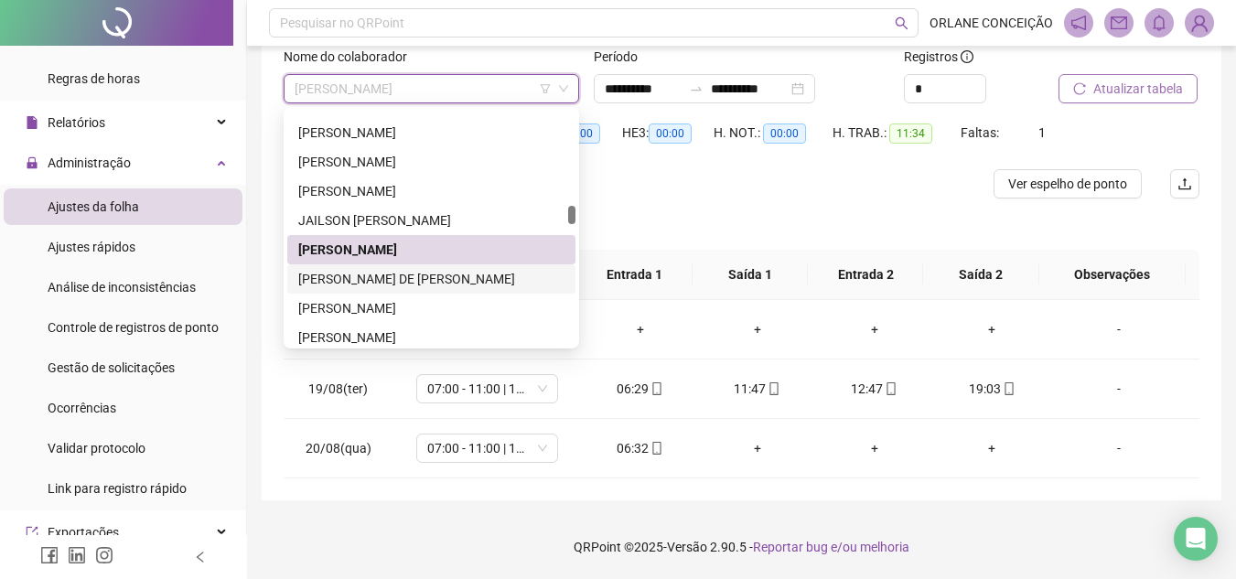
click at [401, 284] on div "[PERSON_NAME] DE [PERSON_NAME]" at bounding box center [431, 279] width 266 height 20
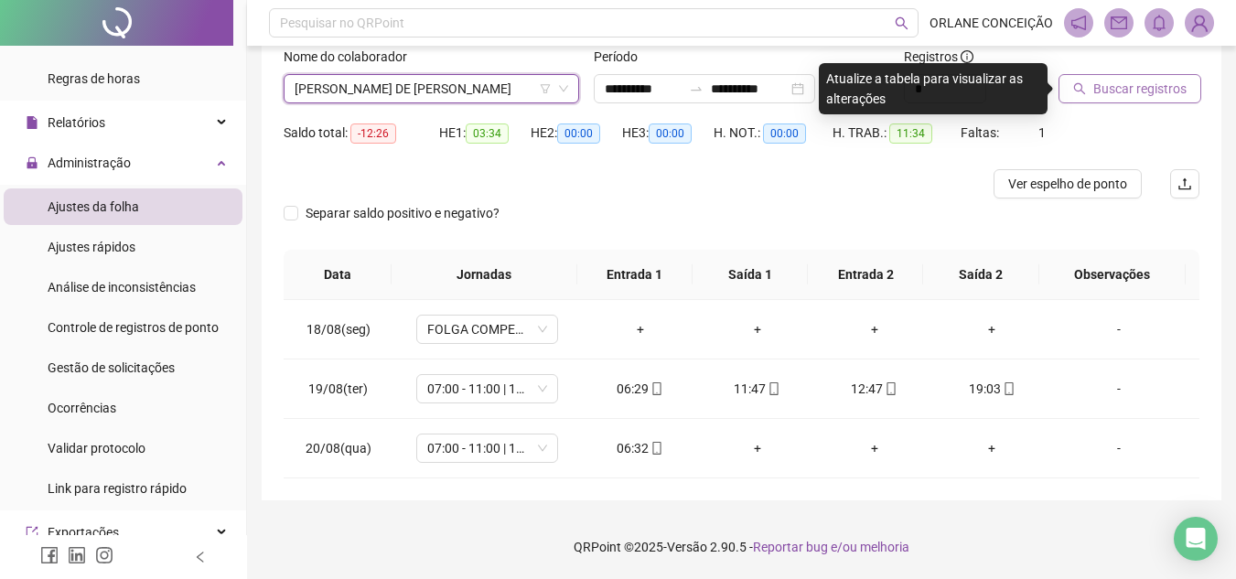
click at [1111, 101] on button "Buscar registros" at bounding box center [1129, 88] width 143 height 29
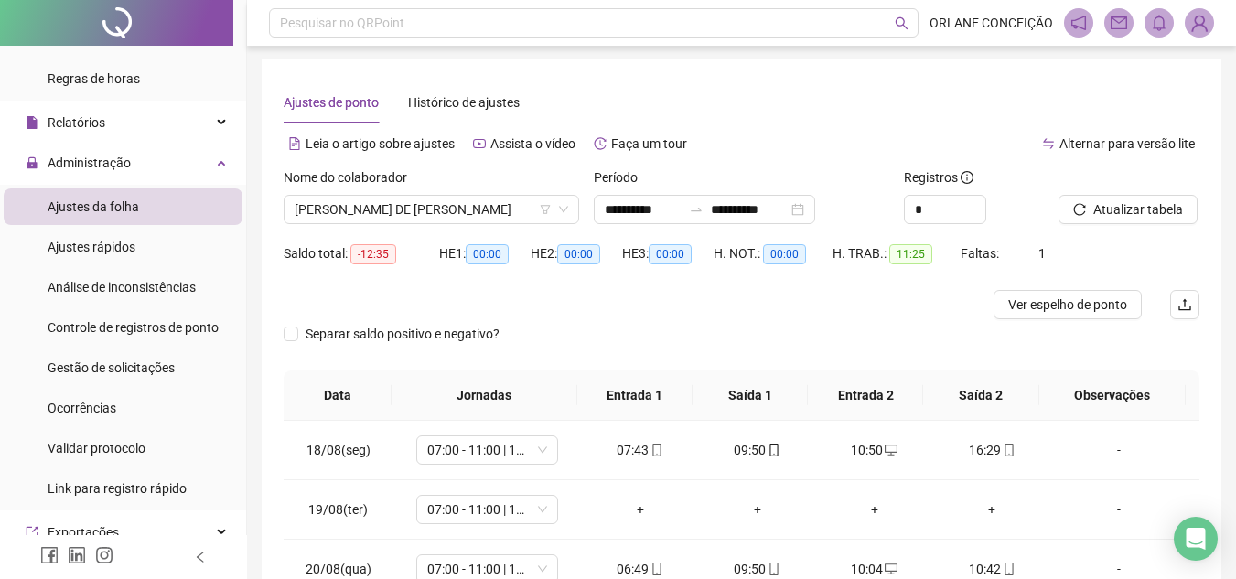
scroll to position [0, 0]
click at [727, 119] on div "Ajustes de ponto Histórico de ajustes" at bounding box center [741, 103] width 915 height 42
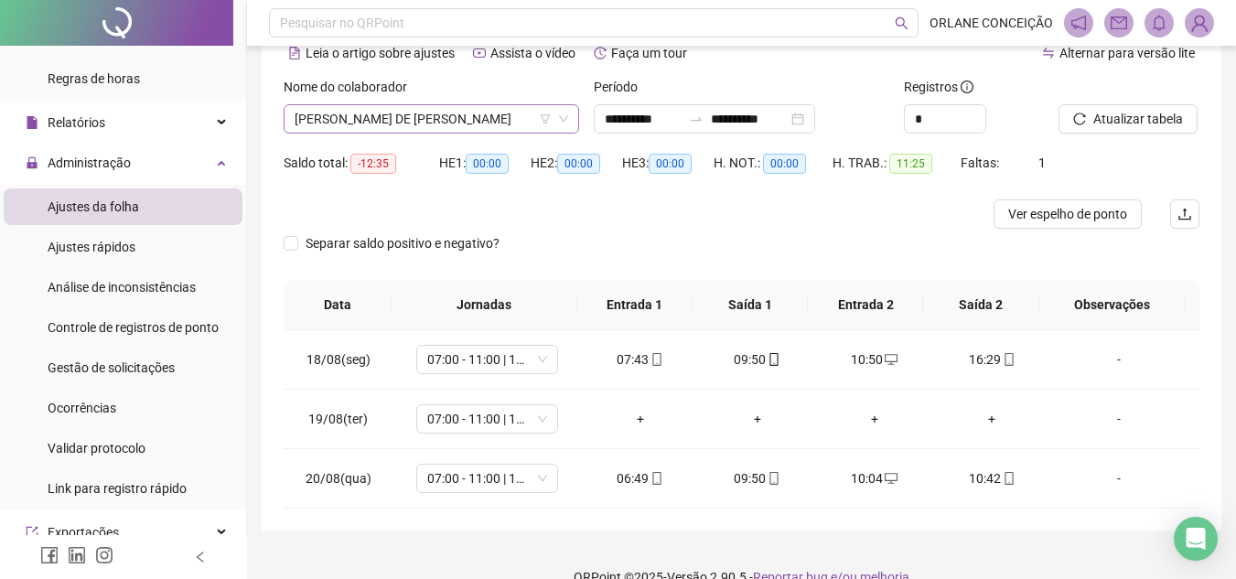
click at [411, 110] on span "[PERSON_NAME] DE [PERSON_NAME]" at bounding box center [430, 118] width 273 height 27
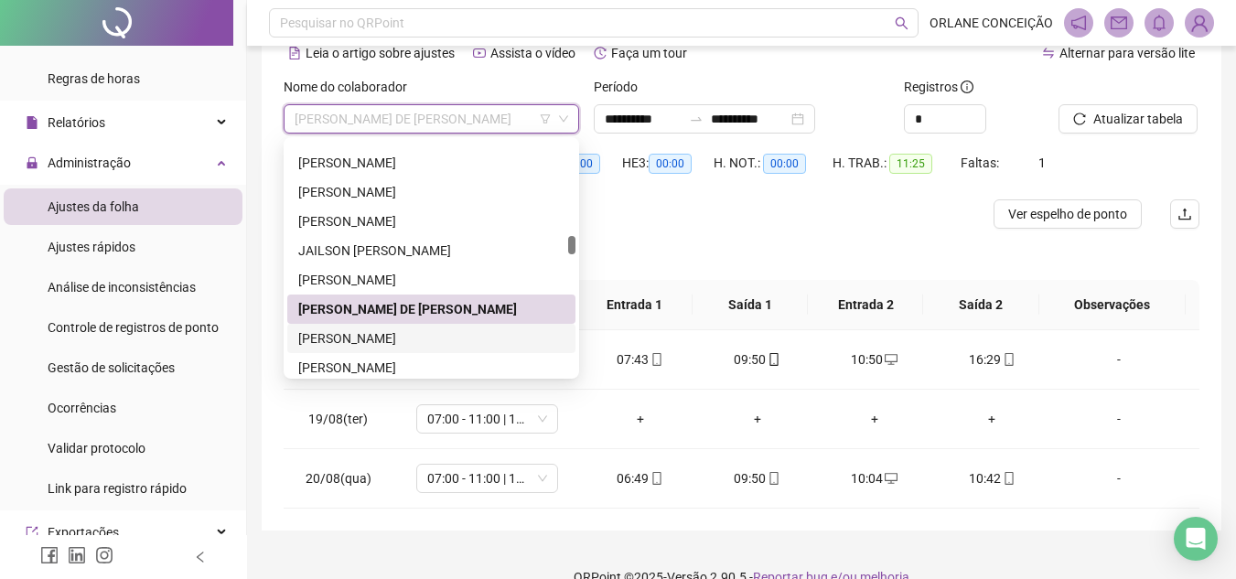
click at [368, 343] on div "[PERSON_NAME]" at bounding box center [431, 338] width 266 height 20
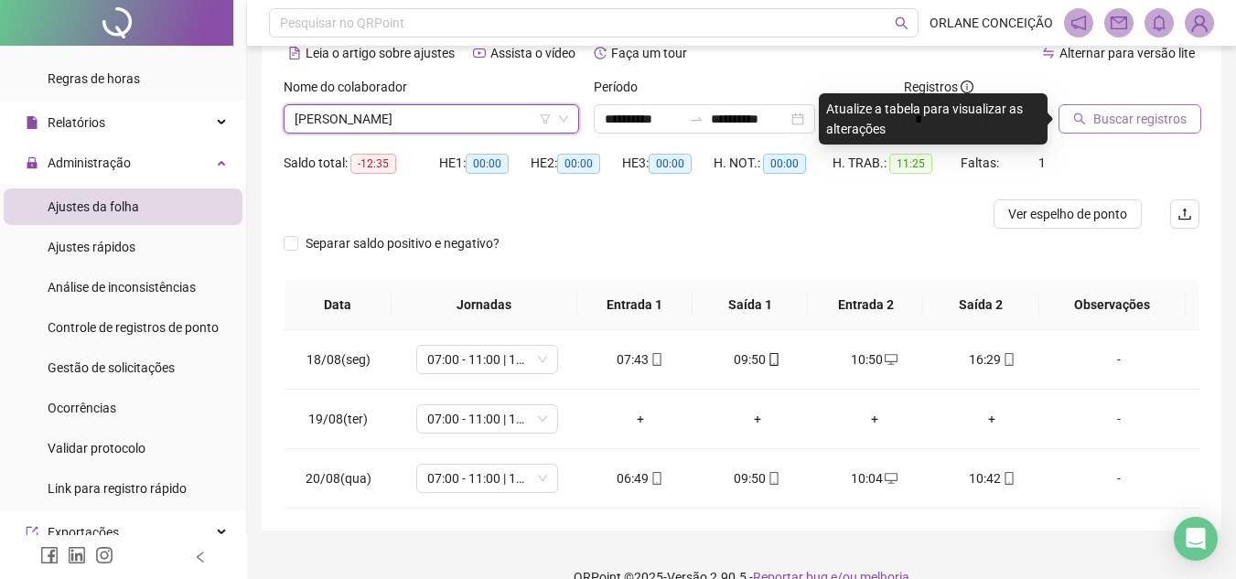
click at [1108, 119] on span "Buscar registros" at bounding box center [1139, 119] width 93 height 20
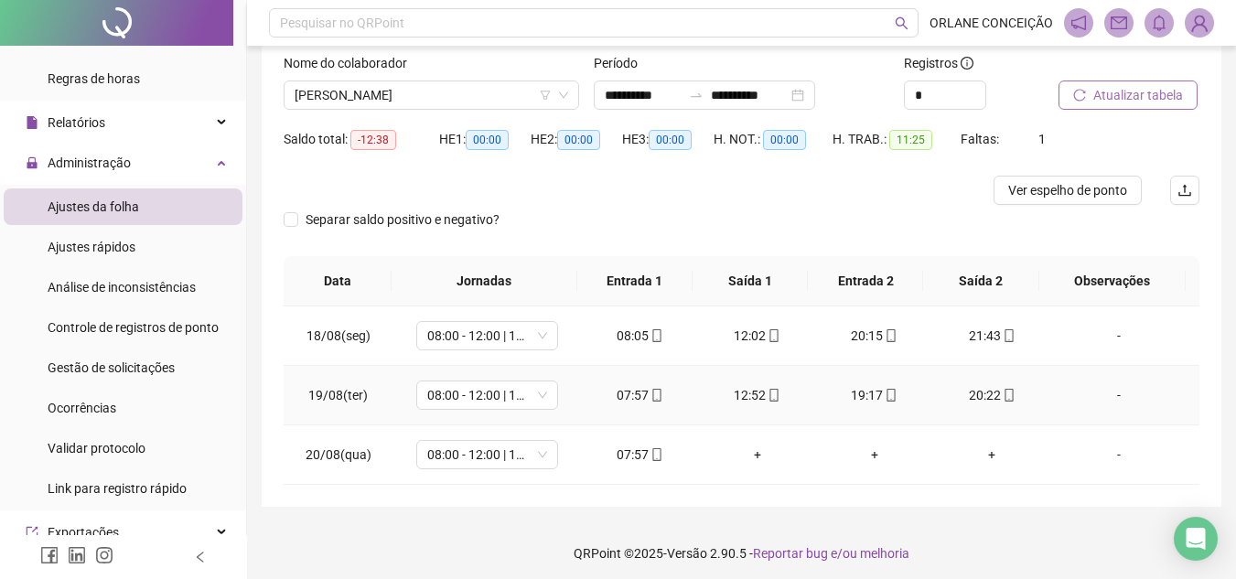
scroll to position [122, 0]
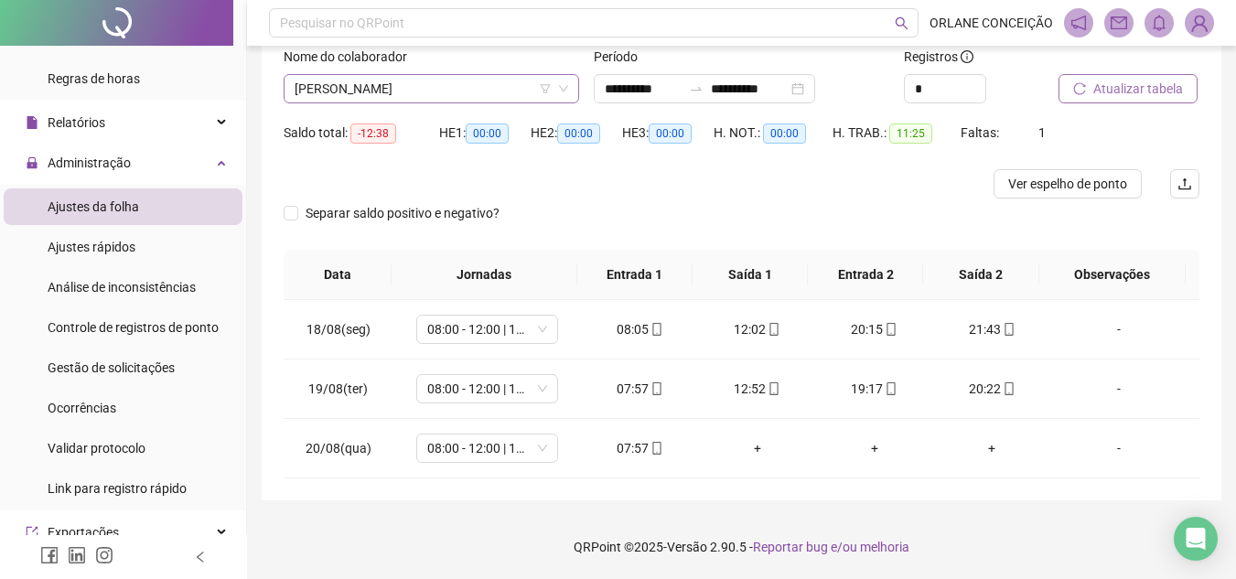
click at [453, 83] on span "[PERSON_NAME]" at bounding box center [430, 88] width 273 height 27
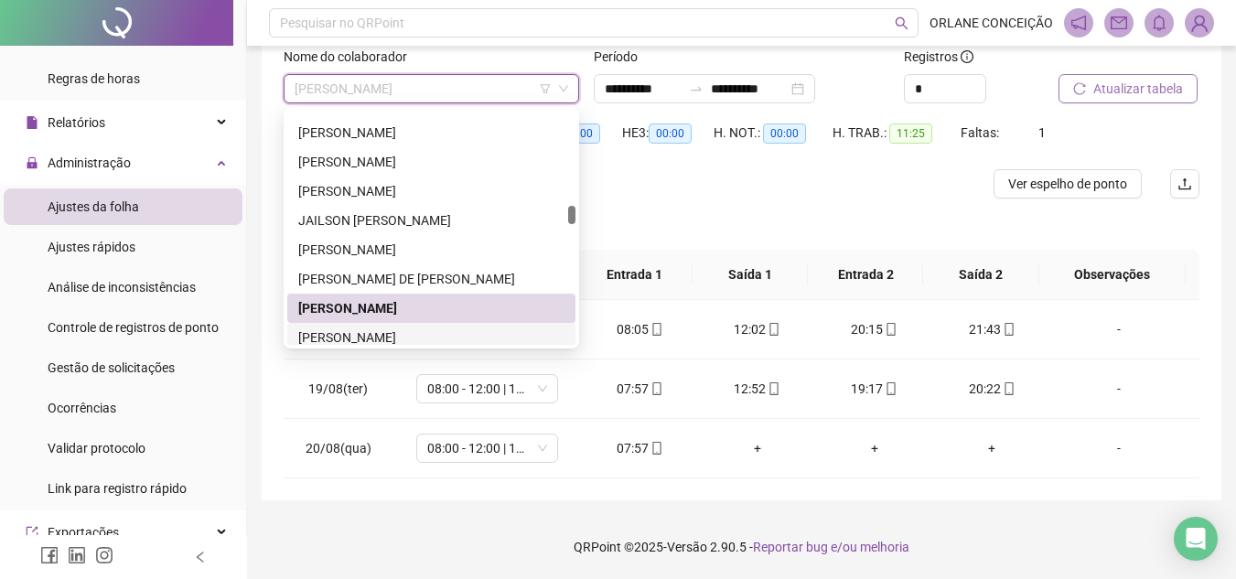
click at [420, 331] on div "[PERSON_NAME]" at bounding box center [431, 337] width 266 height 20
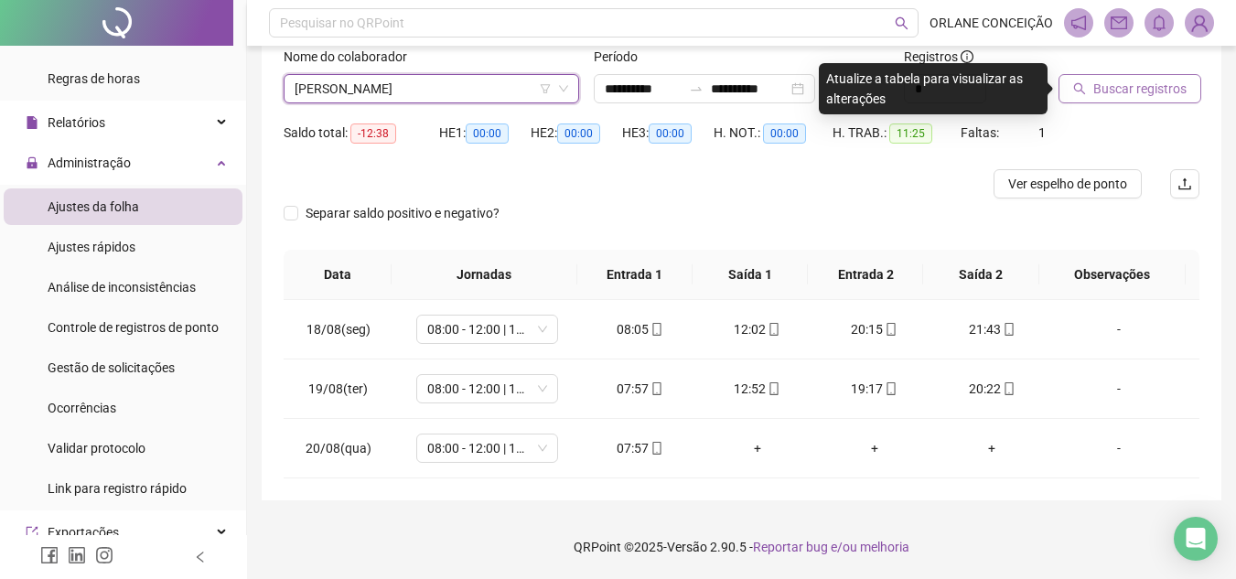
click at [1107, 84] on span "Buscar registros" at bounding box center [1139, 89] width 93 height 20
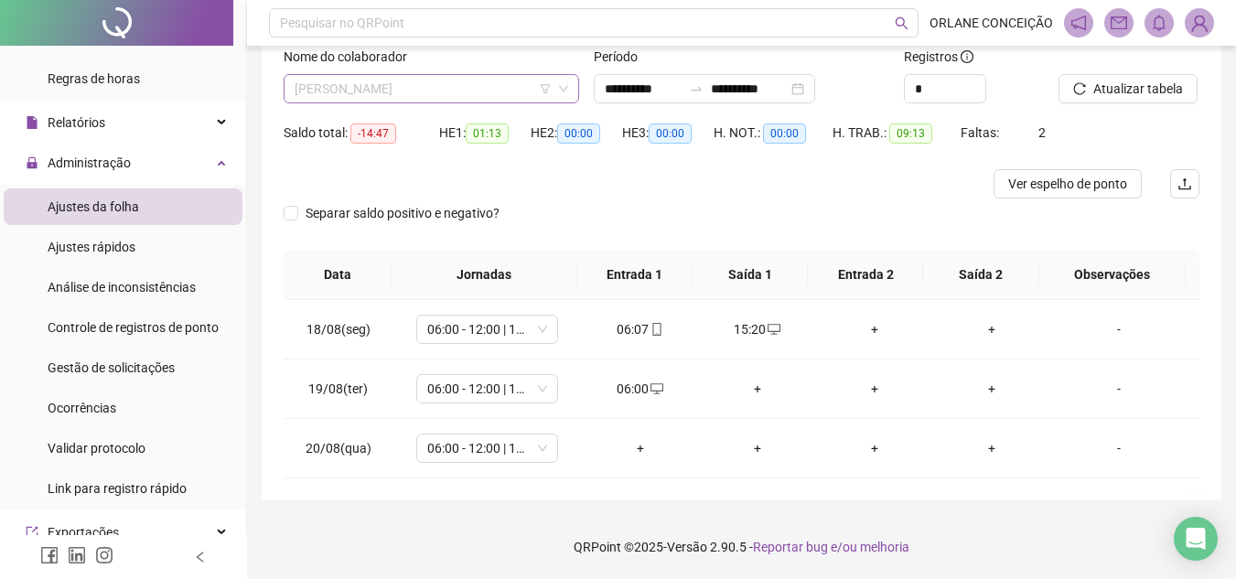
click at [403, 82] on span "[PERSON_NAME]" at bounding box center [430, 88] width 273 height 27
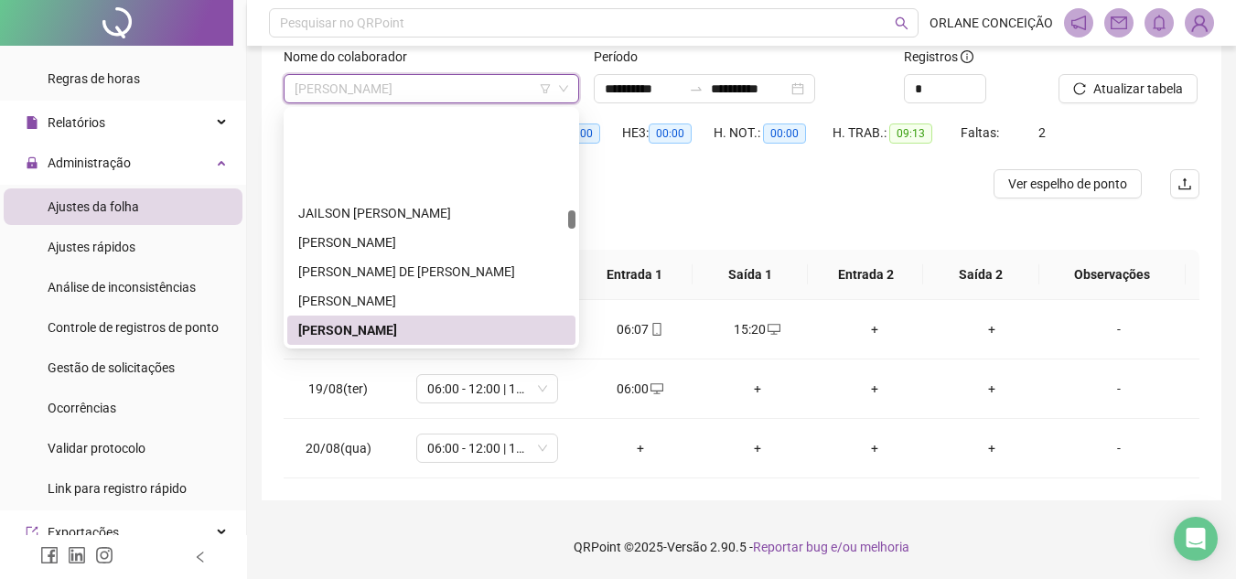
scroll to position [2228, 0]
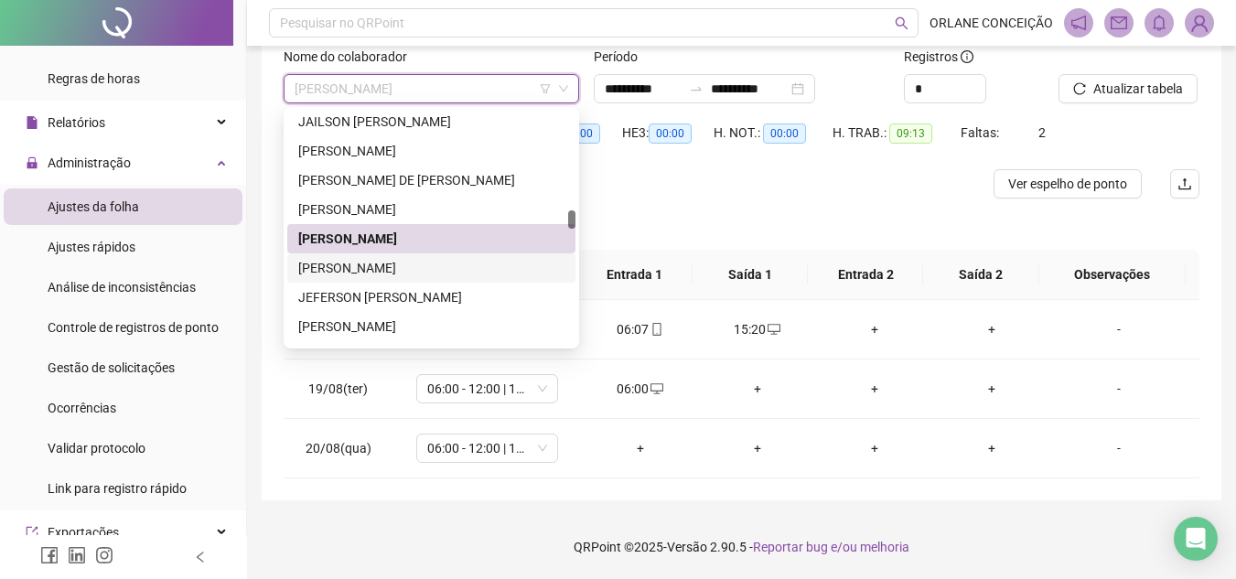
click at [343, 262] on div "[PERSON_NAME]" at bounding box center [431, 268] width 266 height 20
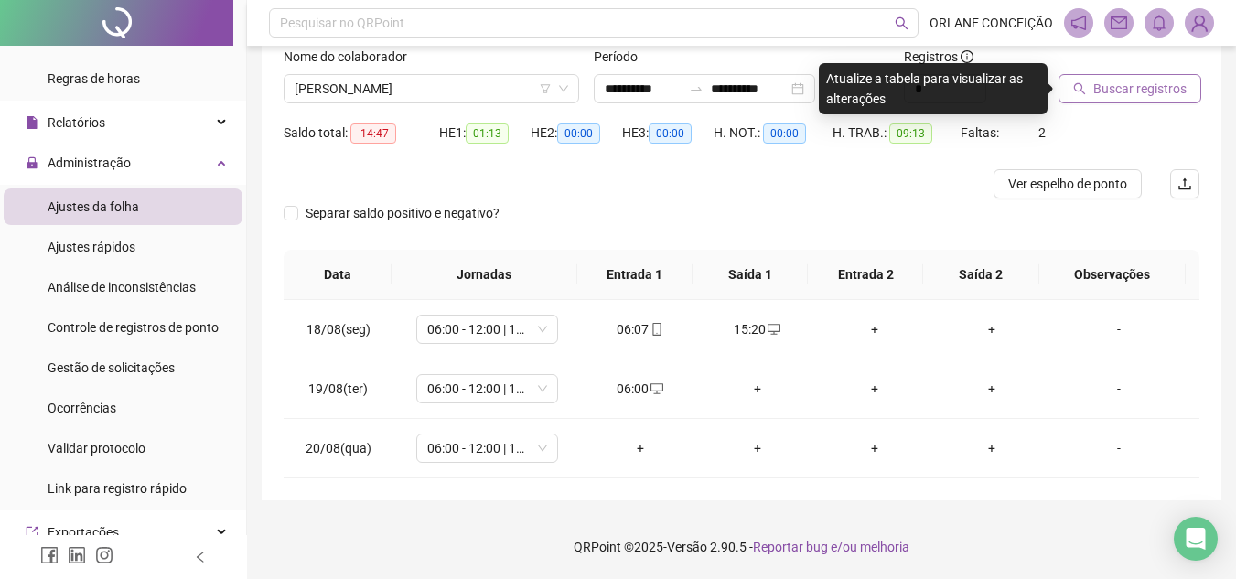
click at [1144, 86] on span "Buscar registros" at bounding box center [1139, 89] width 93 height 20
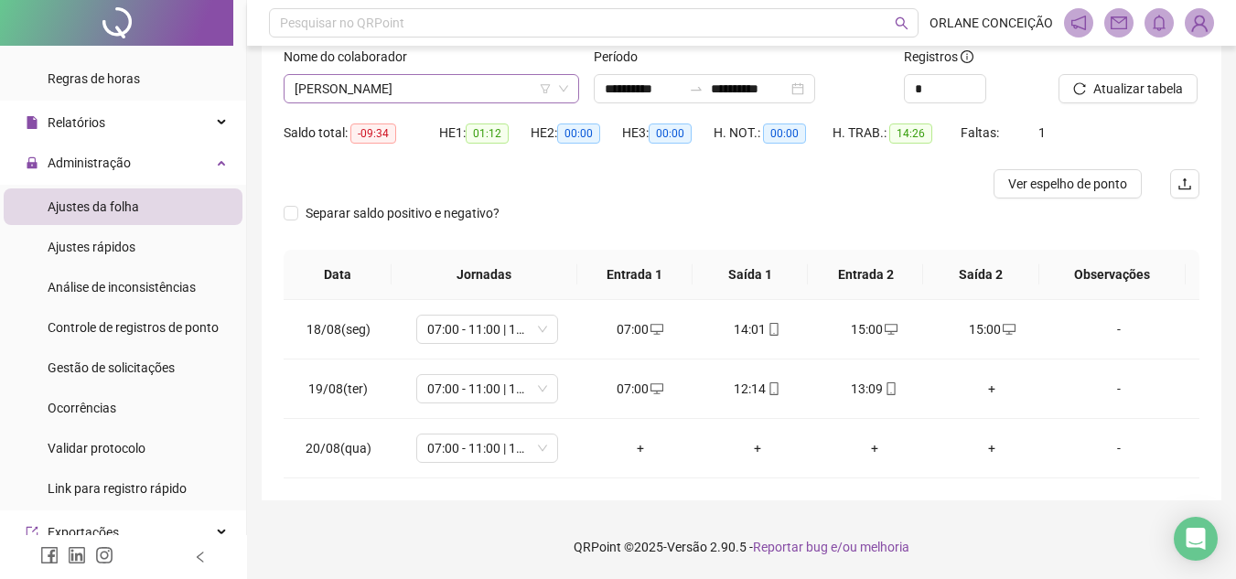
click at [374, 91] on span "[PERSON_NAME]" at bounding box center [430, 88] width 273 height 27
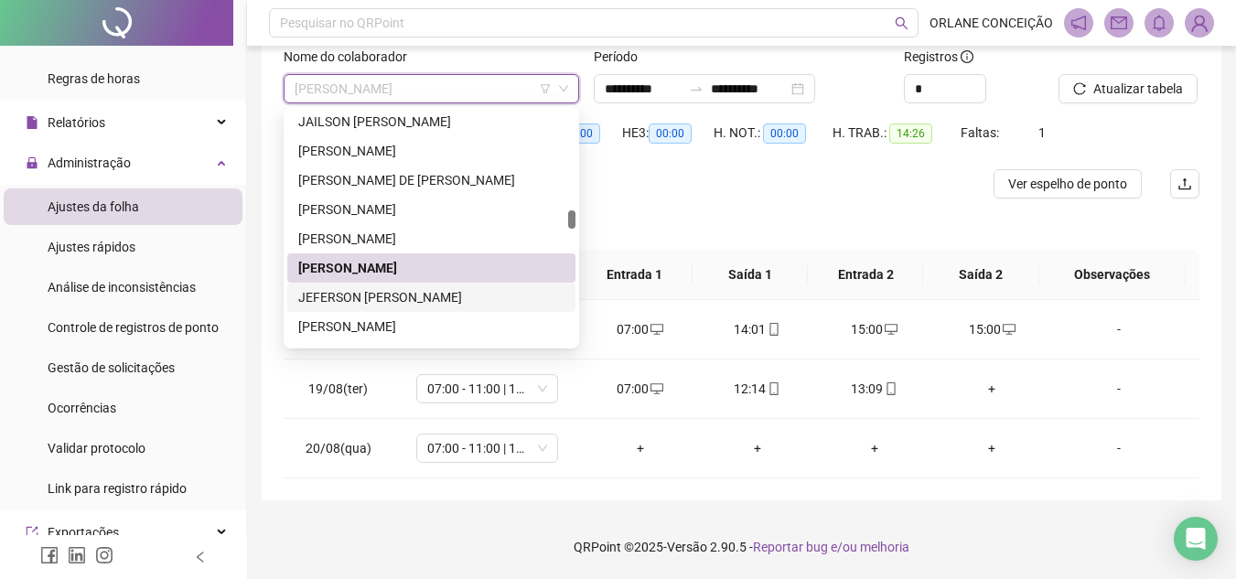
click at [360, 299] on div "JEFERSON [PERSON_NAME]" at bounding box center [431, 297] width 266 height 20
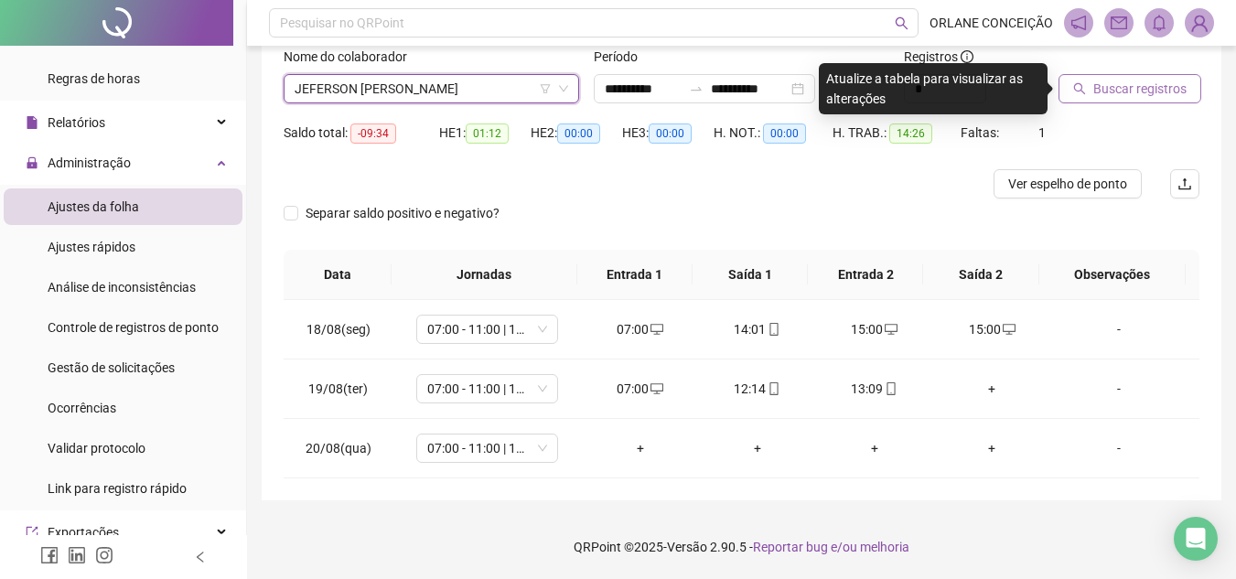
click at [1126, 90] on span "Buscar registros" at bounding box center [1139, 89] width 93 height 20
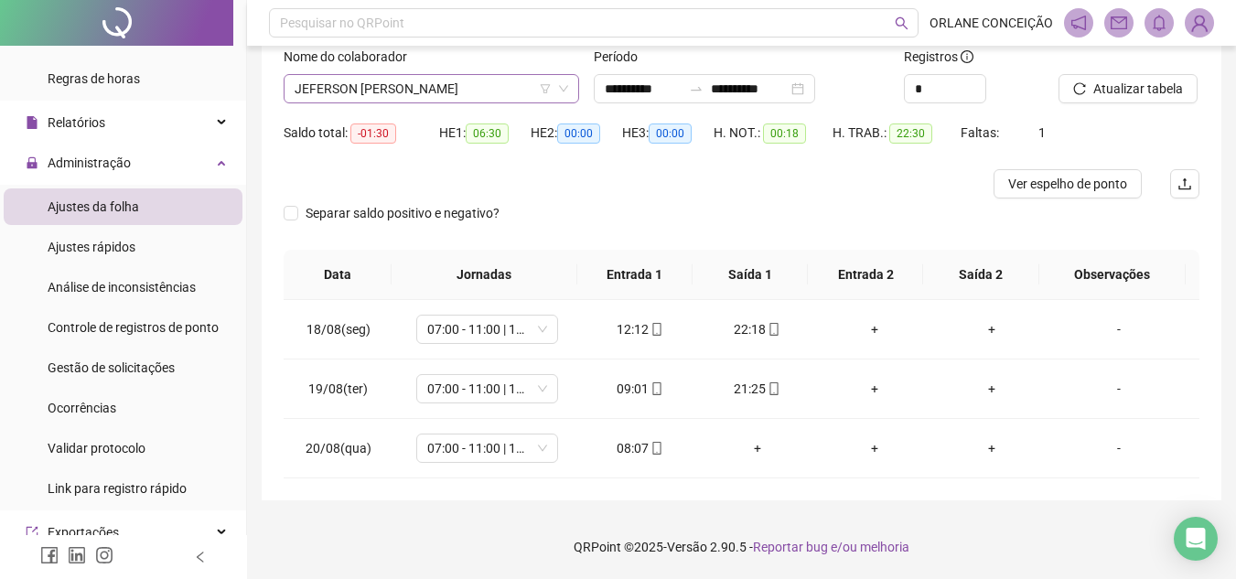
click at [325, 85] on span "JEFERSON [PERSON_NAME]" at bounding box center [430, 88] width 273 height 27
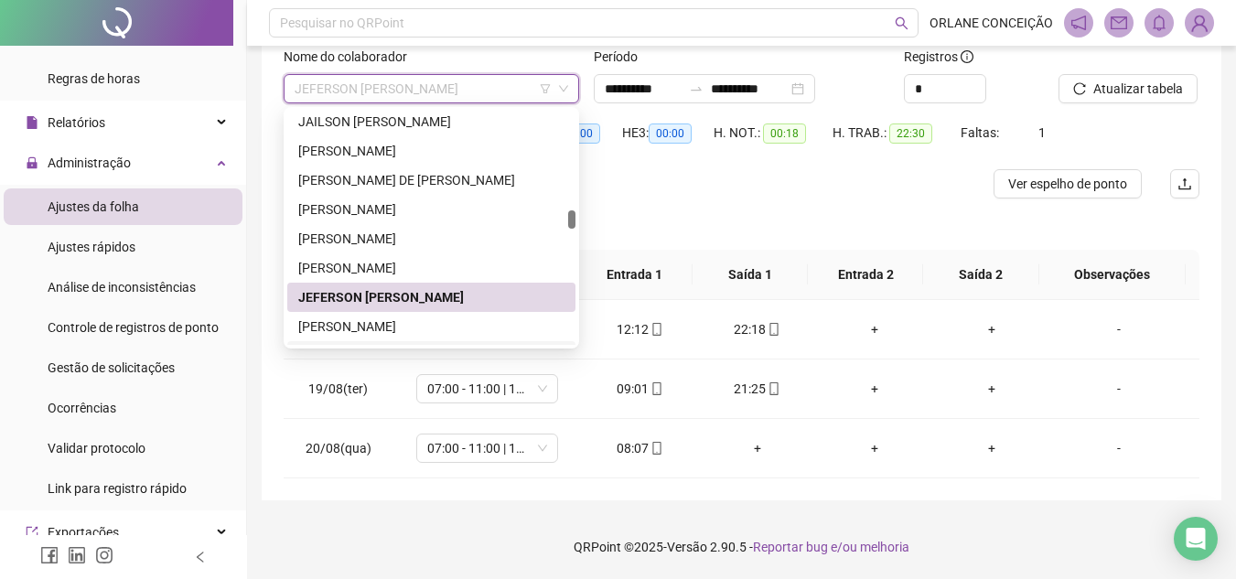
click at [376, 325] on div "[PERSON_NAME]" at bounding box center [431, 326] width 266 height 20
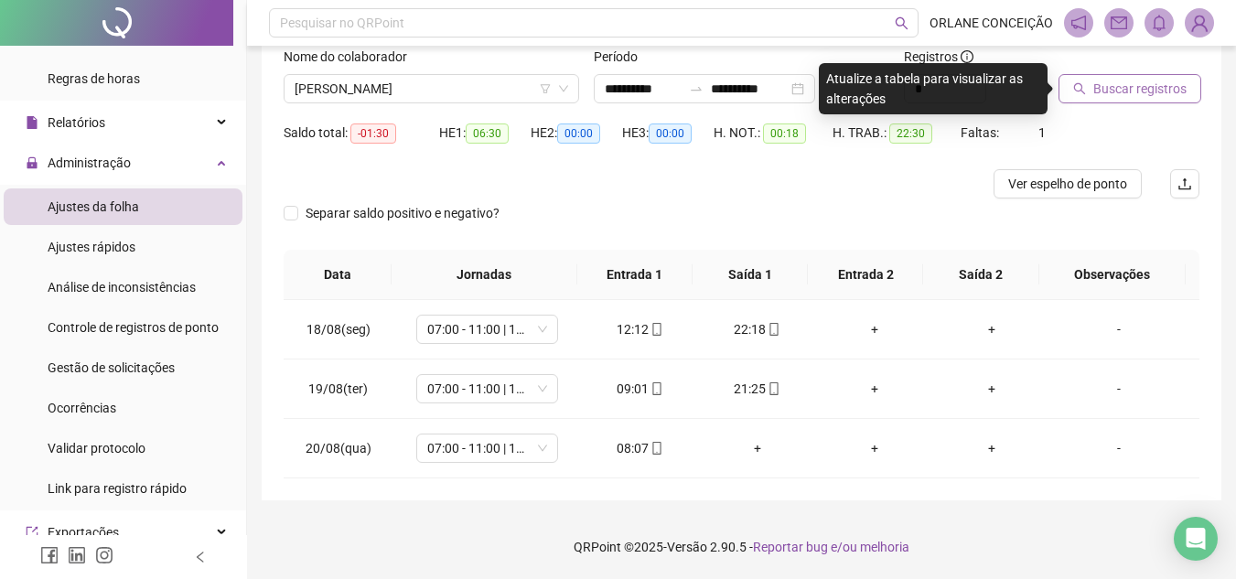
click at [1171, 80] on span "Buscar registros" at bounding box center [1139, 89] width 93 height 20
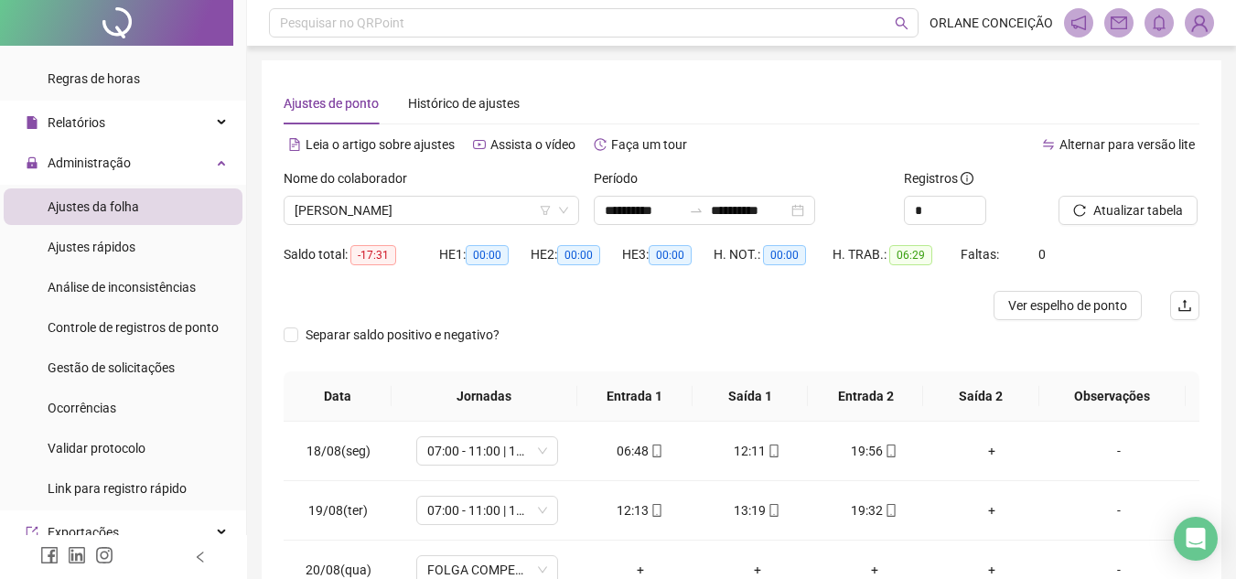
scroll to position [122, 0]
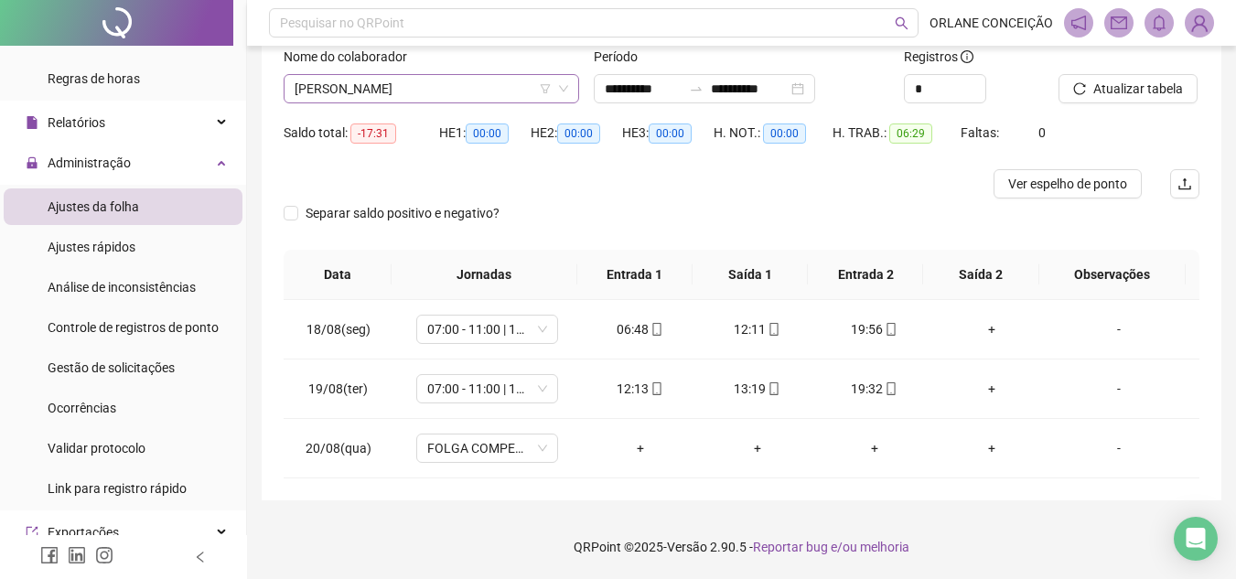
click at [354, 94] on span "[PERSON_NAME]" at bounding box center [430, 88] width 273 height 27
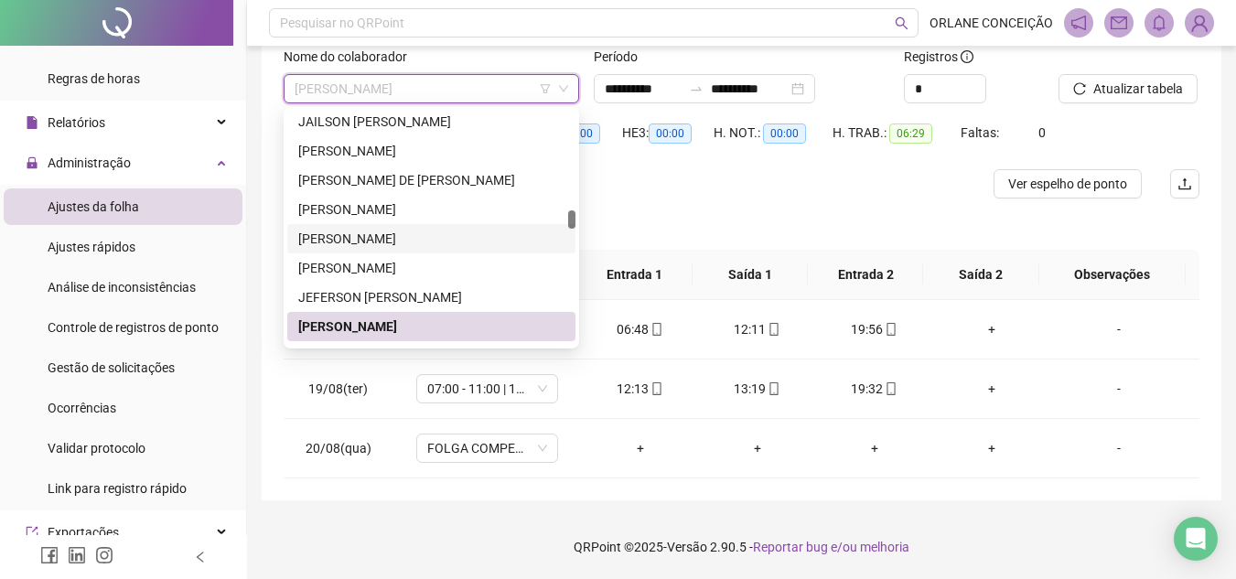
scroll to position [2319, 0]
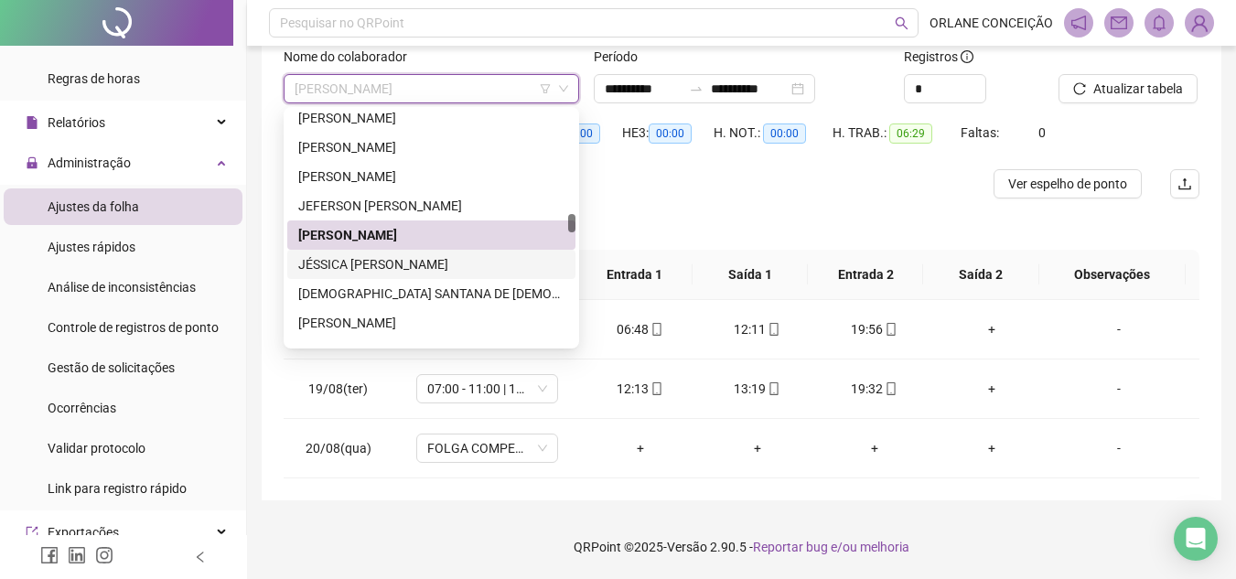
click at [366, 259] on div "JÉSSICA [PERSON_NAME]" at bounding box center [431, 264] width 266 height 20
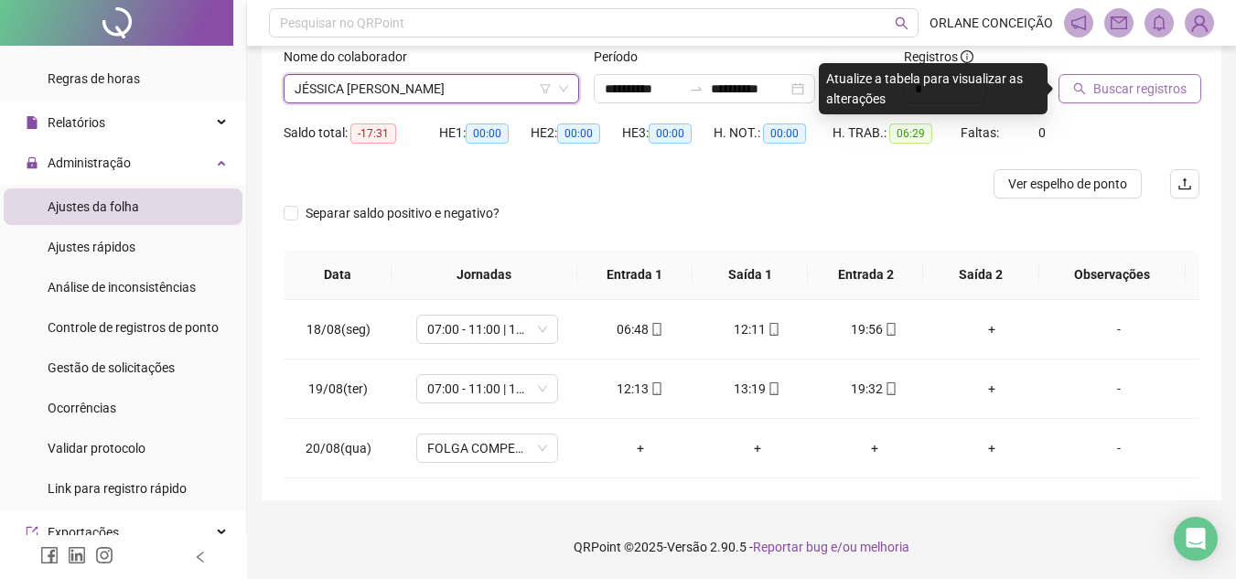
click at [1124, 89] on span "Buscar registros" at bounding box center [1139, 89] width 93 height 20
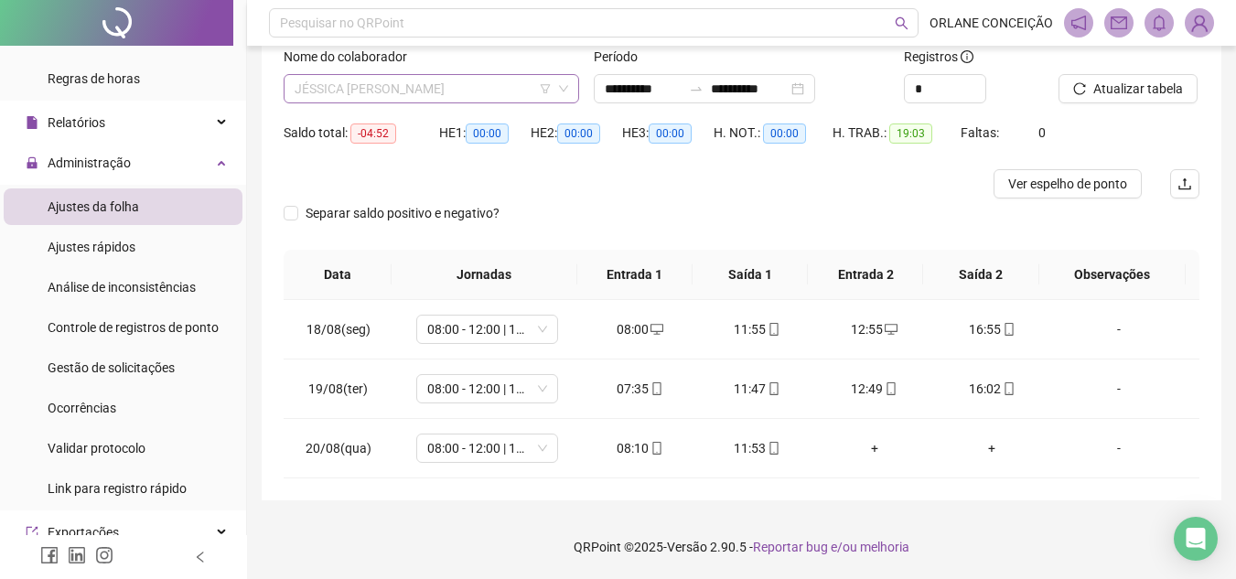
click at [412, 93] on span "JÉSSICA [PERSON_NAME]" at bounding box center [430, 88] width 273 height 27
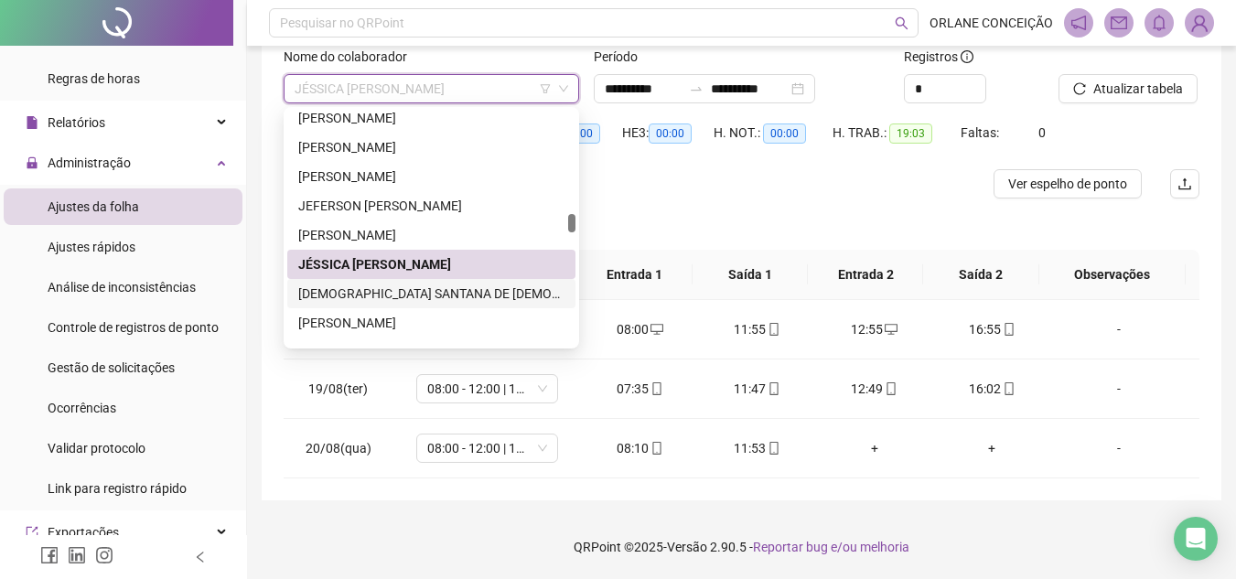
click at [385, 294] on div "[DEMOGRAPHIC_DATA] SANTANA DE [DEMOGRAPHIC_DATA]" at bounding box center [431, 294] width 266 height 20
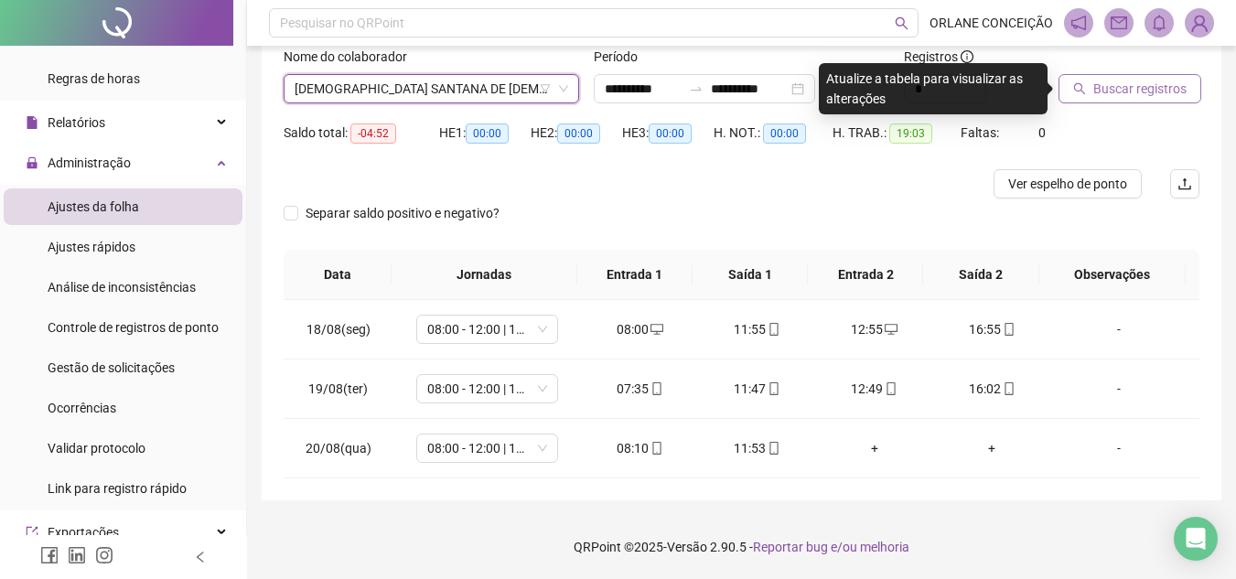
click at [1109, 90] on span "Buscar registros" at bounding box center [1139, 89] width 93 height 20
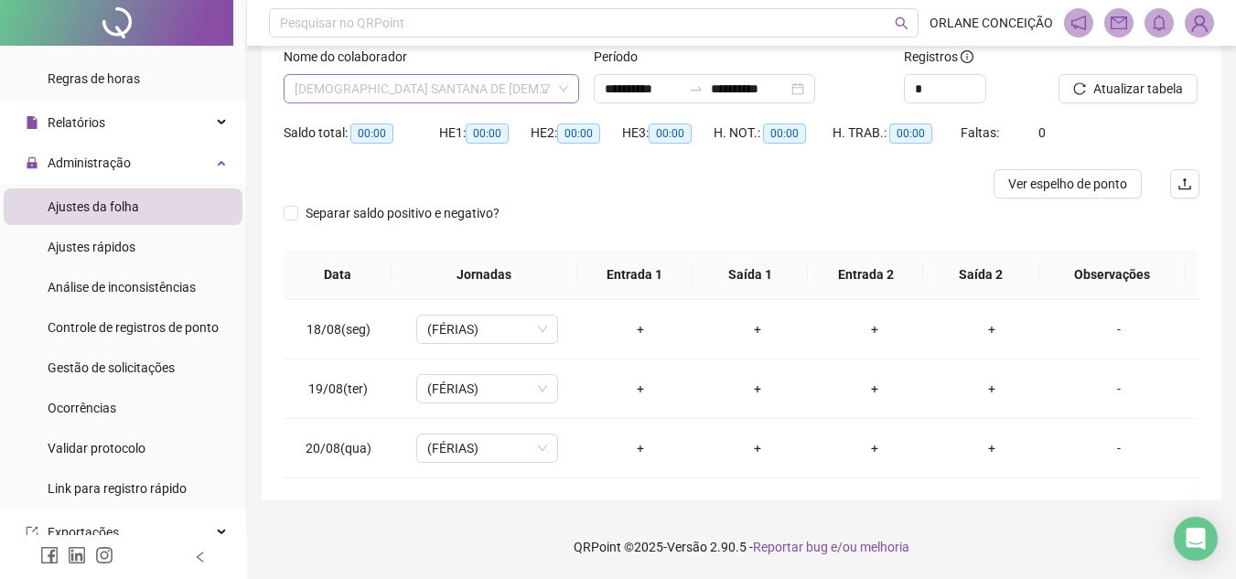
click at [423, 87] on span "[DEMOGRAPHIC_DATA] SANTANA DE [DEMOGRAPHIC_DATA]" at bounding box center [430, 88] width 273 height 27
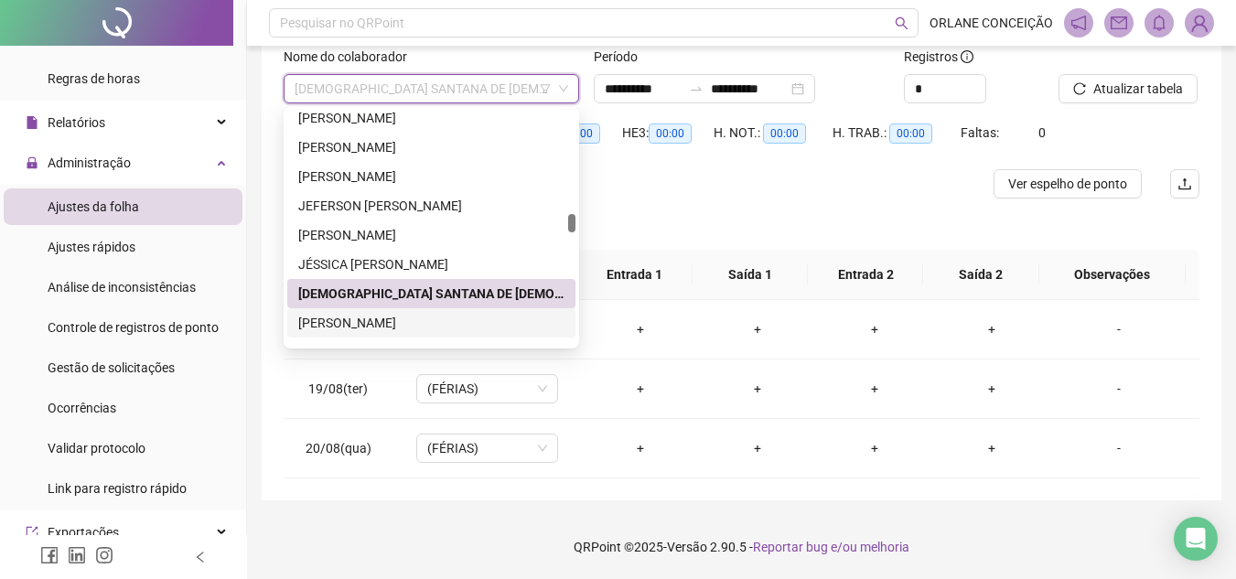
click at [360, 332] on div "[PERSON_NAME]" at bounding box center [431, 322] width 288 height 29
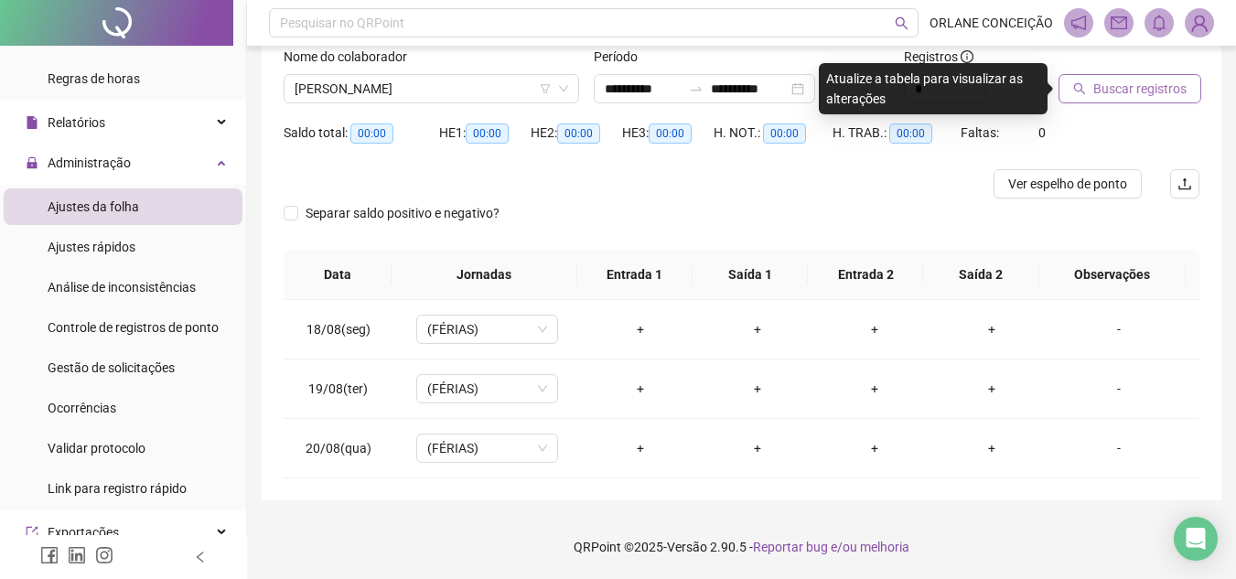
click at [1119, 90] on span "Buscar registros" at bounding box center [1139, 89] width 93 height 20
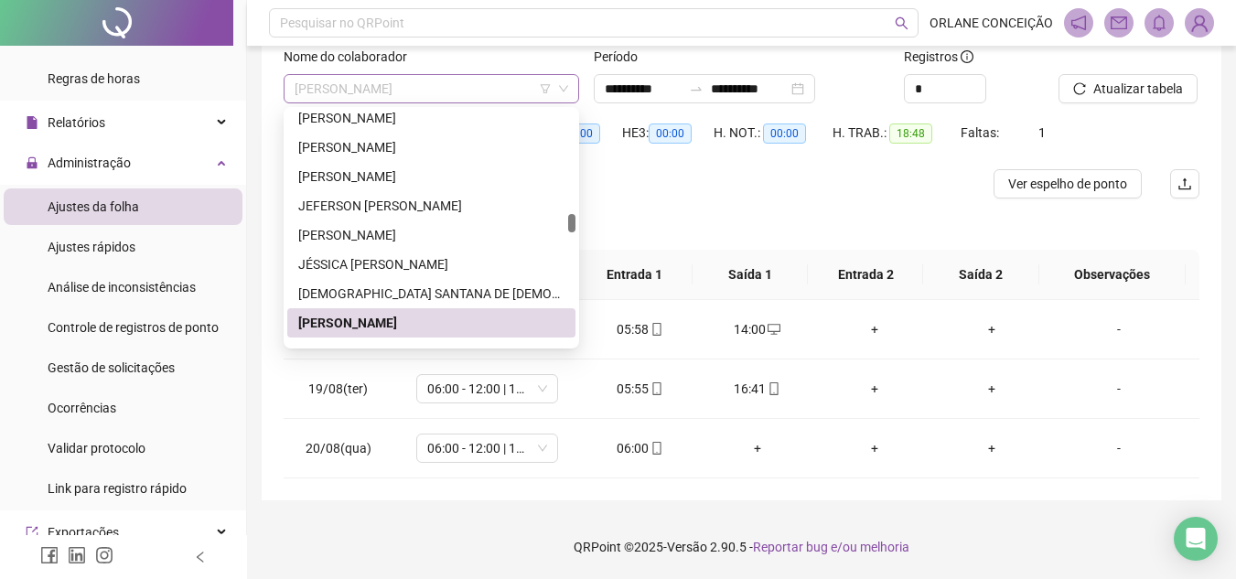
click at [387, 82] on span "[PERSON_NAME]" at bounding box center [430, 88] width 273 height 27
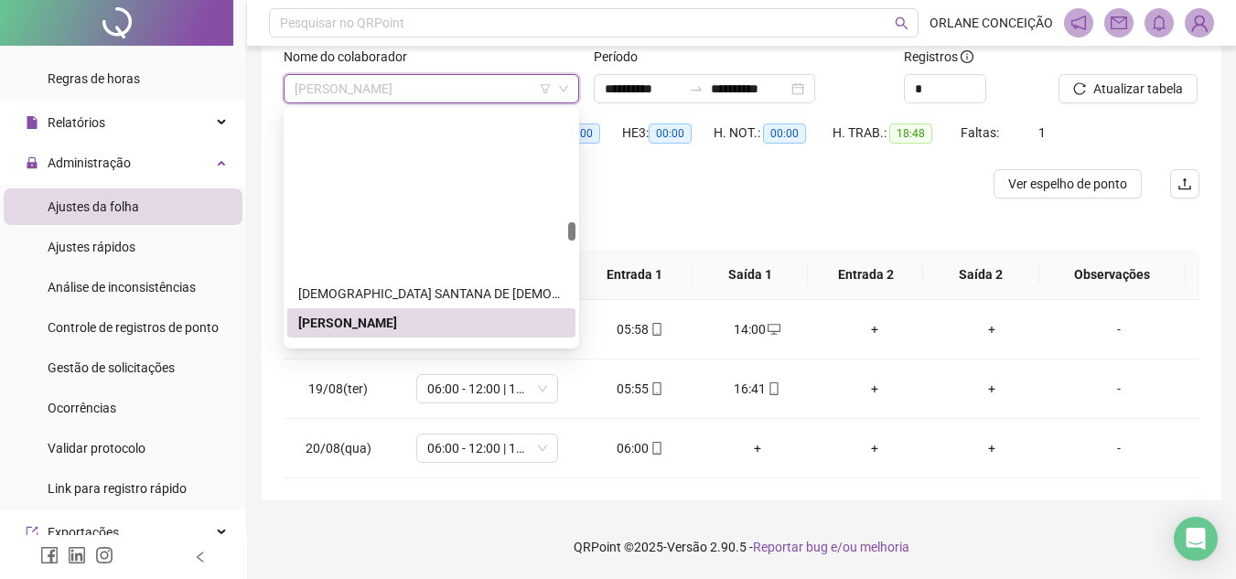
scroll to position [2502, 0]
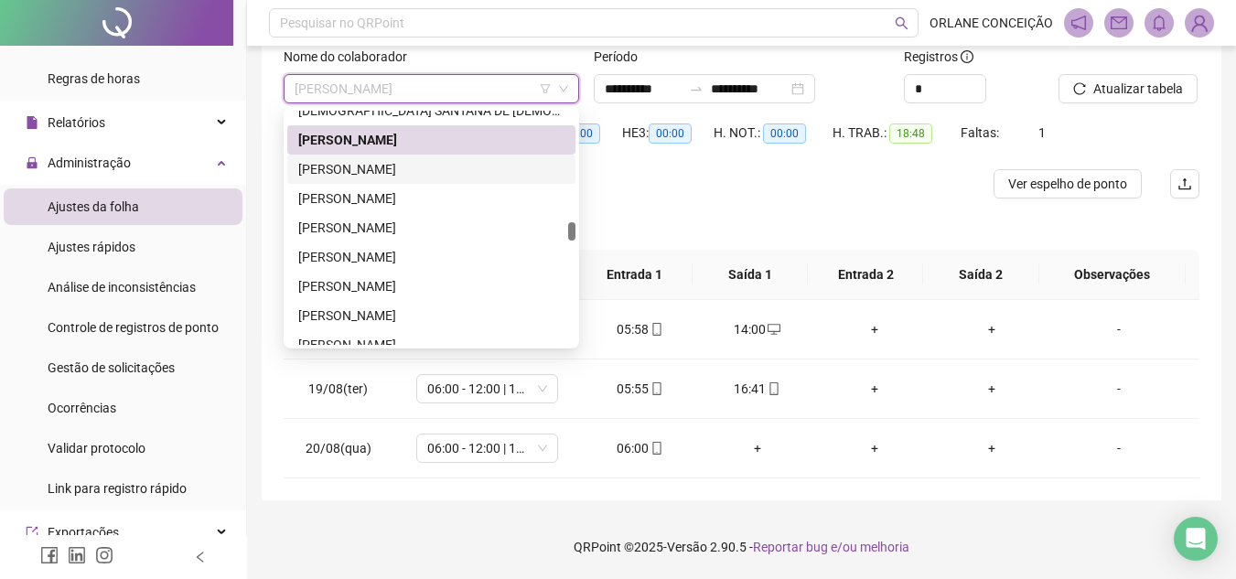
click at [374, 165] on div "[PERSON_NAME]" at bounding box center [431, 169] width 266 height 20
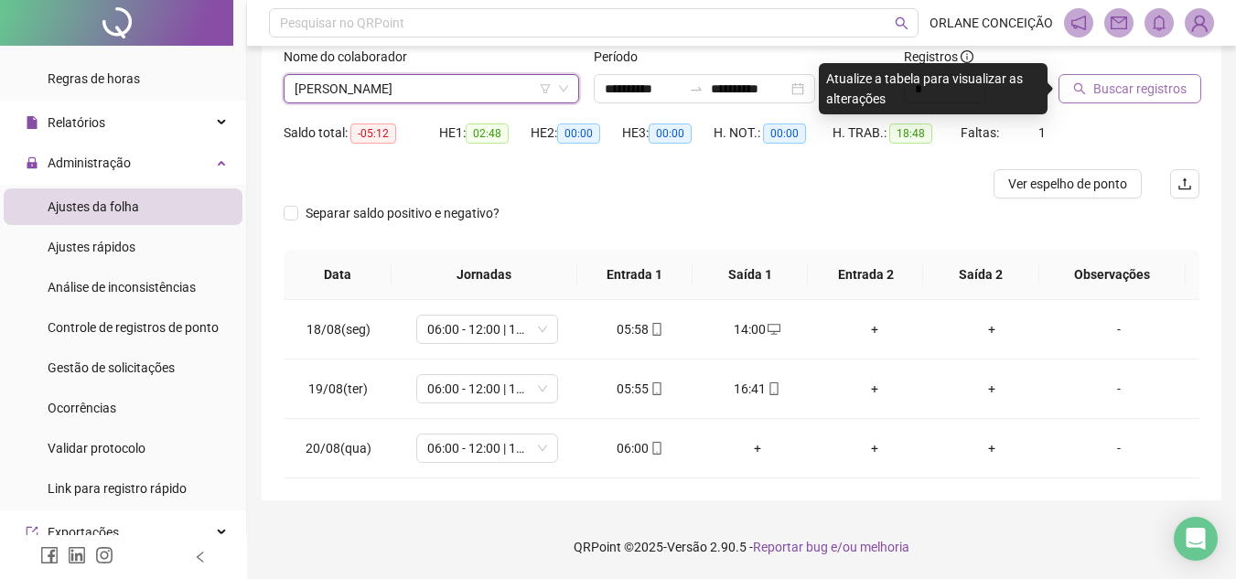
click at [1132, 84] on span "Buscar registros" at bounding box center [1139, 89] width 93 height 20
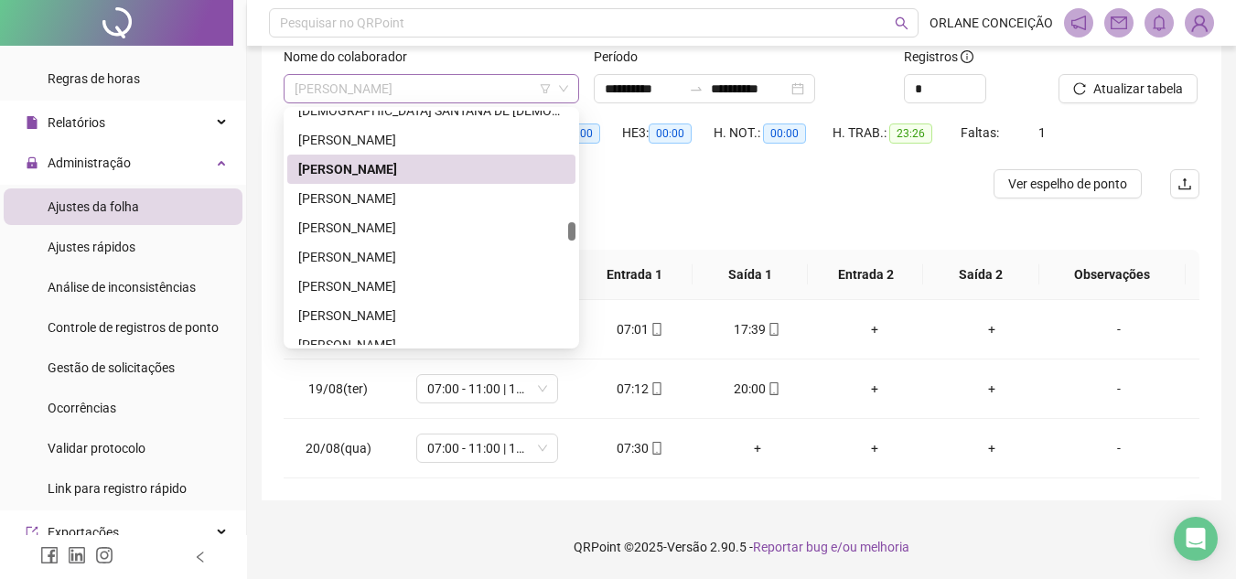
click at [445, 89] on span "[PERSON_NAME]" at bounding box center [430, 88] width 273 height 27
click at [407, 203] on div "[PERSON_NAME]" at bounding box center [431, 198] width 266 height 20
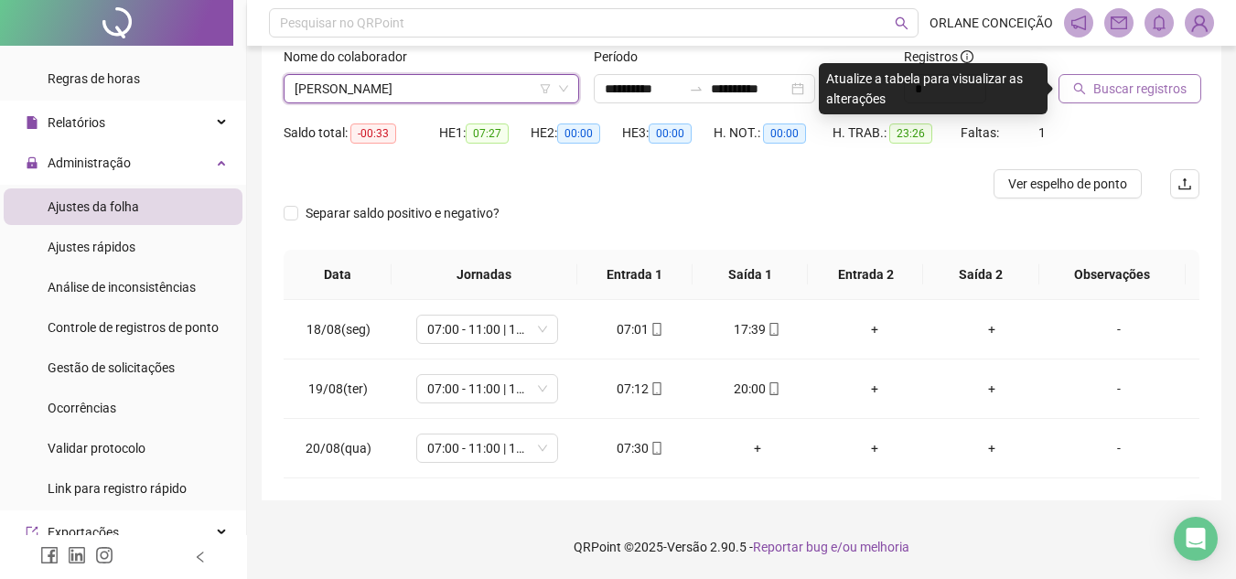
click at [1118, 88] on span "Buscar registros" at bounding box center [1139, 89] width 93 height 20
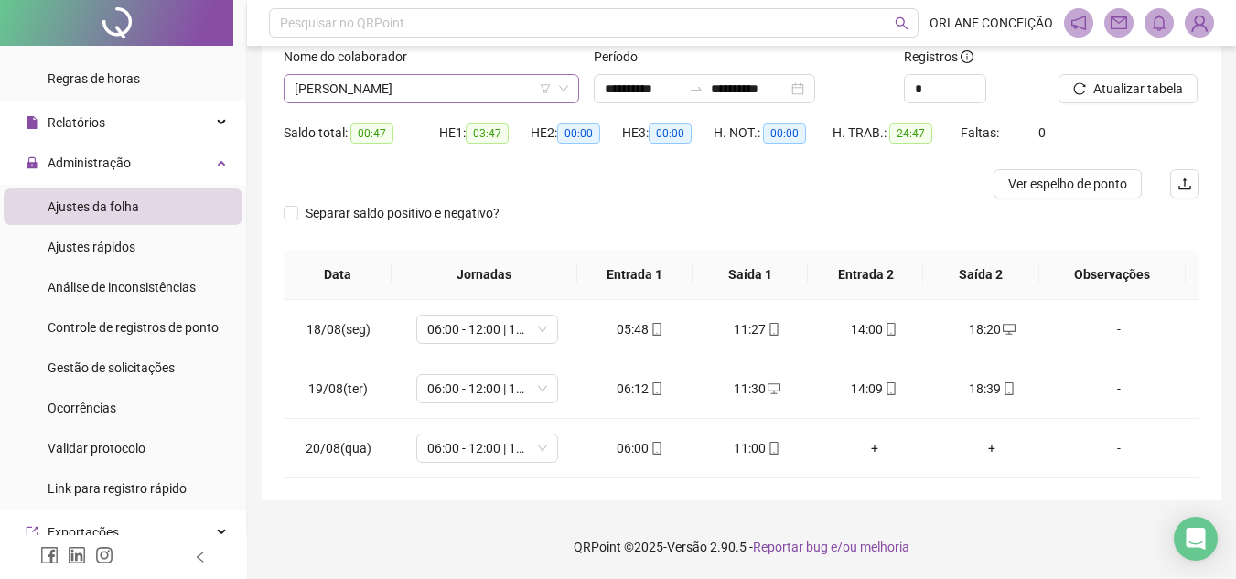
click at [399, 75] on span "[PERSON_NAME]" at bounding box center [430, 88] width 273 height 27
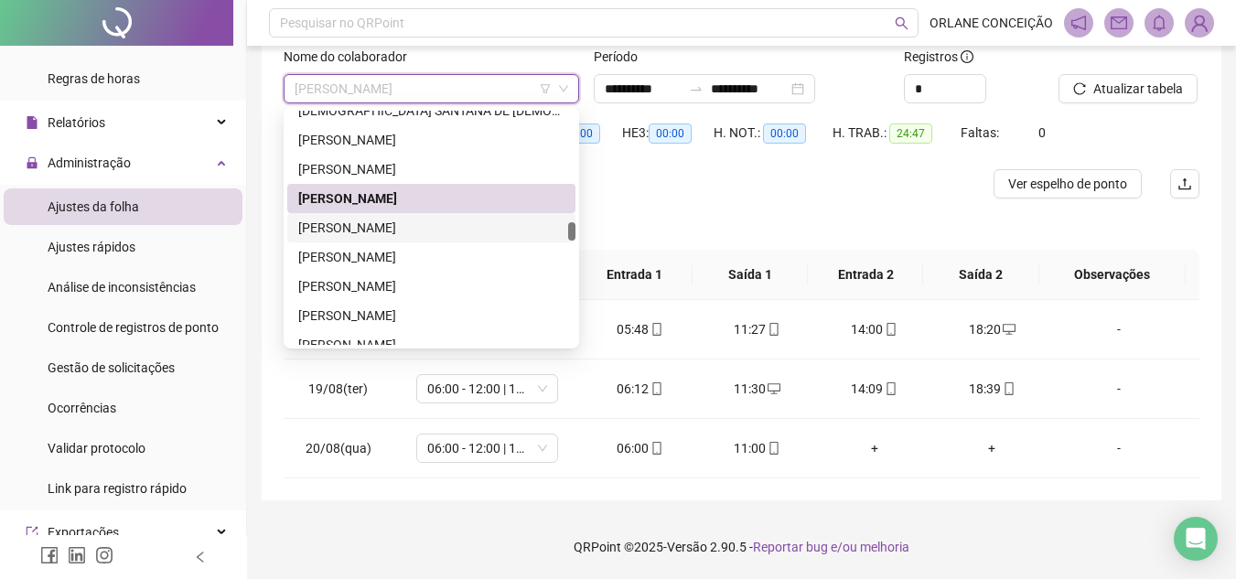
click at [409, 230] on div "[PERSON_NAME]" at bounding box center [431, 228] width 266 height 20
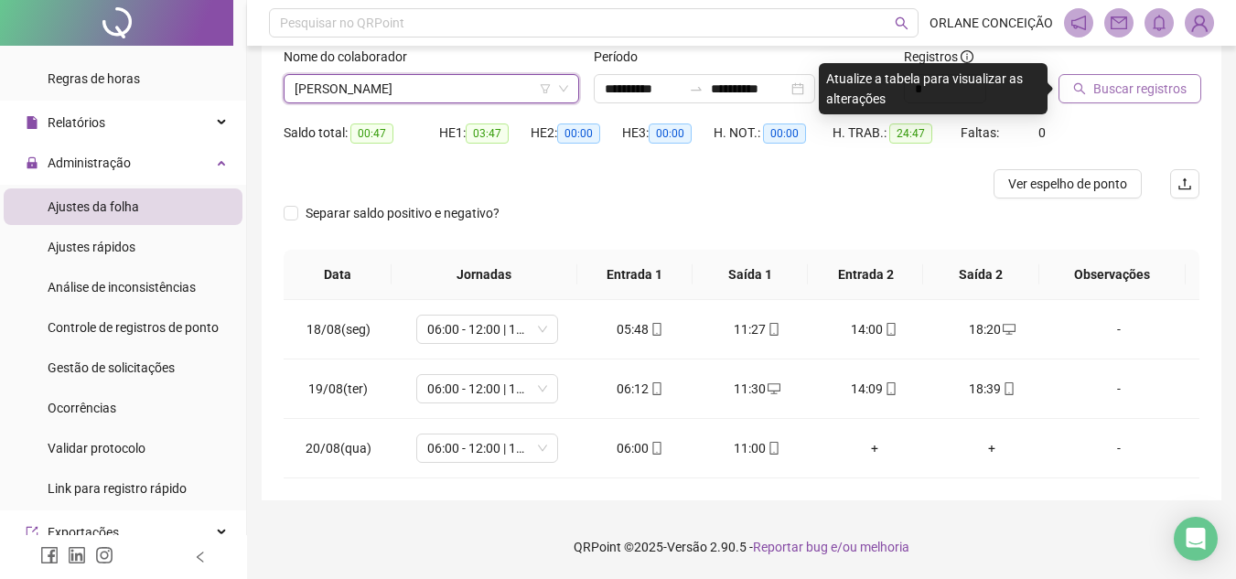
click at [1149, 101] on button "Buscar registros" at bounding box center [1129, 88] width 143 height 29
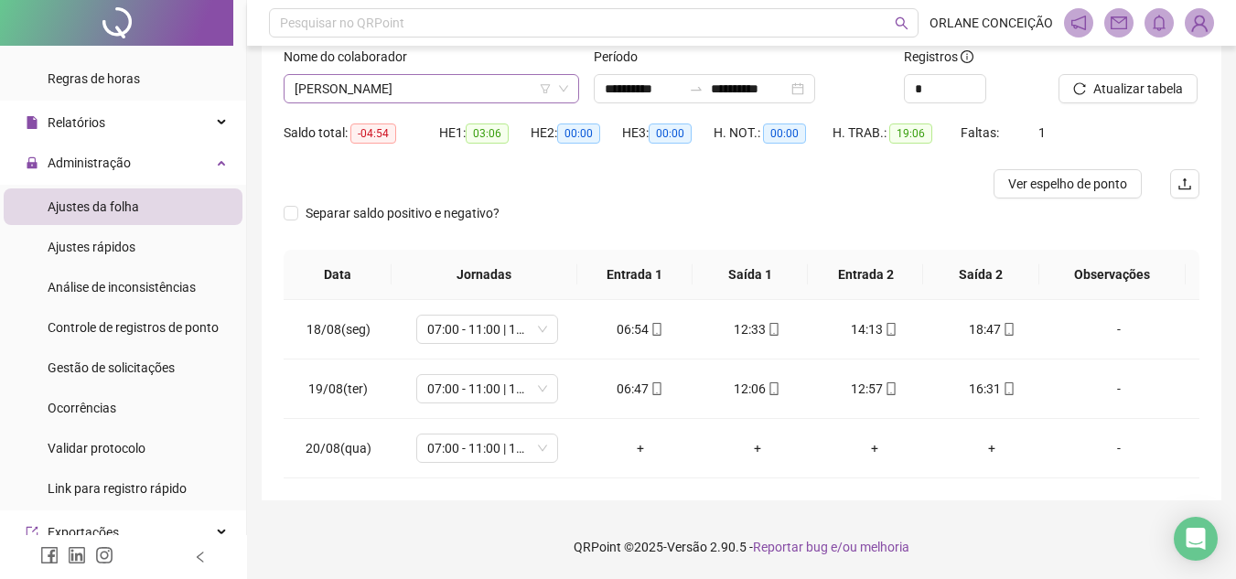
click at [412, 89] on span "[PERSON_NAME]" at bounding box center [430, 88] width 273 height 27
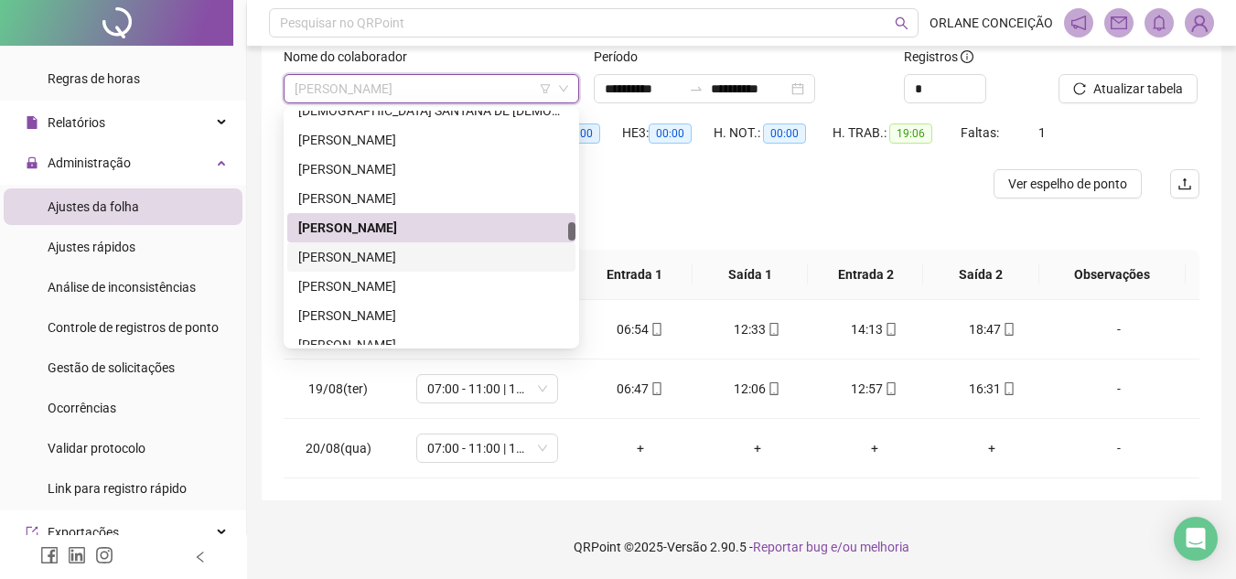
click at [386, 252] on div "[PERSON_NAME]" at bounding box center [431, 257] width 266 height 20
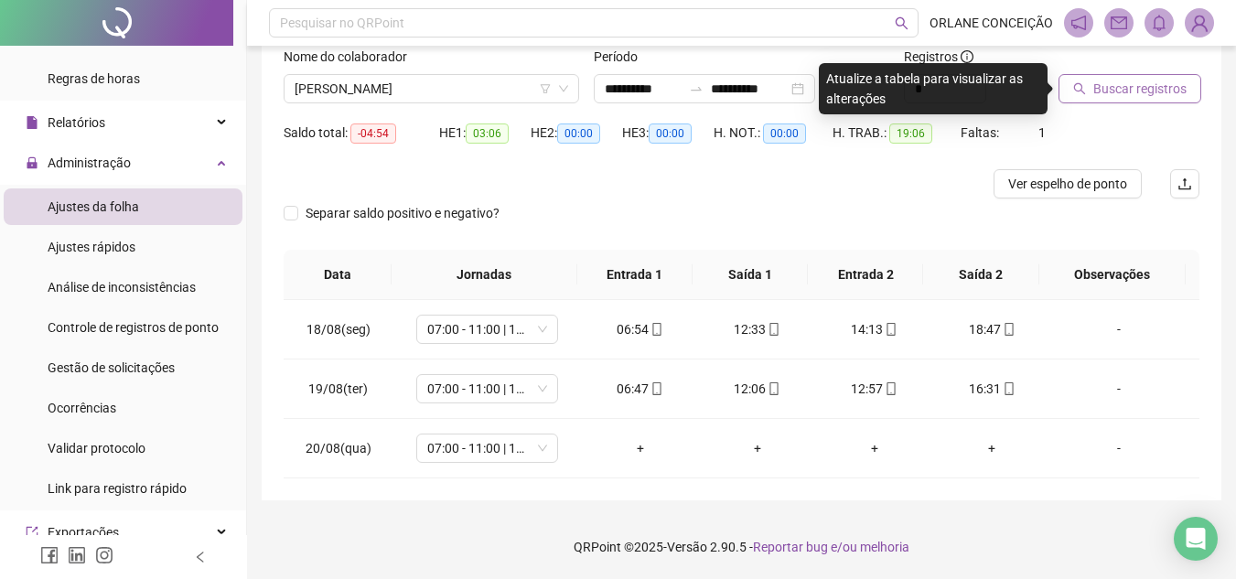
click at [1116, 99] on button "Buscar registros" at bounding box center [1129, 88] width 143 height 29
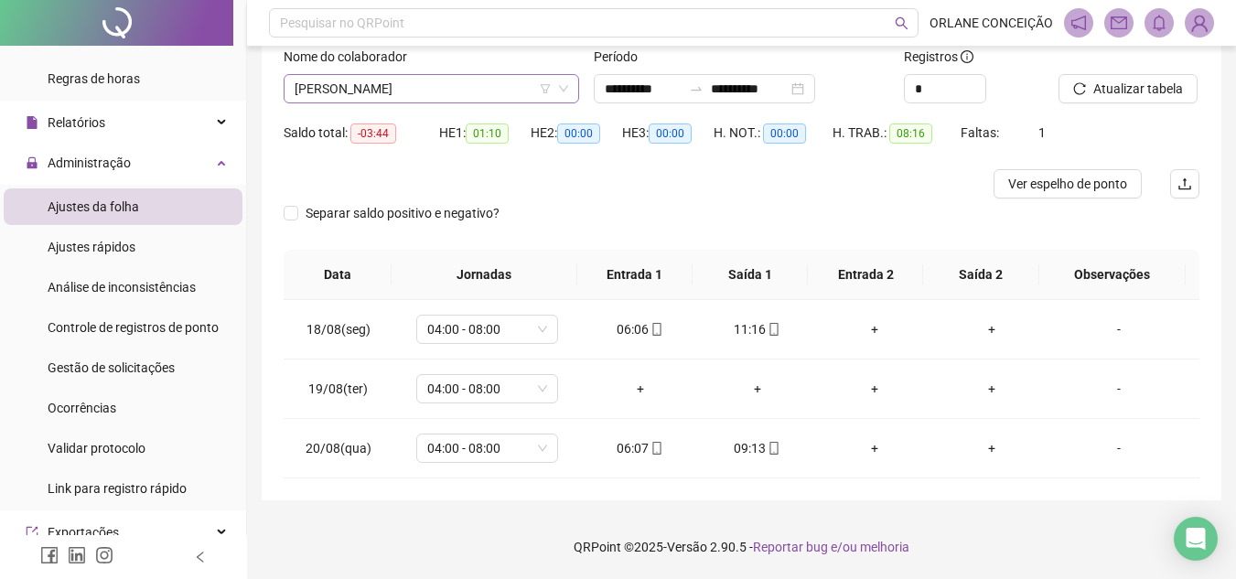
click at [458, 82] on span "[PERSON_NAME]" at bounding box center [430, 88] width 273 height 27
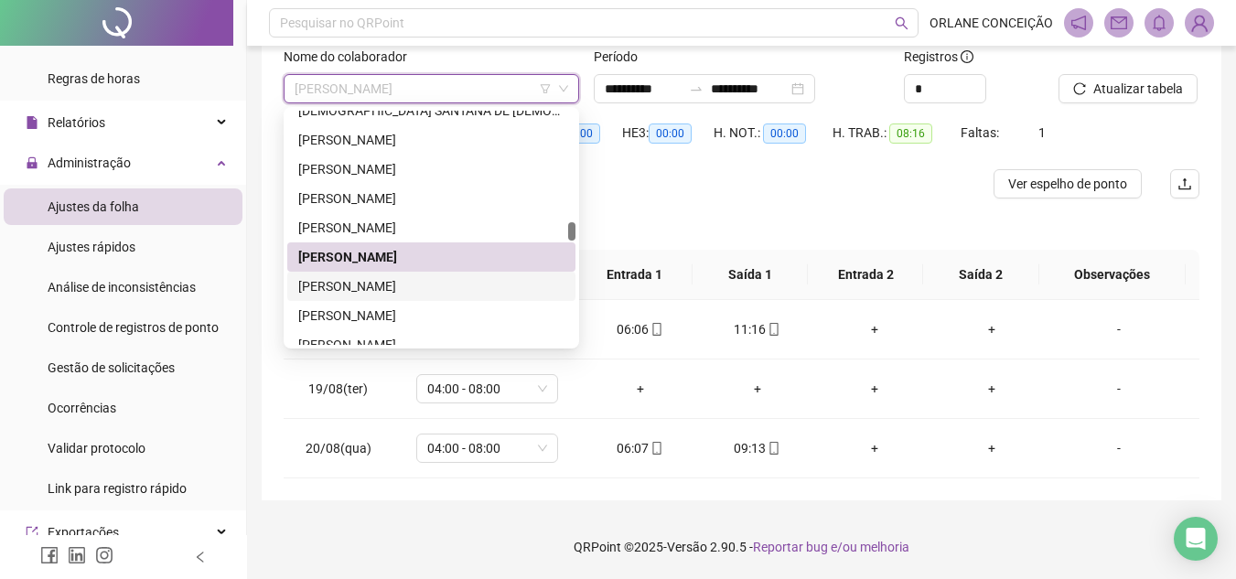
click at [413, 284] on div "[PERSON_NAME]" at bounding box center [431, 286] width 266 height 20
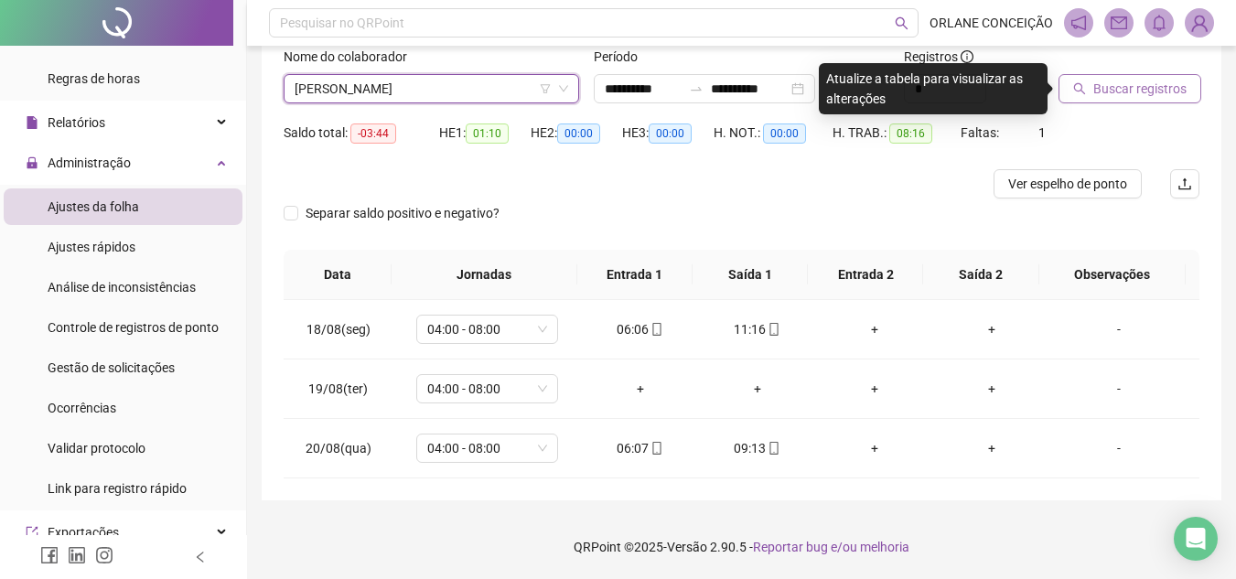
click at [1109, 88] on span "Buscar registros" at bounding box center [1139, 89] width 93 height 20
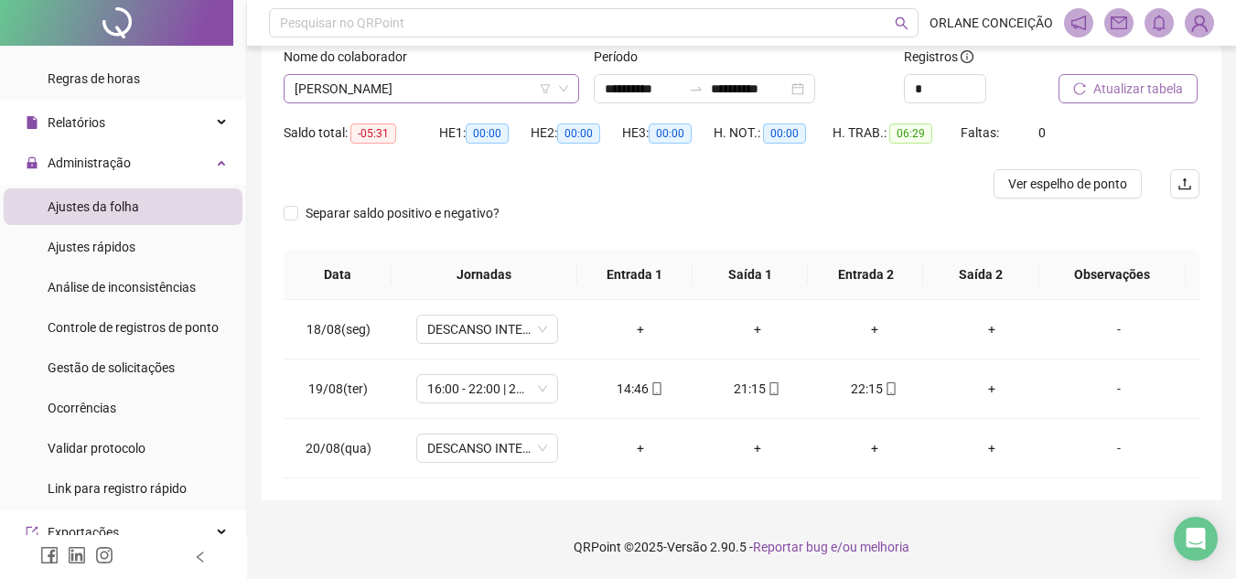
click at [471, 85] on span "[PERSON_NAME]" at bounding box center [430, 88] width 273 height 27
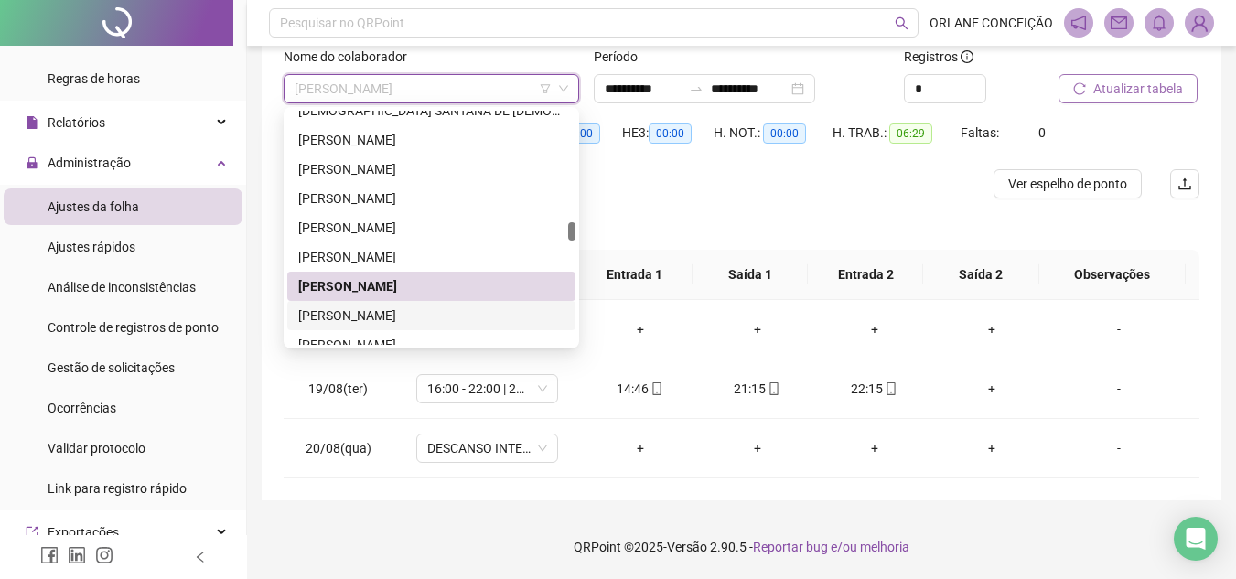
click at [446, 316] on div "[PERSON_NAME]" at bounding box center [431, 315] width 266 height 20
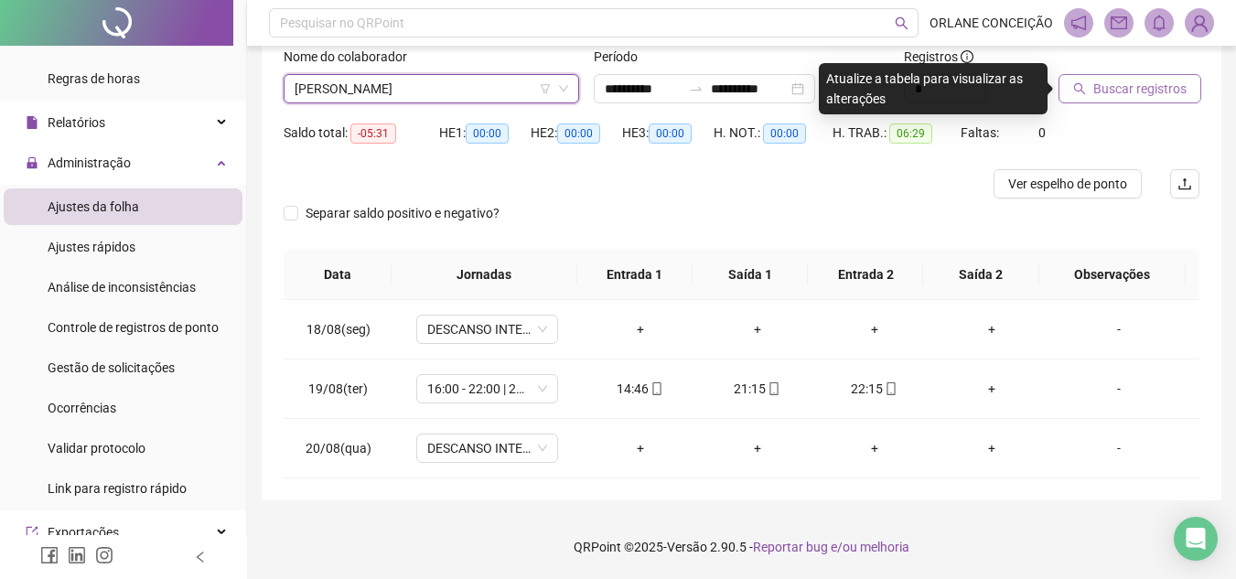
click at [1163, 91] on span "Buscar registros" at bounding box center [1139, 89] width 93 height 20
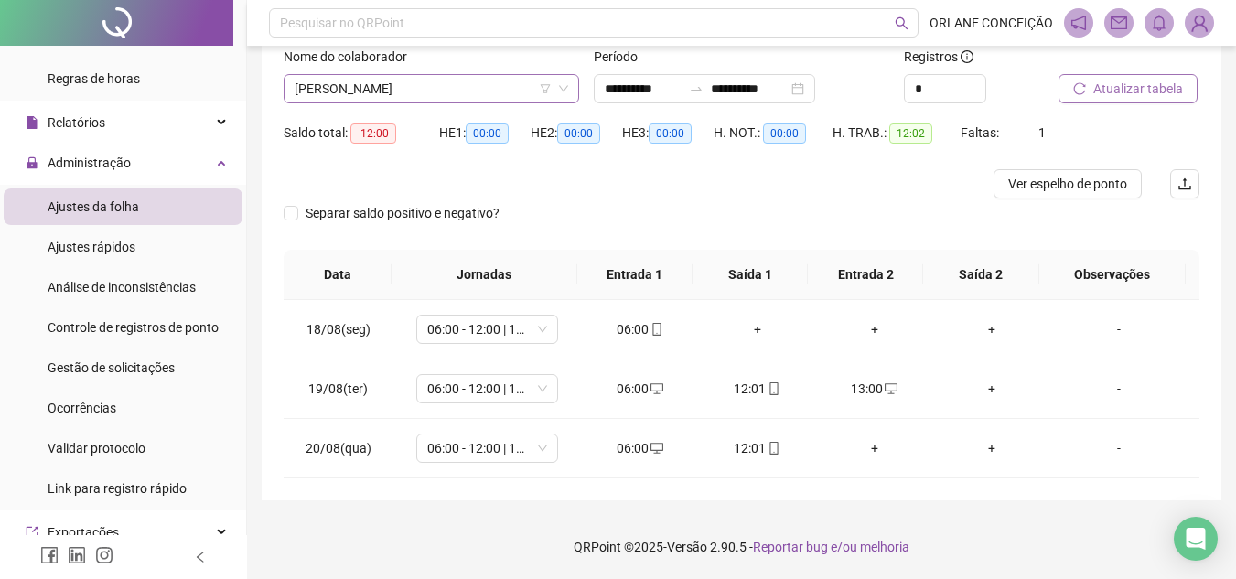
click at [401, 83] on span "[PERSON_NAME]" at bounding box center [430, 88] width 273 height 27
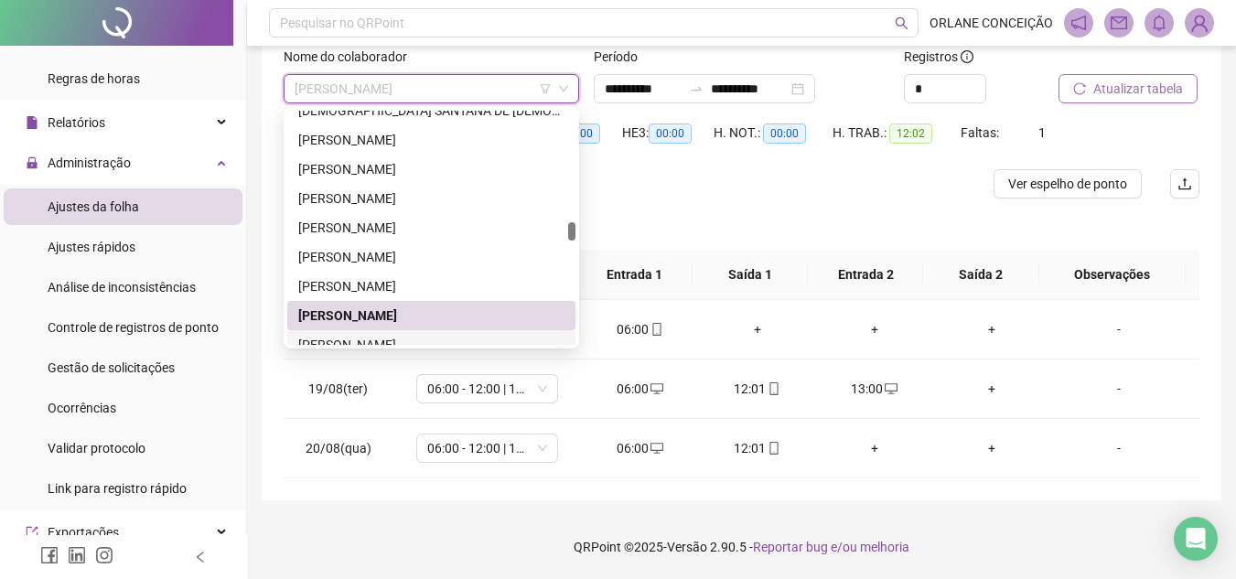
click at [372, 335] on div "[PERSON_NAME]" at bounding box center [431, 345] width 266 height 20
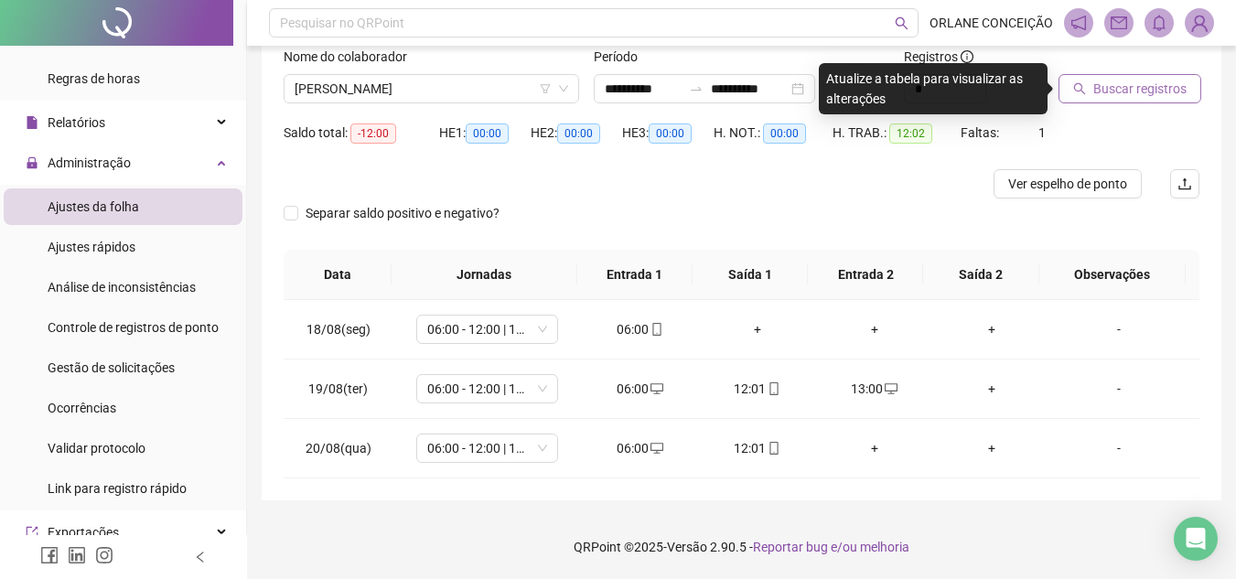
click at [1095, 85] on span "Buscar registros" at bounding box center [1139, 89] width 93 height 20
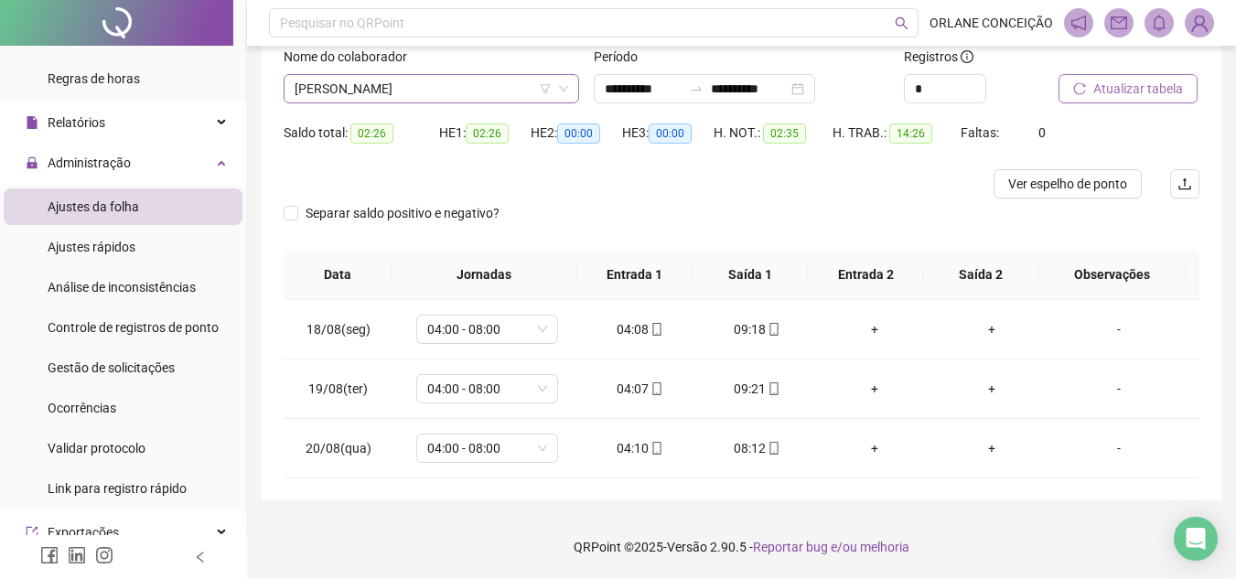
click at [324, 85] on span "[PERSON_NAME]" at bounding box center [430, 88] width 273 height 27
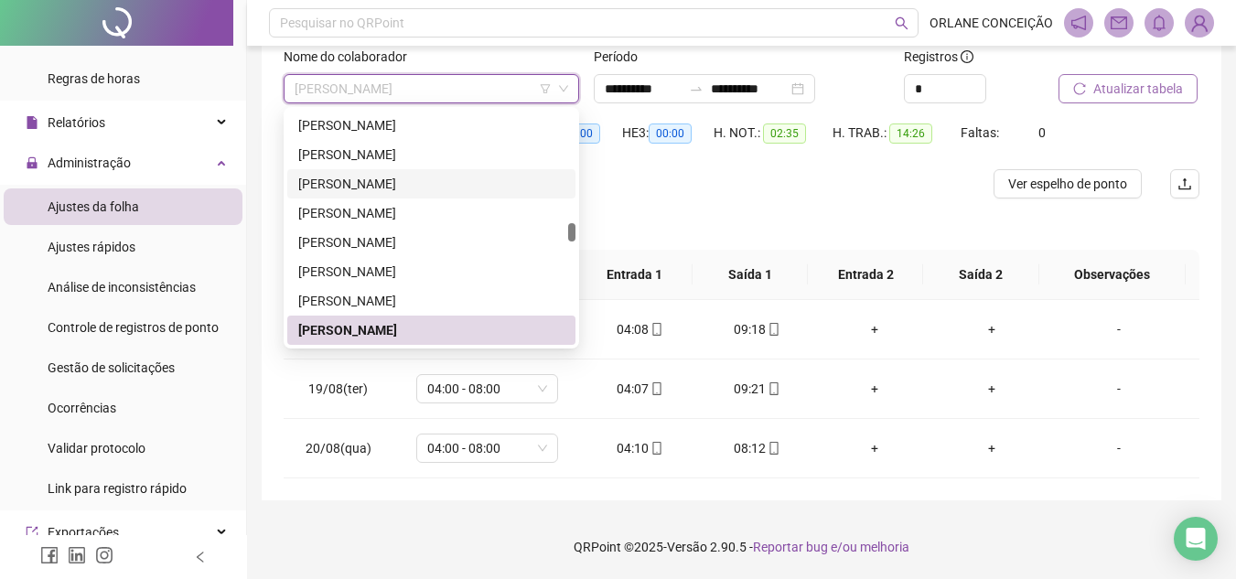
scroll to position [2700, 0]
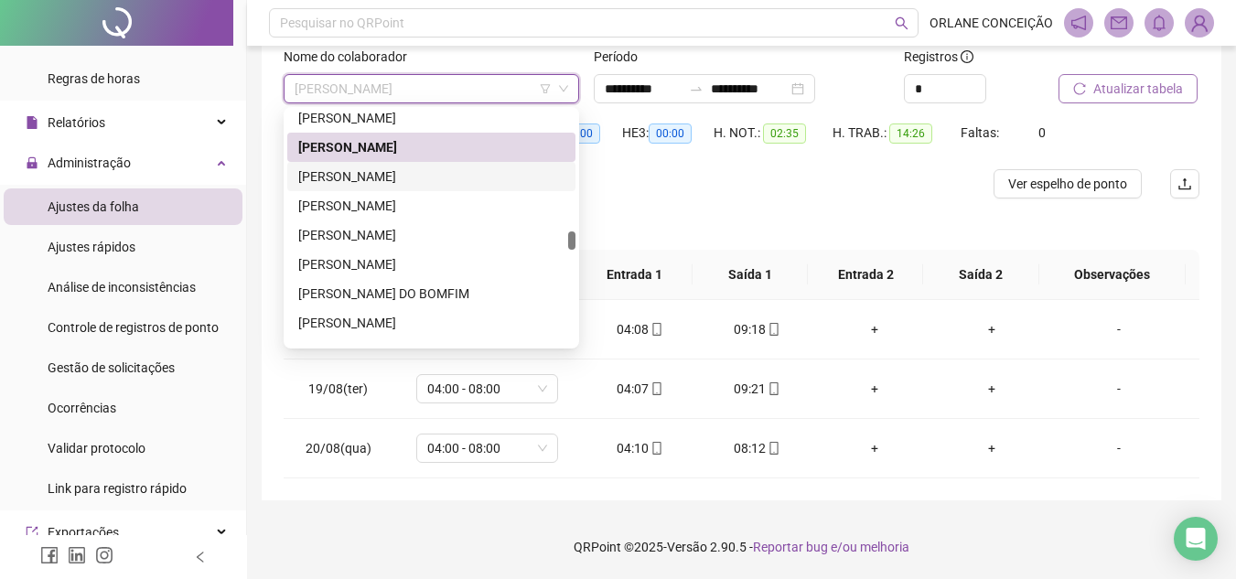
click at [362, 177] on div "[PERSON_NAME]" at bounding box center [431, 176] width 266 height 20
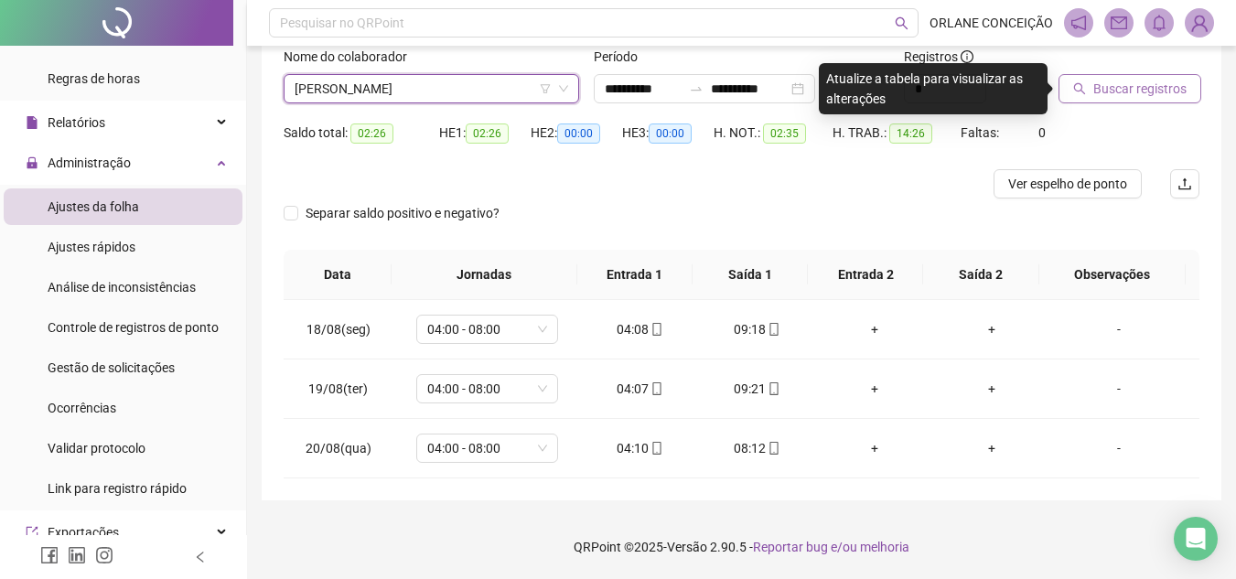
click at [1121, 80] on span "Buscar registros" at bounding box center [1139, 89] width 93 height 20
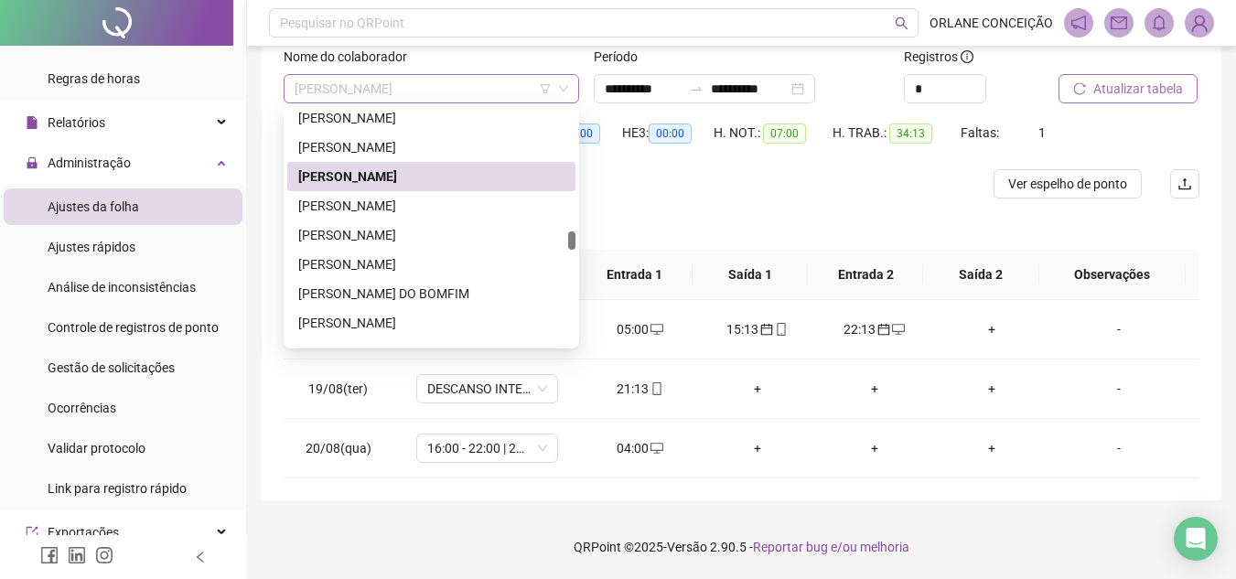
click at [494, 74] on div "[PERSON_NAME]" at bounding box center [431, 88] width 295 height 29
click at [509, 203] on div "[PERSON_NAME]" at bounding box center [431, 206] width 266 height 20
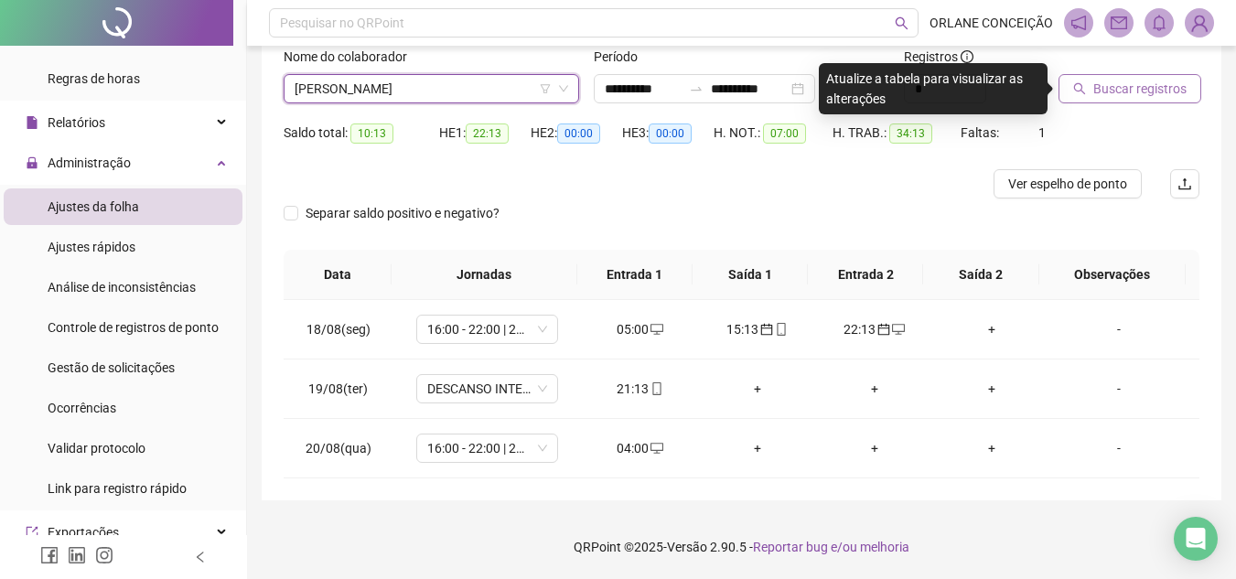
click at [1101, 88] on span "Buscar registros" at bounding box center [1139, 89] width 93 height 20
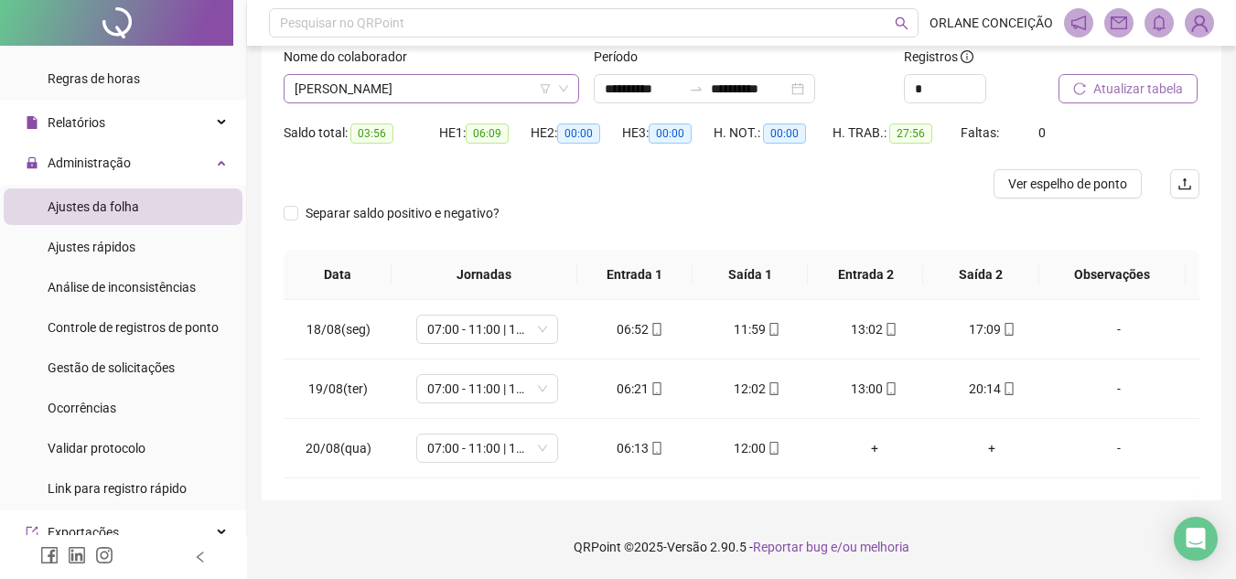
click at [450, 82] on span "[PERSON_NAME]" at bounding box center [430, 88] width 273 height 27
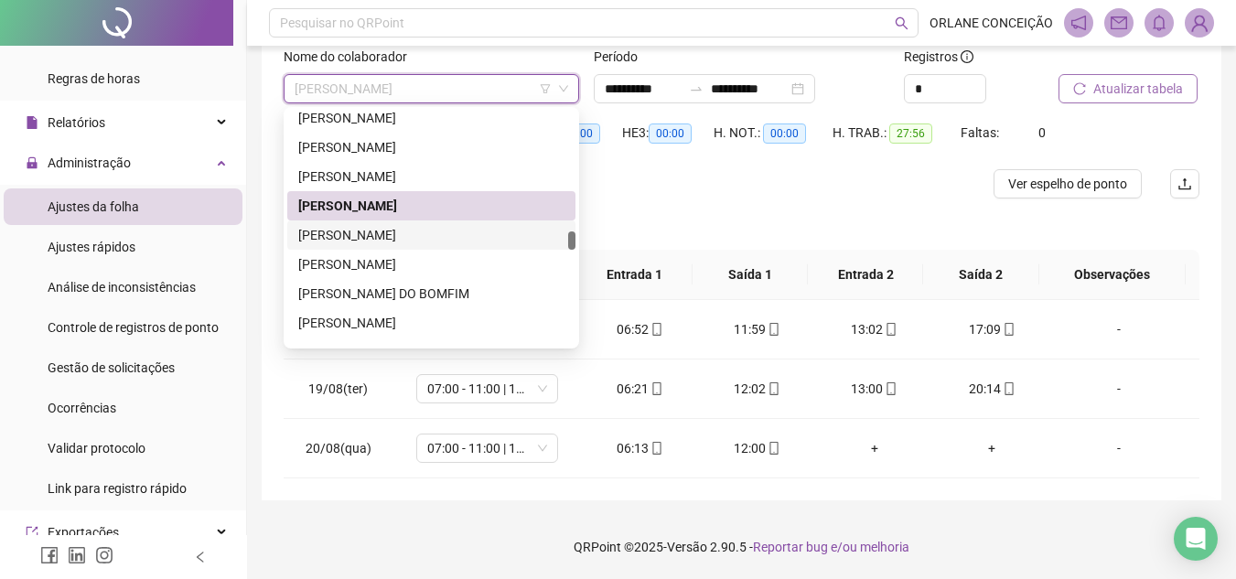
click at [412, 223] on div "[PERSON_NAME]" at bounding box center [431, 234] width 288 height 29
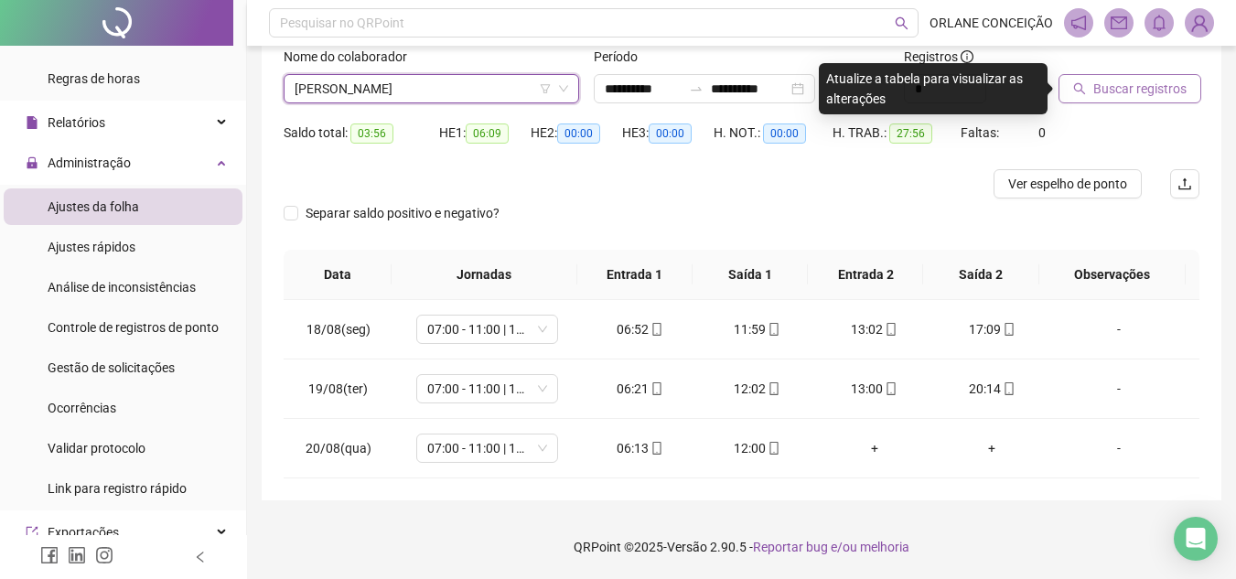
click at [1150, 94] on span "Buscar registros" at bounding box center [1139, 89] width 93 height 20
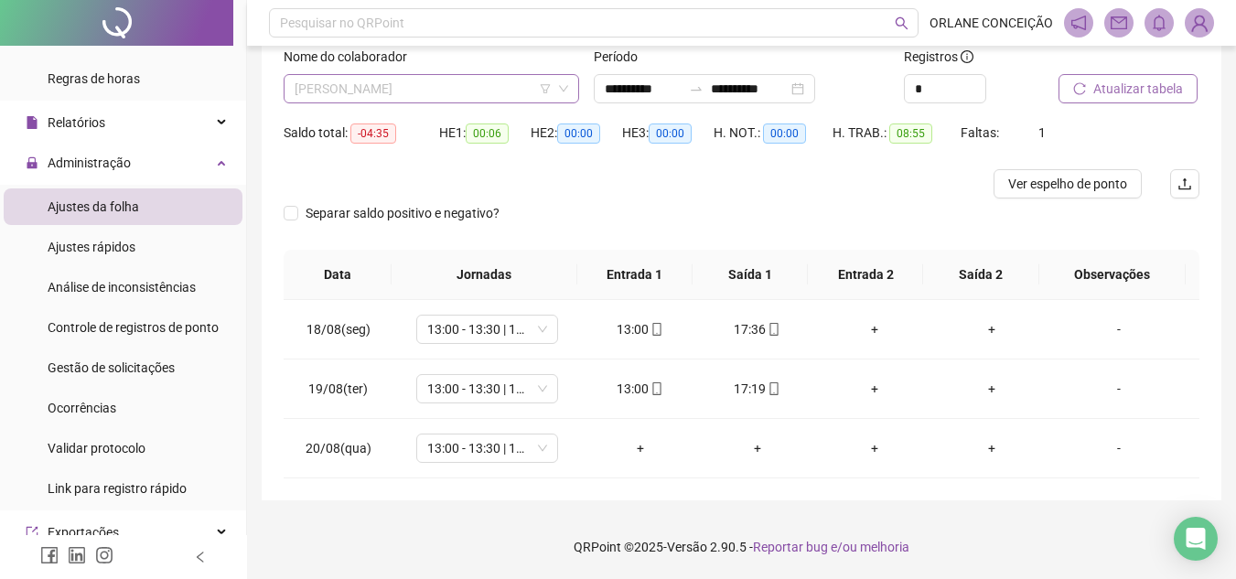
click at [423, 85] on span "[PERSON_NAME]" at bounding box center [430, 88] width 273 height 27
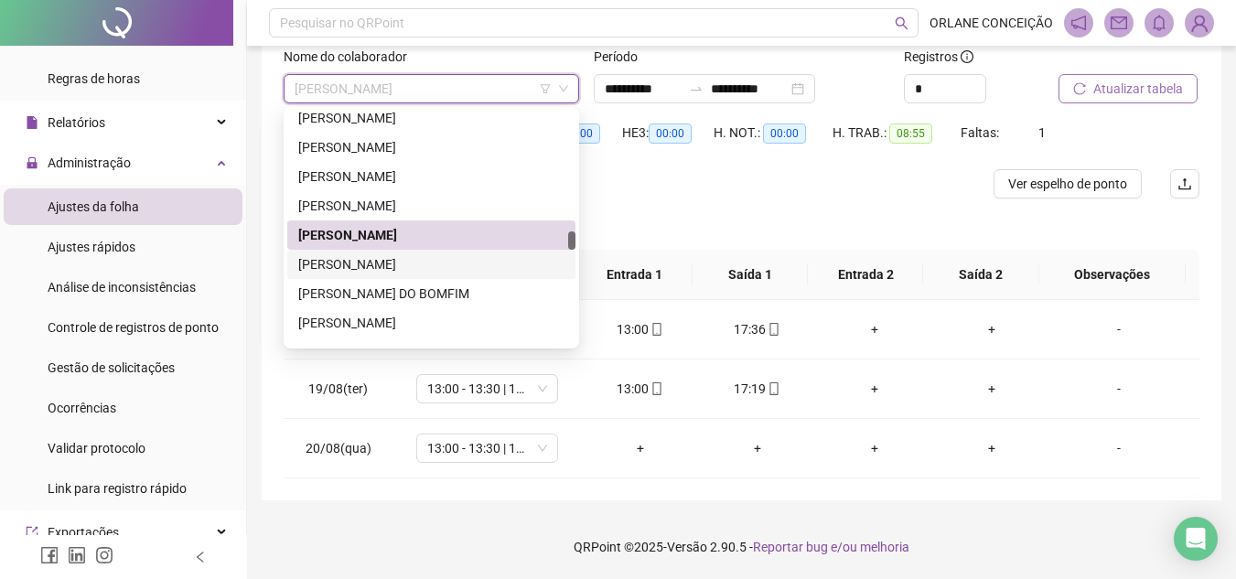
click at [423, 252] on div "[PERSON_NAME]" at bounding box center [431, 264] width 288 height 29
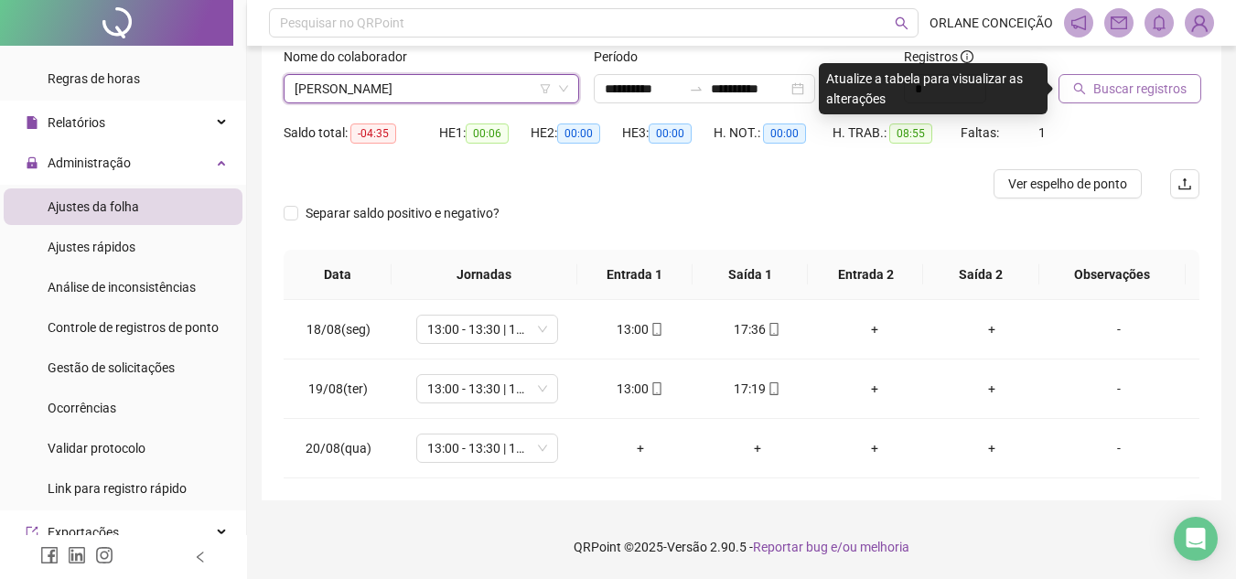
click at [1103, 97] on span "Buscar registros" at bounding box center [1139, 89] width 93 height 20
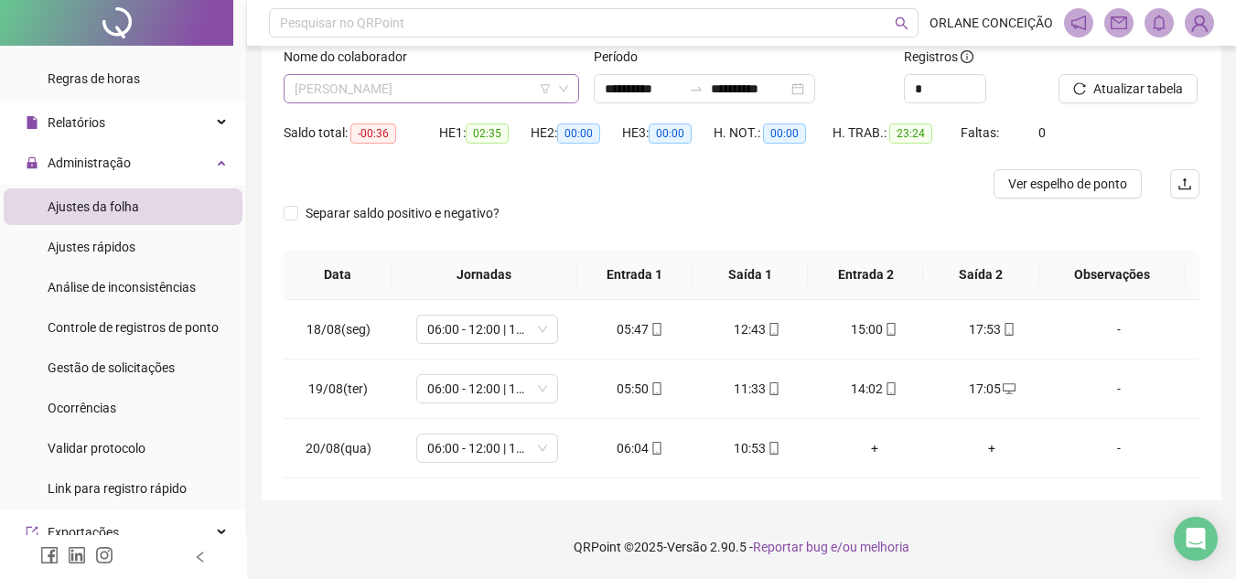
click at [404, 80] on span "[PERSON_NAME]" at bounding box center [430, 88] width 273 height 27
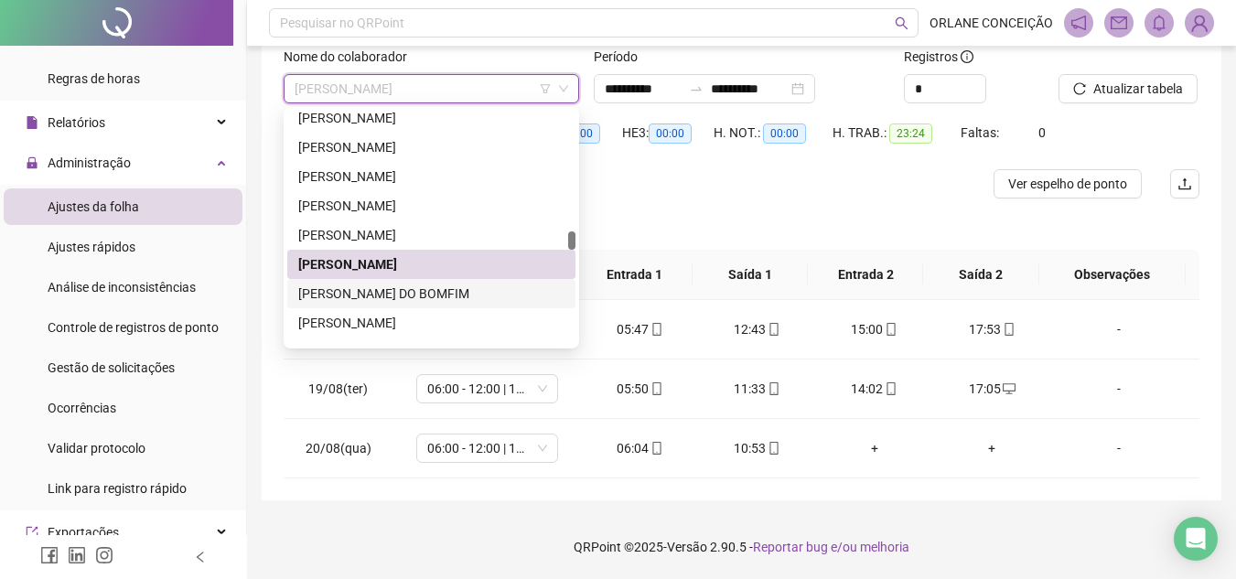
click at [412, 294] on div "[PERSON_NAME] DO BOMFIM" at bounding box center [431, 294] width 266 height 20
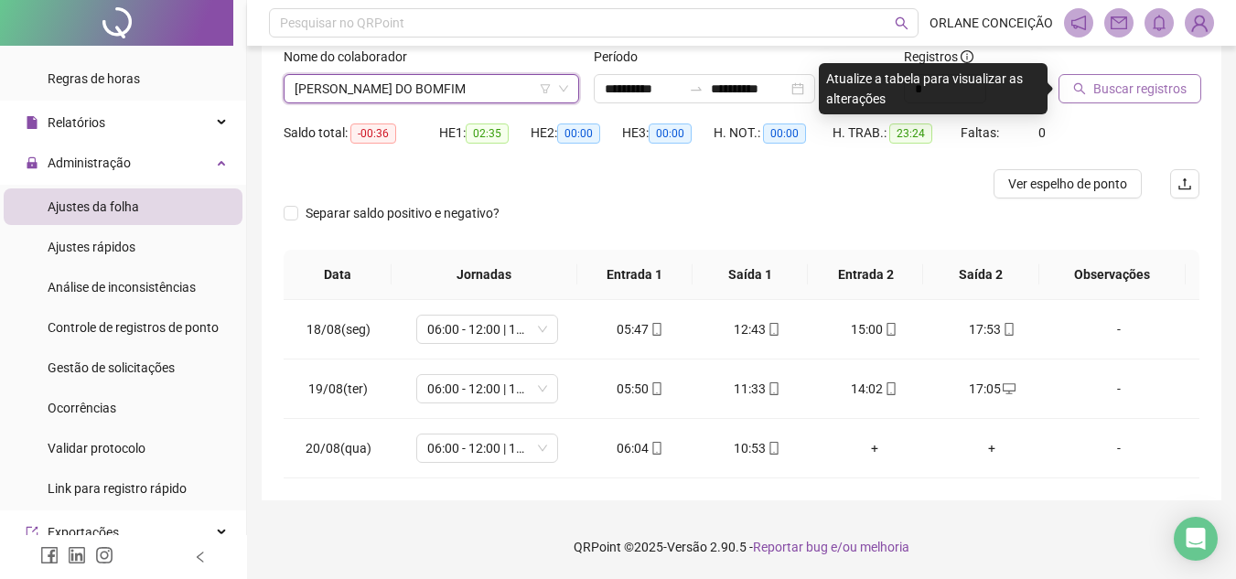
click at [1127, 82] on span "Buscar registros" at bounding box center [1139, 89] width 93 height 20
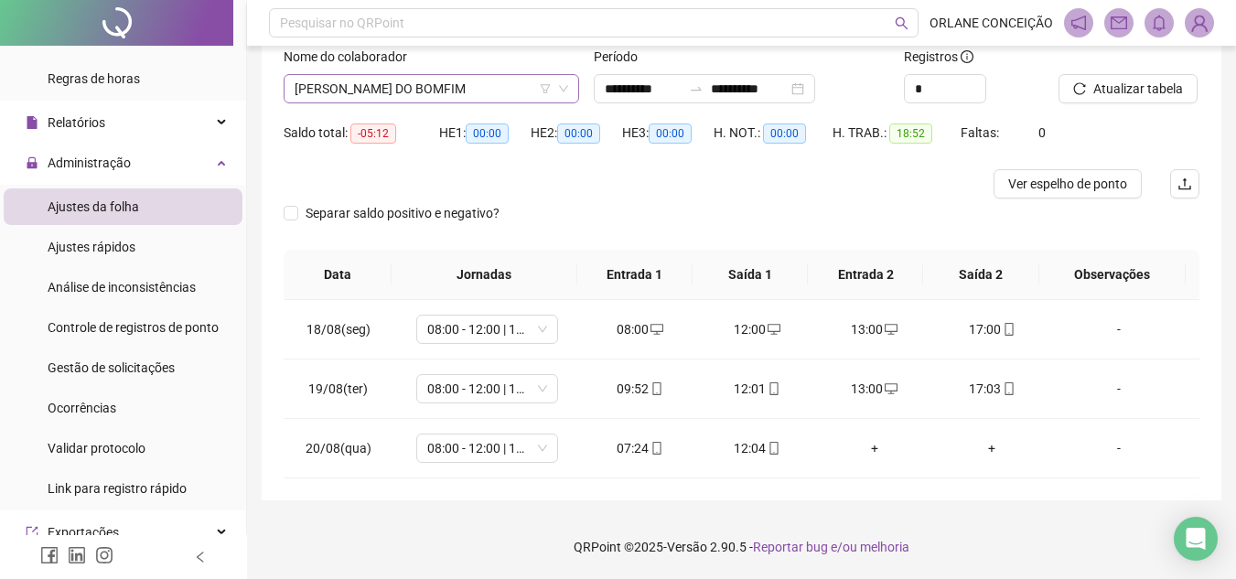
click at [365, 89] on span "[PERSON_NAME] DO BOMFIM" at bounding box center [430, 88] width 273 height 27
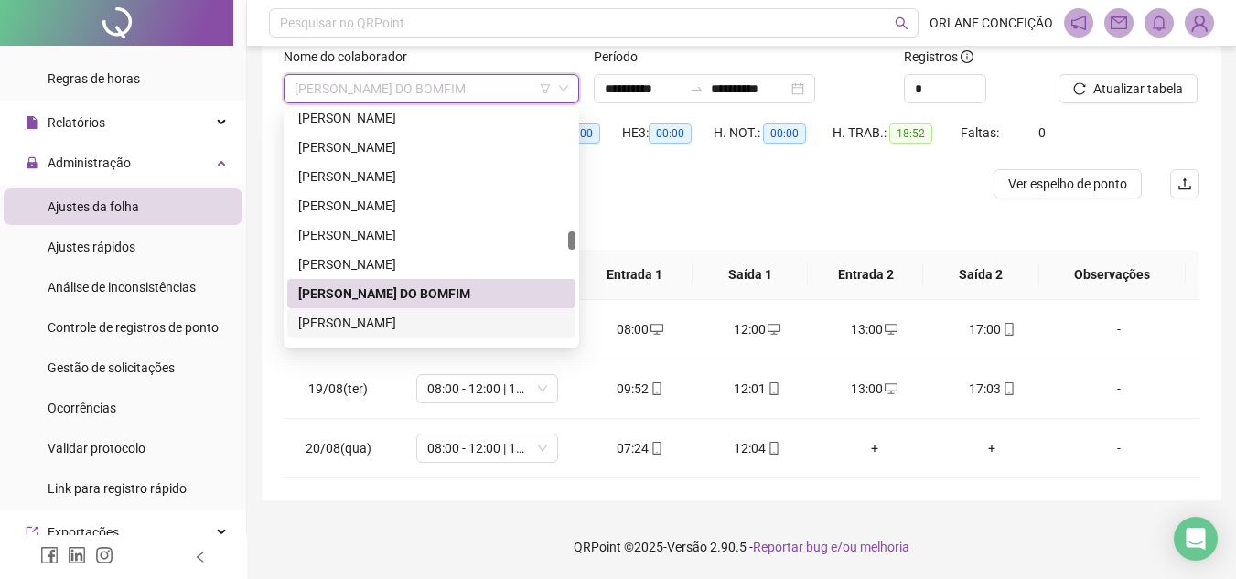
click at [416, 325] on div "[PERSON_NAME]" at bounding box center [431, 323] width 266 height 20
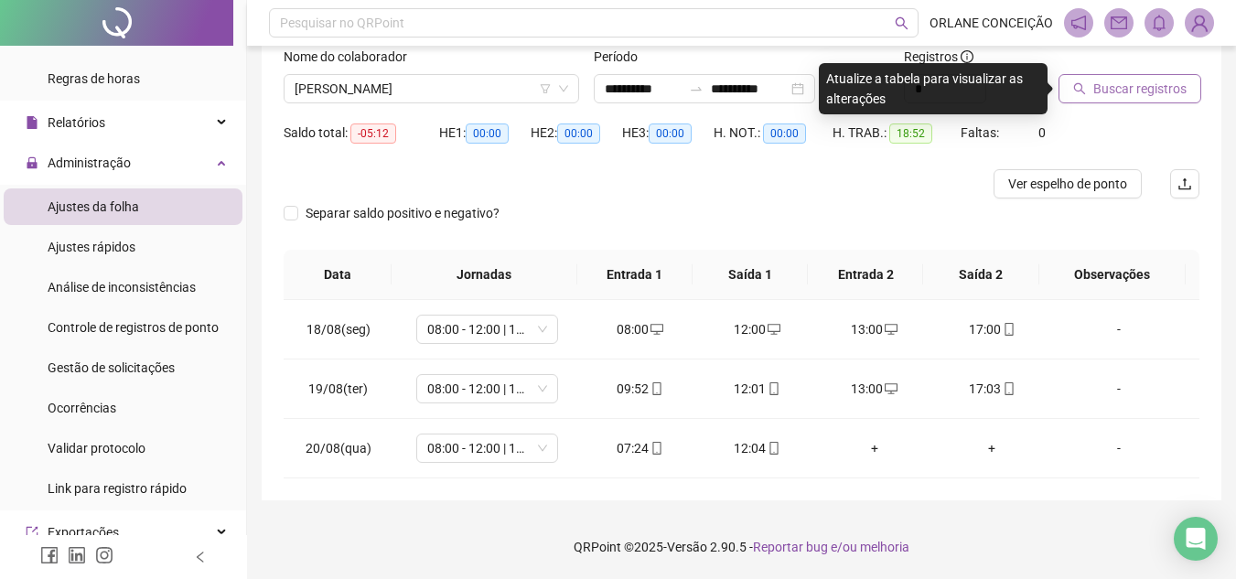
click at [1141, 85] on span "Buscar registros" at bounding box center [1139, 89] width 93 height 20
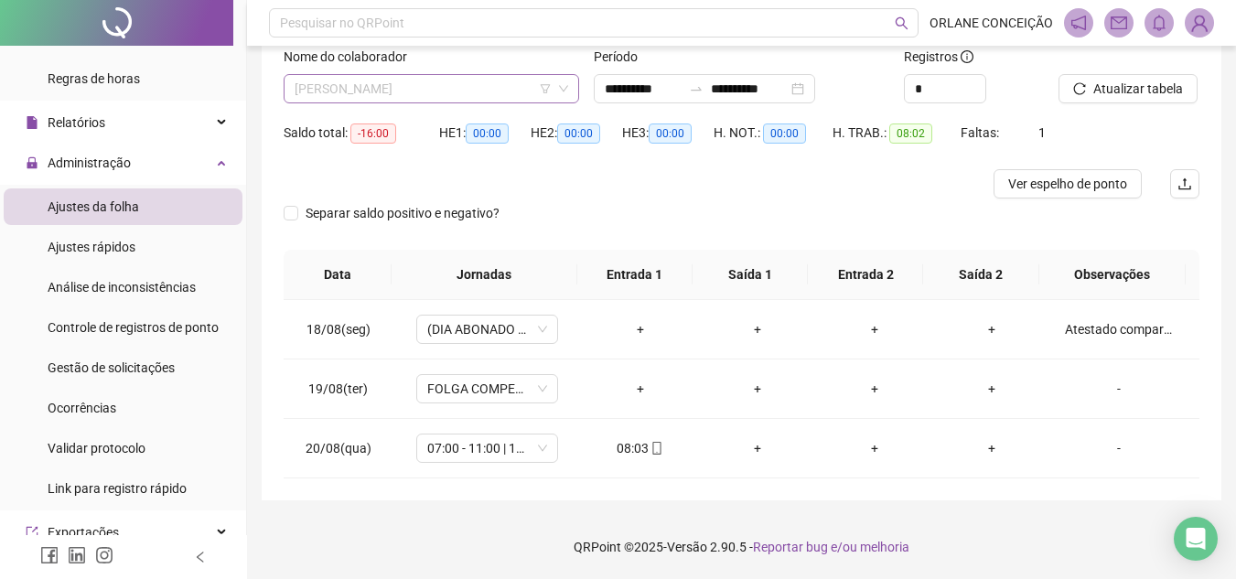
click at [355, 89] on span "[PERSON_NAME]" at bounding box center [430, 88] width 273 height 27
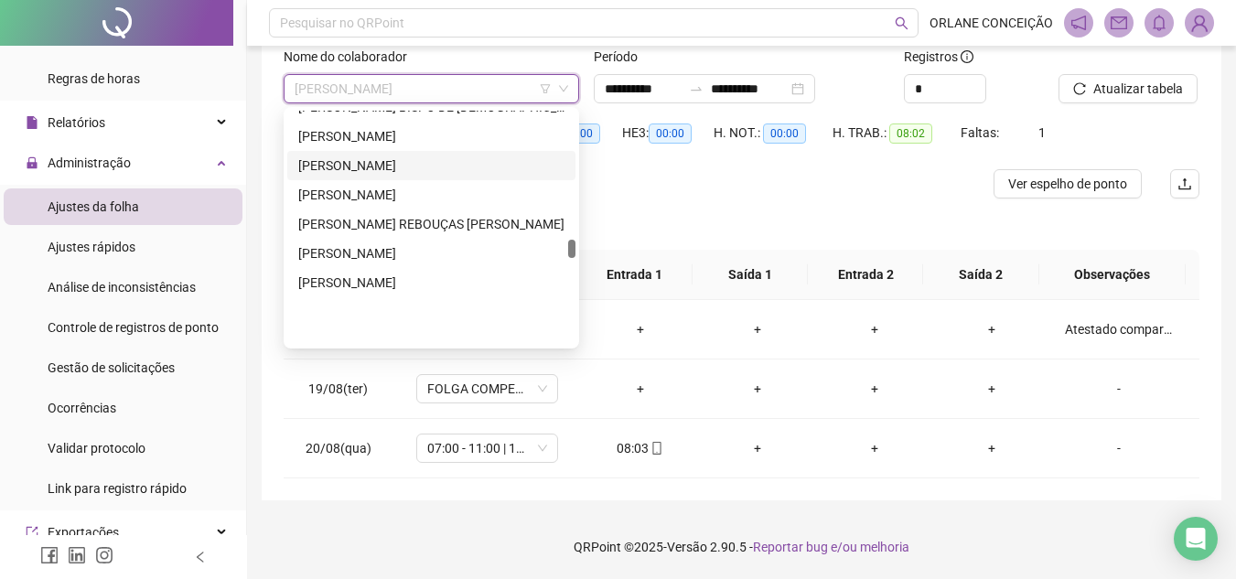
scroll to position [2883, 0]
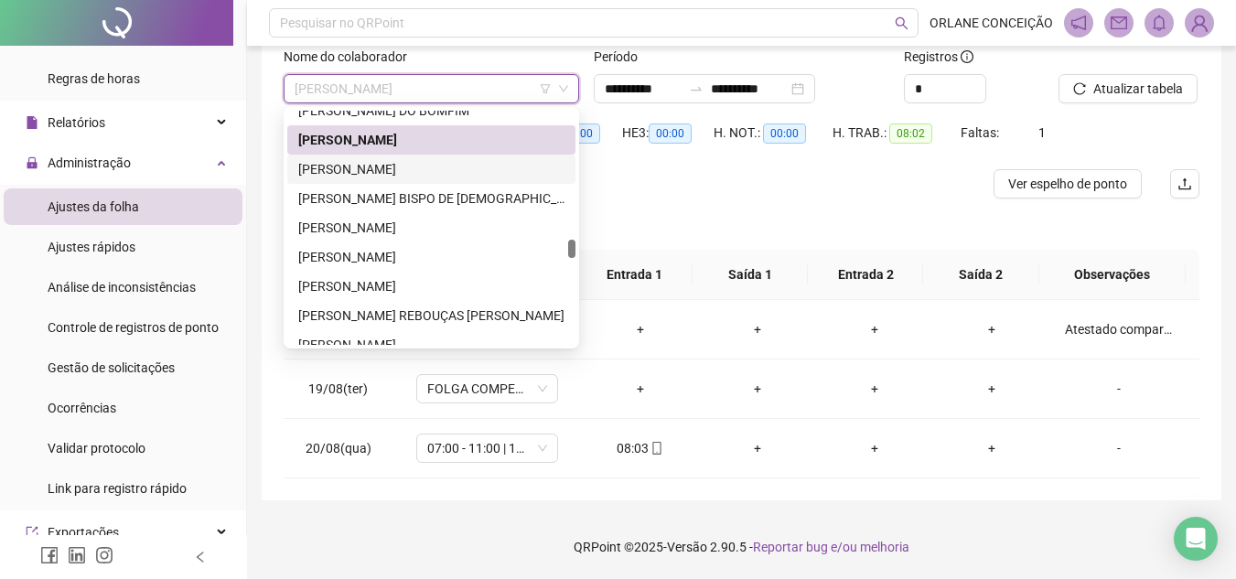
click at [391, 164] on div "[PERSON_NAME]" at bounding box center [431, 169] width 266 height 20
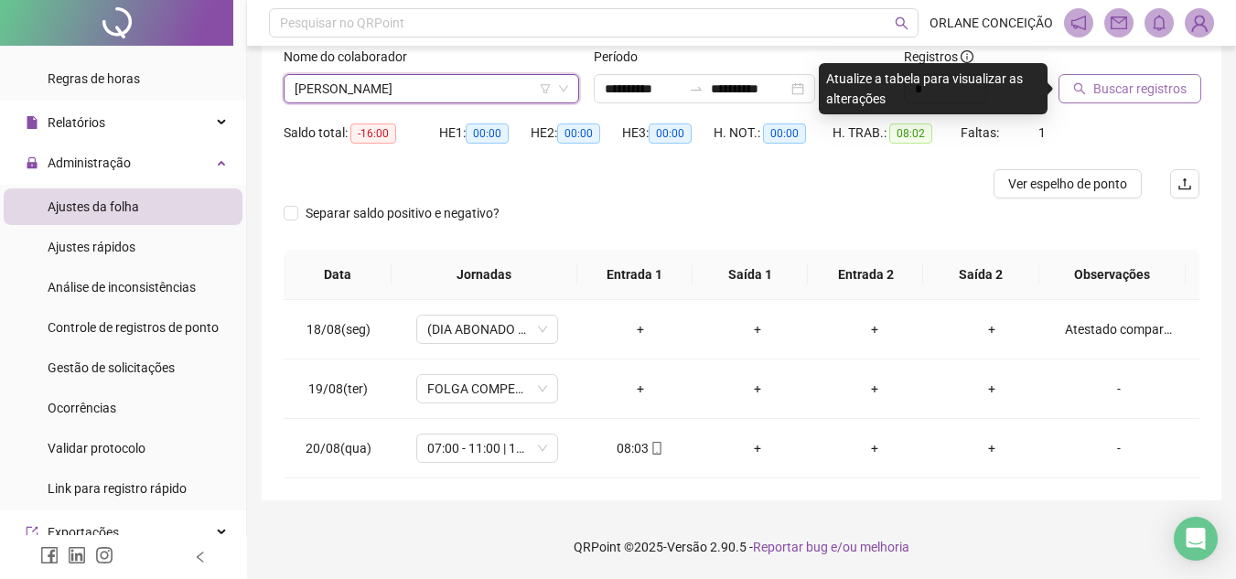
click at [1121, 78] on button "Buscar registros" at bounding box center [1129, 88] width 143 height 29
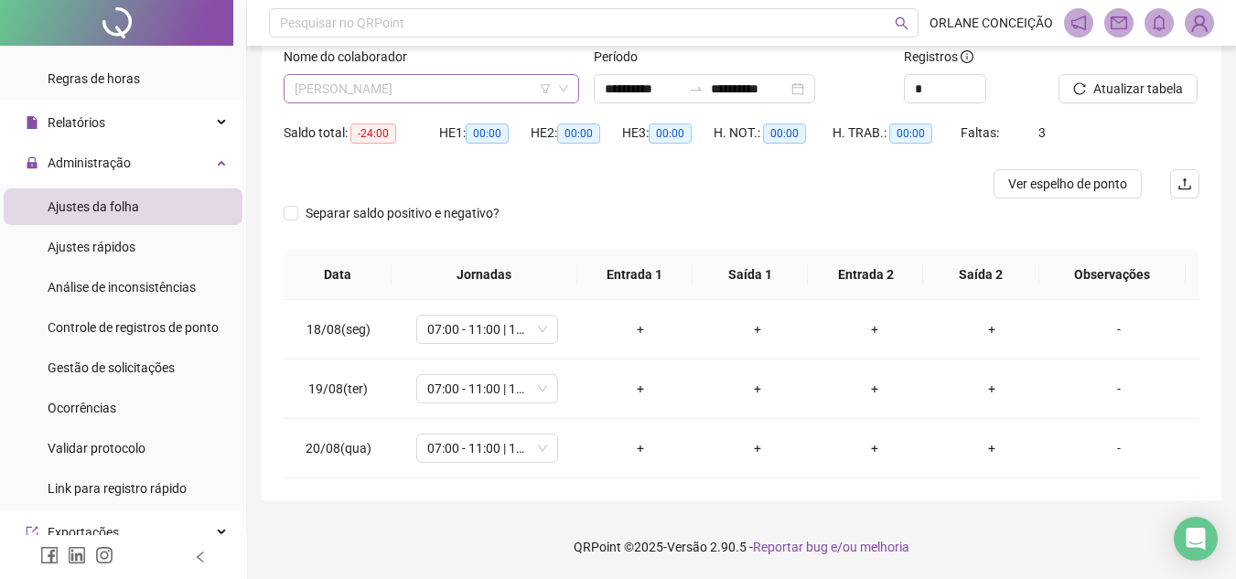
click at [409, 80] on span "[PERSON_NAME]" at bounding box center [430, 88] width 273 height 27
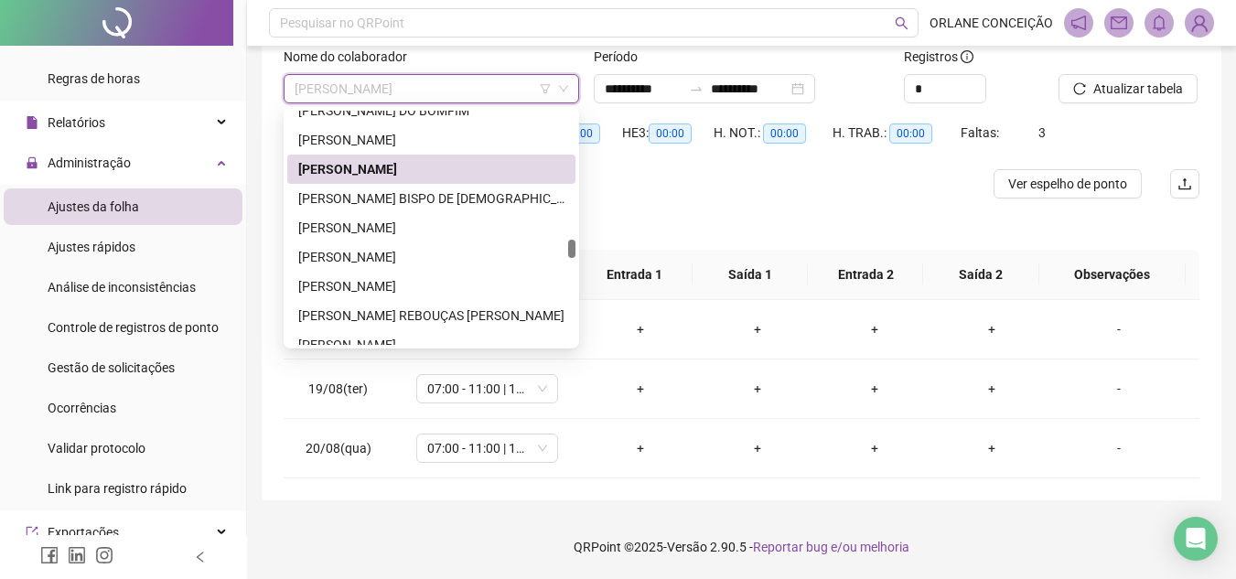
click at [411, 80] on span "[PERSON_NAME]" at bounding box center [430, 88] width 273 height 27
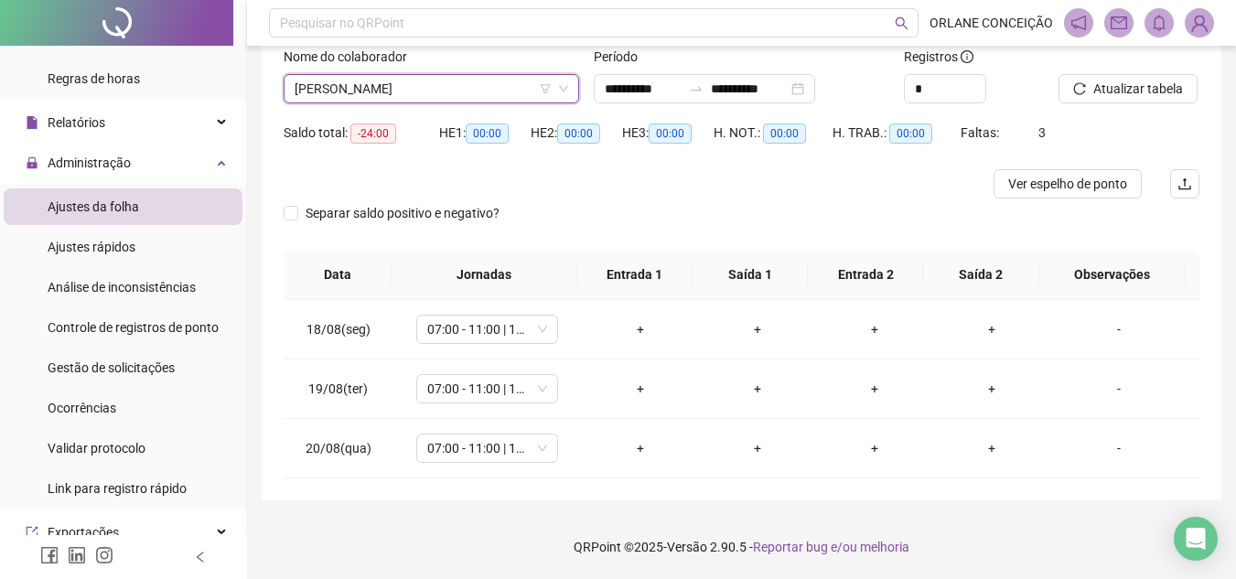
click at [416, 85] on span "[PERSON_NAME]" at bounding box center [430, 88] width 273 height 27
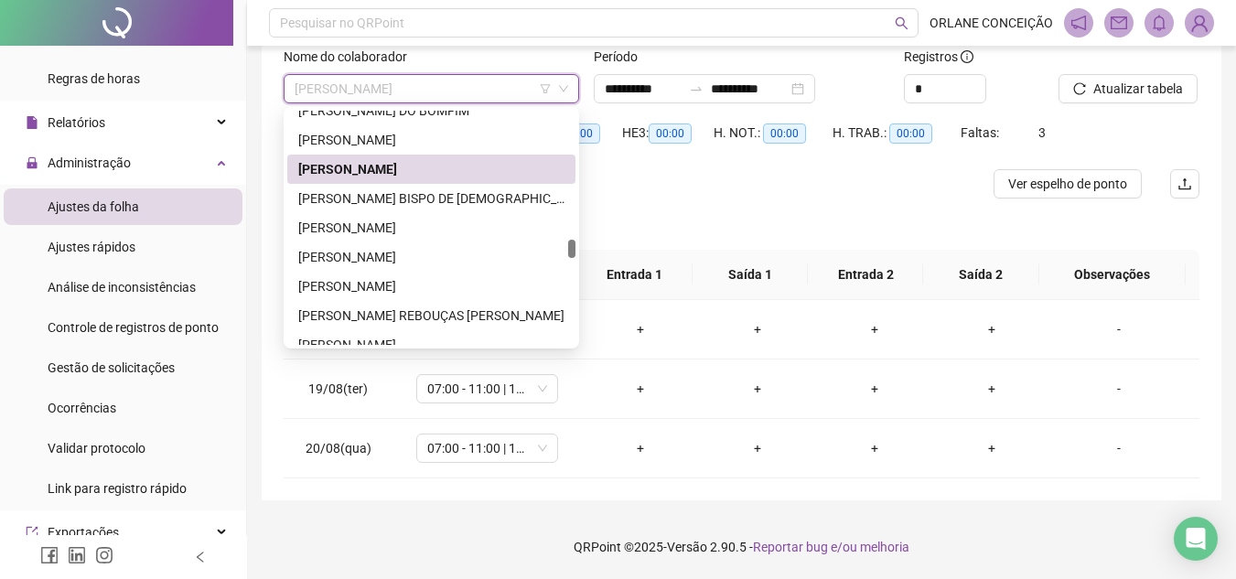
click at [416, 85] on span "[PERSON_NAME]" at bounding box center [430, 88] width 273 height 27
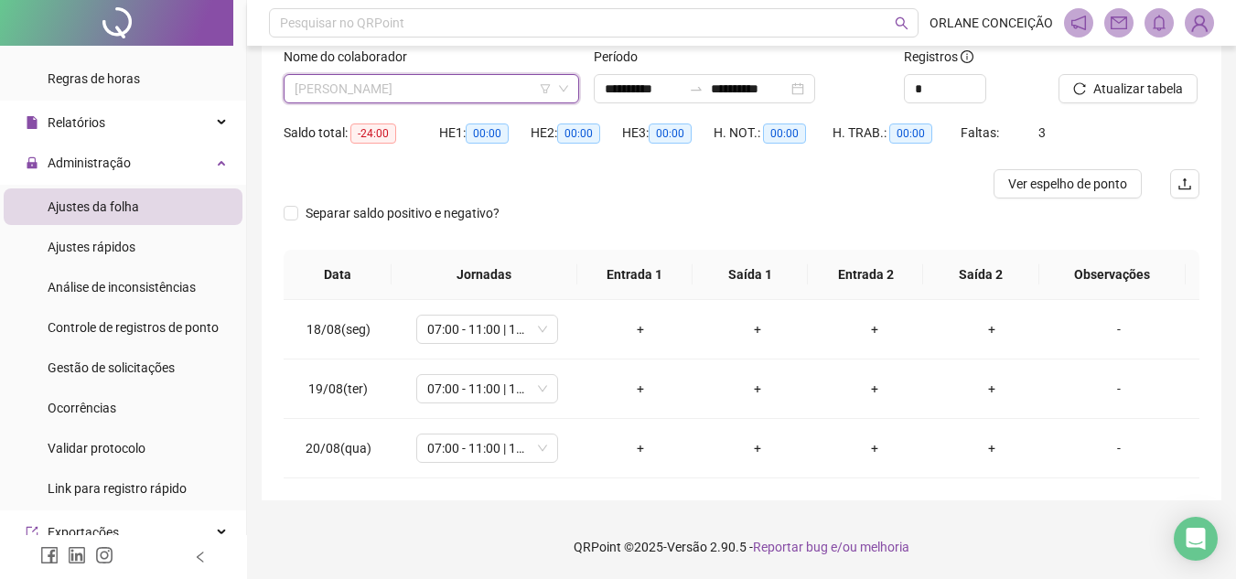
click at [416, 85] on span "[PERSON_NAME]" at bounding box center [430, 88] width 273 height 27
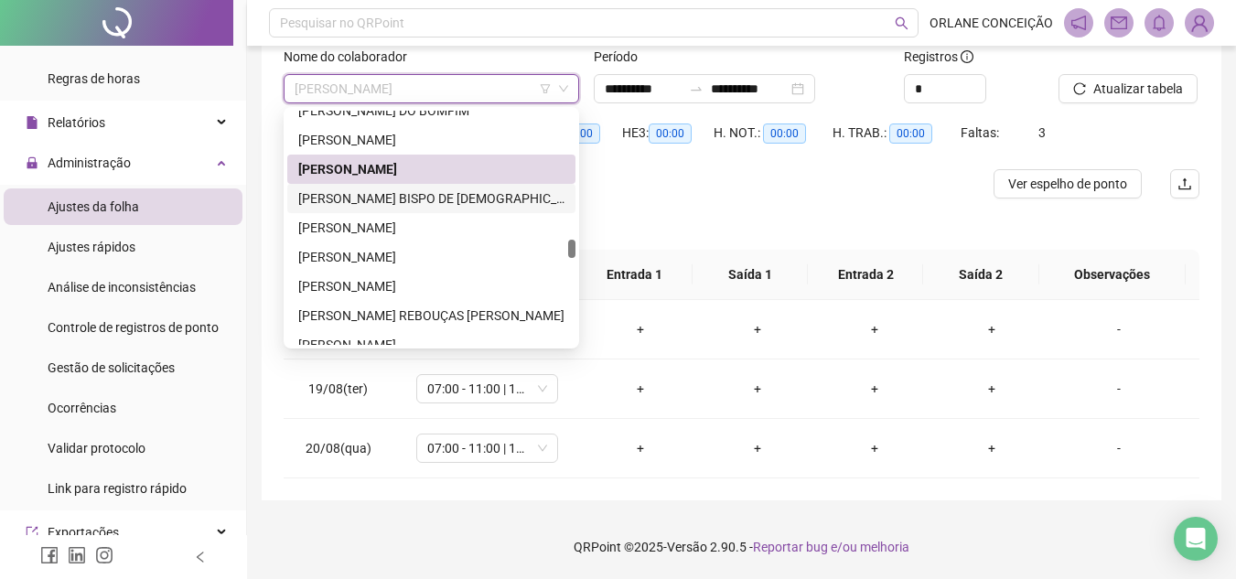
click at [441, 197] on div "[PERSON_NAME] BISPO DE [DEMOGRAPHIC_DATA]" at bounding box center [431, 198] width 266 height 20
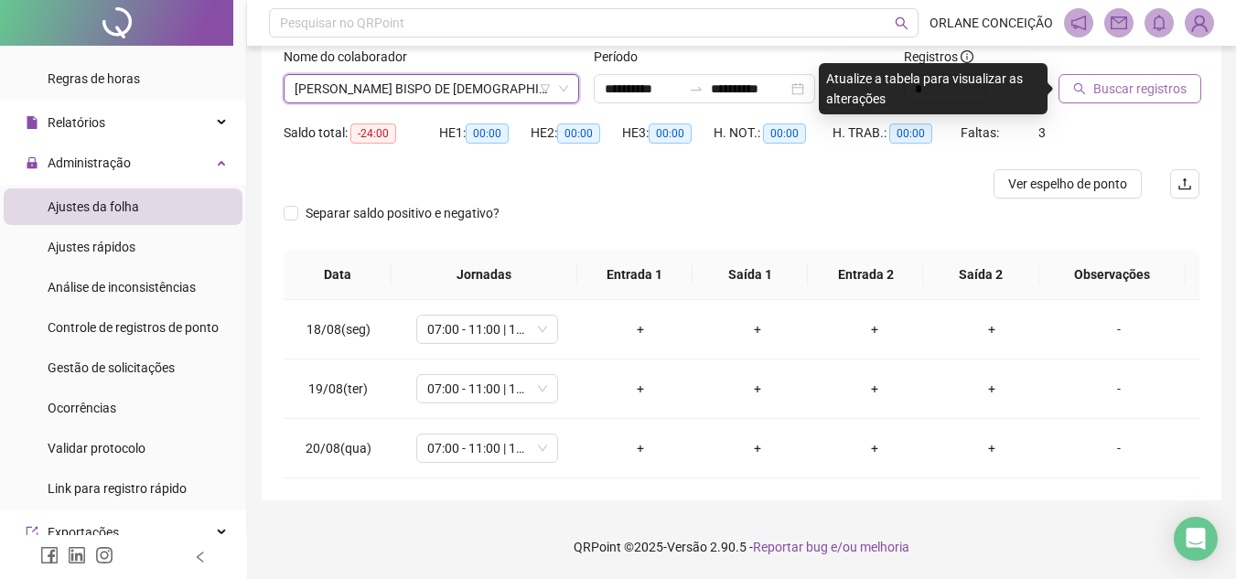
click at [1147, 84] on span "Buscar registros" at bounding box center [1139, 89] width 93 height 20
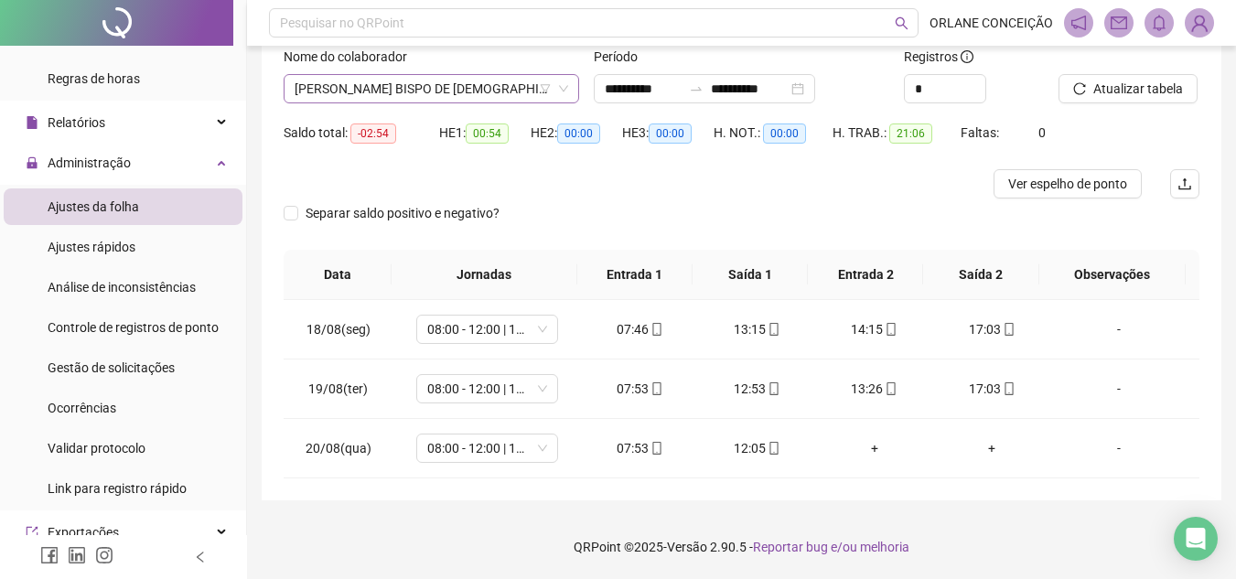
click at [436, 91] on span "[PERSON_NAME] BISPO DE [DEMOGRAPHIC_DATA]" at bounding box center [430, 88] width 273 height 27
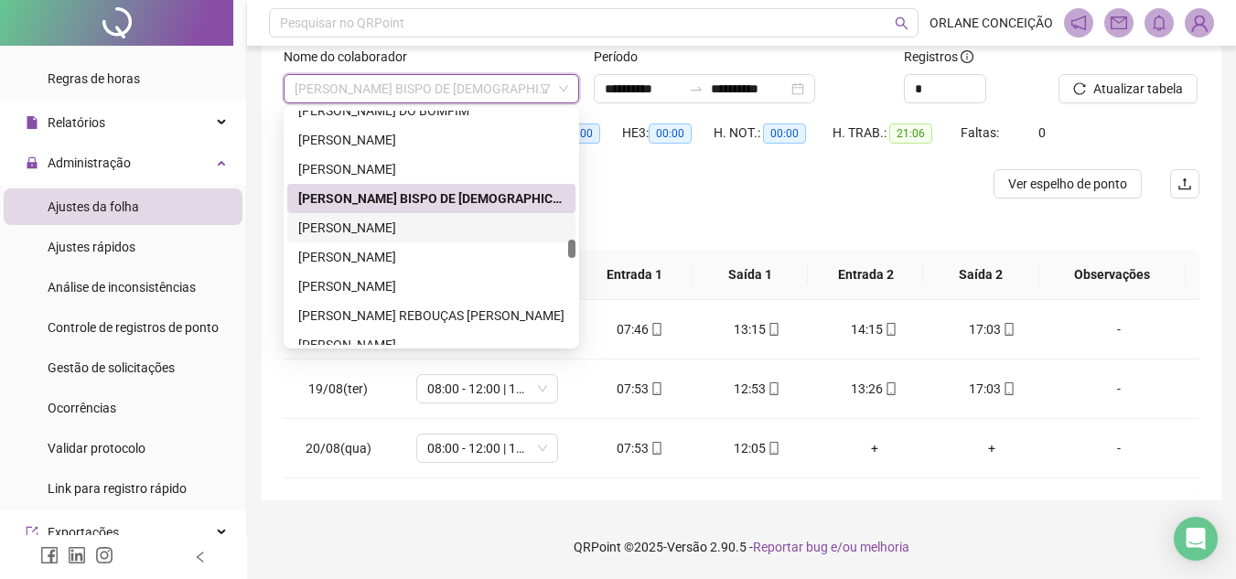
click at [393, 223] on div "[PERSON_NAME]" at bounding box center [431, 228] width 266 height 20
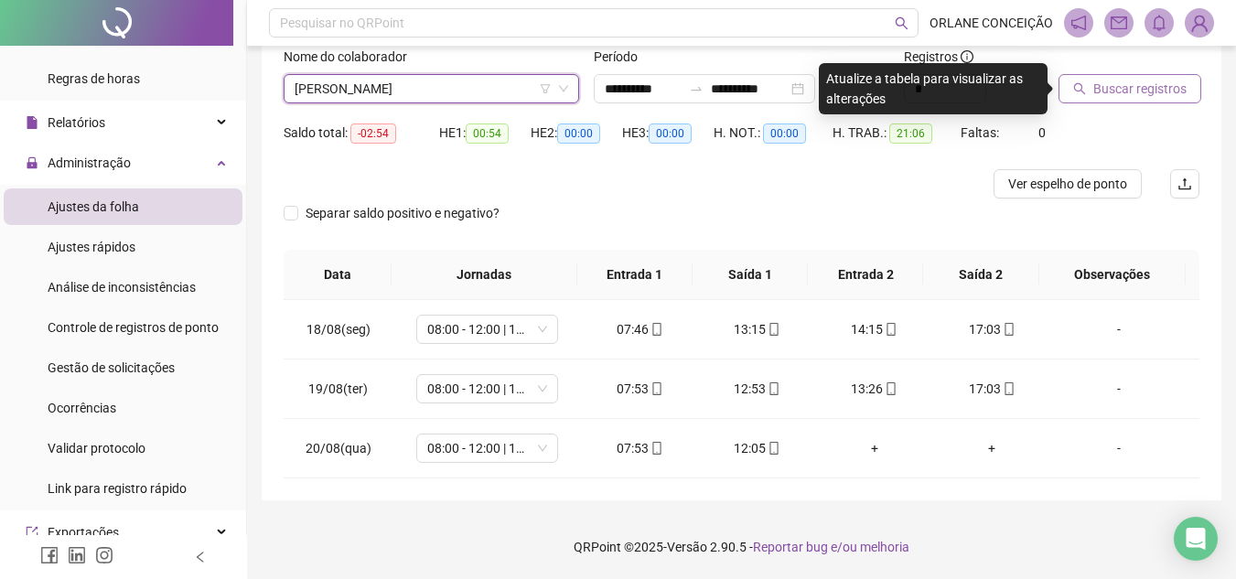
click at [1159, 79] on span "Buscar registros" at bounding box center [1139, 89] width 93 height 20
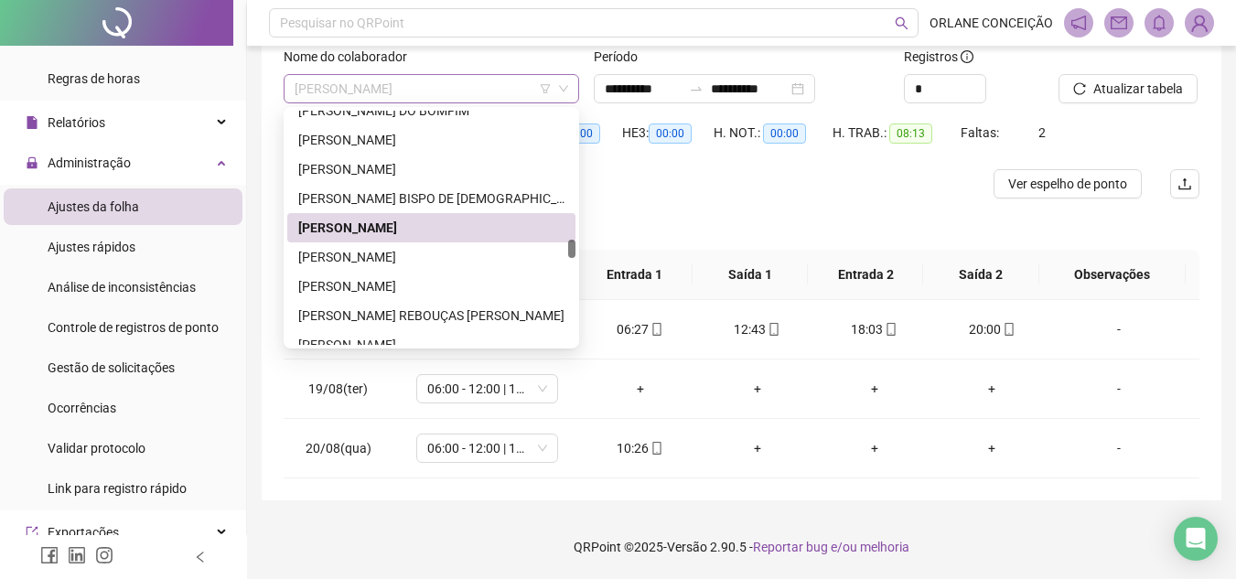
click at [447, 85] on span "[PERSON_NAME]" at bounding box center [430, 88] width 273 height 27
click at [429, 248] on div "[PERSON_NAME]" at bounding box center [431, 257] width 266 height 20
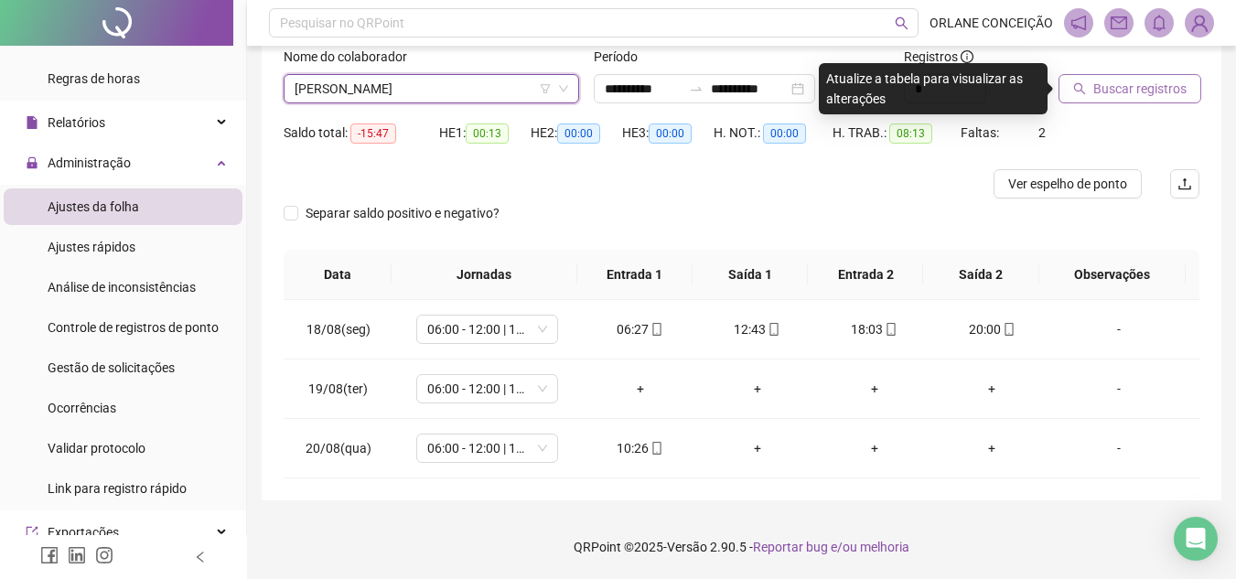
click at [1108, 86] on span "Buscar registros" at bounding box center [1139, 89] width 93 height 20
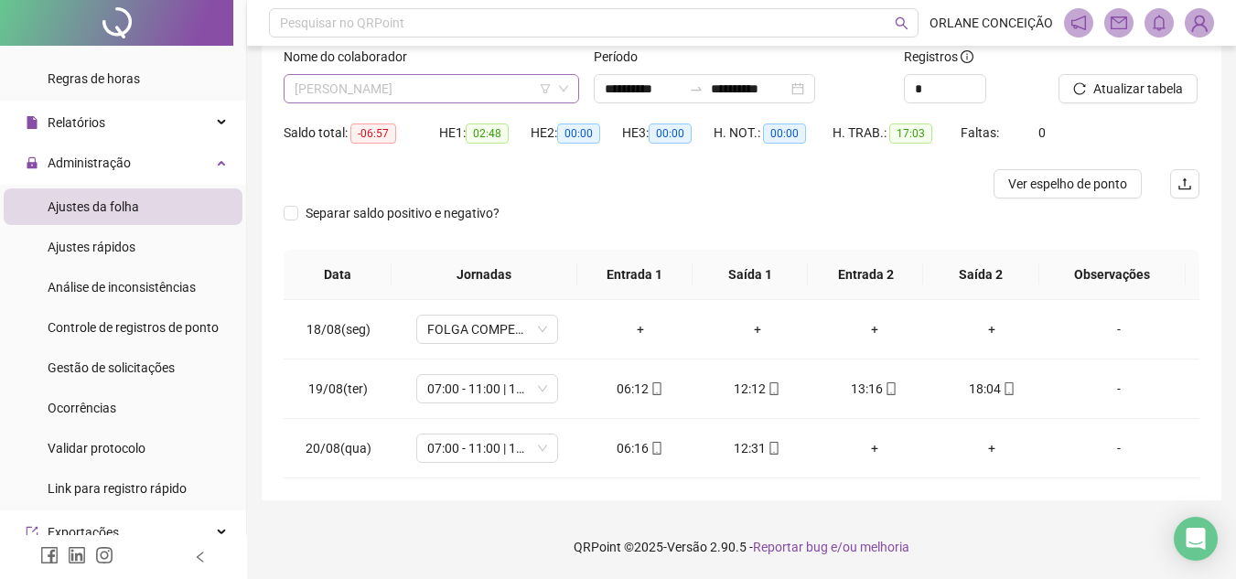
click at [361, 80] on span "[PERSON_NAME]" at bounding box center [430, 88] width 273 height 27
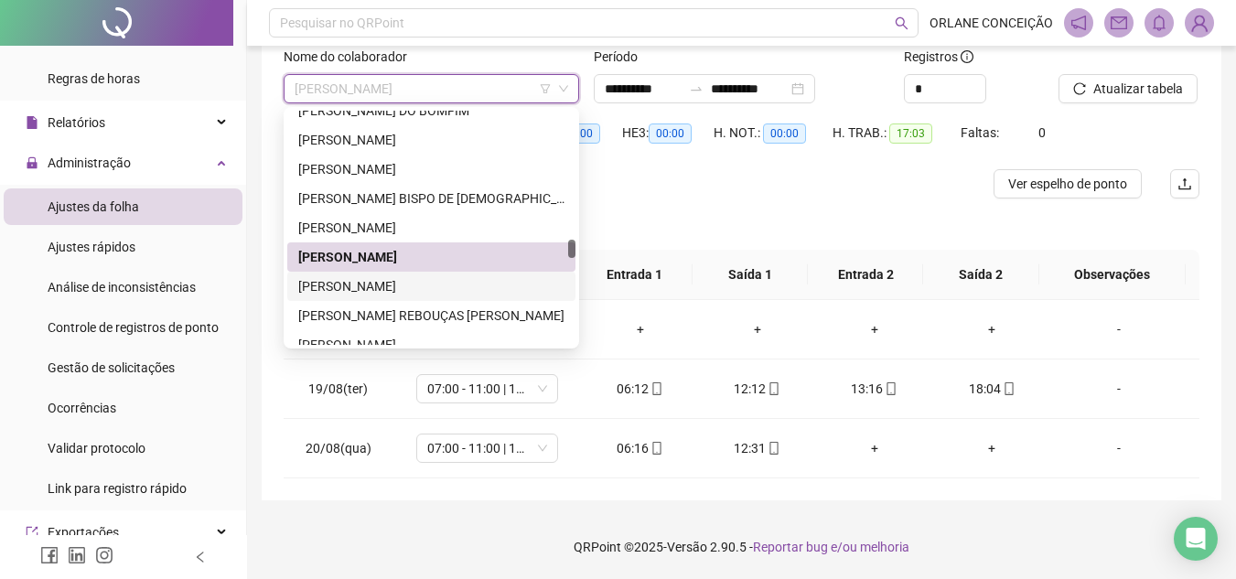
click at [357, 279] on div "[PERSON_NAME]" at bounding box center [431, 286] width 266 height 20
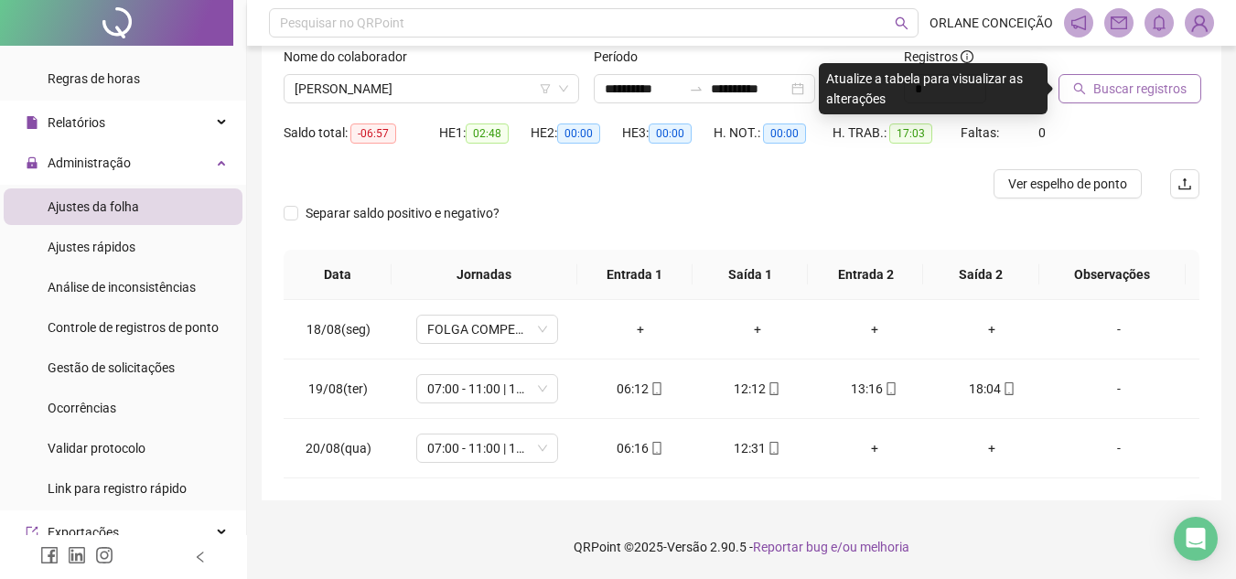
click at [1148, 98] on span "Buscar registros" at bounding box center [1139, 89] width 93 height 20
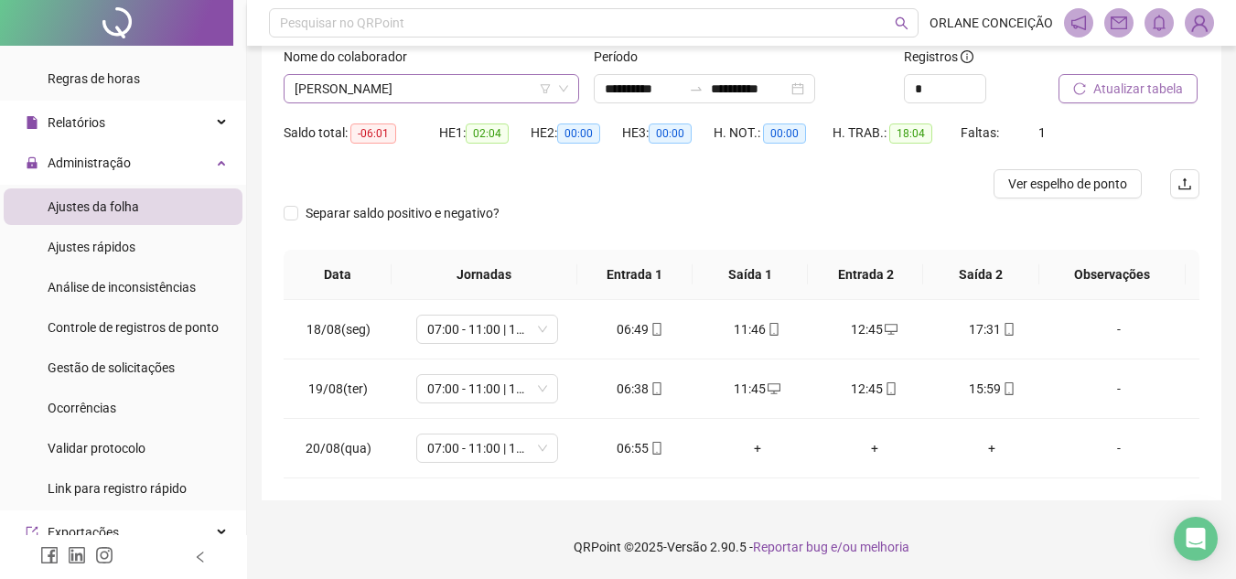
click at [365, 93] on span "[PERSON_NAME]" at bounding box center [430, 88] width 273 height 27
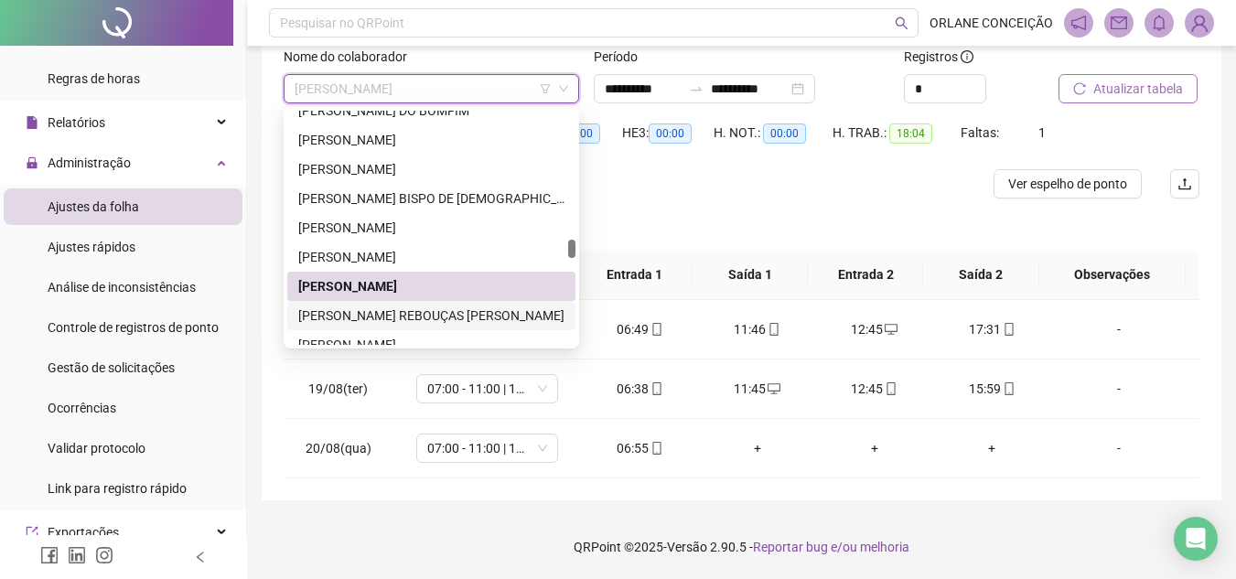
click at [406, 305] on div "[PERSON_NAME] REBOUÇAS [PERSON_NAME]" at bounding box center [431, 315] width 266 height 20
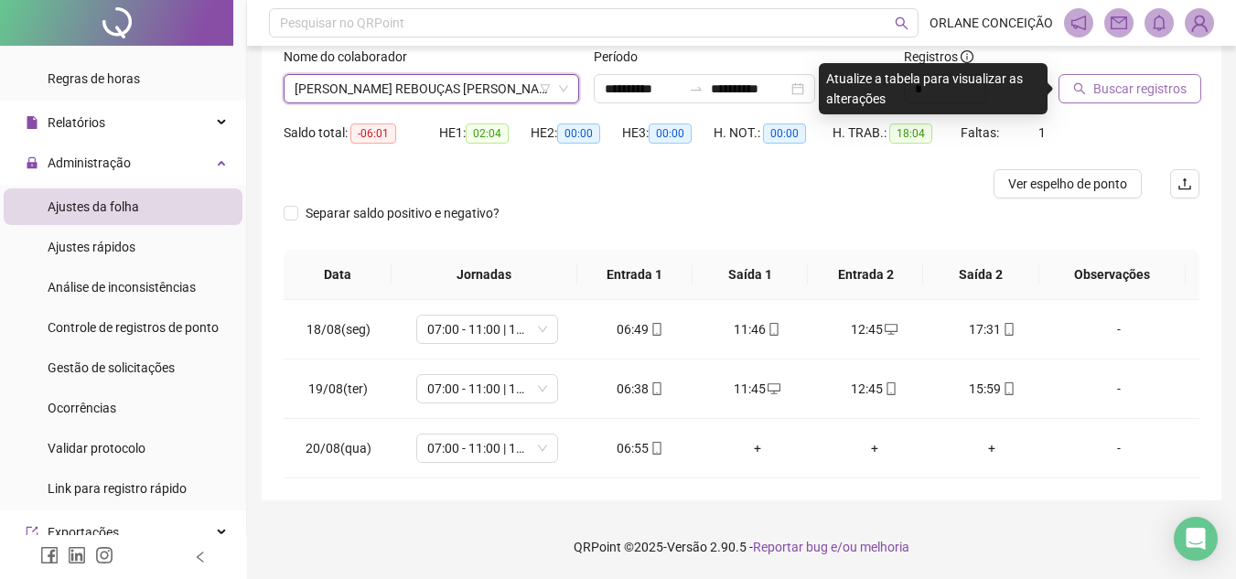
click at [1095, 81] on span "Buscar registros" at bounding box center [1139, 89] width 93 height 20
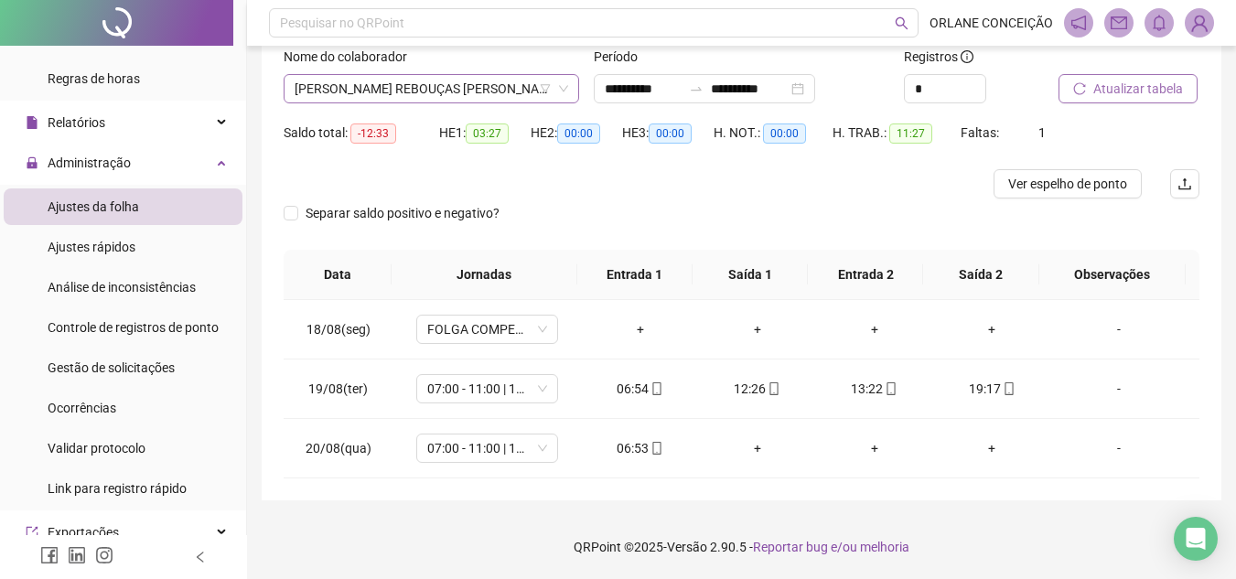
click at [458, 87] on span "[PERSON_NAME] REBOUÇAS [PERSON_NAME]" at bounding box center [430, 88] width 273 height 27
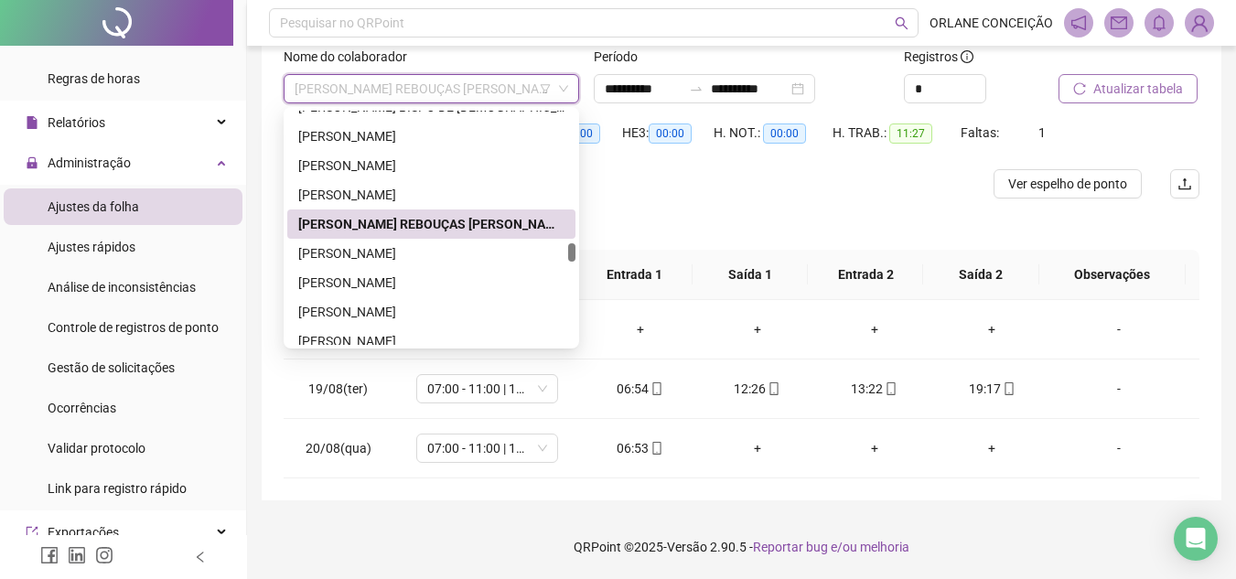
scroll to position [3066, 0]
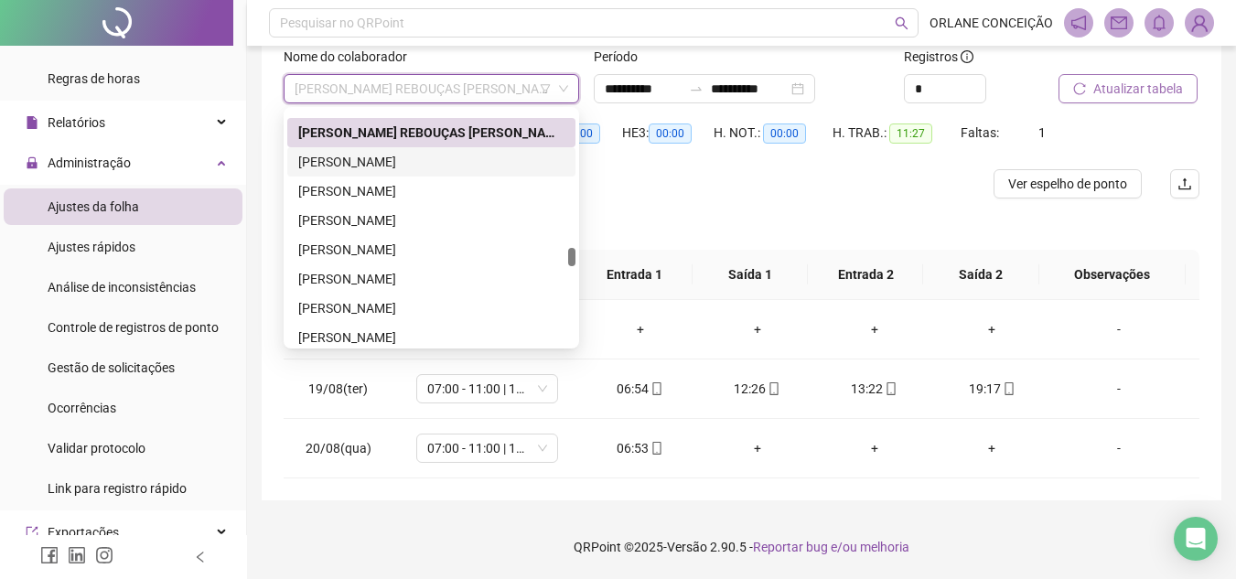
click at [400, 155] on div "[PERSON_NAME]" at bounding box center [431, 162] width 266 height 20
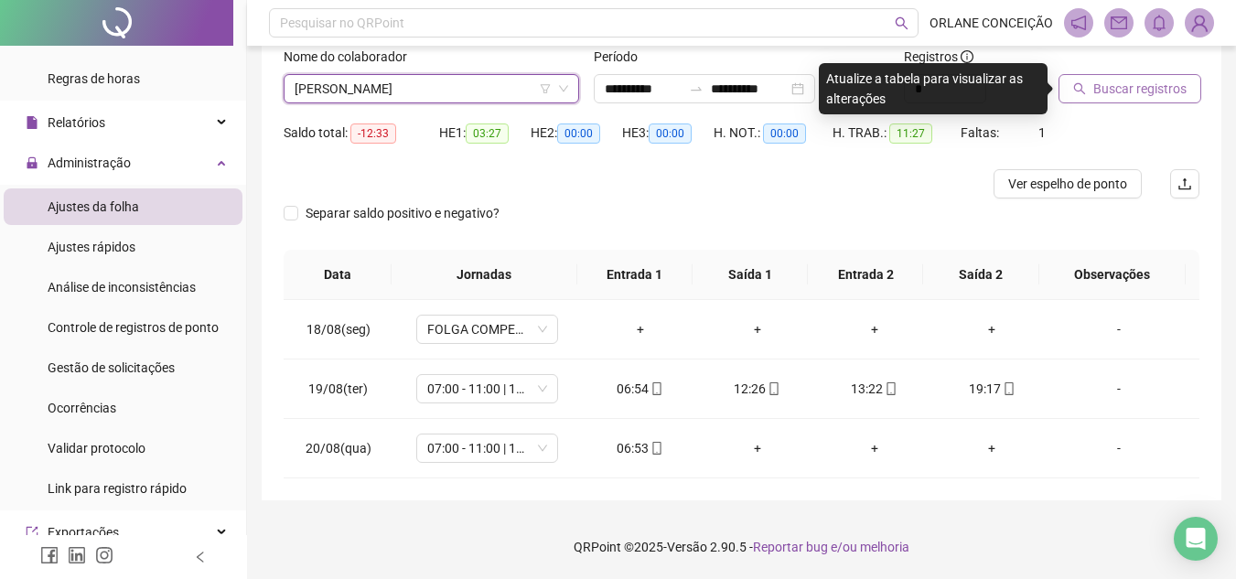
click at [1106, 89] on span "Buscar registros" at bounding box center [1139, 89] width 93 height 20
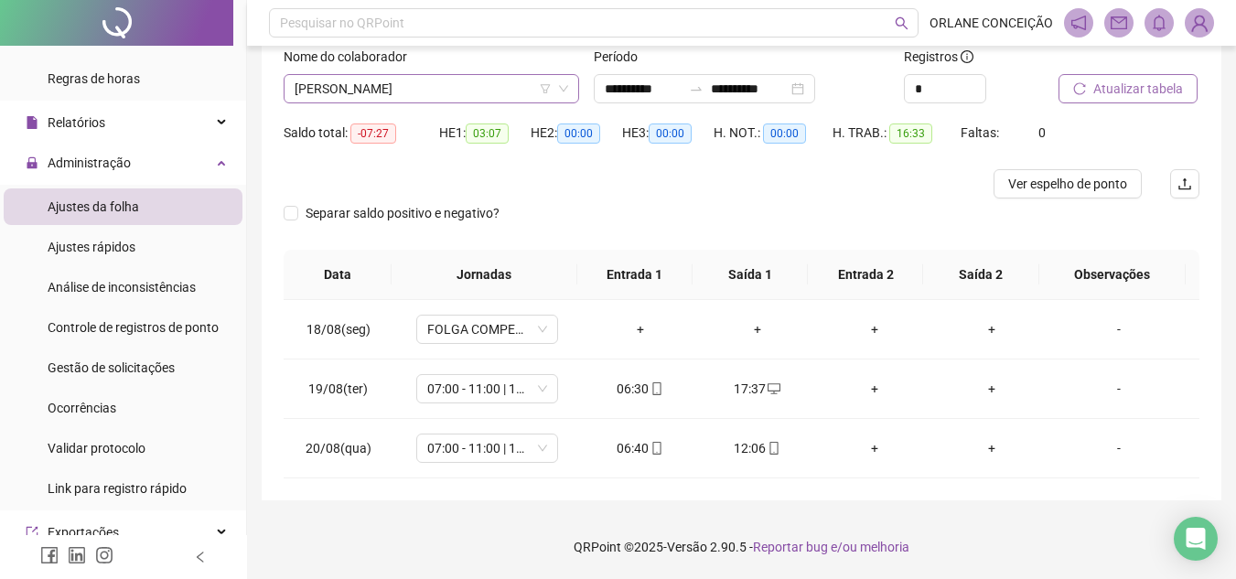
click at [508, 83] on span "[PERSON_NAME]" at bounding box center [430, 88] width 273 height 27
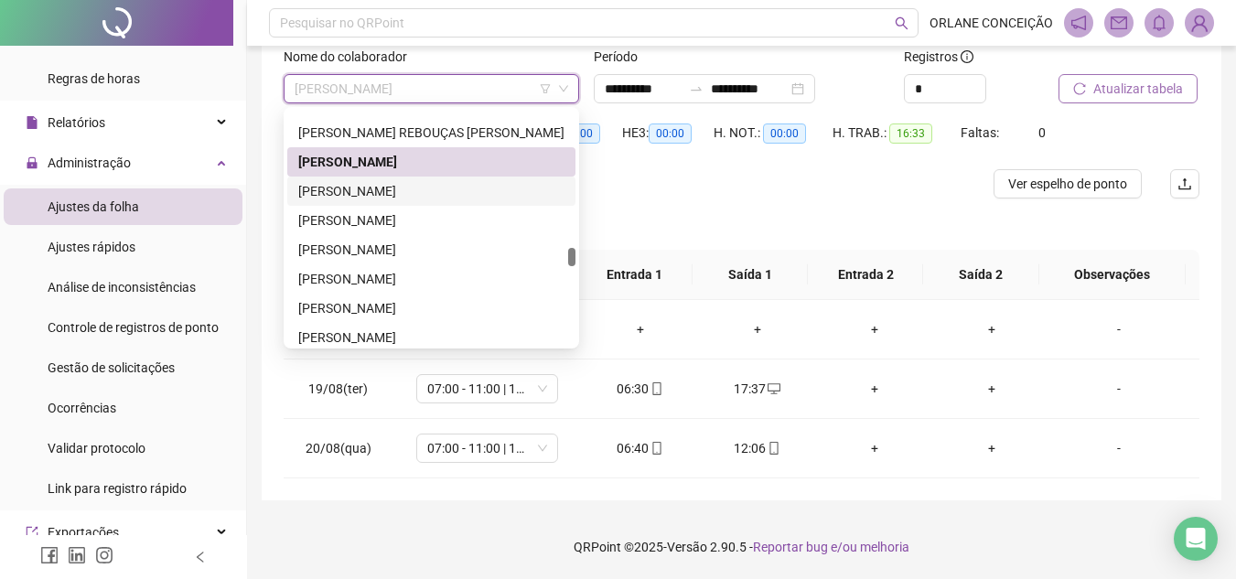
click at [416, 190] on div "[PERSON_NAME]" at bounding box center [431, 191] width 266 height 20
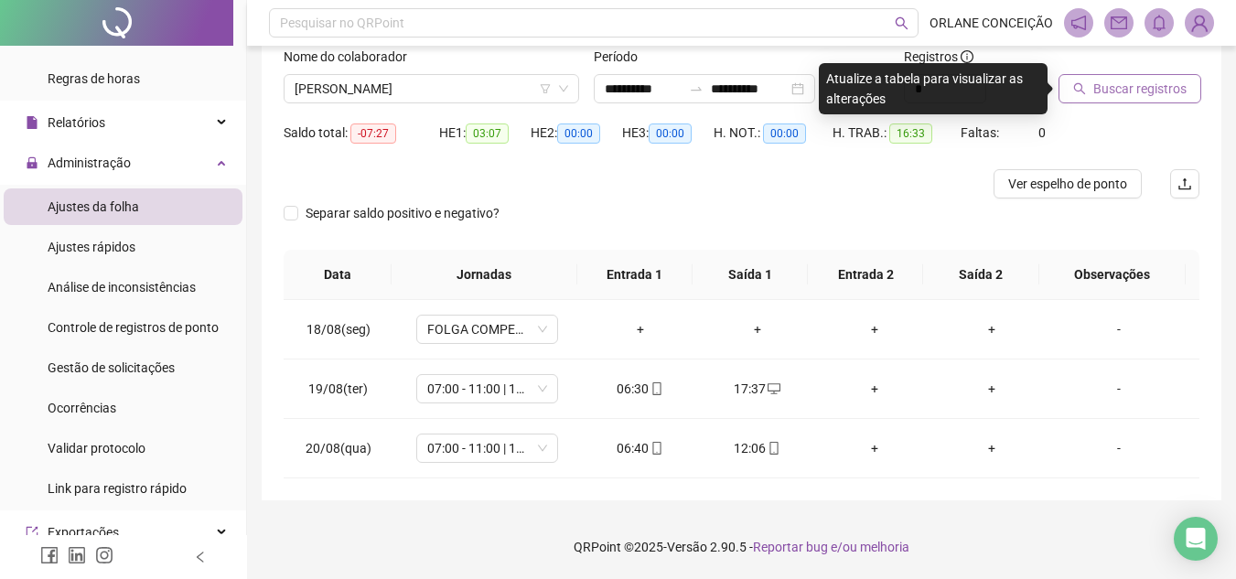
click at [1124, 92] on span "Buscar registros" at bounding box center [1139, 89] width 93 height 20
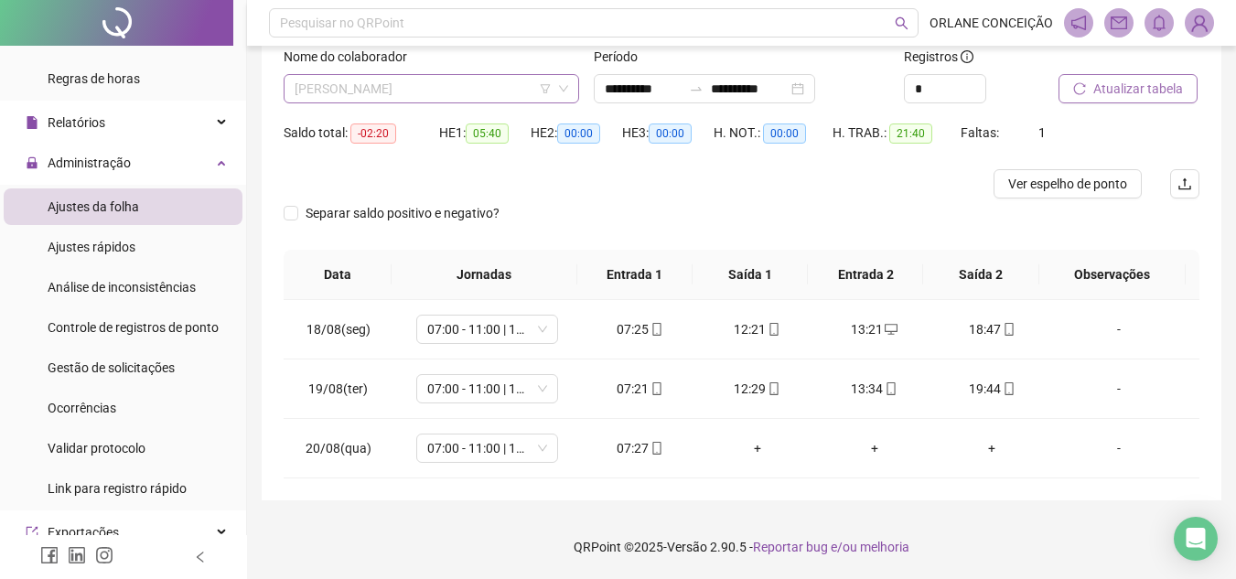
click at [416, 87] on span "[PERSON_NAME]" at bounding box center [430, 88] width 273 height 27
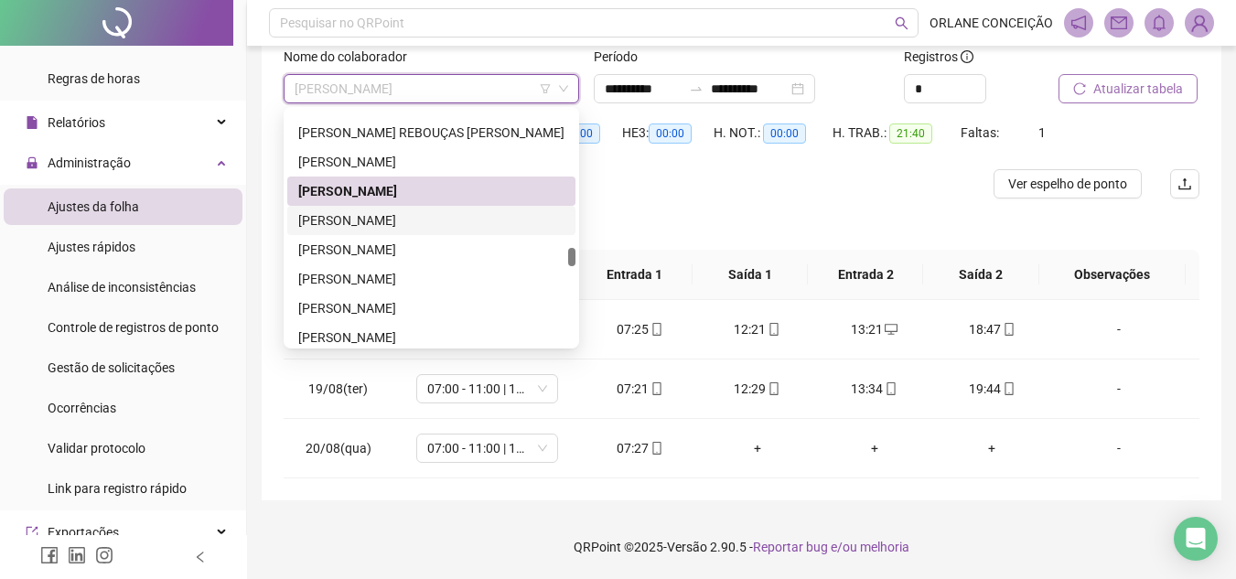
click at [451, 222] on div "[PERSON_NAME] REBOUÇAS [PERSON_NAME] DOS SANTOS [PERSON_NAME] DOS SANTOS [PERSO…" at bounding box center [431, 235] width 288 height 293
click at [455, 212] on div "[PERSON_NAME]" at bounding box center [431, 220] width 266 height 20
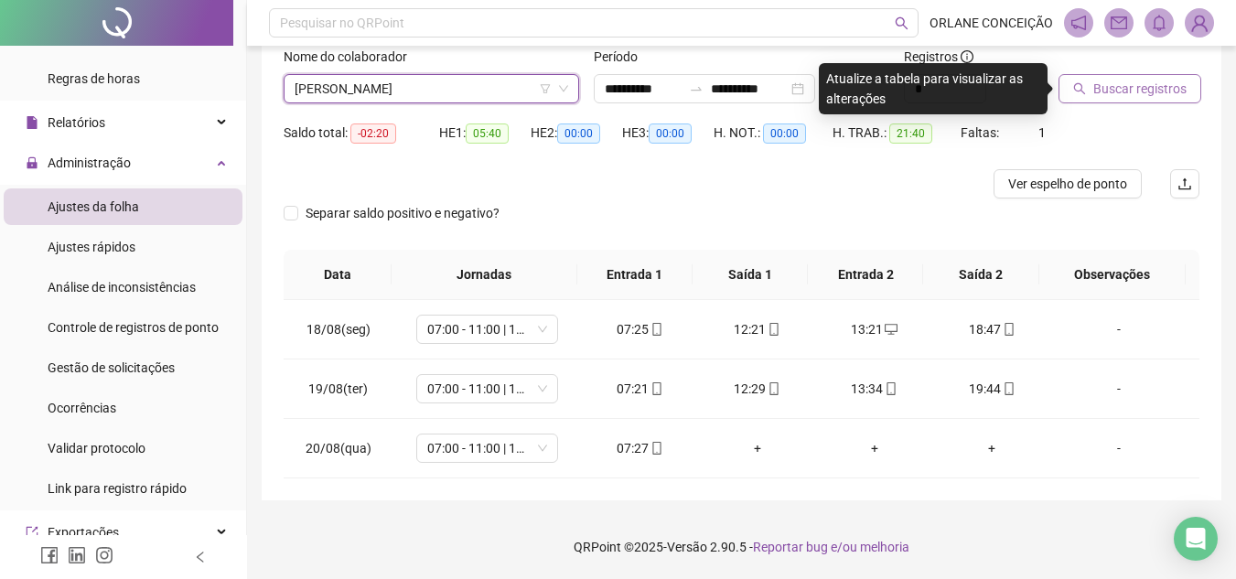
click at [1108, 78] on button "Buscar registros" at bounding box center [1129, 88] width 143 height 29
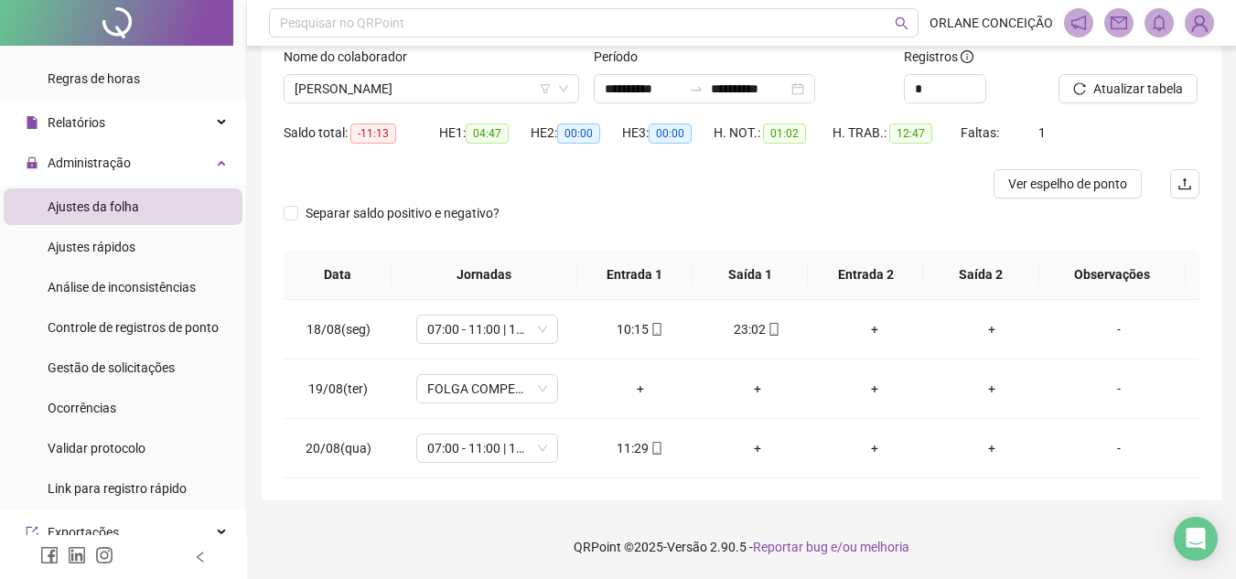
click at [411, 69] on div "Nome do colaborador" at bounding box center [431, 60] width 295 height 27
click at [412, 80] on span "[PERSON_NAME]" at bounding box center [430, 88] width 273 height 27
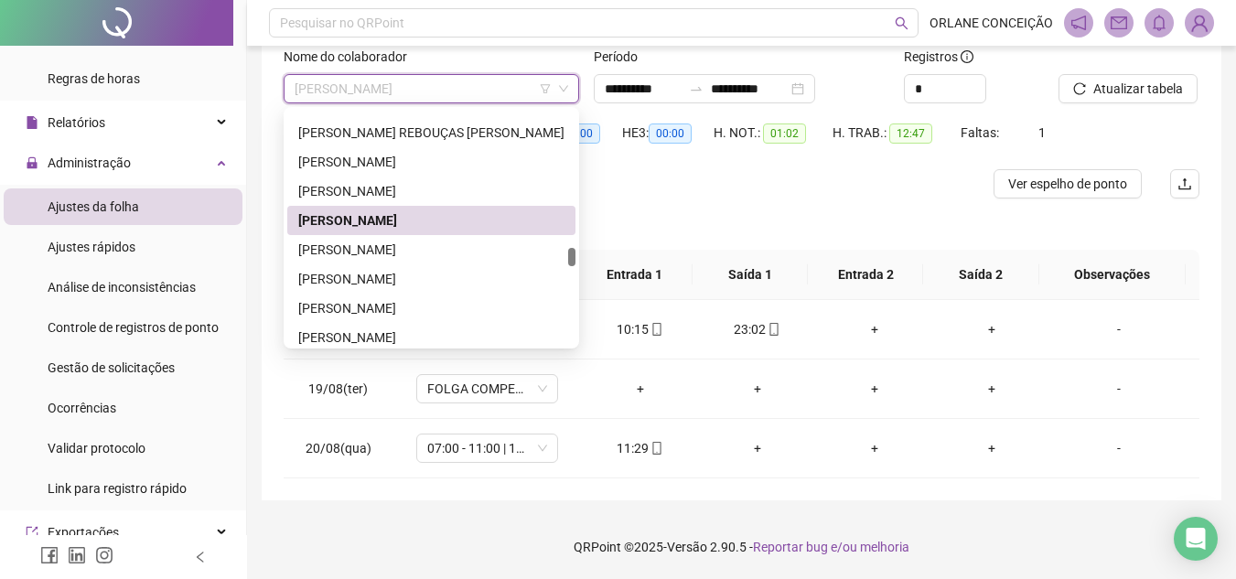
click at [382, 233] on div "[PERSON_NAME]" at bounding box center [431, 220] width 288 height 29
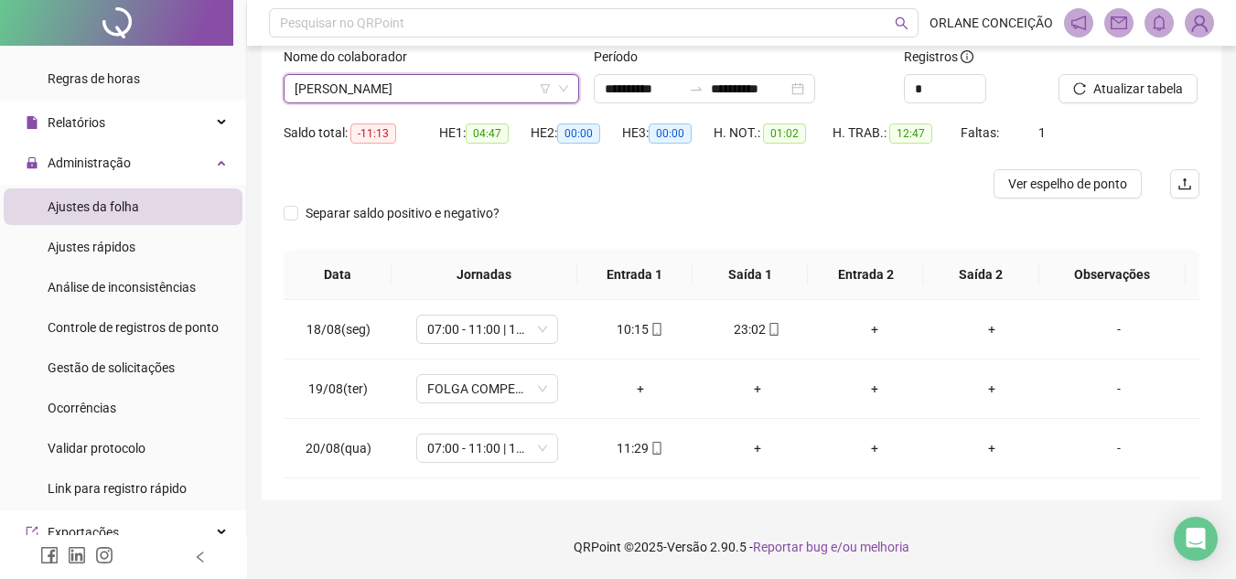
click at [461, 89] on span "[PERSON_NAME]" at bounding box center [430, 88] width 273 height 27
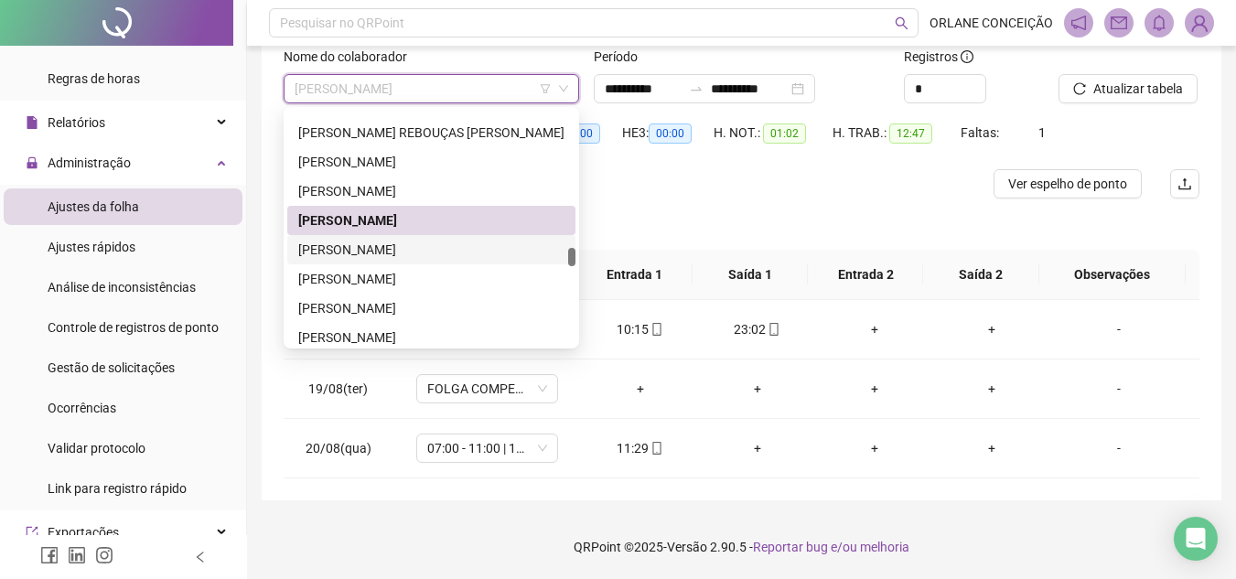
click at [421, 258] on div "[PERSON_NAME]" at bounding box center [431, 250] width 266 height 20
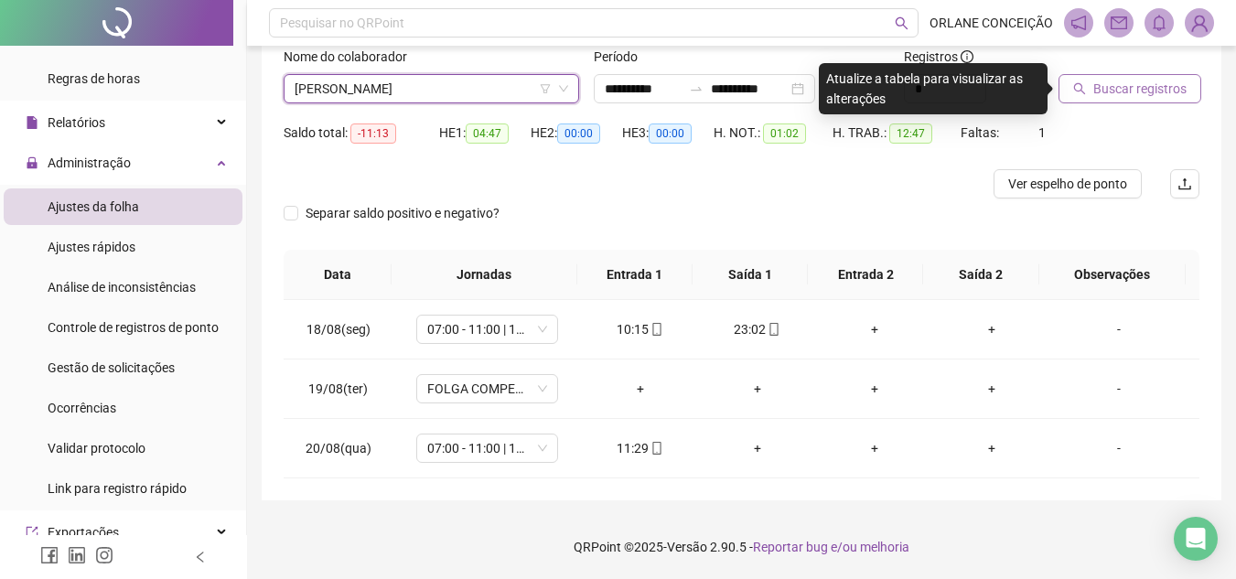
click at [1144, 94] on span "Buscar registros" at bounding box center [1139, 89] width 93 height 20
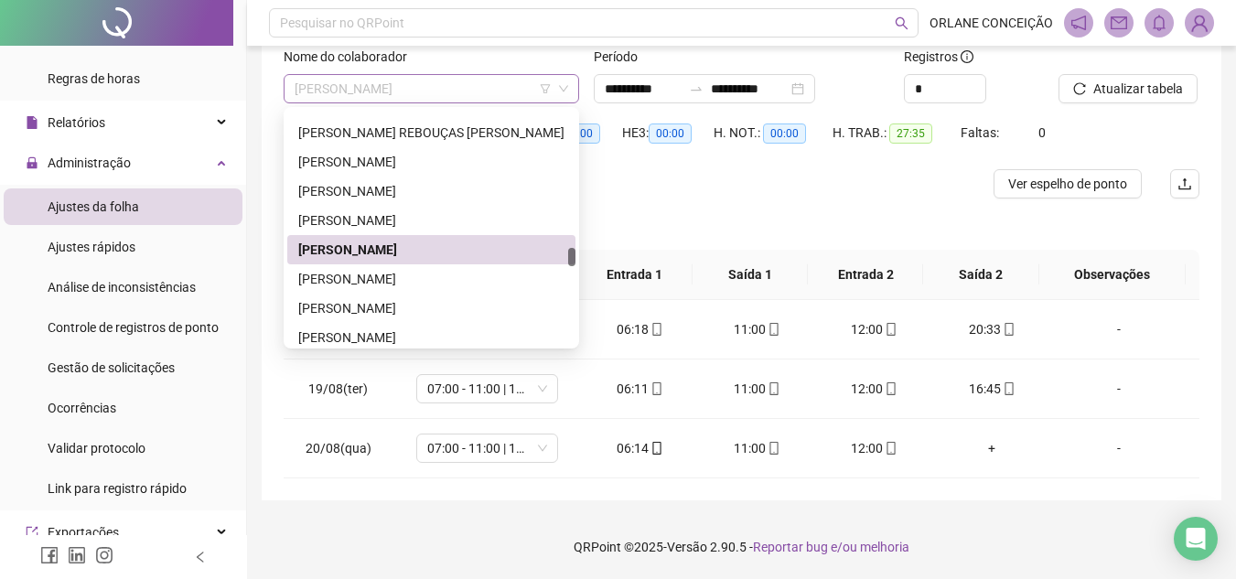
drag, startPoint x: 488, startPoint y: 82, endPoint x: 478, endPoint y: 85, distance: 10.4
click at [487, 84] on span "[PERSON_NAME]" at bounding box center [430, 88] width 273 height 27
click at [396, 276] on div "[PERSON_NAME]" at bounding box center [431, 279] width 266 height 20
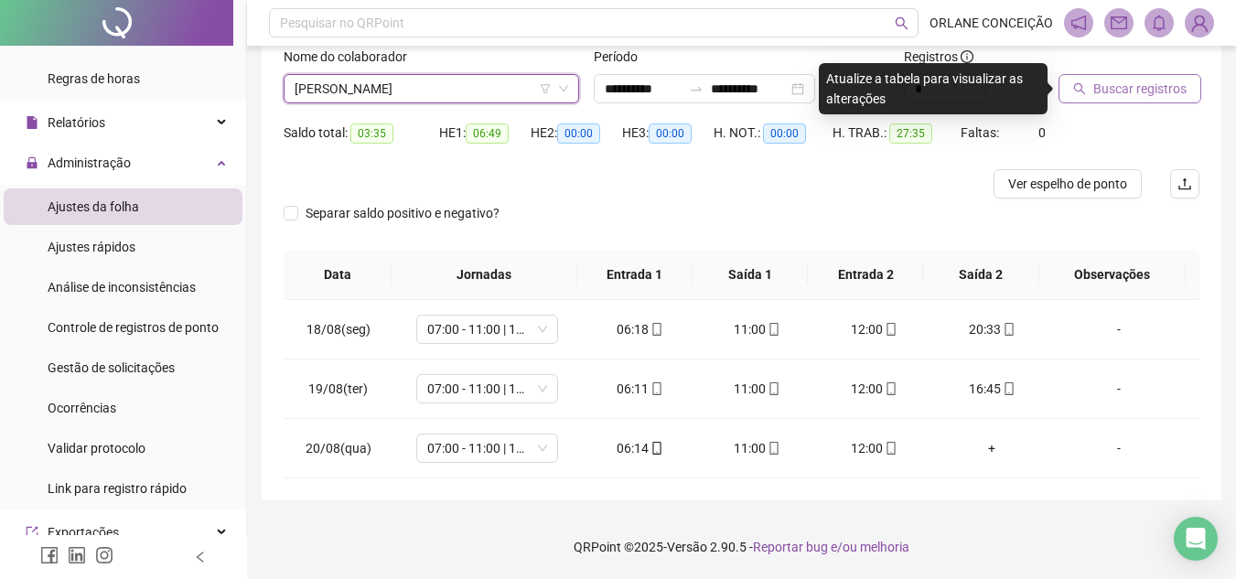
click at [1129, 88] on span "Buscar registros" at bounding box center [1139, 89] width 93 height 20
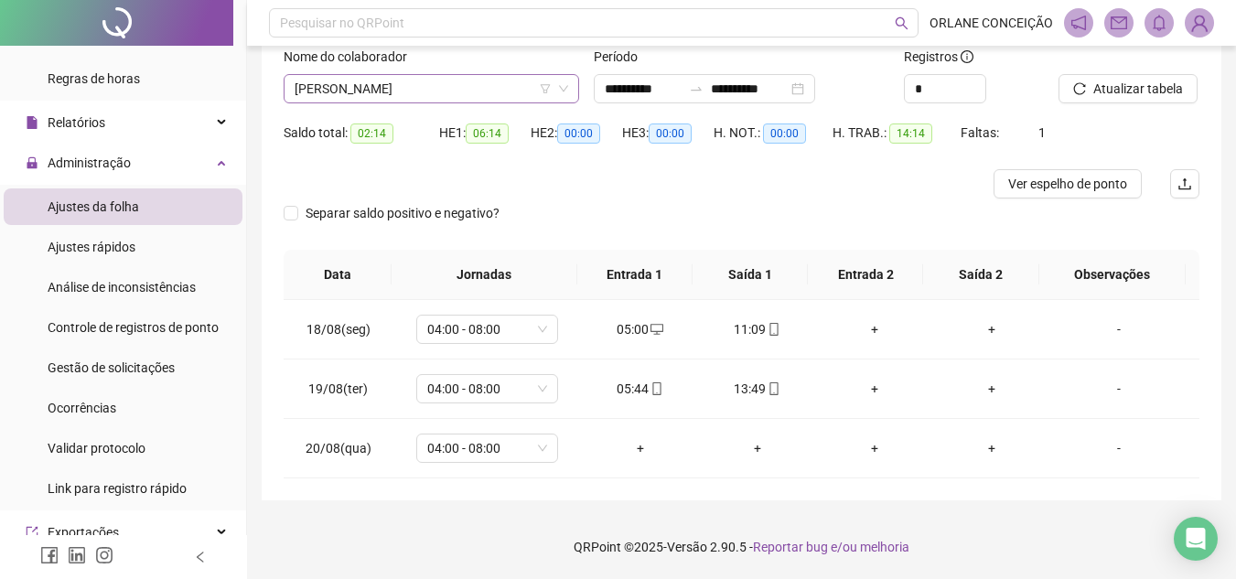
click at [401, 88] on span "[PERSON_NAME]" at bounding box center [430, 88] width 273 height 27
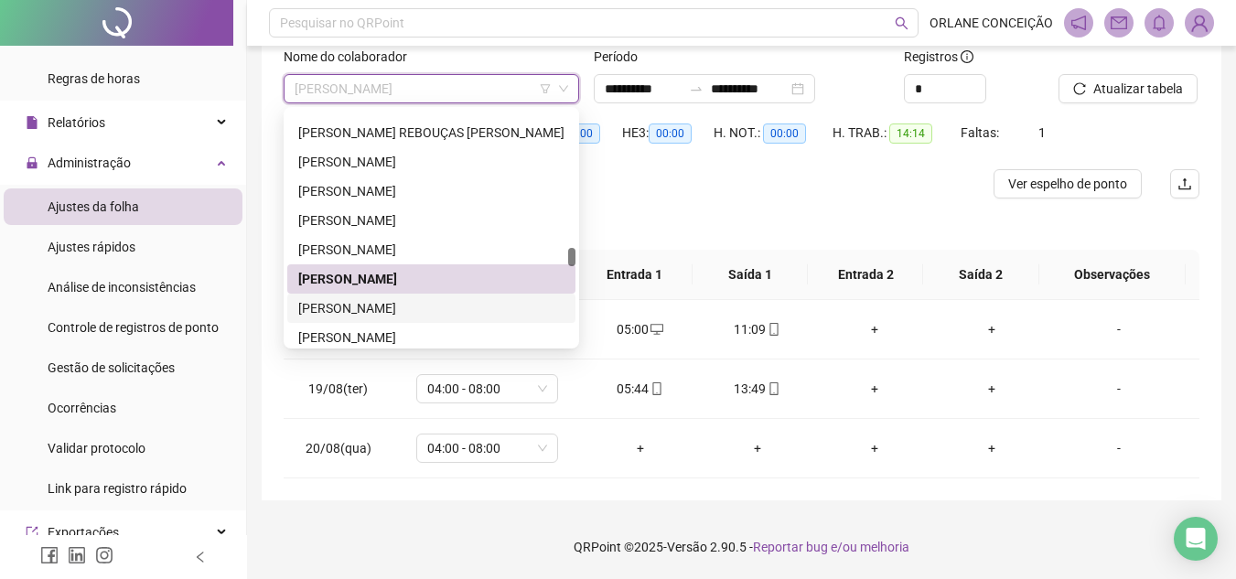
click at [371, 303] on div "[PERSON_NAME]" at bounding box center [431, 308] width 266 height 20
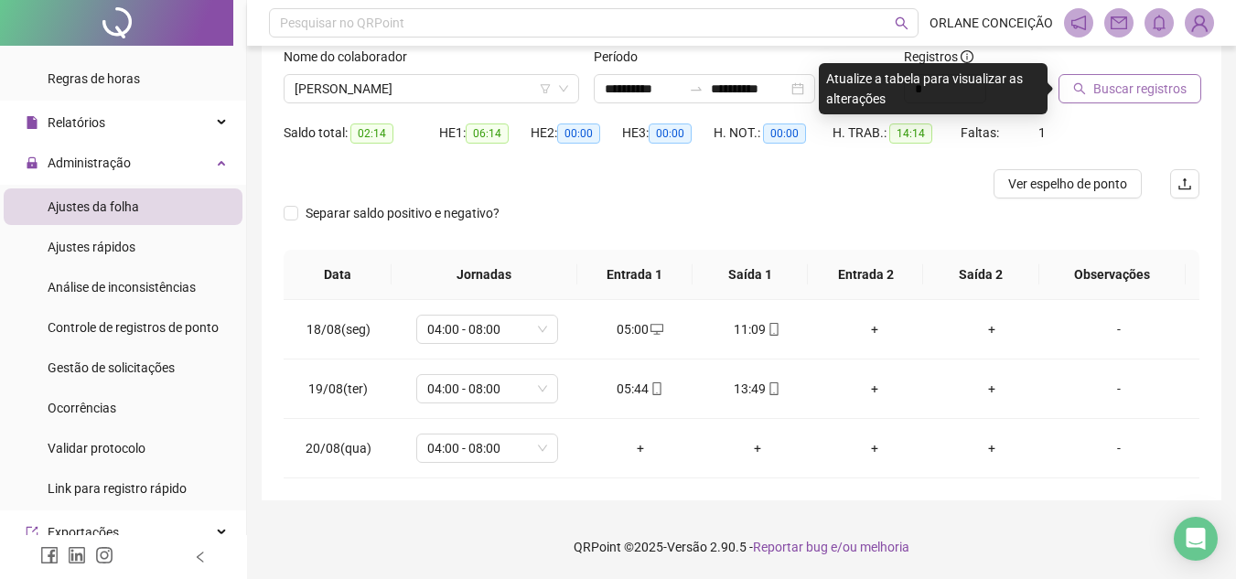
click at [1178, 88] on span "Buscar registros" at bounding box center [1139, 89] width 93 height 20
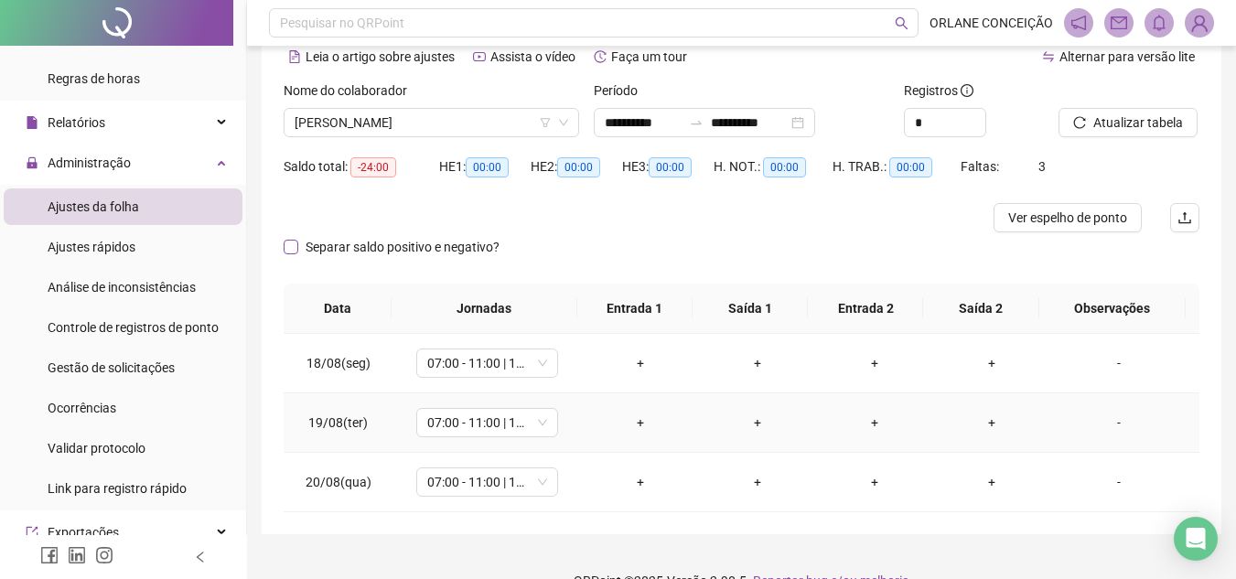
scroll to position [30, 0]
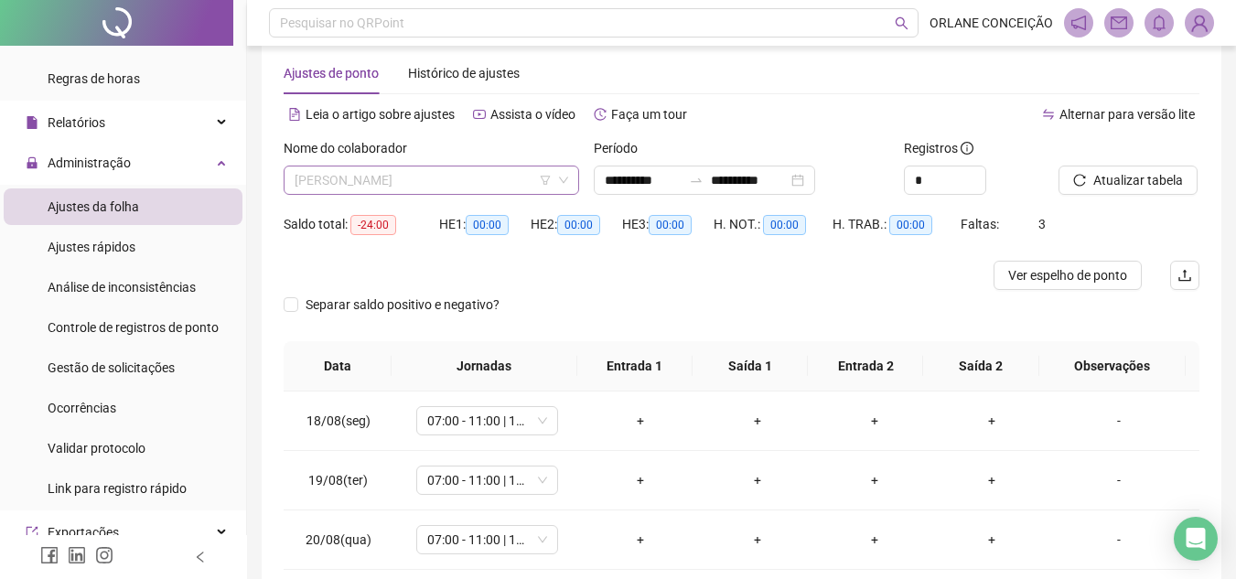
click at [452, 190] on span "[PERSON_NAME]" at bounding box center [430, 179] width 273 height 27
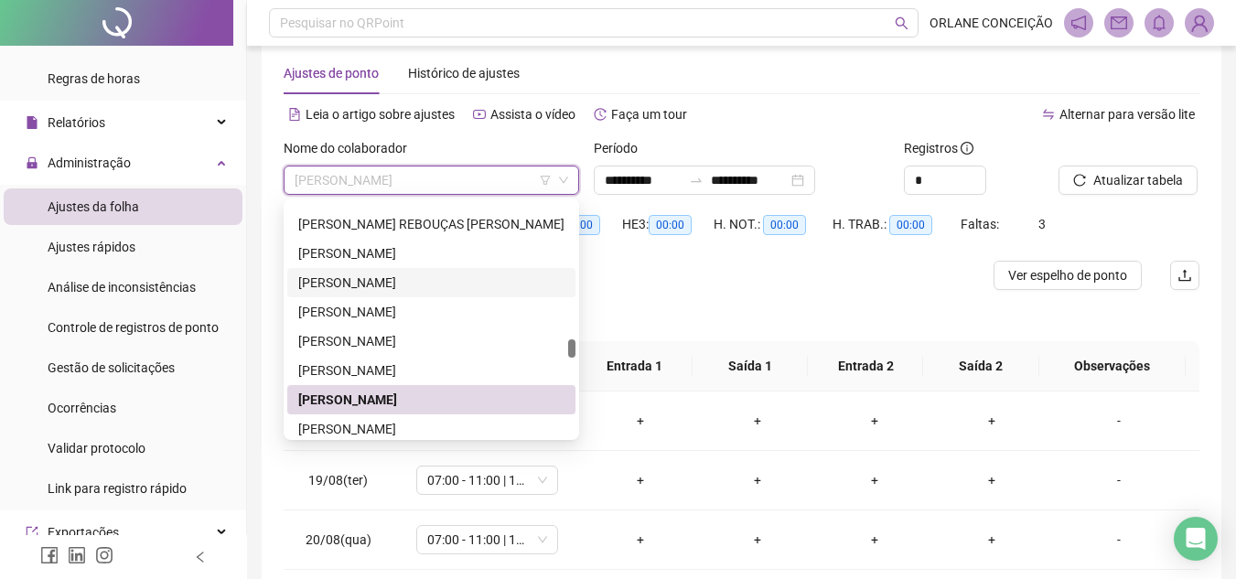
click at [773, 262] on div at bounding box center [627, 275] width 687 height 29
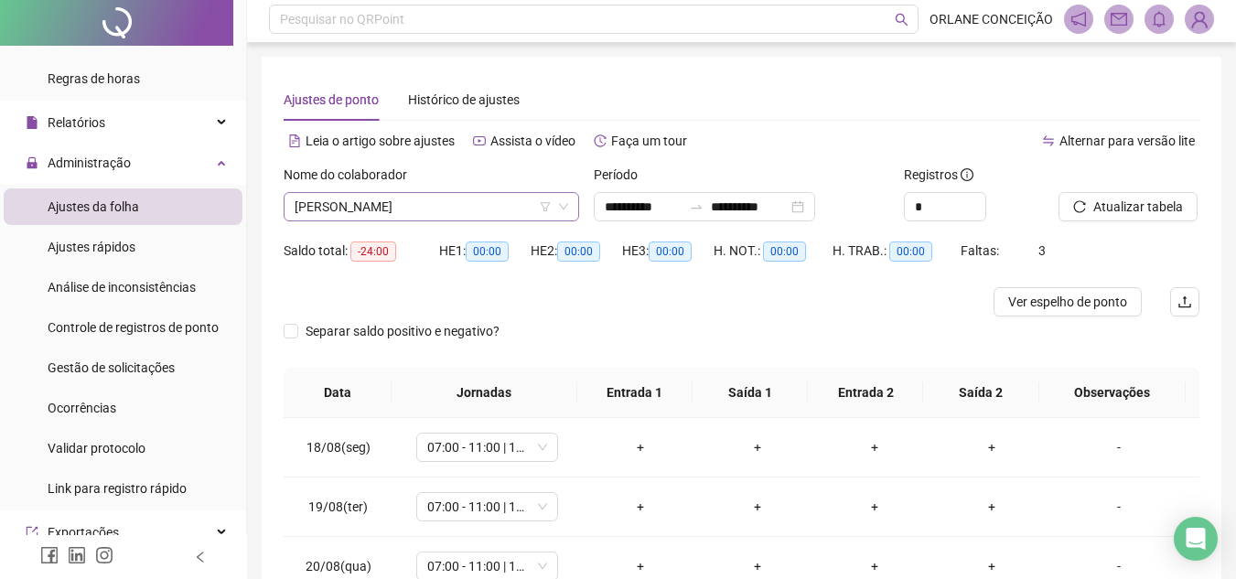
scroll to position [0, 0]
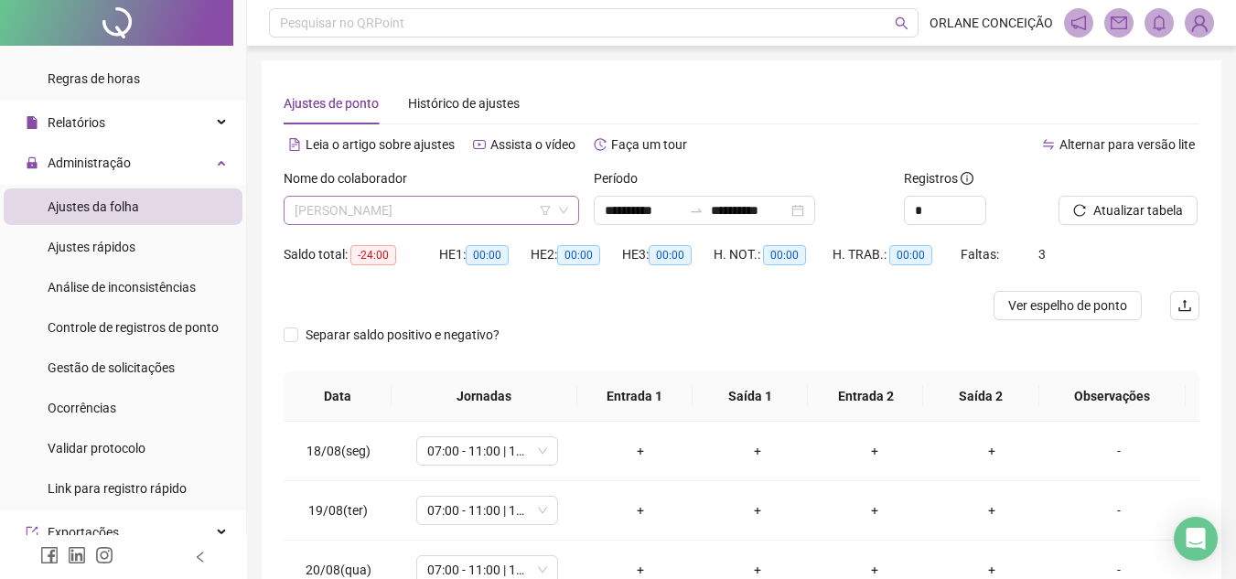
click at [429, 207] on span "[PERSON_NAME]" at bounding box center [430, 210] width 273 height 27
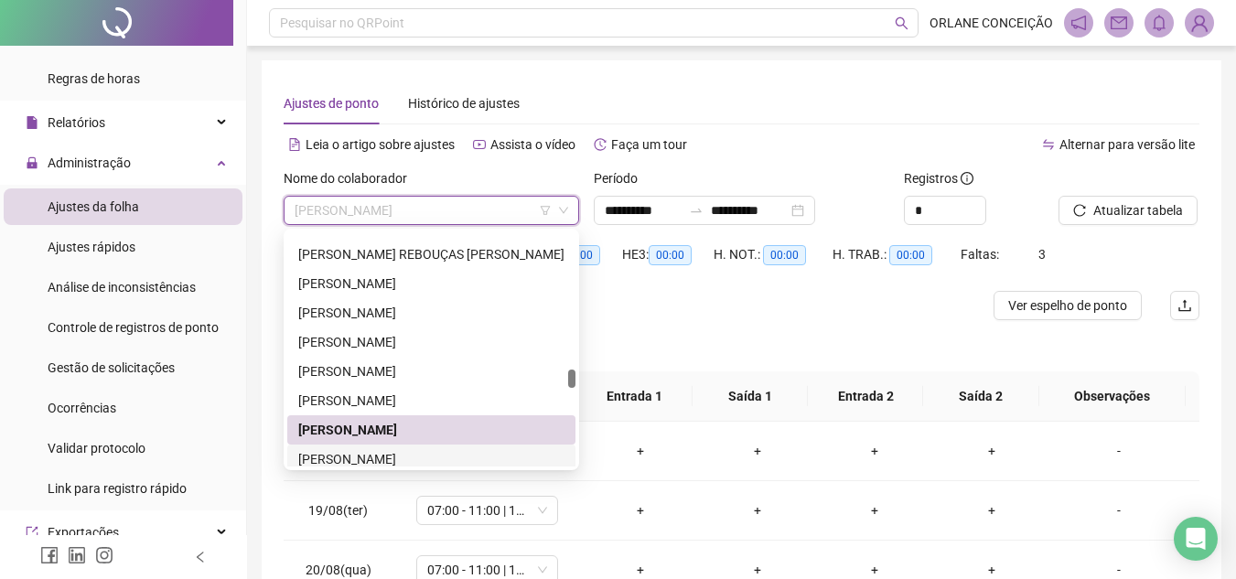
click at [403, 457] on div "[PERSON_NAME]" at bounding box center [431, 459] width 266 height 20
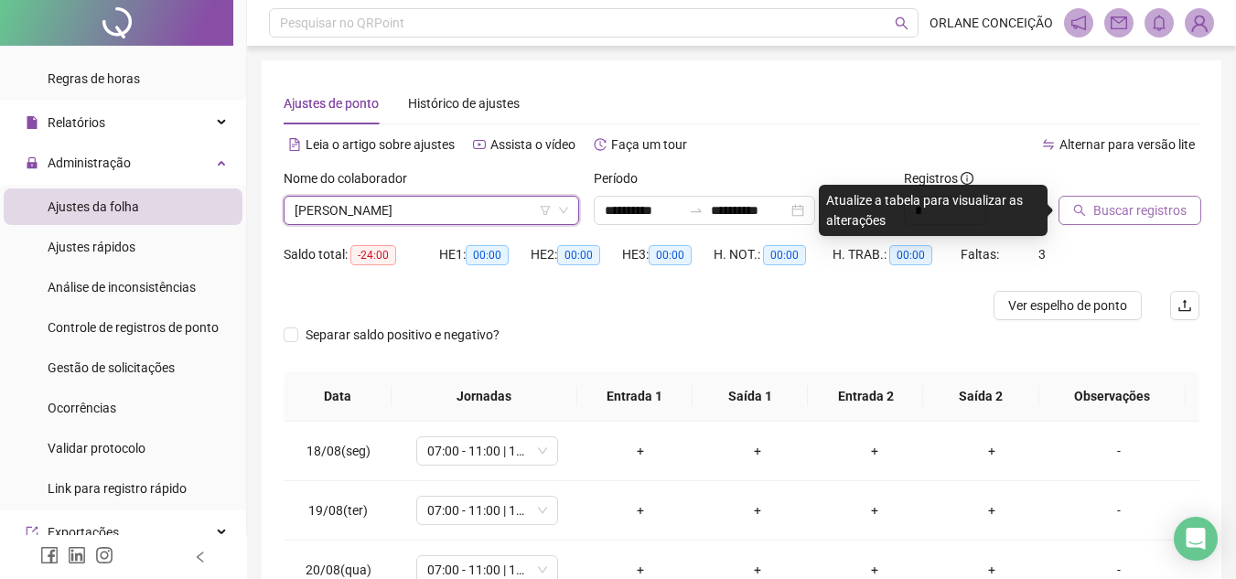
click at [1131, 211] on span "Buscar registros" at bounding box center [1139, 210] width 93 height 20
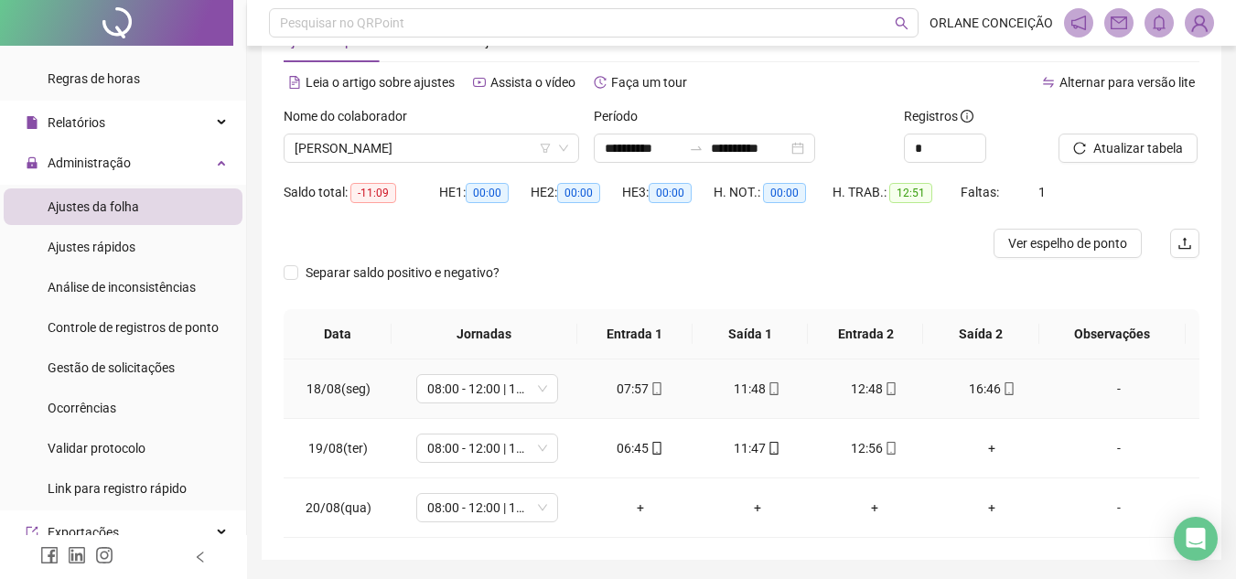
scroll to position [30, 0]
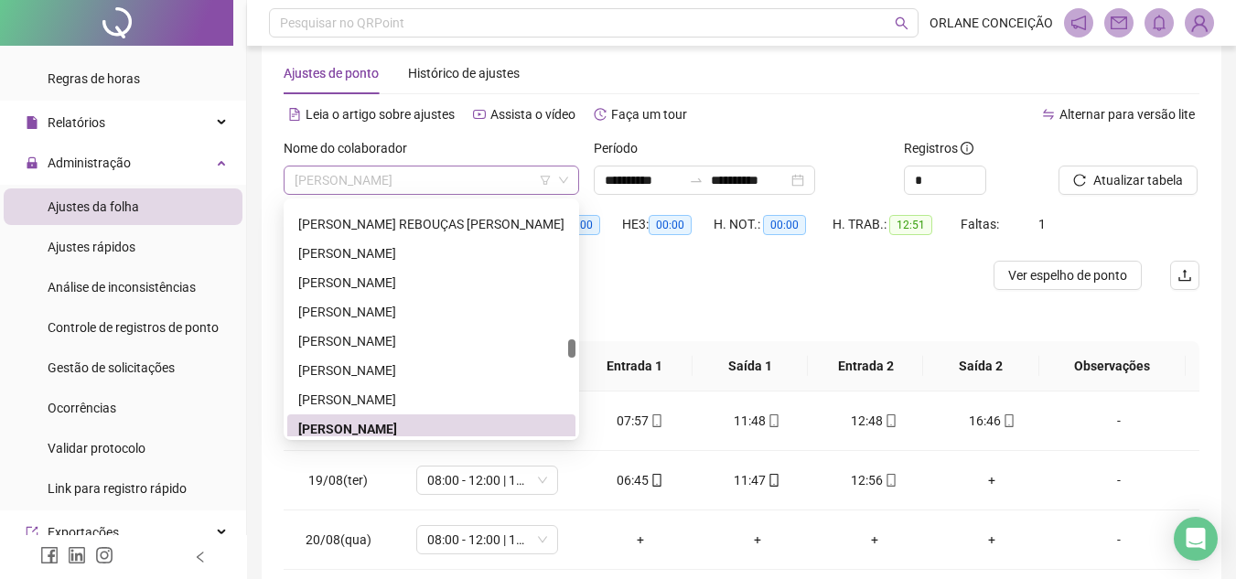
click at [405, 182] on span "[PERSON_NAME]" at bounding box center [430, 179] width 273 height 27
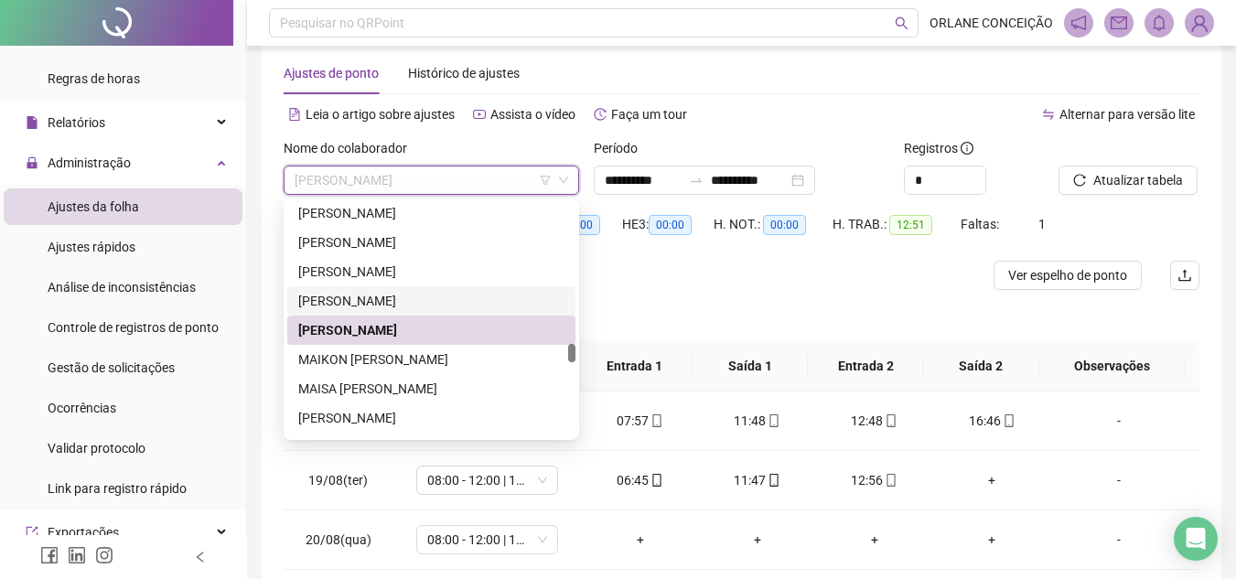
scroll to position [3256, 0]
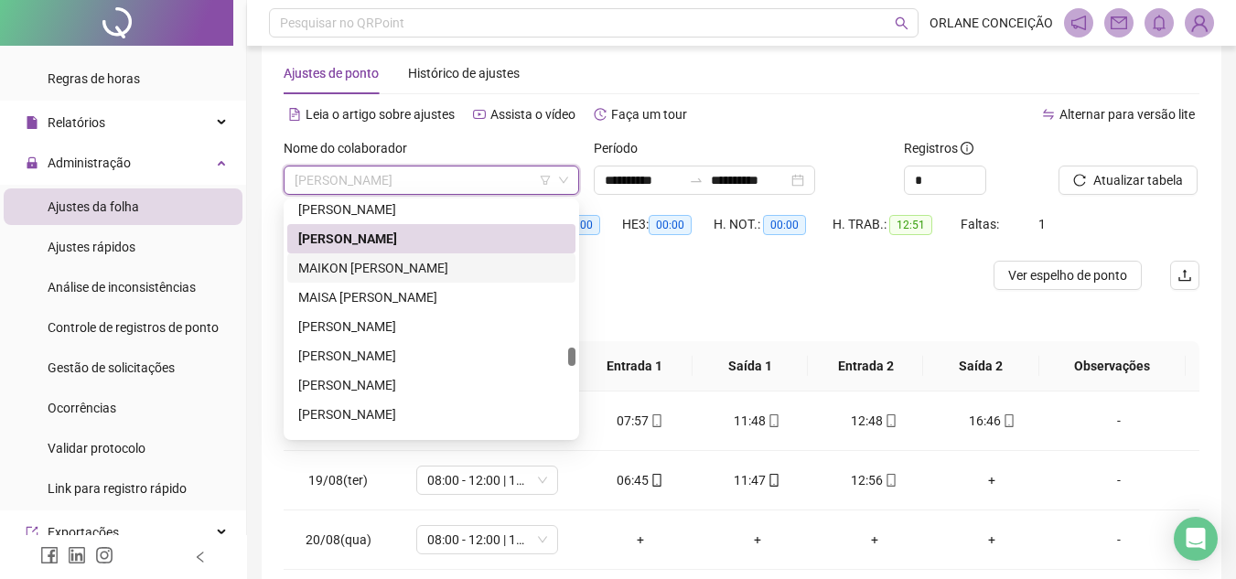
click at [369, 262] on div "MAIKON [PERSON_NAME]" at bounding box center [431, 268] width 266 height 20
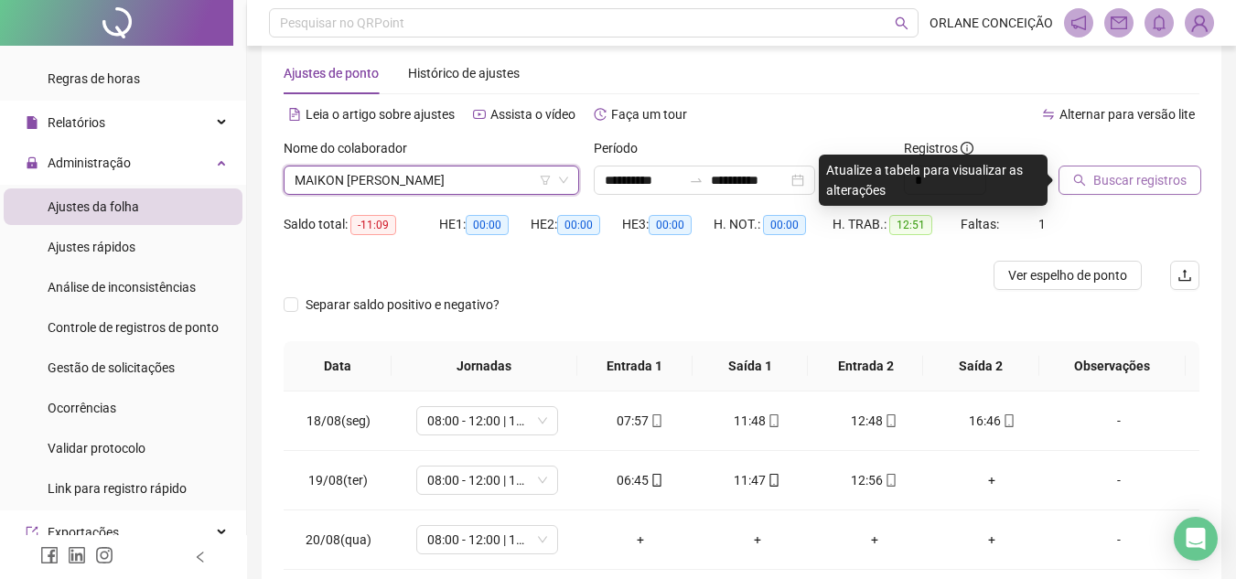
click at [1105, 176] on span "Buscar registros" at bounding box center [1139, 180] width 93 height 20
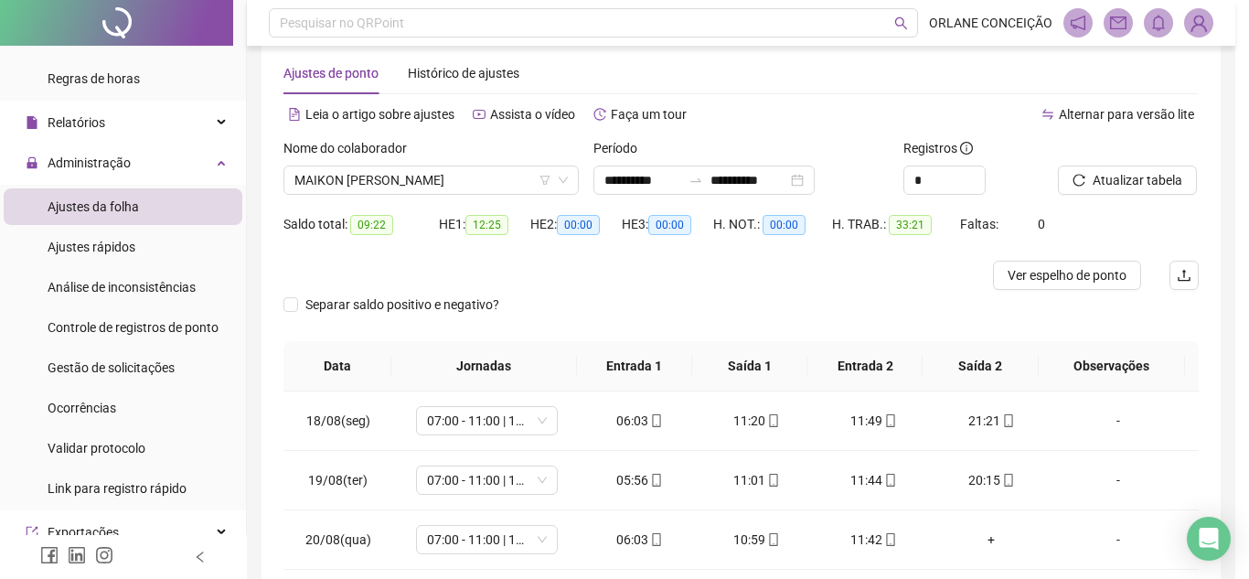
drag, startPoint x: 179, startPoint y: 290, endPoint x: 200, endPoint y: 575, distance: 286.1
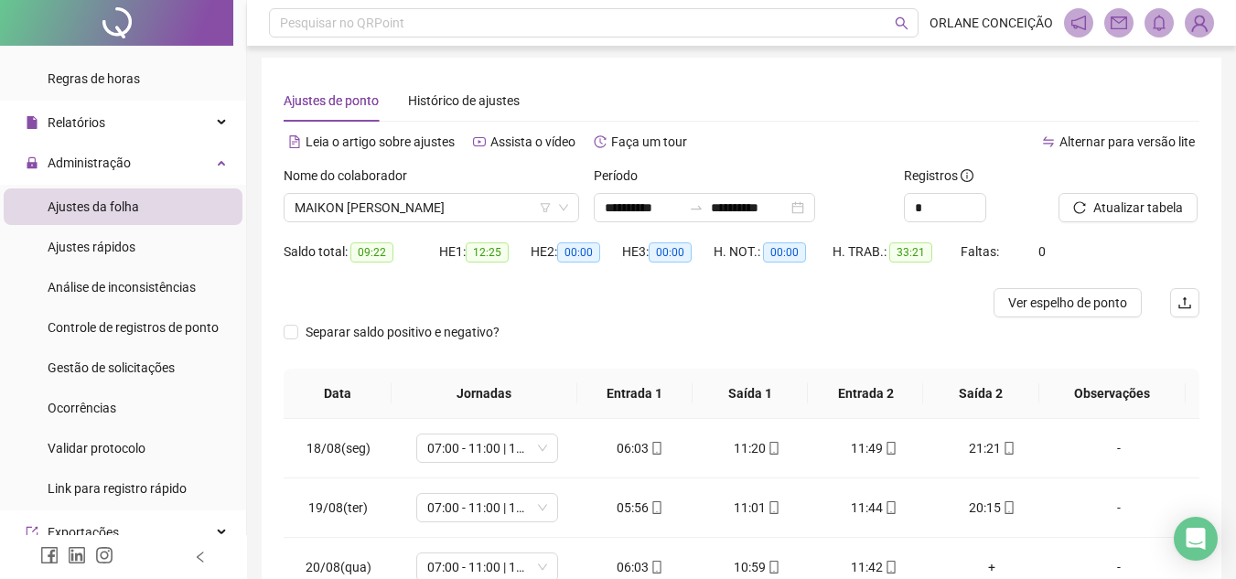
scroll to position [0, 0]
